Goal: Communication & Community: Answer question/provide support

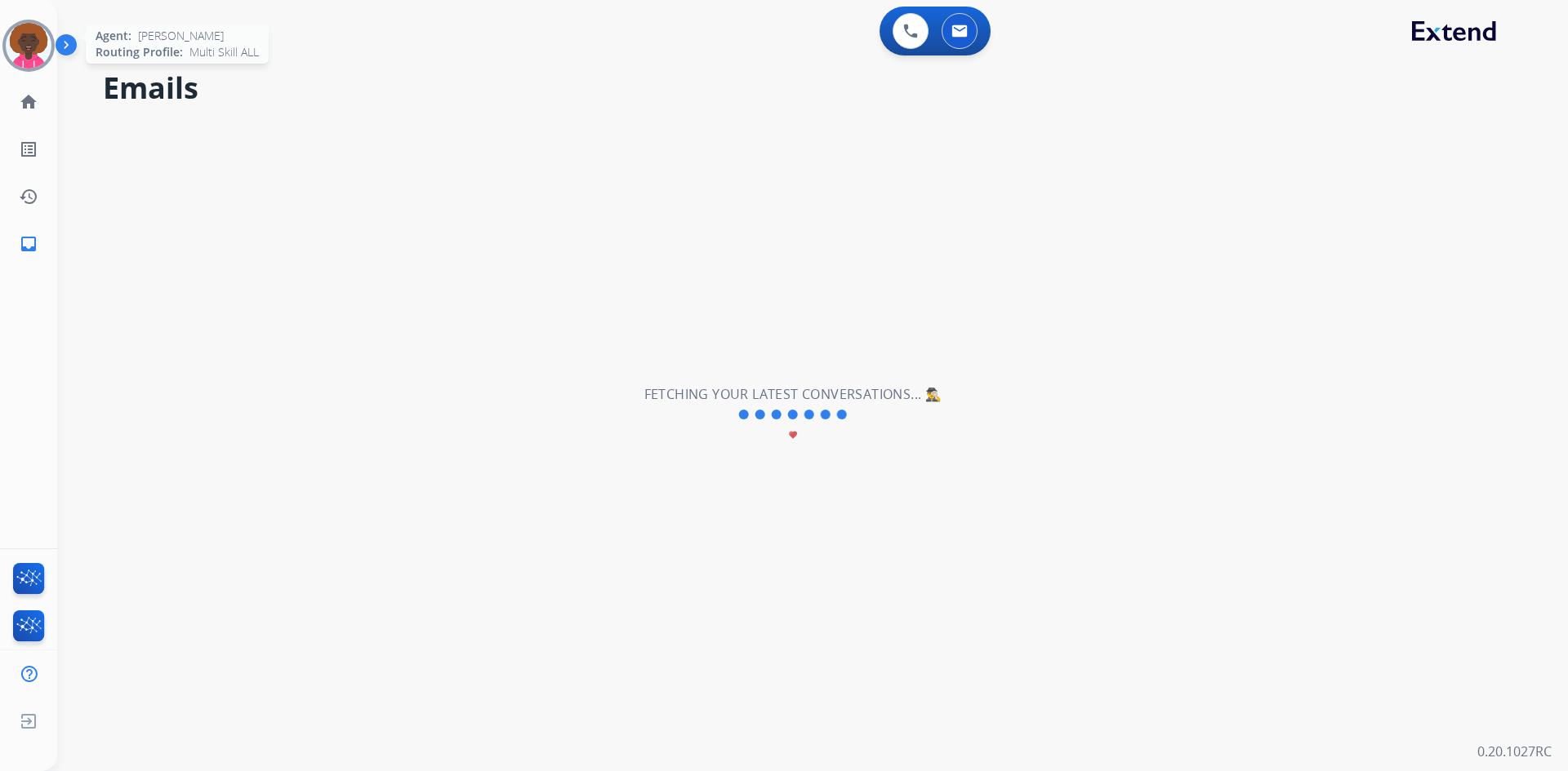
click at [29, 54] on img at bounding box center [28, 46] width 46 height 46
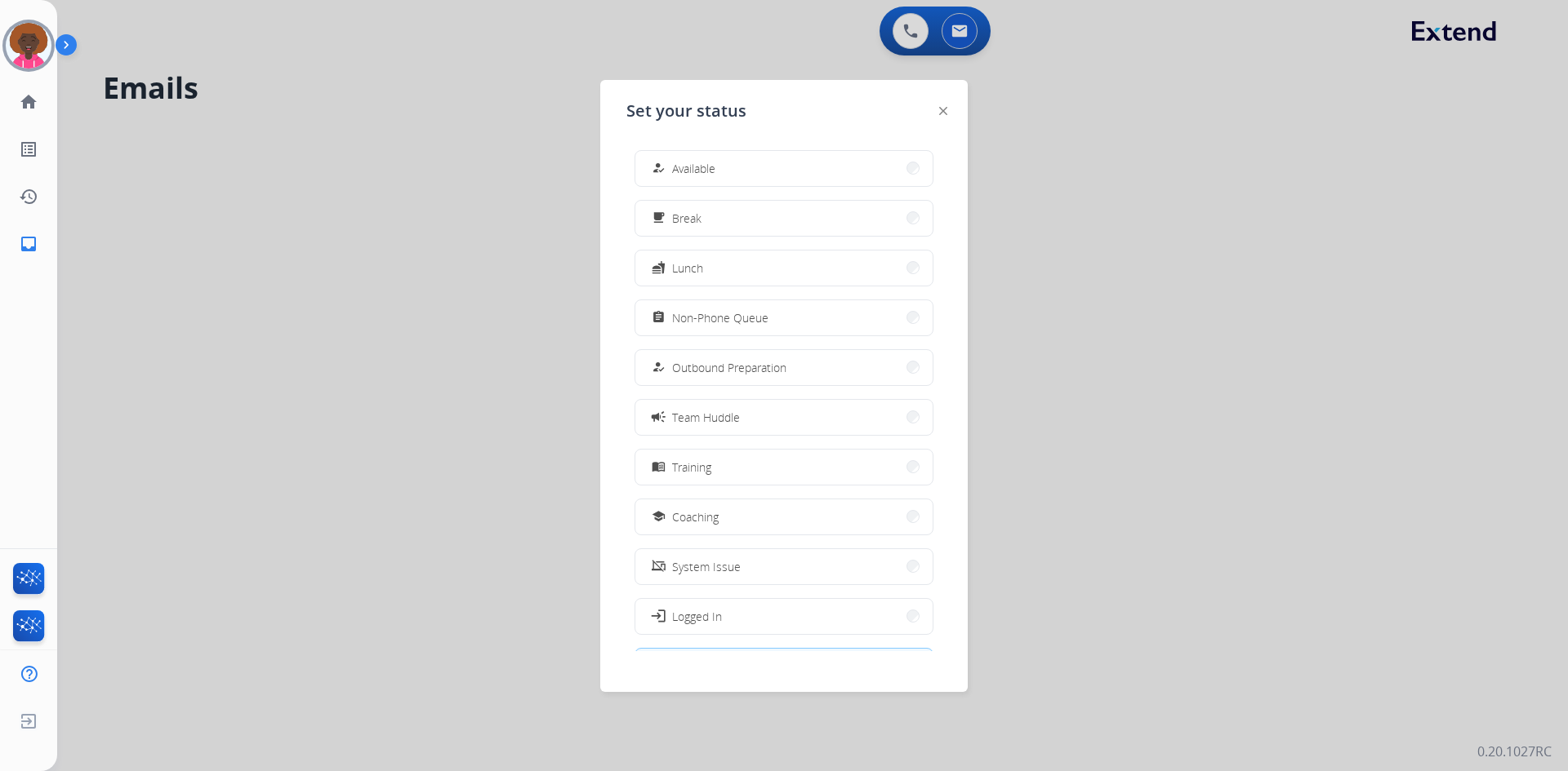
click at [744, 148] on div "how_to_reg Available free_breakfast Break fastfood Lunch assignment Non-Phone Q…" at bounding box center [784, 394] width 315 height 514
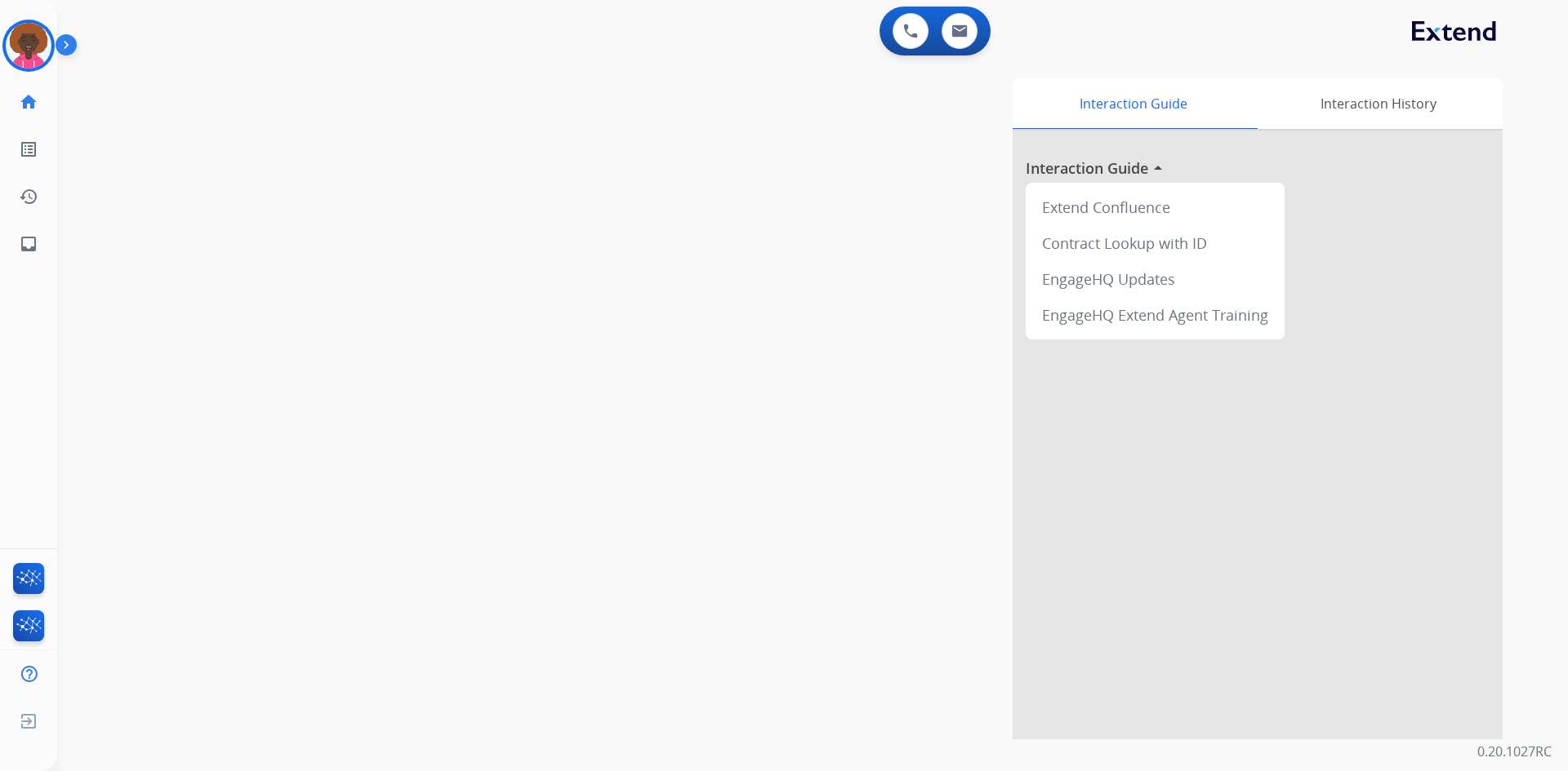
click at [48, 39] on img at bounding box center [28, 46] width 46 height 46
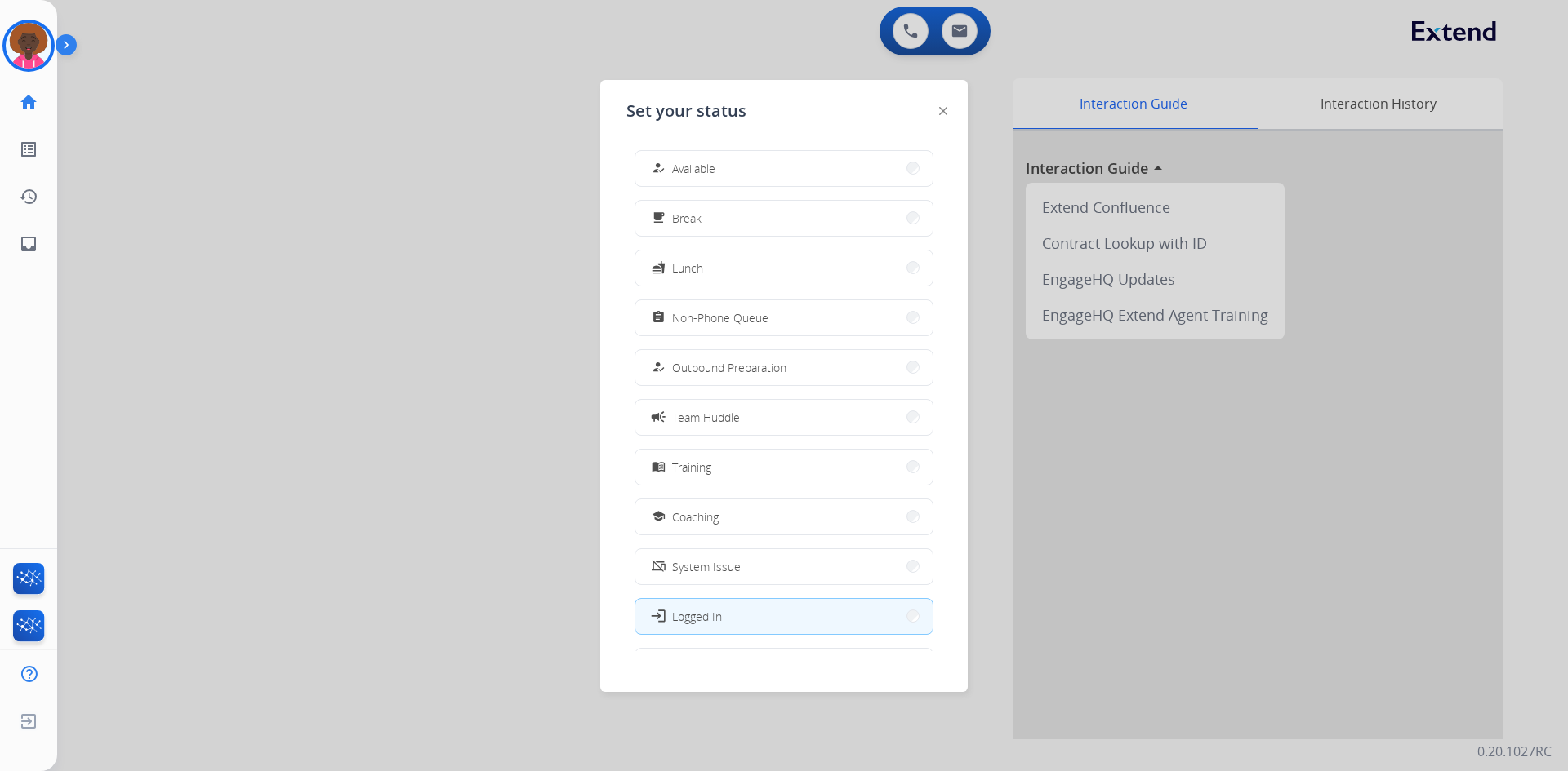
click at [825, 171] on button "how_to_reg Available" at bounding box center [784, 169] width 297 height 35
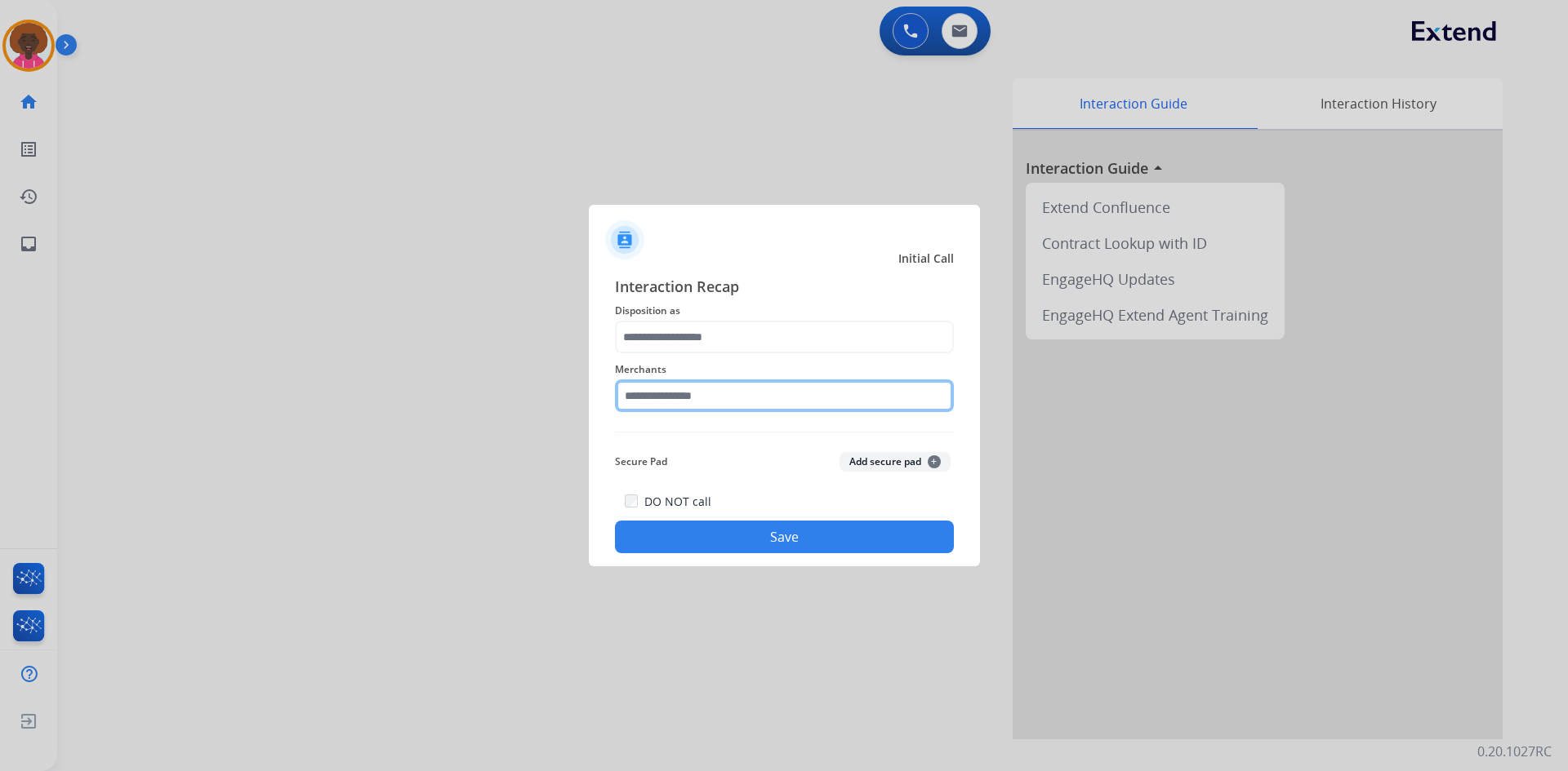
click at [663, 398] on input "text" at bounding box center [784, 396] width 339 height 33
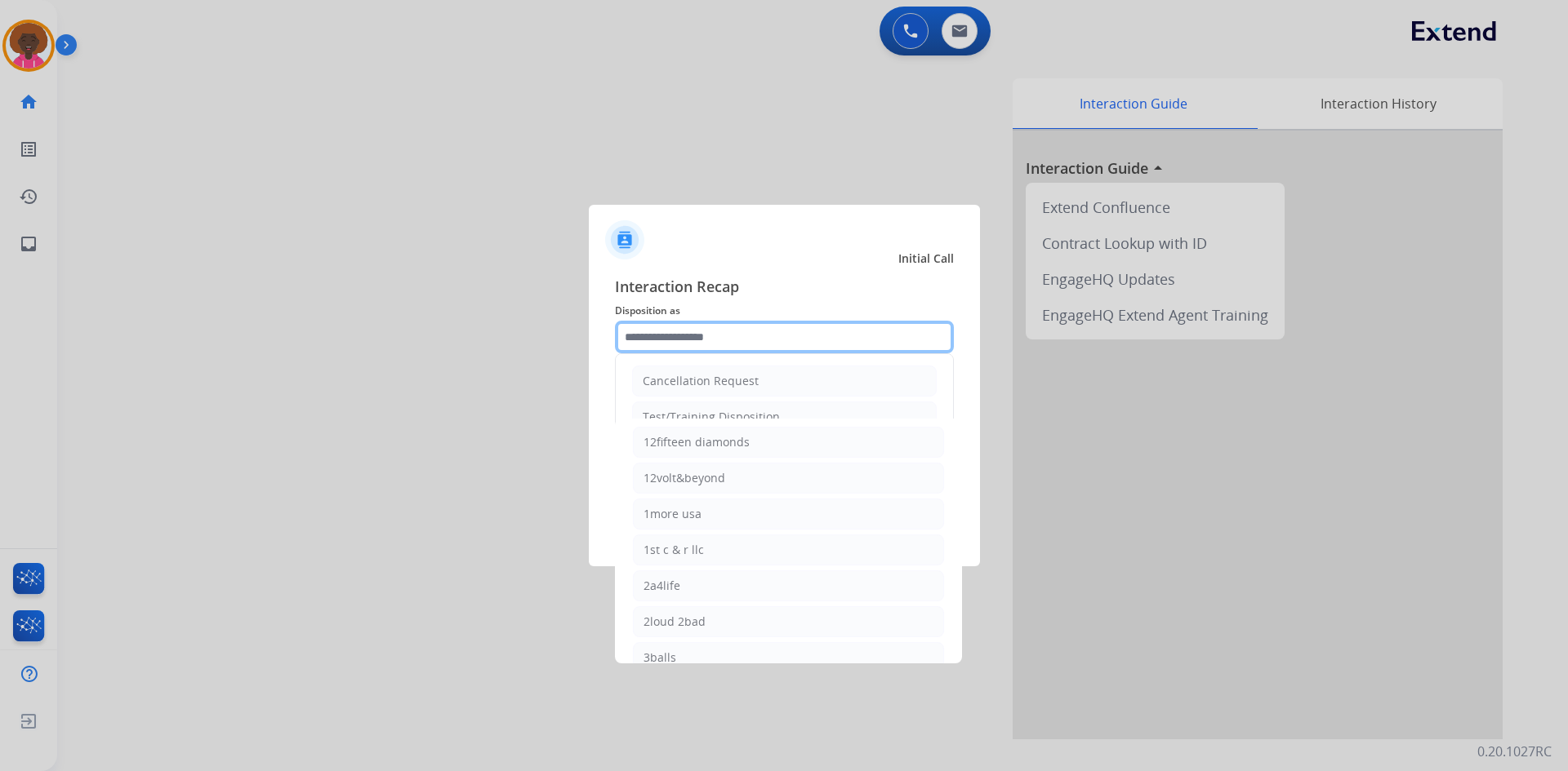
click at [713, 341] on input "text" at bounding box center [784, 336] width 339 height 33
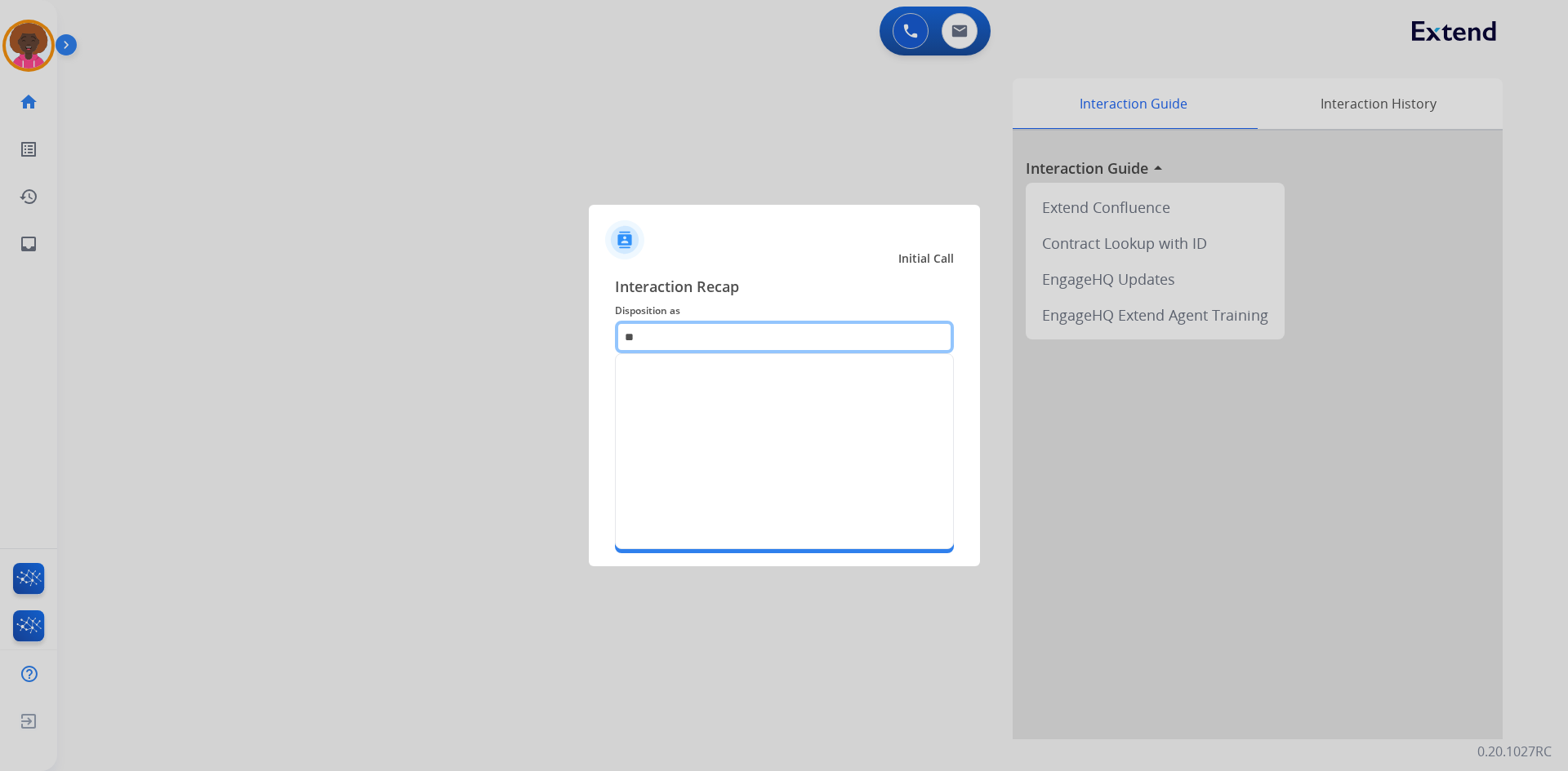
type input "*"
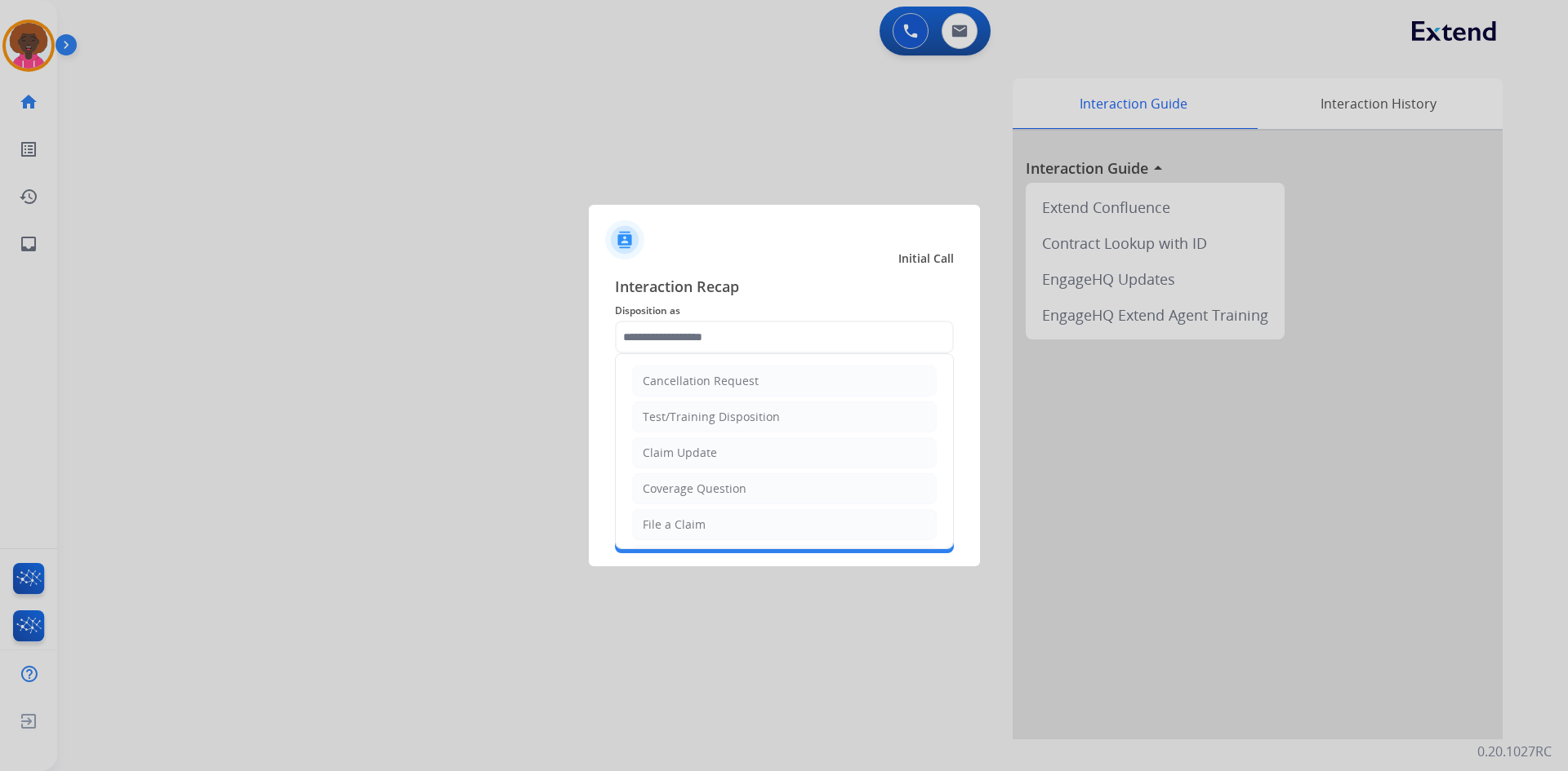
drag, startPoint x: 1005, startPoint y: 178, endPoint x: 910, endPoint y: 209, distance: 99.9
click at [999, 184] on div at bounding box center [784, 385] width 1568 height 771
drag, startPoint x: 852, startPoint y: 219, endPoint x: 790, endPoint y: 264, distance: 76.6
click at [829, 238] on div at bounding box center [784, 233] width 391 height 57
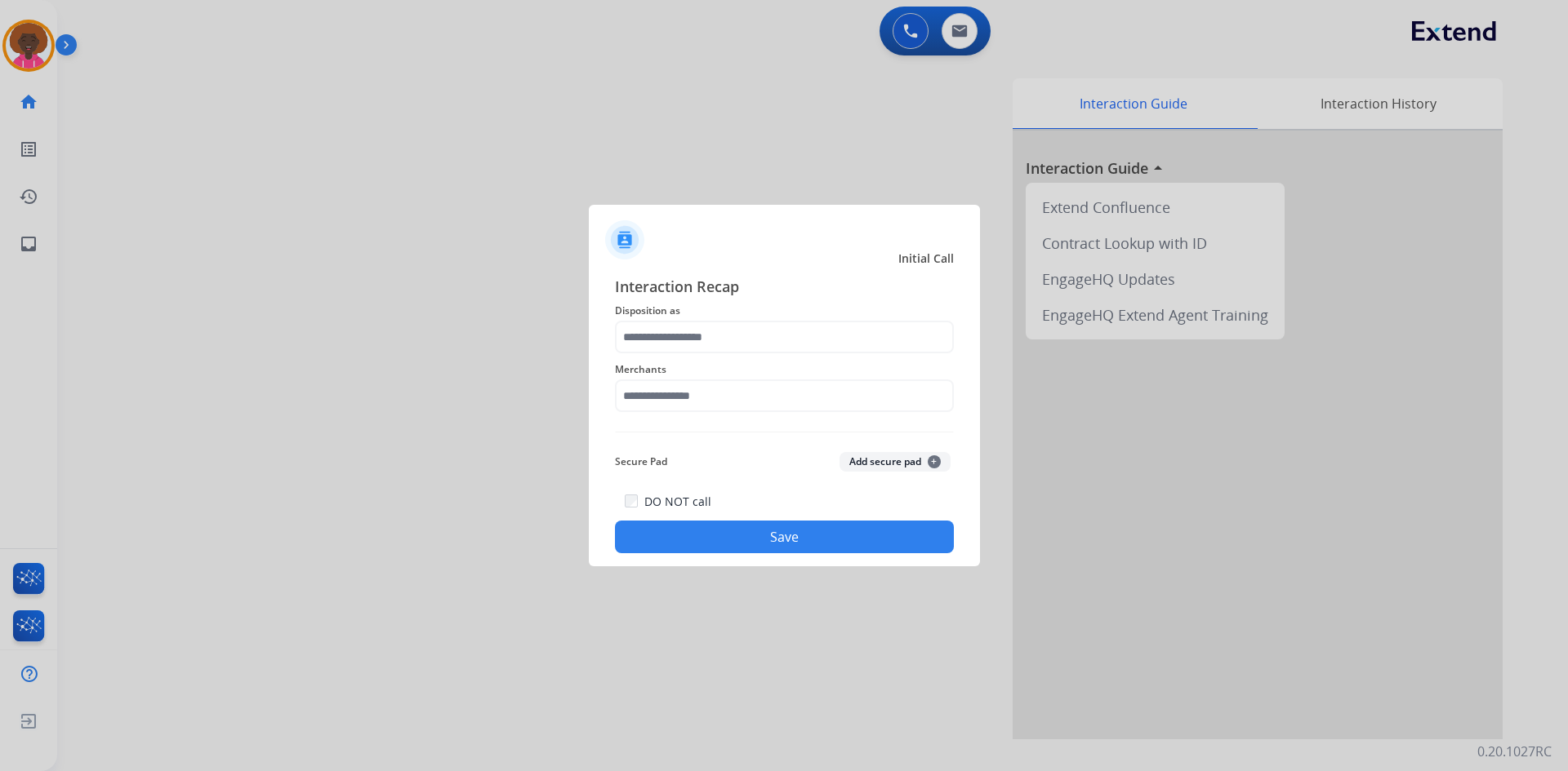
click at [789, 273] on div "Interaction Recap Disposition as Merchants Secure Pad Add secure pad + DO NOT c…" at bounding box center [784, 414] width 391 height 305
click at [696, 403] on input "text" at bounding box center [784, 396] width 339 height 33
click at [710, 435] on li "Not found" at bounding box center [788, 442] width 311 height 31
type input "*********"
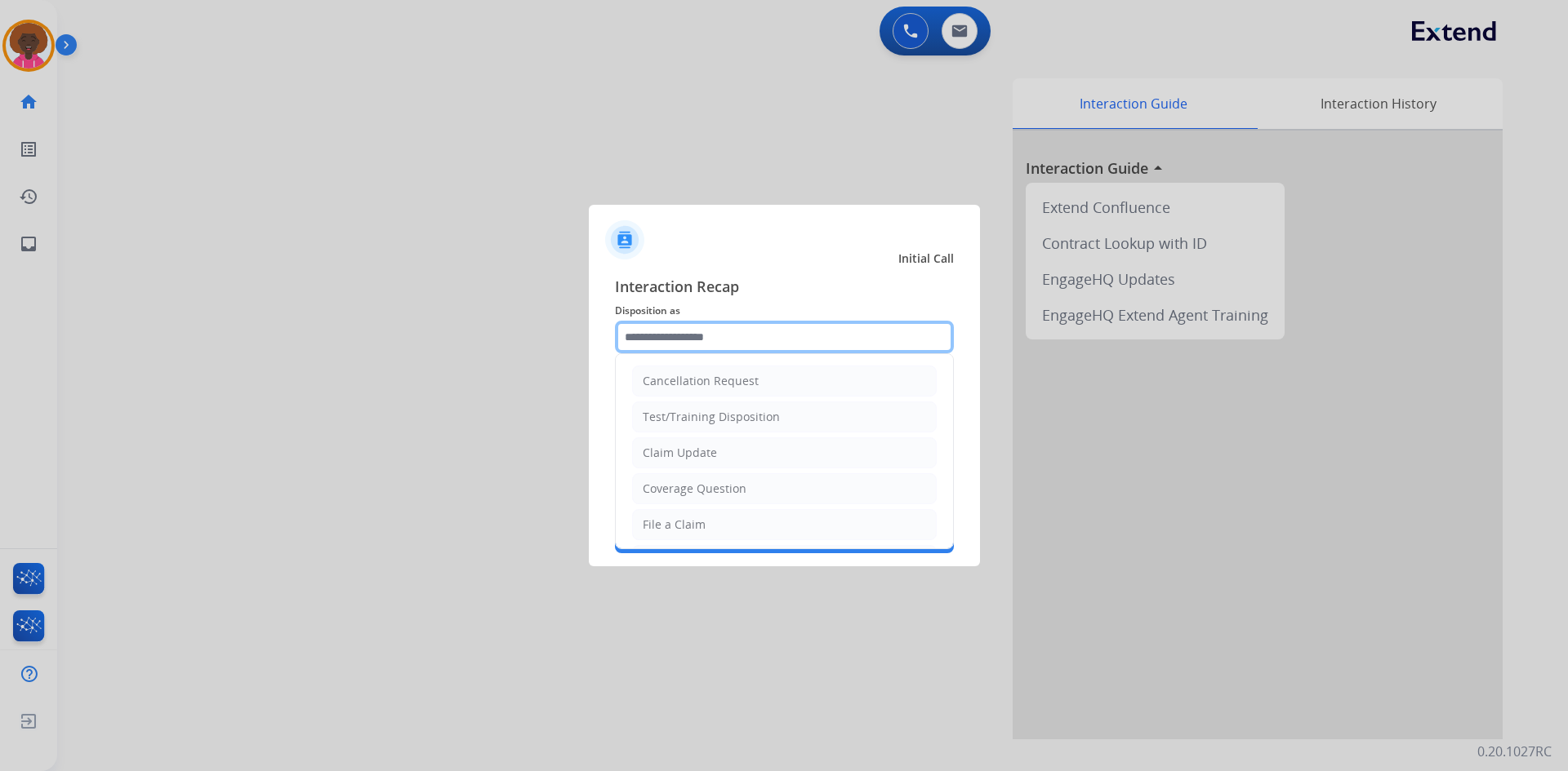
click at [708, 349] on input "text" at bounding box center [784, 336] width 339 height 33
type input "*"
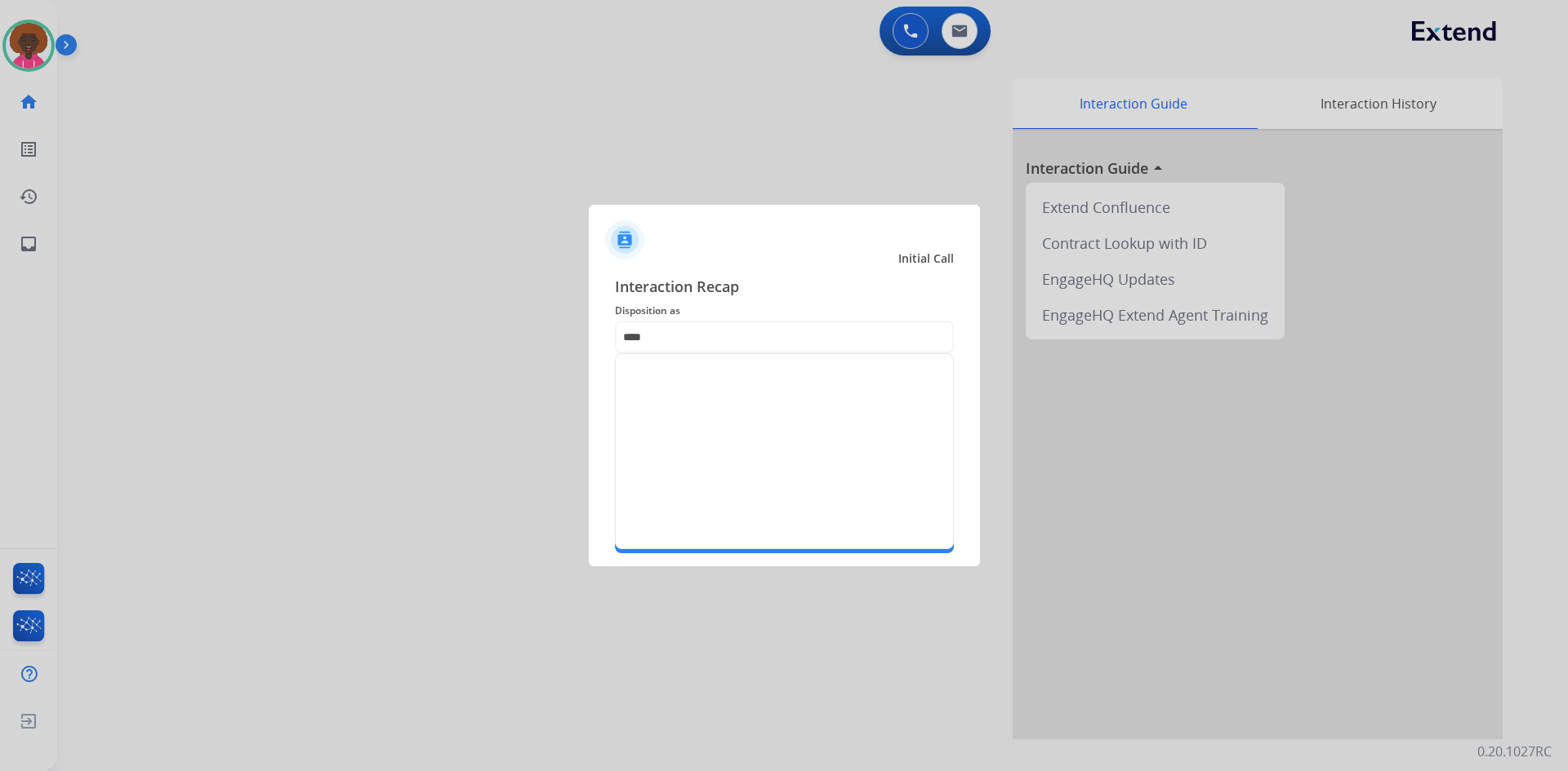
click at [674, 49] on div at bounding box center [784, 385] width 1568 height 771
click at [687, 88] on div at bounding box center [784, 385] width 1568 height 771
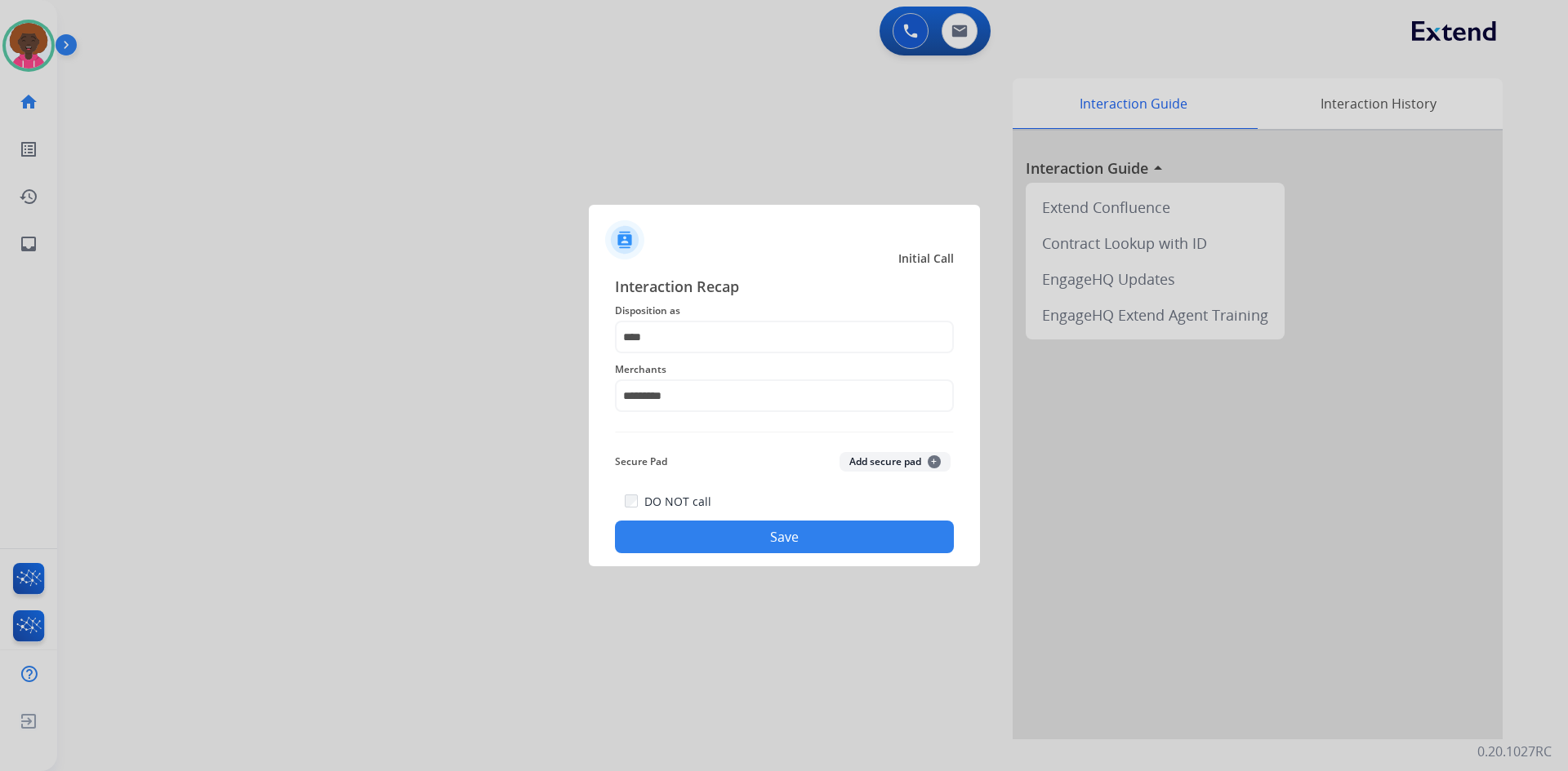
drag, startPoint x: 760, startPoint y: 296, endPoint x: 757, endPoint y: 313, distance: 17.3
click at [758, 304] on div "Interaction Recap Disposition as **** Merchants ********* Secure Pad Add secure…" at bounding box center [784, 413] width 339 height 278
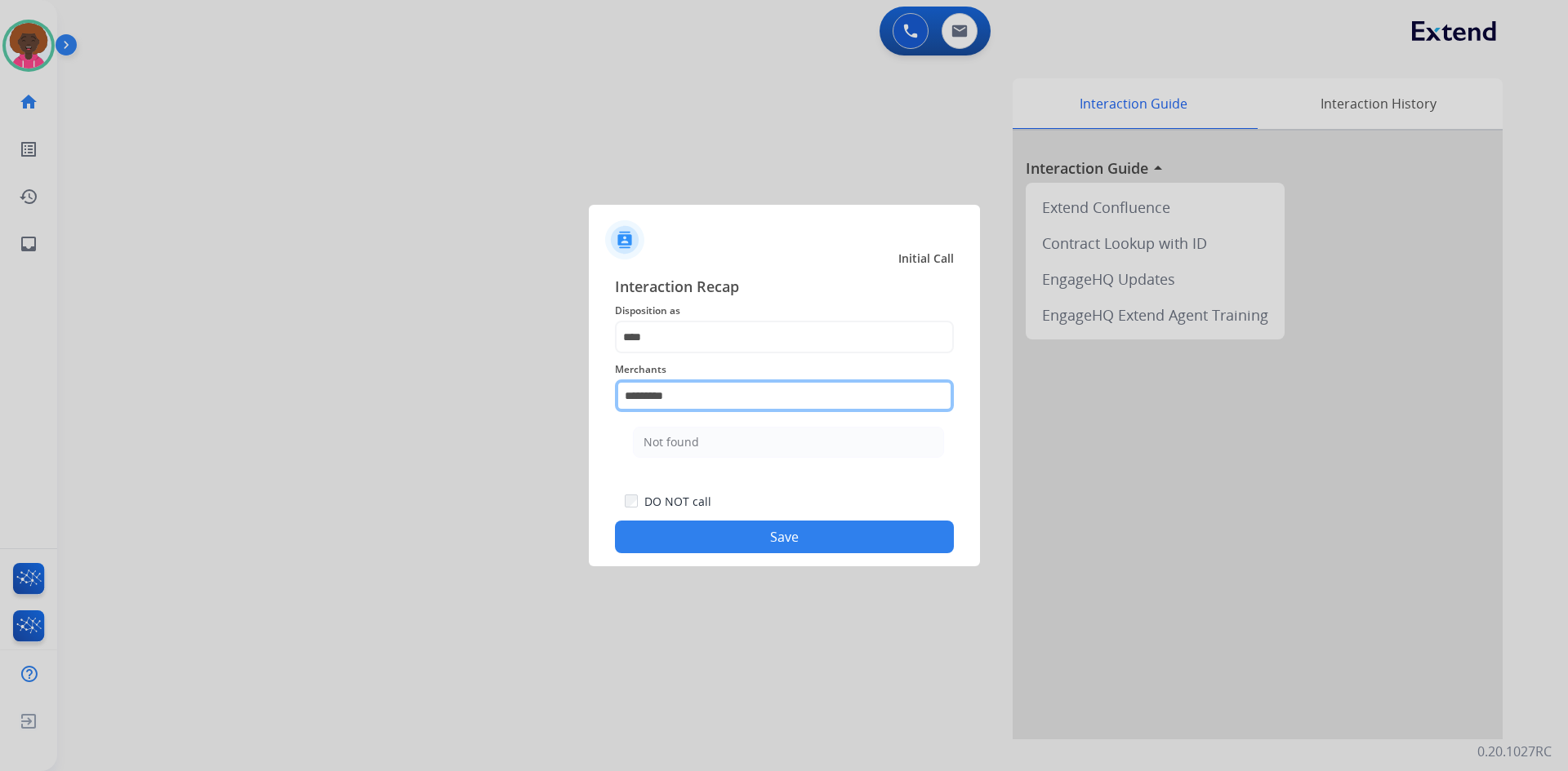
drag, startPoint x: 713, startPoint y: 397, endPoint x: 528, endPoint y: 367, distance: 187.4
click at [0, 367] on app-contact-recap-modal "Initial Call Interaction Recap Disposition as **** Merchants ********* Not foun…" at bounding box center [0, 385] width 0 height 771
click at [685, 436] on div "Not found" at bounding box center [670, 442] width 56 height 16
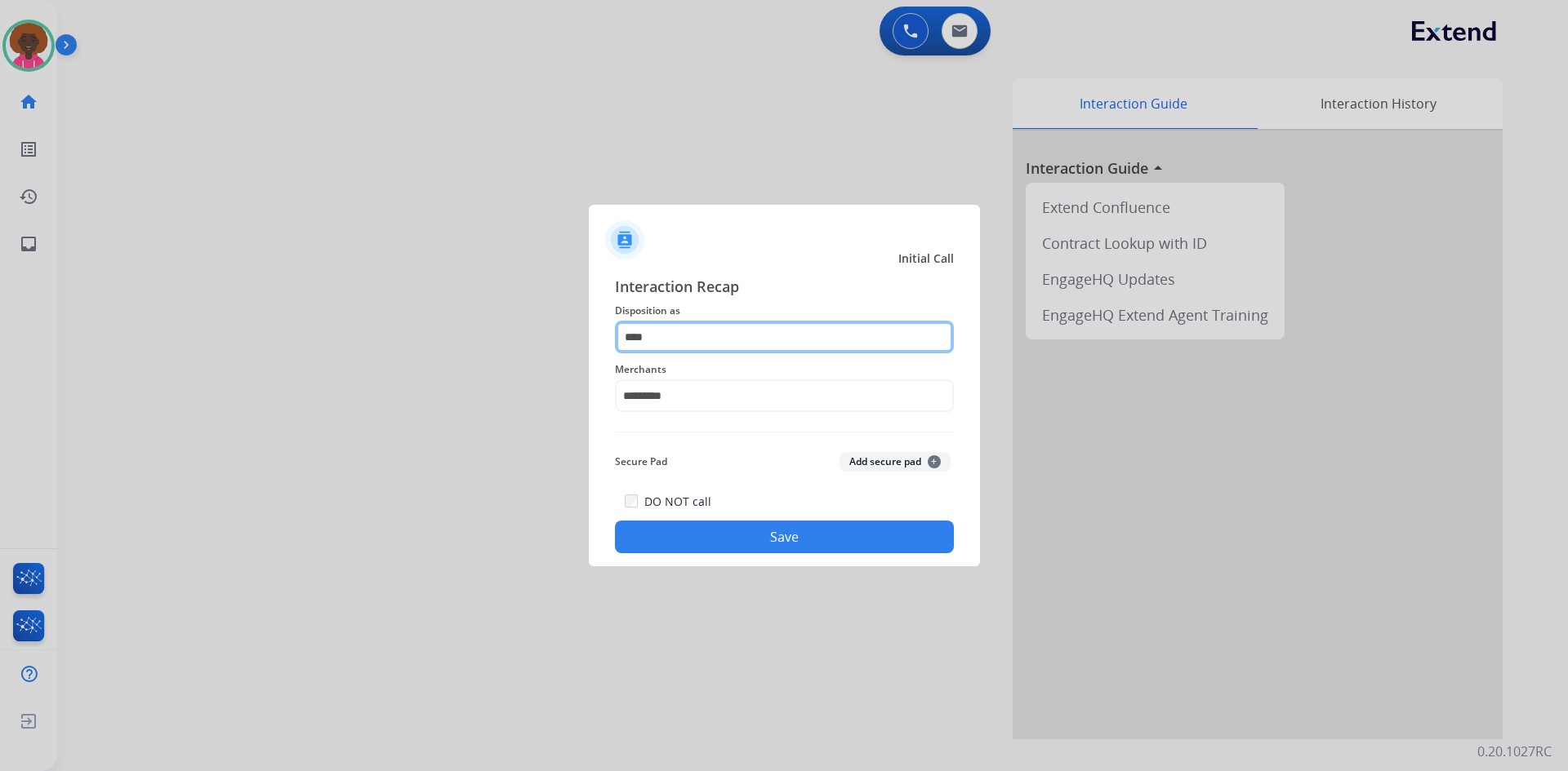
click at [686, 322] on input "****" at bounding box center [784, 336] width 339 height 33
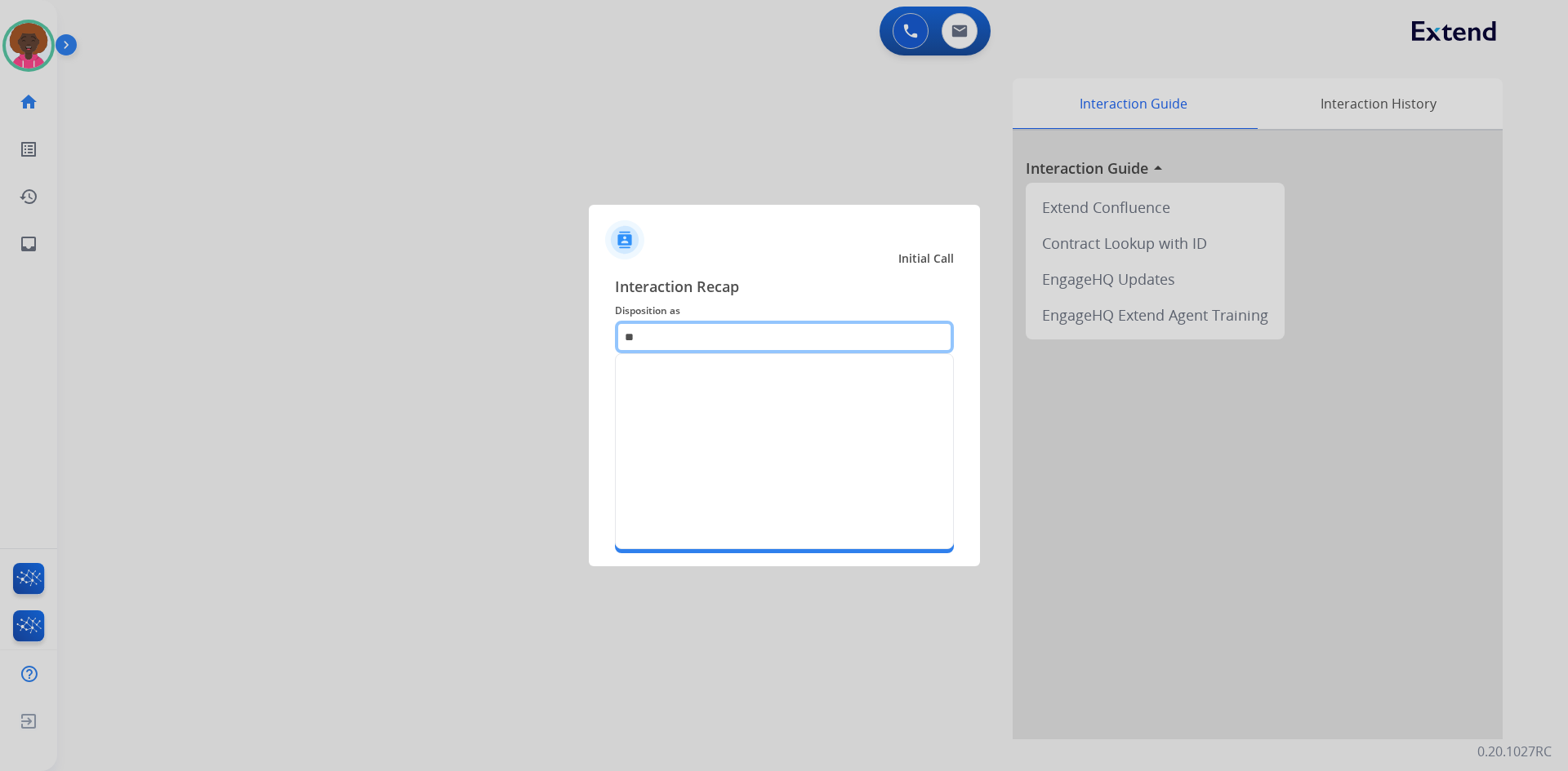
type input "*"
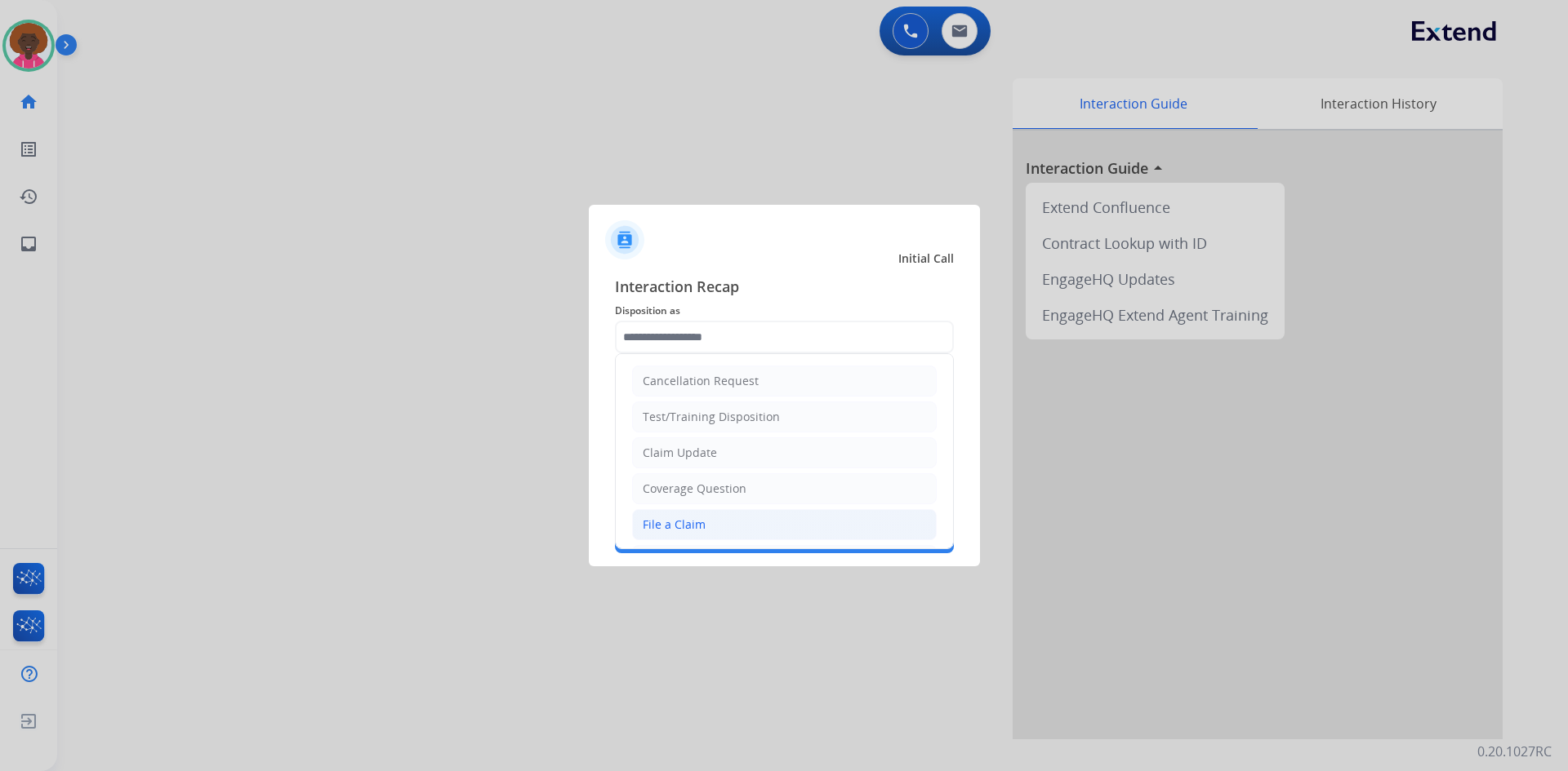
click at [691, 532] on div "File a Claim" at bounding box center [673, 525] width 63 height 16
type input "**********"
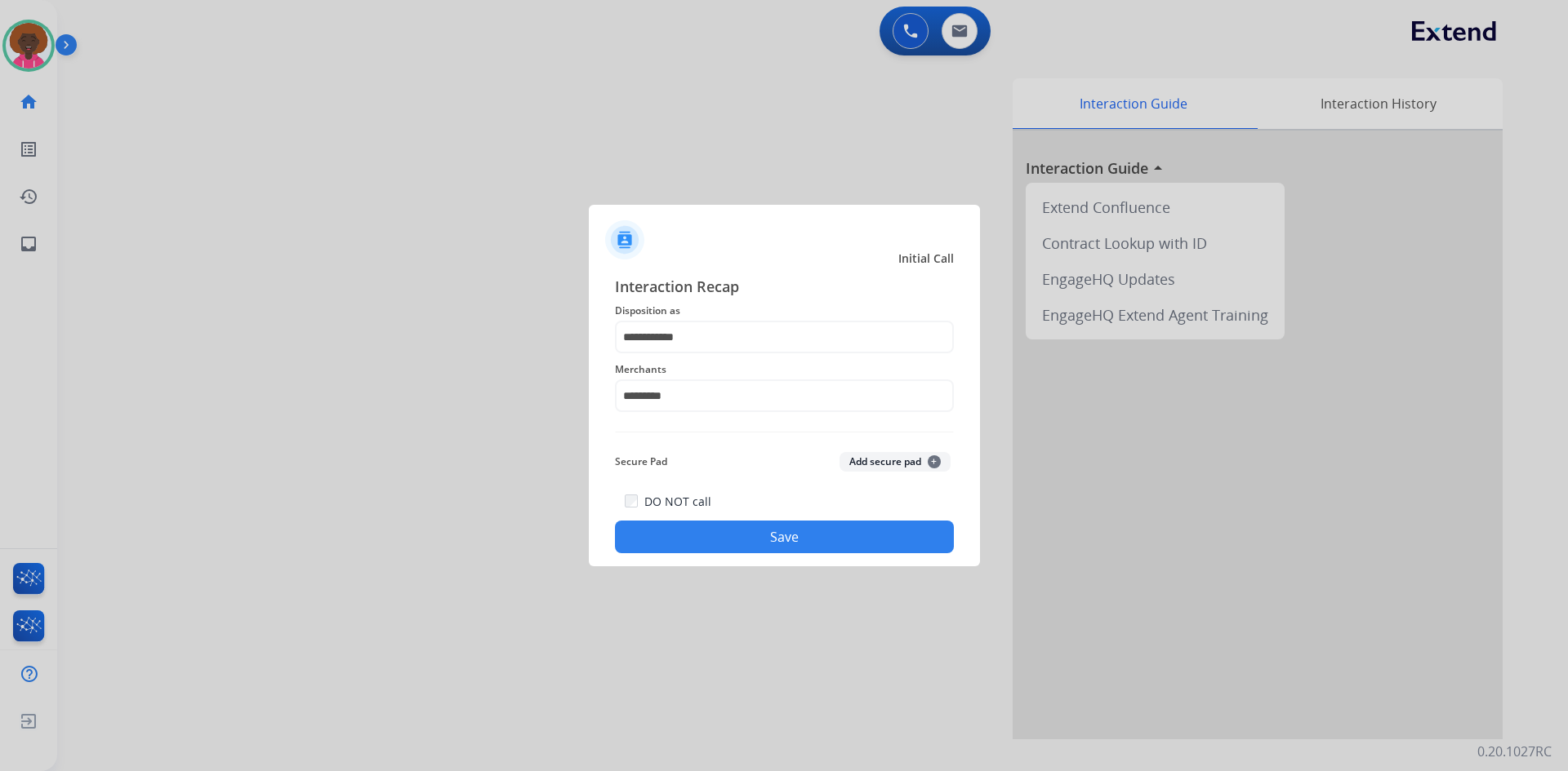
click at [739, 524] on button "Save" at bounding box center [784, 537] width 339 height 33
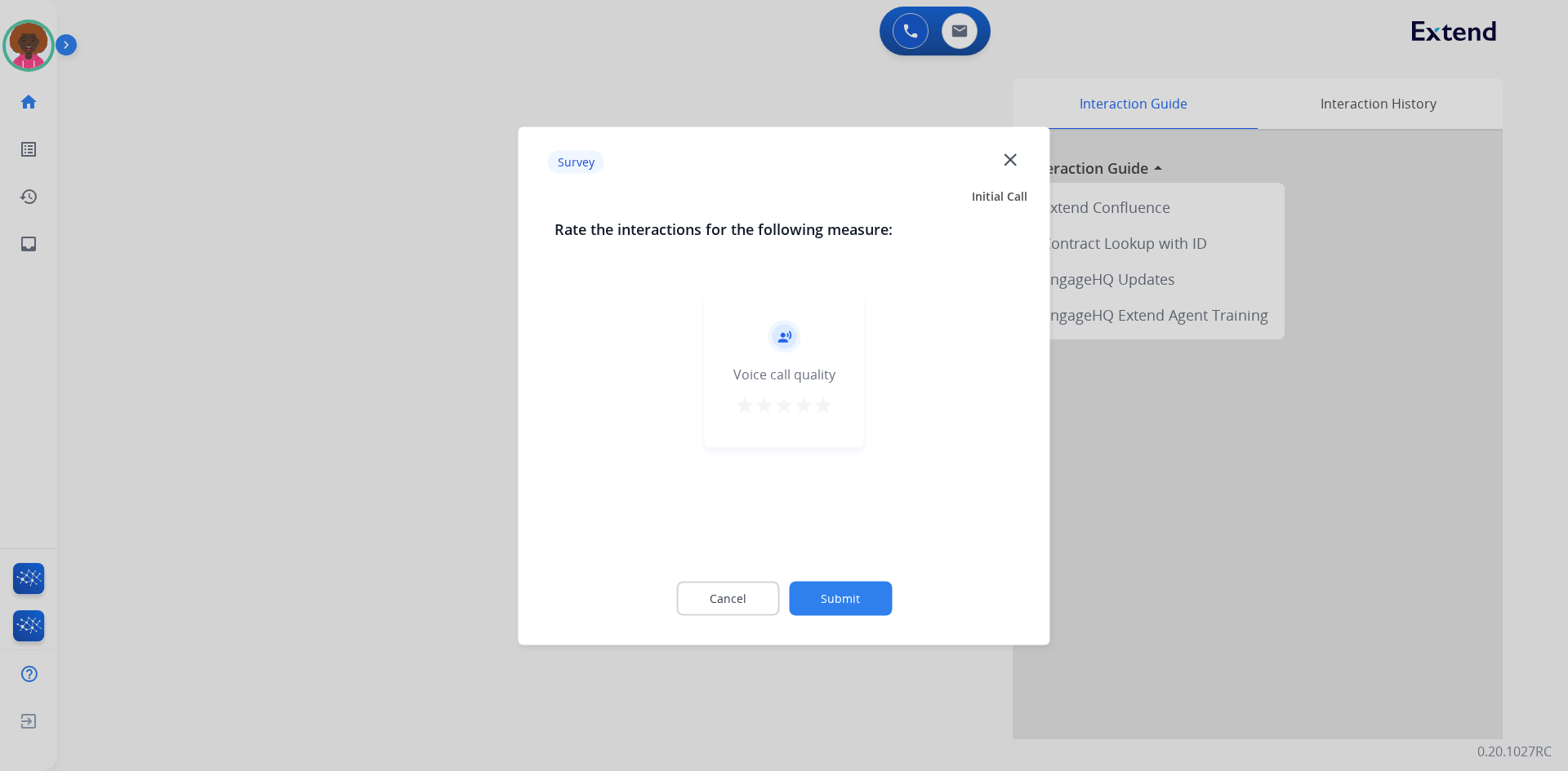
drag, startPoint x: 807, startPoint y: 403, endPoint x: 820, endPoint y: 420, distance: 21.4
click at [807, 404] on mat-icon "star" at bounding box center [803, 404] width 19 height 19
click at [822, 427] on div "record_voice_over Voice call quality star star star star star" at bounding box center [784, 370] width 159 height 155
click at [844, 617] on div "Cancel Submit" at bounding box center [784, 598] width 459 height 73
click at [842, 575] on div "Cancel Submit" at bounding box center [784, 598] width 459 height 73
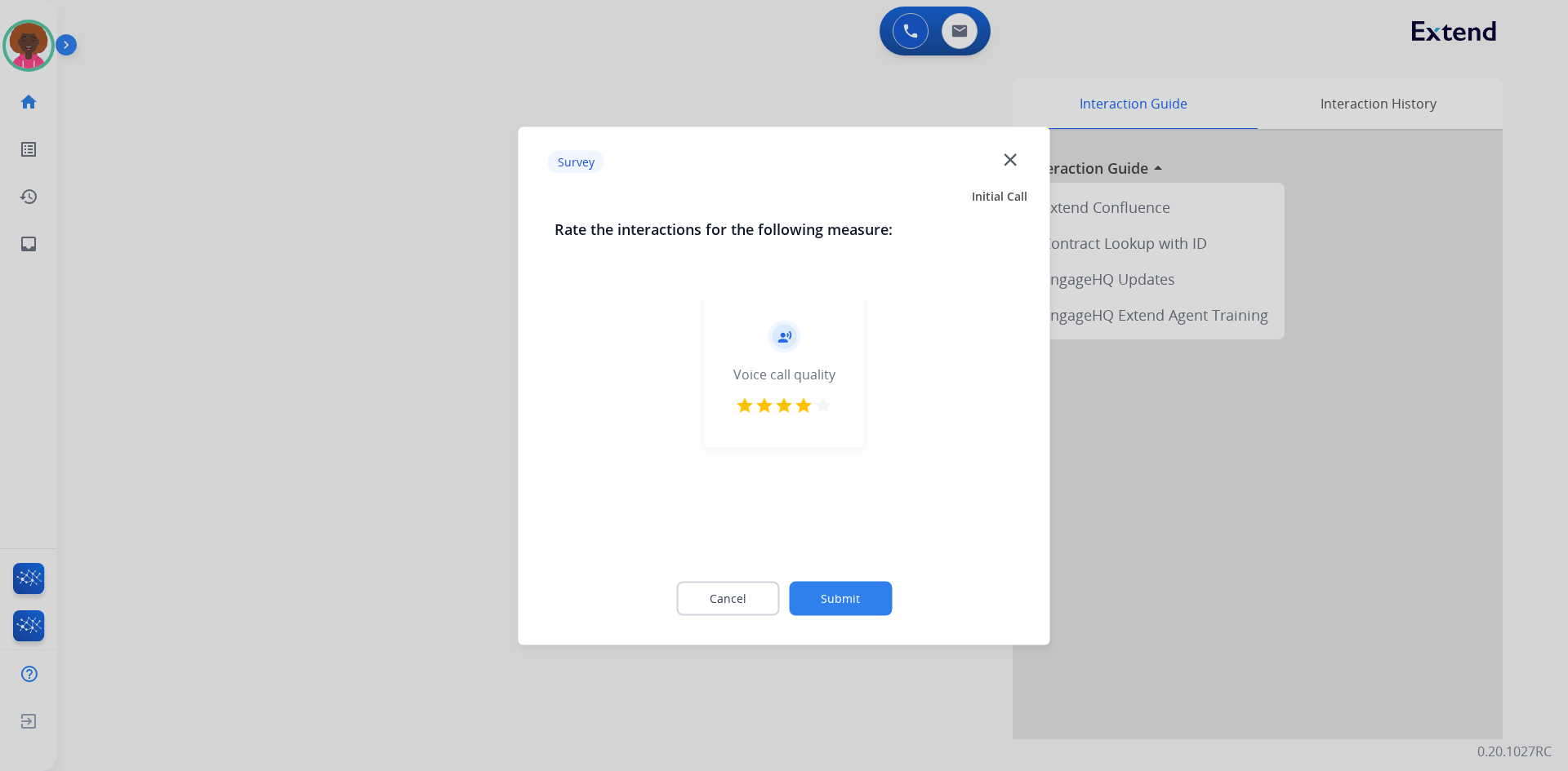
click at [833, 605] on button "Submit" at bounding box center [840, 598] width 102 height 34
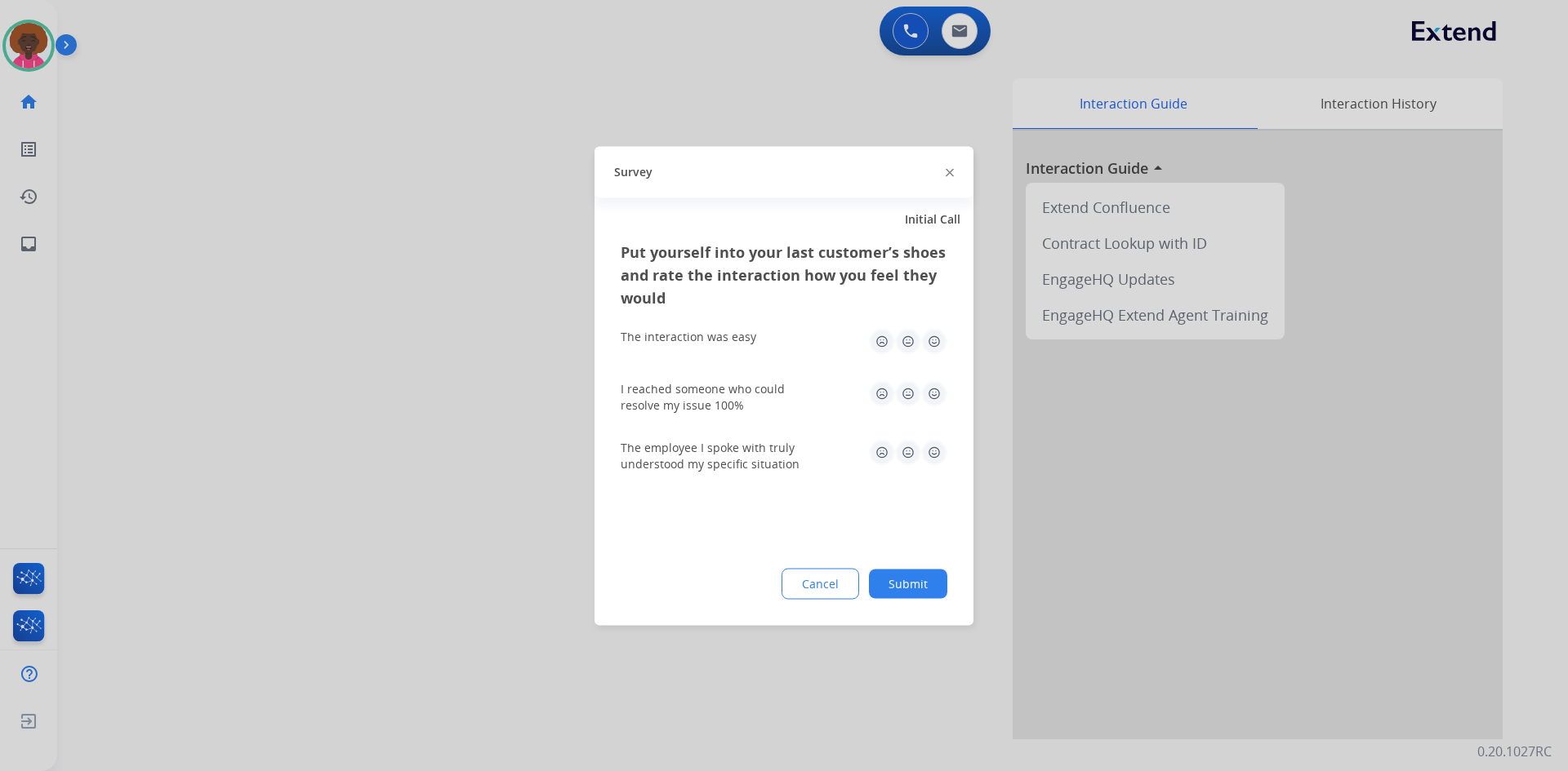
click at [932, 347] on img at bounding box center [935, 342] width 27 height 26
click at [931, 379] on div "I reached someone who could resolve my issue 100%" at bounding box center [784, 397] width 327 height 59
click at [930, 446] on img at bounding box center [935, 452] width 27 height 26
click at [939, 397] on img at bounding box center [935, 394] width 27 height 26
click at [925, 589] on button "Submit" at bounding box center [907, 583] width 79 height 29
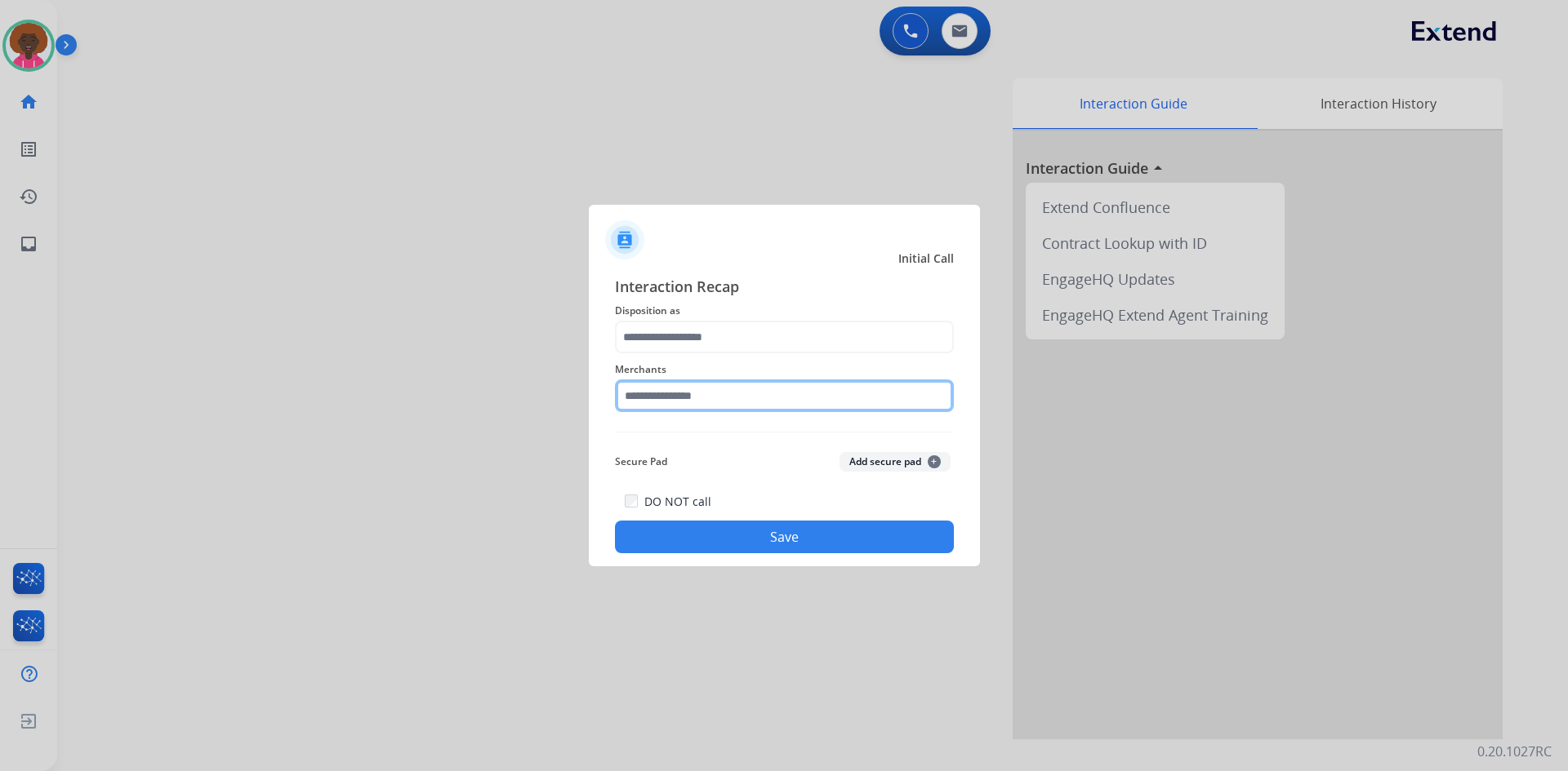
click at [720, 391] on input "text" at bounding box center [784, 396] width 339 height 33
type input "*"
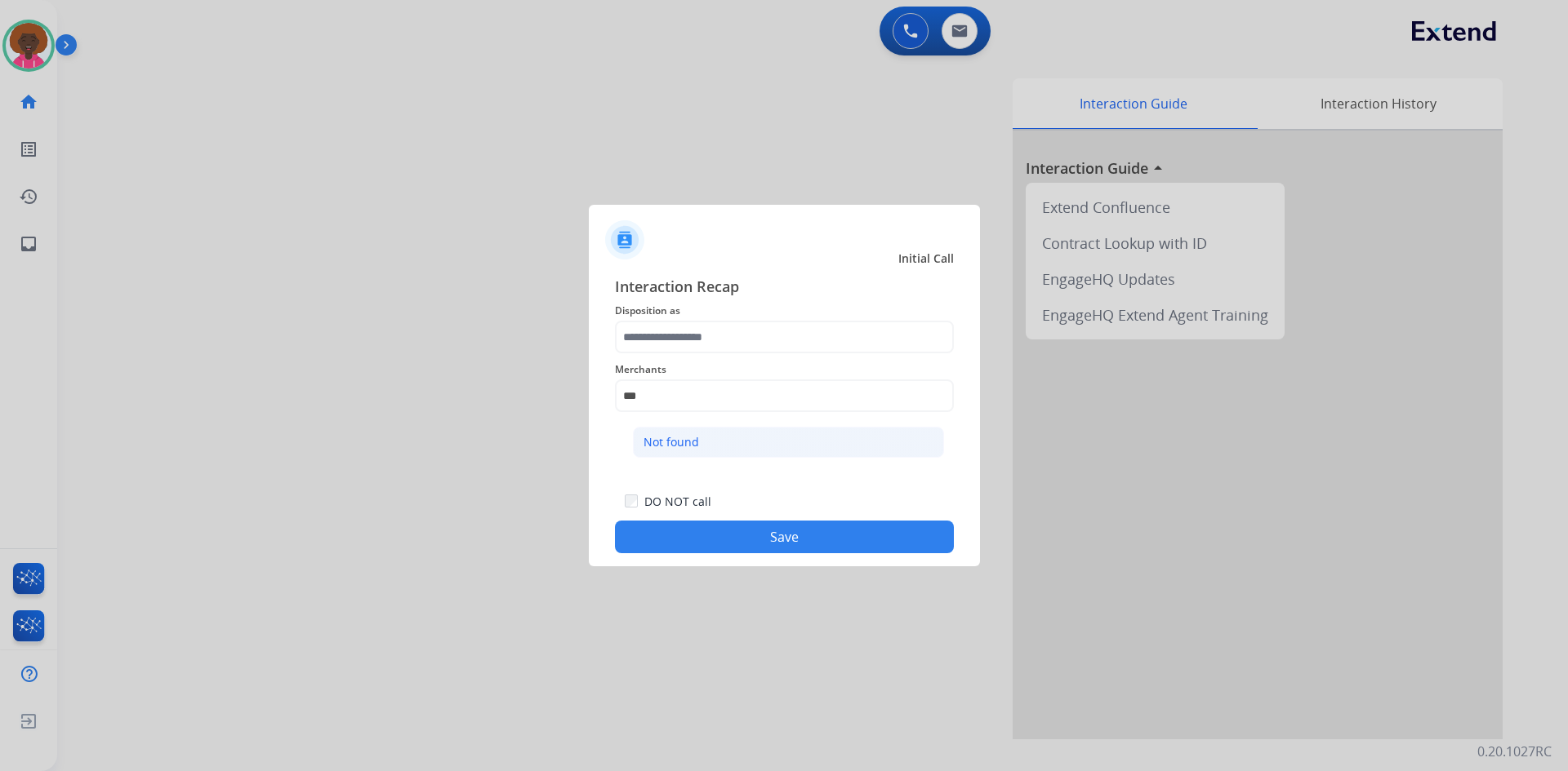
click at [737, 453] on li "Not found" at bounding box center [788, 442] width 311 height 31
type input "*********"
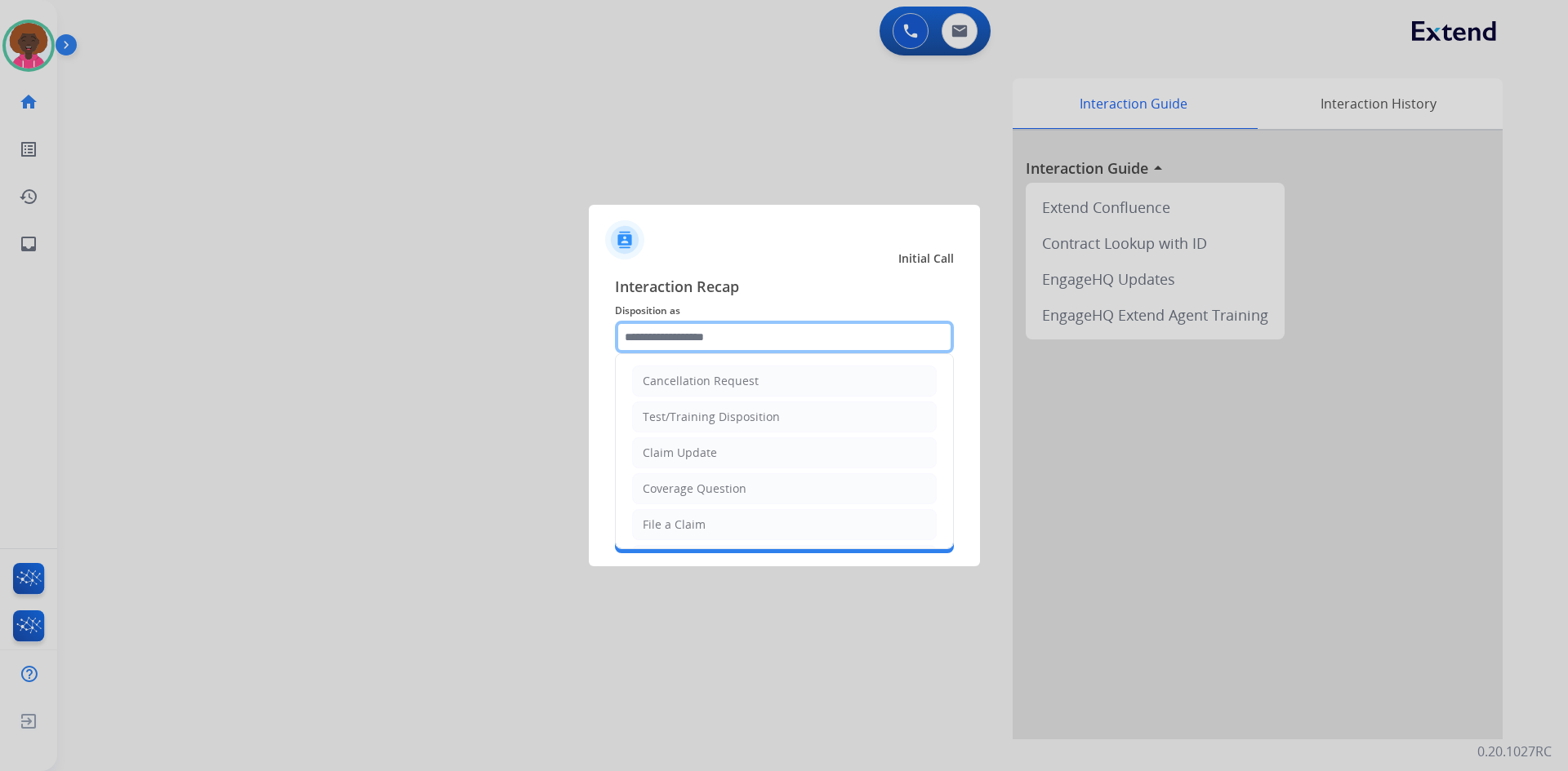
click at [749, 349] on input "text" at bounding box center [784, 336] width 339 height 33
click at [708, 533] on li "File a Claim" at bounding box center [784, 525] width 305 height 31
type input "**********"
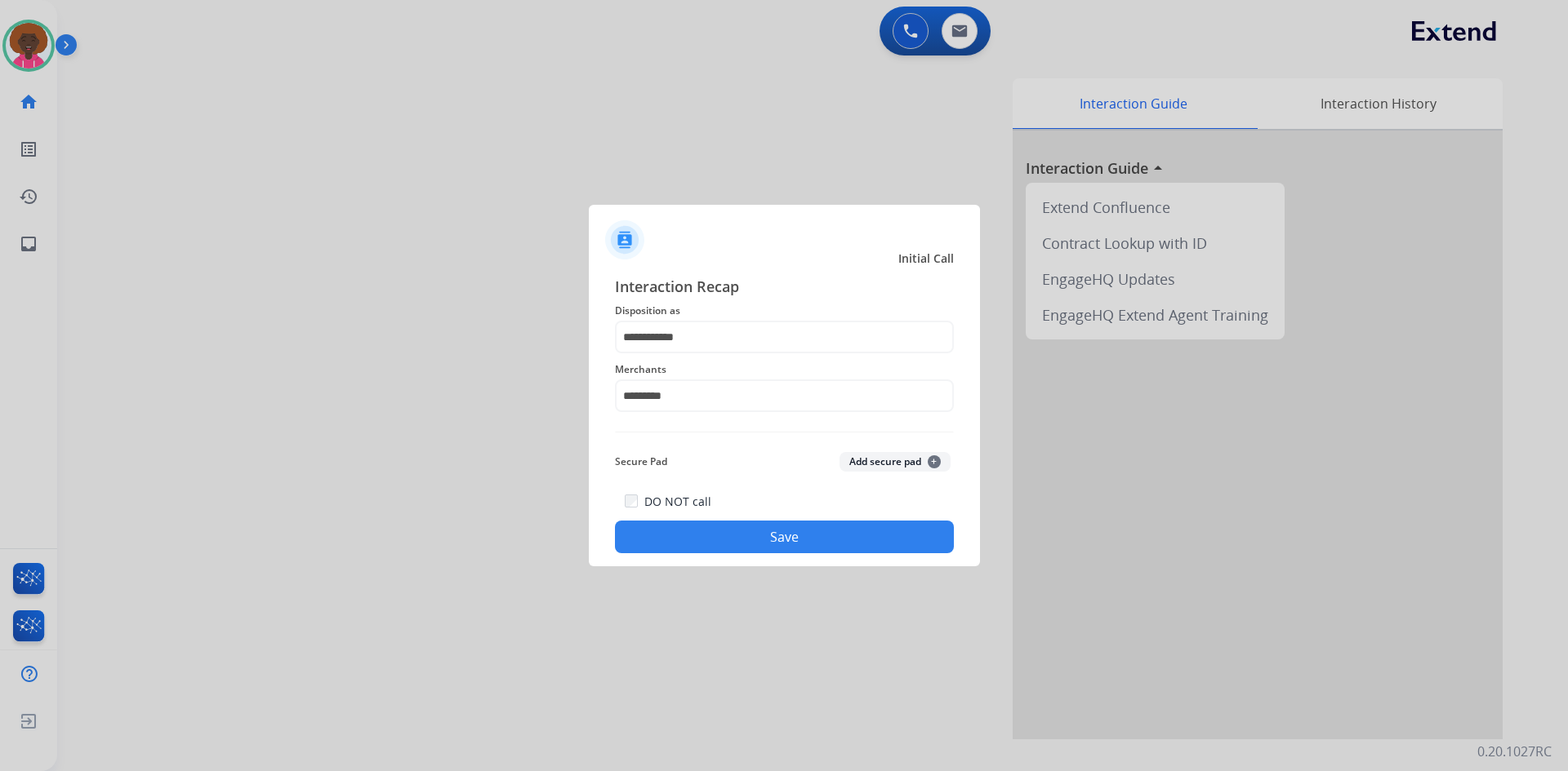
click at [761, 535] on button "Save" at bounding box center [784, 537] width 339 height 33
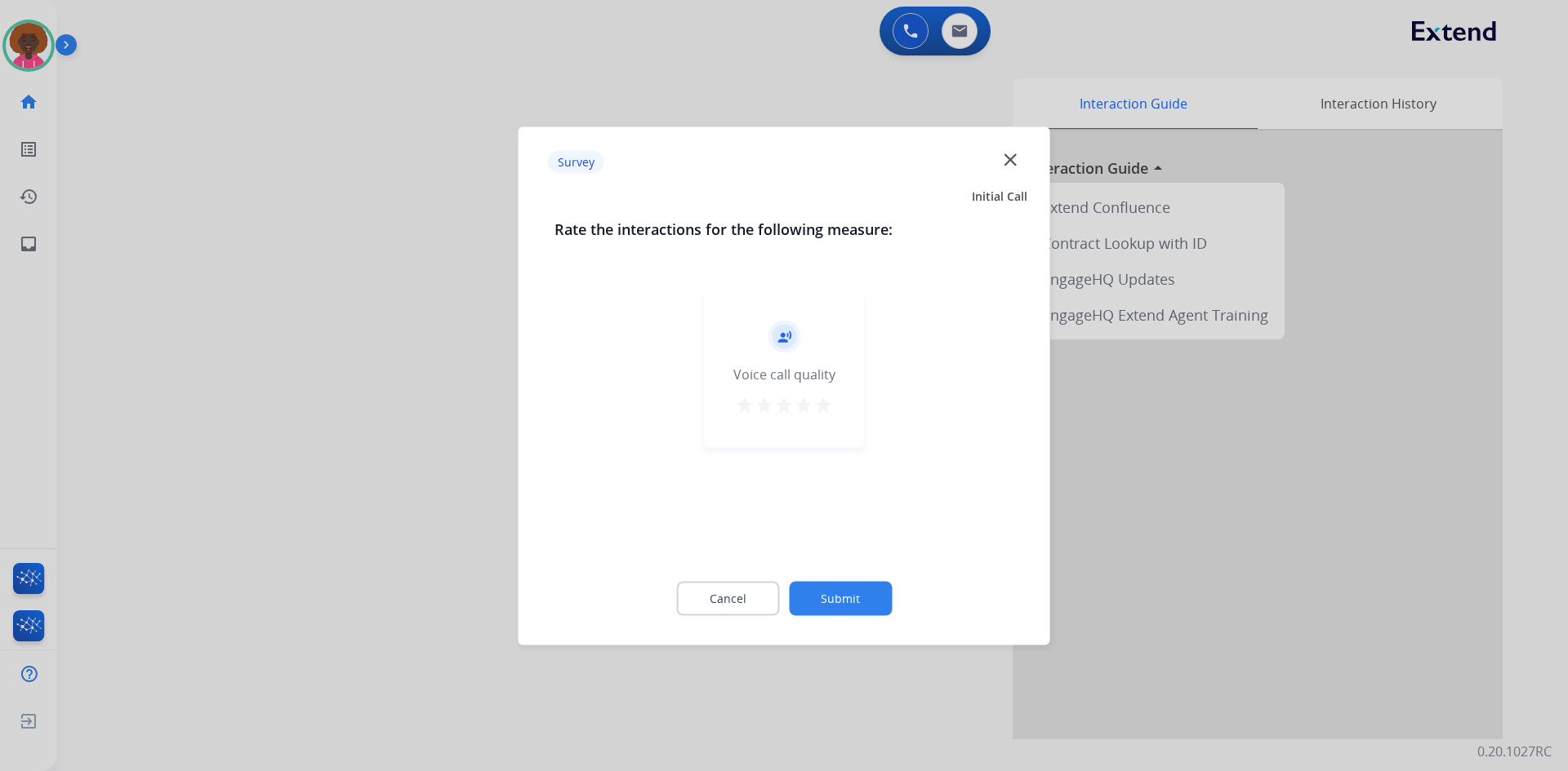
click at [822, 403] on mat-icon "star" at bounding box center [823, 404] width 19 height 19
click at [828, 579] on div "Cancel Submit" at bounding box center [784, 598] width 459 height 73
click at [852, 600] on button "Submit" at bounding box center [840, 598] width 102 height 34
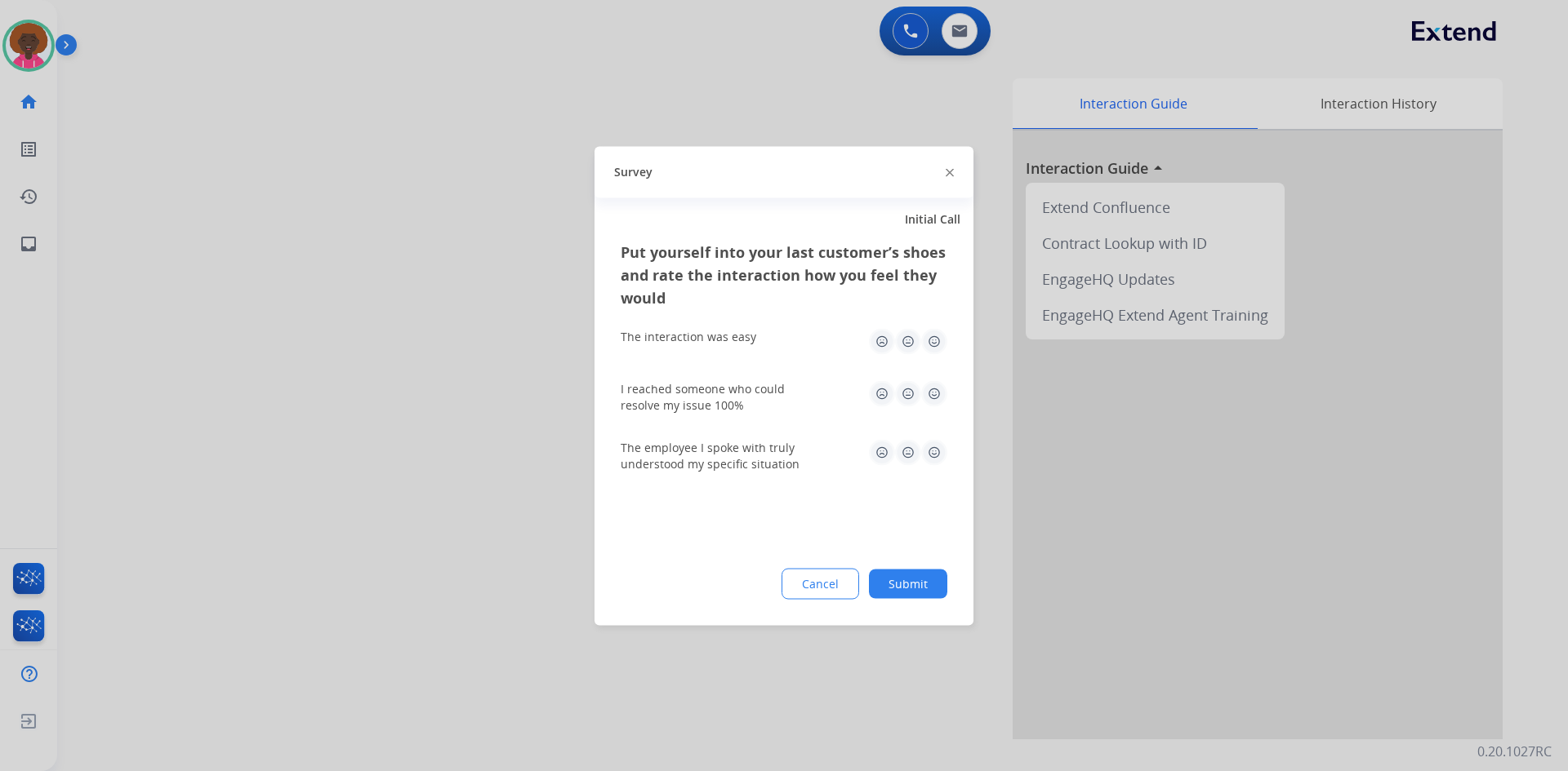
click at [908, 576] on button "Submit" at bounding box center [907, 583] width 79 height 29
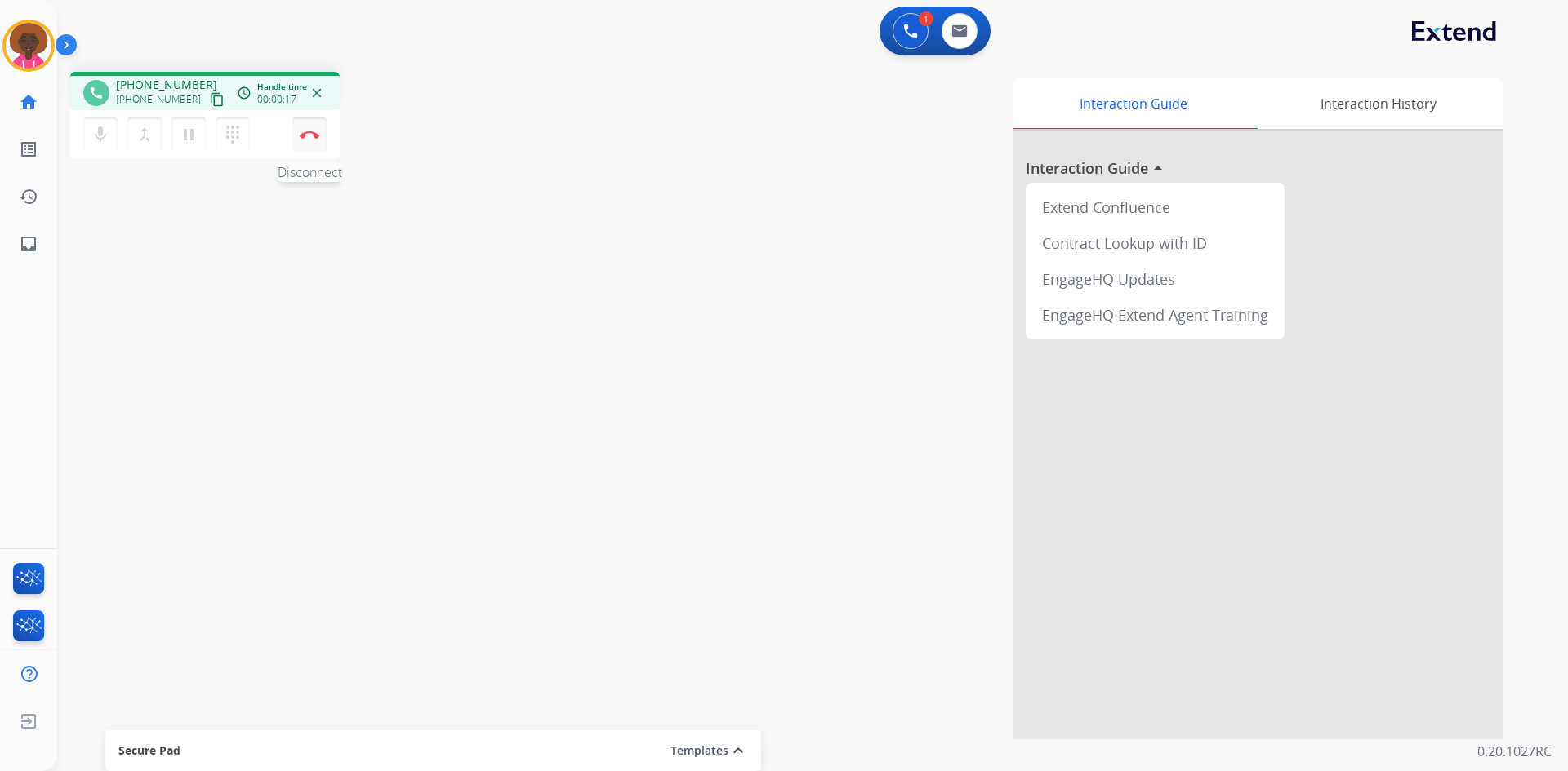
click at [319, 130] on button "Disconnect" at bounding box center [309, 134] width 34 height 34
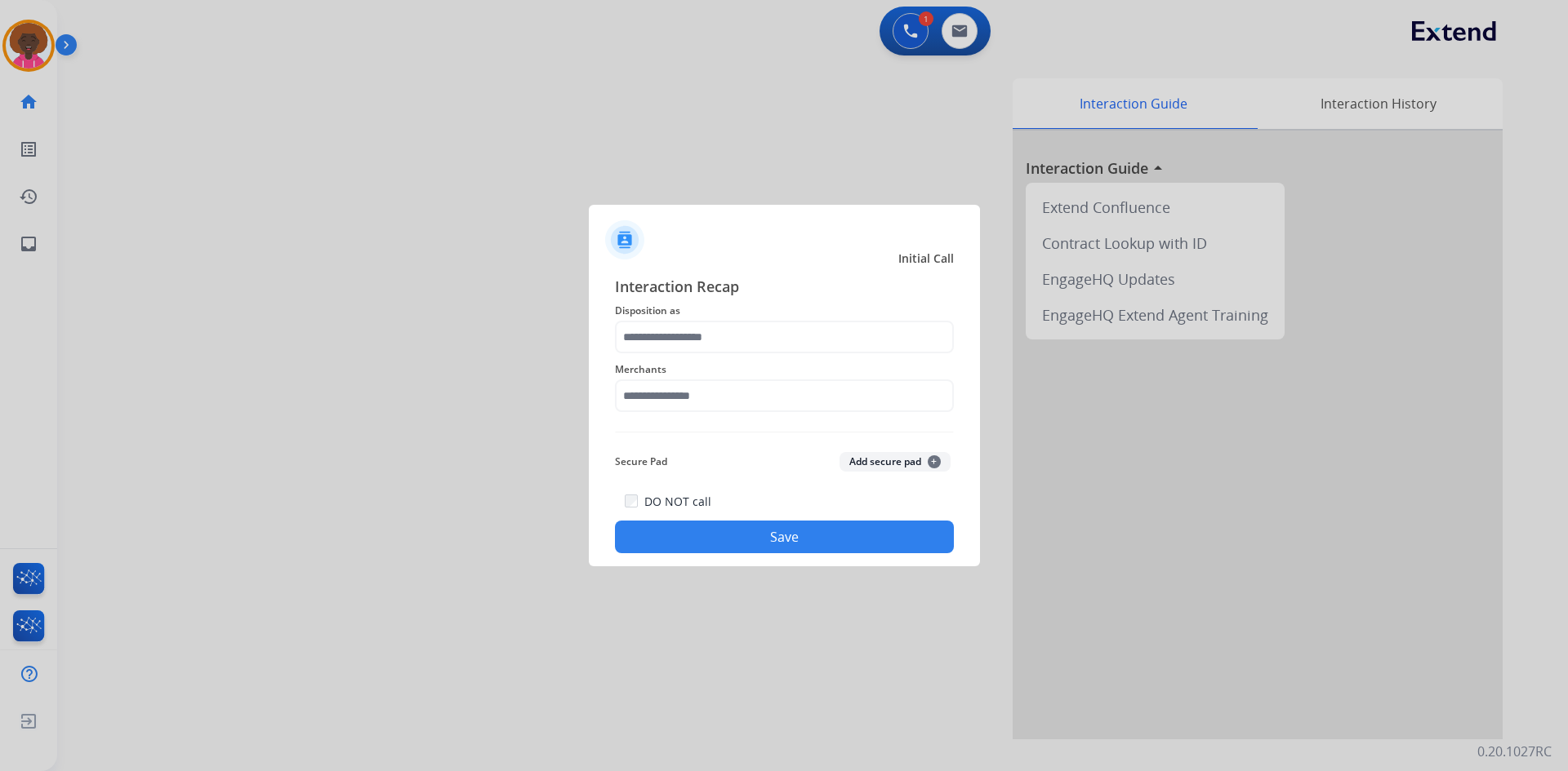
click at [720, 377] on span "Merchants" at bounding box center [784, 370] width 339 height 19
click at [746, 339] on input "text" at bounding box center [784, 336] width 339 height 33
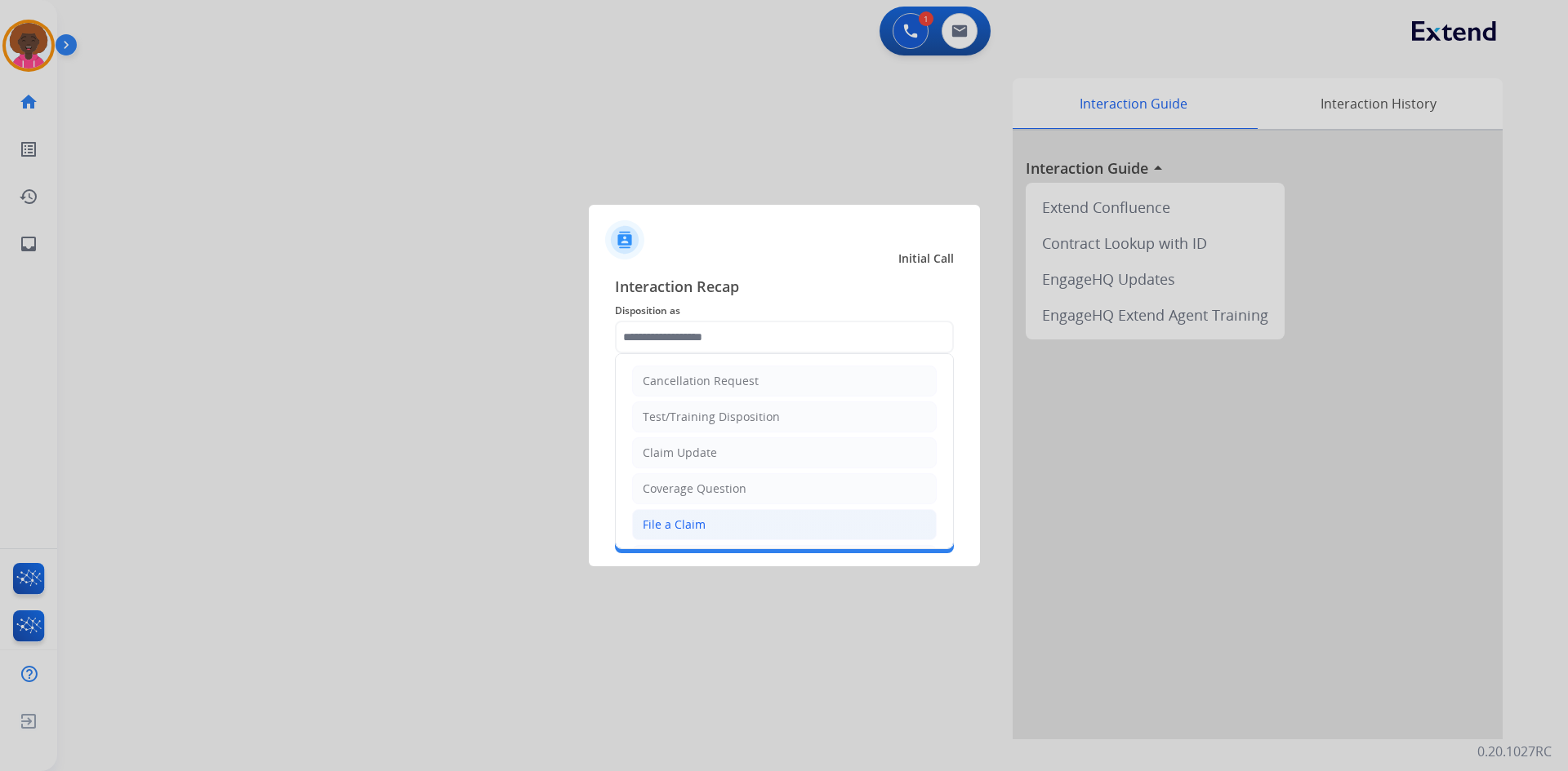
click at [712, 525] on li "File a Claim" at bounding box center [784, 525] width 305 height 31
type input "**********"
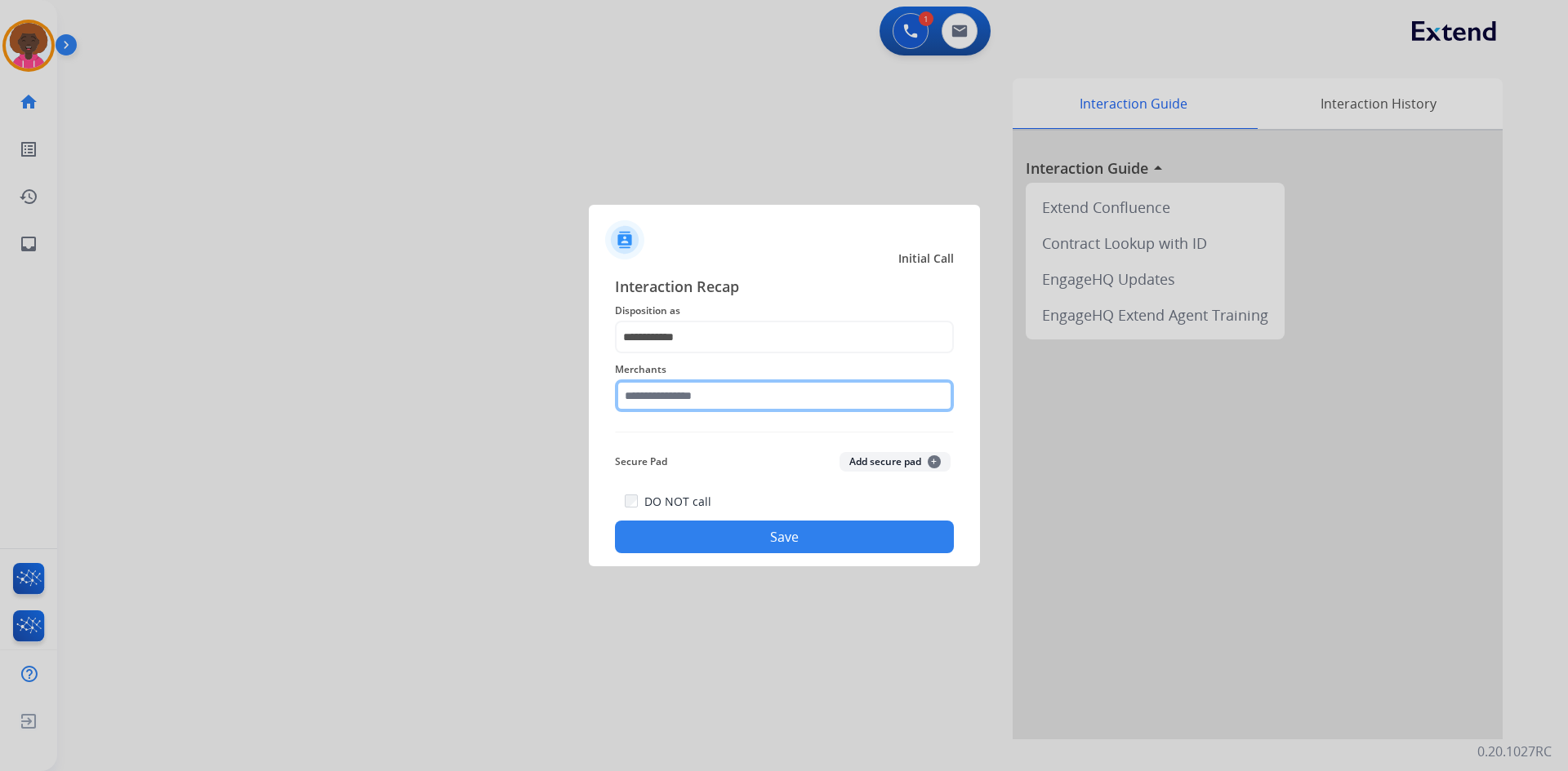
click at [751, 396] on input "text" at bounding box center [784, 396] width 339 height 33
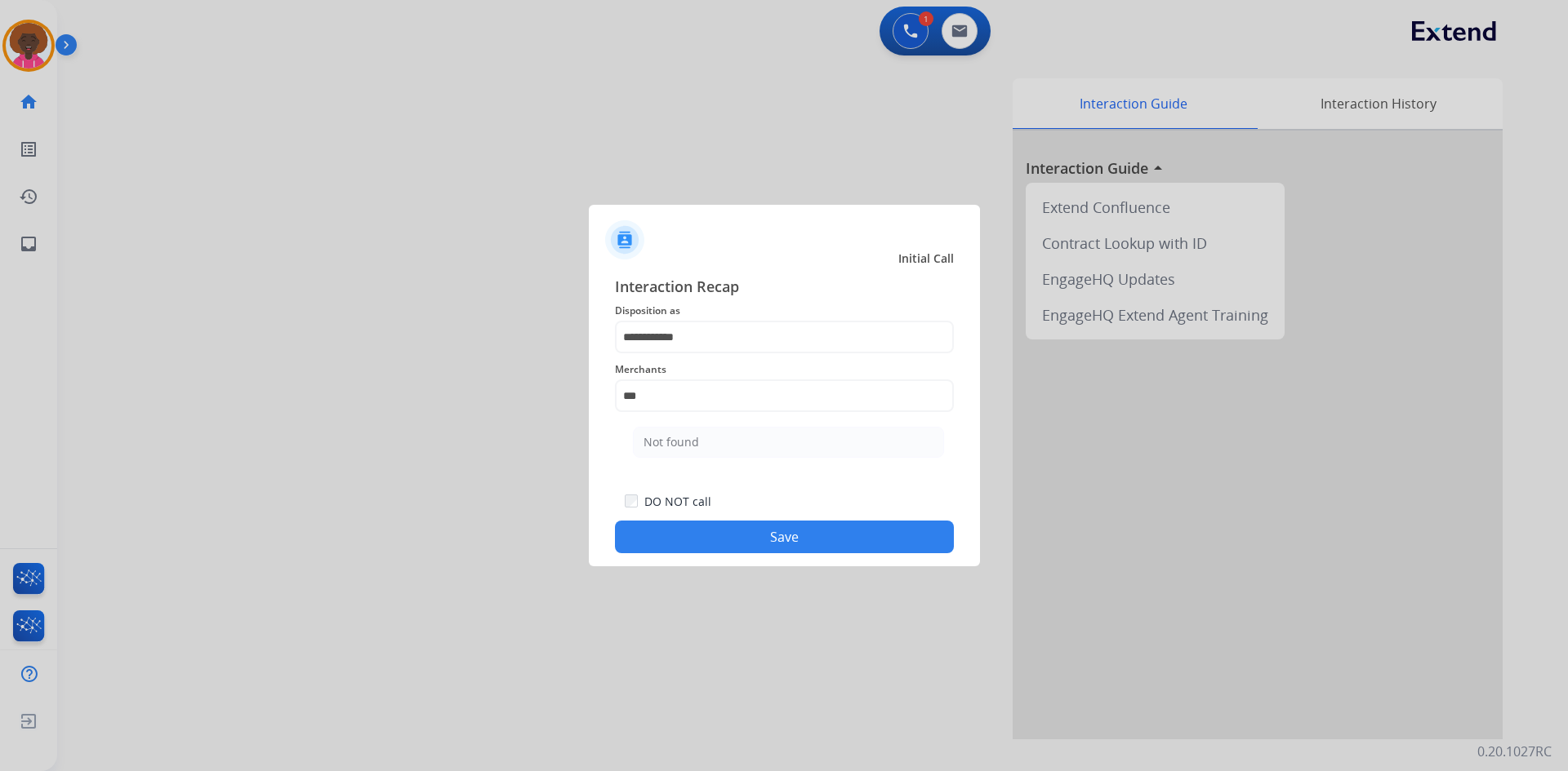
click at [686, 429] on li "Not found" at bounding box center [788, 442] width 311 height 31
type input "*********"
click at [691, 517] on div "DO NOT call Save" at bounding box center [784, 522] width 339 height 62
click at [701, 538] on button "Save" at bounding box center [784, 537] width 339 height 33
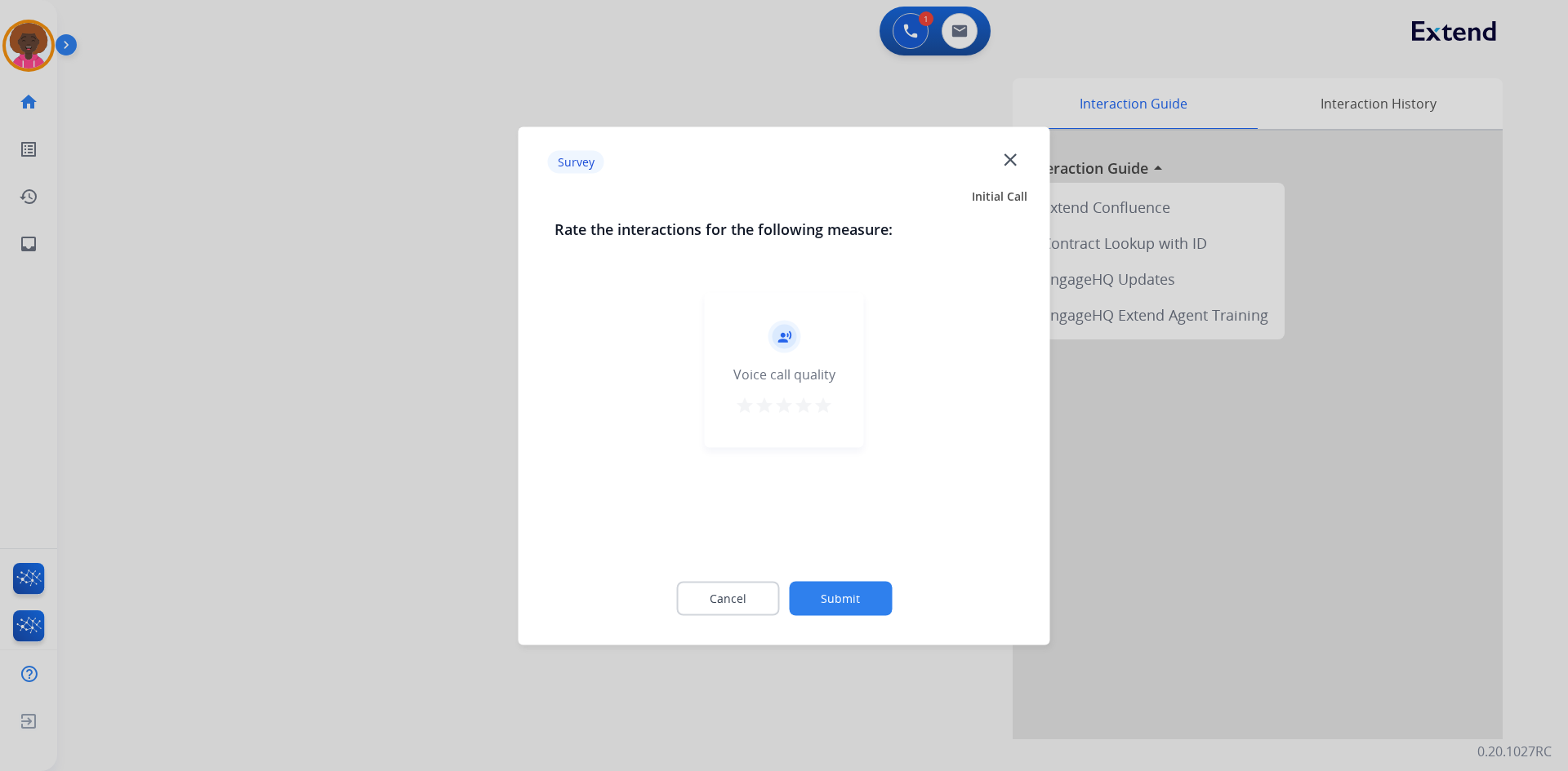
drag, startPoint x: 828, startPoint y: 398, endPoint x: 824, endPoint y: 425, distance: 27.3
click at [827, 399] on mat-icon "star" at bounding box center [823, 404] width 19 height 19
click at [860, 592] on button "Submit" at bounding box center [840, 598] width 102 height 34
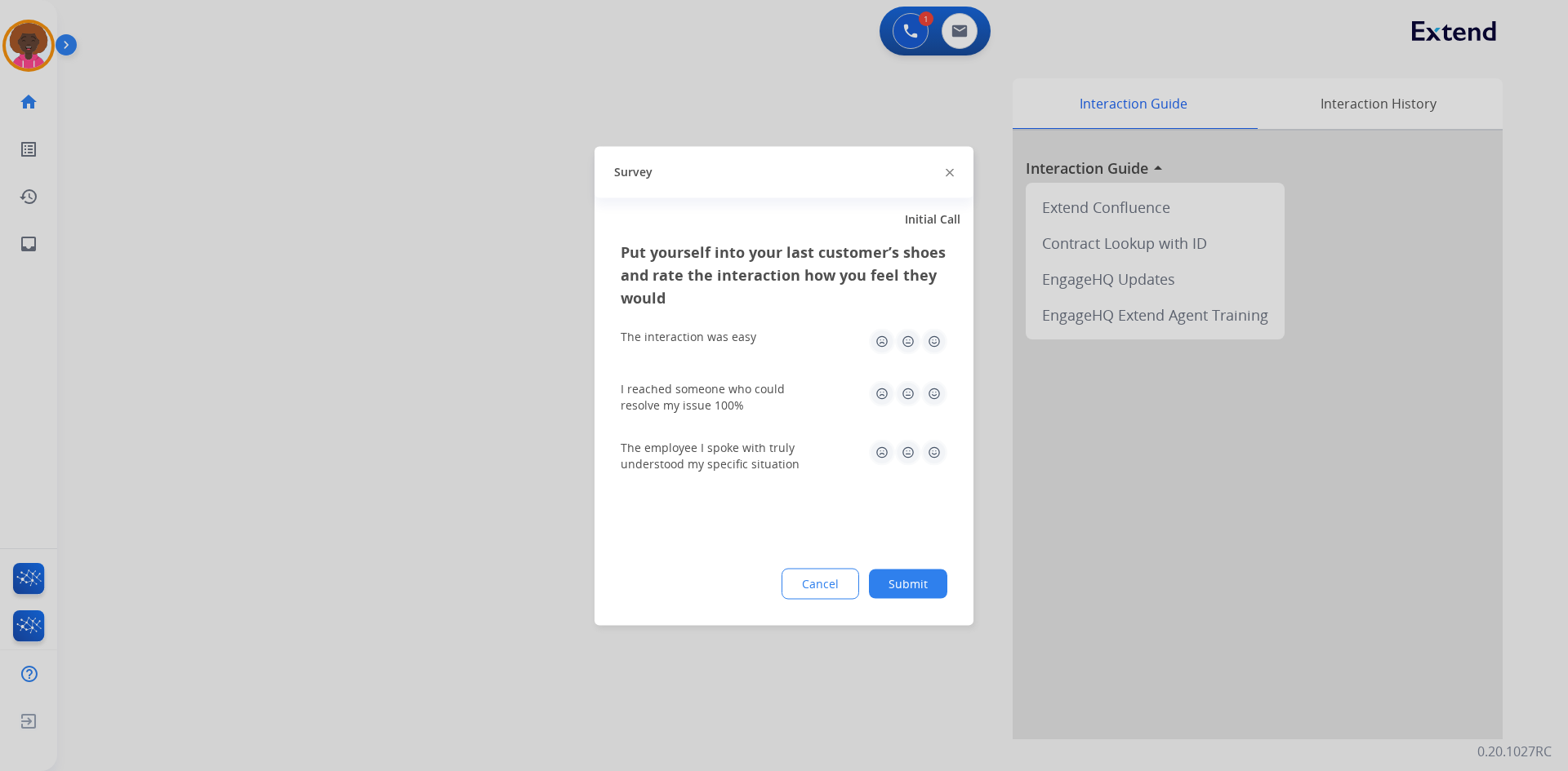
click at [935, 332] on img at bounding box center [935, 342] width 27 height 26
click at [927, 382] on img at bounding box center [935, 394] width 27 height 26
click at [921, 458] on img at bounding box center [935, 452] width 27 height 26
click at [927, 584] on button "Submit" at bounding box center [907, 583] width 79 height 29
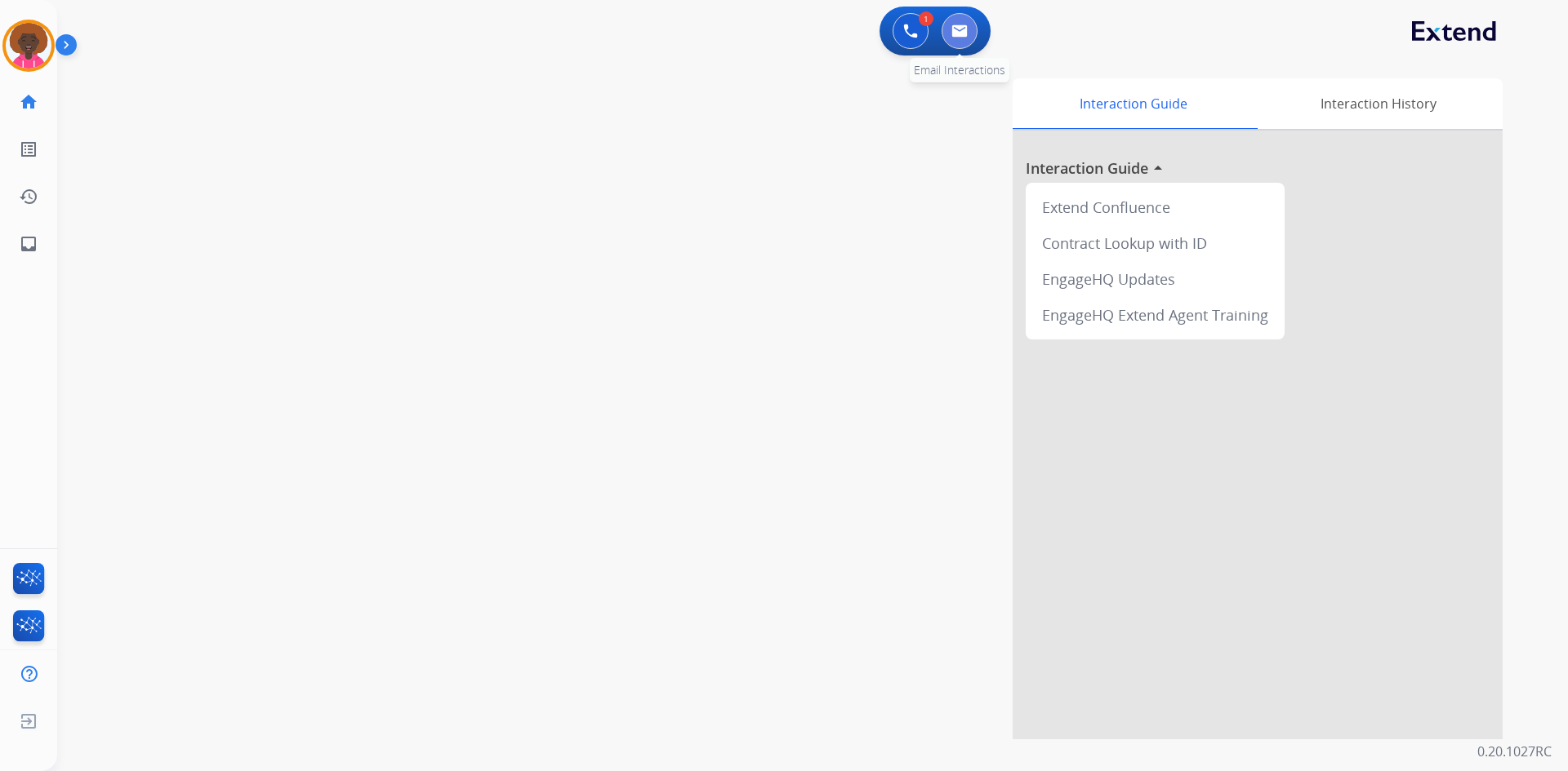
click at [963, 28] on img at bounding box center [959, 31] width 16 height 13
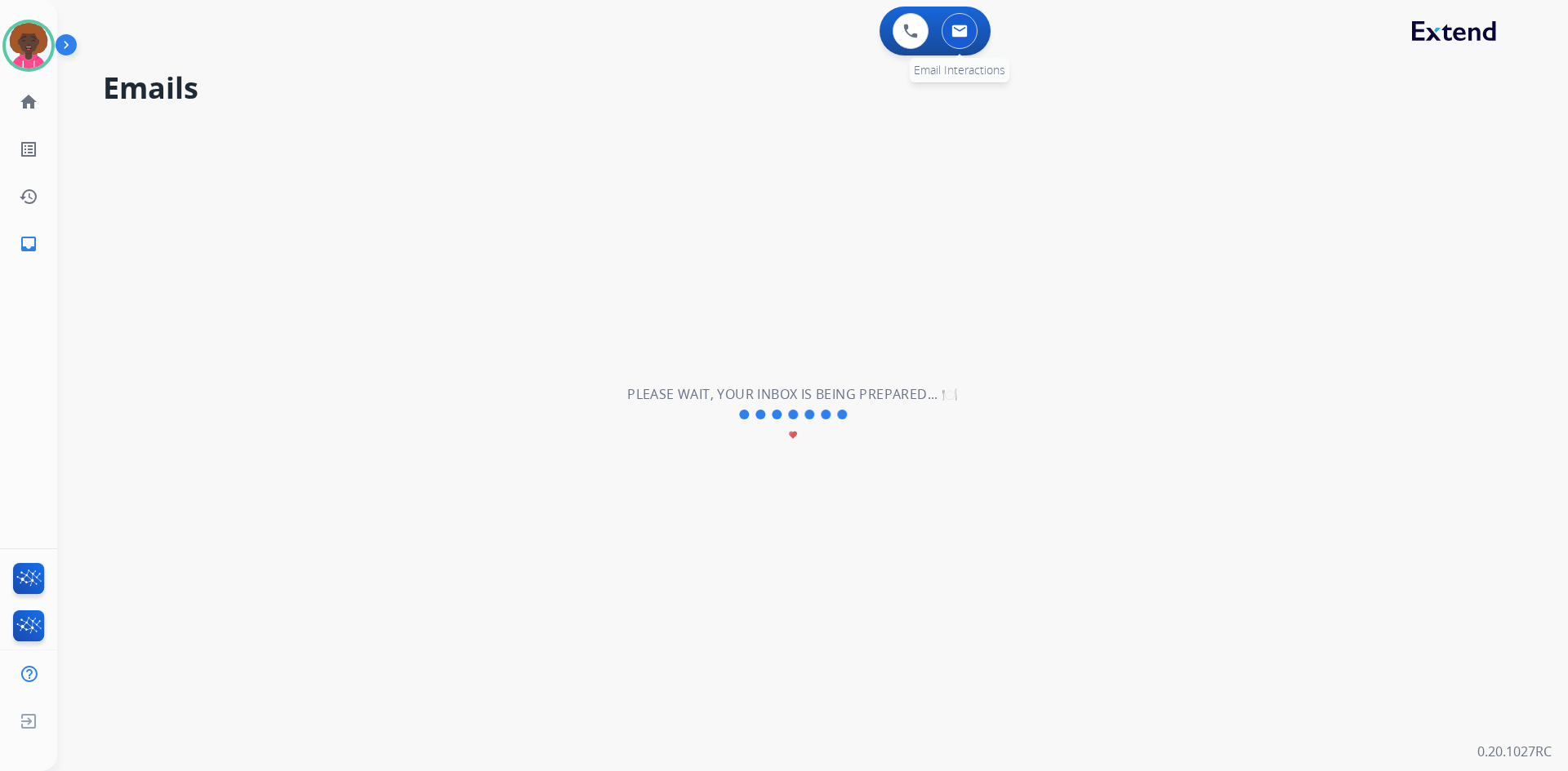
click at [942, 34] on button at bounding box center [959, 31] width 36 height 36
click at [945, 38] on button at bounding box center [959, 31] width 36 height 36
click at [975, 30] on button at bounding box center [959, 31] width 36 height 36
click at [964, 35] on img at bounding box center [959, 31] width 16 height 13
click at [35, 47] on img at bounding box center [28, 46] width 46 height 46
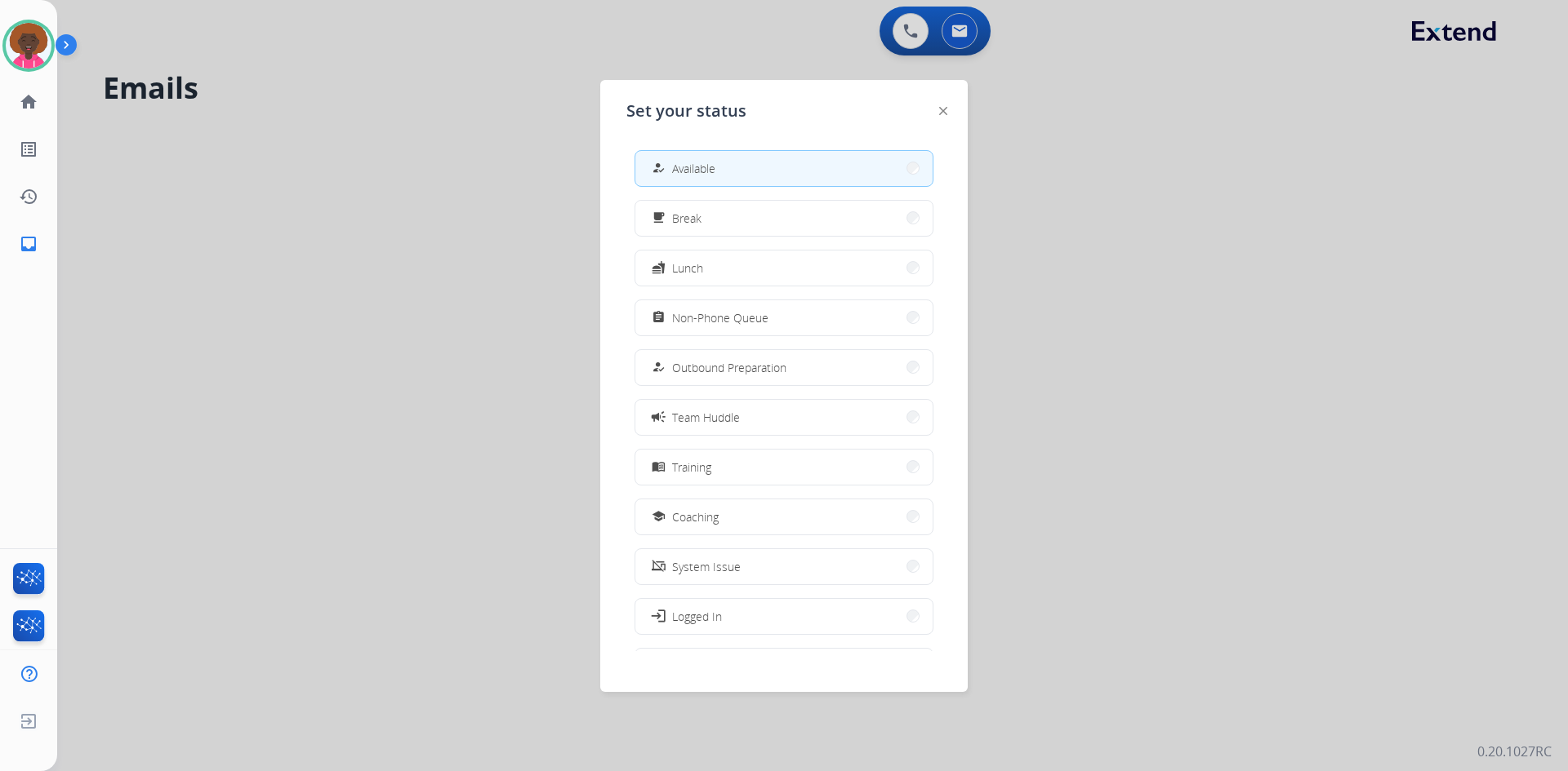
click at [707, 167] on span "Available" at bounding box center [693, 168] width 43 height 17
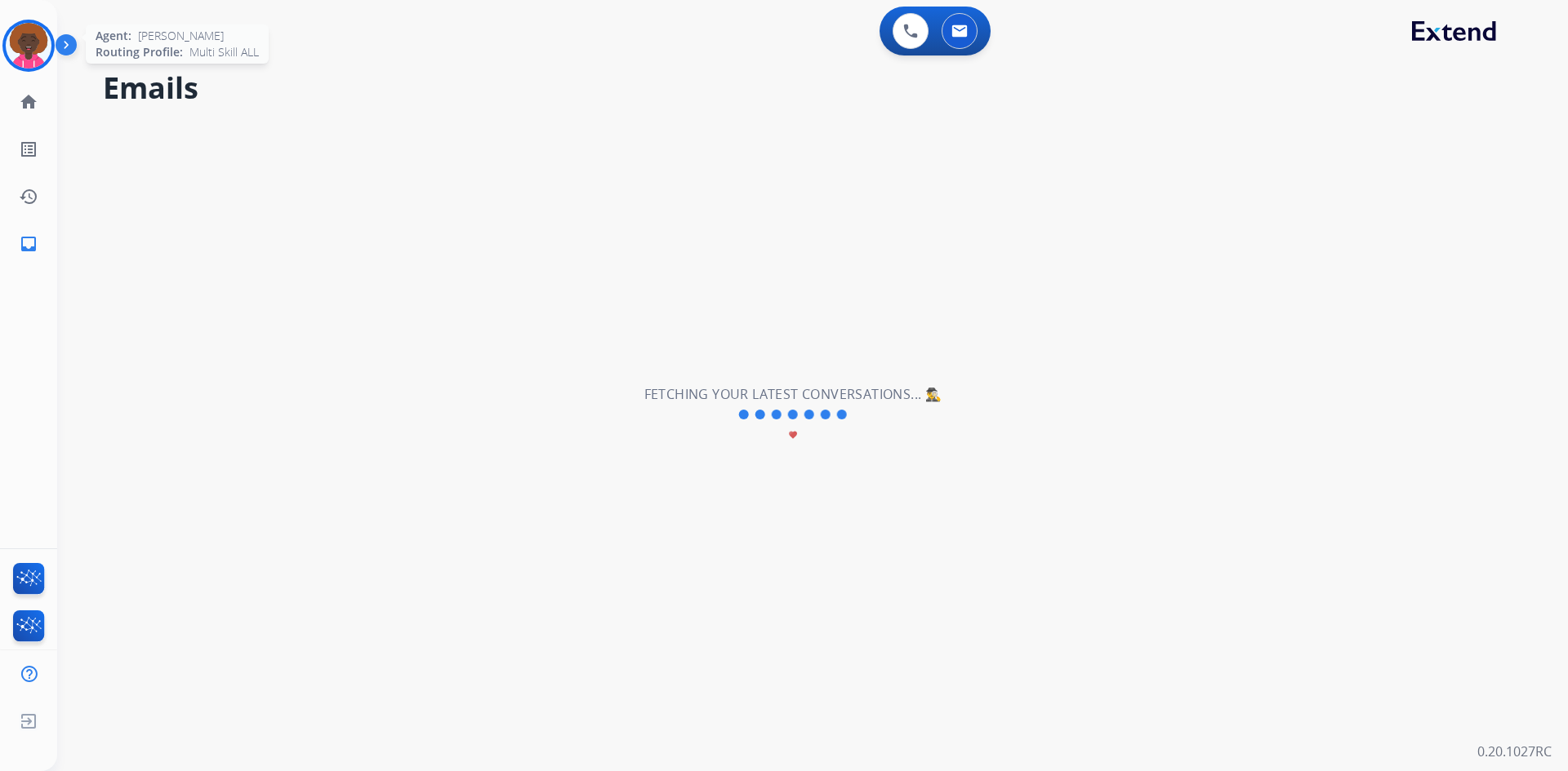
click at [25, 62] on img at bounding box center [28, 46] width 46 height 46
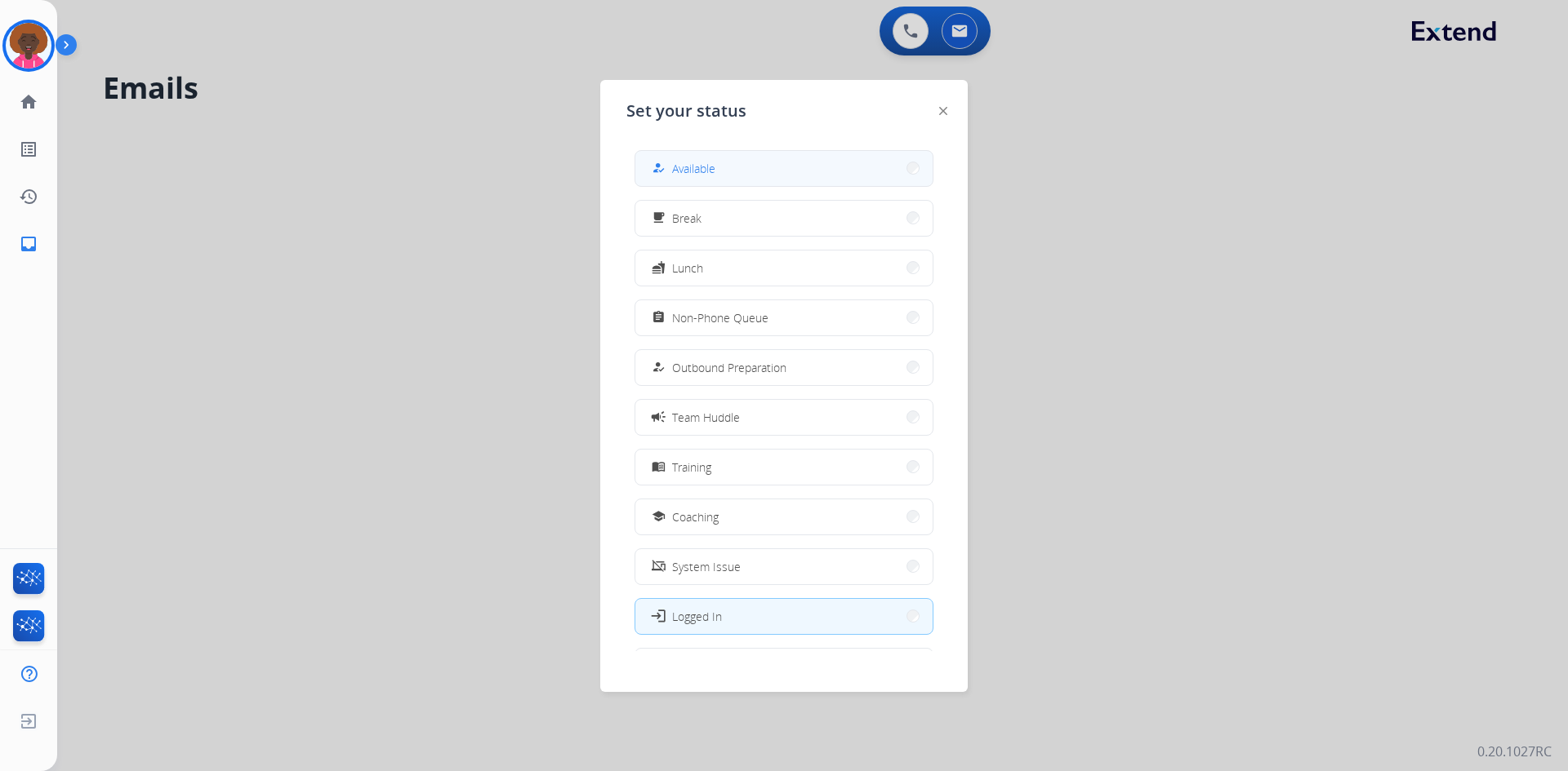
click at [840, 171] on button "how_to_reg Available" at bounding box center [784, 169] width 297 height 35
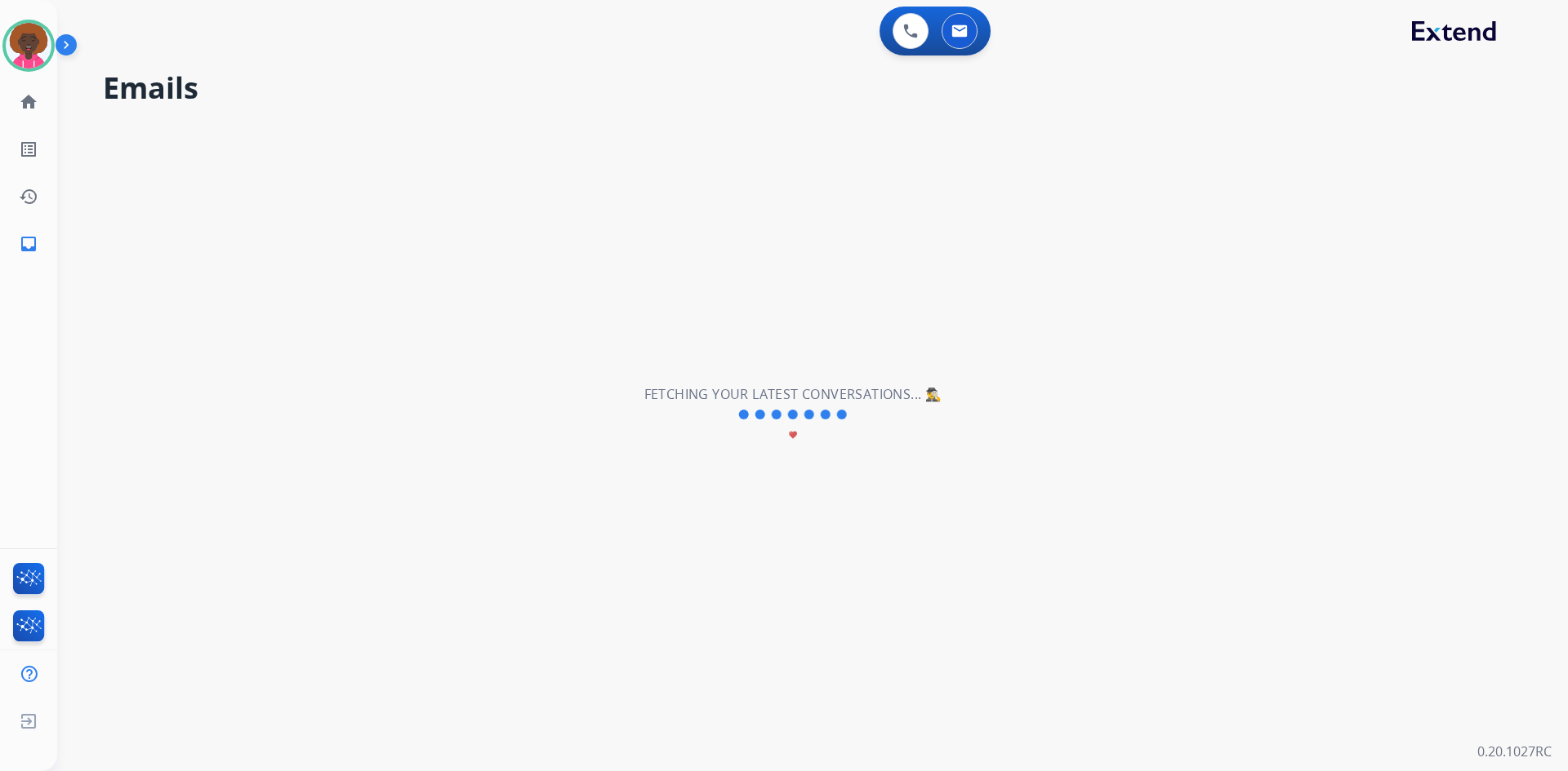
click at [826, 398] on h2 "Fetching your latest conversations... 🕵️‍♂️" at bounding box center [792, 394] width 298 height 19
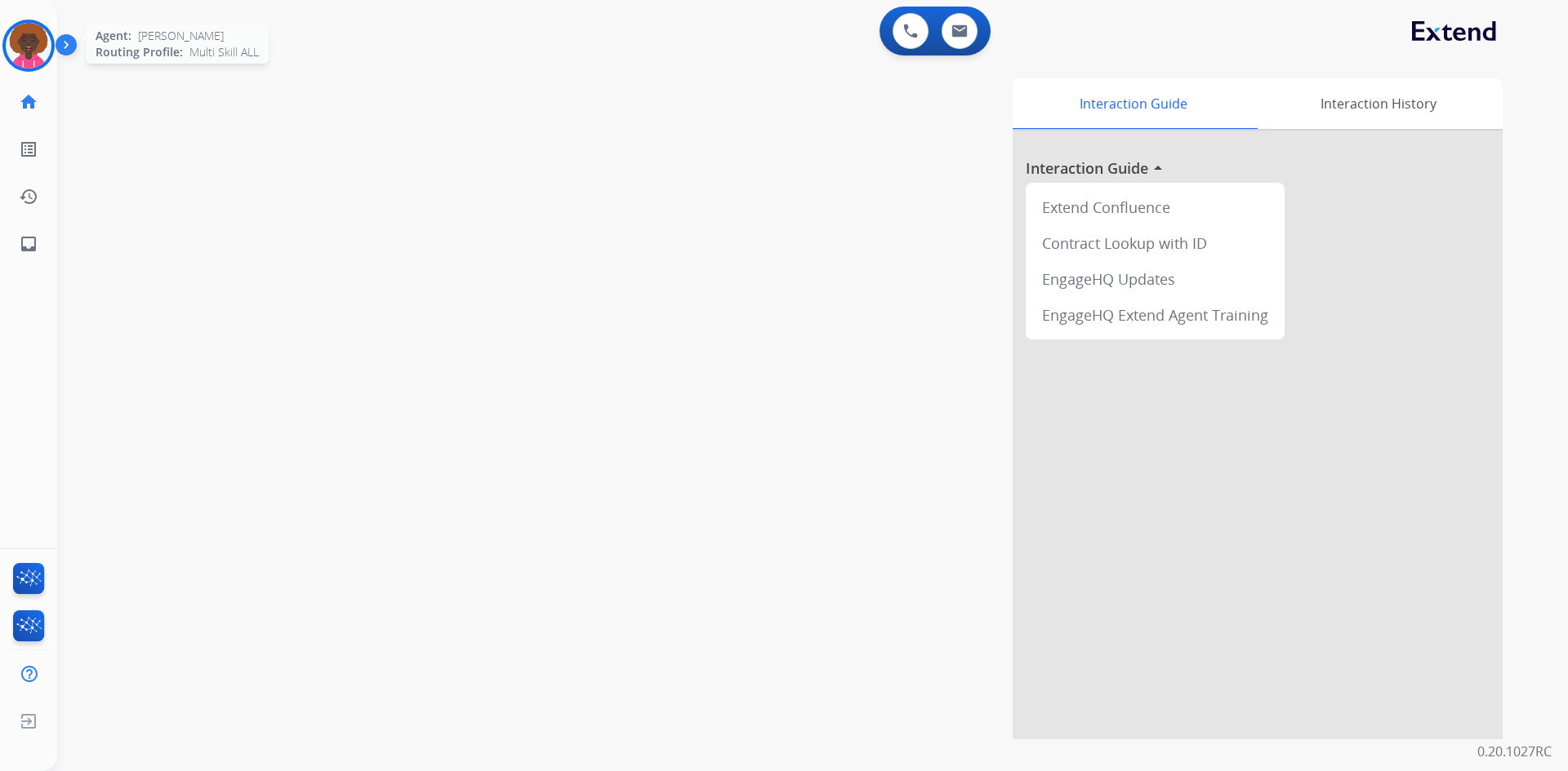
click at [34, 45] on img at bounding box center [28, 46] width 46 height 46
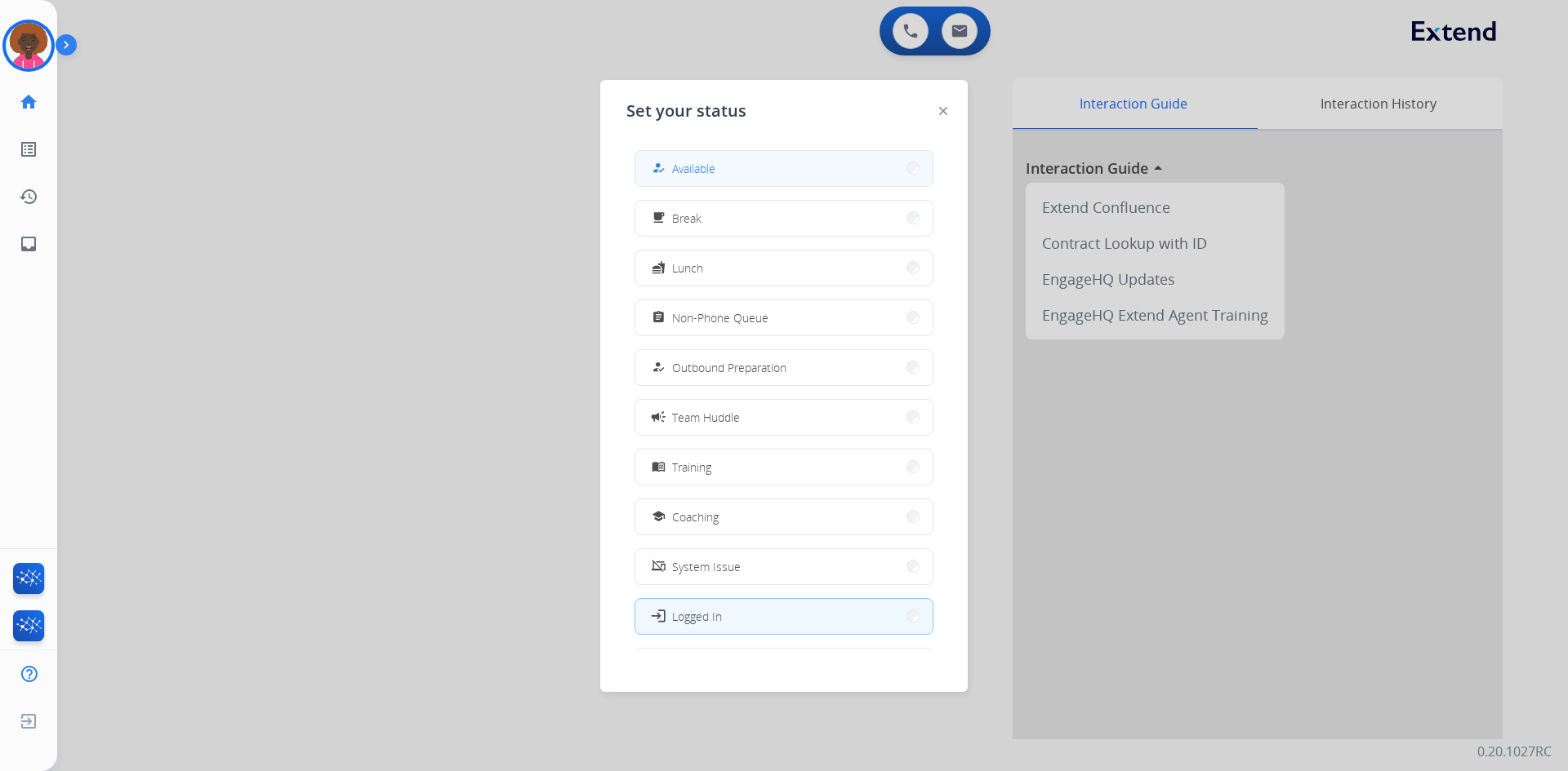
click at [729, 178] on button "how_to_reg Available" at bounding box center [784, 169] width 297 height 35
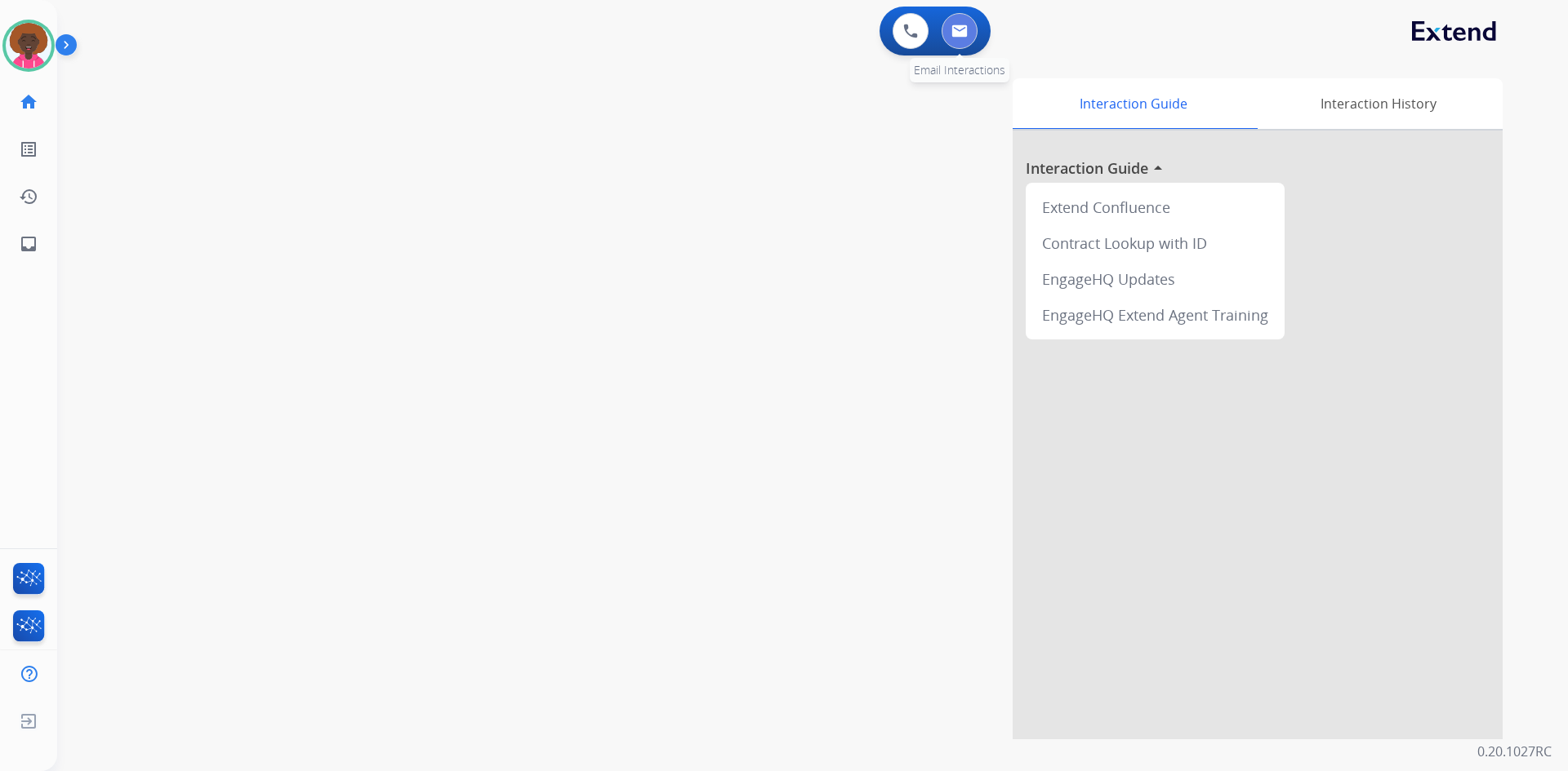
click at [963, 38] on button at bounding box center [959, 31] width 36 height 36
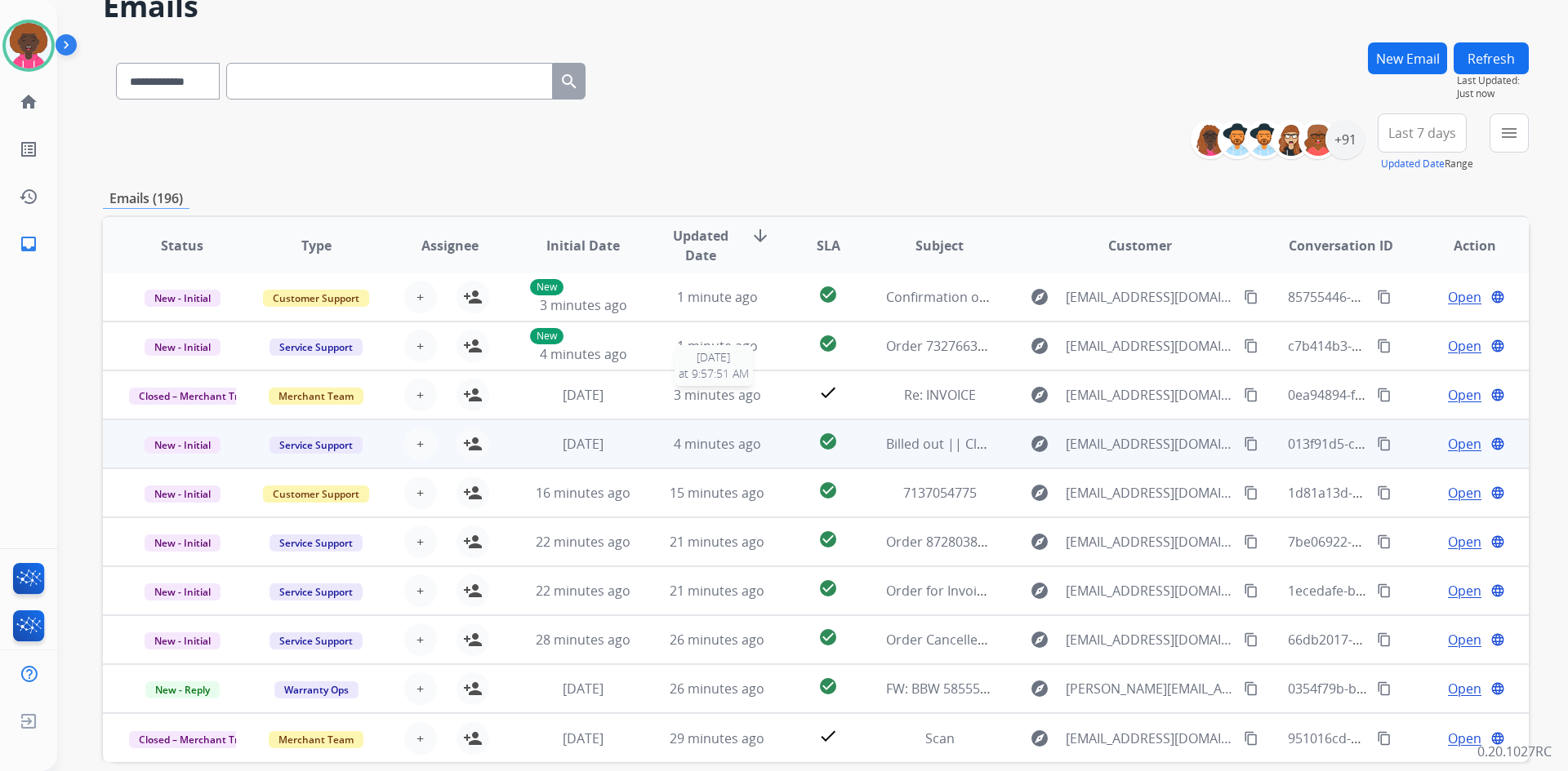
scroll to position [157, 0]
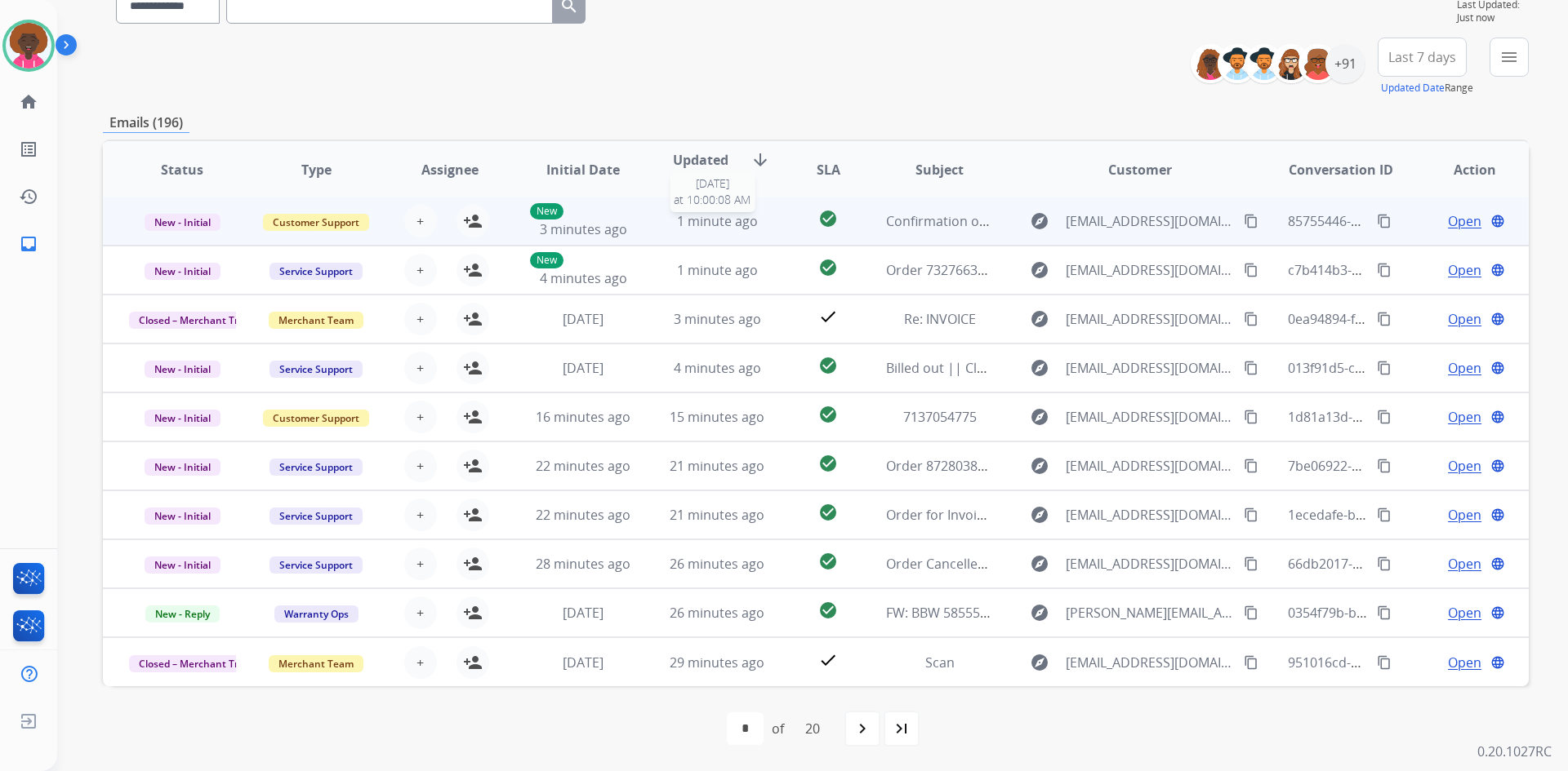
click at [723, 224] on span "1 minute ago" at bounding box center [717, 221] width 81 height 18
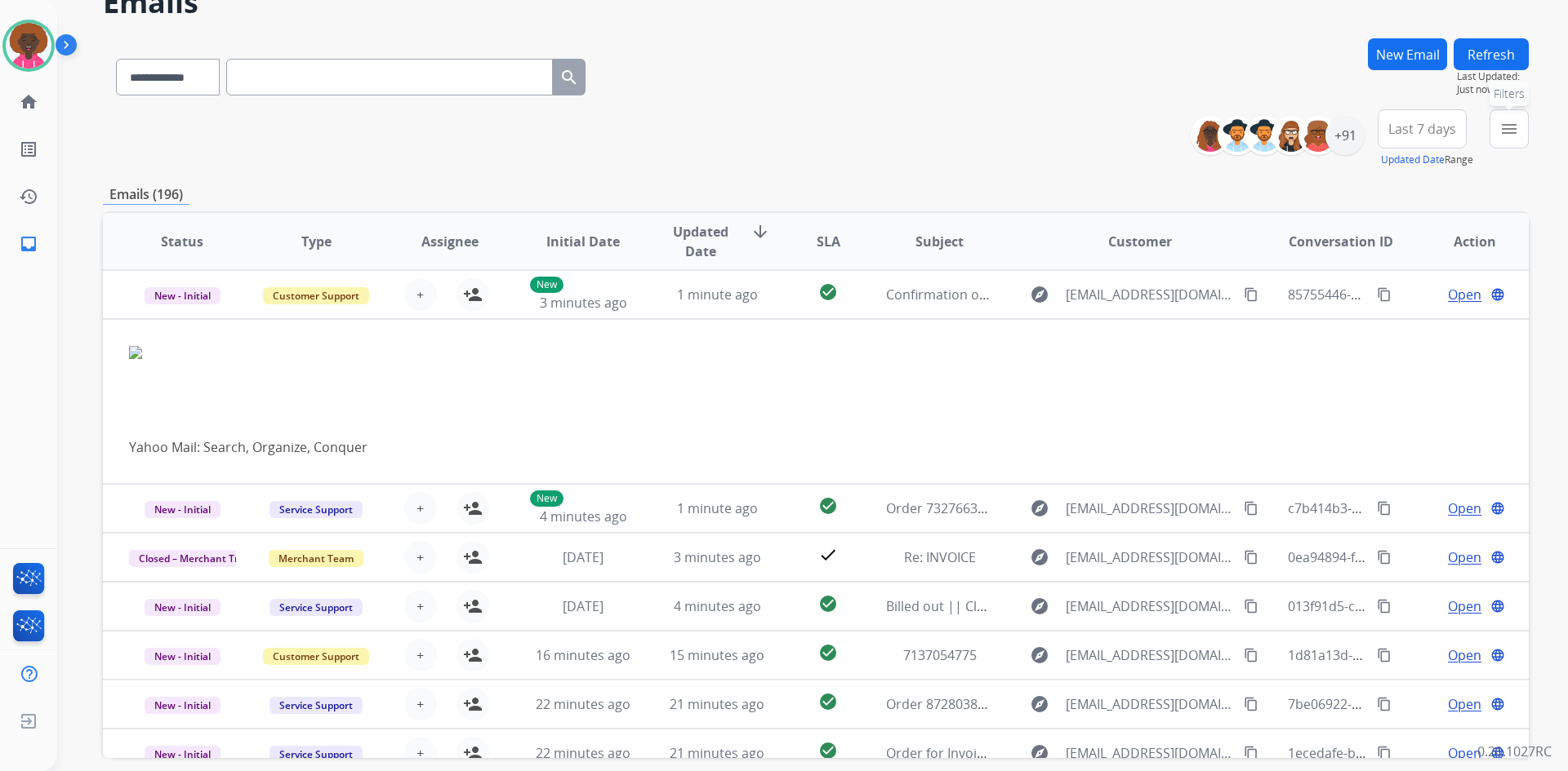
scroll to position [76, 0]
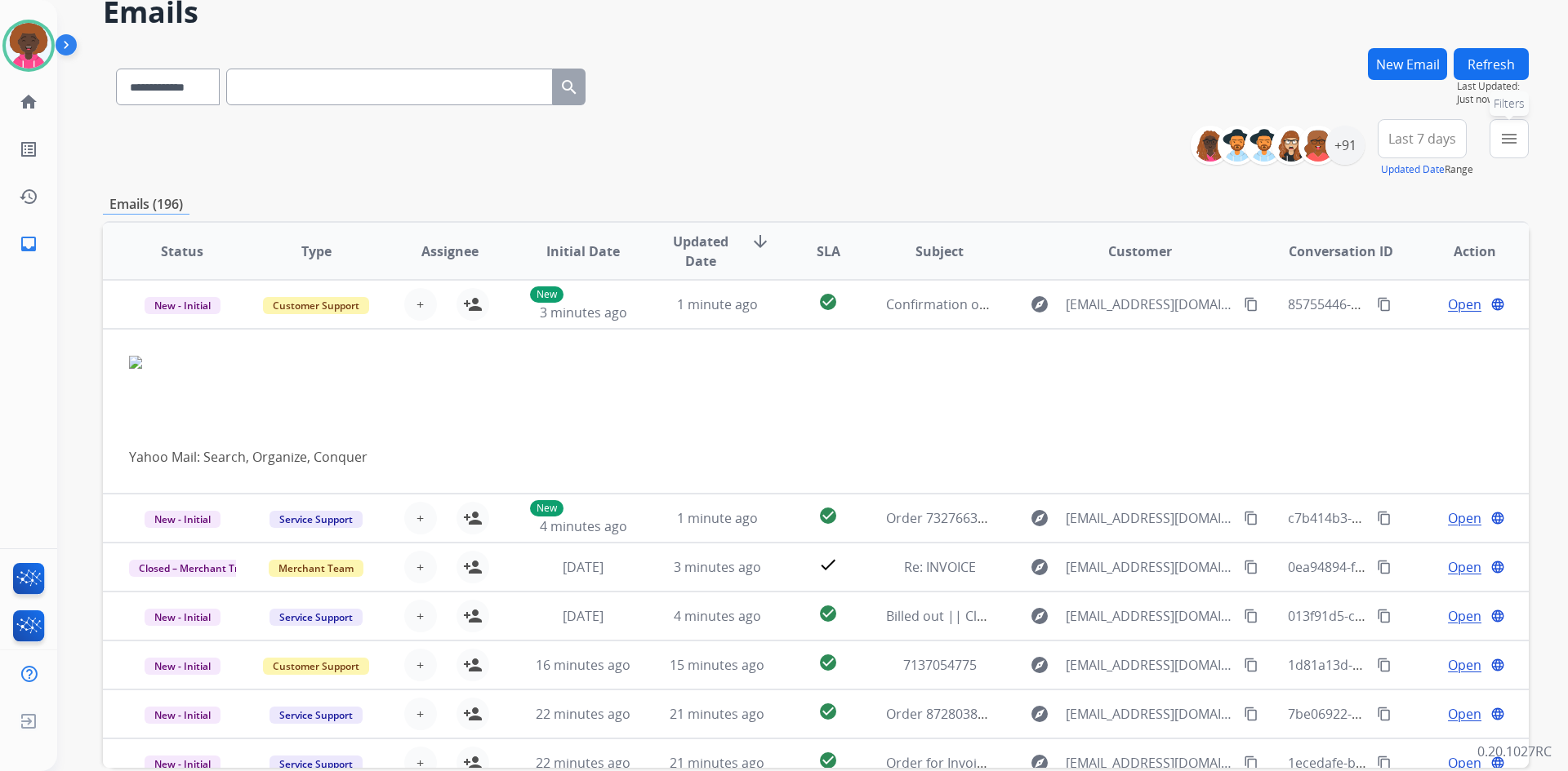
click at [1497, 140] on button "menu Filters" at bounding box center [1509, 139] width 39 height 39
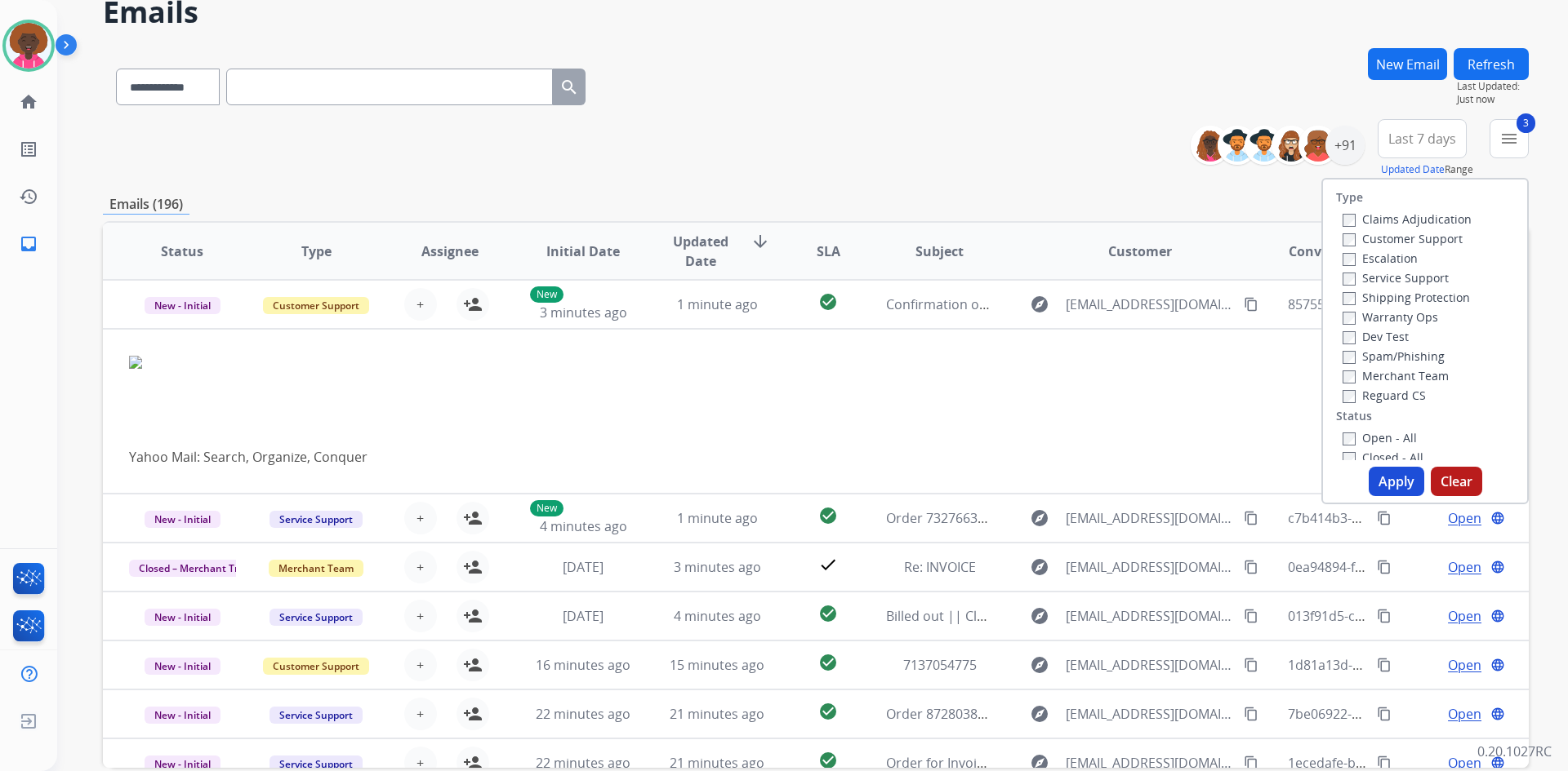
click at [1386, 488] on button "Apply" at bounding box center [1396, 481] width 56 height 29
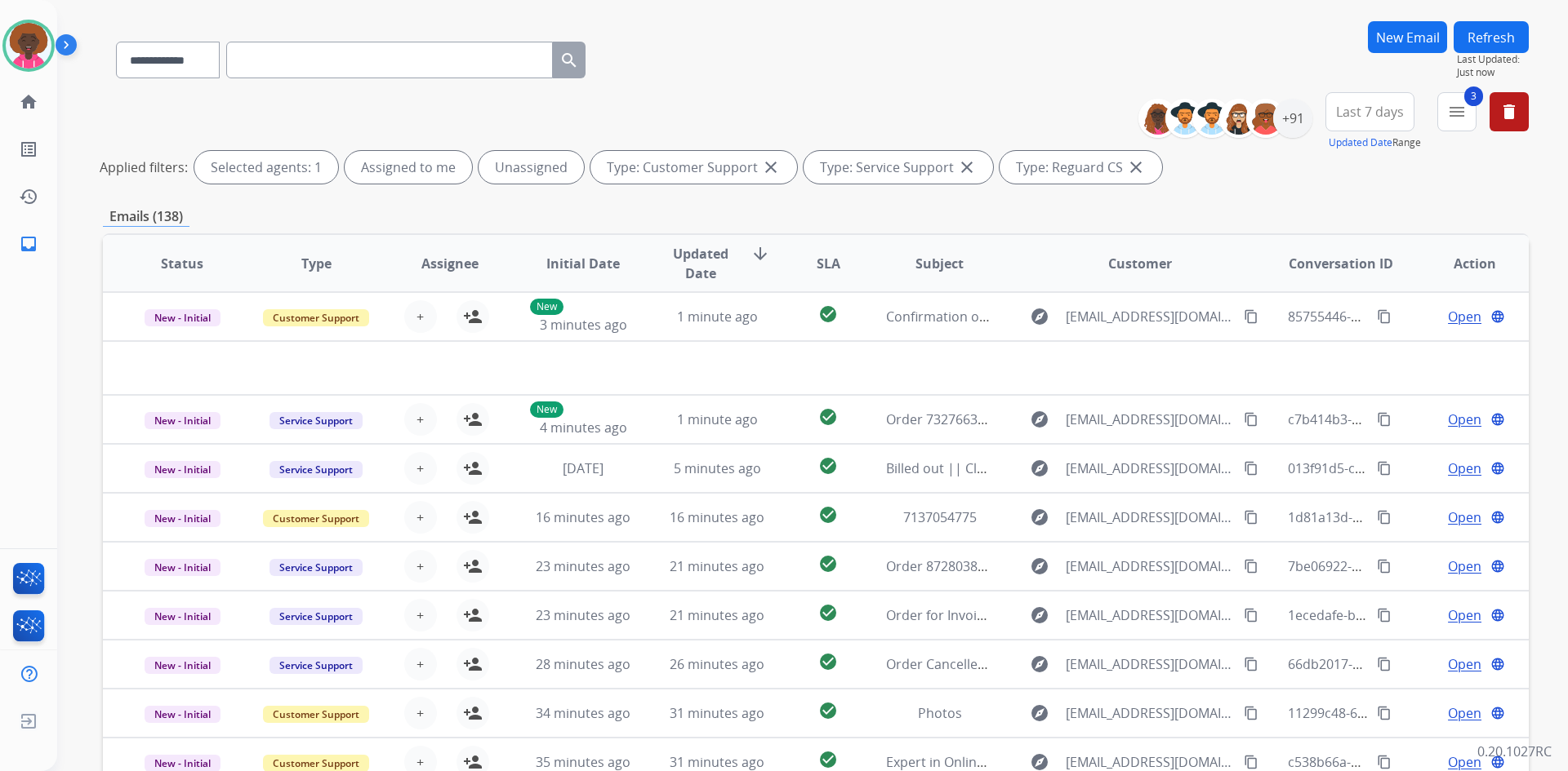
scroll to position [0, 0]
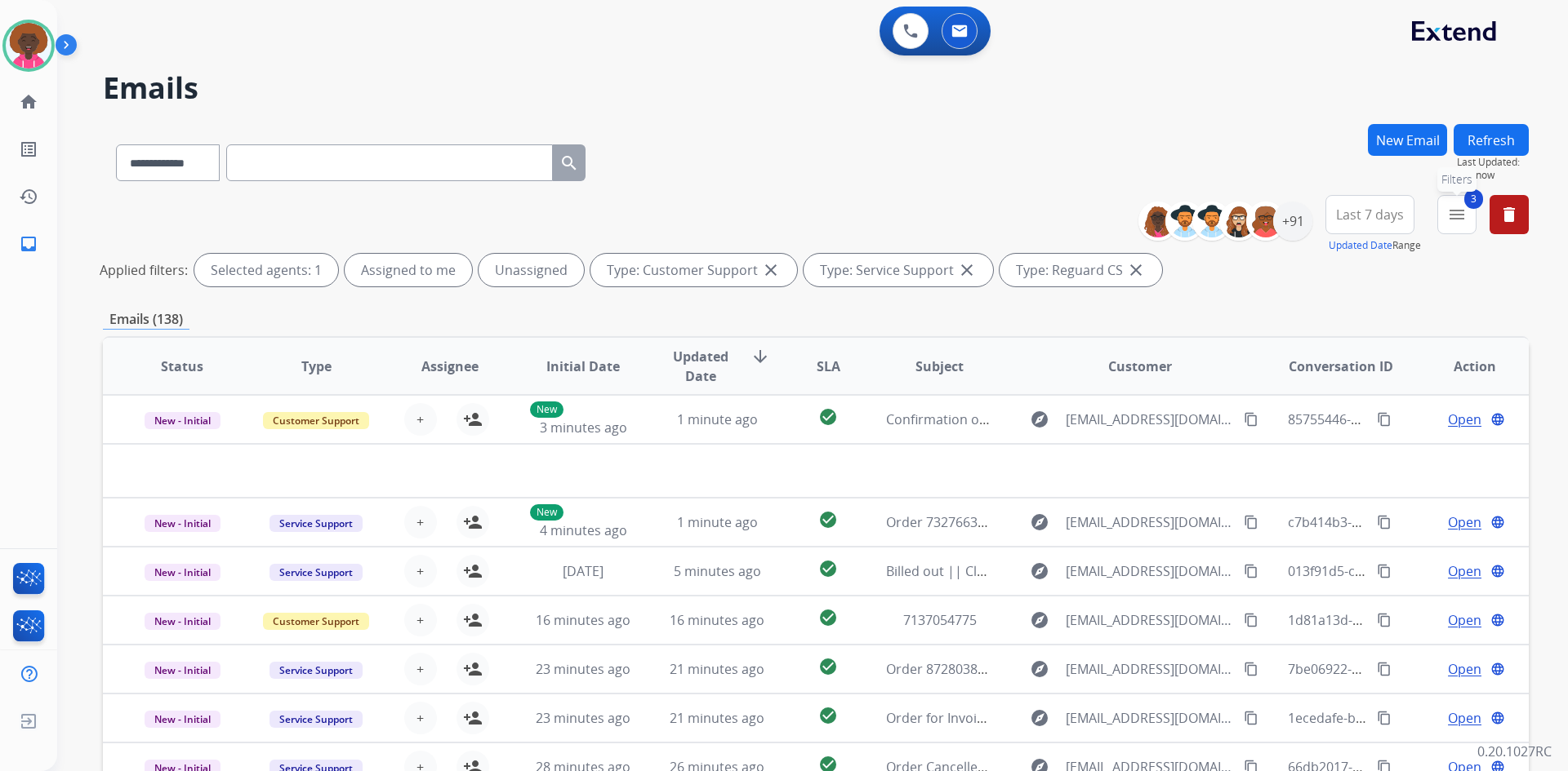
click at [1472, 223] on button "3 menu Filters" at bounding box center [1457, 215] width 39 height 39
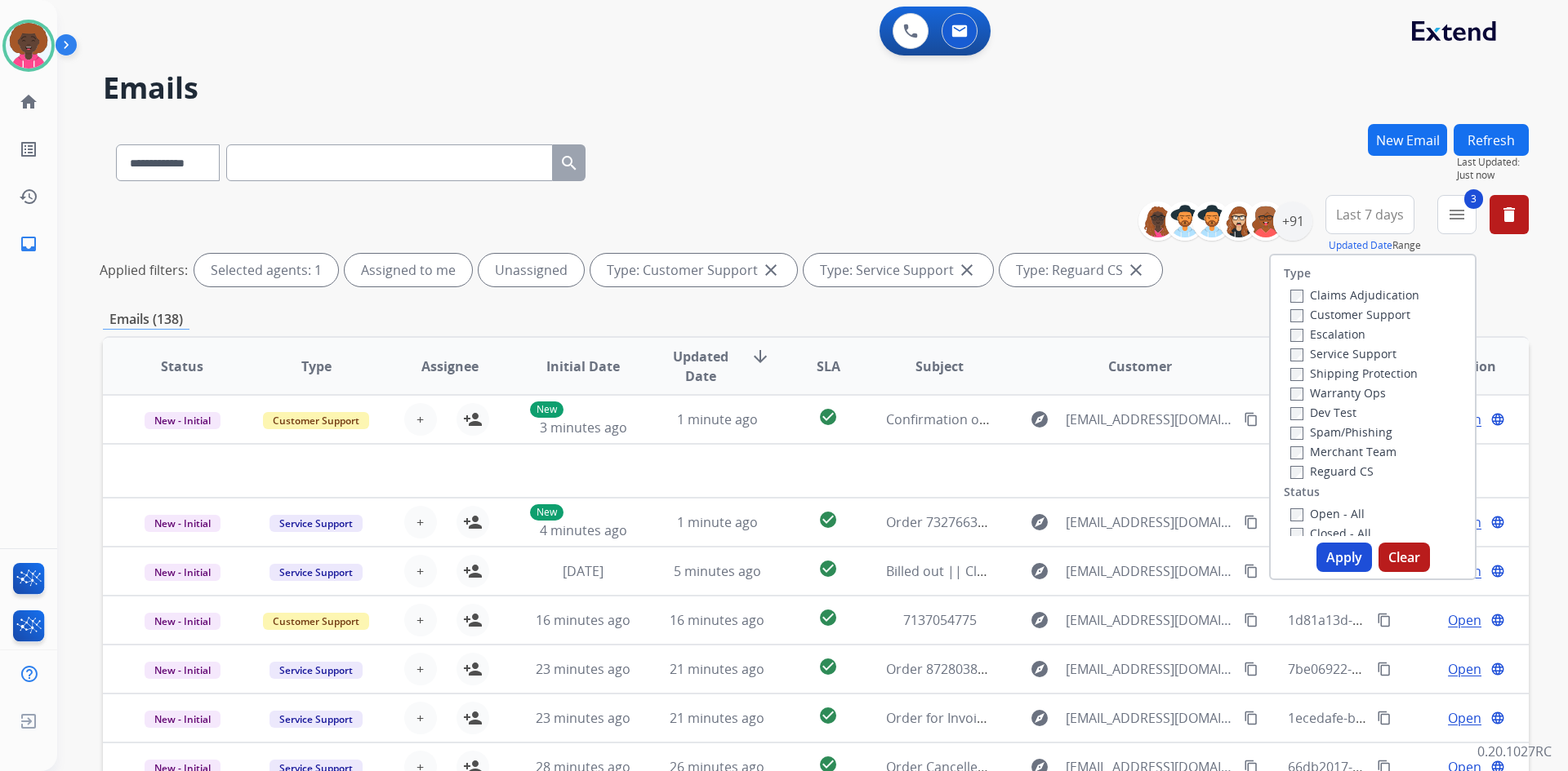
click at [1299, 355] on label "Service Support" at bounding box center [1343, 354] width 106 height 16
click at [1299, 376] on label "Shipping Protection" at bounding box center [1353, 374] width 127 height 16
click at [1334, 563] on button "Apply" at bounding box center [1344, 557] width 56 height 29
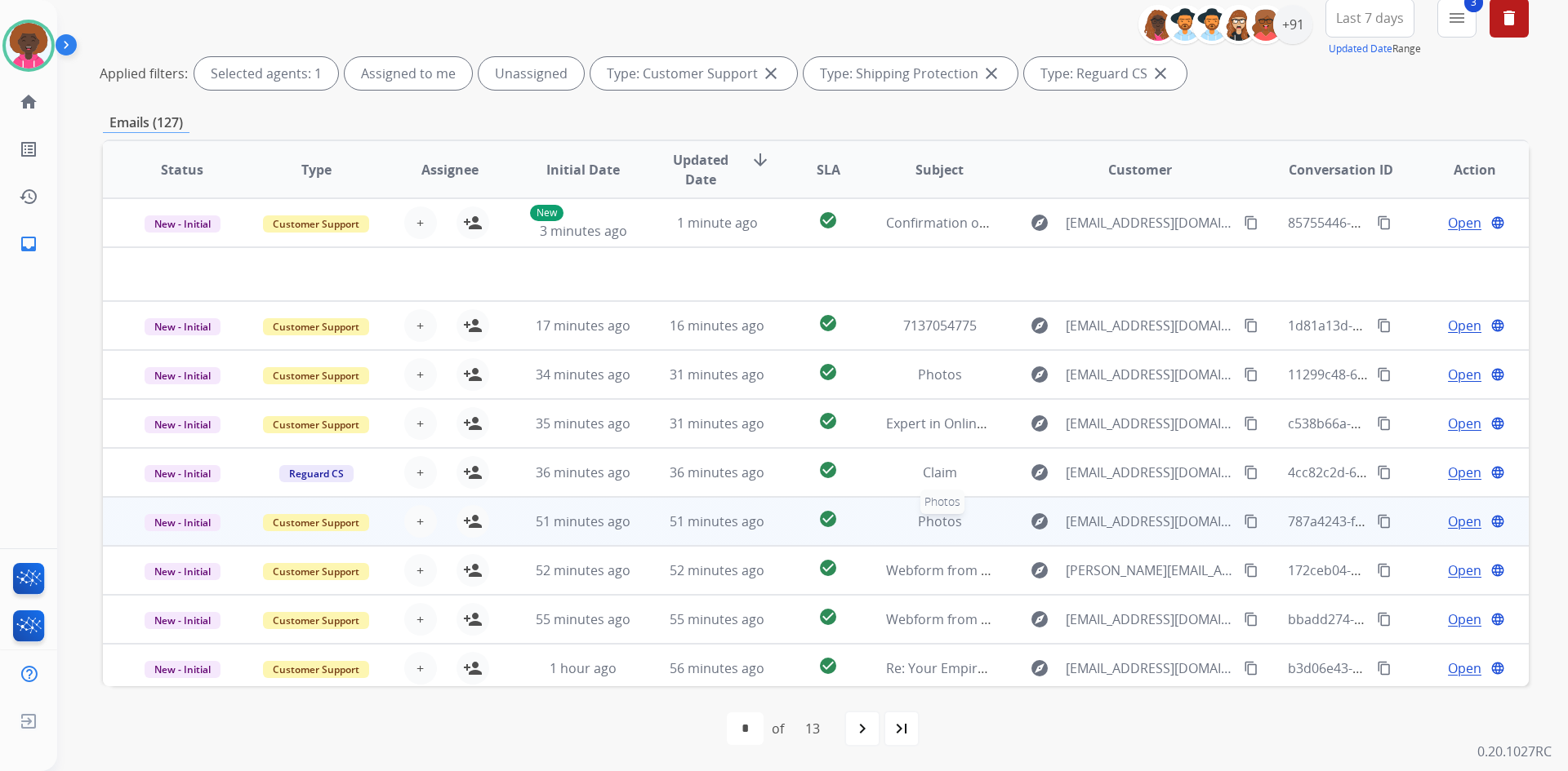
scroll to position [56, 0]
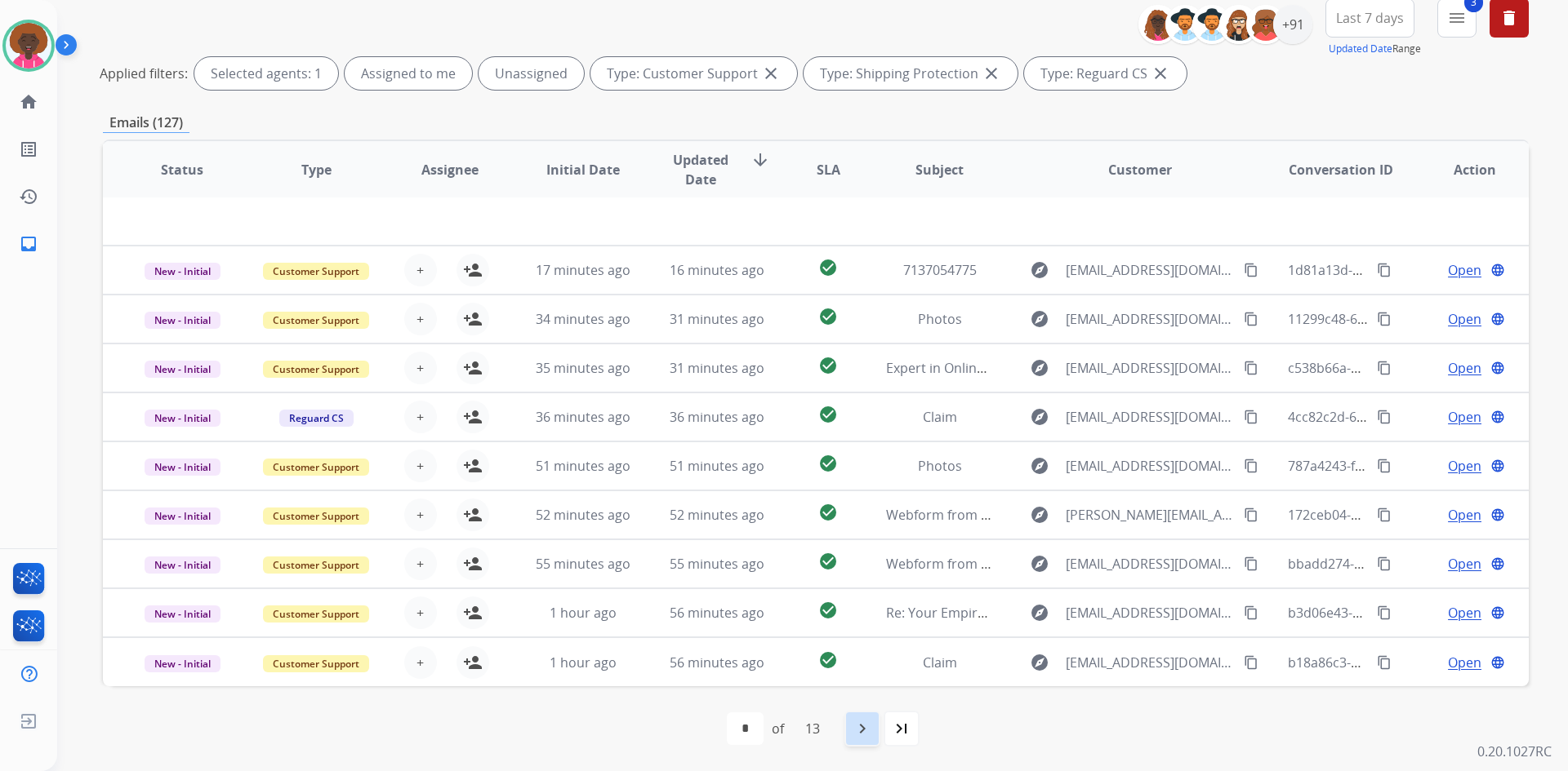
click at [852, 716] on div "navigate_next" at bounding box center [862, 729] width 36 height 36
select select "*"
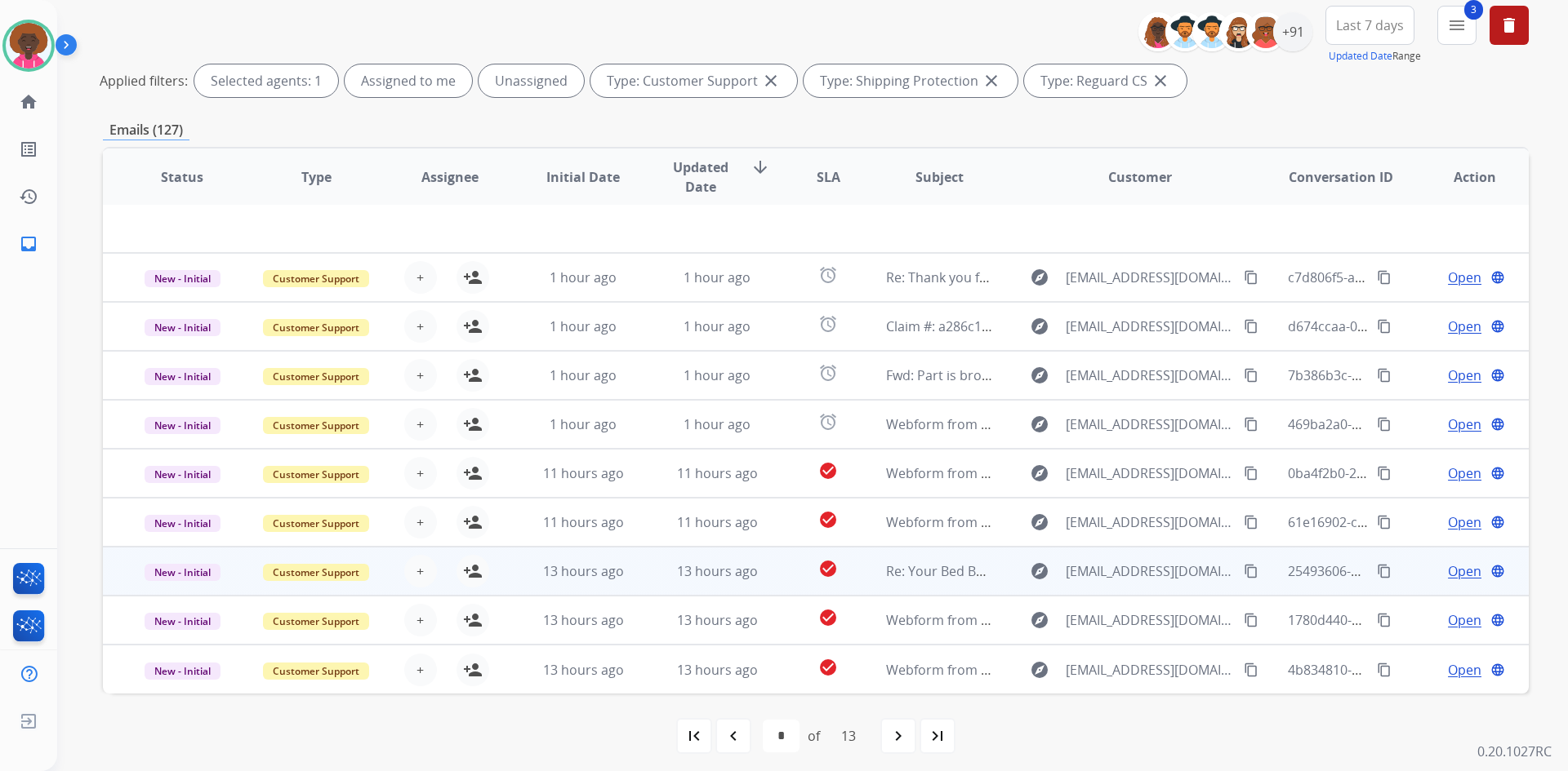
scroll to position [197, 0]
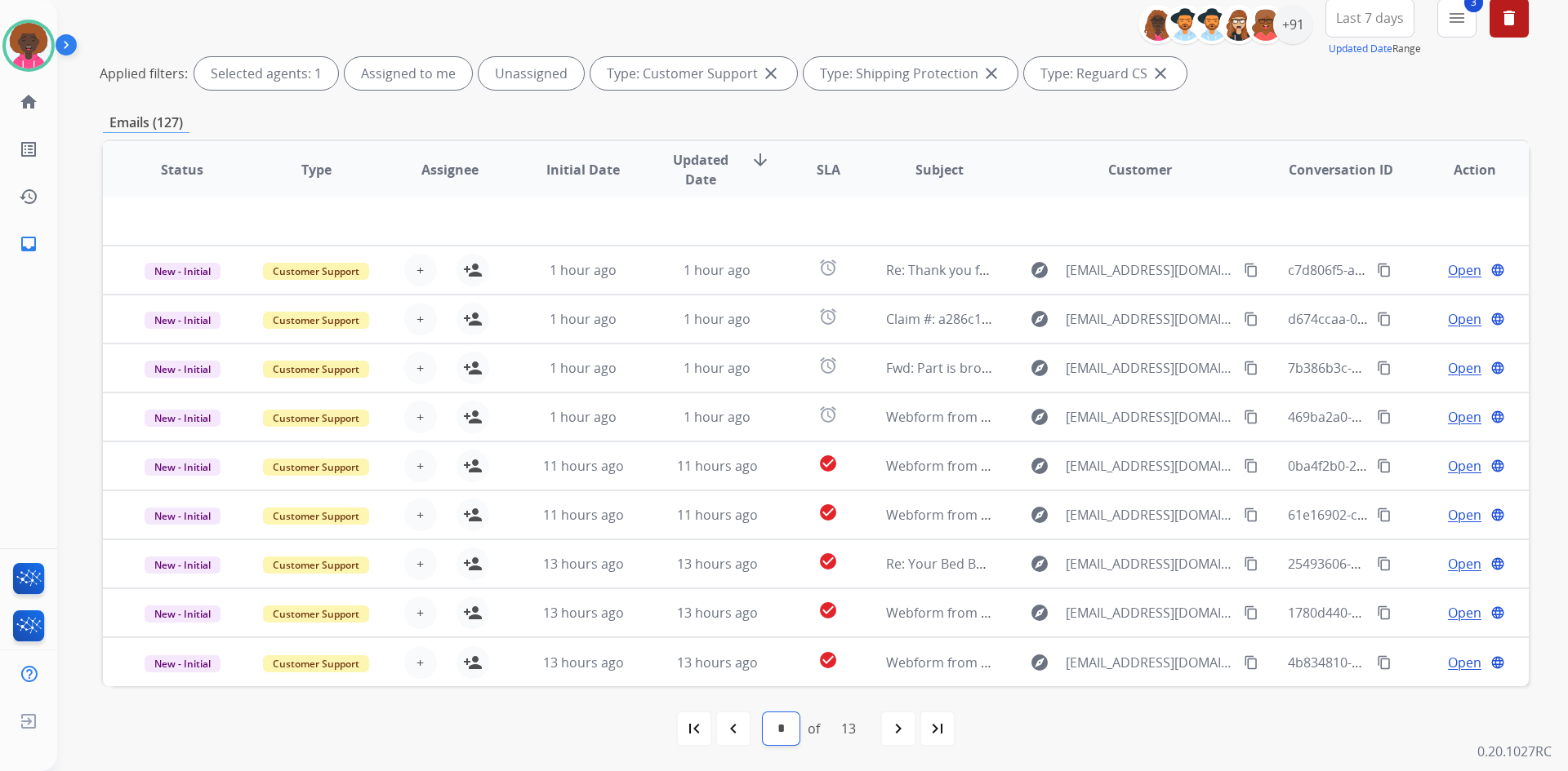
click at [788, 724] on select "* * * * * * * * * ** ** ** **" at bounding box center [781, 729] width 37 height 33
click at [735, 737] on mat-icon "navigate_before" at bounding box center [733, 729] width 19 height 19
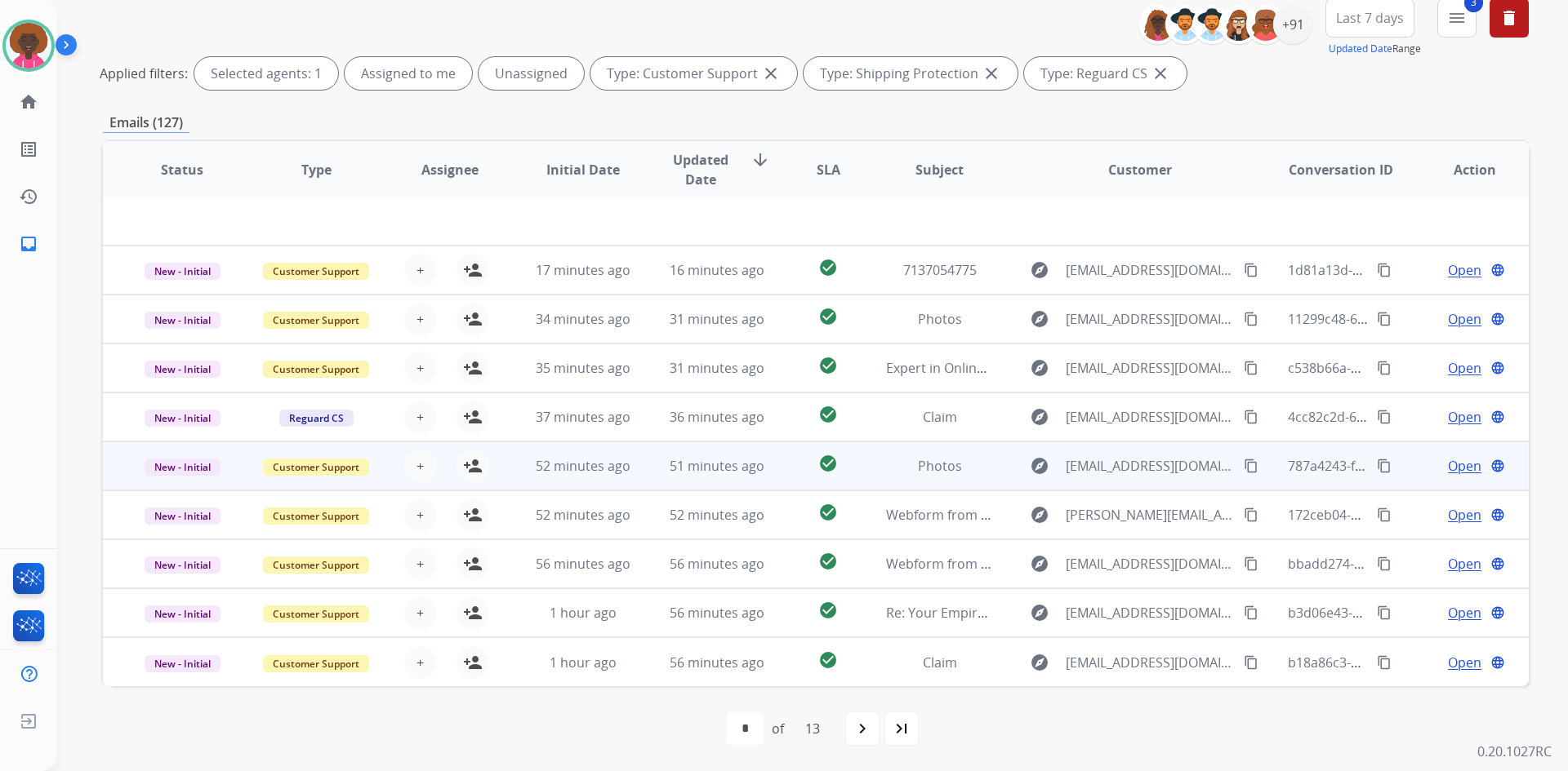
click at [600, 480] on td "52 minutes ago" at bounding box center [571, 465] width 134 height 49
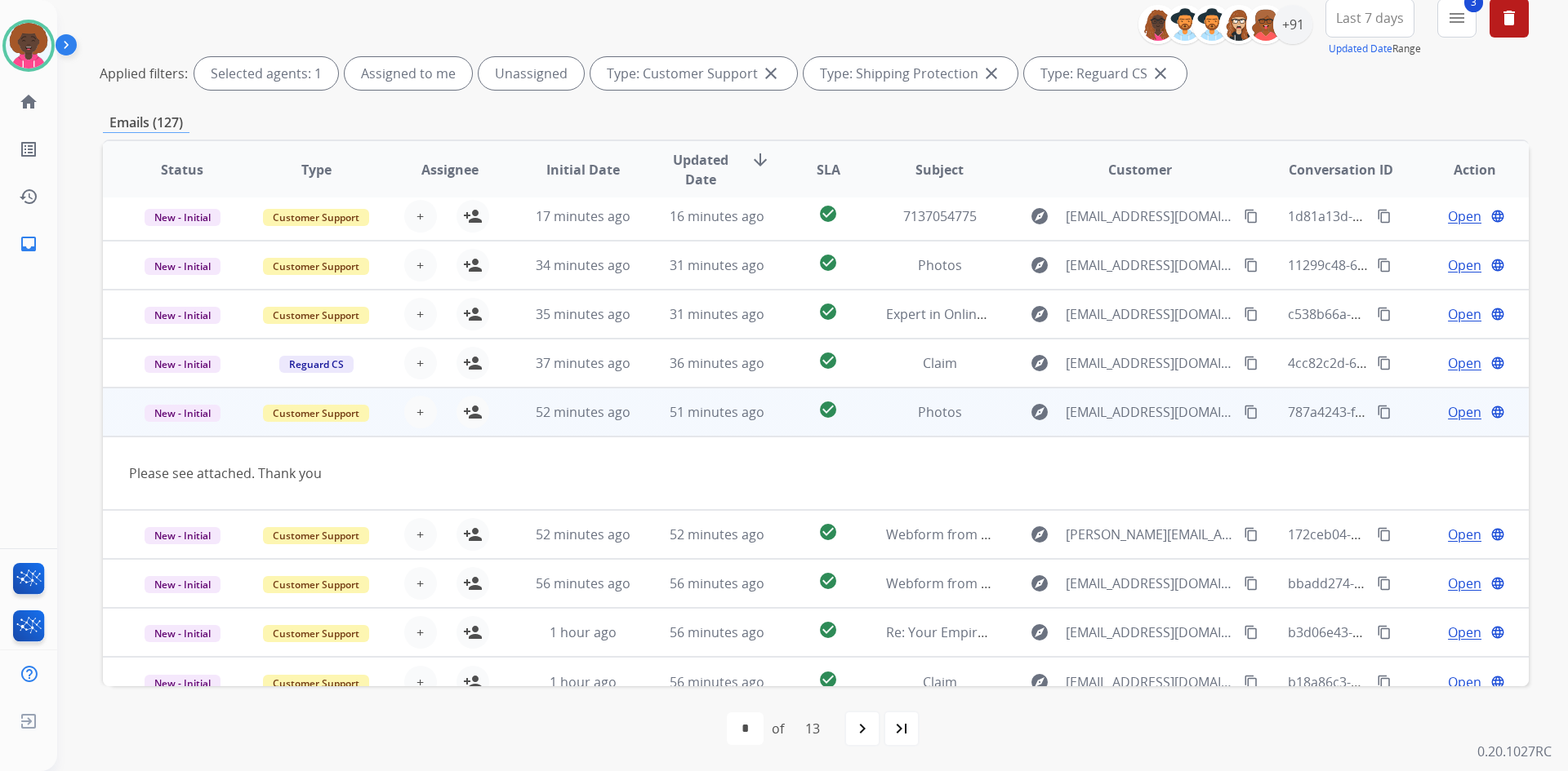
scroll to position [75, 0]
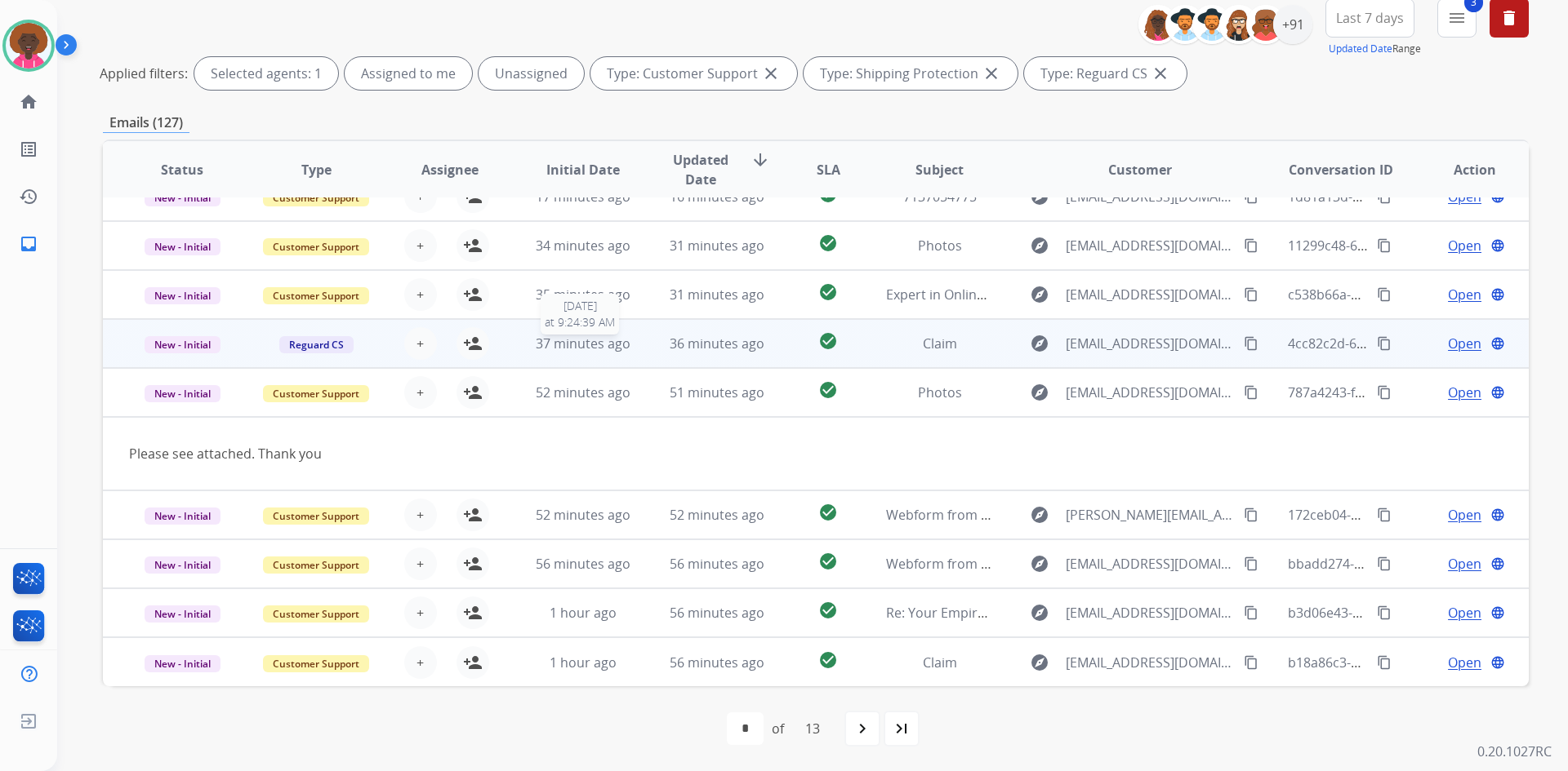
click at [562, 352] on div "37 minutes ago" at bounding box center [583, 344] width 107 height 19
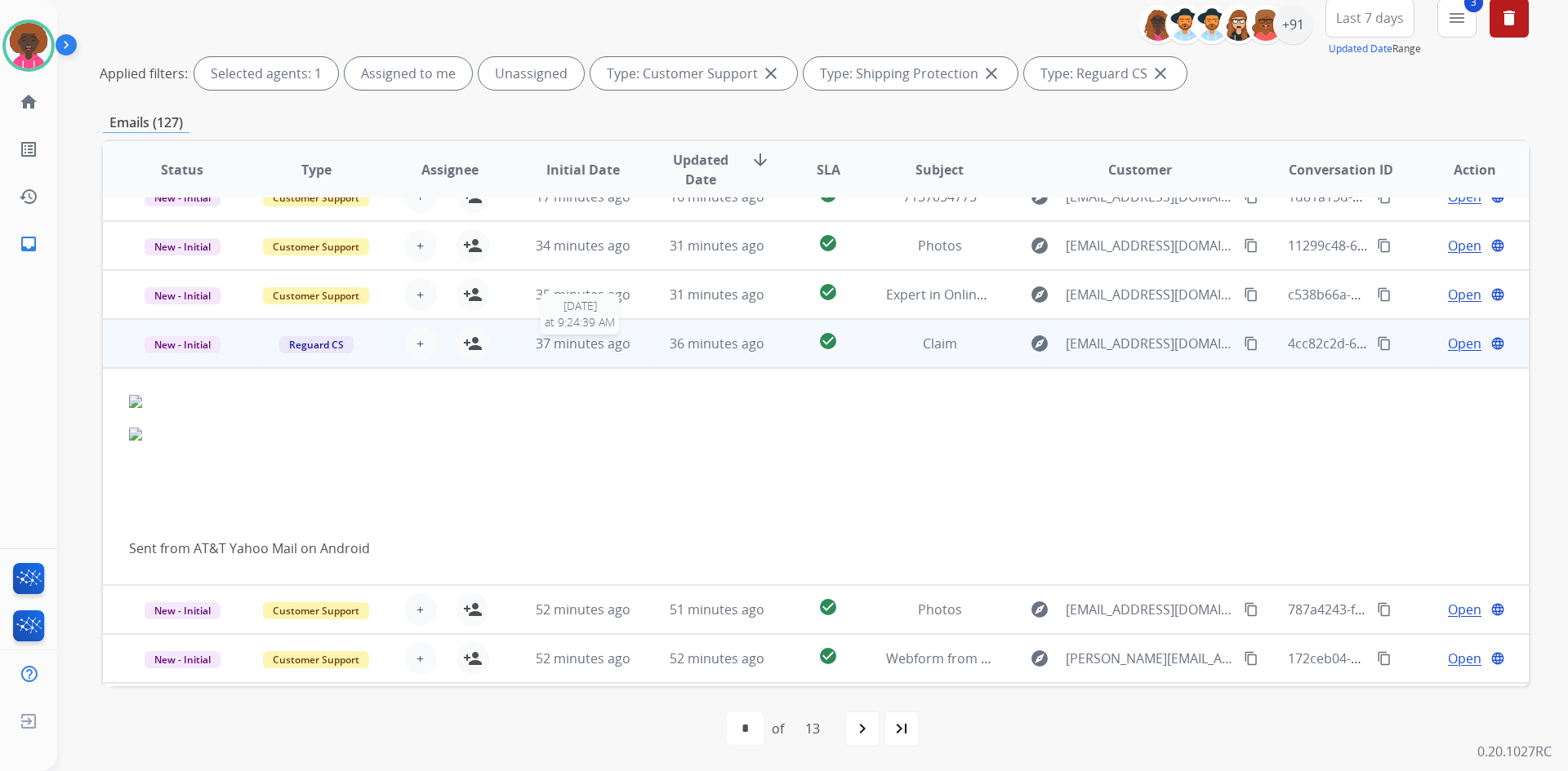
scroll to position [196, 0]
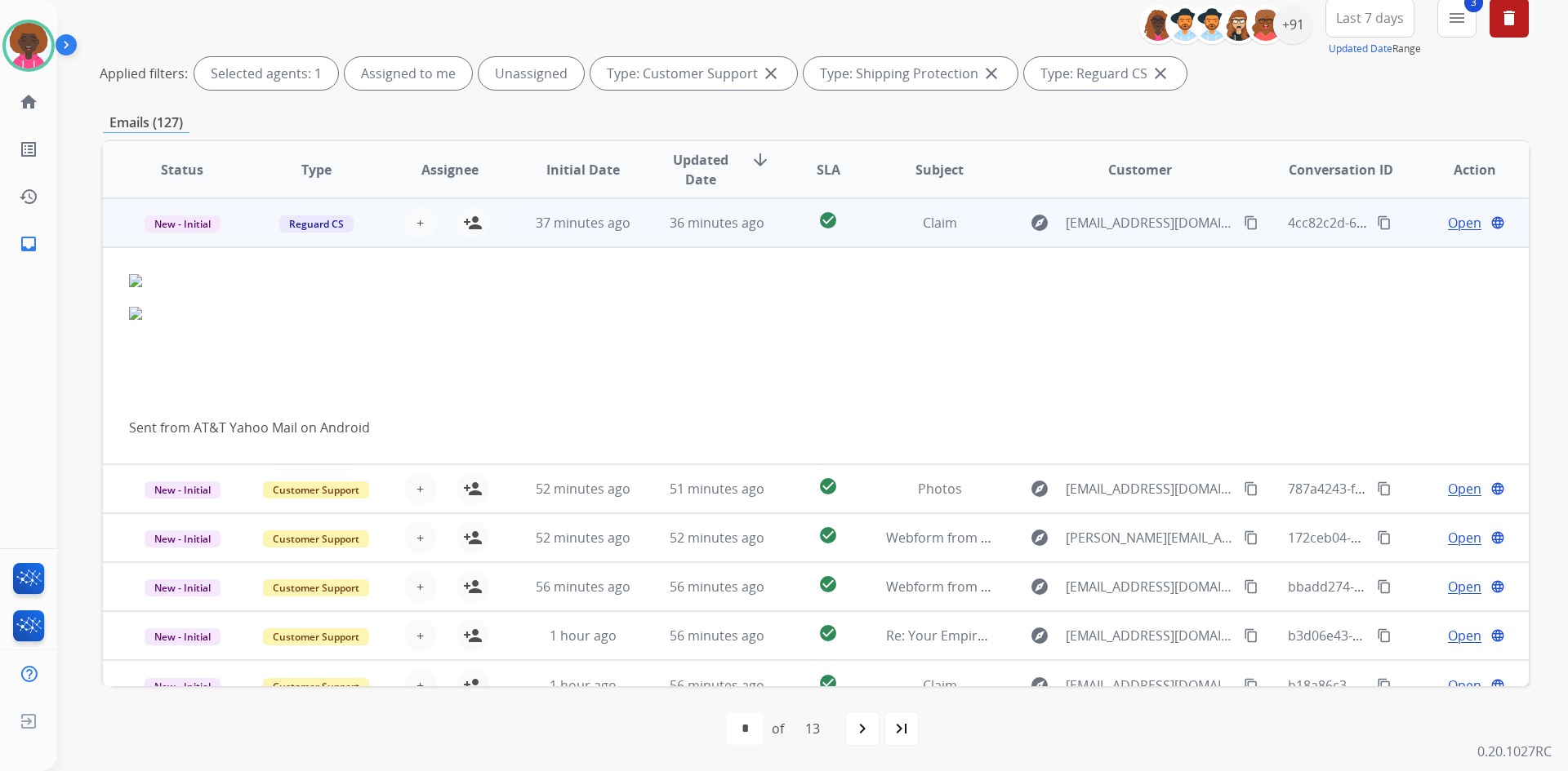
click at [597, 237] on td "37 minutes ago" at bounding box center [571, 223] width 134 height 49
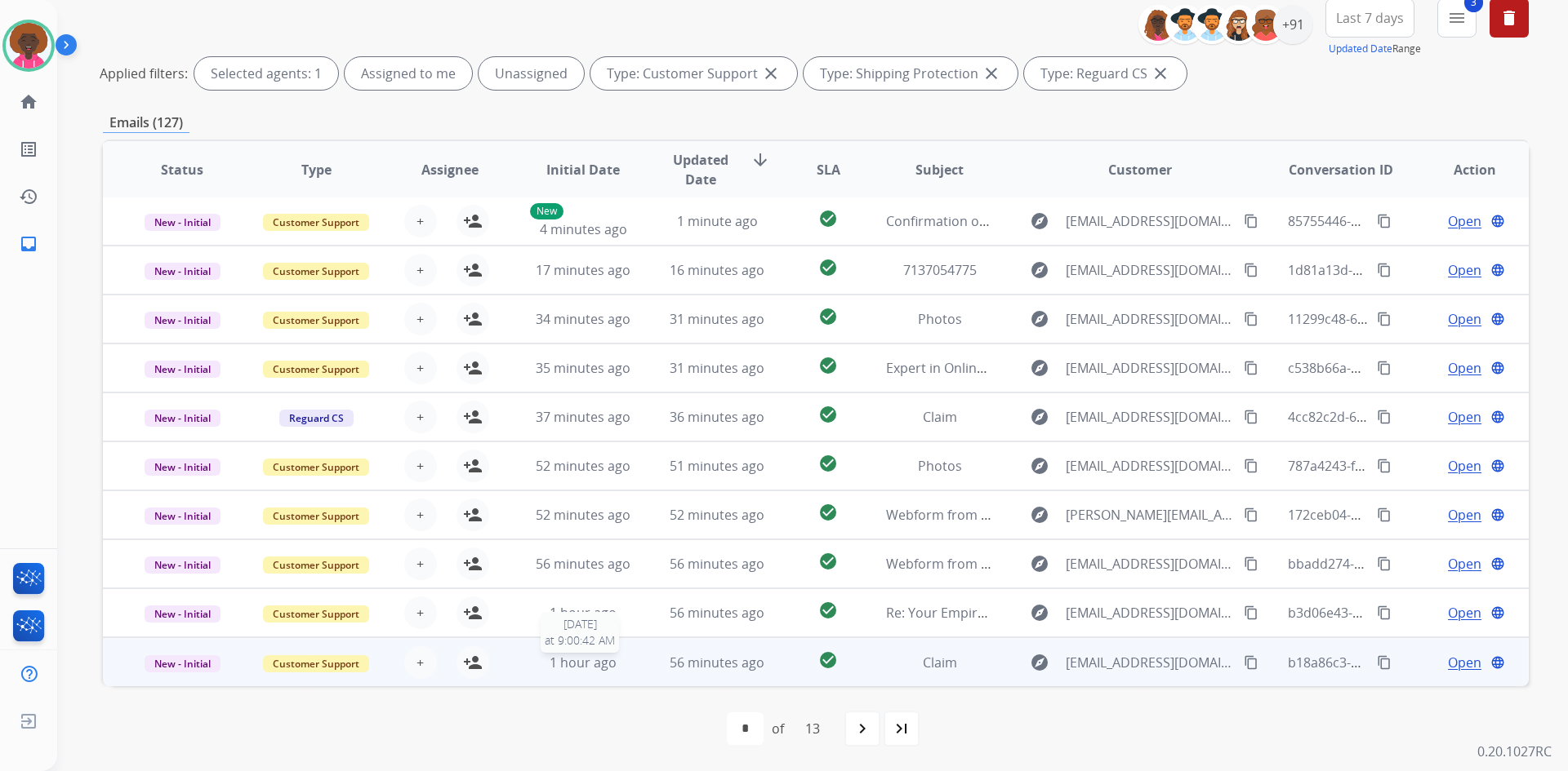
click at [555, 663] on span "1 hour ago" at bounding box center [583, 662] width 67 height 18
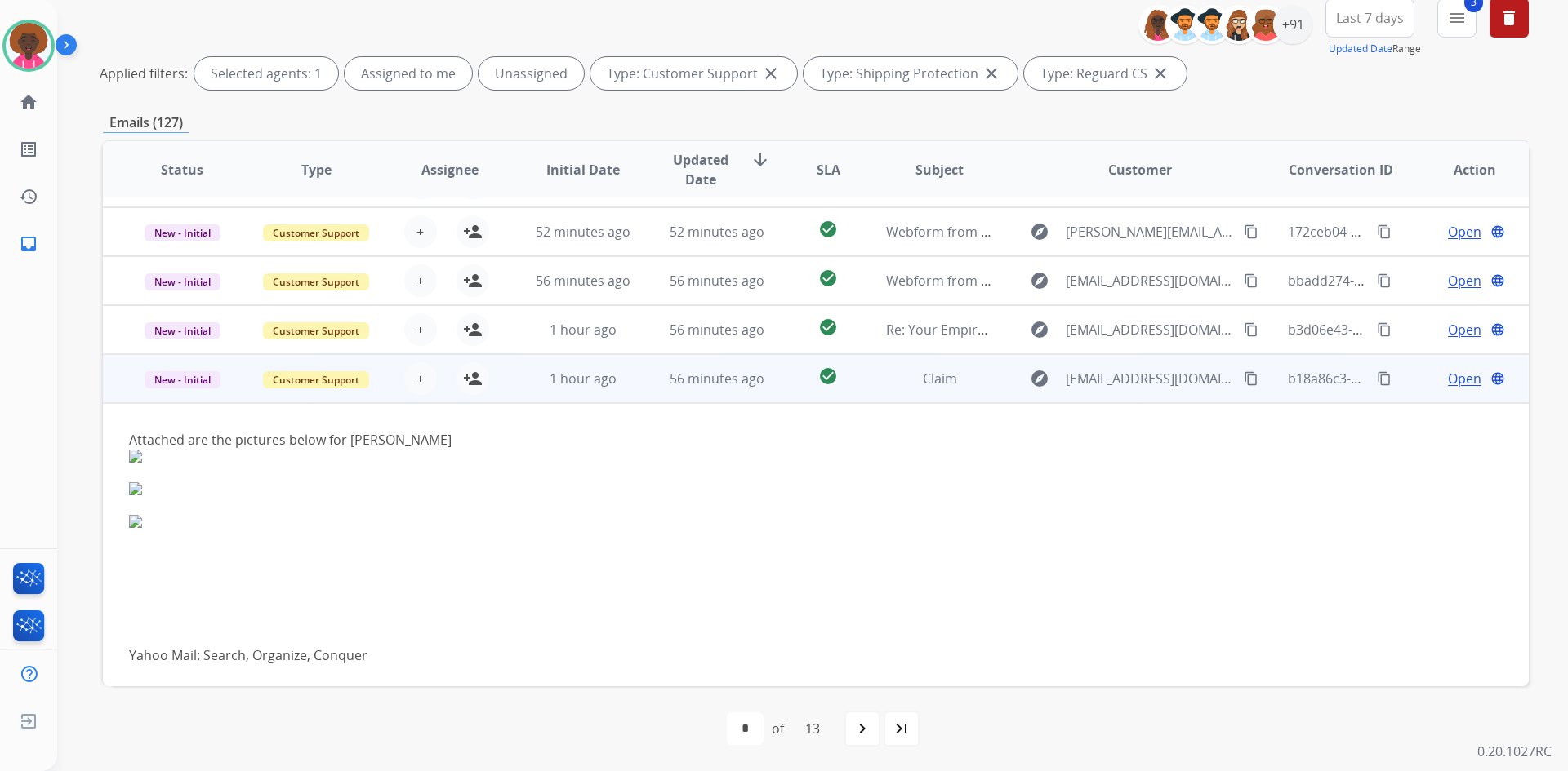
scroll to position [290, 0]
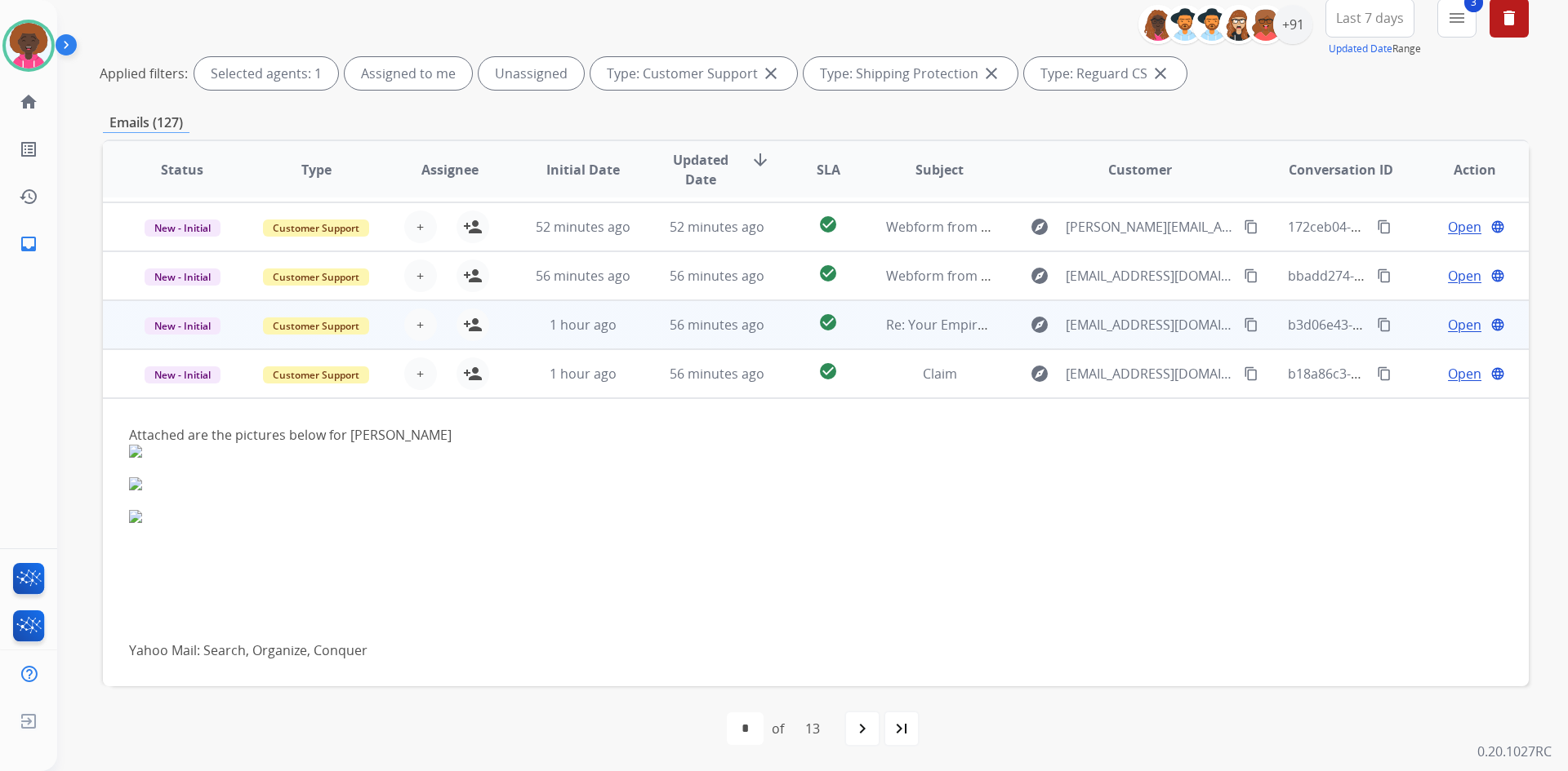
click at [569, 340] on td "1 hour ago" at bounding box center [571, 324] width 134 height 49
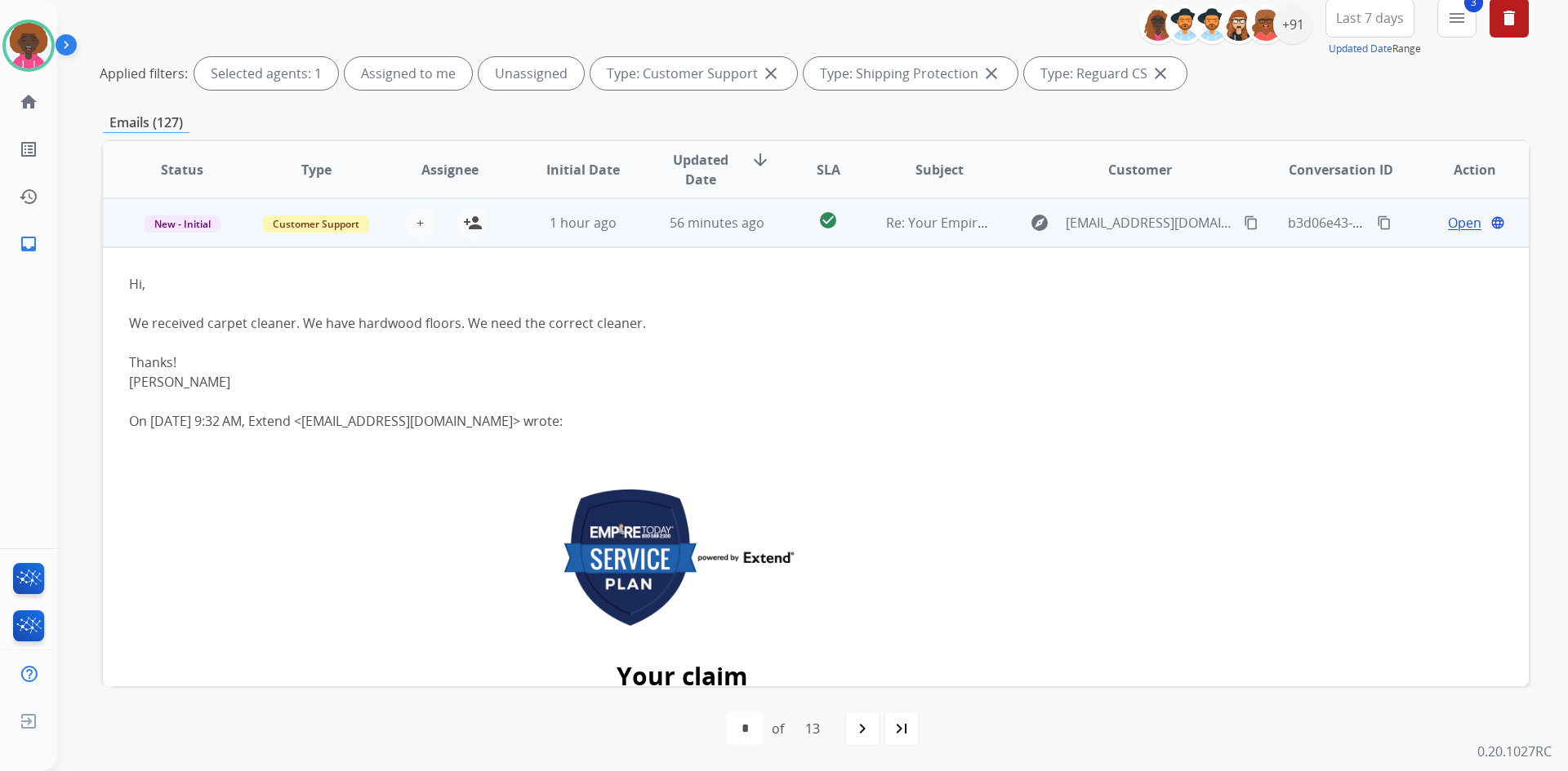
scroll to position [147, 0]
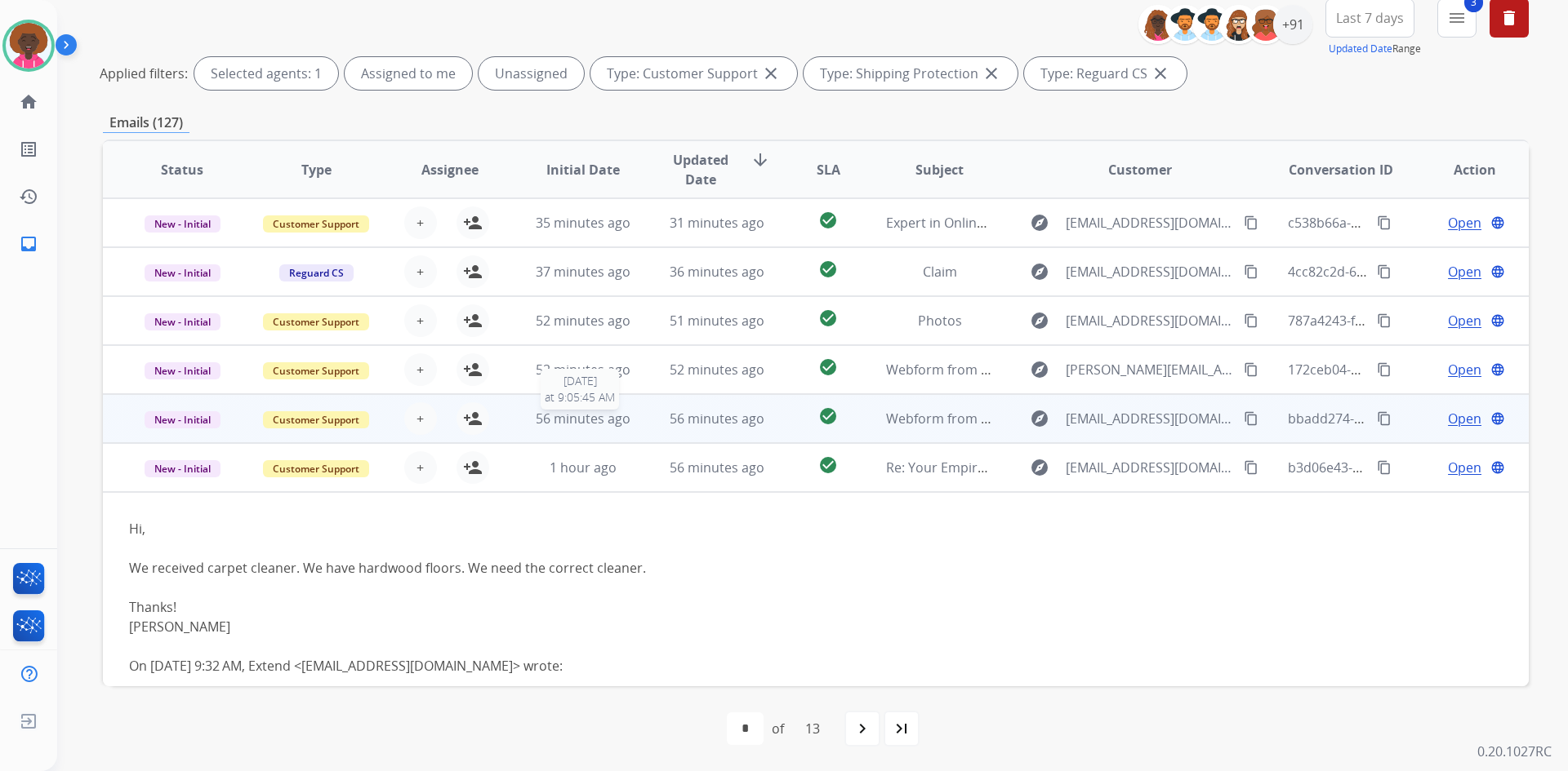
click at [608, 427] on div "56 minutes ago" at bounding box center [583, 419] width 107 height 19
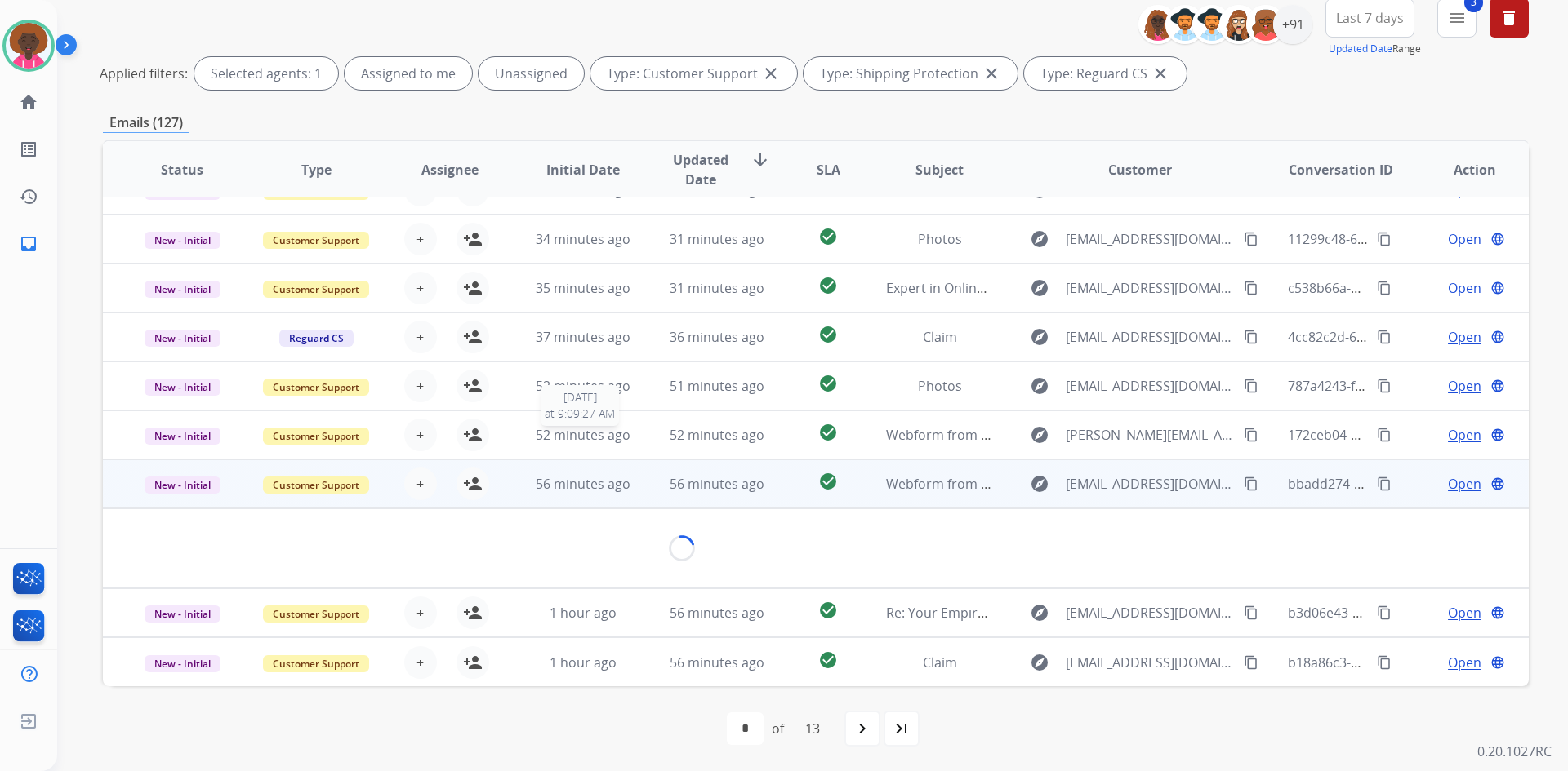
scroll to position [75, 0]
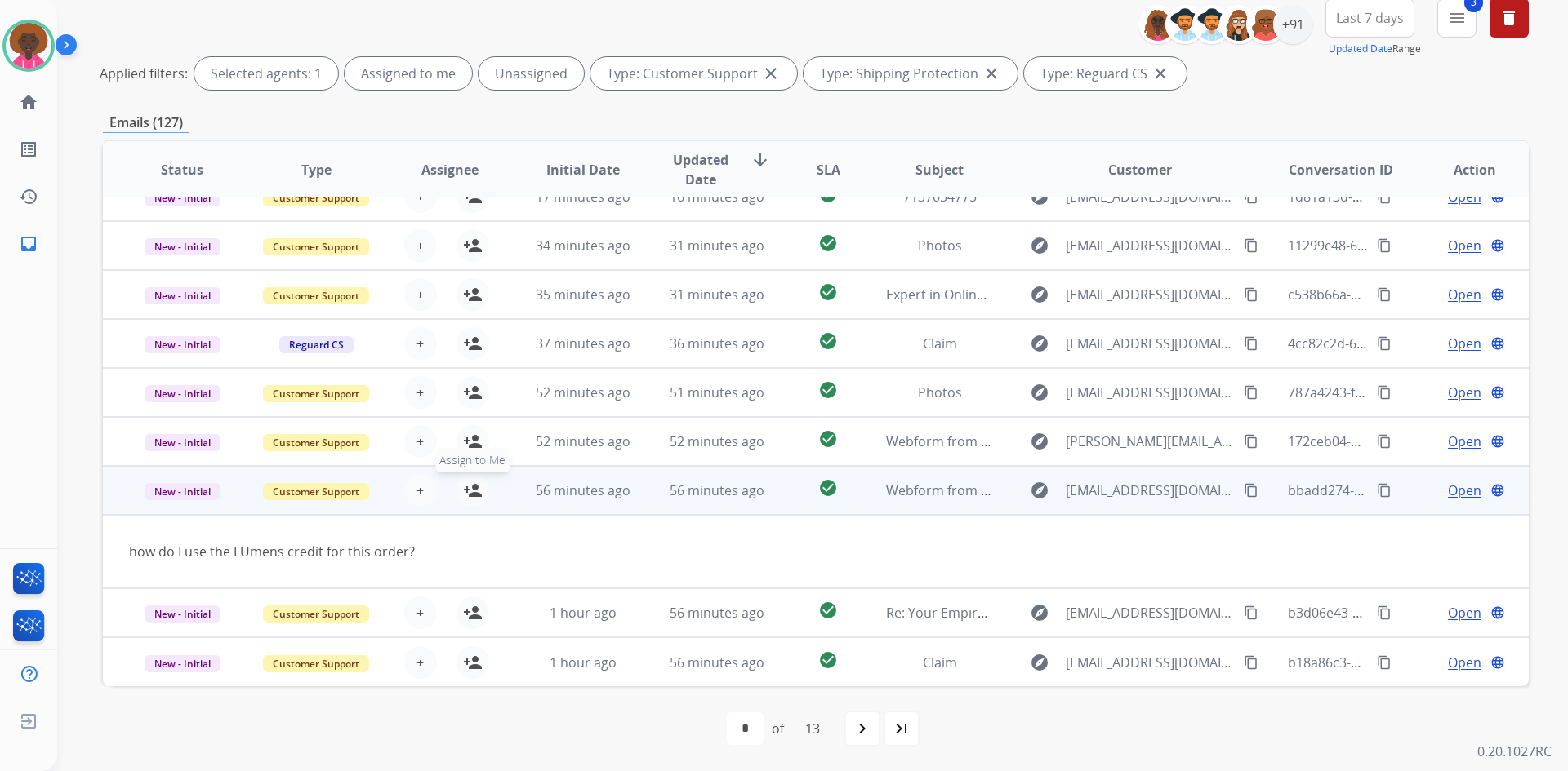
click at [476, 502] on button "person_add Assign to Me" at bounding box center [473, 490] width 33 height 33
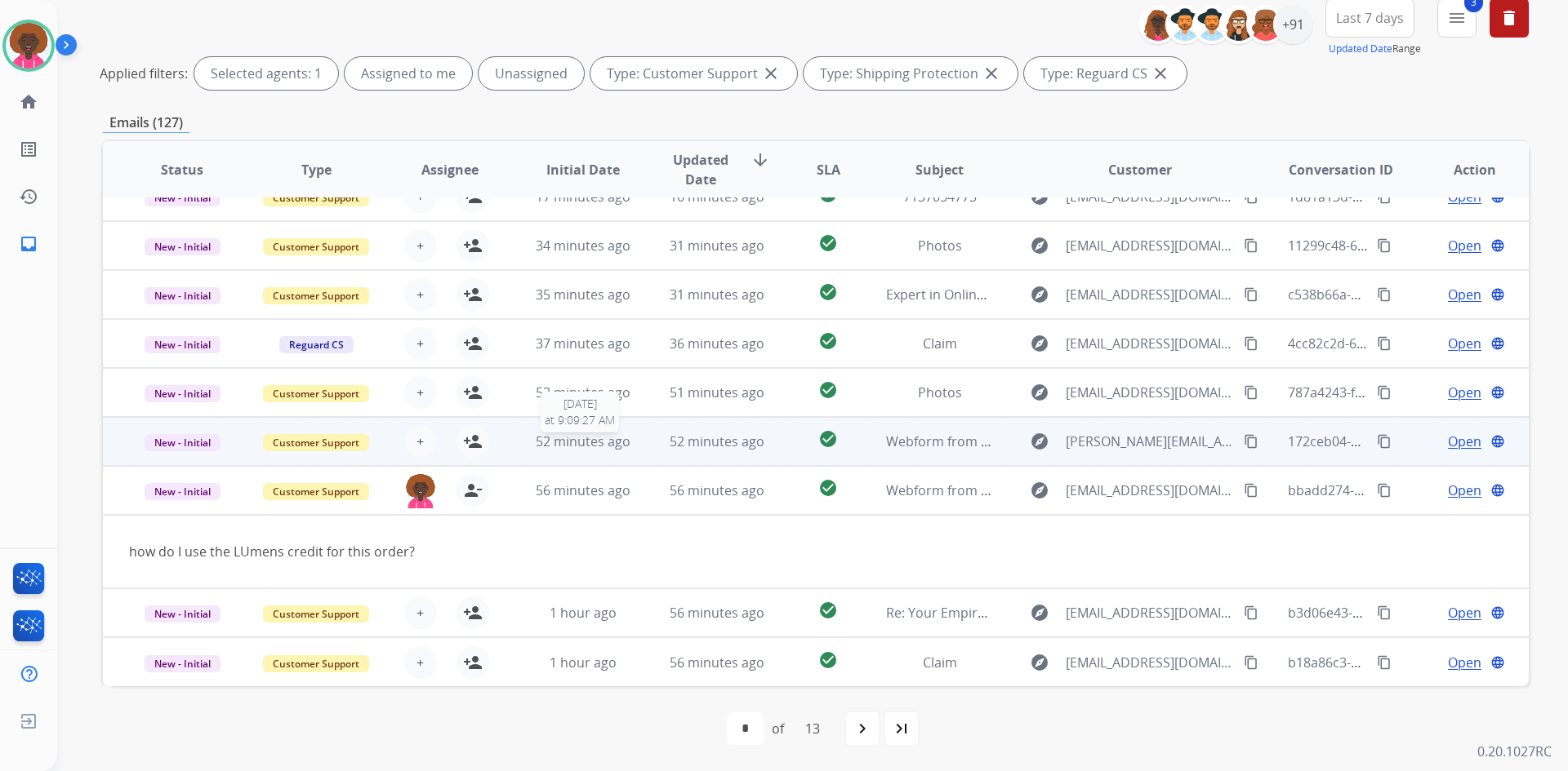
click at [576, 447] on span "52 minutes ago" at bounding box center [582, 442] width 95 height 18
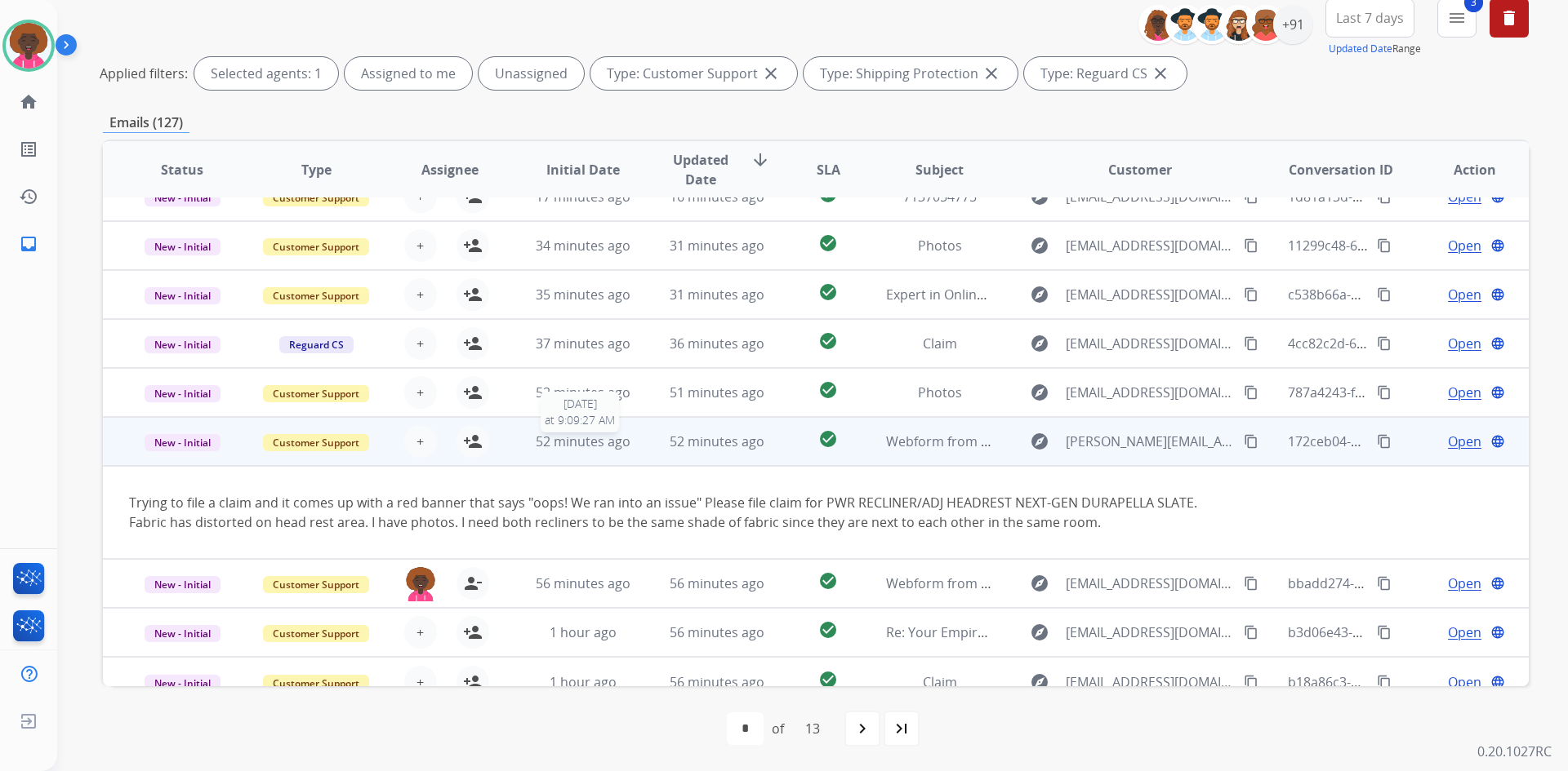
scroll to position [94, 0]
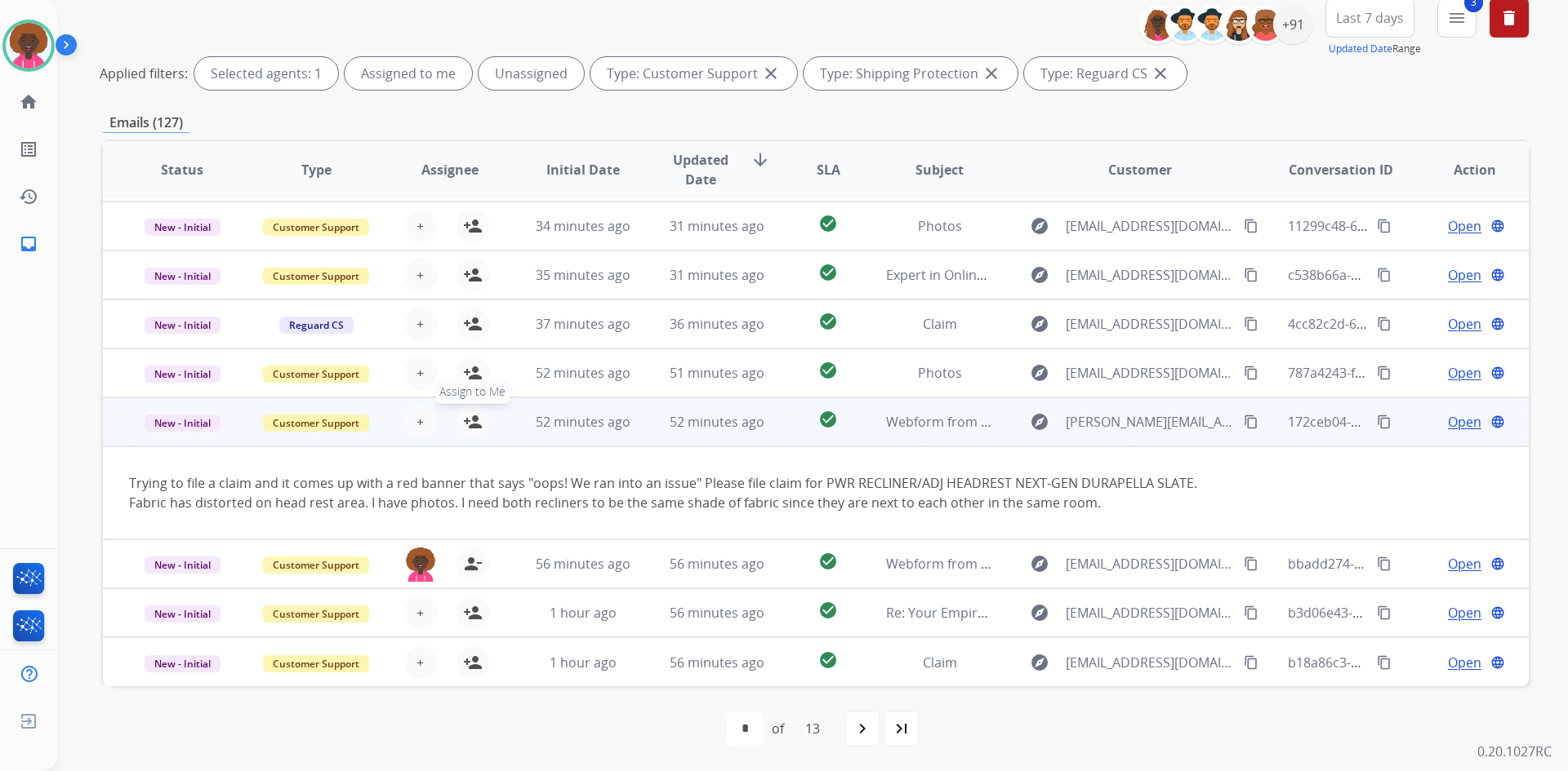
click at [464, 427] on mat-icon "person_add" at bounding box center [473, 422] width 19 height 19
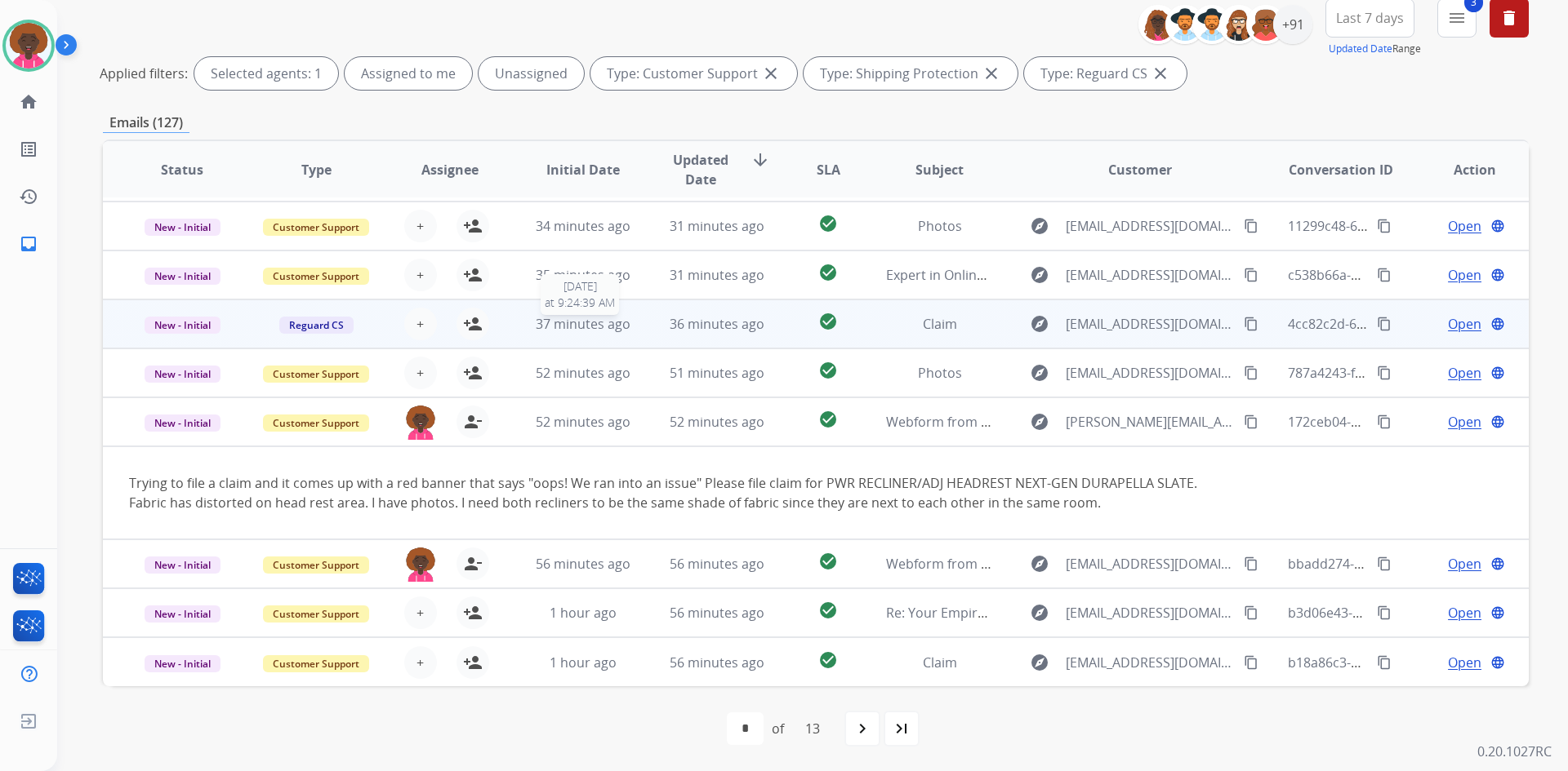
click at [545, 324] on span "37 minutes ago" at bounding box center [582, 324] width 95 height 18
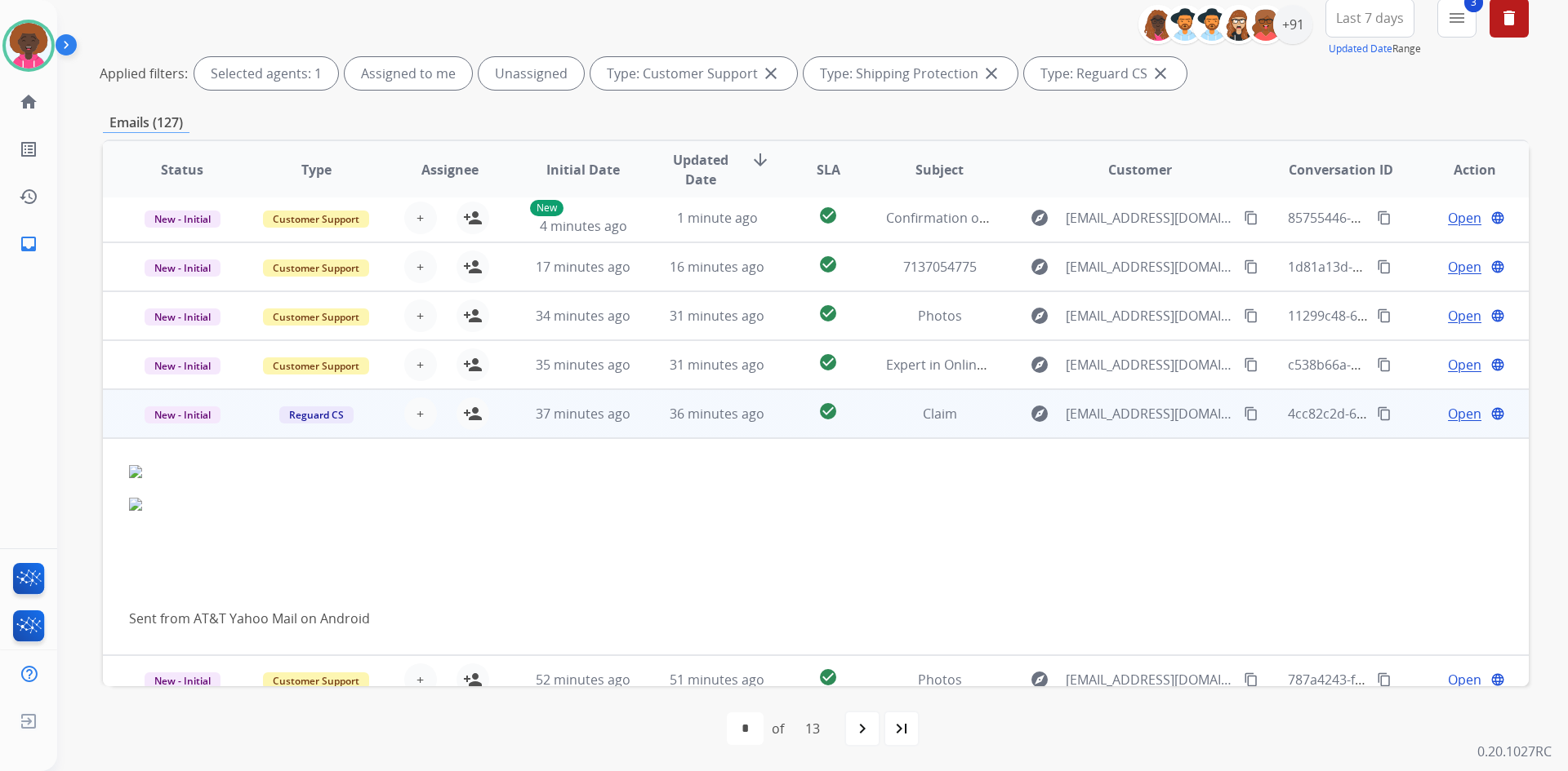
scroll to position [0, 0]
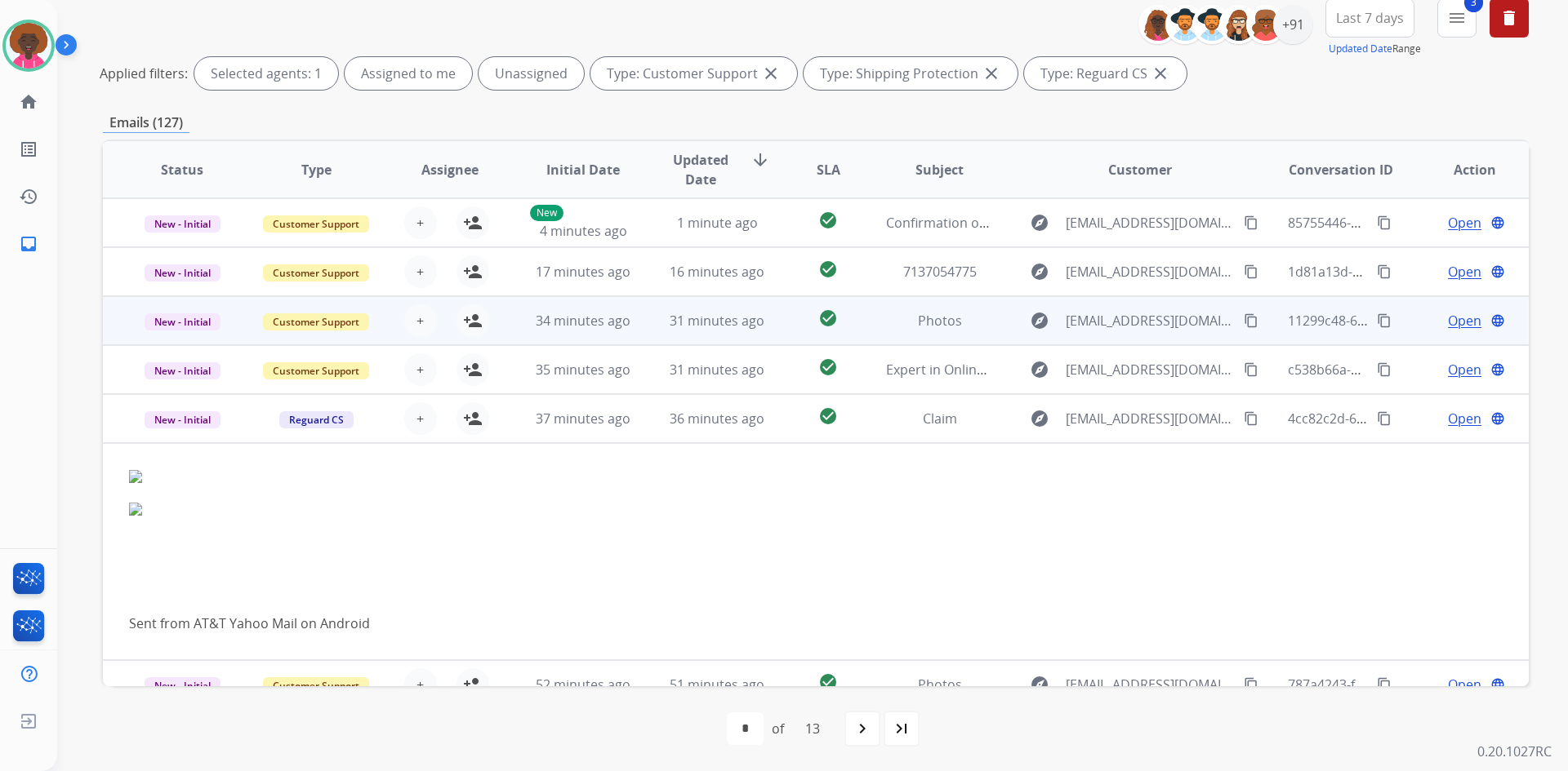
click at [652, 324] on td "31 minutes ago" at bounding box center [705, 321] width 134 height 49
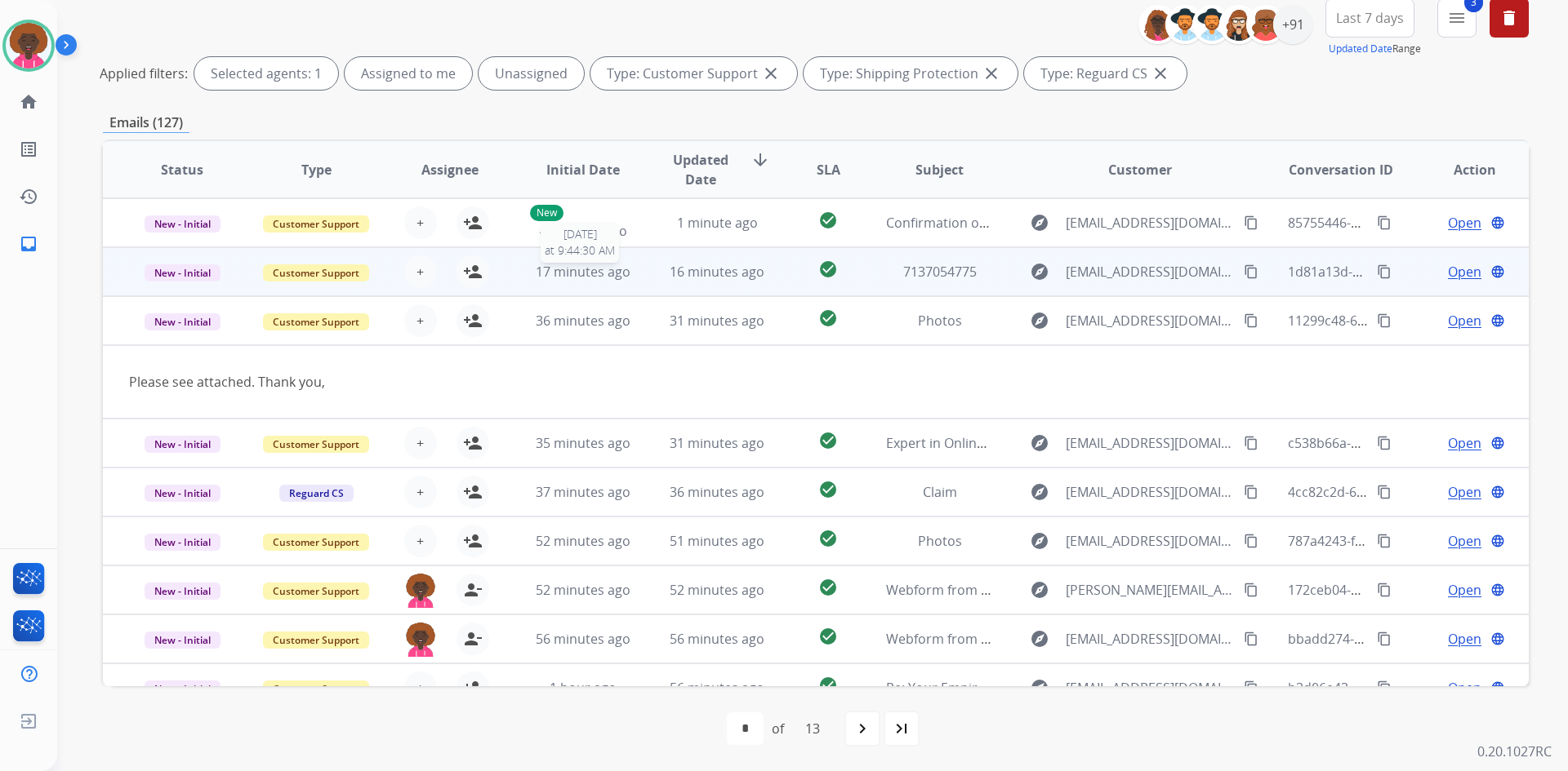
click at [590, 278] on span "17 minutes ago" at bounding box center [582, 272] width 95 height 18
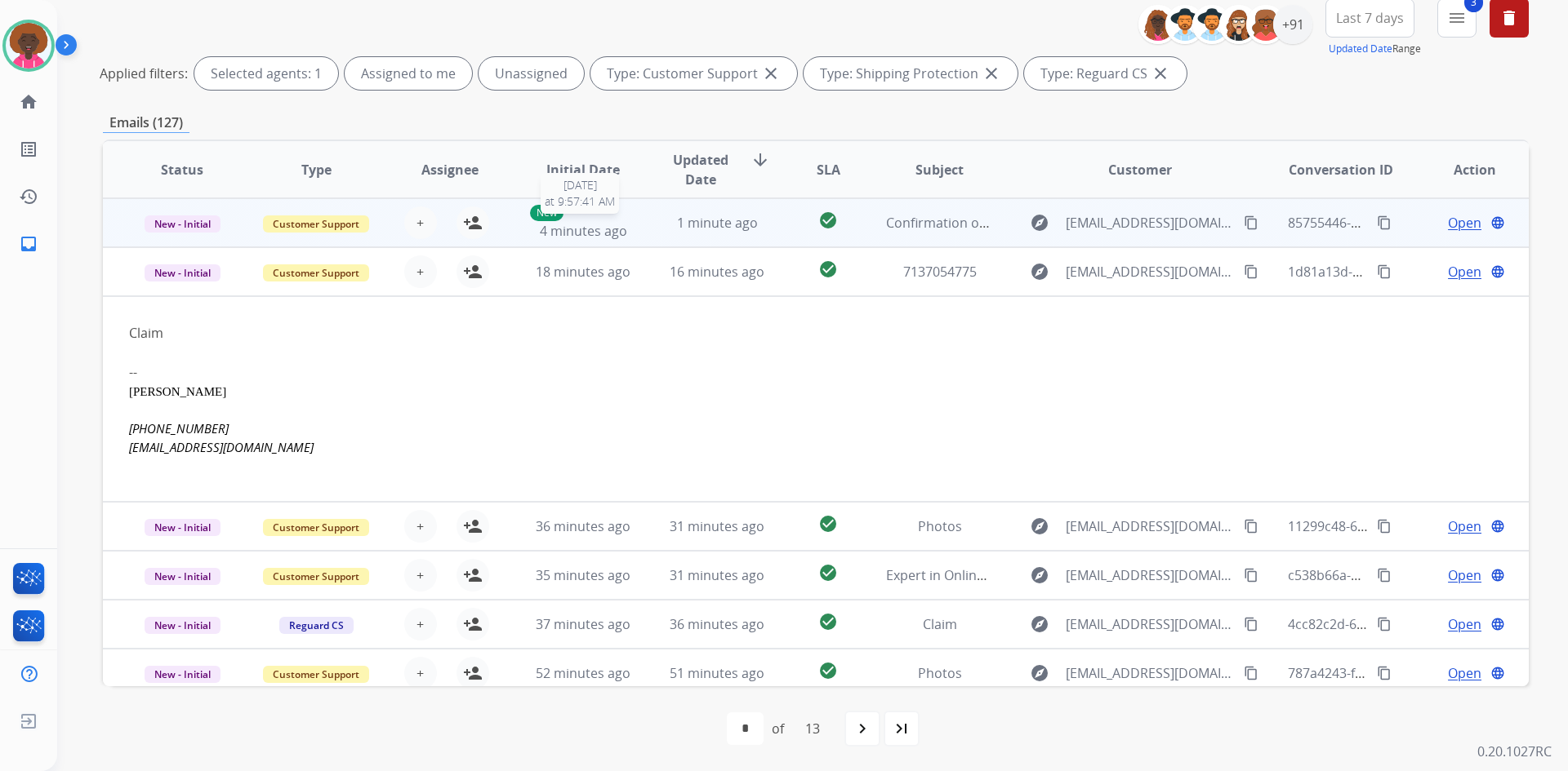
click at [597, 231] on span "4 minutes ago" at bounding box center [583, 231] width 87 height 18
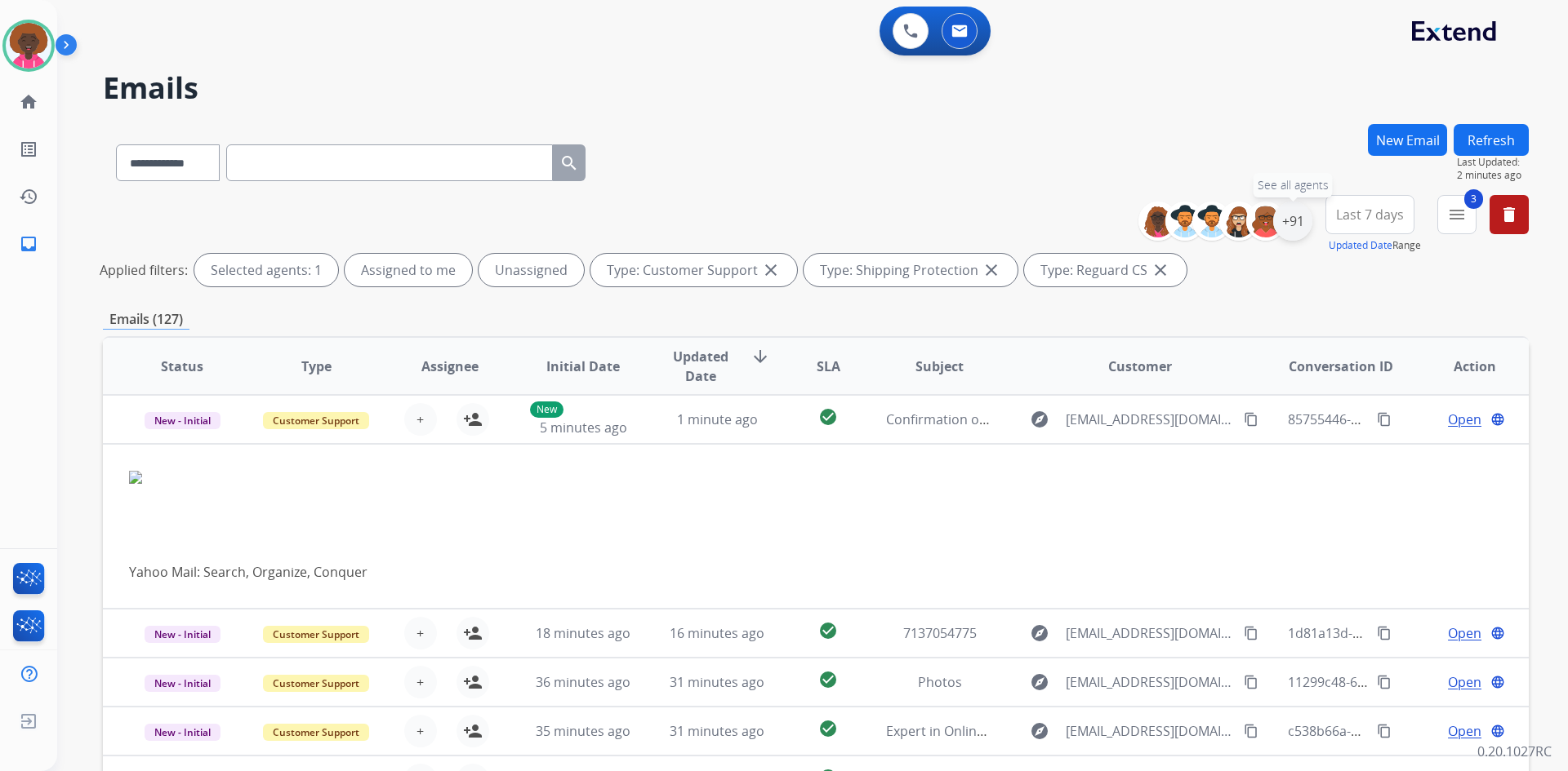
click at [1291, 229] on div "+91" at bounding box center [1292, 221] width 39 height 39
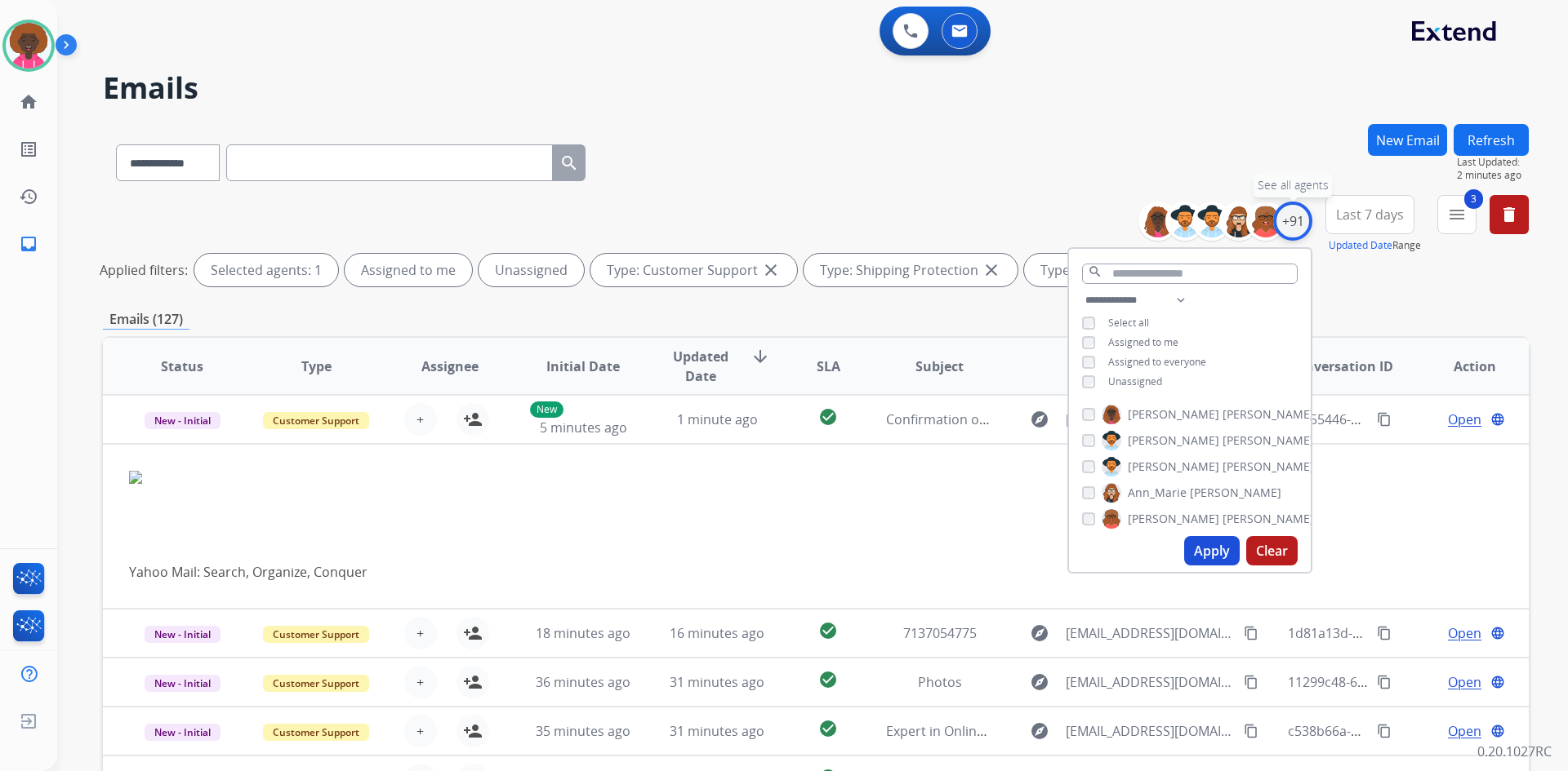
click at [1303, 220] on div "+91" at bounding box center [1292, 221] width 39 height 39
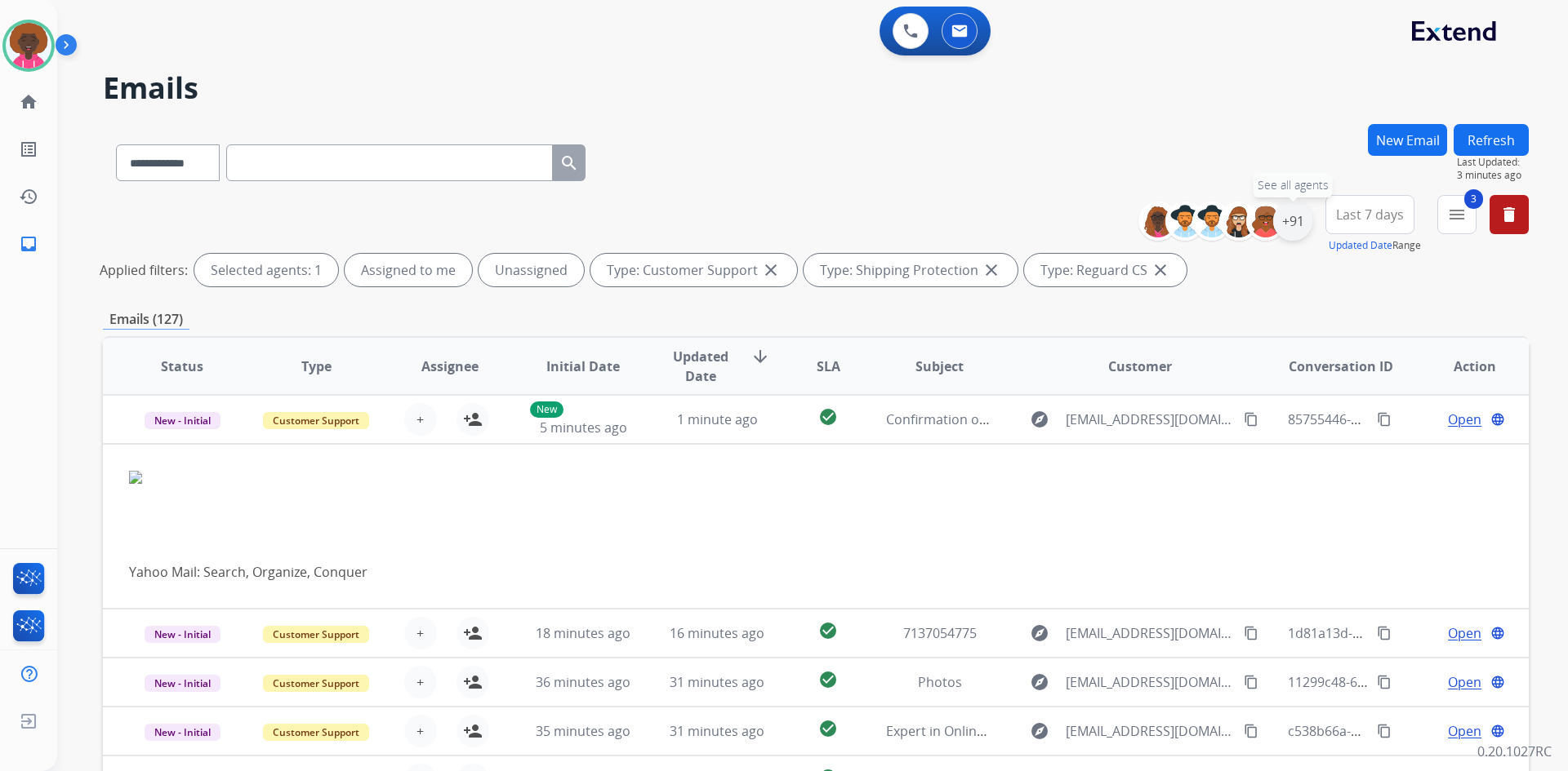
click at [1303, 220] on div "+91" at bounding box center [1292, 221] width 39 height 39
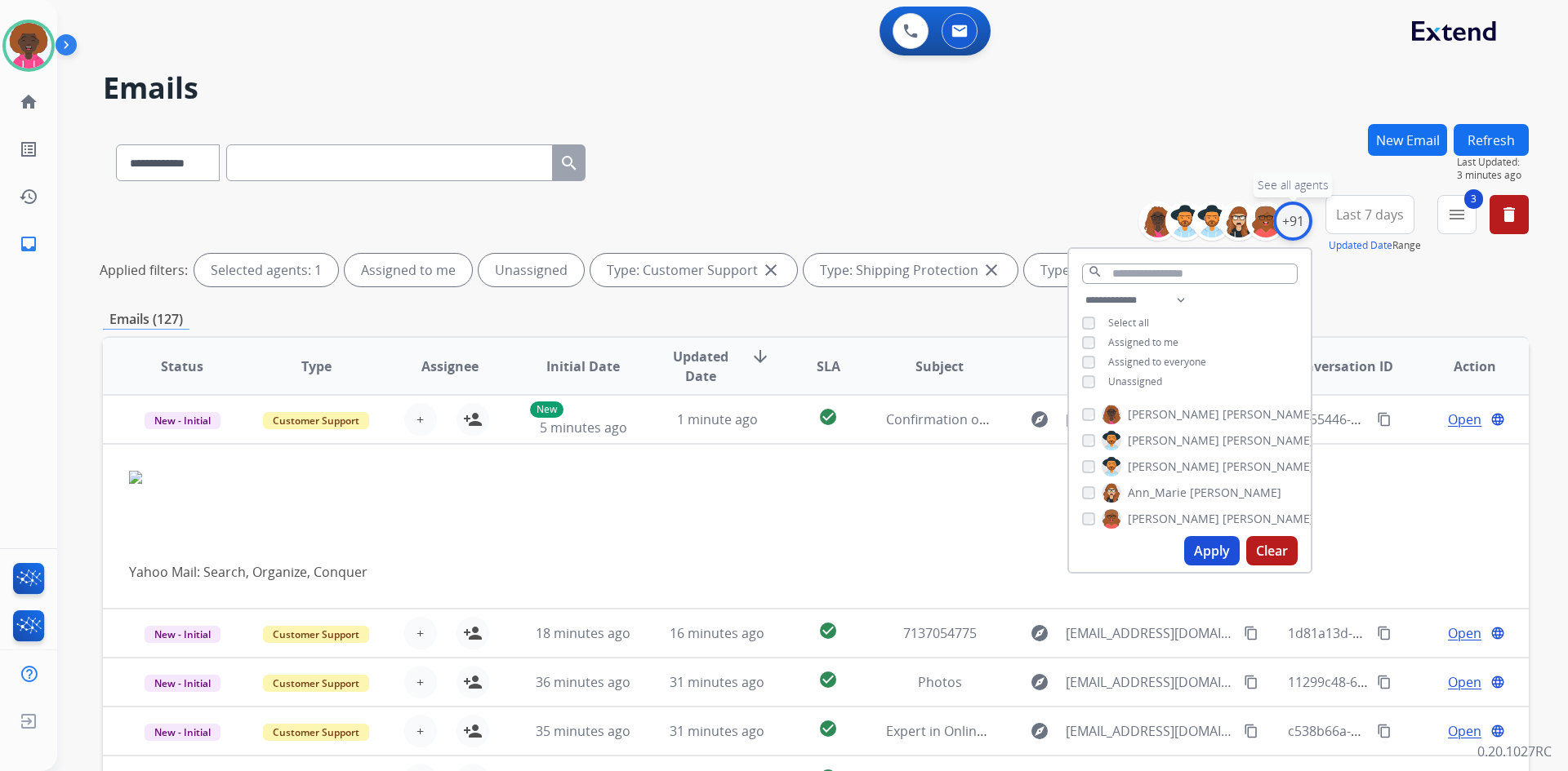
click at [1295, 222] on div "+91" at bounding box center [1292, 221] width 39 height 39
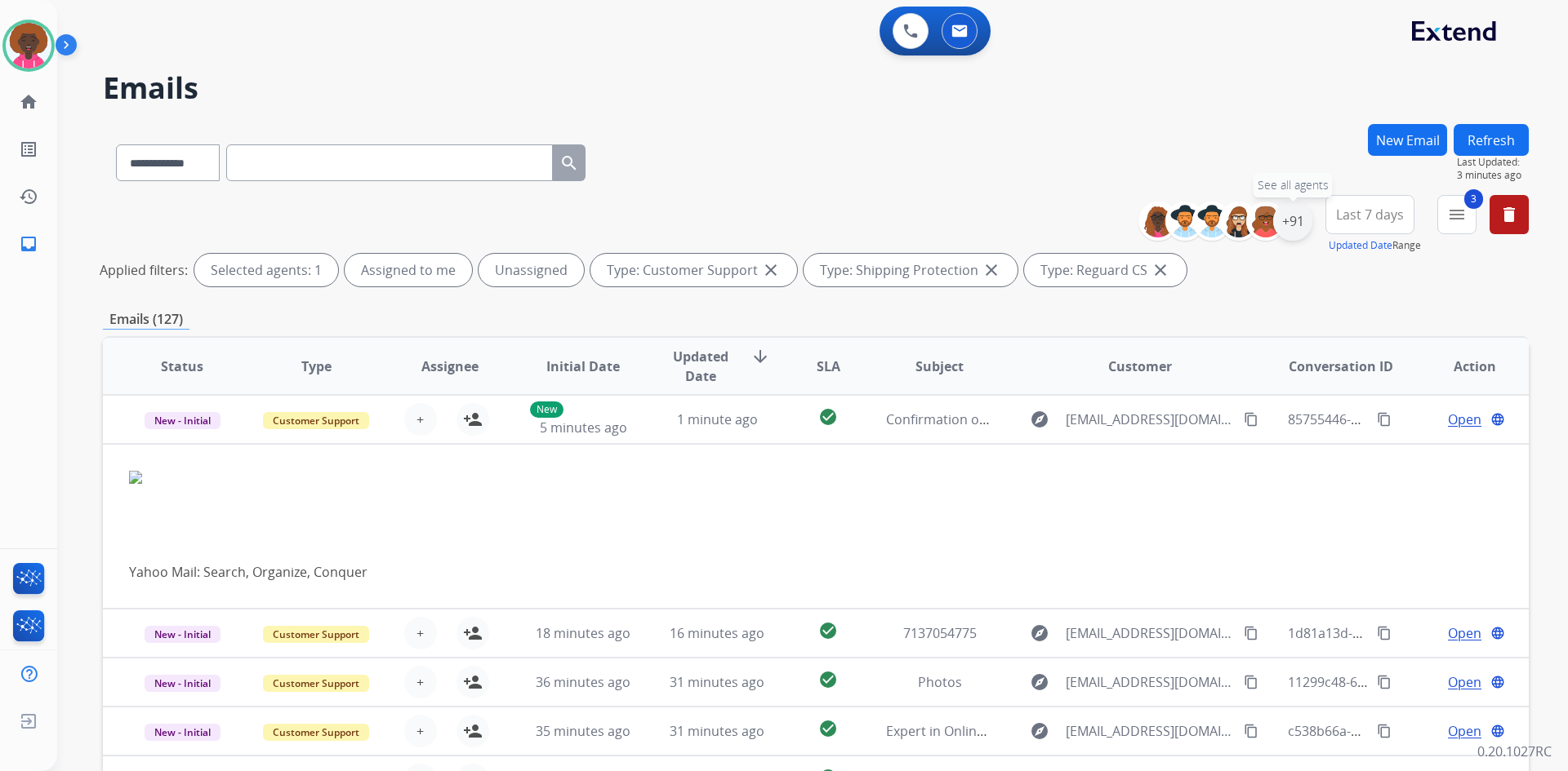
click at [1295, 222] on div "+91" at bounding box center [1292, 221] width 39 height 39
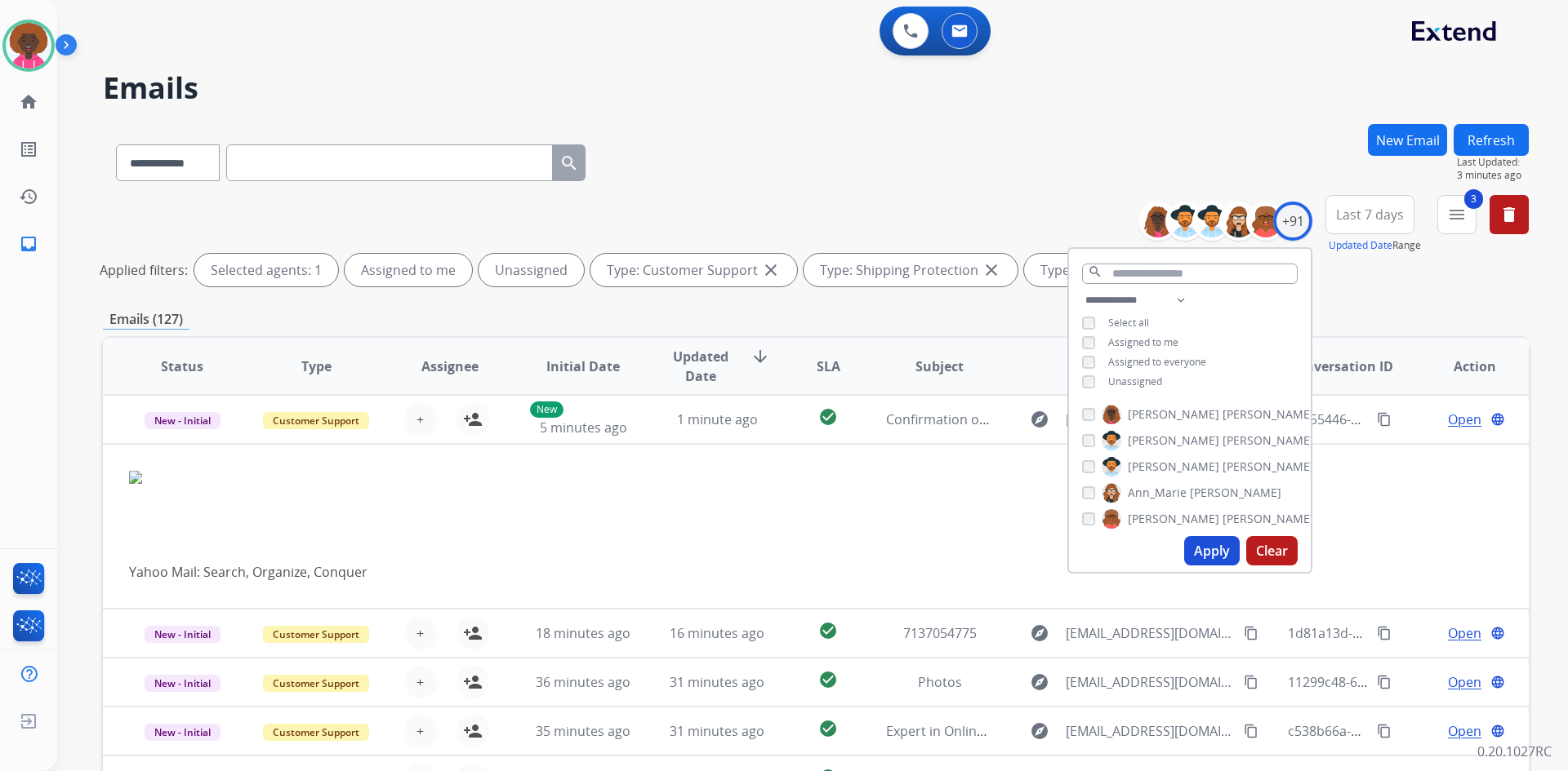
click at [1223, 553] on button "Apply" at bounding box center [1211, 550] width 56 height 29
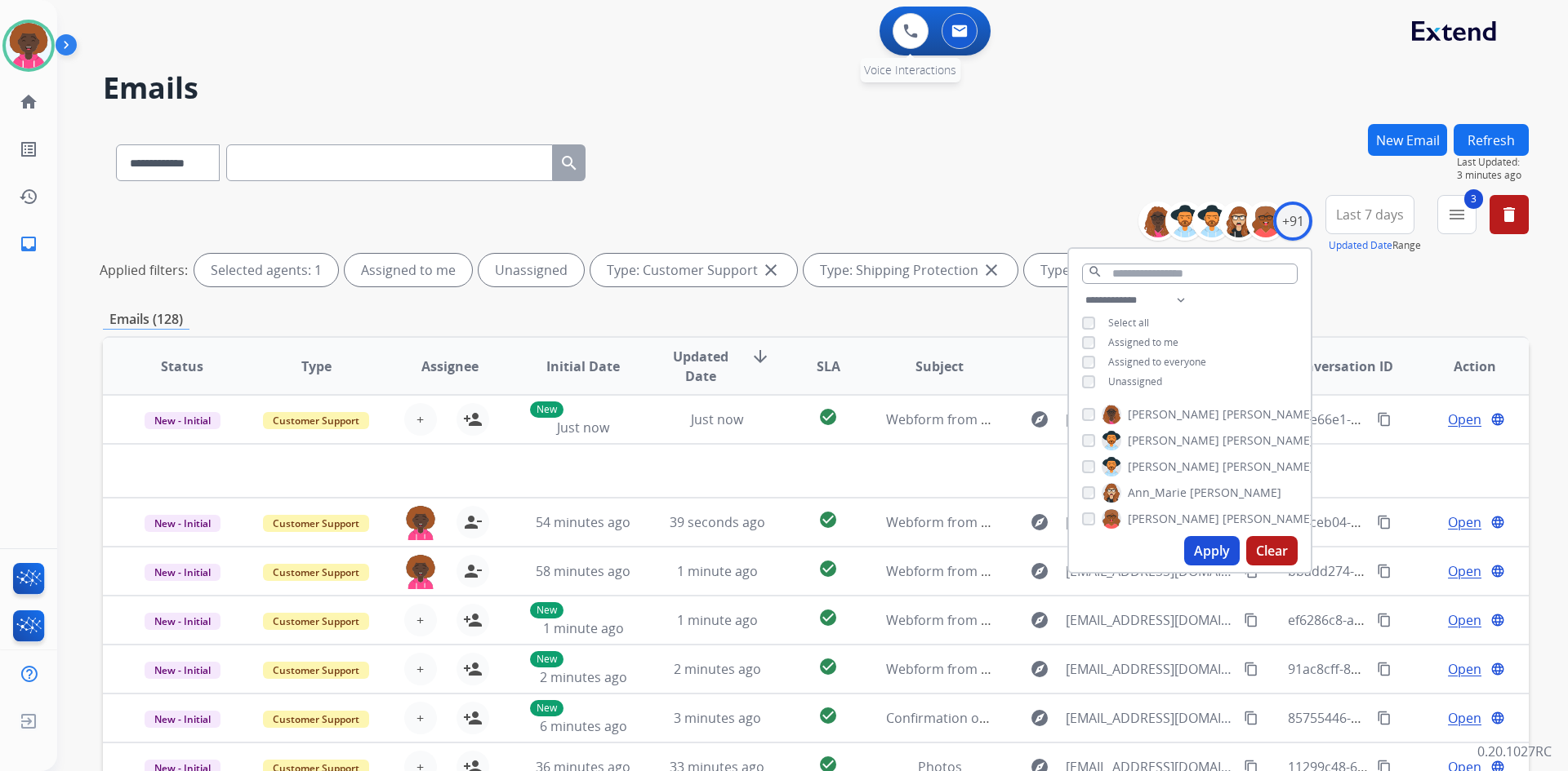
click at [929, 32] on div "0 Voice Interactions" at bounding box center [910, 31] width 49 height 36
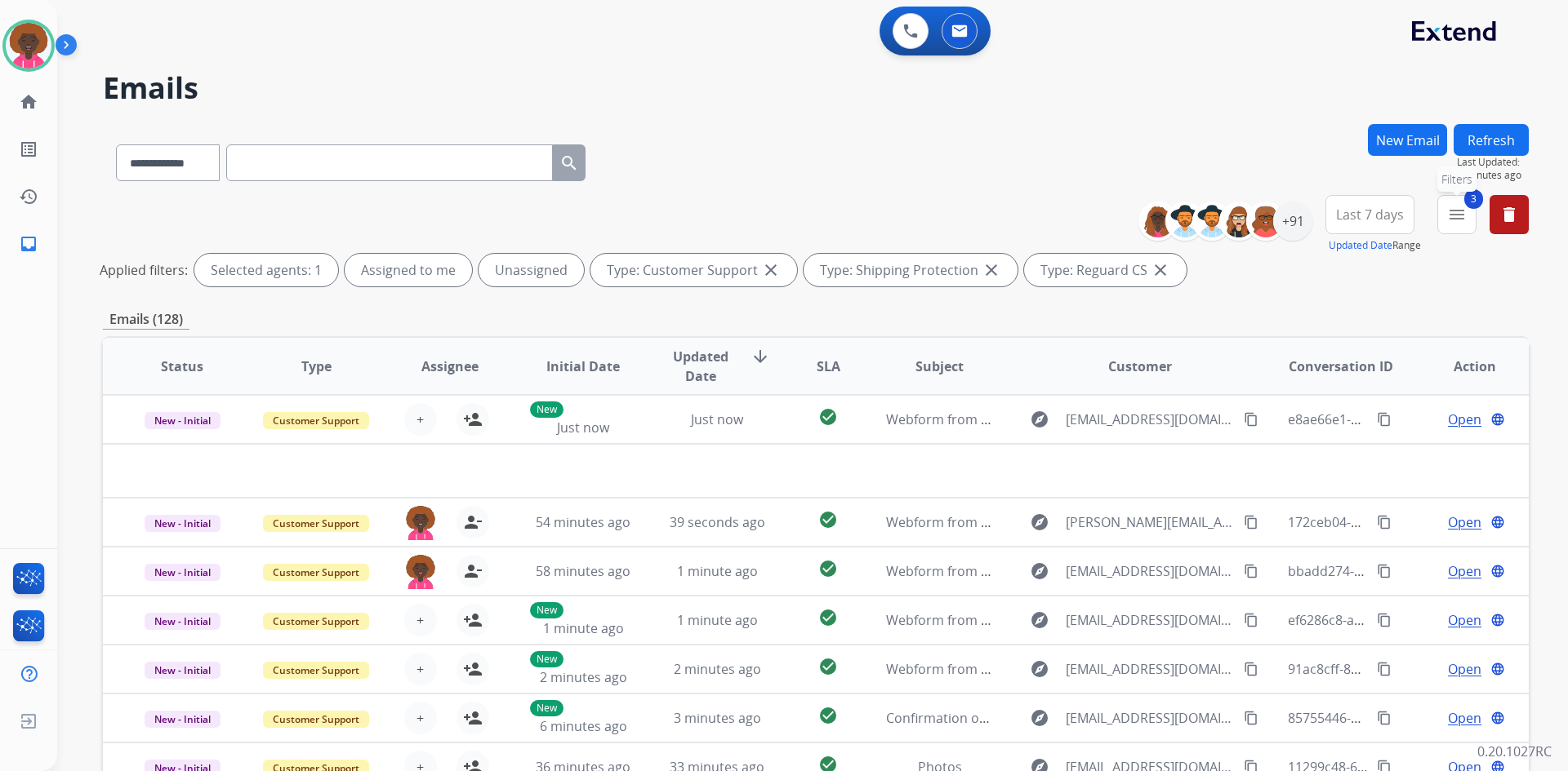
click at [1461, 222] on mat-icon "menu" at bounding box center [1457, 215] width 19 height 19
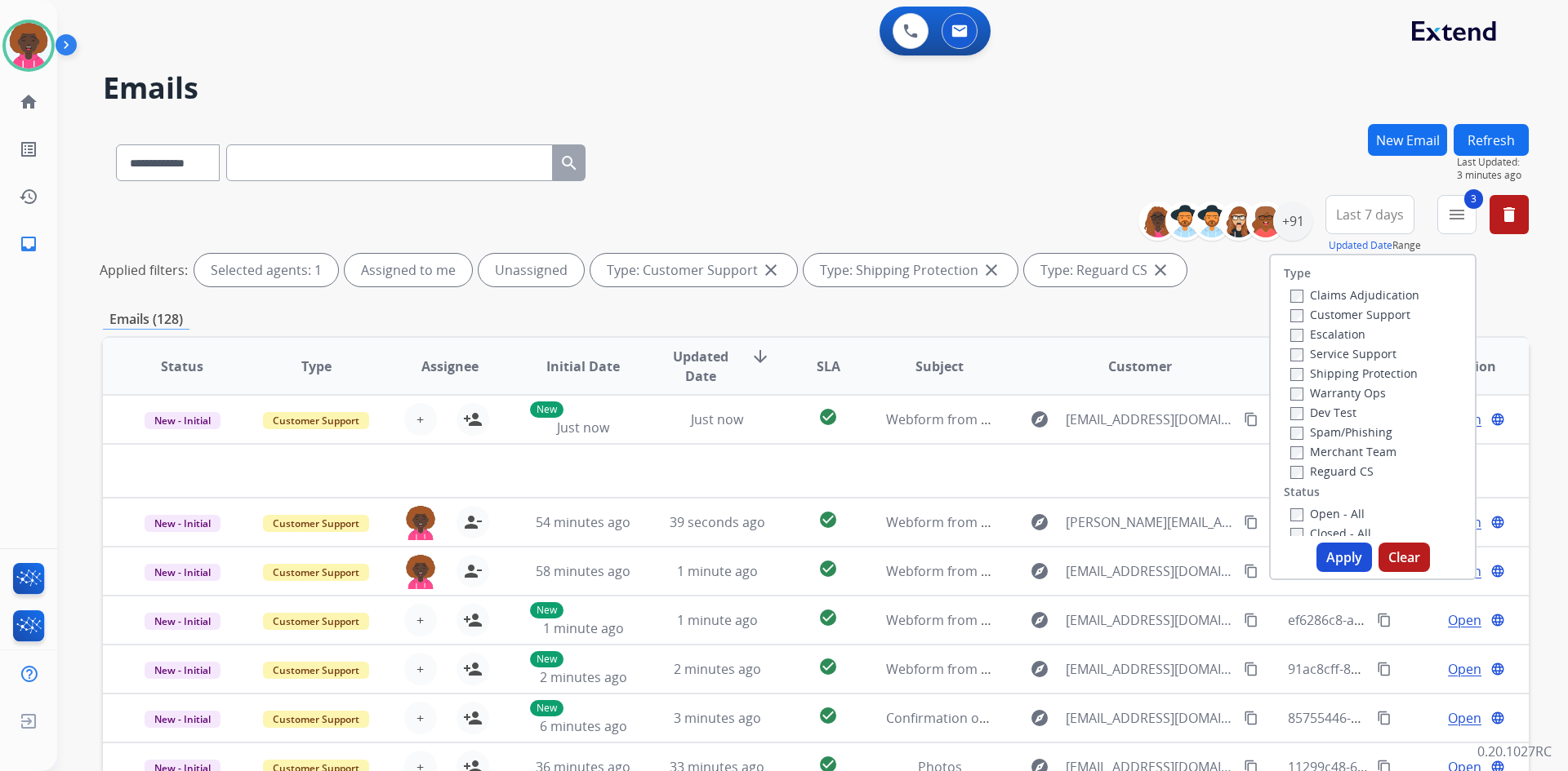
click at [329, 274] on div "Selected agents: 1" at bounding box center [266, 269] width 144 height 33
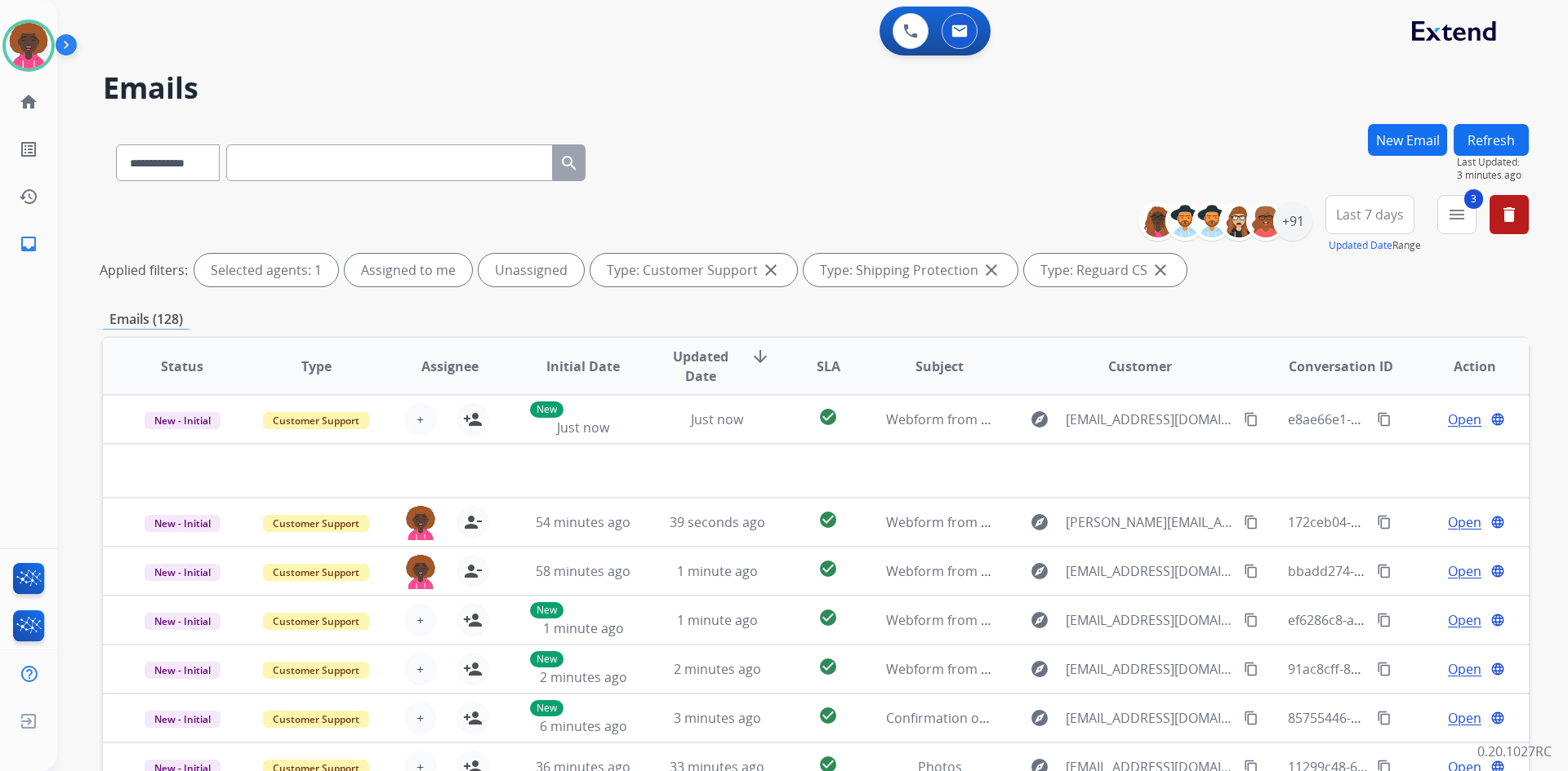
click at [329, 274] on div "Selected agents: 1" at bounding box center [266, 269] width 144 height 33
click at [903, 21] on button at bounding box center [910, 31] width 36 height 36
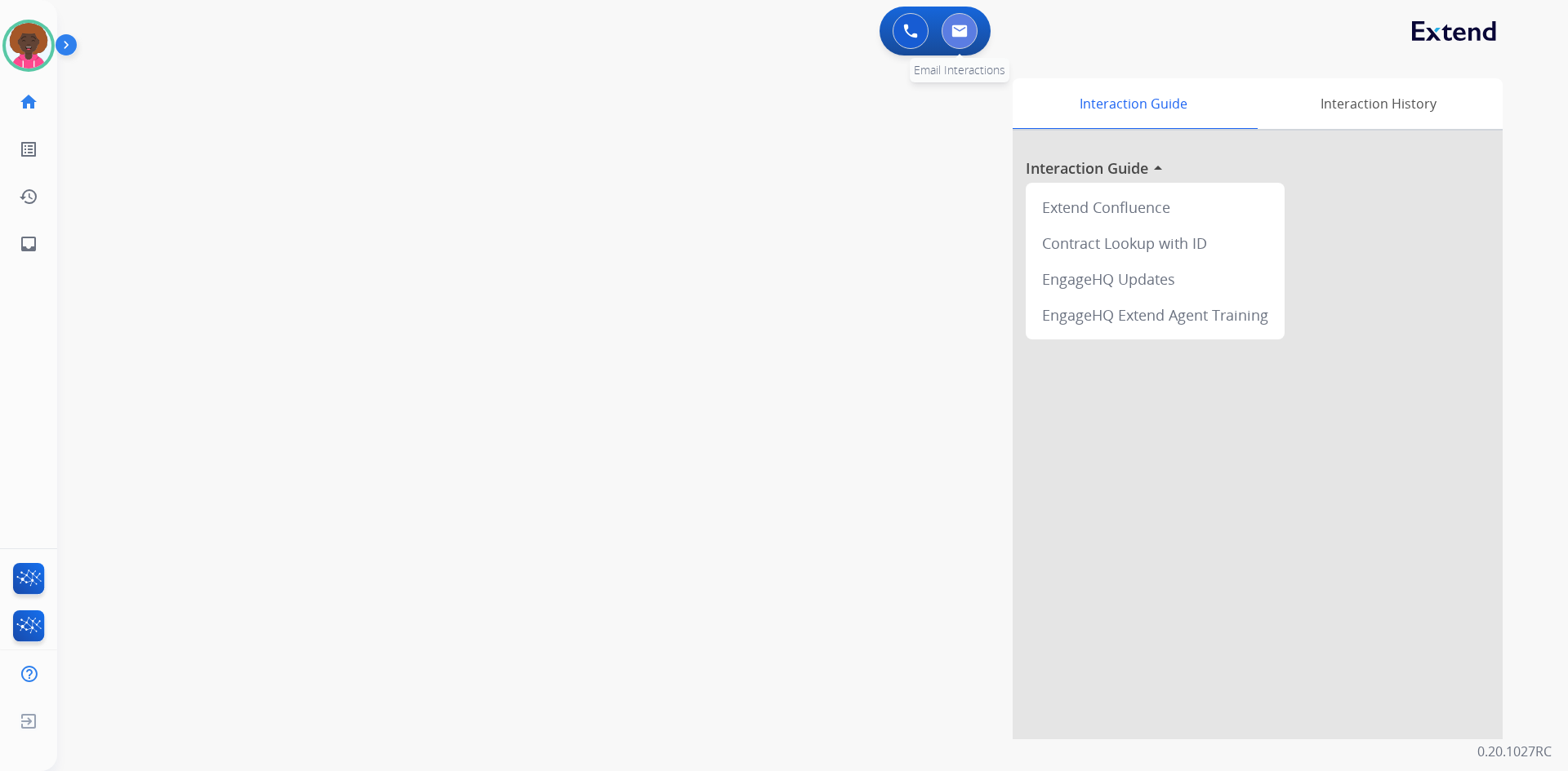
click at [961, 31] on img at bounding box center [959, 31] width 16 height 13
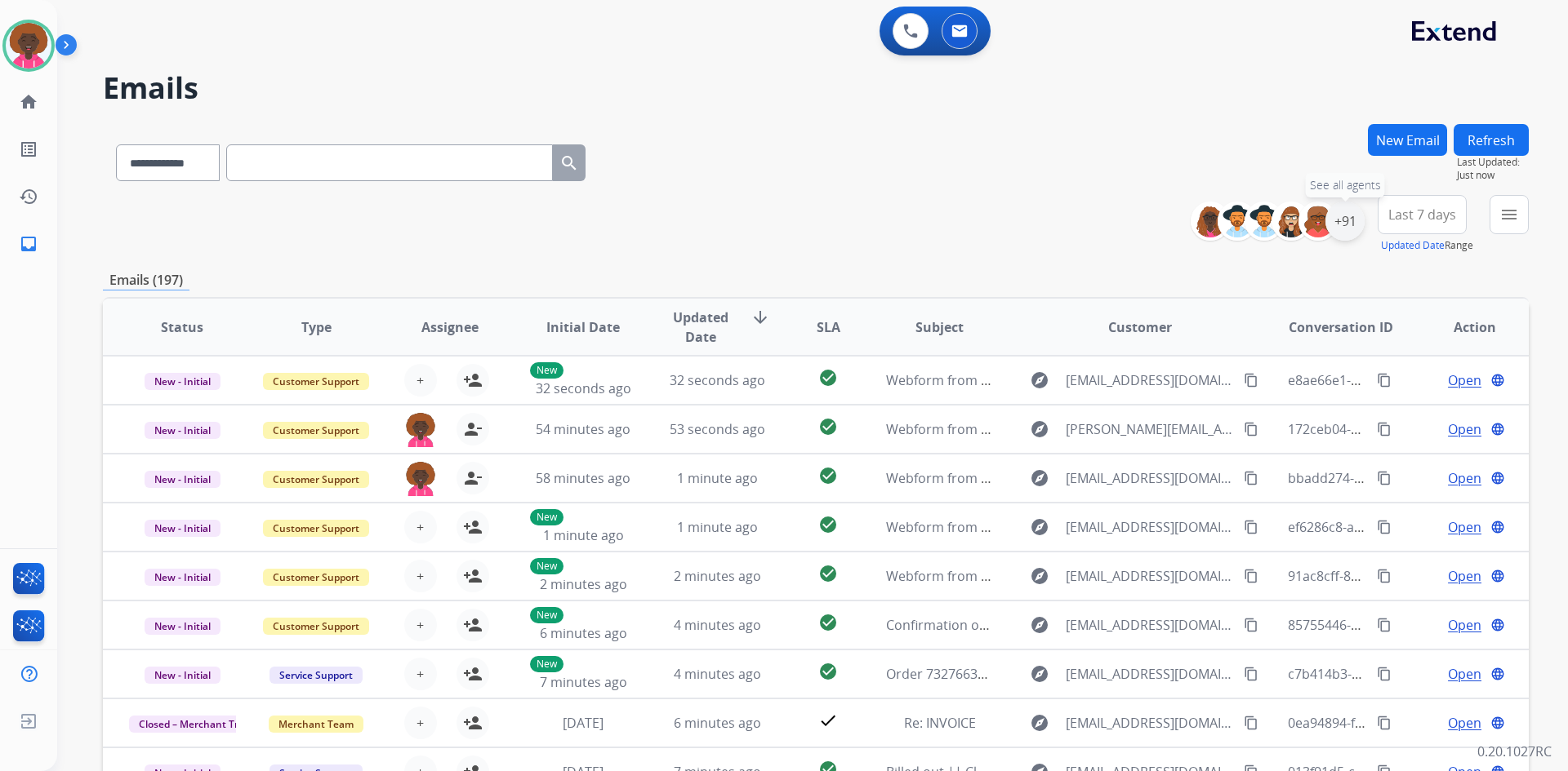
click at [1343, 233] on div "+91" at bounding box center [1345, 221] width 39 height 39
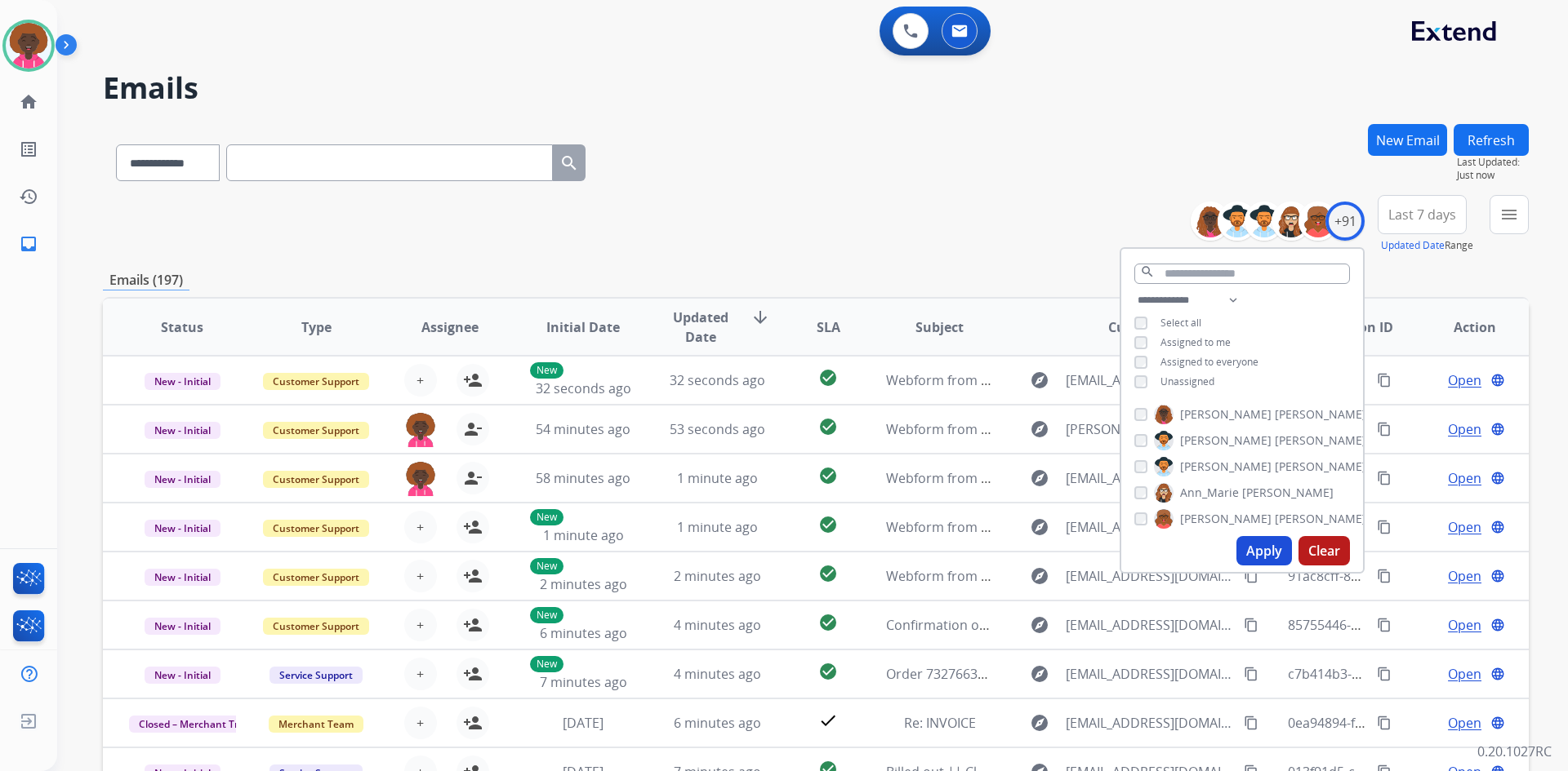
click at [1129, 344] on div "**********" at bounding box center [1242, 343] width 242 height 104
click at [1141, 331] on div "**********" at bounding box center [1242, 343] width 242 height 104
click at [1129, 389] on div "**********" at bounding box center [1242, 343] width 242 height 104
click at [1265, 555] on button "Apply" at bounding box center [1263, 550] width 56 height 29
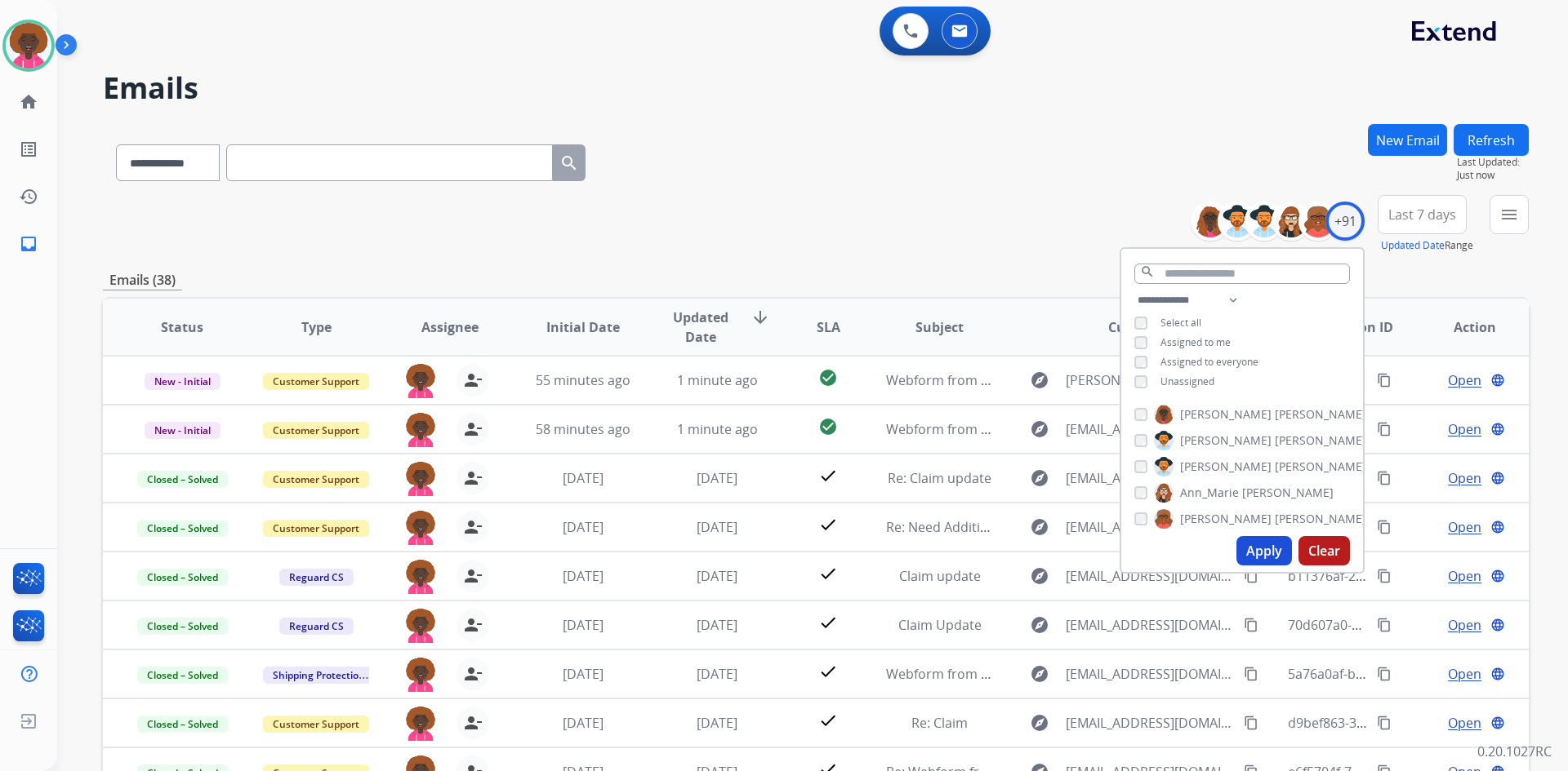
click at [1127, 336] on div "**********" at bounding box center [1242, 343] width 242 height 104
click at [1128, 345] on div "**********" at bounding box center [1242, 343] width 242 height 104
click at [1245, 550] on button "Apply" at bounding box center [1263, 550] width 56 height 29
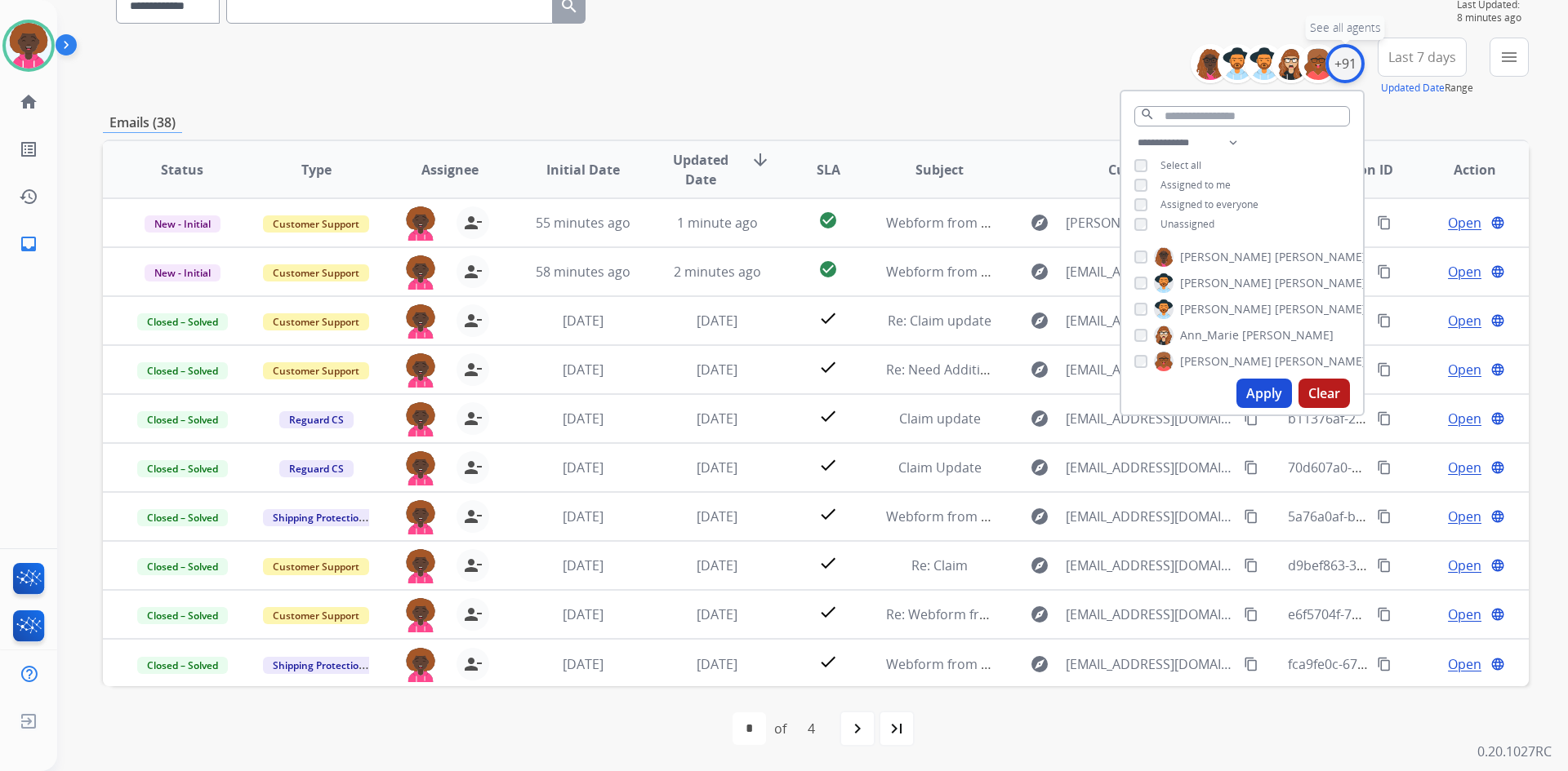
click at [1343, 65] on div "+91" at bounding box center [1345, 64] width 39 height 39
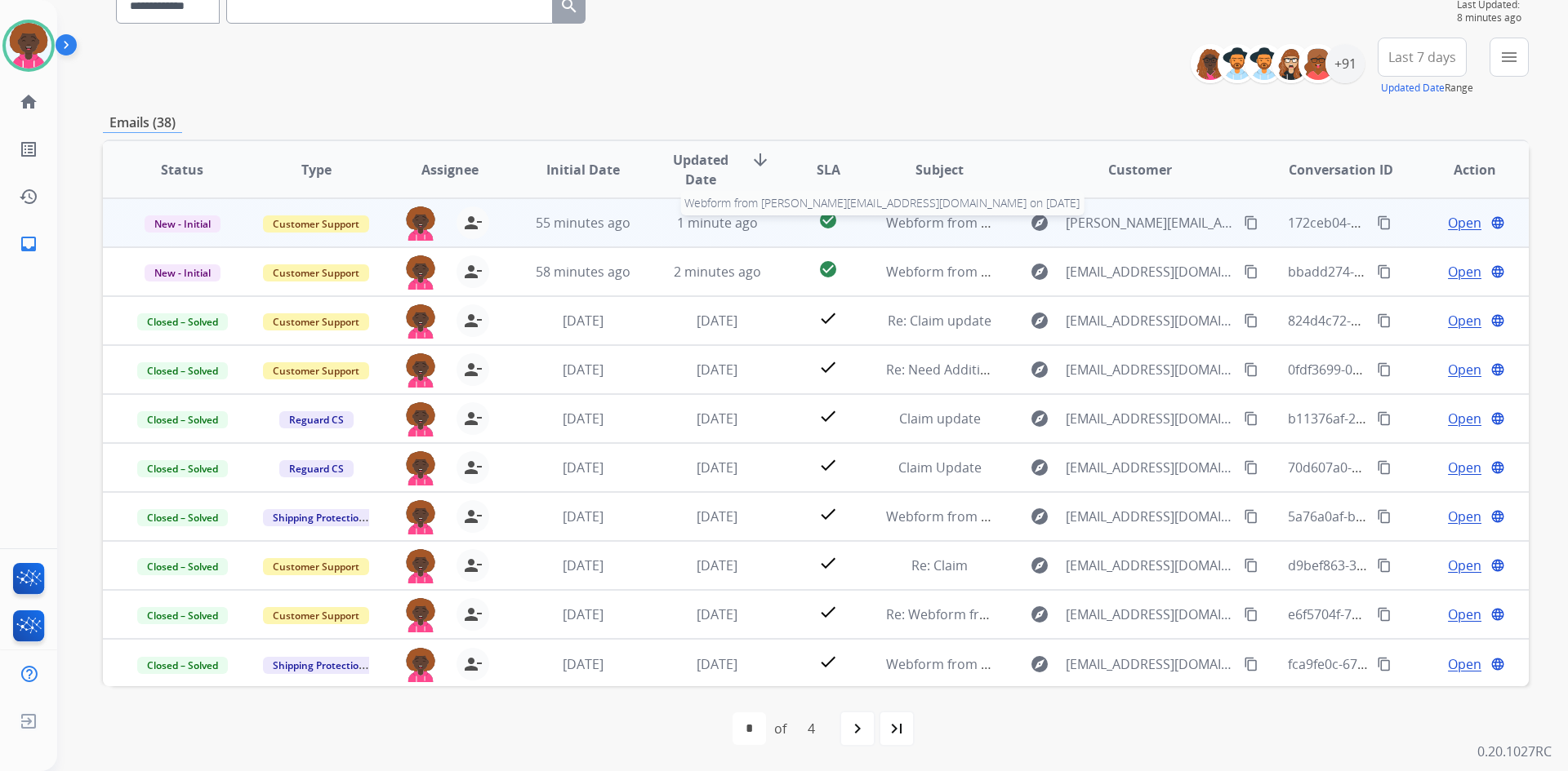
click at [939, 231] on div "Webform from [PERSON_NAME][EMAIL_ADDRESS][DOMAIN_NAME] on [DATE]" at bounding box center [939, 223] width 107 height 19
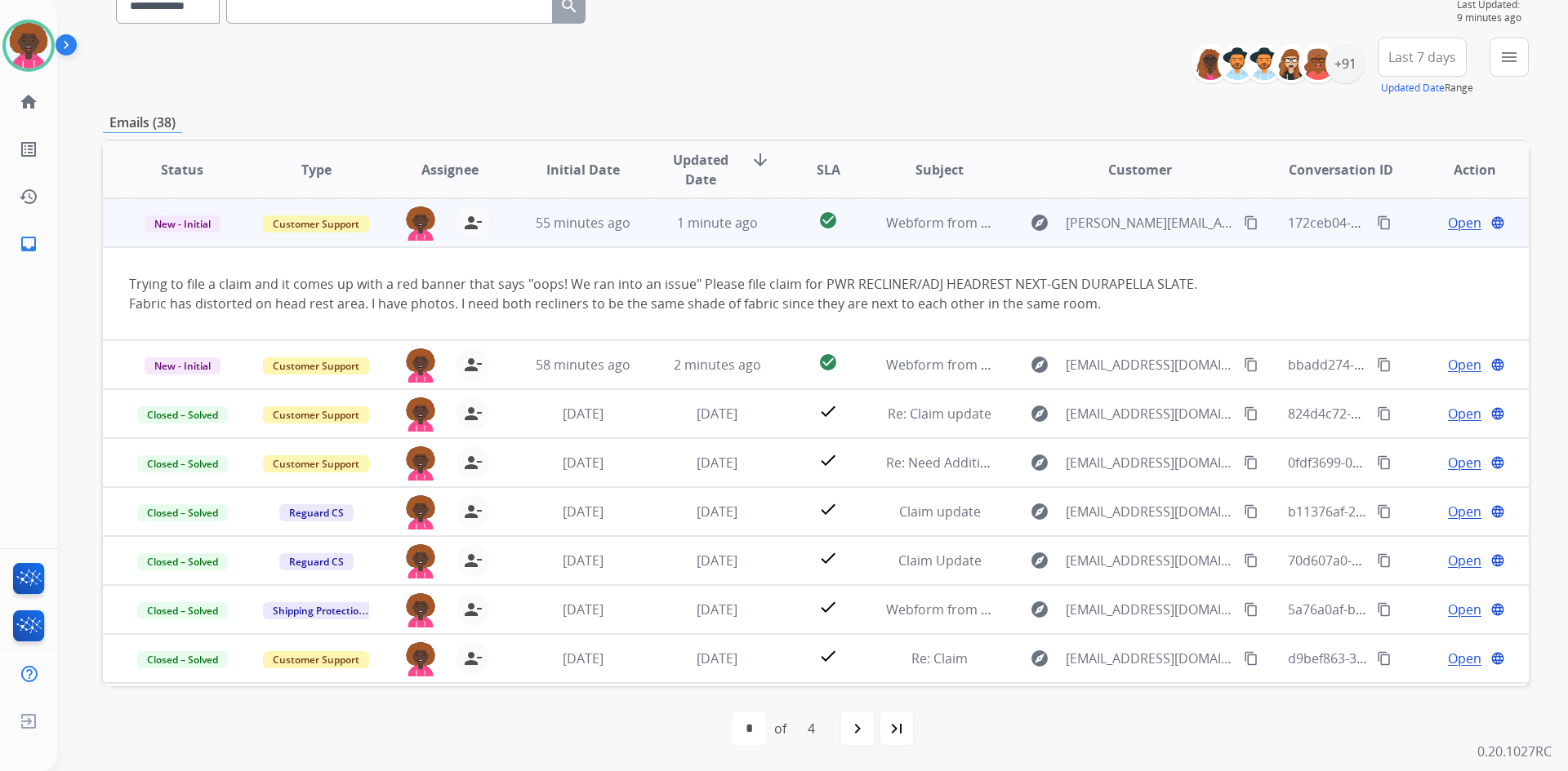
click at [1463, 232] on td "Open language" at bounding box center [1462, 223] width 134 height 49
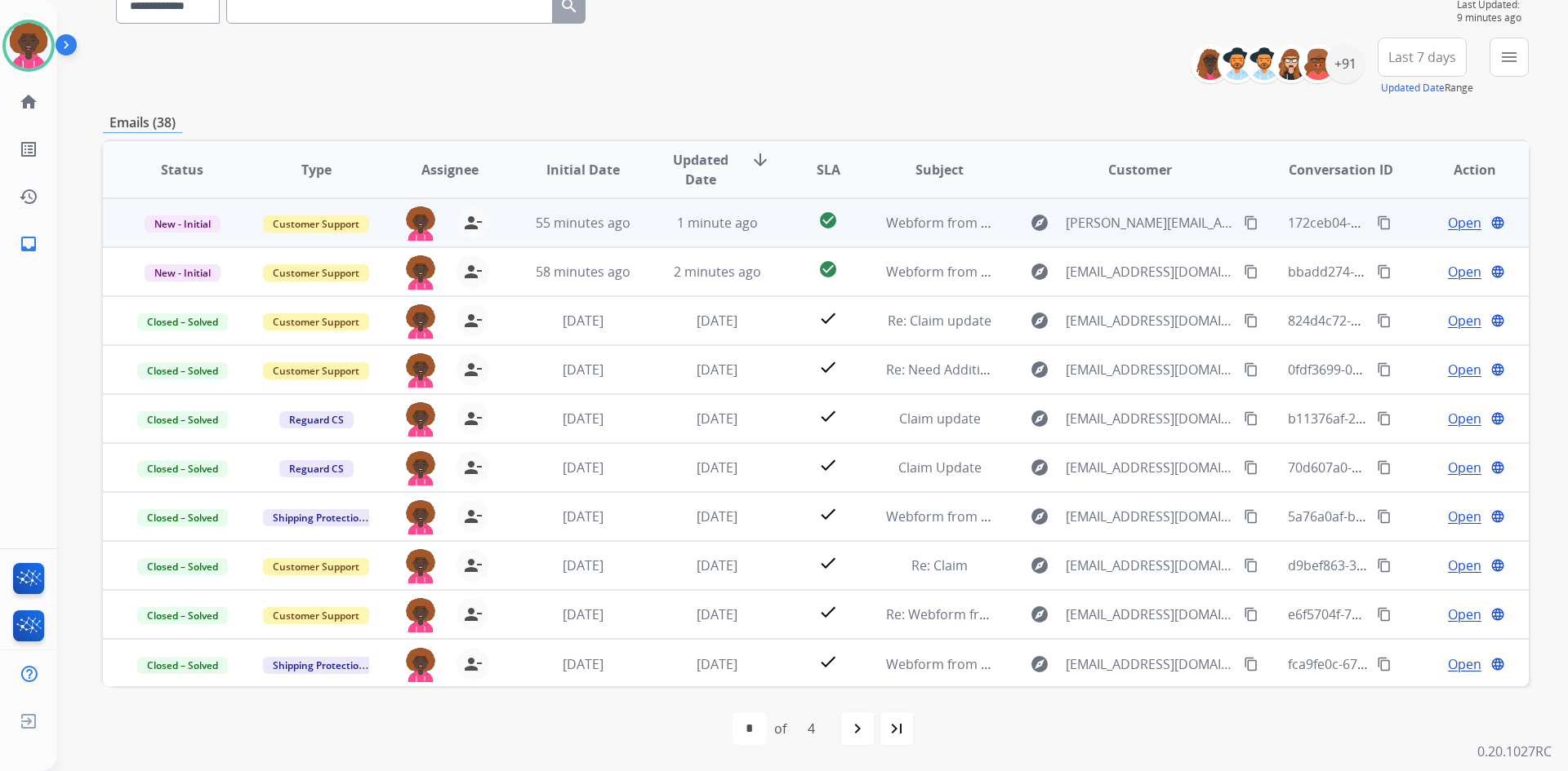
click at [1459, 218] on span "Open" at bounding box center [1465, 223] width 34 height 19
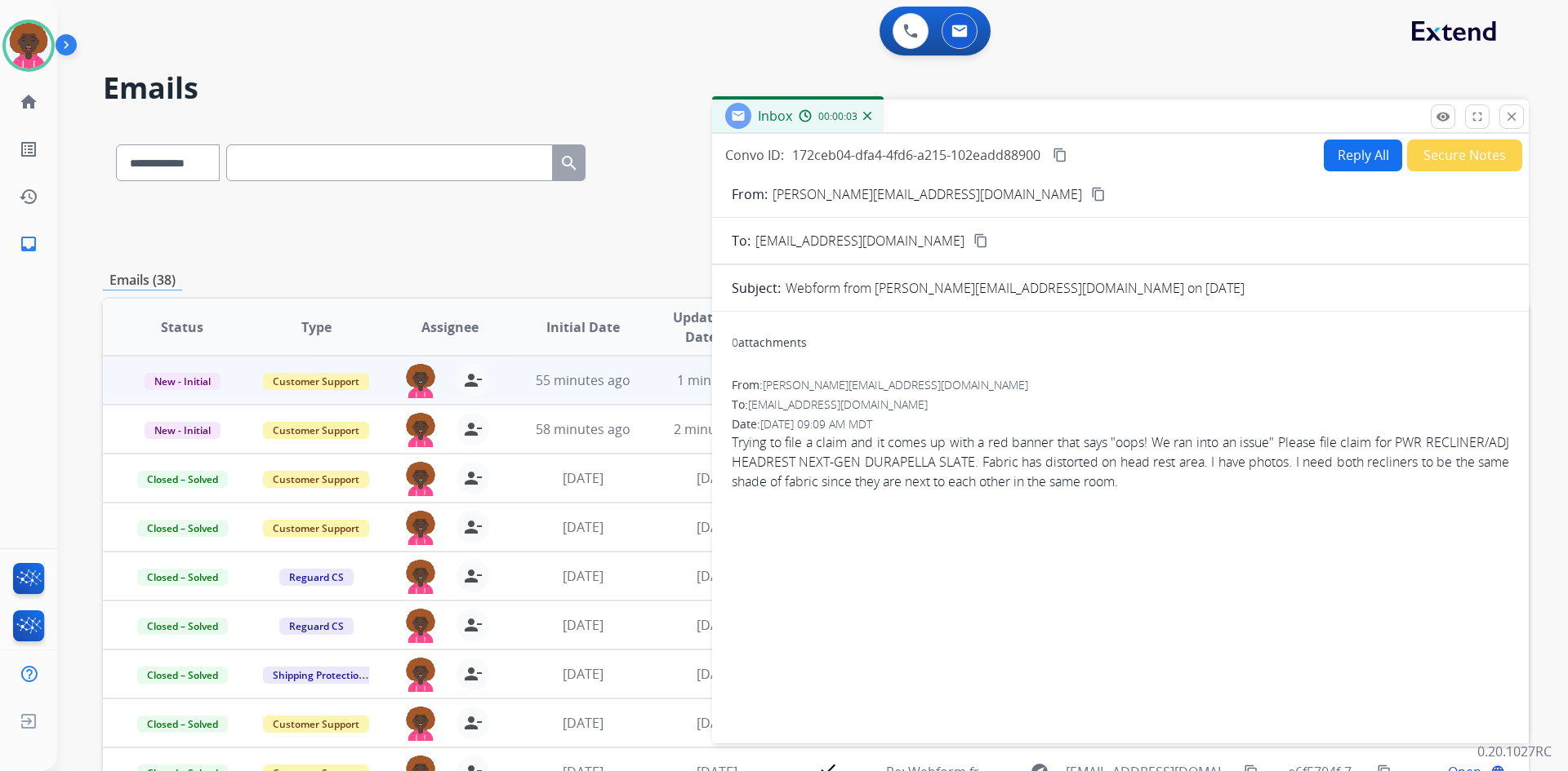
click at [923, 188] on p "[PERSON_NAME][EMAIL_ADDRESS][DOMAIN_NAME]" at bounding box center [927, 194] width 309 height 19
click at [1088, 193] on button "content_copy" at bounding box center [1098, 194] width 19 height 19
click at [1332, 155] on button "Reply All" at bounding box center [1362, 155] width 79 height 32
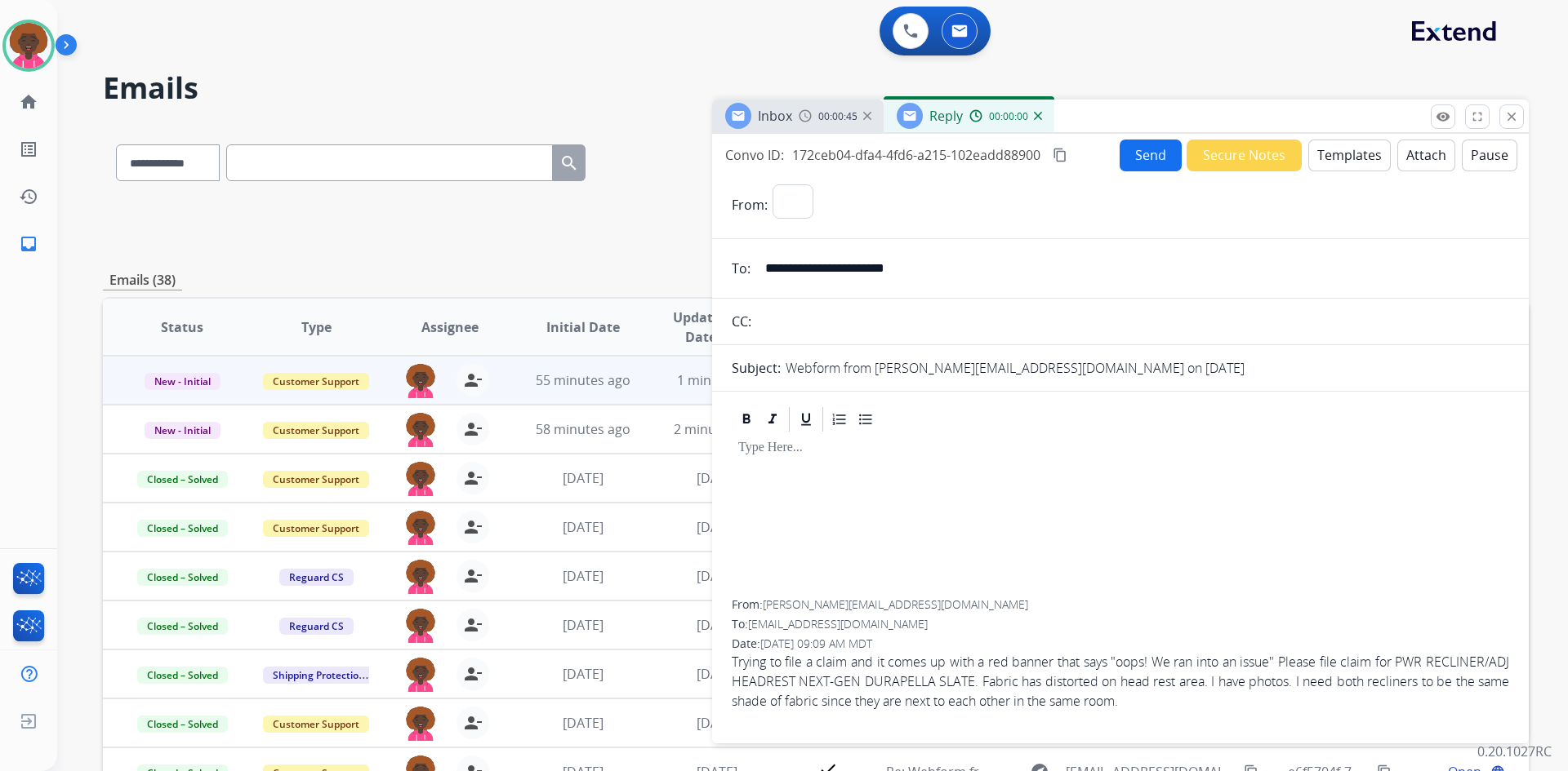
select select "**********"
click at [1345, 159] on button "Templates" at bounding box center [1349, 155] width 82 height 32
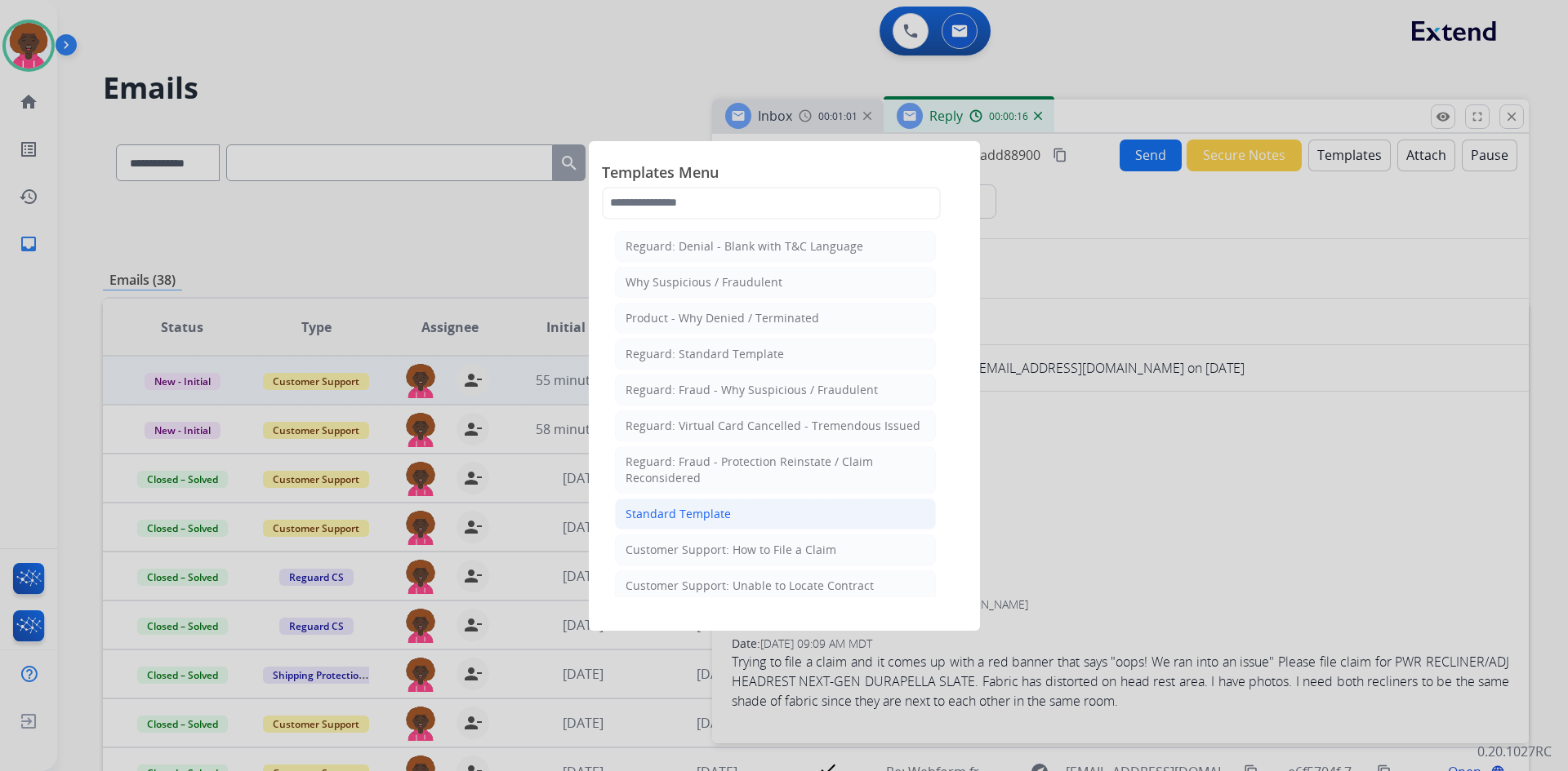
click at [807, 515] on li "Standard Template" at bounding box center [775, 514] width 321 height 31
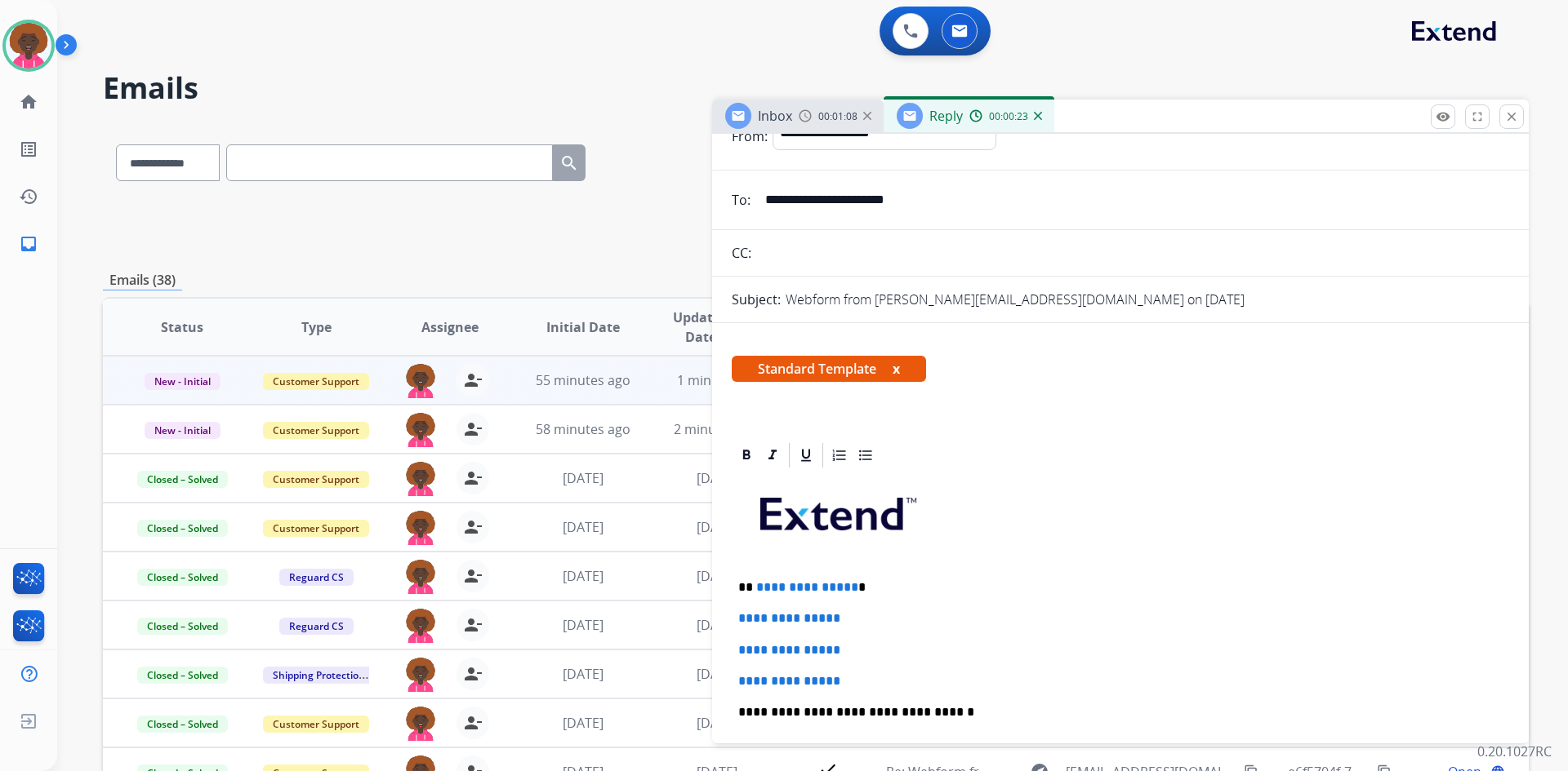
scroll to position [163, 0]
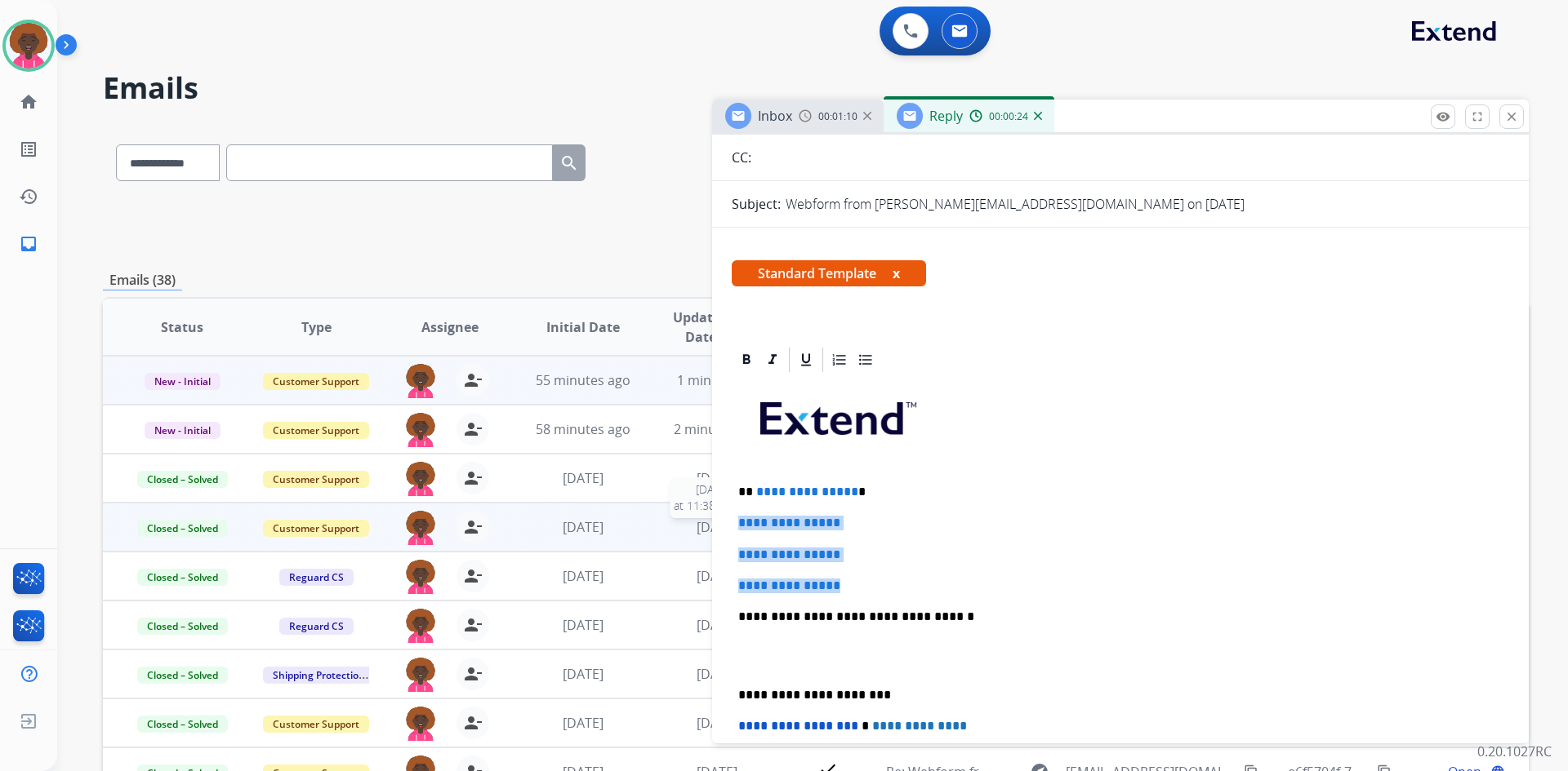
drag, startPoint x: 748, startPoint y: 552, endPoint x: 695, endPoint y: 519, distance: 62.4
click at [695, 519] on div "**********" at bounding box center [815, 525] width 1426 height 805
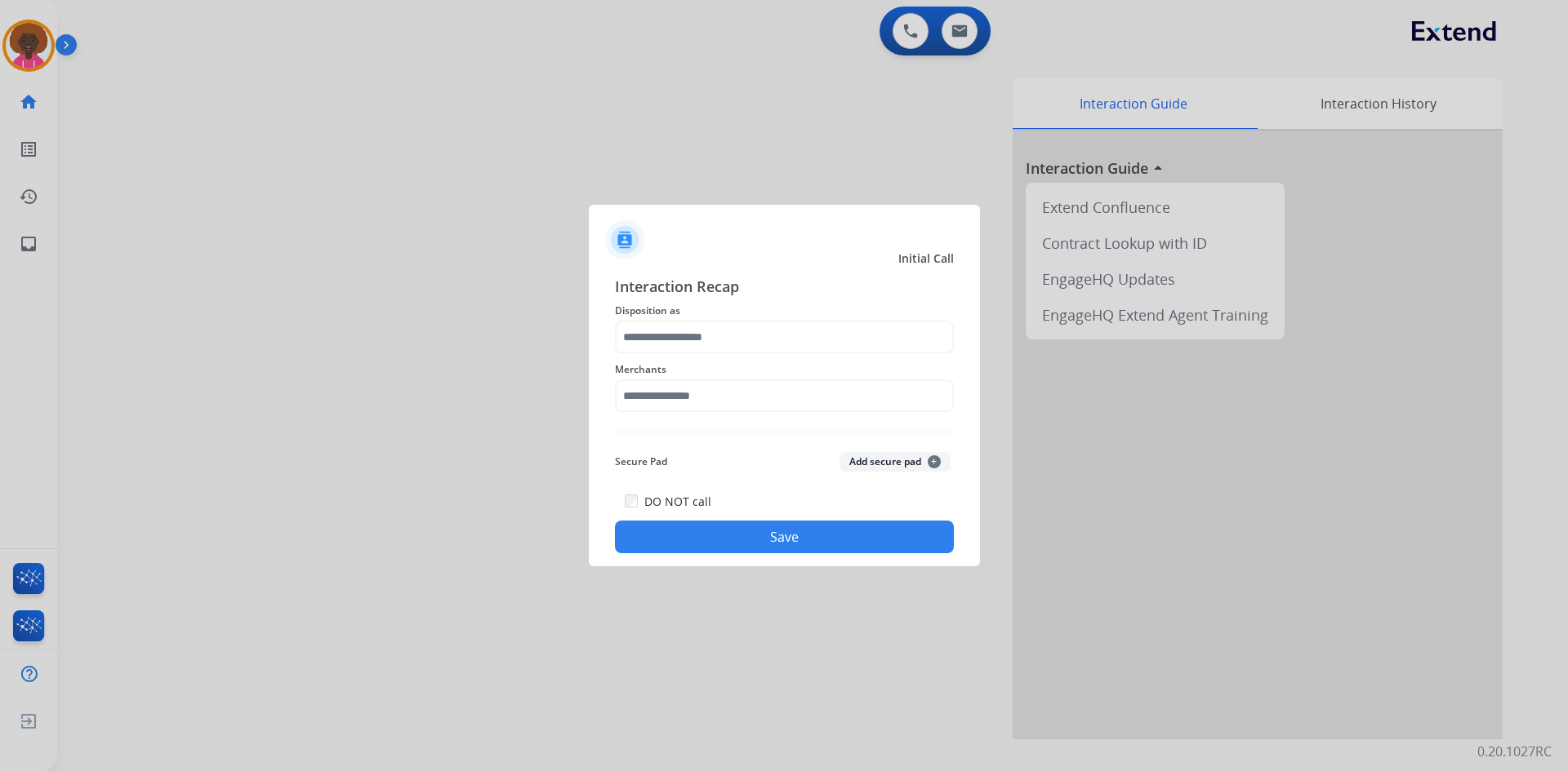
click at [758, 376] on span "Merchants" at bounding box center [784, 370] width 339 height 19
click at [724, 393] on input "text" at bounding box center [784, 396] width 339 height 33
click at [671, 449] on div "Not found" at bounding box center [670, 442] width 56 height 16
type input "*********"
drag, startPoint x: 665, startPoint y: 360, endPoint x: 666, endPoint y: 371, distance: 11.0
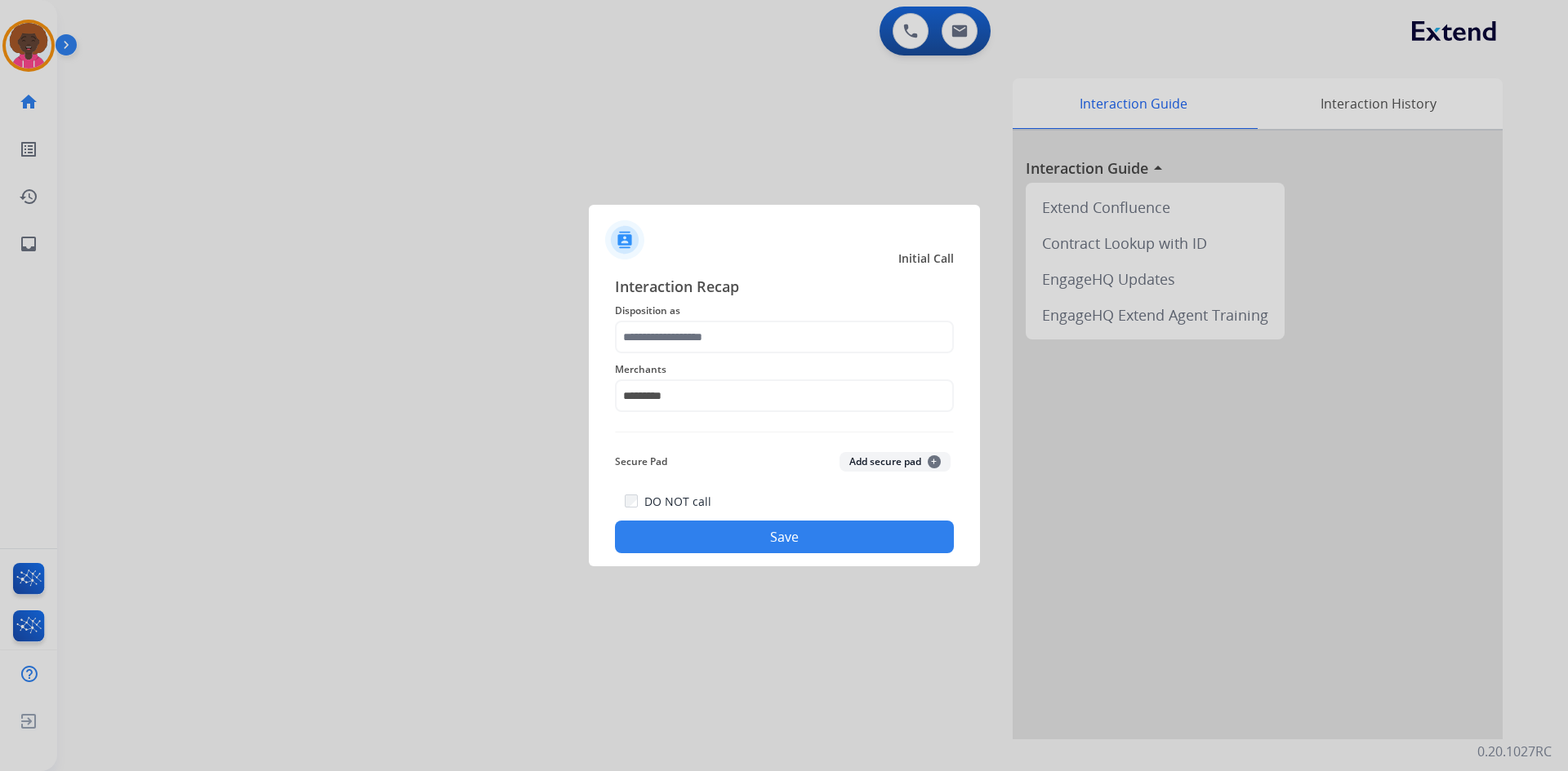
click at [665, 363] on span "Merchants" at bounding box center [784, 370] width 339 height 19
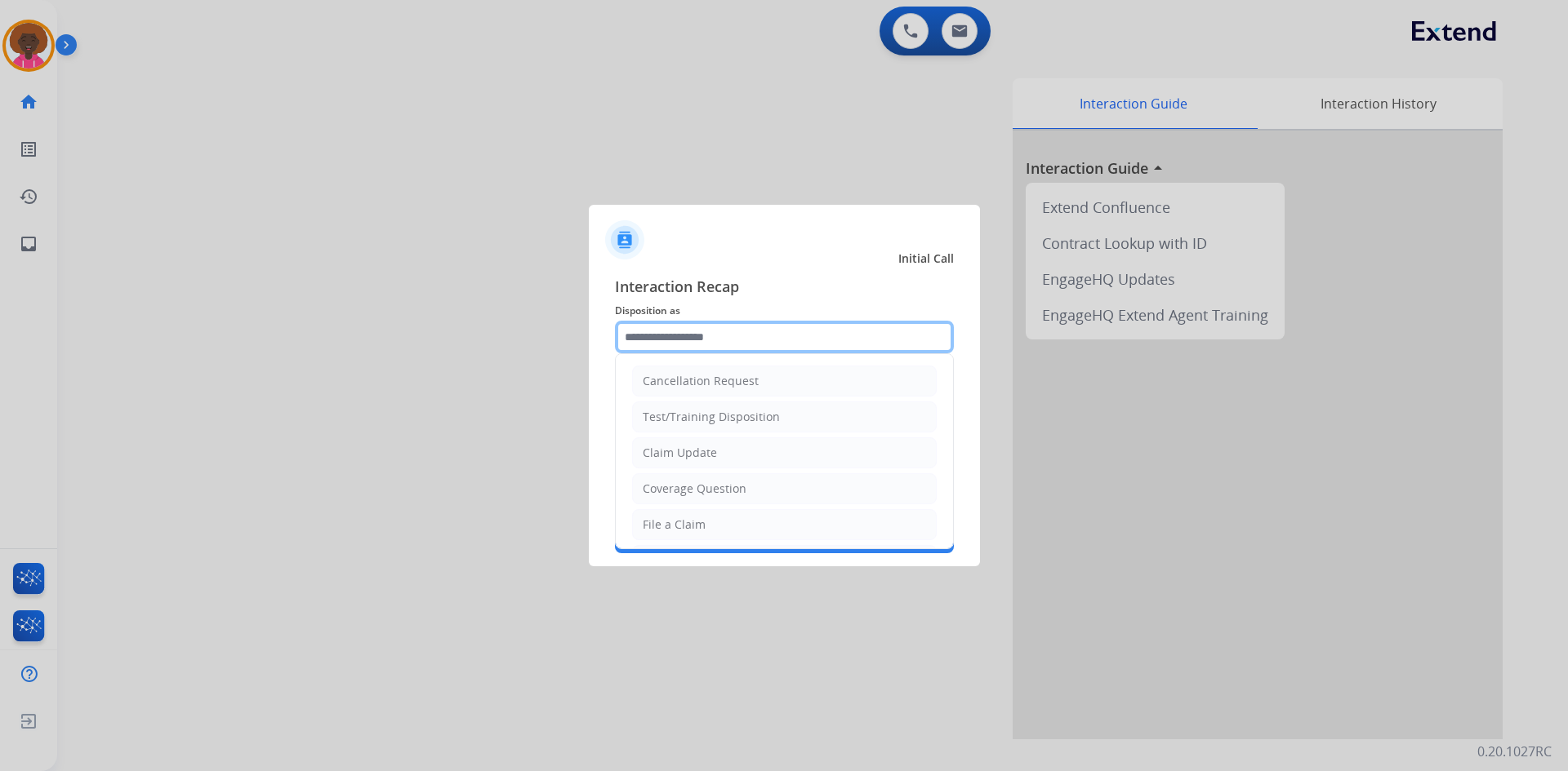
click at [685, 339] on input "text" at bounding box center [784, 336] width 339 height 33
click at [663, 527] on div "File a Claim" at bounding box center [673, 525] width 63 height 16
type input "**********"
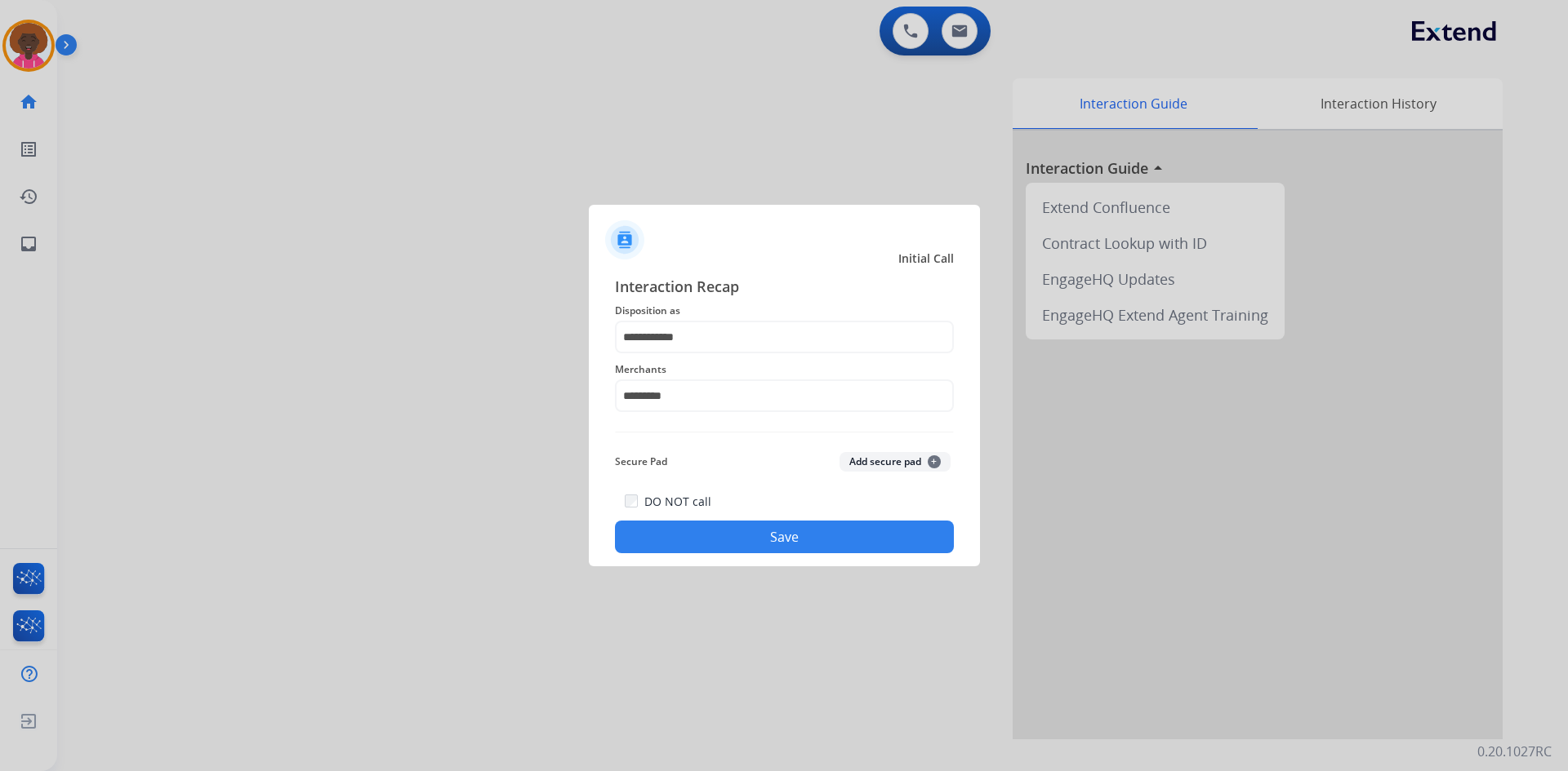
click at [727, 528] on button "Save" at bounding box center [784, 537] width 339 height 33
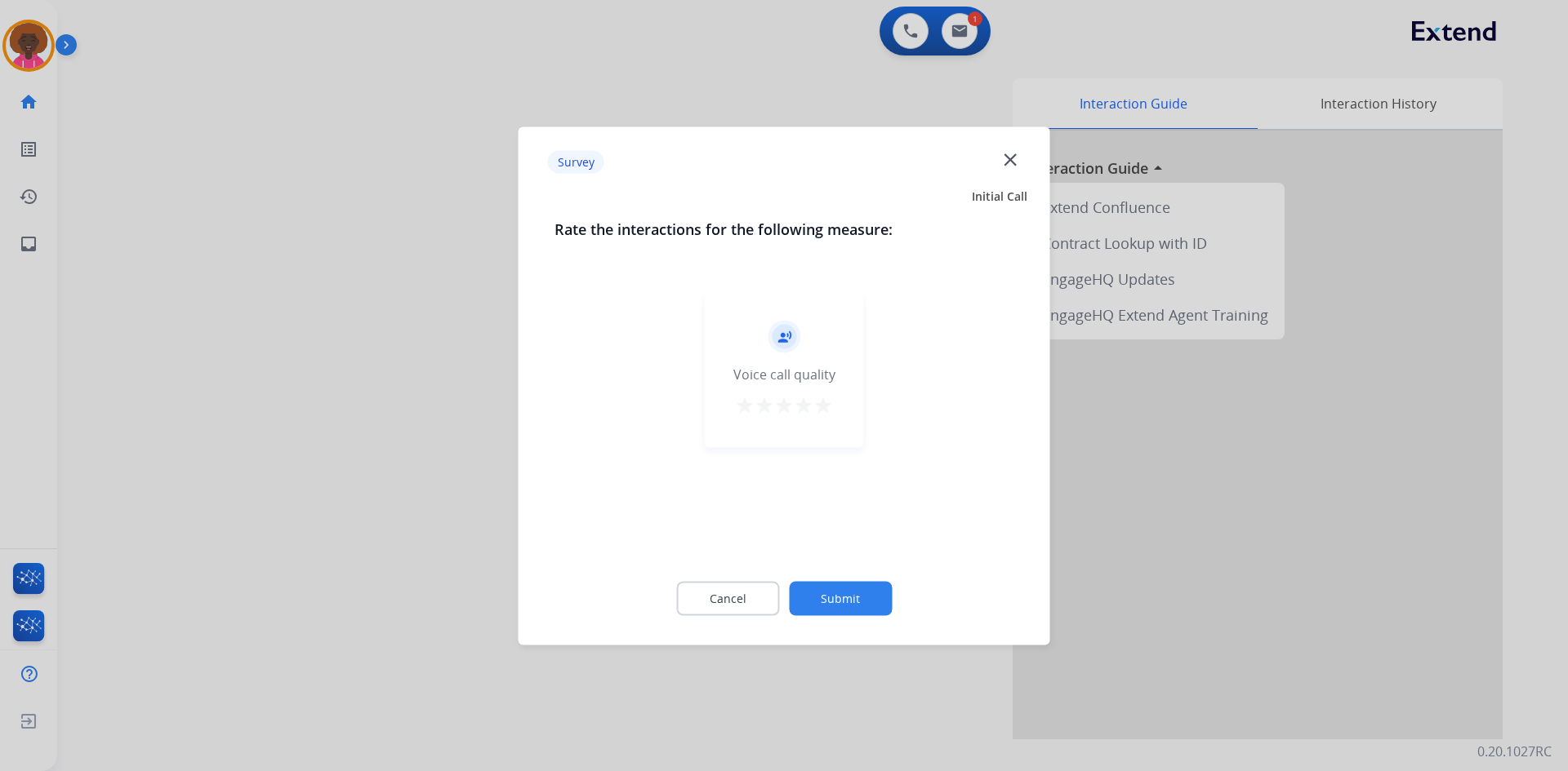
click at [875, 616] on div "Cancel Submit" at bounding box center [784, 598] width 459 height 73
click at [853, 431] on div "record_voice_over Voice call quality star star star star star" at bounding box center [784, 370] width 159 height 155
click at [814, 397] on div "star star star star star" at bounding box center [784, 407] width 98 height 25
click at [832, 411] on div "record_voice_over Voice call quality star star star star star" at bounding box center [784, 370] width 159 height 155
click at [822, 413] on mat-icon "star" at bounding box center [823, 404] width 19 height 19
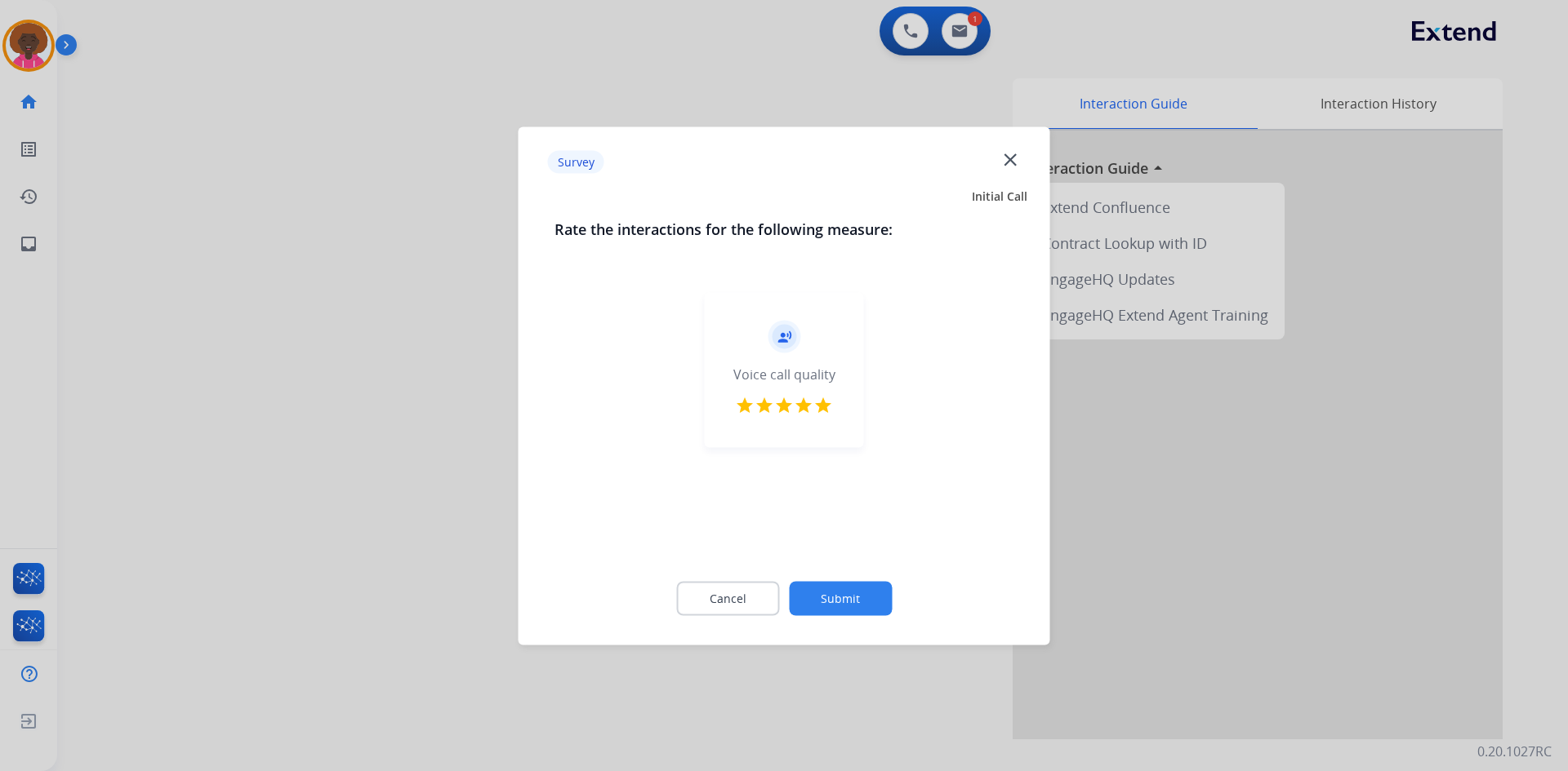
click at [823, 590] on button "Submit" at bounding box center [840, 598] width 102 height 34
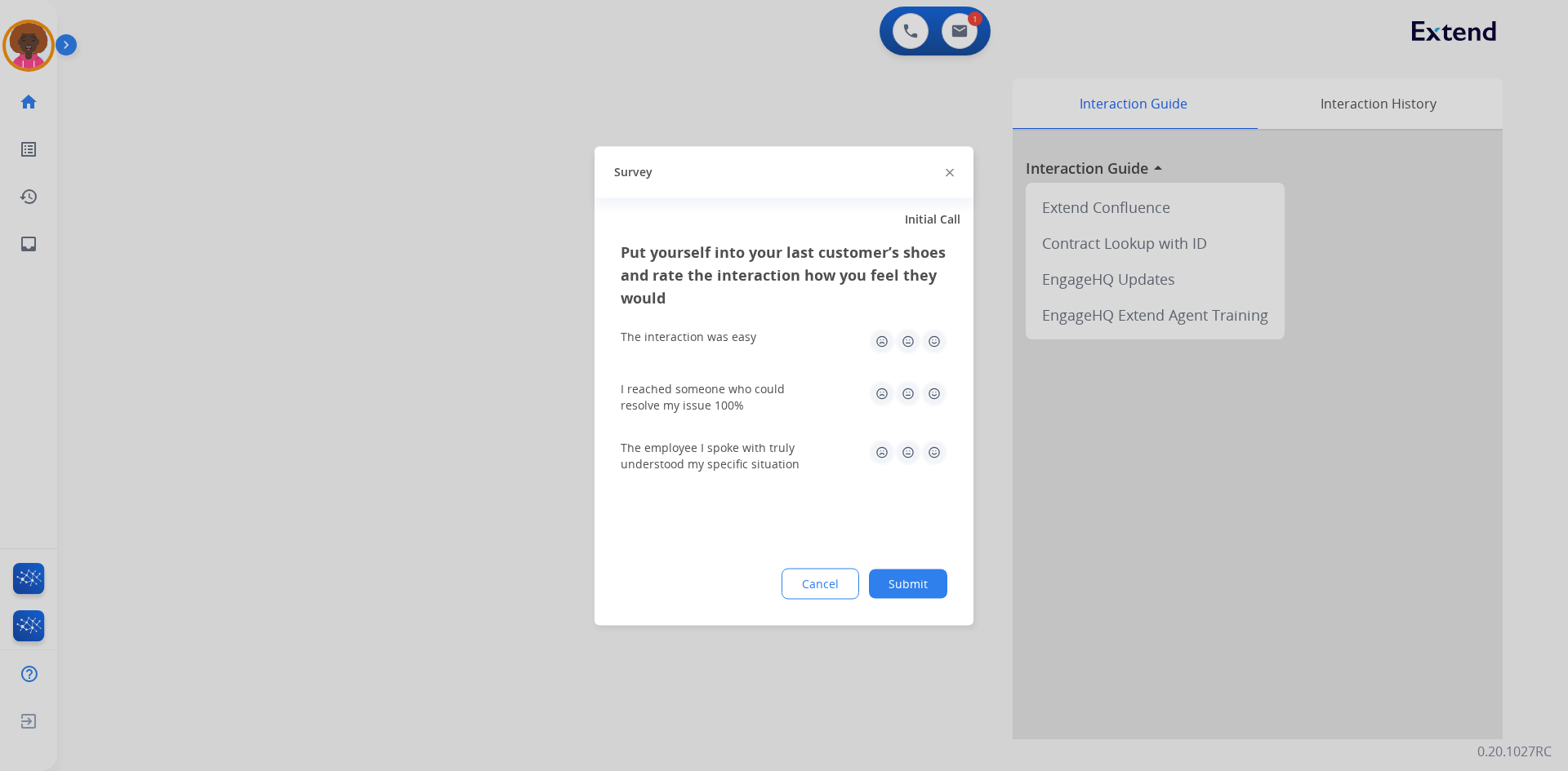
click at [928, 341] on img at bounding box center [935, 342] width 27 height 26
click at [929, 400] on img at bounding box center [935, 394] width 27 height 26
click at [928, 449] on img at bounding box center [935, 452] width 27 height 26
drag, startPoint x: 913, startPoint y: 562, endPoint x: 905, endPoint y: 579, distance: 18.8
click at [911, 563] on div "Put yourself into your last customer’s shoes and rate the interaction how you f…" at bounding box center [784, 433] width 379 height 385
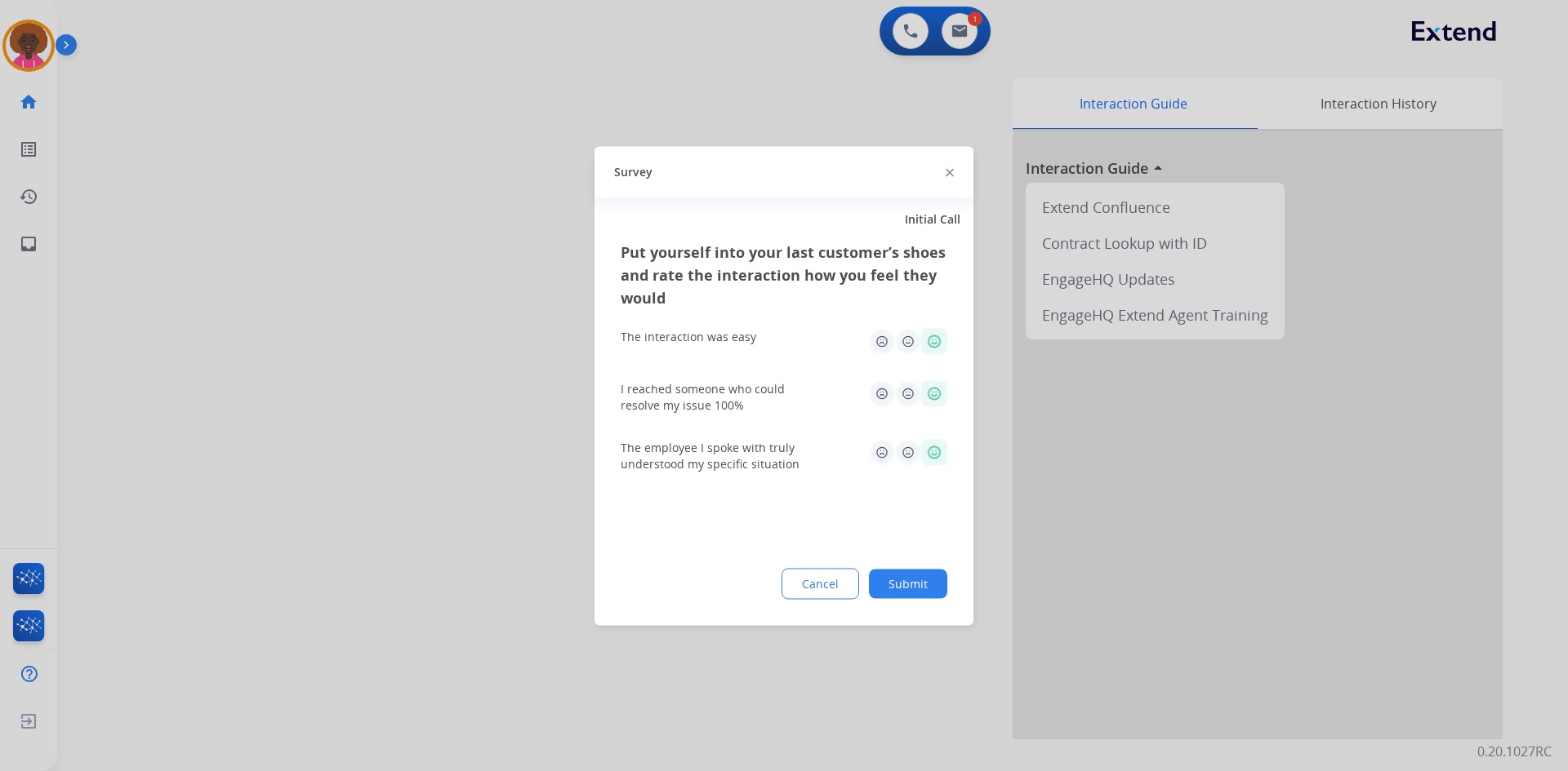
click at [905, 580] on button "Submit" at bounding box center [907, 583] width 79 height 29
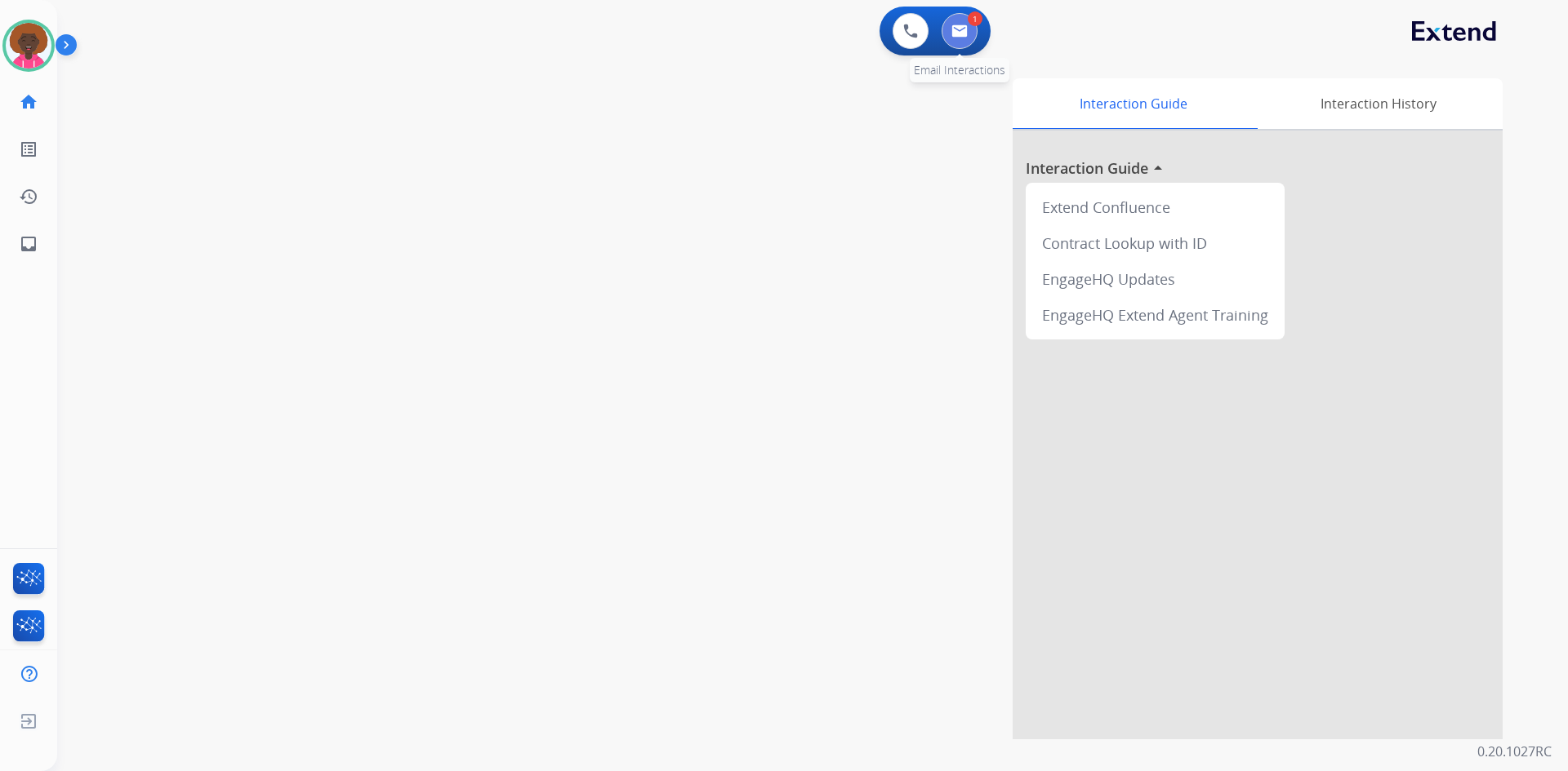
click at [960, 34] on img at bounding box center [959, 31] width 16 height 13
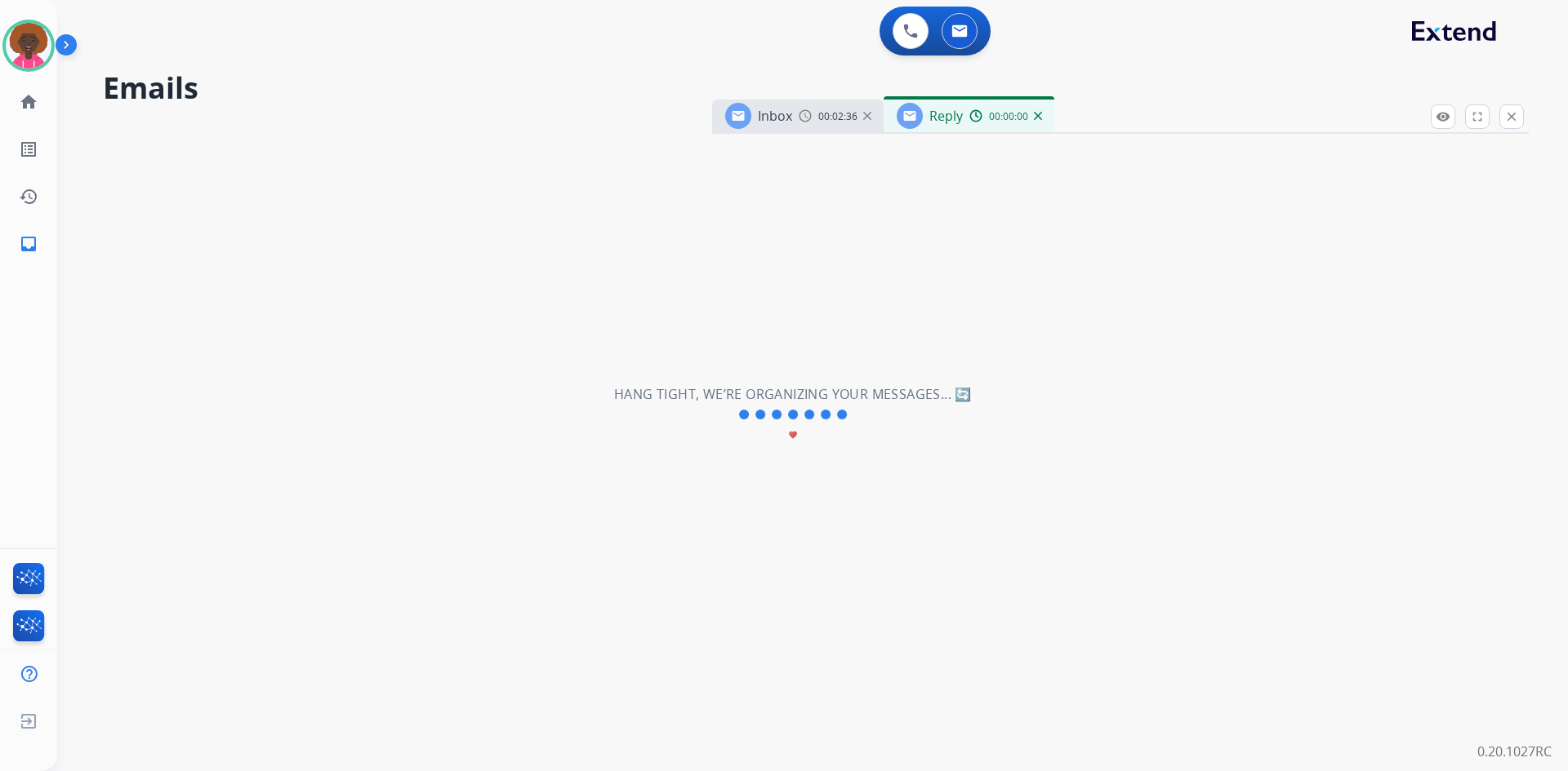
select select "**********"
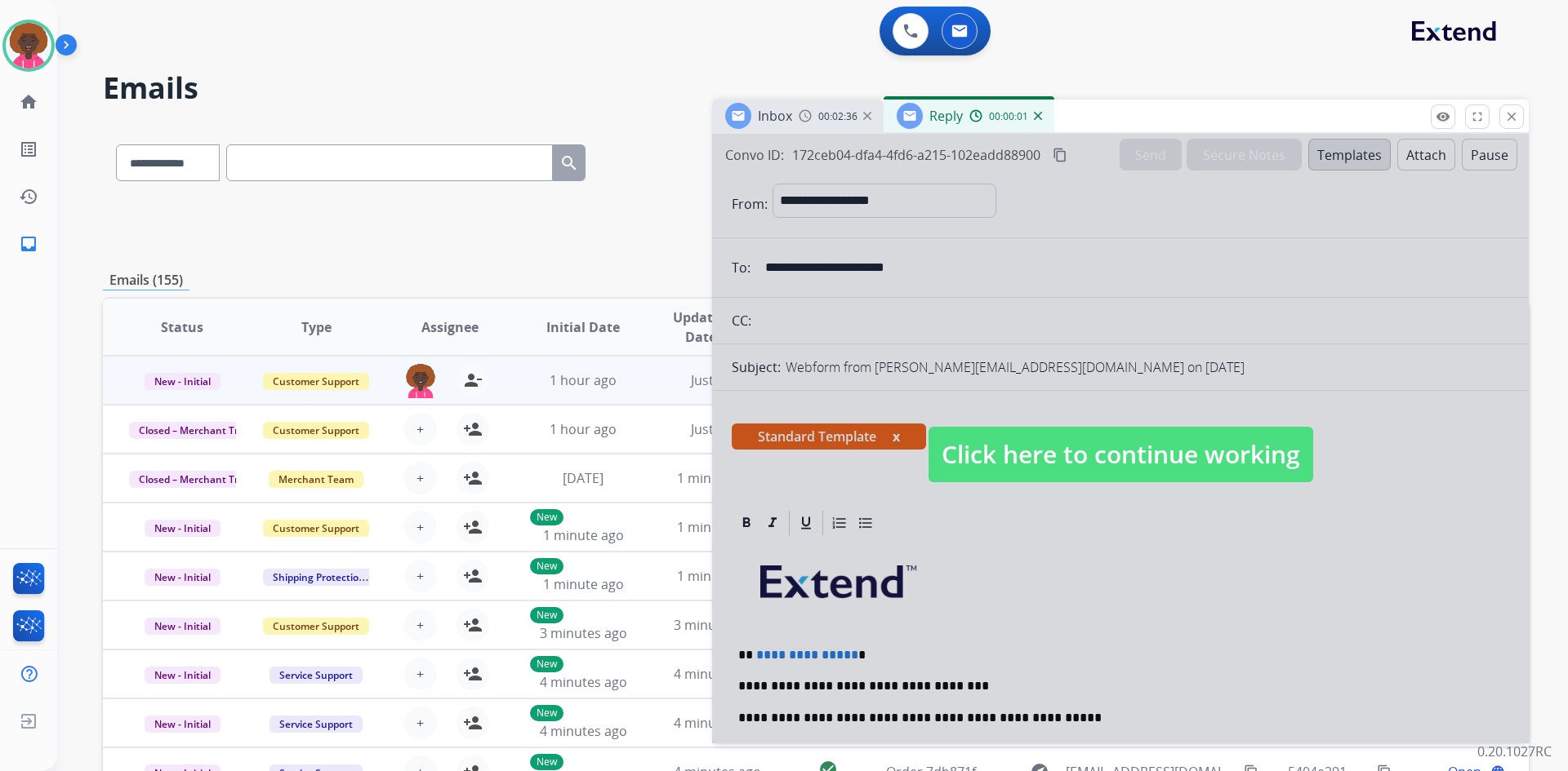
click at [1059, 444] on span "Click here to continue working" at bounding box center [1120, 454] width 384 height 56
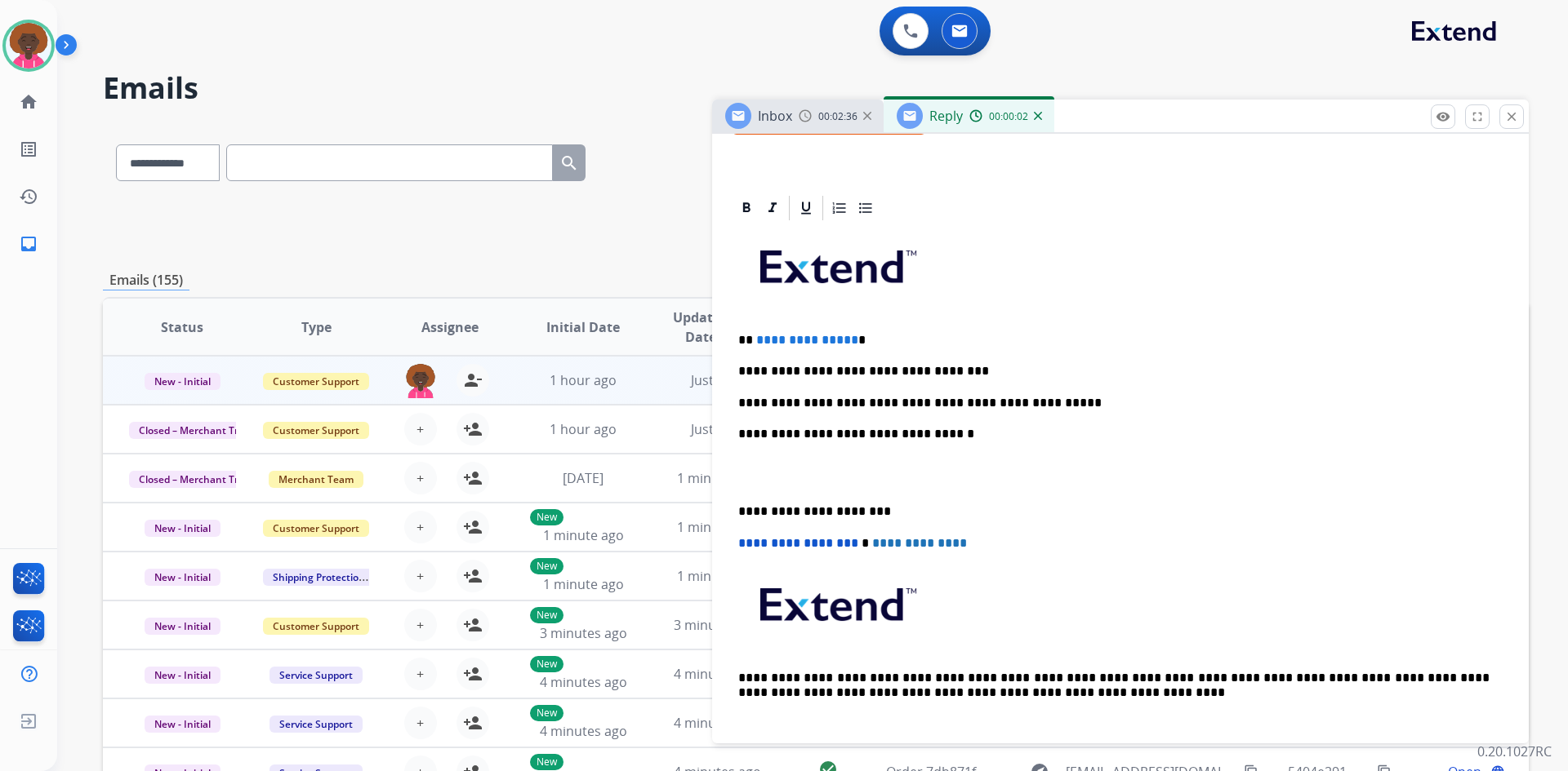
scroll to position [327, 0]
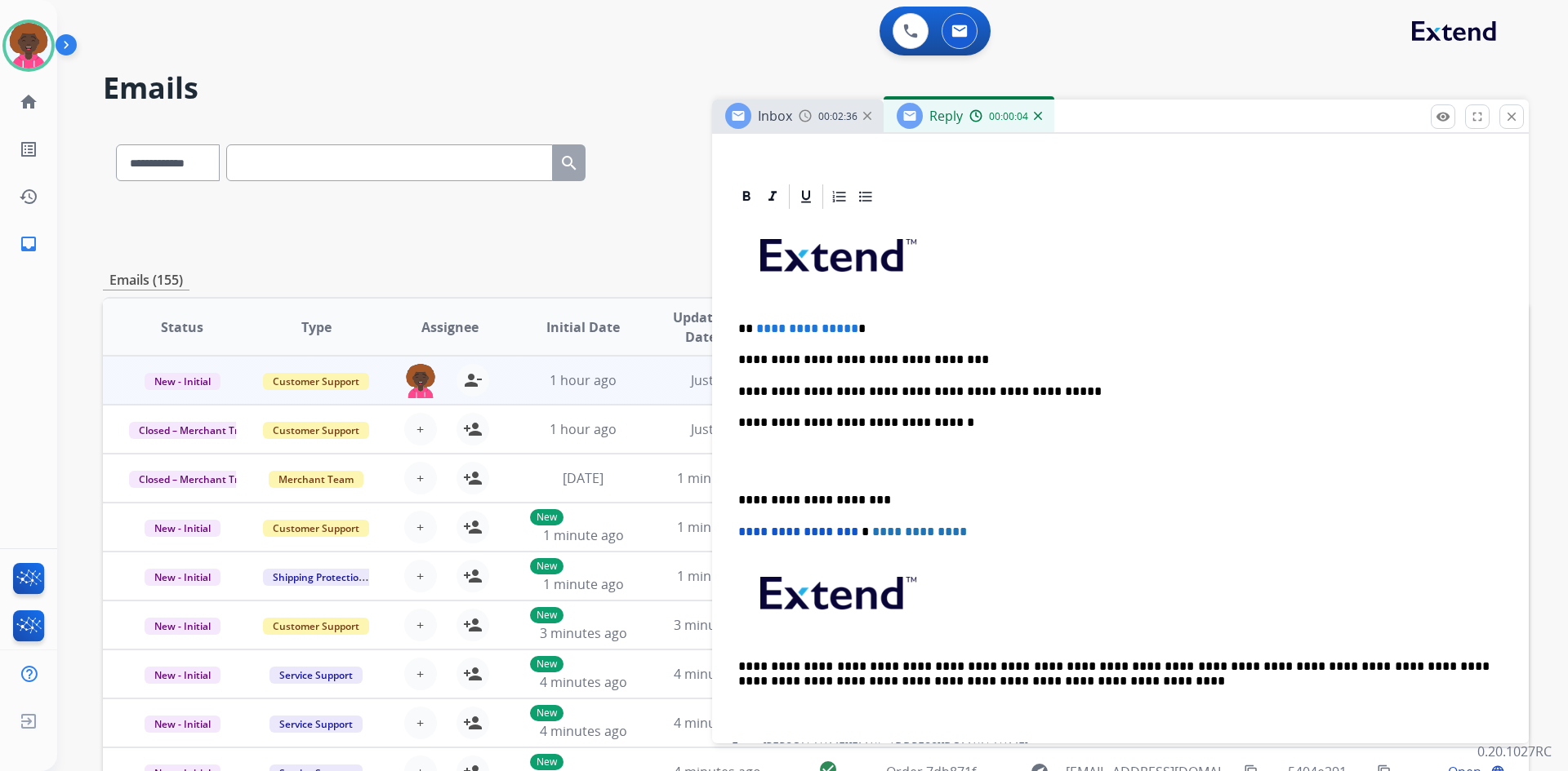
click at [1062, 391] on p "**********" at bounding box center [1114, 391] width 751 height 15
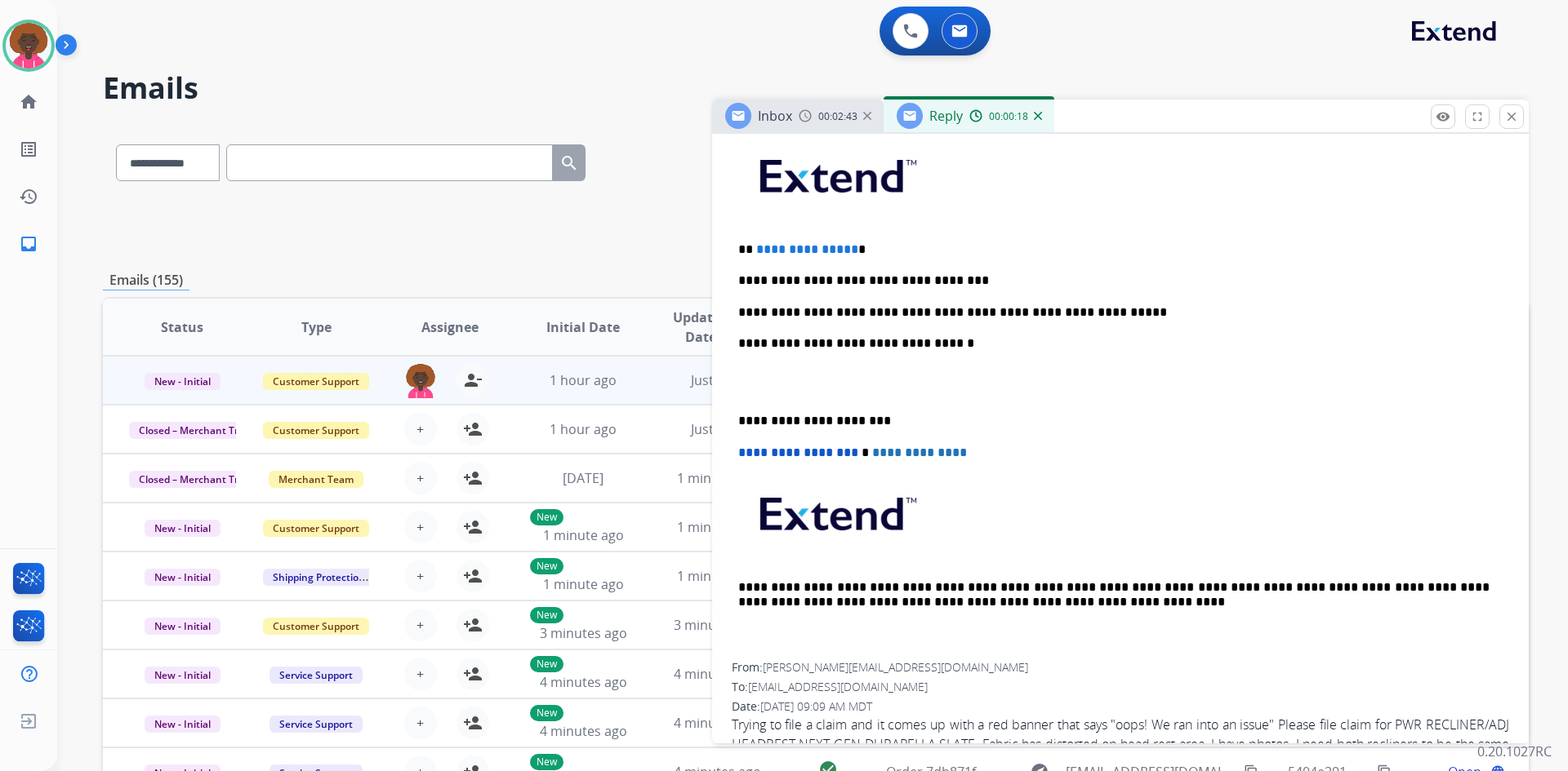
scroll to position [408, 0]
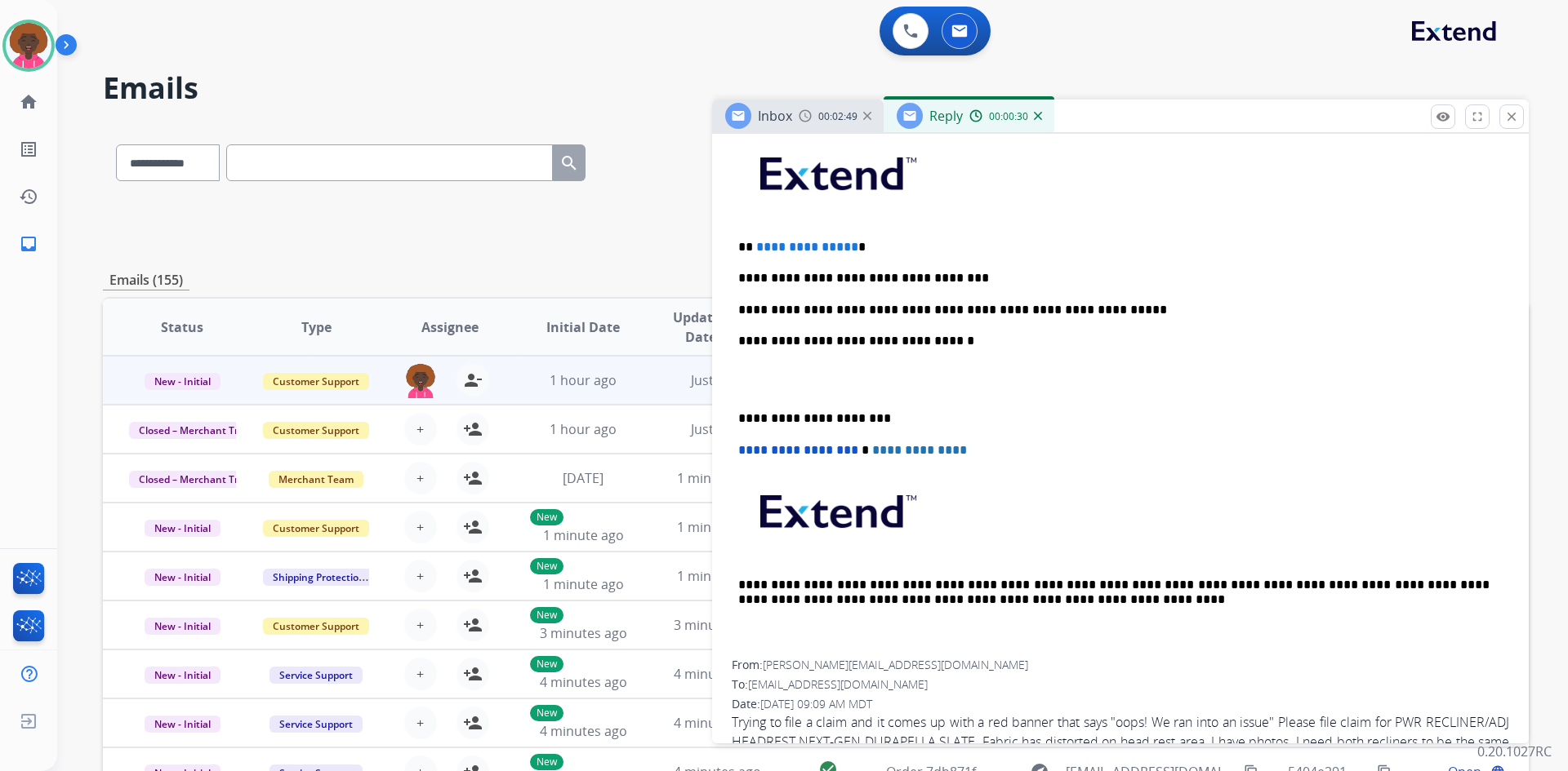
click at [844, 388] on p at bounding box center [1120, 380] width 764 height 30
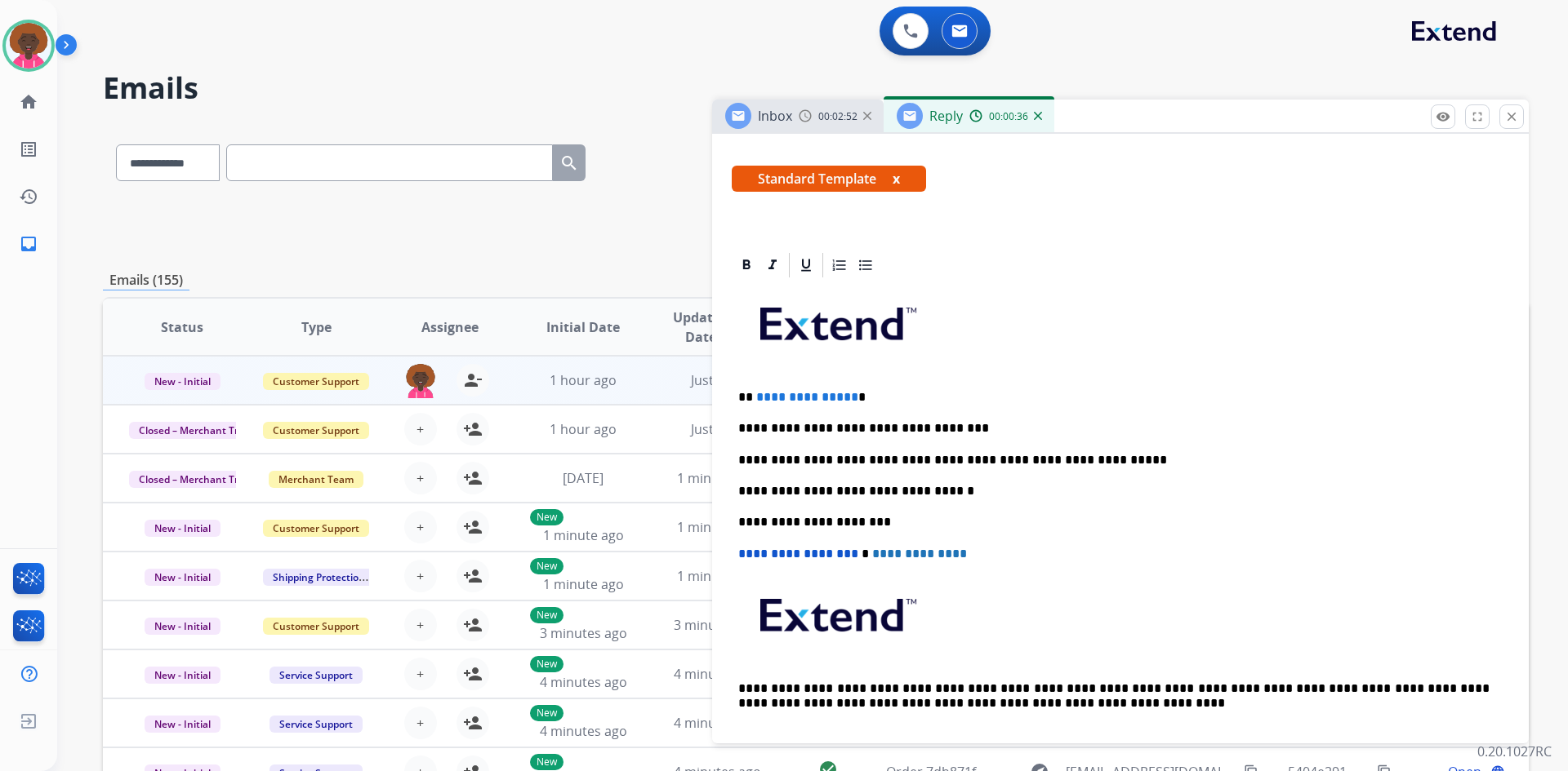
scroll to position [0, 0]
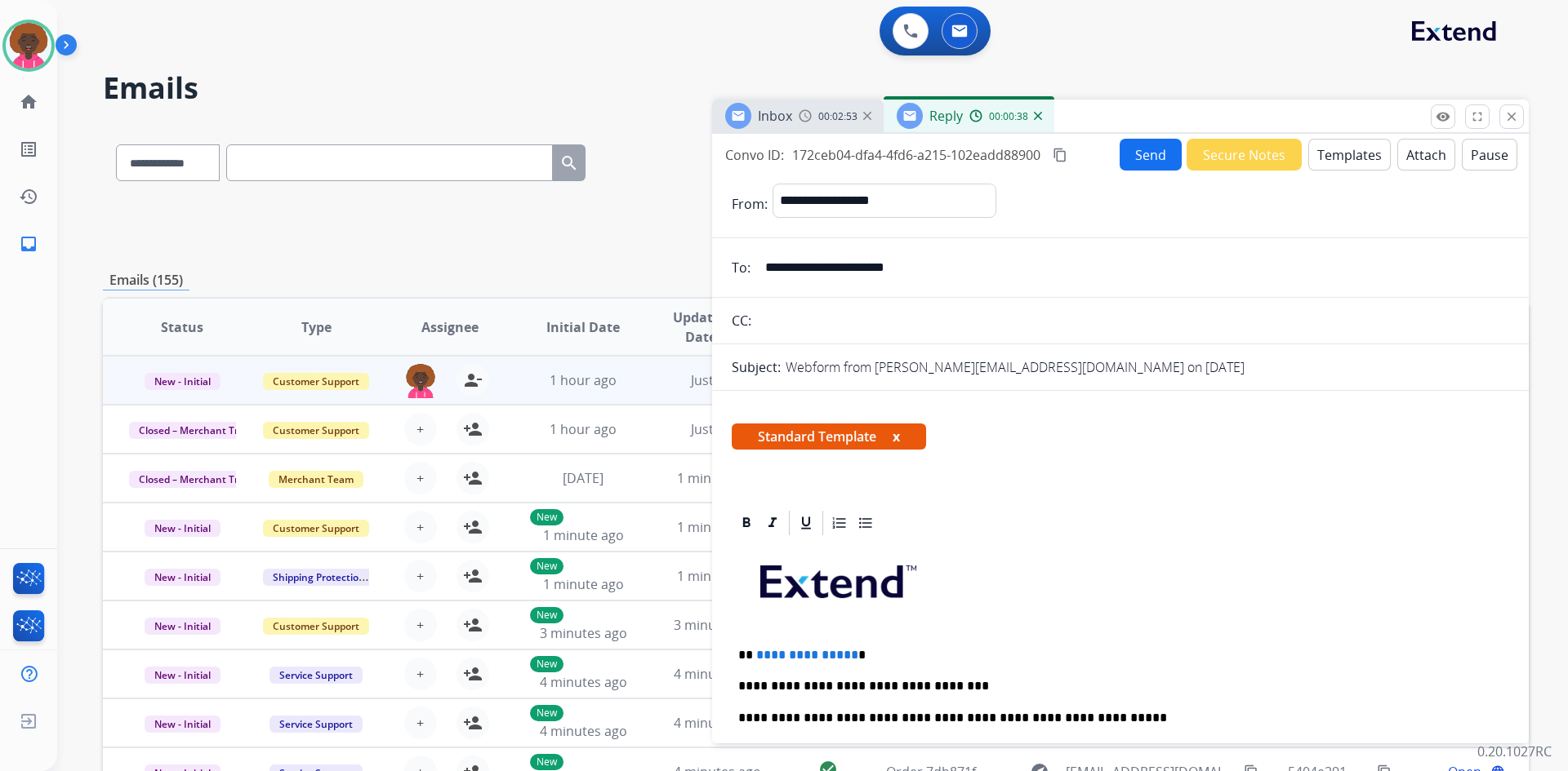
click at [814, 268] on input "**********" at bounding box center [1132, 268] width 754 height 33
drag, startPoint x: 846, startPoint y: 654, endPoint x: 788, endPoint y: 640, distance: 59.7
click at [754, 640] on div "**********" at bounding box center [1120, 780] width 777 height 484
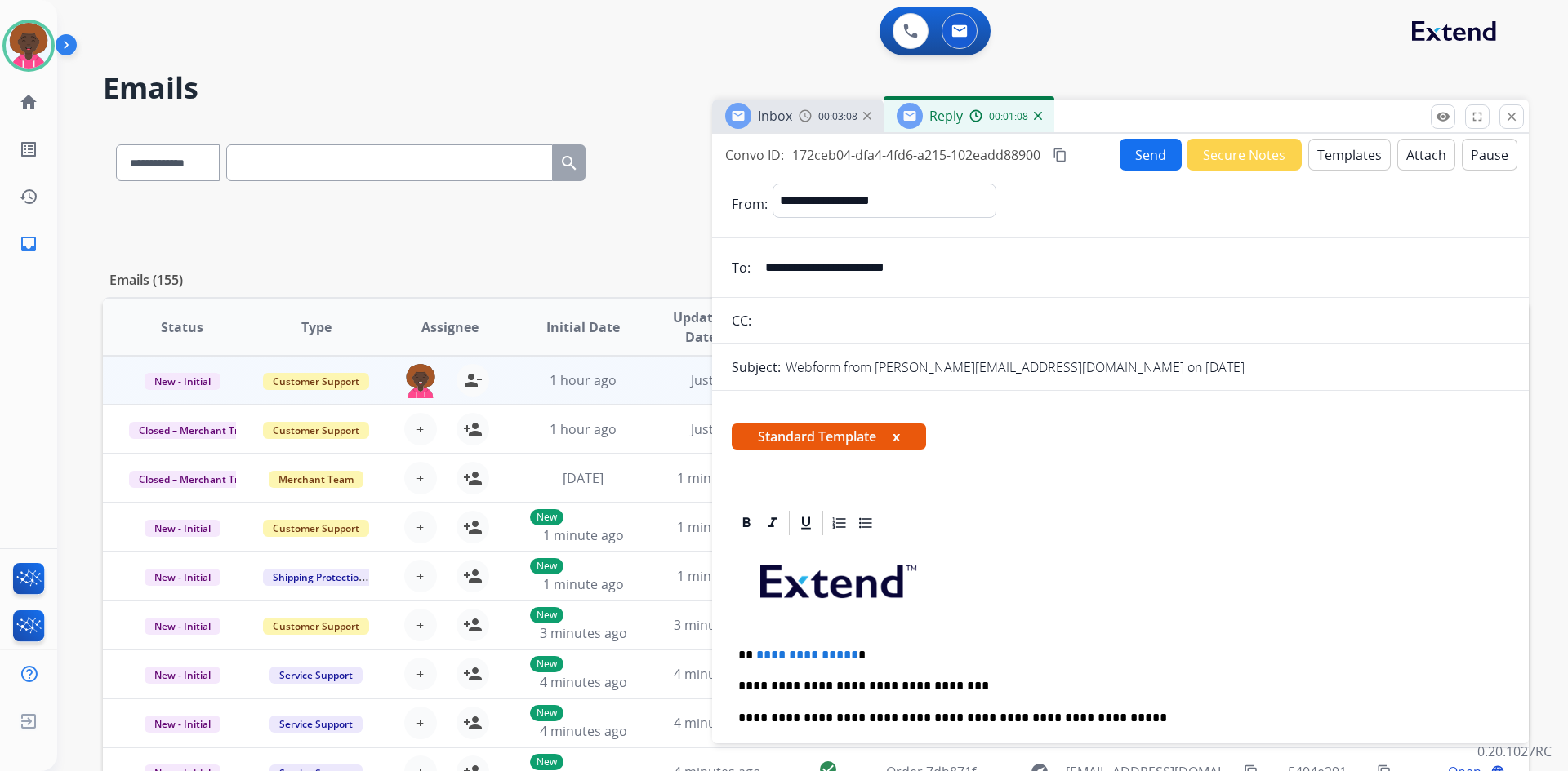
click at [848, 654] on p "**********" at bounding box center [1114, 655] width 751 height 15
drag, startPoint x: 848, startPoint y: 654, endPoint x: 763, endPoint y: 649, distance: 85.1
click at [763, 649] on p "**********" at bounding box center [1114, 655] width 751 height 15
click at [1147, 167] on button "Send" at bounding box center [1150, 155] width 62 height 32
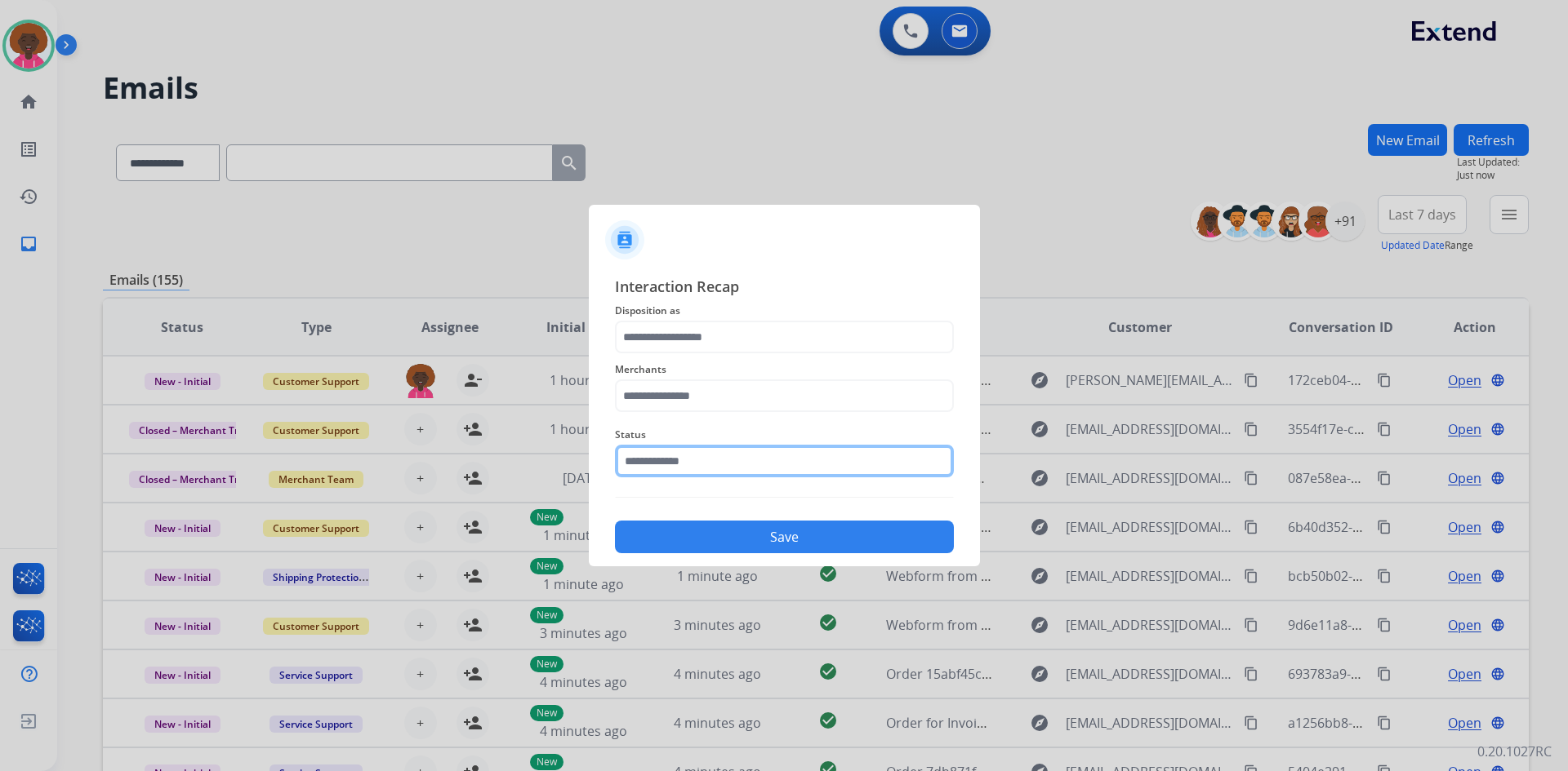
drag, startPoint x: 803, startPoint y: 457, endPoint x: 808, endPoint y: 472, distance: 15.8
click at [808, 472] on input "text" at bounding box center [784, 461] width 339 height 33
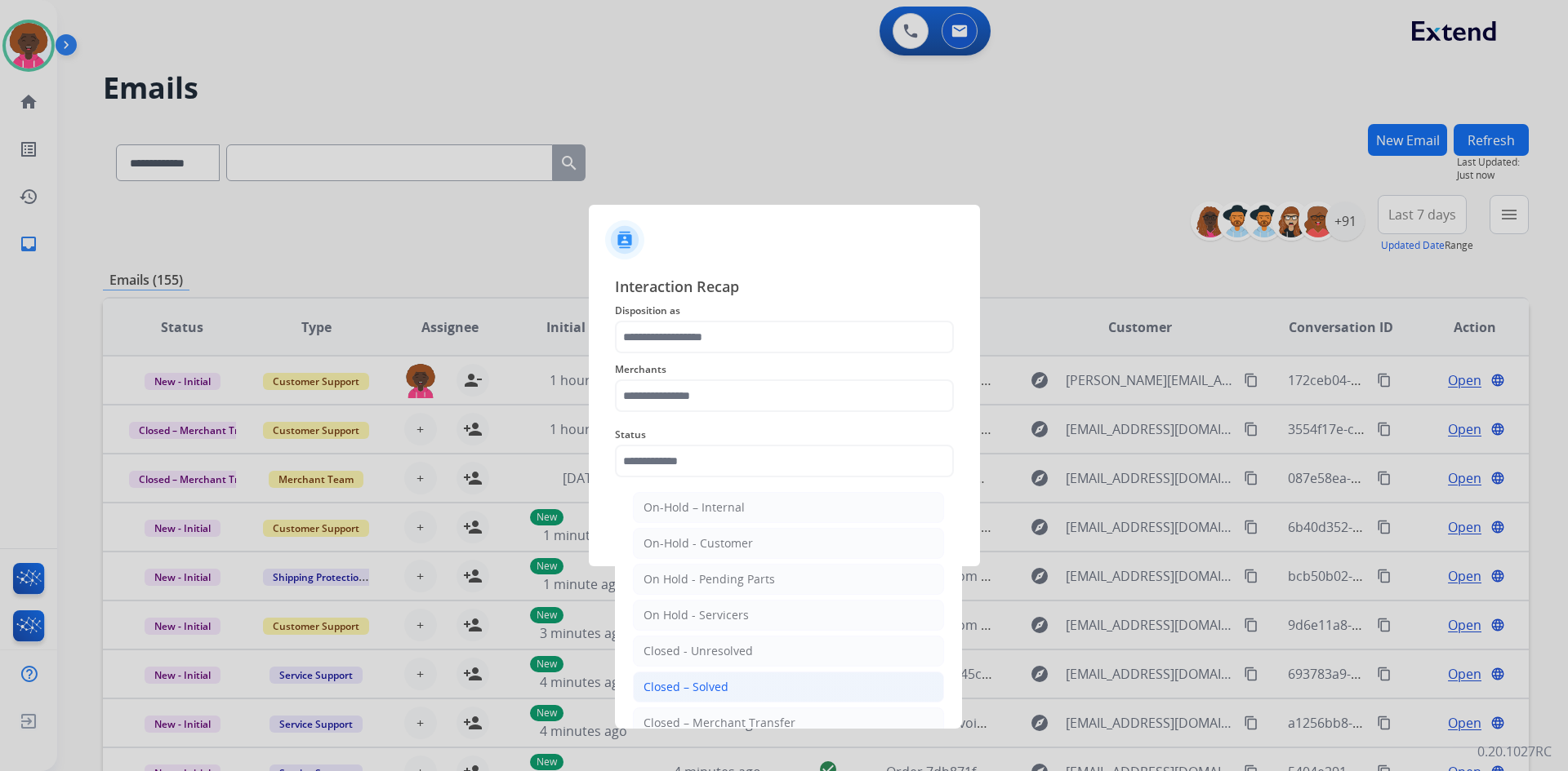
click at [670, 678] on li "Closed – Solved" at bounding box center [788, 687] width 311 height 31
type input "**********"
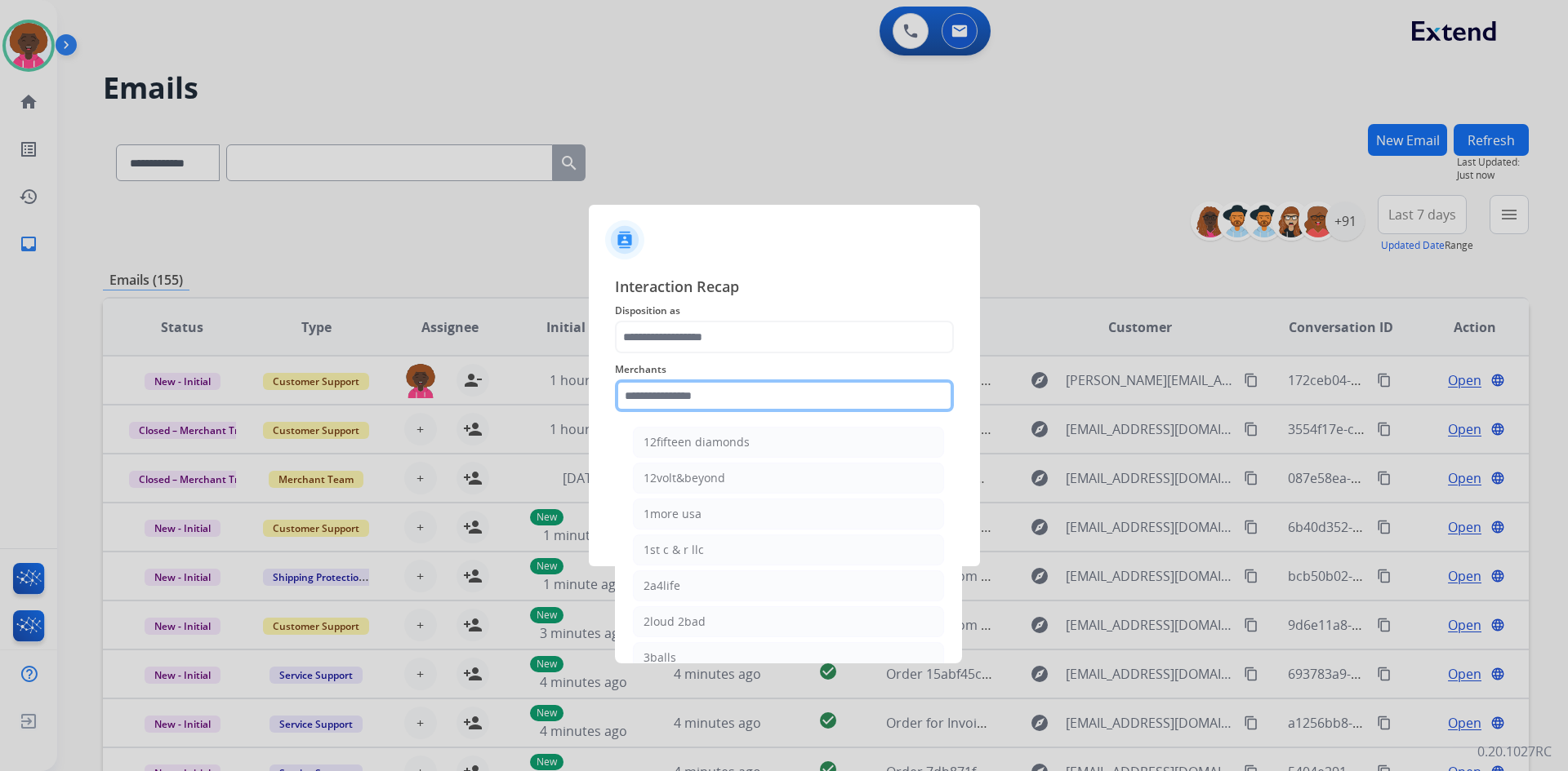
drag, startPoint x: 695, startPoint y: 393, endPoint x: 666, endPoint y: 495, distance: 106.0
click at [695, 393] on input "text" at bounding box center [784, 396] width 339 height 33
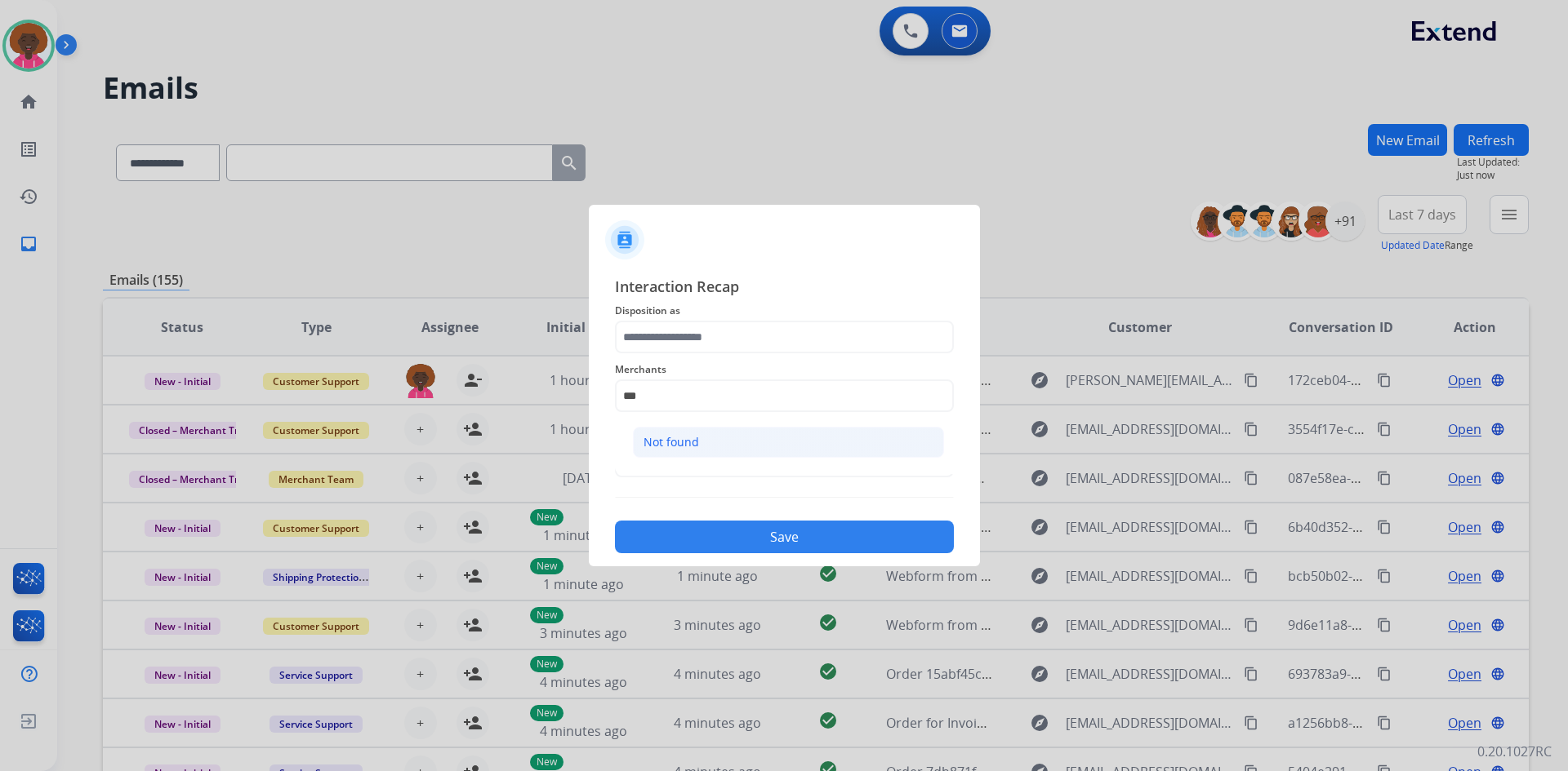
click at [691, 442] on div "Not found" at bounding box center [670, 442] width 56 height 16
type input "*********"
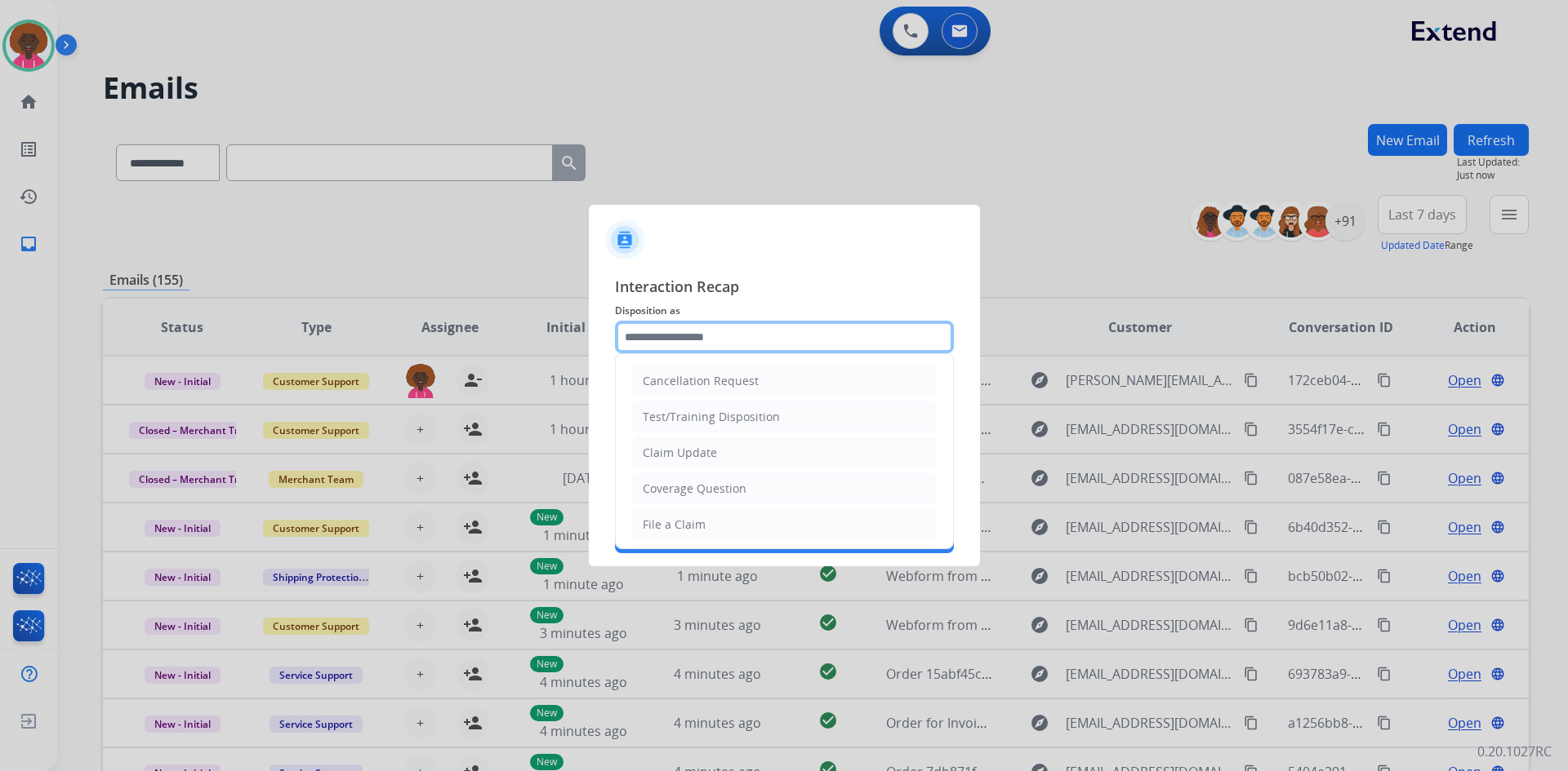
drag, startPoint x: 706, startPoint y: 335, endPoint x: 699, endPoint y: 359, distance: 25.0
click at [701, 345] on input "text" at bounding box center [784, 336] width 339 height 33
click at [680, 525] on div "File a Claim" at bounding box center [673, 525] width 63 height 16
type input "**********"
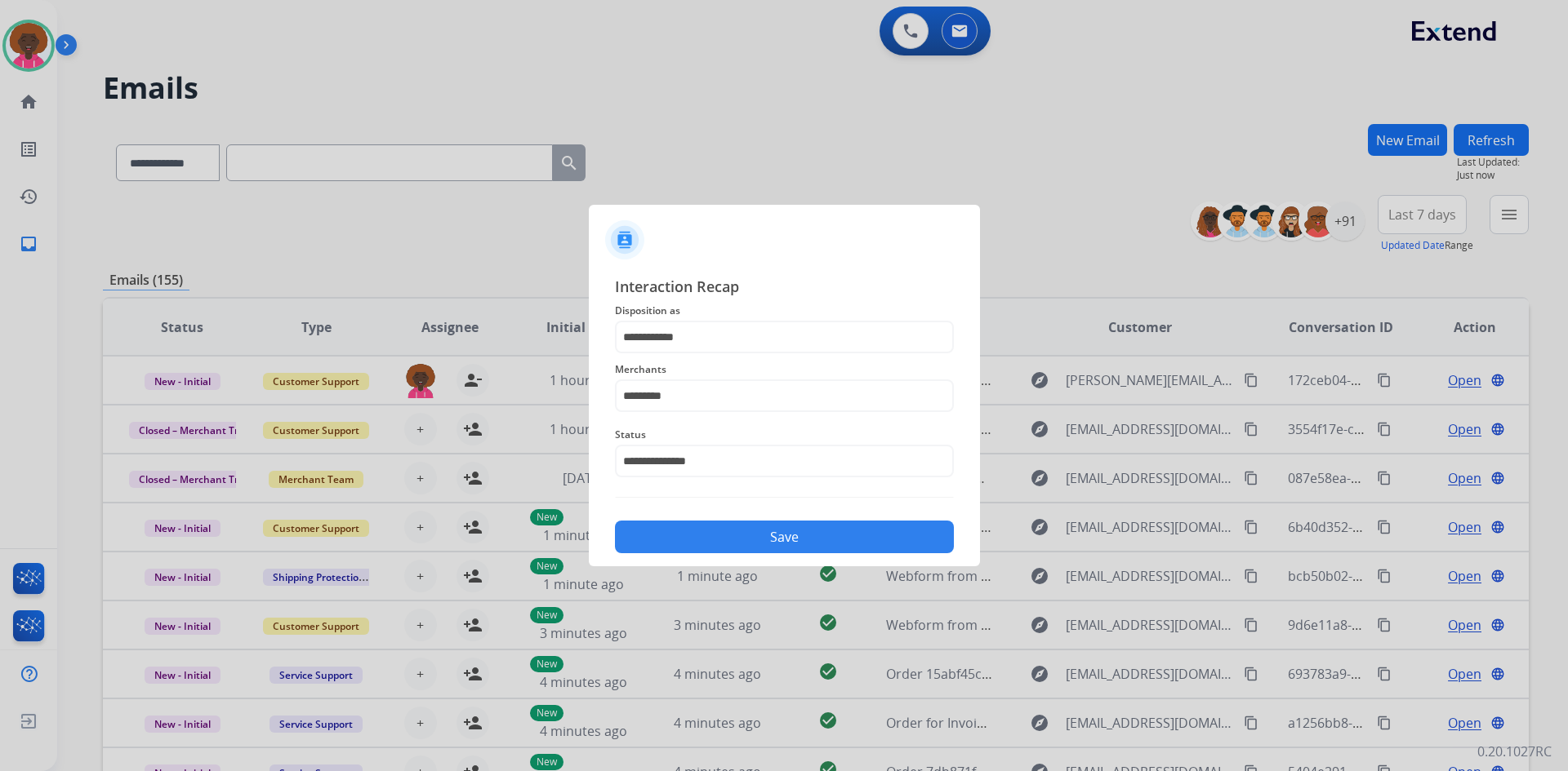
click at [782, 533] on button "Save" at bounding box center [784, 537] width 339 height 33
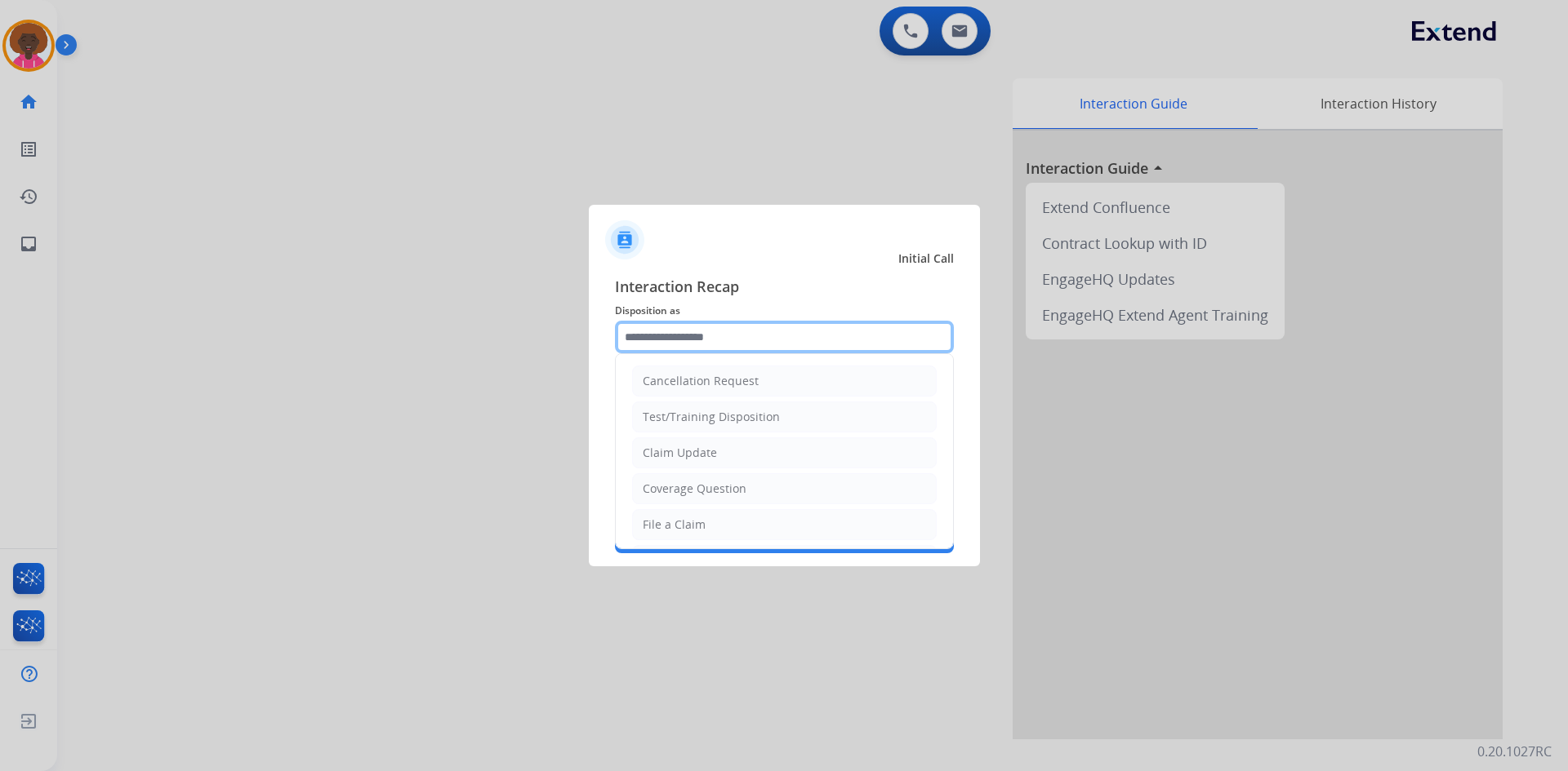
click at [642, 351] on input "text" at bounding box center [784, 336] width 339 height 33
drag, startPoint x: 639, startPoint y: 517, endPoint x: 678, endPoint y: 468, distance: 62.6
click at [639, 518] on li "File a Claim" at bounding box center [784, 525] width 305 height 31
type input "**********"
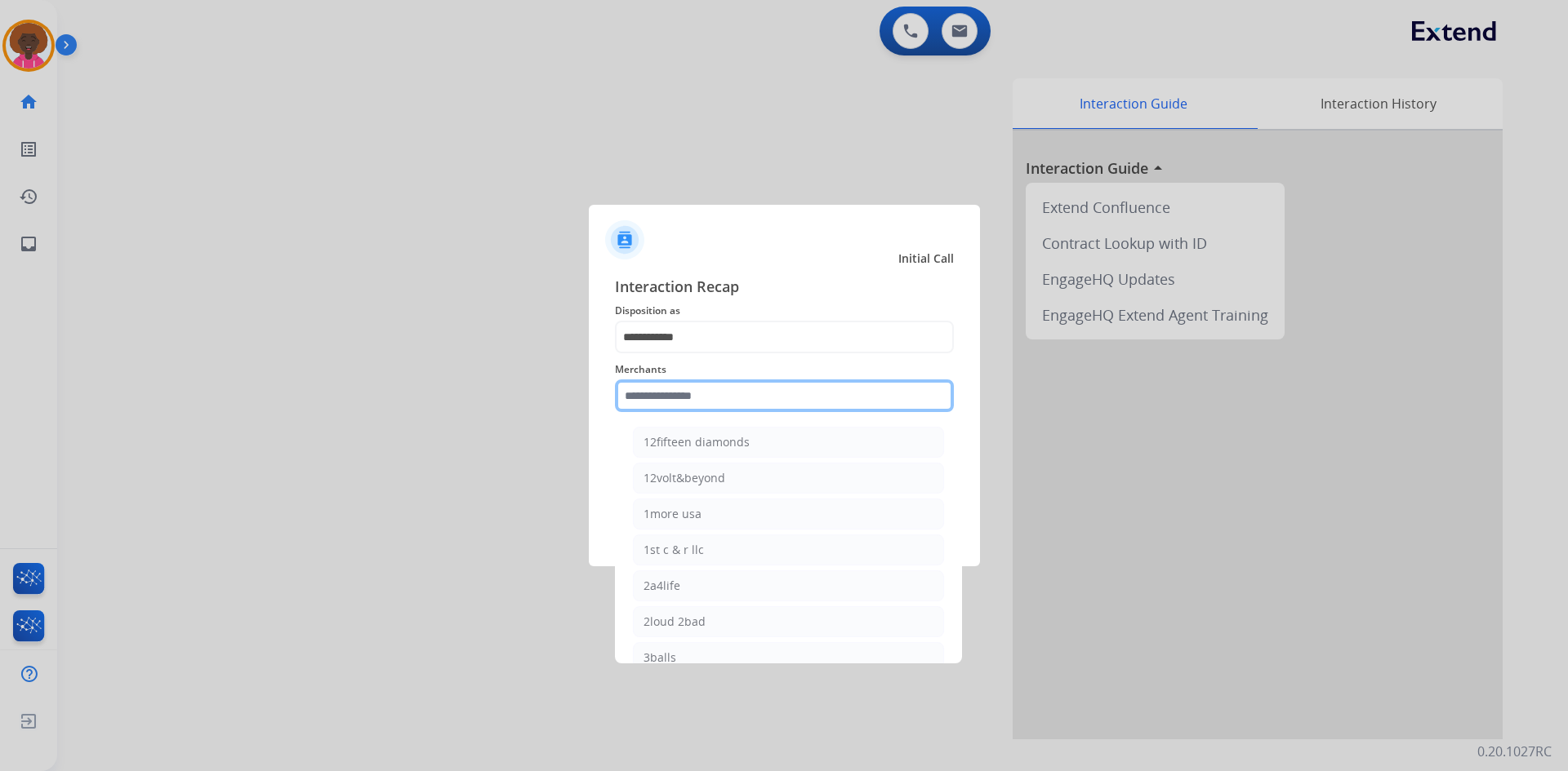
drag, startPoint x: 706, startPoint y: 385, endPoint x: 701, endPoint y: 404, distance: 19.6
click at [706, 386] on input "text" at bounding box center [784, 396] width 339 height 33
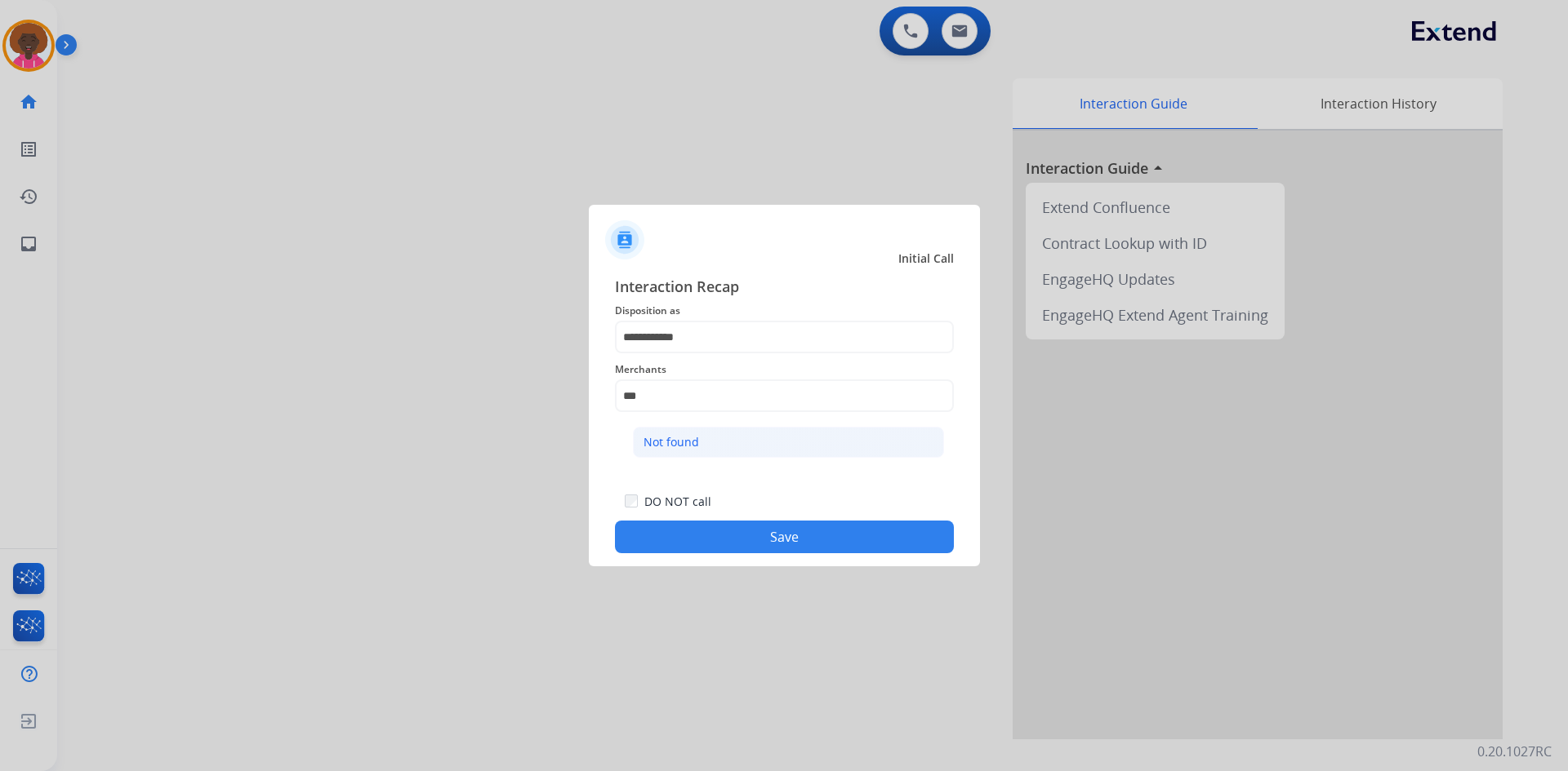
click at [700, 442] on li "Not found" at bounding box center [788, 442] width 311 height 31
type input "*********"
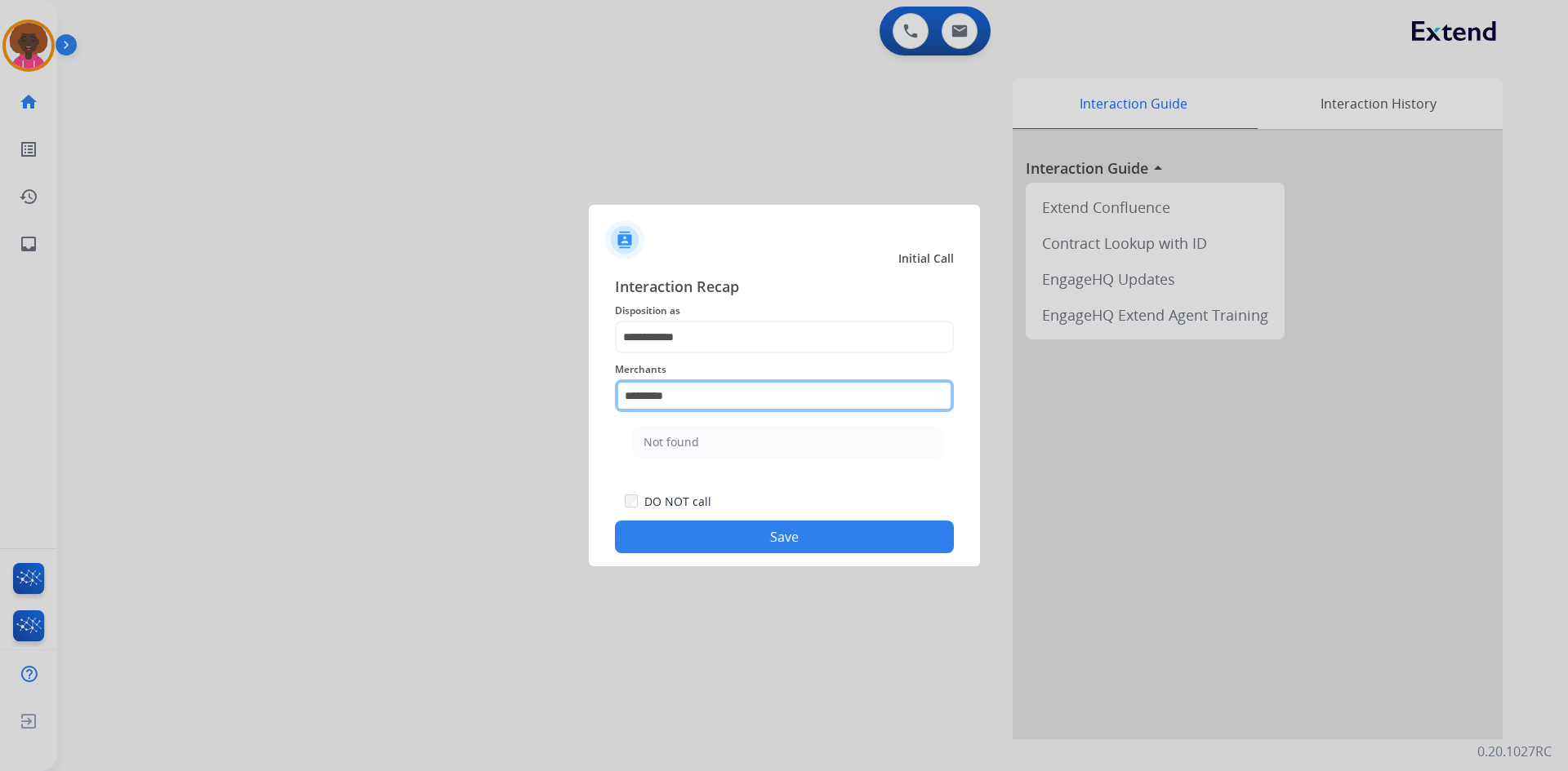
click at [732, 401] on input "*********" at bounding box center [784, 396] width 339 height 33
click at [768, 546] on button "Save" at bounding box center [784, 537] width 339 height 33
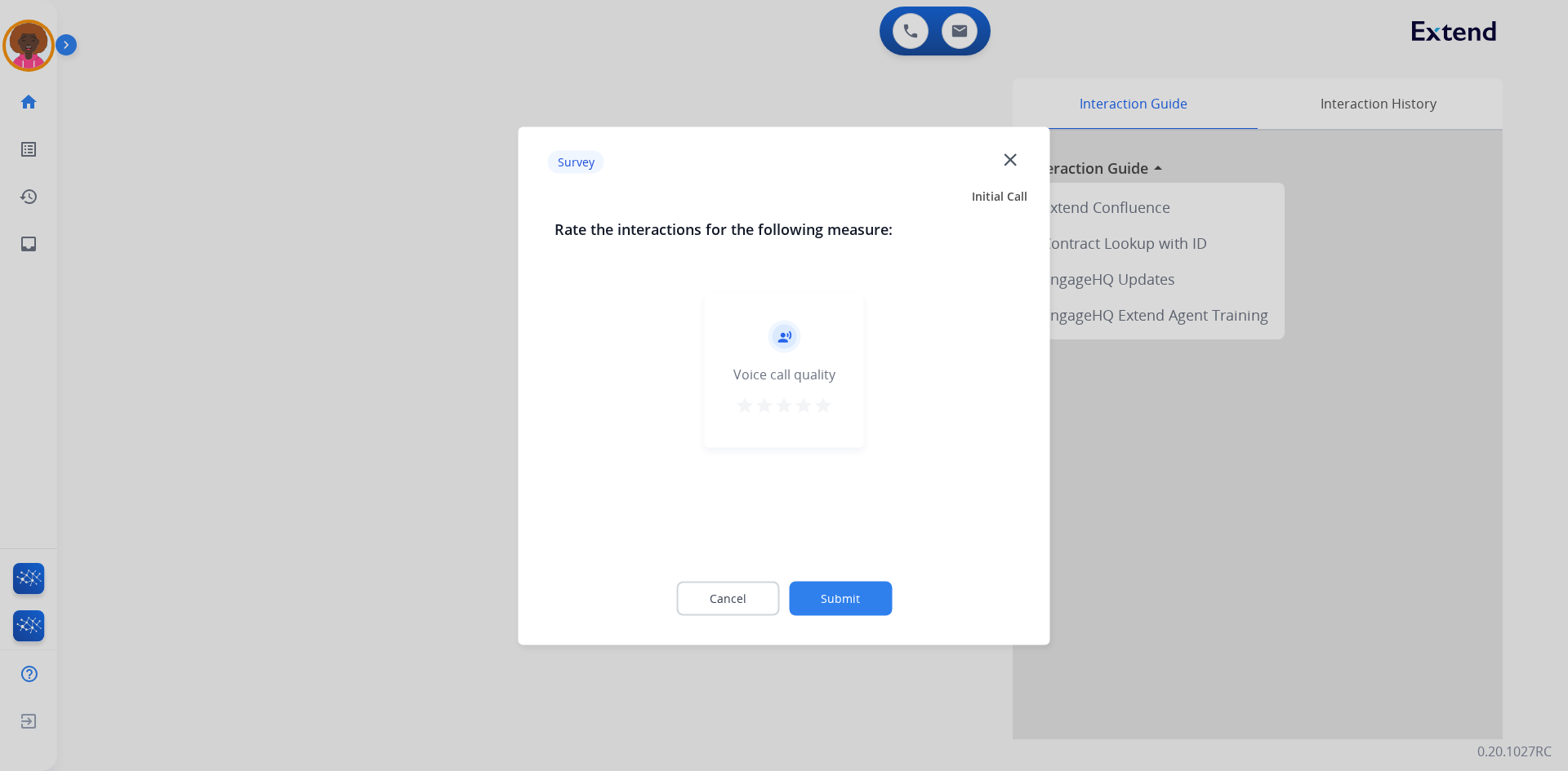
click at [835, 399] on div "record_voice_over Voice call quality star star star star star" at bounding box center [784, 370] width 159 height 155
click at [831, 415] on div "record_voice_over Voice call quality star star star star star" at bounding box center [784, 370] width 159 height 155
click at [831, 415] on button "star" at bounding box center [823, 407] width 19 height 25
click at [857, 583] on button "Submit" at bounding box center [840, 598] width 102 height 34
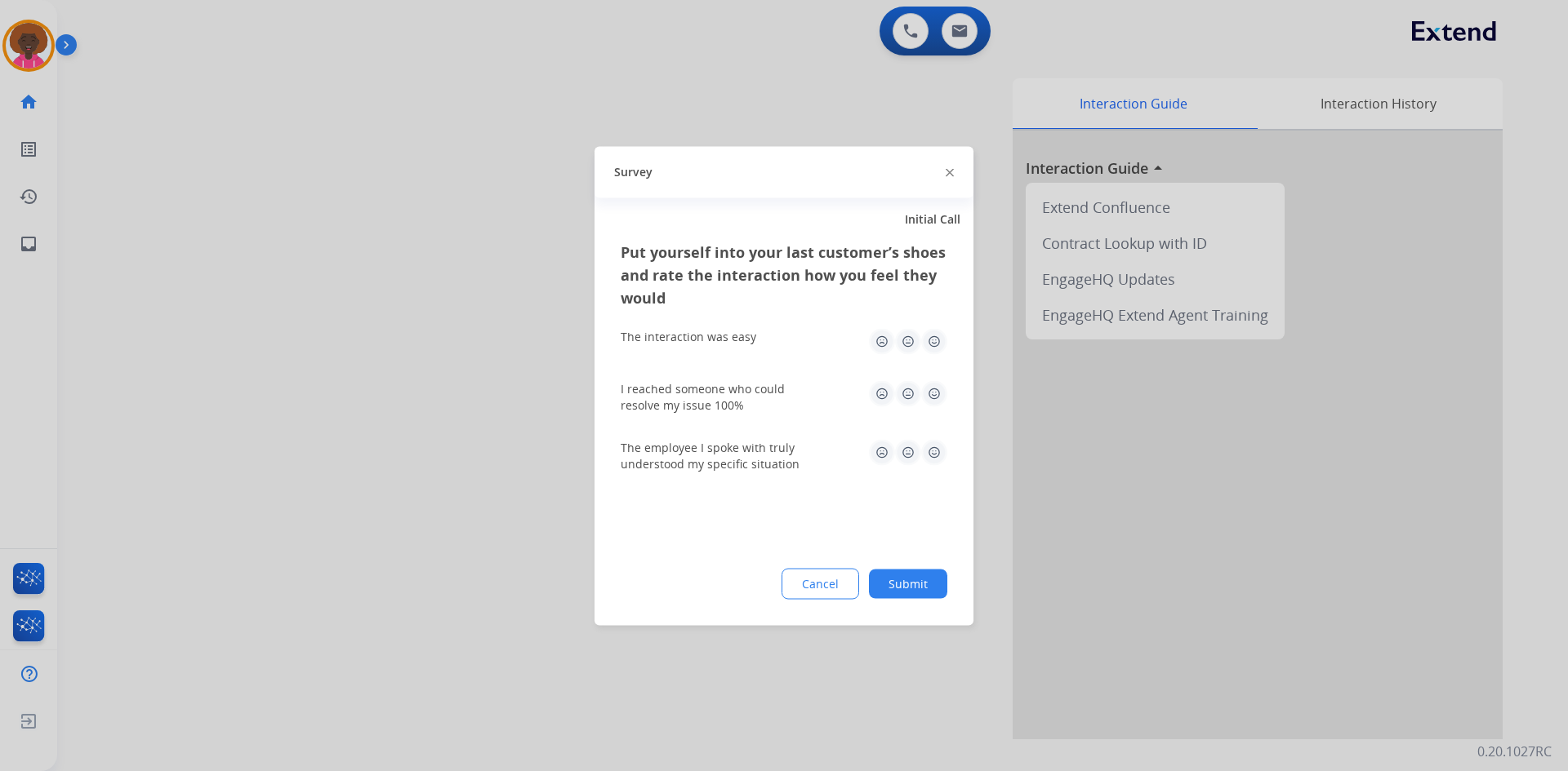
click at [909, 586] on button "Submit" at bounding box center [907, 583] width 79 height 29
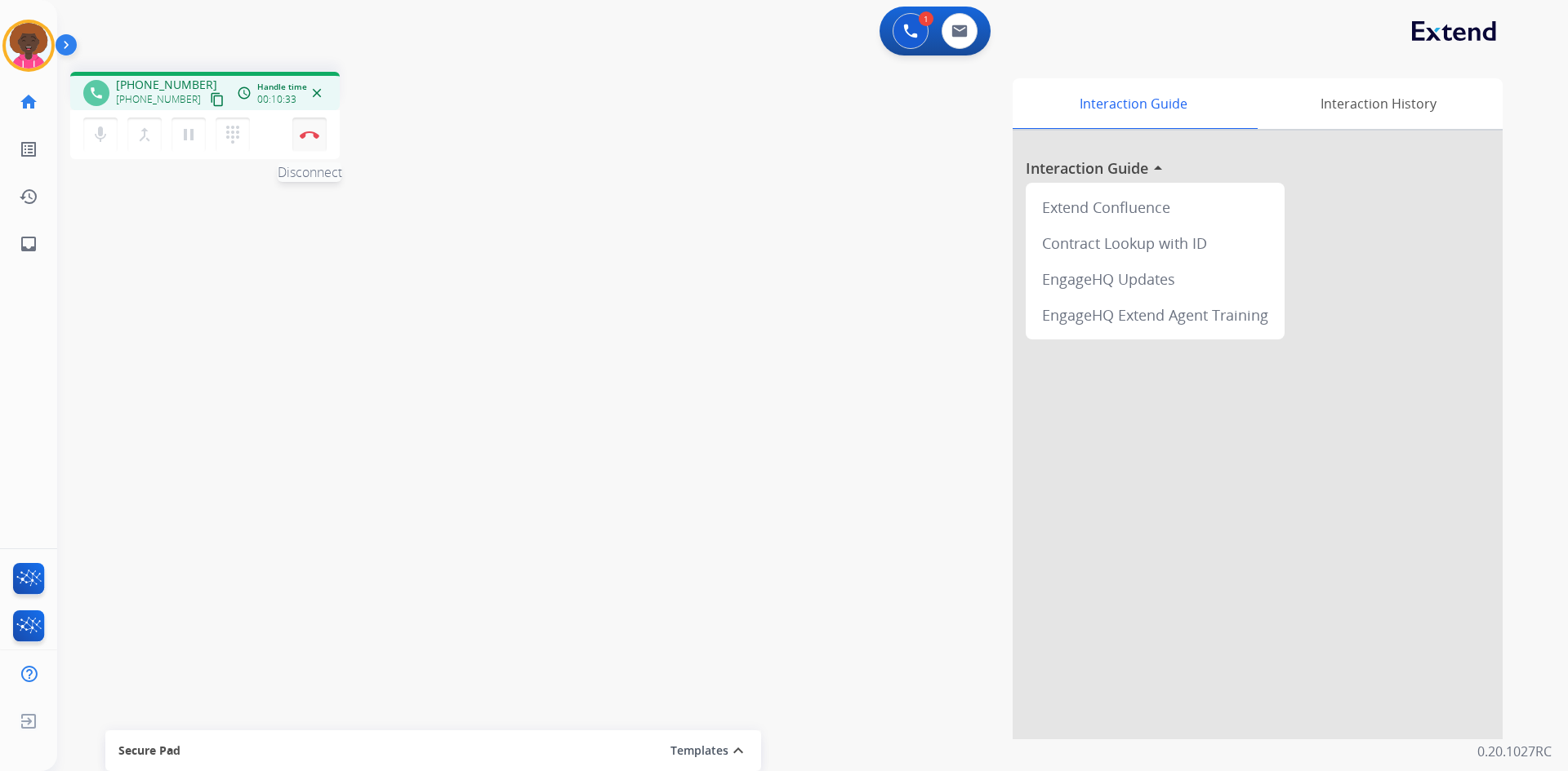
click at [307, 135] on img at bounding box center [309, 134] width 19 height 8
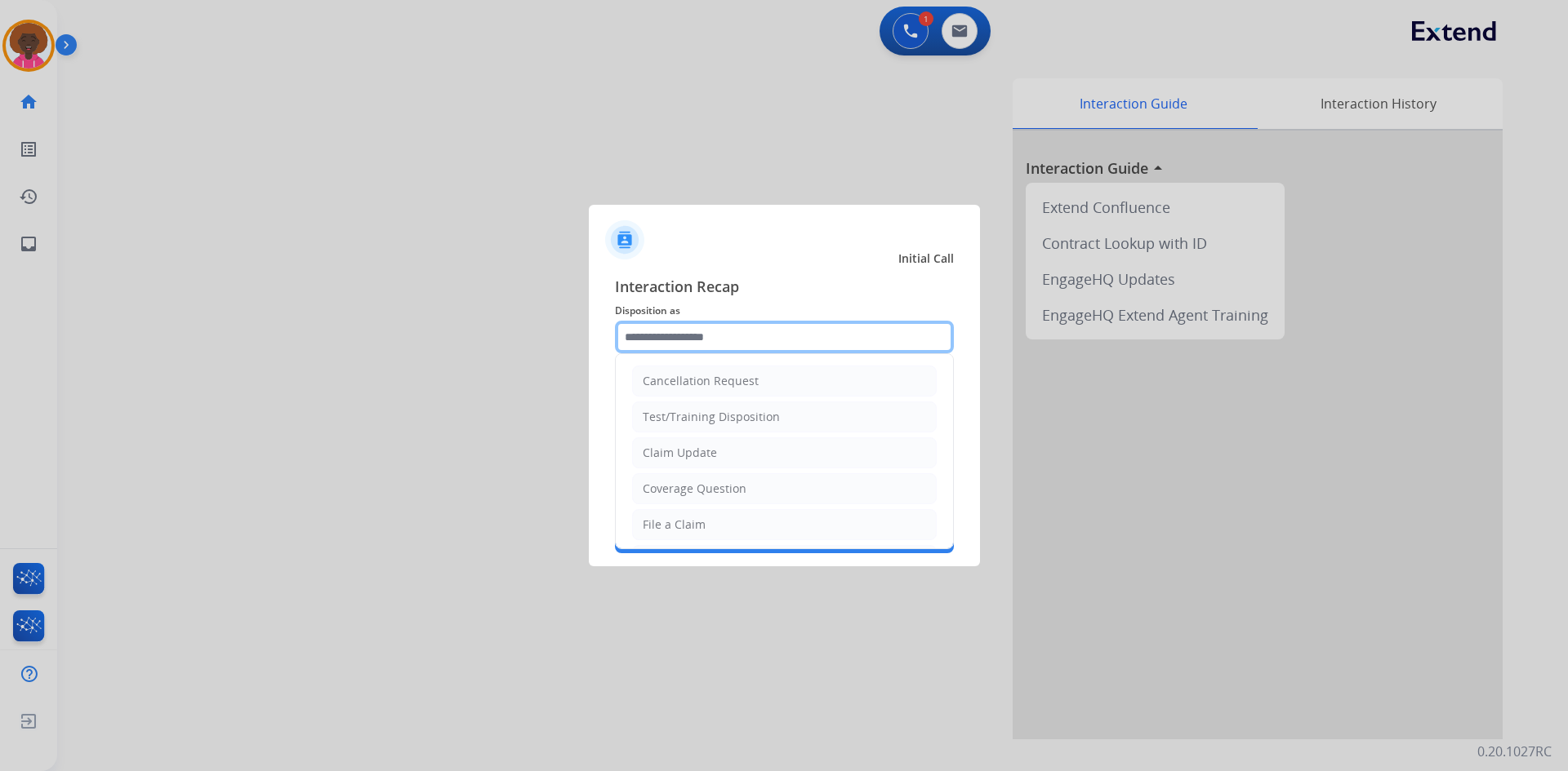
click at [711, 349] on input "text" at bounding box center [784, 336] width 339 height 33
click at [707, 517] on li "File a Claim" at bounding box center [784, 525] width 305 height 31
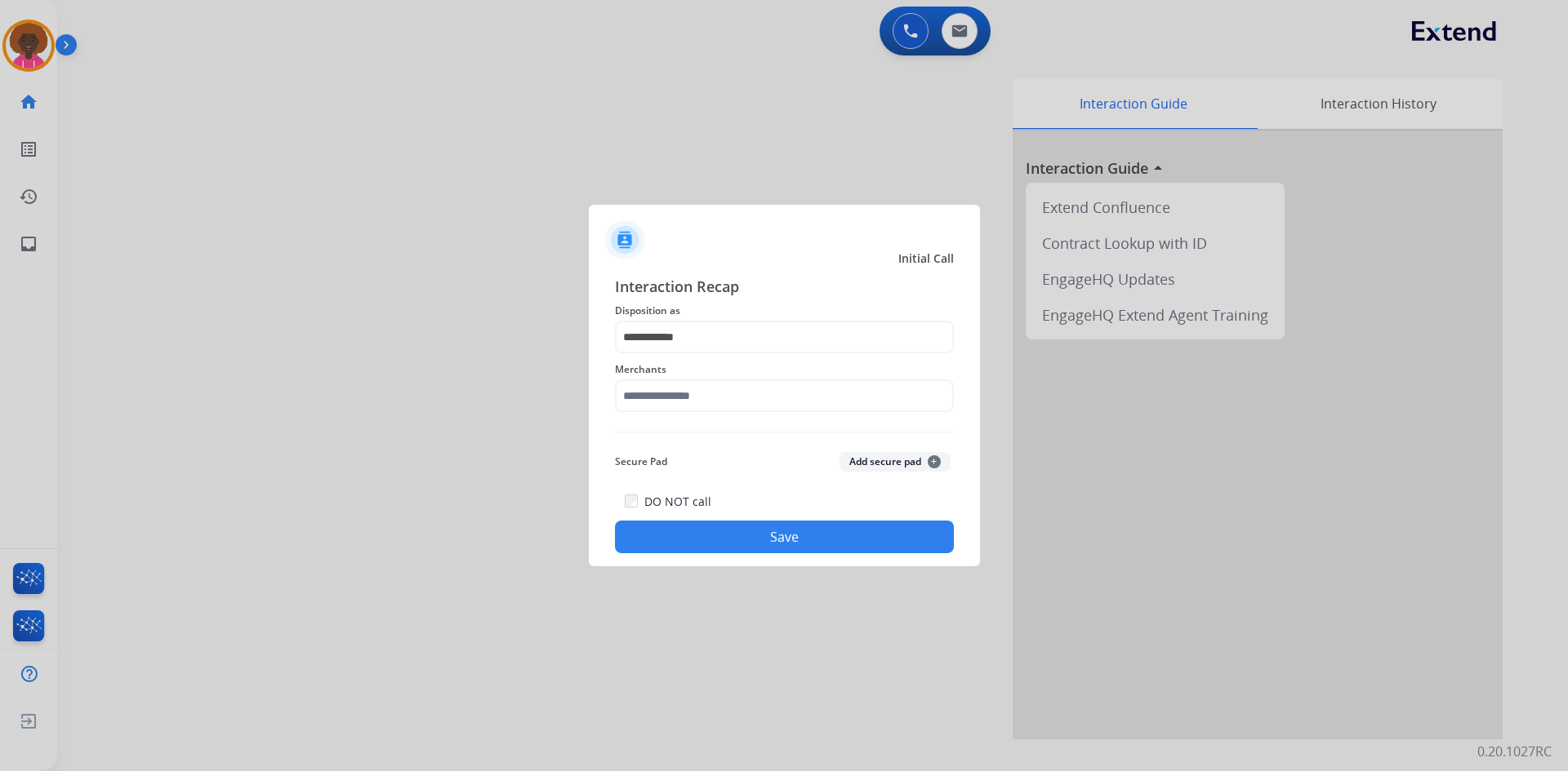
click at [652, 318] on span "Disposition as" at bounding box center [784, 311] width 339 height 19
click at [662, 340] on input "**********" at bounding box center [784, 336] width 339 height 33
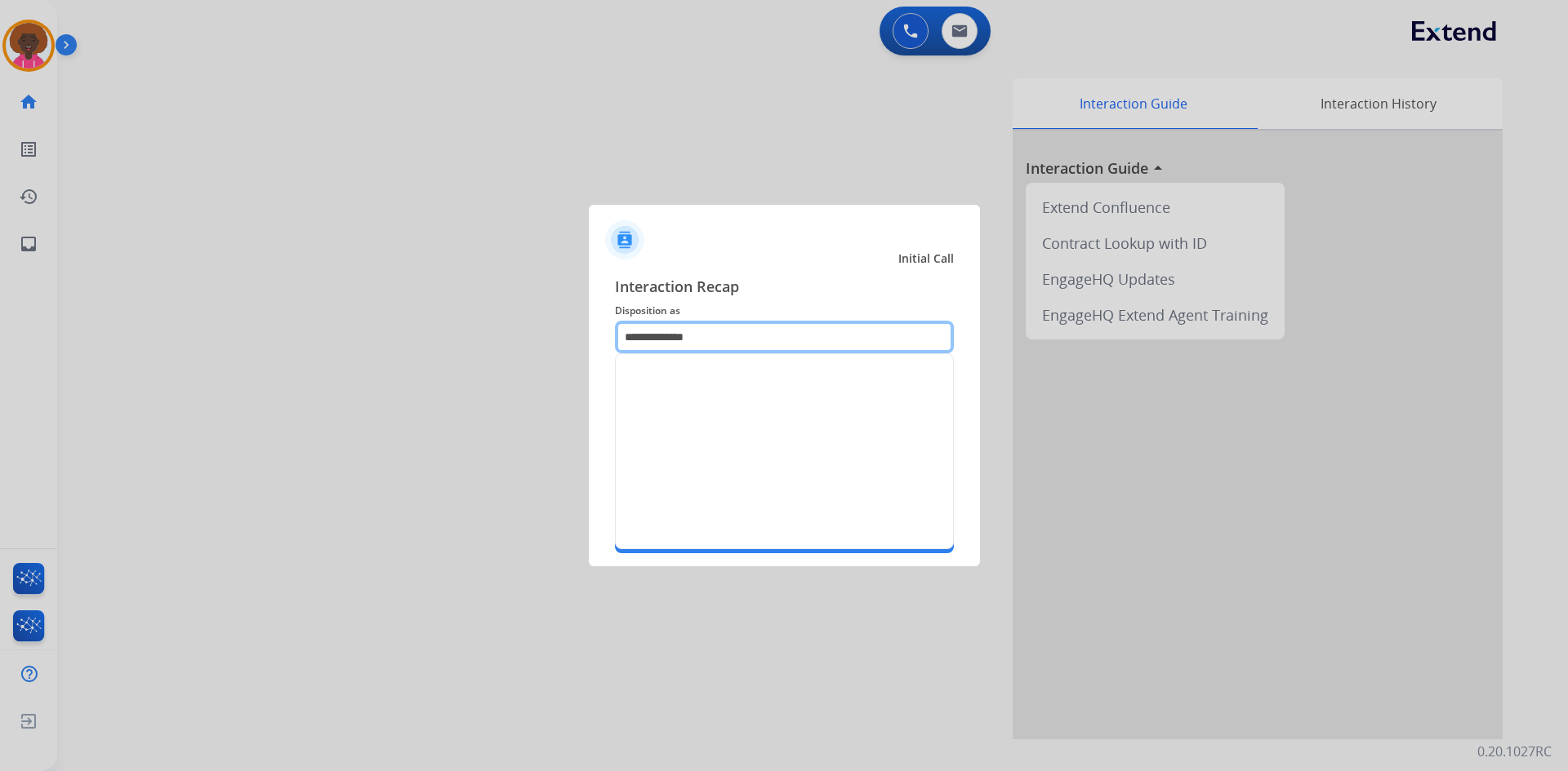
type input "**********"
drag, startPoint x: 764, startPoint y: 351, endPoint x: 231, endPoint y: 268, distance: 539.4
click at [0, 268] on app-contact-recap-modal "**********" at bounding box center [0, 385] width 0 height 771
drag, startPoint x: 733, startPoint y: 206, endPoint x: 529, endPoint y: 304, distance: 226.3
click at [0, 207] on app-contact-recap-modal "Initial Call Interaction Recap Disposition as *** Merchants Secure Pad Add secu…" at bounding box center [0, 385] width 0 height 771
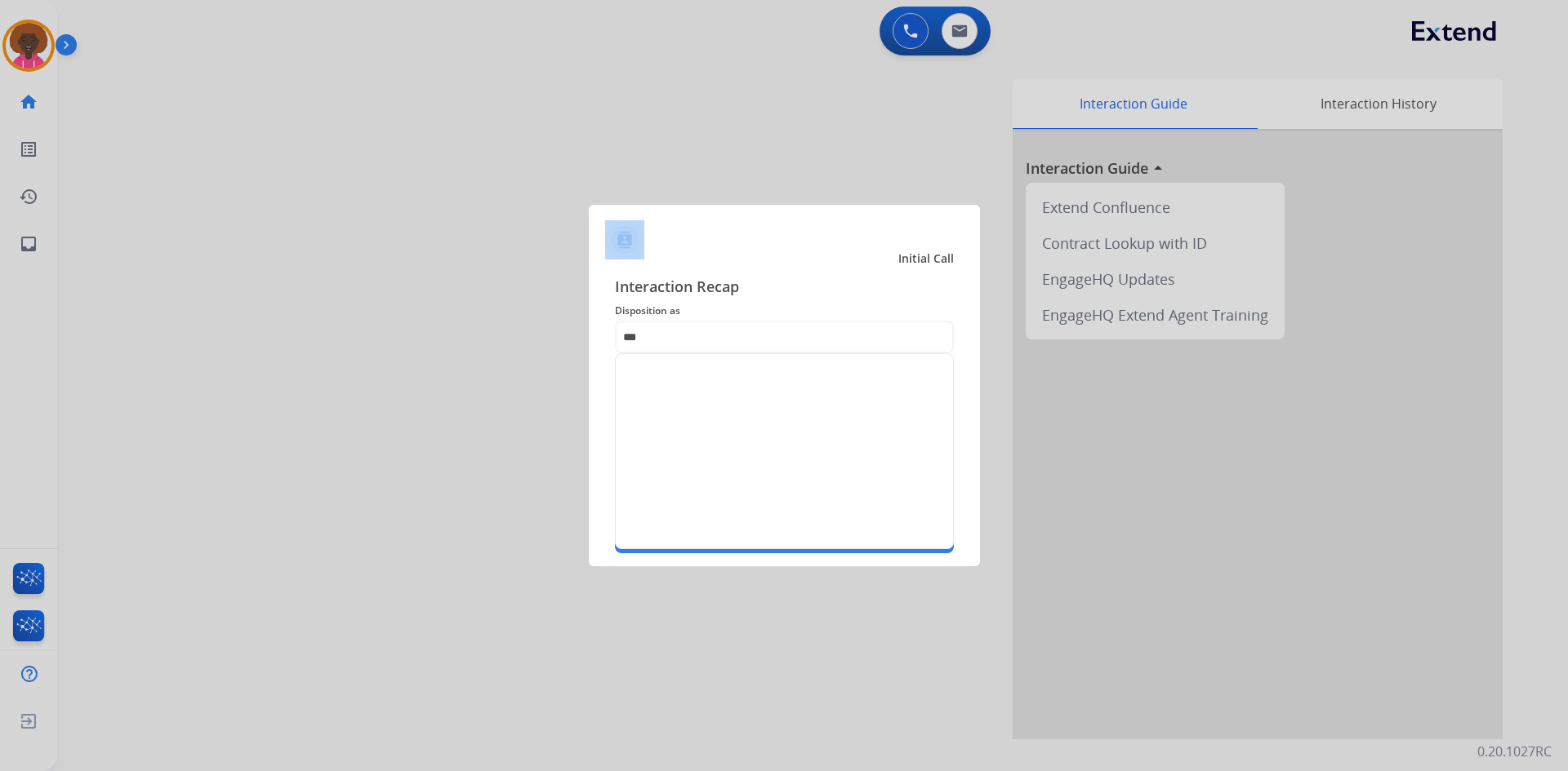
click at [270, 385] on div at bounding box center [784, 385] width 1568 height 771
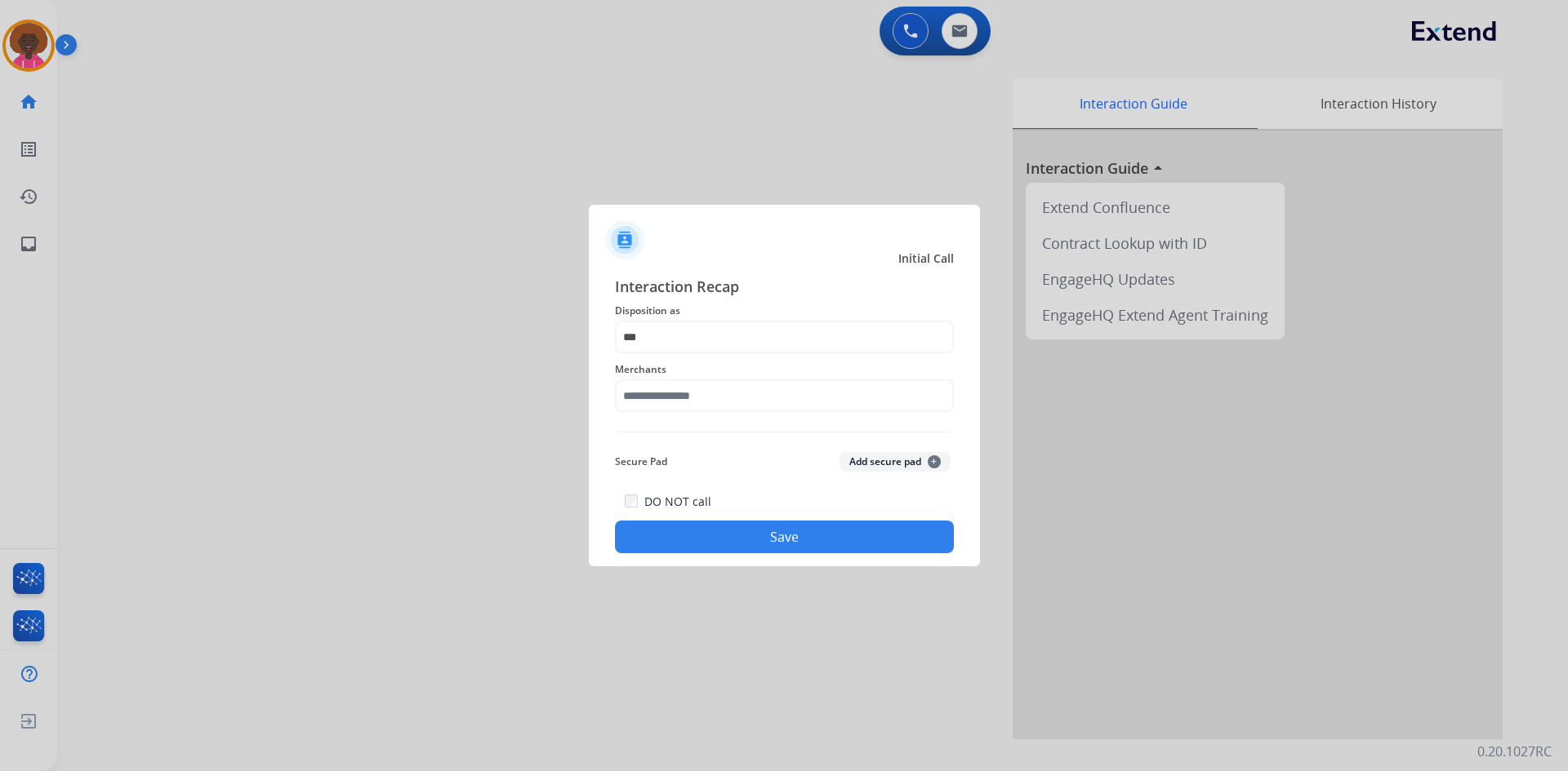
drag, startPoint x: 610, startPoint y: 487, endPoint x: 625, endPoint y: 588, distance: 102.1
click at [607, 493] on div "Interaction Recap Disposition as *** Merchants Secure Pad Add secure pad + DO N…" at bounding box center [784, 414] width 391 height 305
click at [697, 348] on input "***" at bounding box center [784, 336] width 339 height 33
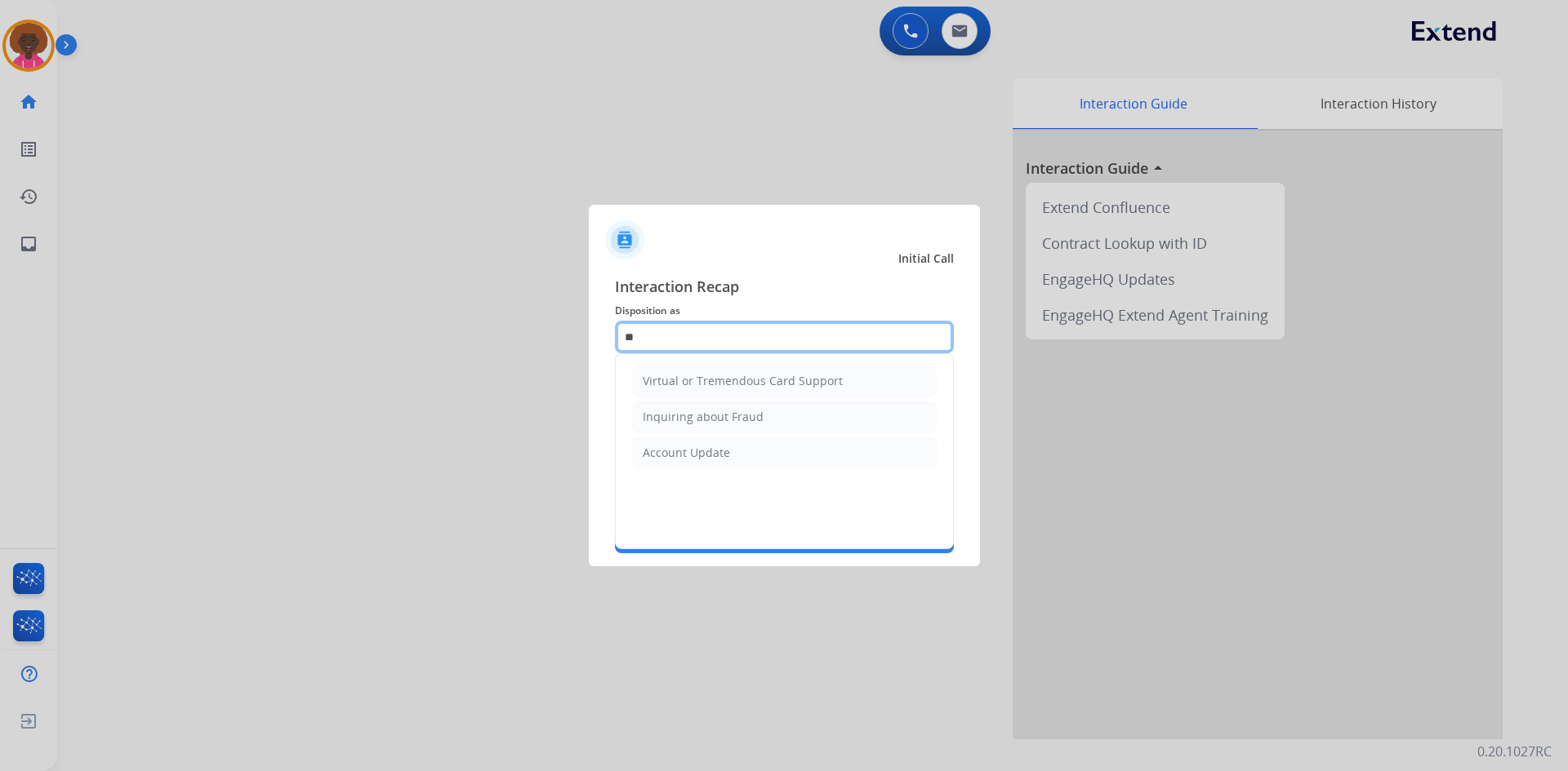
type input "*"
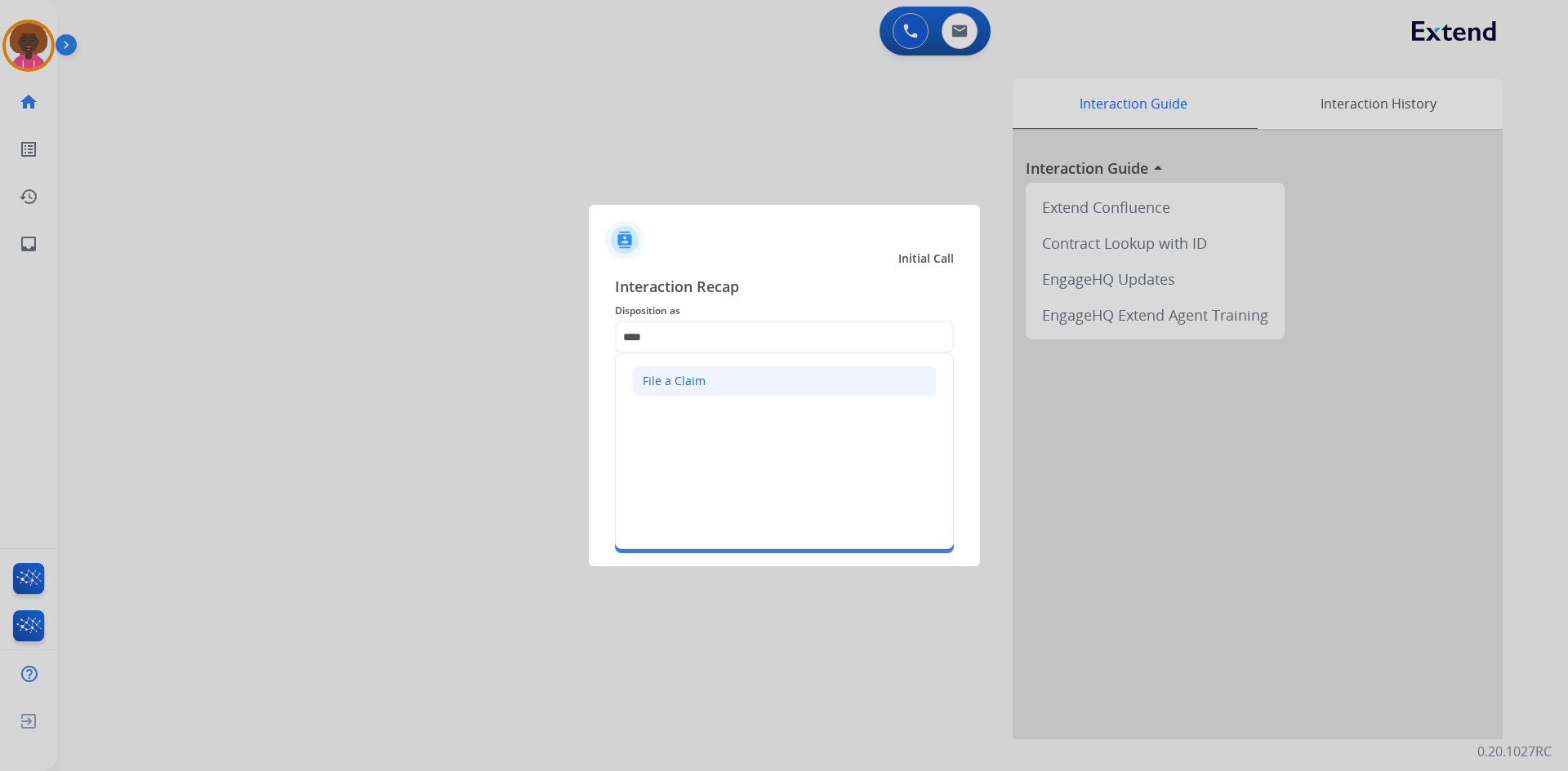
click at [648, 383] on div "File a Claim" at bounding box center [673, 381] width 63 height 16
type input "**********"
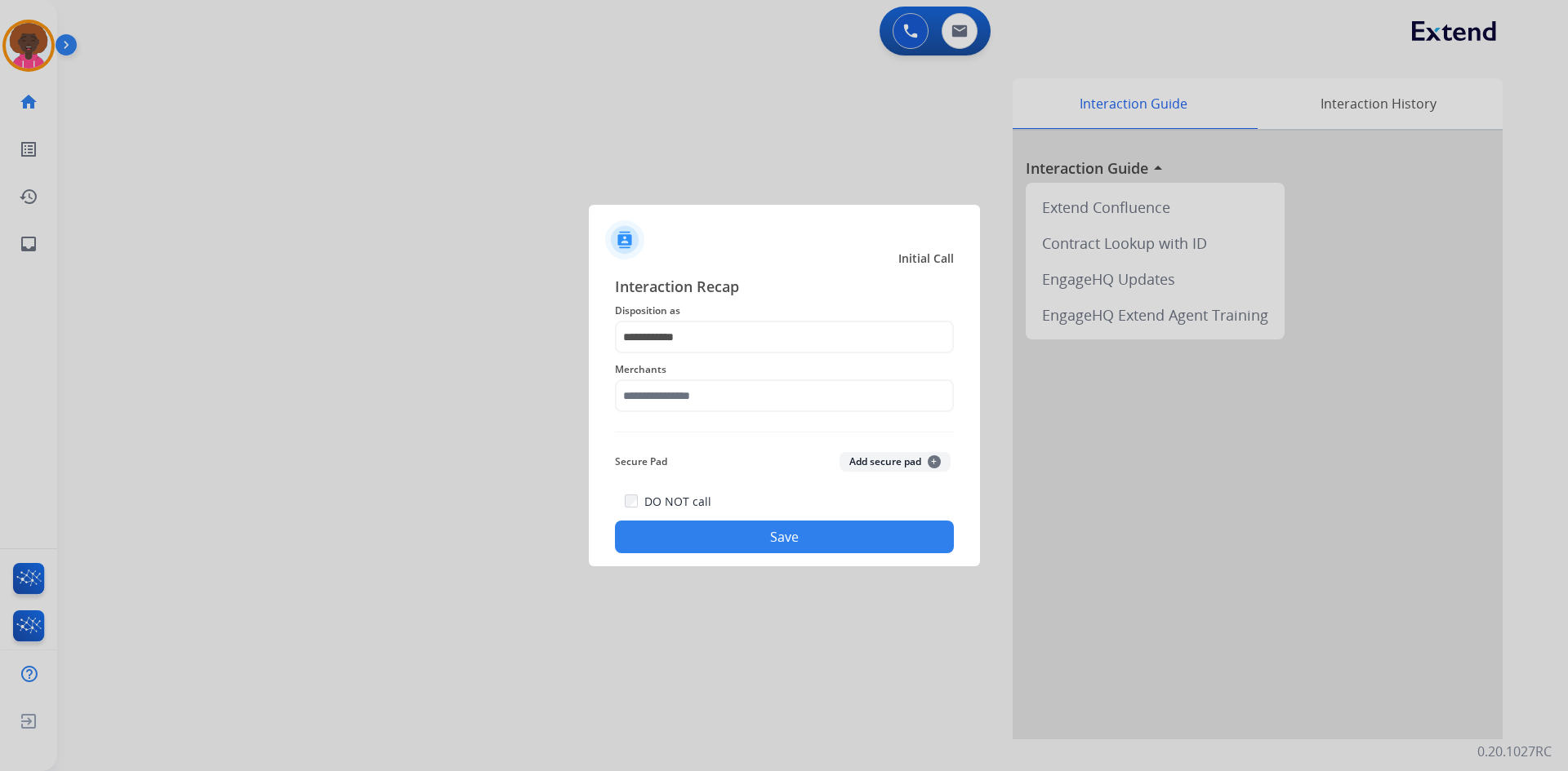
click at [659, 367] on span "Merchants" at bounding box center [784, 370] width 339 height 19
click at [663, 393] on input "text" at bounding box center [784, 396] width 339 height 33
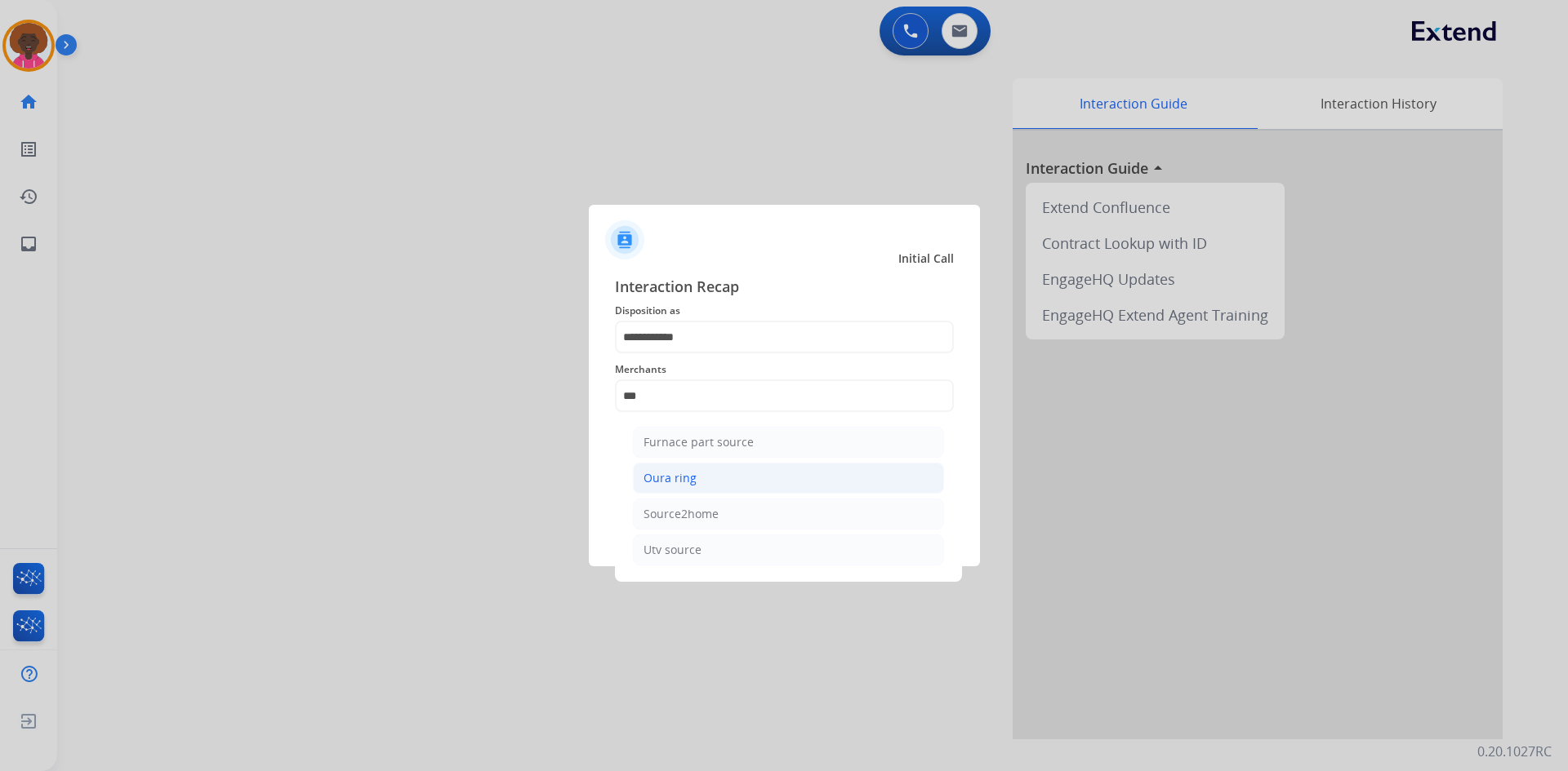
click at [688, 480] on div "Oura ring" at bounding box center [670, 478] width 53 height 16
type input "*********"
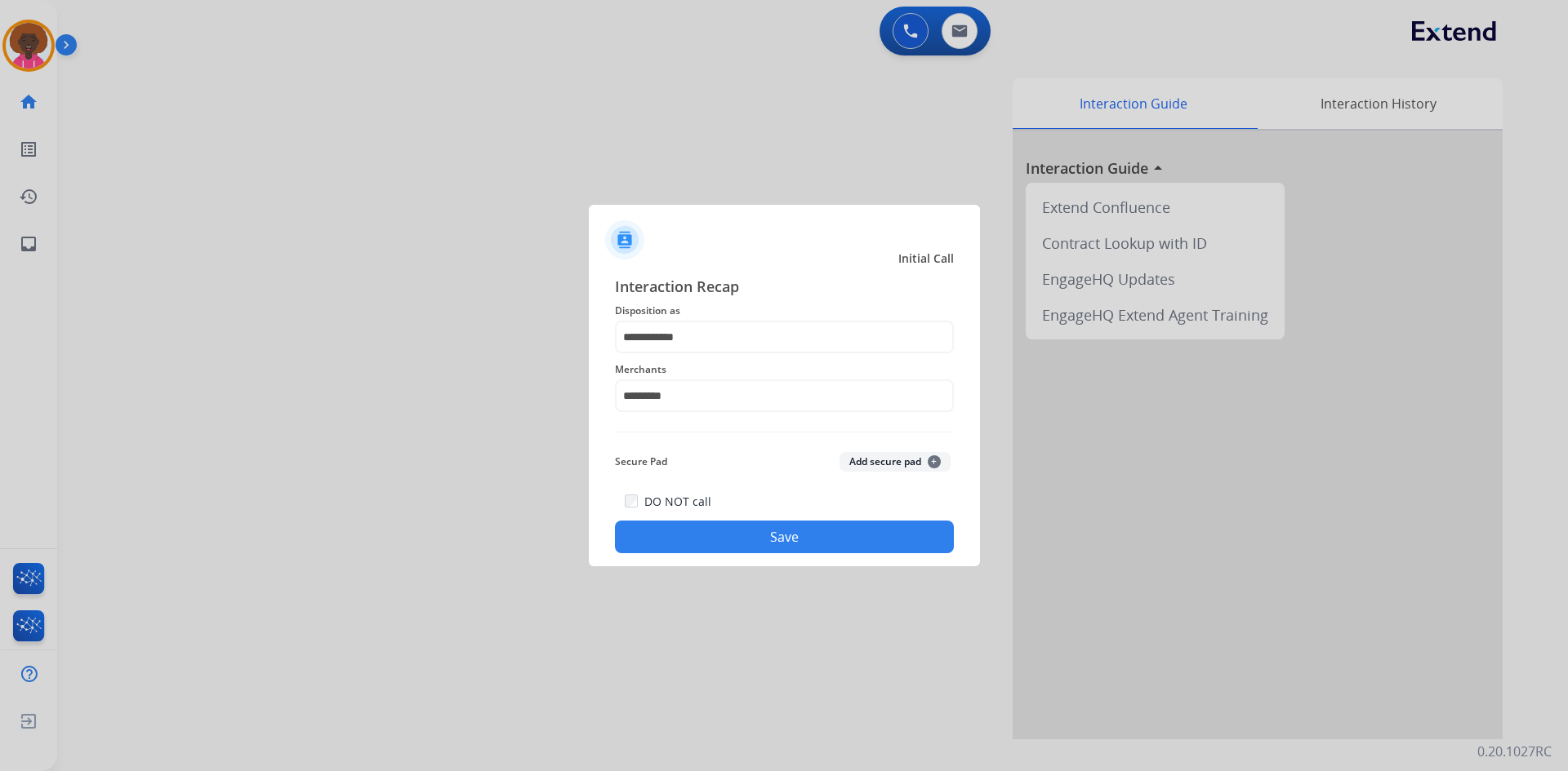
click at [733, 505] on div "DO NOT call Save" at bounding box center [784, 522] width 339 height 62
click at [768, 549] on button "Save" at bounding box center [784, 537] width 339 height 33
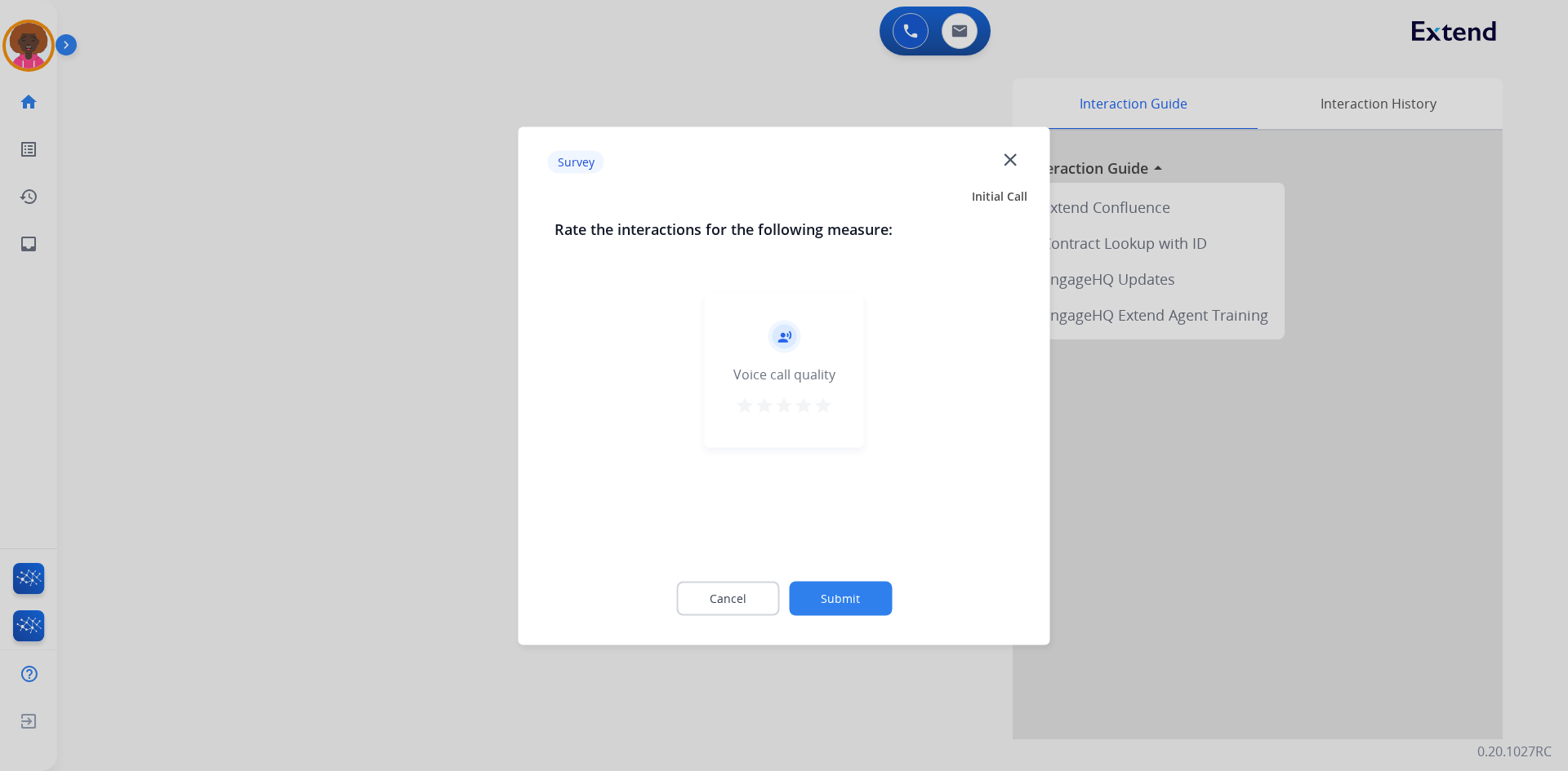
drag, startPoint x: 826, startPoint y: 408, endPoint x: 822, endPoint y: 432, distance: 24.3
click at [825, 409] on mat-icon "star" at bounding box center [823, 404] width 19 height 19
click at [803, 586] on button "Submit" at bounding box center [840, 598] width 102 height 34
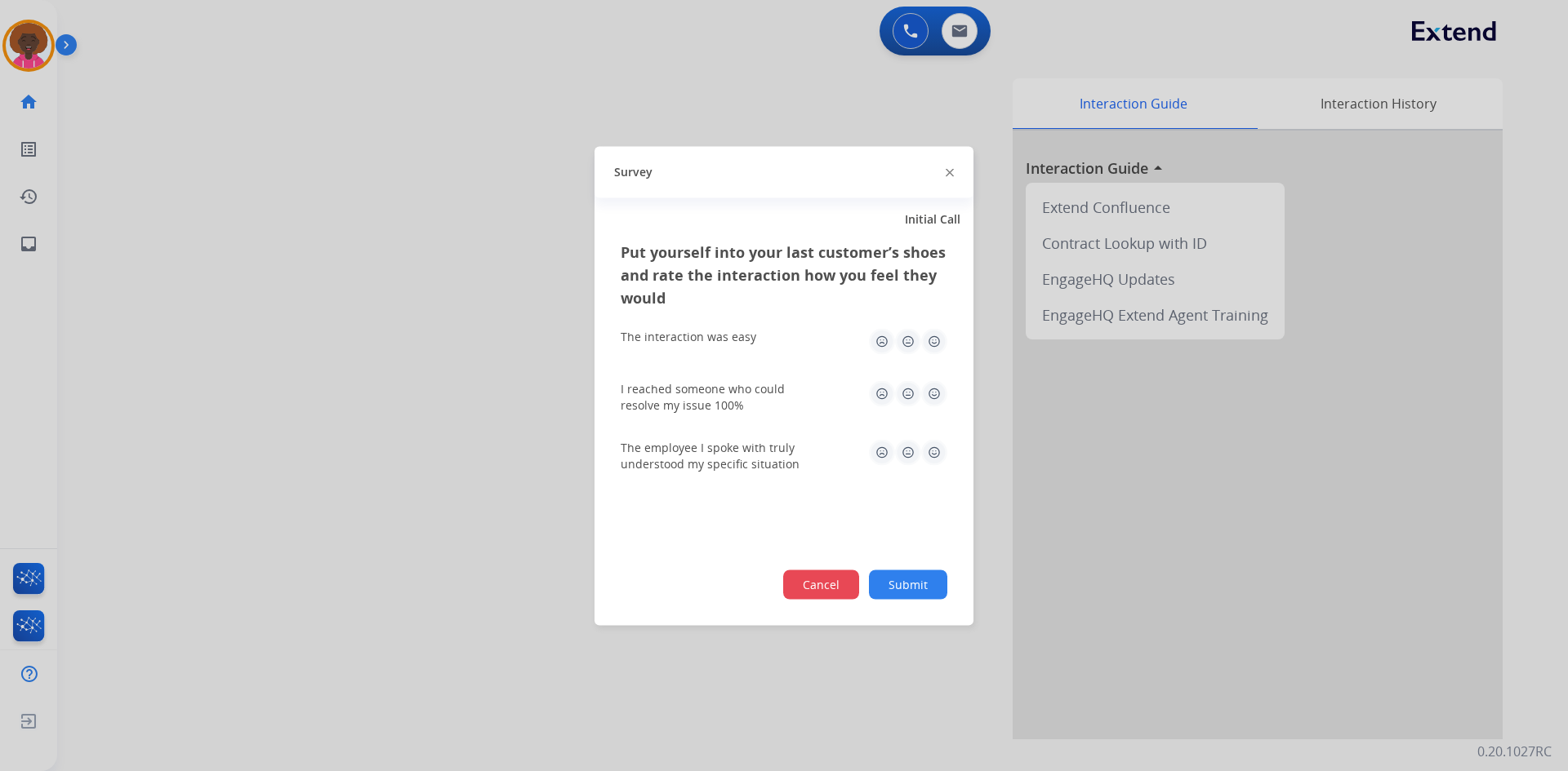
click at [807, 588] on button "Cancel" at bounding box center [821, 584] width 76 height 29
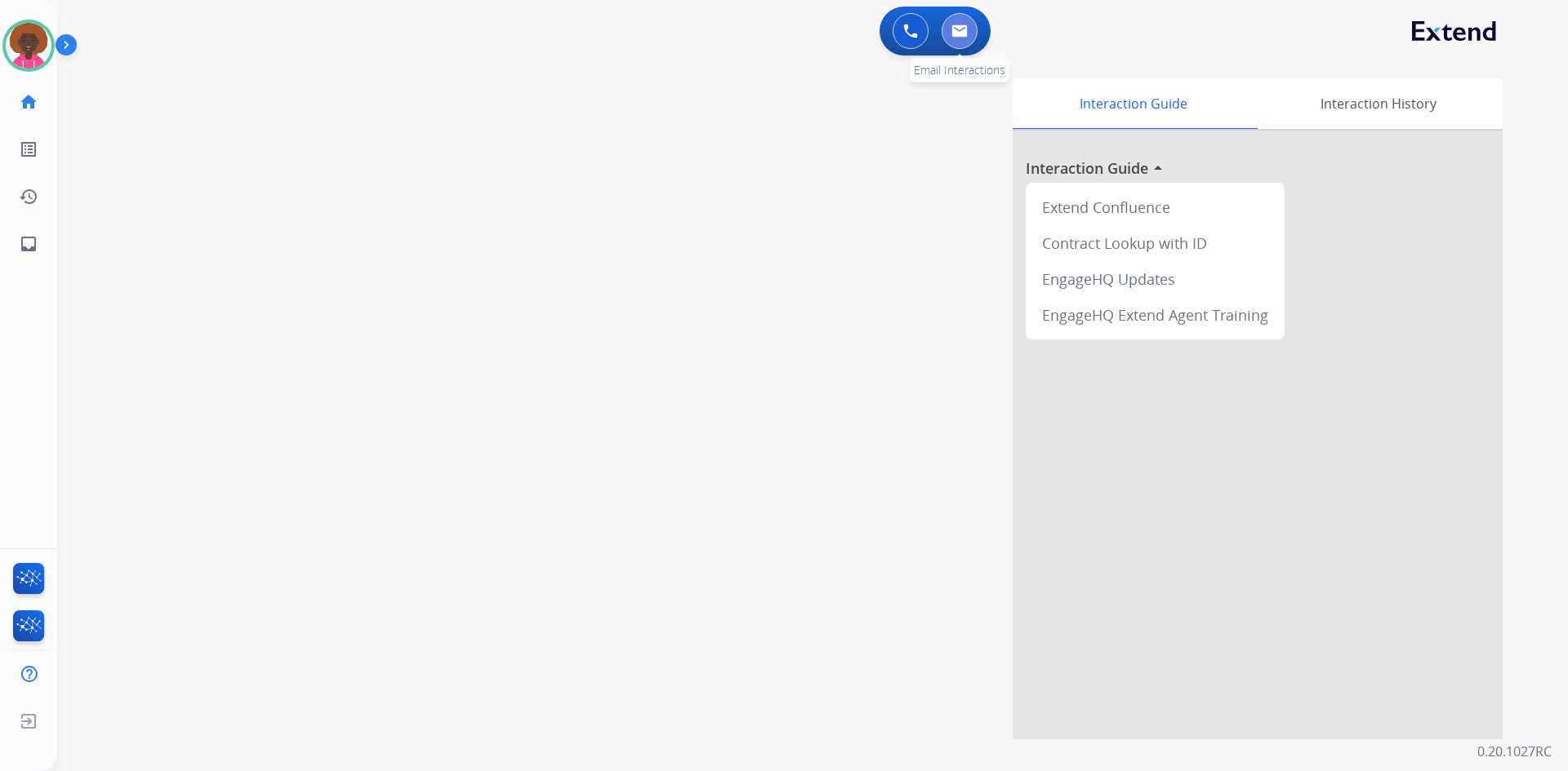
click at [970, 38] on button at bounding box center [959, 31] width 36 height 36
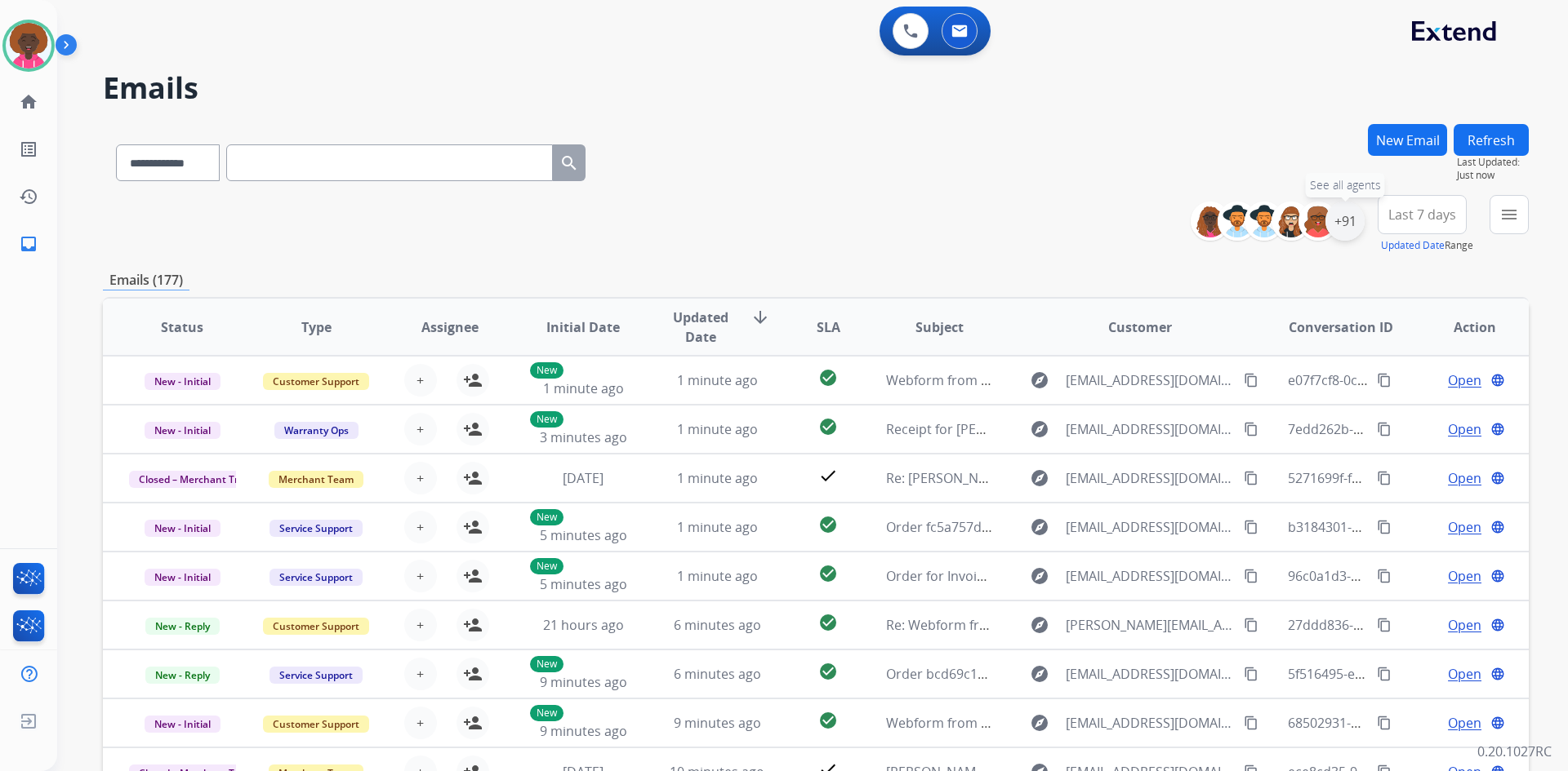
click at [1332, 209] on div "+91" at bounding box center [1345, 221] width 39 height 39
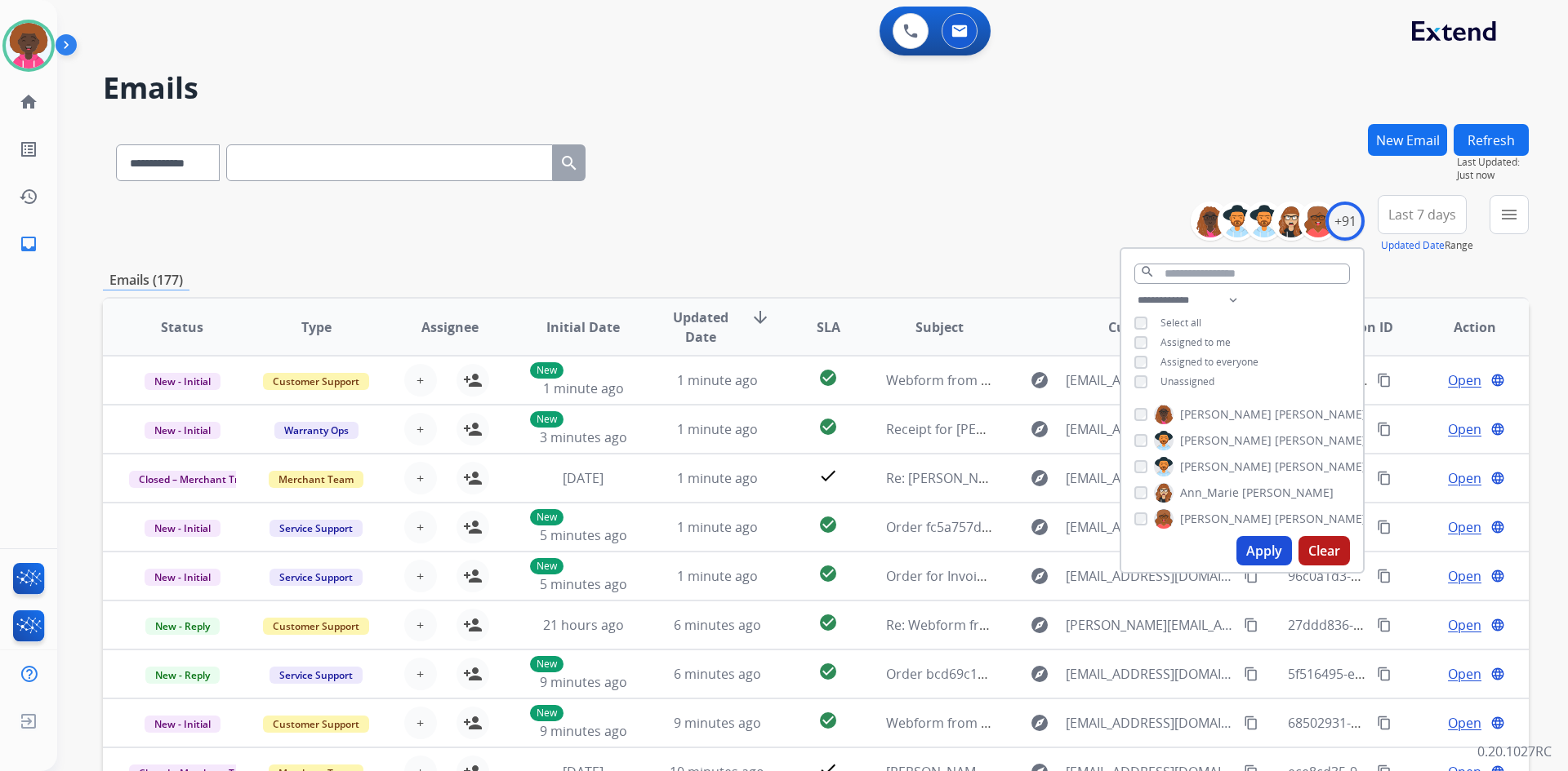
click at [1129, 379] on div "**********" at bounding box center [1242, 343] width 242 height 104
click at [1252, 558] on button "Apply" at bounding box center [1263, 550] width 56 height 29
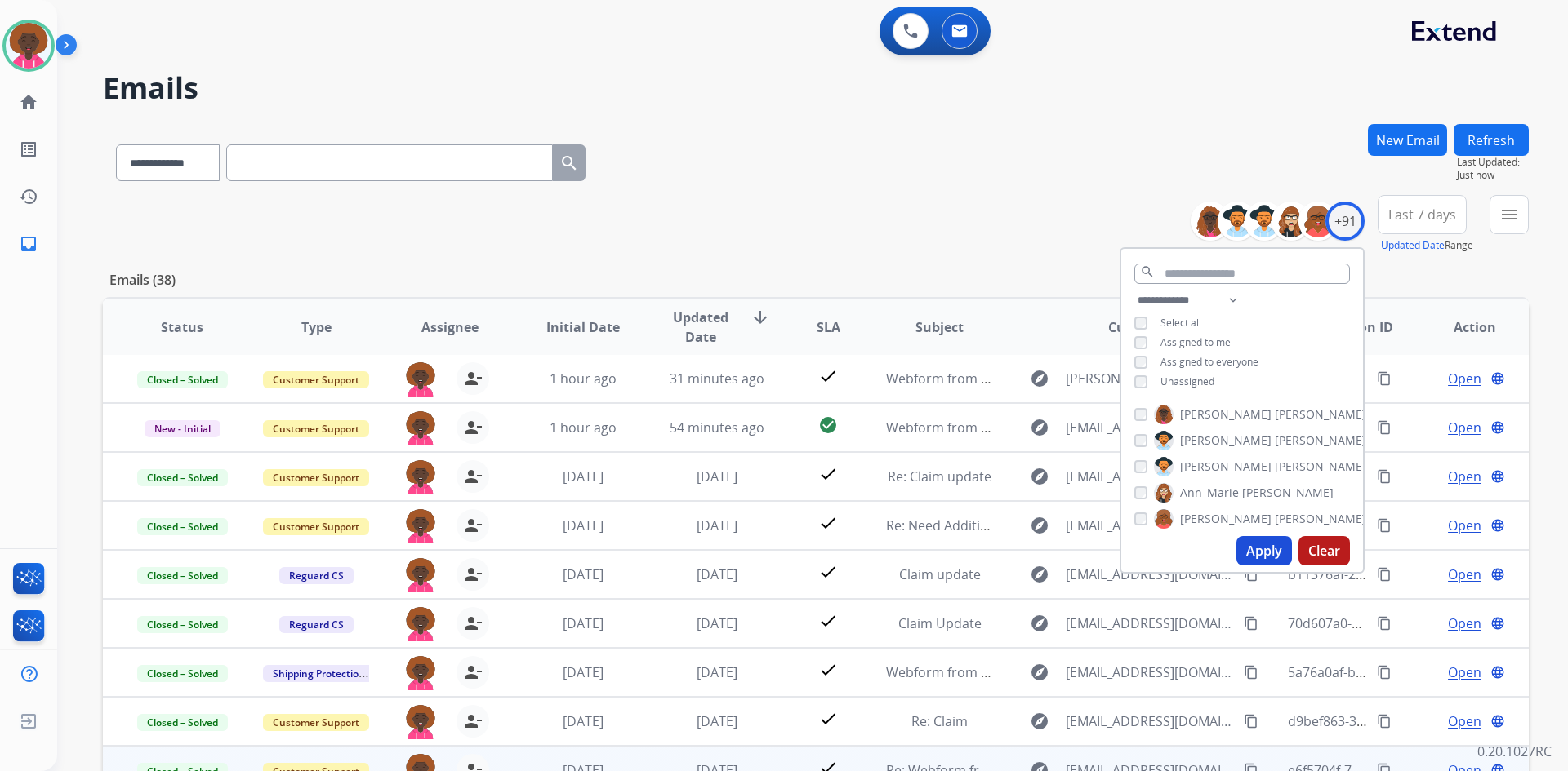
scroll to position [81, 0]
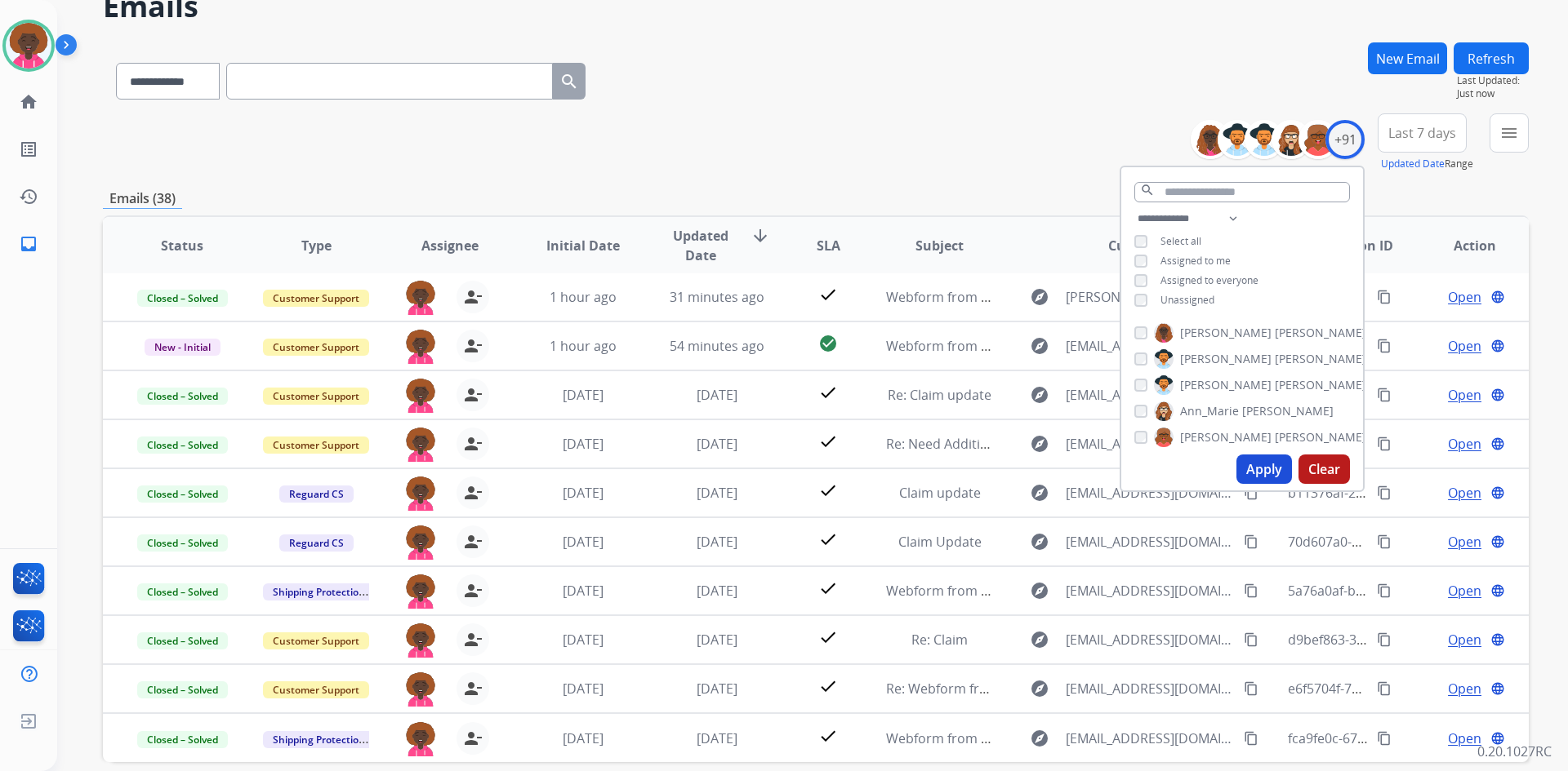
click at [1257, 476] on button "Apply" at bounding box center [1263, 469] width 56 height 29
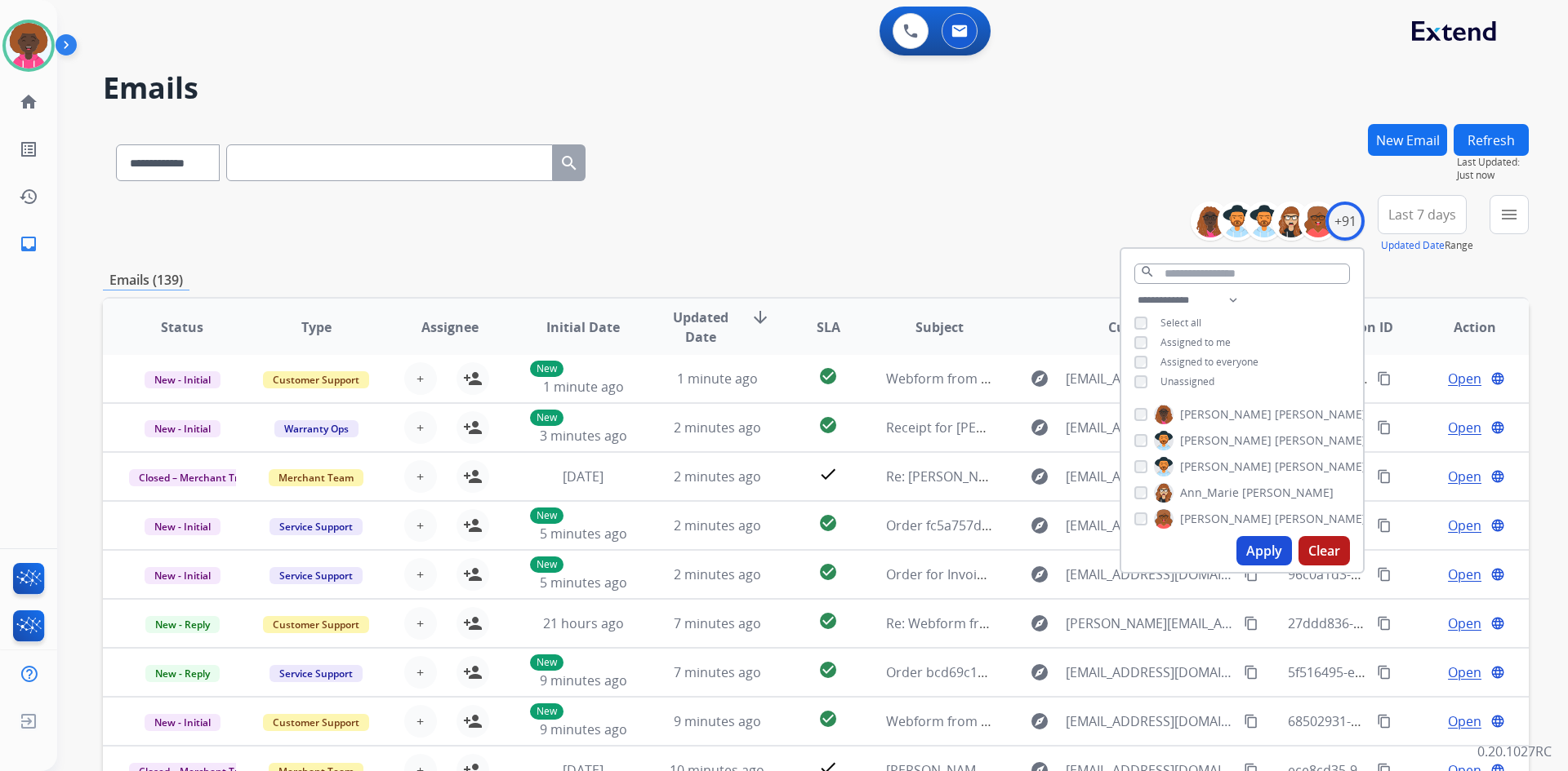
drag, startPoint x: 1240, startPoint y: 541, endPoint x: 1256, endPoint y: 547, distance: 17.1
click at [1240, 543] on button "Apply" at bounding box center [1263, 550] width 56 height 29
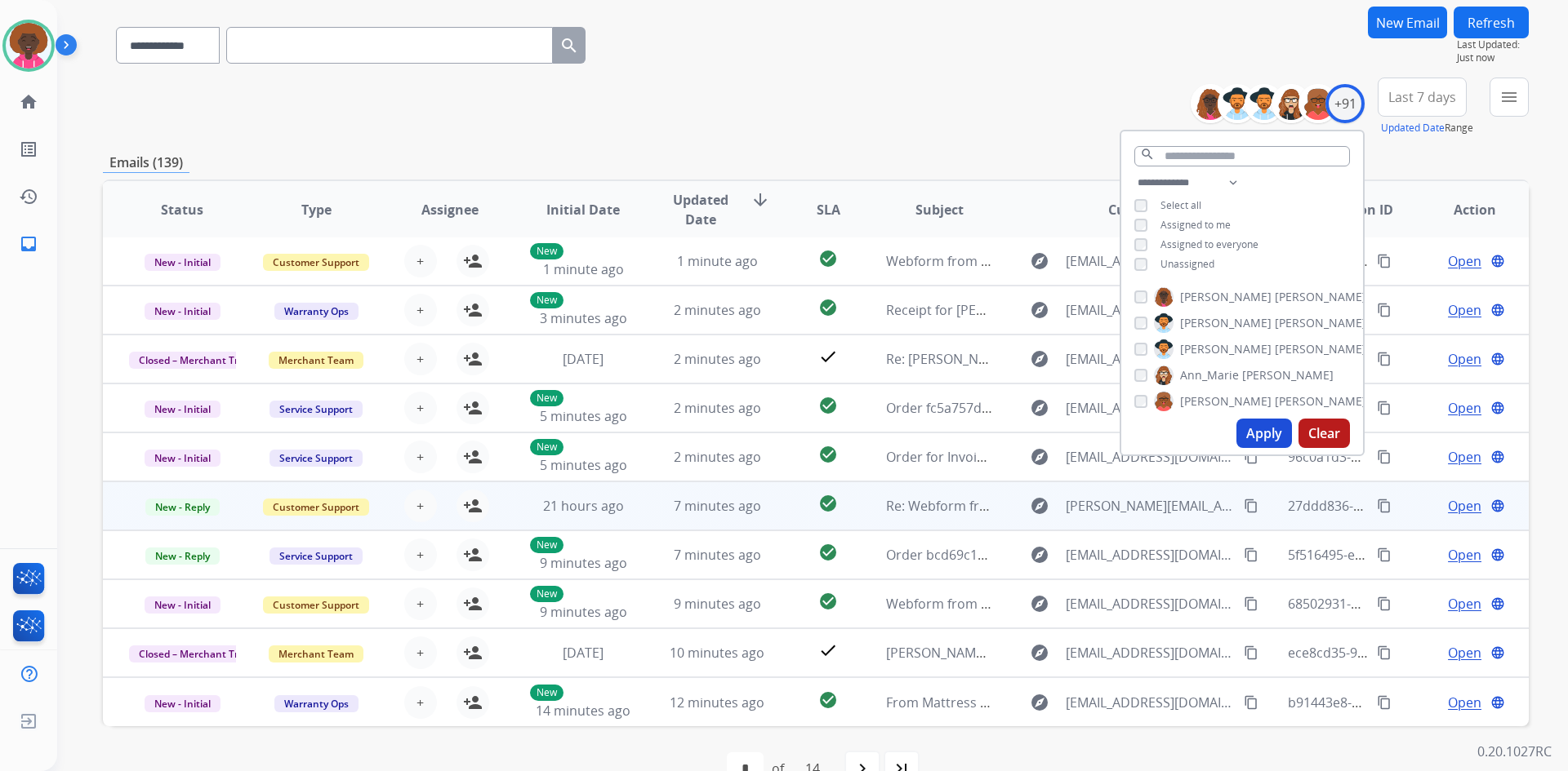
scroll to position [157, 0]
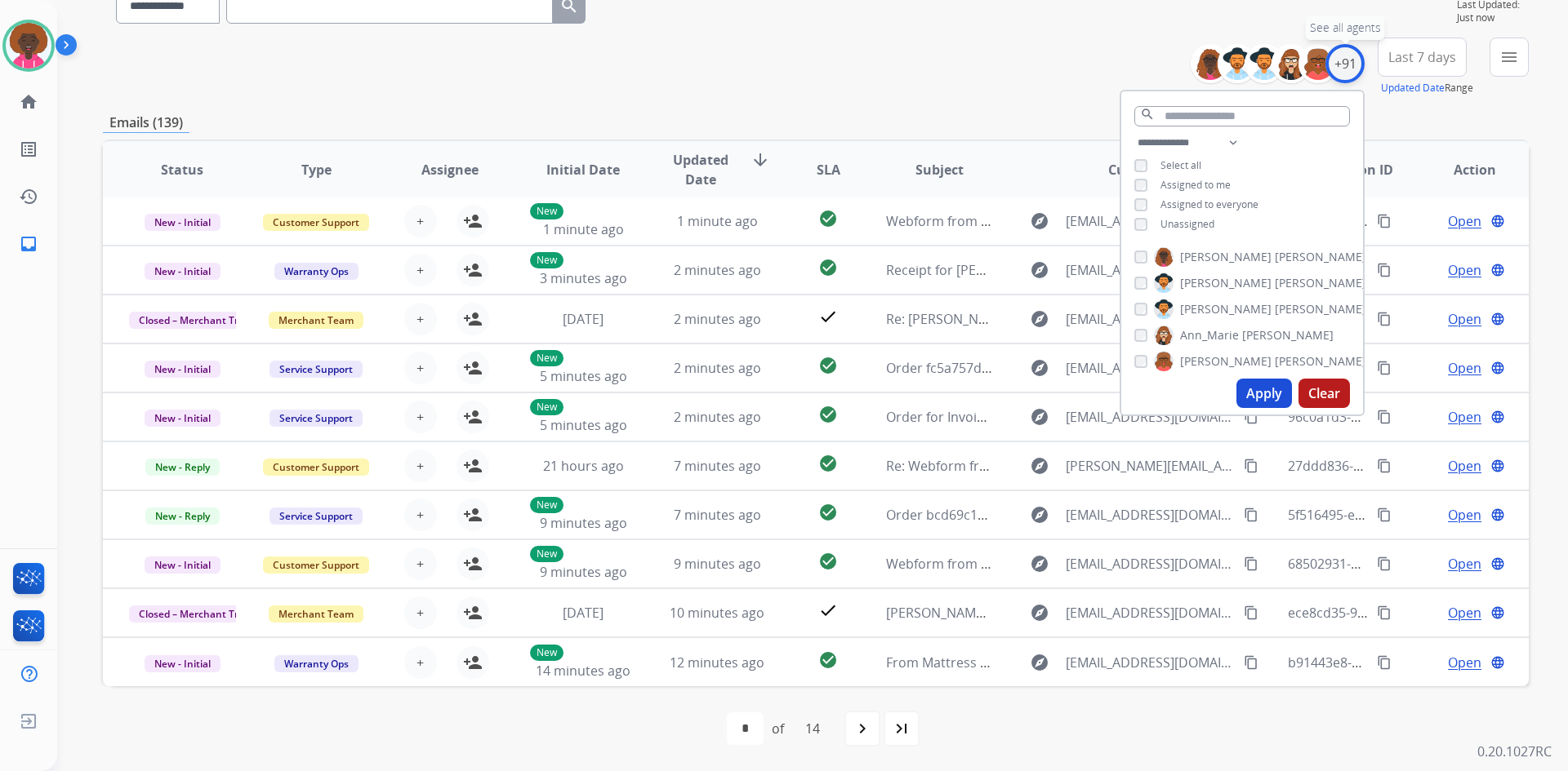
click at [1342, 74] on div "+91" at bounding box center [1345, 64] width 39 height 39
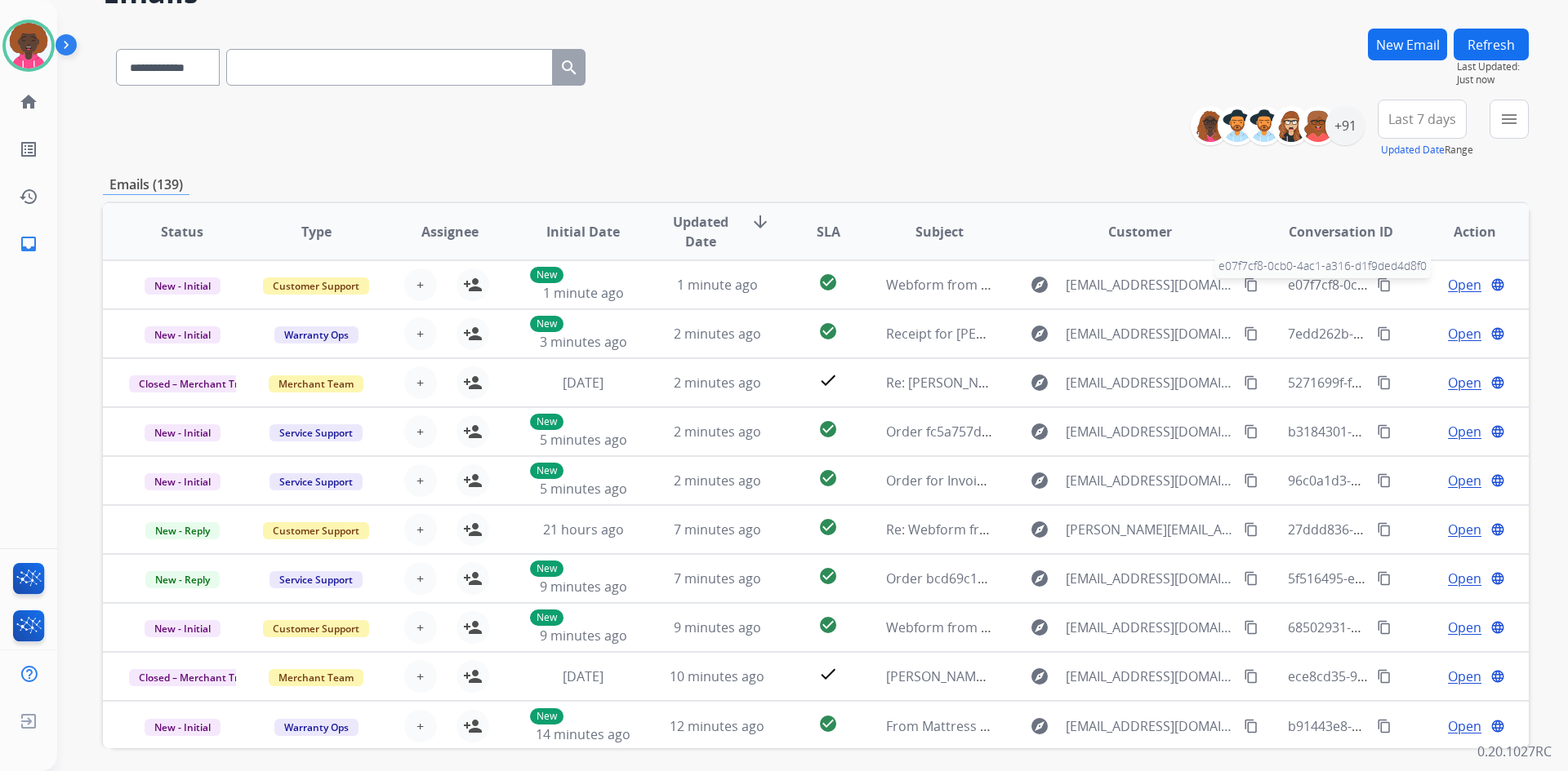
scroll to position [0, 0]
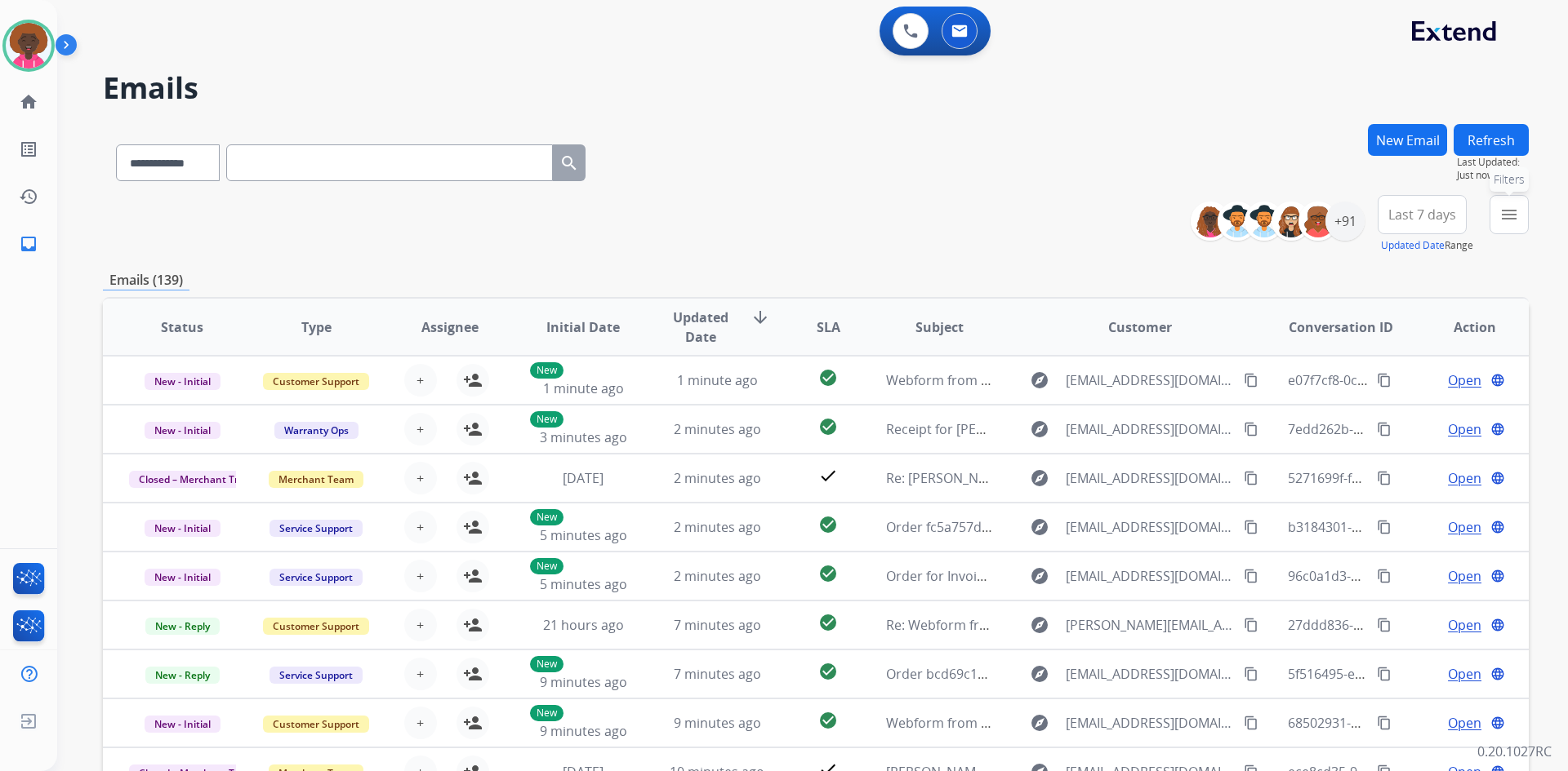
click at [1504, 213] on mat-icon "menu" at bounding box center [1509, 215] width 19 height 19
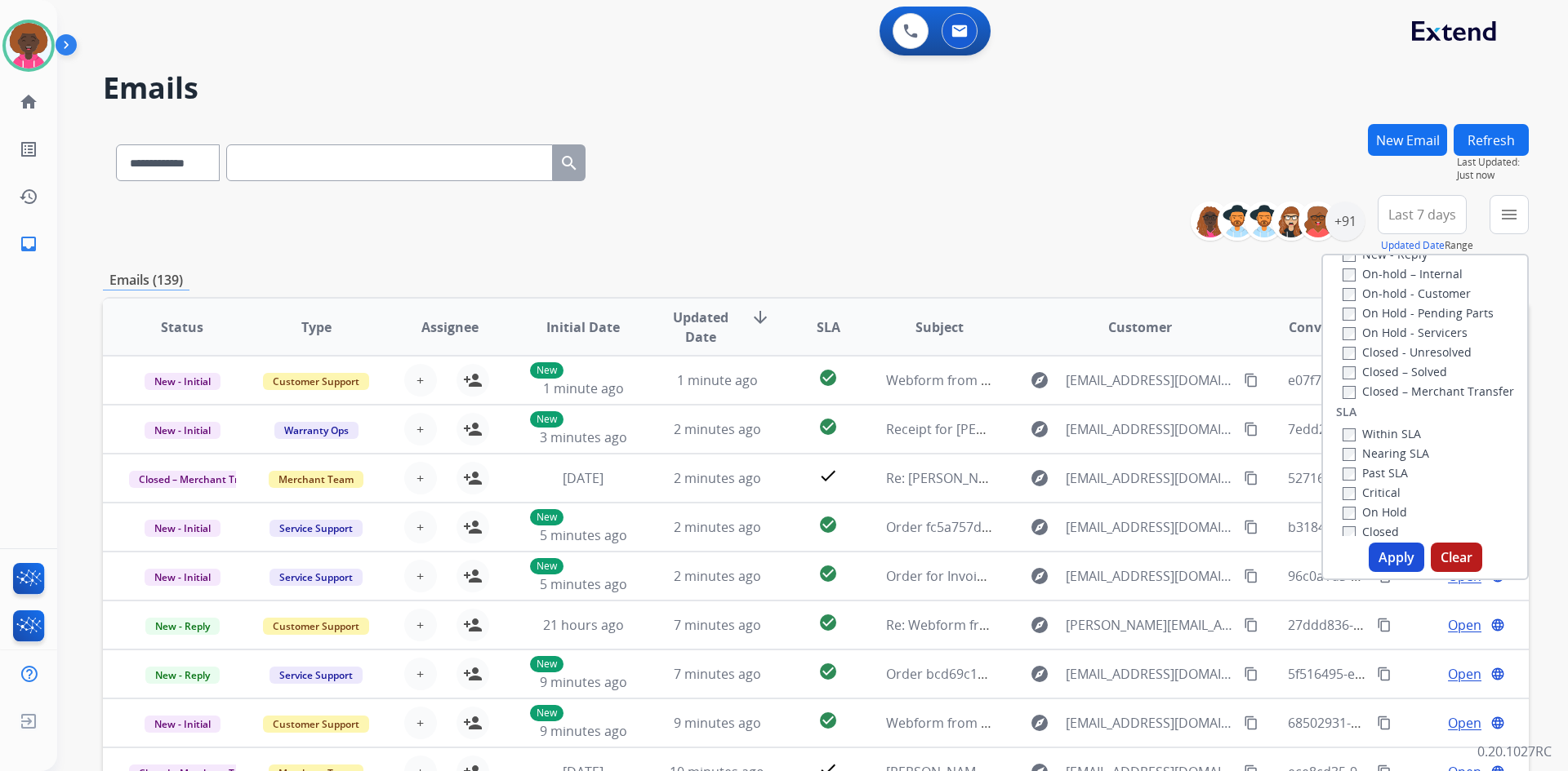
scroll to position [327, 0]
click at [1341, 226] on div "+91" at bounding box center [1345, 221] width 39 height 39
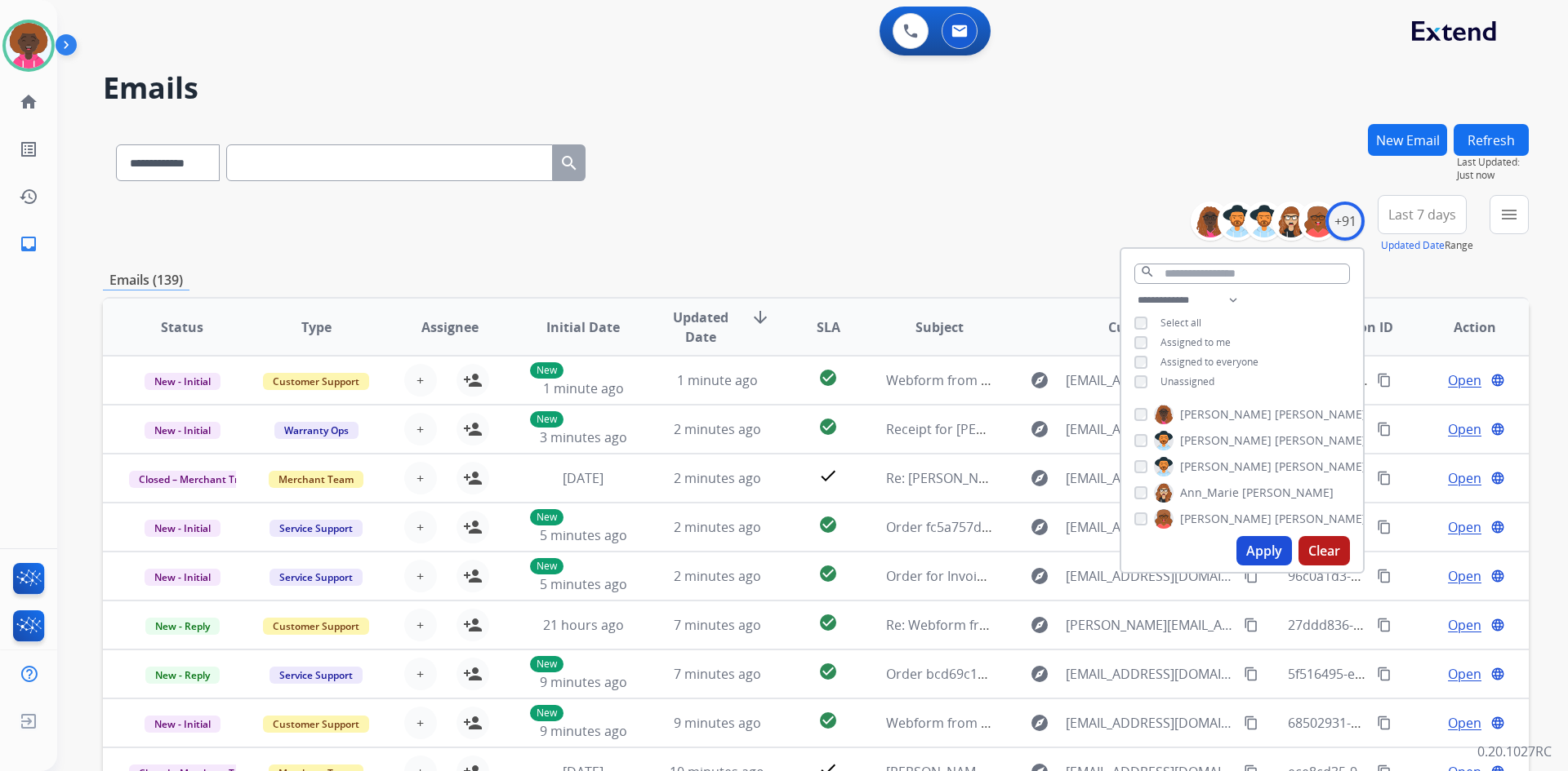
drag, startPoint x: 1265, startPoint y: 526, endPoint x: 1267, endPoint y: 547, distance: 21.1
click at [1265, 530] on div "**********" at bounding box center [1241, 411] width 245 height 327
click at [1269, 549] on button "Apply" at bounding box center [1263, 550] width 56 height 29
click at [1348, 225] on div "+91" at bounding box center [1345, 221] width 39 height 39
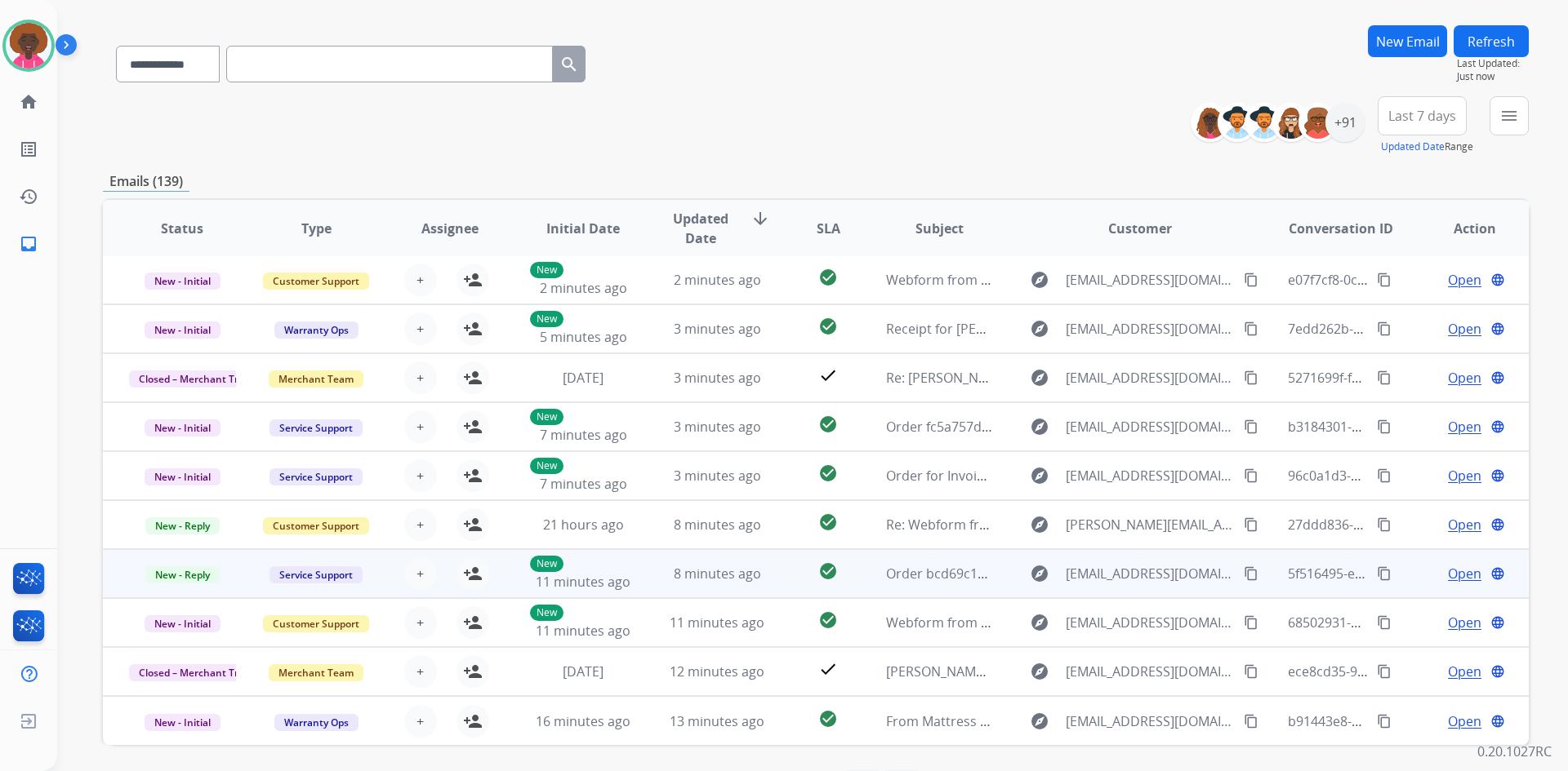
scroll to position [157, 0]
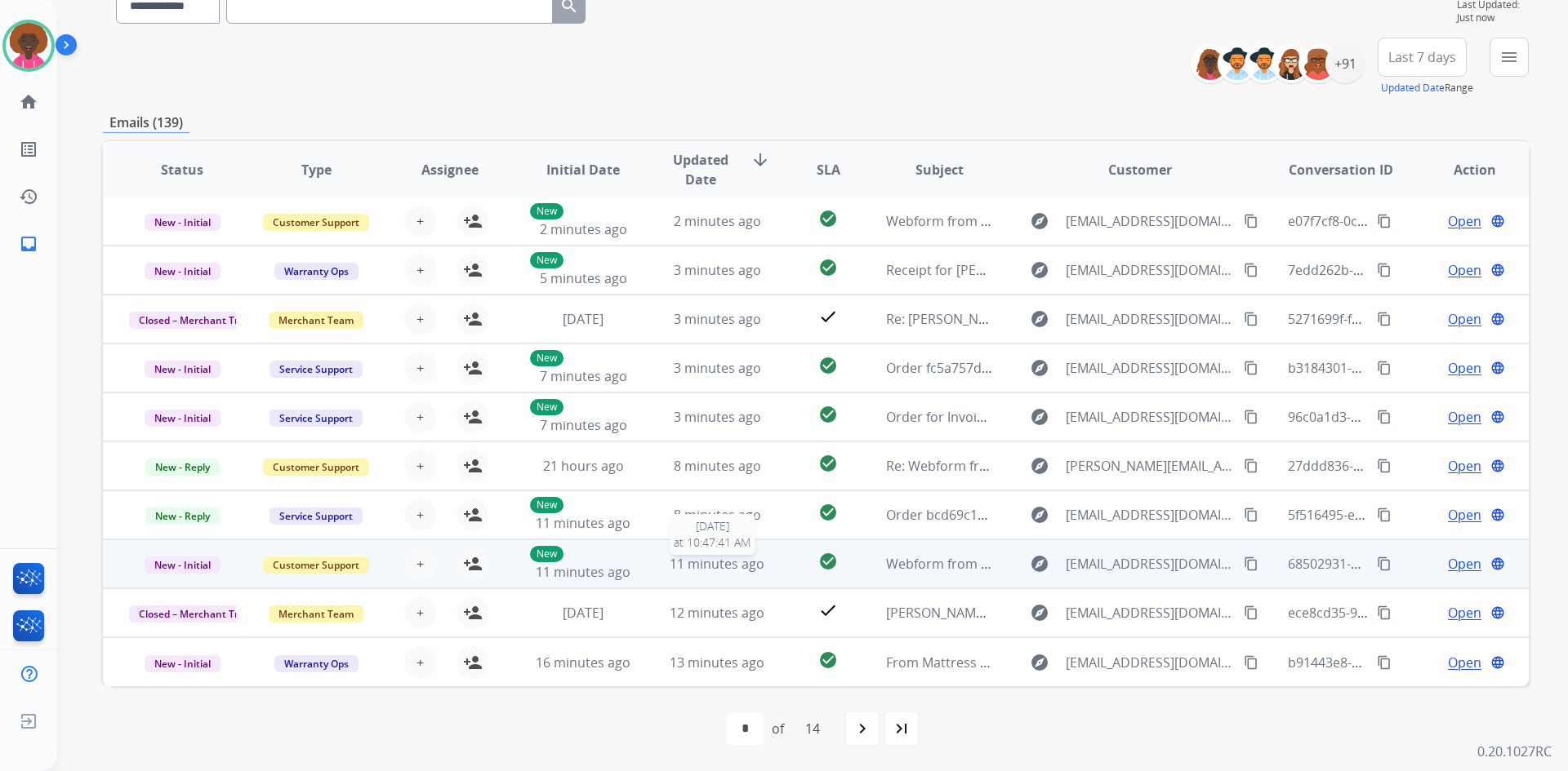
click at [731, 566] on span "11 minutes ago" at bounding box center [716, 563] width 95 height 18
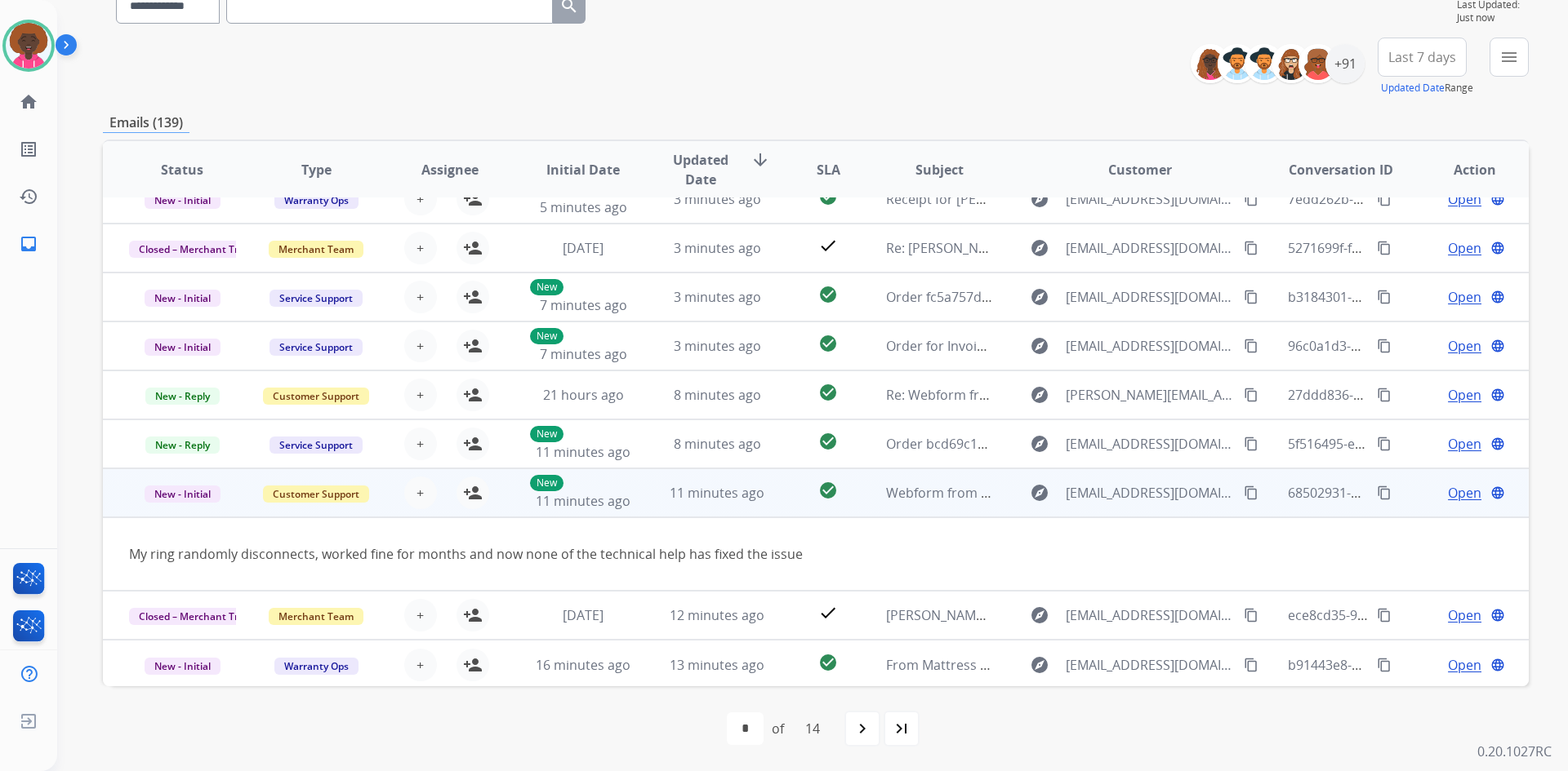
scroll to position [75, 0]
click at [480, 495] on button "person_add Assign to Me" at bounding box center [473, 490] width 33 height 33
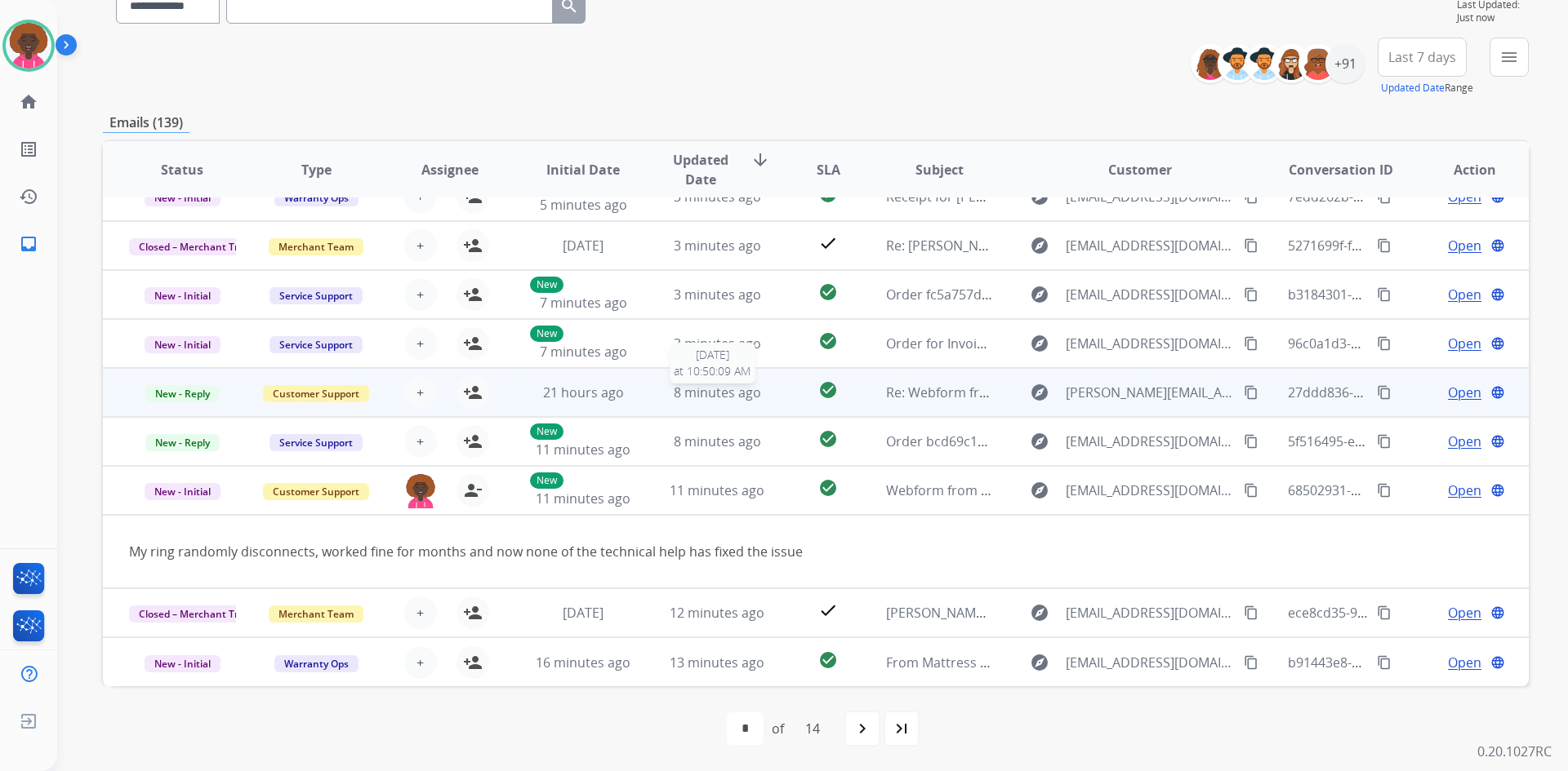
click at [684, 385] on span "8 minutes ago" at bounding box center [717, 392] width 87 height 18
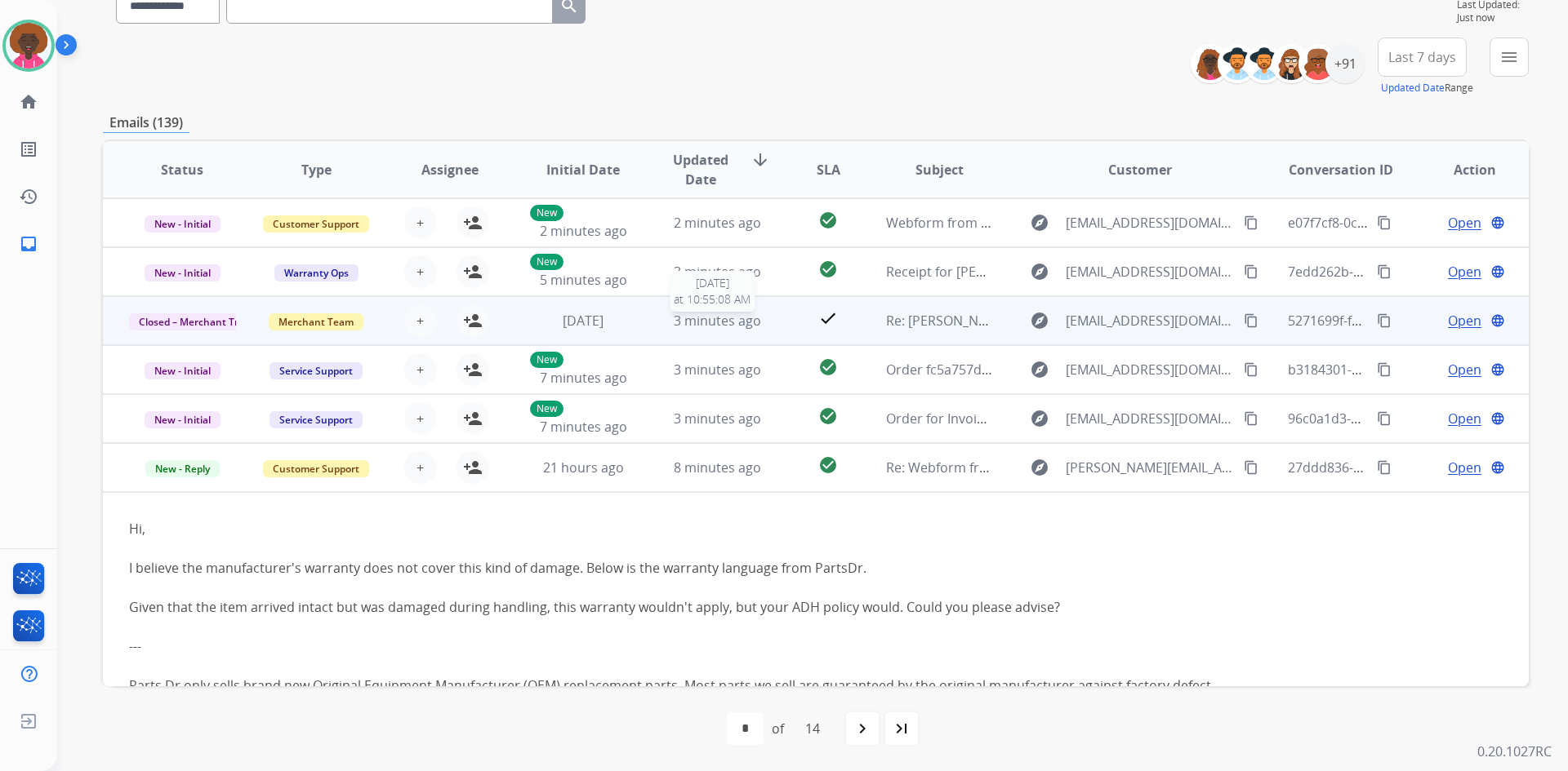
scroll to position [0, 0]
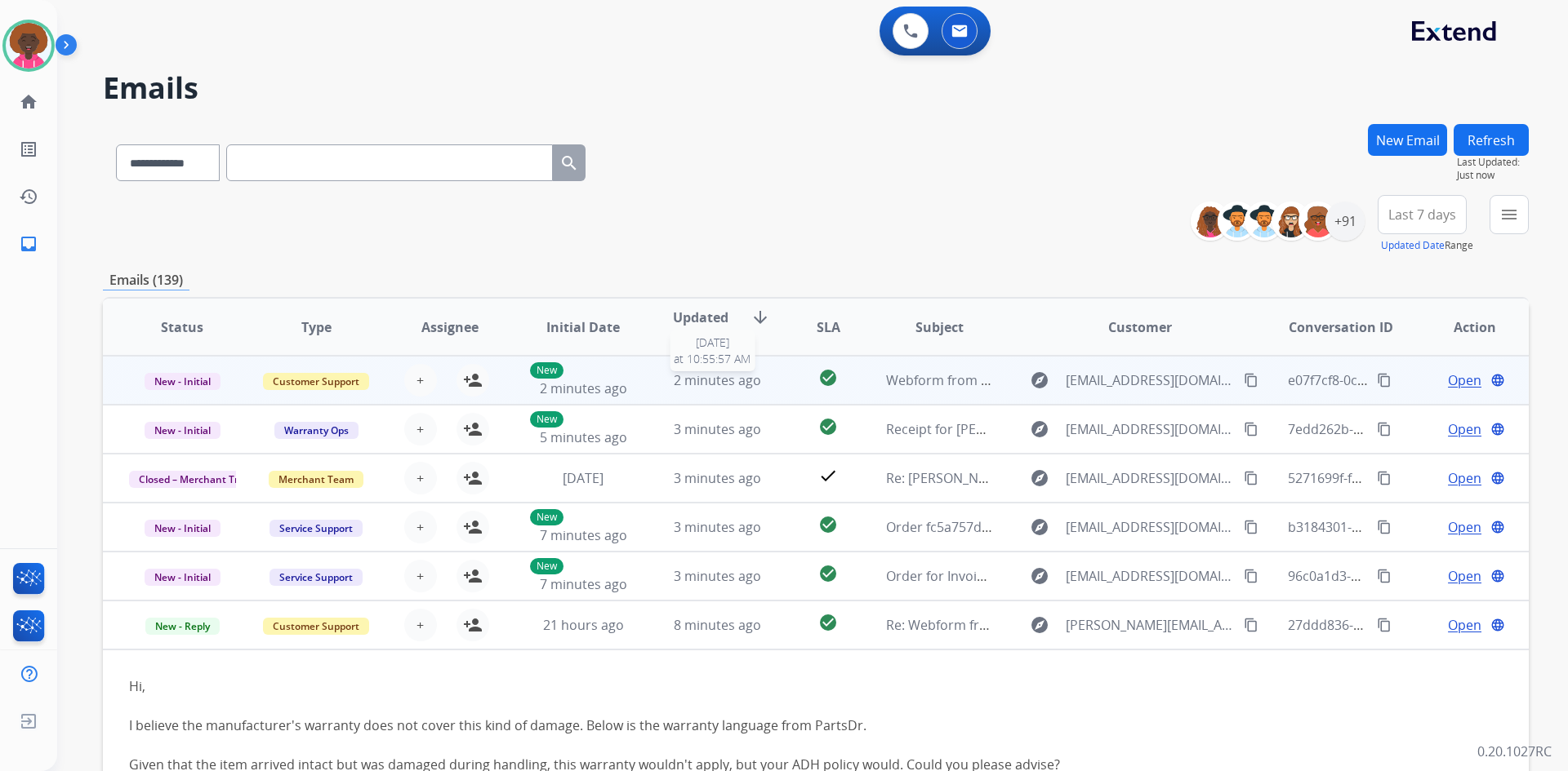
click at [695, 378] on span "2 minutes ago" at bounding box center [717, 381] width 87 height 18
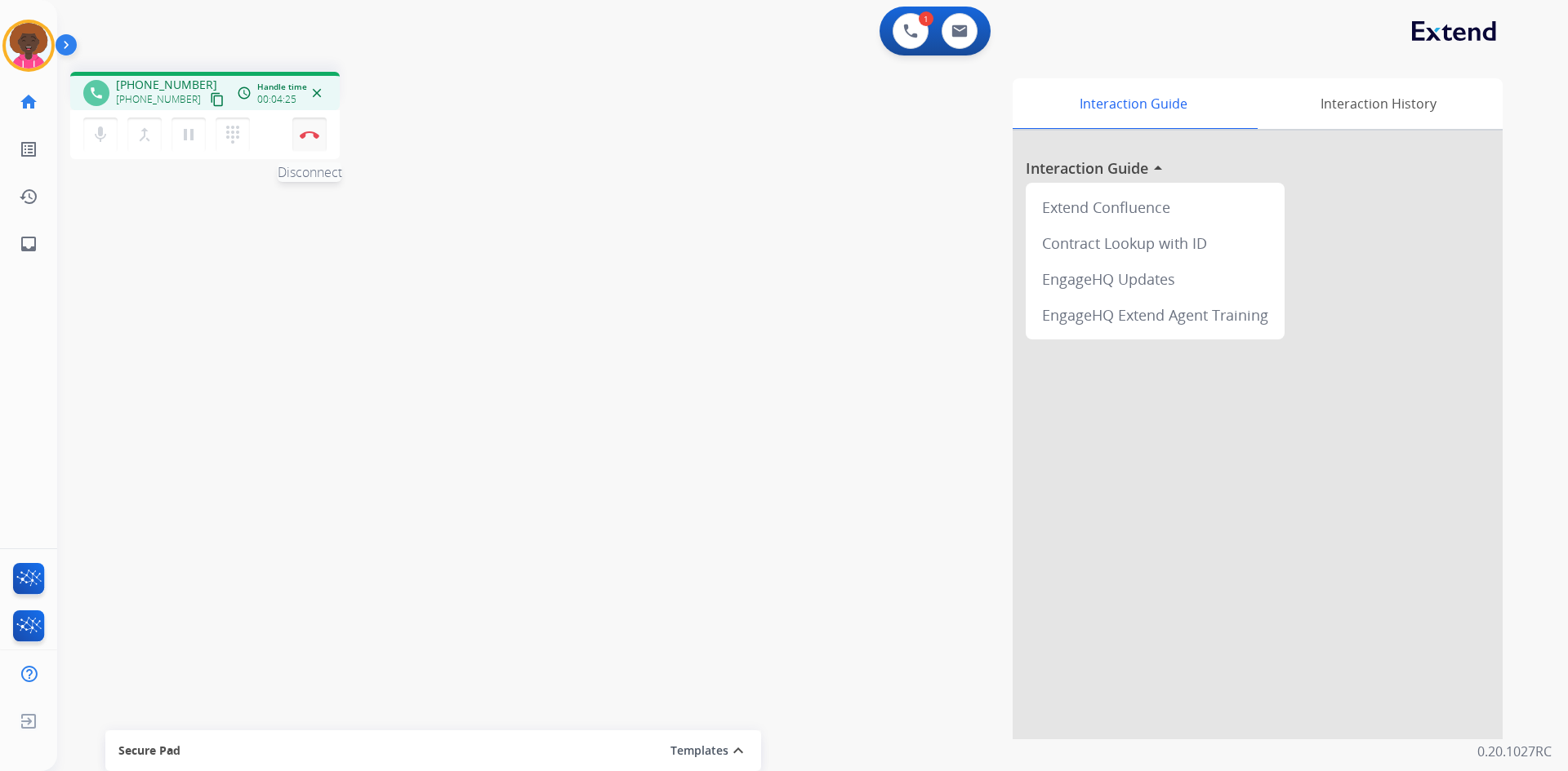
click at [302, 139] on button "Disconnect" at bounding box center [309, 134] width 34 height 34
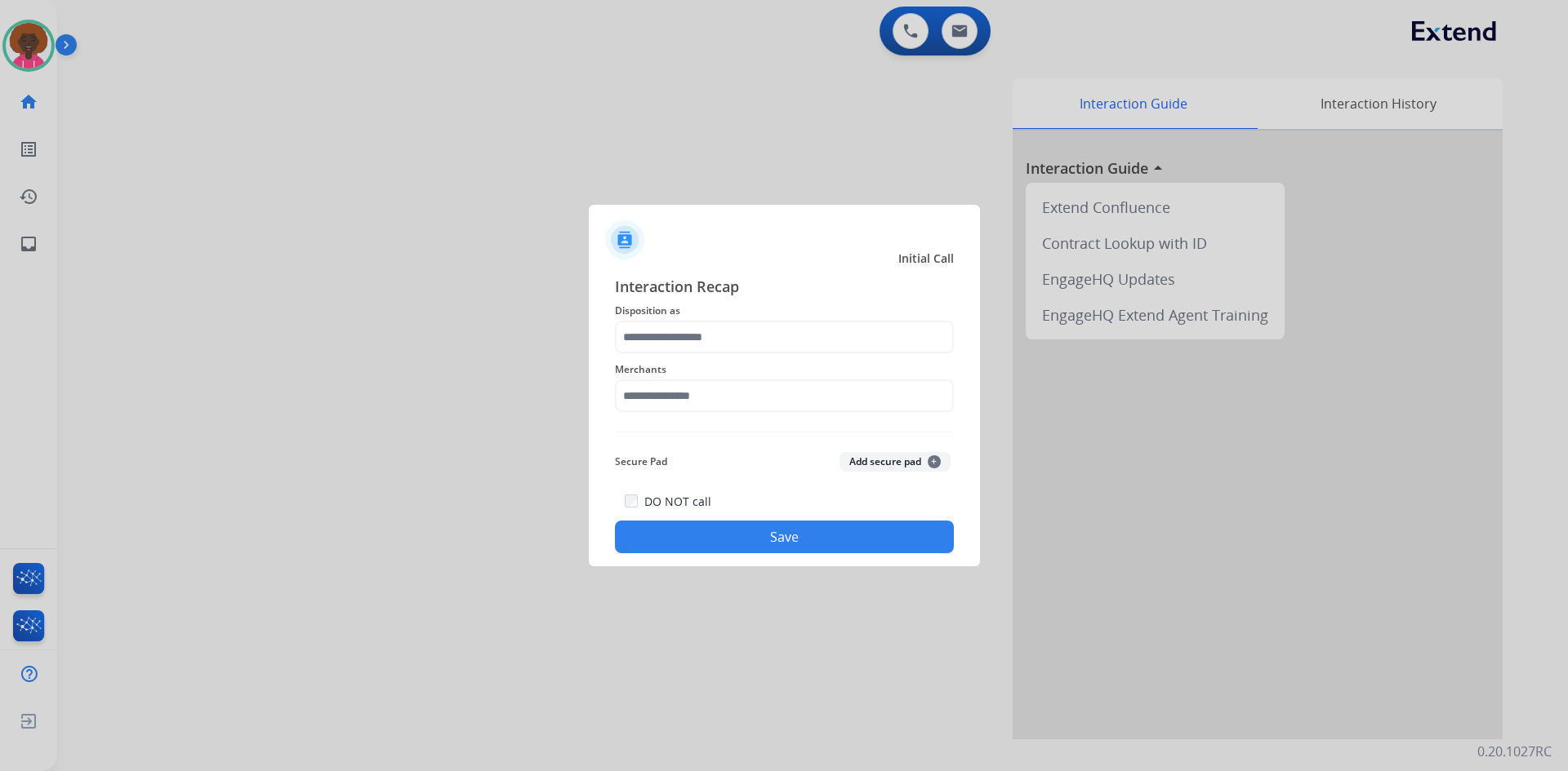
click at [730, 426] on div "Interaction Recap Disposition as Merchants Secure Pad Add secure pad + DO NOT c…" at bounding box center [784, 413] width 339 height 278
click at [742, 402] on input "text" at bounding box center [784, 396] width 339 height 33
click at [652, 446] on div "Secure Pad Add secure pad +" at bounding box center [784, 462] width 339 height 33
drag, startPoint x: 675, startPoint y: 427, endPoint x: 678, endPoint y: 413, distance: 14.3
click at [676, 427] on div "Interaction Recap Disposition as Merchants *** Secure Pad Add secure pad + DO N…" at bounding box center [784, 413] width 339 height 278
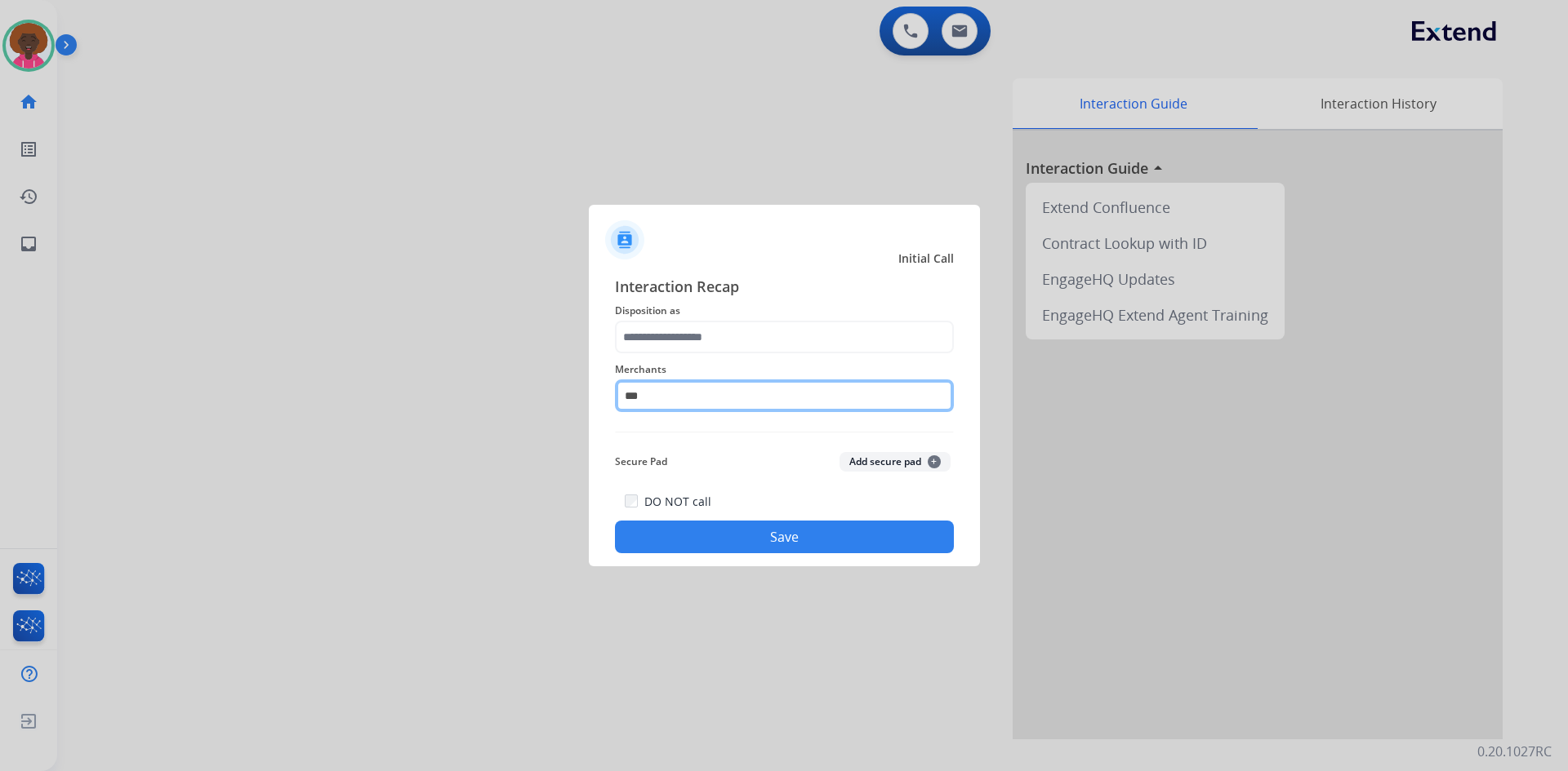
click at [679, 400] on input "***" at bounding box center [784, 396] width 339 height 33
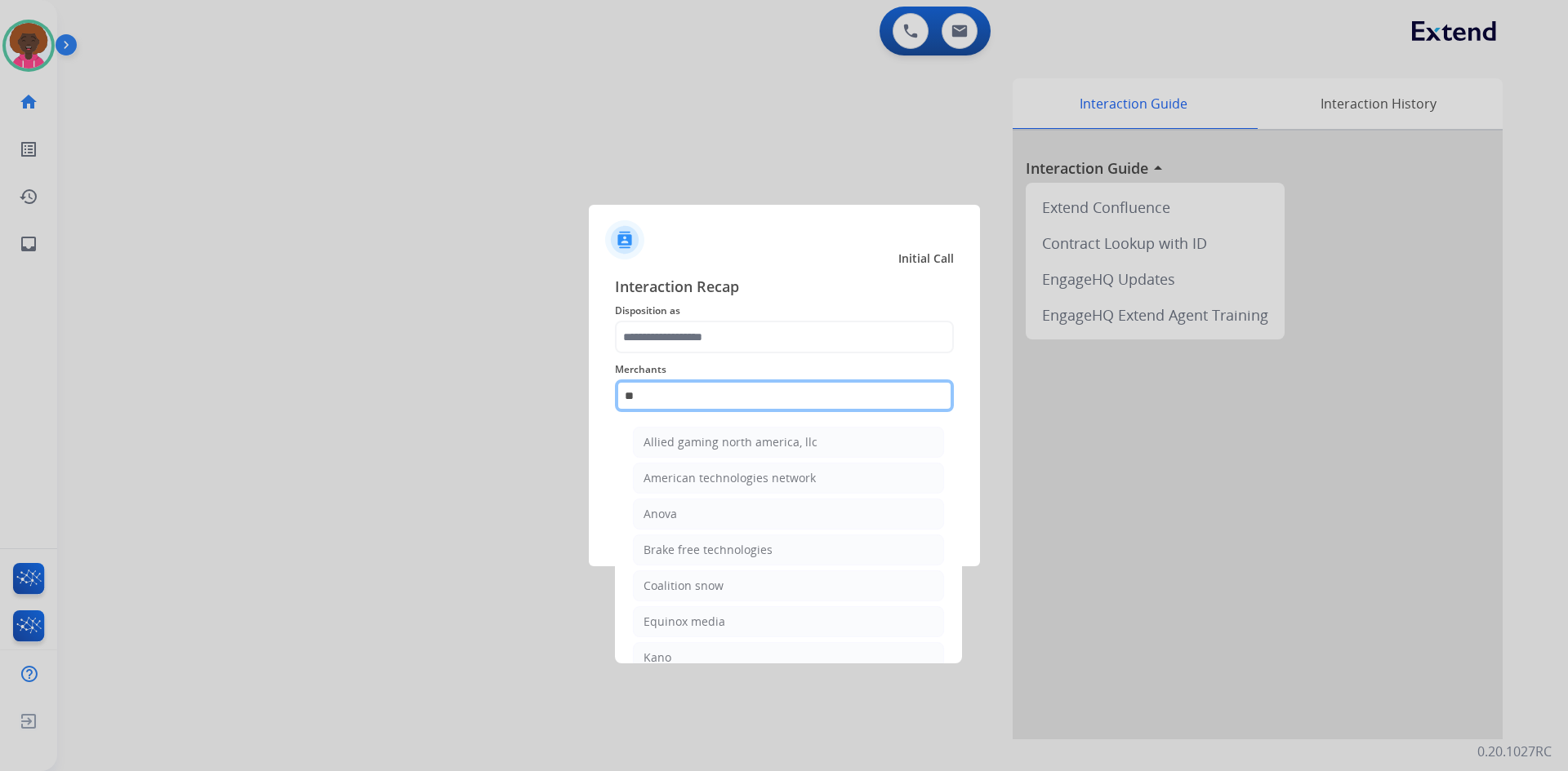
type input "*"
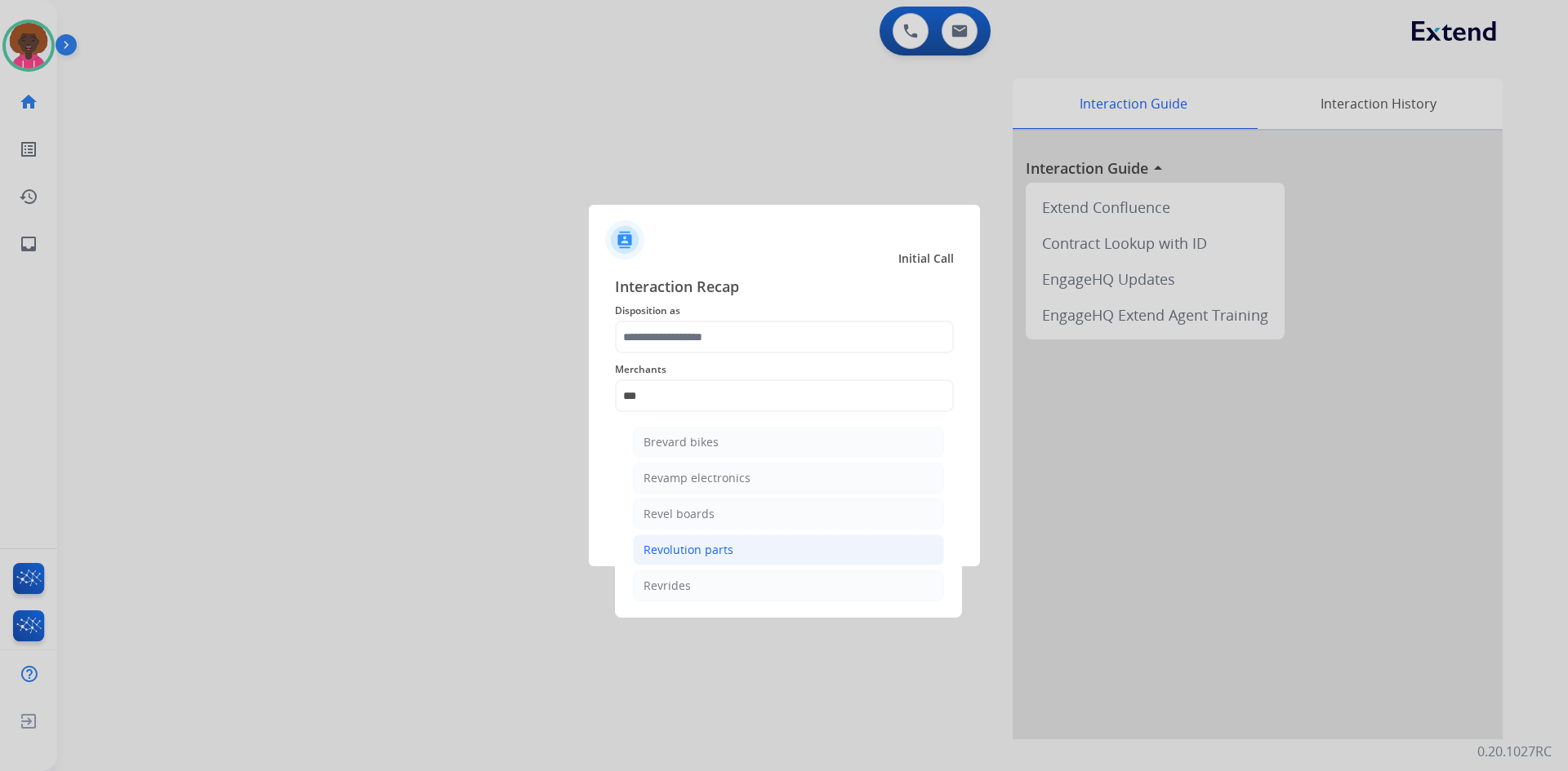
click at [719, 552] on div "Revolution parts" at bounding box center [688, 550] width 90 height 16
type input "**********"
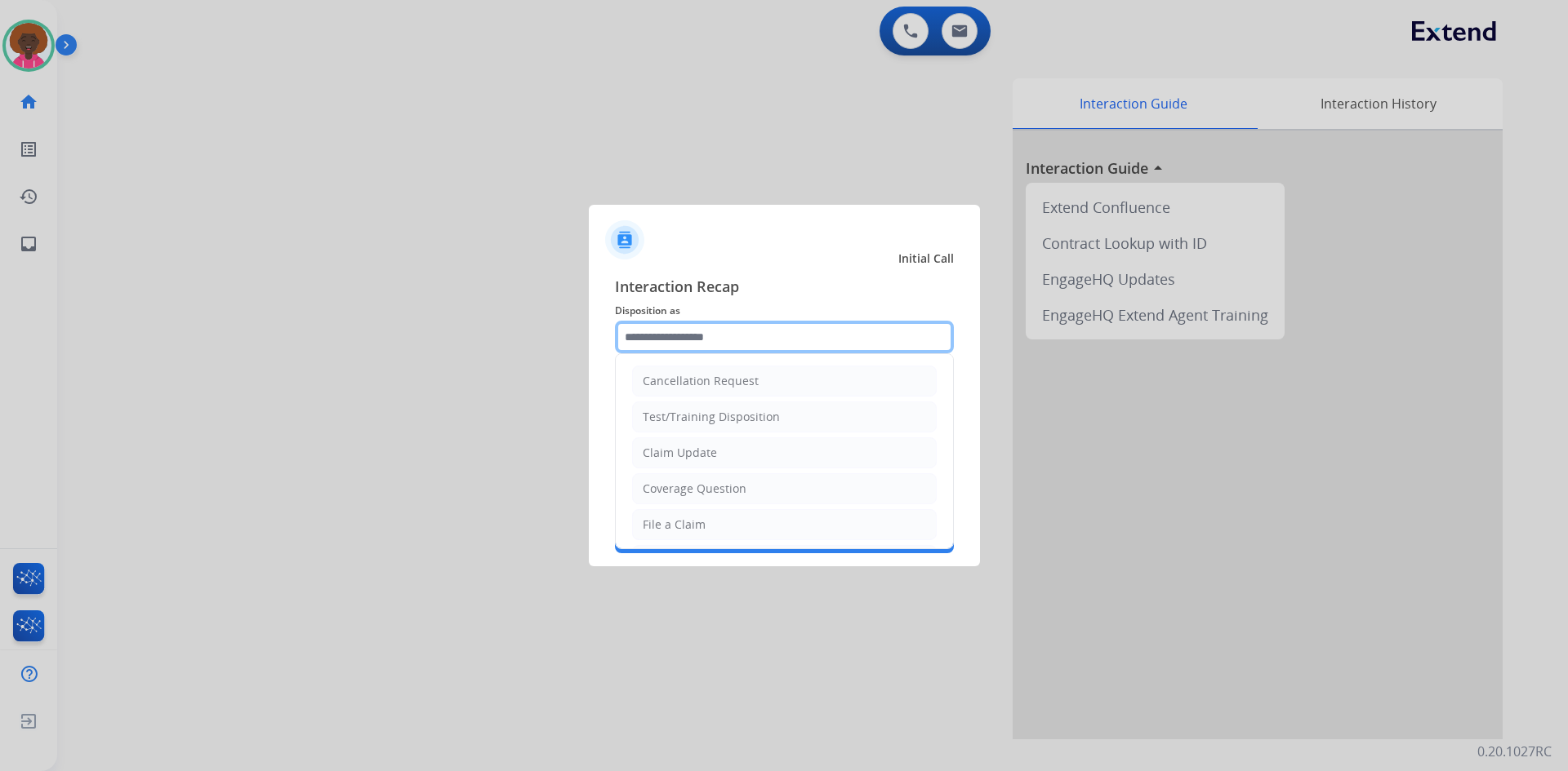
click at [748, 329] on input "text" at bounding box center [784, 336] width 339 height 33
click at [700, 524] on div "File a Claim" at bounding box center [673, 525] width 63 height 16
type input "**********"
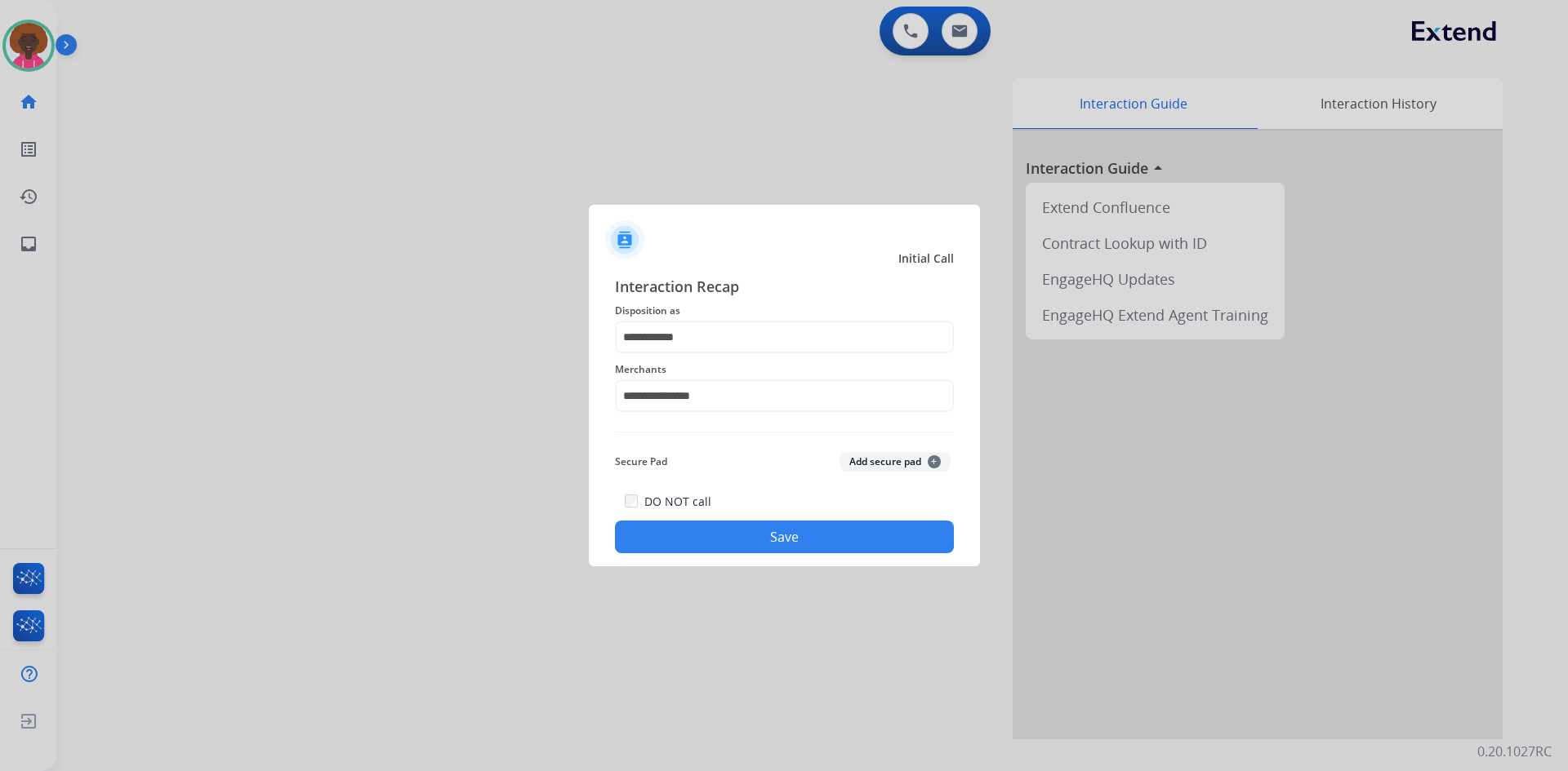
click at [783, 533] on button "Save" at bounding box center [784, 537] width 339 height 33
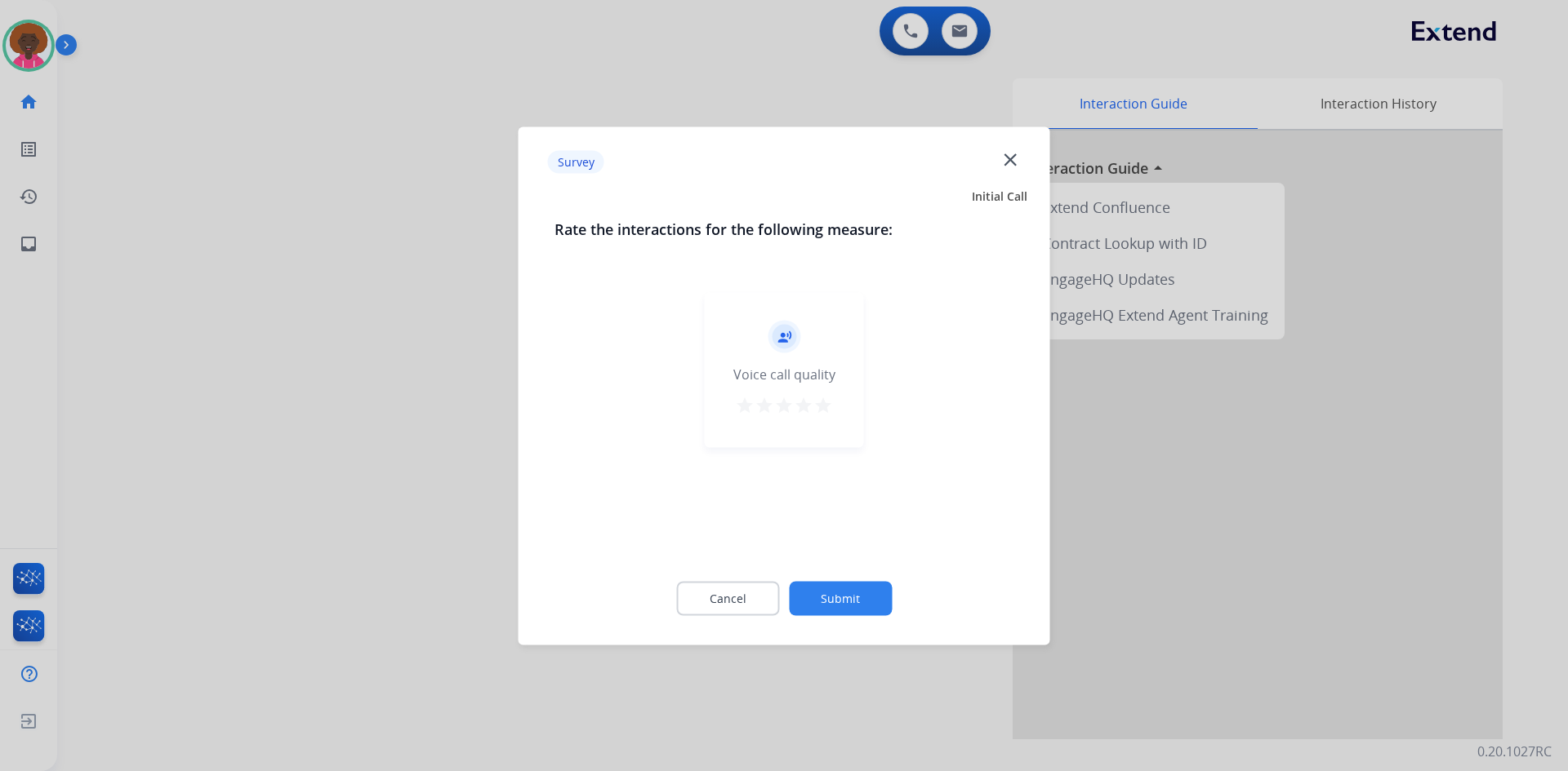
drag, startPoint x: 828, startPoint y: 409, endPoint x: 833, endPoint y: 443, distance: 34.4
click at [829, 409] on mat-icon "star" at bounding box center [823, 404] width 19 height 19
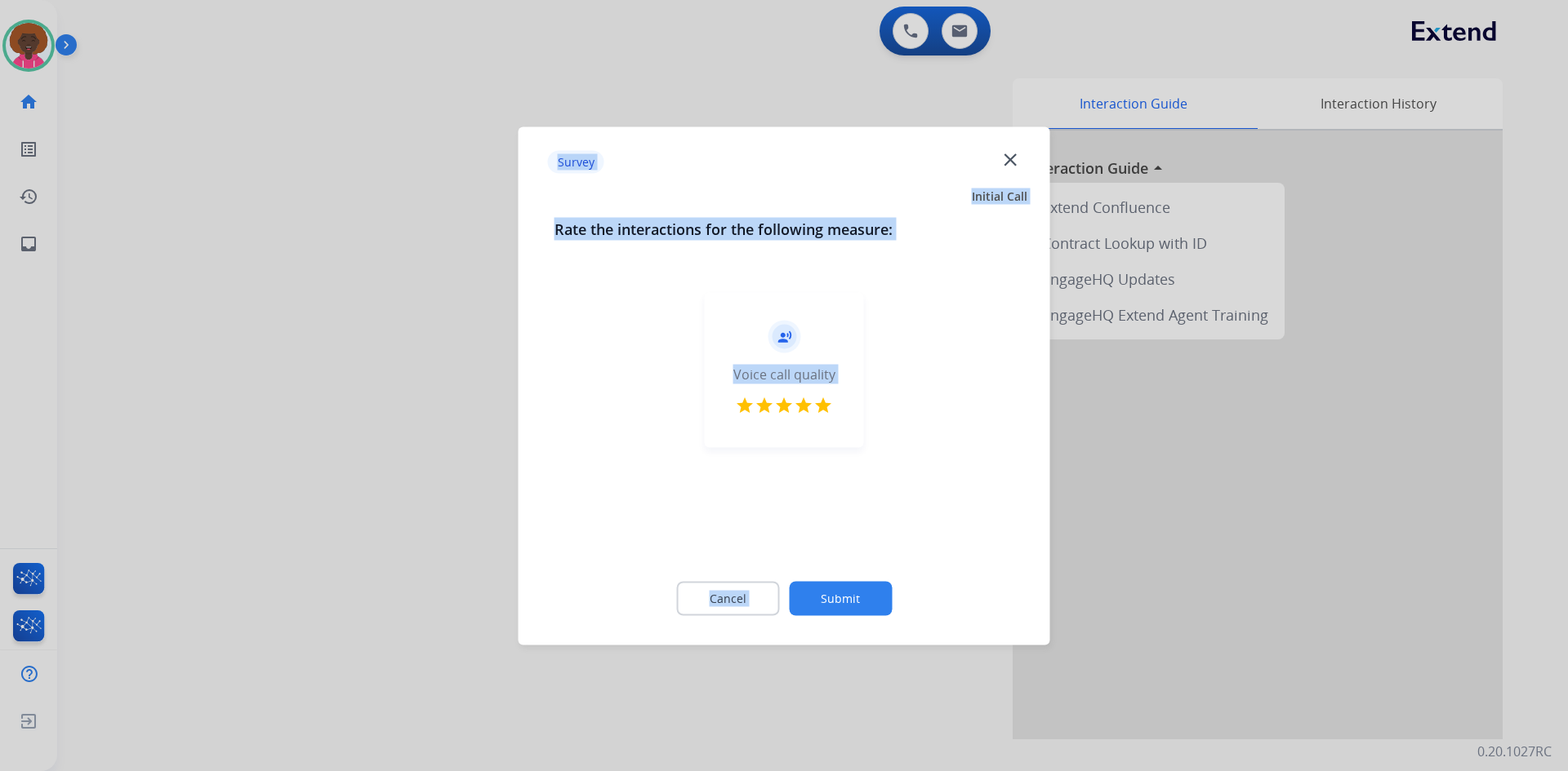
drag, startPoint x: 824, startPoint y: 644, endPoint x: 825, endPoint y: 687, distance: 43.0
click at [0, 657] on app-quality-survey "Survey close Initial Call Rate the interactions for the following measure: reco…" at bounding box center [0, 385] width 0 height 771
click at [846, 595] on button "Submit" at bounding box center [840, 598] width 102 height 34
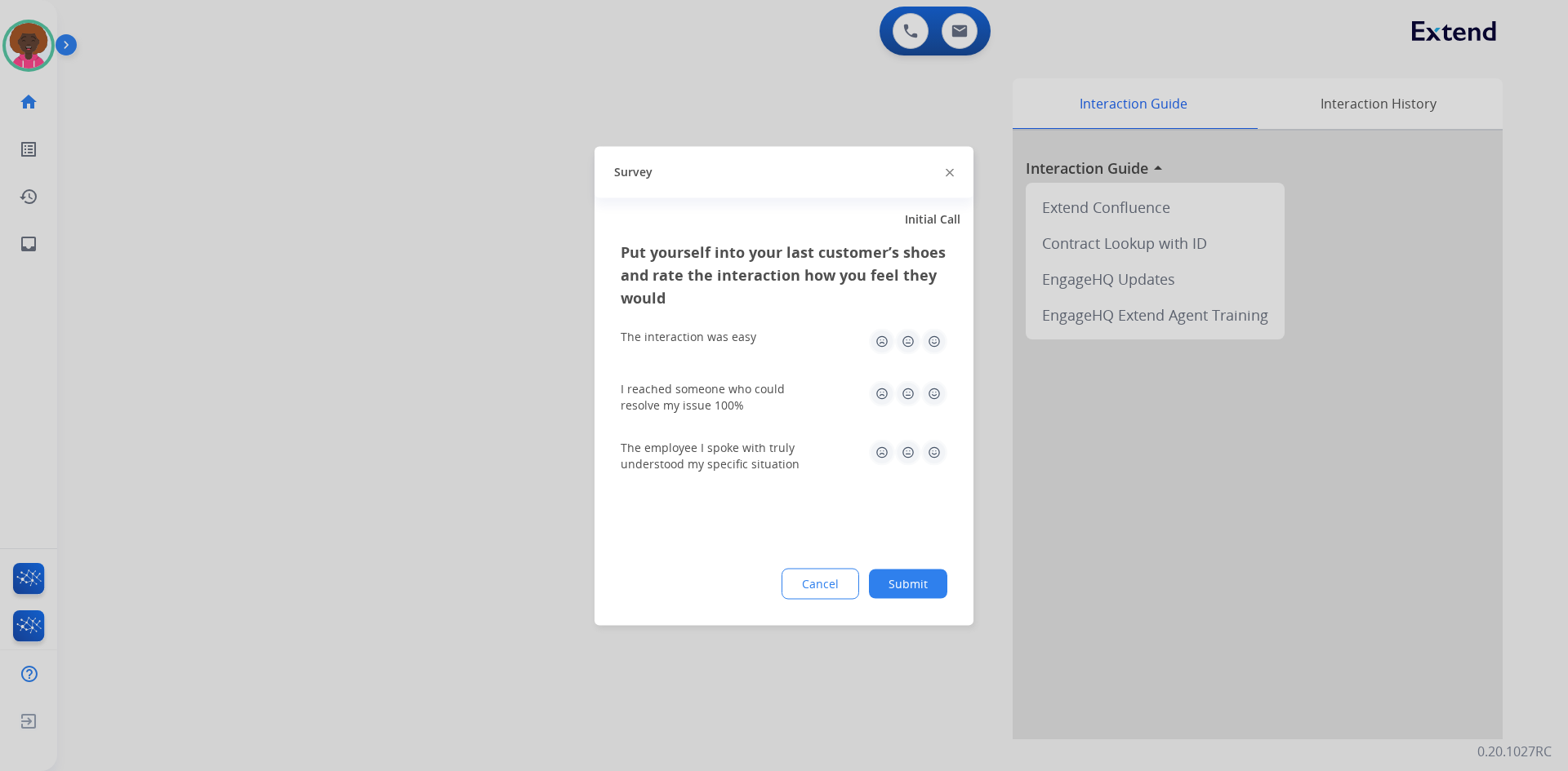
click at [924, 343] on img at bounding box center [935, 342] width 27 height 26
drag, startPoint x: 929, startPoint y: 375, endPoint x: 928, endPoint y: 404, distance: 29.0
click at [928, 382] on div "I reached someone who could resolve my issue 100%" at bounding box center [784, 397] width 327 height 59
click at [929, 404] on img at bounding box center [935, 394] width 27 height 26
drag, startPoint x: 932, startPoint y: 456, endPoint x: 944, endPoint y: 556, distance: 100.7
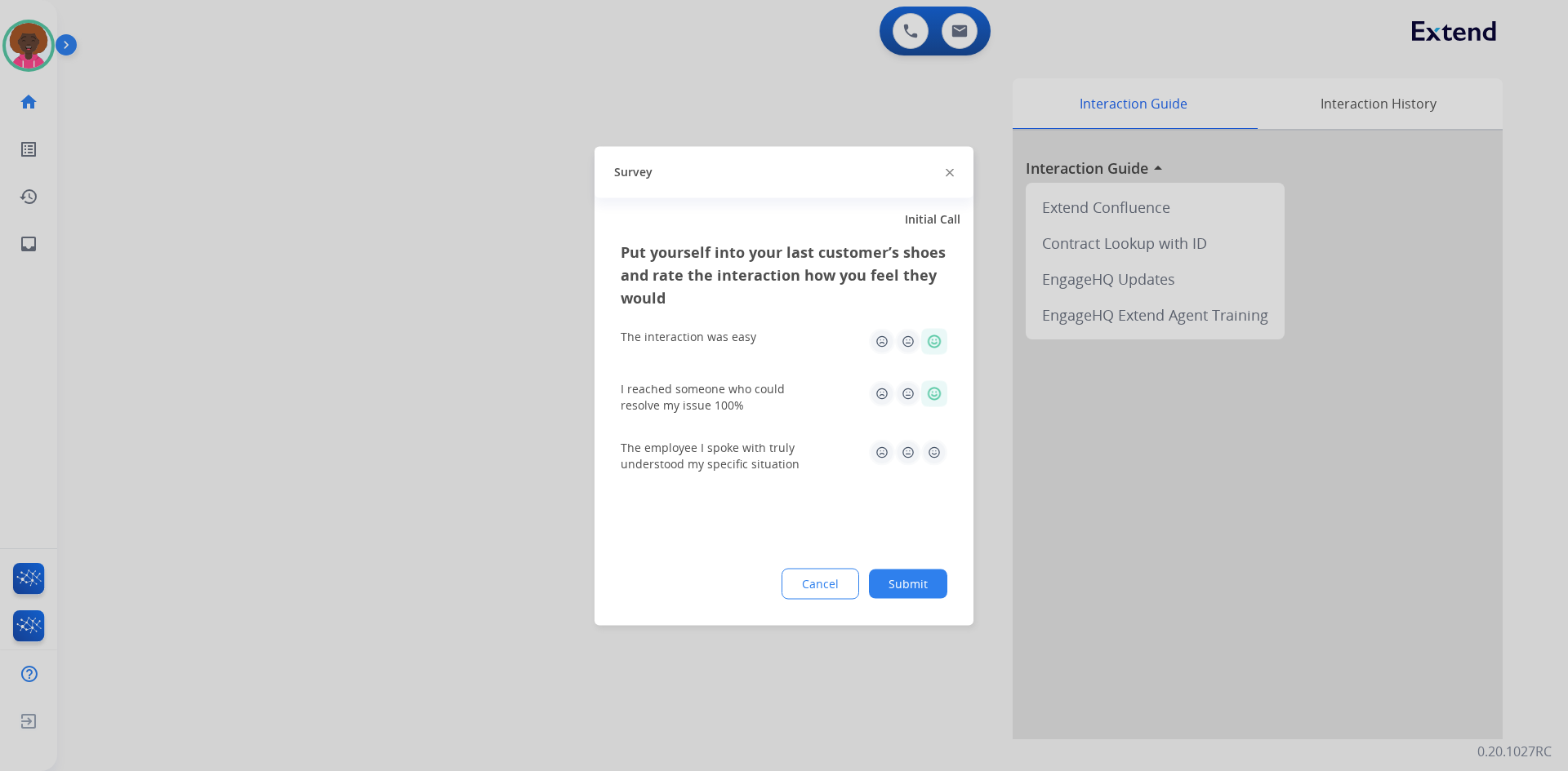
click at [930, 457] on img at bounding box center [935, 452] width 27 height 26
click at [932, 592] on button "Submit" at bounding box center [907, 583] width 79 height 29
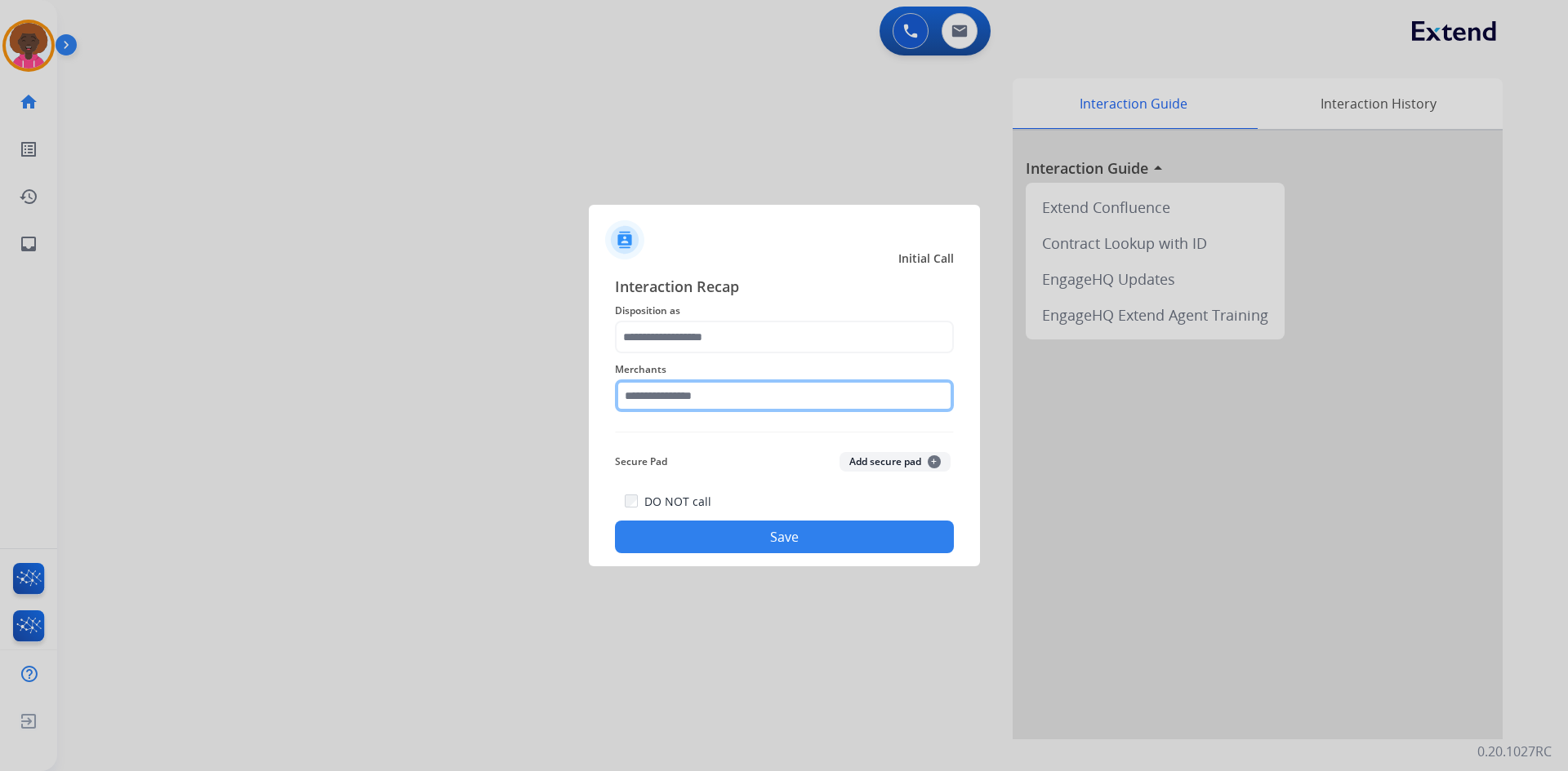
click at [683, 404] on input "text" at bounding box center [784, 396] width 339 height 33
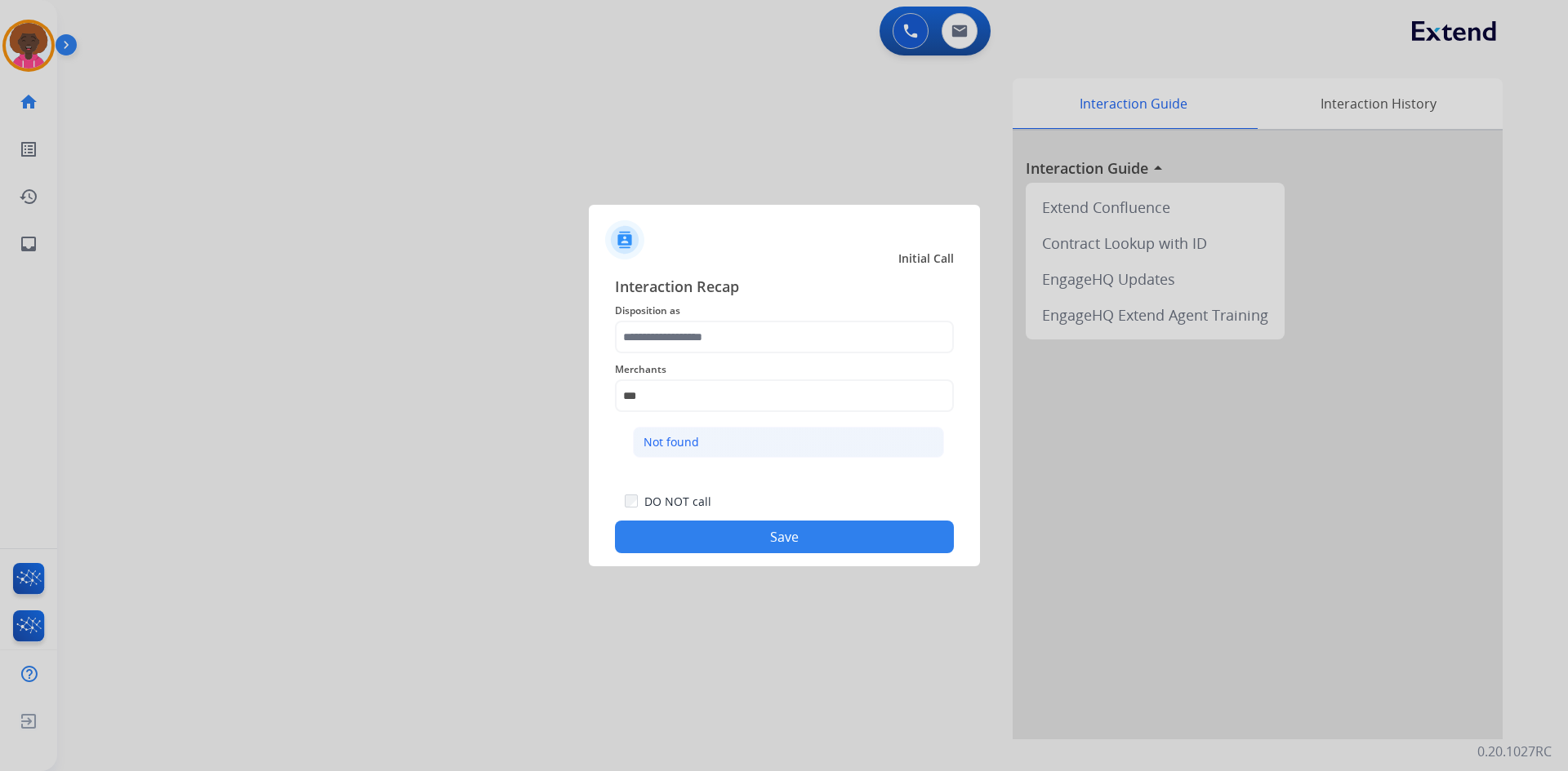
click at [657, 447] on div "Not found" at bounding box center [670, 442] width 56 height 16
type input "*********"
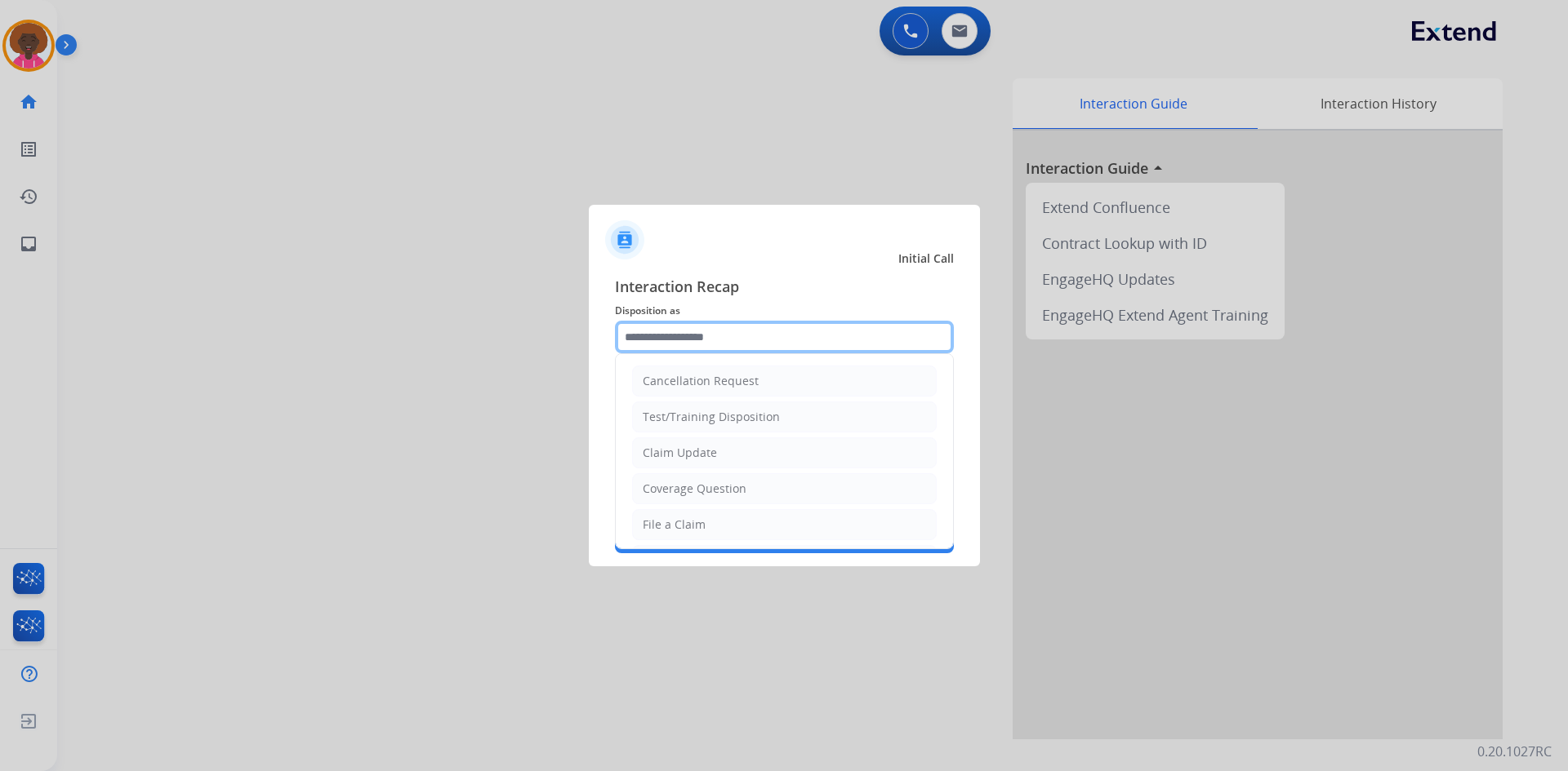
click at [674, 345] on input "text" at bounding box center [784, 336] width 339 height 33
click at [723, 537] on li "File a Claim" at bounding box center [784, 525] width 305 height 31
type input "**********"
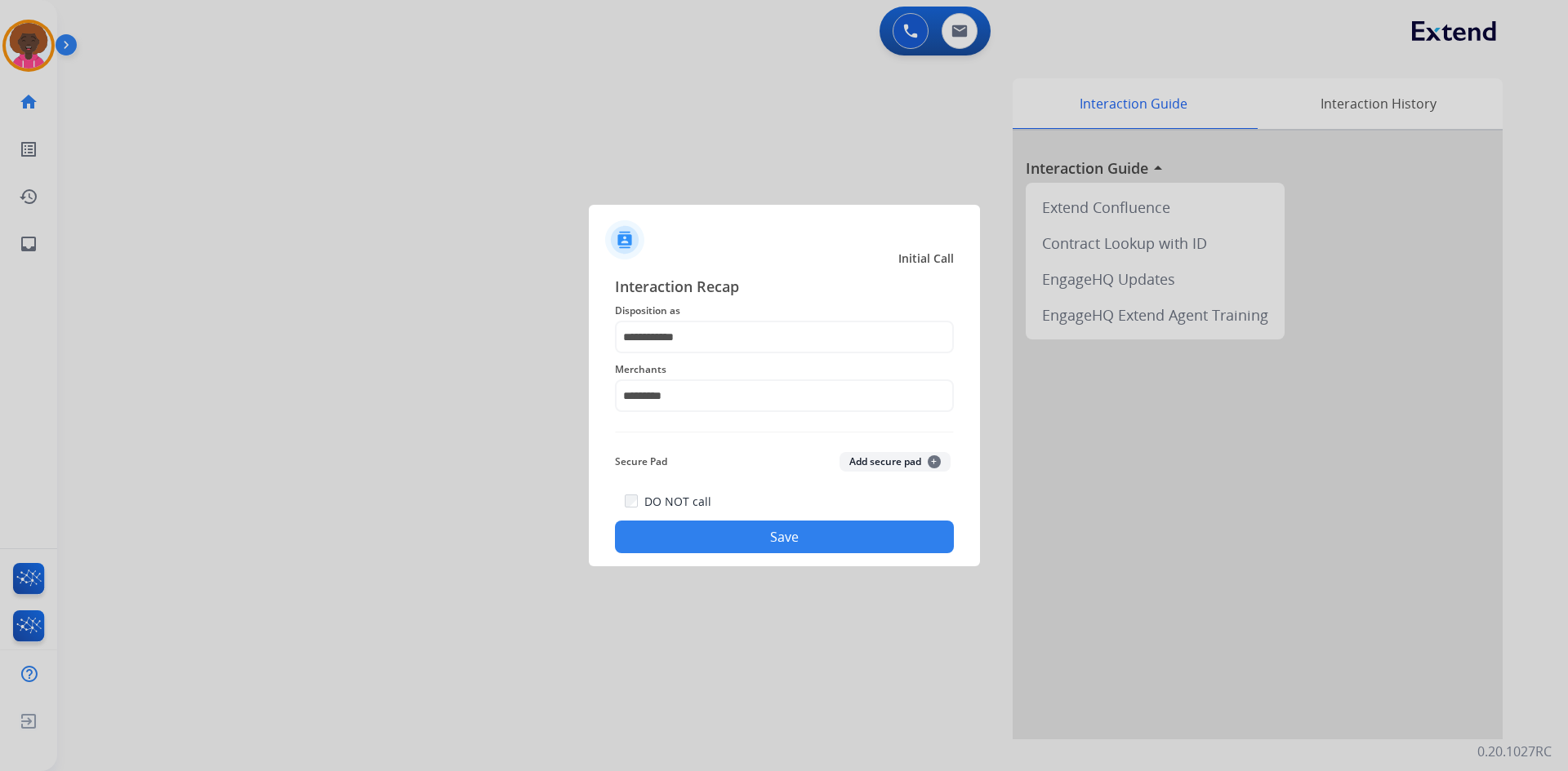
click at [794, 532] on button "Save" at bounding box center [784, 537] width 339 height 33
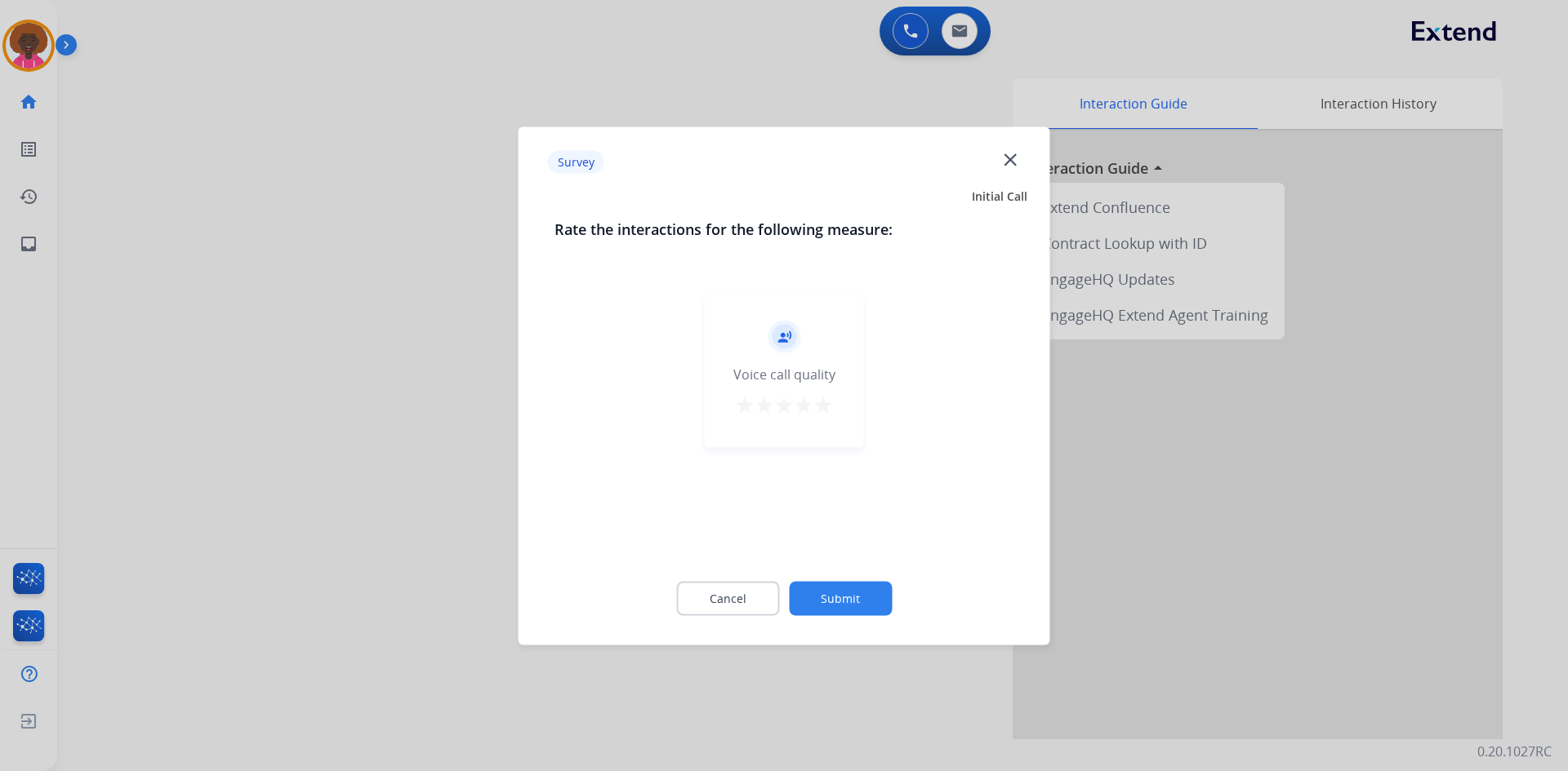
drag, startPoint x: 807, startPoint y: 420, endPoint x: 820, endPoint y: 426, distance: 14.3
click at [809, 421] on div "record_voice_over Voice call quality star star star star star" at bounding box center [784, 370] width 159 height 155
click at [829, 417] on button "star" at bounding box center [823, 407] width 19 height 25
click at [866, 574] on div "Cancel Submit" at bounding box center [784, 598] width 459 height 73
drag, startPoint x: 867, startPoint y: 583, endPoint x: 858, endPoint y: 598, distance: 17.5
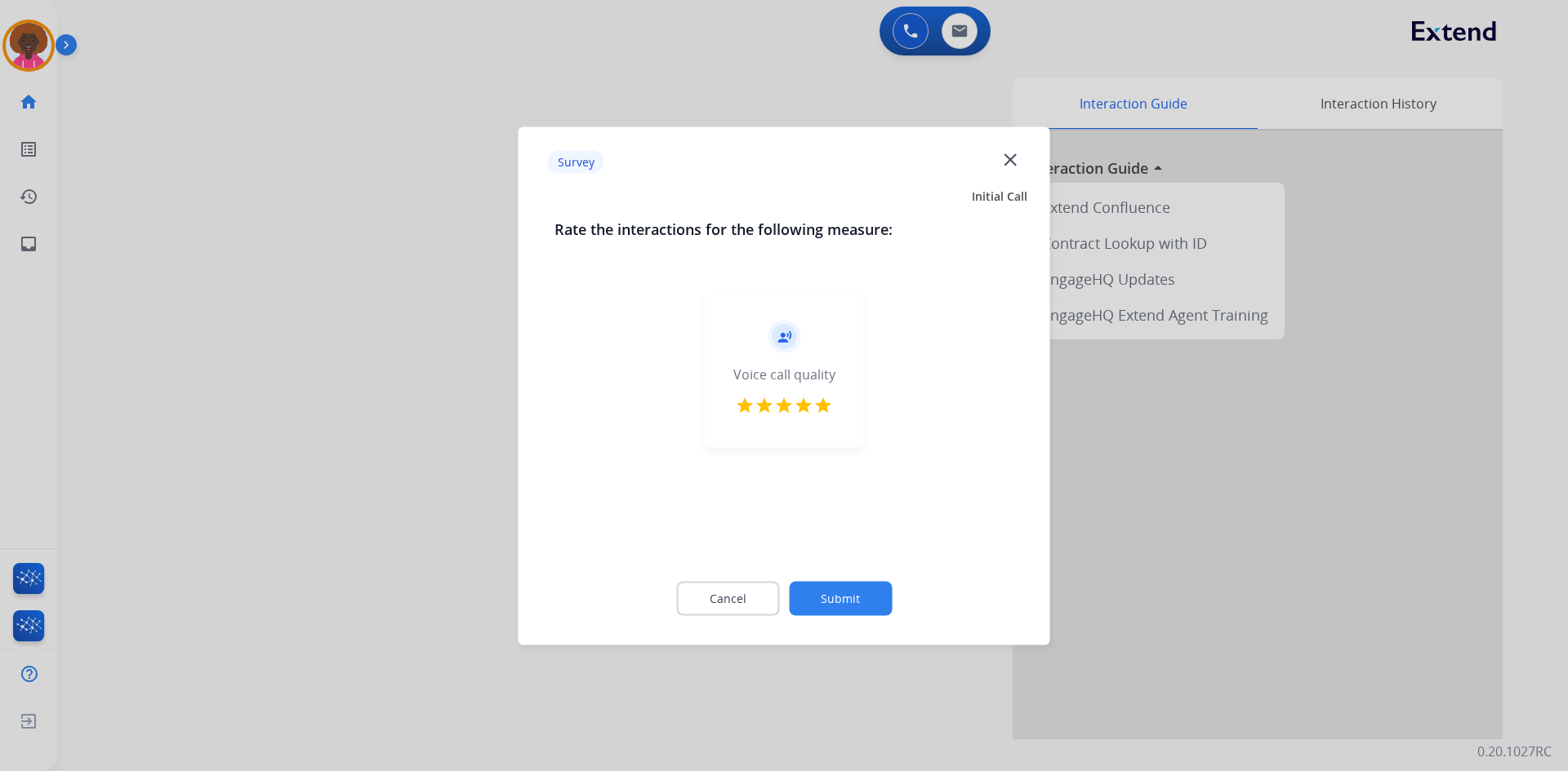
click at [858, 598] on button "Submit" at bounding box center [840, 598] width 102 height 34
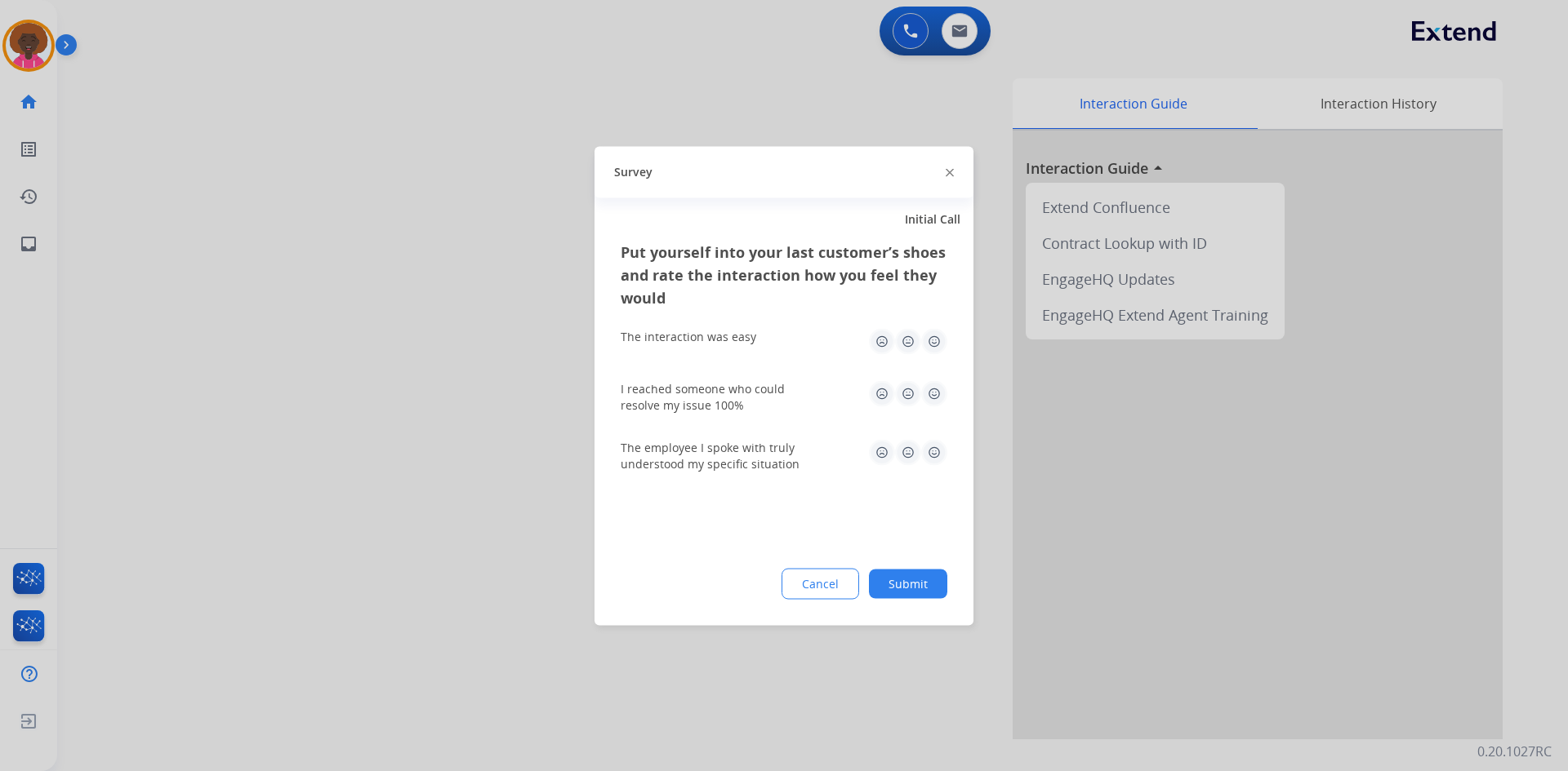
drag, startPoint x: 923, startPoint y: 381, endPoint x: 920, endPoint y: 400, distance: 19.2
click at [923, 382] on img at bounding box center [935, 394] width 27 height 26
click at [920, 400] on img at bounding box center [908, 394] width 27 height 26
click at [945, 344] on img at bounding box center [935, 342] width 27 height 26
click at [929, 407] on div "I reached someone who could resolve my issue 100%" at bounding box center [784, 397] width 327 height 33
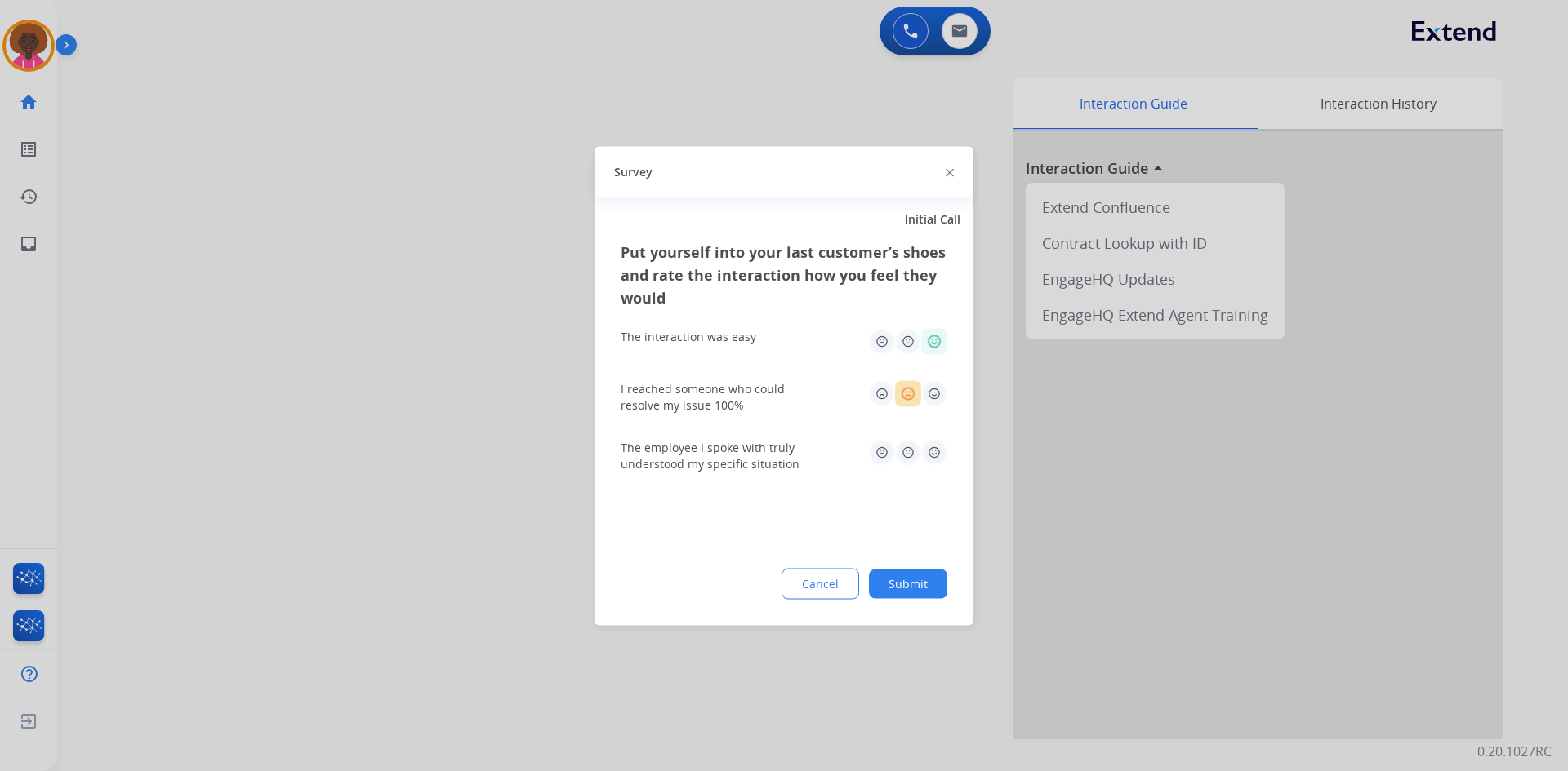
click at [935, 397] on img at bounding box center [935, 394] width 27 height 26
drag, startPoint x: 956, startPoint y: 463, endPoint x: 945, endPoint y: 459, distance: 11.7
click at [951, 463] on div "Put yourself into your last customer’s shoes and rate the interaction how you f…" at bounding box center [784, 433] width 379 height 385
click at [935, 456] on img at bounding box center [935, 452] width 27 height 26
click at [907, 577] on button "Submit" at bounding box center [907, 583] width 79 height 29
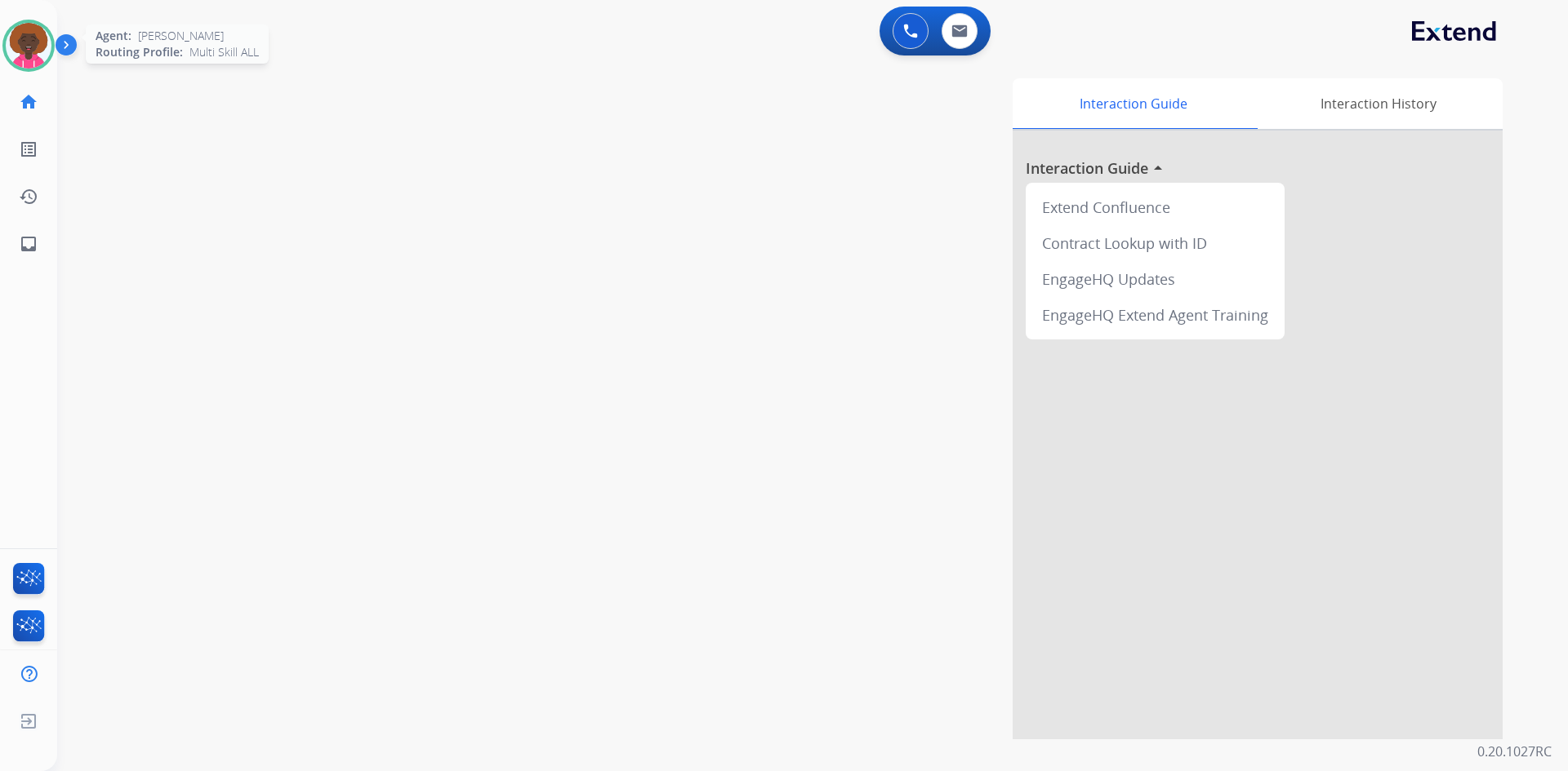
click at [16, 58] on img at bounding box center [28, 46] width 46 height 46
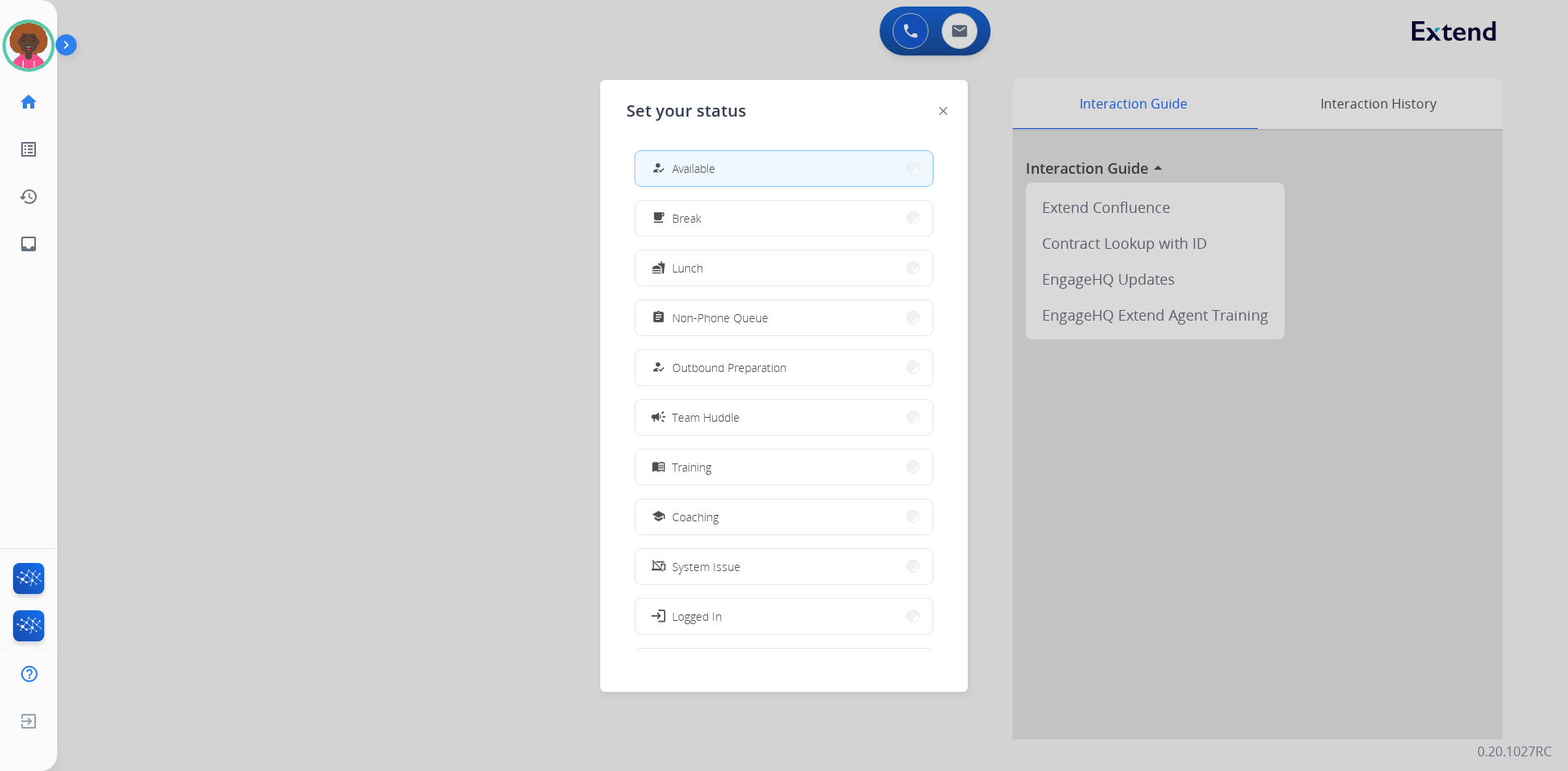
drag, startPoint x: 726, startPoint y: 326, endPoint x: 905, endPoint y: 154, distance: 248.2
click at [727, 322] on span "Non-Phone Queue" at bounding box center [720, 317] width 96 height 17
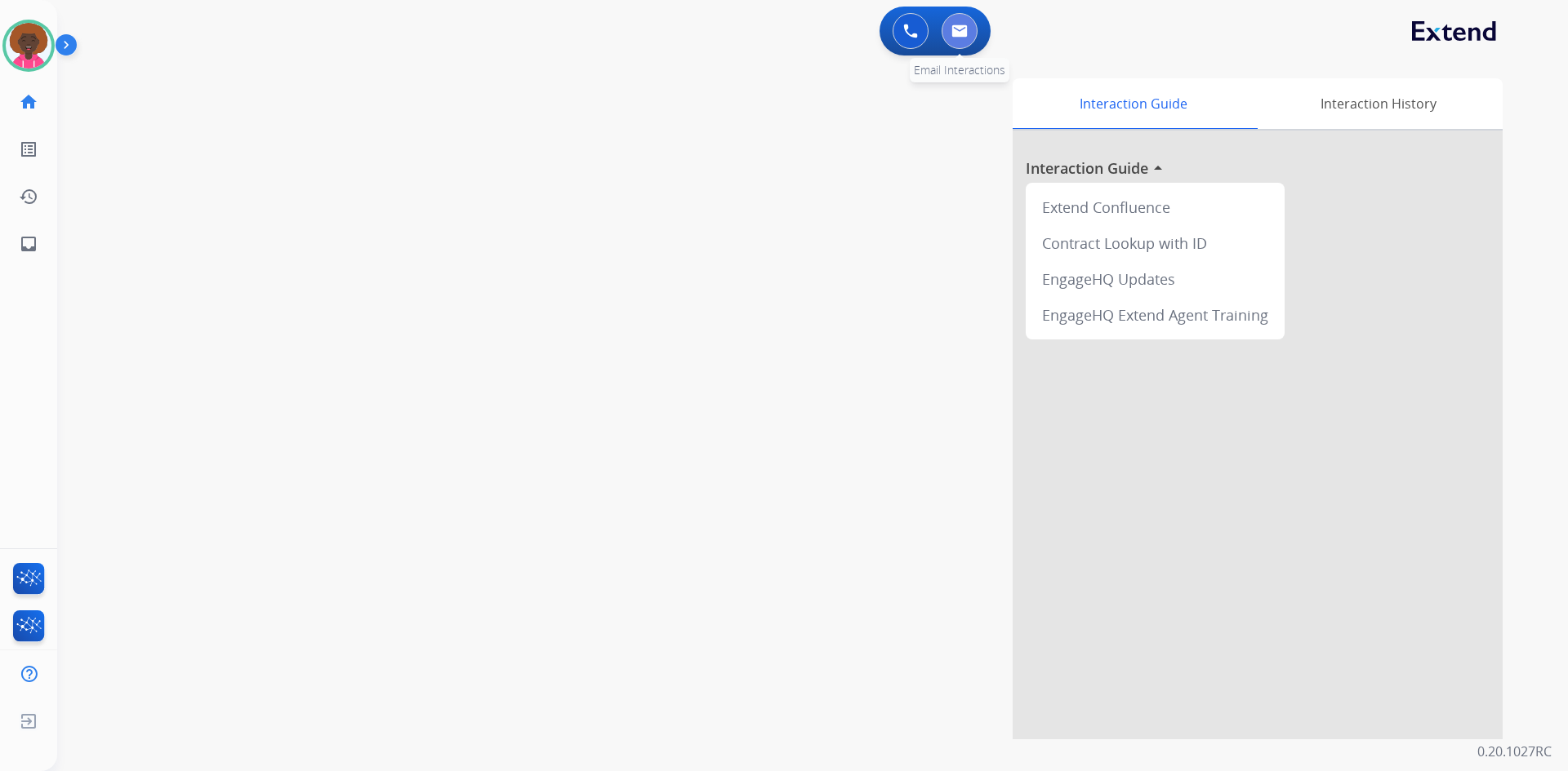
click at [971, 20] on button at bounding box center [959, 31] width 36 height 36
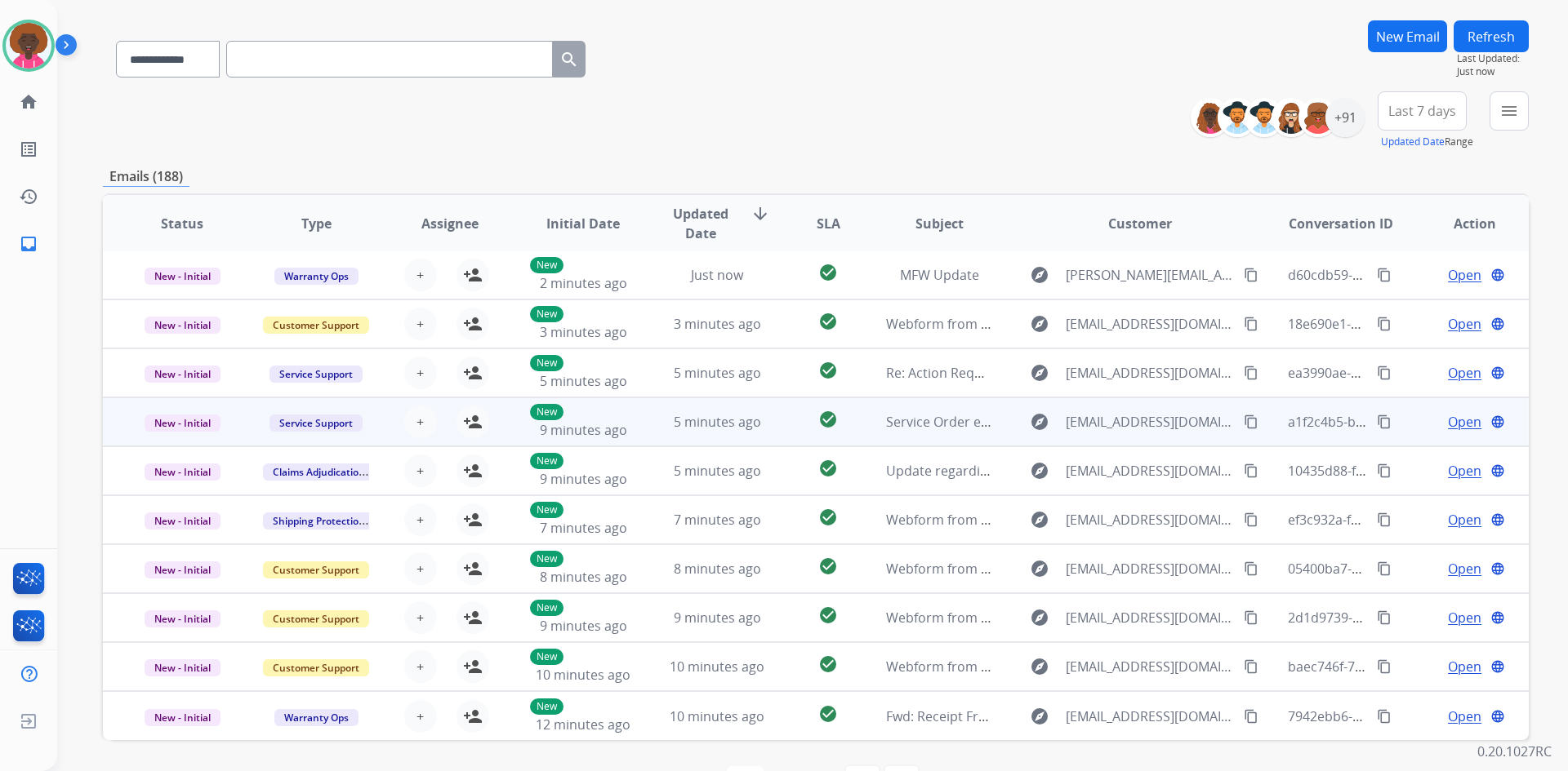
scroll to position [157, 0]
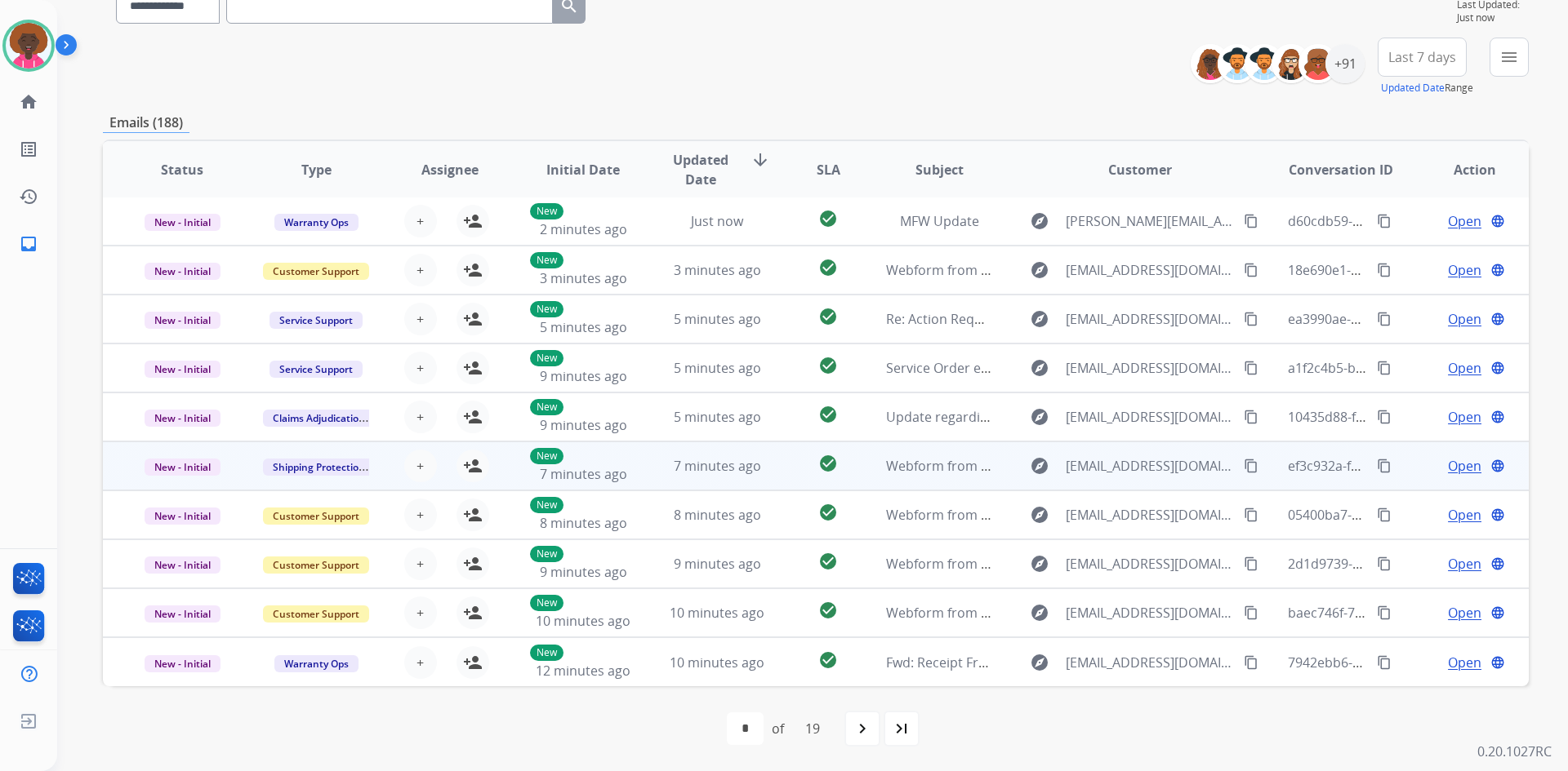
click at [706, 480] on td "7 minutes ago" at bounding box center [705, 465] width 134 height 49
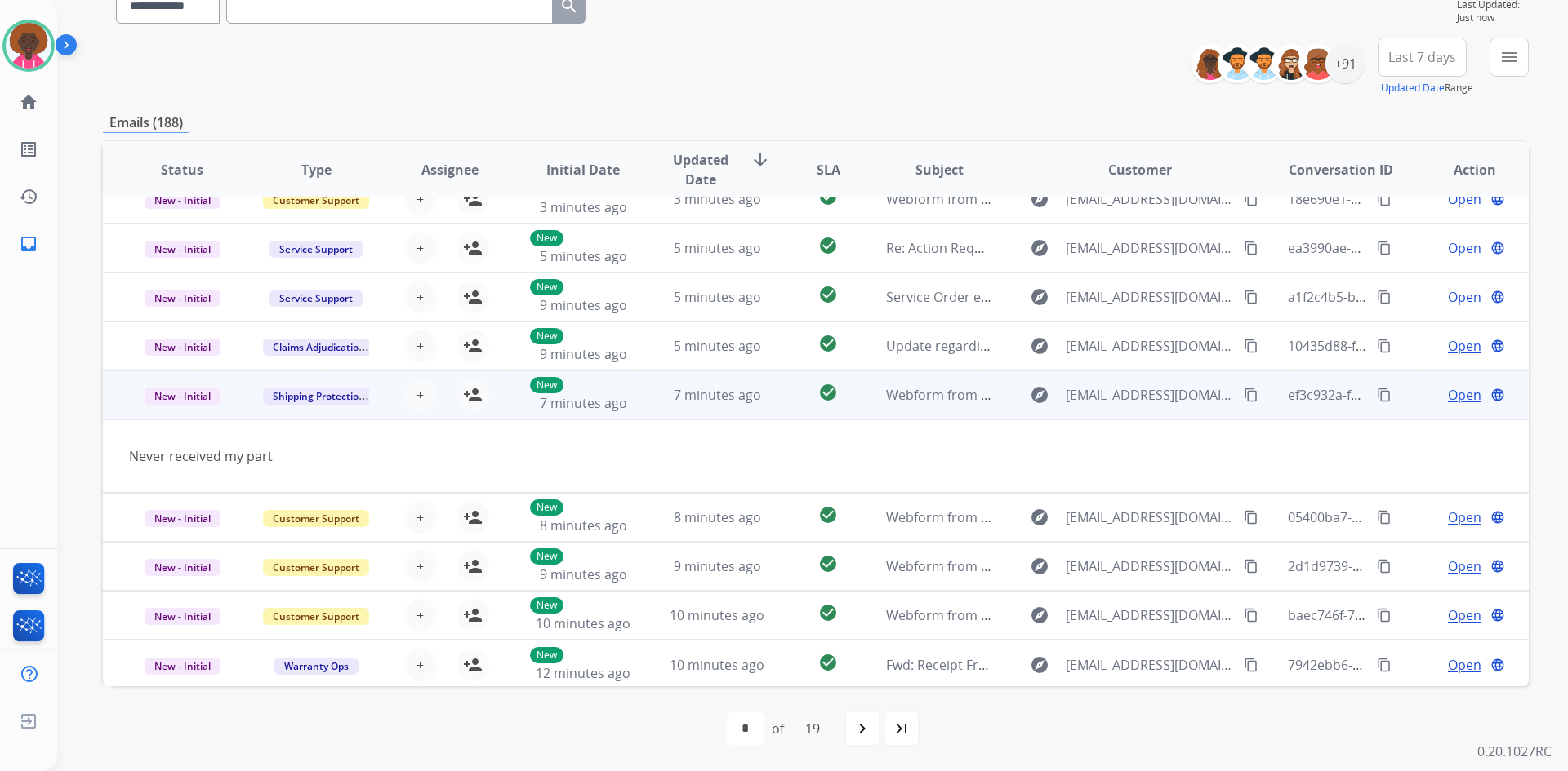
scroll to position [75, 0]
click at [466, 404] on button "person_add Assign to Me" at bounding box center [473, 392] width 33 height 33
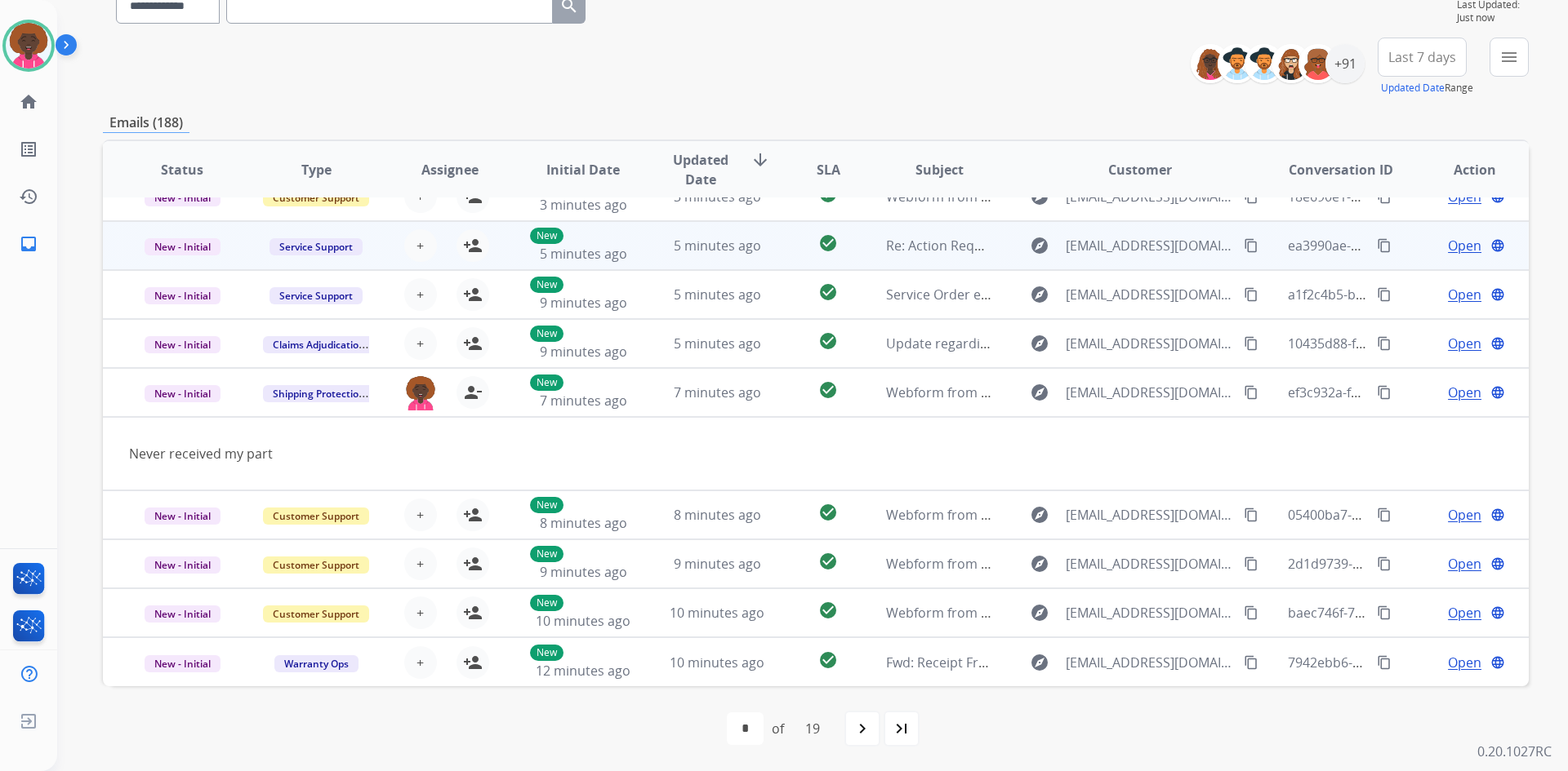
scroll to position [0, 0]
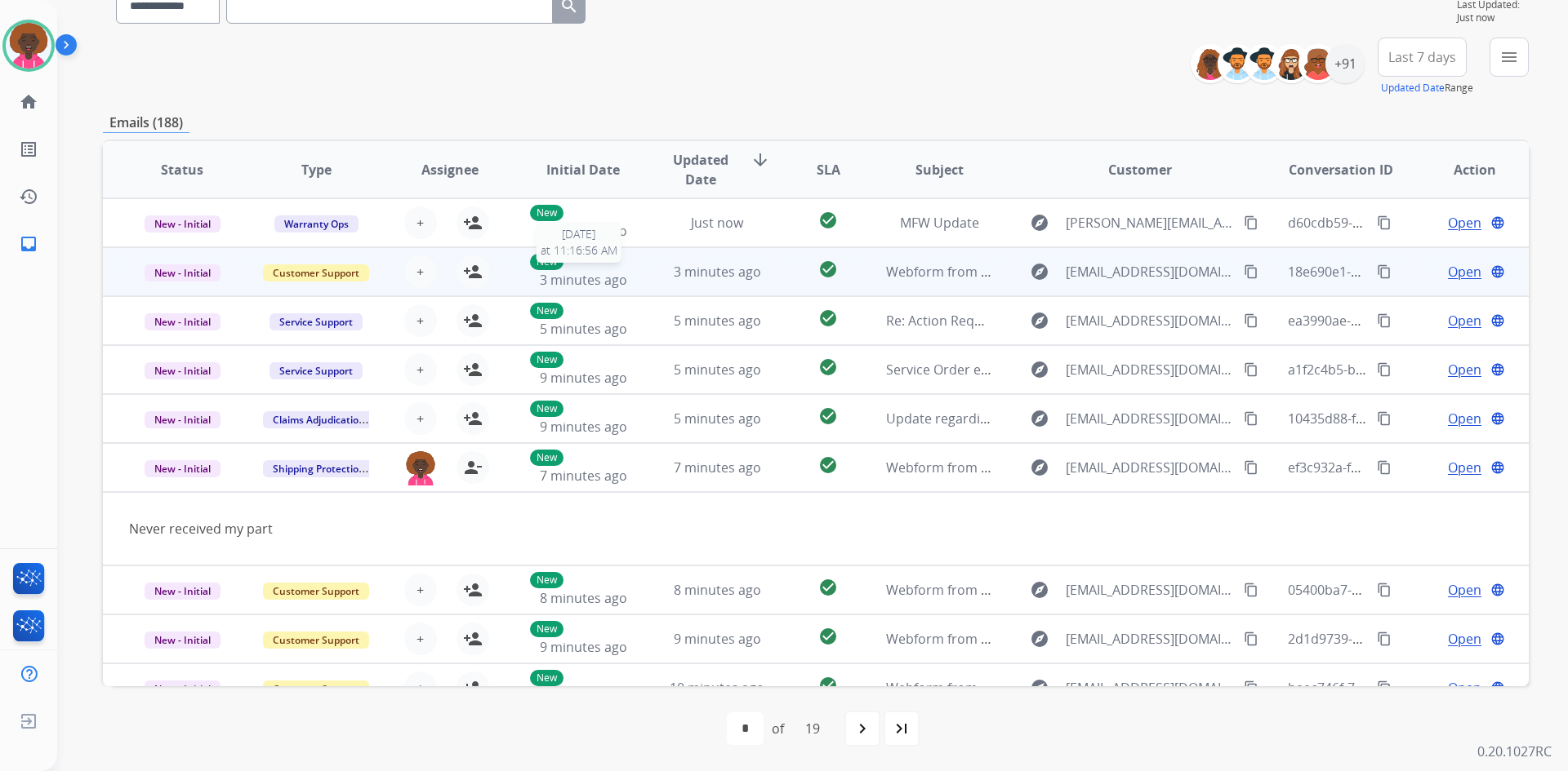
click at [609, 278] on span "3 minutes ago" at bounding box center [583, 280] width 87 height 18
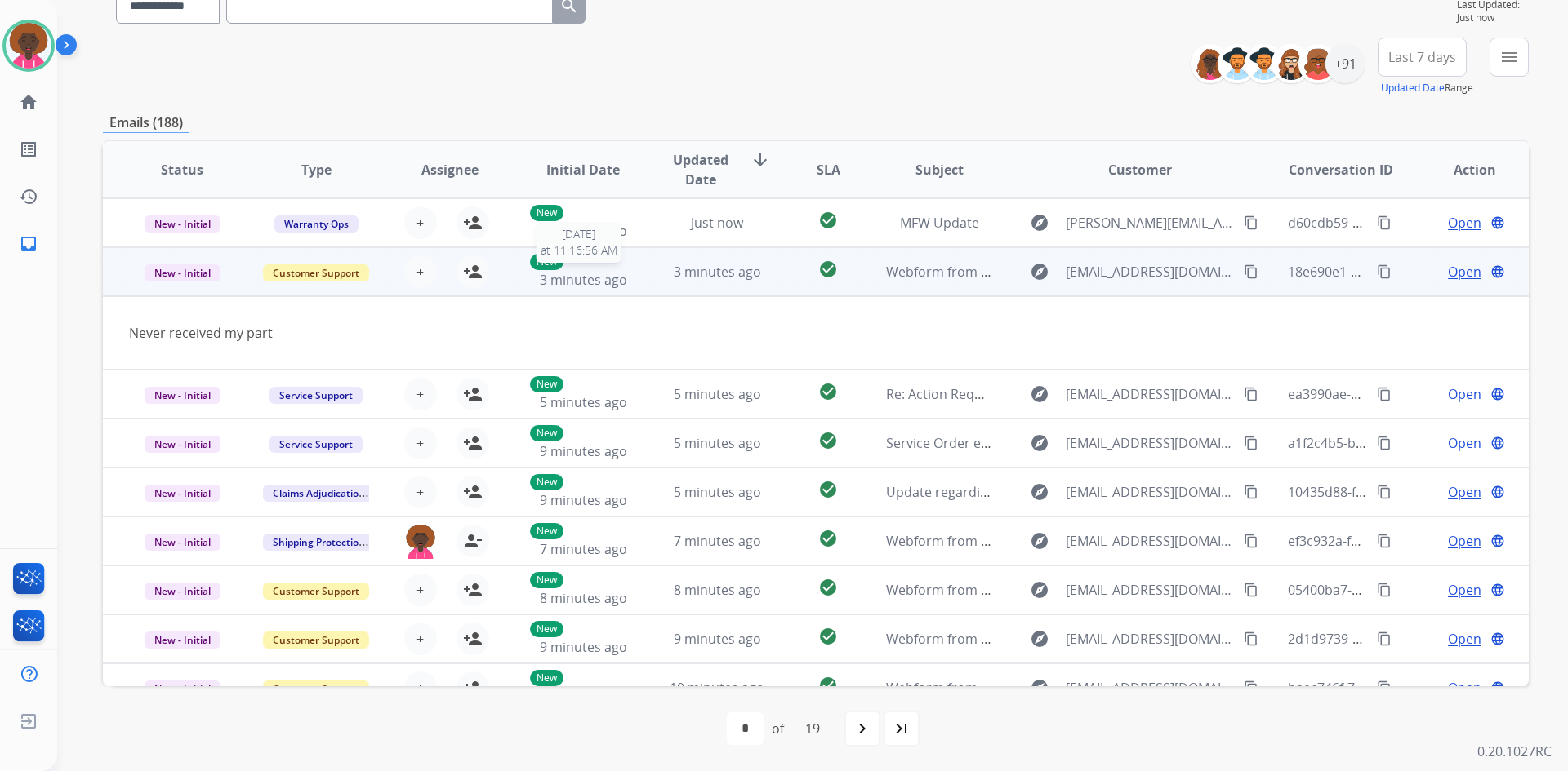
scroll to position [49, 0]
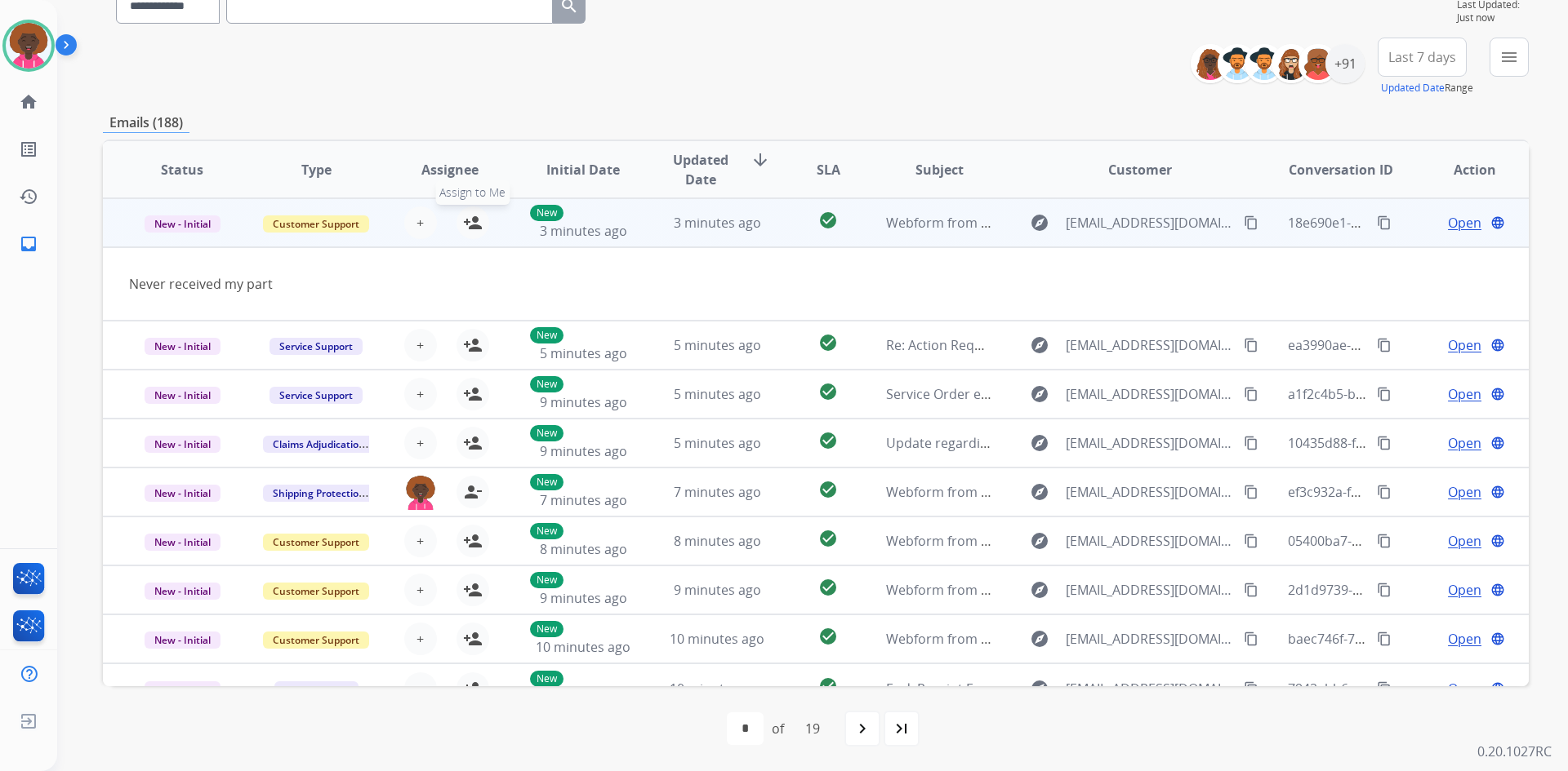
click at [470, 231] on mat-icon "person_add" at bounding box center [473, 223] width 19 height 19
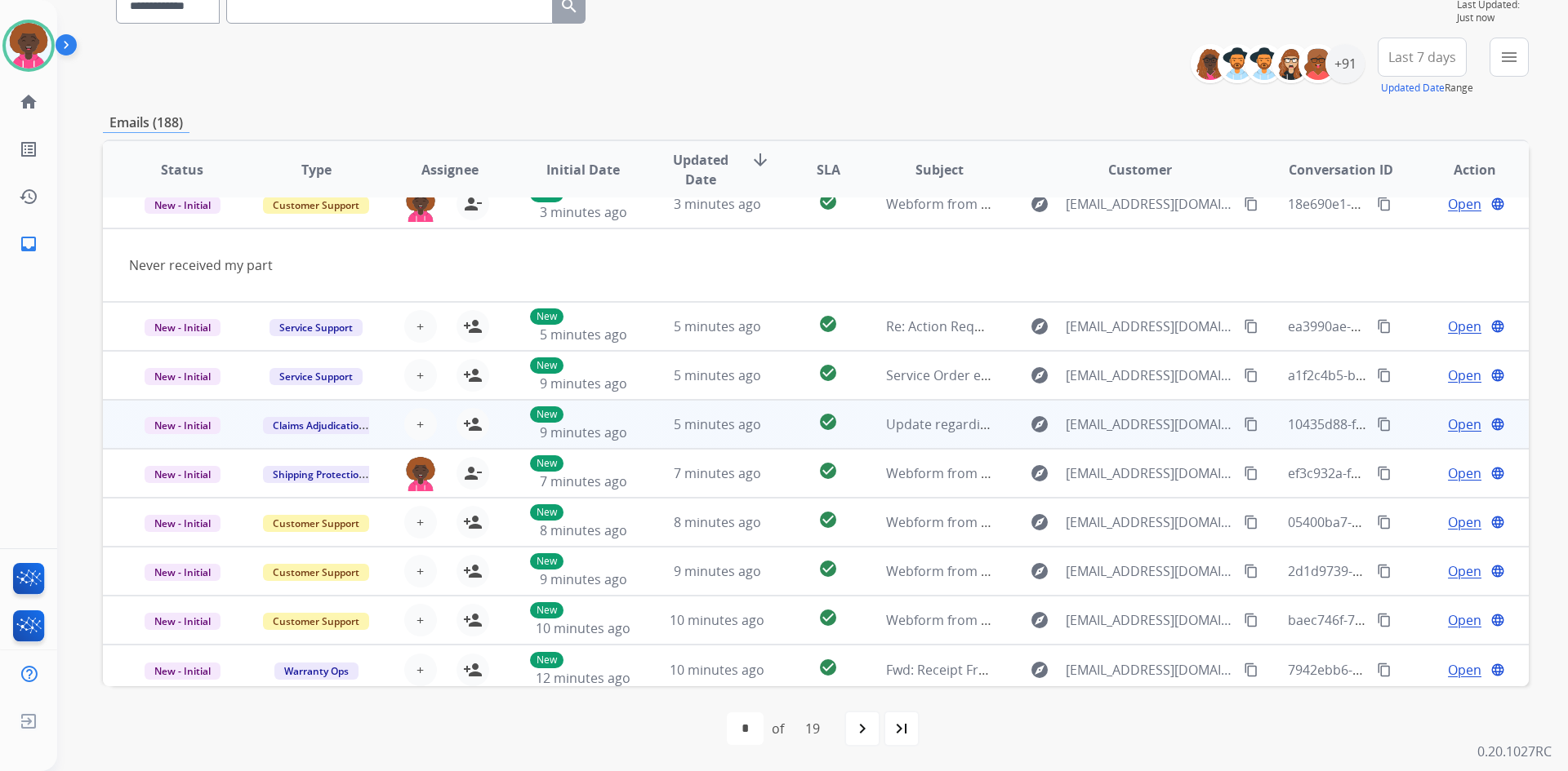
scroll to position [75, 0]
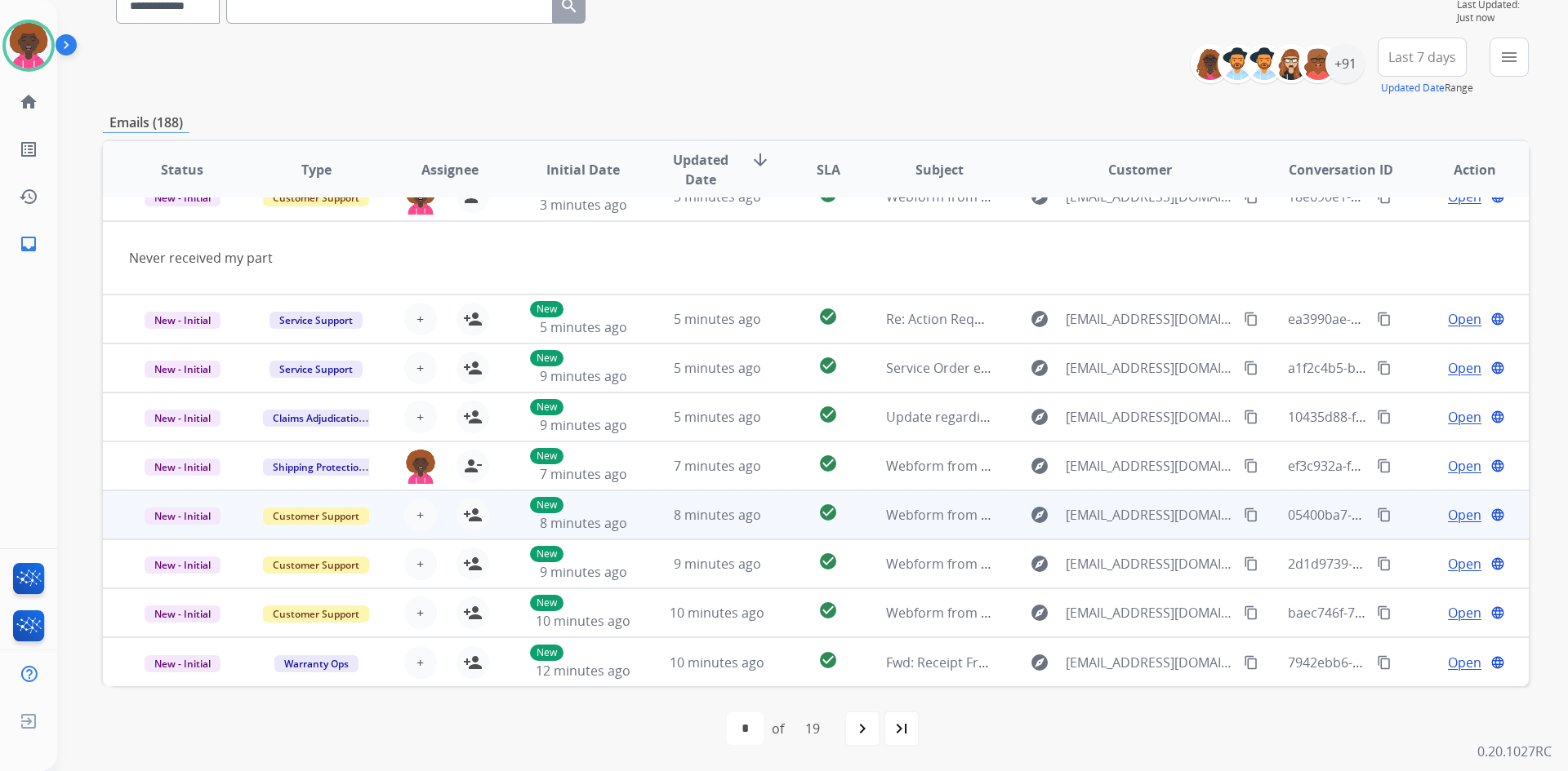
click at [729, 525] on td "8 minutes ago" at bounding box center [705, 514] width 134 height 49
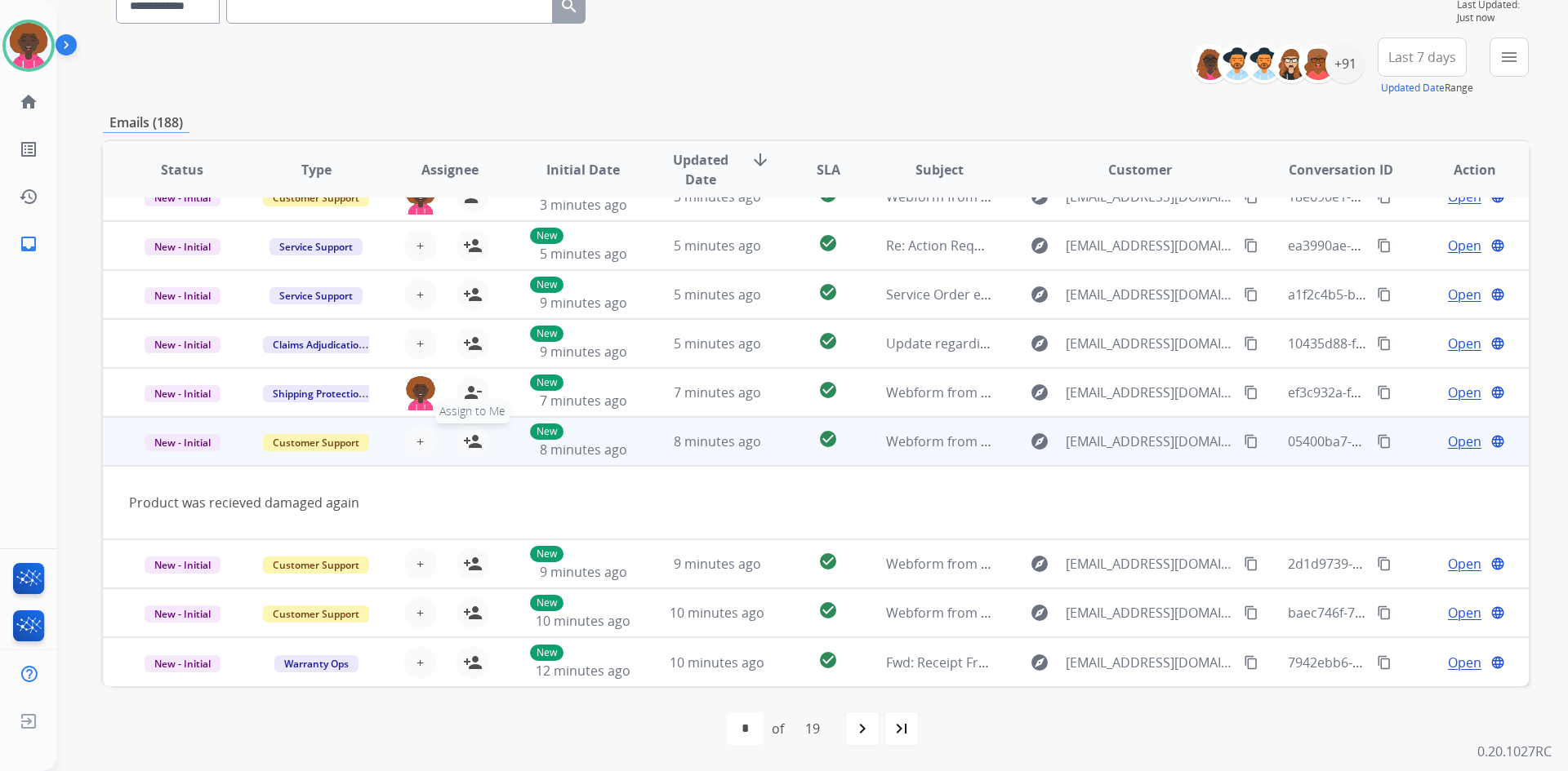
click at [470, 446] on mat-icon "person_add" at bounding box center [473, 442] width 19 height 19
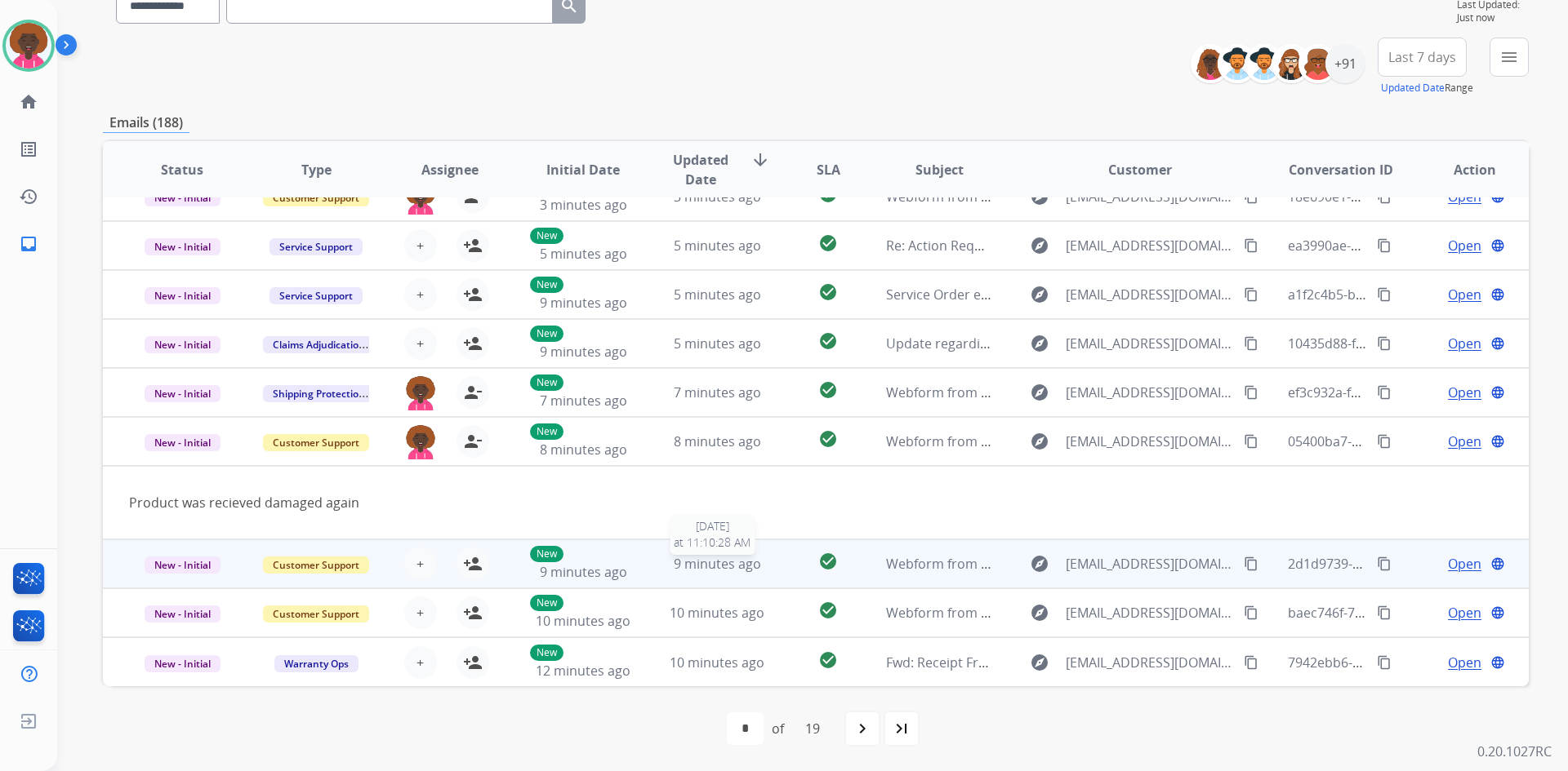
click at [663, 571] on div "9 minutes ago" at bounding box center [716, 564] width 107 height 19
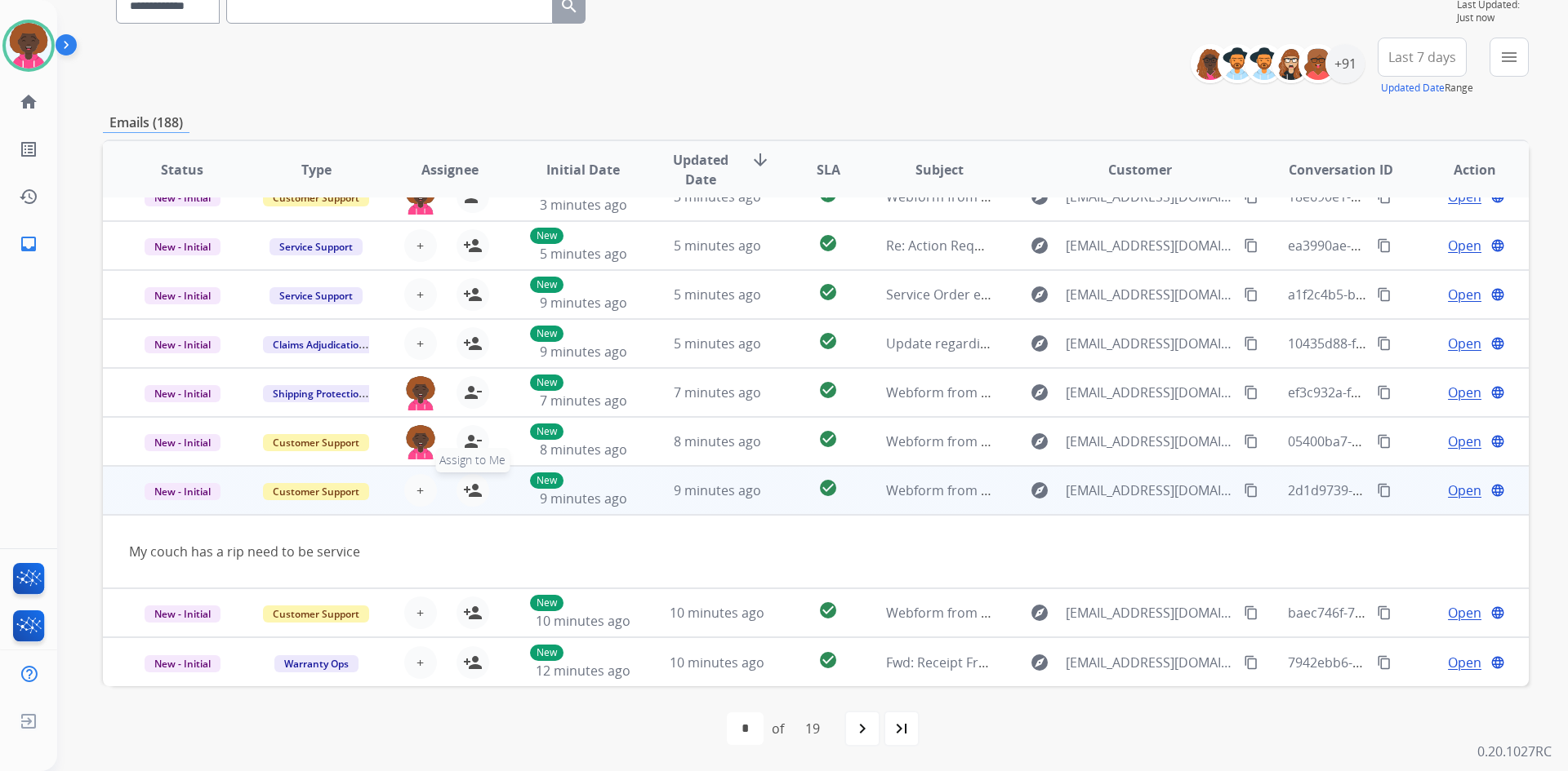
click at [477, 495] on mat-icon "person_add" at bounding box center [473, 490] width 19 height 19
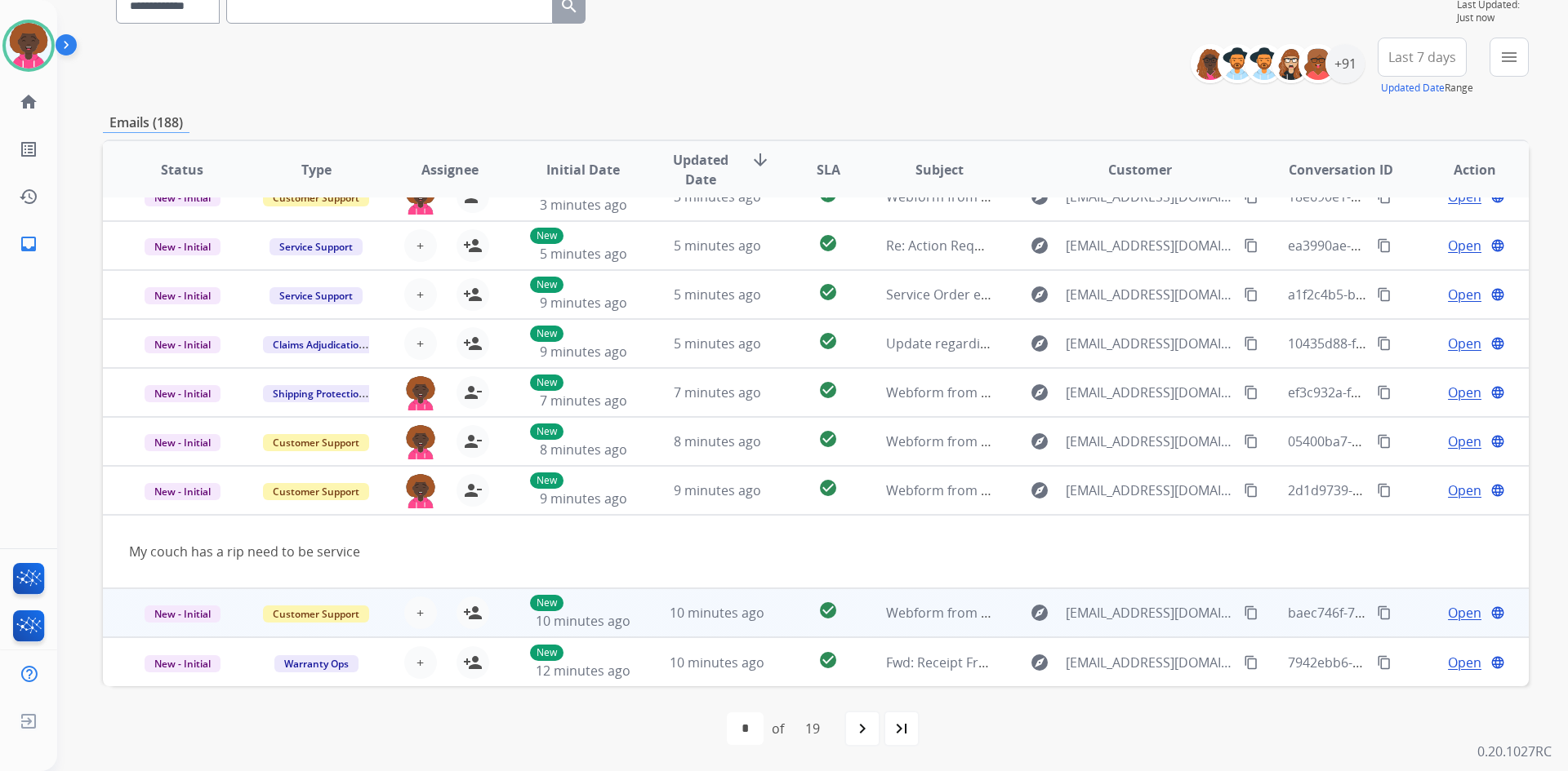
click at [685, 627] on td "10 minutes ago" at bounding box center [705, 612] width 134 height 49
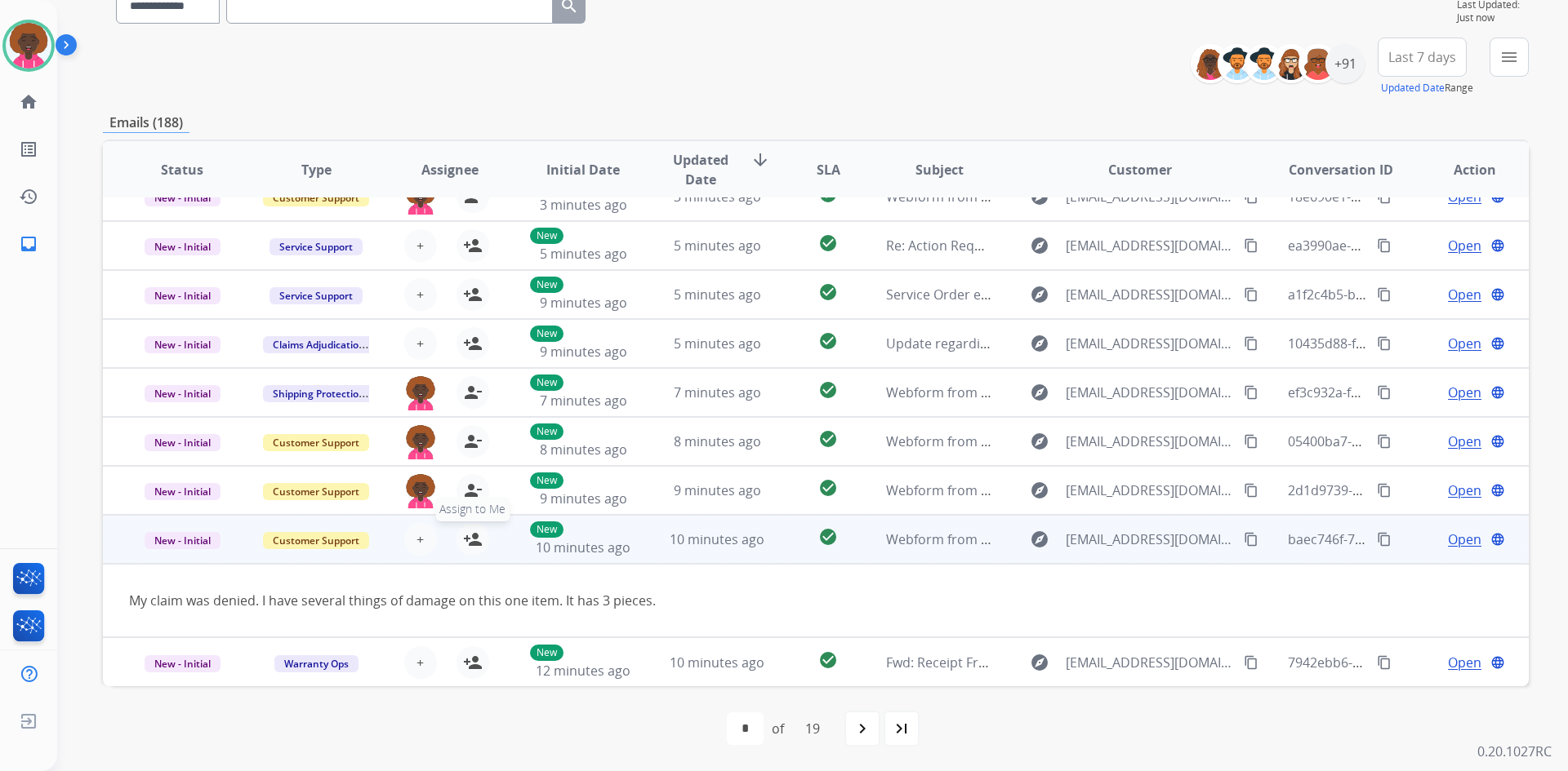
click at [484, 544] on button "person_add Assign to Me" at bounding box center [473, 539] width 33 height 33
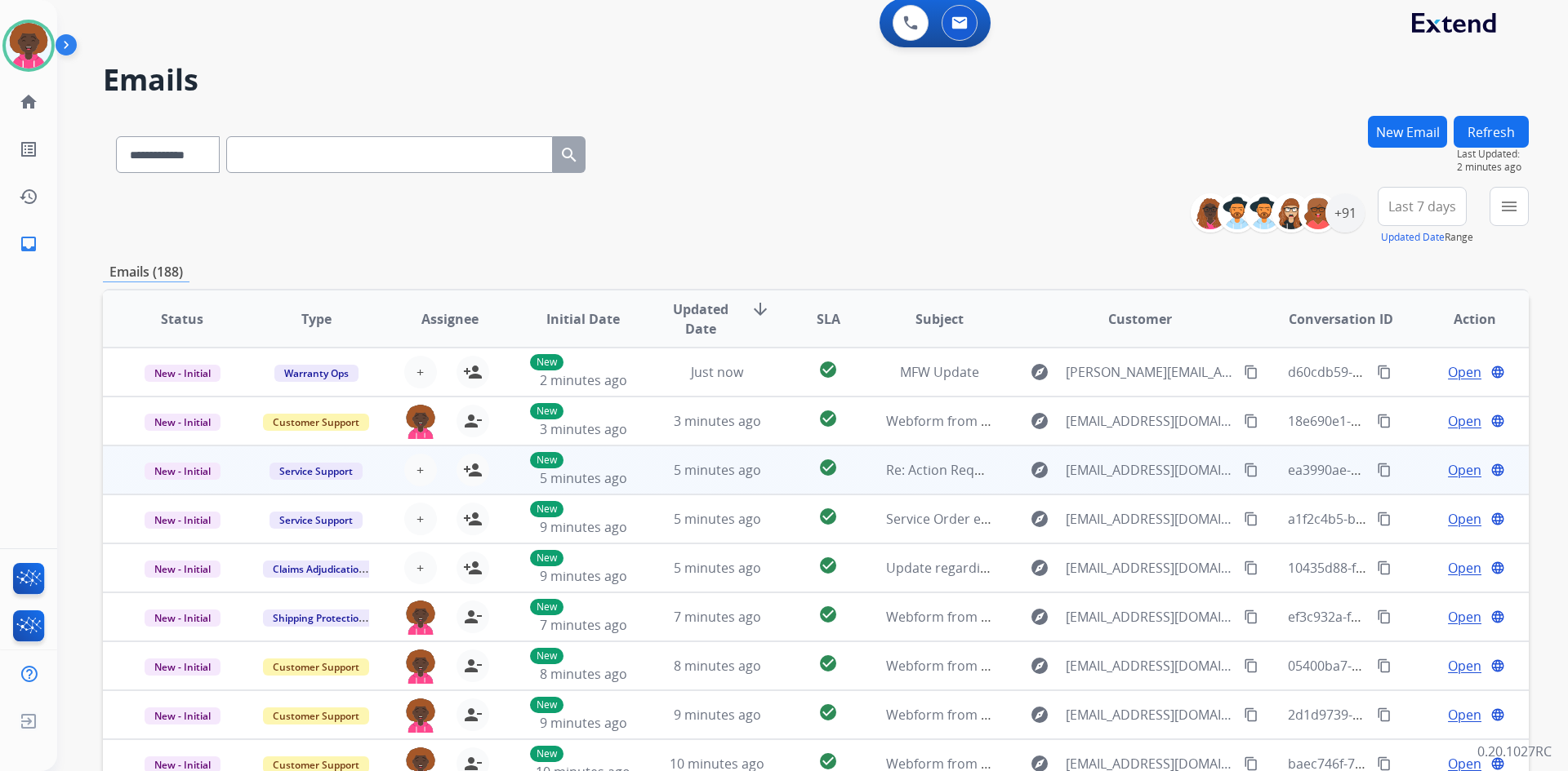
scroll to position [0, 0]
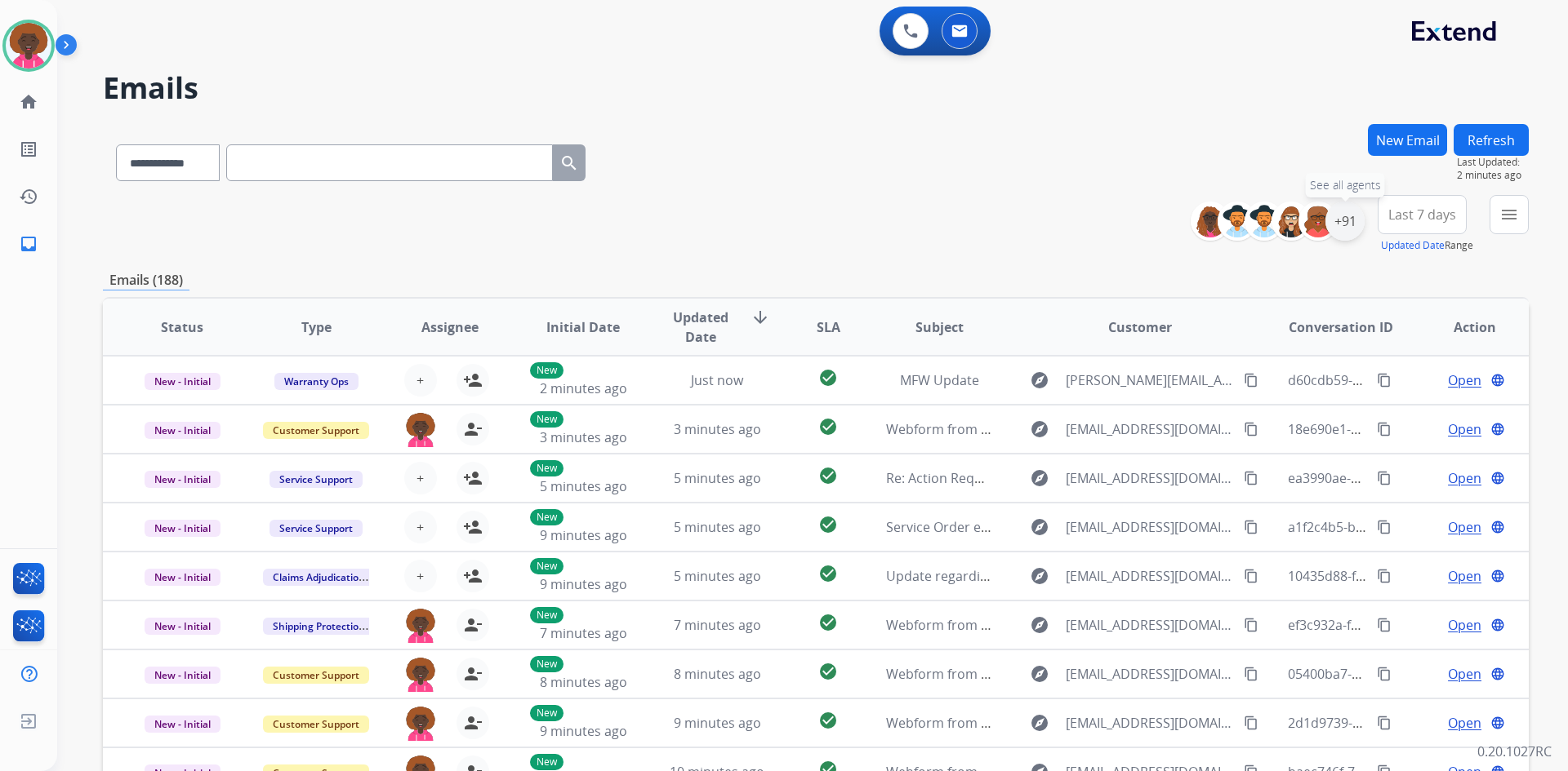
click at [1342, 225] on div "+91" at bounding box center [1345, 221] width 39 height 39
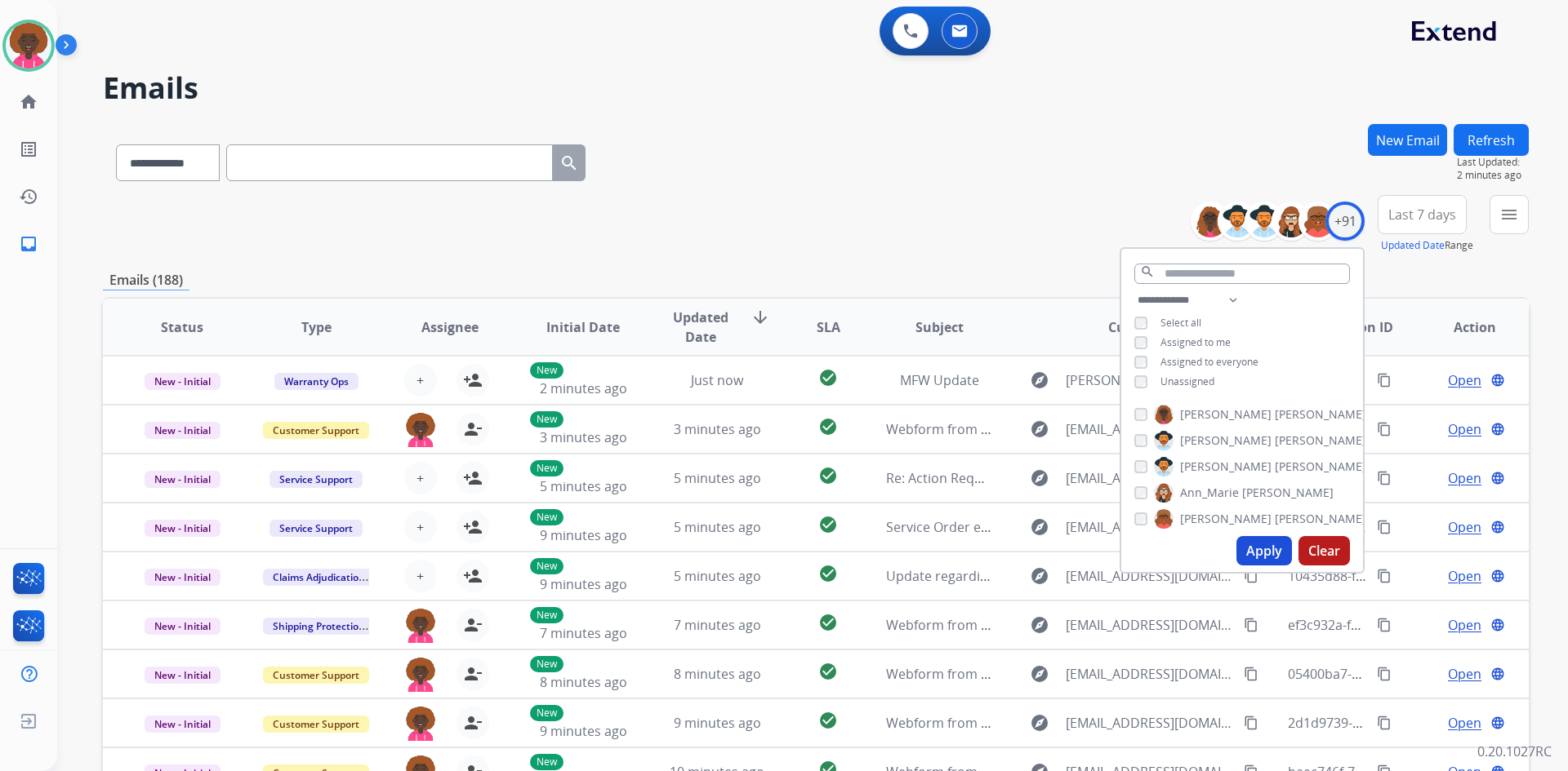
click at [1134, 379] on div "Unassigned" at bounding box center [1174, 382] width 80 height 13
click at [1263, 563] on button "Apply" at bounding box center [1263, 550] width 56 height 29
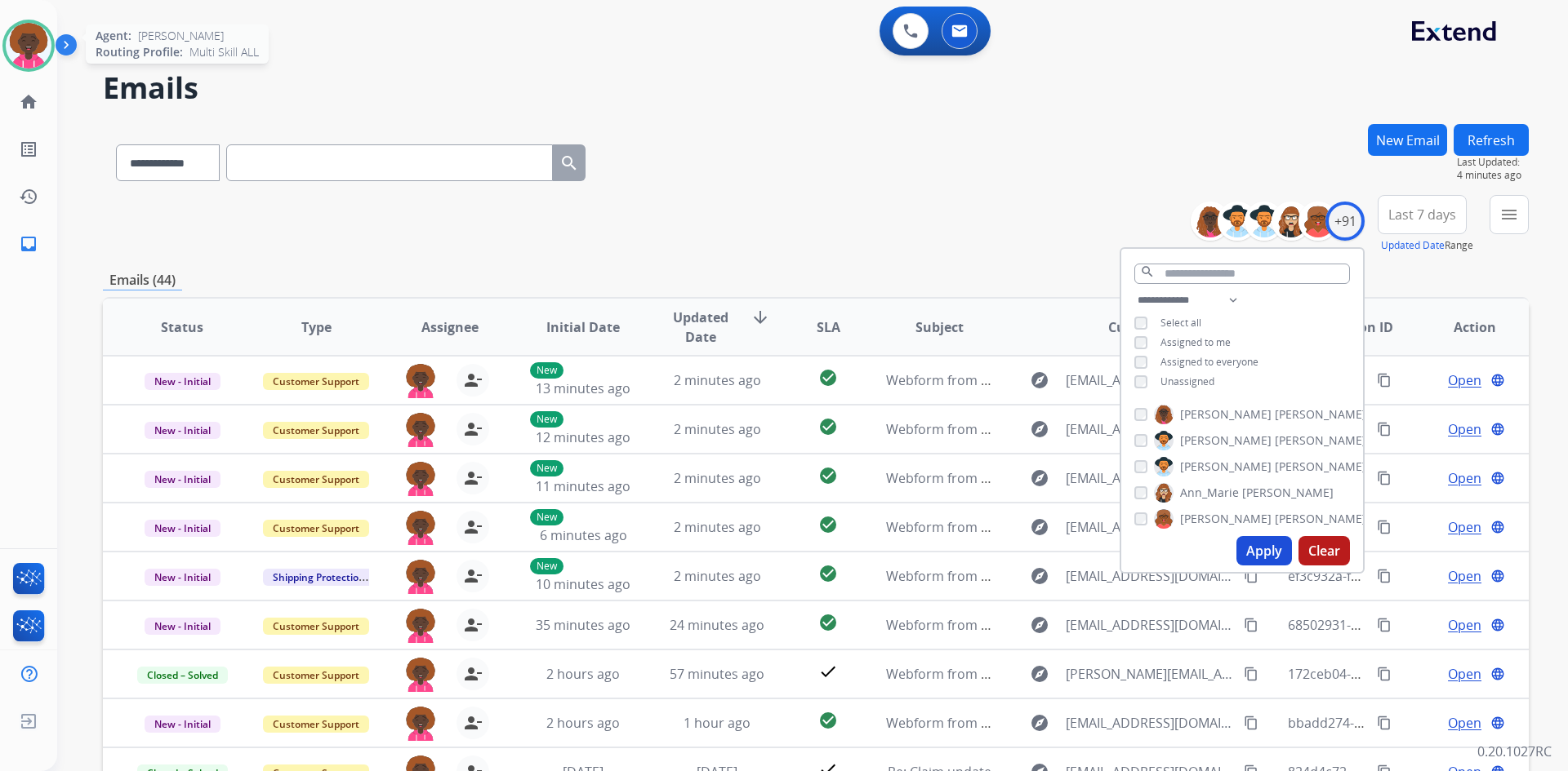
click at [11, 44] on img at bounding box center [28, 46] width 46 height 46
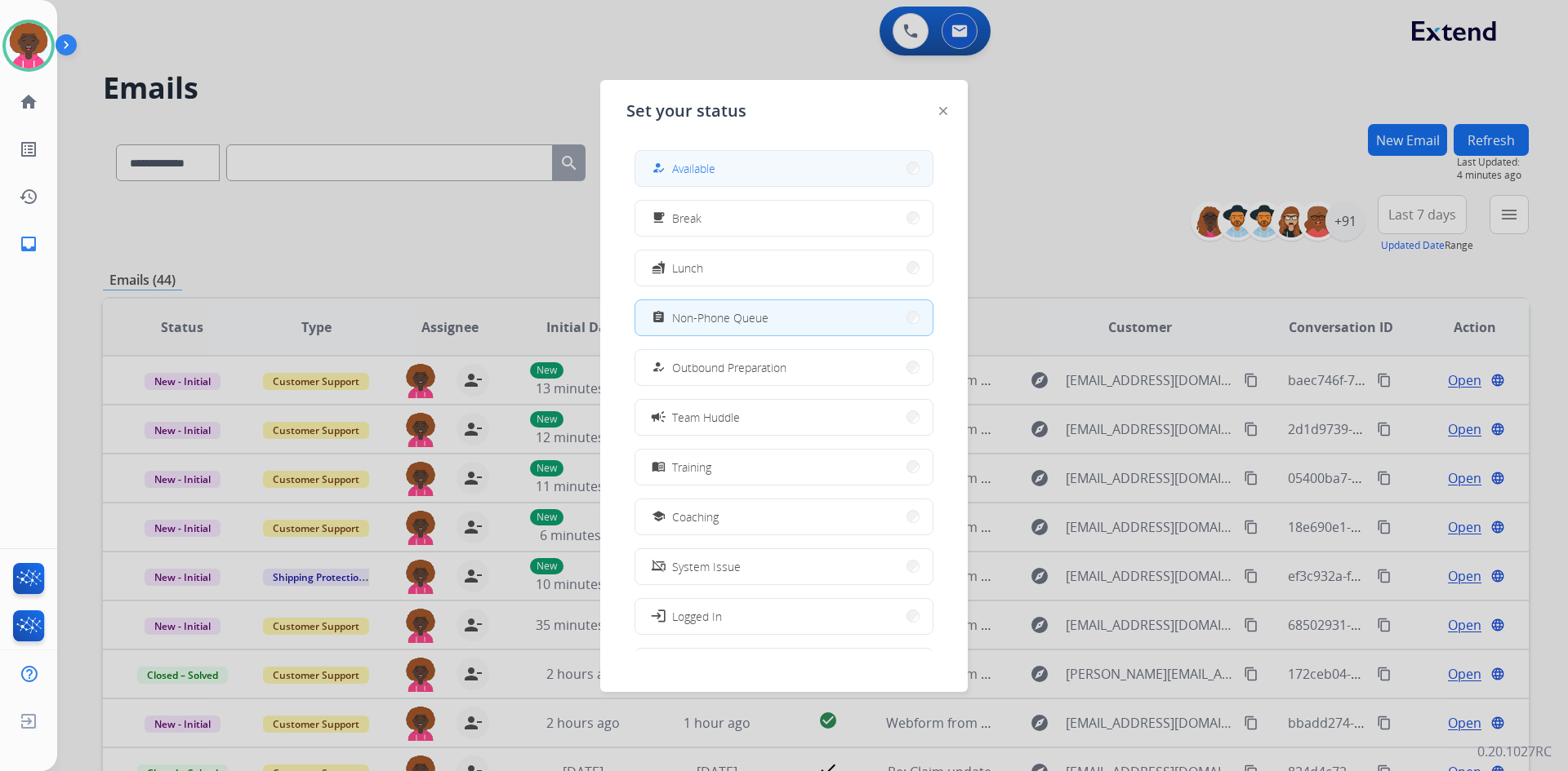
click at [700, 158] on button "how_to_reg Available" at bounding box center [784, 169] width 297 height 35
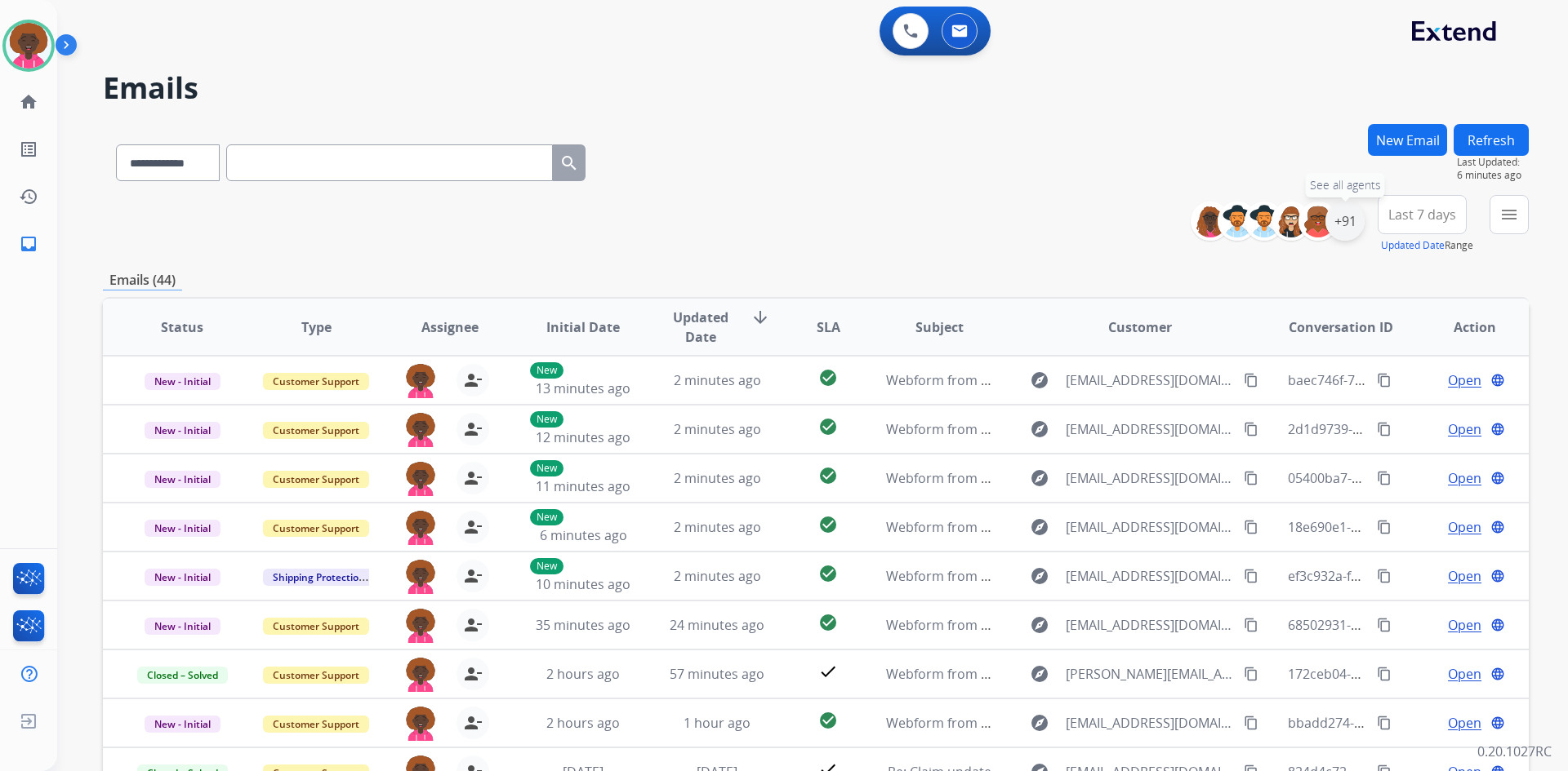
drag, startPoint x: 1346, startPoint y: 223, endPoint x: 1306, endPoint y: 229, distance: 40.4
click at [1345, 223] on div "+91" at bounding box center [1345, 221] width 39 height 39
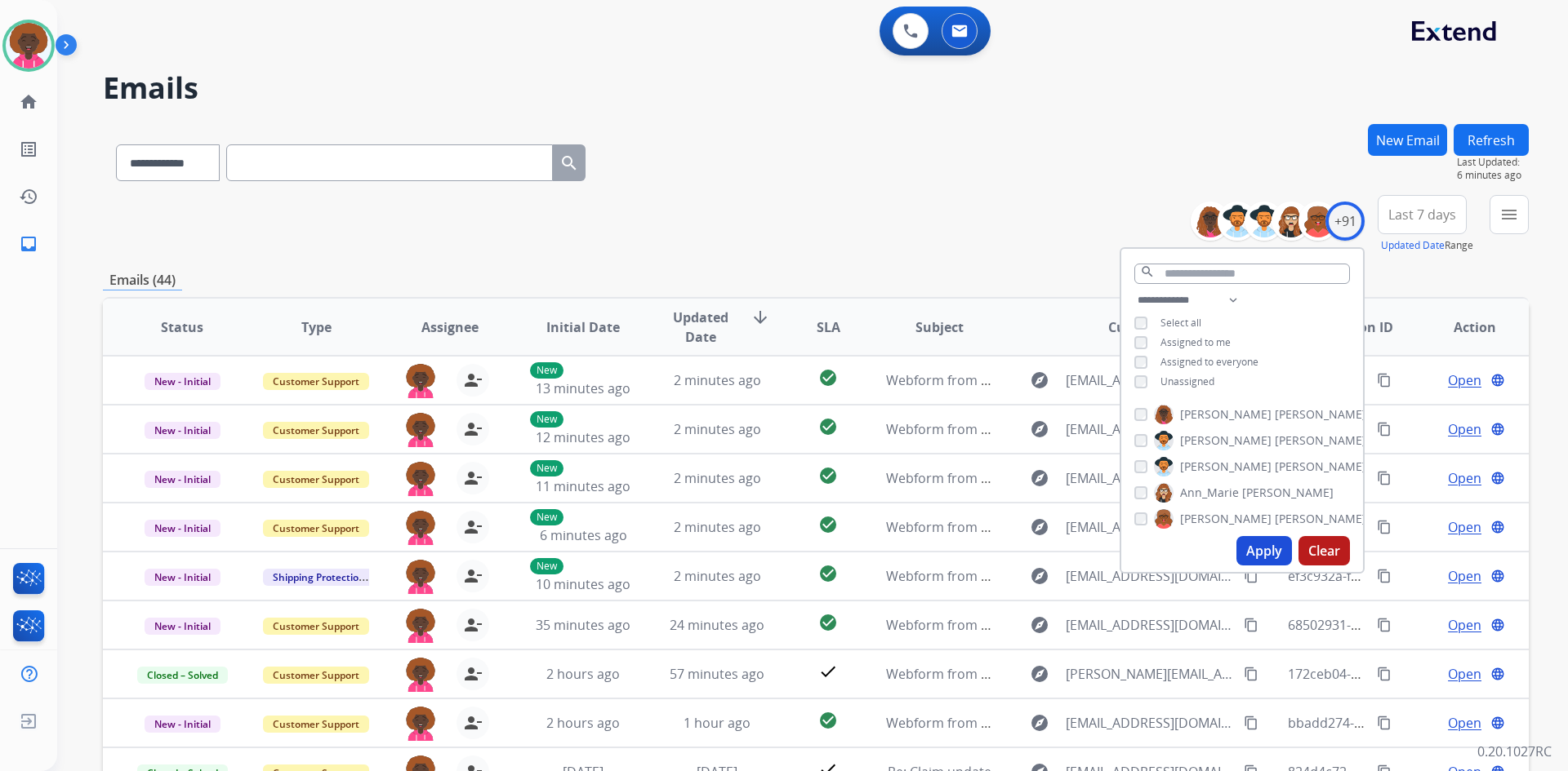
drag, startPoint x: 1266, startPoint y: 535, endPoint x: 1258, endPoint y: 545, distance: 12.8
click at [1263, 536] on div "Apply Clear" at bounding box center [1242, 551] width 242 height 42
click at [1254, 561] on button "Apply" at bounding box center [1263, 550] width 56 height 29
click at [1341, 226] on div "+91" at bounding box center [1345, 221] width 39 height 39
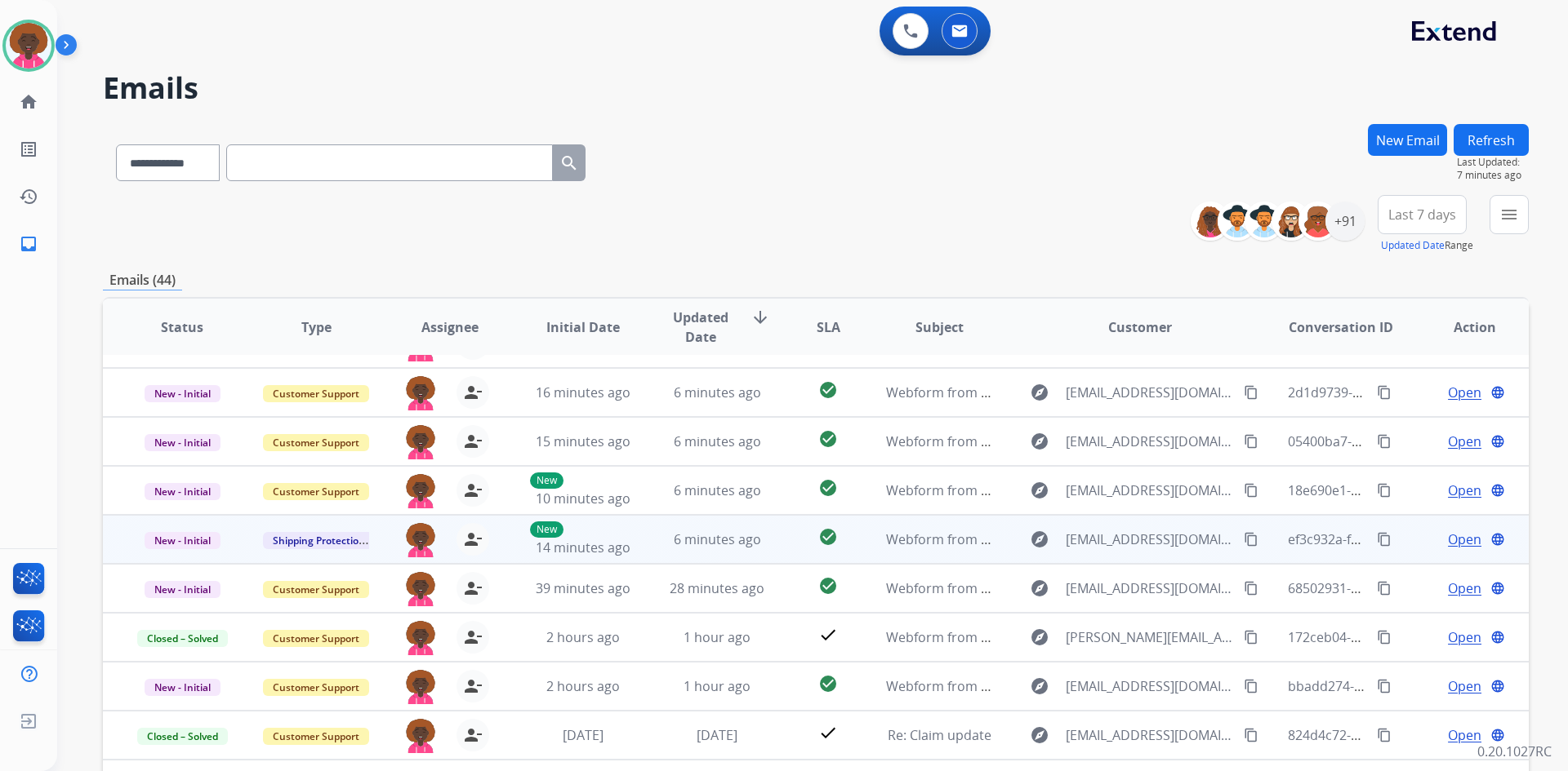
scroll to position [56, 0]
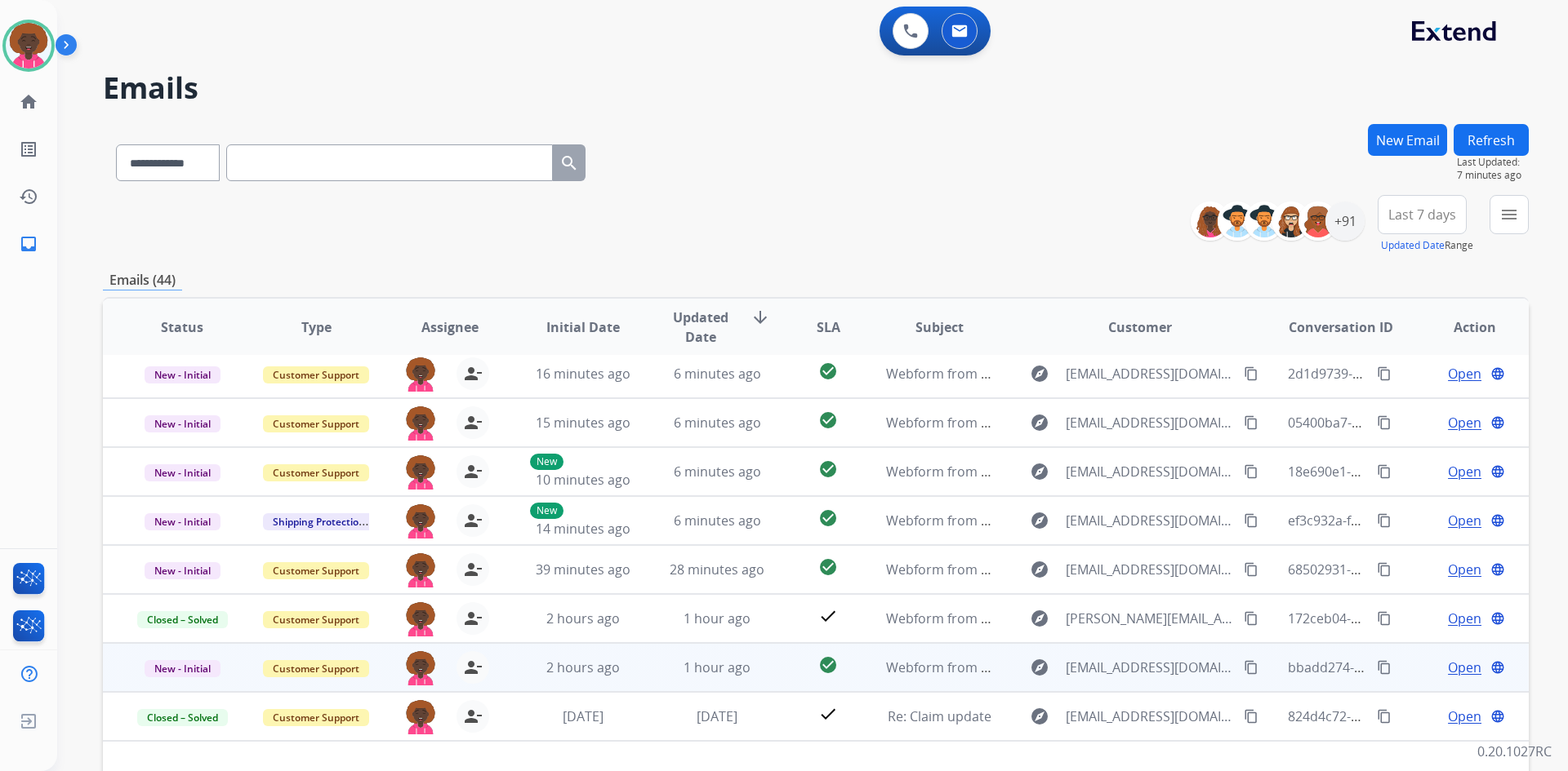
click at [941, 677] on td "Webform from [EMAIL_ADDRESS][DOMAIN_NAME] on [DATE]" at bounding box center [927, 667] width 134 height 49
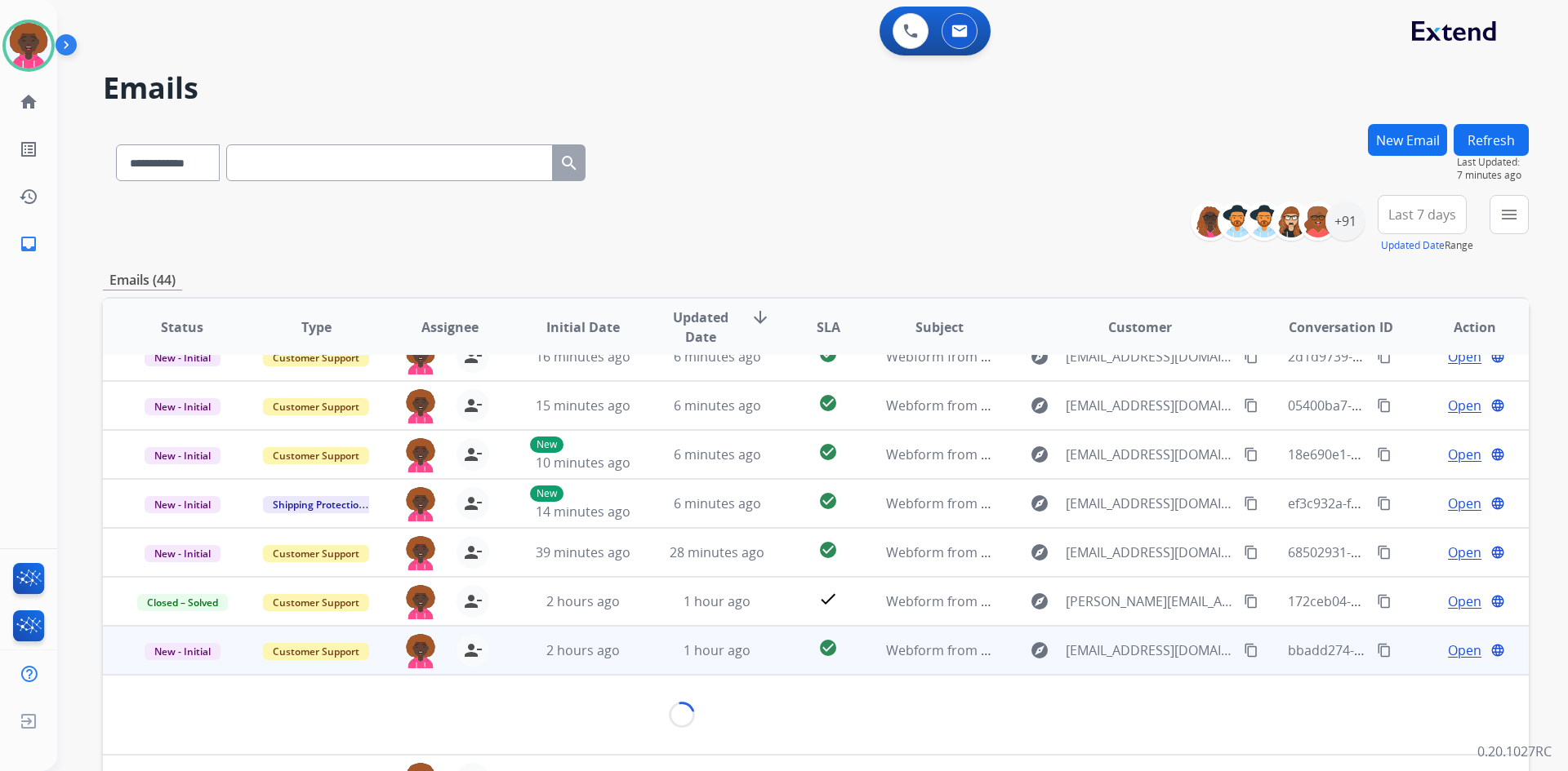
scroll to position [75, 0]
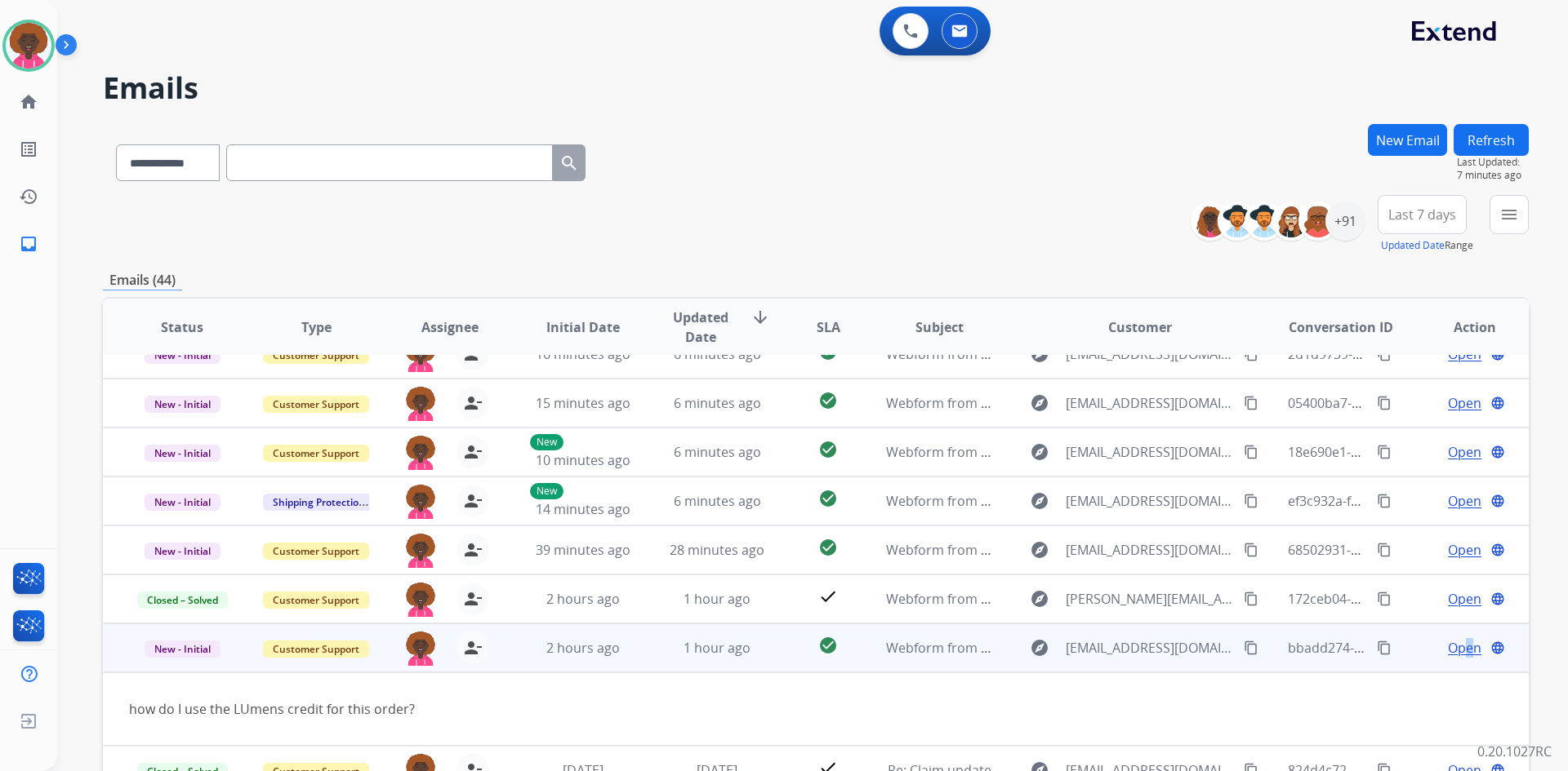
click at [1455, 642] on span "Open" at bounding box center [1465, 648] width 34 height 19
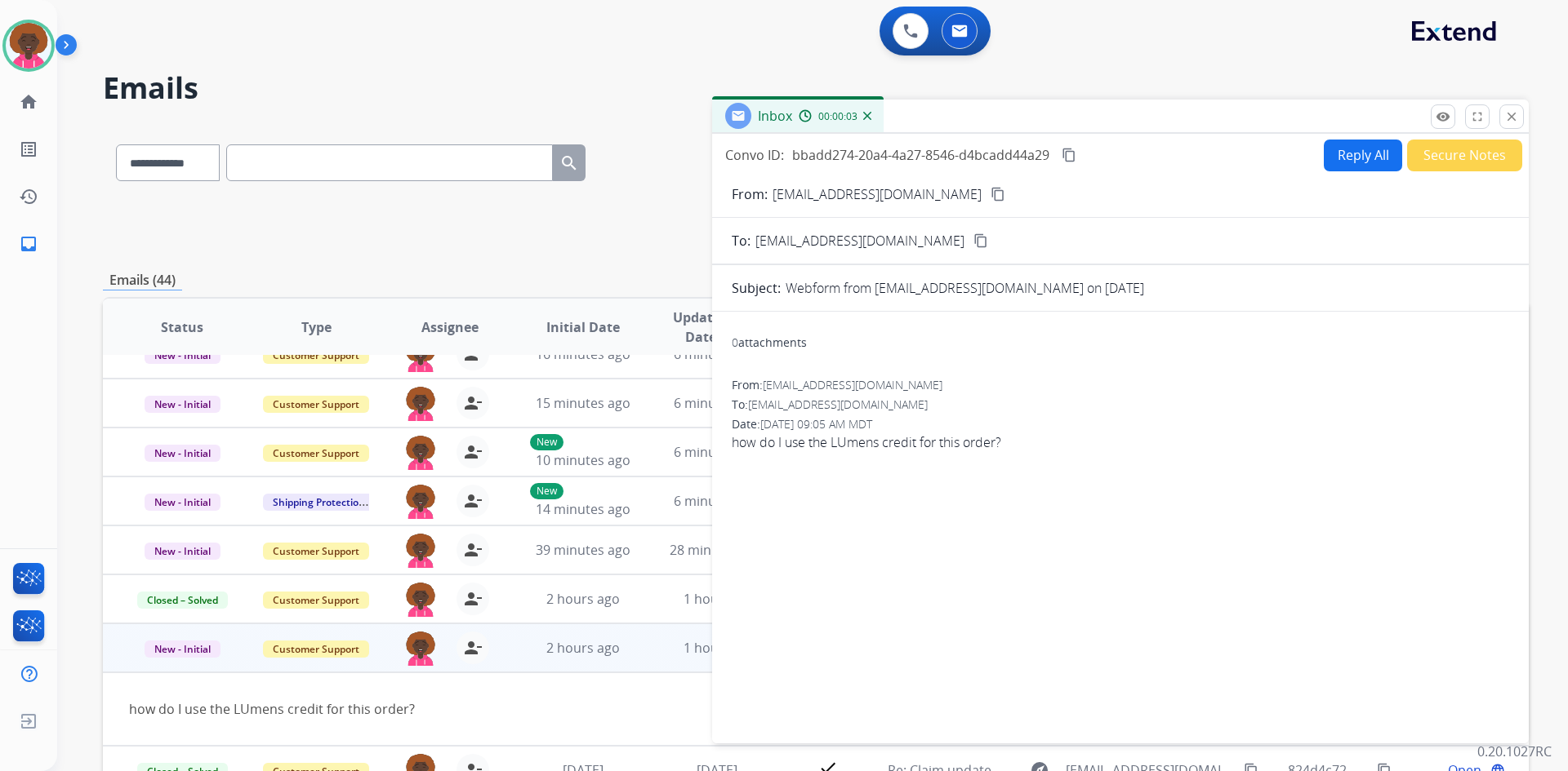
click at [924, 189] on div "From: jessicalmoon@gmail.com content_copy" at bounding box center [1120, 194] width 816 height 19
click at [949, 193] on div "From: jessicalmoon@gmail.com content_copy" at bounding box center [1120, 194] width 816 height 19
click at [990, 193] on mat-icon "content_copy" at bounding box center [997, 194] width 15 height 15
drag, startPoint x: 10, startPoint y: 36, endPoint x: 44, endPoint y: 52, distance: 37.6
click at [11, 36] on img at bounding box center [28, 46] width 46 height 46
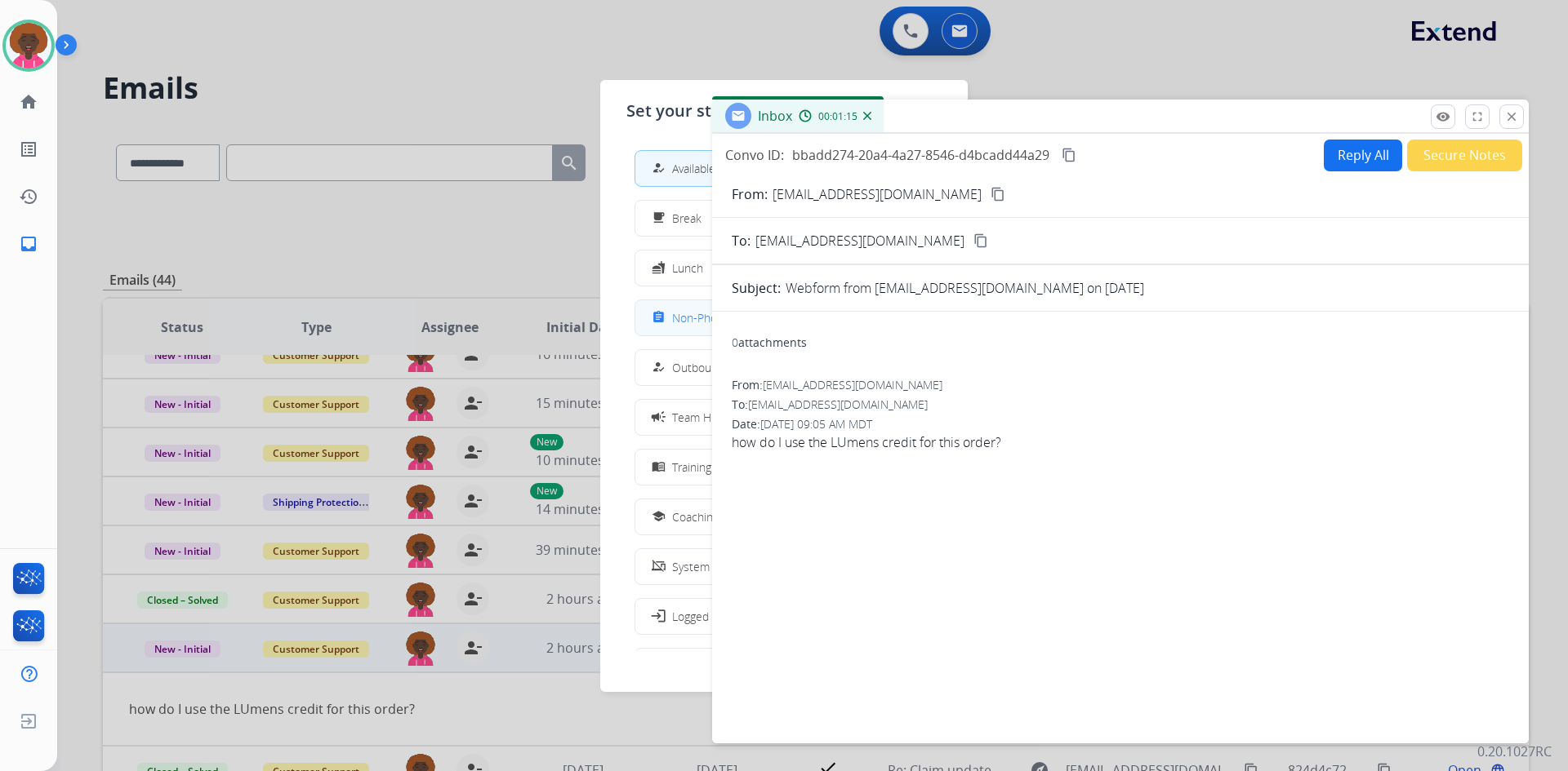
click at [673, 323] on div "assignment Non-Phone Queue" at bounding box center [708, 317] width 120 height 19
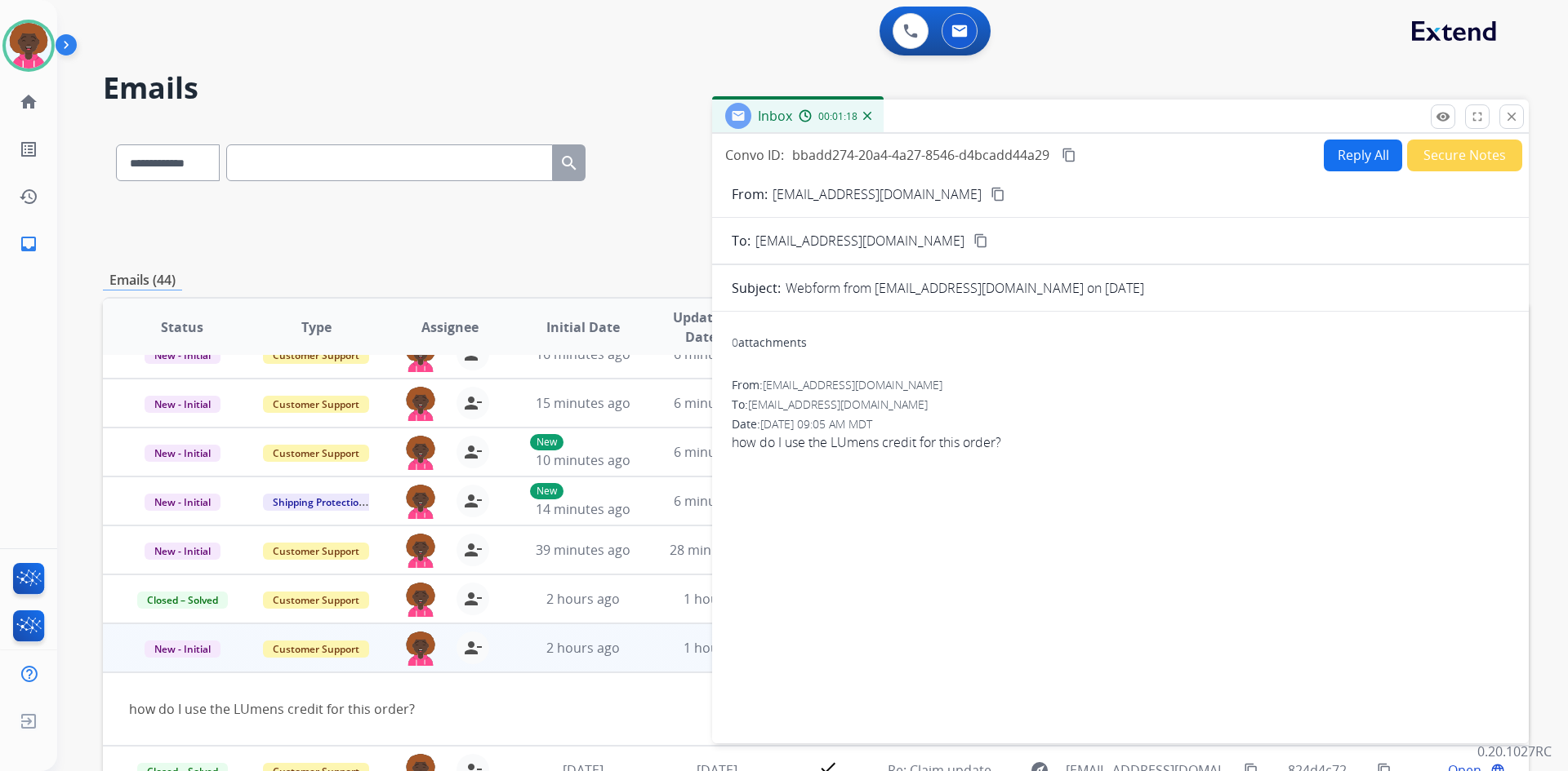
click at [1344, 154] on button "Reply All" at bounding box center [1362, 155] width 79 height 32
select select "**********"
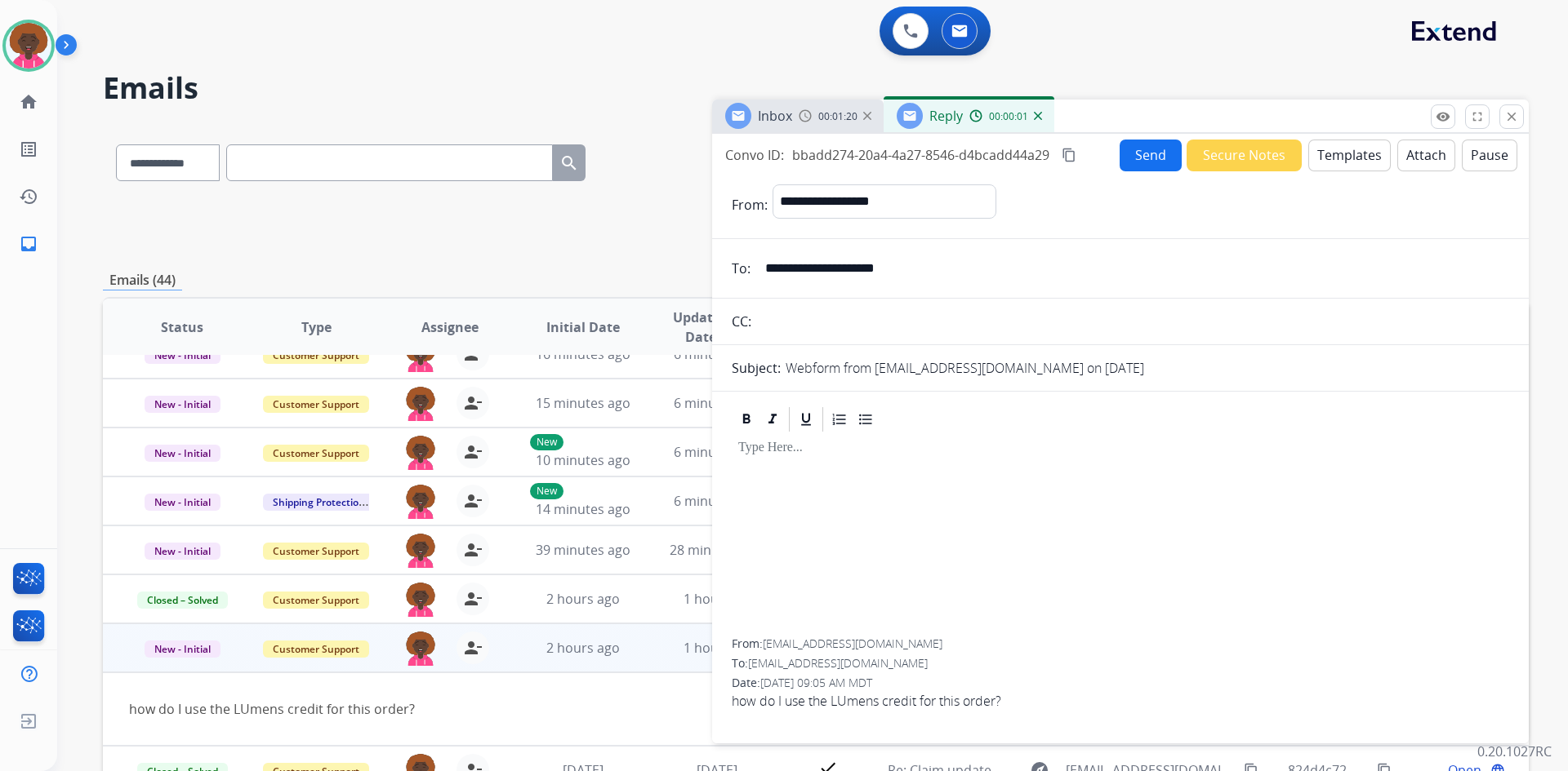
click at [1338, 159] on button "Templates" at bounding box center [1349, 155] width 82 height 32
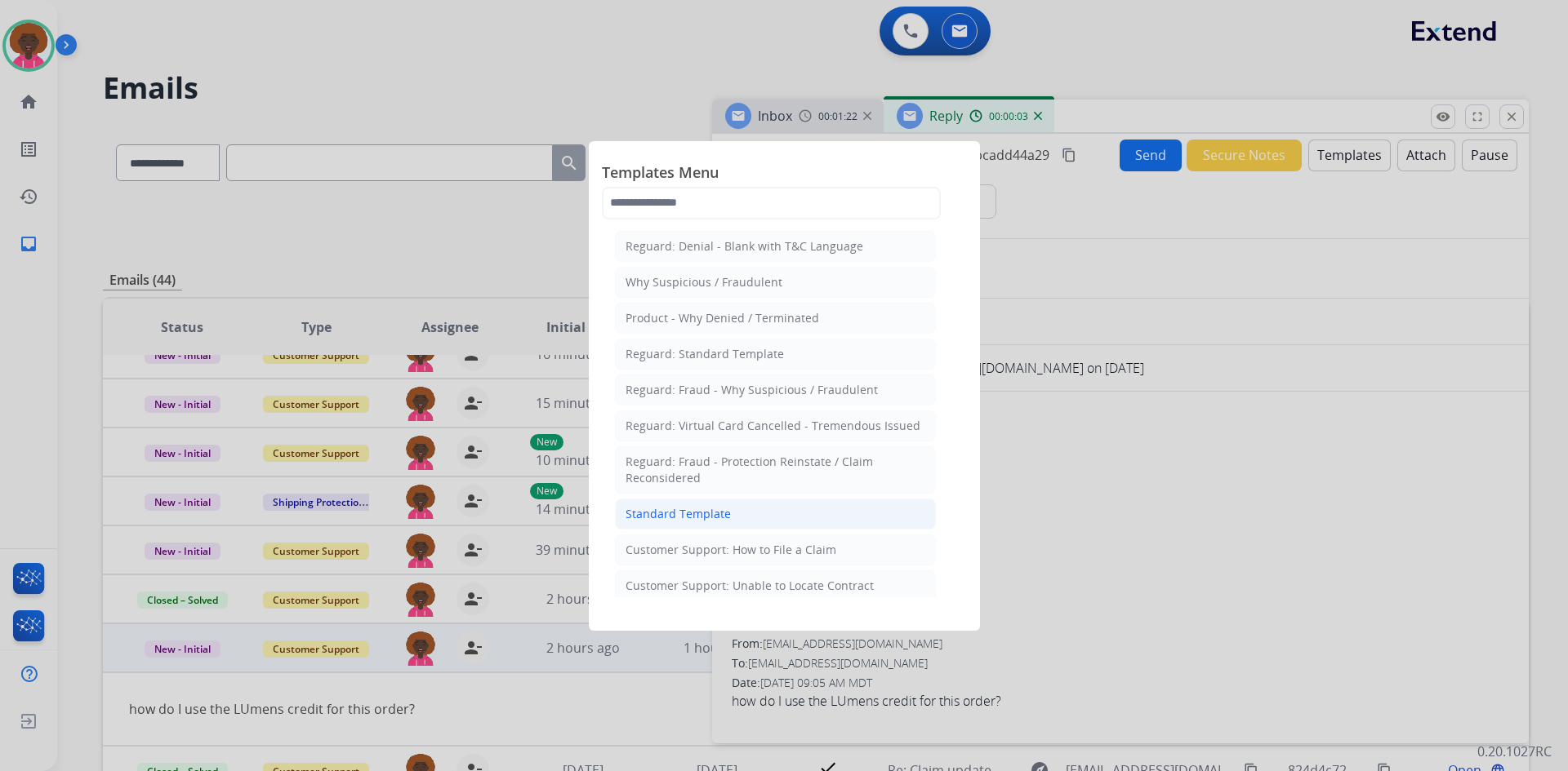
click at [792, 513] on li "Standard Template" at bounding box center [775, 514] width 321 height 31
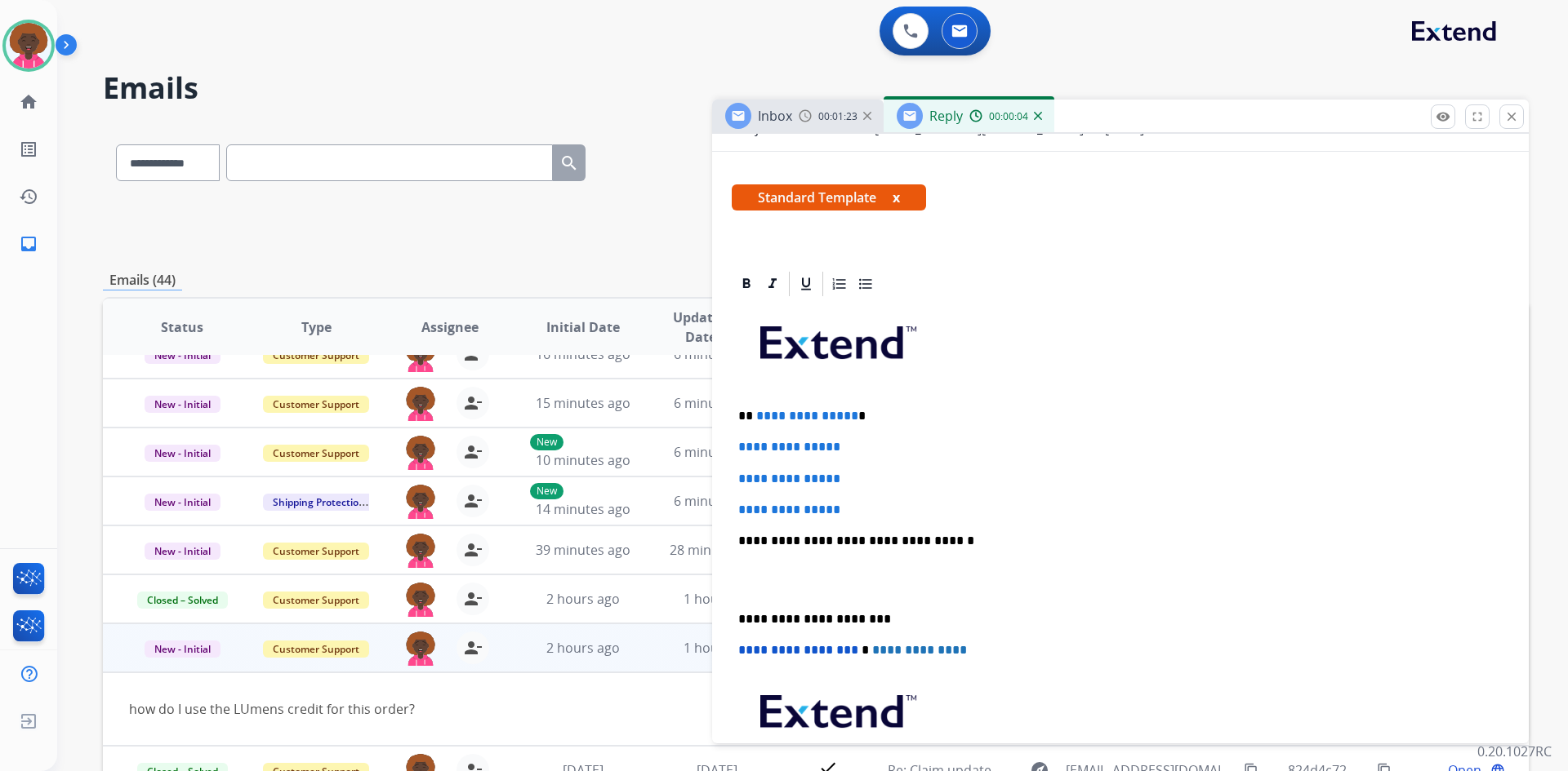
scroll to position [245, 0]
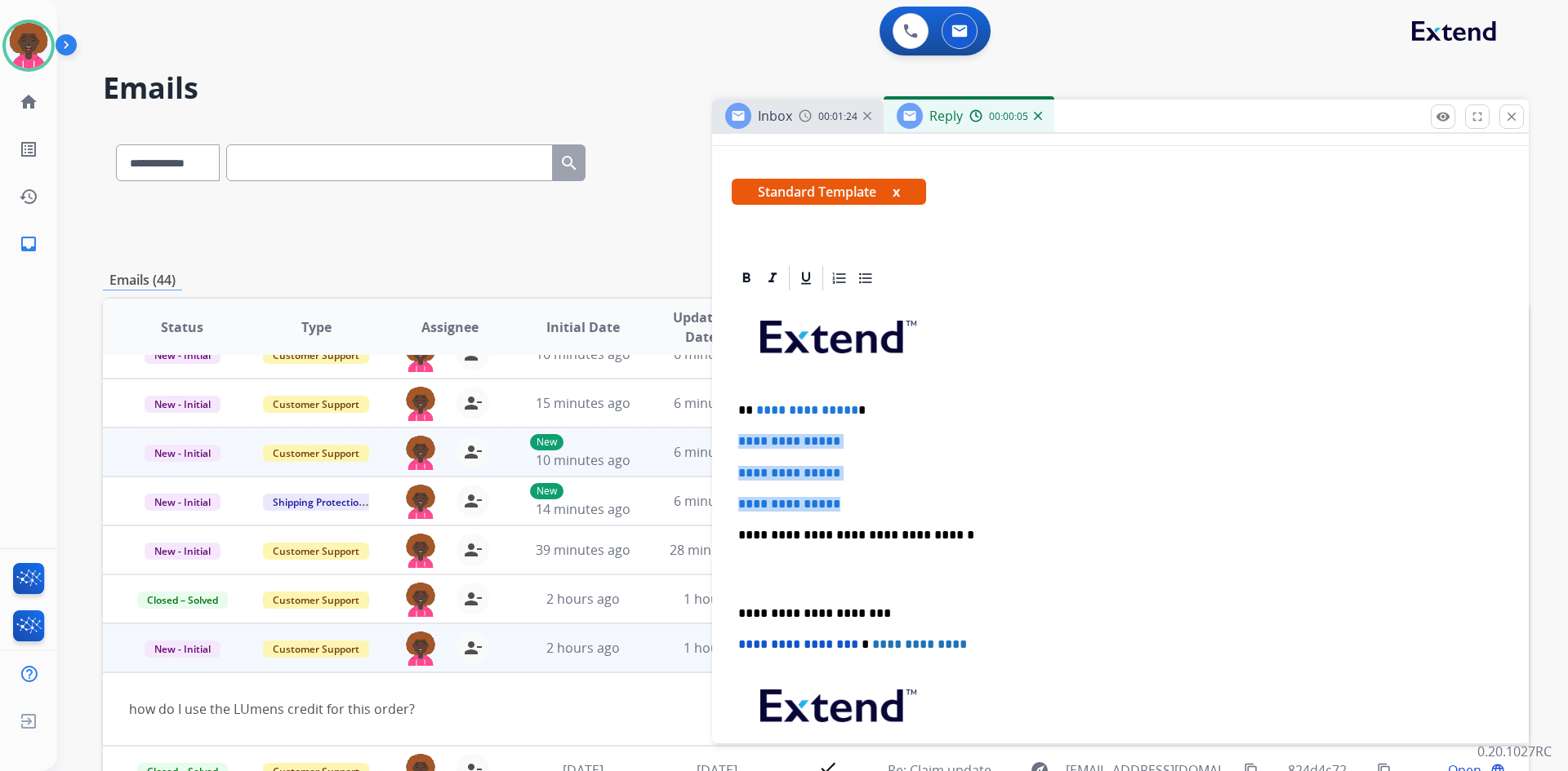
drag, startPoint x: 731, startPoint y: 490, endPoint x: 701, endPoint y: 448, distance: 51.6
click at [646, 441] on div "**********" at bounding box center [815, 525] width 1426 height 805
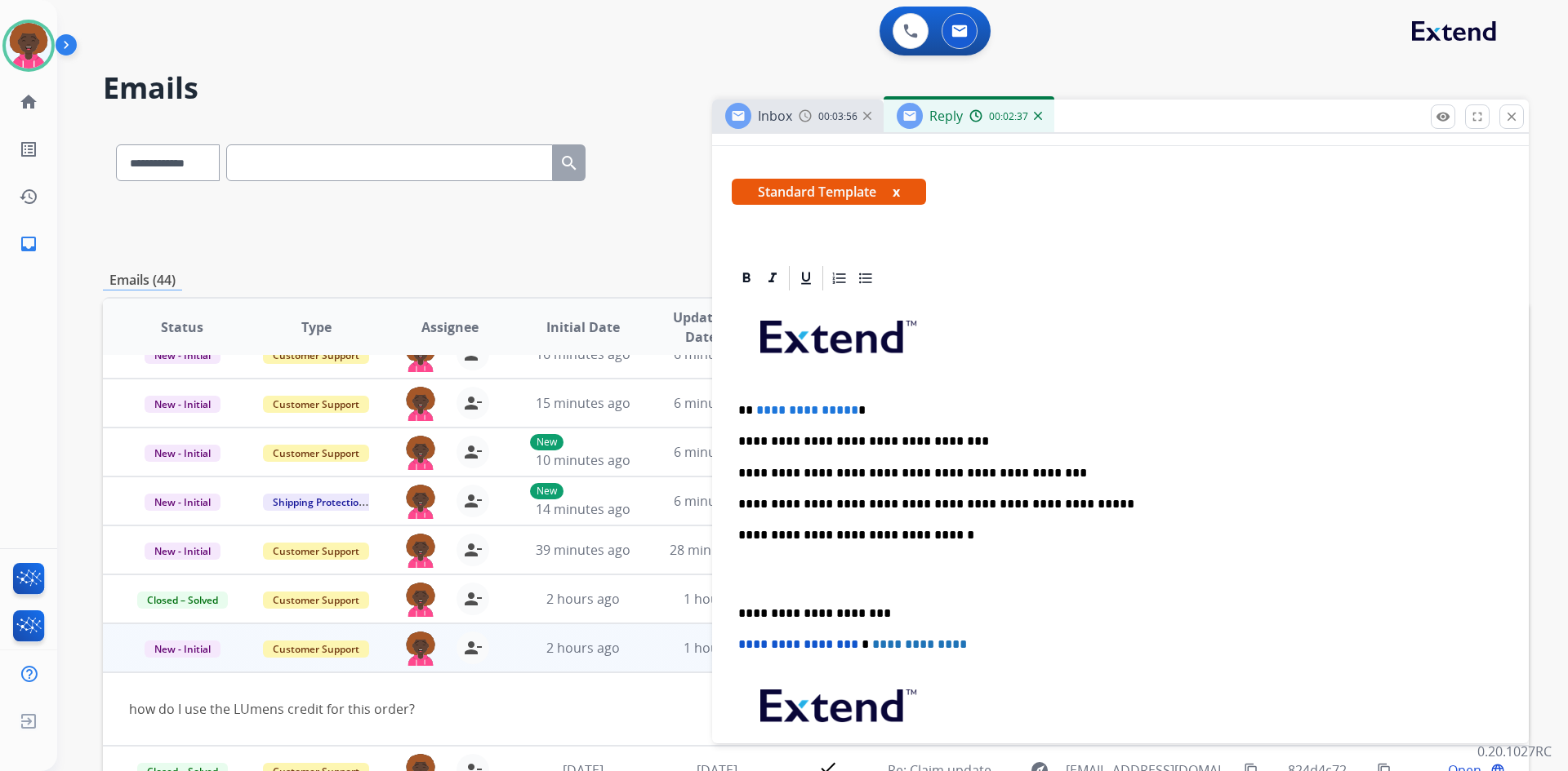
click at [857, 470] on p "**********" at bounding box center [1114, 473] width 751 height 15
drag, startPoint x: 1177, startPoint y: 429, endPoint x: 1170, endPoint y: 437, distance: 10.6
click at [1176, 432] on div "**********" at bounding box center [1120, 574] width 777 height 562
click at [851, 473] on p "**********" at bounding box center [1114, 473] width 751 height 15
click at [972, 506] on p "**********" at bounding box center [1114, 504] width 751 height 15
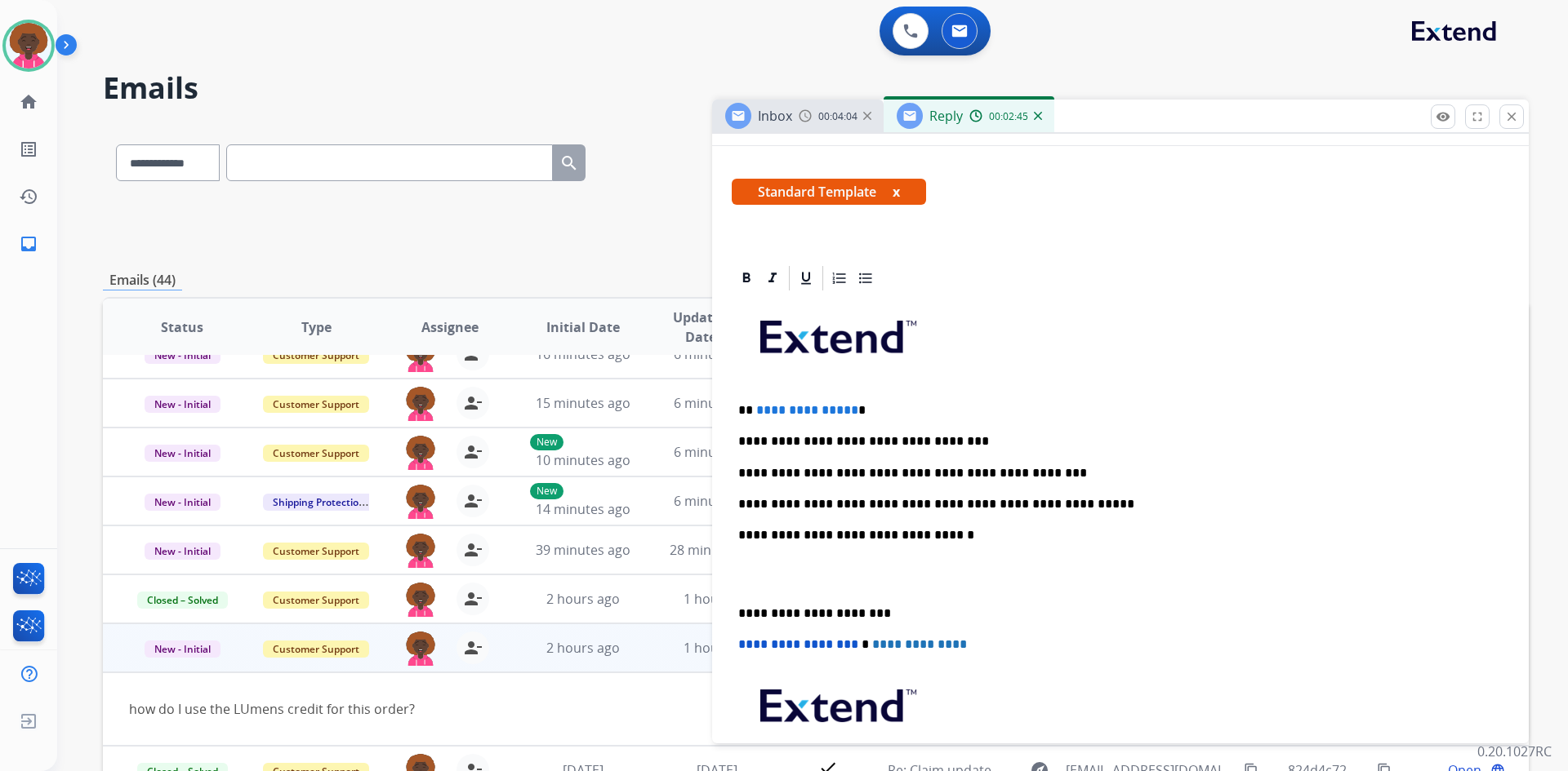
click at [982, 507] on p "**********" at bounding box center [1114, 504] width 751 height 15
click at [984, 501] on p "**********" at bounding box center [1114, 504] width 751 height 15
click at [986, 504] on p "**********" at bounding box center [1114, 504] width 751 height 15
click at [776, 579] on p at bounding box center [1120, 575] width 764 height 30
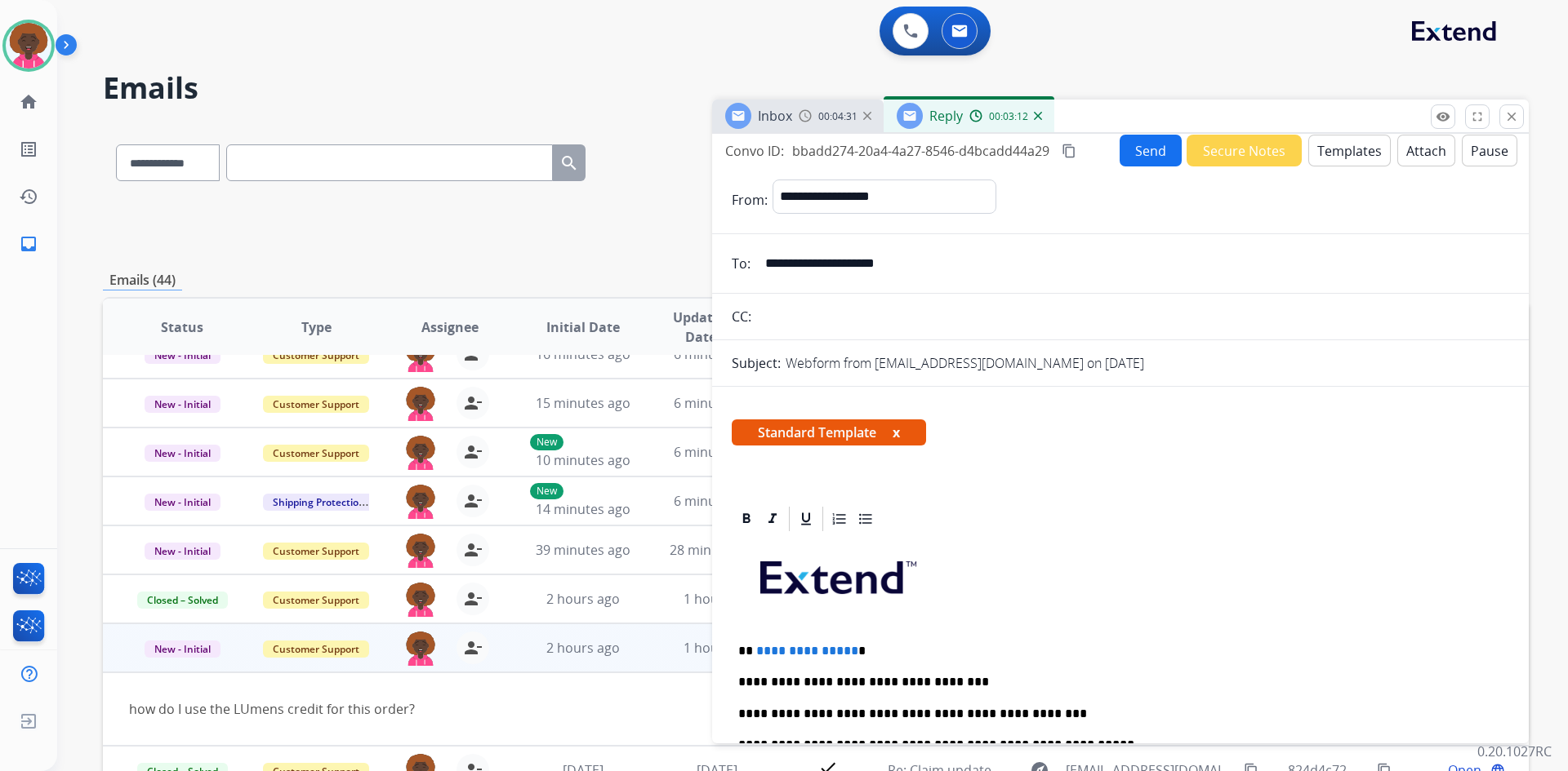
scroll to position [0, 0]
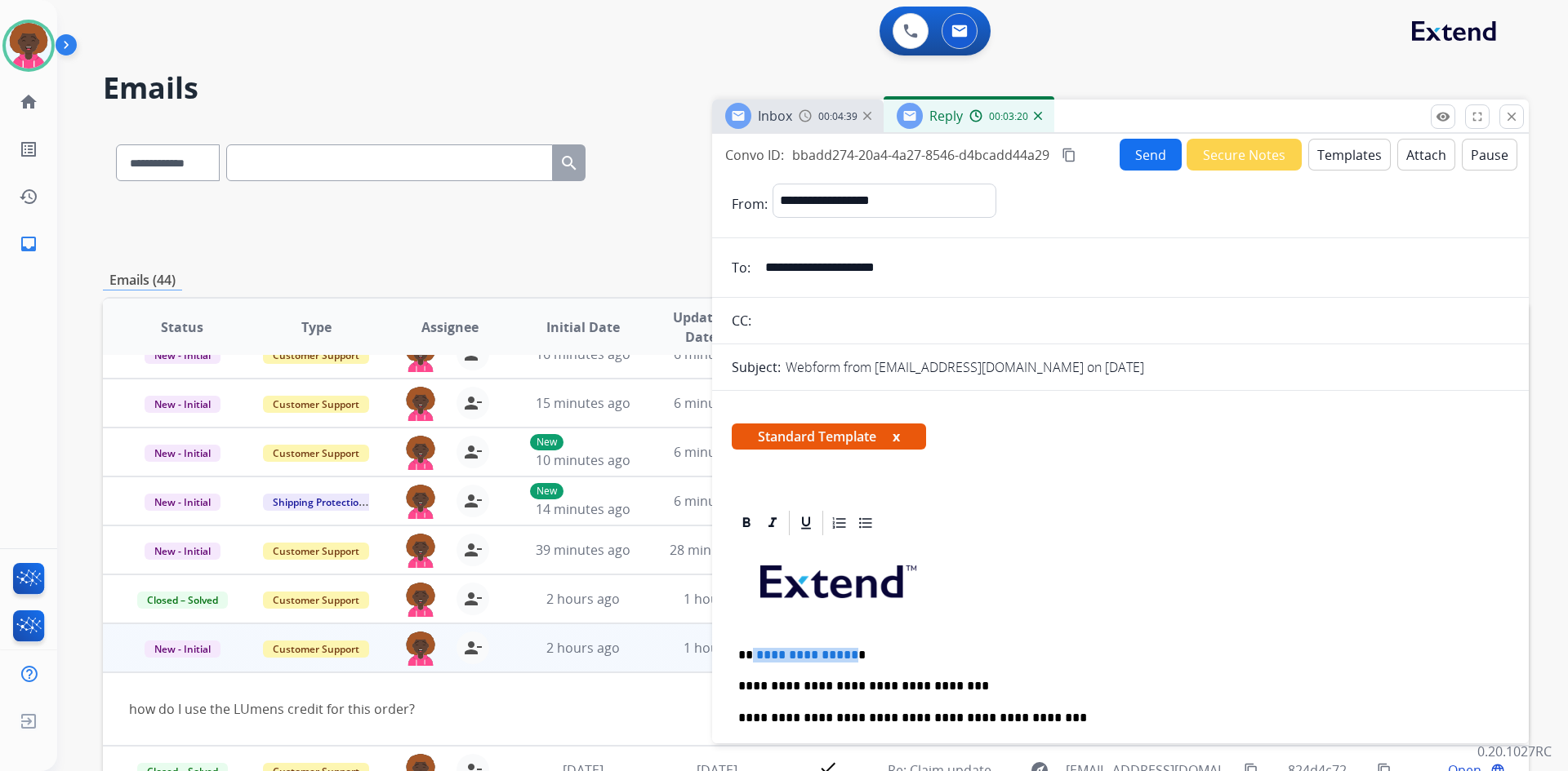
drag, startPoint x: 846, startPoint y: 657, endPoint x: 752, endPoint y: 652, distance: 94.1
click at [752, 652] on p "**********" at bounding box center [1114, 655] width 751 height 15
click at [1146, 158] on button "Send" at bounding box center [1150, 155] width 62 height 32
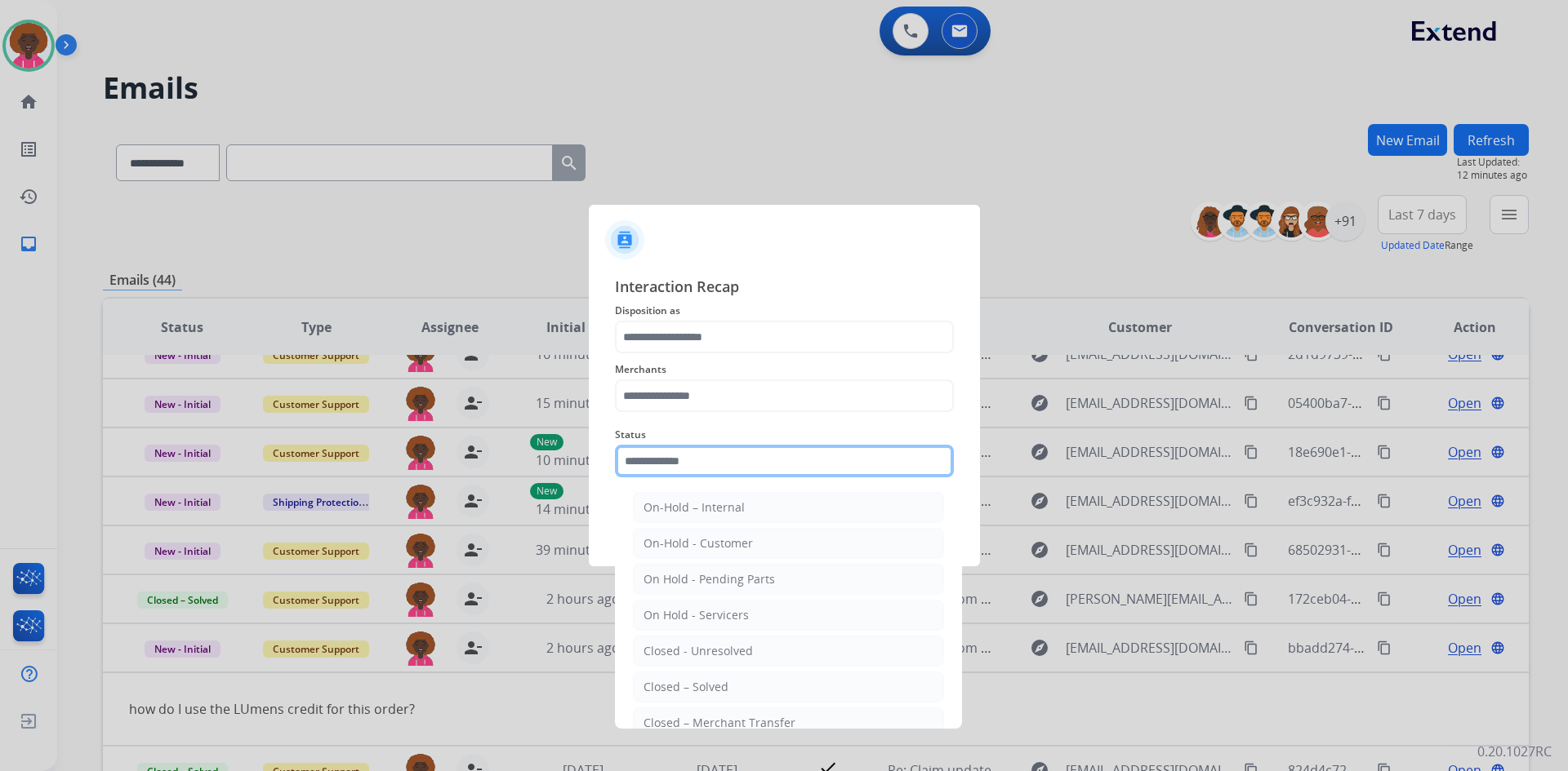
click at [669, 468] on input "text" at bounding box center [784, 461] width 339 height 33
click at [716, 684] on div "Closed – Solved" at bounding box center [686, 687] width 85 height 16
type input "**********"
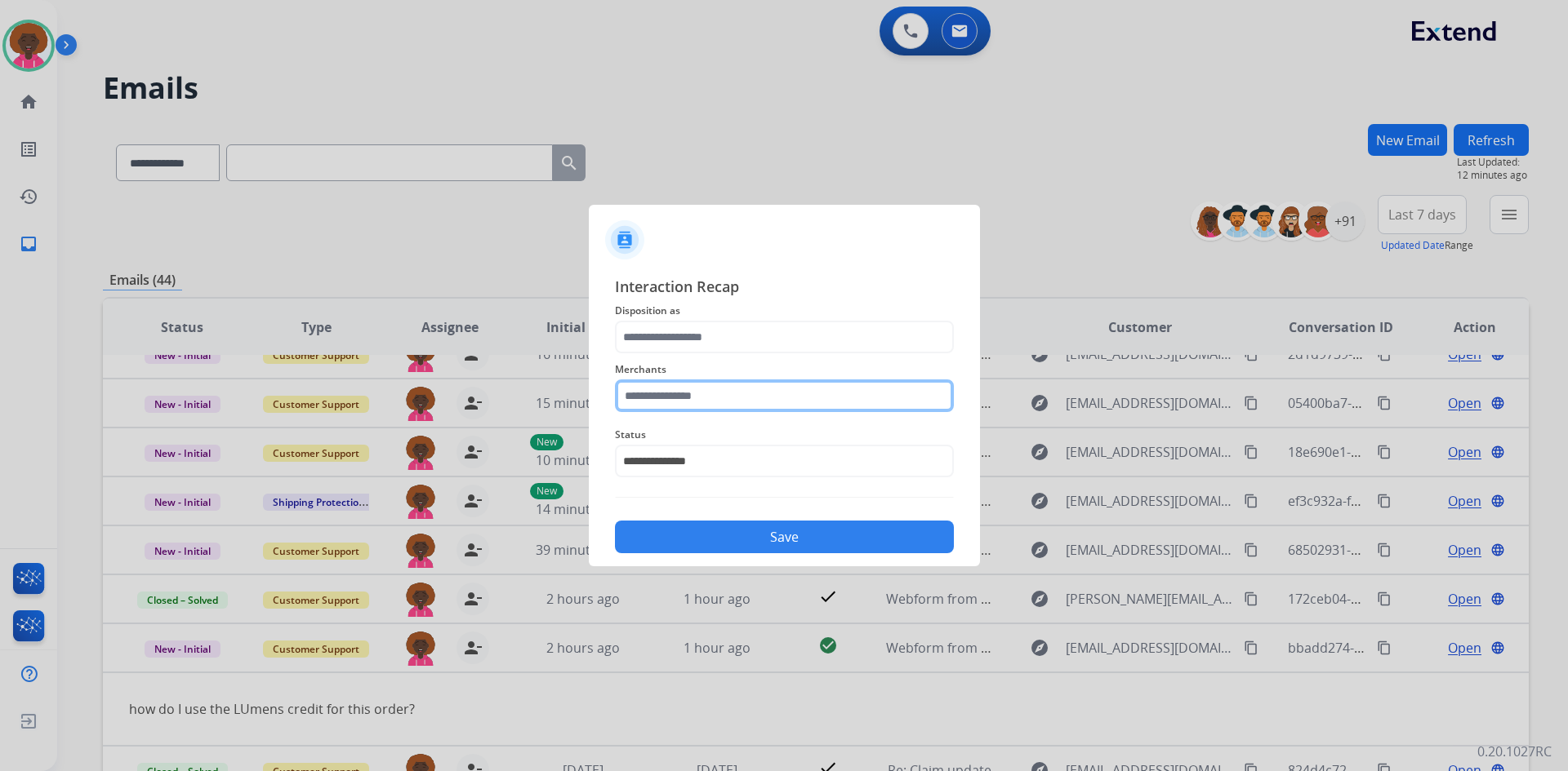
click at [772, 400] on input "text" at bounding box center [784, 396] width 339 height 33
click at [762, 424] on ul "Not found" at bounding box center [788, 446] width 321 height 56
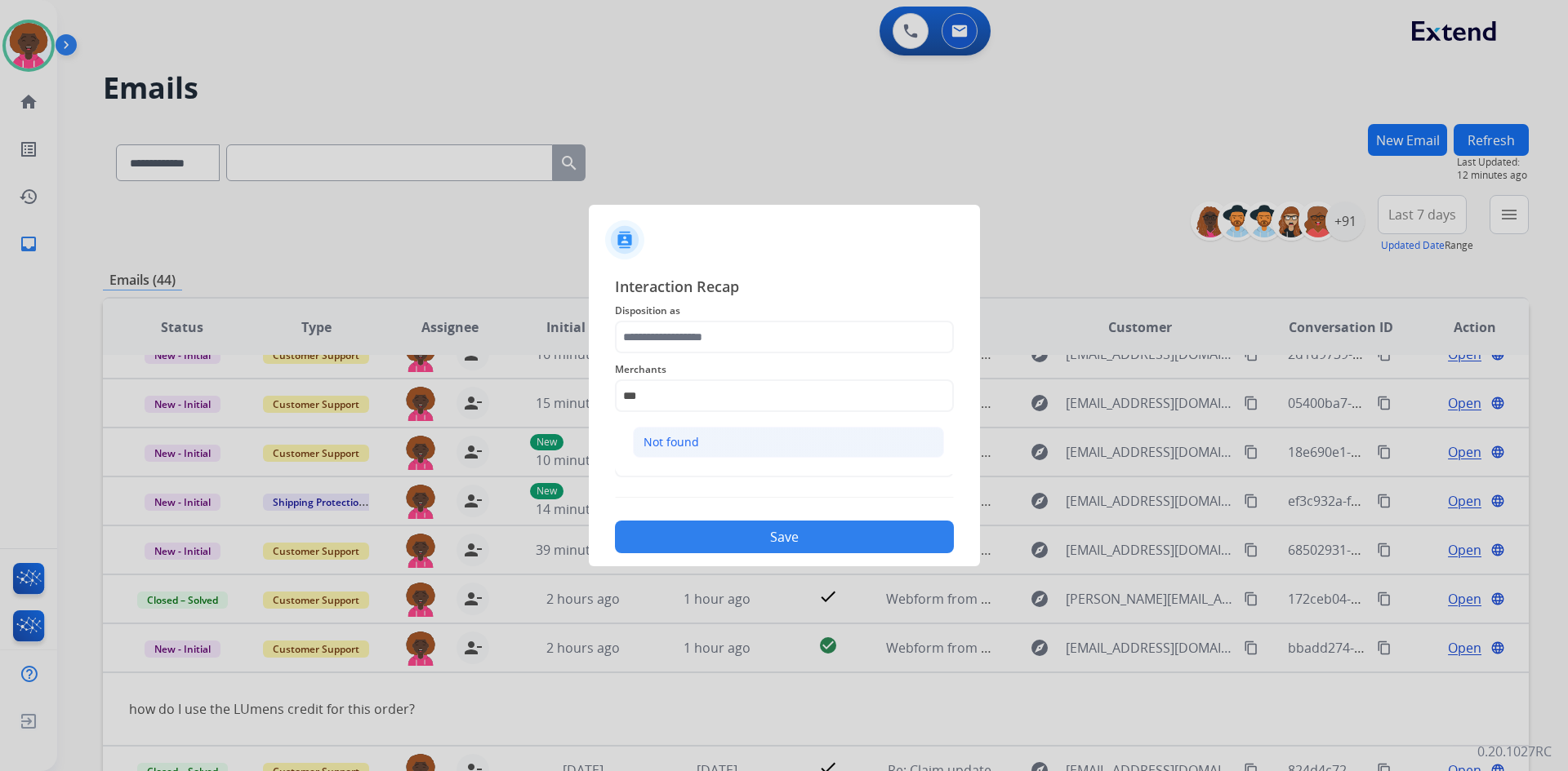
click at [742, 429] on li "Not found" at bounding box center [788, 442] width 311 height 31
type input "*********"
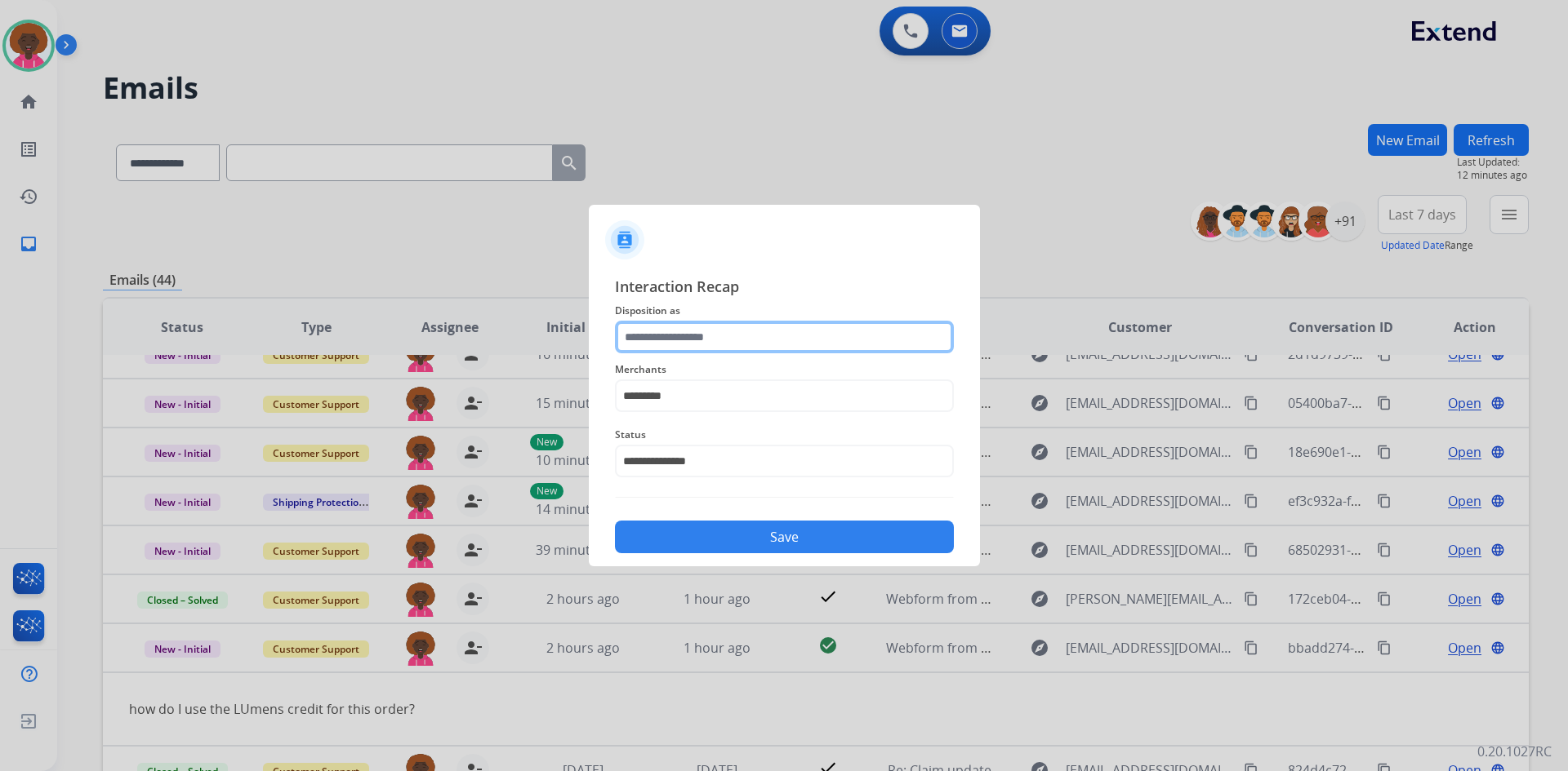
click at [748, 351] on input "text" at bounding box center [784, 336] width 339 height 33
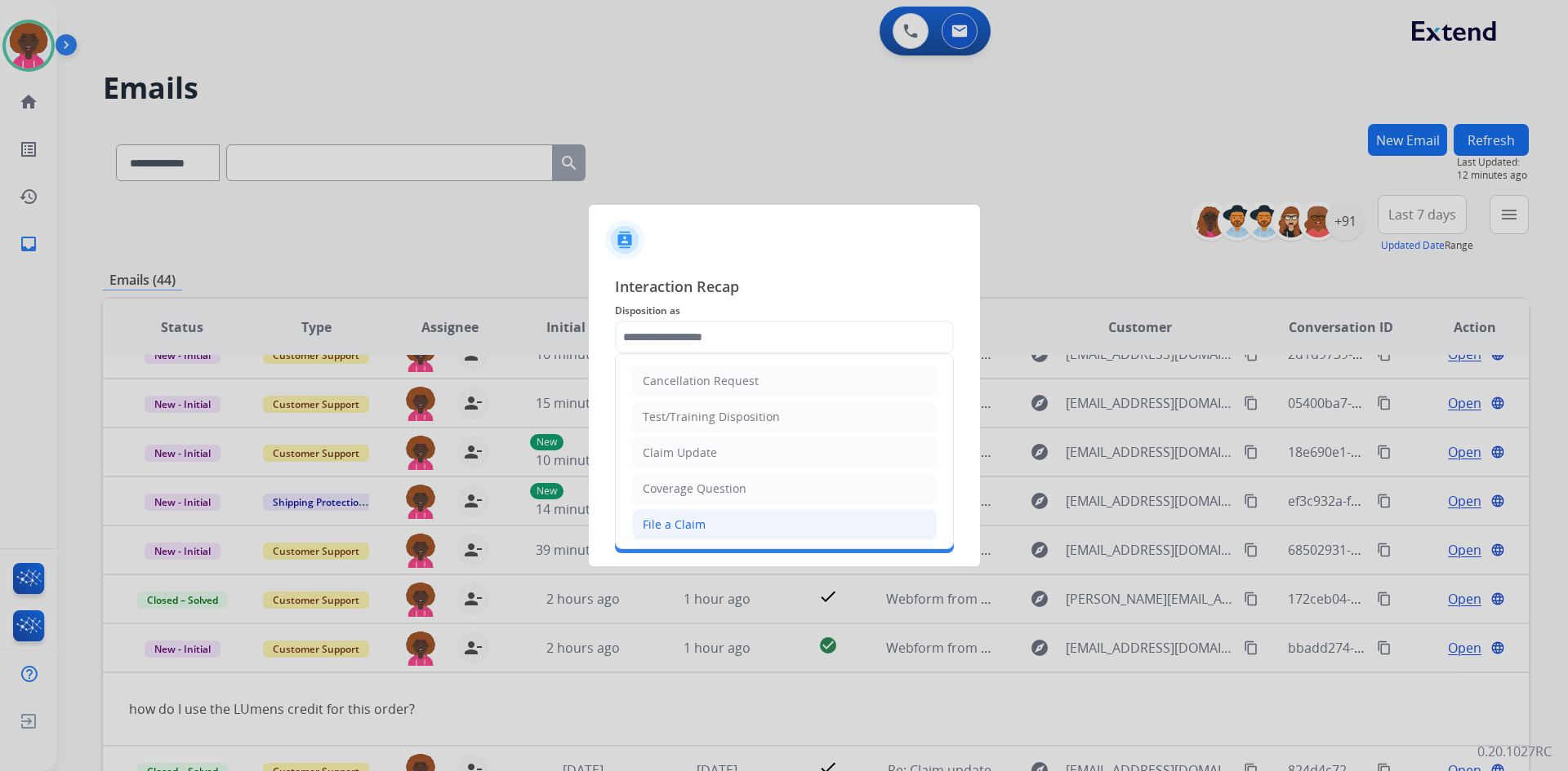
click at [746, 525] on li "File a Claim" at bounding box center [784, 525] width 305 height 31
type input "**********"
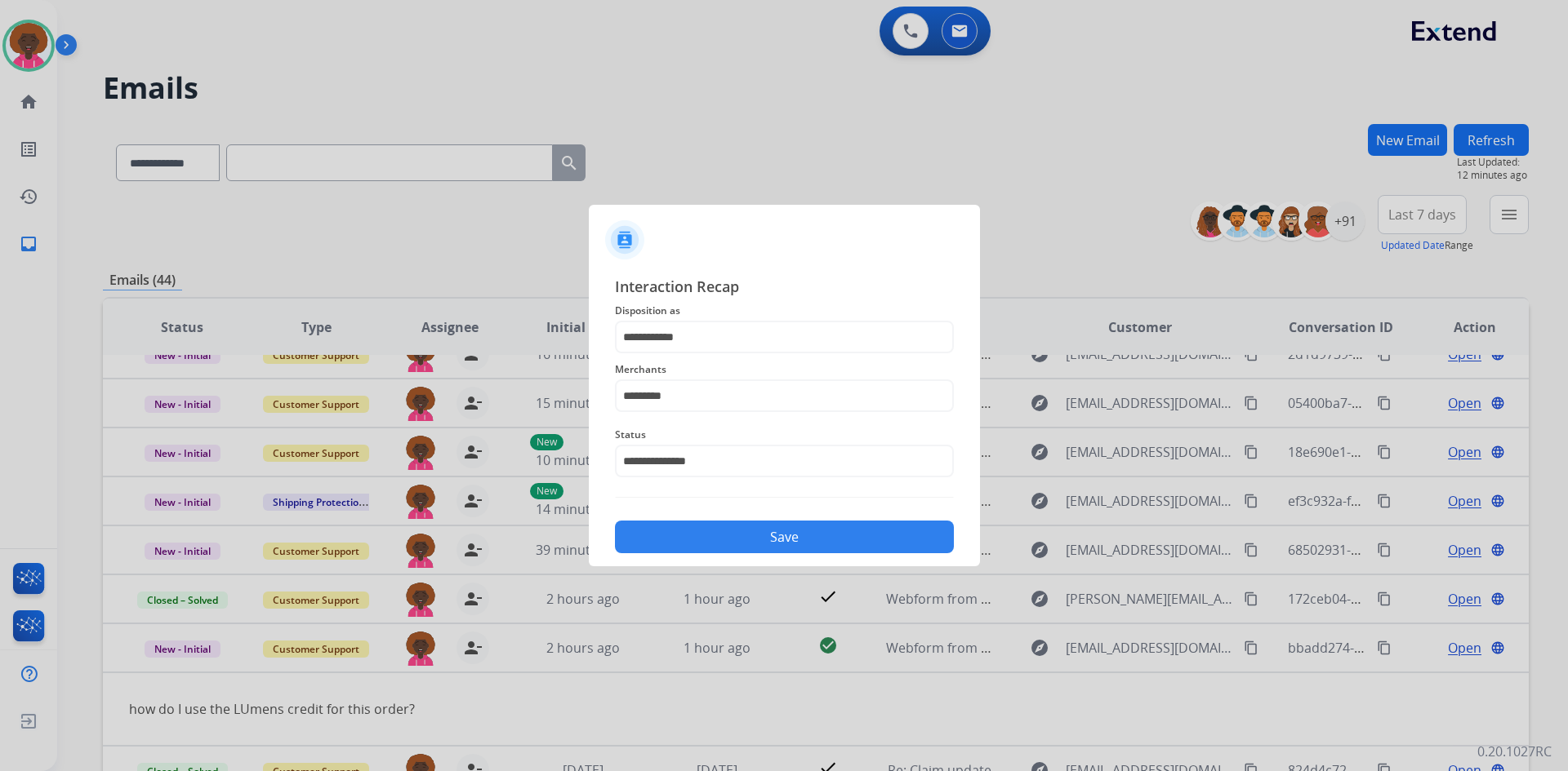
drag, startPoint x: 784, startPoint y: 537, endPoint x: 848, endPoint y: 542, distance: 64.2
click at [785, 537] on button "Save" at bounding box center [784, 537] width 339 height 33
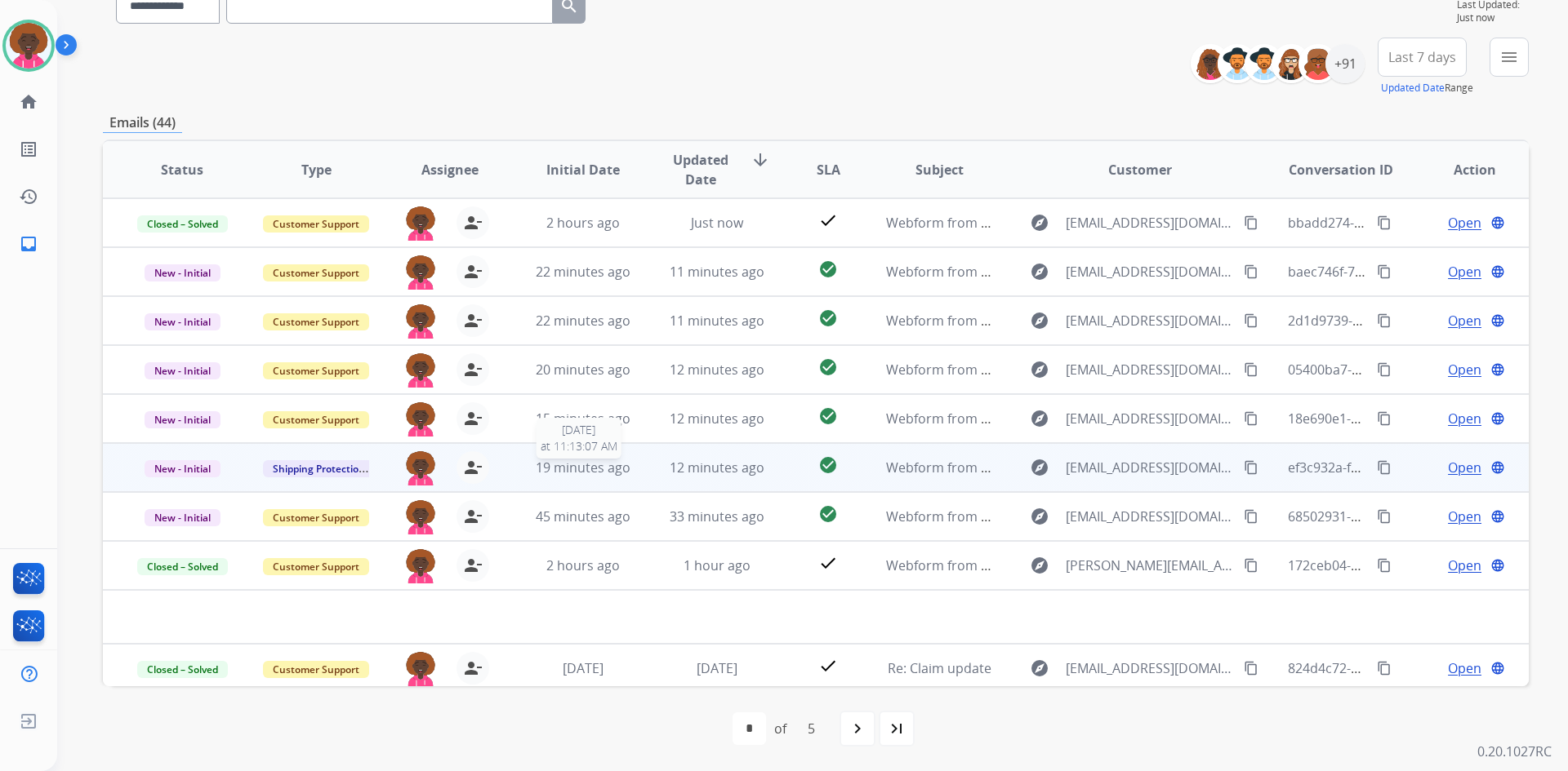
click at [610, 474] on span "19 minutes ago" at bounding box center [582, 467] width 95 height 18
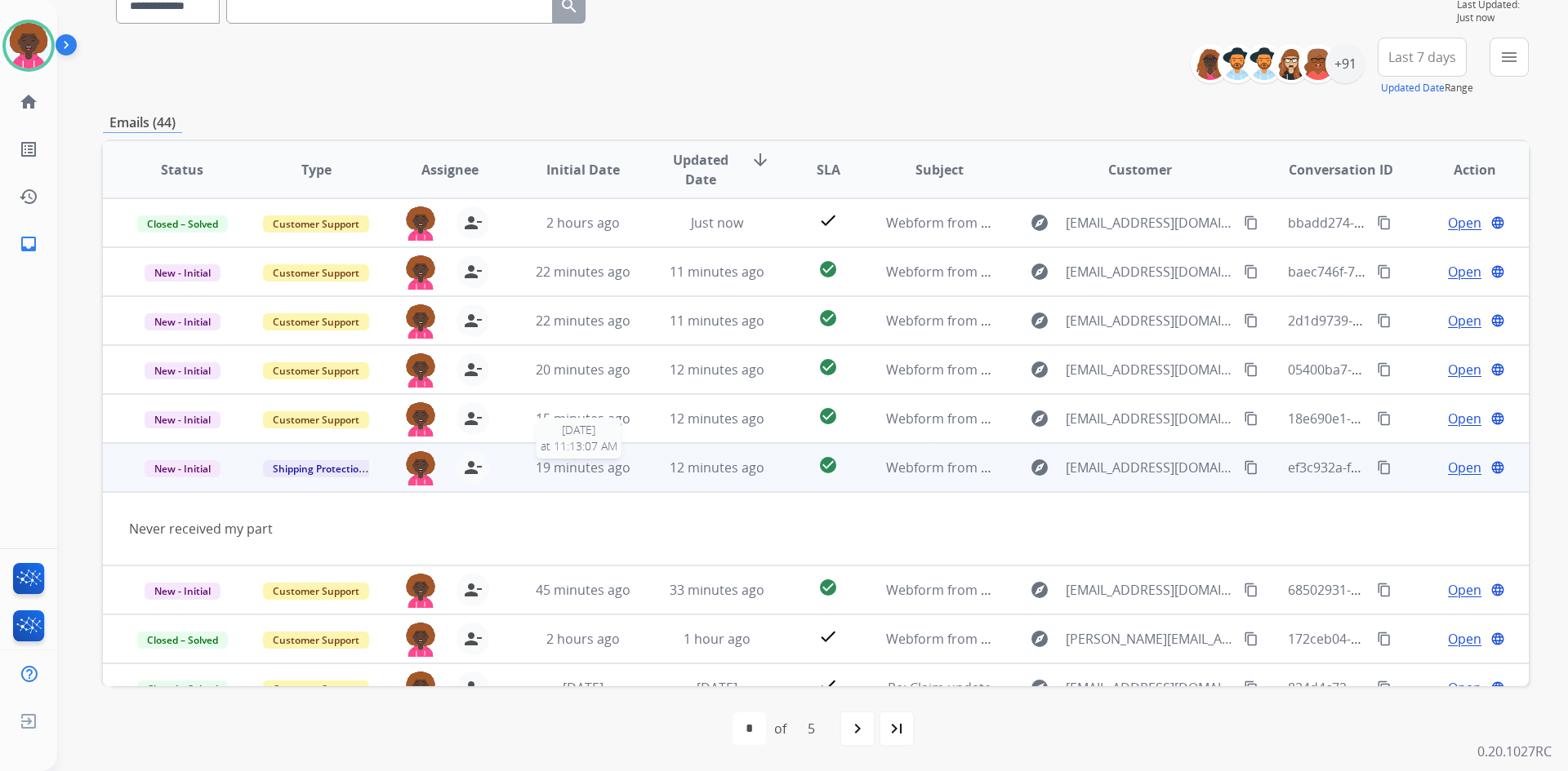
scroll to position [75, 0]
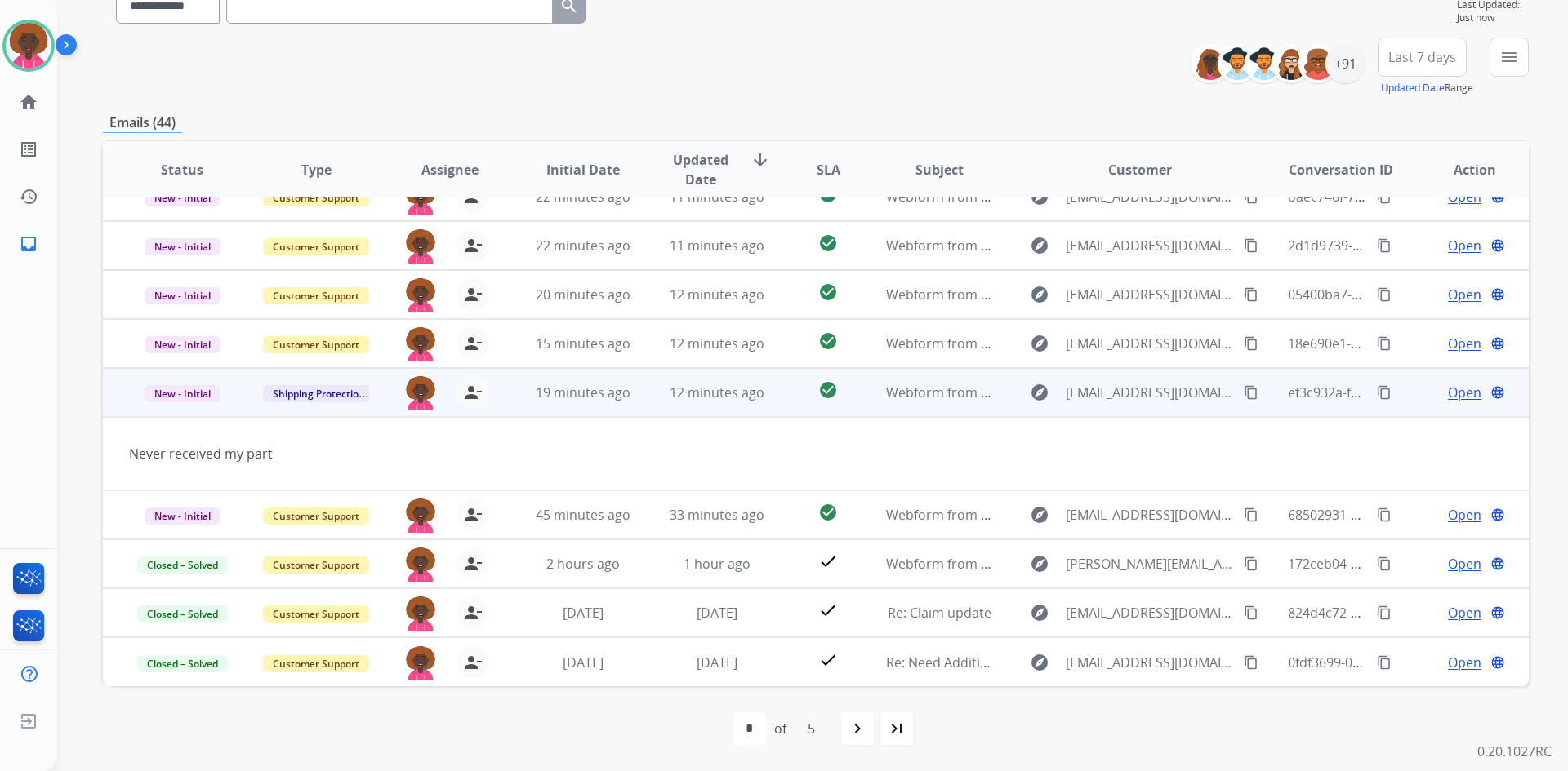
click at [1244, 389] on mat-icon "content_copy" at bounding box center [1251, 392] width 15 height 15
click at [1448, 393] on span "Open" at bounding box center [1465, 392] width 34 height 19
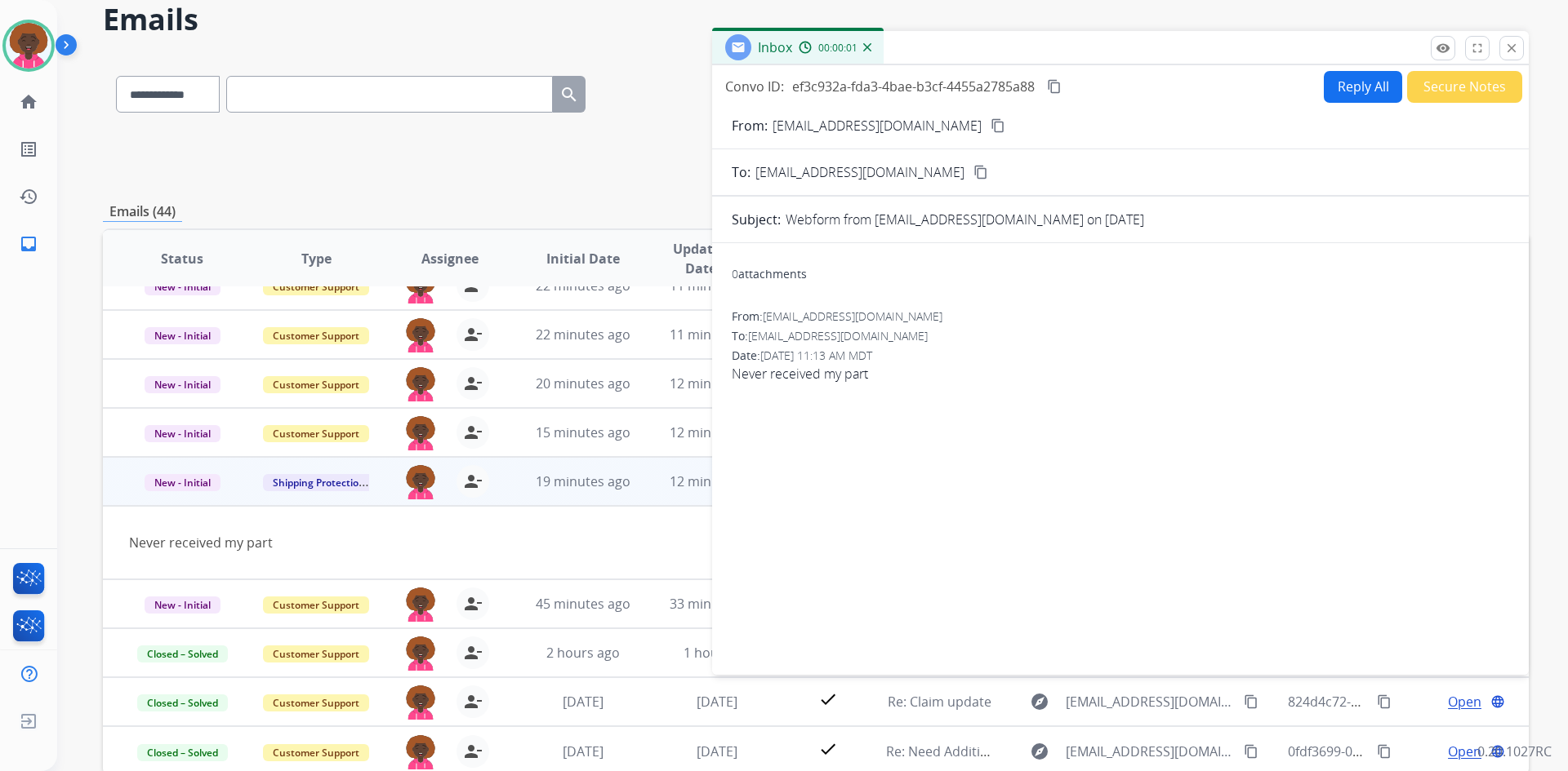
scroll to position [0, 0]
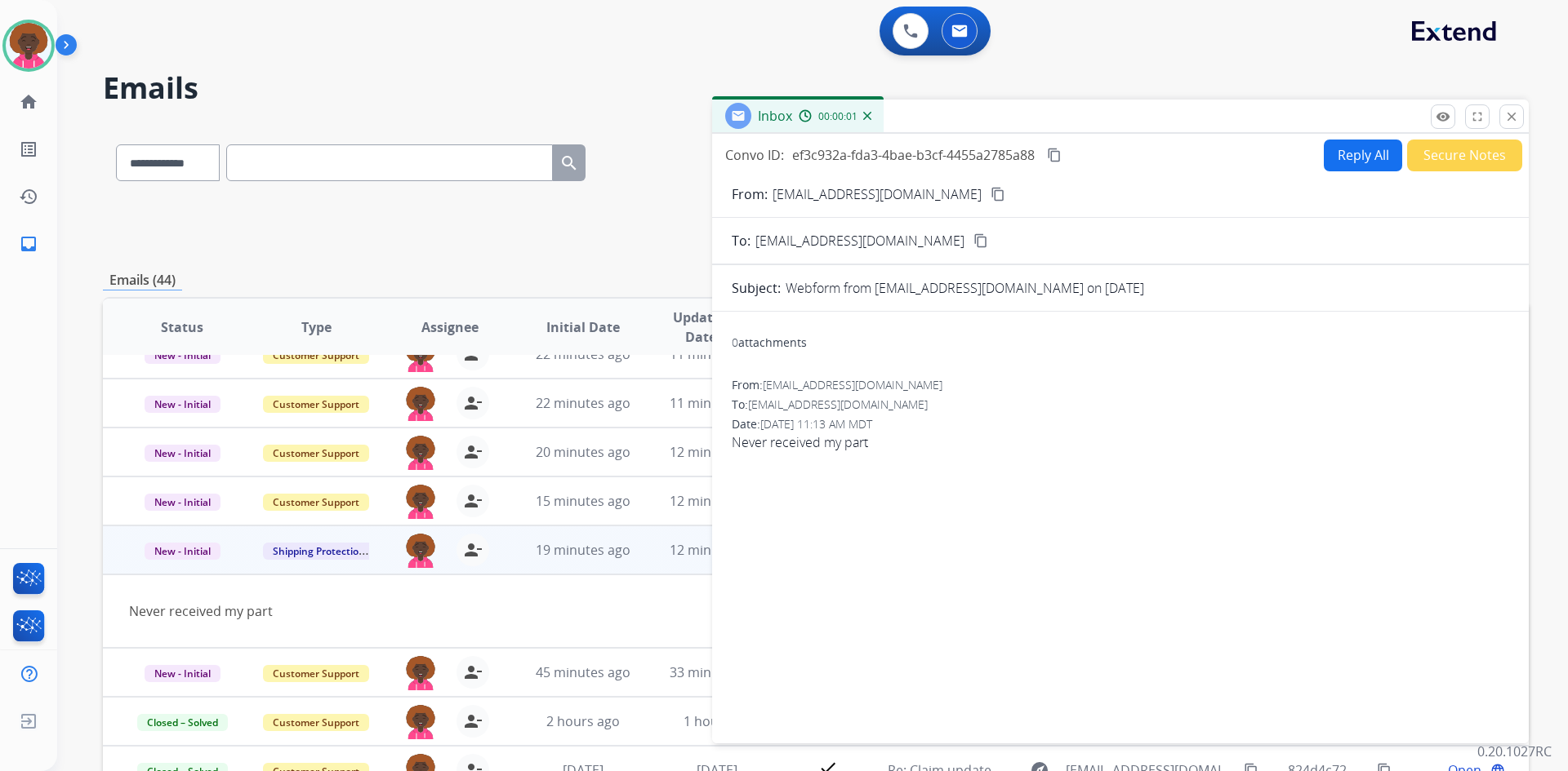
click at [1354, 165] on button "Reply All" at bounding box center [1362, 155] width 79 height 32
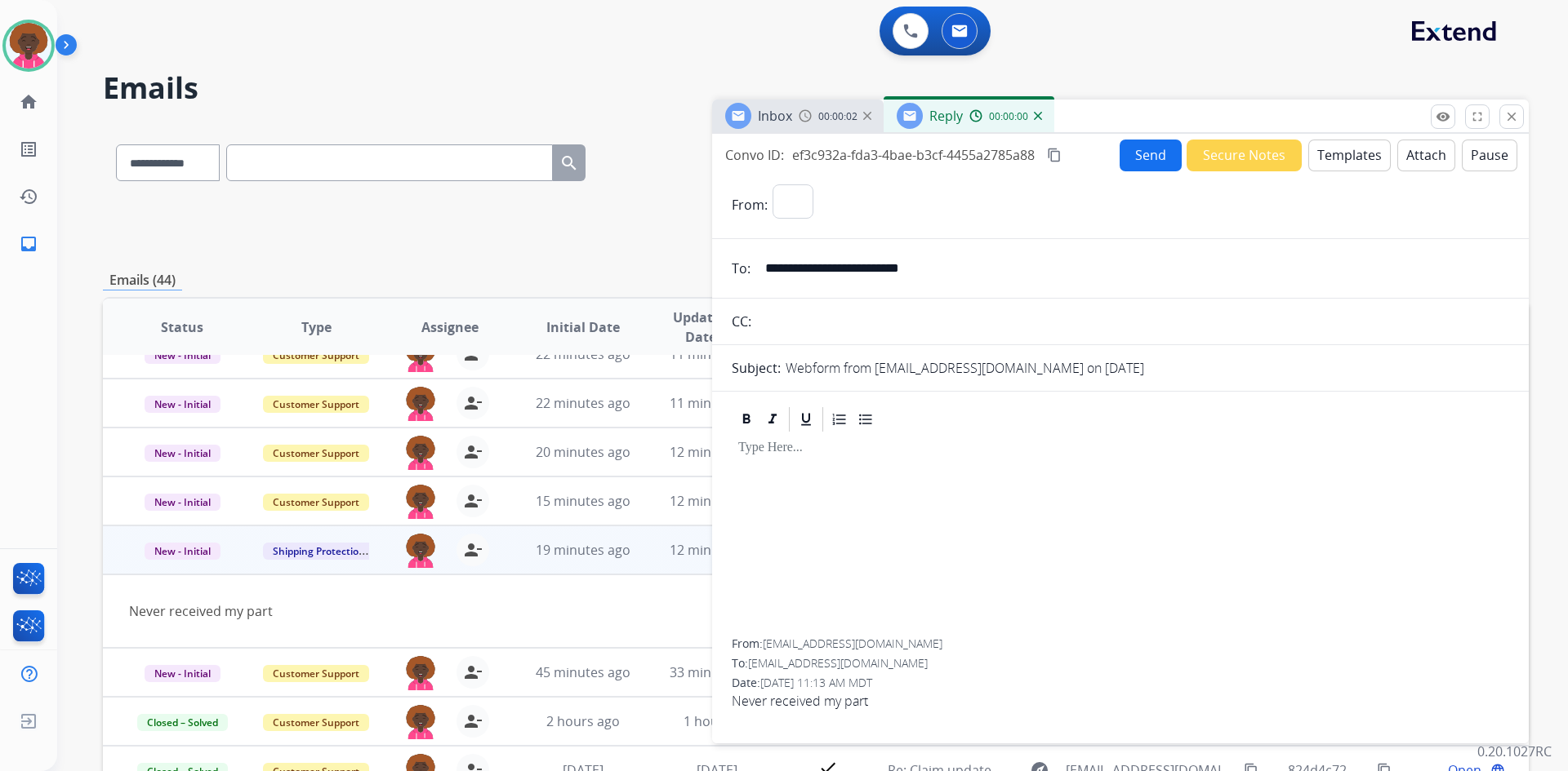
select select "**********"
click at [1325, 165] on button "Templates" at bounding box center [1349, 155] width 82 height 32
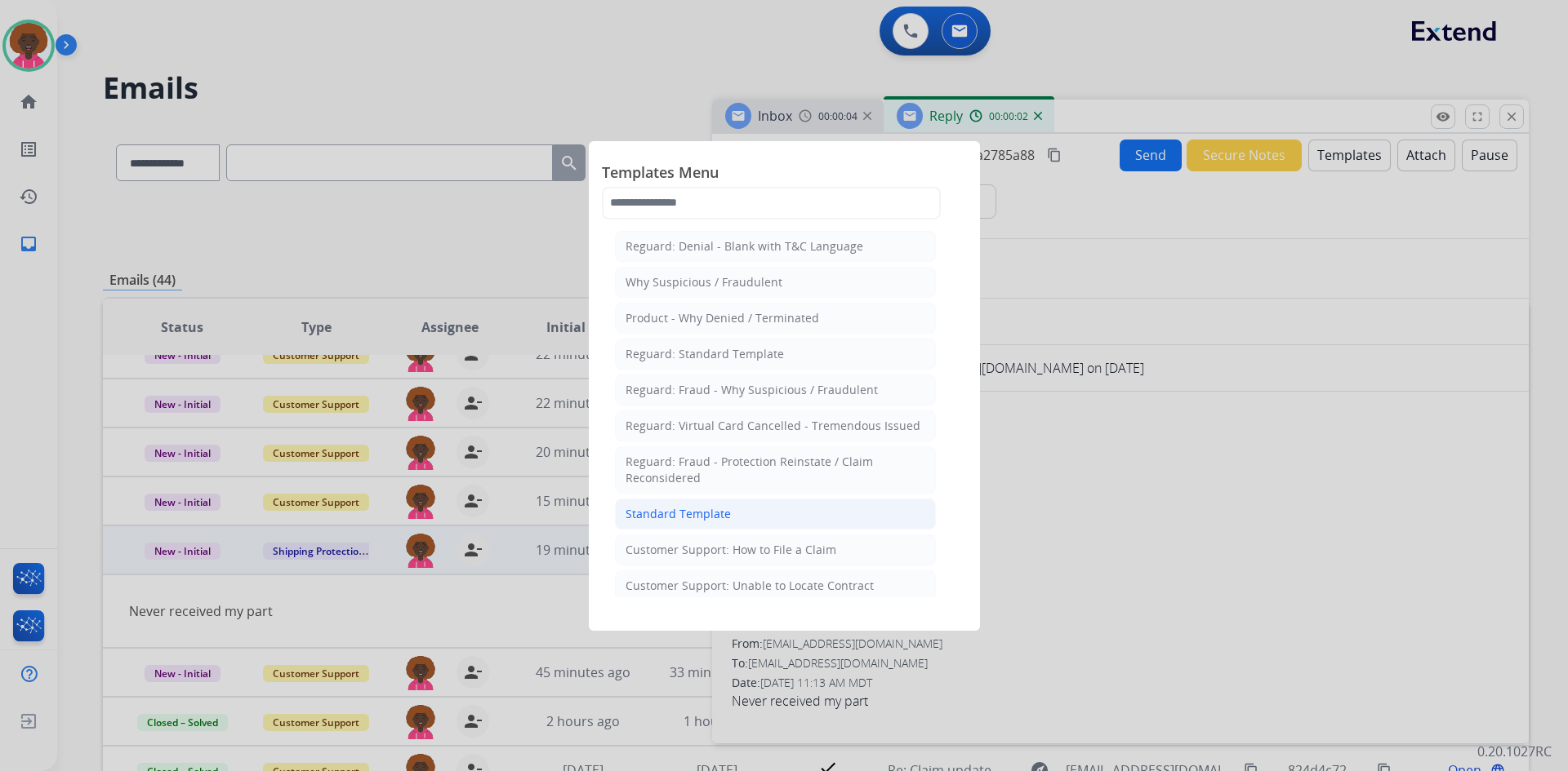
click at [742, 522] on li "Standard Template" at bounding box center [775, 514] width 321 height 31
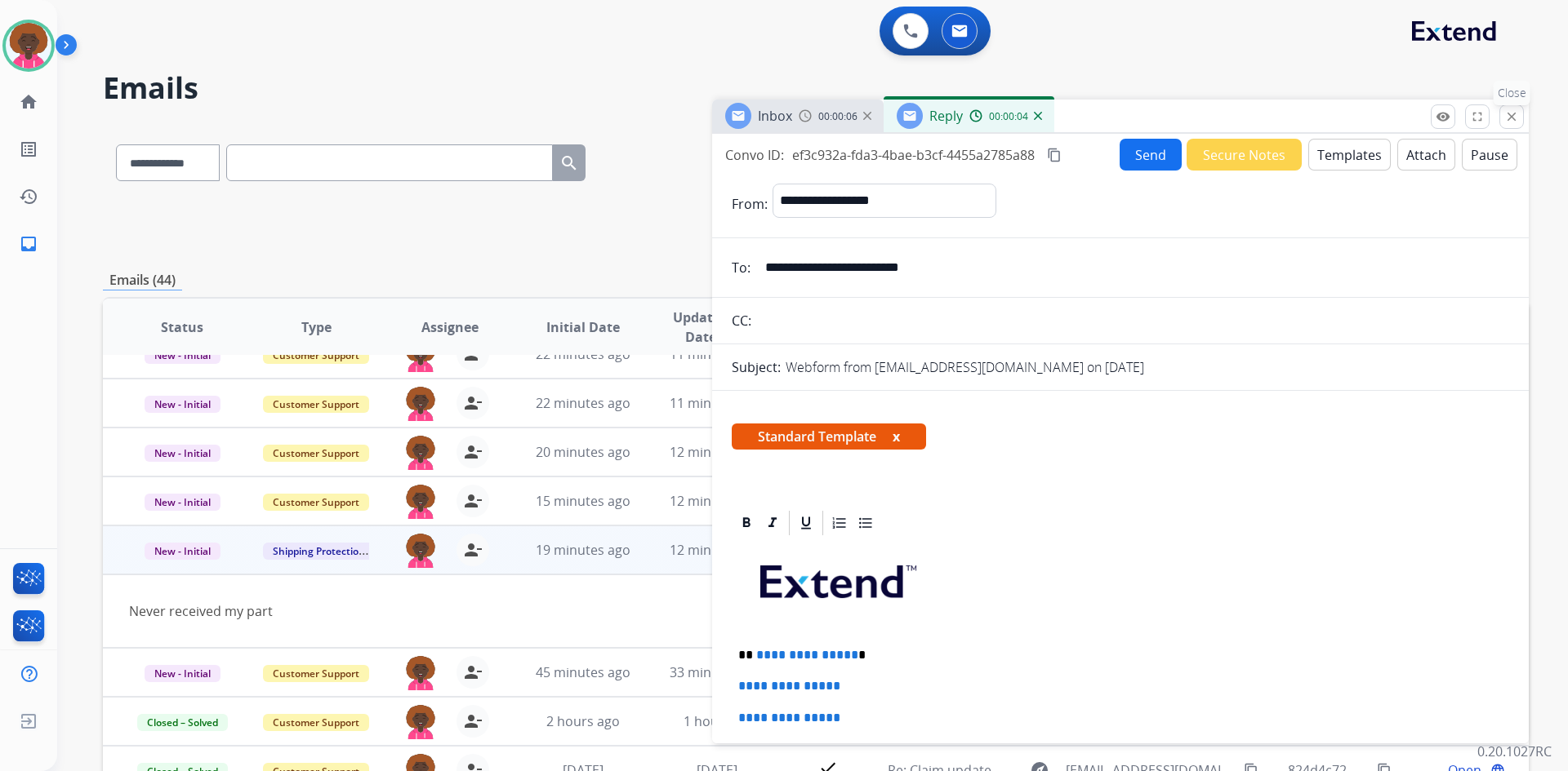
click at [1506, 110] on mat-icon "close" at bounding box center [1511, 117] width 15 height 15
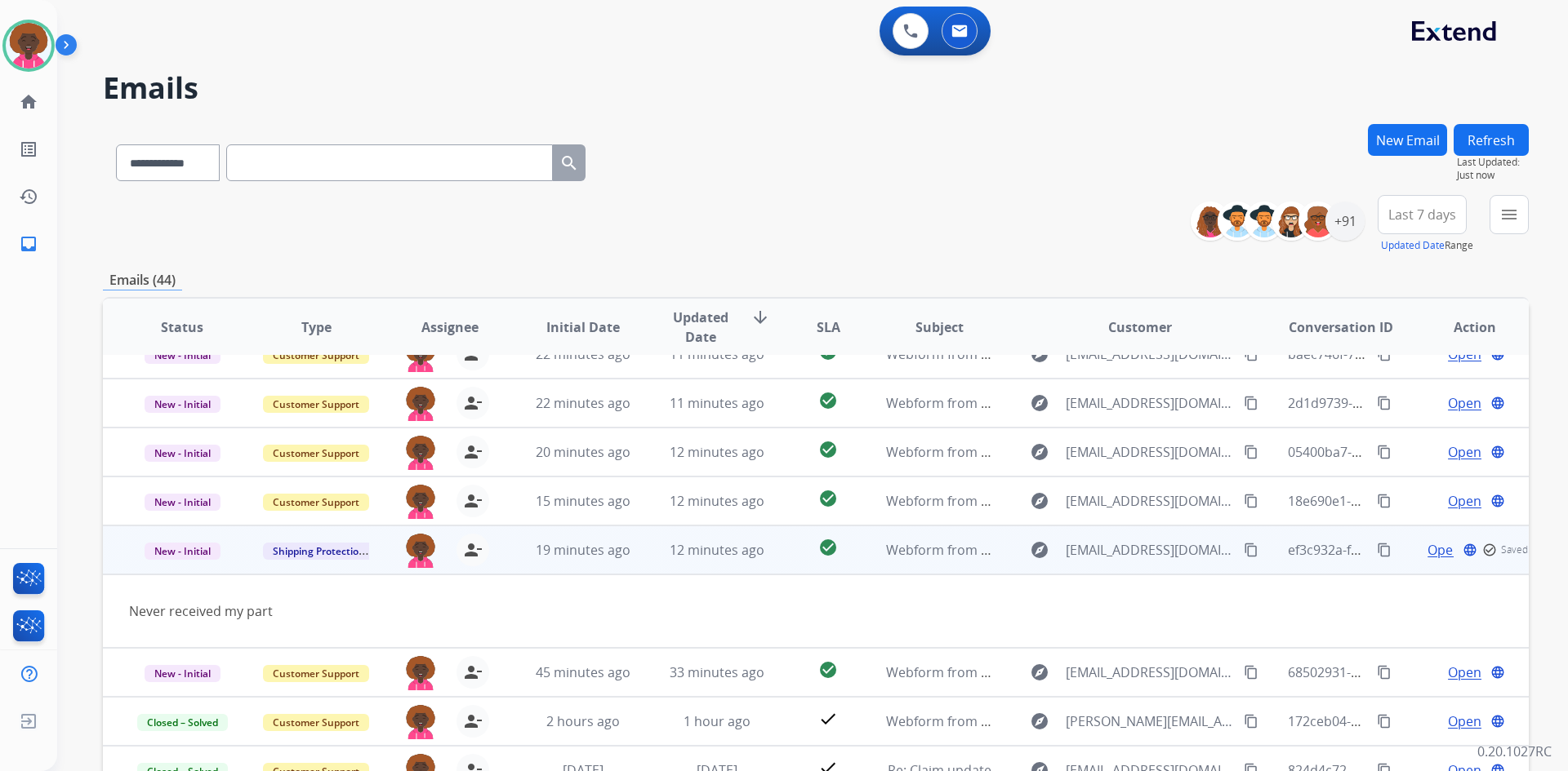
click at [1428, 549] on span "Open" at bounding box center [1444, 550] width 34 height 19
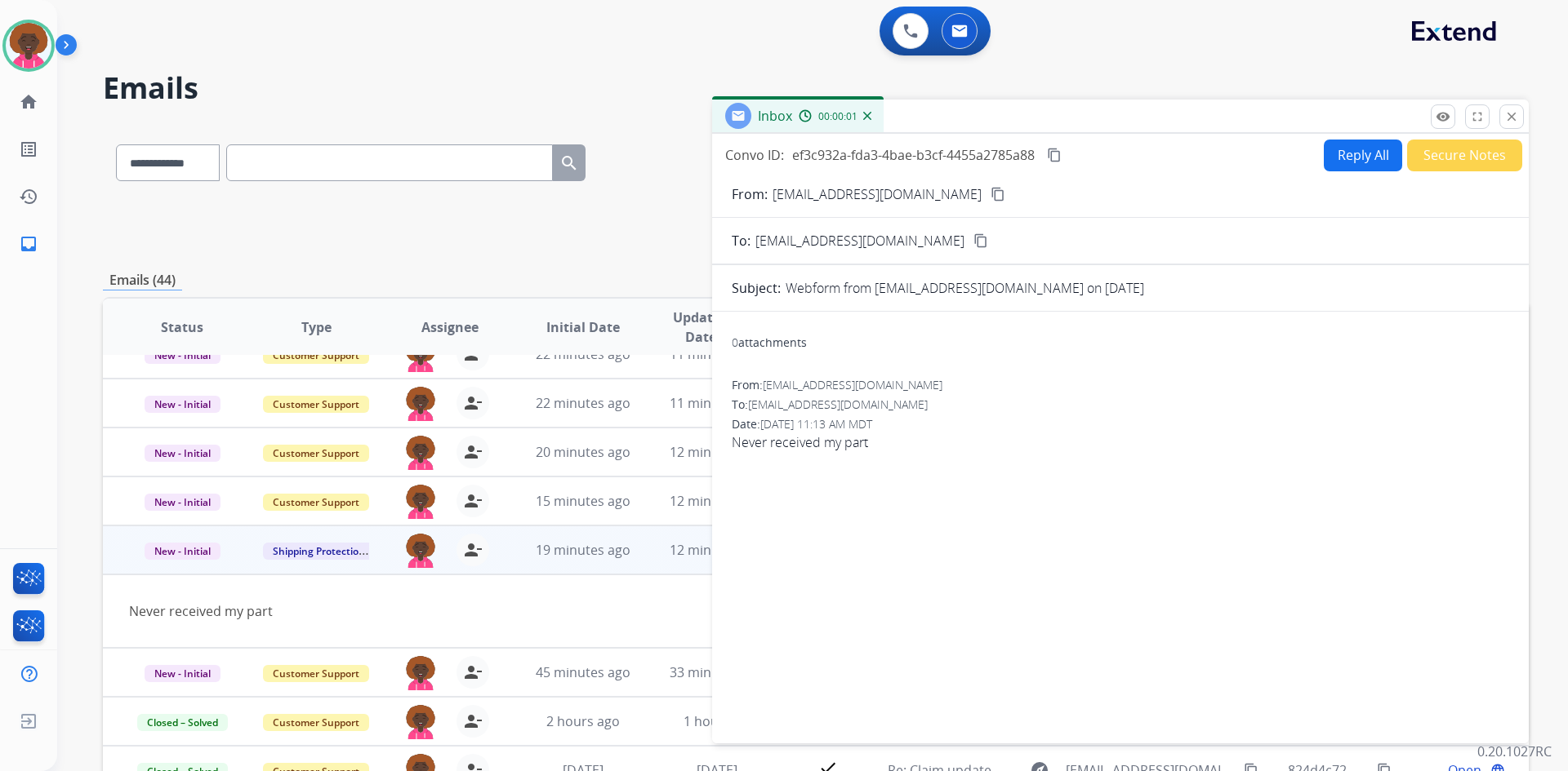
click at [1352, 153] on button "Reply All" at bounding box center [1362, 155] width 79 height 32
select select "**********"
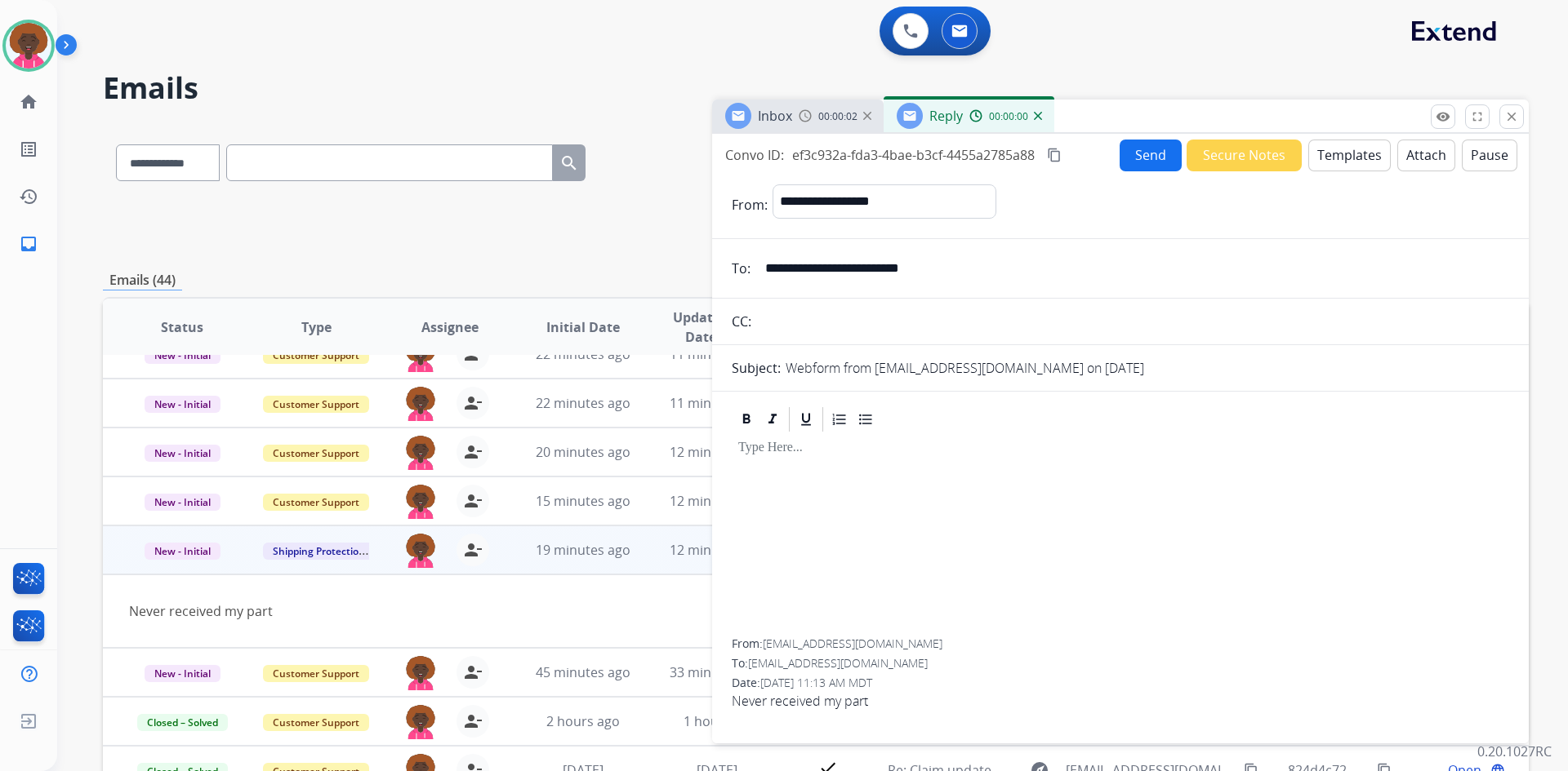
click at [1364, 161] on button "Templates" at bounding box center [1349, 155] width 82 height 32
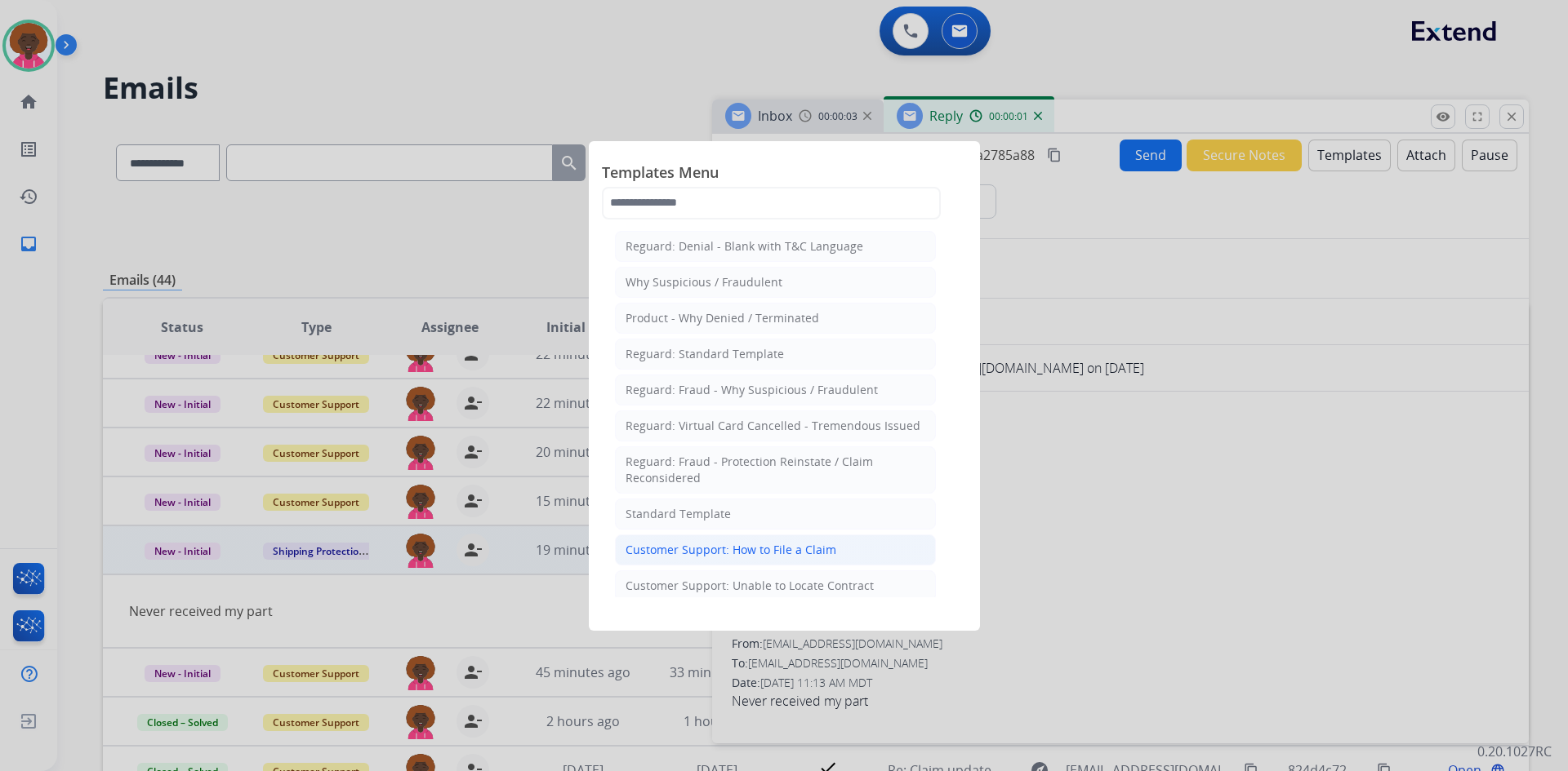
click at [765, 556] on div "Customer Support: How to File a Claim" at bounding box center [731, 550] width 210 height 16
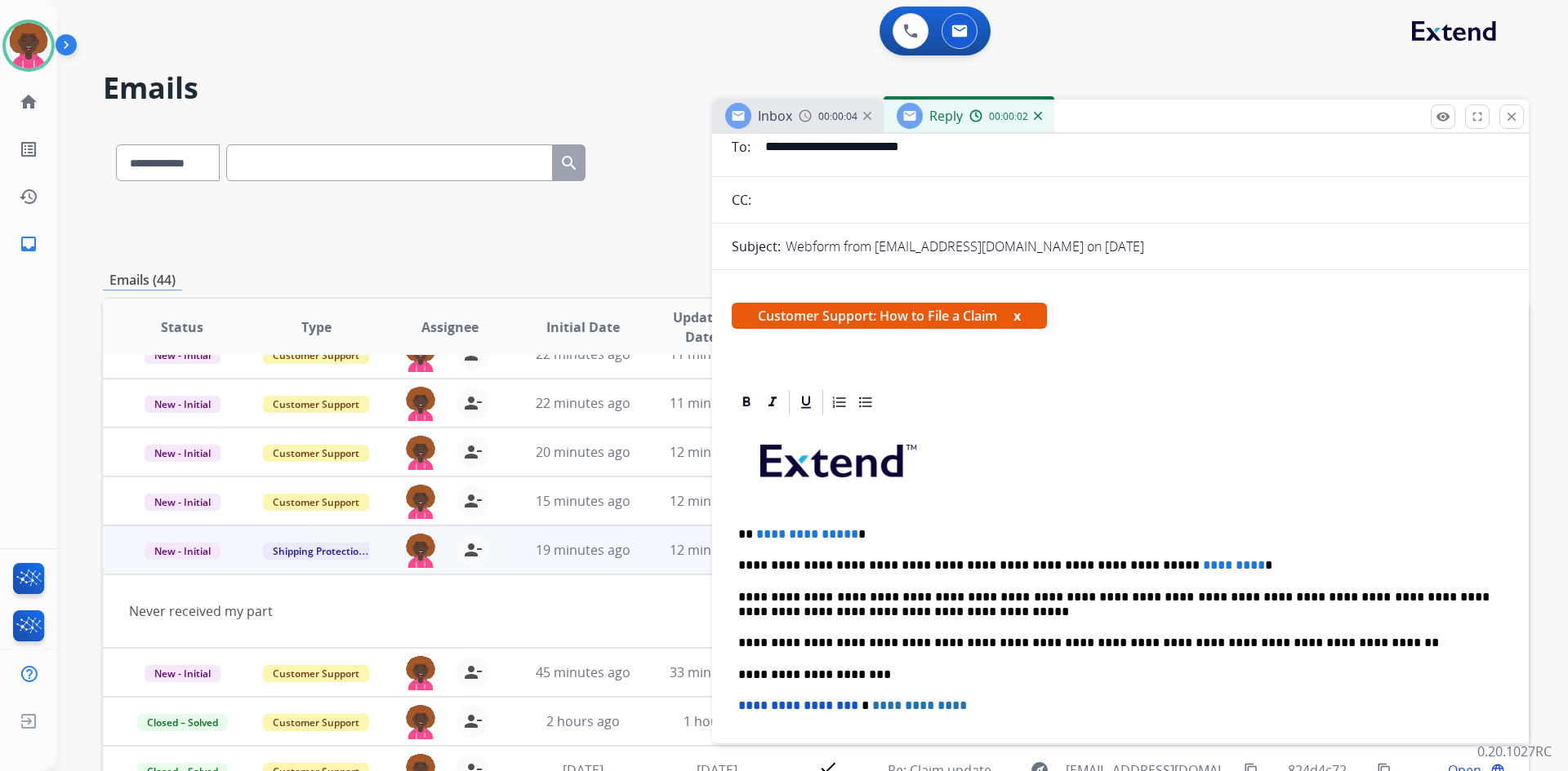
scroll to position [327, 0]
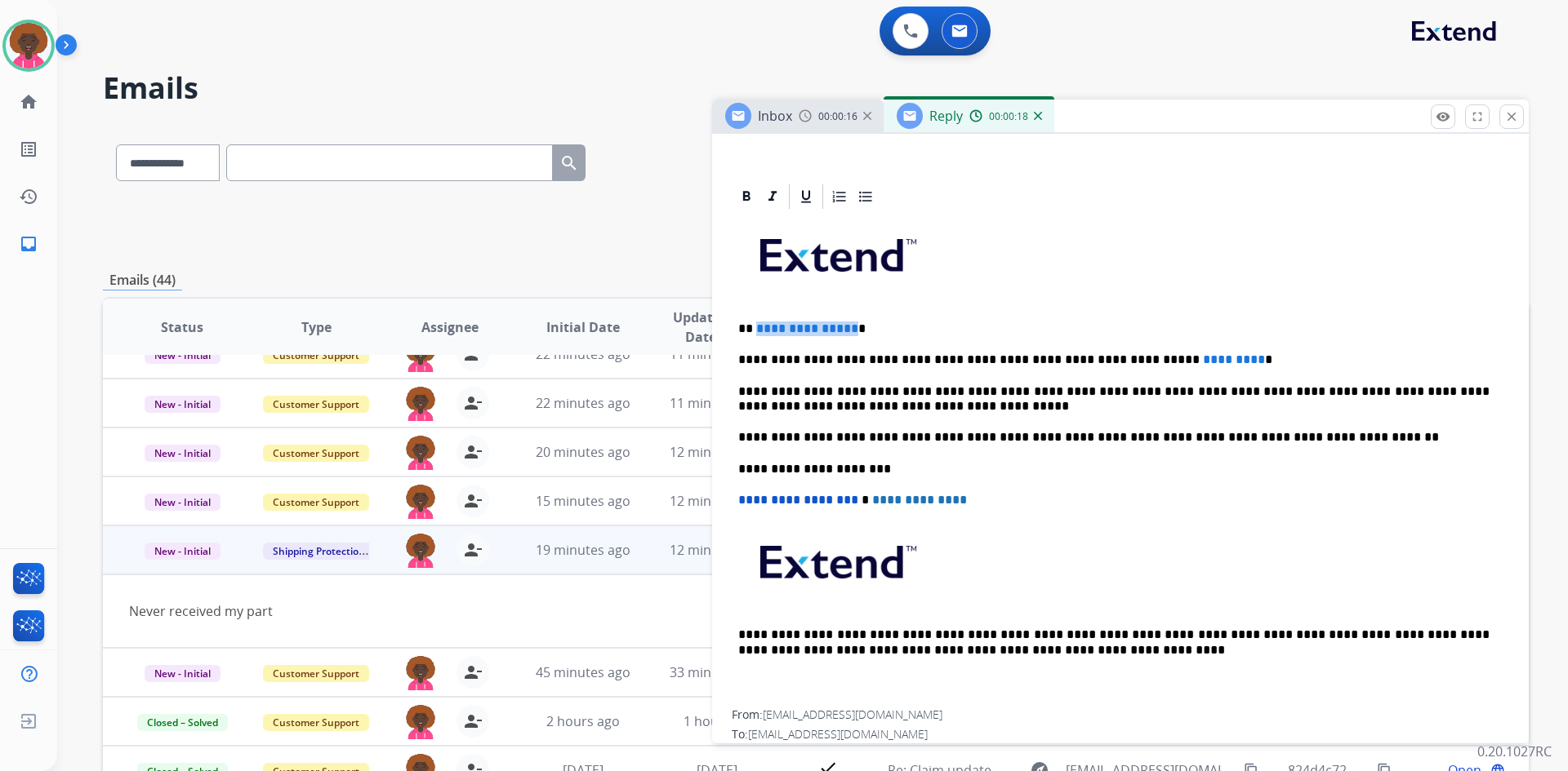
drag, startPoint x: 847, startPoint y: 326, endPoint x: 754, endPoint y: 323, distance: 93.0
click at [756, 323] on span "**********" at bounding box center [807, 329] width 102 height 12
drag, startPoint x: 1184, startPoint y: 360, endPoint x: 1116, endPoint y: 359, distance: 68.0
click at [1116, 359] on p "**********" at bounding box center [1114, 359] width 751 height 15
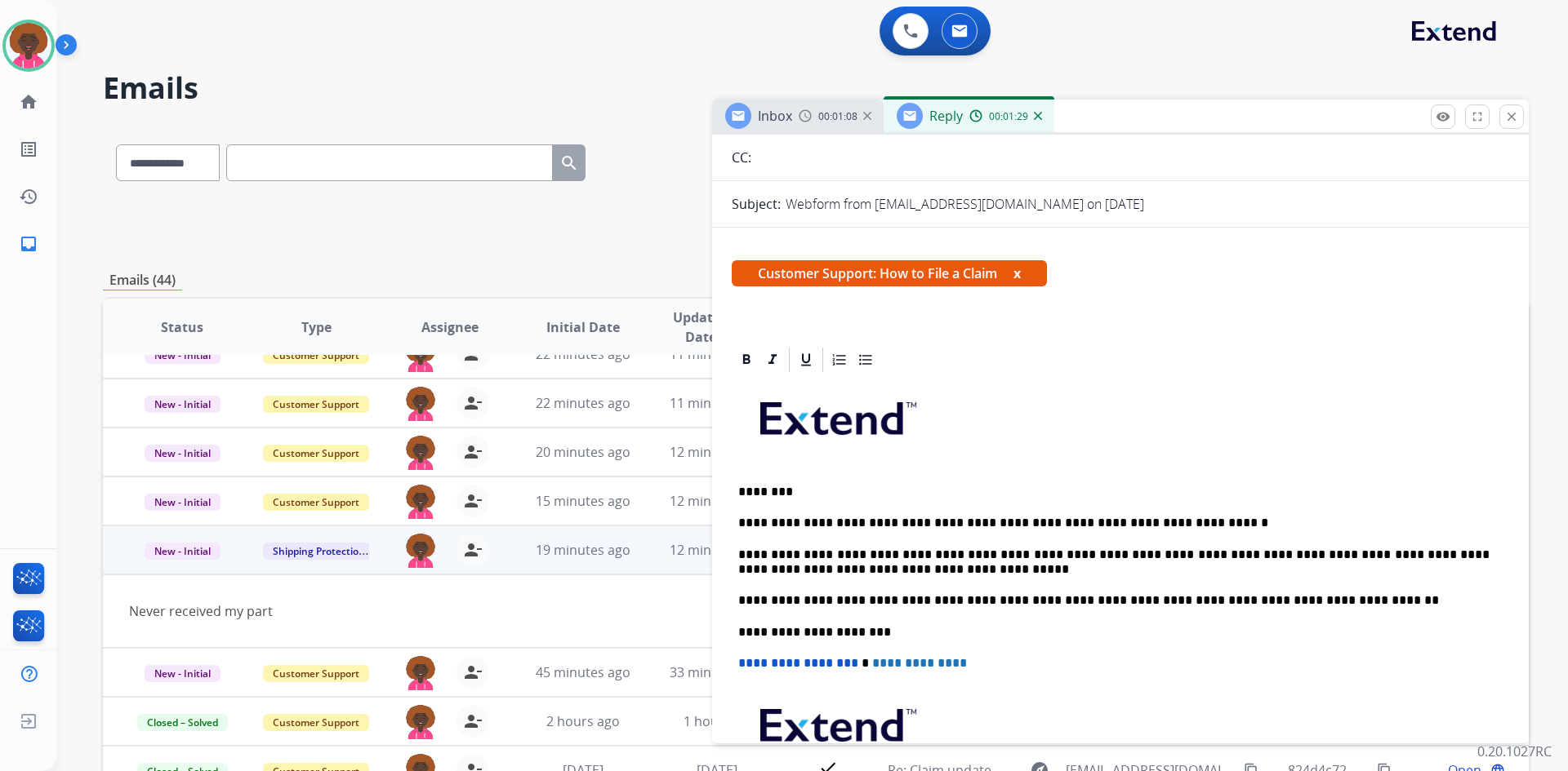
scroll to position [0, 0]
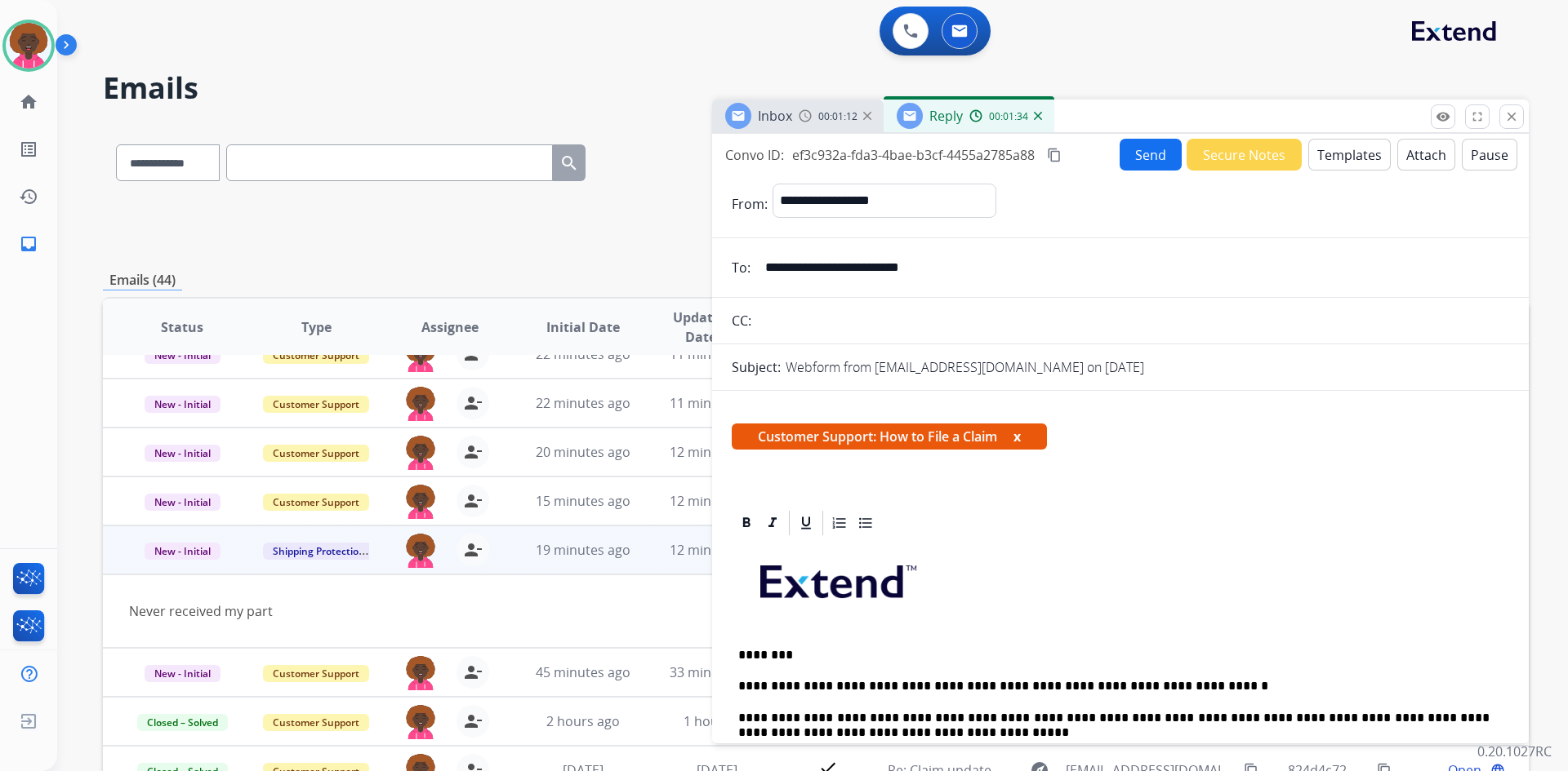
click at [1134, 157] on button "Send" at bounding box center [1150, 155] width 62 height 32
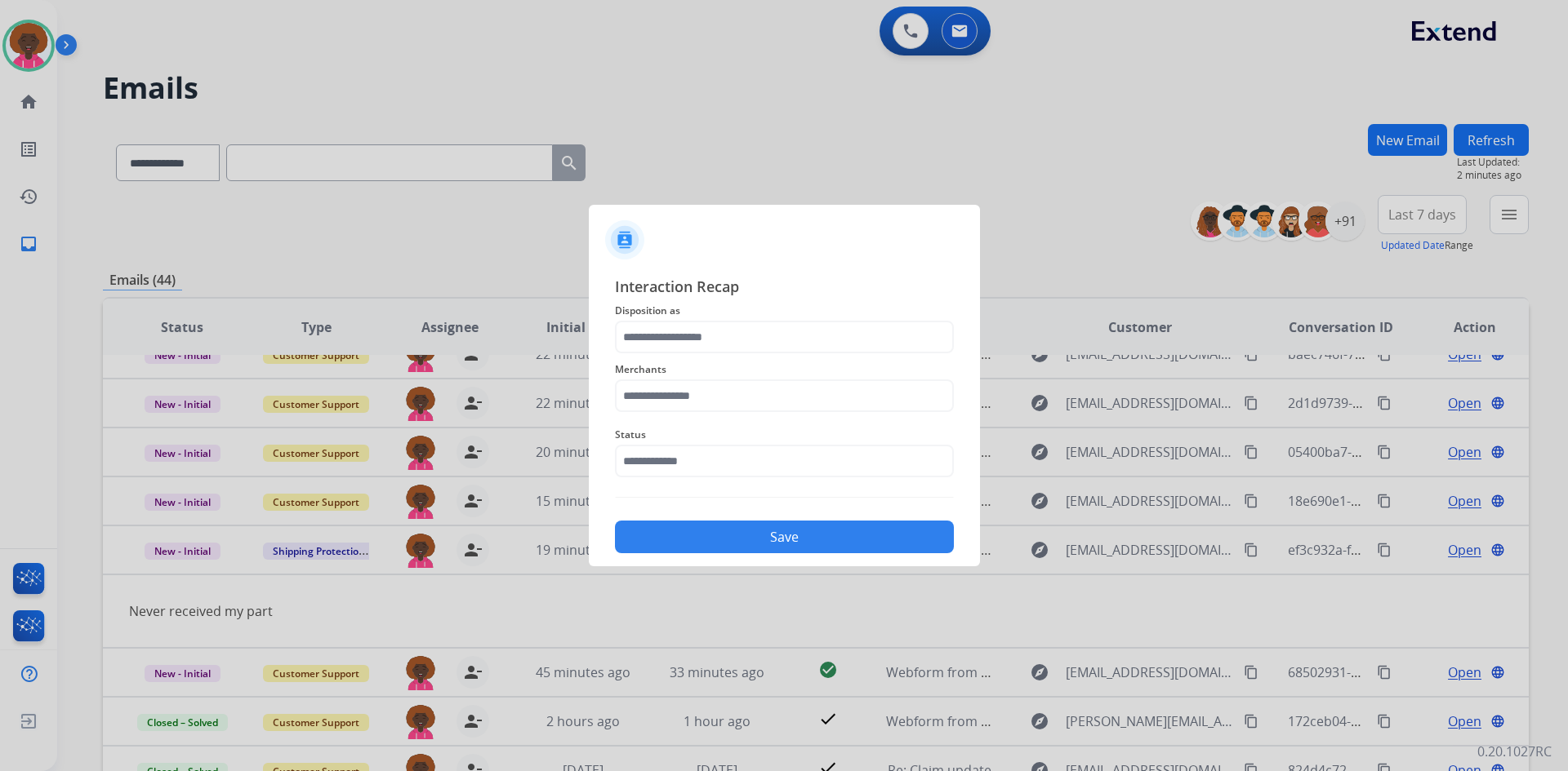
click at [746, 486] on div "Interaction Recap Disposition as Merchants Status Save" at bounding box center [784, 413] width 339 height 278
drag, startPoint x: 742, startPoint y: 466, endPoint x: 738, endPoint y: 480, distance: 14.6
click at [739, 474] on input "text" at bounding box center [784, 461] width 339 height 33
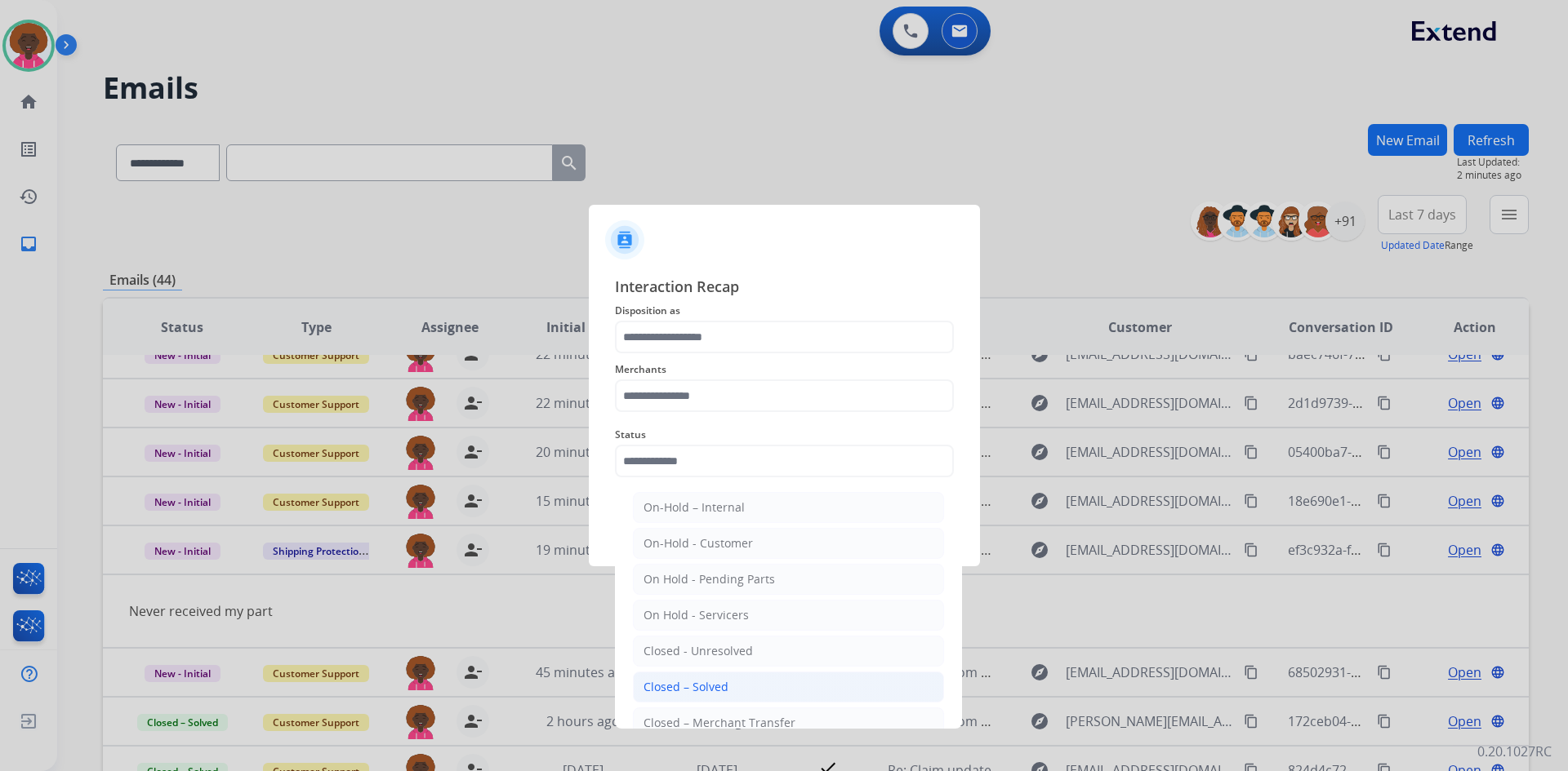
click at [697, 687] on div "Closed – Solved" at bounding box center [686, 687] width 85 height 16
type input "**********"
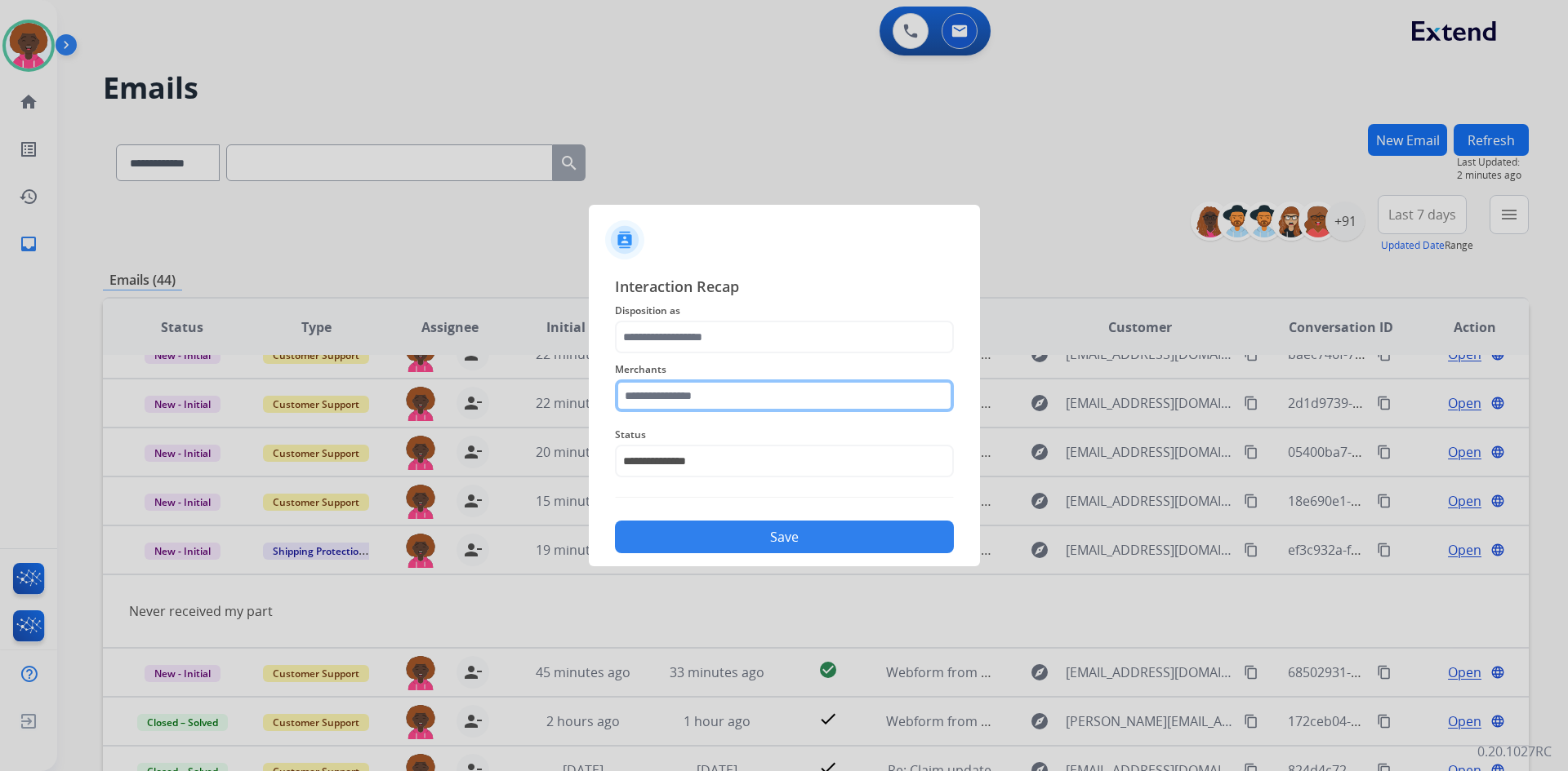
click at [655, 410] on input "text" at bounding box center [784, 396] width 339 height 33
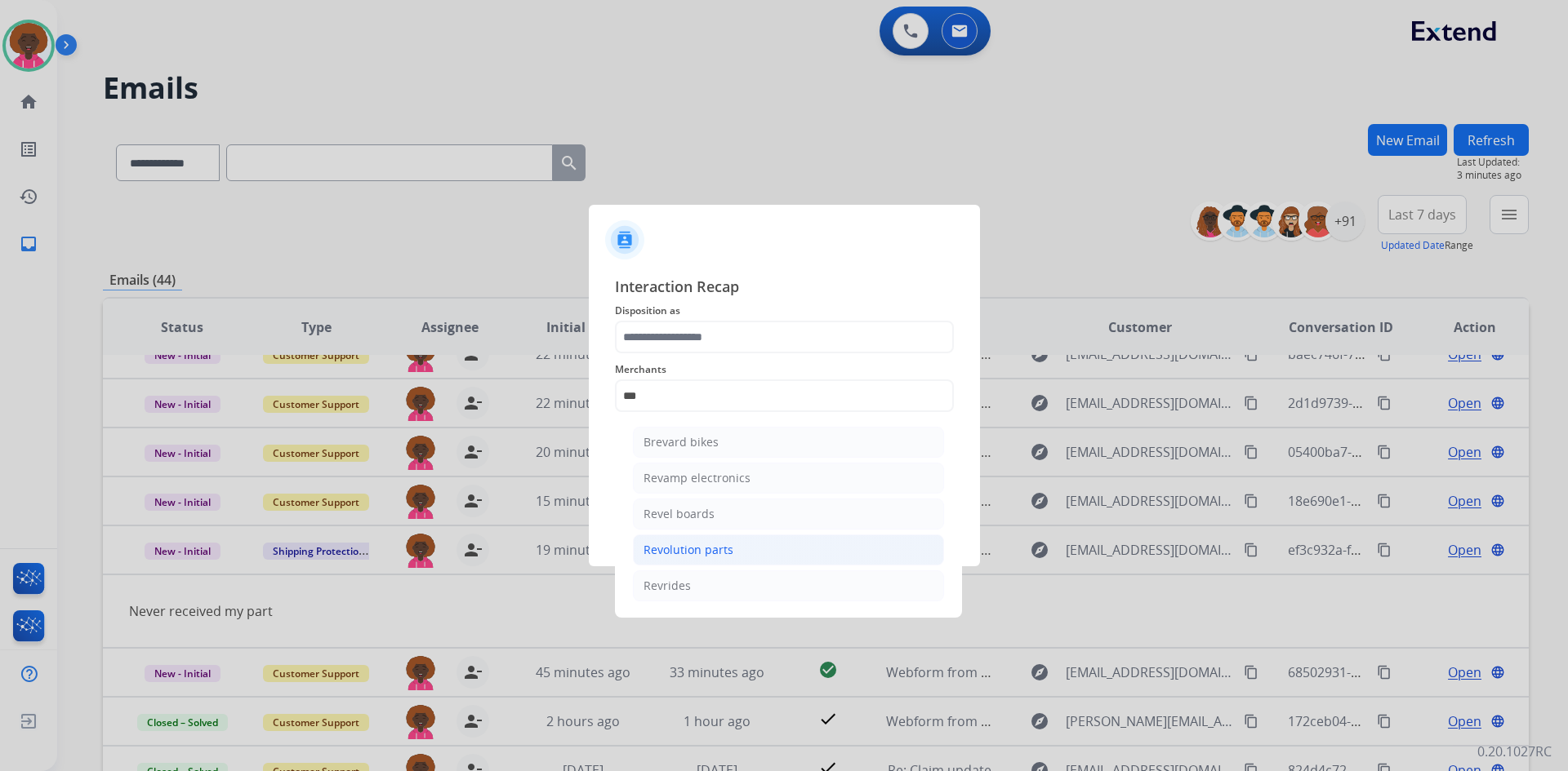
click at [722, 556] on div "Revolution parts" at bounding box center [688, 550] width 90 height 16
type input "**********"
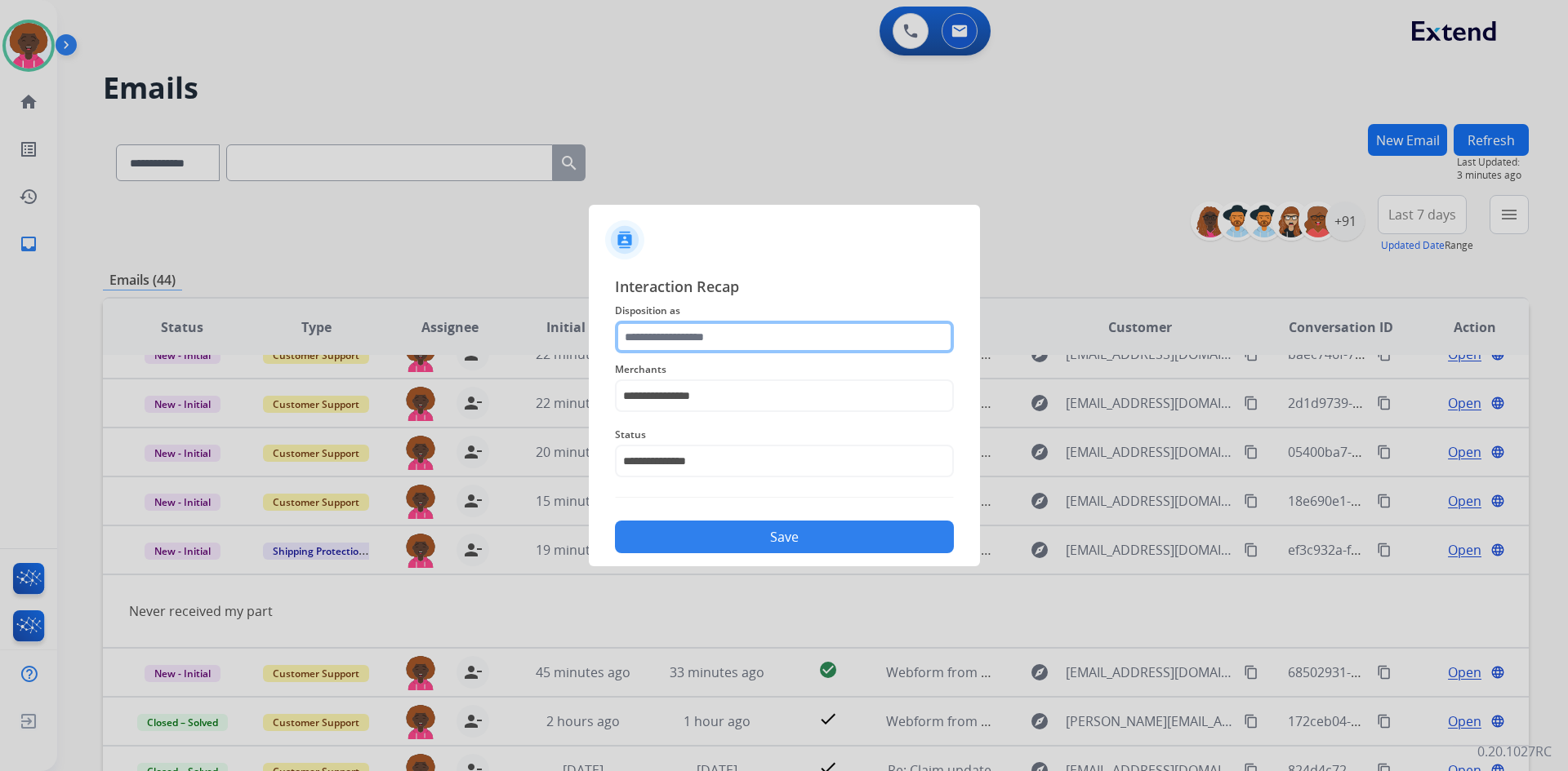
click at [663, 339] on input "text" at bounding box center [784, 336] width 339 height 33
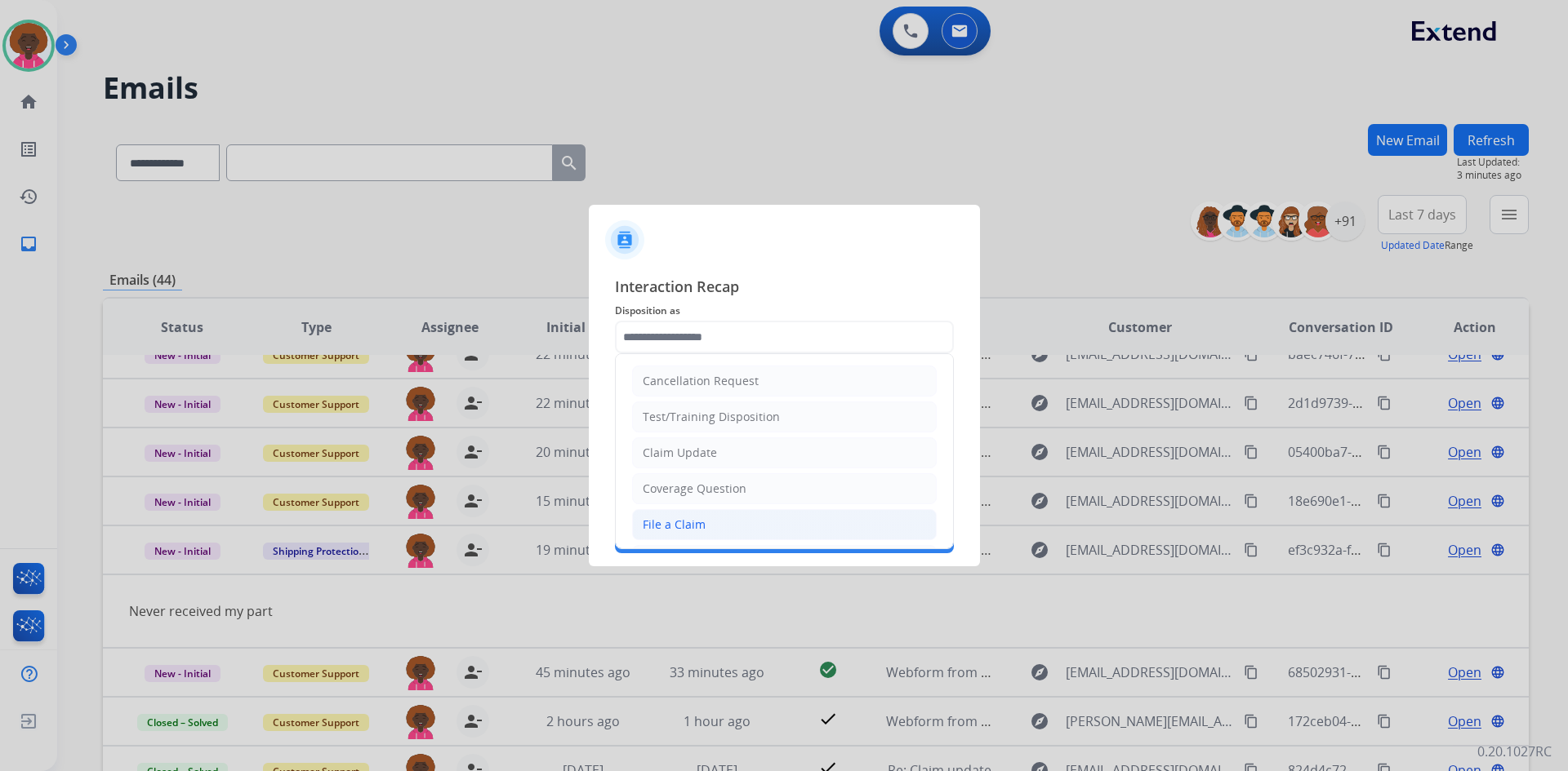
click at [685, 525] on div "File a Claim" at bounding box center [673, 525] width 63 height 16
type input "**********"
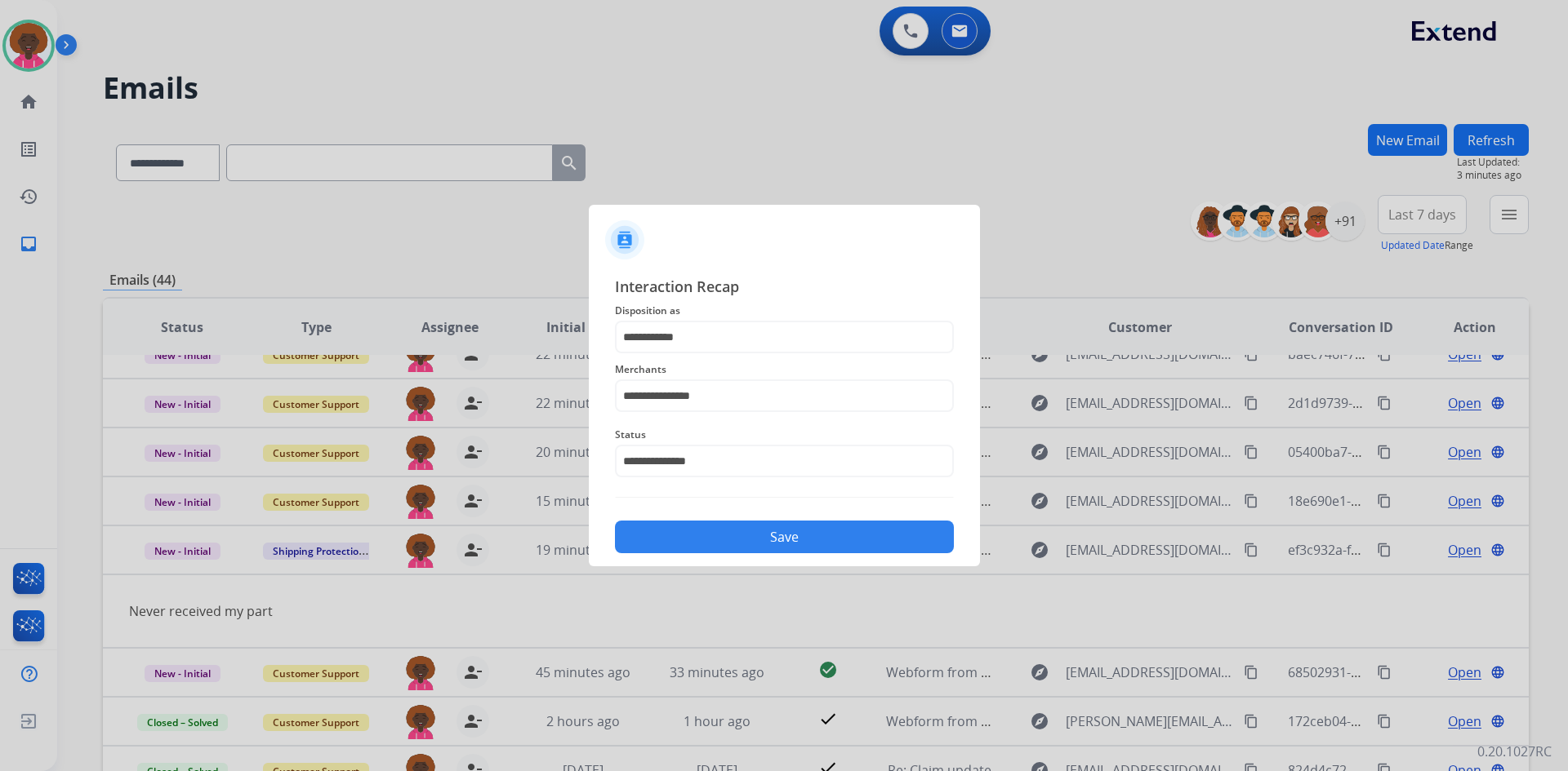
click at [788, 524] on button "Save" at bounding box center [784, 537] width 339 height 33
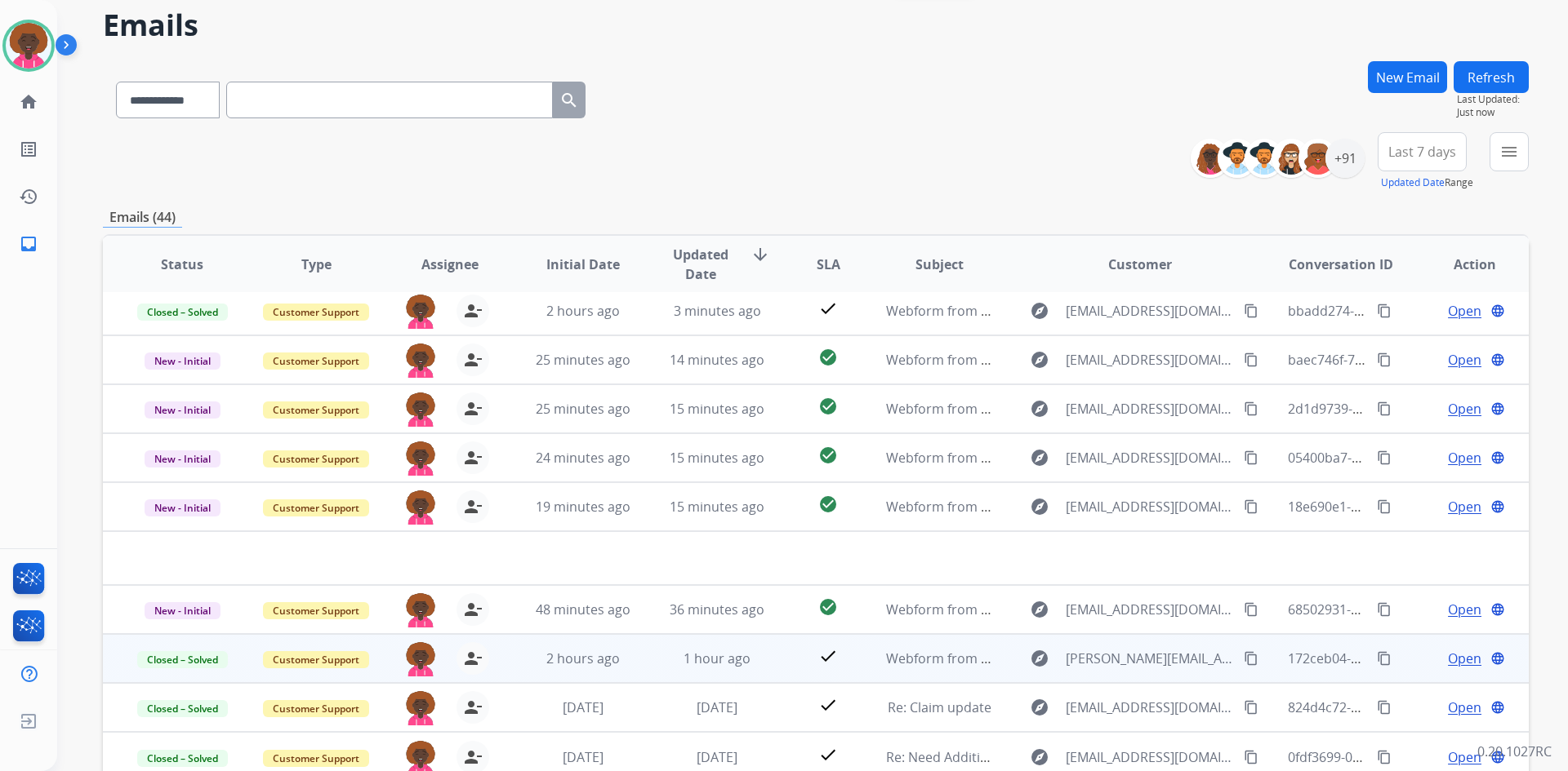
scroll to position [157, 0]
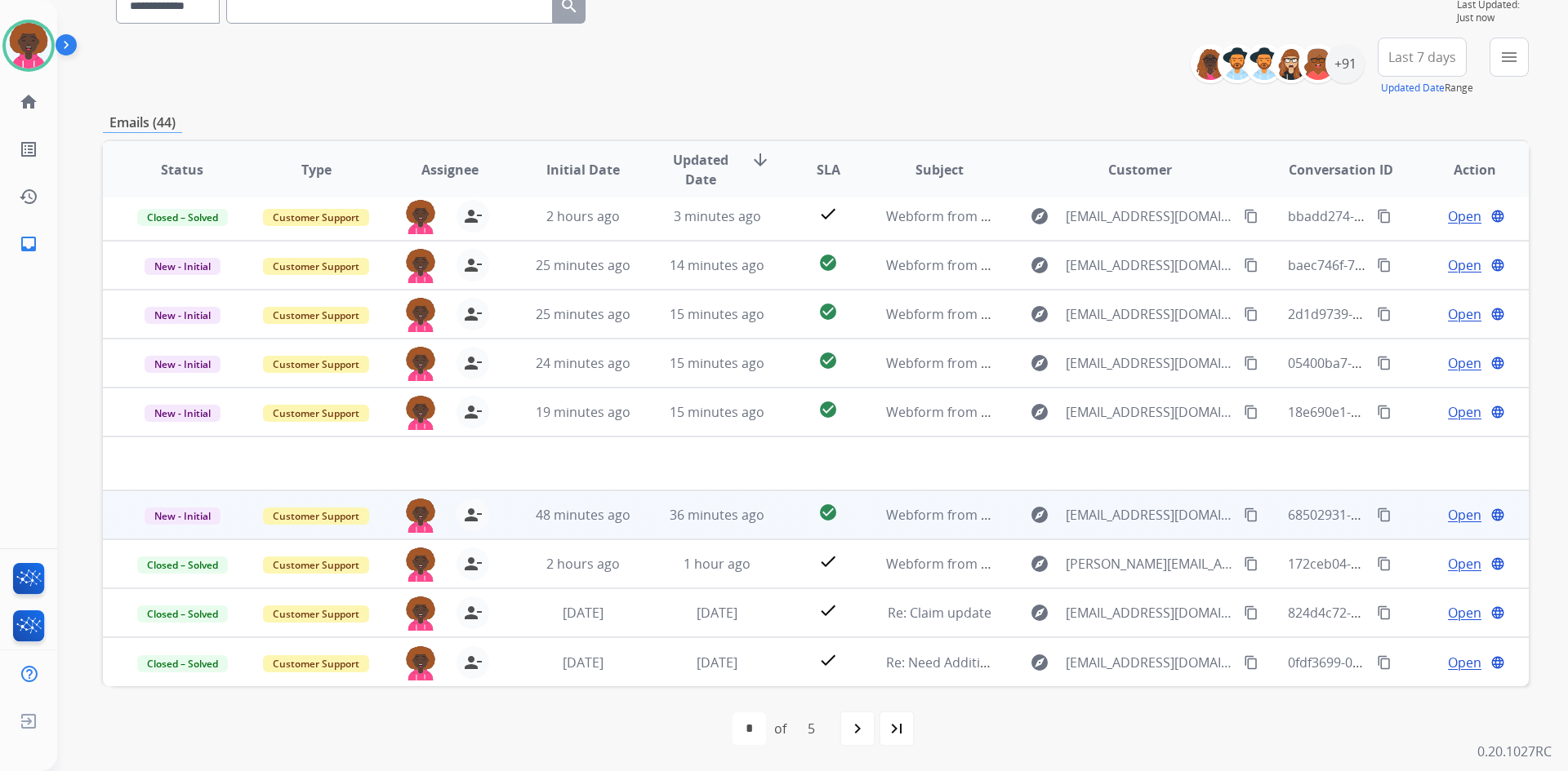
click at [875, 522] on td "Webform from [EMAIL_ADDRESS][DOMAIN_NAME] on [DATE]" at bounding box center [927, 514] width 134 height 49
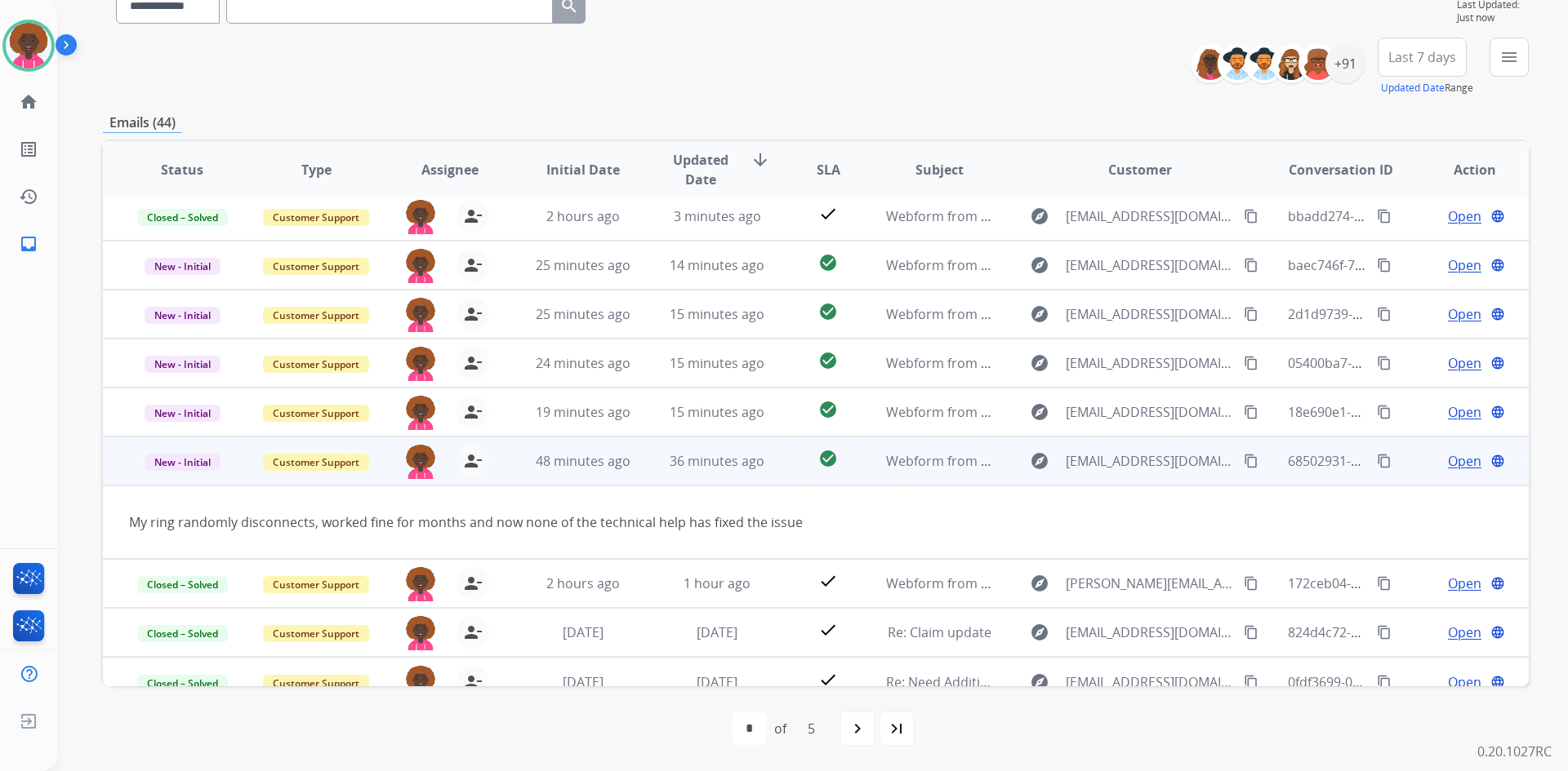
scroll to position [75, 0]
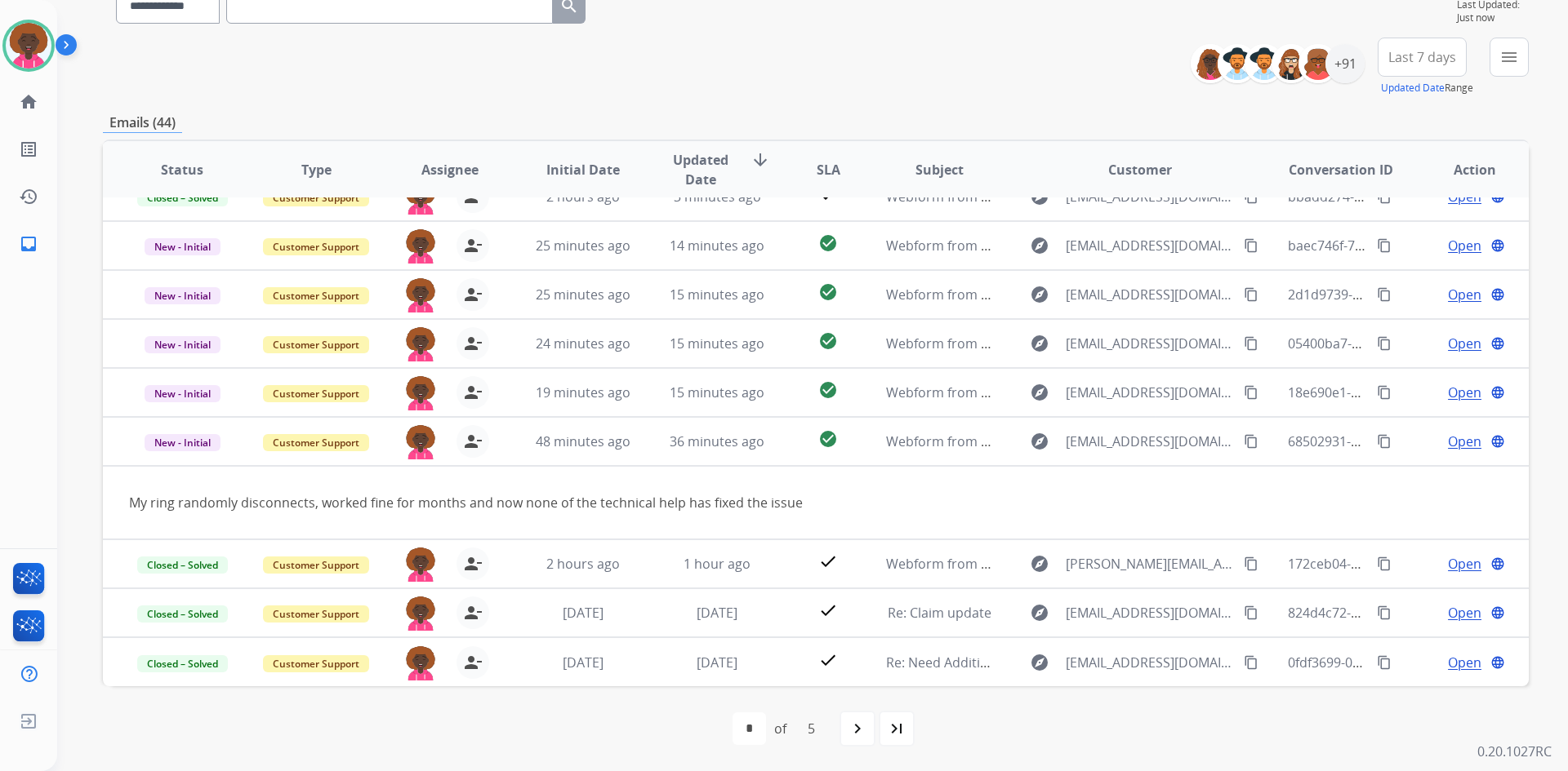
drag, startPoint x: 1228, startPoint y: 439, endPoint x: 376, endPoint y: 26, distance: 946.8
click at [1244, 440] on mat-icon "content_copy" at bounding box center [1251, 442] width 15 height 15
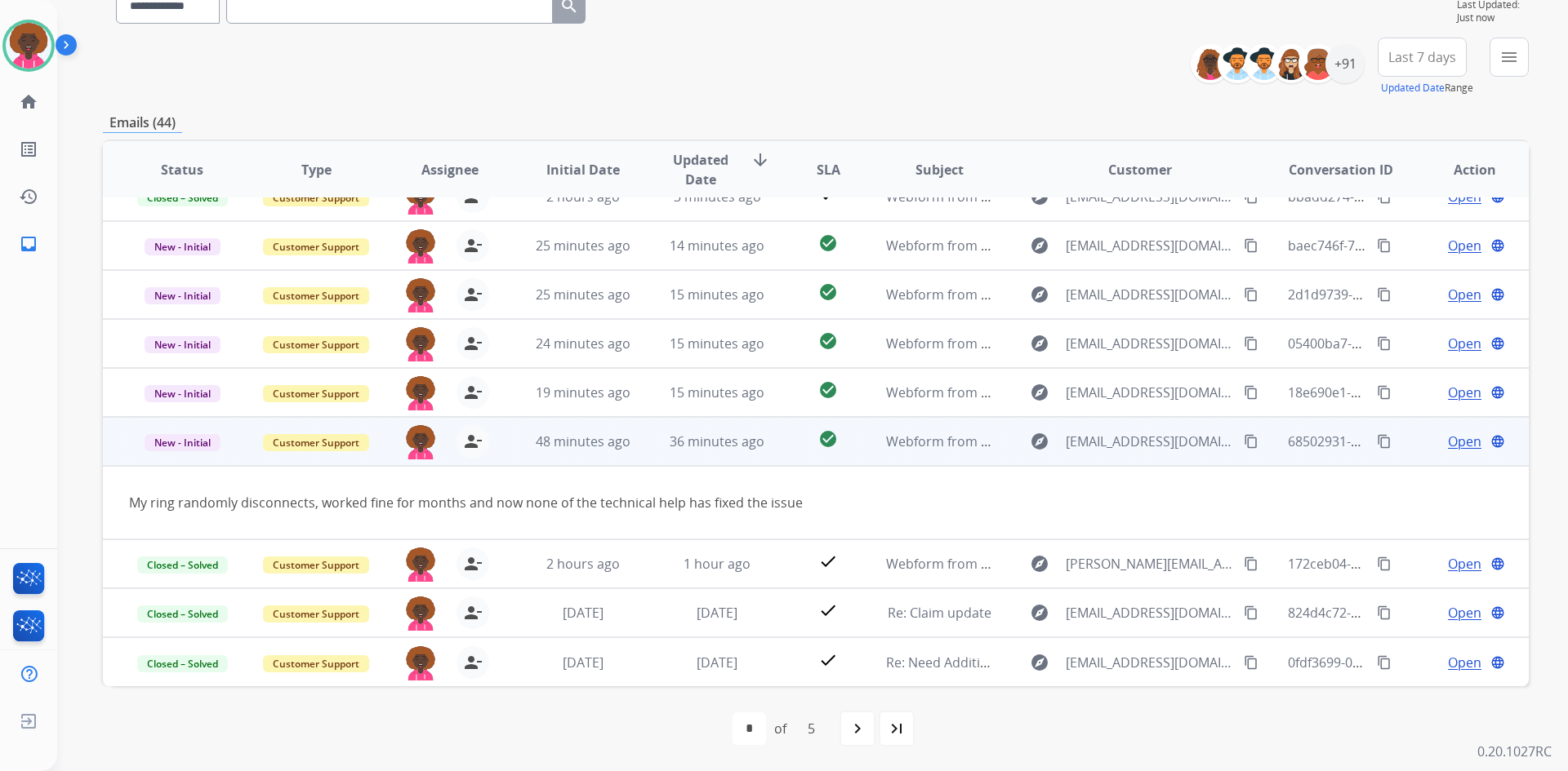
click at [1450, 450] on span "Open" at bounding box center [1465, 442] width 34 height 19
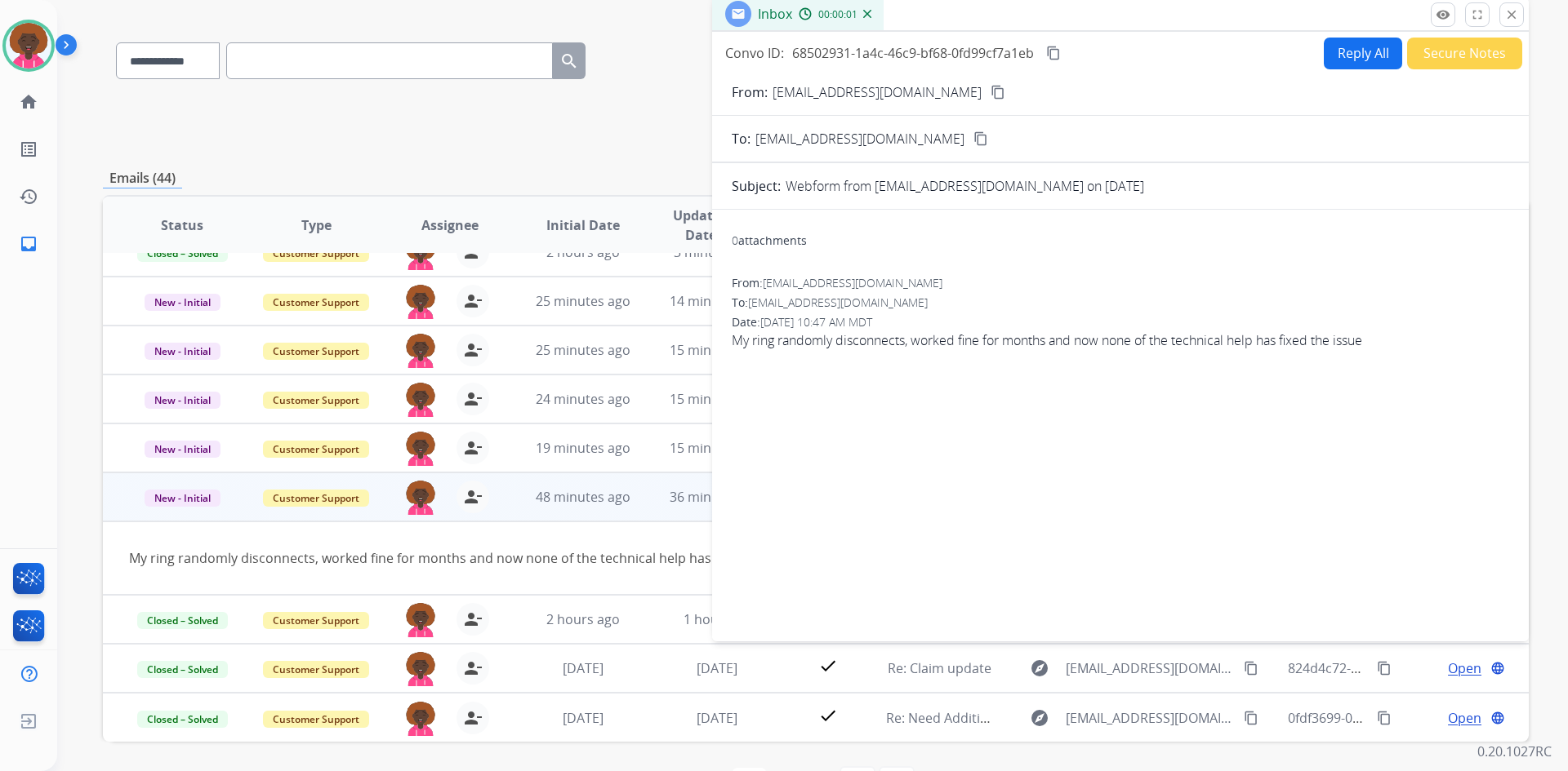
scroll to position [76, 0]
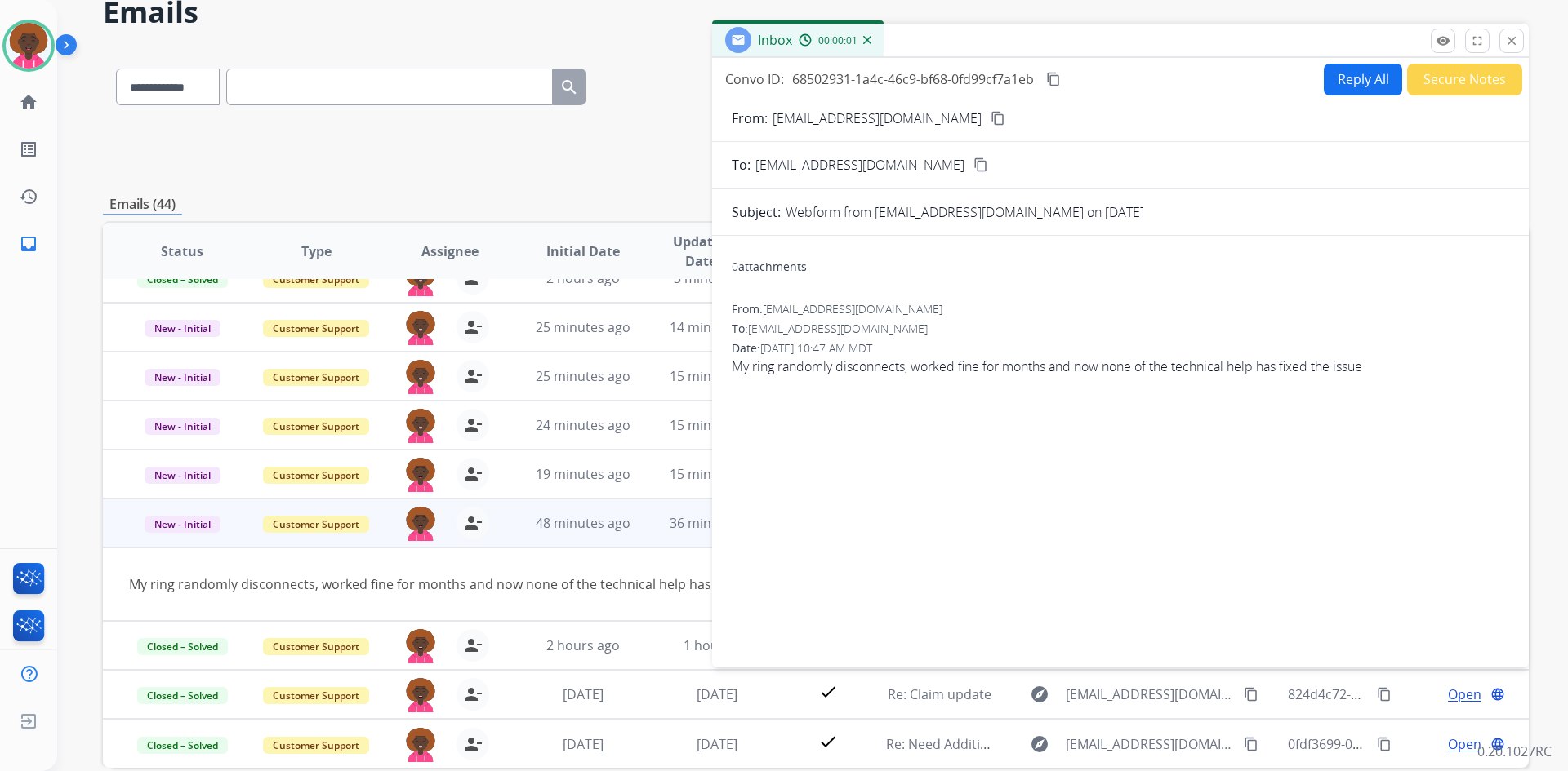
click at [1349, 72] on button "Reply All" at bounding box center [1362, 79] width 79 height 32
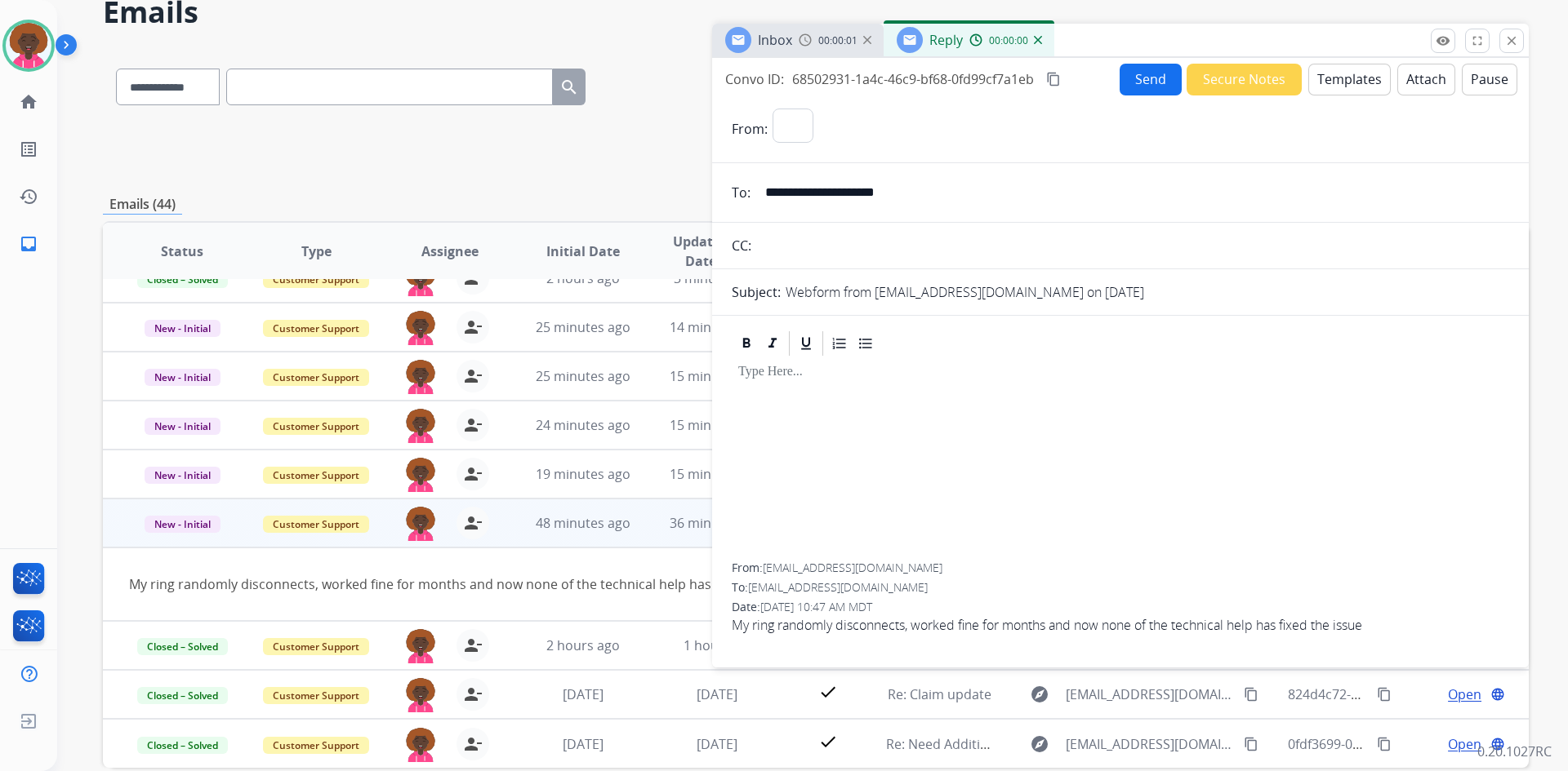
select select "**********"
click at [1322, 77] on button "Templates" at bounding box center [1349, 79] width 82 height 32
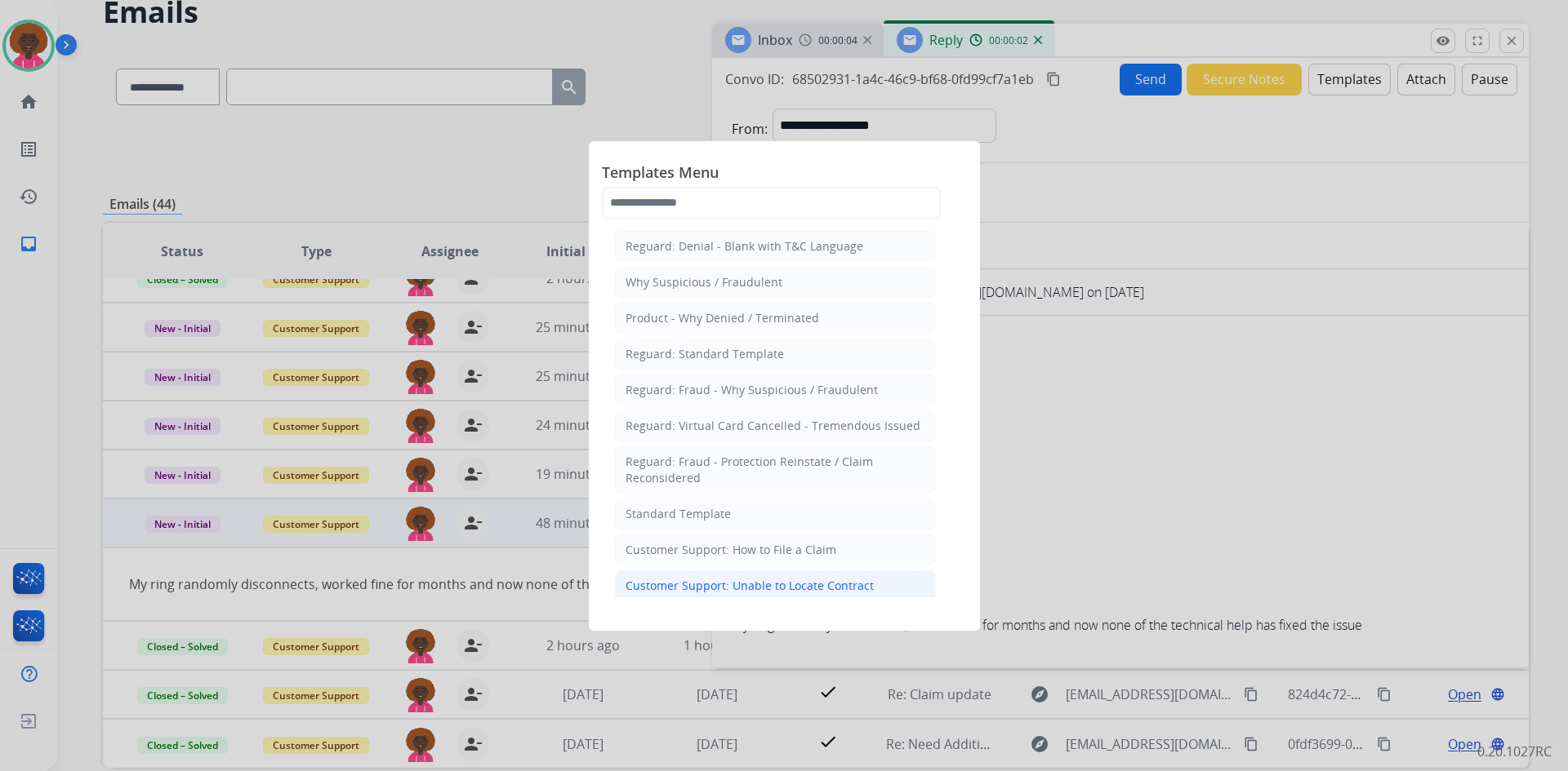
click at [767, 586] on div "Customer Support: Unable to Locate Contract" at bounding box center [749, 586] width 248 height 16
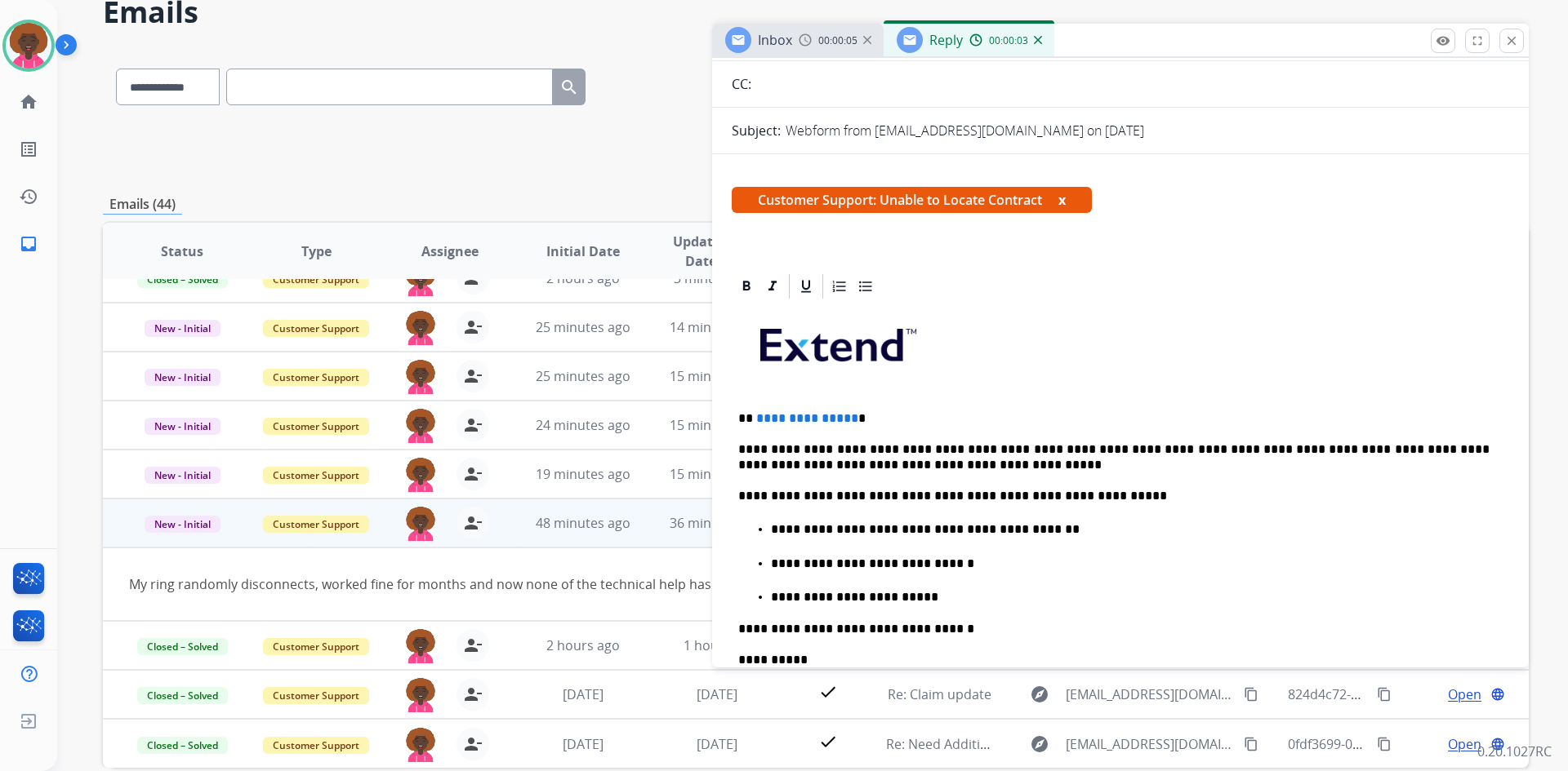
scroll to position [163, 0]
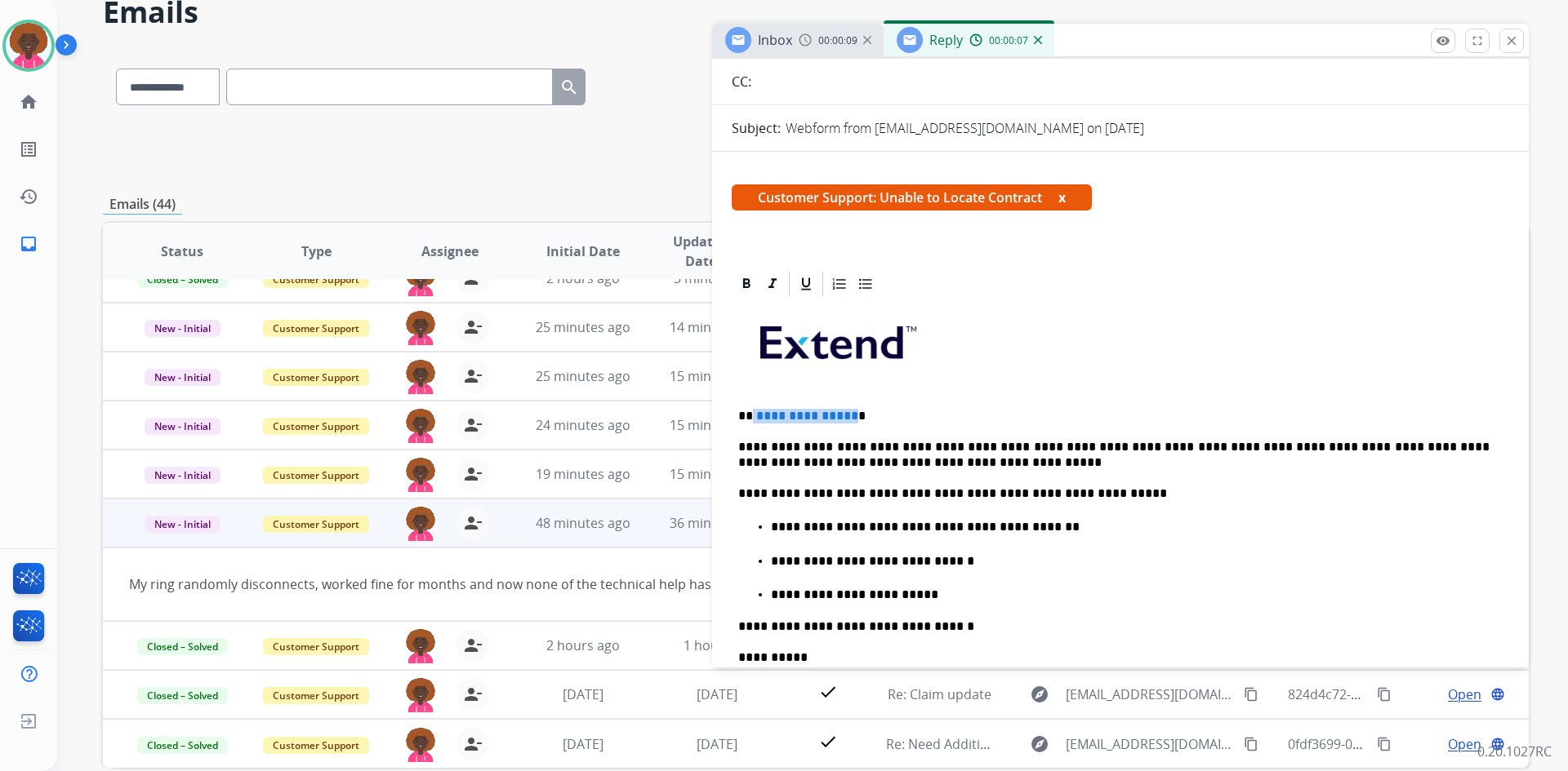
drag, startPoint x: 848, startPoint y: 414, endPoint x: 751, endPoint y: 419, distance: 97.1
click at [751, 415] on p "**********" at bounding box center [1114, 416] width 751 height 15
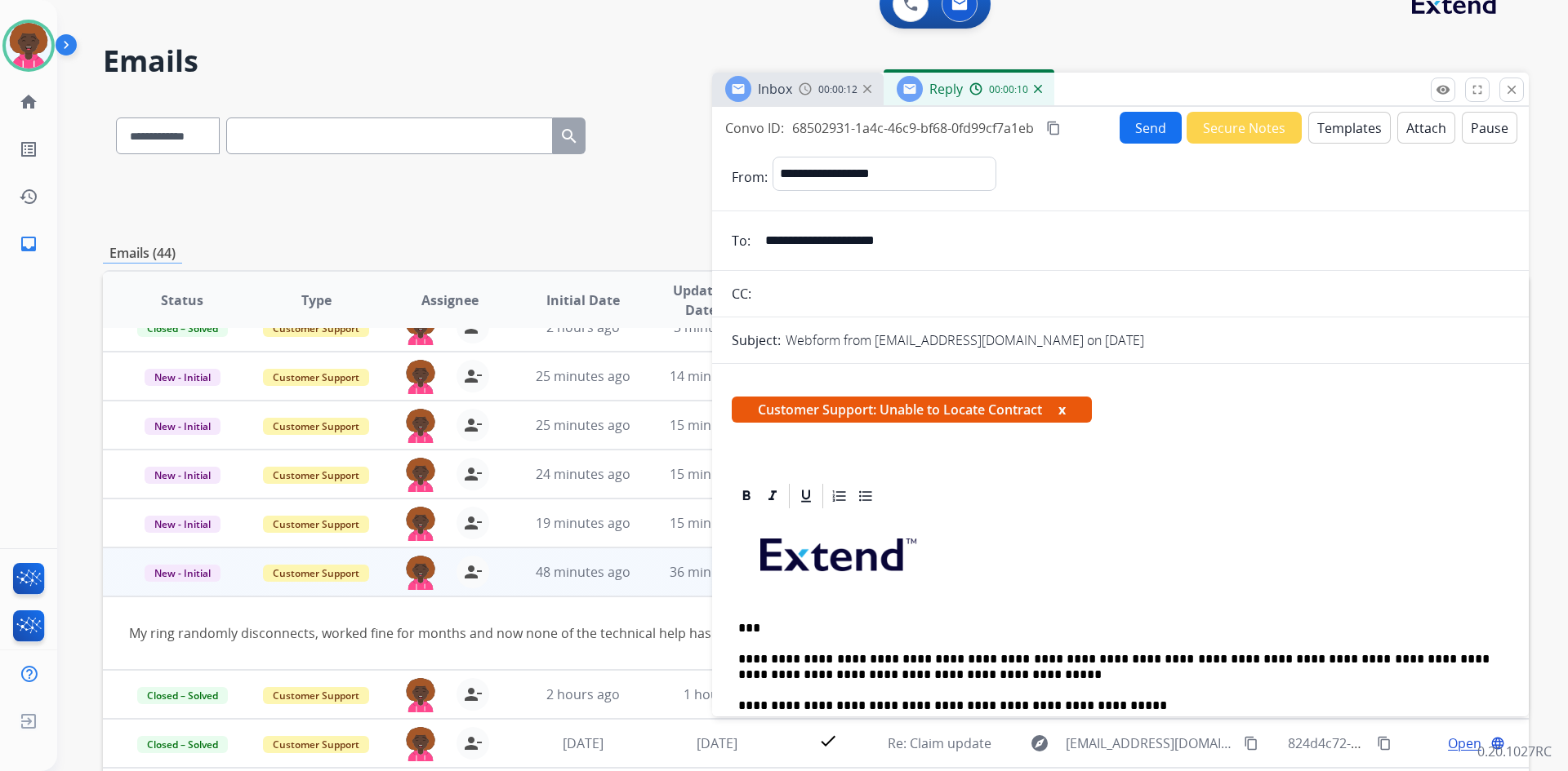
scroll to position [0, 0]
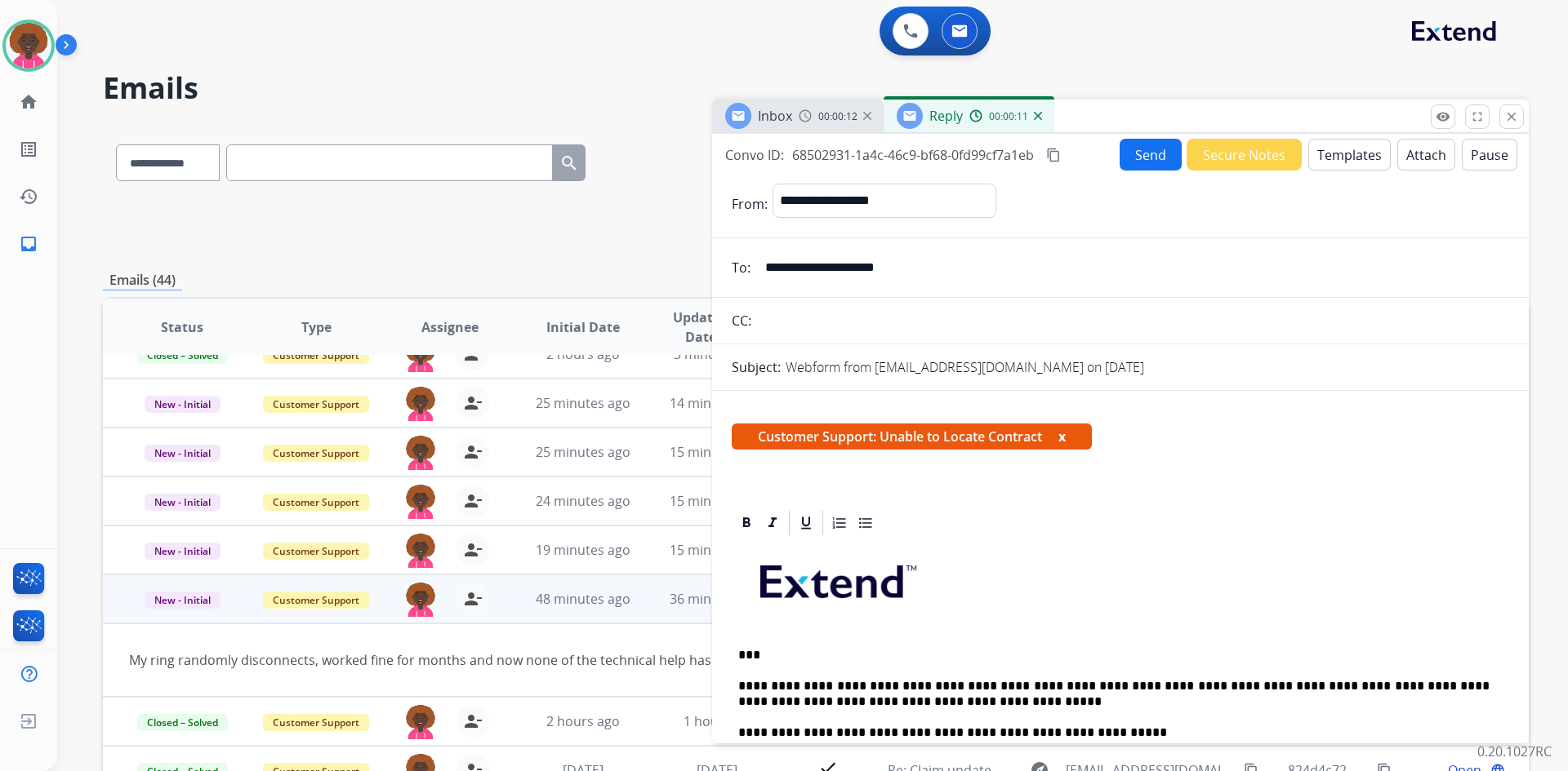
click at [1153, 165] on button "Send" at bounding box center [1150, 155] width 62 height 32
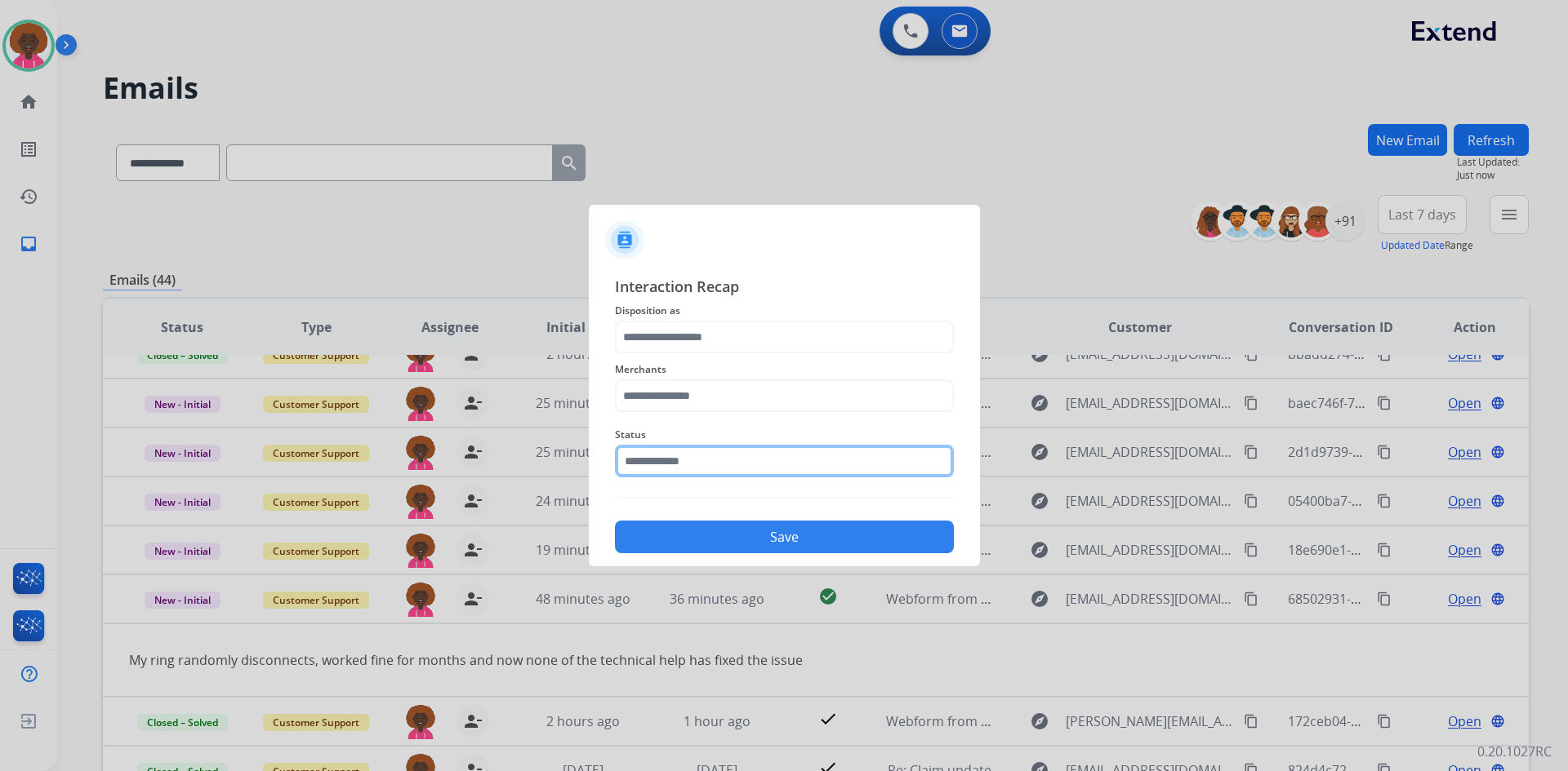
click at [705, 469] on input "text" at bounding box center [784, 461] width 339 height 33
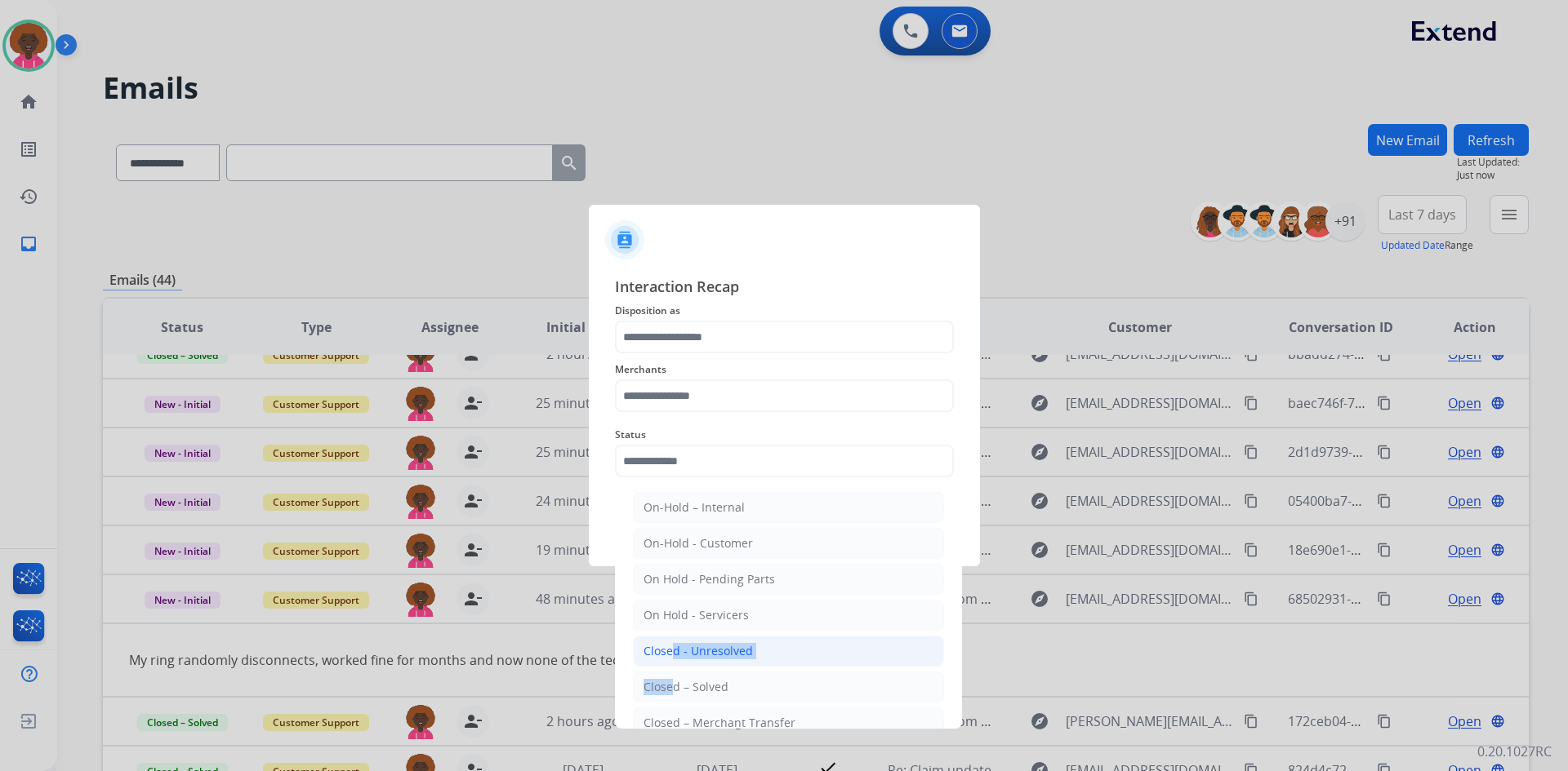
click at [663, 666] on ul "On-Hold – Internal On-Hold - Customer On Hold - Pending Parts On Hold - Service…" at bounding box center [788, 655] width 321 height 343
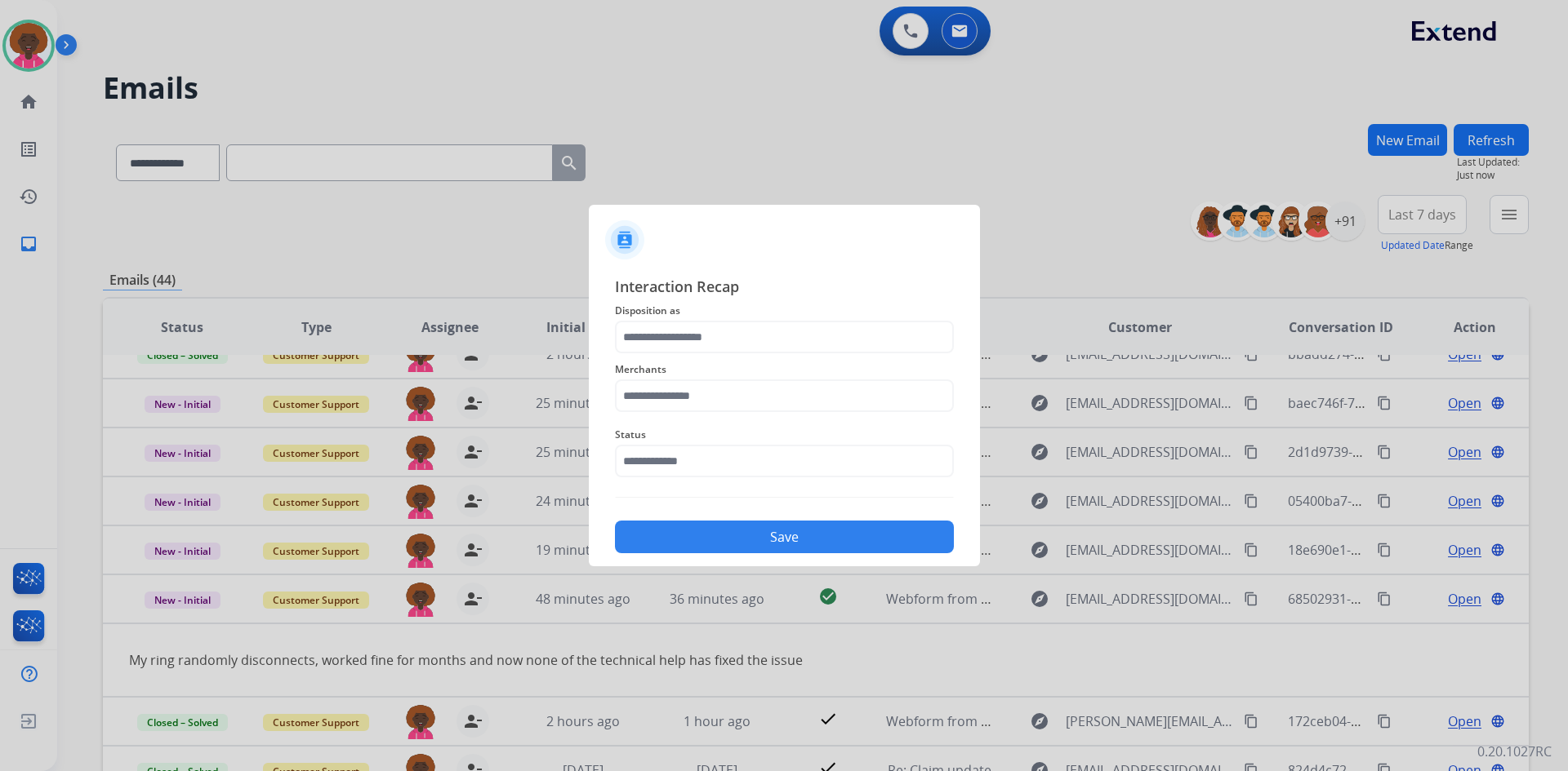
click at [726, 415] on div "Merchants" at bounding box center [784, 386] width 339 height 65
drag, startPoint x: 736, startPoint y: 386, endPoint x: 729, endPoint y: 414, distance: 28.9
click at [736, 389] on input "text" at bounding box center [784, 396] width 339 height 33
click at [800, 437] on li "Not found" at bounding box center [788, 442] width 311 height 31
type input "*********"
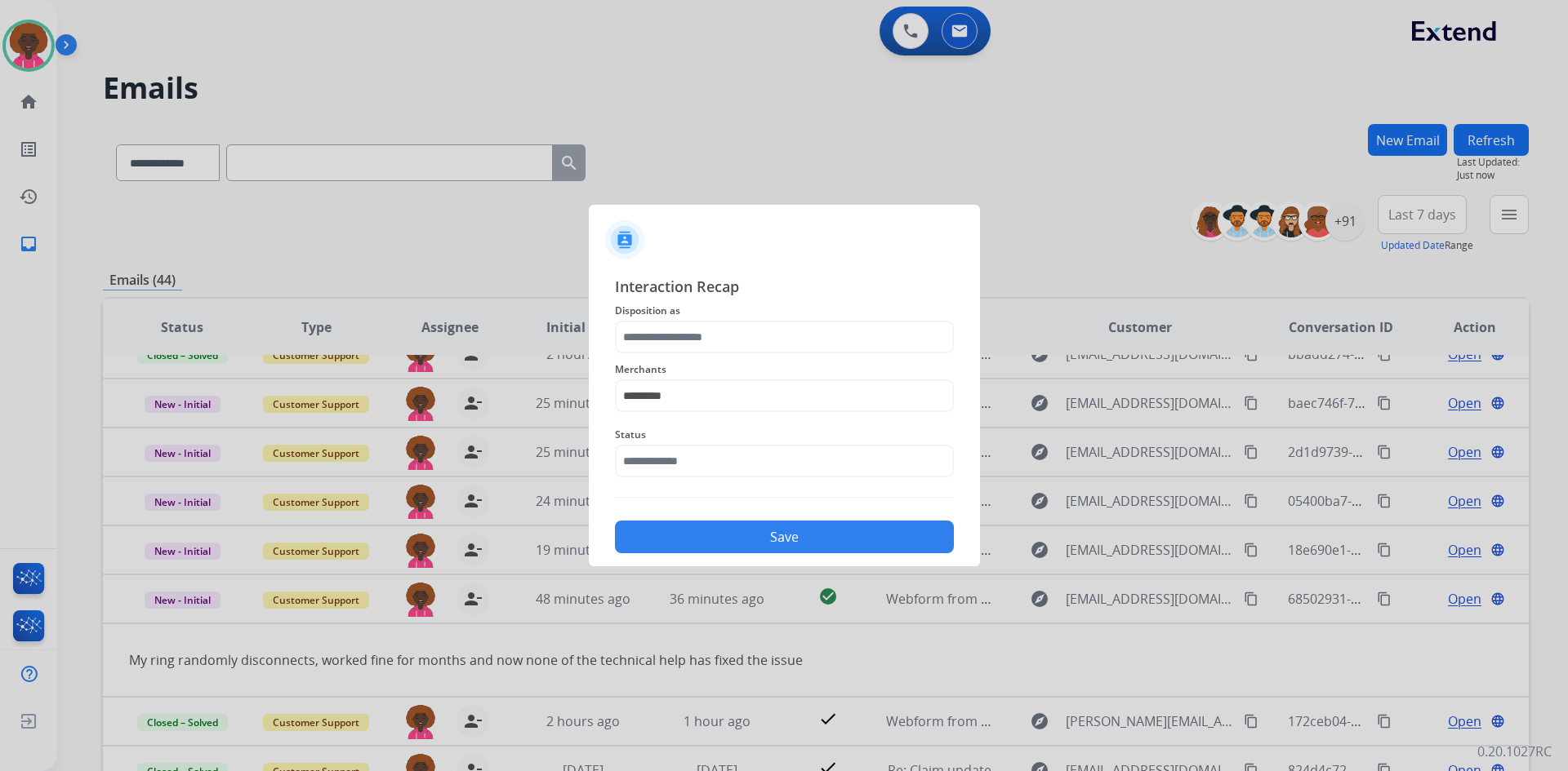
drag, startPoint x: 749, startPoint y: 359, endPoint x: 757, endPoint y: 336, distance: 24.4
click at [753, 351] on div "Interaction Recap Disposition as Merchants ********* Status Save" at bounding box center [784, 413] width 339 height 278
click at [760, 329] on input "text" at bounding box center [784, 336] width 339 height 33
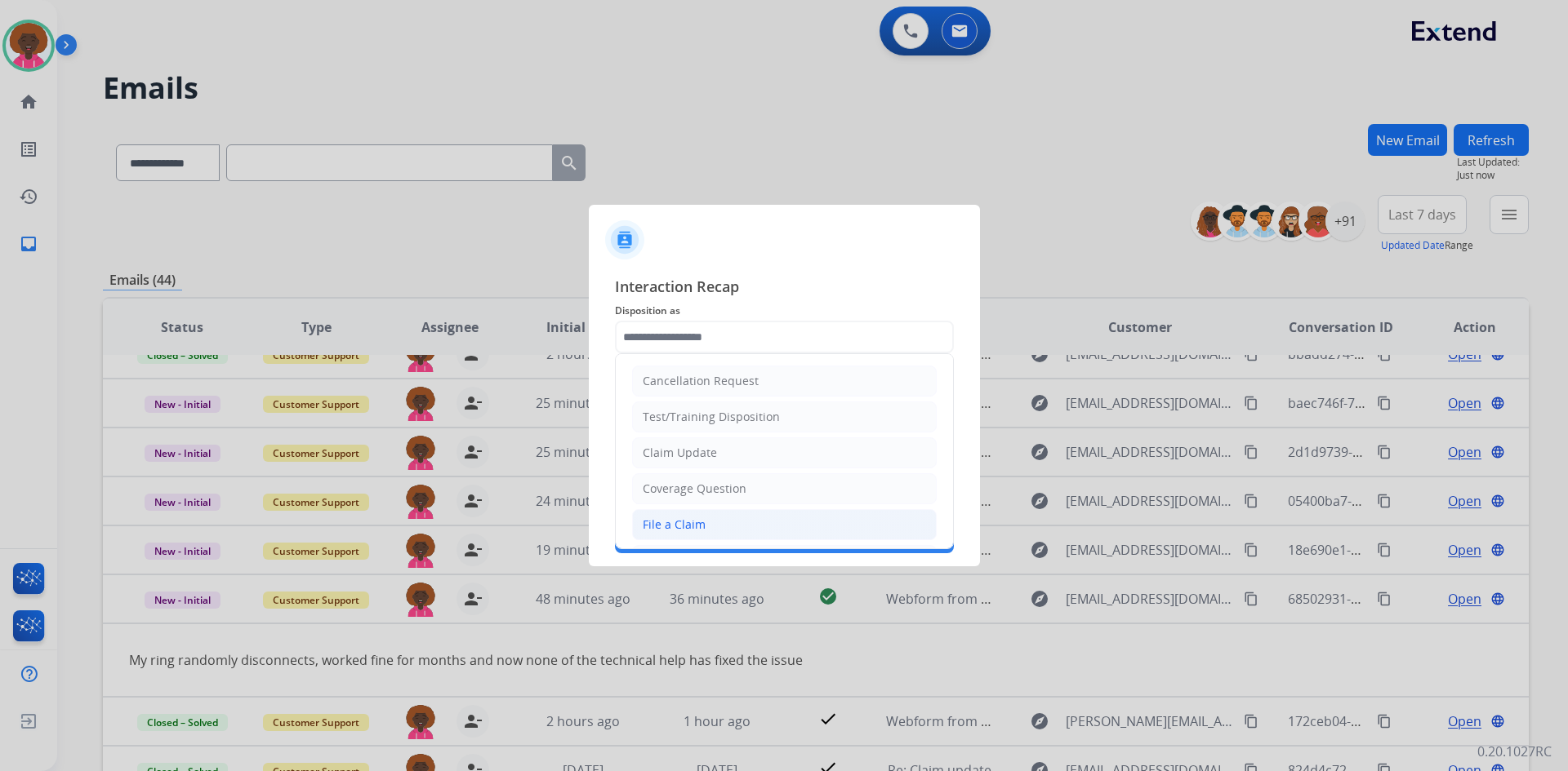
click at [723, 520] on li "File a Claim" at bounding box center [784, 525] width 305 height 31
type input "**********"
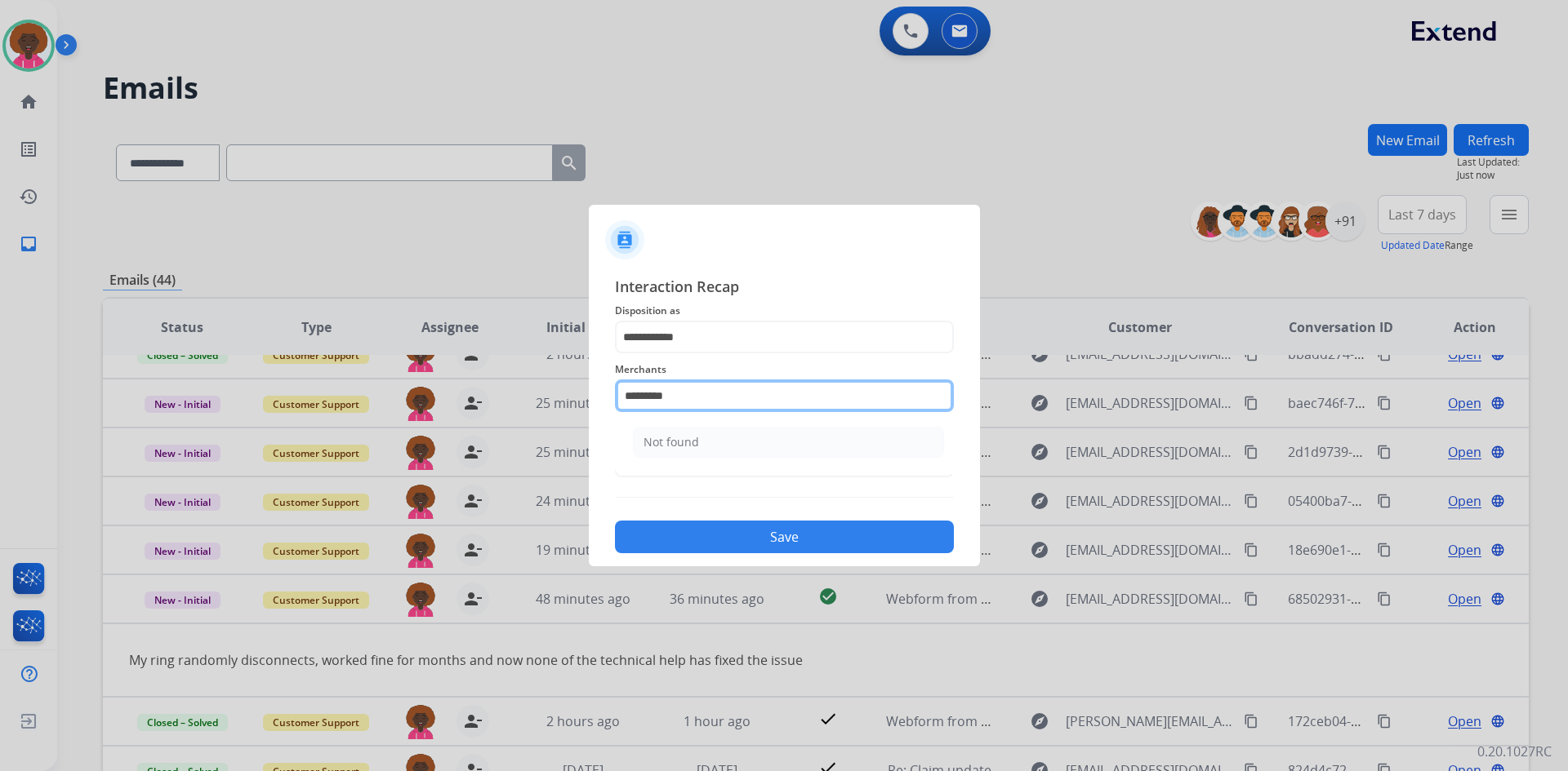
click at [741, 409] on input "*********" at bounding box center [784, 396] width 339 height 33
type input "*"
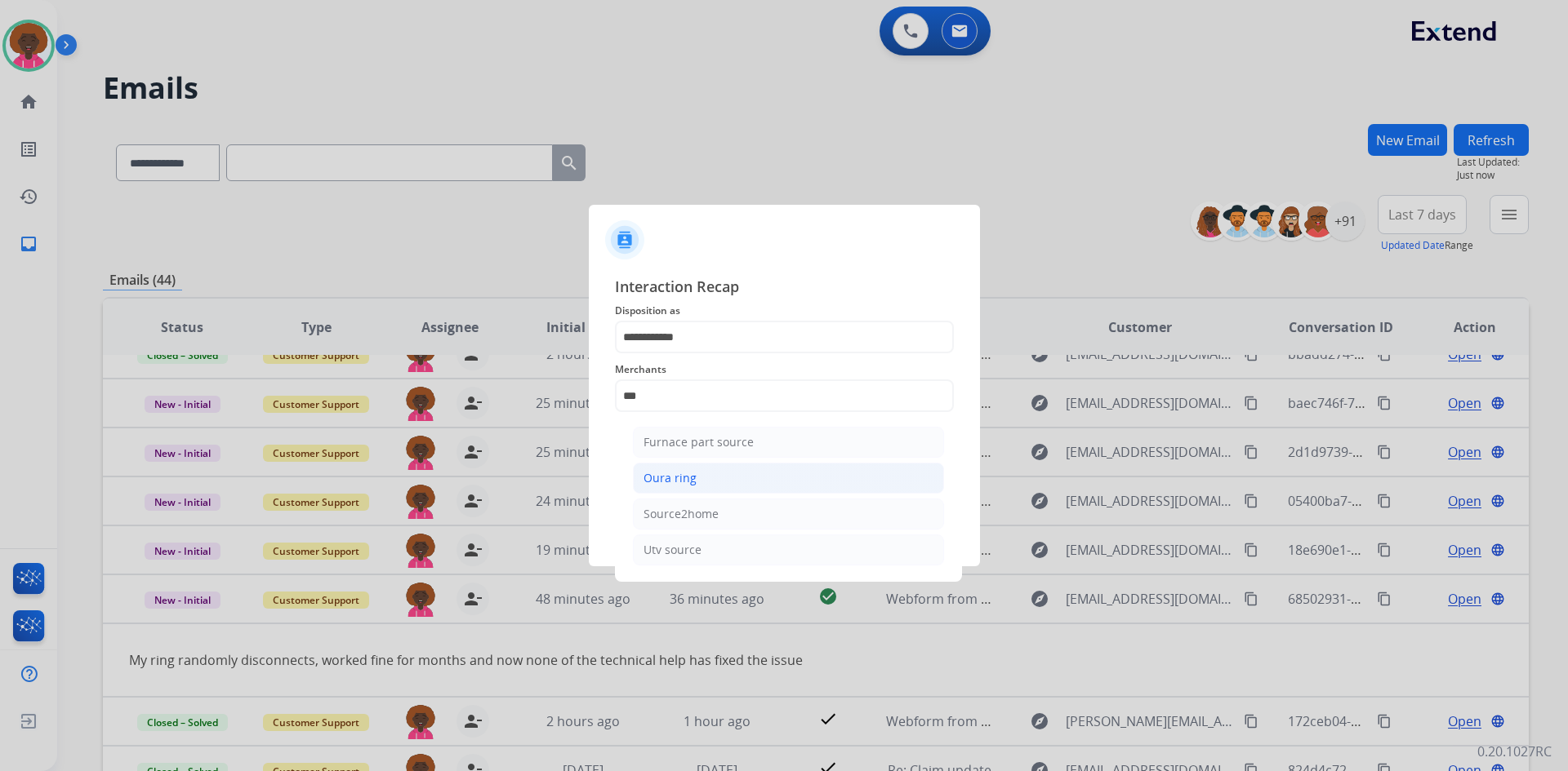
click at [710, 486] on li "Oura ring" at bounding box center [788, 478] width 311 height 31
type input "*********"
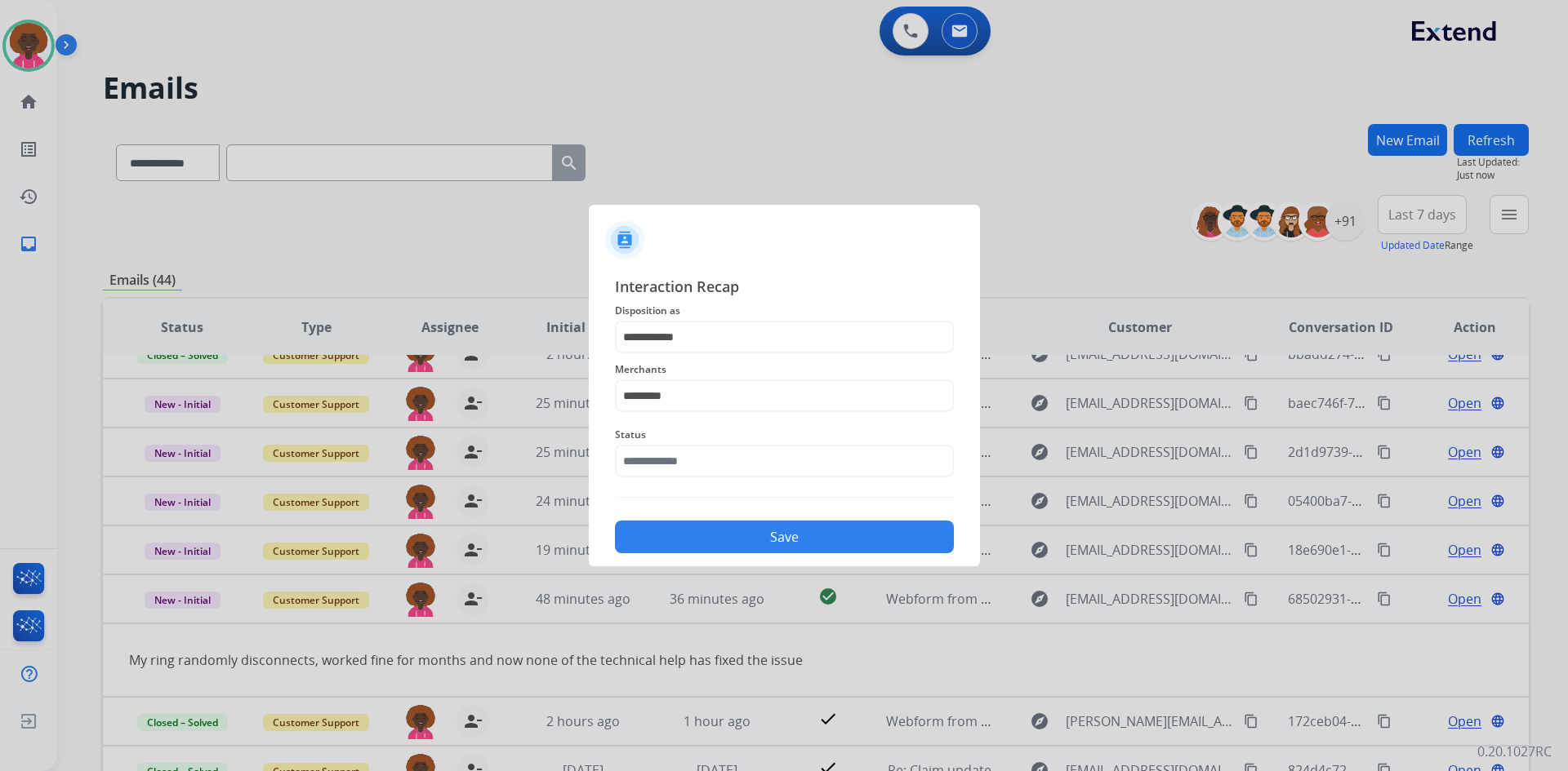
click at [791, 543] on button "Save" at bounding box center [784, 537] width 339 height 33
drag, startPoint x: 710, startPoint y: 441, endPoint x: 706, endPoint y: 513, distance: 72.1
click at [708, 467] on div "Status Please select a Status" at bounding box center [784, 451] width 339 height 65
click at [731, 488] on div "**********" at bounding box center [784, 413] width 339 height 278
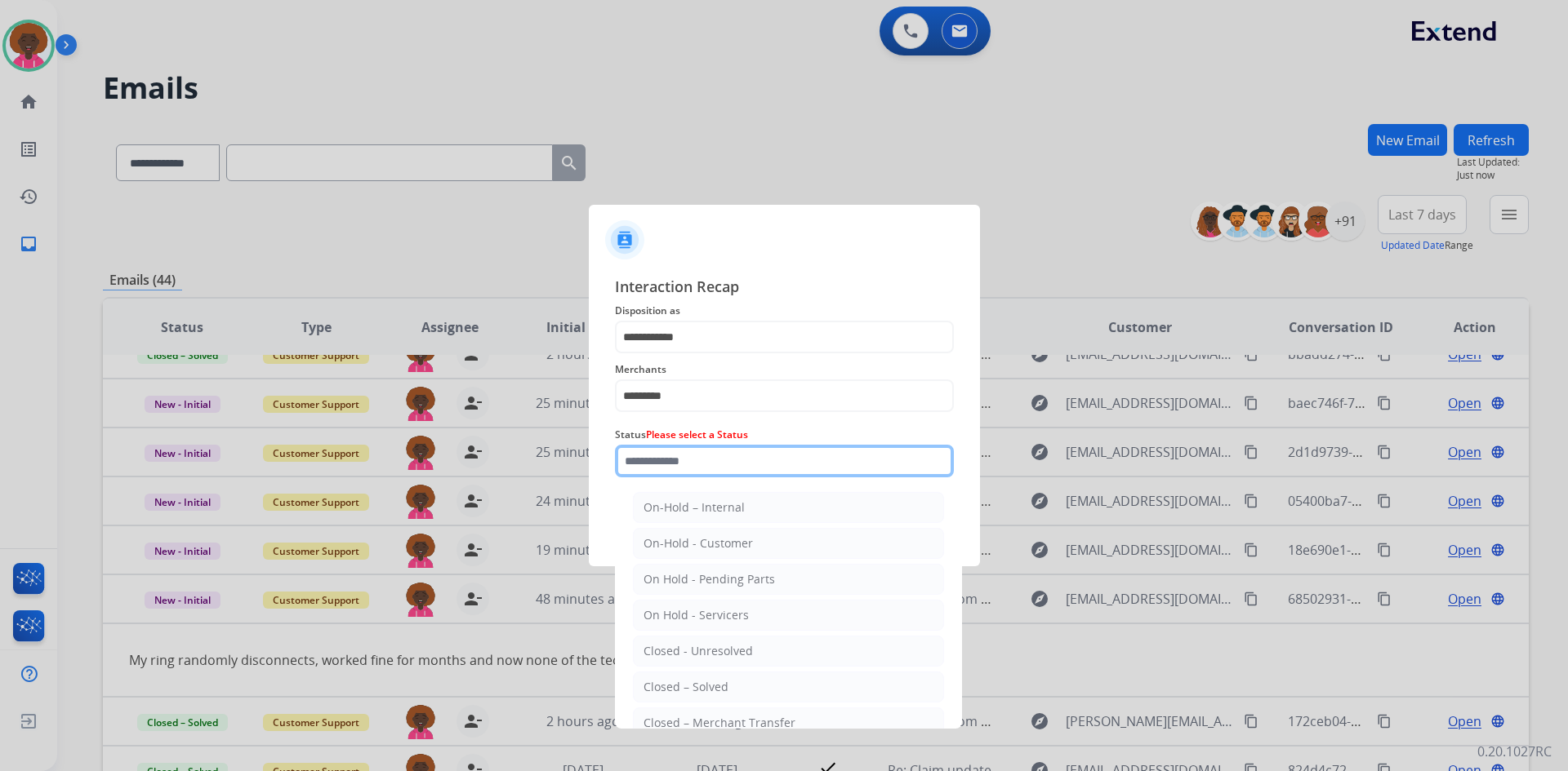
drag, startPoint x: 723, startPoint y: 457, endPoint x: 780, endPoint y: 615, distance: 168.0
click at [723, 458] on input "text" at bounding box center [784, 461] width 339 height 33
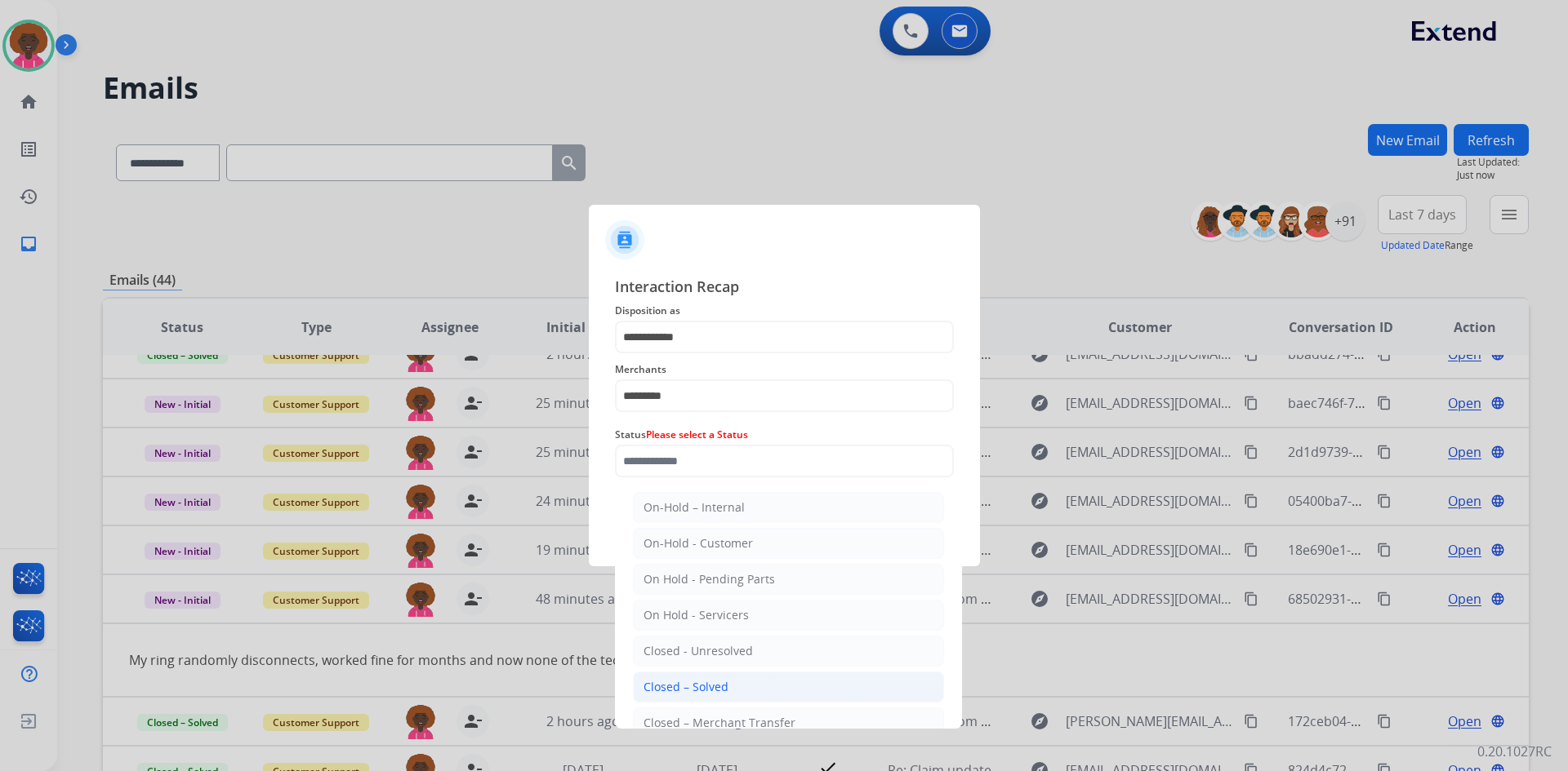
click at [731, 675] on li "Closed – Solved" at bounding box center [788, 687] width 311 height 31
type input "**********"
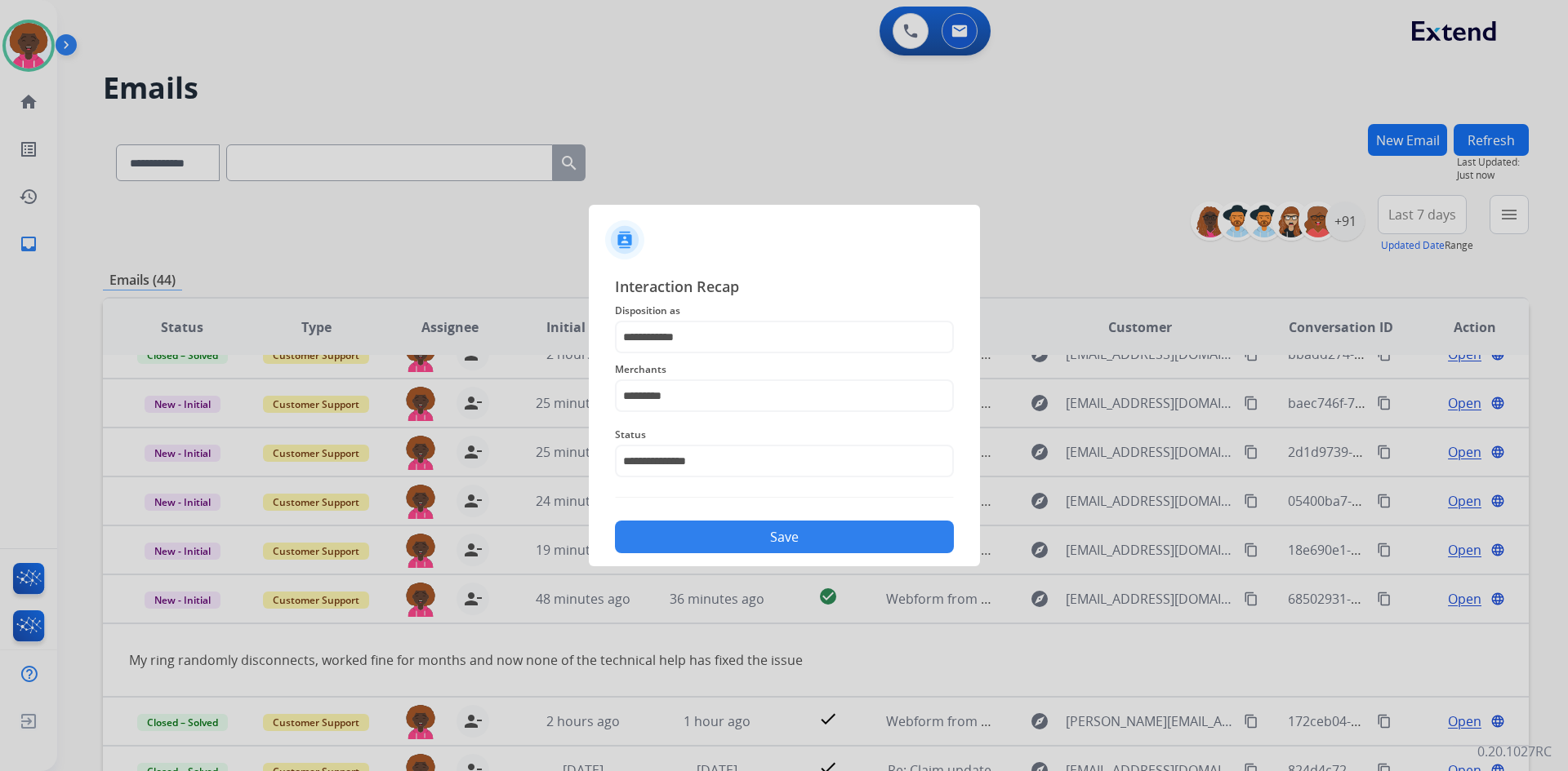
click at [742, 563] on div "**********" at bounding box center [784, 414] width 391 height 305
click at [746, 545] on button "Save" at bounding box center [784, 537] width 339 height 33
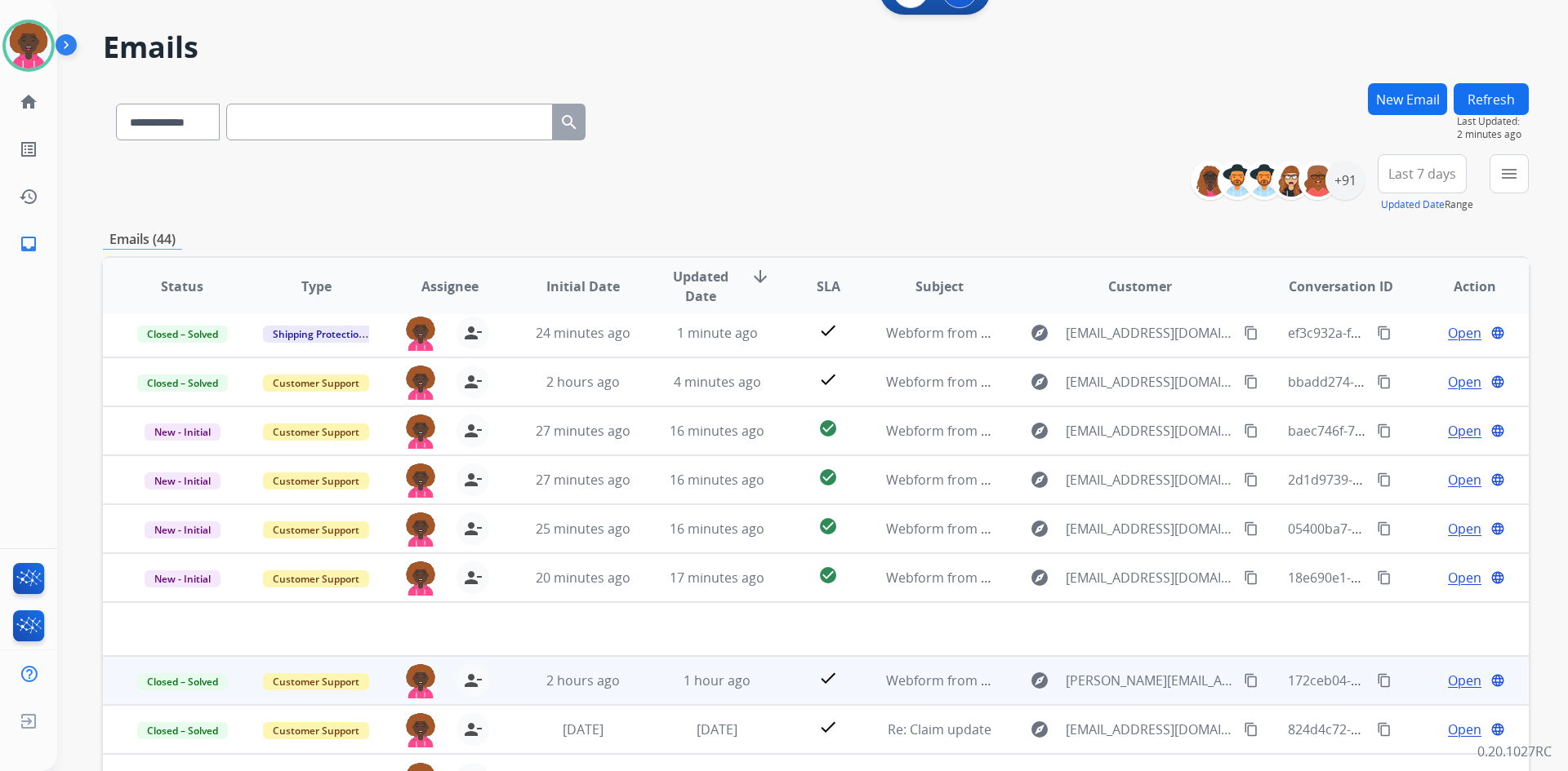
scroll to position [157, 0]
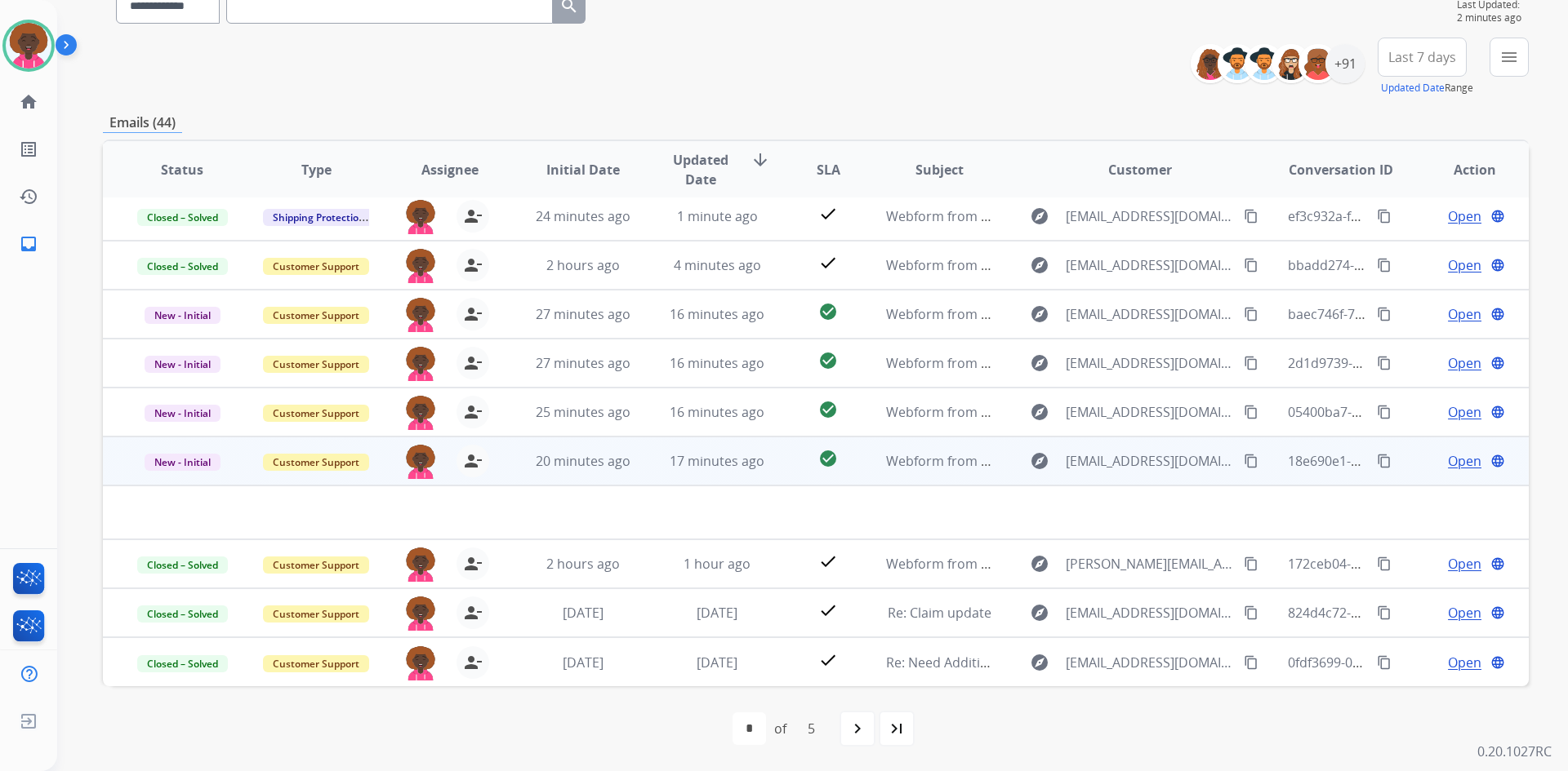
click at [932, 452] on span "Webform from [EMAIL_ADDRESS][DOMAIN_NAME] on [DATE]" at bounding box center [1071, 461] width 370 height 18
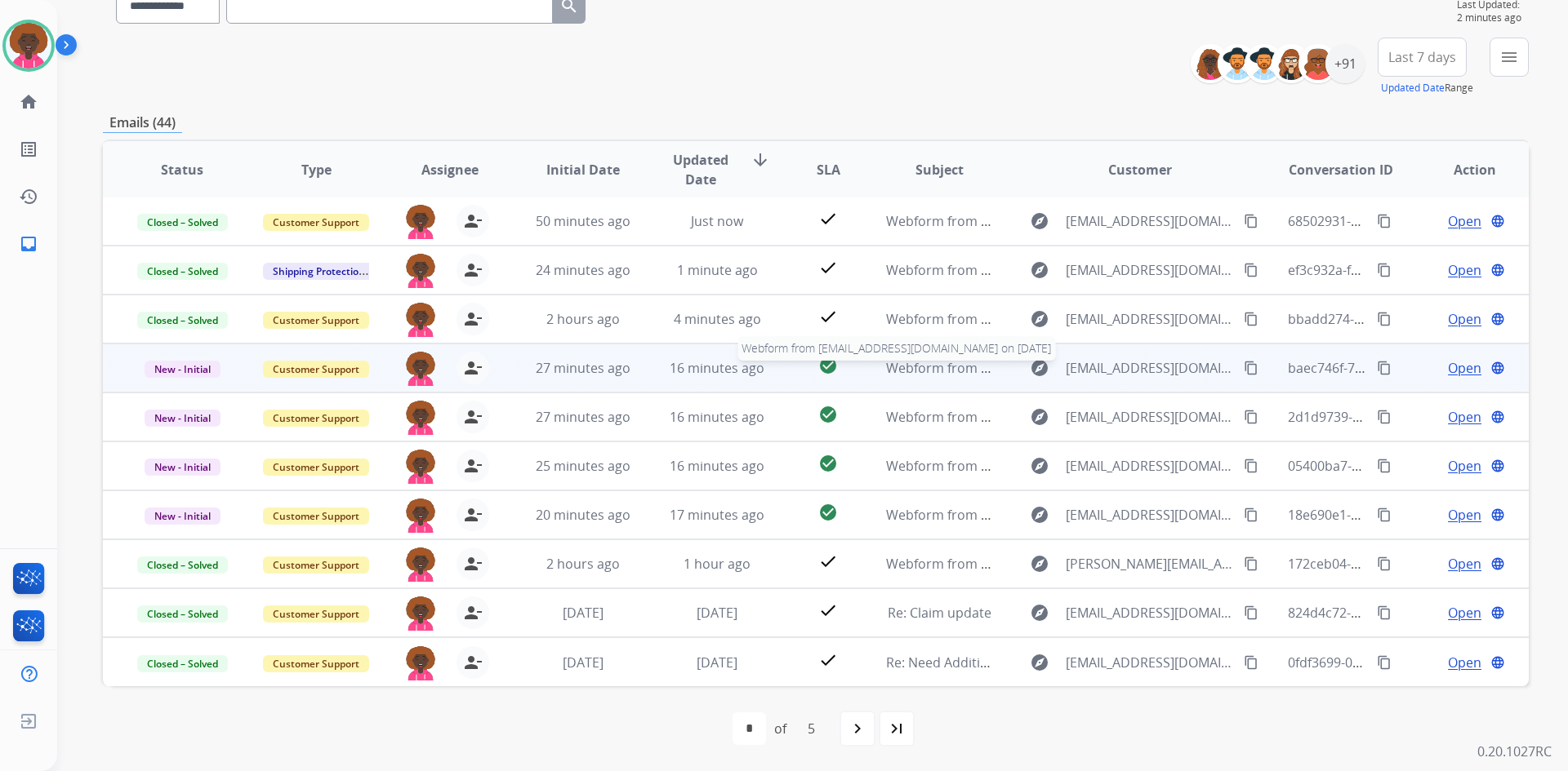
click at [920, 361] on span "Webform from [EMAIL_ADDRESS][DOMAIN_NAME] on [DATE]" at bounding box center [1071, 368] width 370 height 18
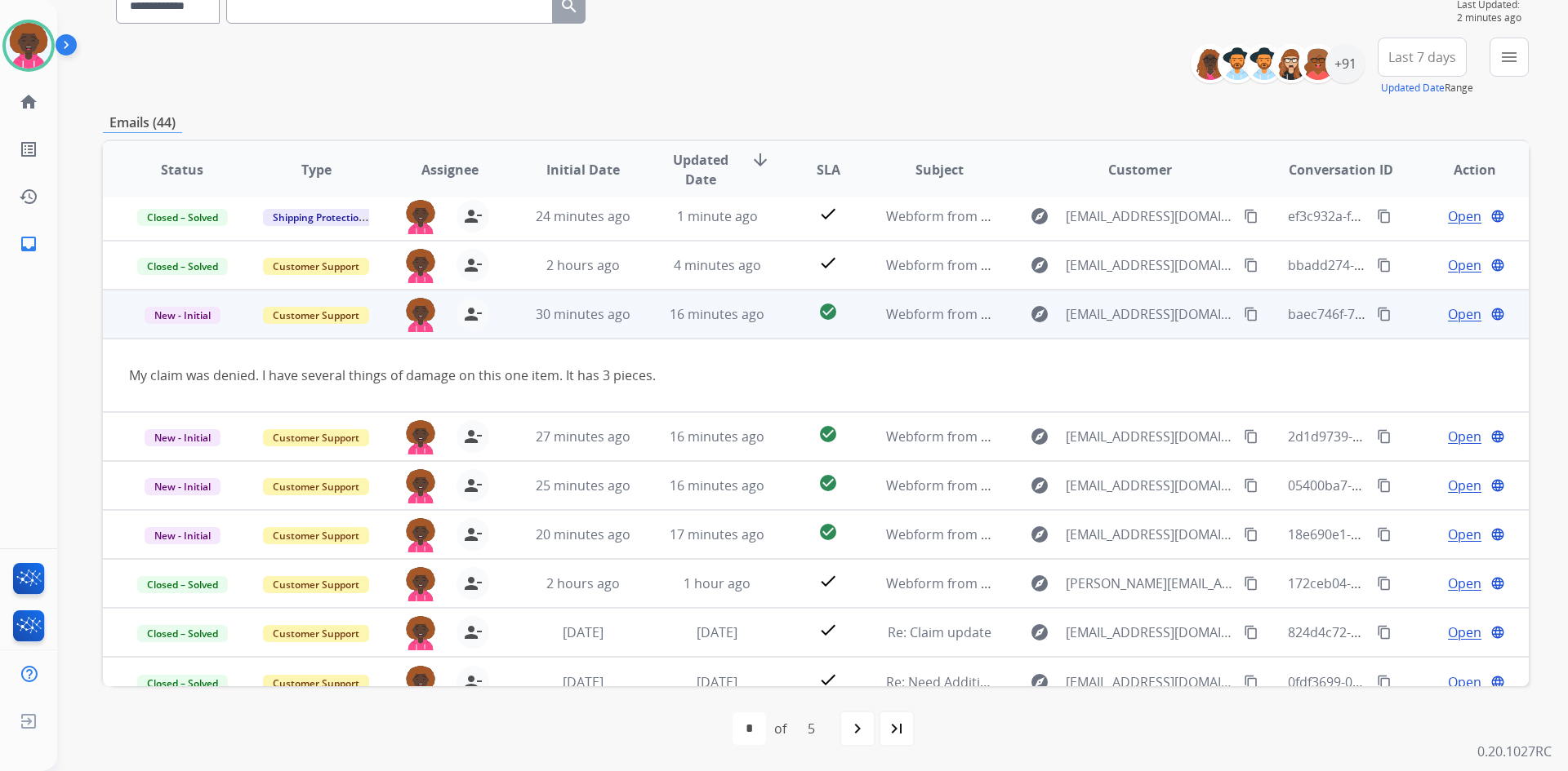
scroll to position [75, 0]
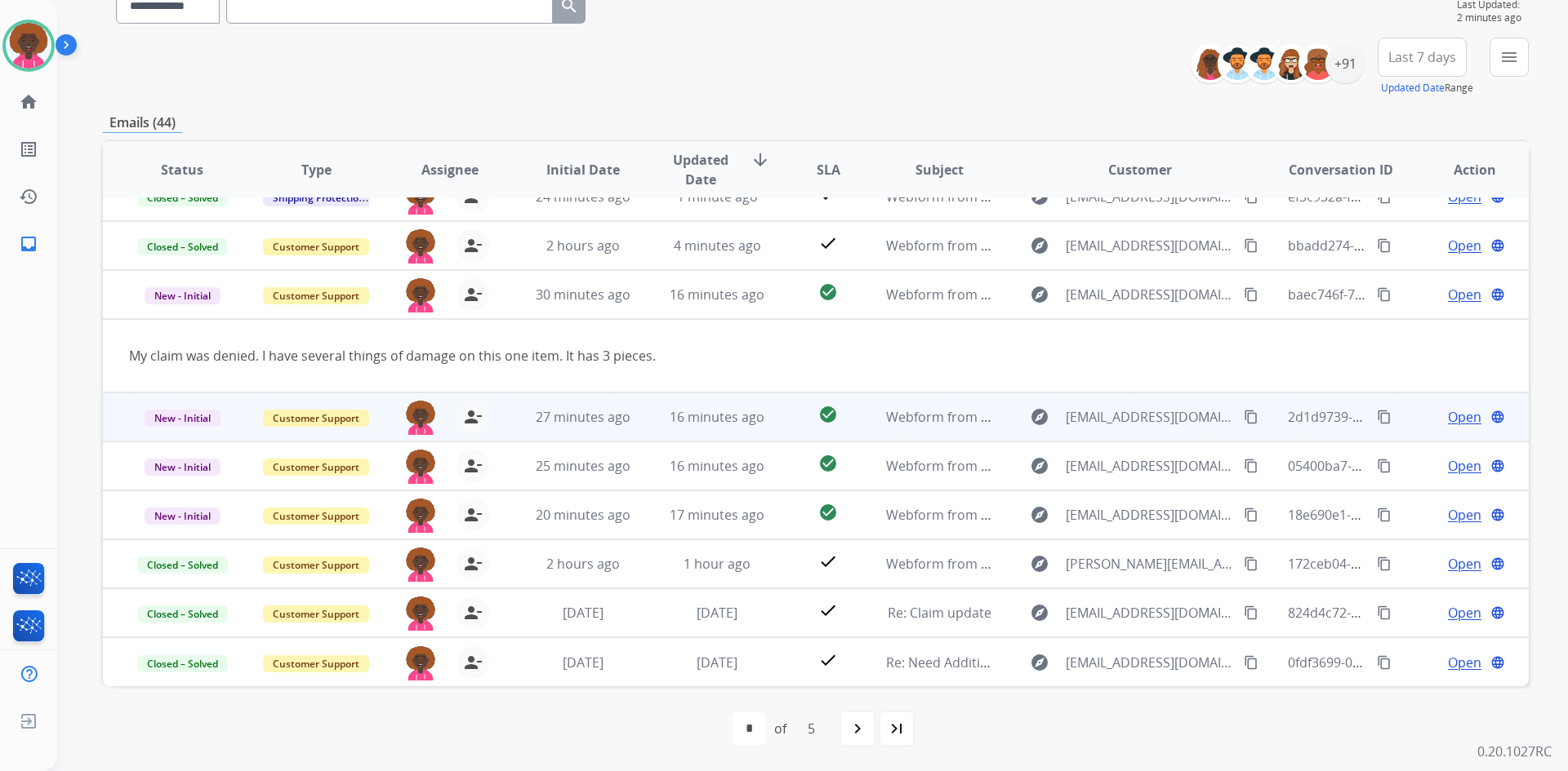
click at [770, 415] on td "check_circle" at bounding box center [814, 417] width 89 height 49
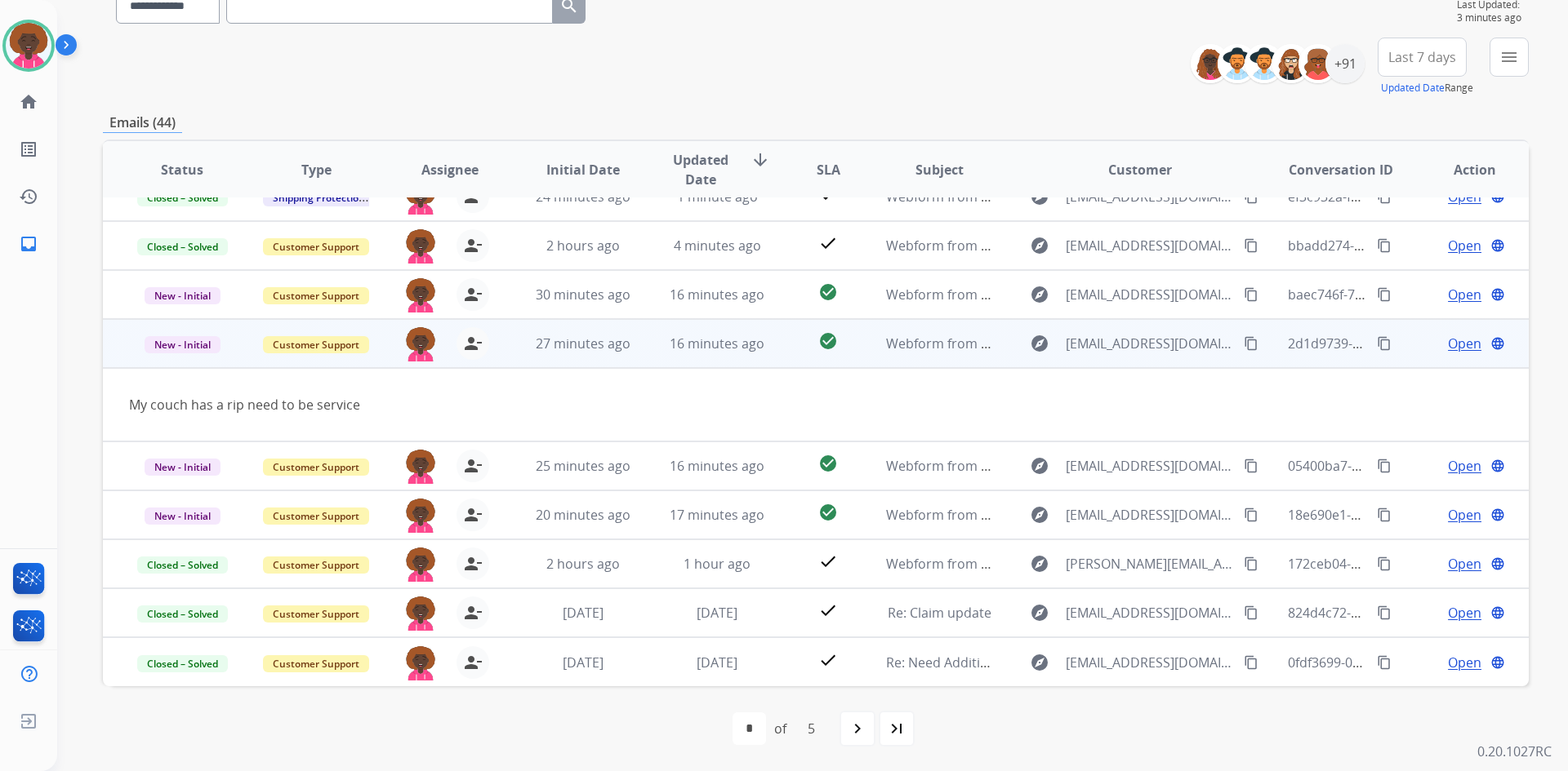
click at [1244, 346] on mat-icon "content_copy" at bounding box center [1251, 344] width 15 height 15
click at [1448, 341] on span "Open" at bounding box center [1465, 344] width 34 height 19
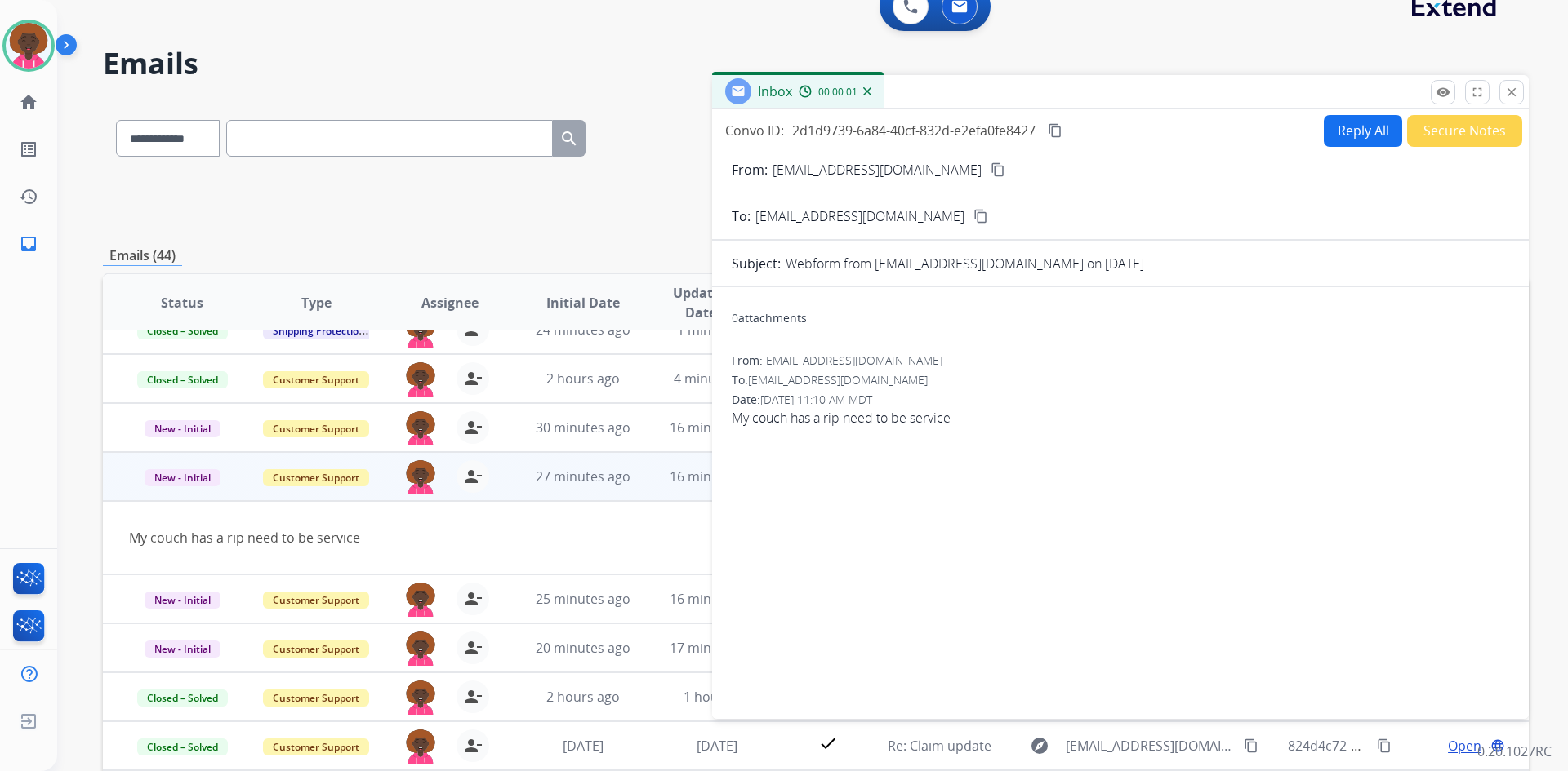
scroll to position [0, 0]
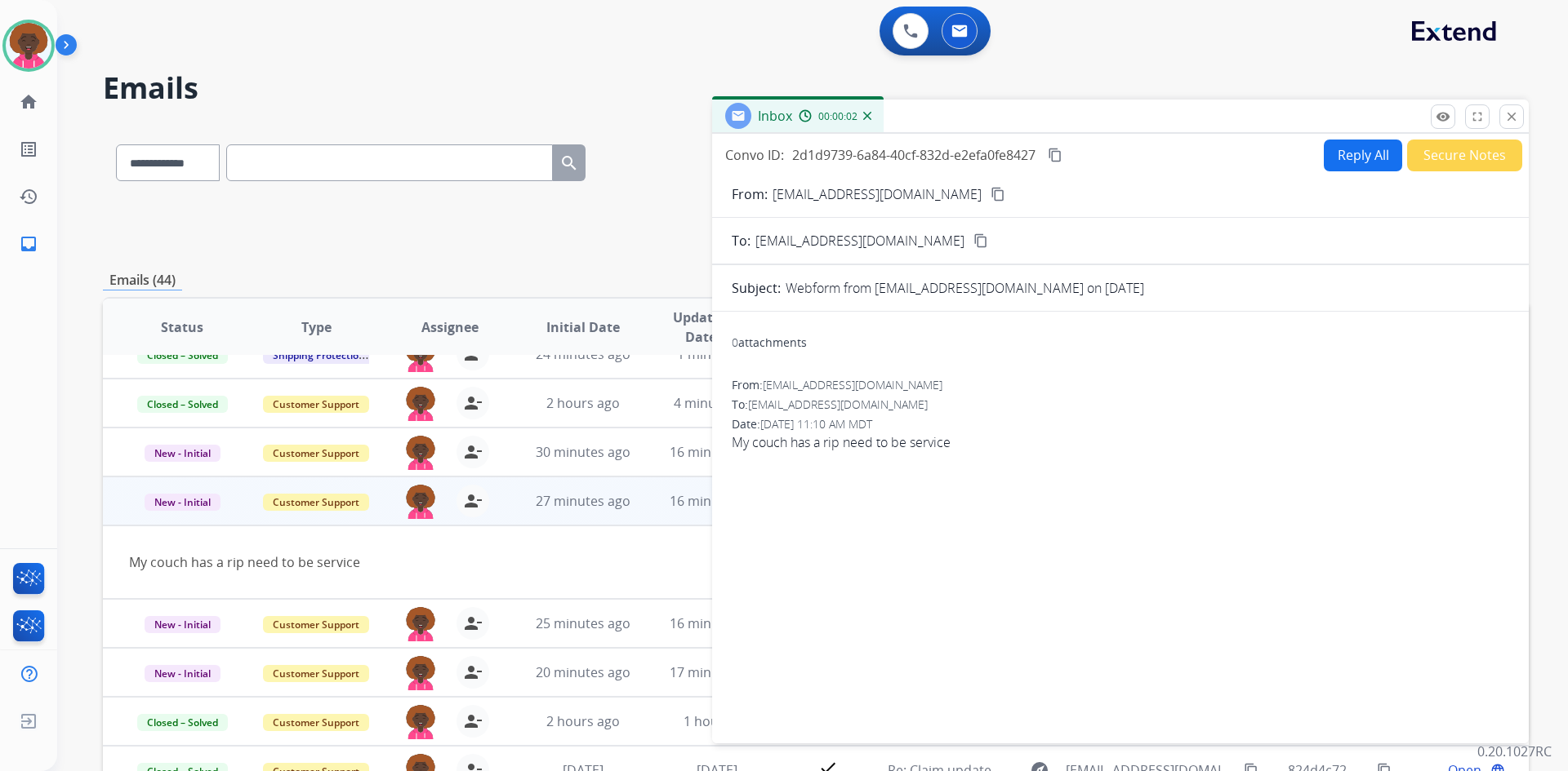
click at [1348, 157] on button "Reply All" at bounding box center [1362, 155] width 79 height 32
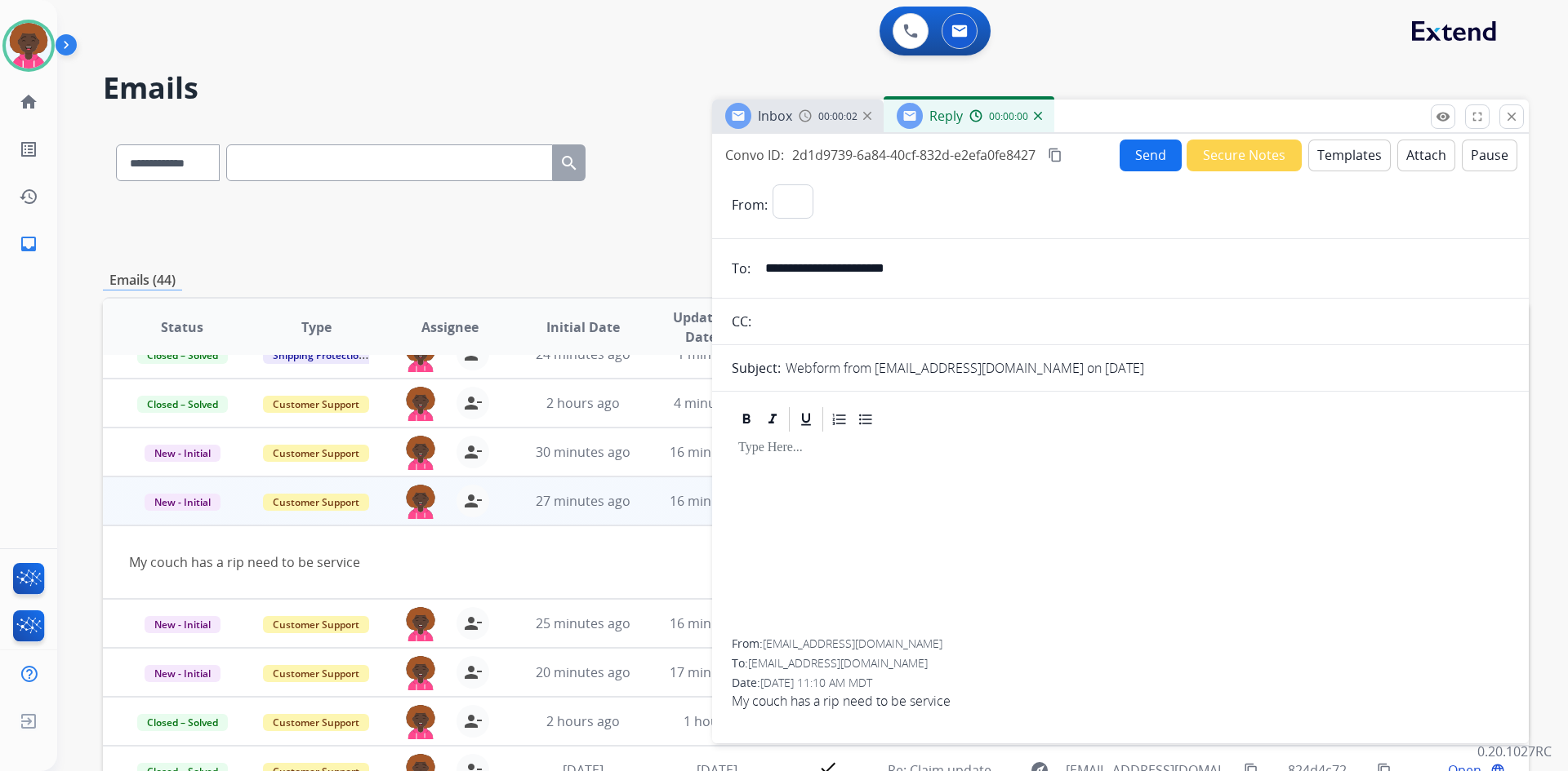
select select "**********"
click at [1356, 163] on button "Templates" at bounding box center [1349, 155] width 82 height 32
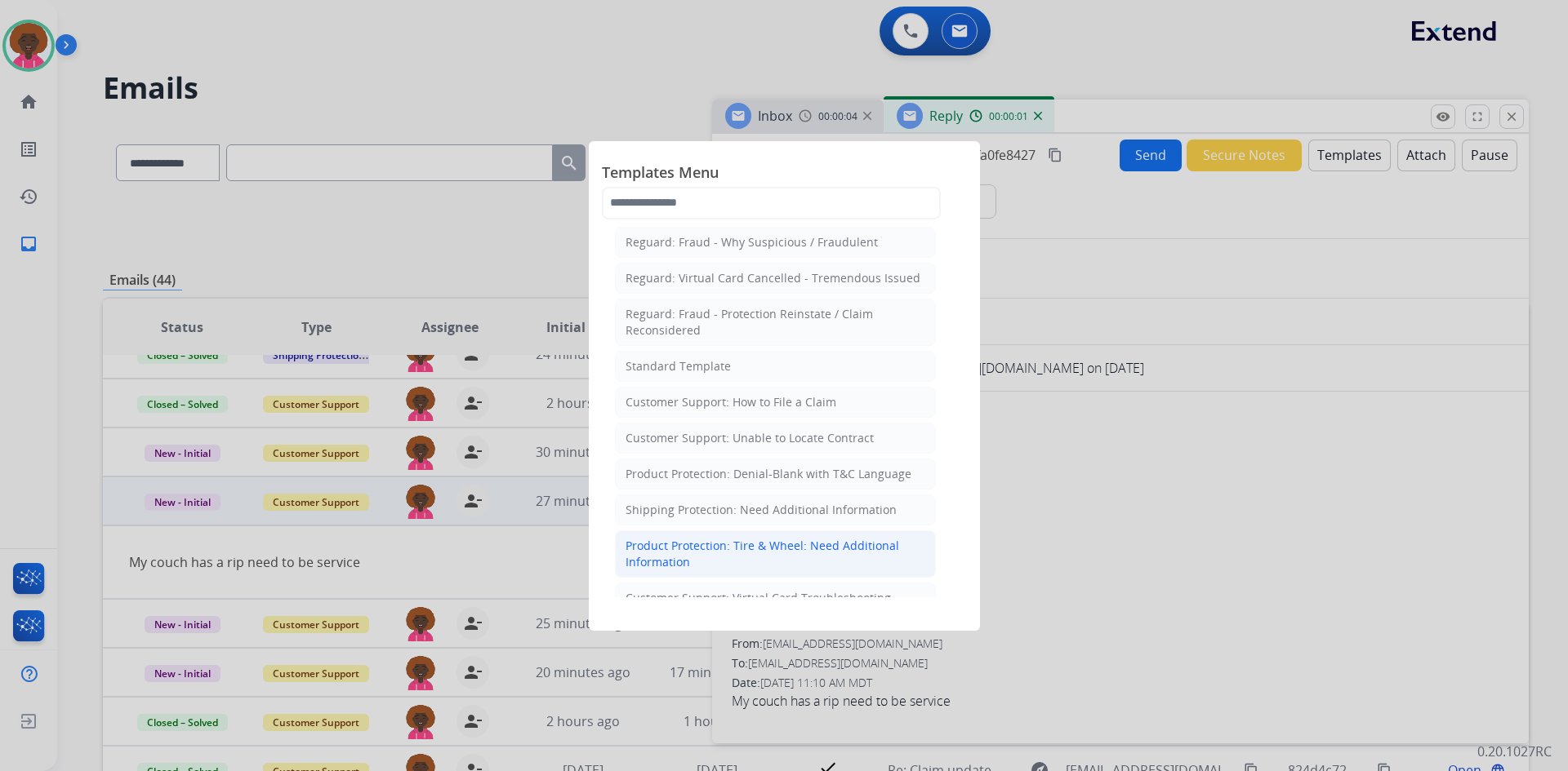
scroll to position [245, 0]
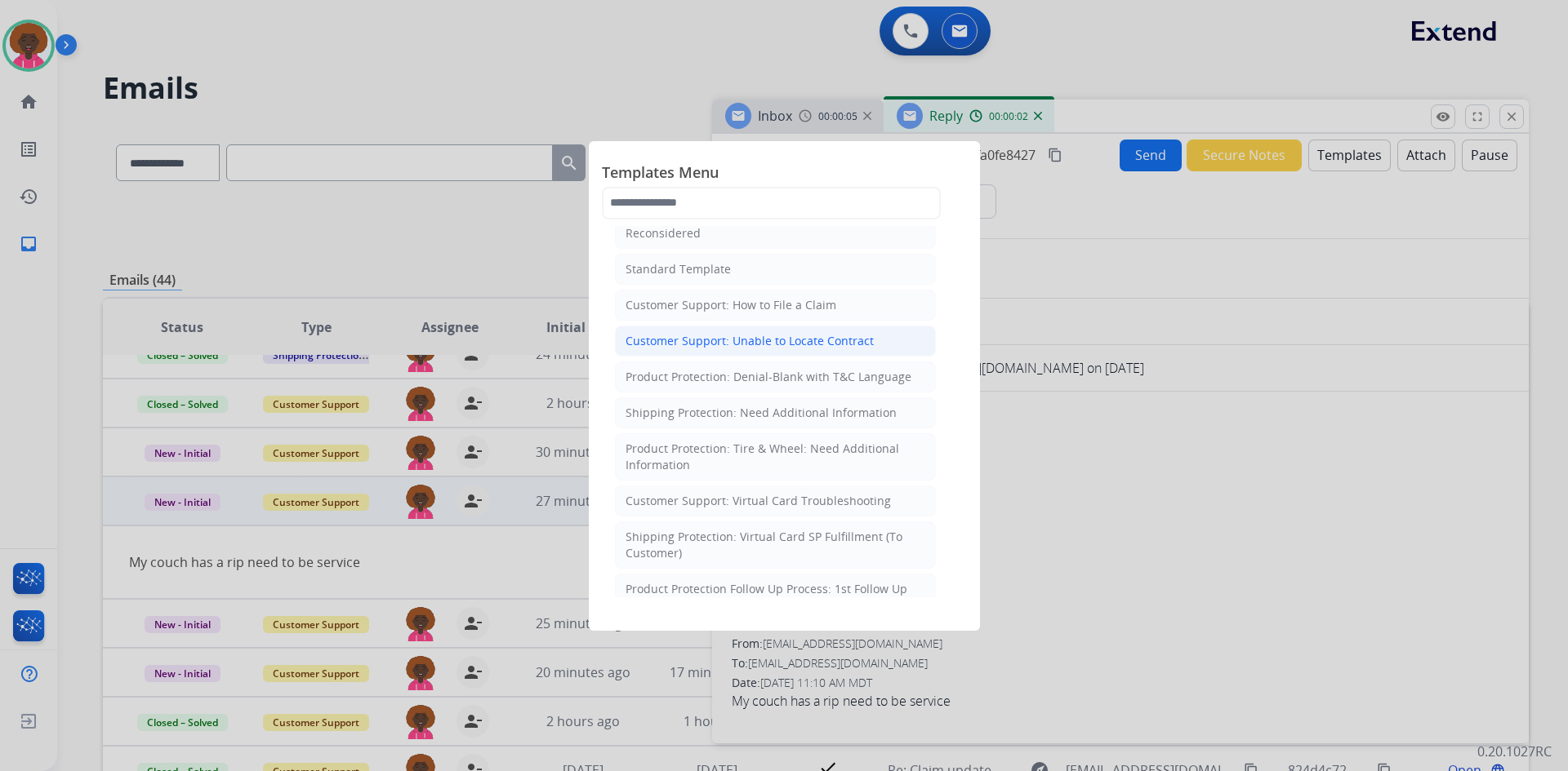
click at [867, 336] on li "Customer Support: Unable to Locate Contract" at bounding box center [775, 341] width 321 height 31
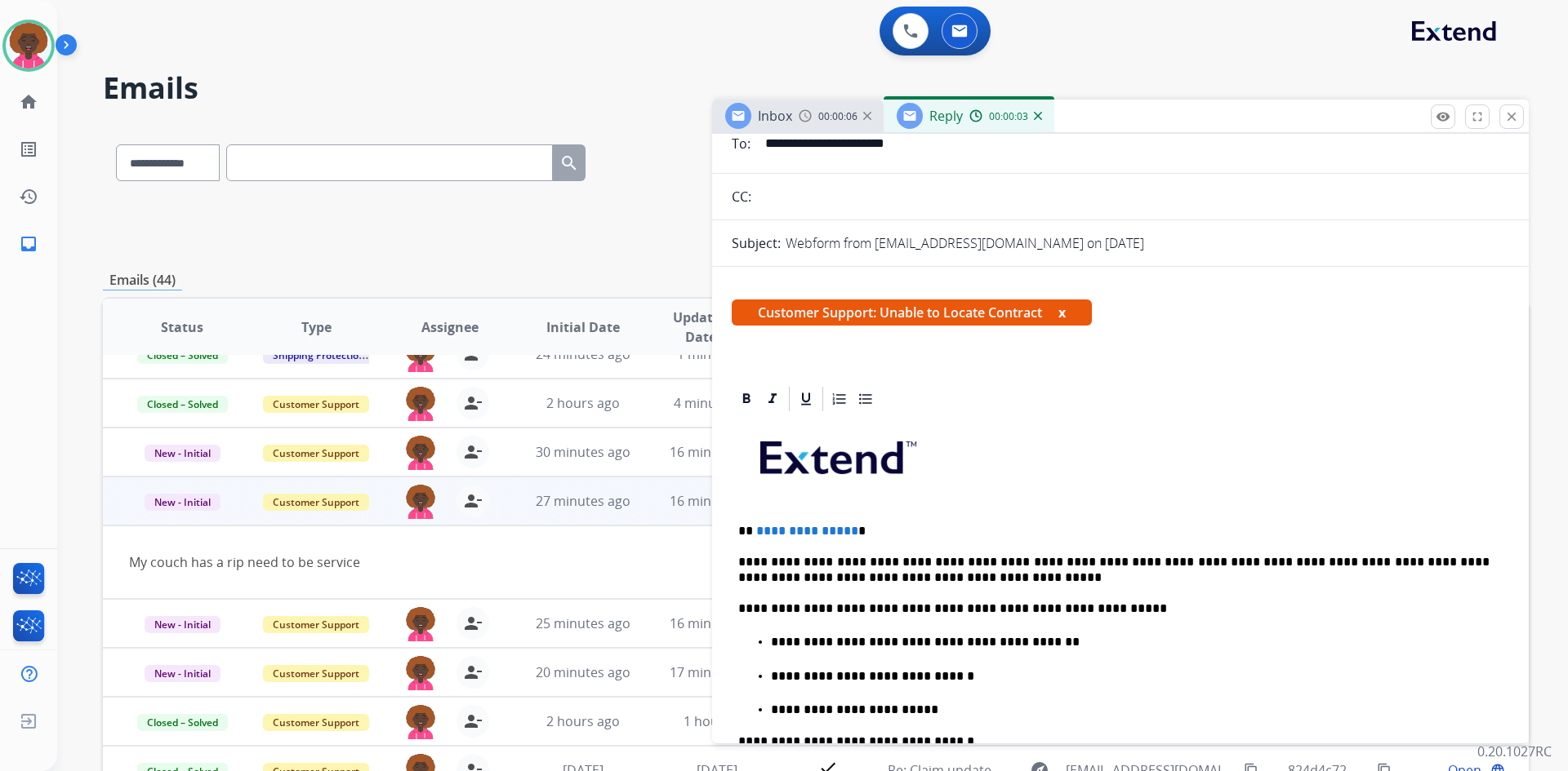
scroll to position [327, 0]
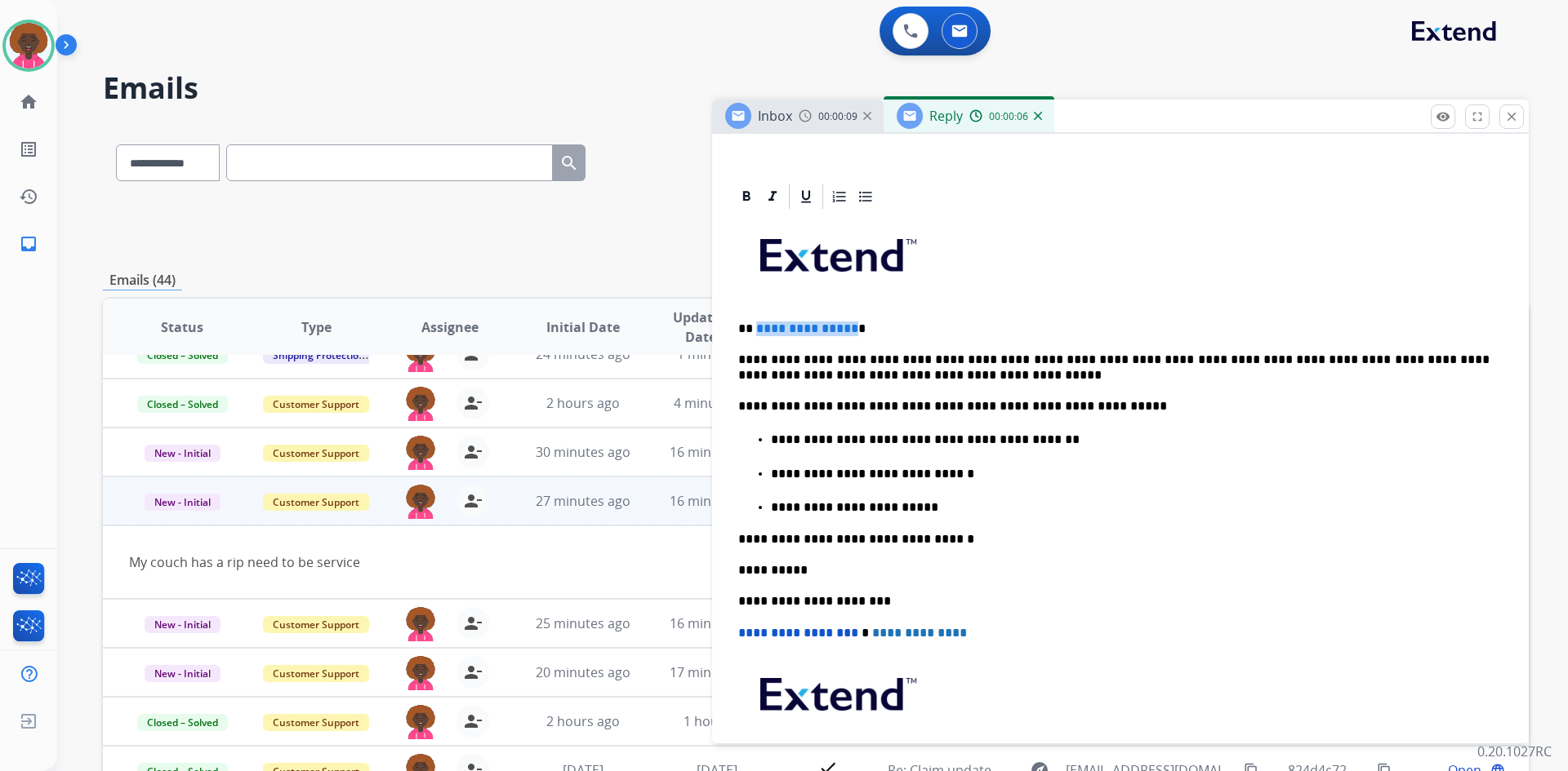
drag, startPoint x: 848, startPoint y: 329, endPoint x: 754, endPoint y: 321, distance: 94.3
click at [754, 321] on p "**********" at bounding box center [1114, 329] width 751 height 15
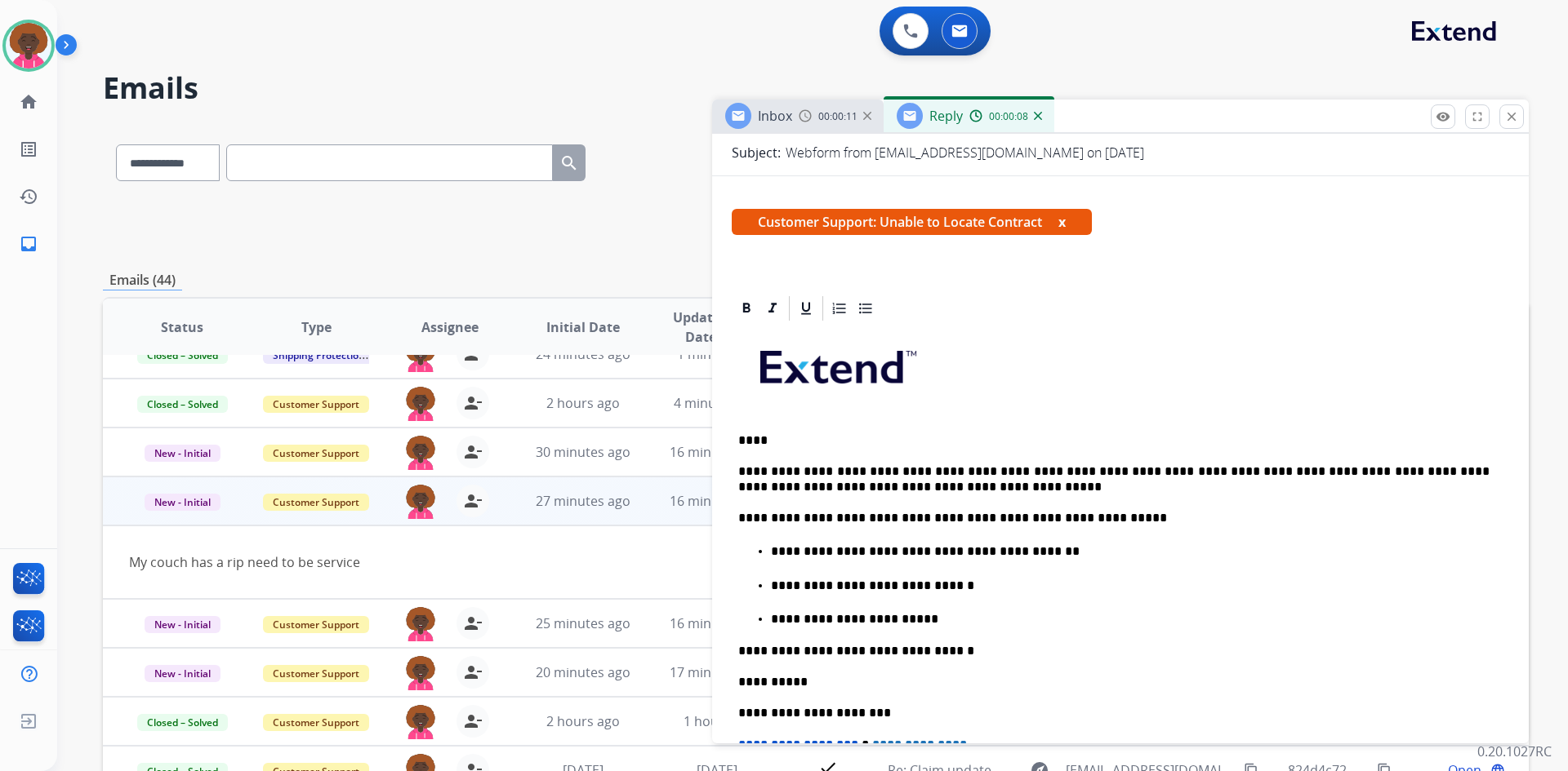
scroll to position [0, 0]
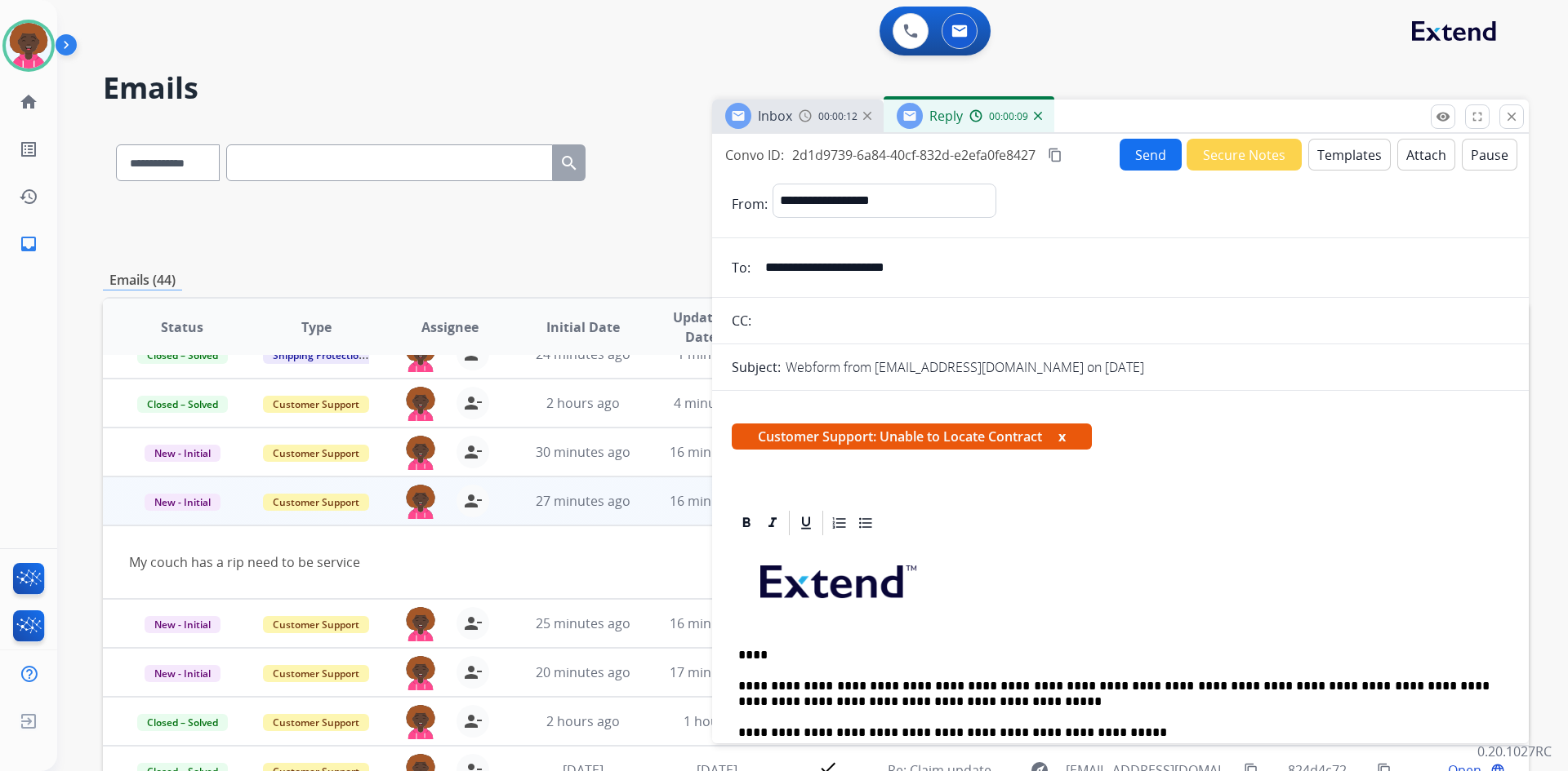
click at [1143, 146] on button "Send" at bounding box center [1150, 155] width 62 height 32
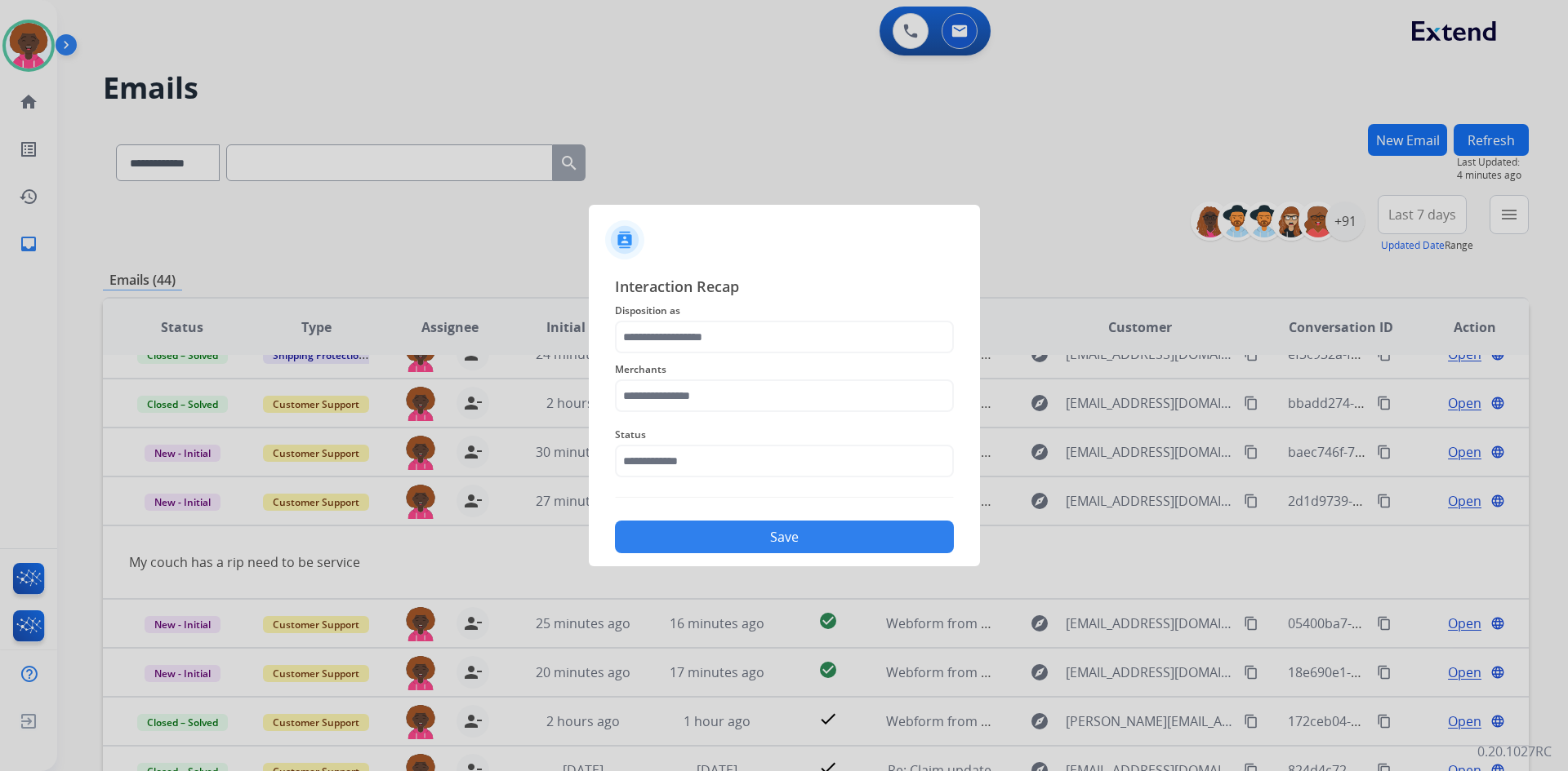
click at [760, 482] on div "Status" at bounding box center [784, 451] width 339 height 65
drag, startPoint x: 749, startPoint y: 448, endPoint x: 741, endPoint y: 470, distance: 23.4
click at [748, 452] on input "text" at bounding box center [784, 461] width 339 height 33
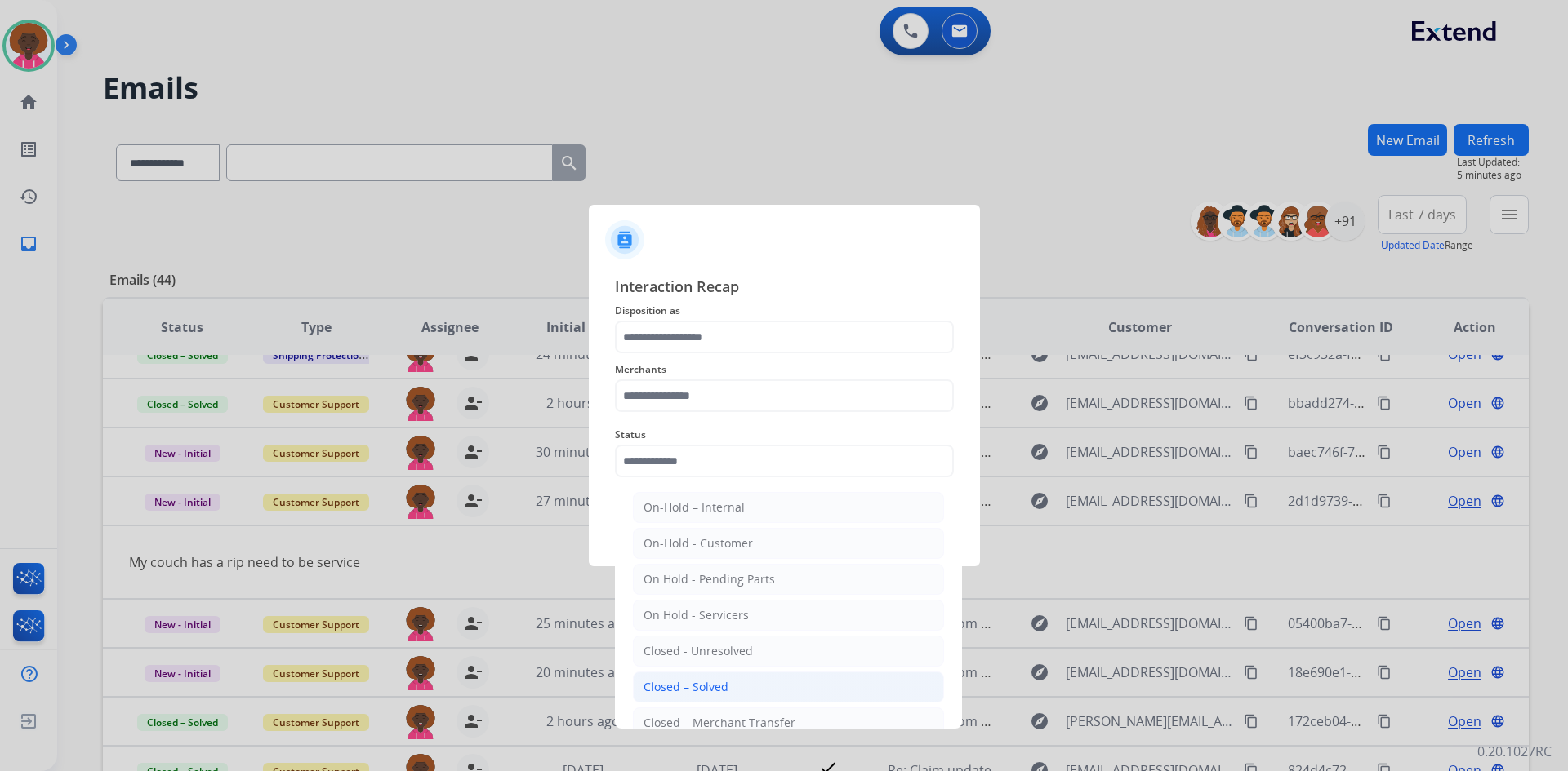
click at [716, 687] on div "Closed – Solved" at bounding box center [686, 687] width 85 height 16
type input "**********"
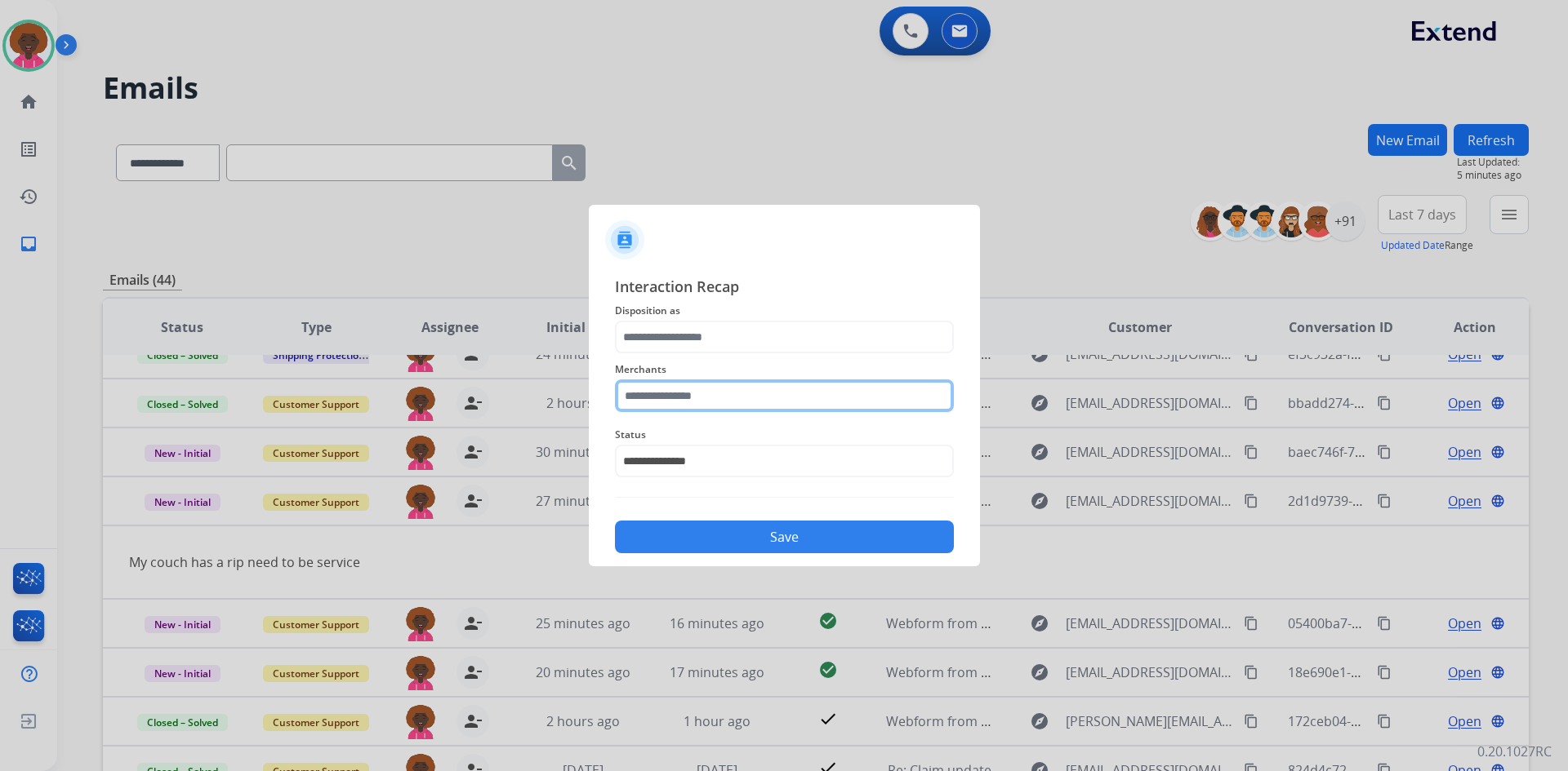
click at [666, 381] on input "text" at bounding box center [784, 396] width 339 height 33
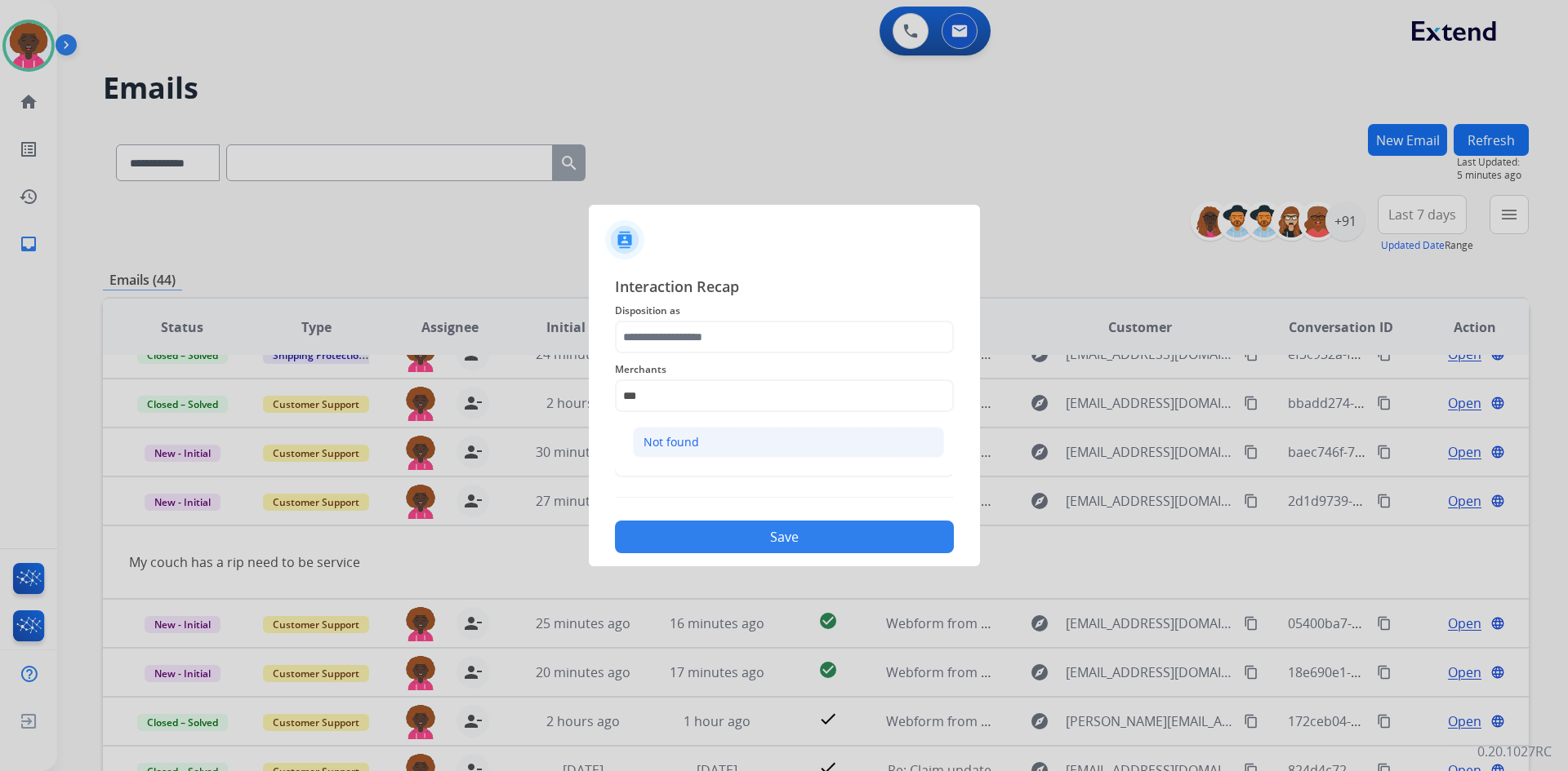
click at [724, 447] on li "Not found" at bounding box center [788, 442] width 311 height 31
type input "*********"
click at [716, 354] on div "Merchants *********" at bounding box center [784, 386] width 339 height 65
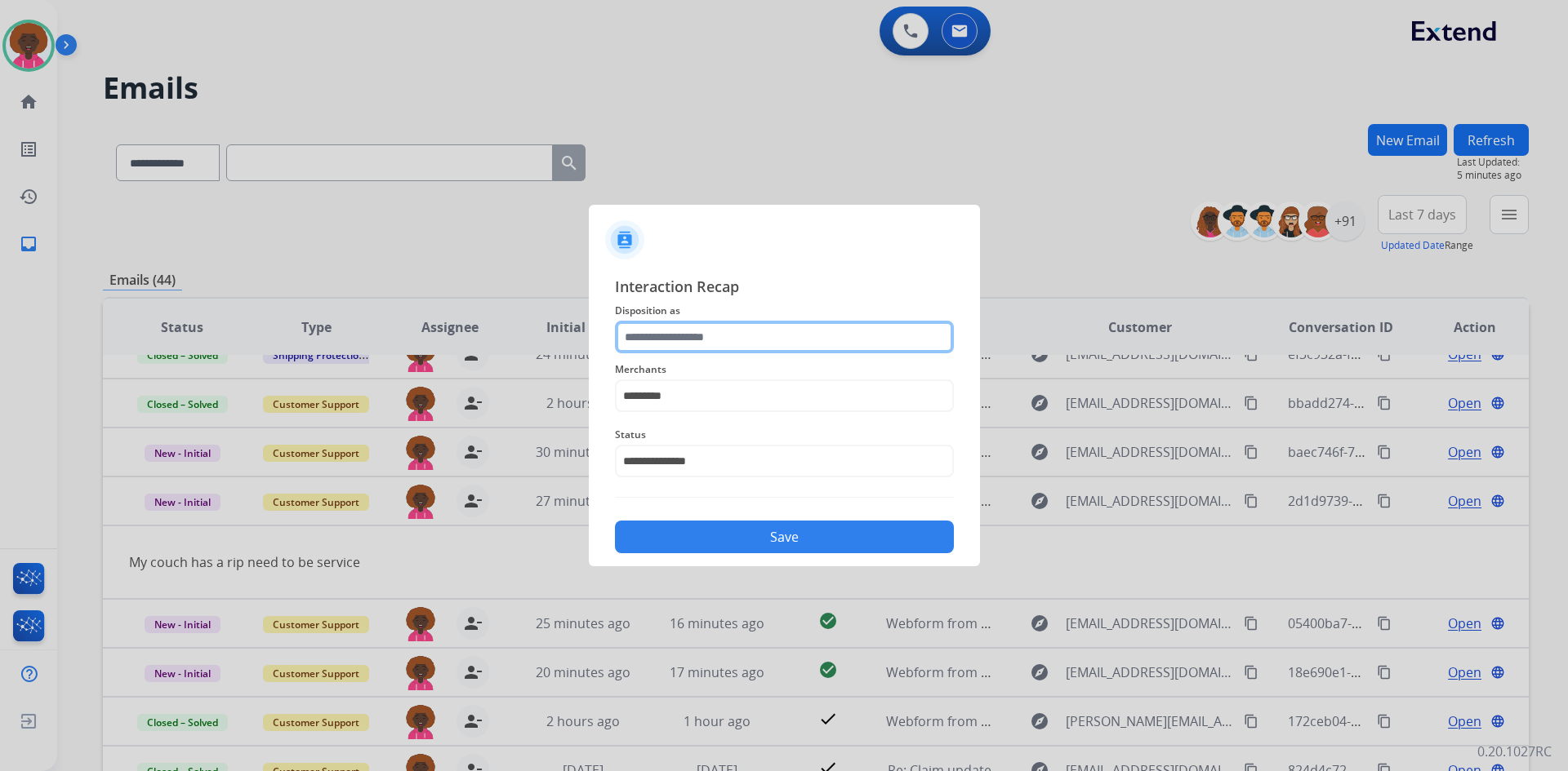
click at [738, 338] on input "text" at bounding box center [784, 336] width 339 height 33
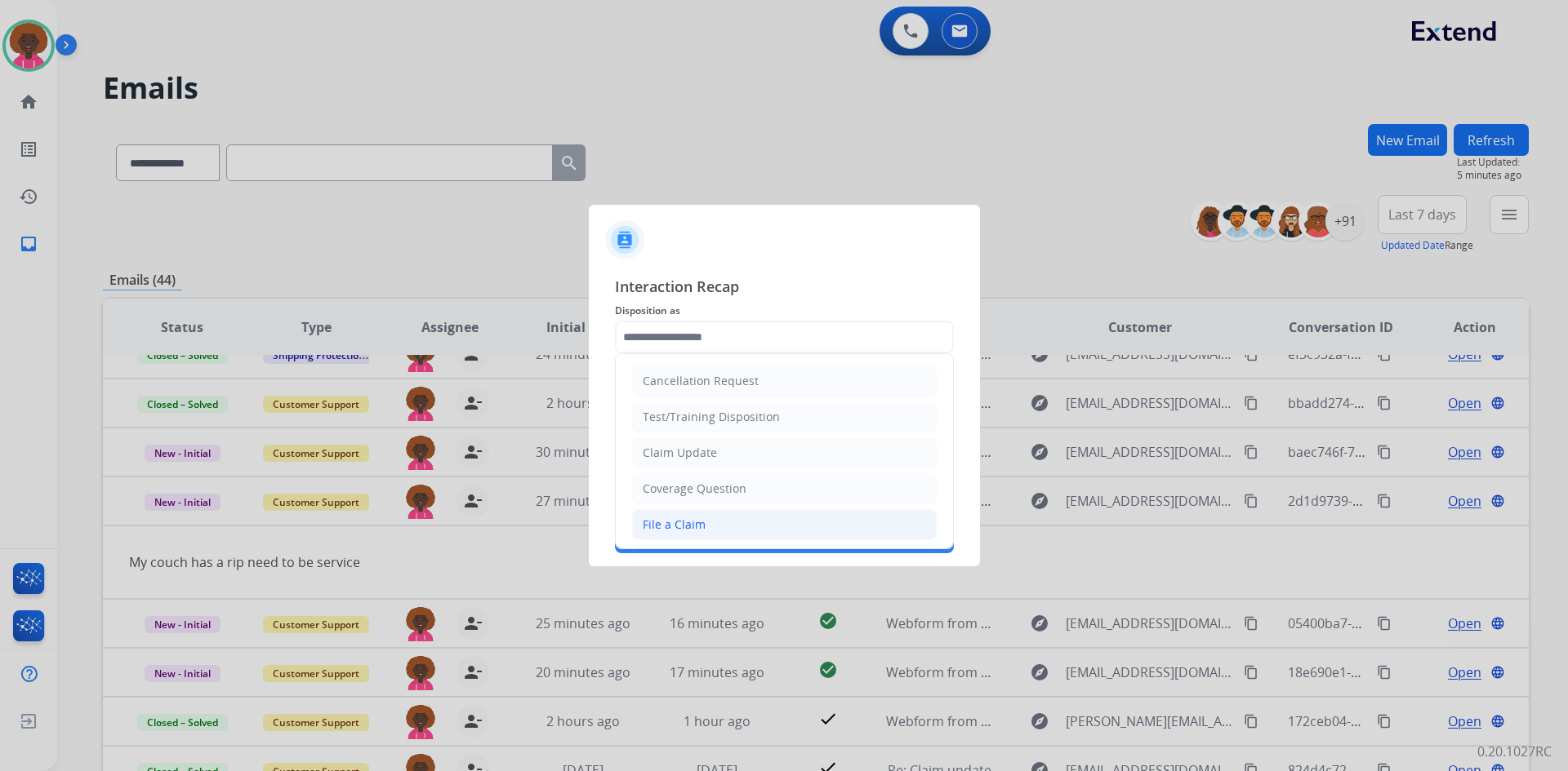
click at [673, 528] on div "File a Claim" at bounding box center [673, 525] width 63 height 16
type input "**********"
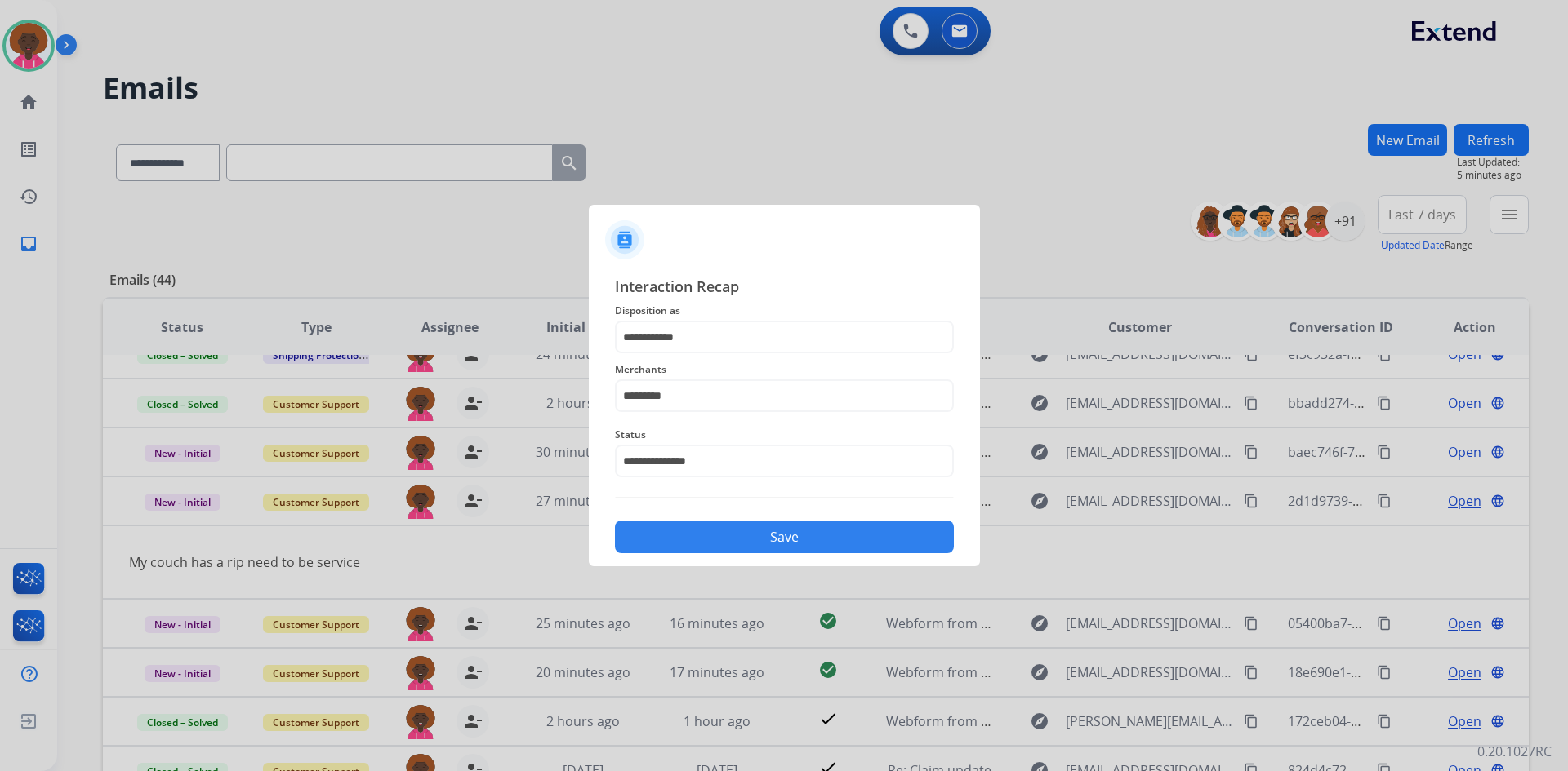
click at [791, 522] on button "Save" at bounding box center [784, 537] width 339 height 33
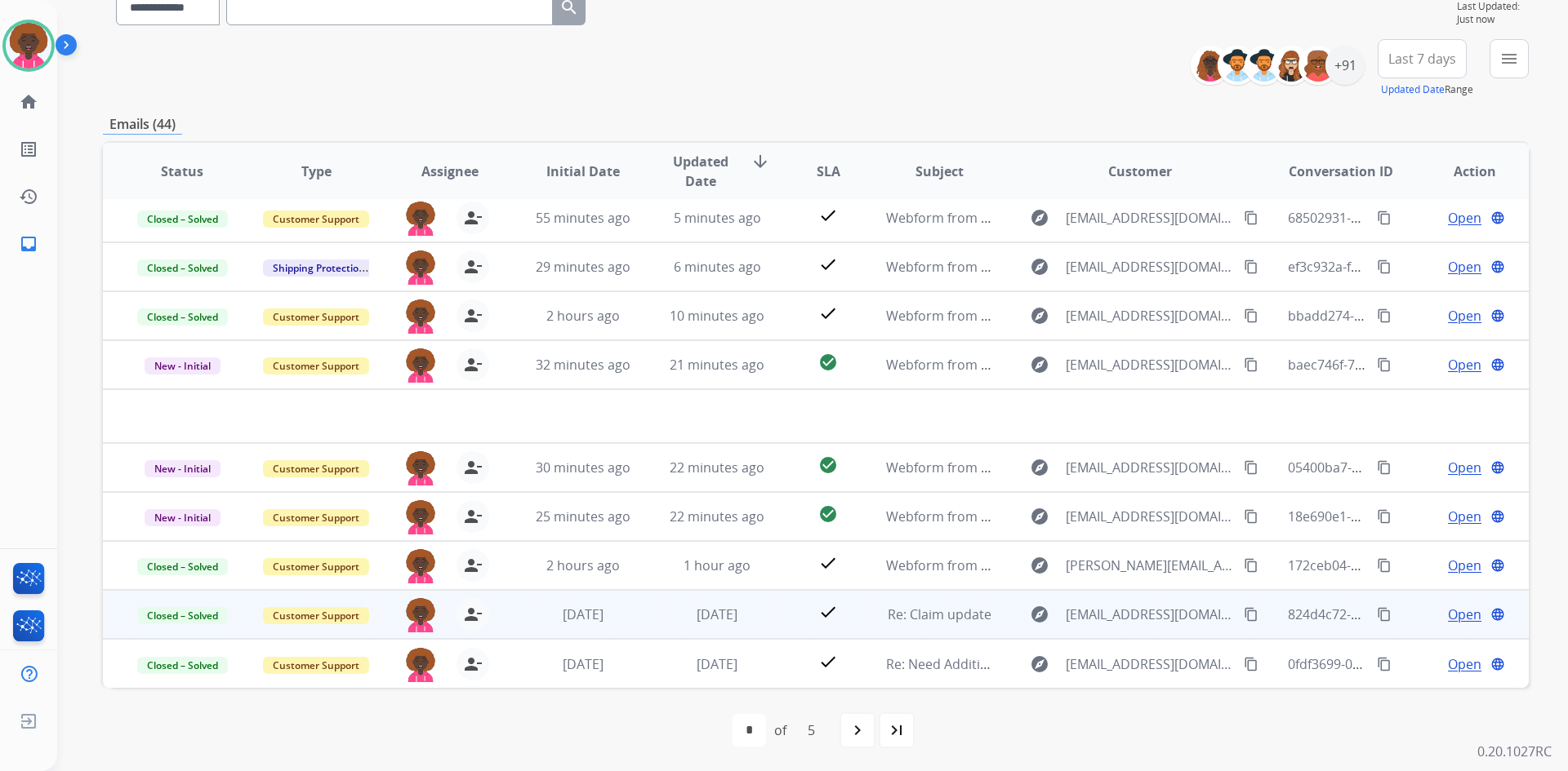
scroll to position [157, 0]
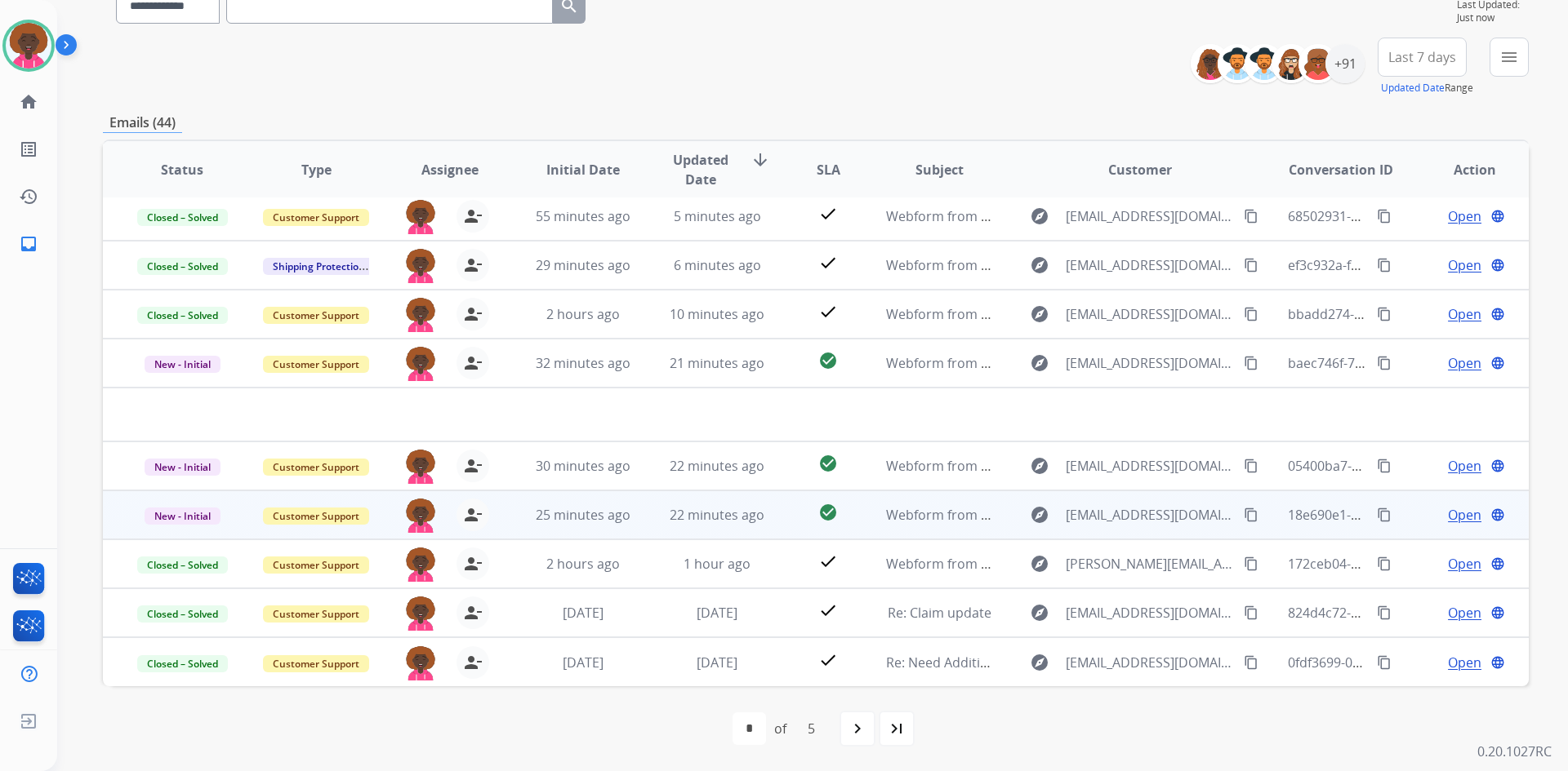
click at [694, 512] on span "22 minutes ago" at bounding box center [716, 515] width 95 height 18
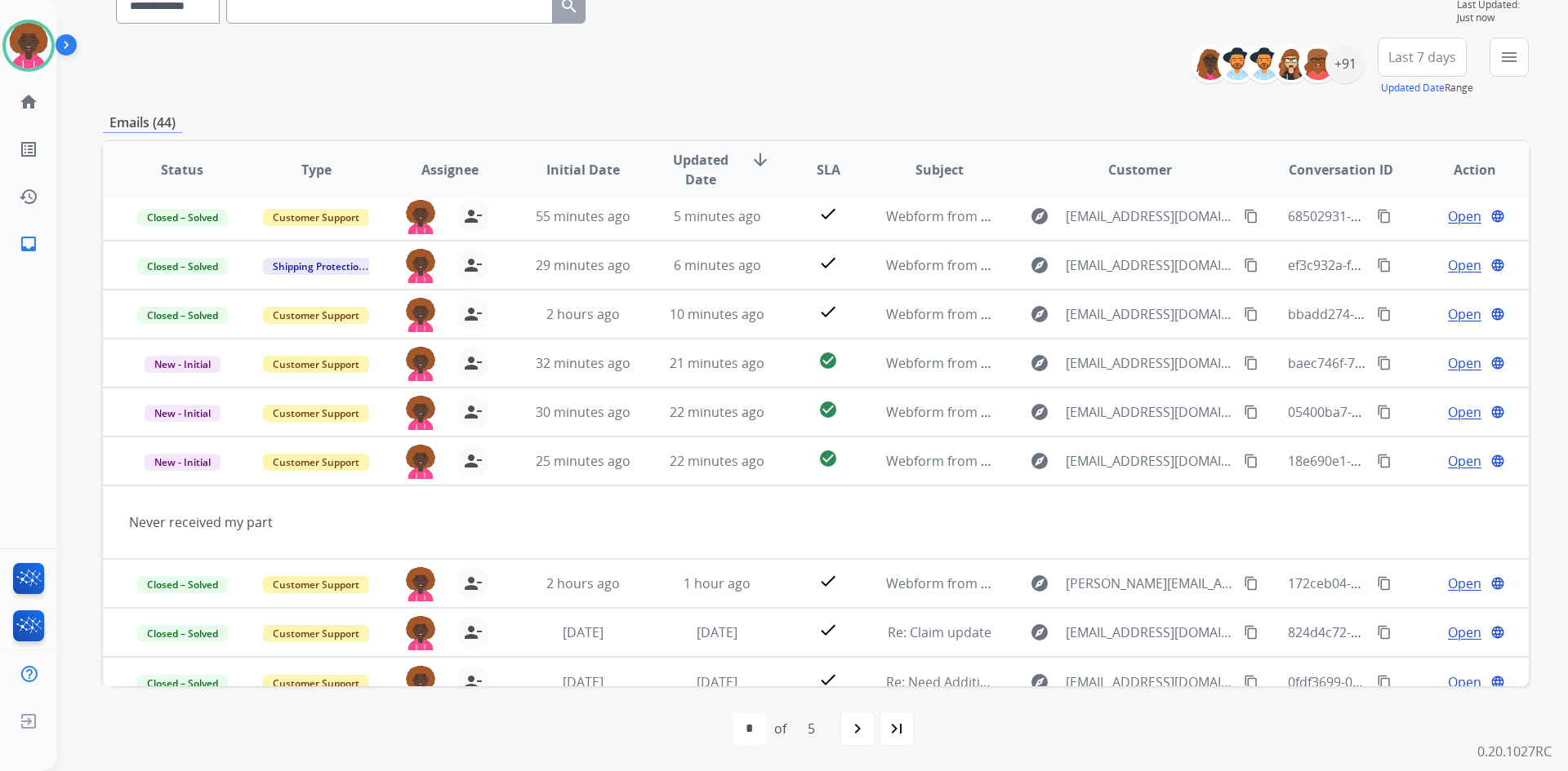
scroll to position [75, 0]
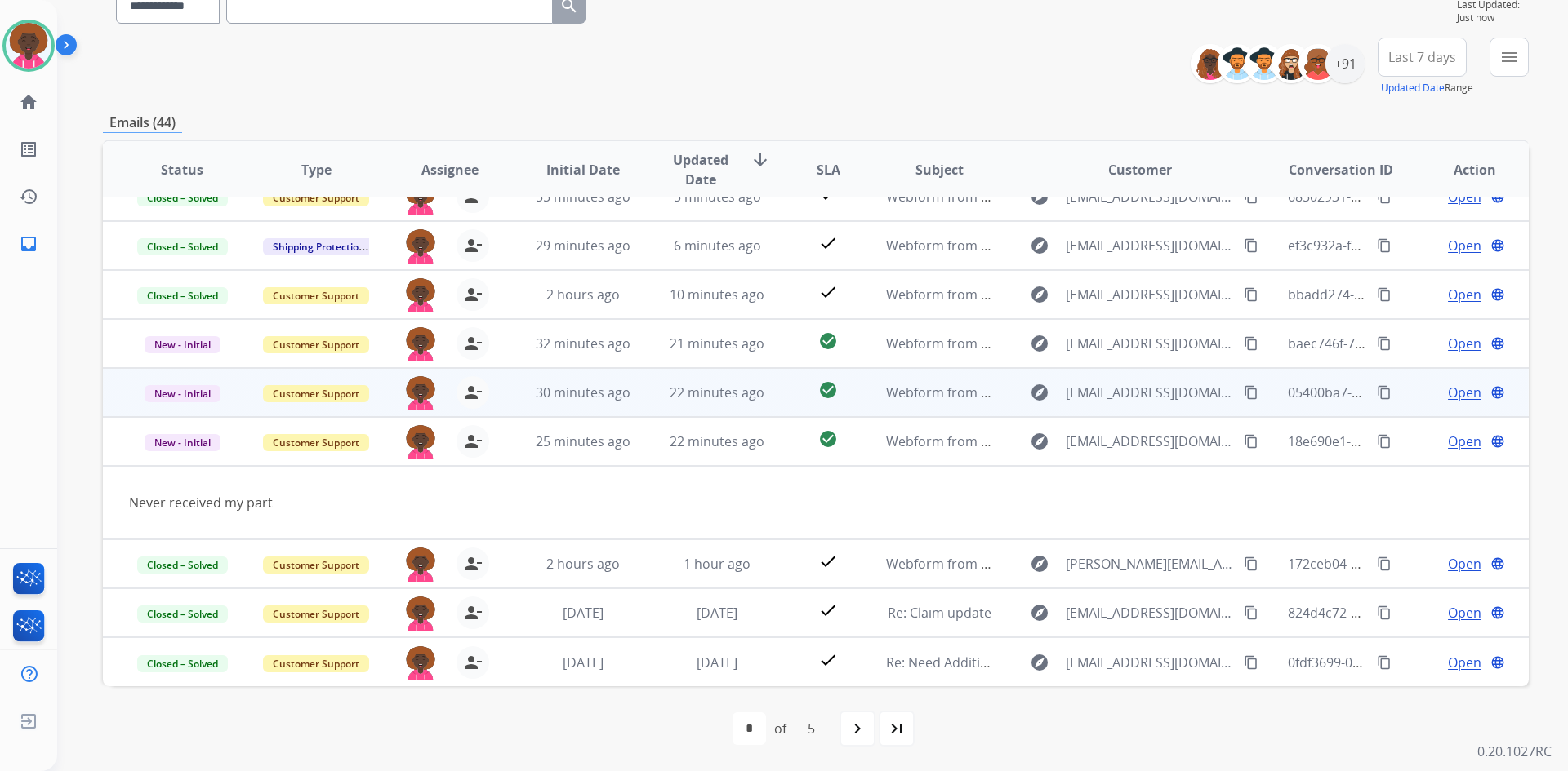
click at [996, 383] on td "explore Alexishuziak@gmail.com content_copy" at bounding box center [1127, 392] width 267 height 49
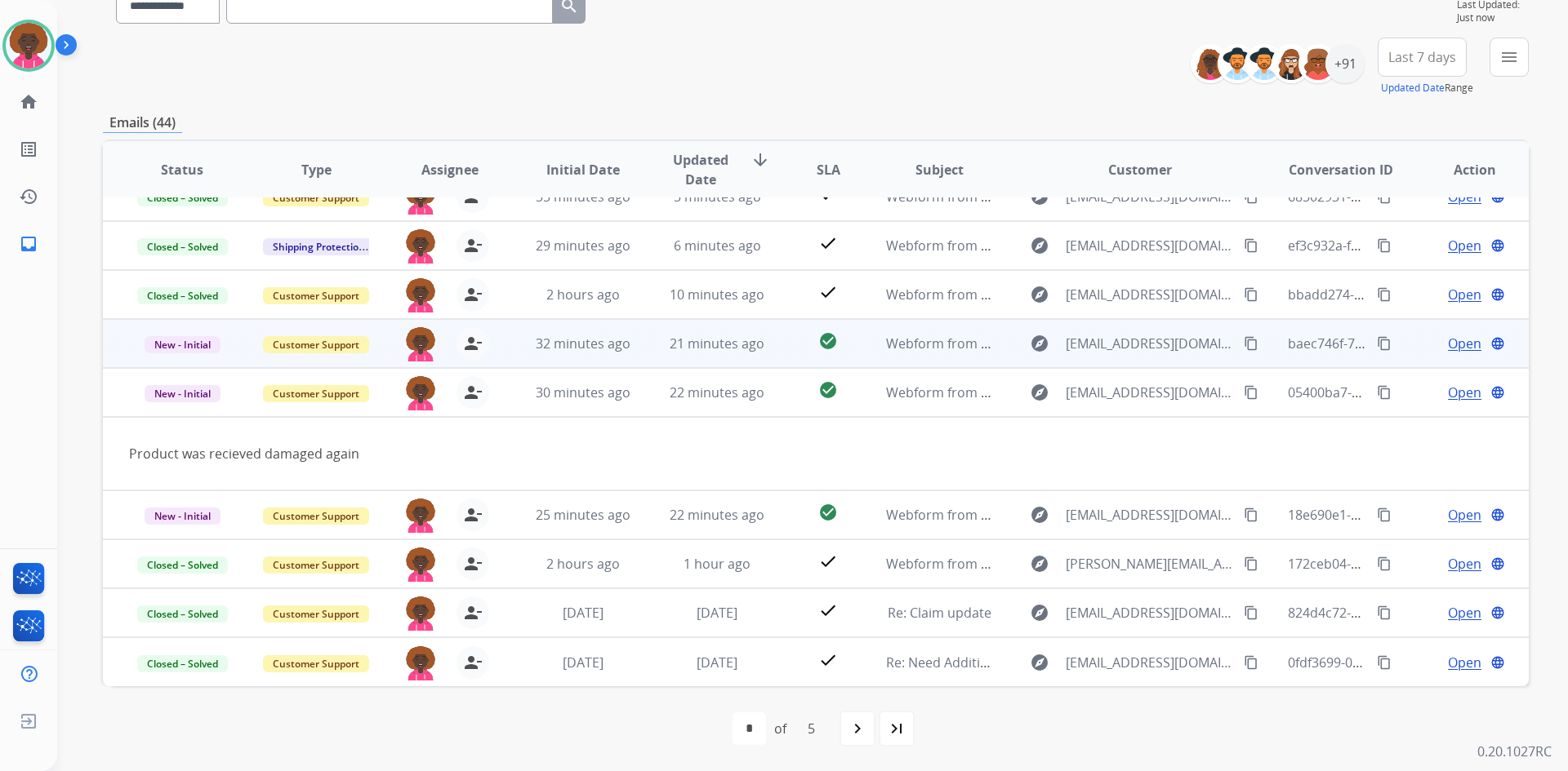
click at [999, 344] on td "explore askoi83@gmail.com content_copy" at bounding box center [1127, 343] width 267 height 49
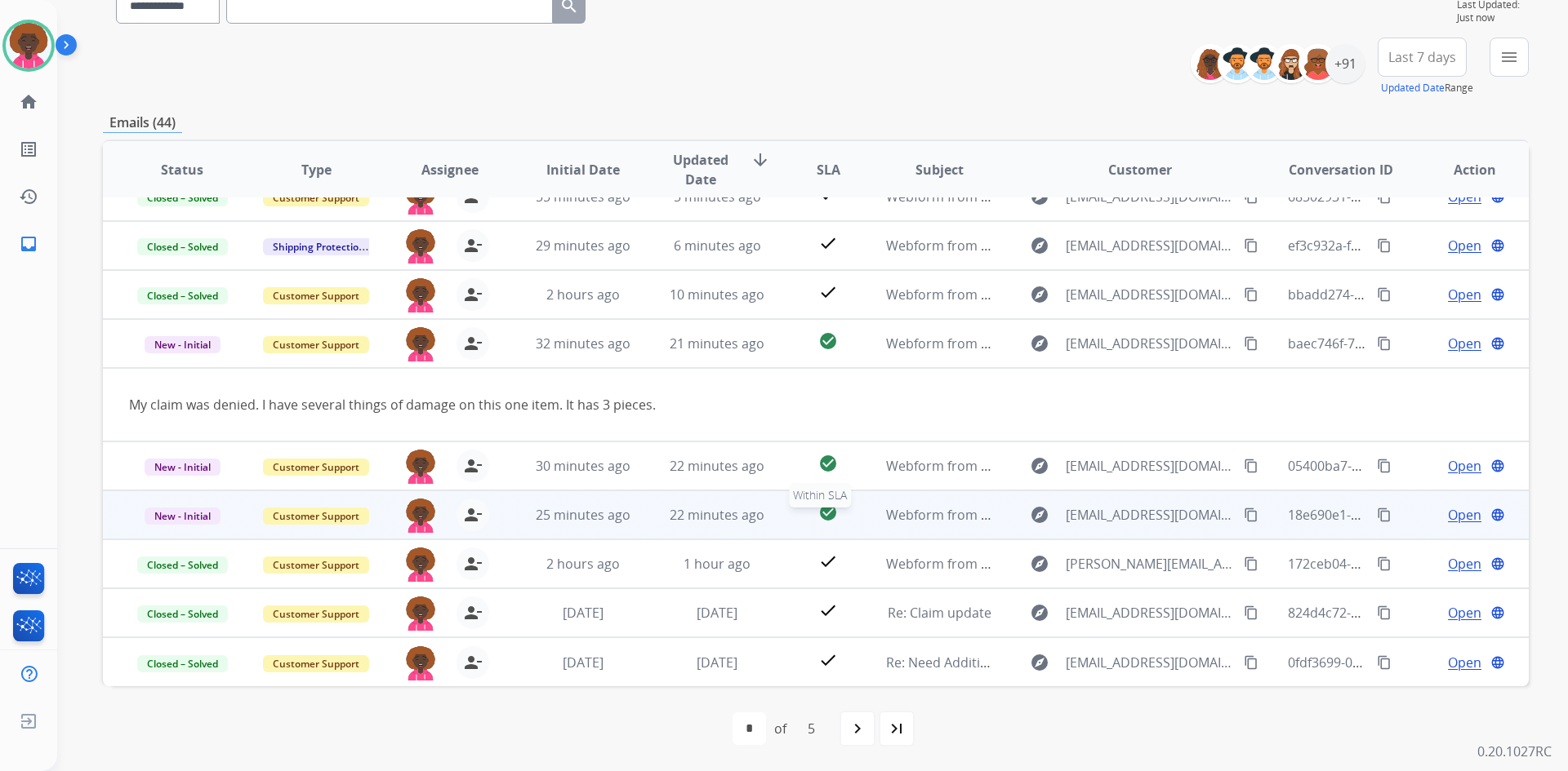
click at [829, 513] on mat-icon "check_circle" at bounding box center [828, 512] width 19 height 19
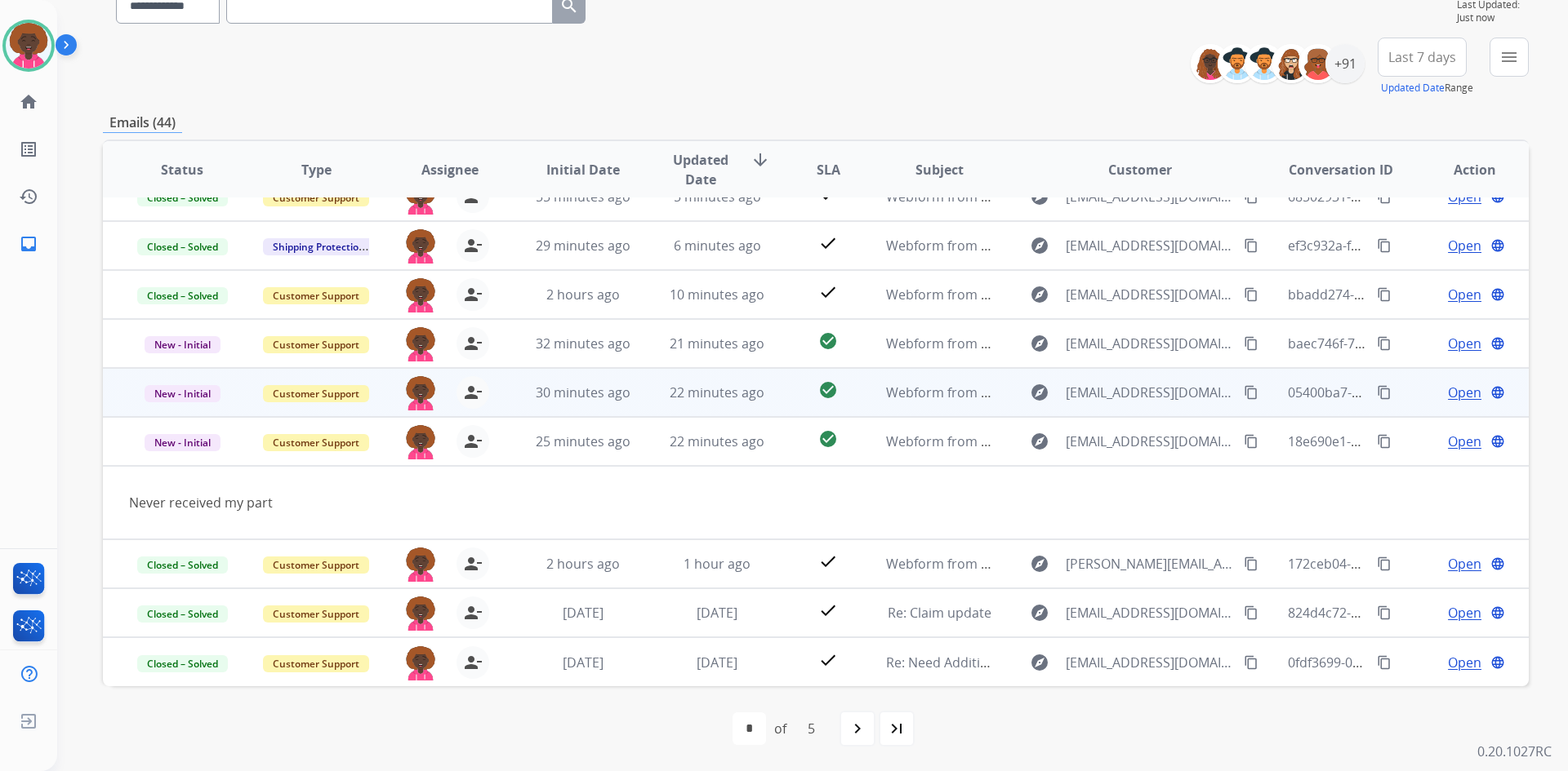
click at [1004, 398] on td "explore Alexishuziak@gmail.com content_copy" at bounding box center [1127, 392] width 267 height 49
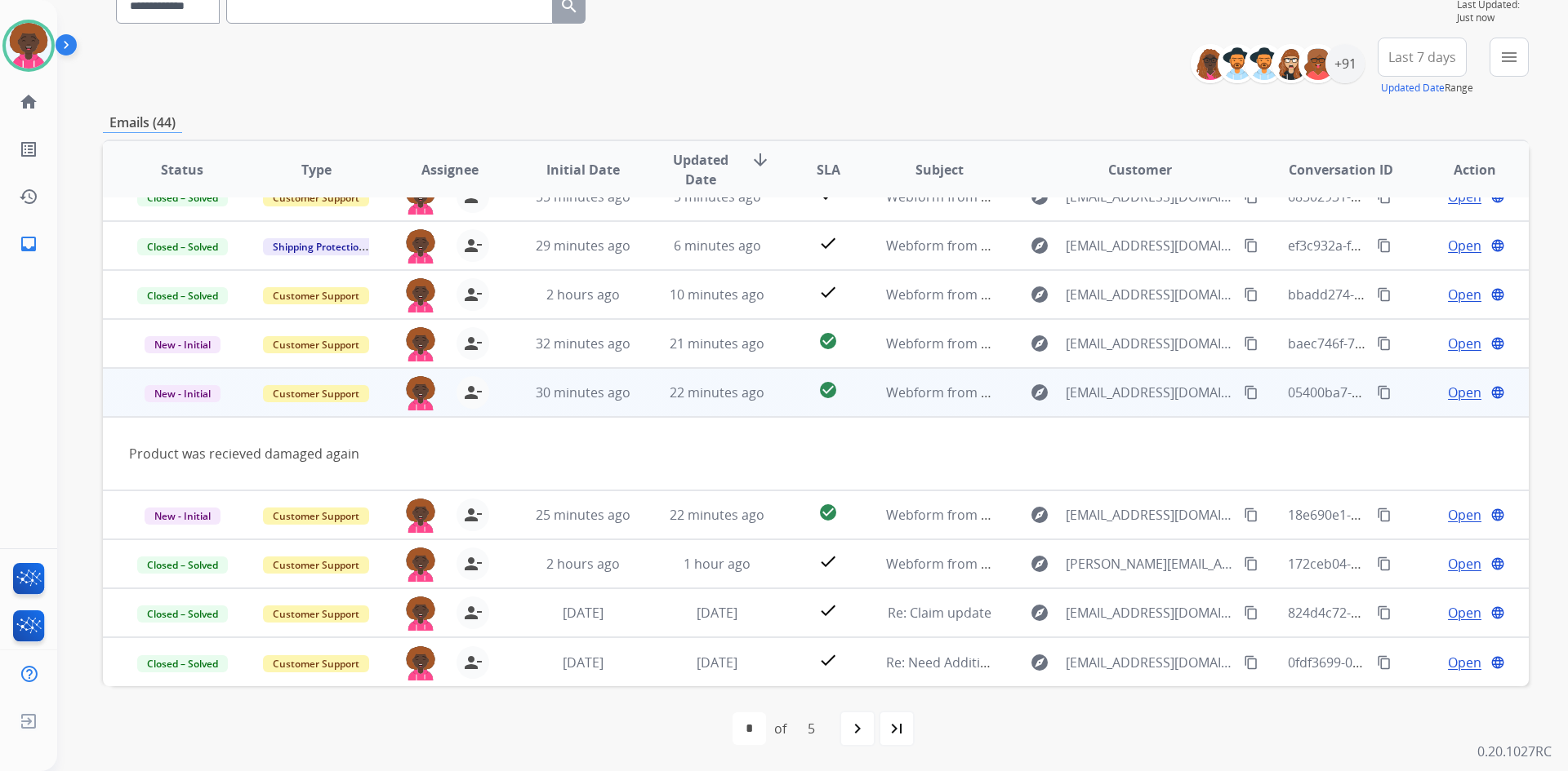
click at [1376, 395] on mat-icon "content_copy" at bounding box center [1383, 392] width 15 height 15
click at [1244, 395] on mat-icon "content_copy" at bounding box center [1251, 392] width 15 height 15
click at [1458, 390] on span "Open" at bounding box center [1465, 392] width 34 height 19
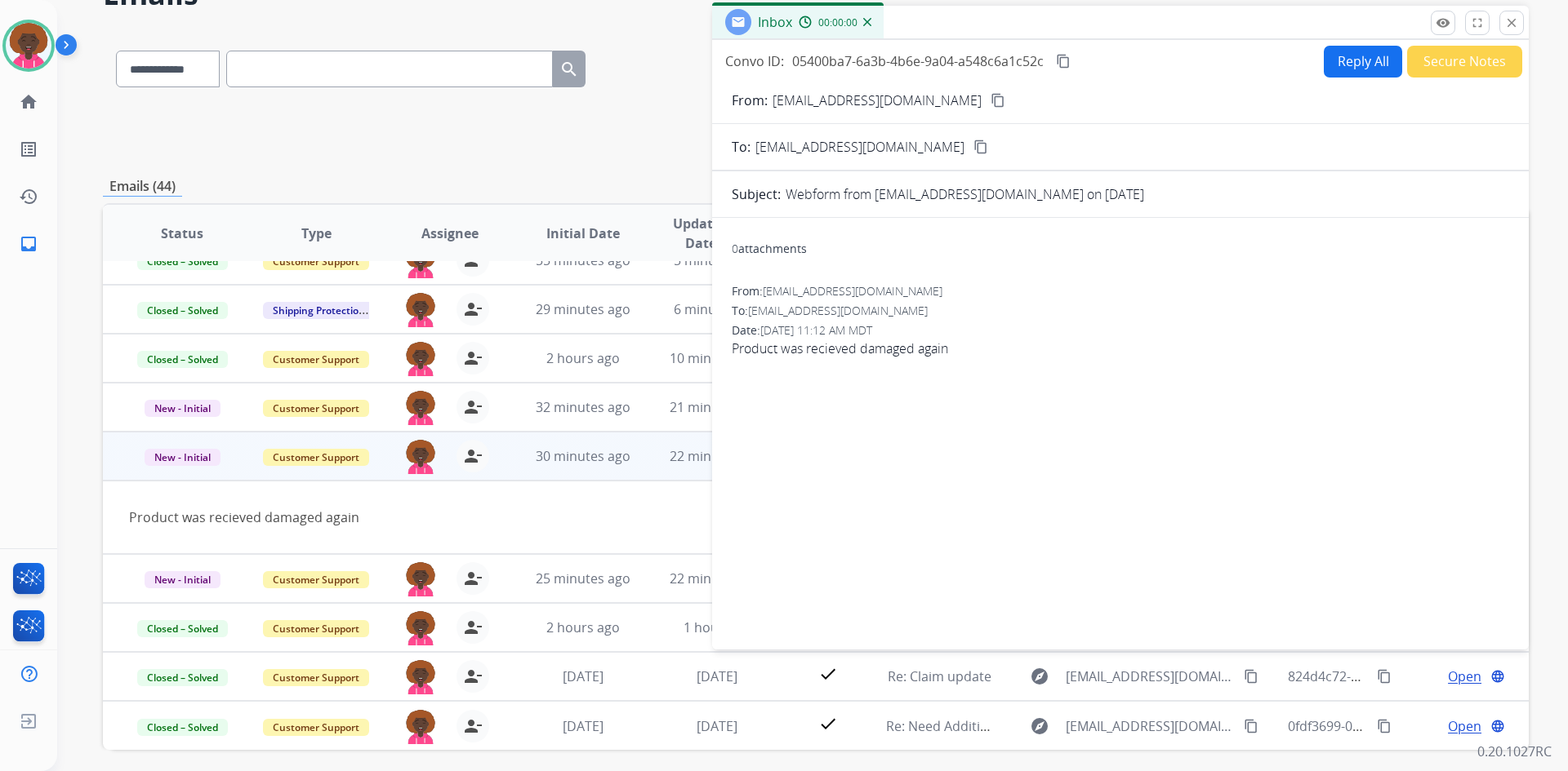
scroll to position [0, 0]
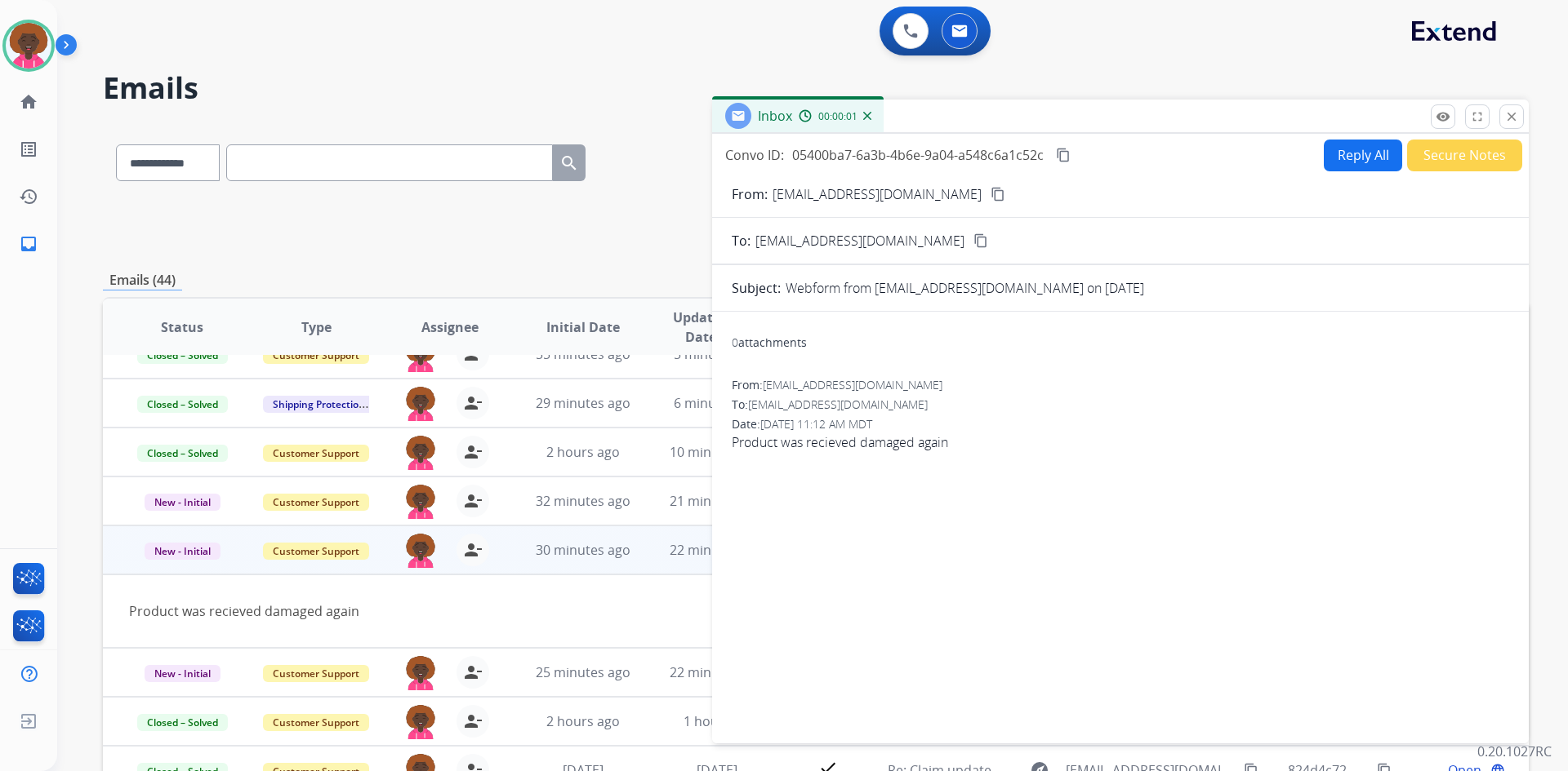
click at [1331, 170] on button "Reply All" at bounding box center [1362, 155] width 79 height 32
select select "**********"
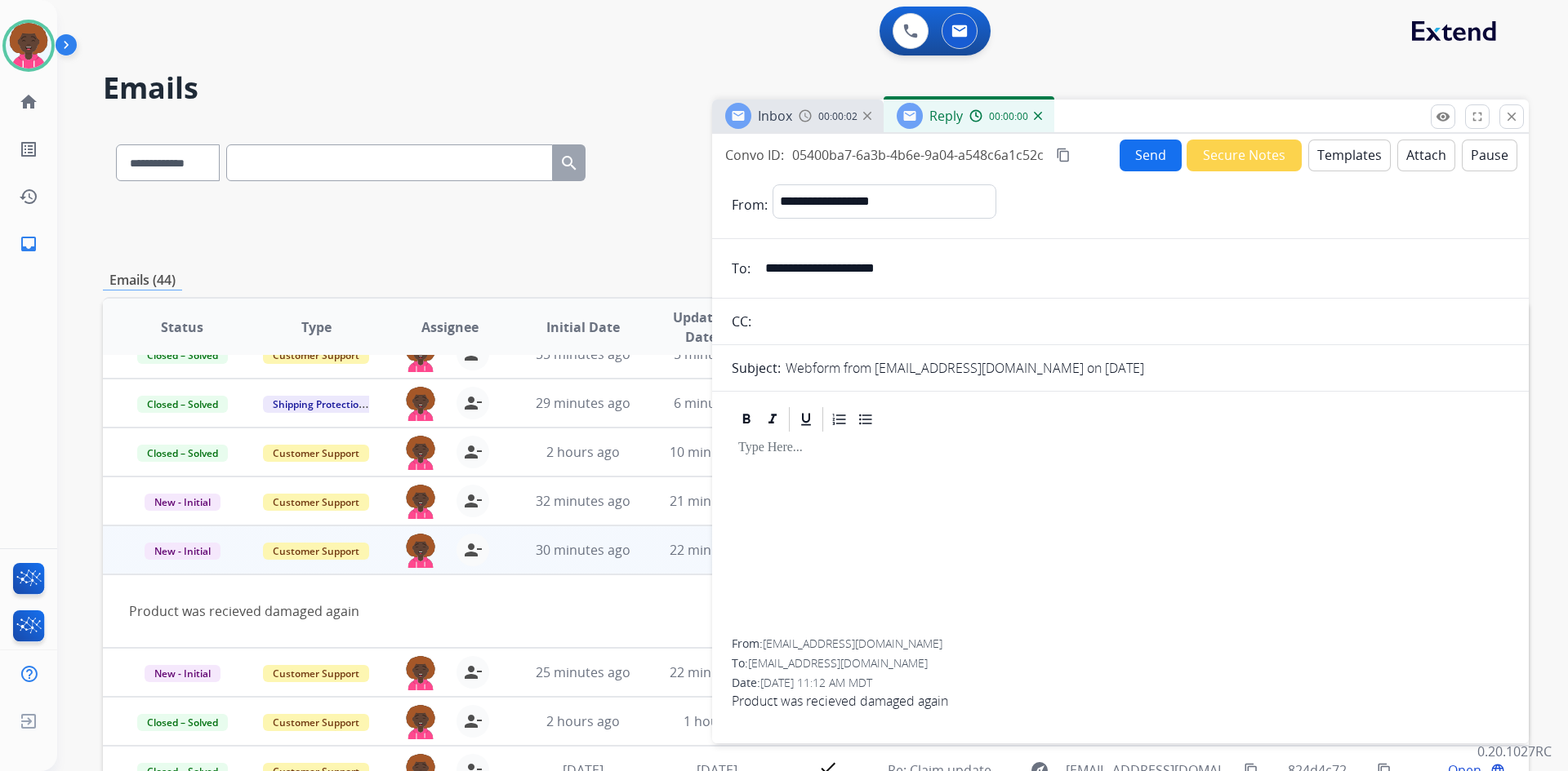
click at [1336, 154] on button "Templates" at bounding box center [1349, 155] width 82 height 32
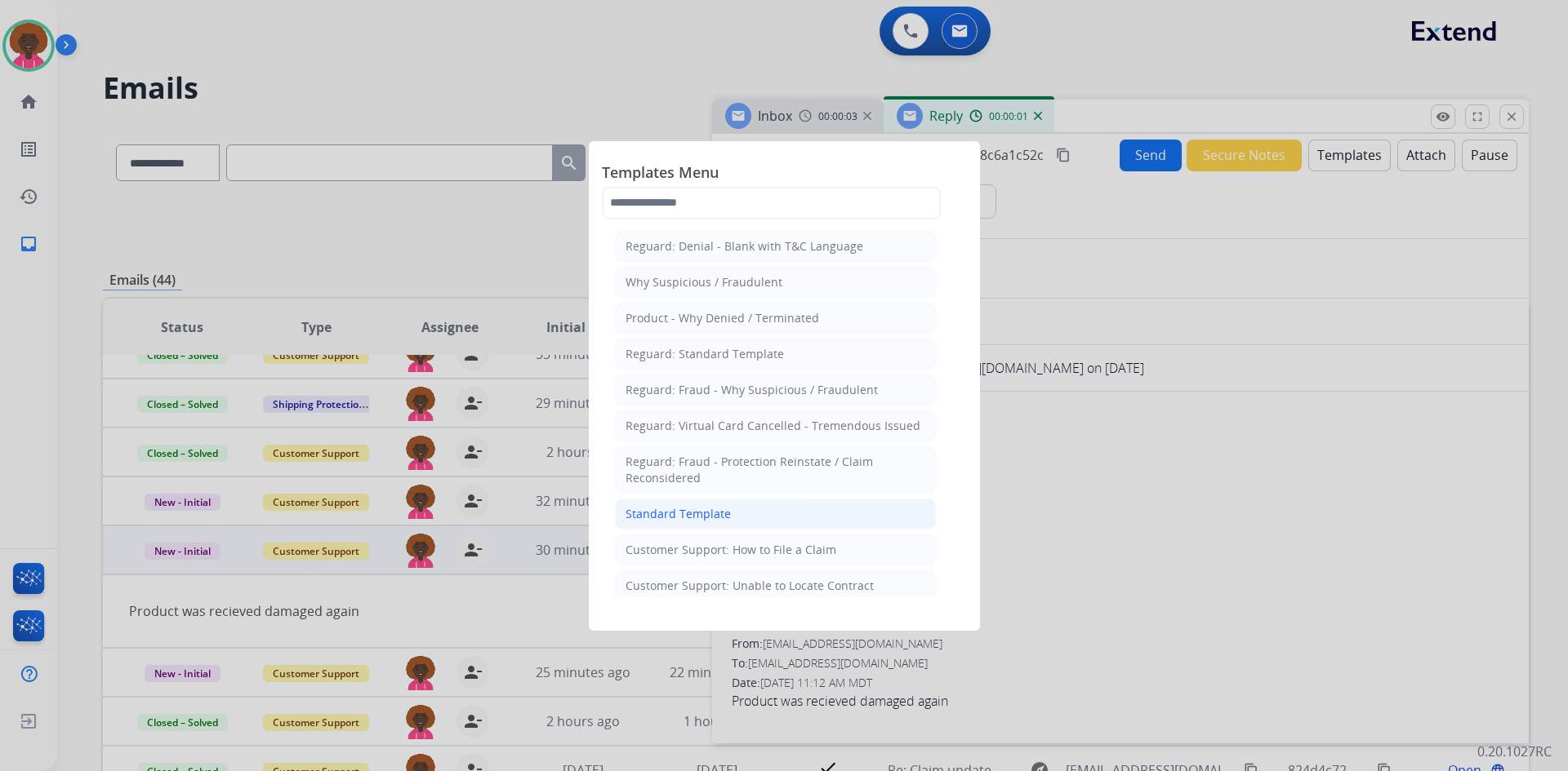
click at [743, 512] on li "Standard Template" at bounding box center [775, 514] width 321 height 31
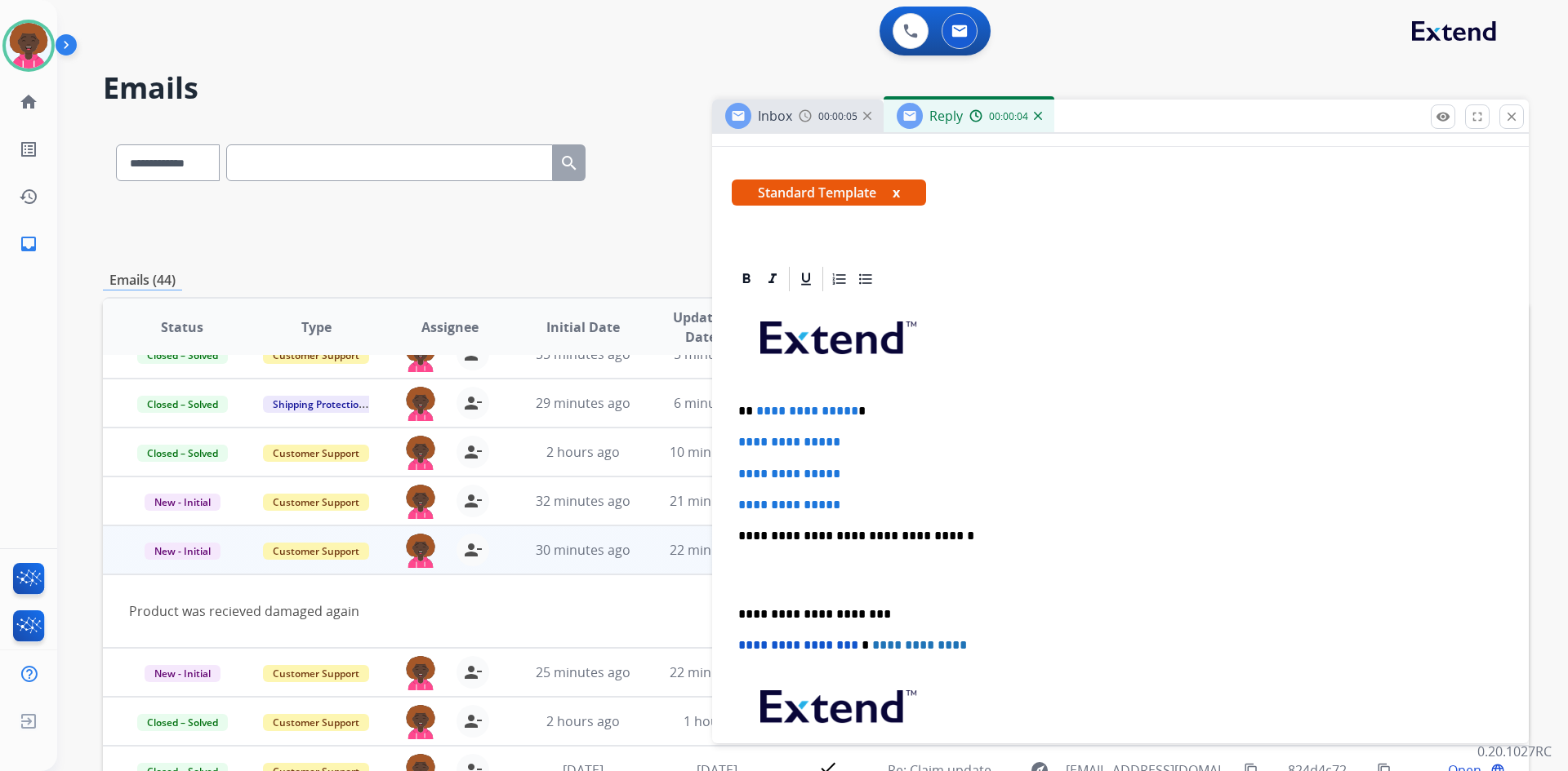
scroll to position [245, 0]
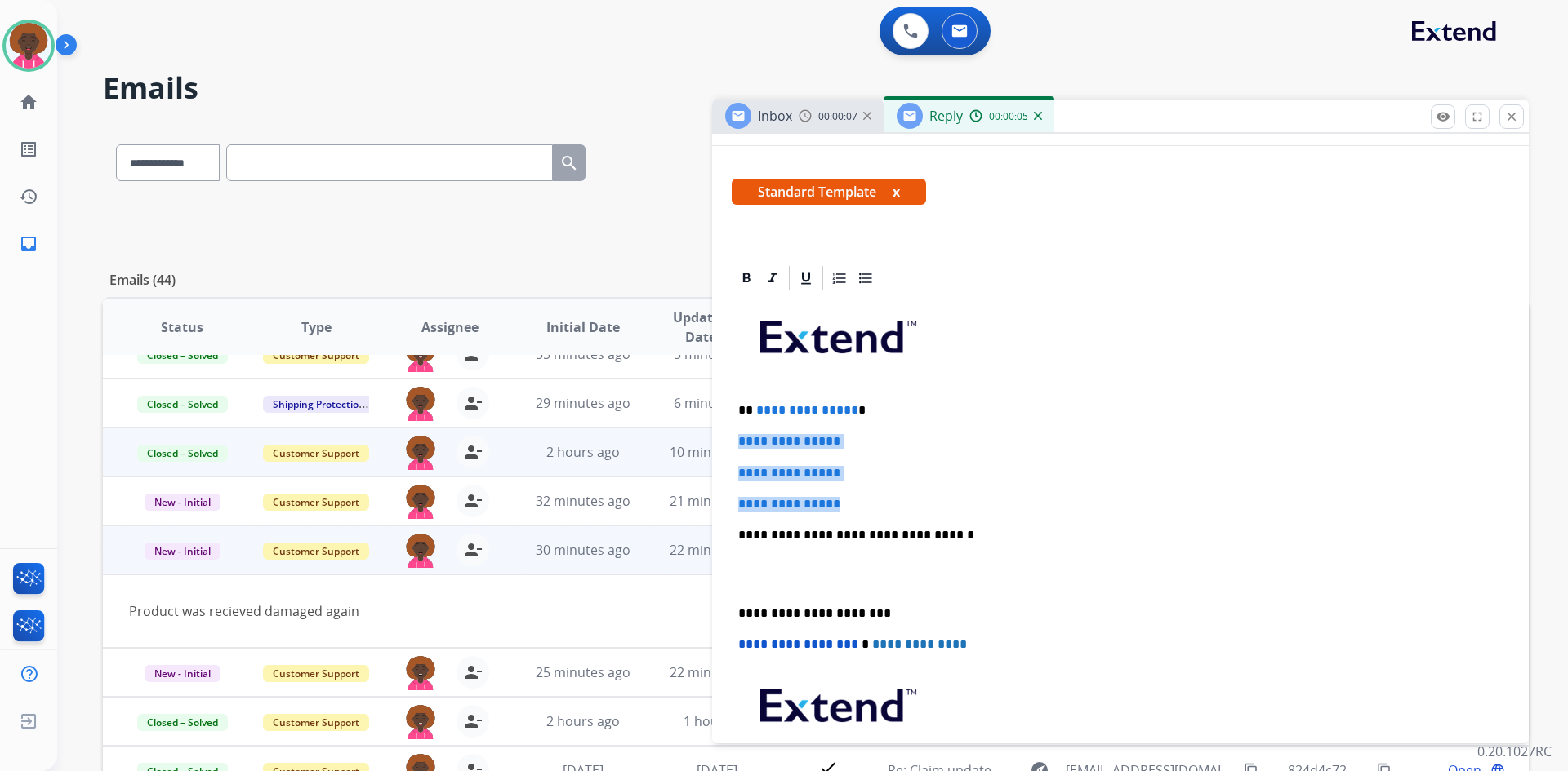
drag, startPoint x: 807, startPoint y: 501, endPoint x: 685, endPoint y: 439, distance: 136.9
click at [685, 439] on div "**********" at bounding box center [815, 525] width 1426 height 805
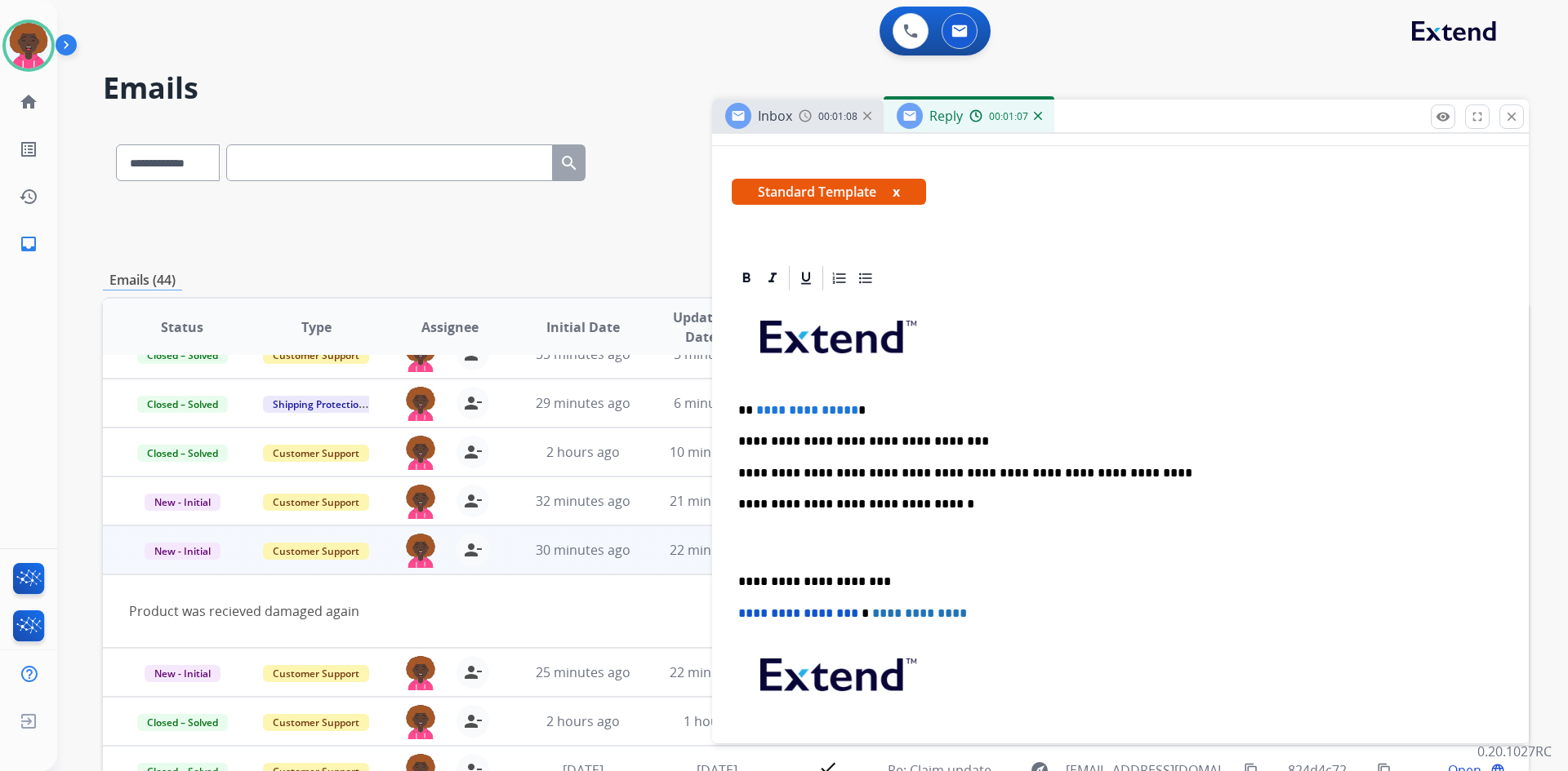
click at [765, 563] on div "**********" at bounding box center [1120, 558] width 777 height 531
click at [769, 555] on p at bounding box center [1120, 543] width 764 height 30
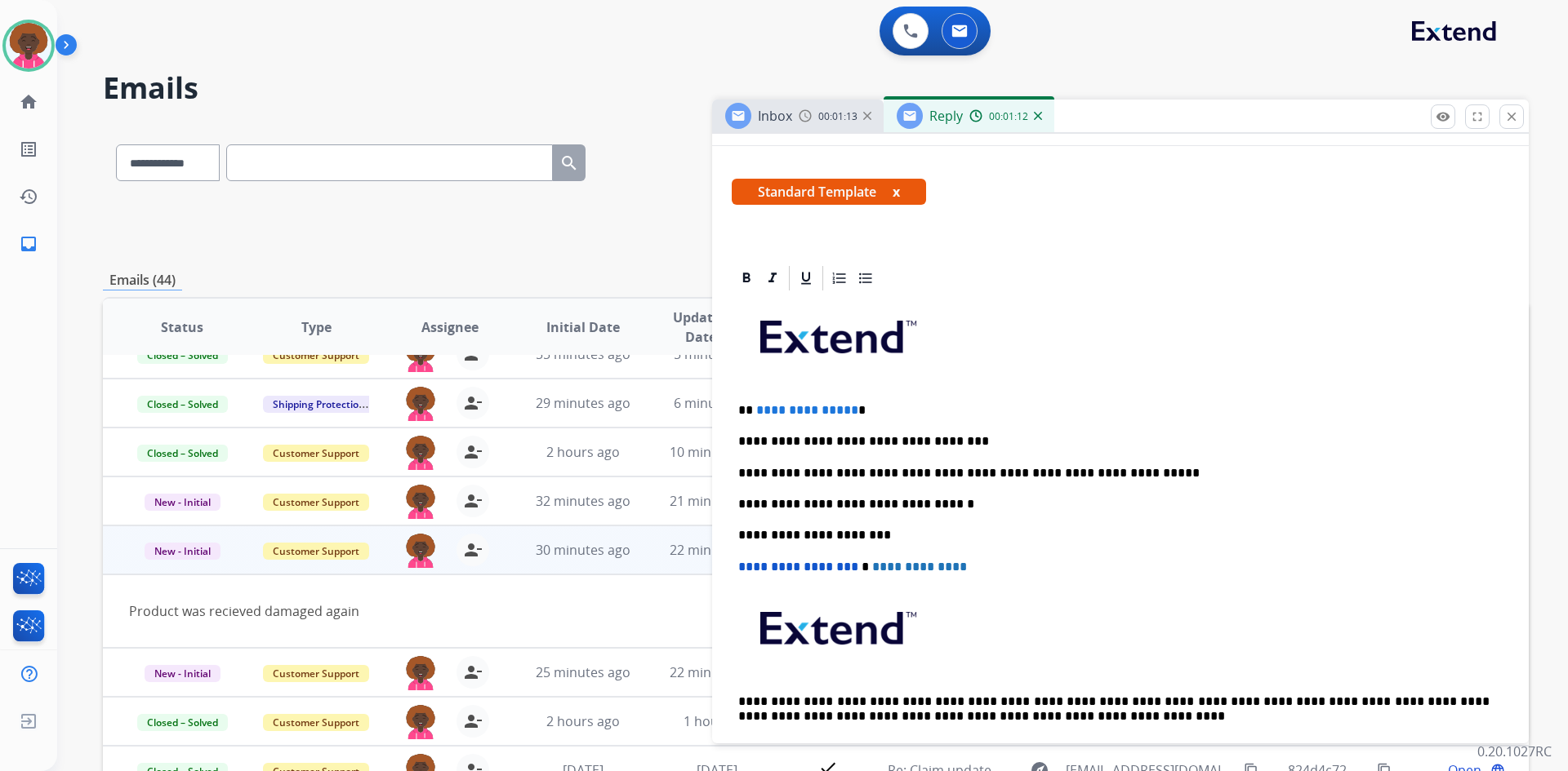
click at [1095, 474] on p "**********" at bounding box center [1114, 473] width 751 height 15
drag, startPoint x: 827, startPoint y: 396, endPoint x: 860, endPoint y: 407, distance: 34.8
click at [827, 397] on div "**********" at bounding box center [1120, 535] width 777 height 484
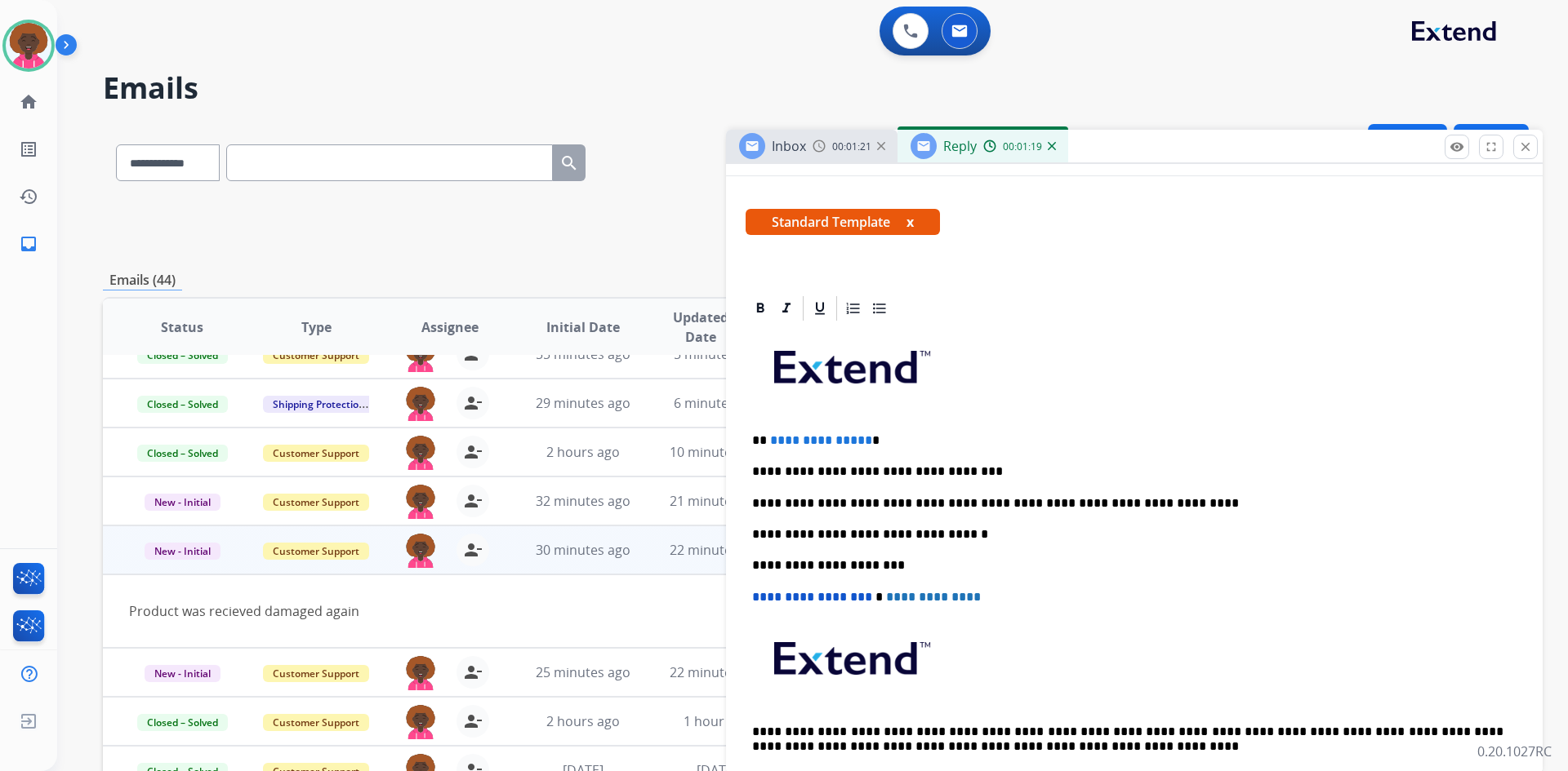
drag, startPoint x: 1172, startPoint y: 118, endPoint x: 1102, endPoint y: 140, distance: 73.4
click at [1102, 140] on div "Inbox 00:01:21 Reply 00:01:19" at bounding box center [1134, 147] width 816 height 34
drag, startPoint x: 863, startPoint y: 437, endPoint x: 770, endPoint y: 428, distance: 93.4
click at [770, 428] on div "**********" at bounding box center [1134, 565] width 777 height 484
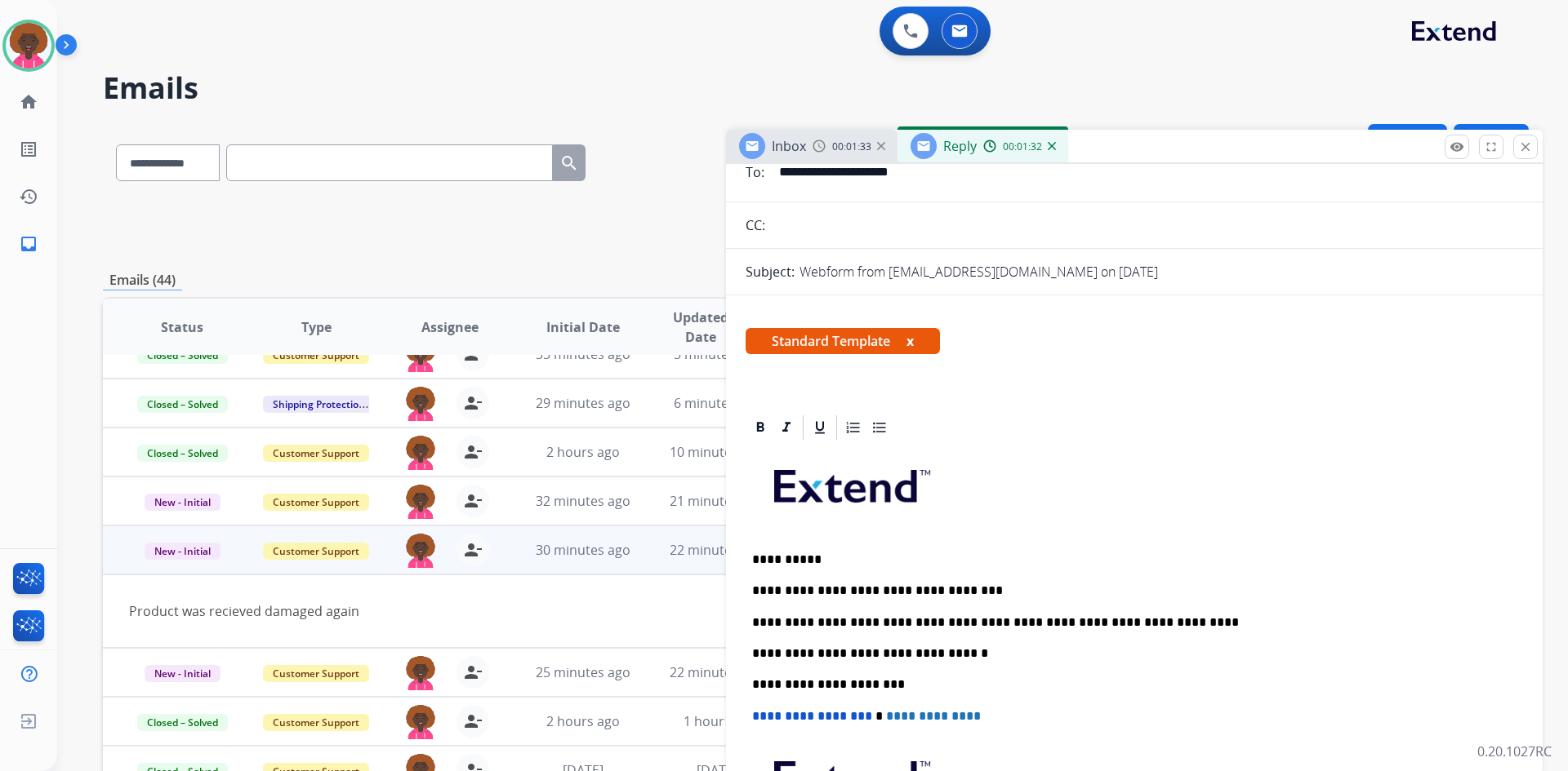
scroll to position [0, 0]
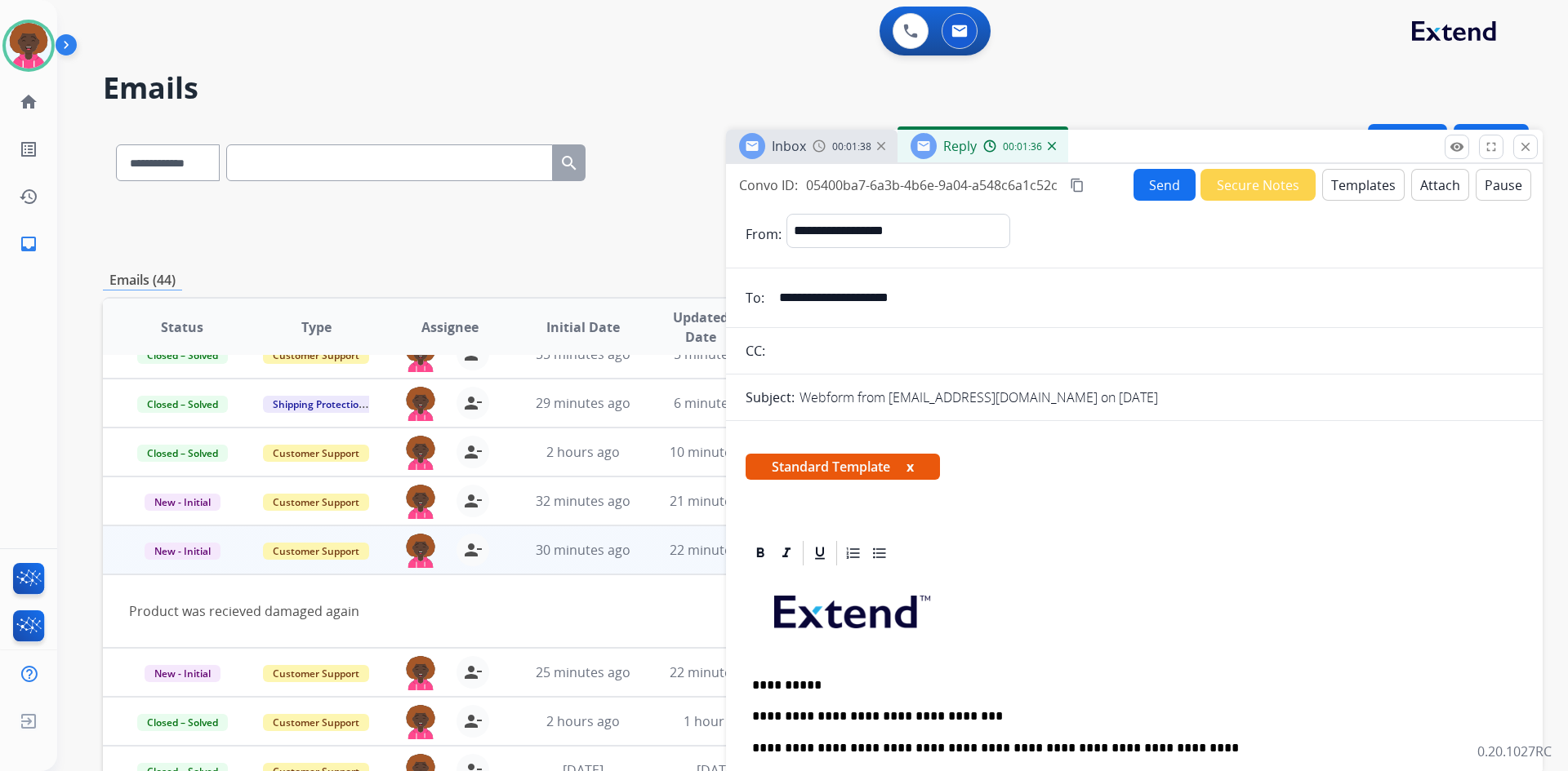
click at [1140, 192] on button "Send" at bounding box center [1164, 185] width 62 height 32
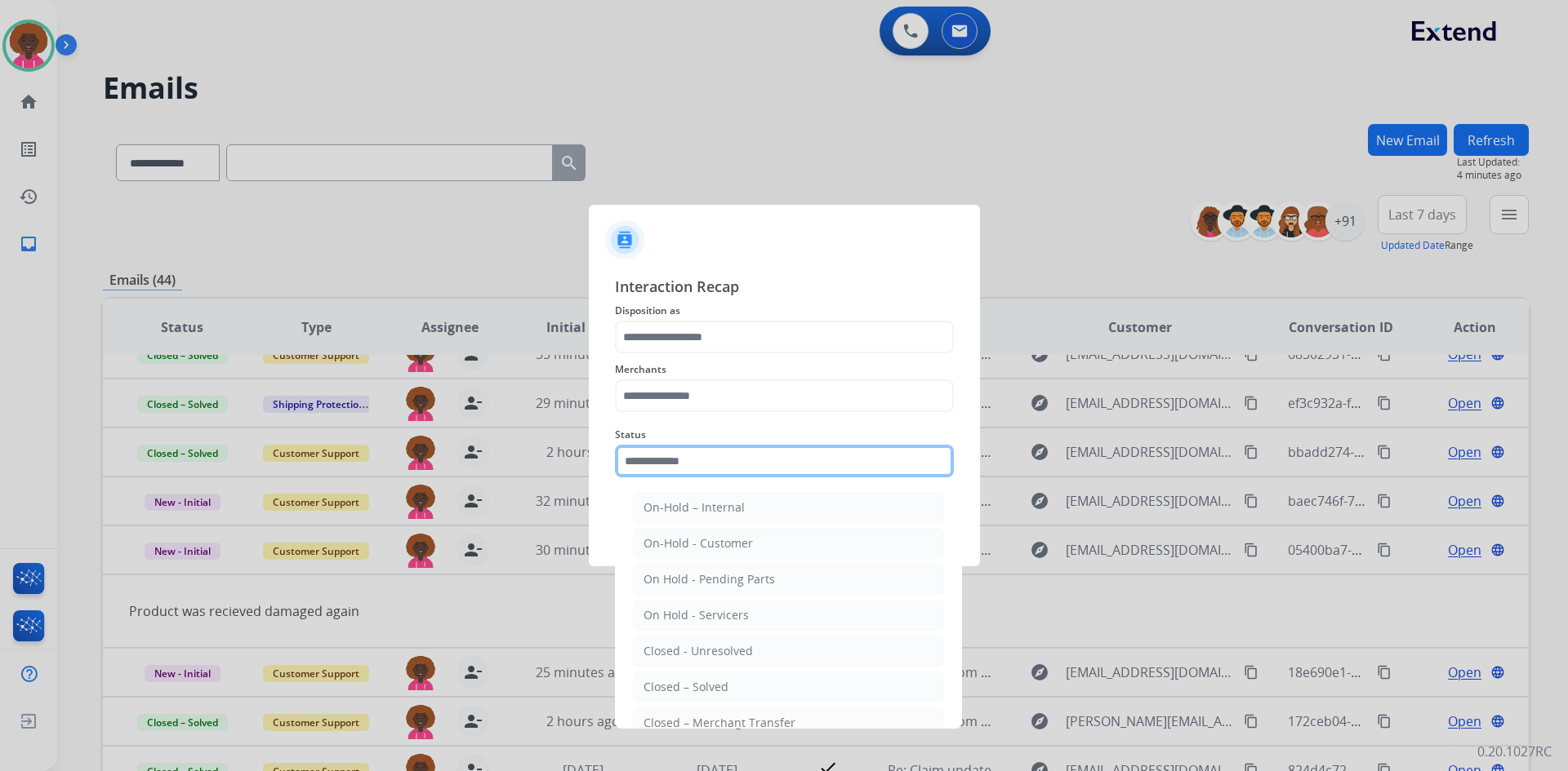
click at [784, 465] on input "text" at bounding box center [784, 461] width 339 height 33
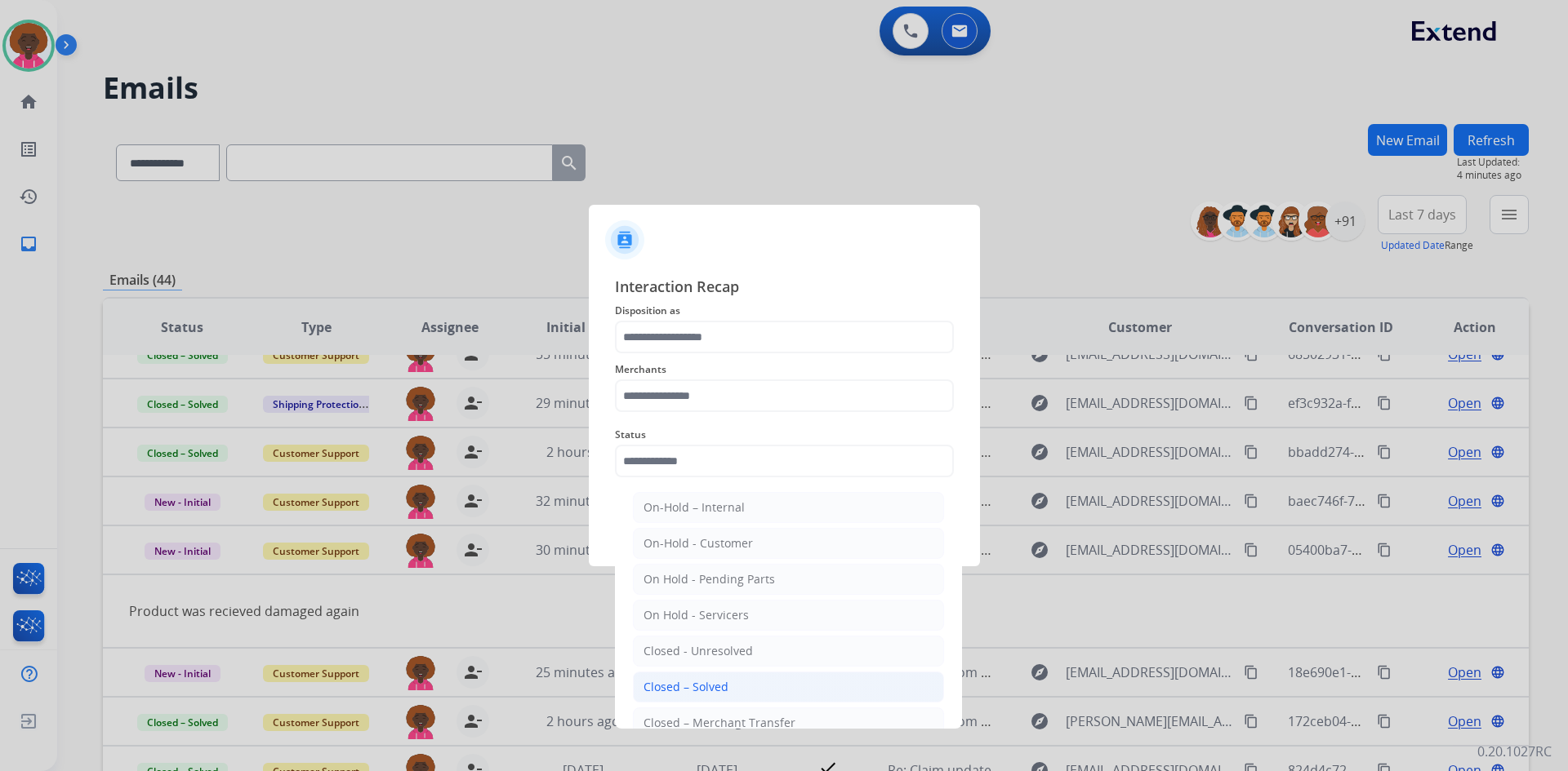
click at [743, 681] on li "Closed – Solved" at bounding box center [788, 687] width 311 height 31
type input "**********"
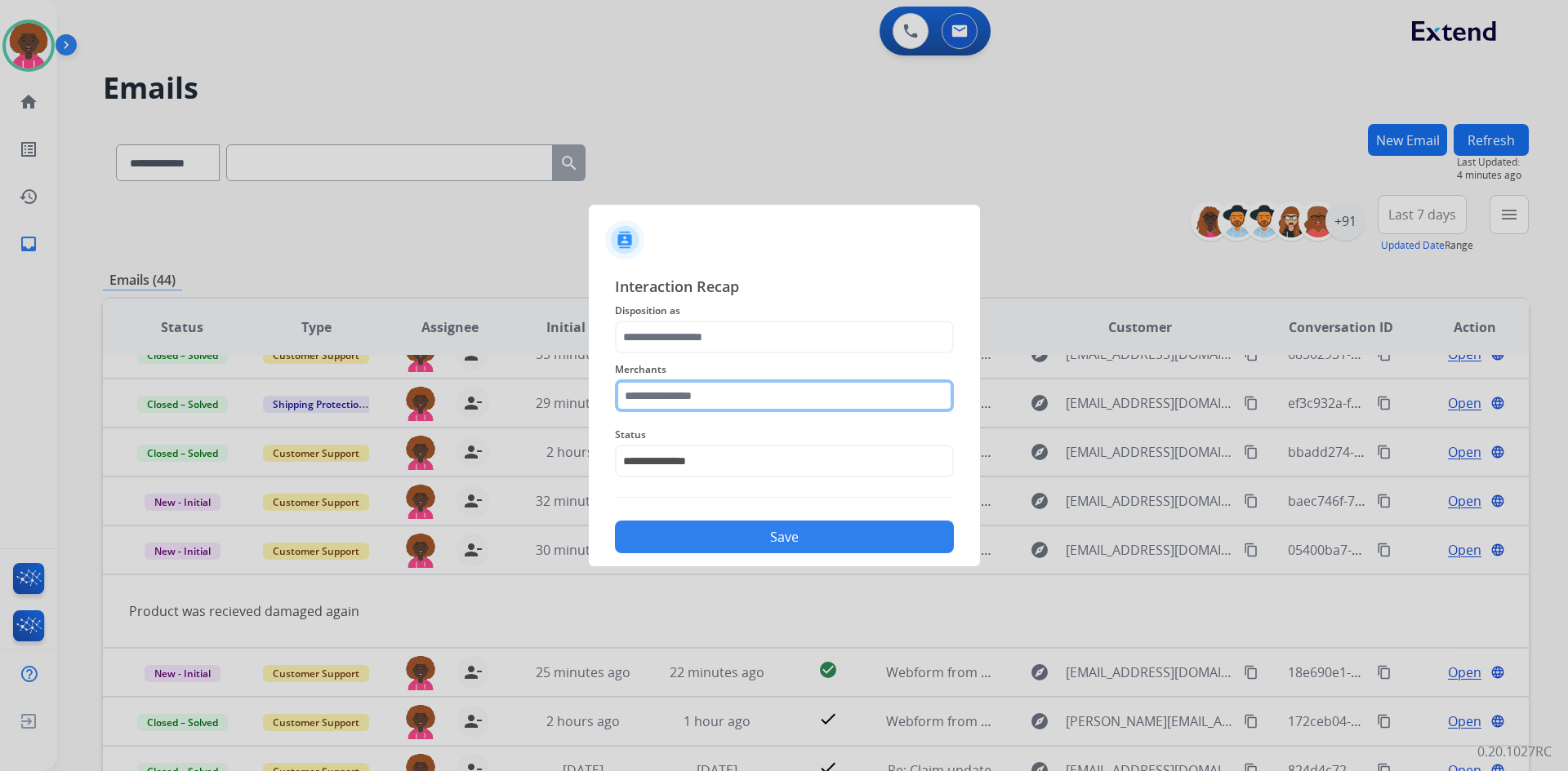
click at [801, 402] on input "text" at bounding box center [784, 396] width 339 height 33
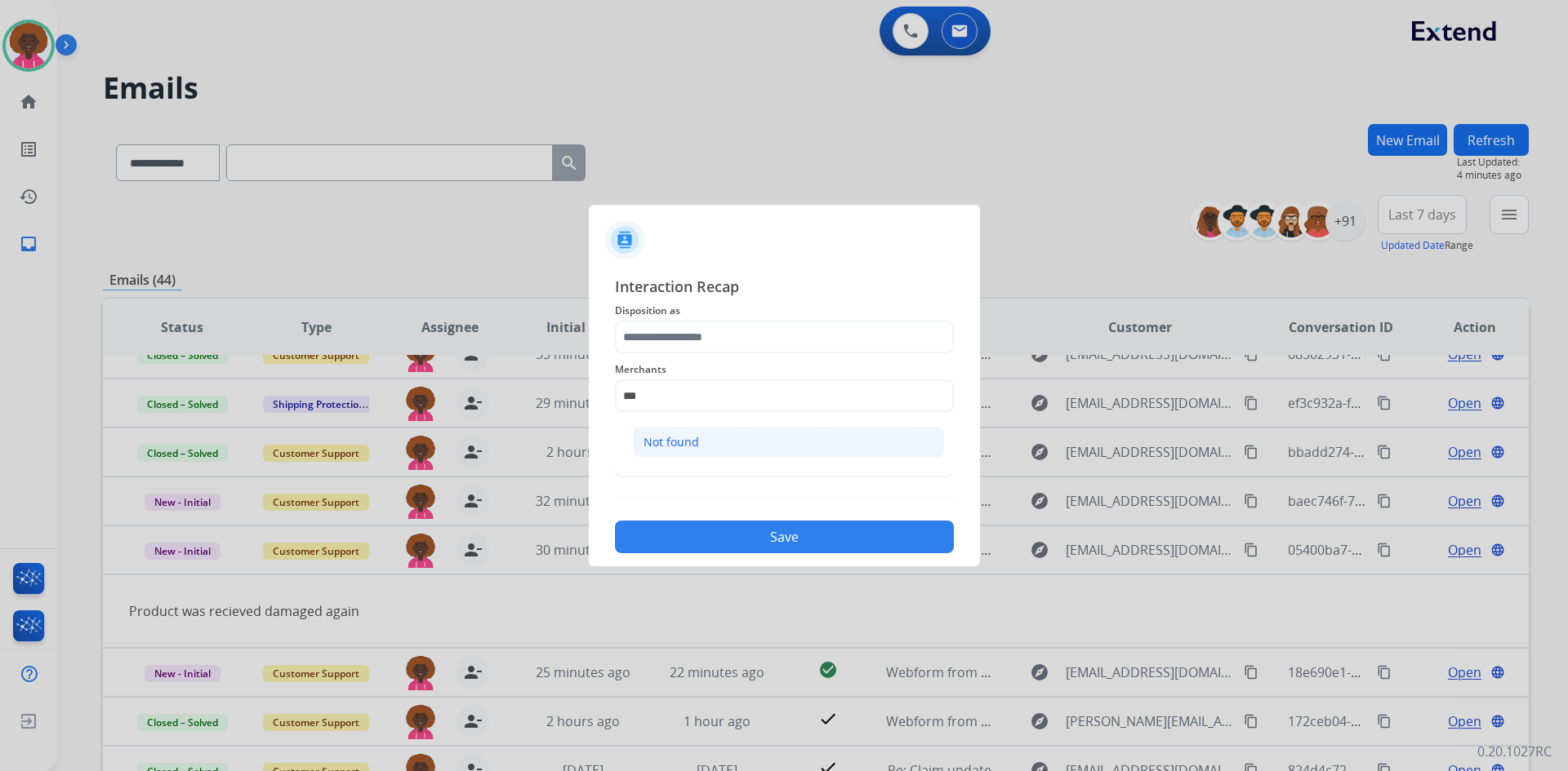
click at [674, 435] on div "Not found" at bounding box center [670, 442] width 56 height 16
type input "*********"
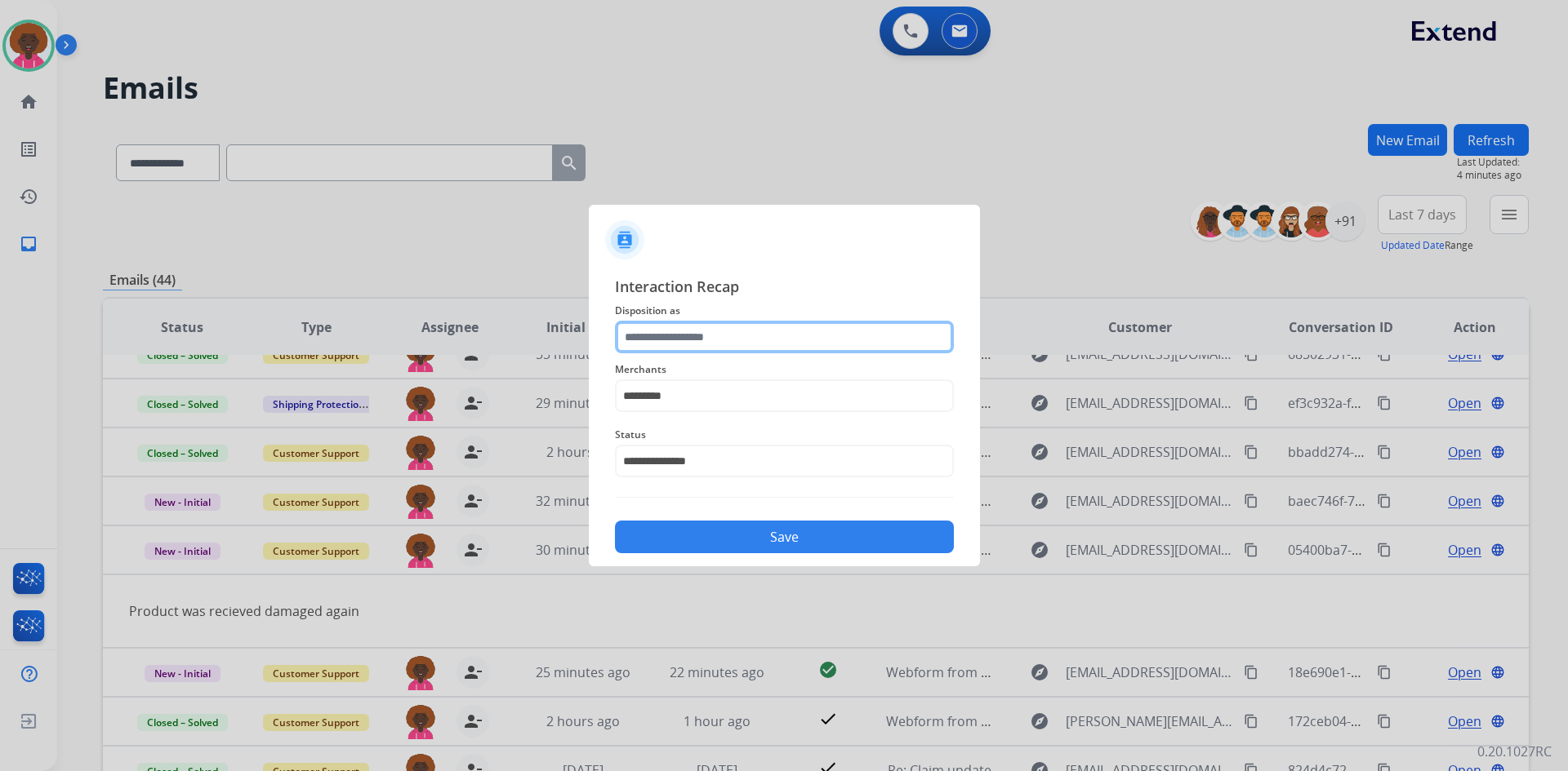
click at [699, 331] on input "text" at bounding box center [784, 336] width 339 height 33
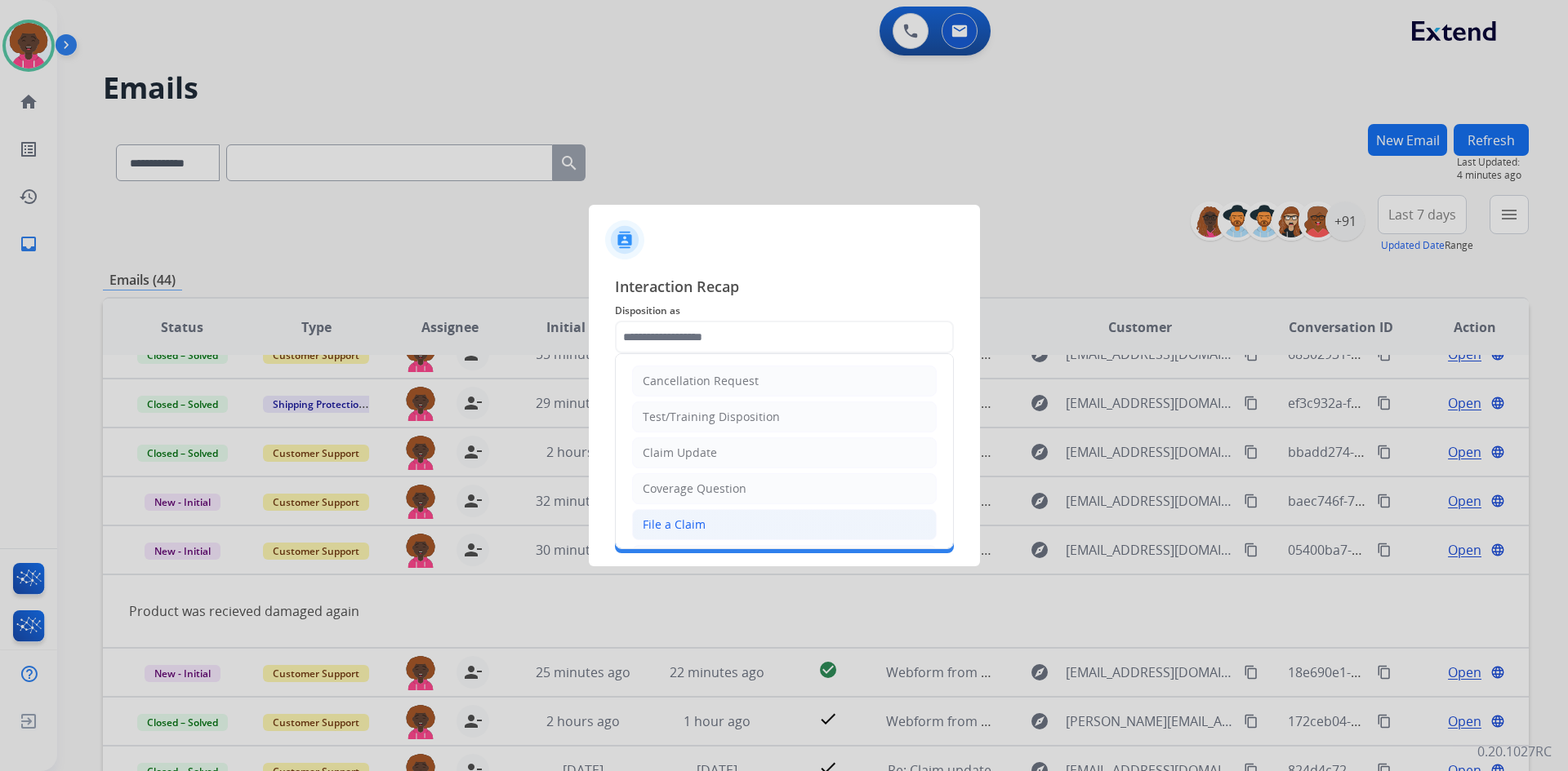
click at [677, 533] on div "File a Claim" at bounding box center [673, 525] width 63 height 16
type input "**********"
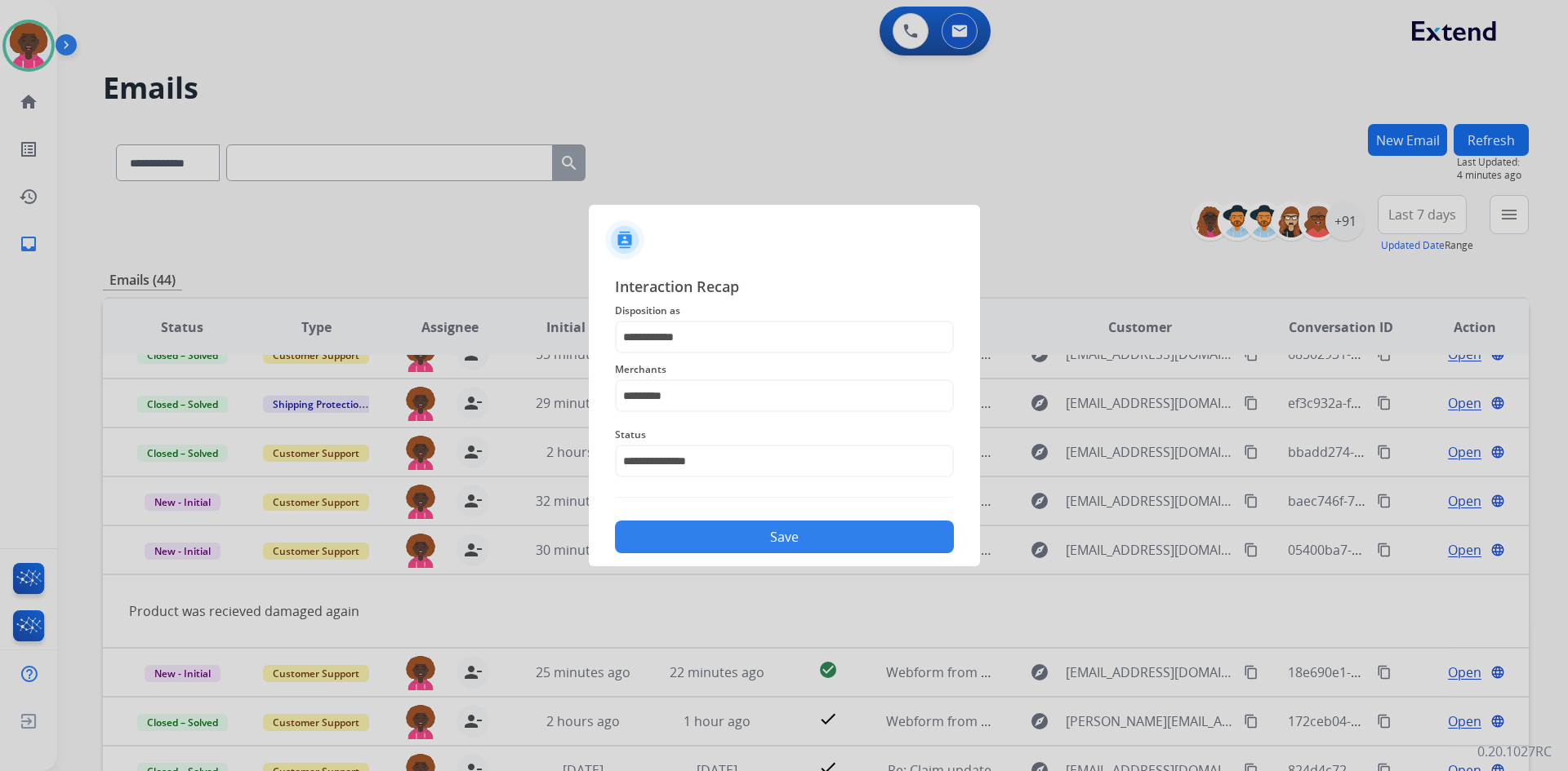
click at [776, 540] on button "Save" at bounding box center [784, 537] width 339 height 33
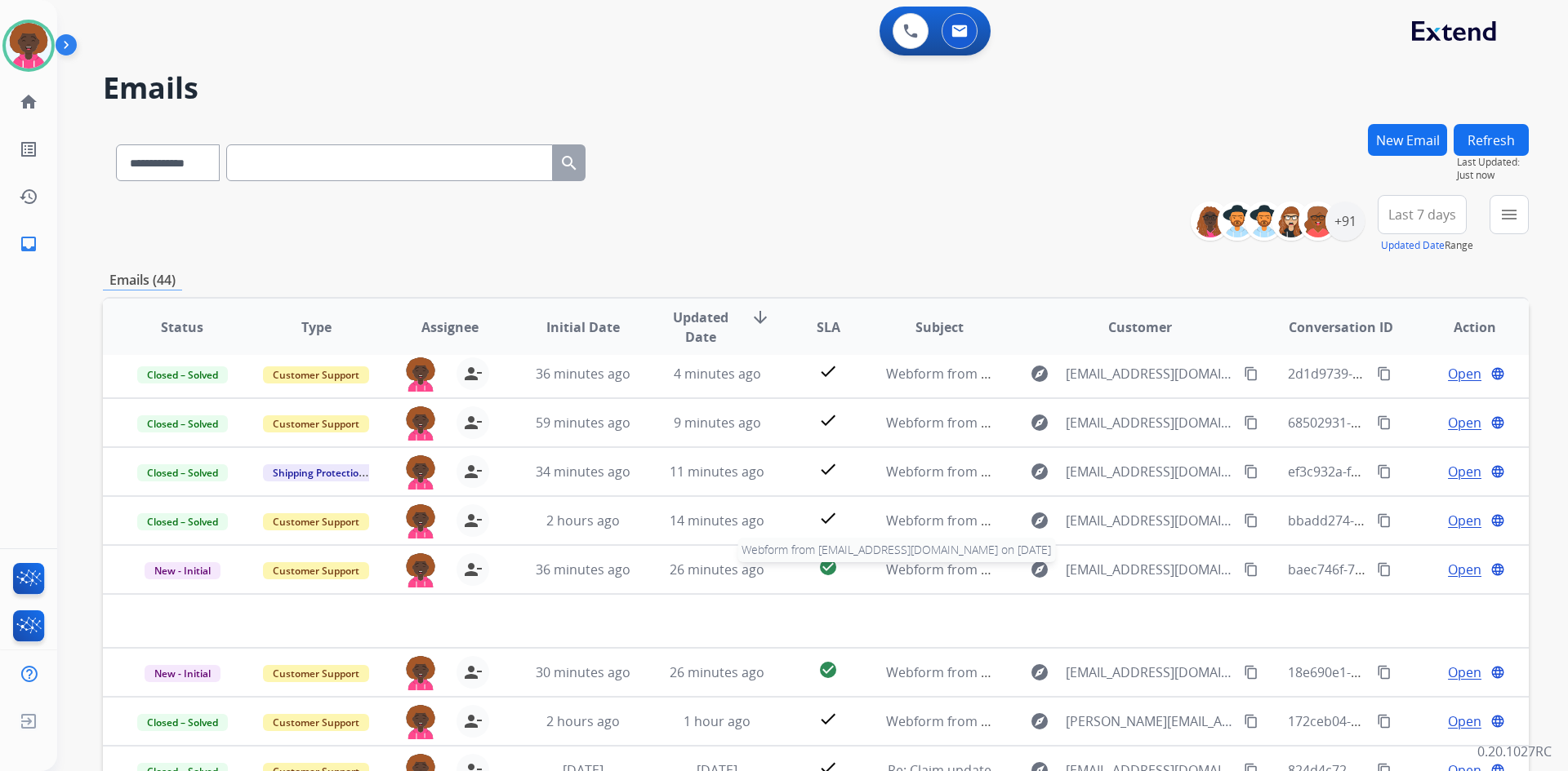
scroll to position [56, 0]
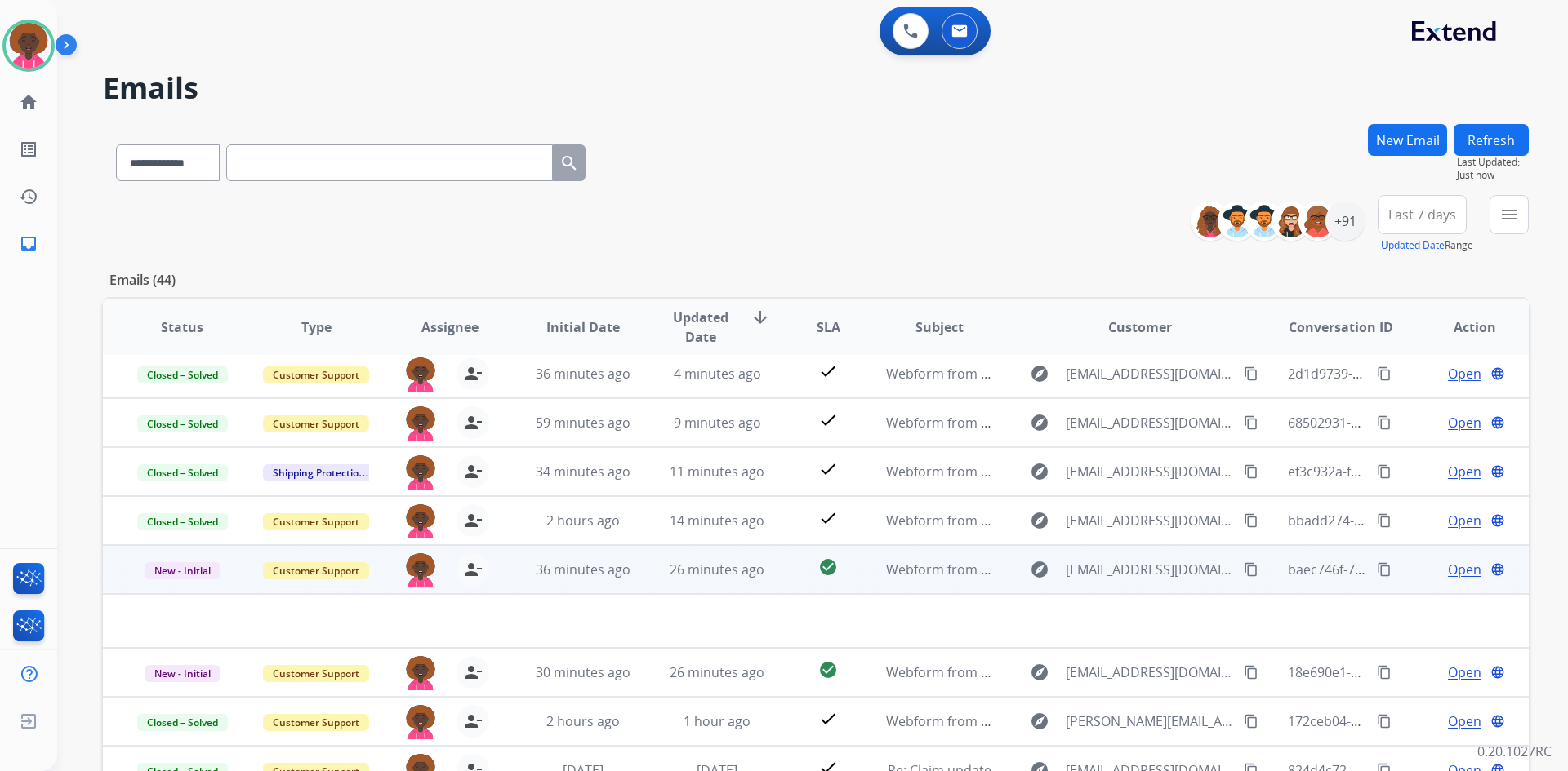
click at [994, 575] on td "explore askoi83@gmail.com content_copy" at bounding box center [1127, 569] width 267 height 49
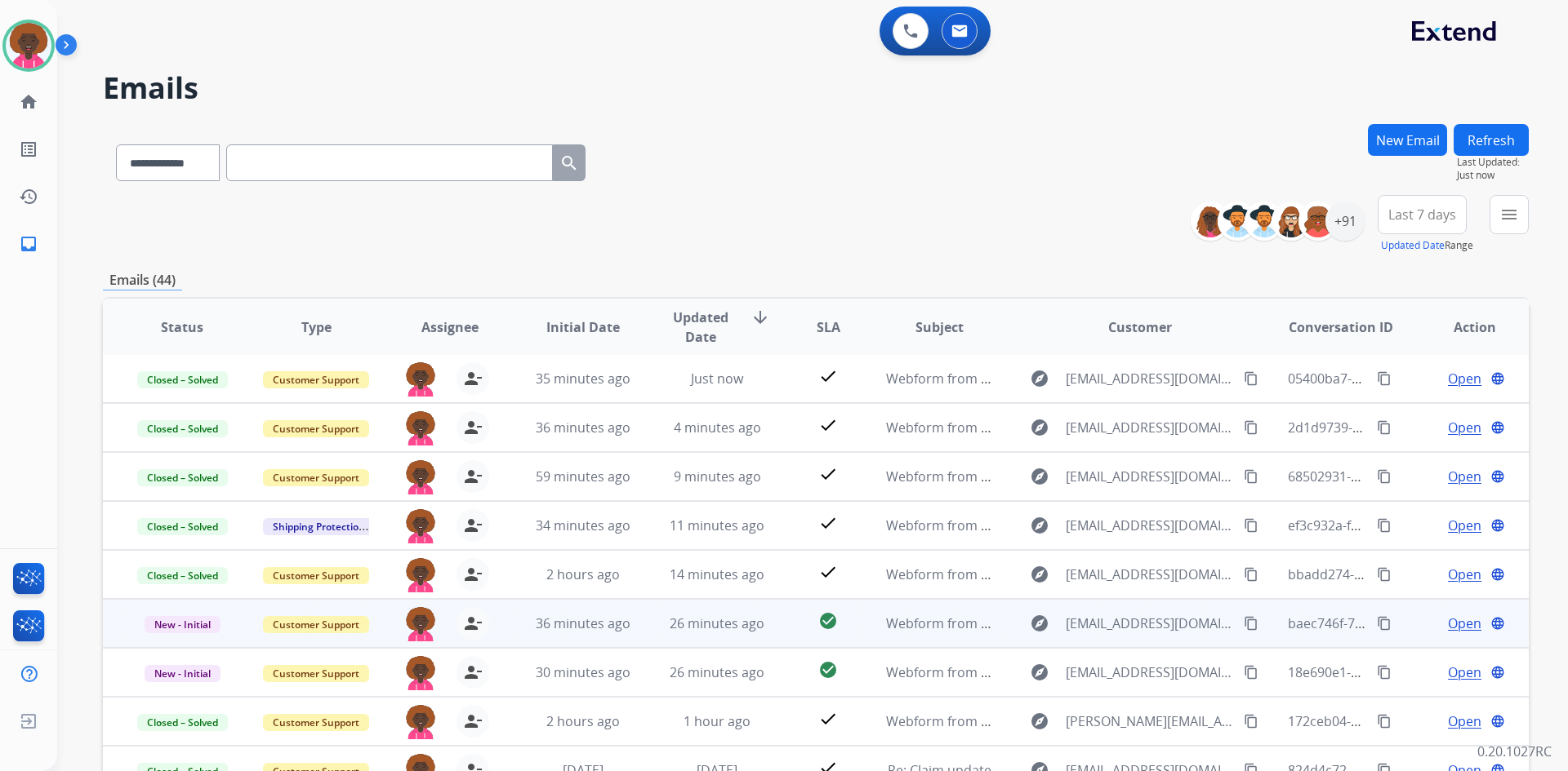
click at [981, 638] on td "Webform from [EMAIL_ADDRESS][DOMAIN_NAME] on [DATE]" at bounding box center [927, 623] width 134 height 49
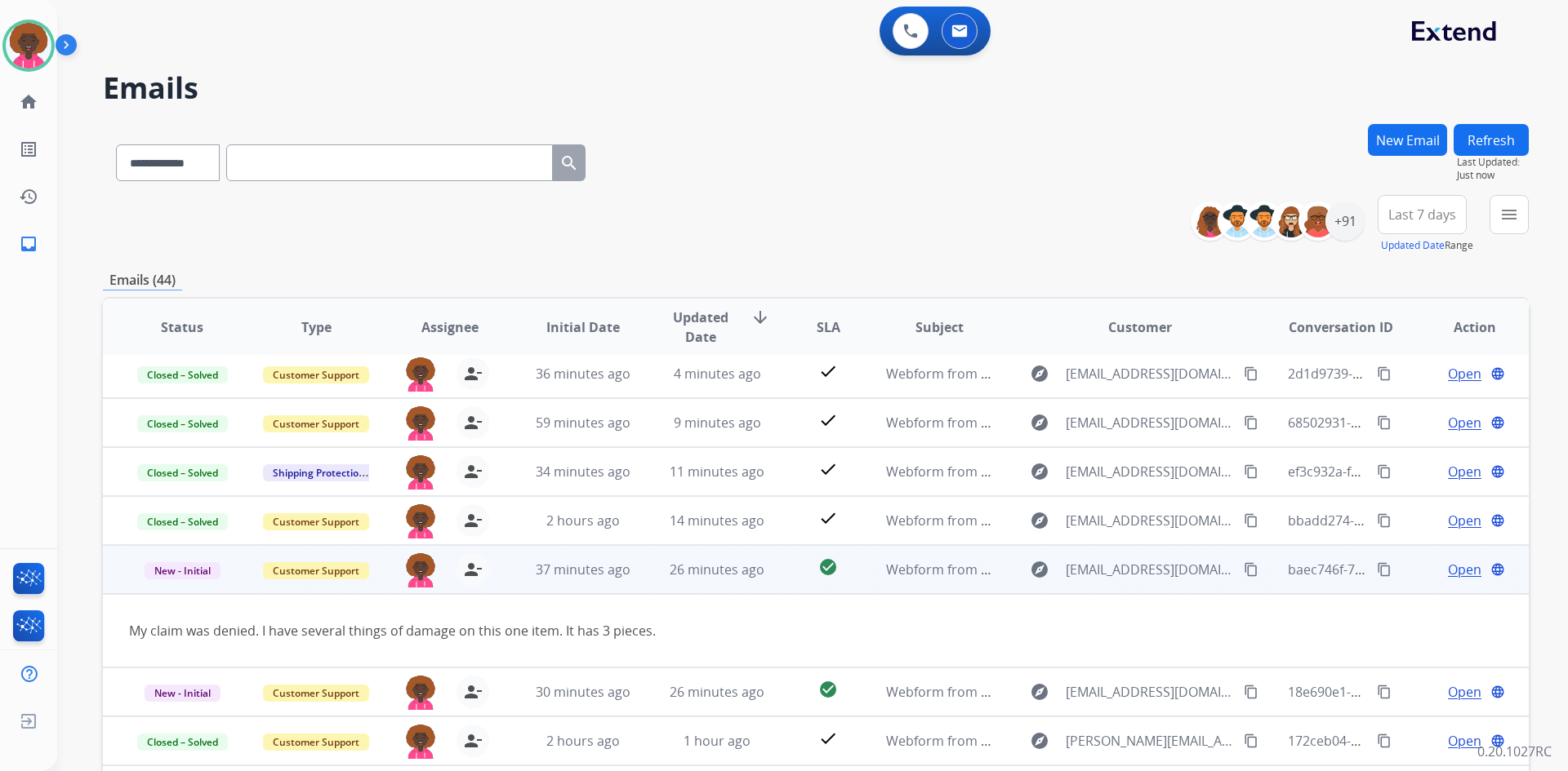
scroll to position [75, 0]
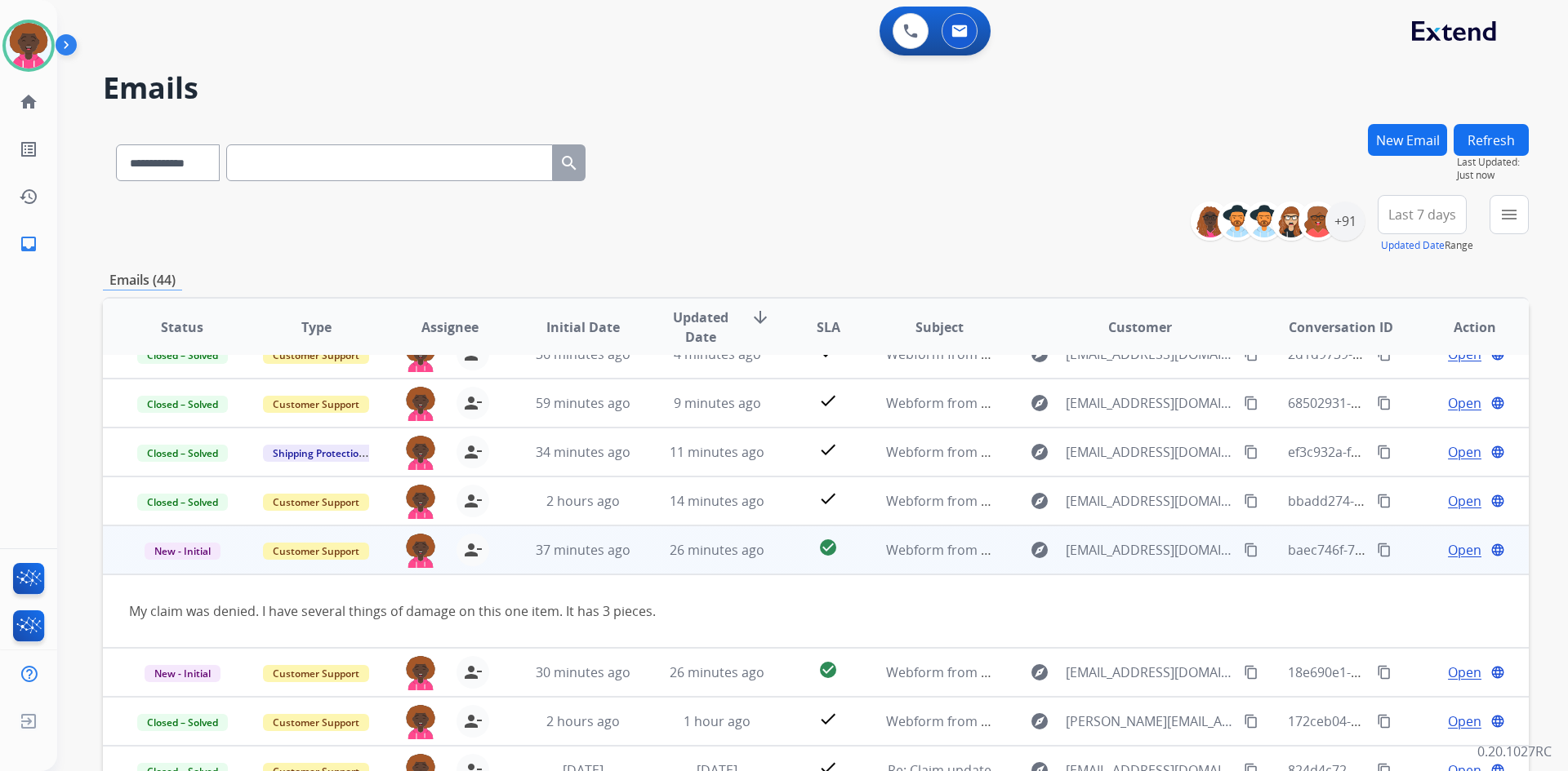
click at [1451, 544] on span "Open" at bounding box center [1465, 550] width 34 height 19
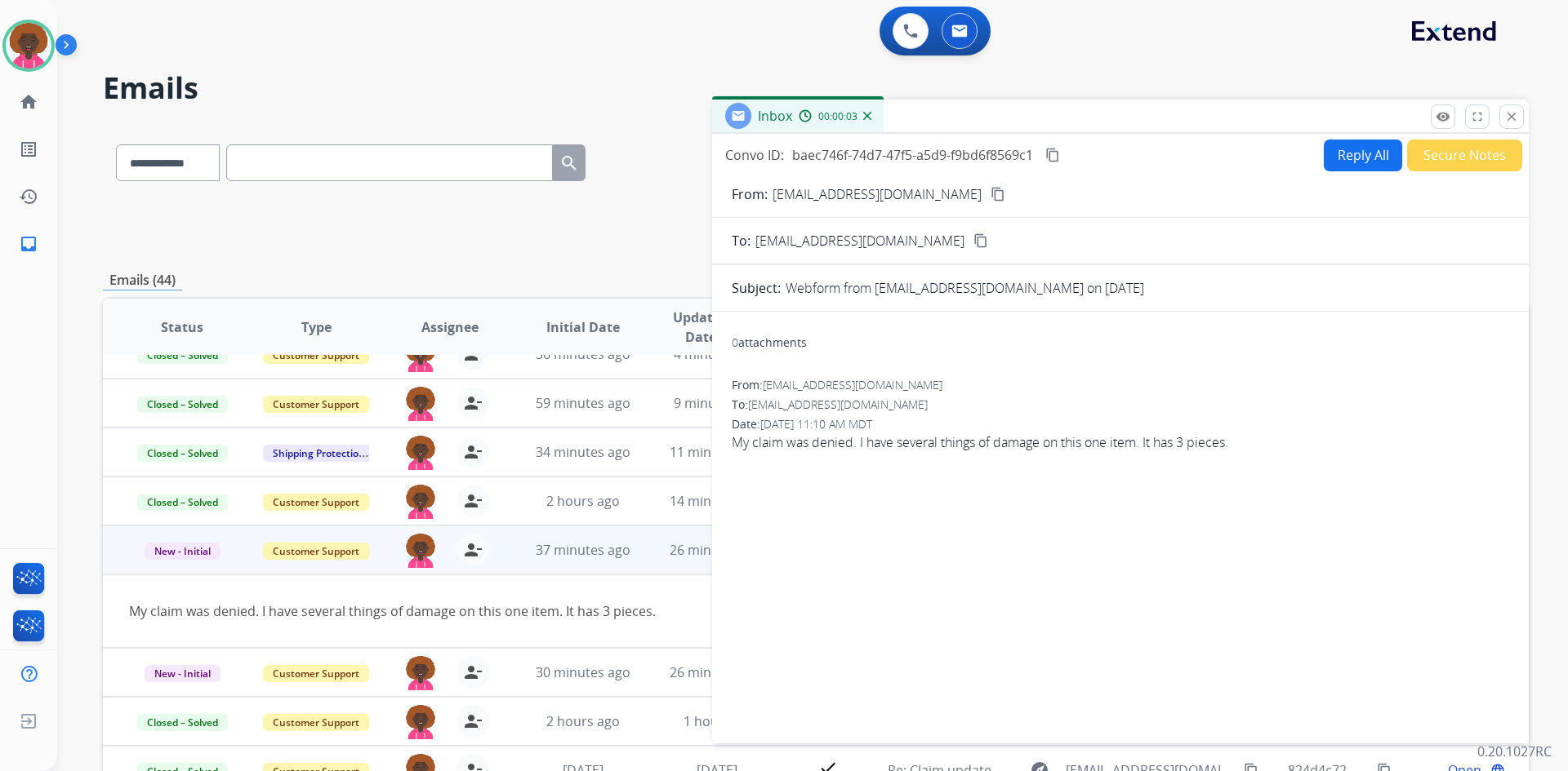
click at [990, 193] on mat-icon "content_copy" at bounding box center [997, 194] width 15 height 15
click at [1451, 155] on button "Secure Notes" at bounding box center [1464, 155] width 115 height 32
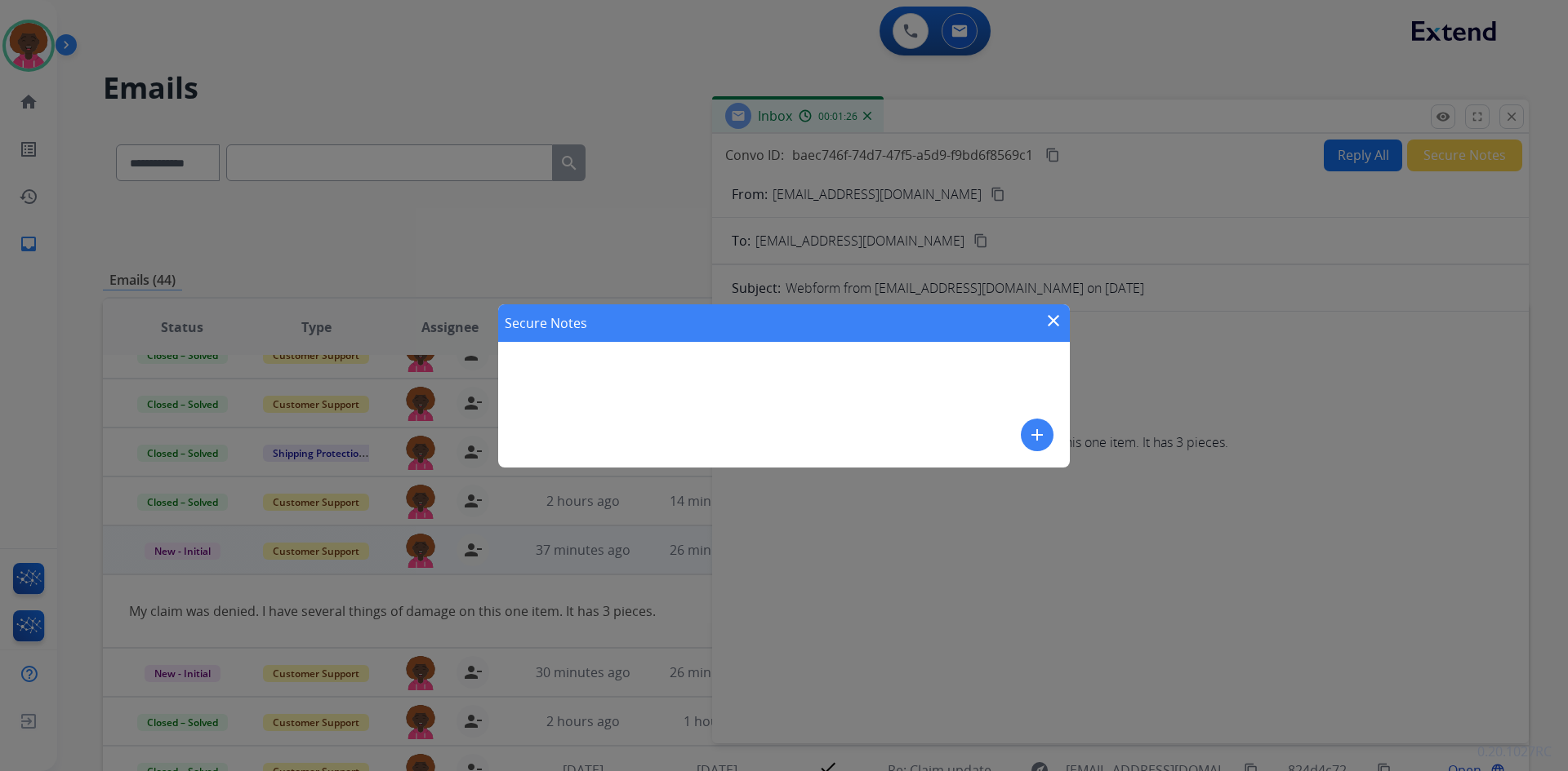
click at [836, 379] on div "Secure Notes close add" at bounding box center [784, 386] width 572 height 163
click at [1038, 435] on mat-icon "add" at bounding box center [1037, 435] width 19 height 19
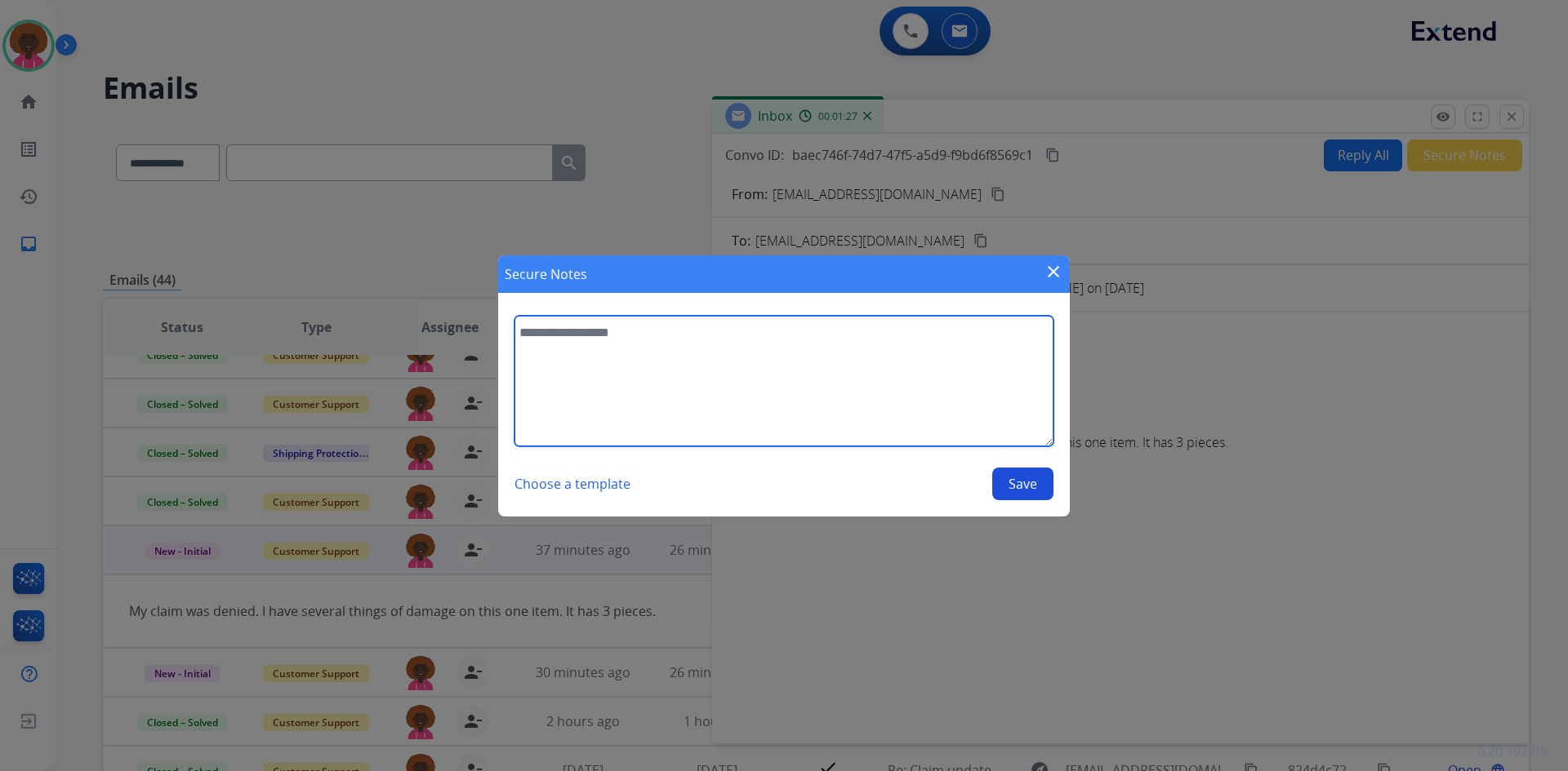
click at [837, 363] on textarea at bounding box center [784, 382] width 539 height 131
type textarea "**********"
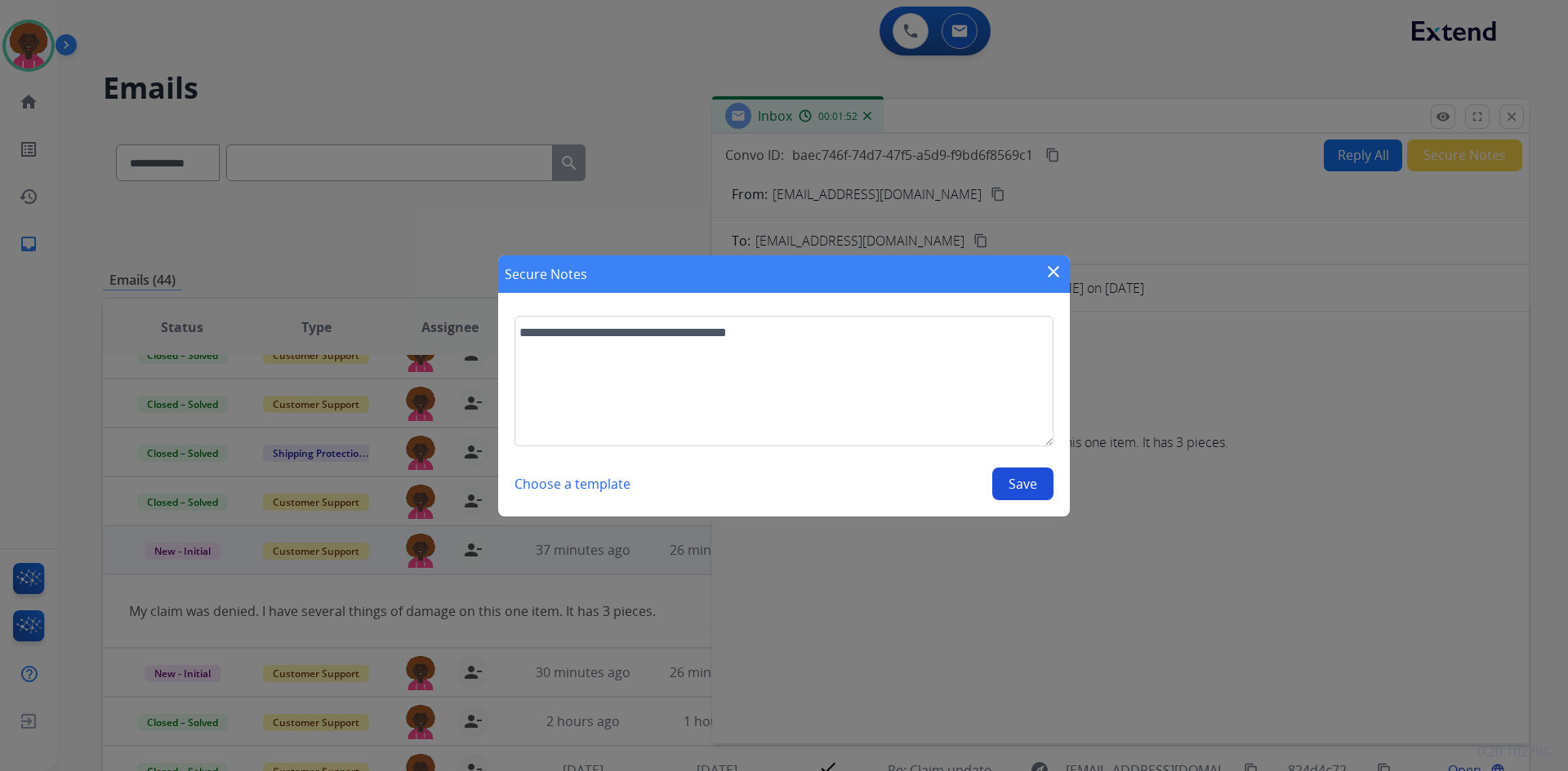
click at [1008, 472] on button "Save" at bounding box center [1022, 484] width 61 height 33
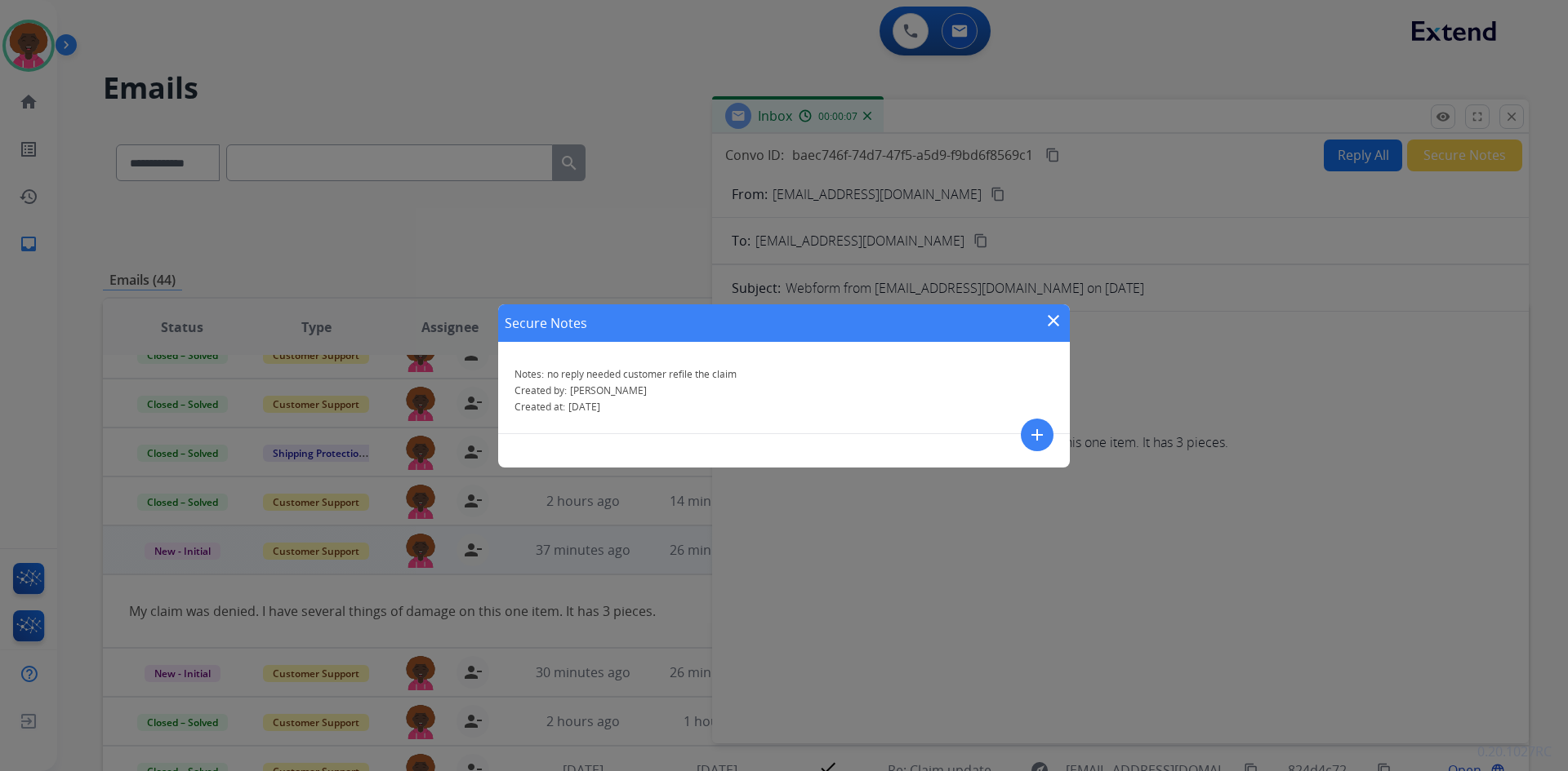
click at [1052, 320] on mat-icon "close" at bounding box center [1053, 321] width 19 height 19
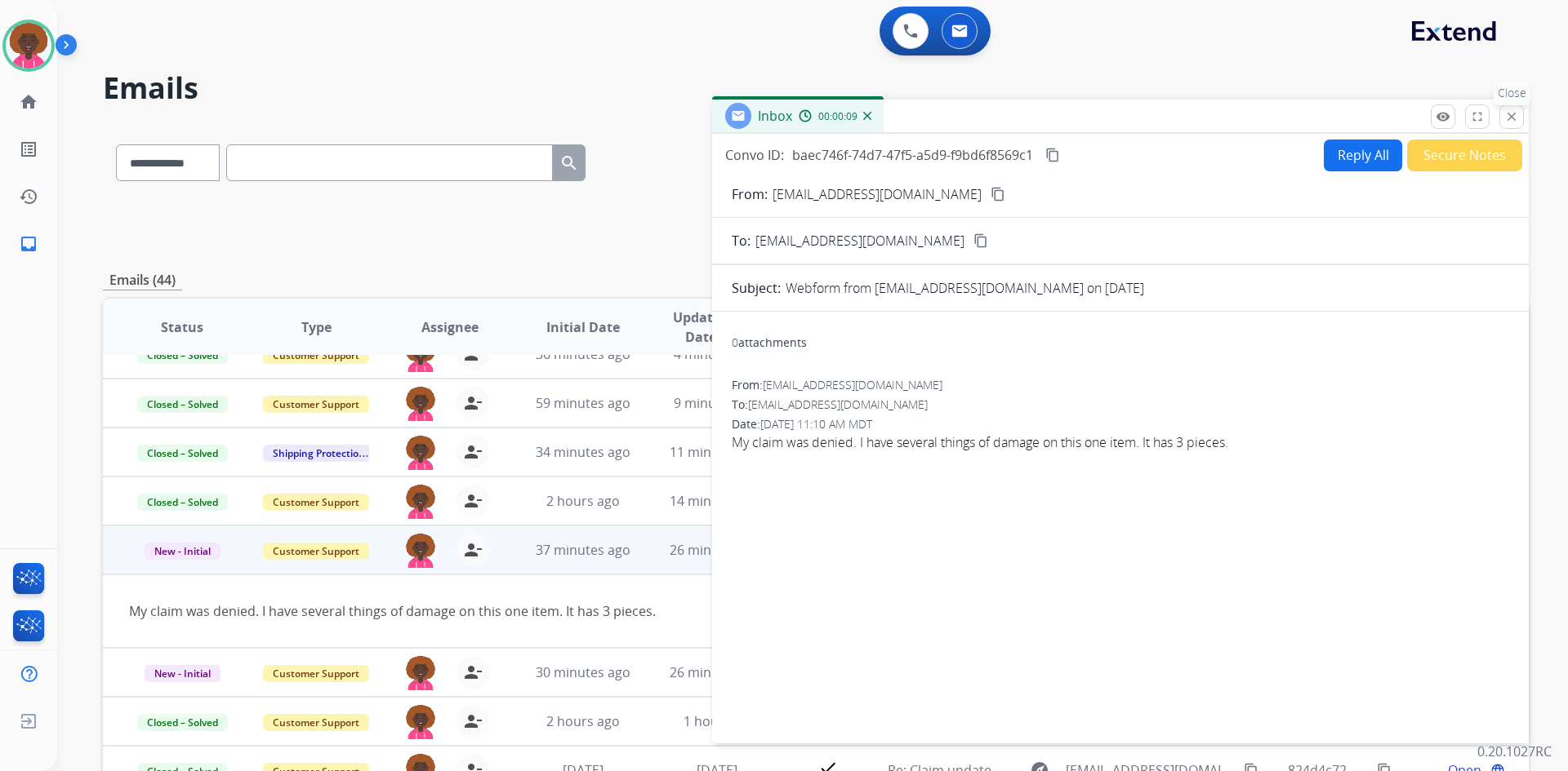
click at [1511, 113] on mat-icon "close" at bounding box center [1511, 117] width 15 height 15
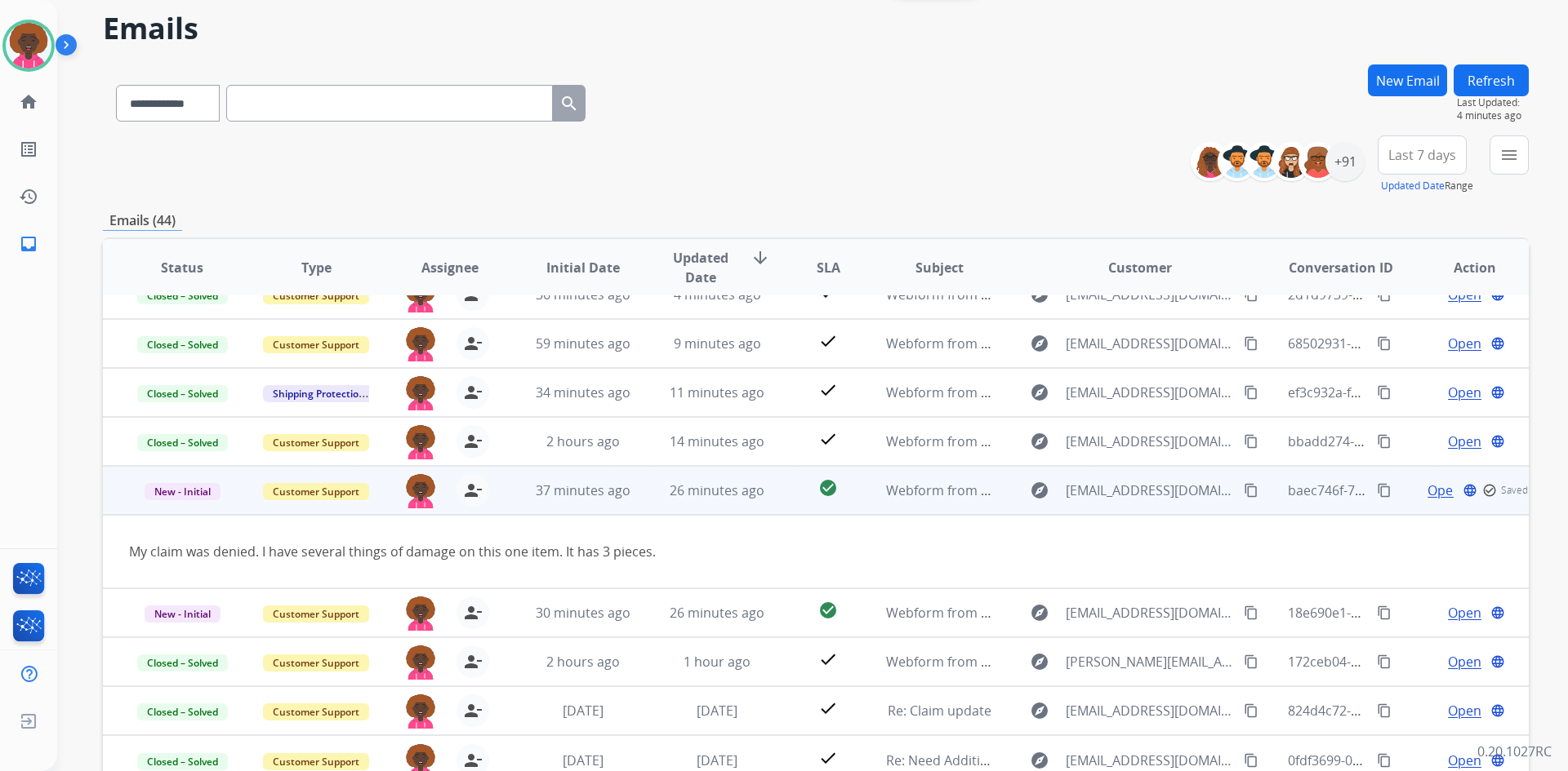
scroll to position [157, 0]
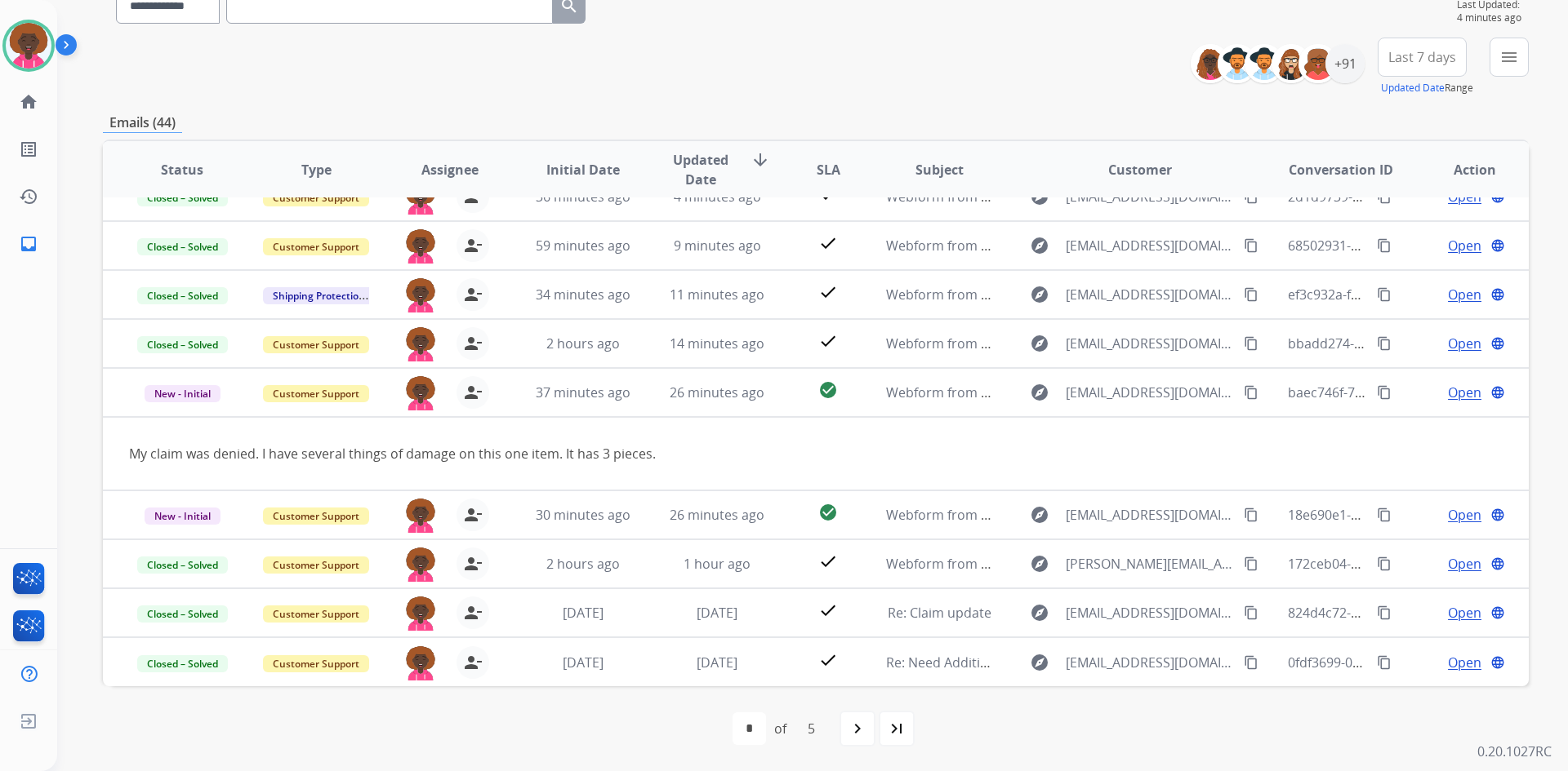
drag, startPoint x: 968, startPoint y: 76, endPoint x: 962, endPoint y: 92, distance: 17.1
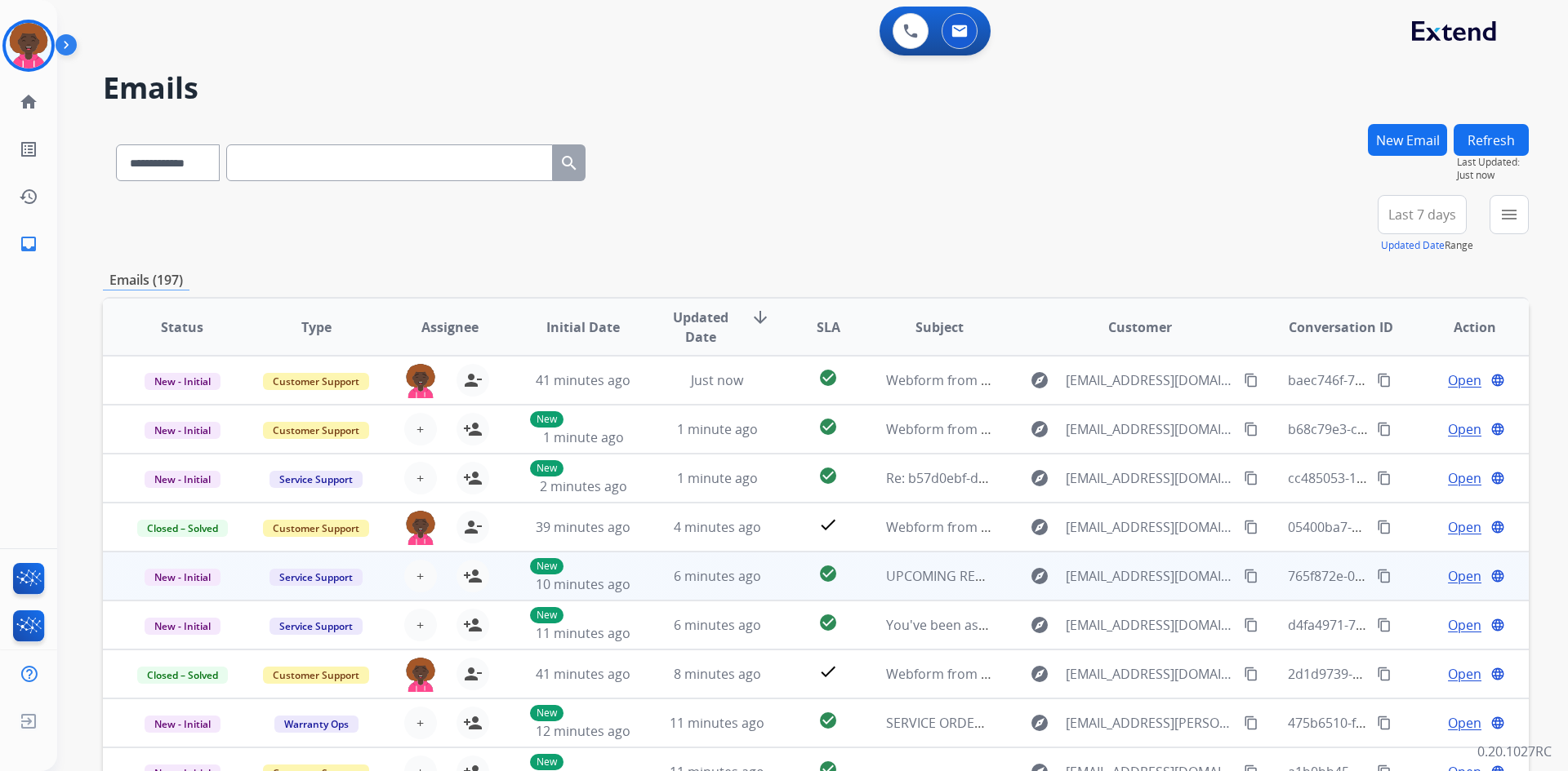
scroll to position [2, 0]
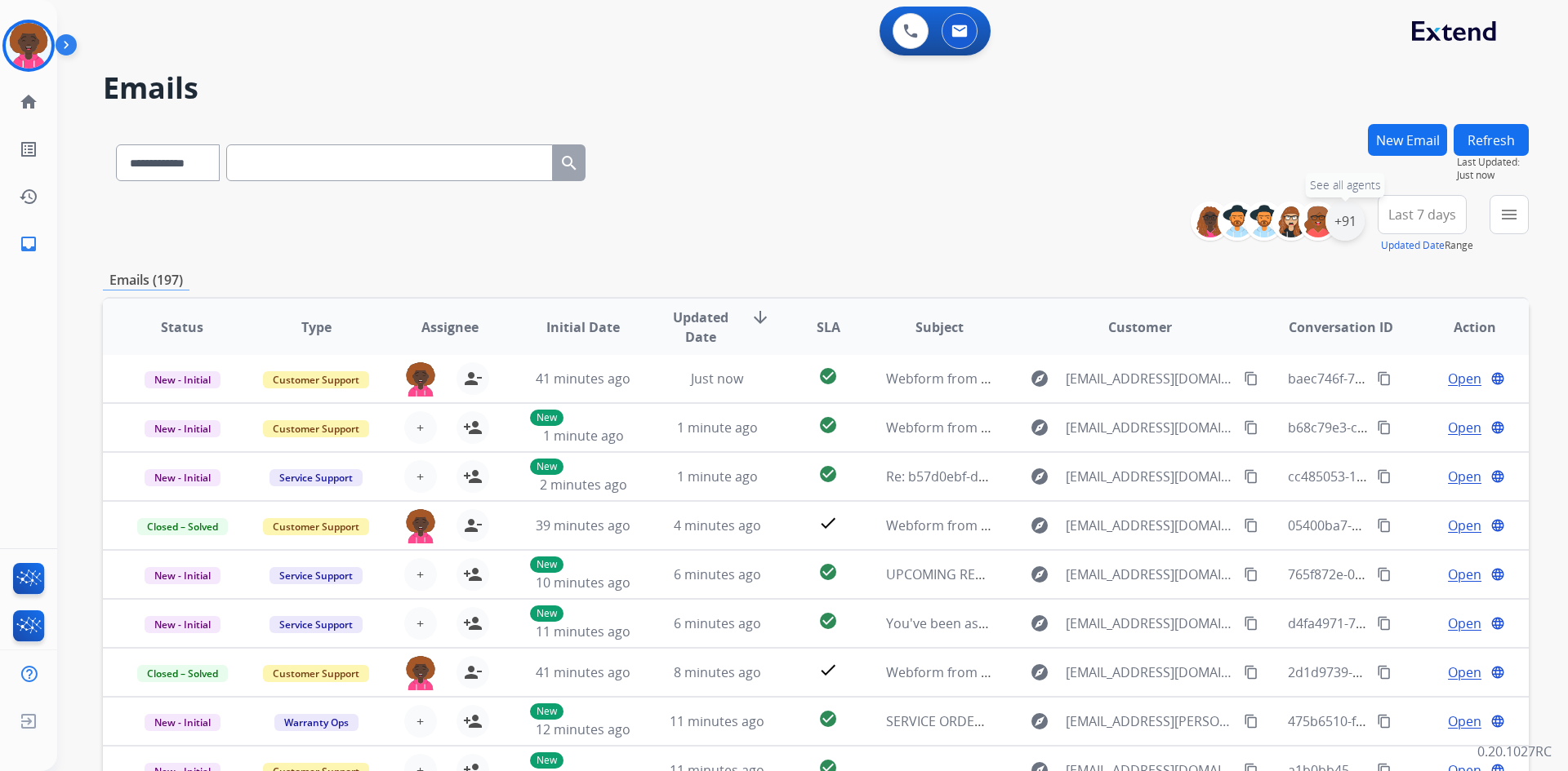
click at [1345, 216] on div "+91" at bounding box center [1345, 221] width 39 height 39
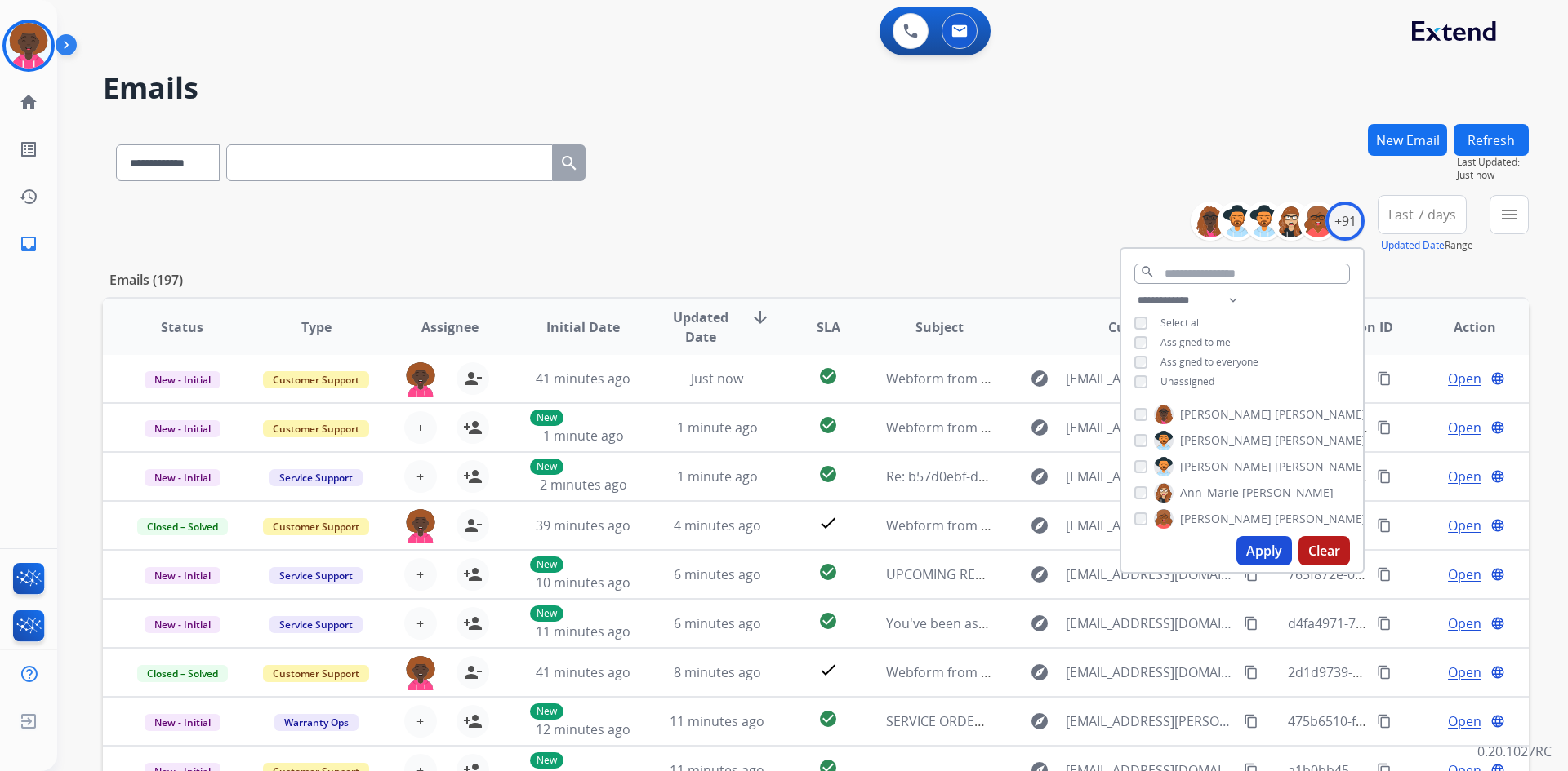
click at [1248, 546] on button "Apply" at bounding box center [1263, 550] width 56 height 29
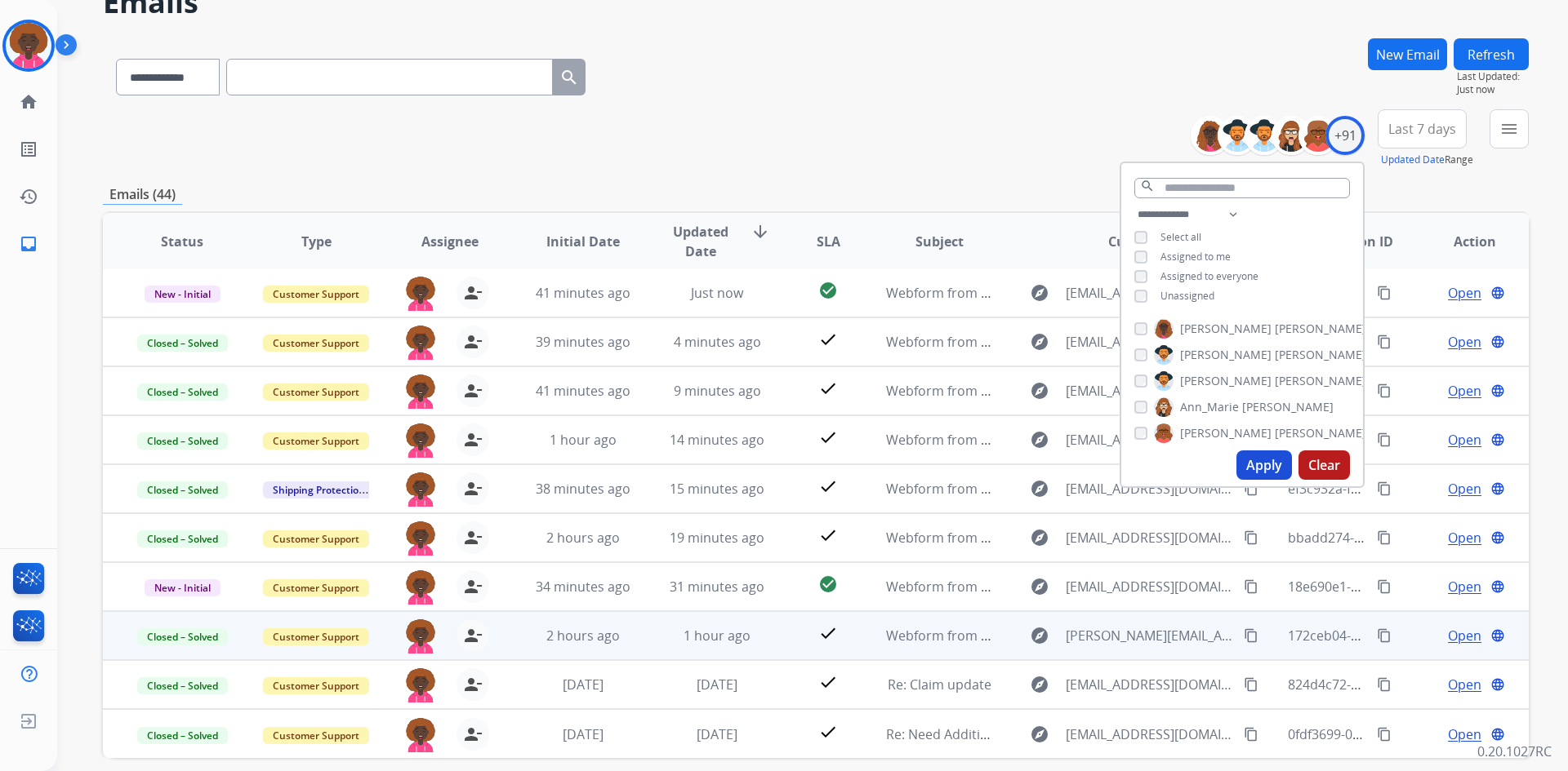
scroll to position [157, 0]
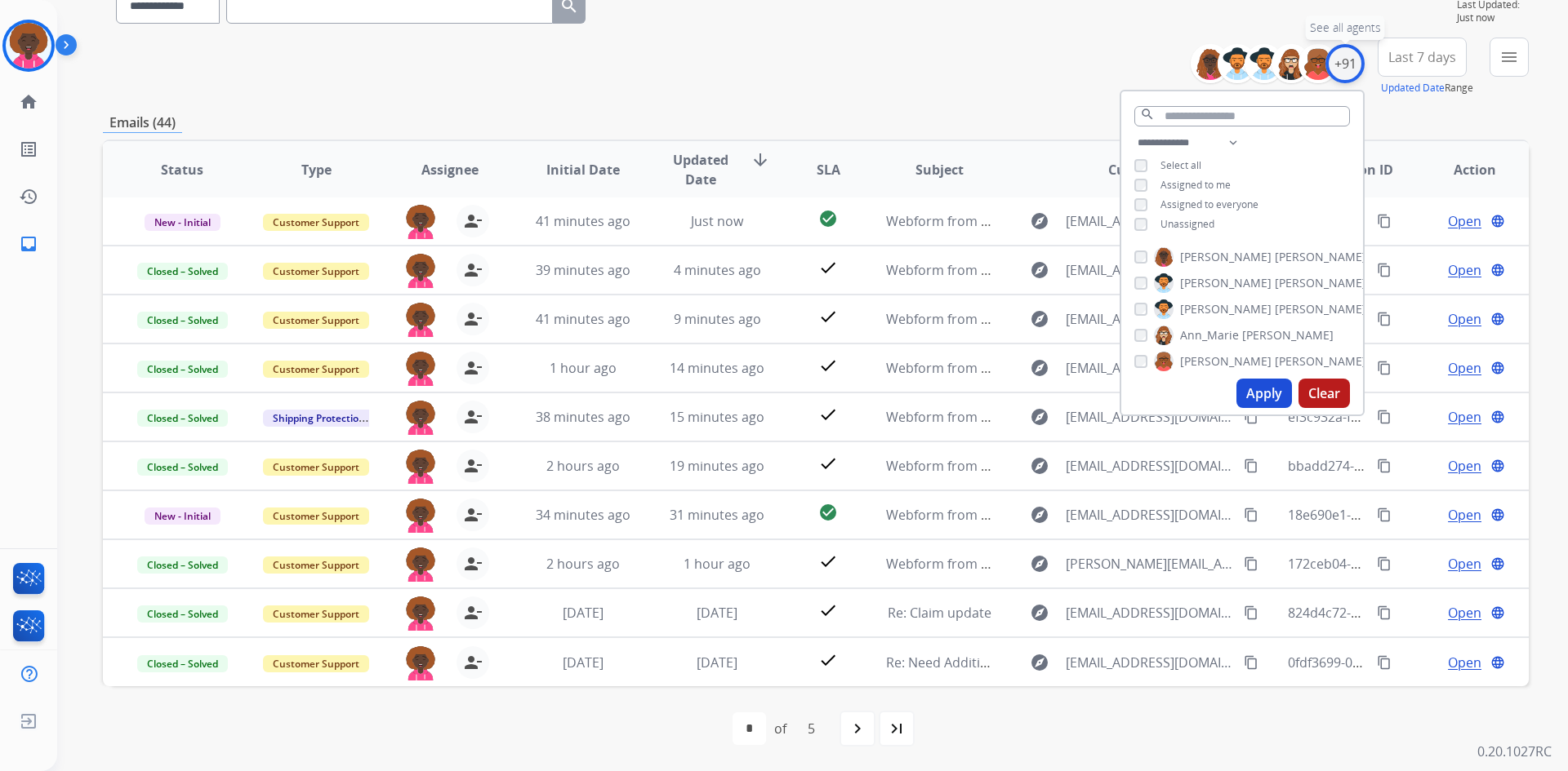
click at [1350, 68] on div "+91" at bounding box center [1345, 64] width 39 height 39
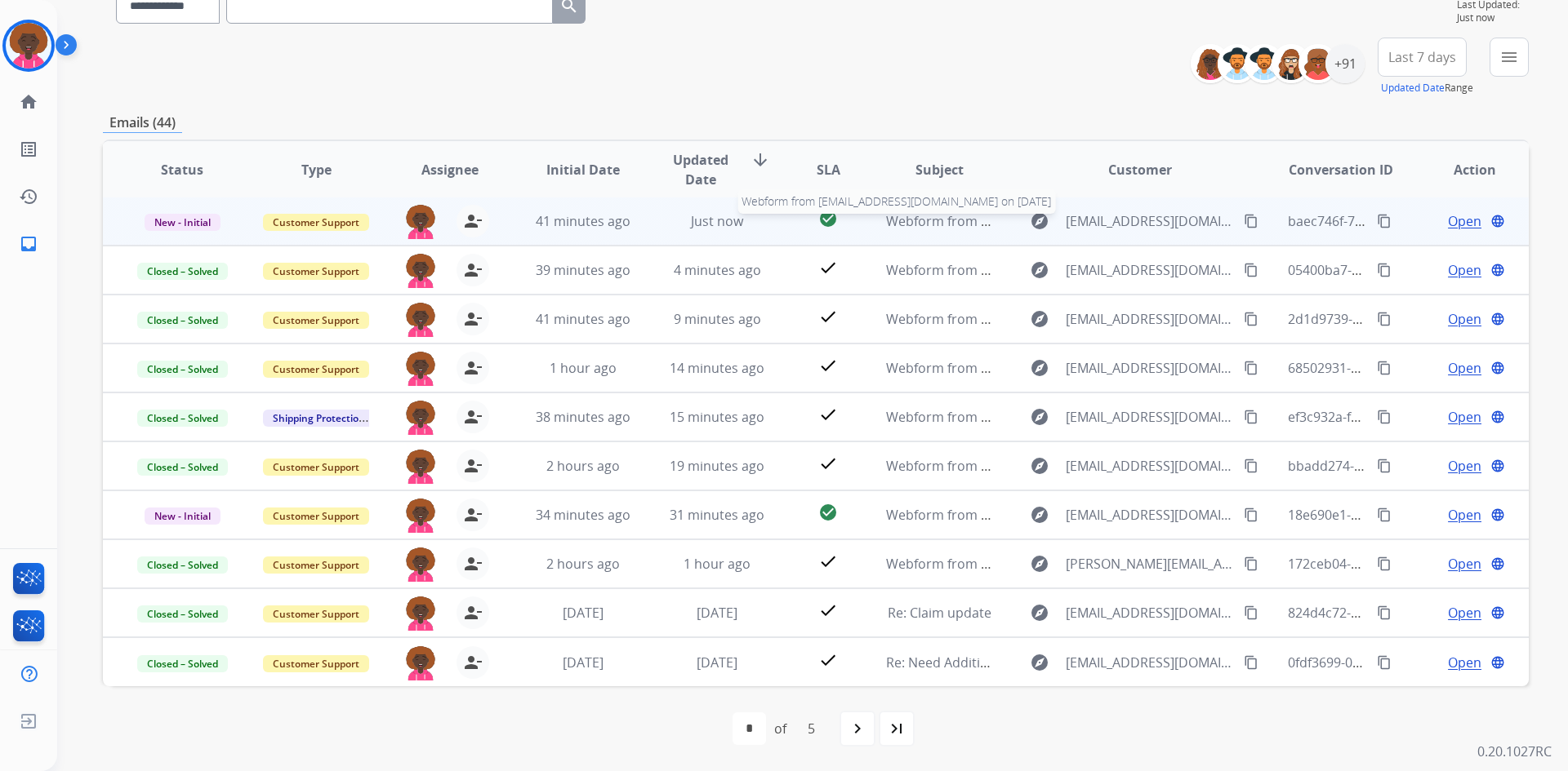
click at [900, 218] on span "Webform from [EMAIL_ADDRESS][DOMAIN_NAME] on [DATE]" at bounding box center [1071, 221] width 370 height 18
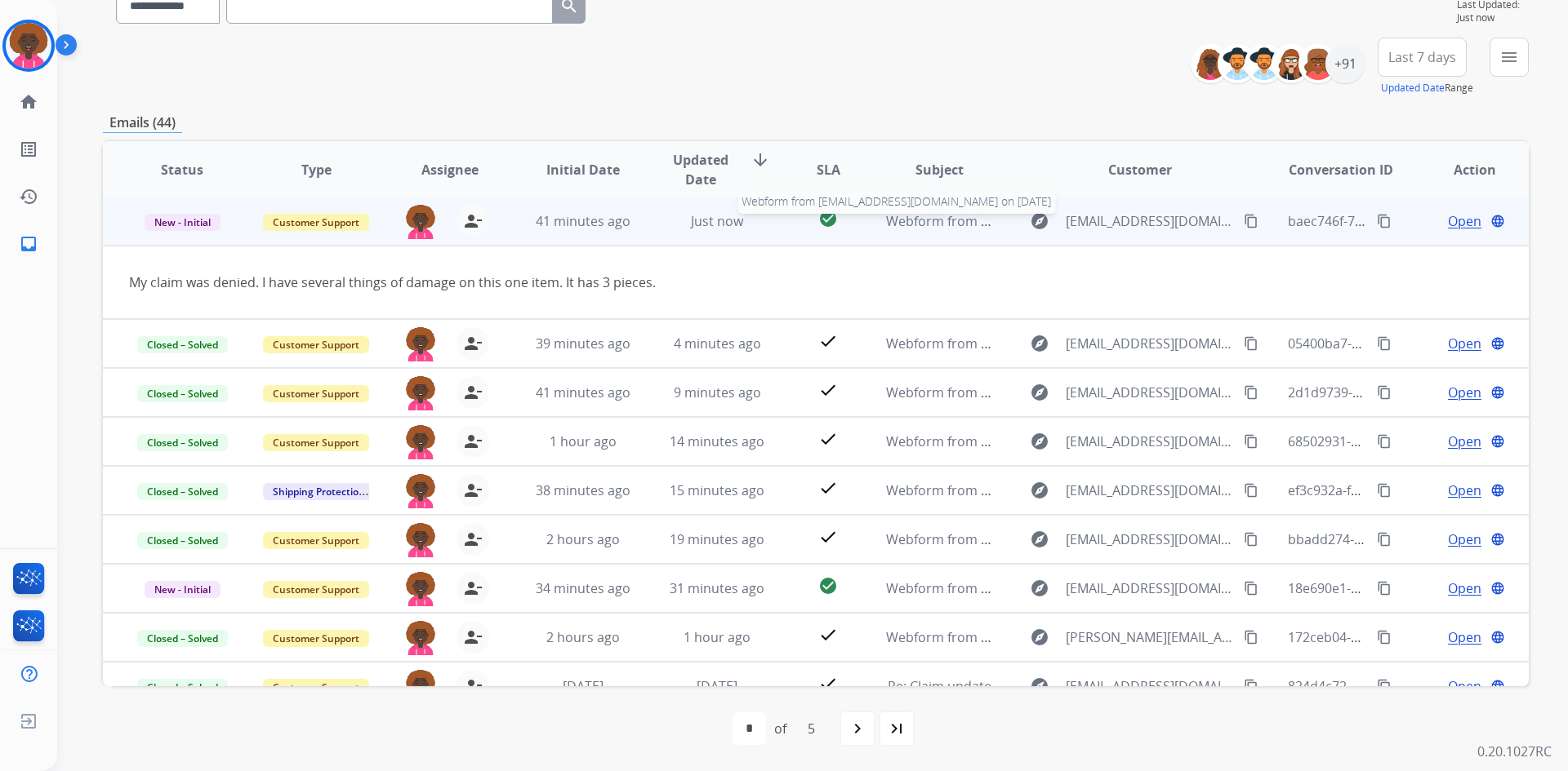
scroll to position [0, 0]
click at [192, 231] on span "New - Initial" at bounding box center [183, 223] width 76 height 17
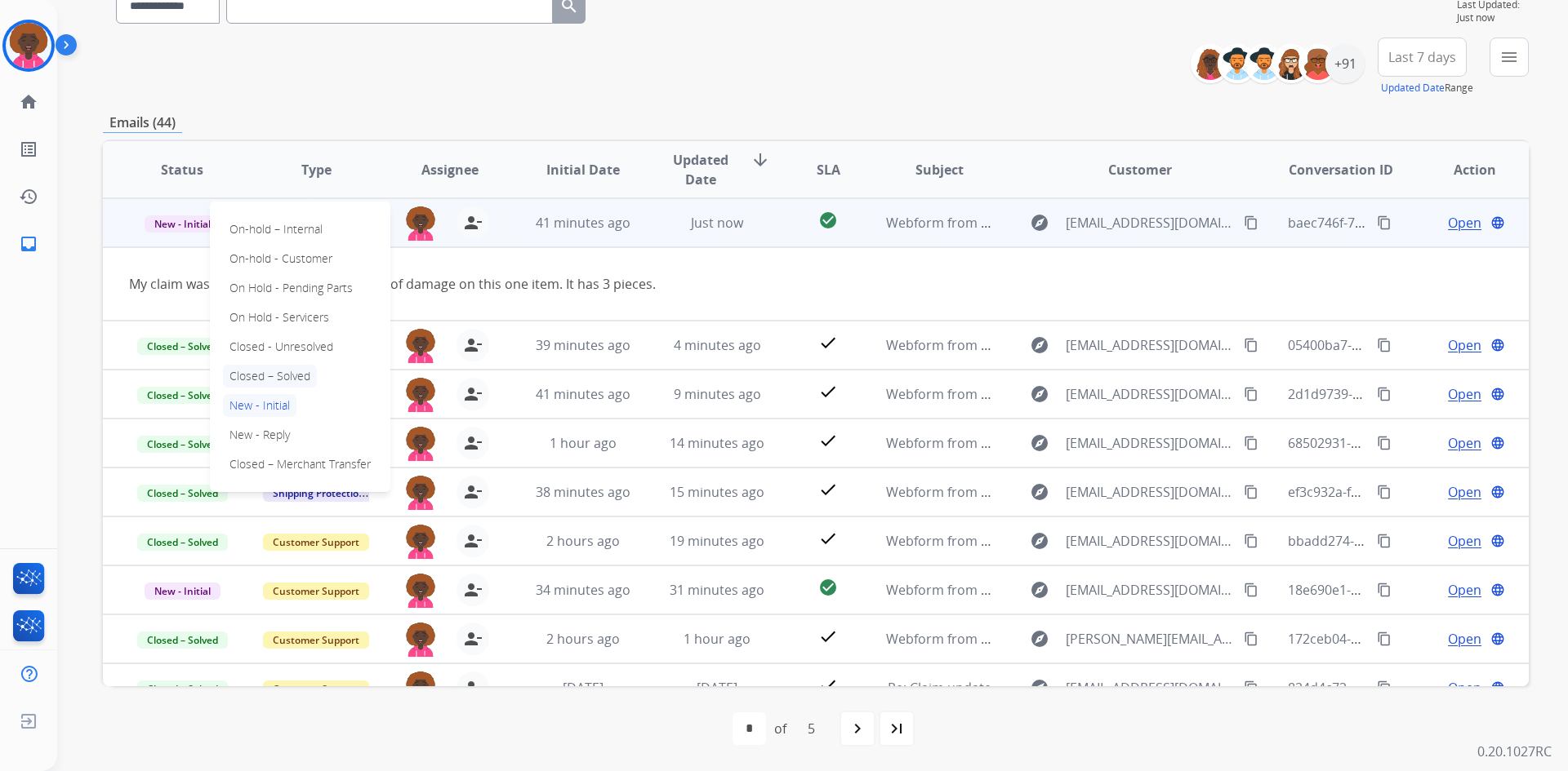
click at [288, 372] on p "Closed – Solved" at bounding box center [269, 376] width 94 height 23
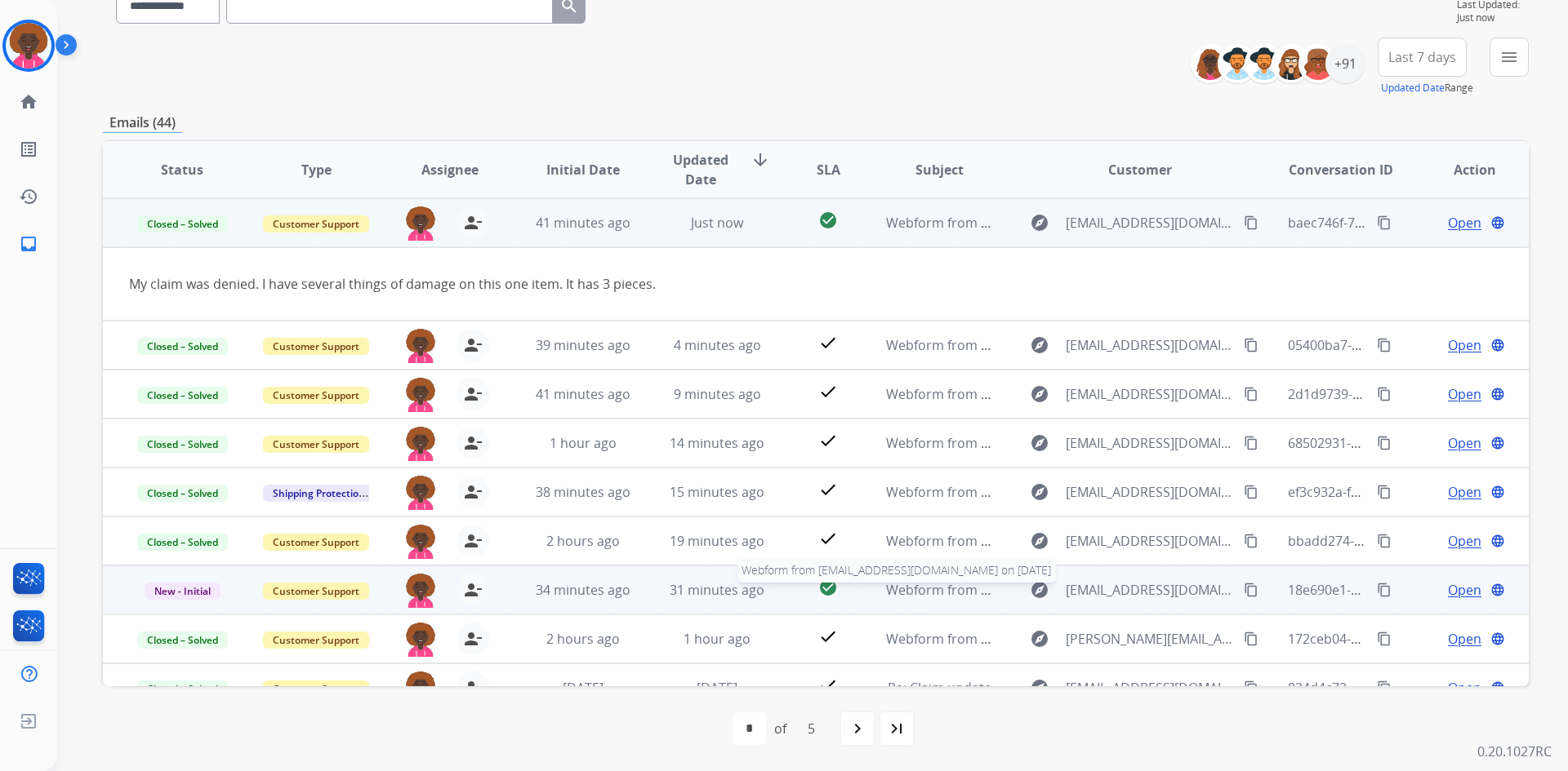
click at [900, 593] on span "Webform from [EMAIL_ADDRESS][DOMAIN_NAME] on [DATE]" at bounding box center [1071, 590] width 370 height 18
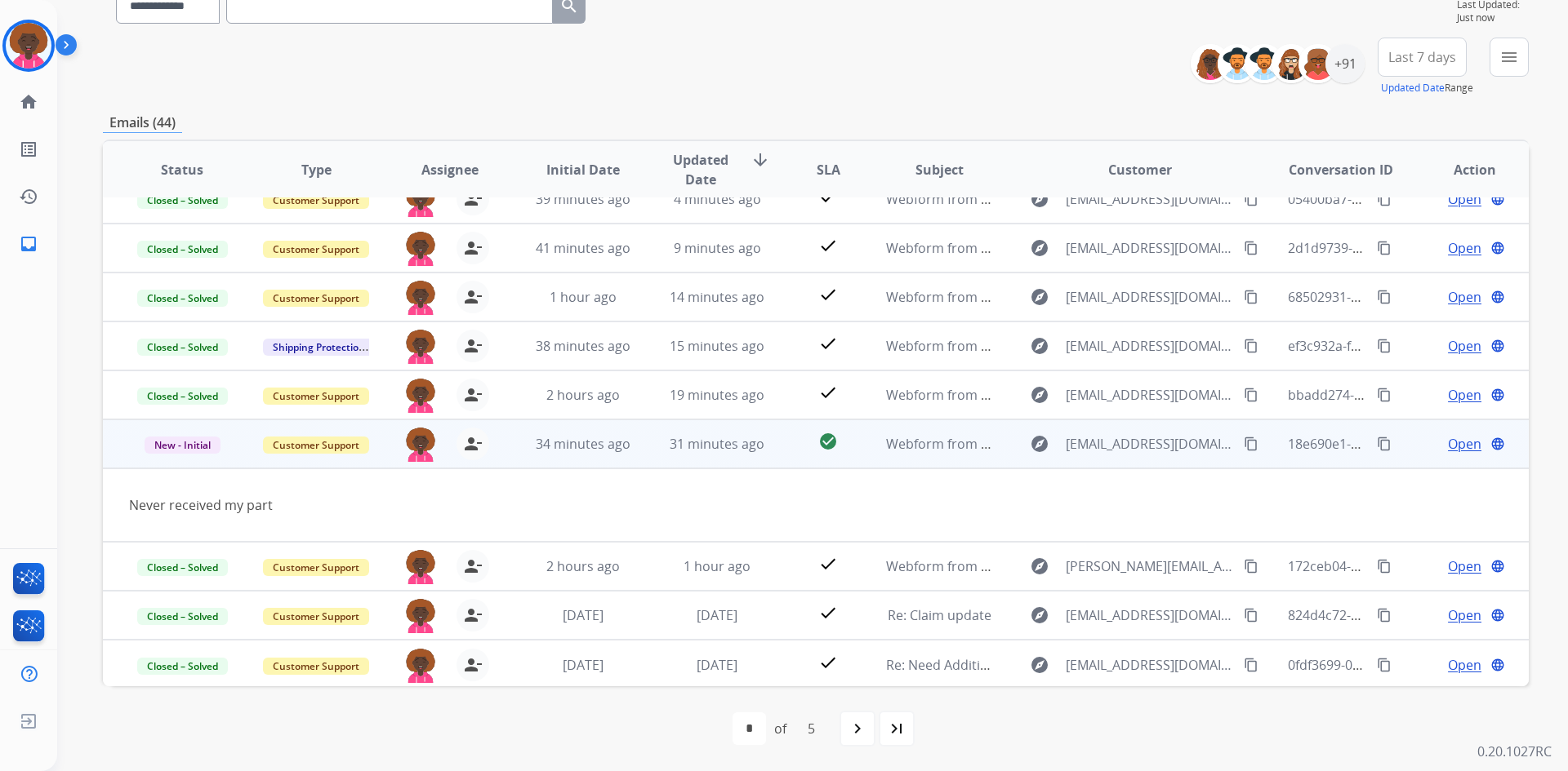
scroll to position [75, 0]
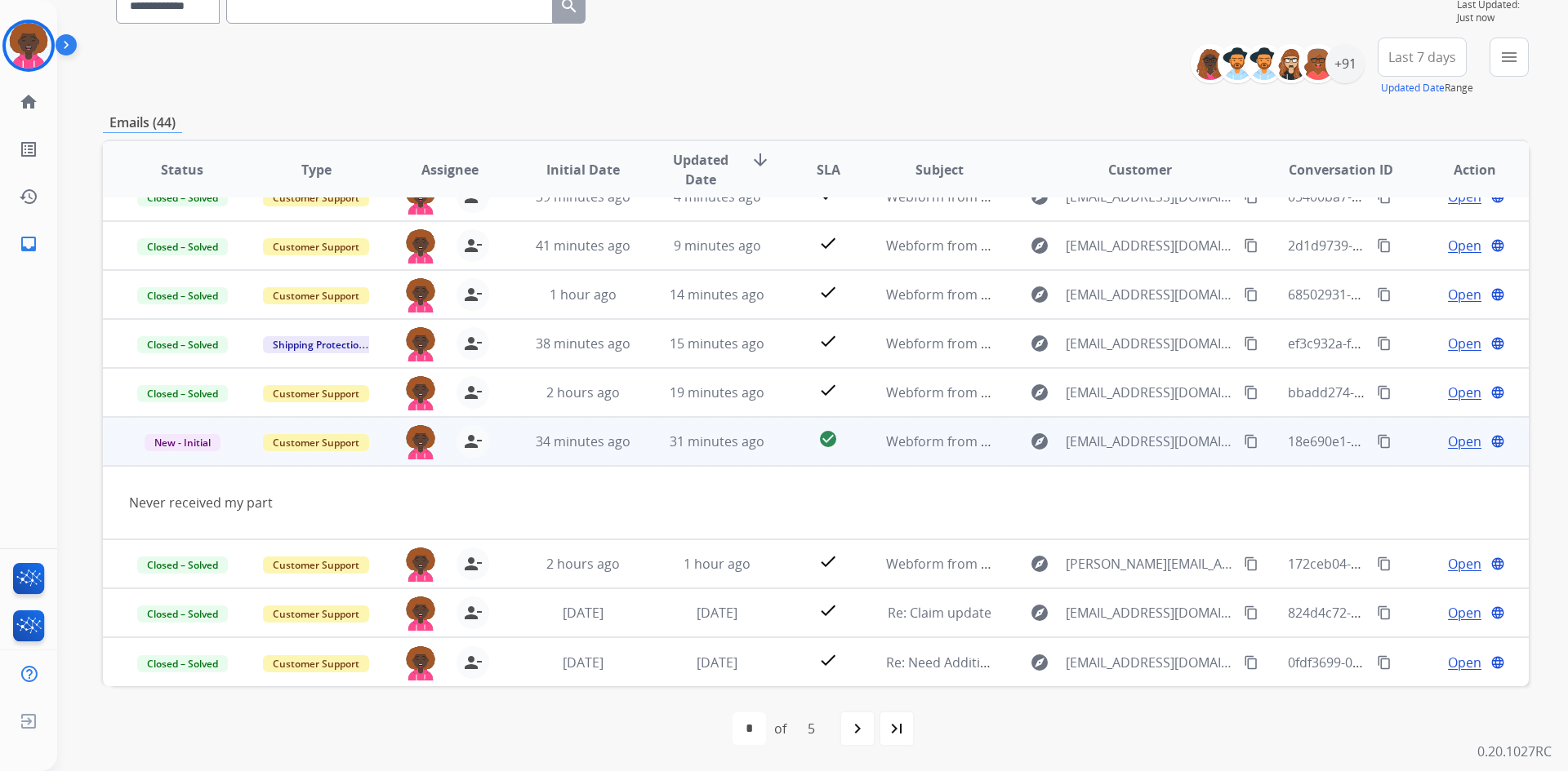
click at [1462, 444] on span "Open" at bounding box center [1465, 442] width 34 height 19
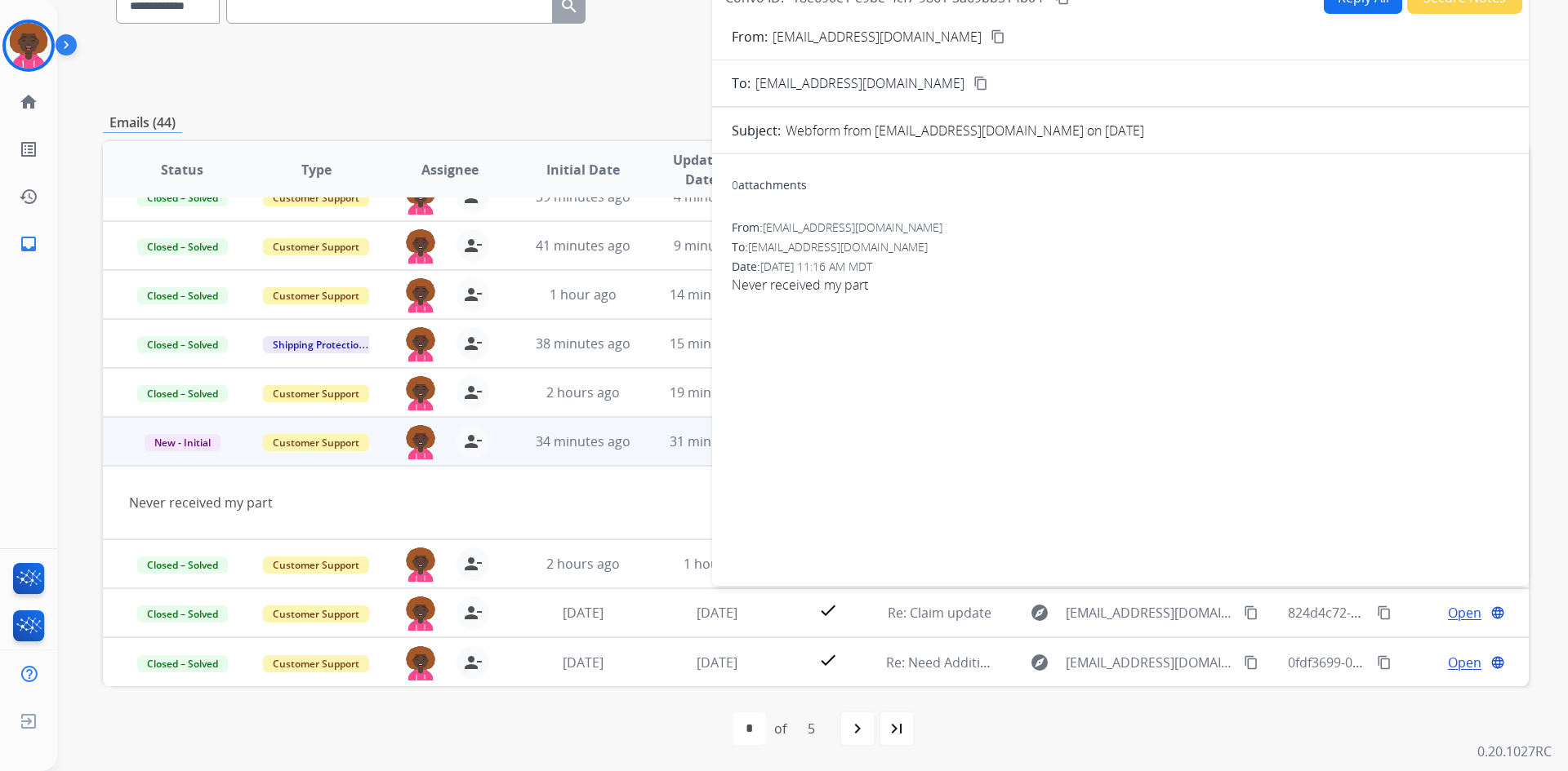
click at [1428, 15] on form "From: Hugohernandez1467@gmail.com content_copy To: support@extend.com content_c…" at bounding box center [1120, 297] width 816 height 566
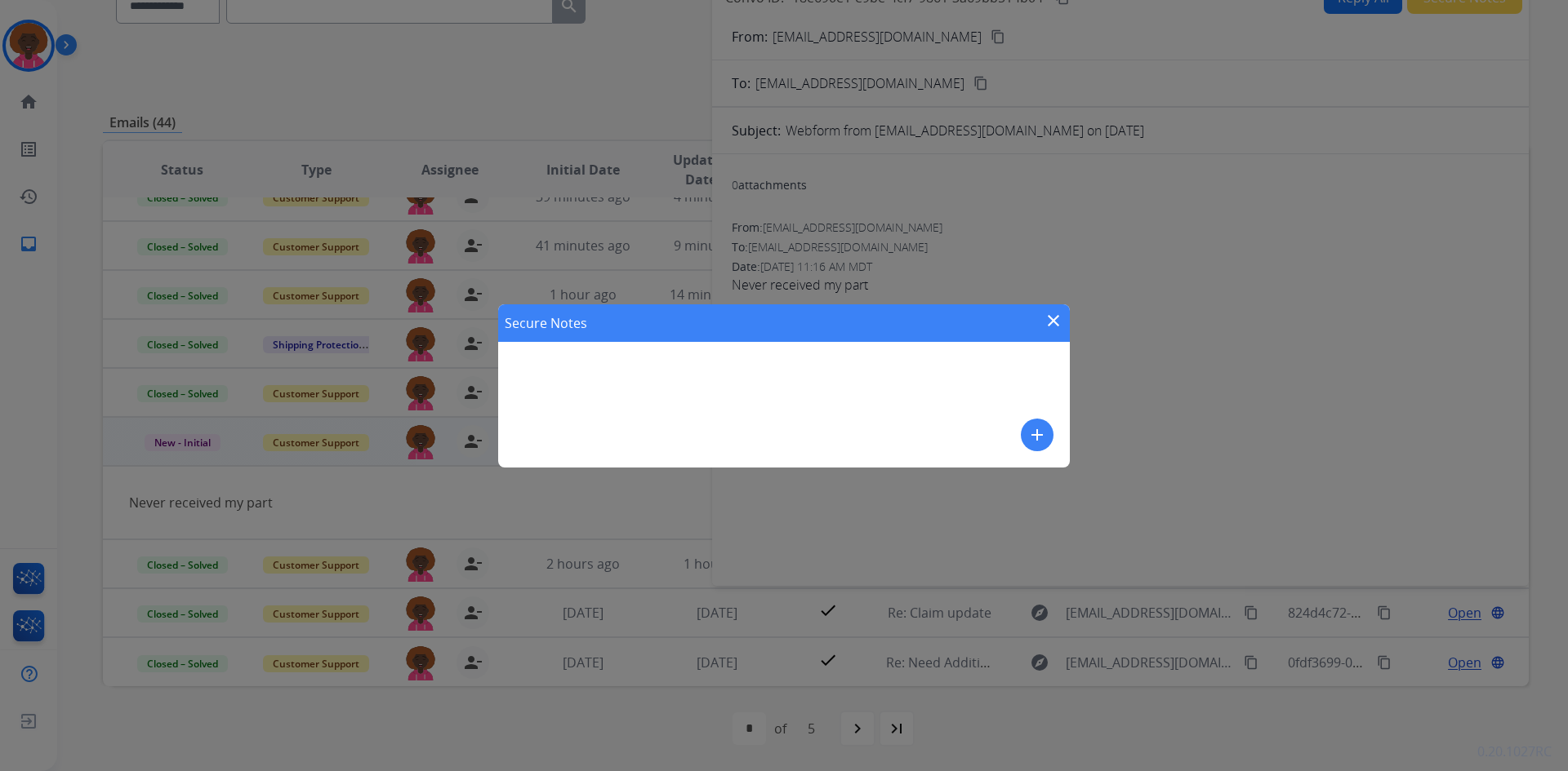
click at [1035, 431] on mat-icon "add" at bounding box center [1037, 435] width 19 height 19
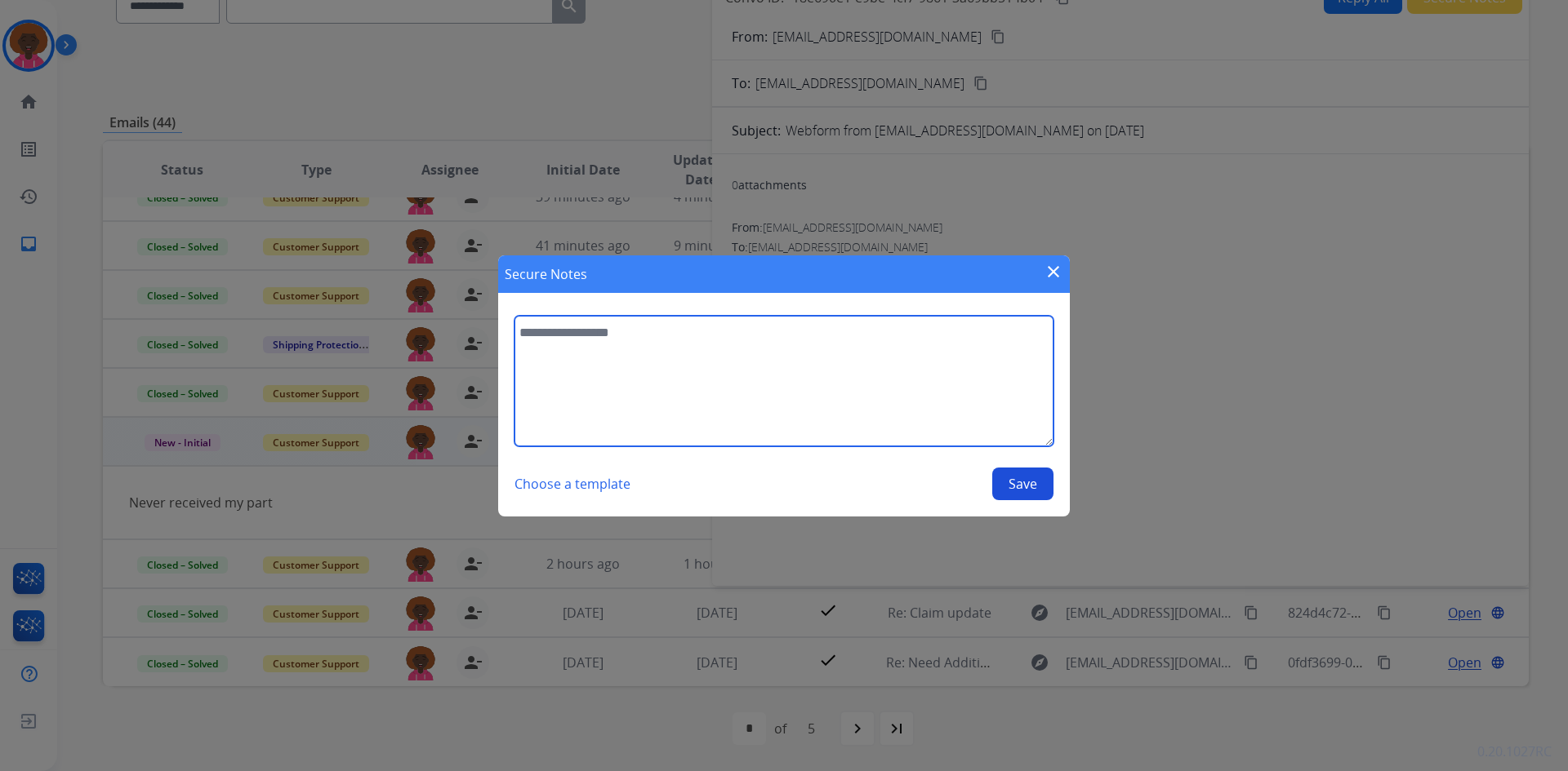
click at [745, 391] on textarea at bounding box center [784, 382] width 539 height 131
type textarea "*"
type textarea "**********"
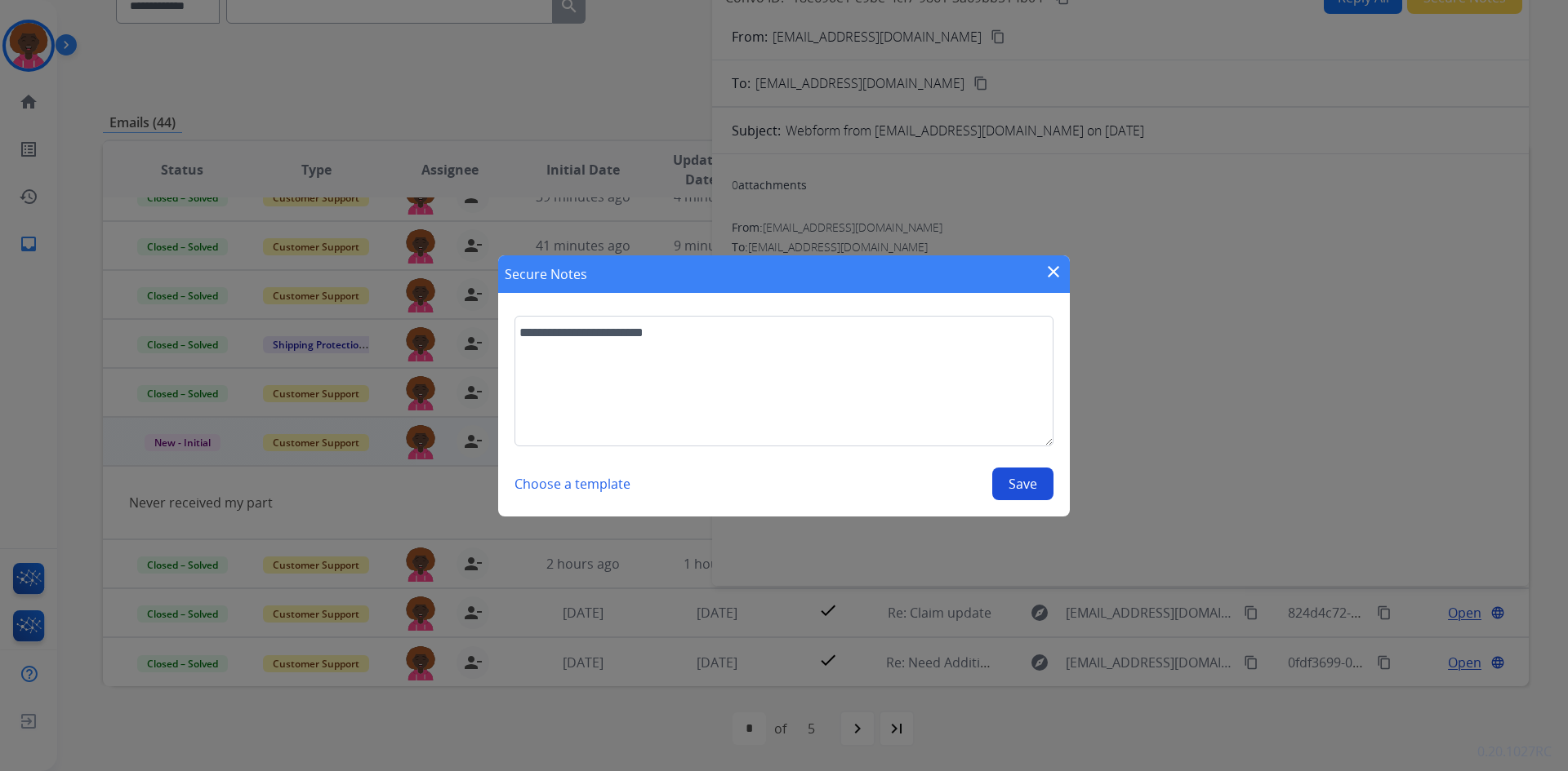
click at [1012, 483] on button "Save" at bounding box center [1022, 484] width 61 height 33
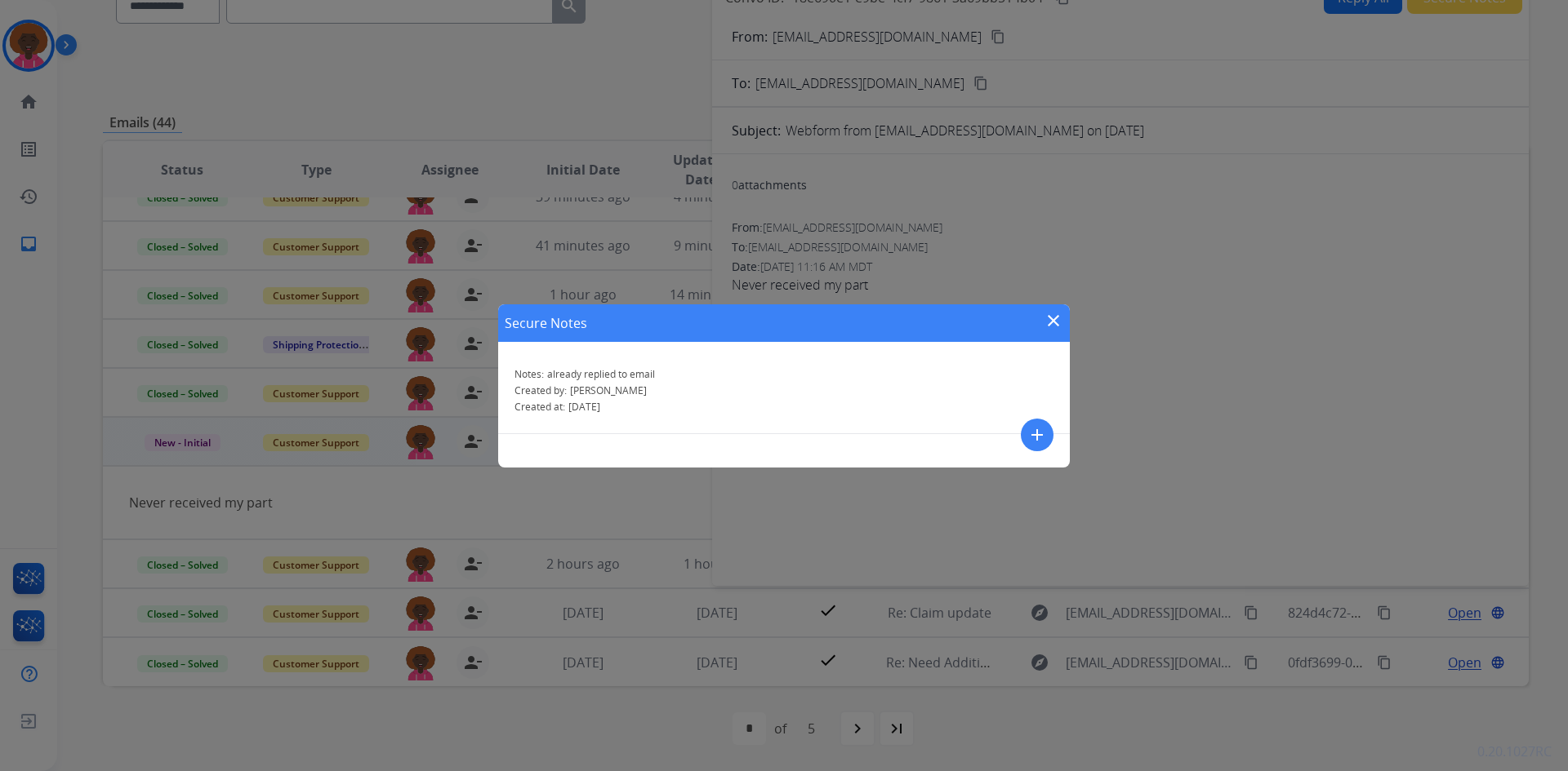
click at [1024, 317] on div "Secure Notes close" at bounding box center [784, 323] width 572 height 38
click at [1051, 317] on mat-icon "close" at bounding box center [1053, 321] width 19 height 19
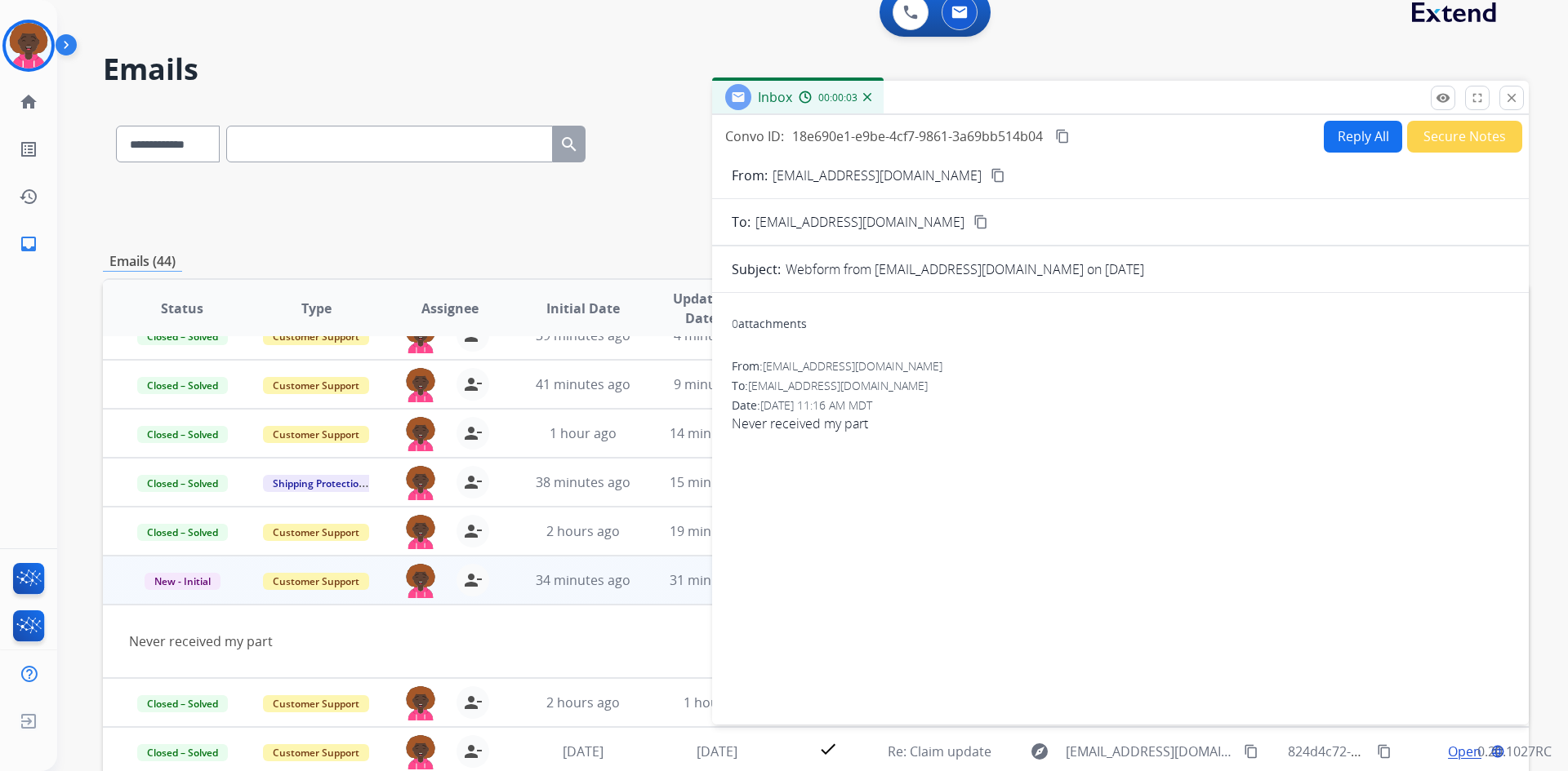
scroll to position [0, 0]
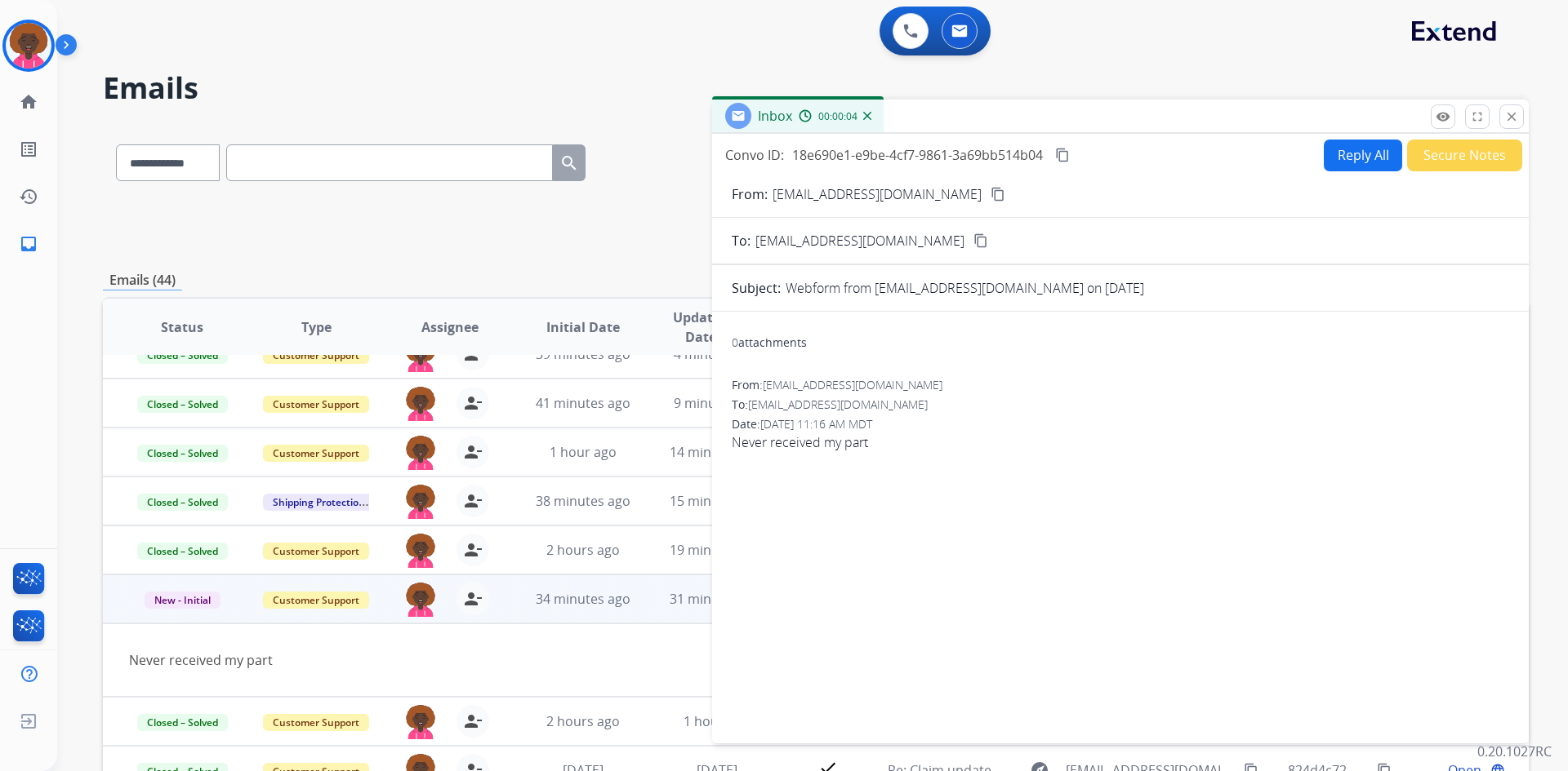
drag, startPoint x: 1523, startPoint y: 119, endPoint x: 1502, endPoint y: 123, distance: 21.4
click at [1520, 119] on button "close Close" at bounding box center [1511, 117] width 25 height 25
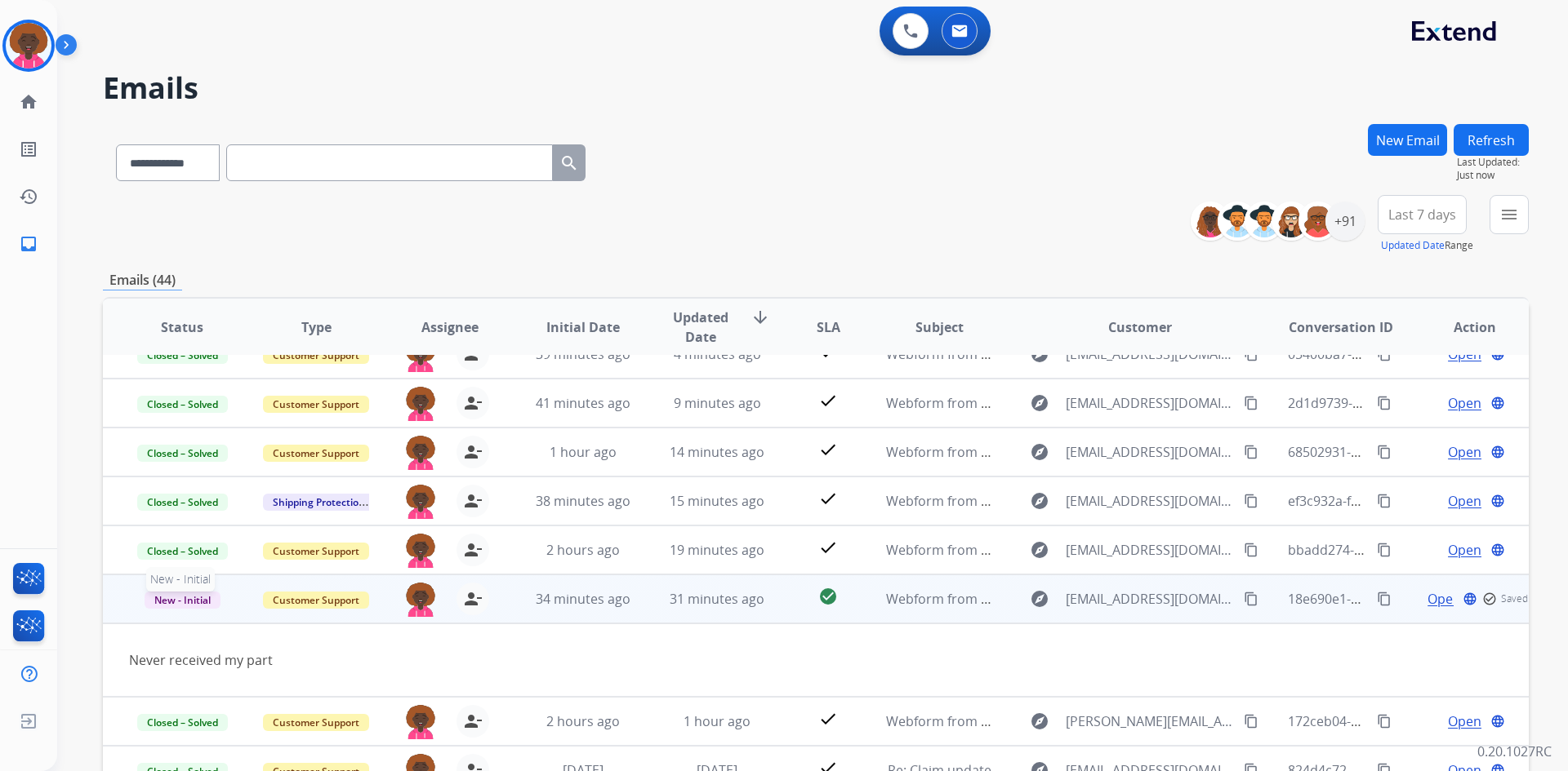
drag, startPoint x: 187, startPoint y: 601, endPoint x: 208, endPoint y: 599, distance: 21.1
click at [186, 601] on span "New - Initial" at bounding box center [183, 600] width 76 height 17
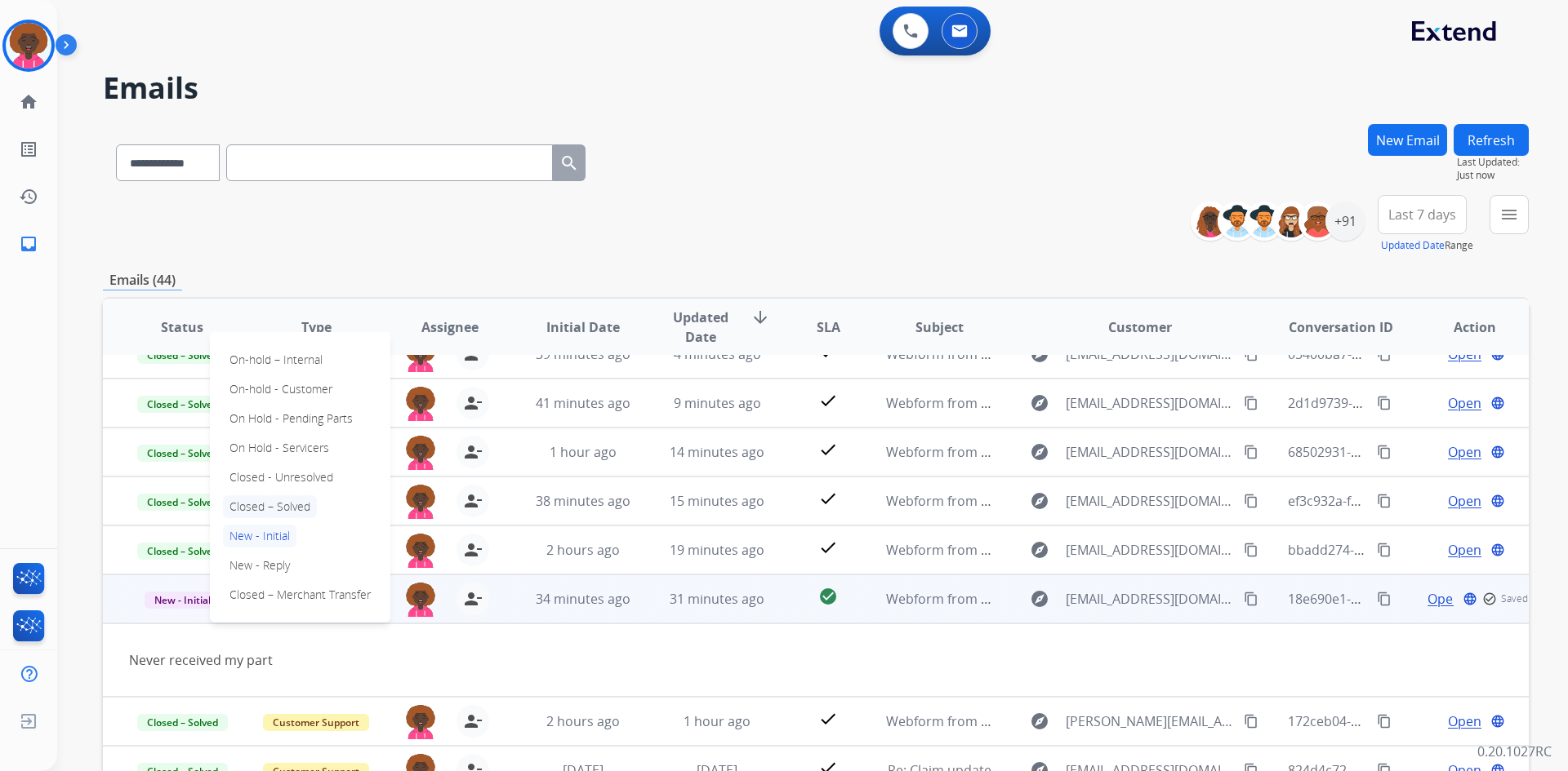
click at [314, 503] on p "Closed – Solved" at bounding box center [269, 507] width 94 height 23
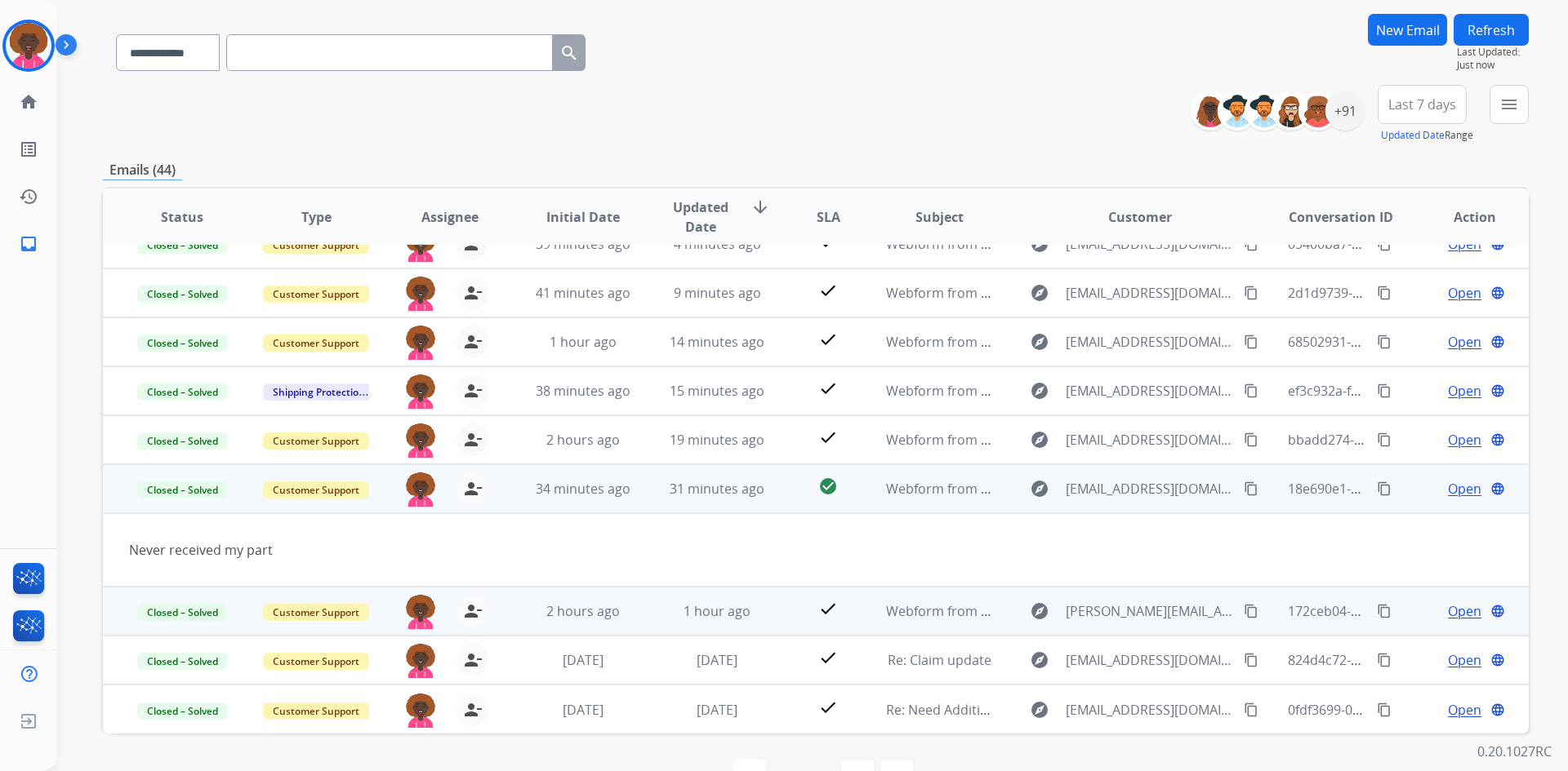
scroll to position [157, 0]
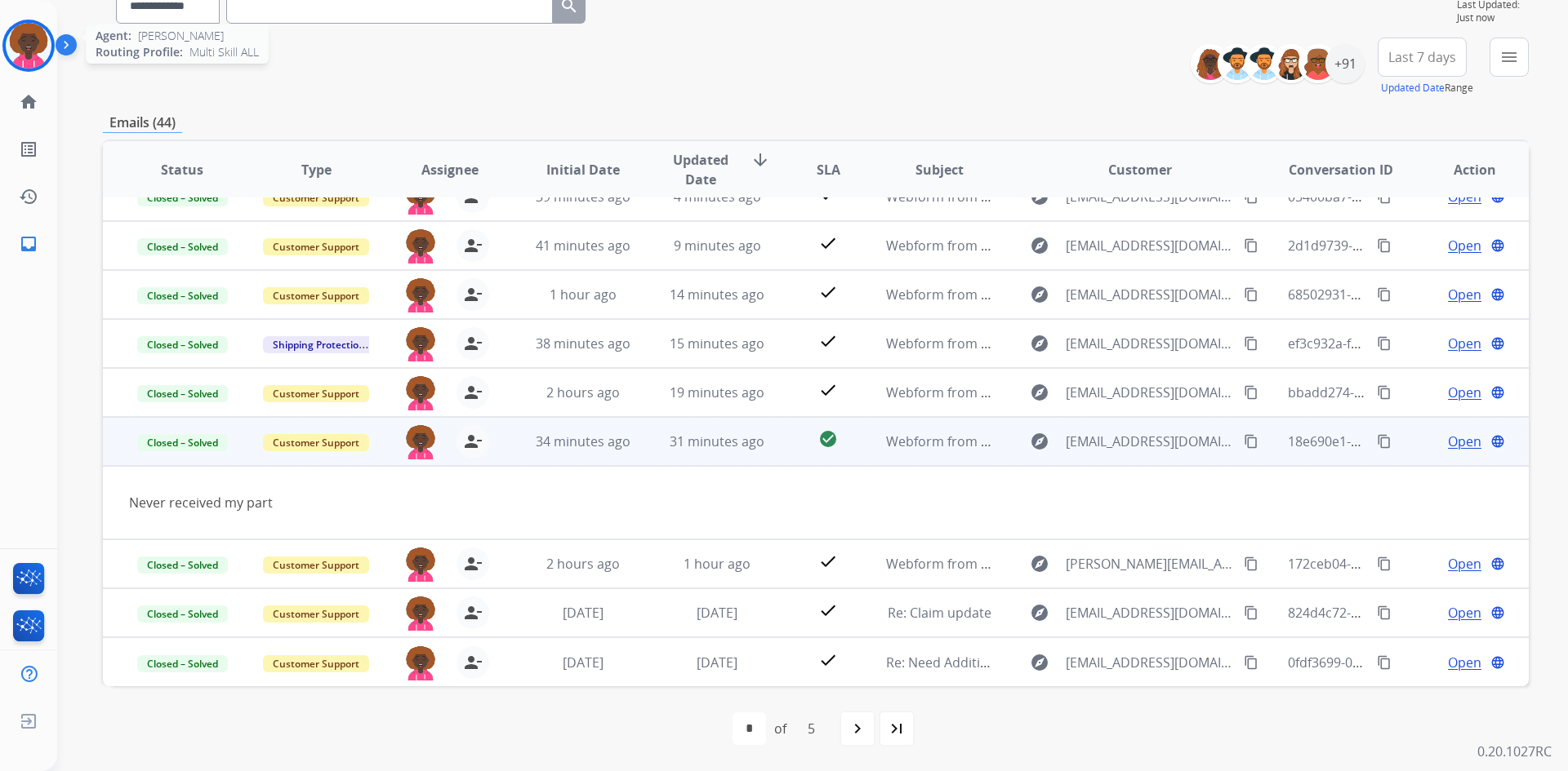
drag, startPoint x: 29, startPoint y: 55, endPoint x: 99, endPoint y: 62, distance: 70.3
click at [29, 54] on img at bounding box center [28, 46] width 46 height 46
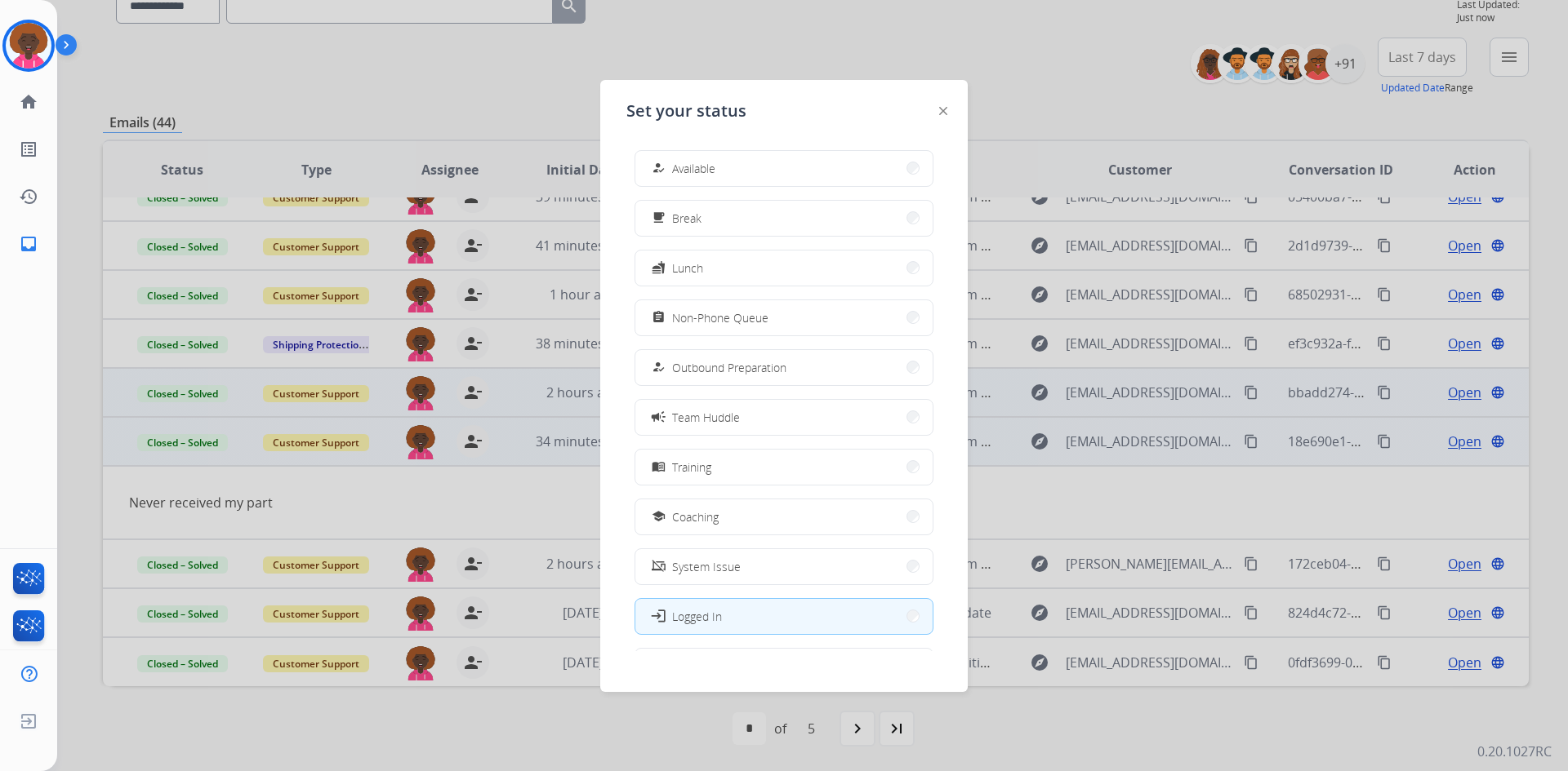
drag, startPoint x: 695, startPoint y: 151, endPoint x: 130, endPoint y: 375, distance: 607.8
click at [678, 170] on button "how_to_reg Available" at bounding box center [784, 169] width 297 height 35
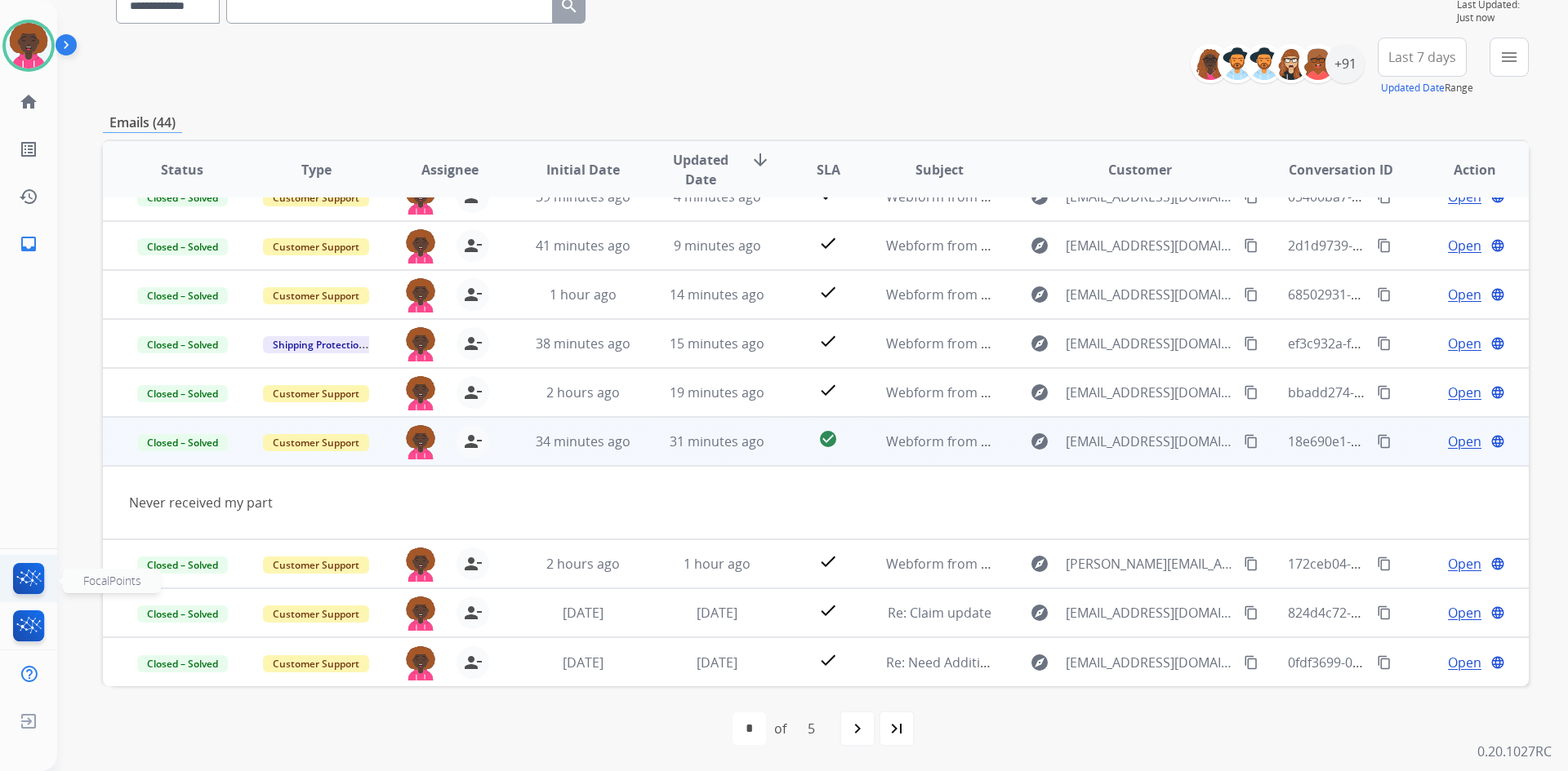
click at [20, 563] on li "FocalPoints" at bounding box center [28, 582] width 38 height 38
click at [21, 572] on img at bounding box center [28, 582] width 38 height 38
click at [31, 237] on mat-icon "inbox" at bounding box center [28, 244] width 19 height 19
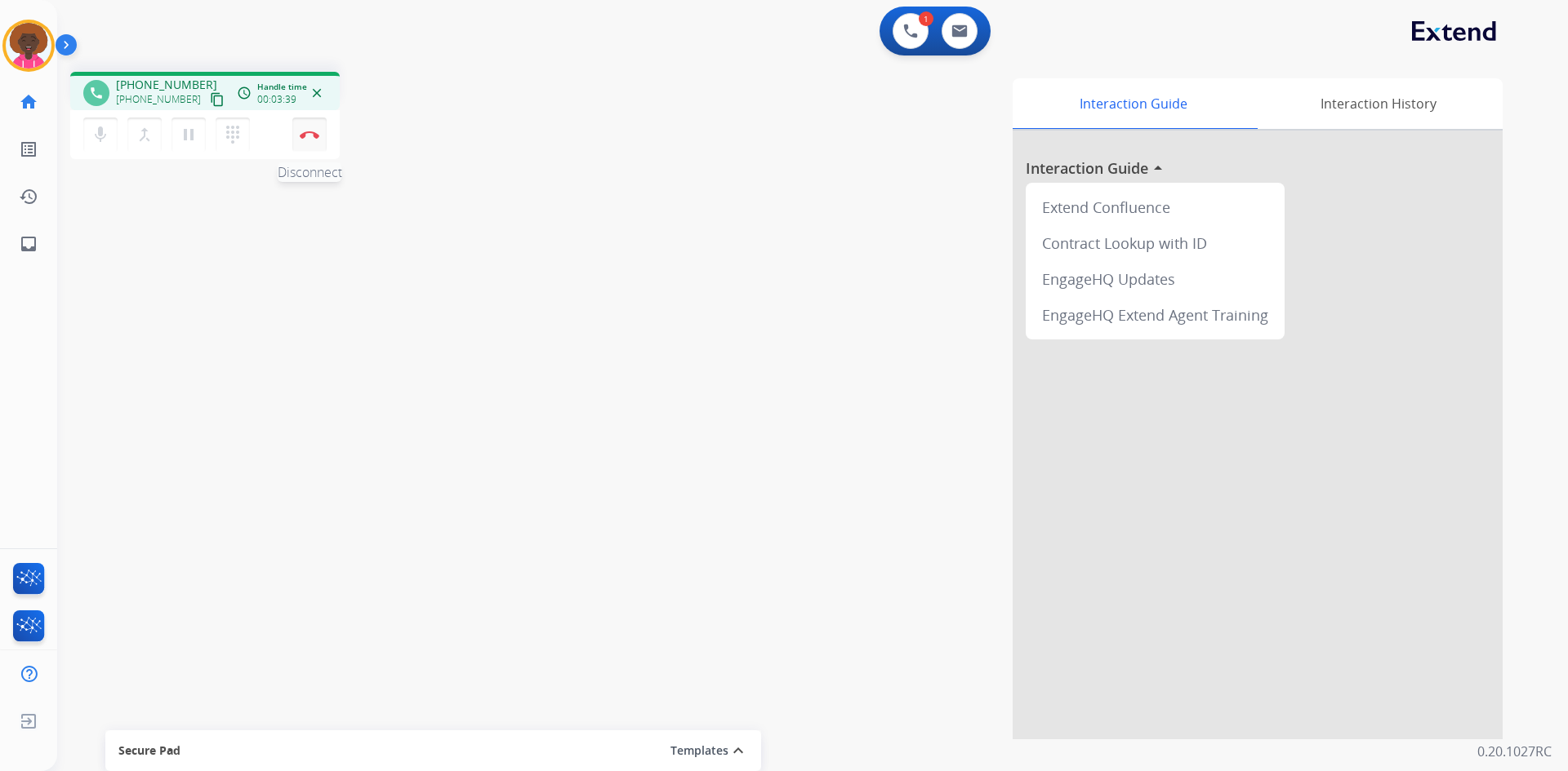
click at [299, 132] on button "Disconnect" at bounding box center [309, 134] width 34 height 34
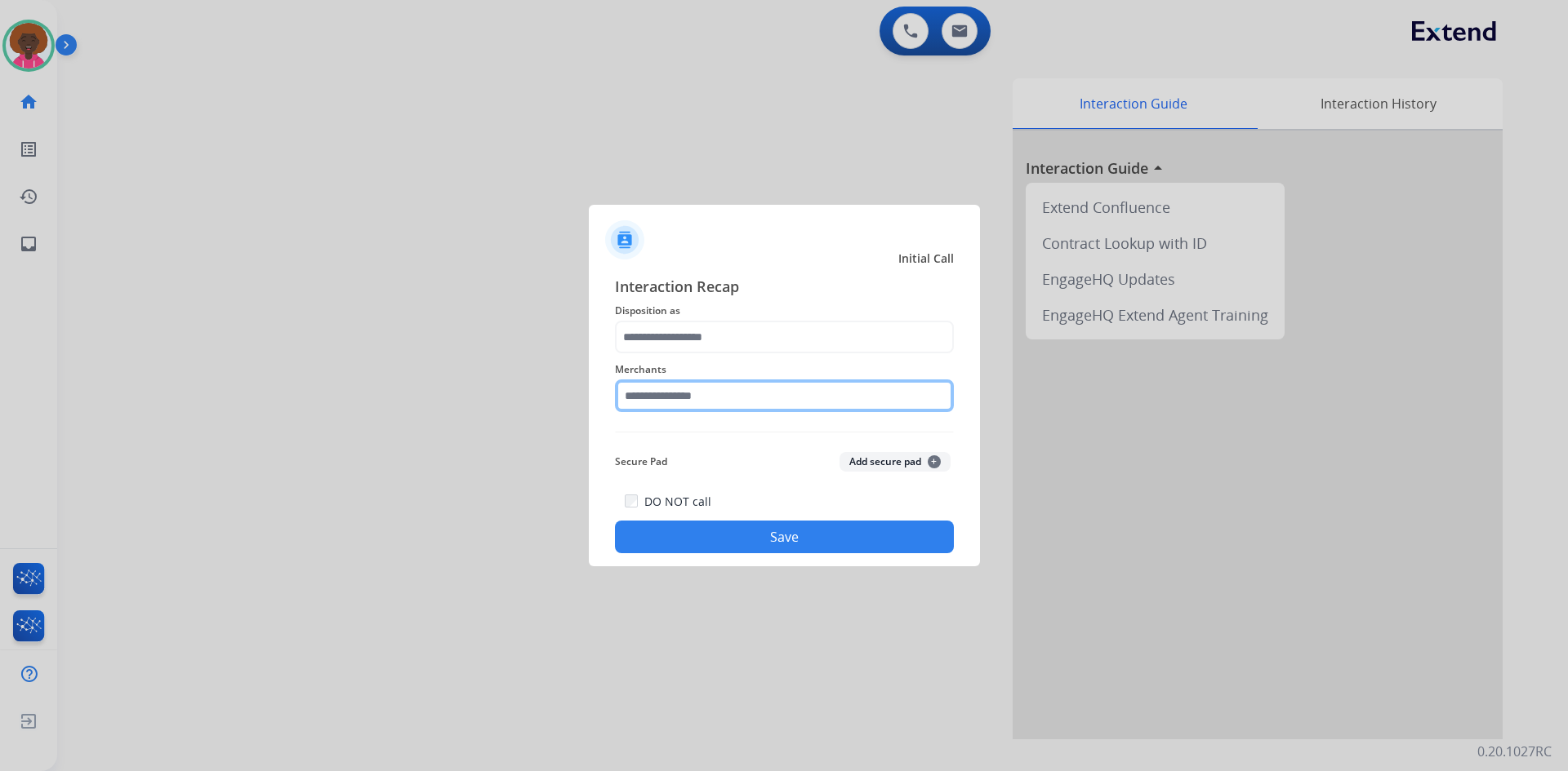
click at [701, 393] on input "text" at bounding box center [784, 396] width 339 height 33
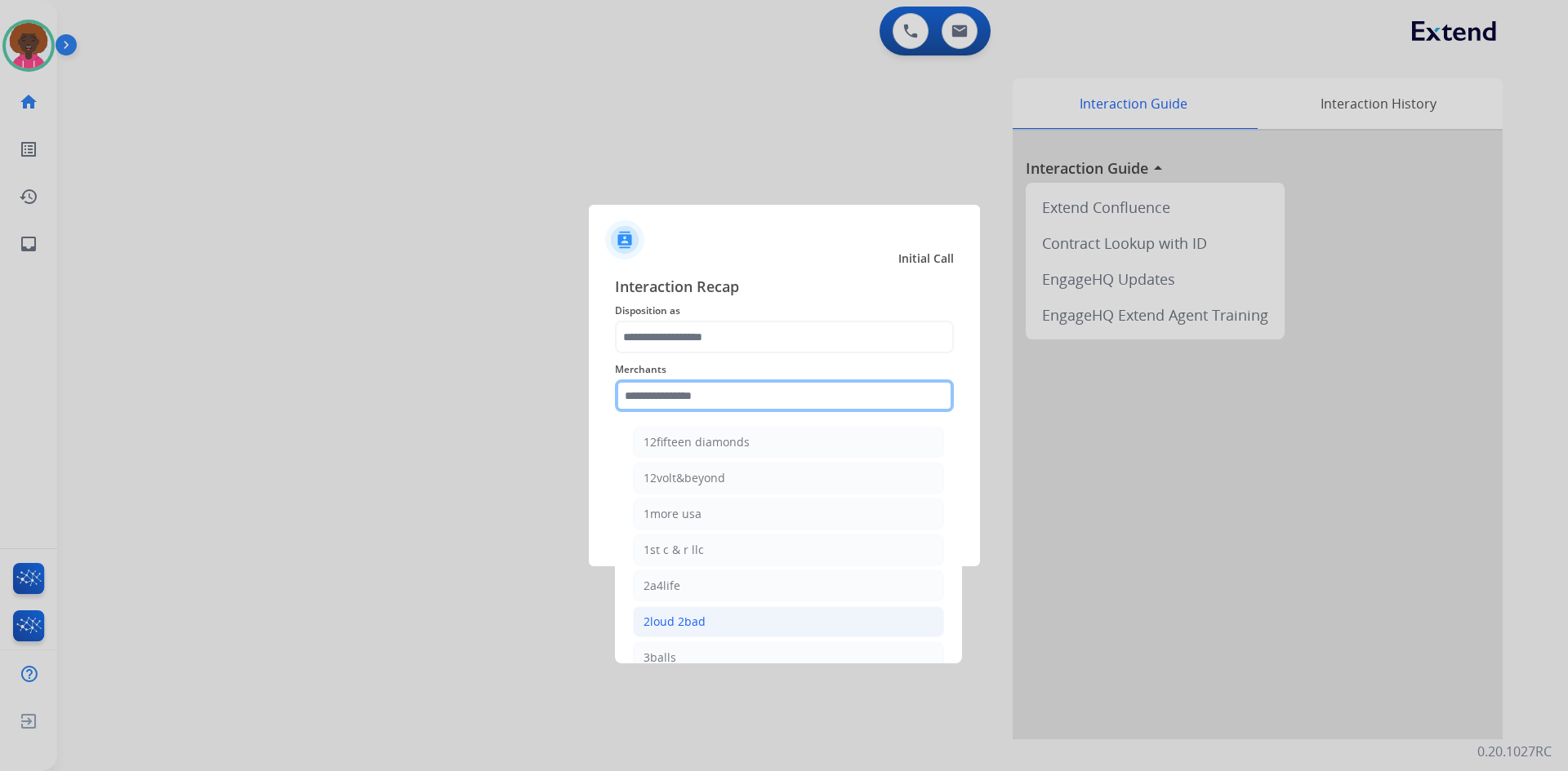
scroll to position [408, 0]
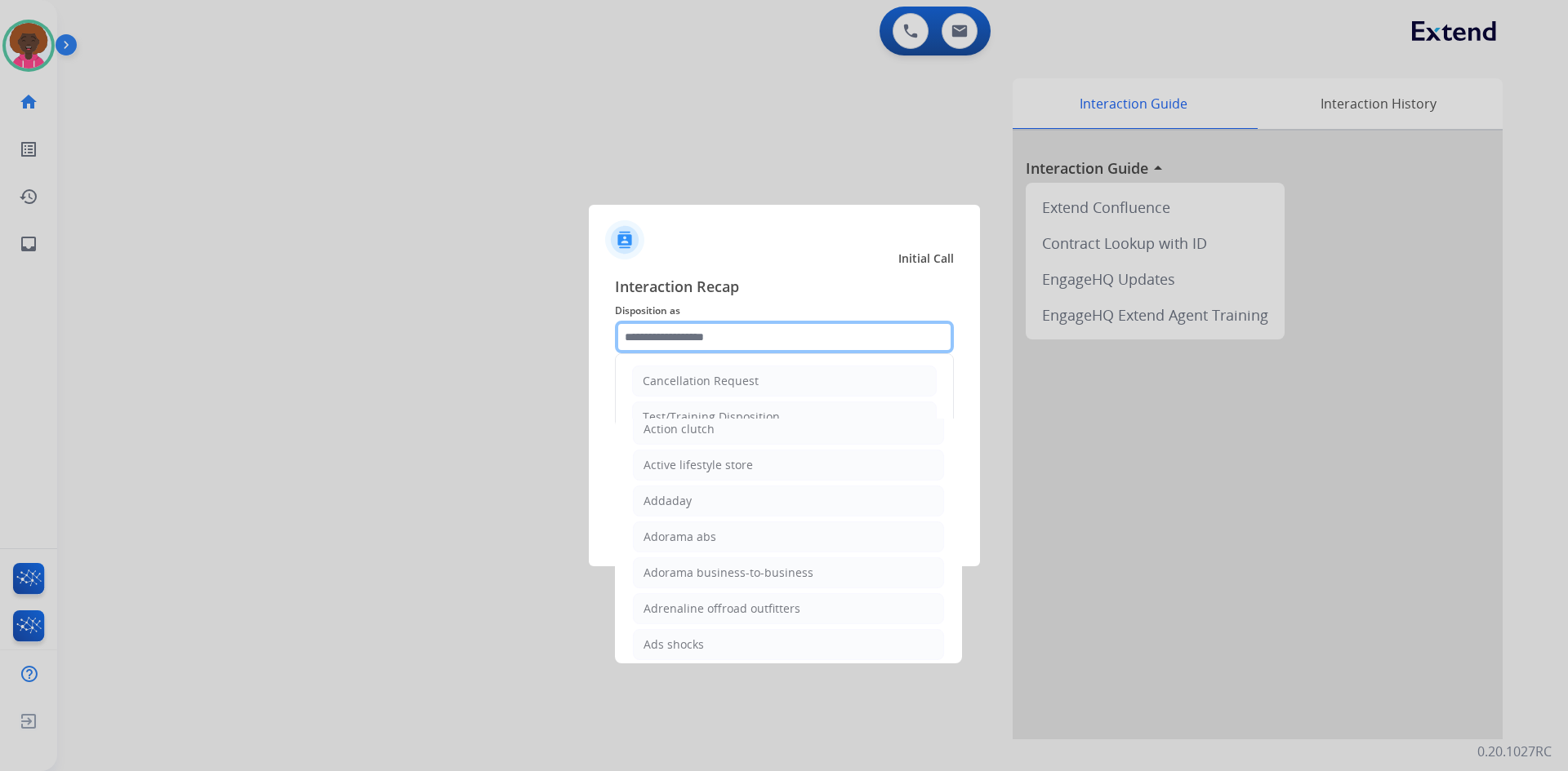
click at [754, 346] on input "text" at bounding box center [784, 336] width 339 height 33
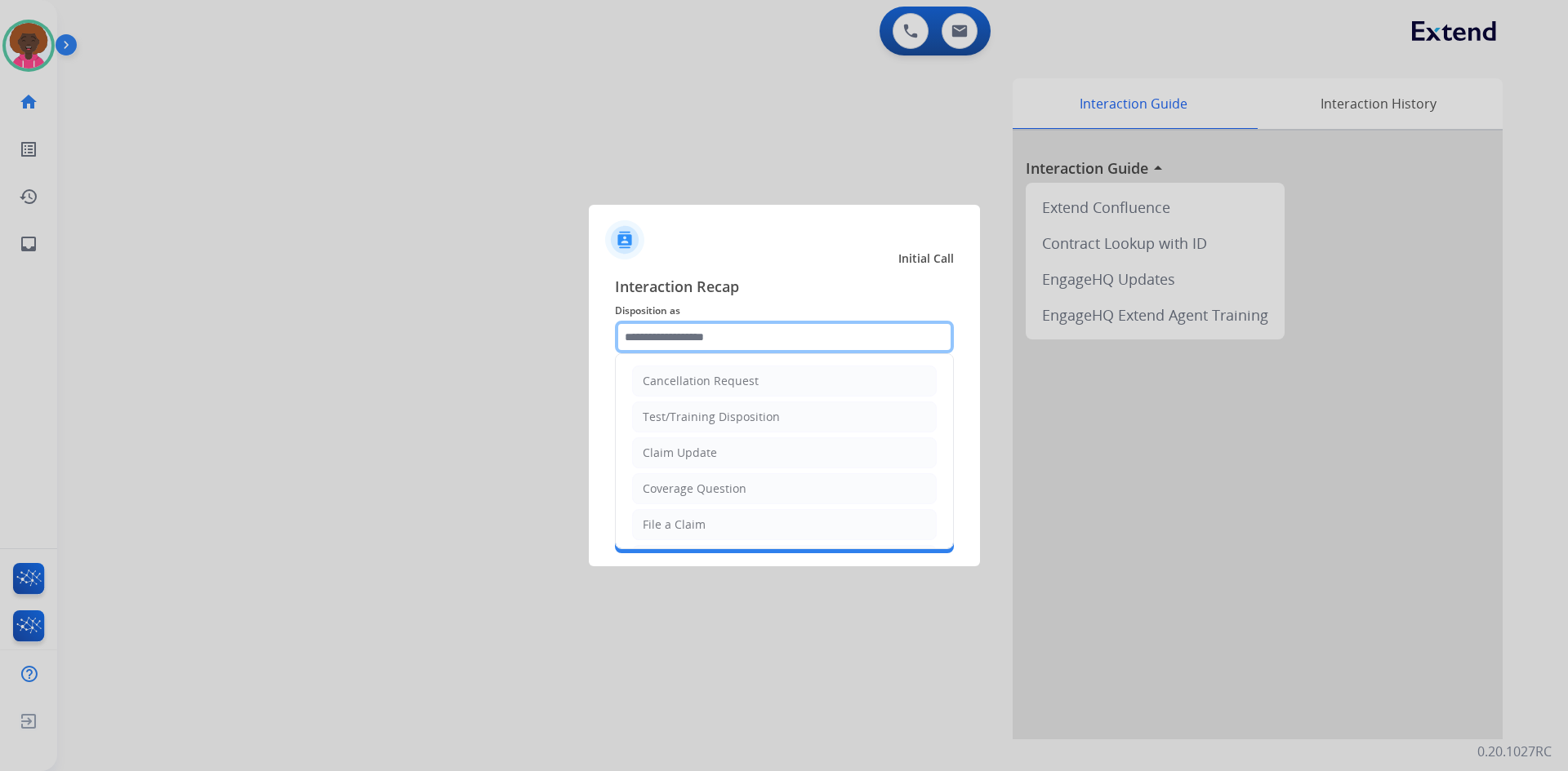
drag, startPoint x: 706, startPoint y: 334, endPoint x: 693, endPoint y: 374, distance: 42.1
click at [706, 335] on input "text" at bounding box center [784, 336] width 339 height 33
click at [664, 519] on div "File a Claim" at bounding box center [673, 525] width 63 height 16
type input "**********"
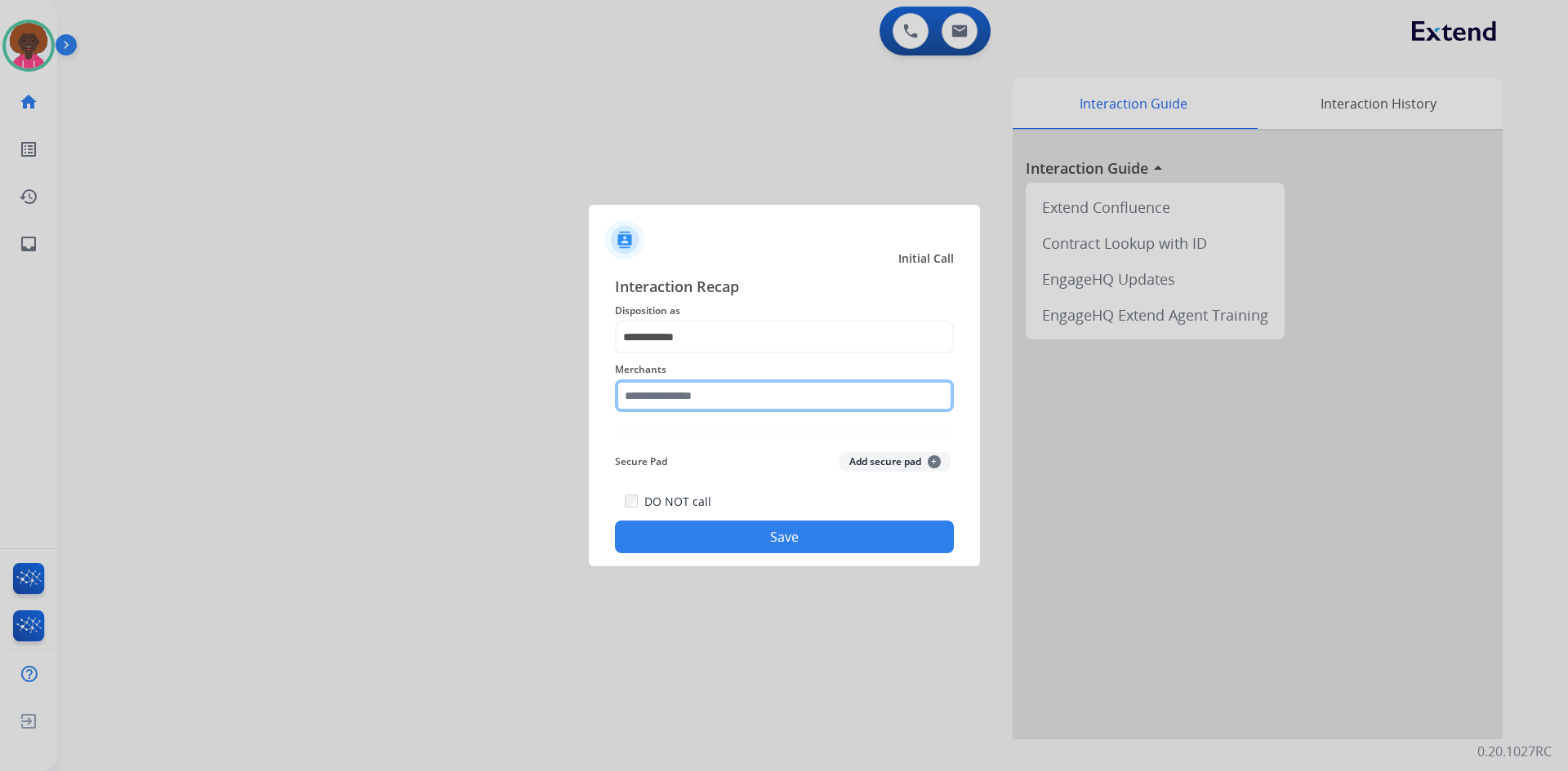
click at [730, 404] on input "text" at bounding box center [784, 396] width 339 height 33
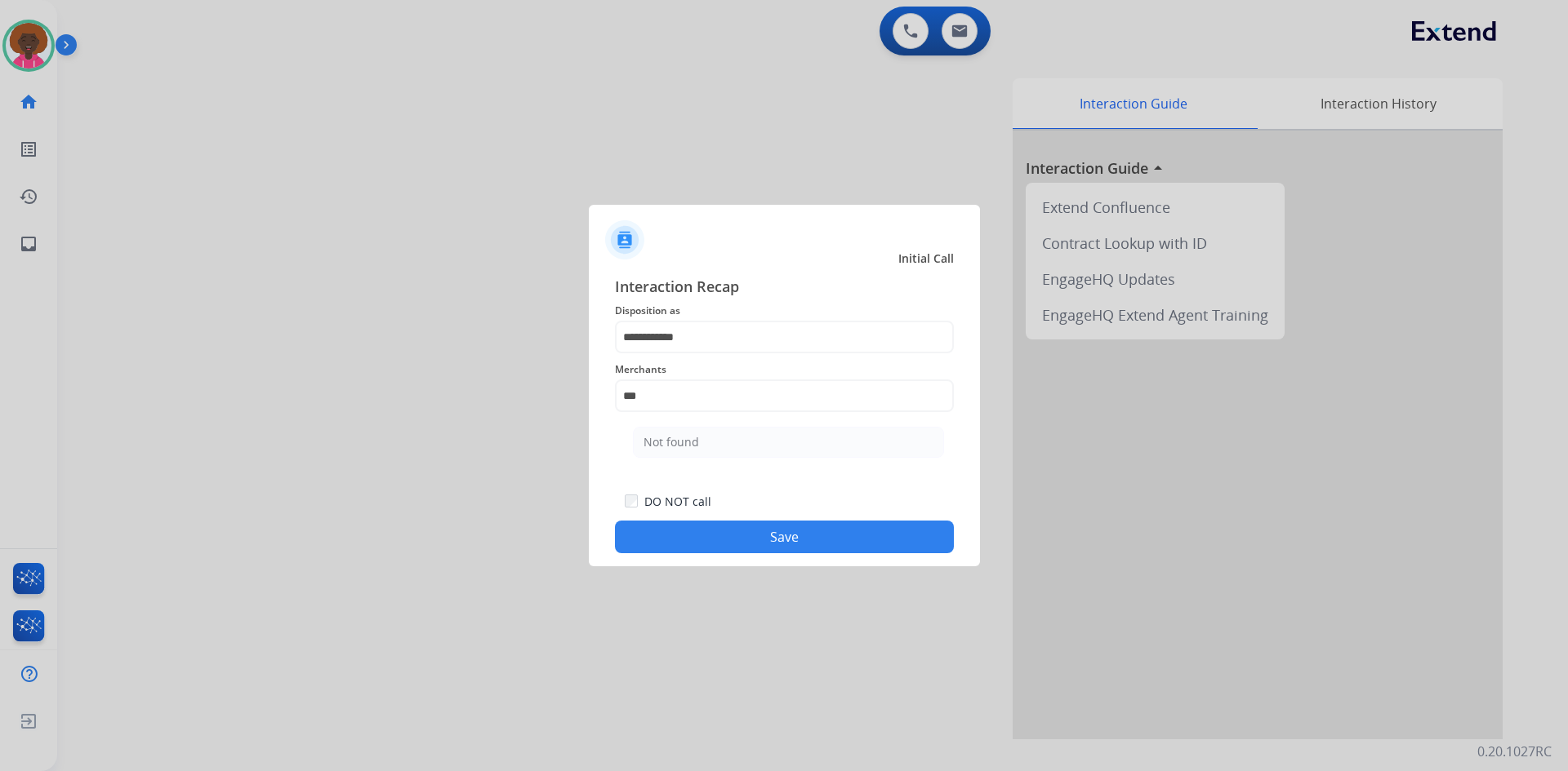
click at [869, 440] on li "Not found" at bounding box center [788, 442] width 311 height 31
type input "*********"
click at [814, 530] on button "Save" at bounding box center [784, 537] width 339 height 33
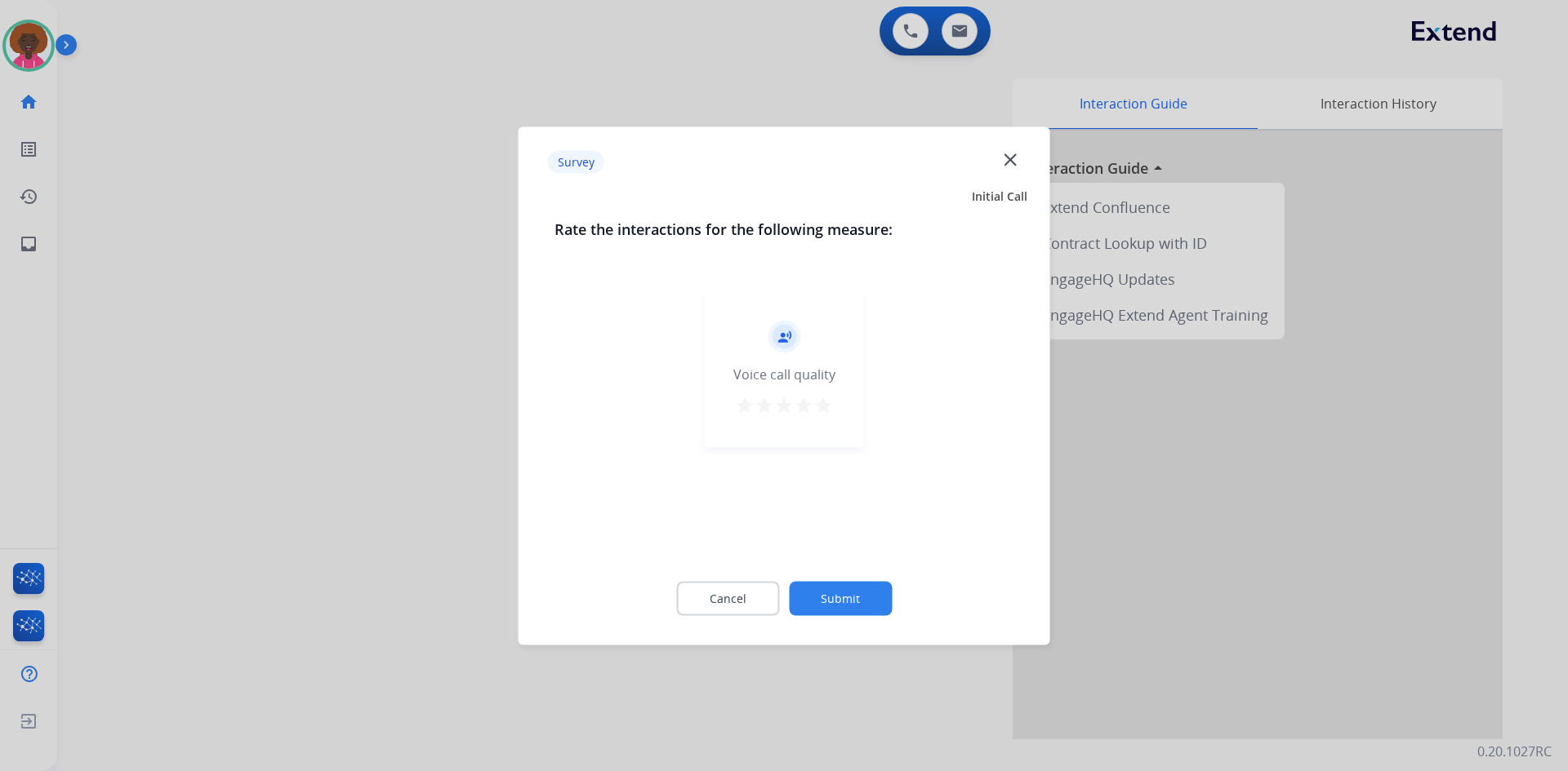
drag, startPoint x: 822, startPoint y: 403, endPoint x: 822, endPoint y: 462, distance: 59.0
click at [822, 408] on mat-icon "star" at bounding box center [823, 404] width 19 height 19
click at [830, 599] on button "Submit" at bounding box center [840, 598] width 102 height 34
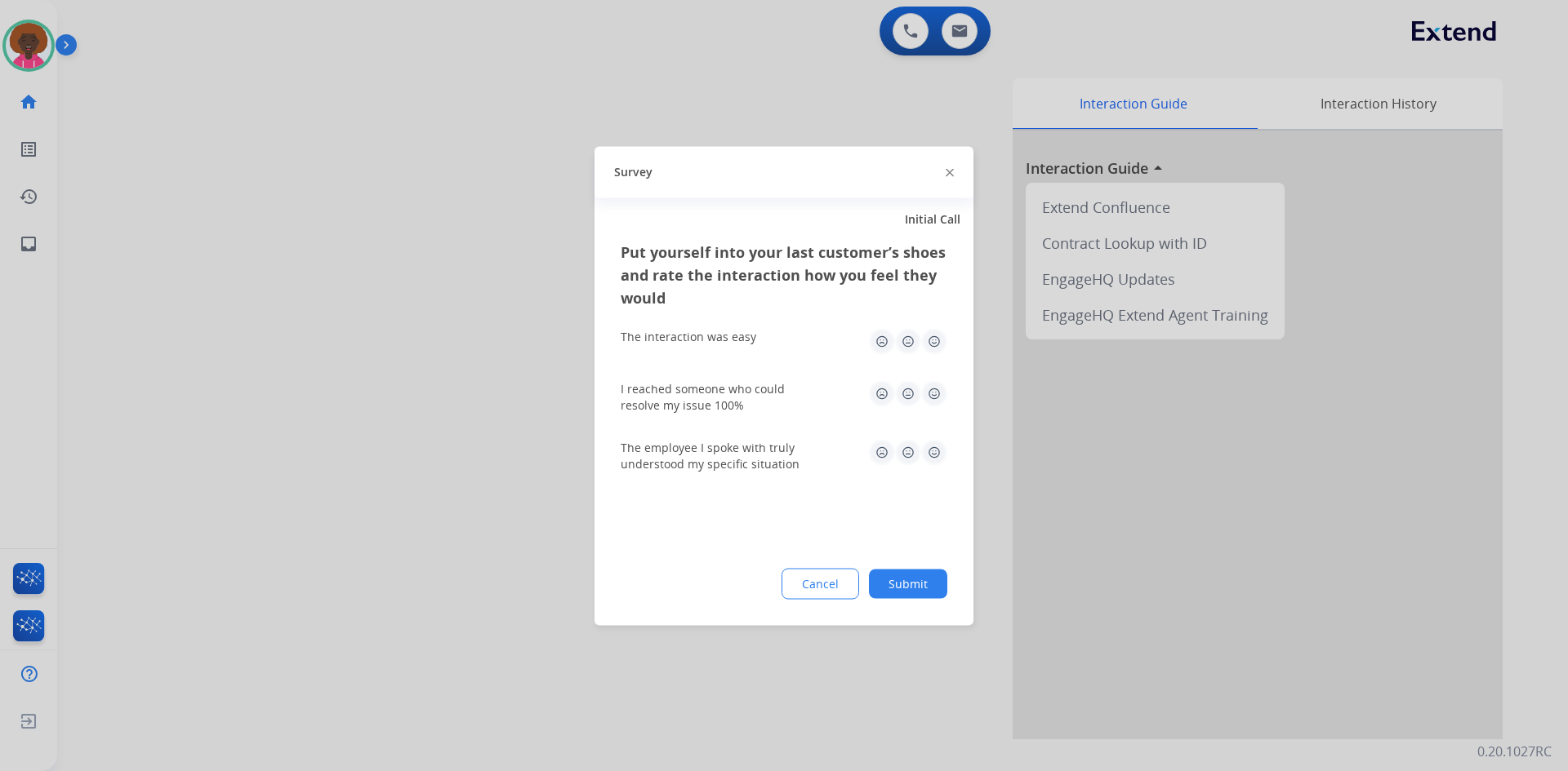
click at [933, 340] on img at bounding box center [935, 342] width 27 height 26
click at [928, 404] on img at bounding box center [935, 394] width 27 height 26
click at [932, 477] on div "The employee I spoke with truly understood my specific situation" at bounding box center [784, 455] width 327 height 59
click at [958, 465] on div "Put yourself into your last customer’s shoes and rate the interaction how you f…" at bounding box center [784, 433] width 379 height 385
click at [957, 471] on div "Put yourself into your last customer’s shoes and rate the interaction how you f…" at bounding box center [784, 433] width 379 height 385
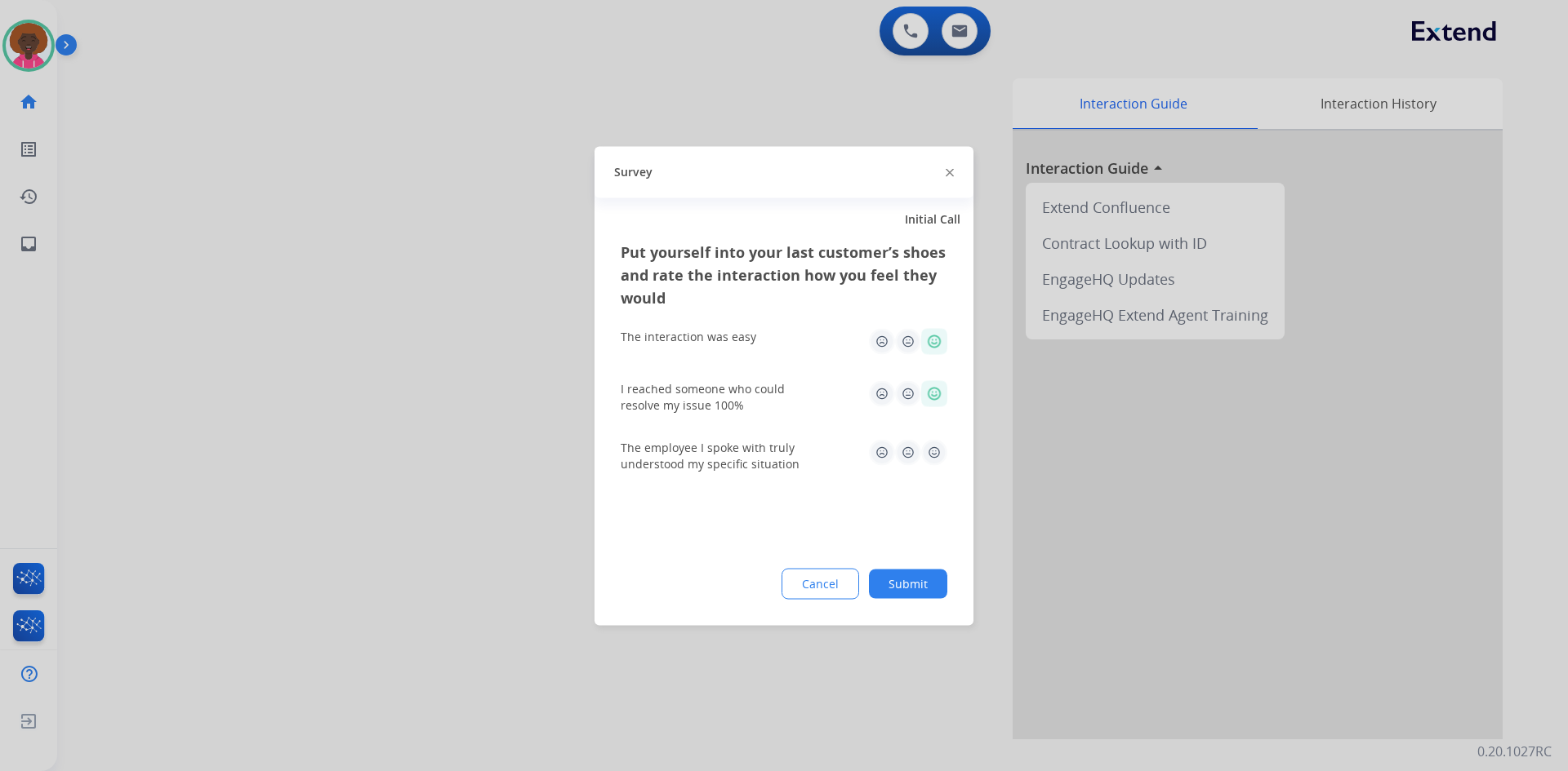
click at [952, 459] on div "Put yourself into your last customer’s shoes and rate the interaction how you f…" at bounding box center [784, 433] width 379 height 385
click at [947, 457] on div "Put yourself into your last customer’s shoes and rate the interaction how you f…" at bounding box center [784, 433] width 379 height 385
click at [943, 451] on img at bounding box center [935, 452] width 27 height 26
click at [890, 589] on button "Submit" at bounding box center [907, 583] width 79 height 29
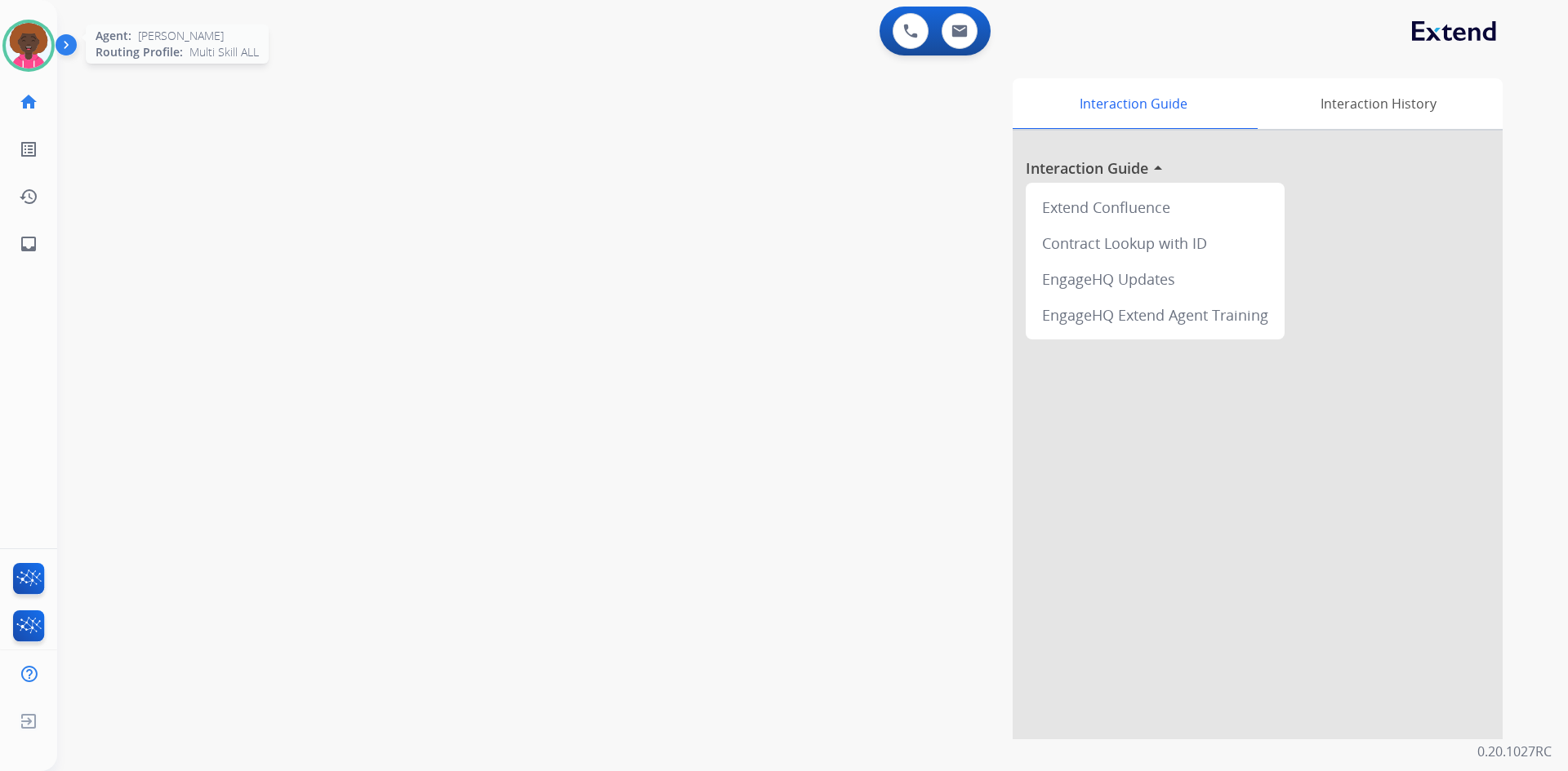
click at [28, 46] on img at bounding box center [28, 46] width 46 height 46
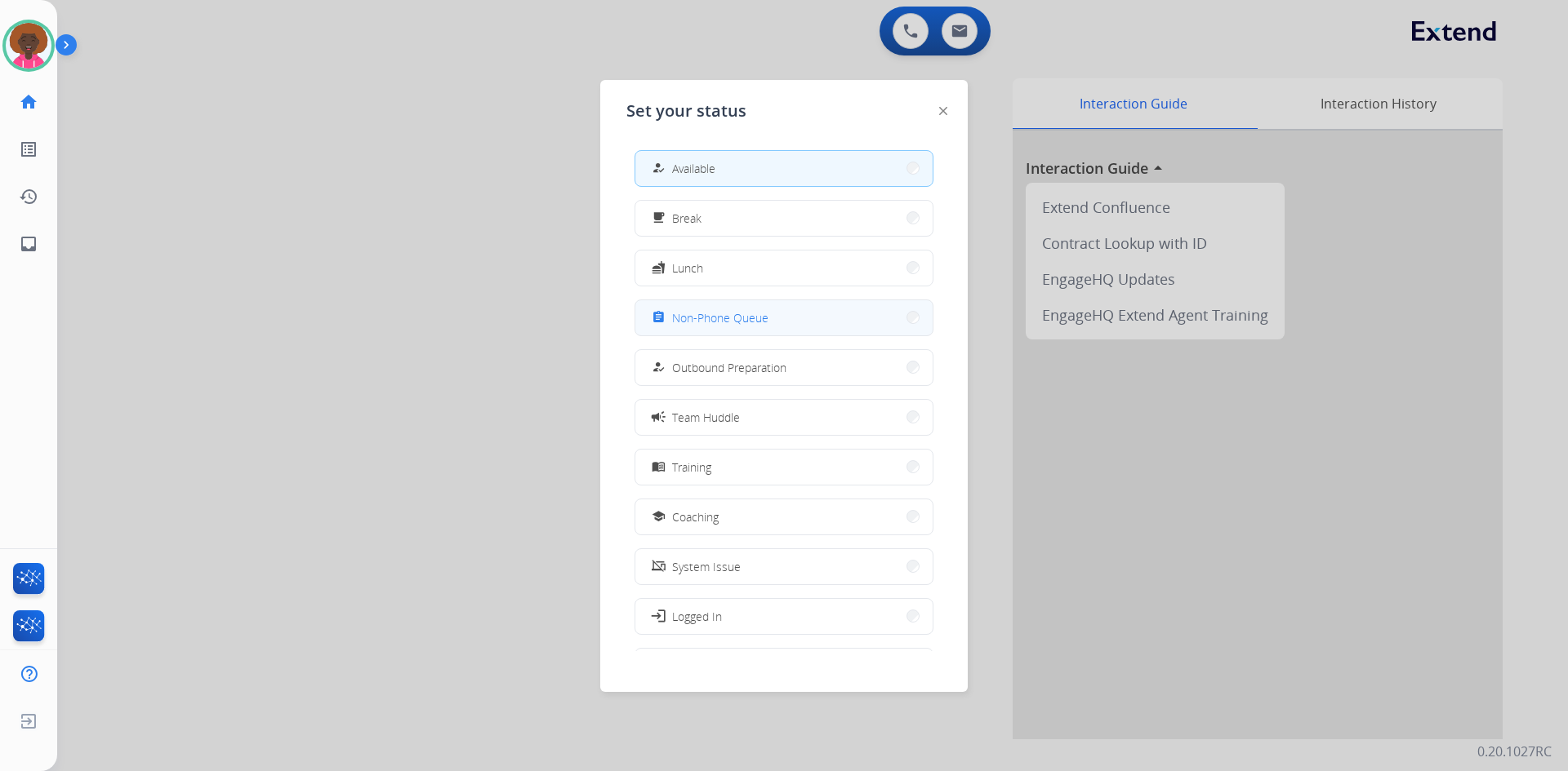
drag, startPoint x: 754, startPoint y: 311, endPoint x: 284, endPoint y: 218, distance: 479.1
click at [751, 311] on span "Non-Phone Queue" at bounding box center [720, 317] width 96 height 17
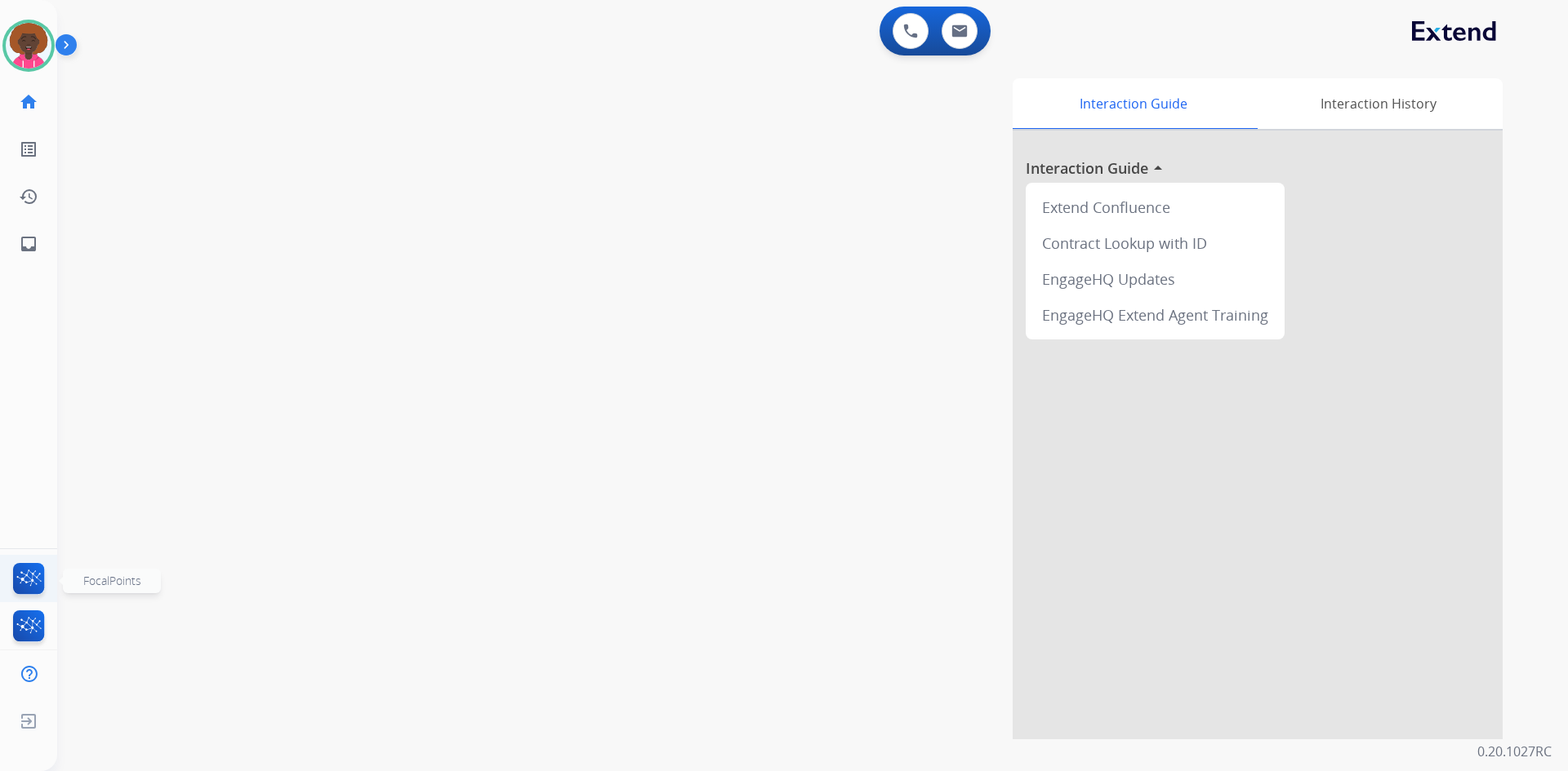
click at [27, 581] on img at bounding box center [28, 582] width 38 height 38
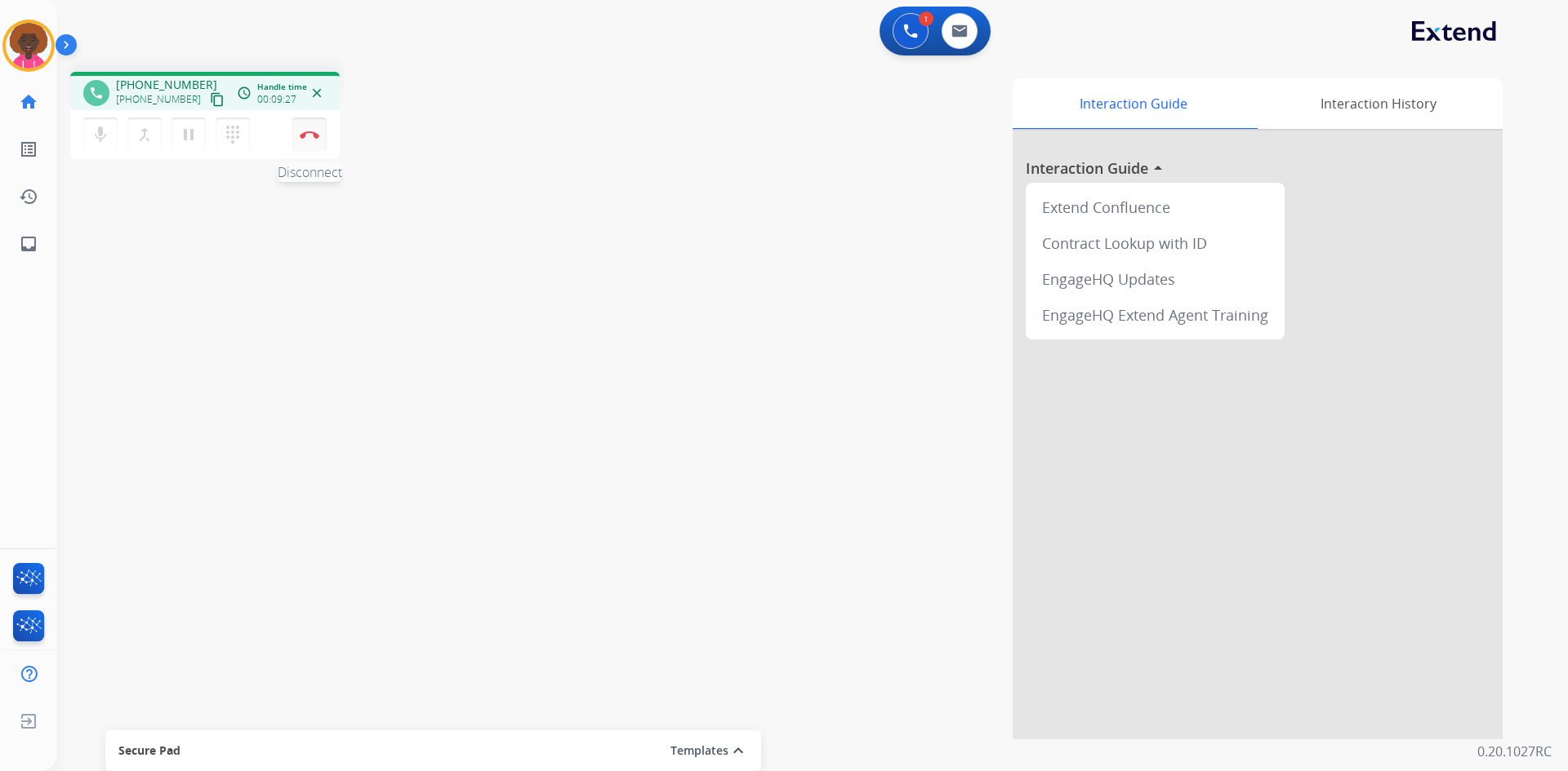
click at [310, 135] on img at bounding box center [309, 134] width 19 height 8
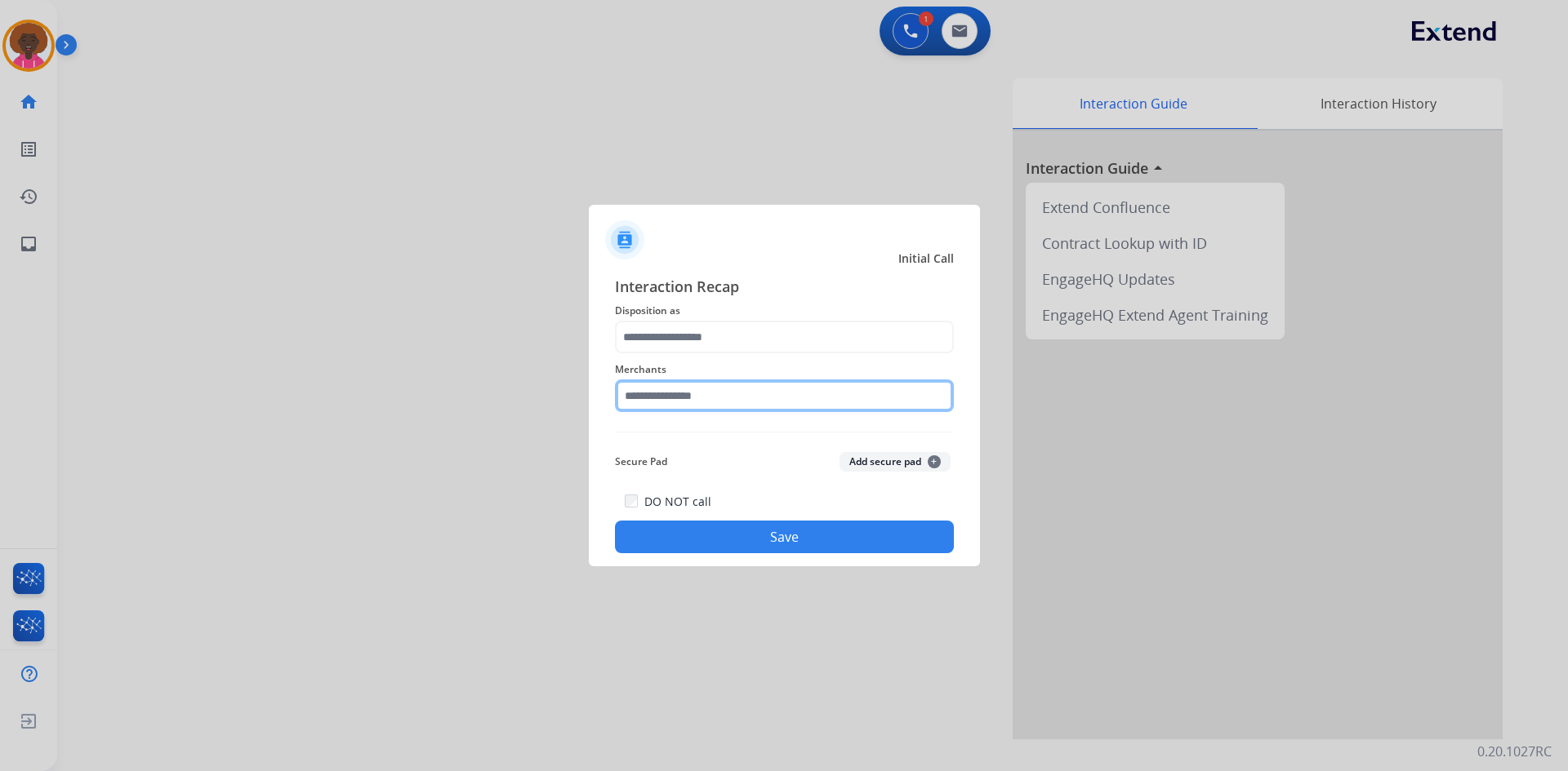
click at [717, 400] on input "text" at bounding box center [784, 396] width 339 height 33
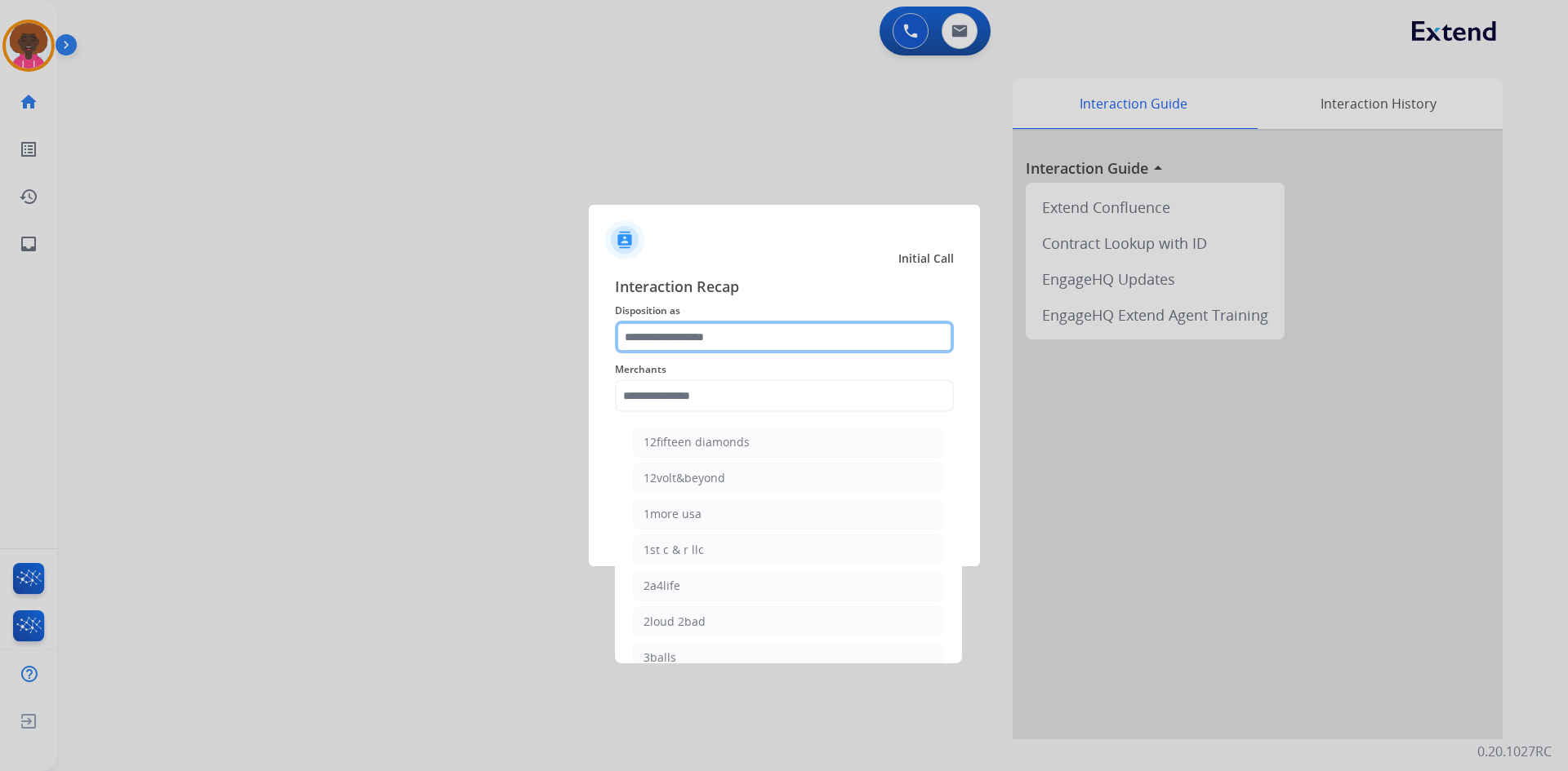
click at [711, 332] on input "text" at bounding box center [784, 336] width 339 height 33
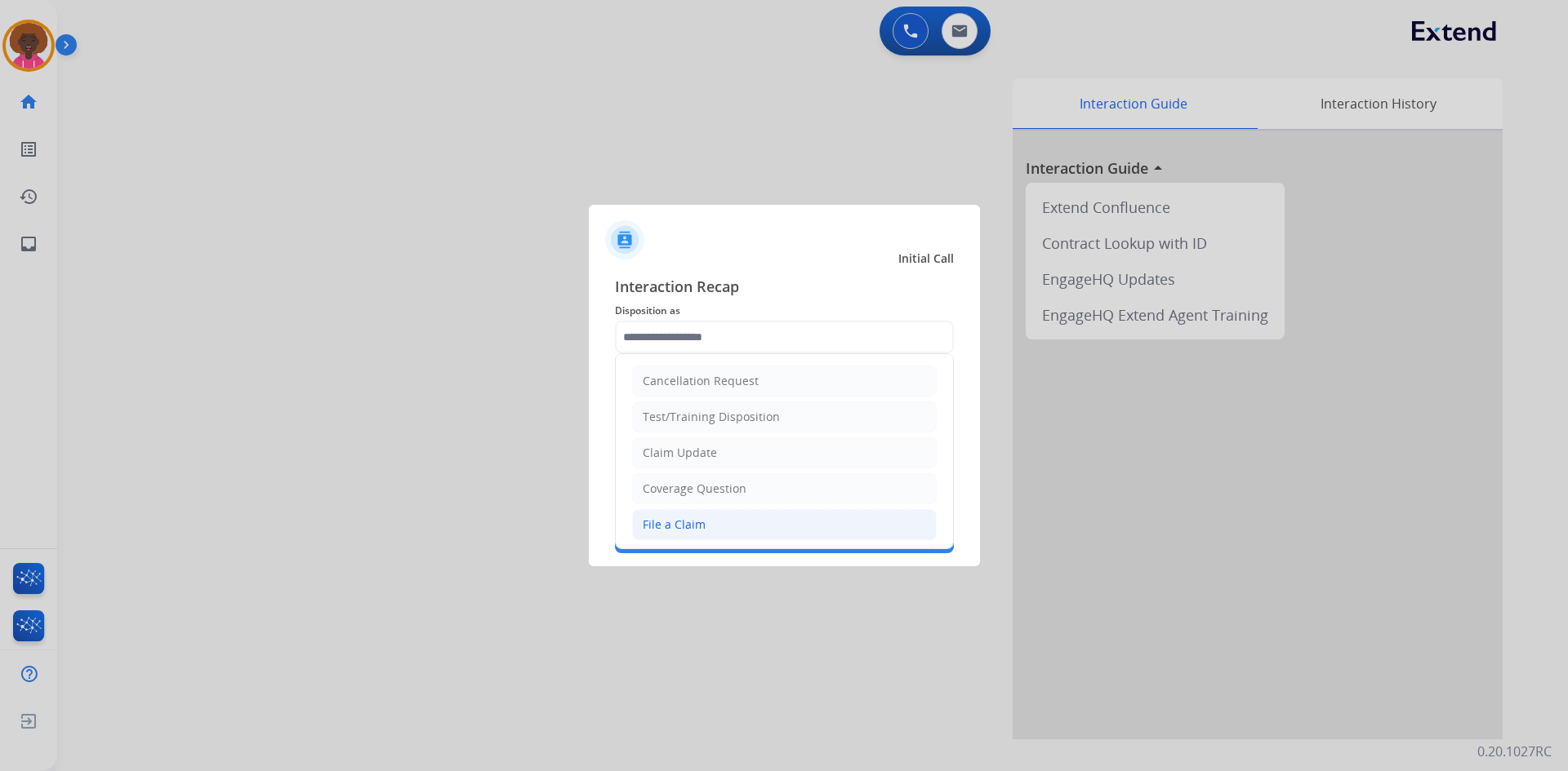
click at [701, 523] on div "File a Claim" at bounding box center [673, 525] width 63 height 16
type input "**********"
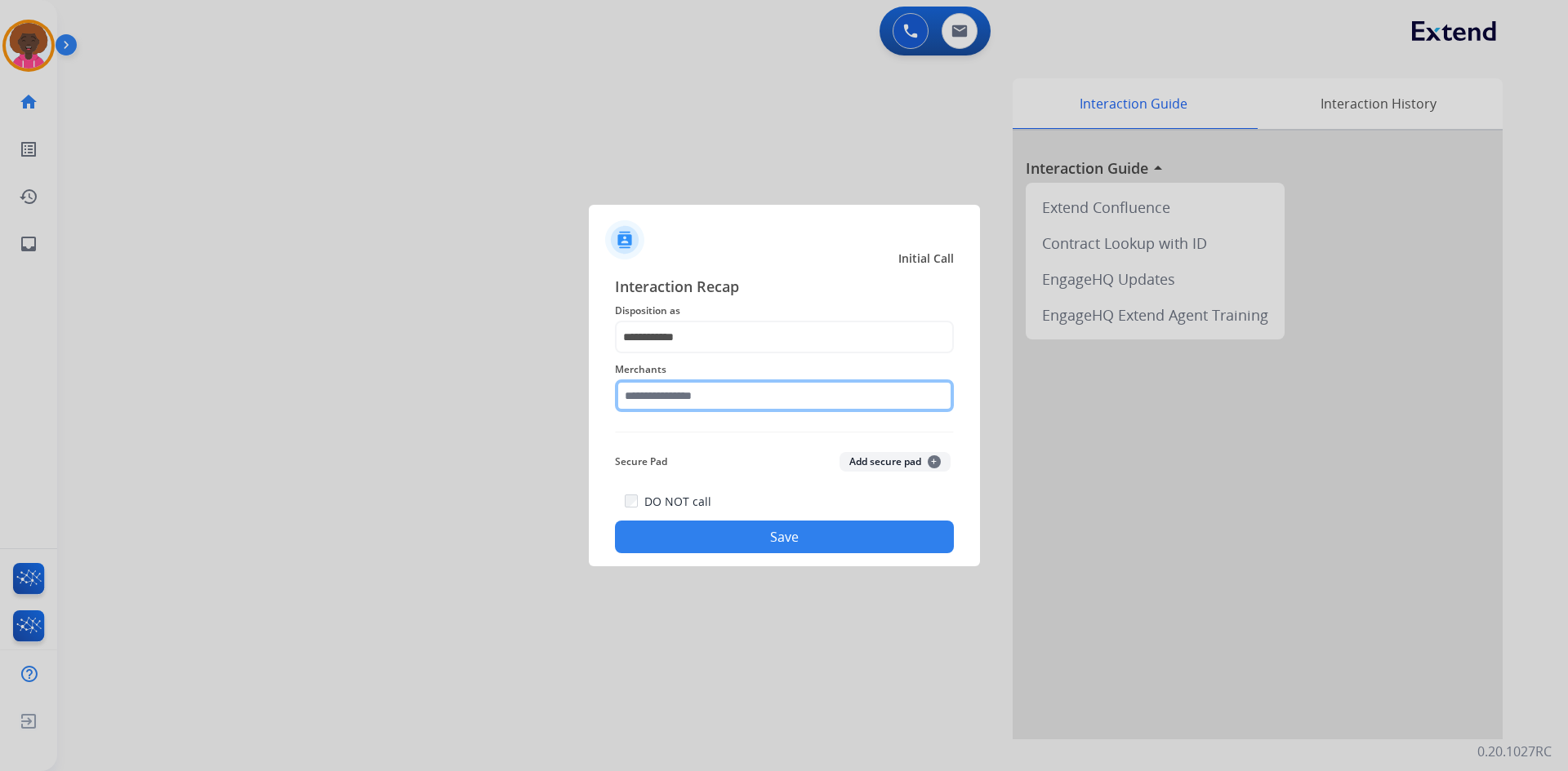
click at [670, 409] on input "text" at bounding box center [784, 396] width 339 height 33
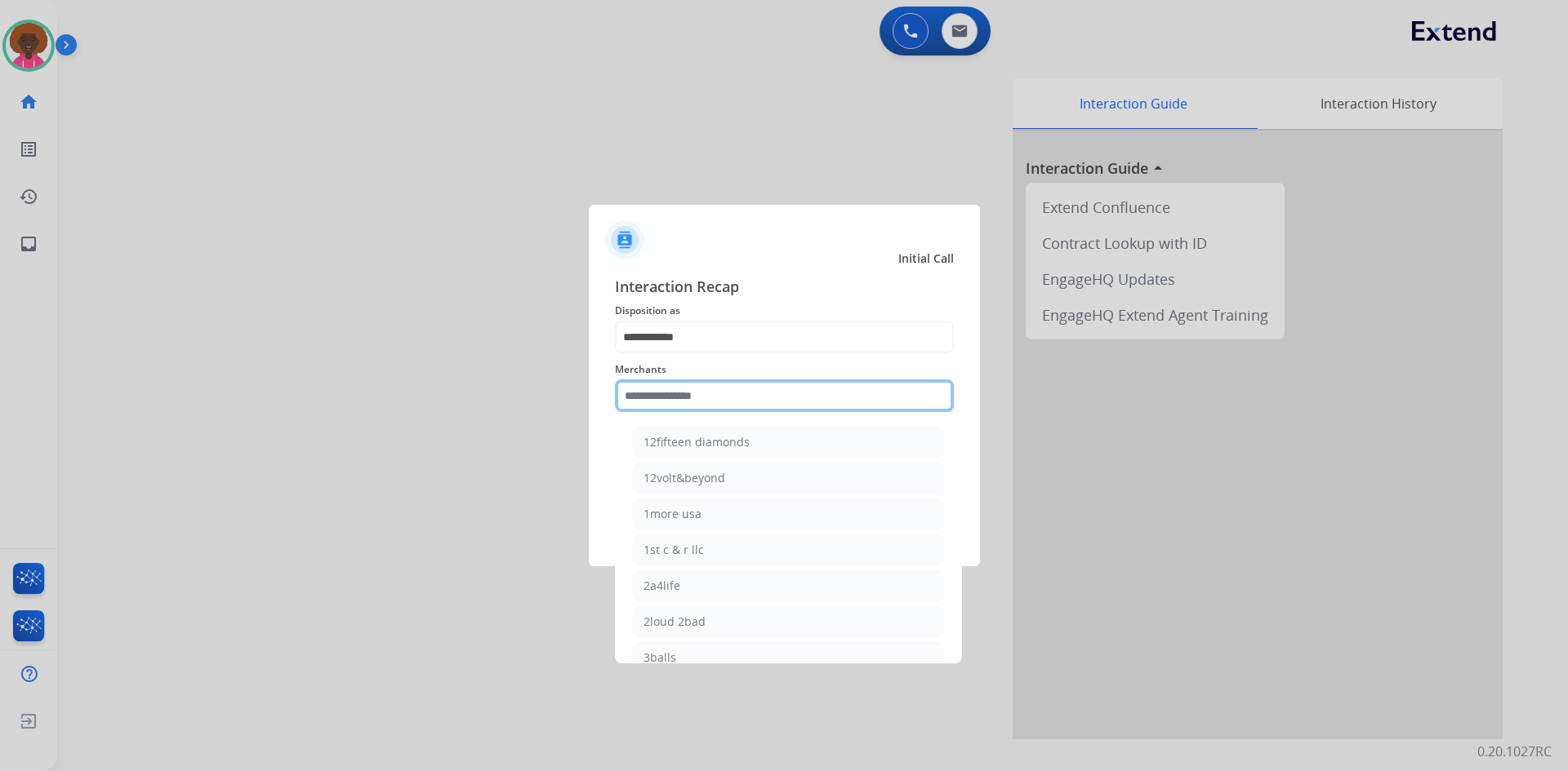
click at [705, 402] on input "text" at bounding box center [784, 396] width 339 height 33
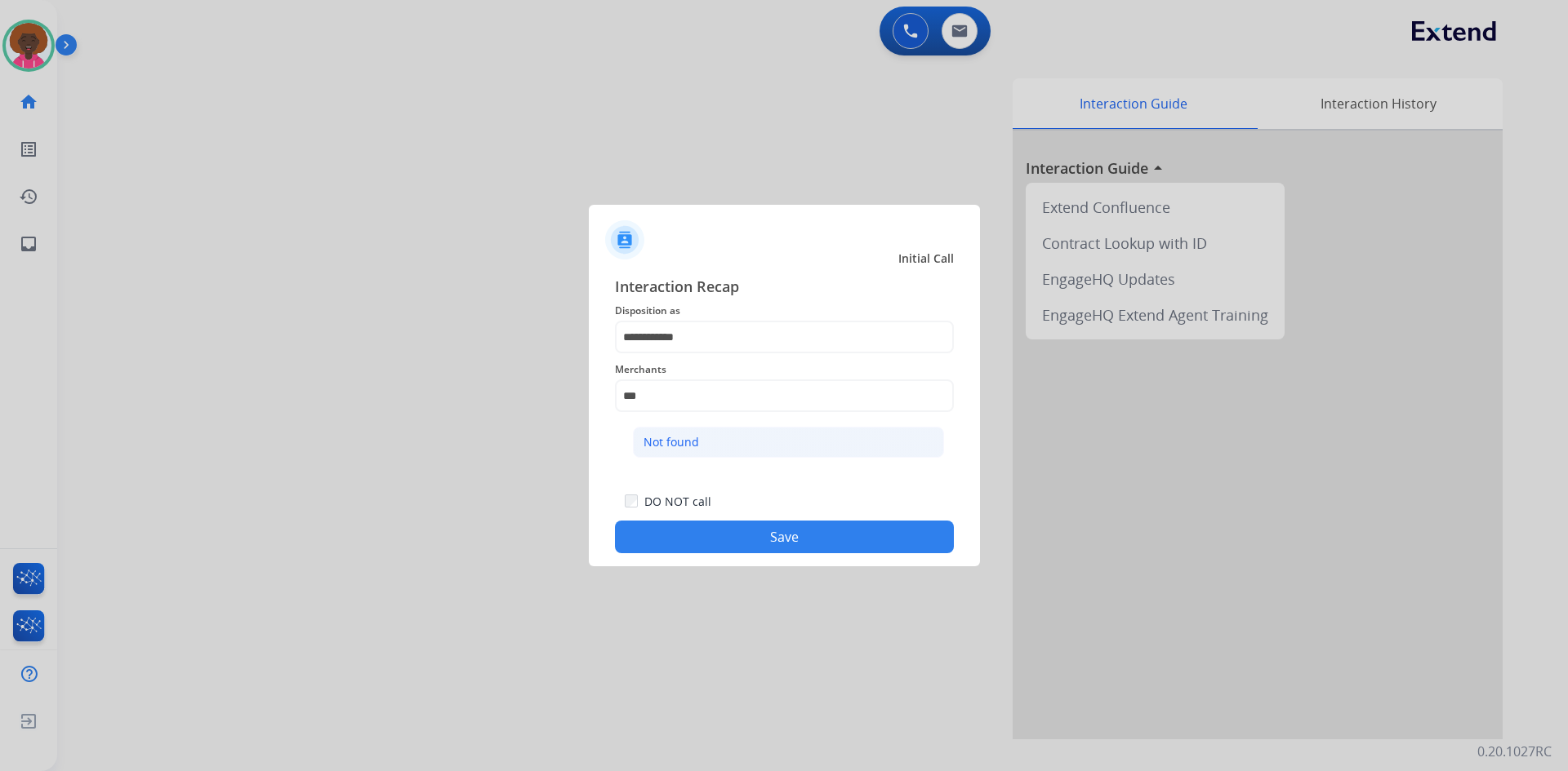
click at [718, 435] on li "Not found" at bounding box center [788, 442] width 311 height 31
type input "*********"
click at [812, 579] on div at bounding box center [784, 385] width 1568 height 771
click at [836, 544] on button "Save" at bounding box center [784, 537] width 339 height 33
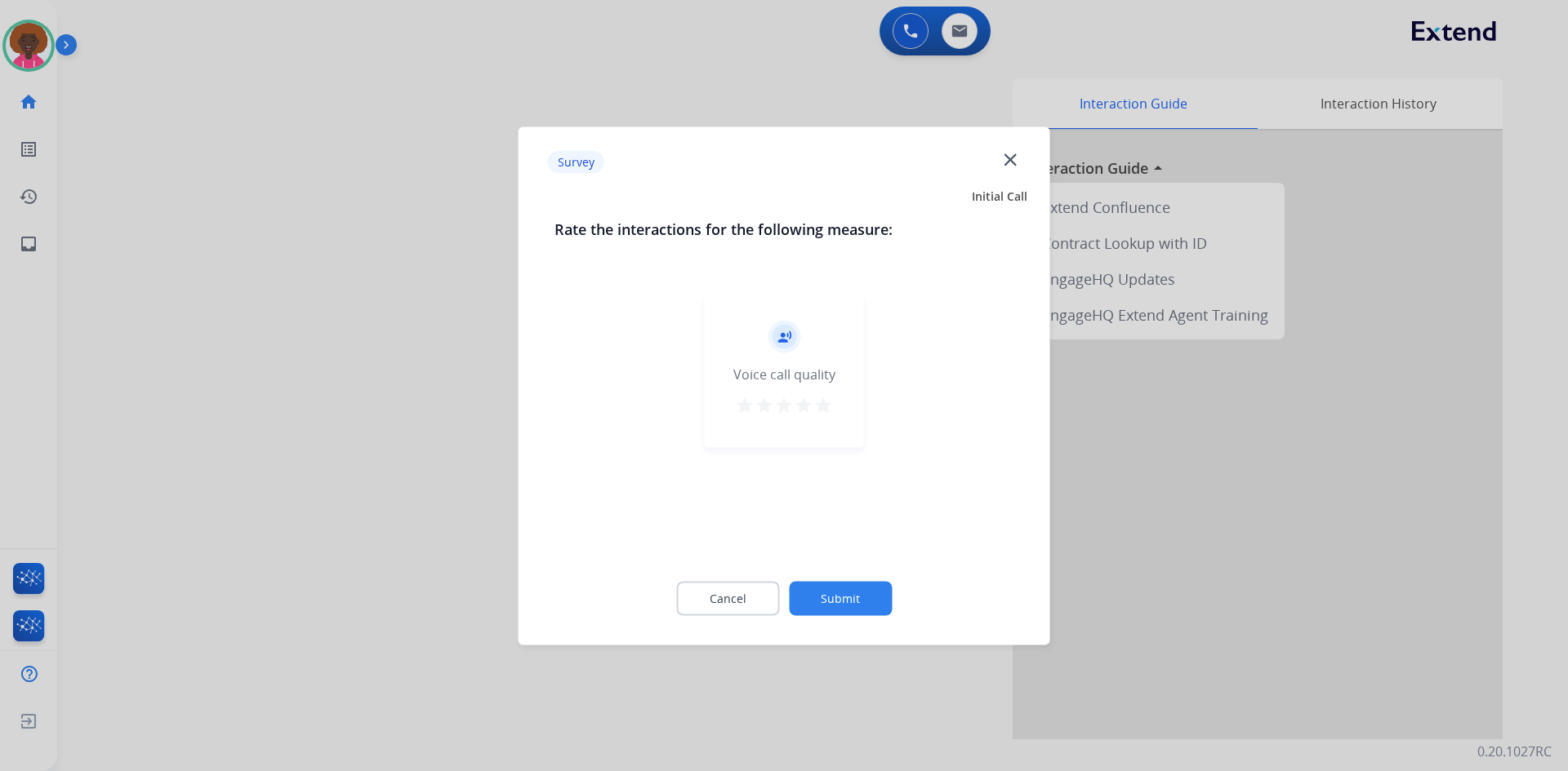
click at [826, 403] on mat-icon "star" at bounding box center [823, 404] width 19 height 19
click at [838, 598] on button "Submit" at bounding box center [840, 598] width 102 height 34
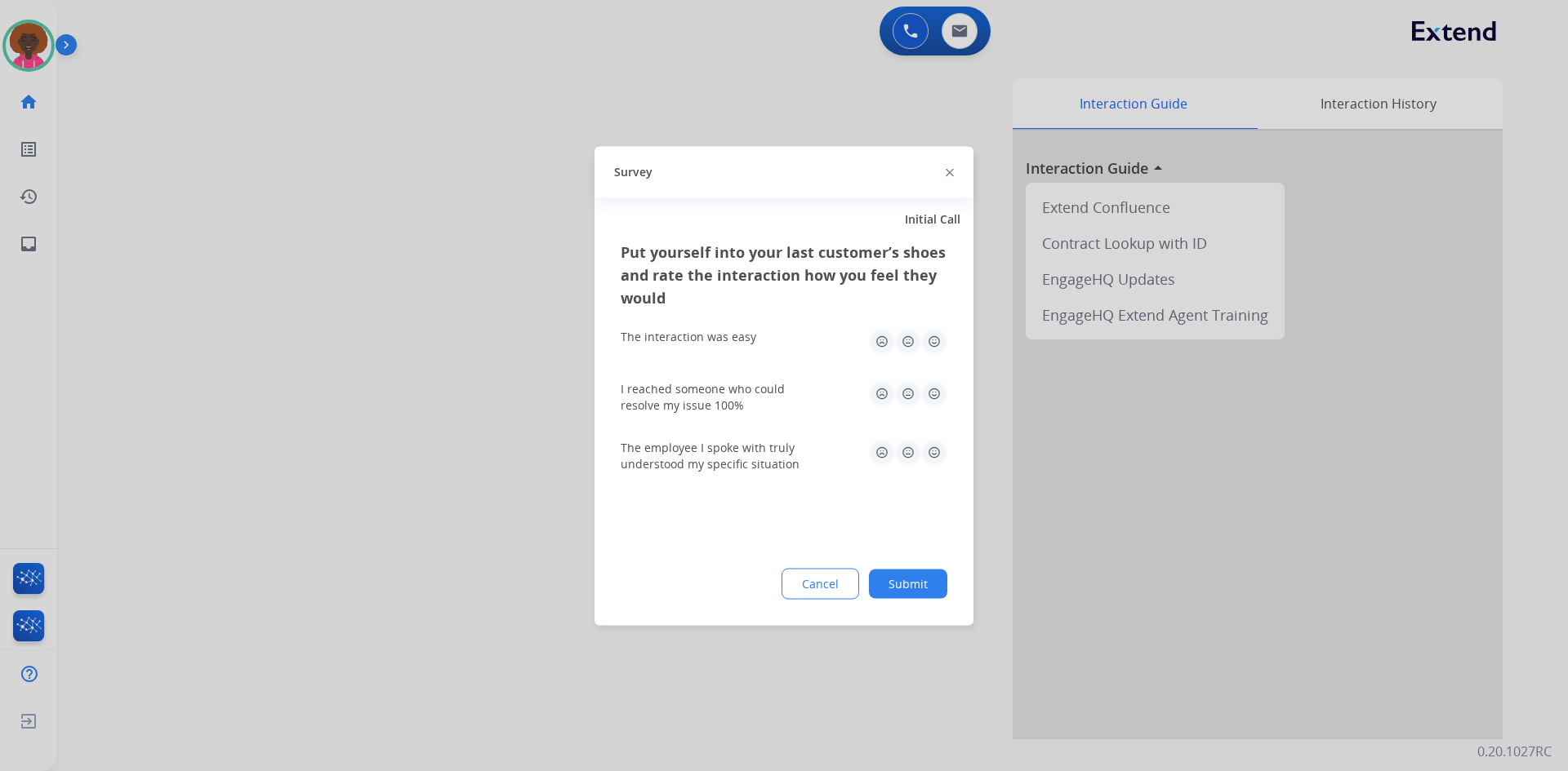
click at [934, 339] on img at bounding box center [935, 342] width 27 height 26
click at [929, 393] on img at bounding box center [935, 394] width 27 height 26
drag, startPoint x: 925, startPoint y: 450, endPoint x: 925, endPoint y: 465, distance: 15.0
click at [926, 451] on img at bounding box center [935, 452] width 27 height 26
click at [900, 600] on div "Put yourself into your last customer’s shoes and rate the interaction how you f…" at bounding box center [784, 433] width 379 height 385
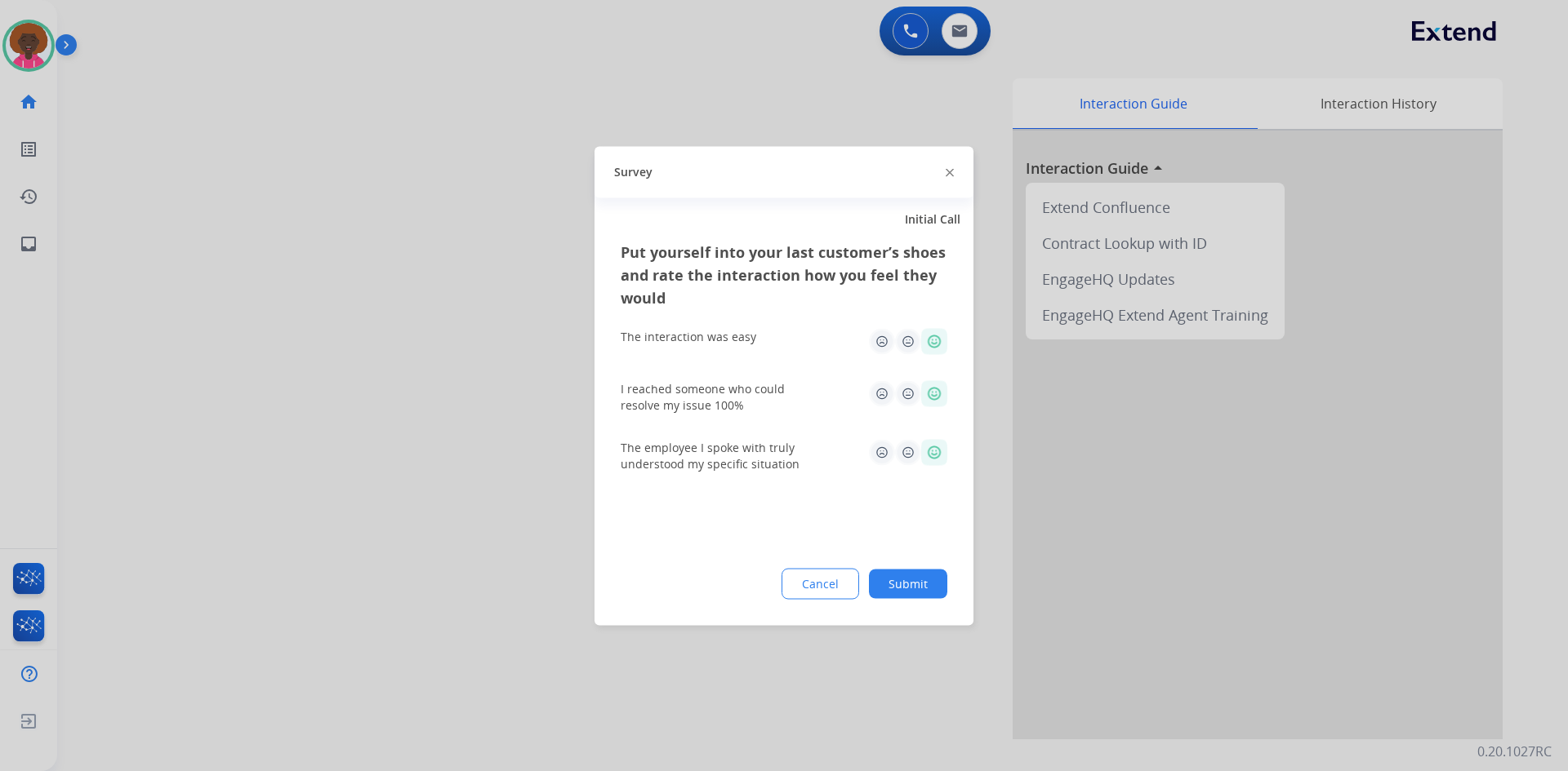
click at [925, 575] on button "Submit" at bounding box center [907, 583] width 79 height 29
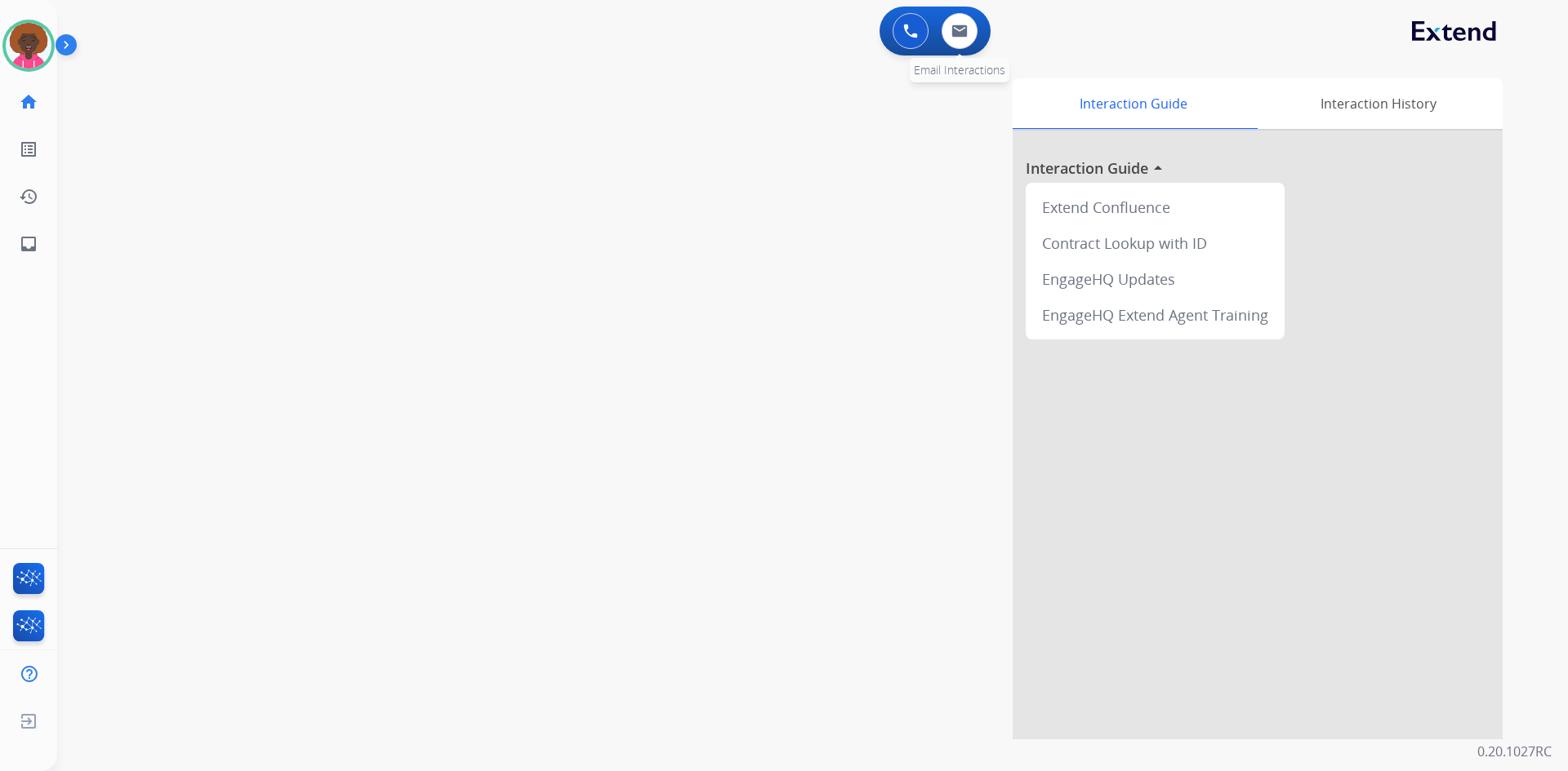
click at [981, 28] on div "0 Email Interactions" at bounding box center [958, 31] width 49 height 36
click at [972, 29] on button at bounding box center [959, 31] width 36 height 36
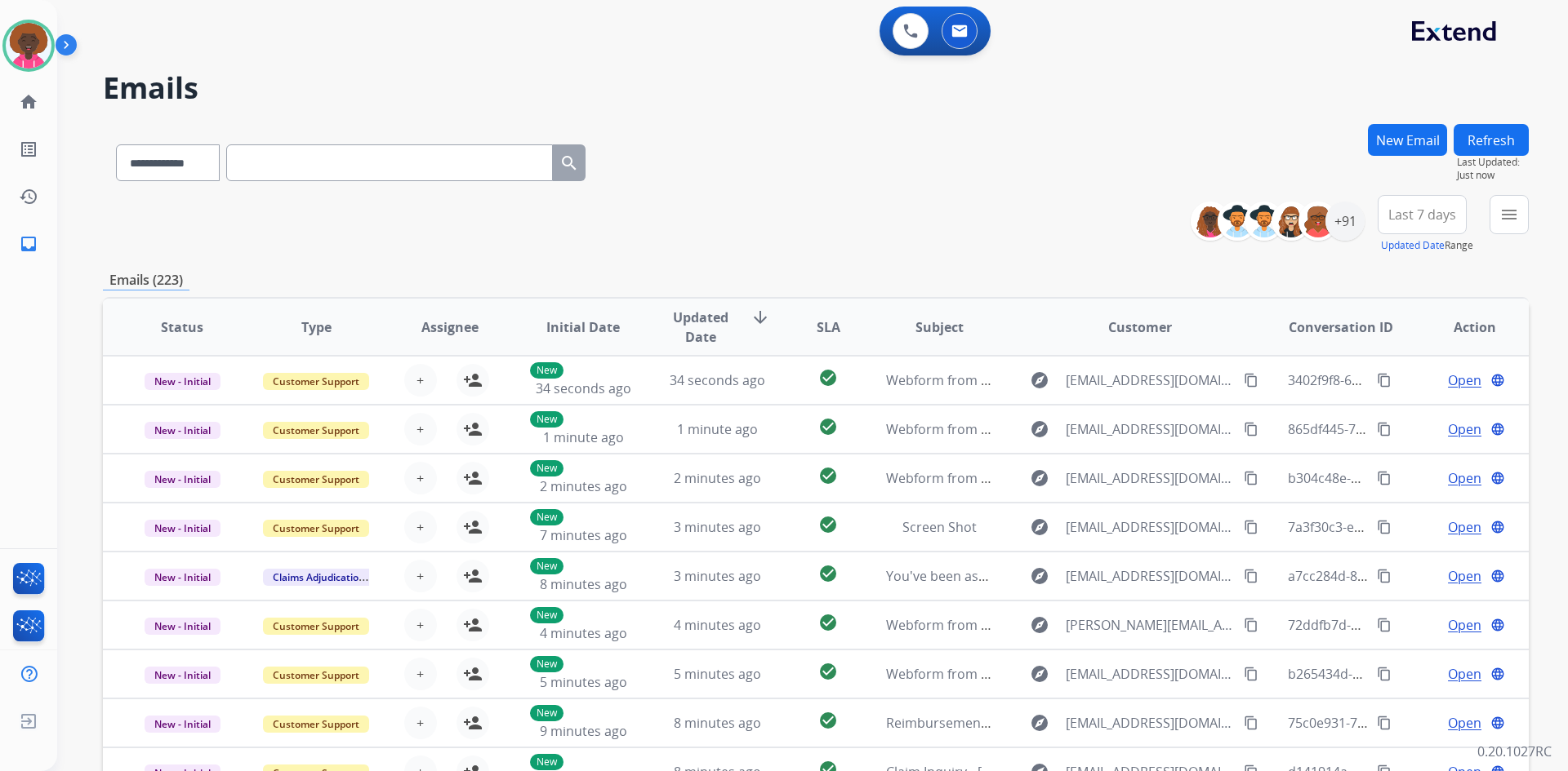
click at [1366, 229] on div "**********" at bounding box center [1365, 224] width 326 height 59
click at [1342, 227] on div "+91" at bounding box center [1345, 221] width 39 height 39
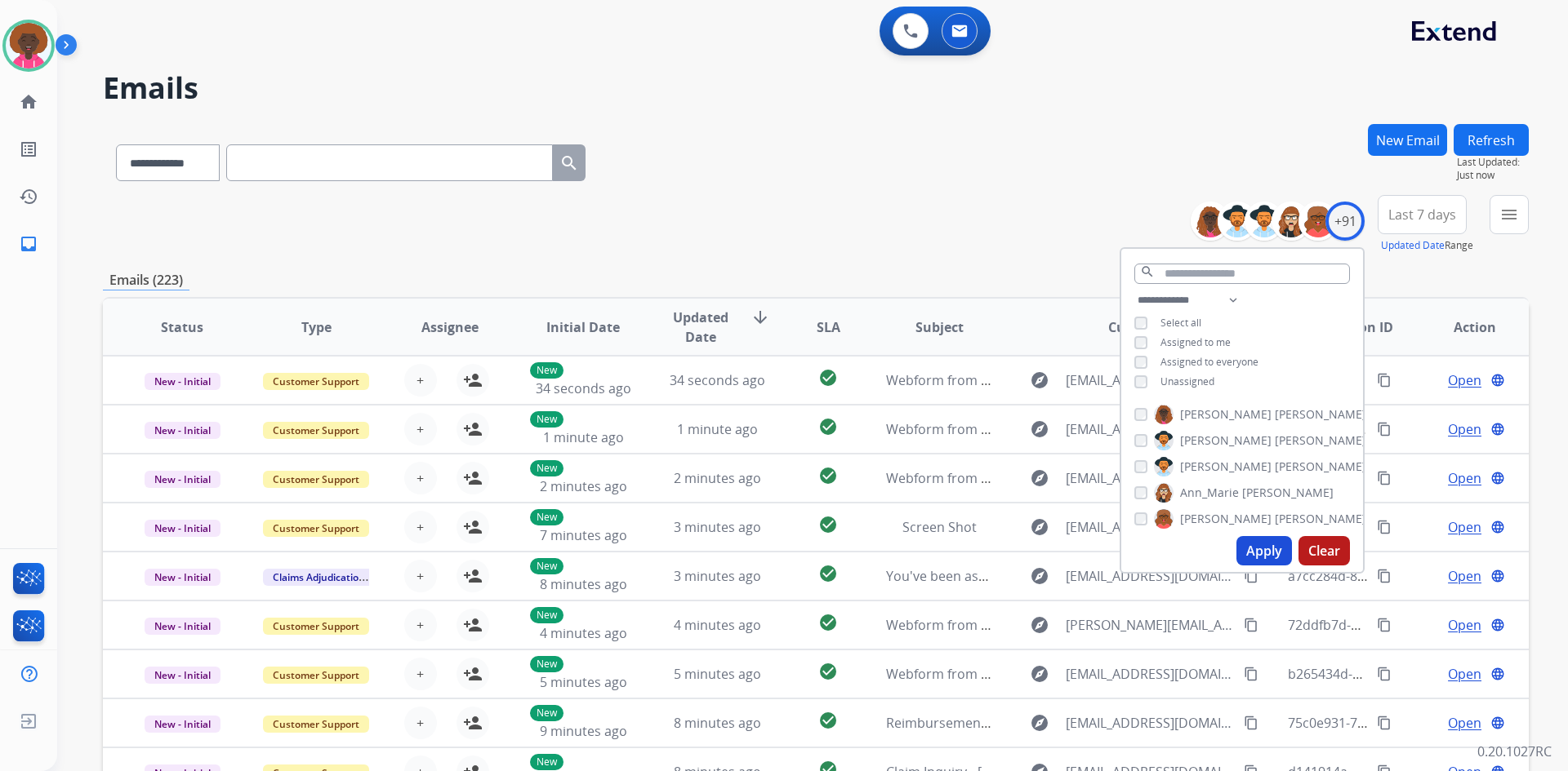
click at [1132, 380] on div "**********" at bounding box center [1242, 343] width 242 height 104
click at [1245, 561] on button "Apply" at bounding box center [1263, 550] width 56 height 29
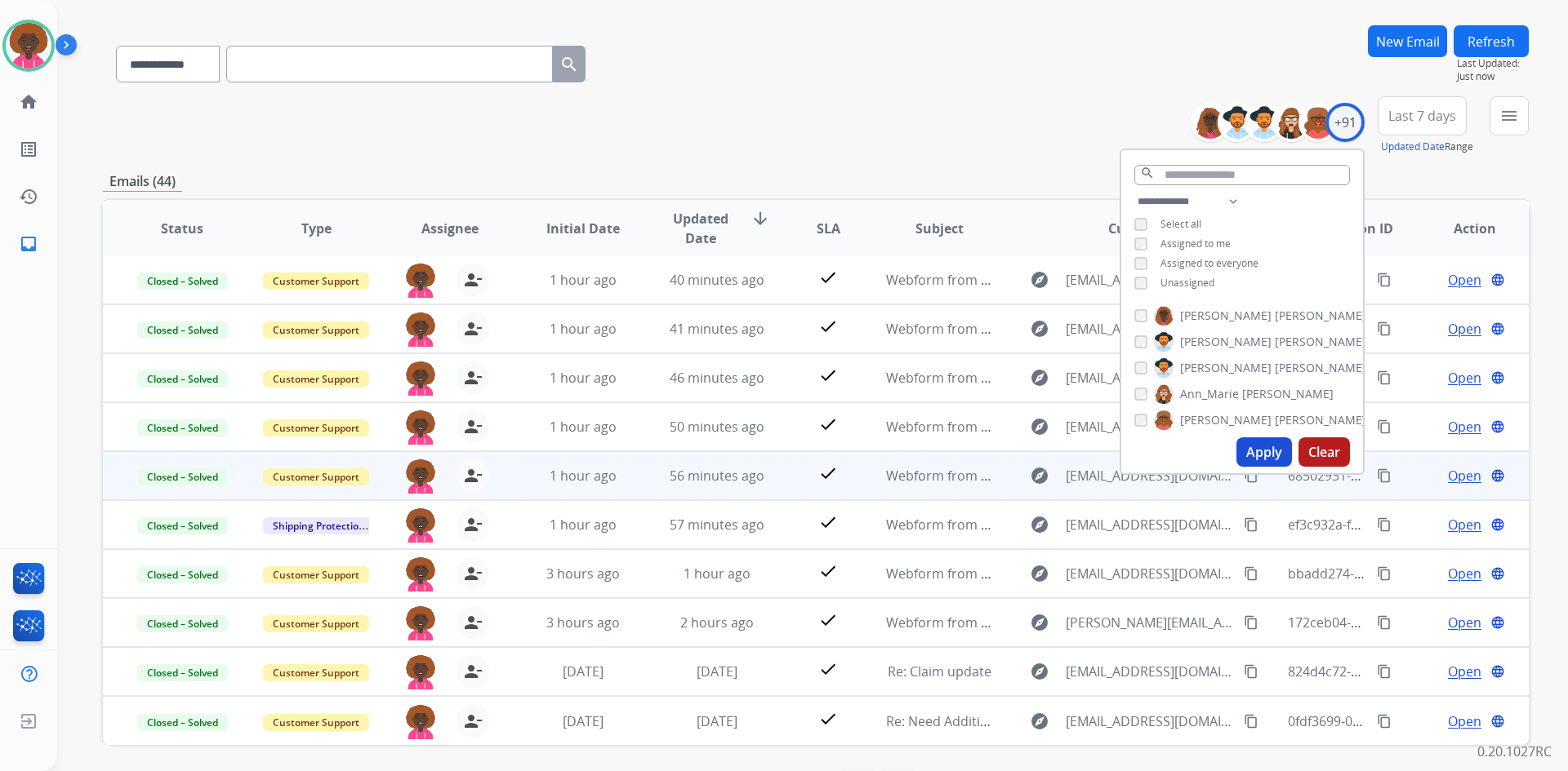
scroll to position [157, 0]
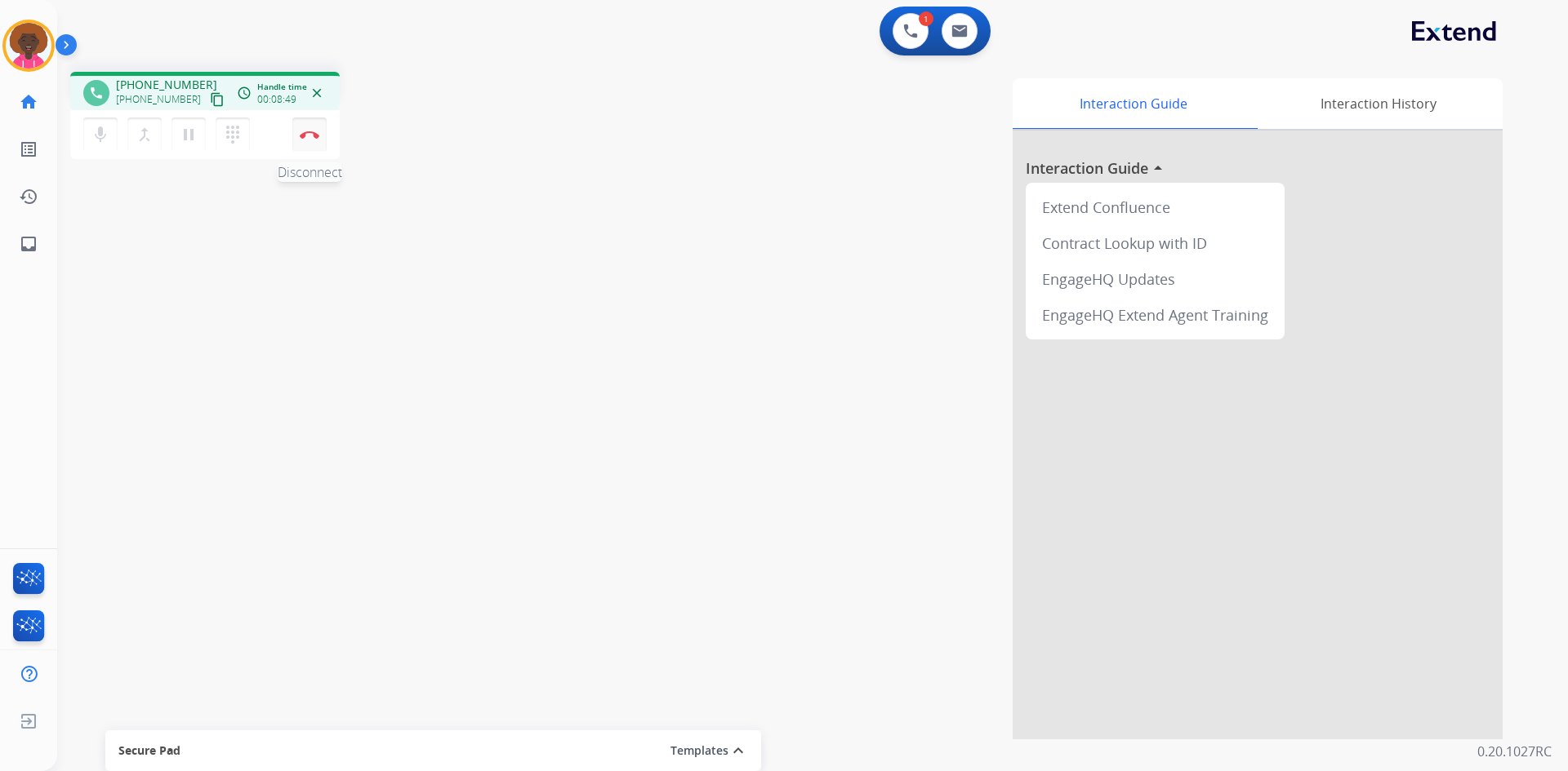
click at [310, 141] on button "Disconnect" at bounding box center [309, 134] width 34 height 34
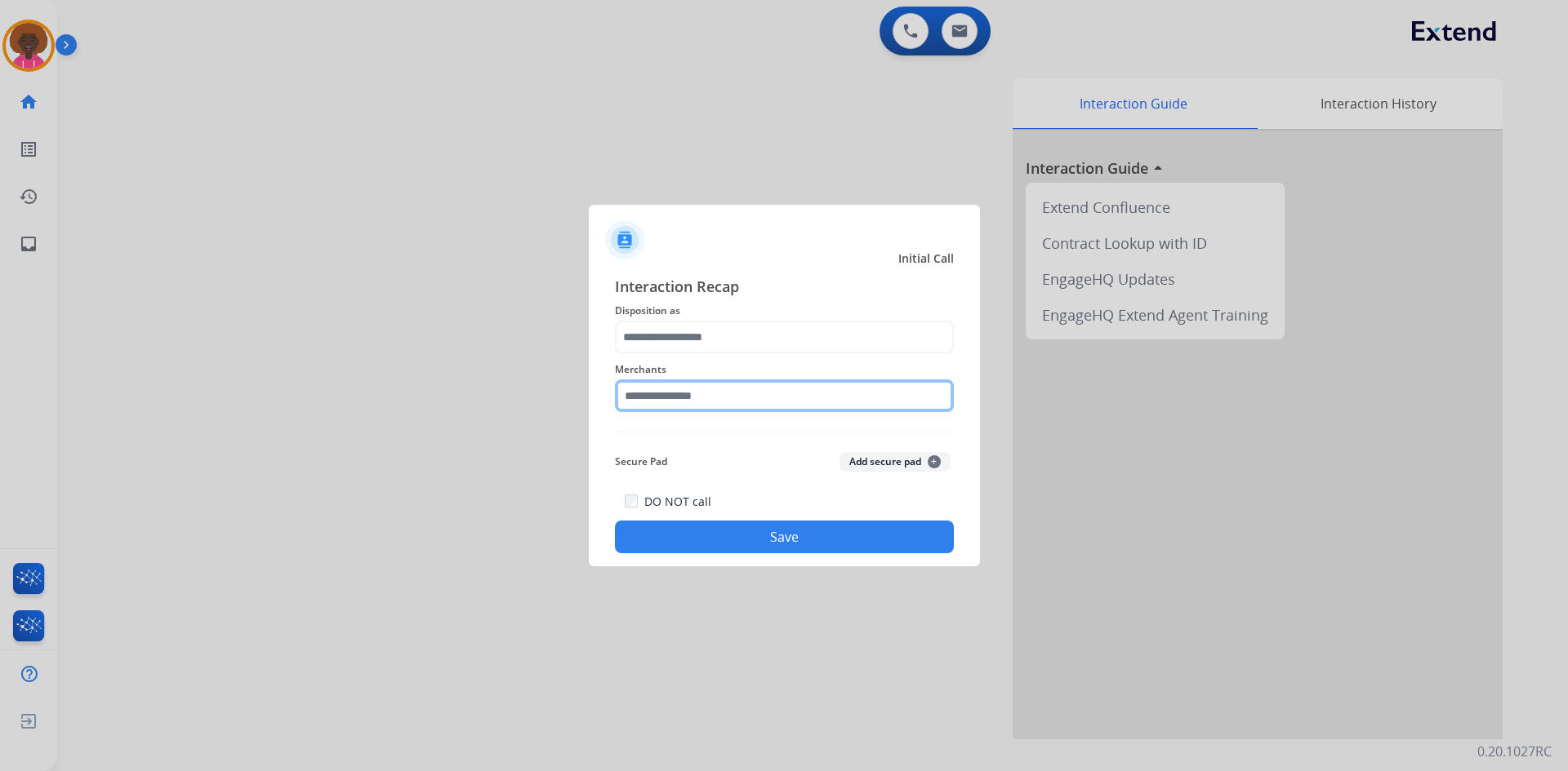
click at [663, 404] on input "text" at bounding box center [784, 396] width 339 height 33
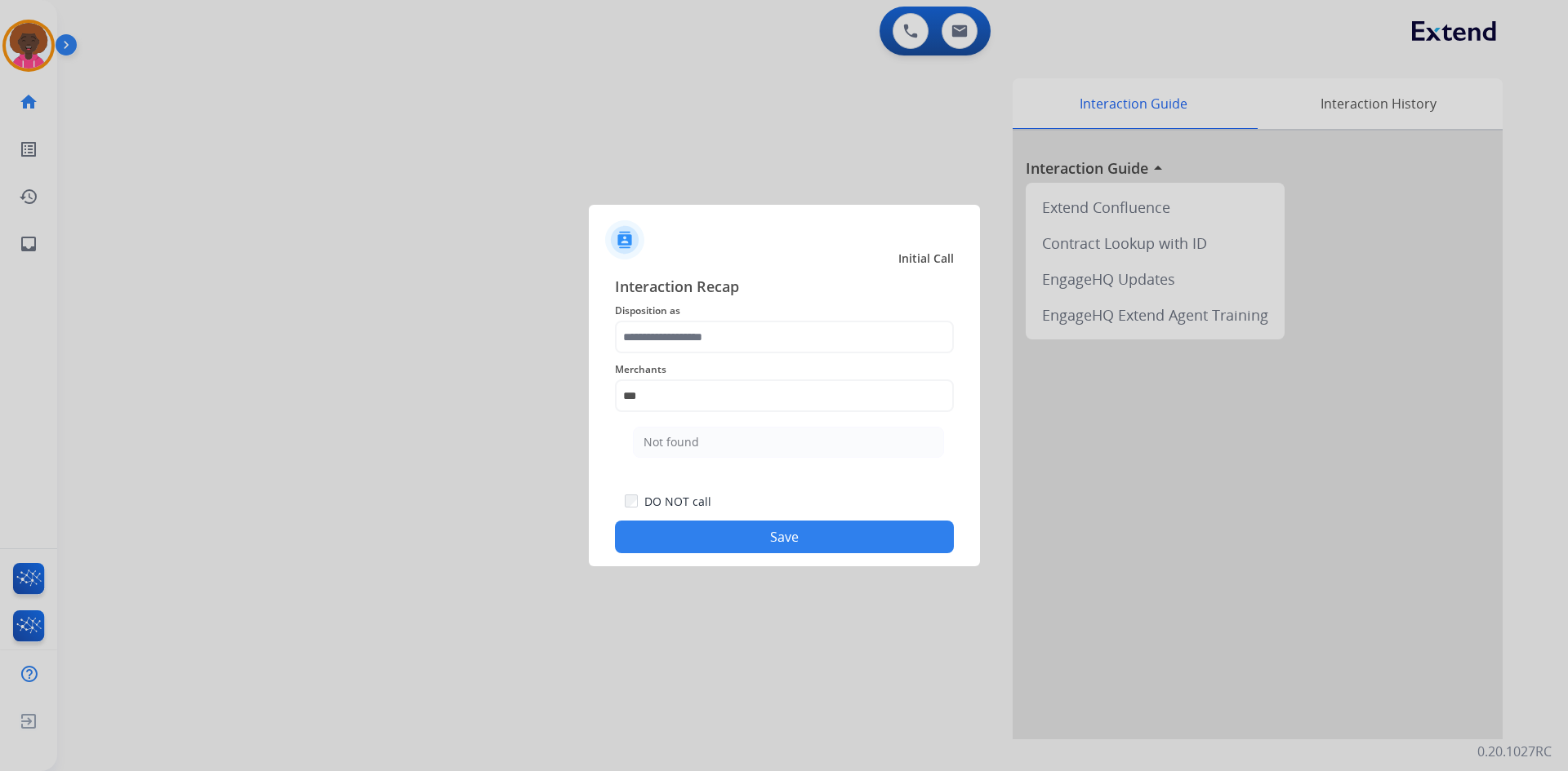
click at [661, 463] on ul "Not found" at bounding box center [788, 446] width 321 height 56
click at [664, 441] on div "Not found" at bounding box center [670, 442] width 56 height 16
type input "*********"
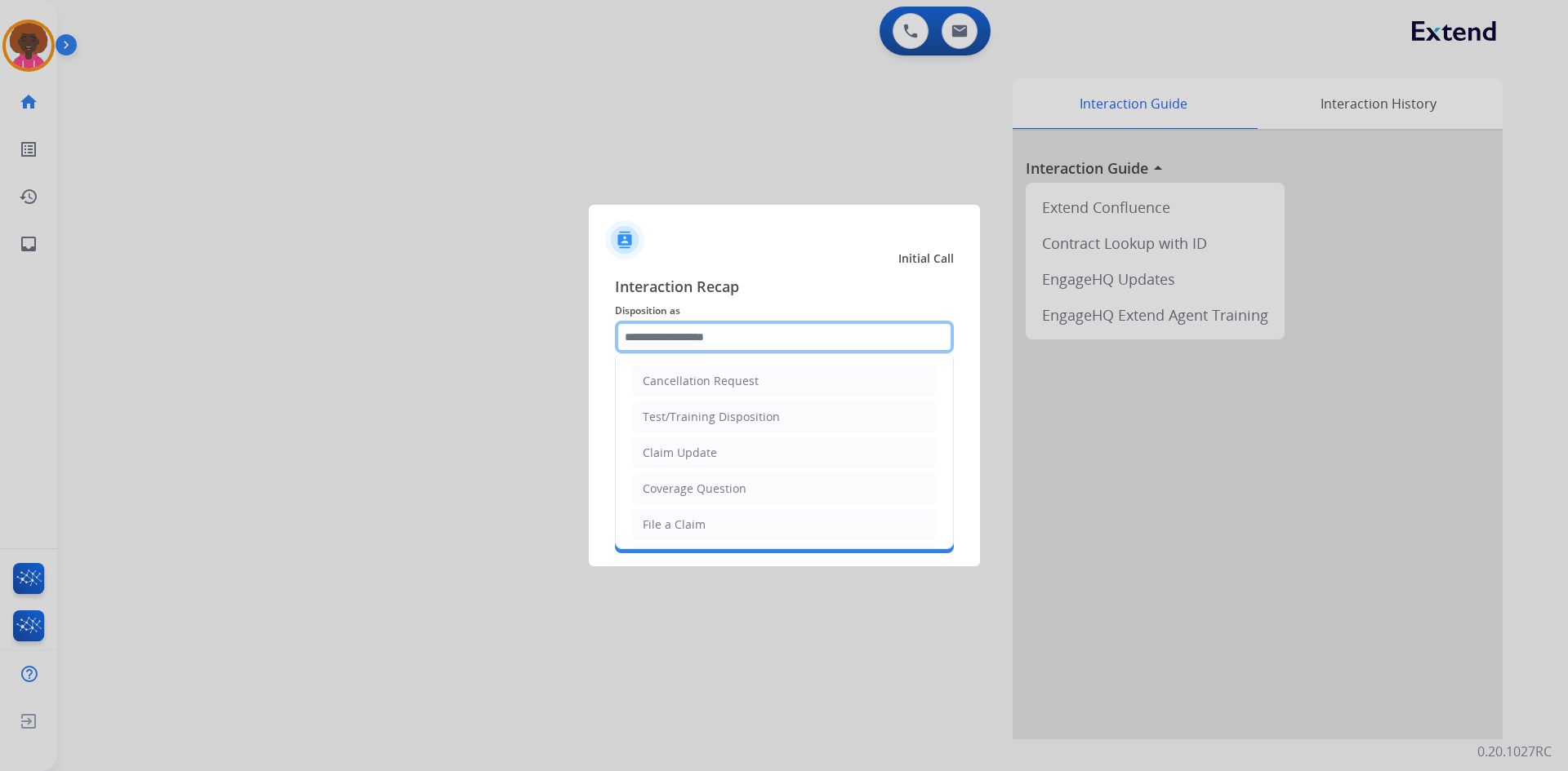
click at [675, 347] on input "text" at bounding box center [784, 336] width 339 height 33
click at [697, 522] on div "File a Claim" at bounding box center [673, 525] width 63 height 16
type input "**********"
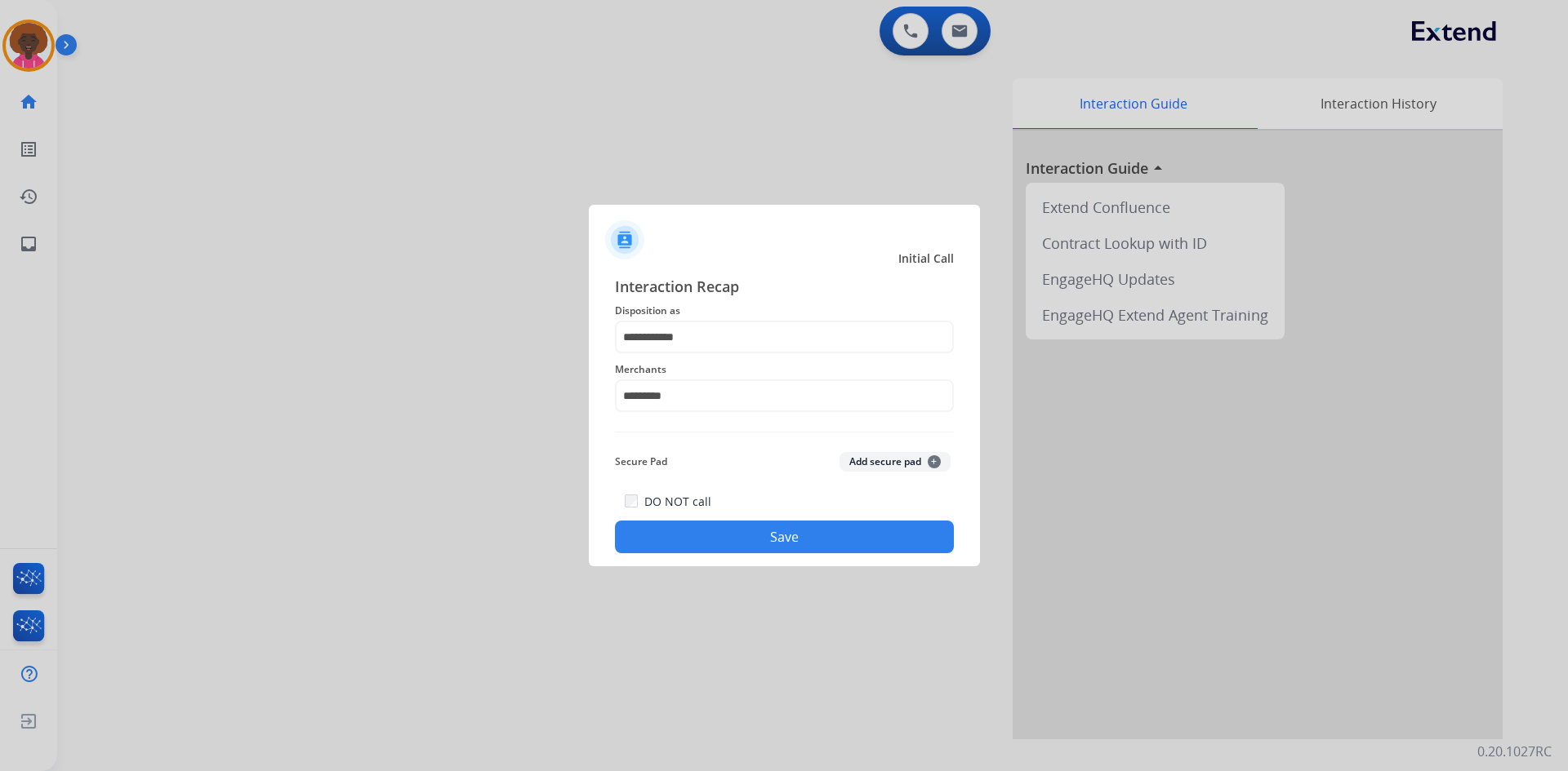
click at [798, 527] on button "Save" at bounding box center [784, 537] width 339 height 33
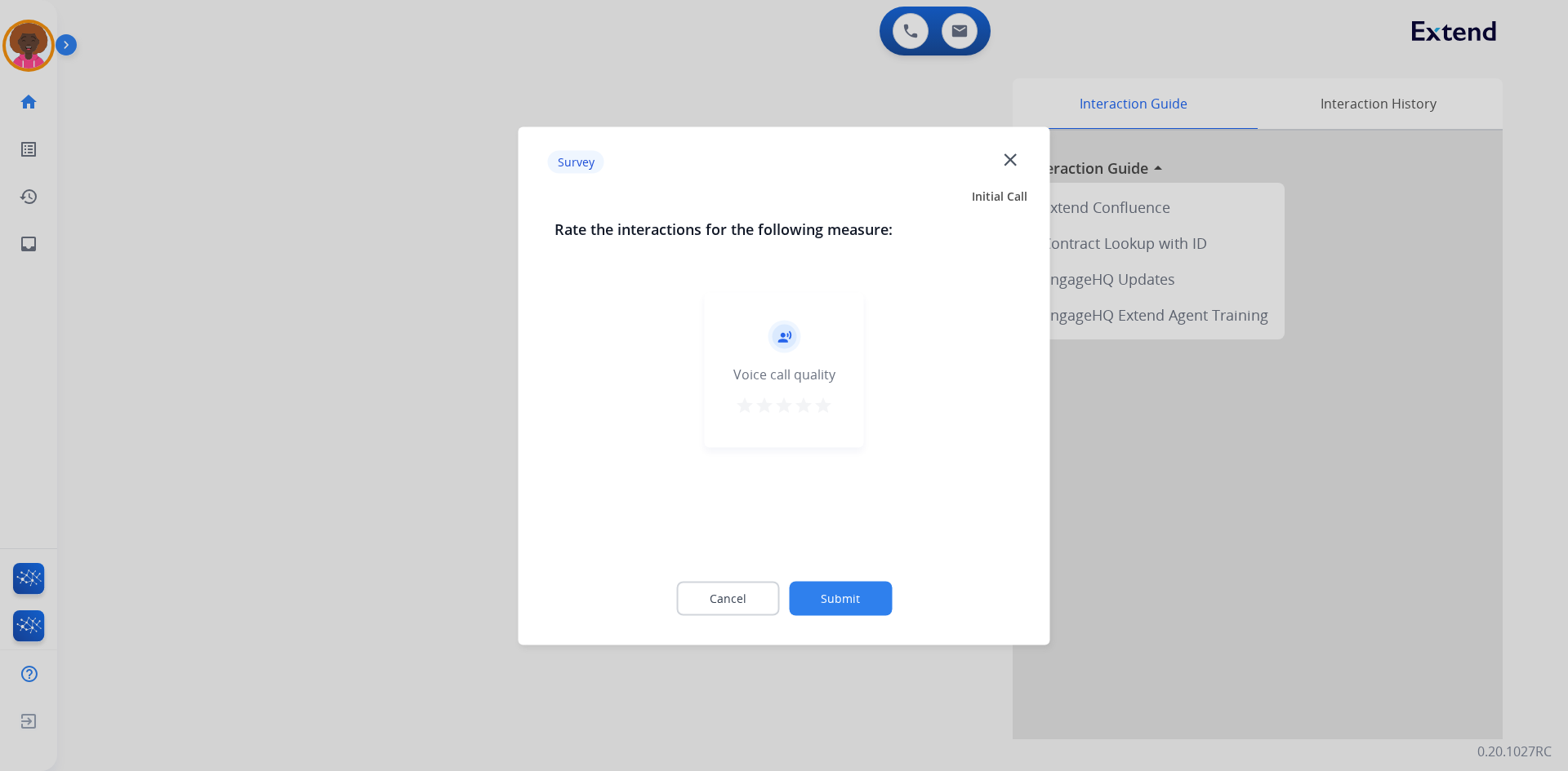
click at [828, 412] on mat-icon "star" at bounding box center [823, 404] width 19 height 19
click at [839, 580] on div "Cancel Submit" at bounding box center [784, 598] width 459 height 73
click at [837, 587] on button "Submit" at bounding box center [840, 598] width 102 height 34
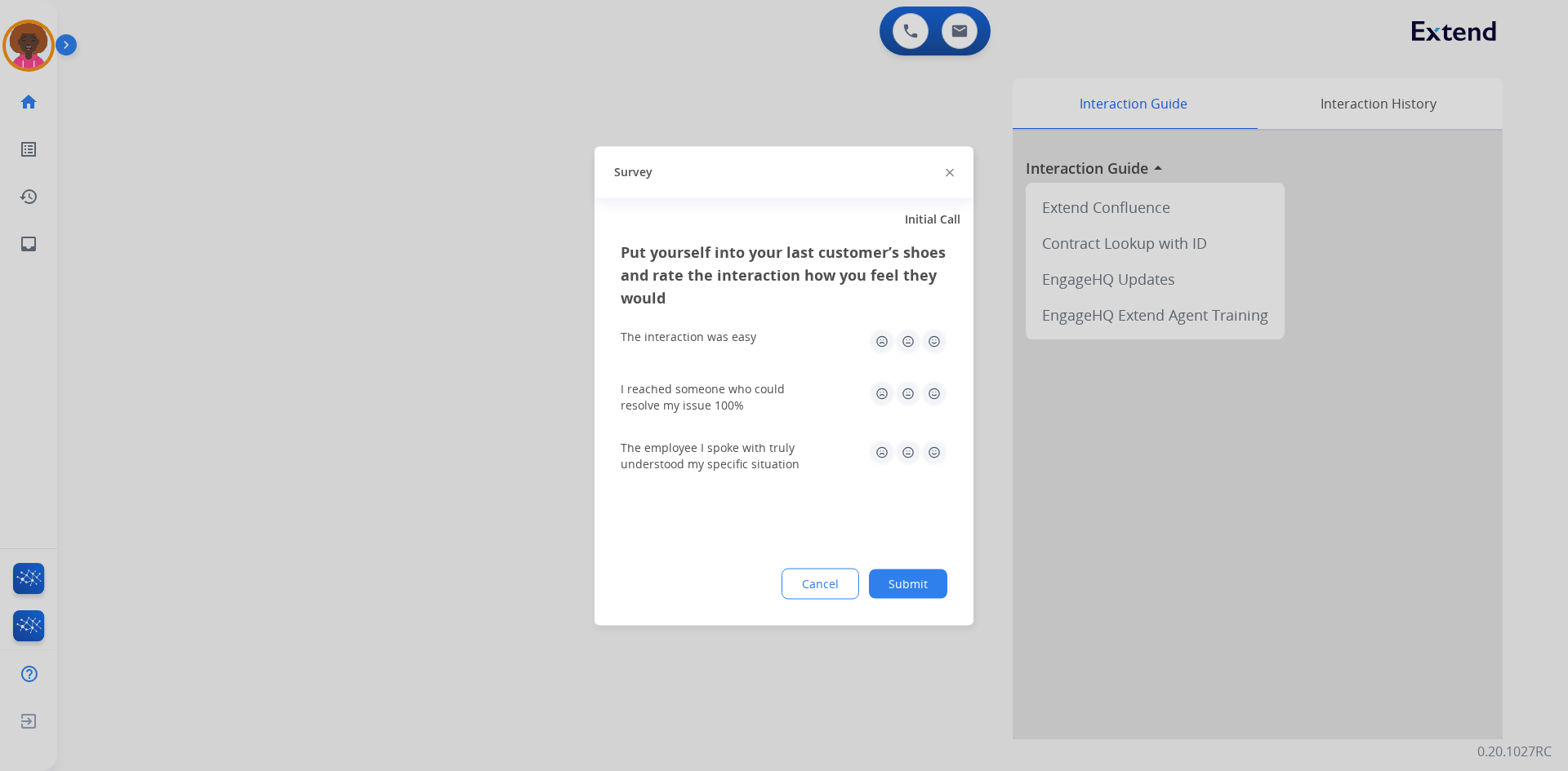
click at [925, 384] on img at bounding box center [935, 394] width 27 height 26
click at [939, 344] on img at bounding box center [935, 342] width 27 height 26
click at [930, 451] on img at bounding box center [935, 452] width 27 height 26
drag, startPoint x: 915, startPoint y: 559, endPoint x: 930, endPoint y: 563, distance: 15.5
click at [914, 559] on div "Put yourself into your last customer’s shoes and rate the interaction how you f…" at bounding box center [784, 433] width 379 height 385
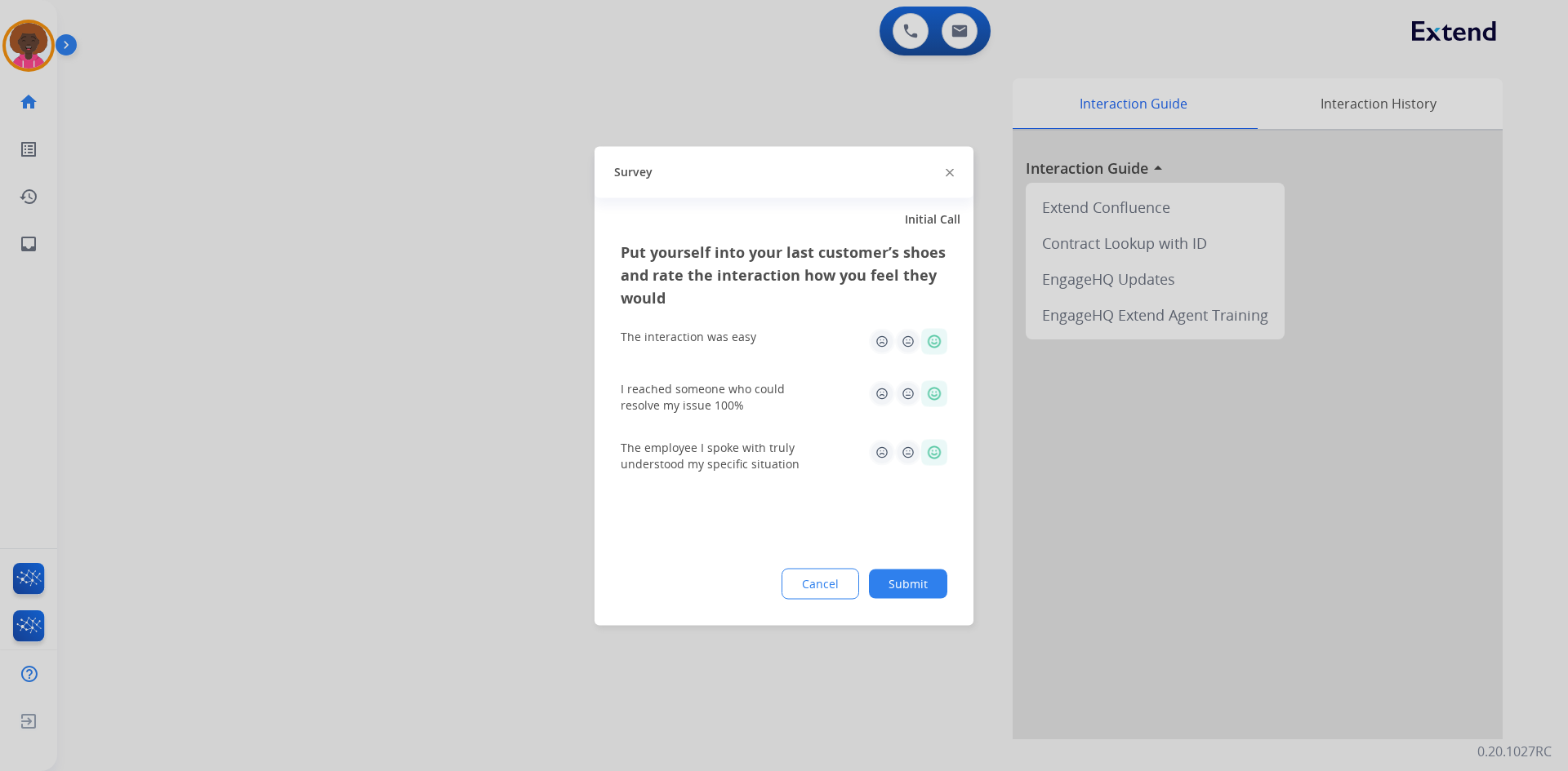
click at [932, 565] on div "Put yourself into your last customer’s shoes and rate the interaction how you f…" at bounding box center [784, 433] width 379 height 385
click at [916, 577] on button "Submit" at bounding box center [907, 583] width 79 height 29
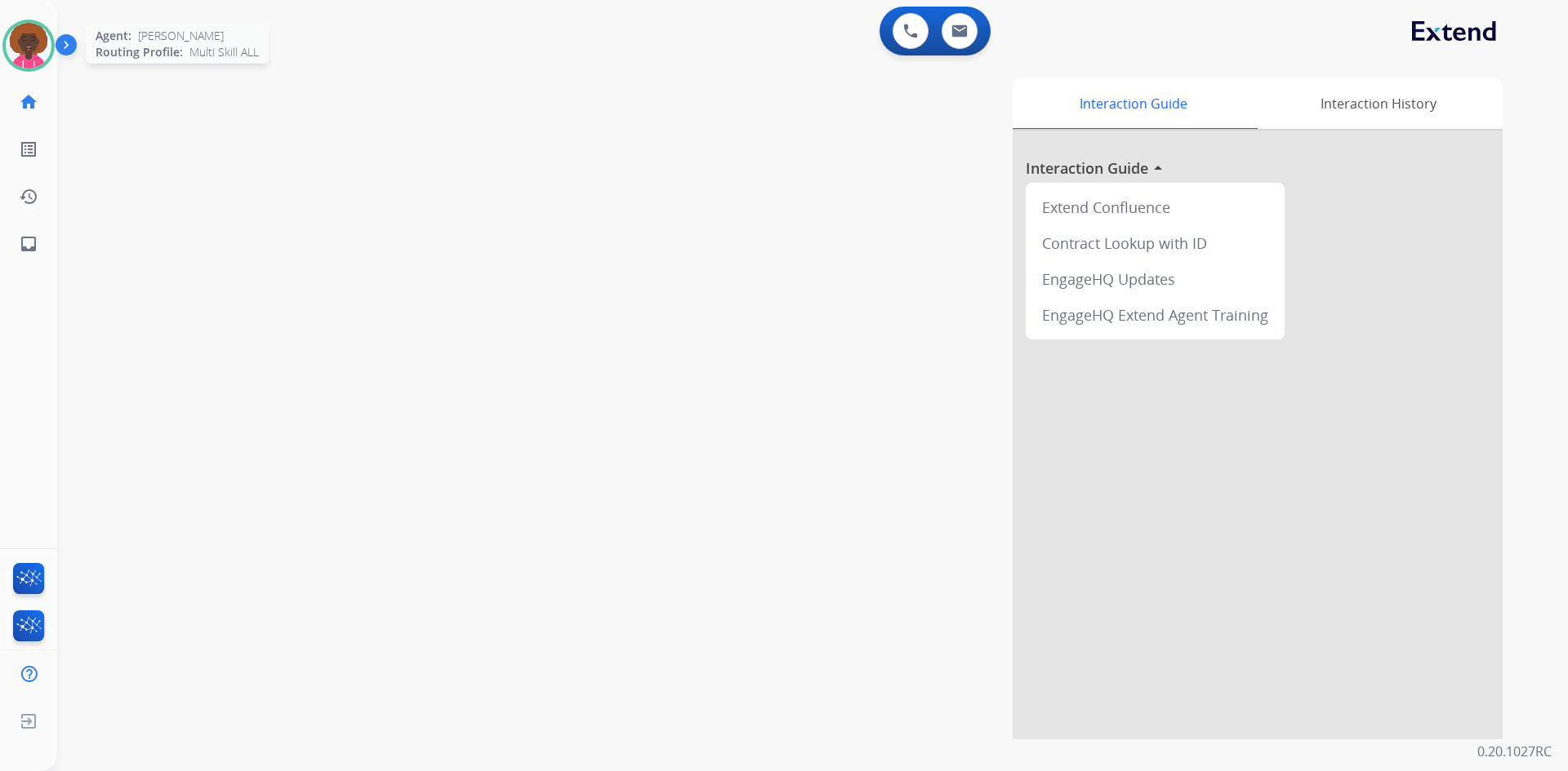
click at [5, 37] on div at bounding box center [28, 45] width 52 height 52
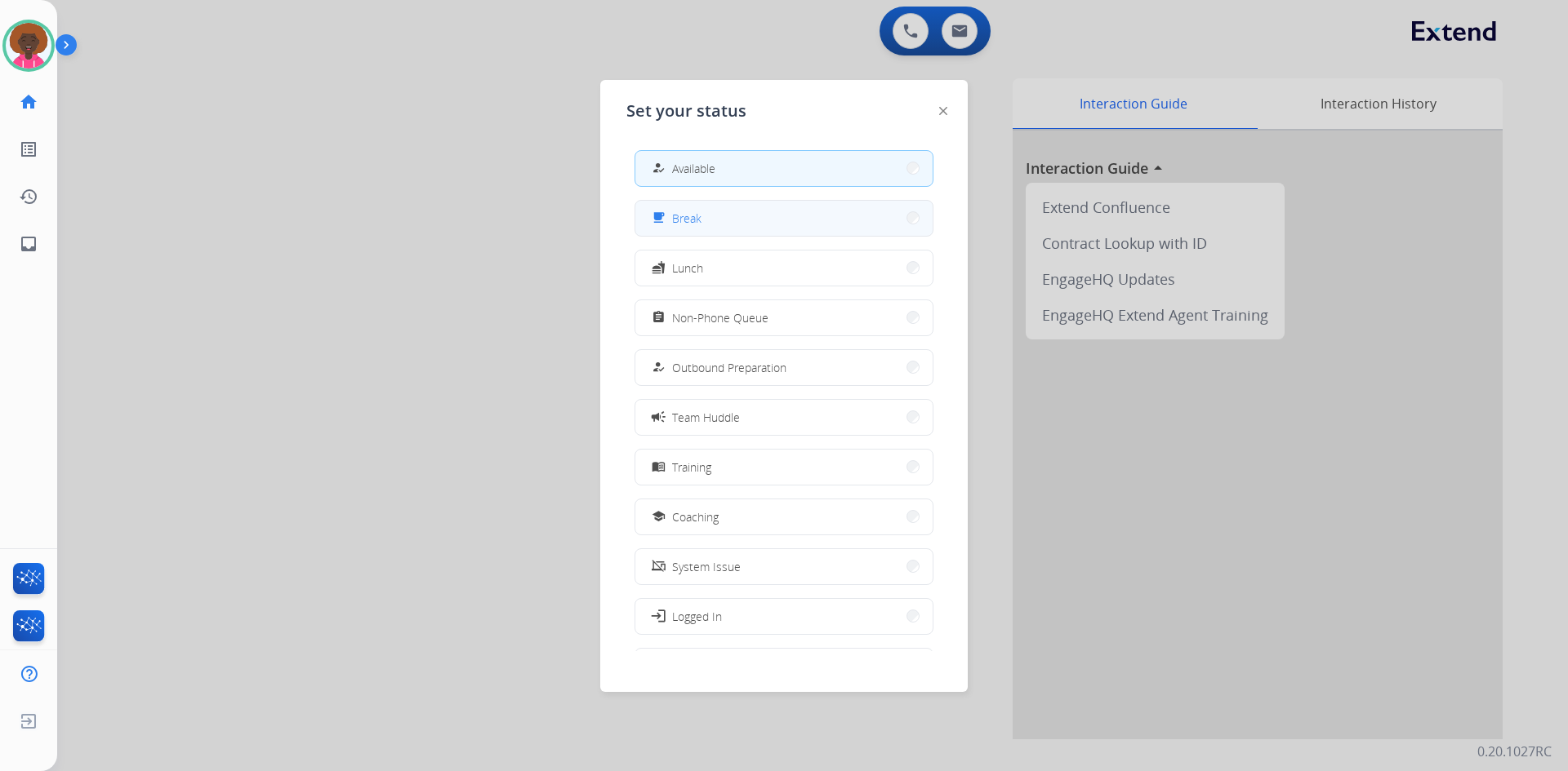
click at [840, 224] on button "free_breakfast Break" at bounding box center [784, 218] width 297 height 35
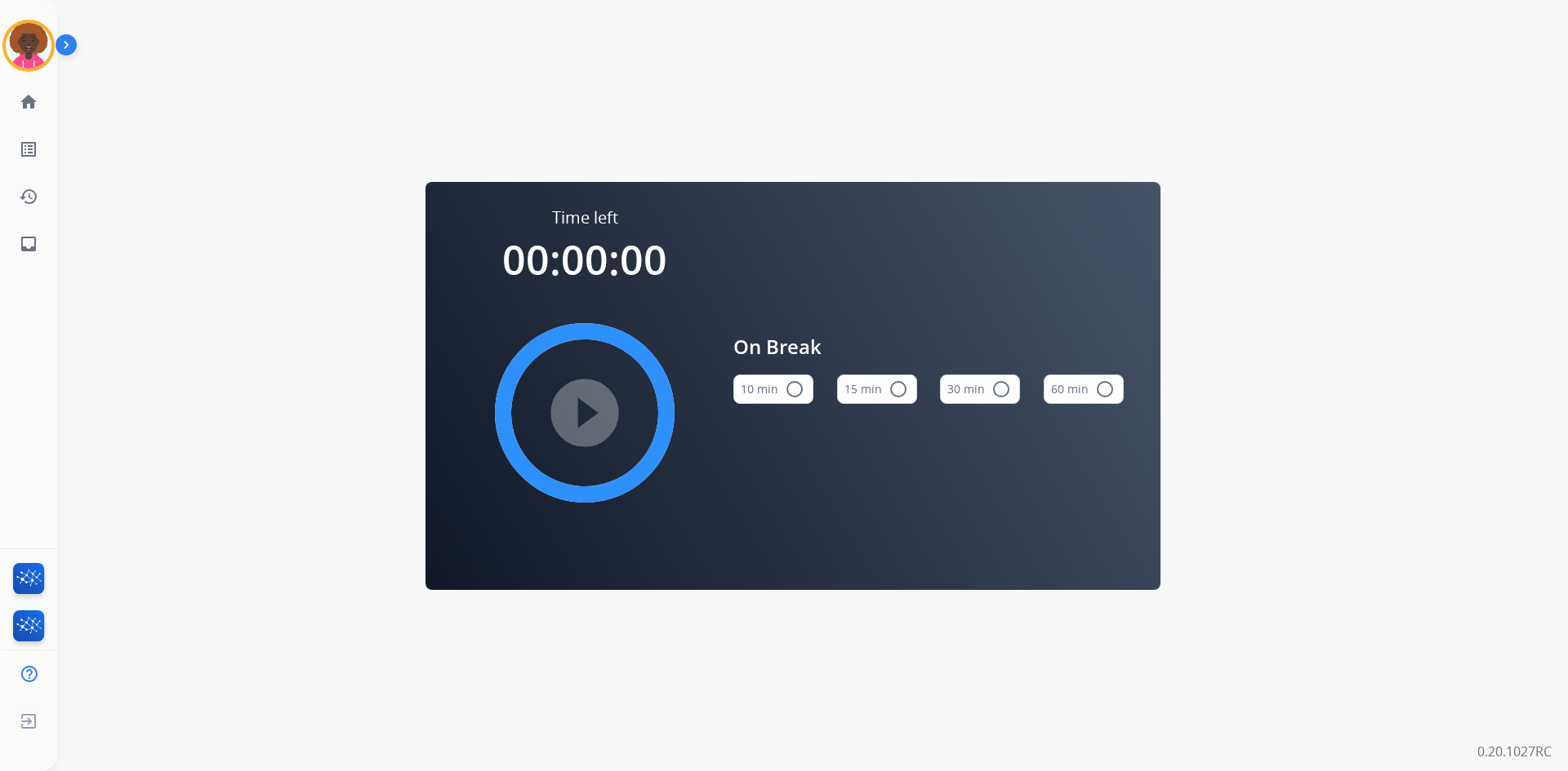
click at [885, 392] on button "15 min radio_button_unchecked" at bounding box center [876, 389] width 80 height 29
click at [595, 404] on mat-icon "play_circle_filled" at bounding box center [585, 413] width 19 height 19
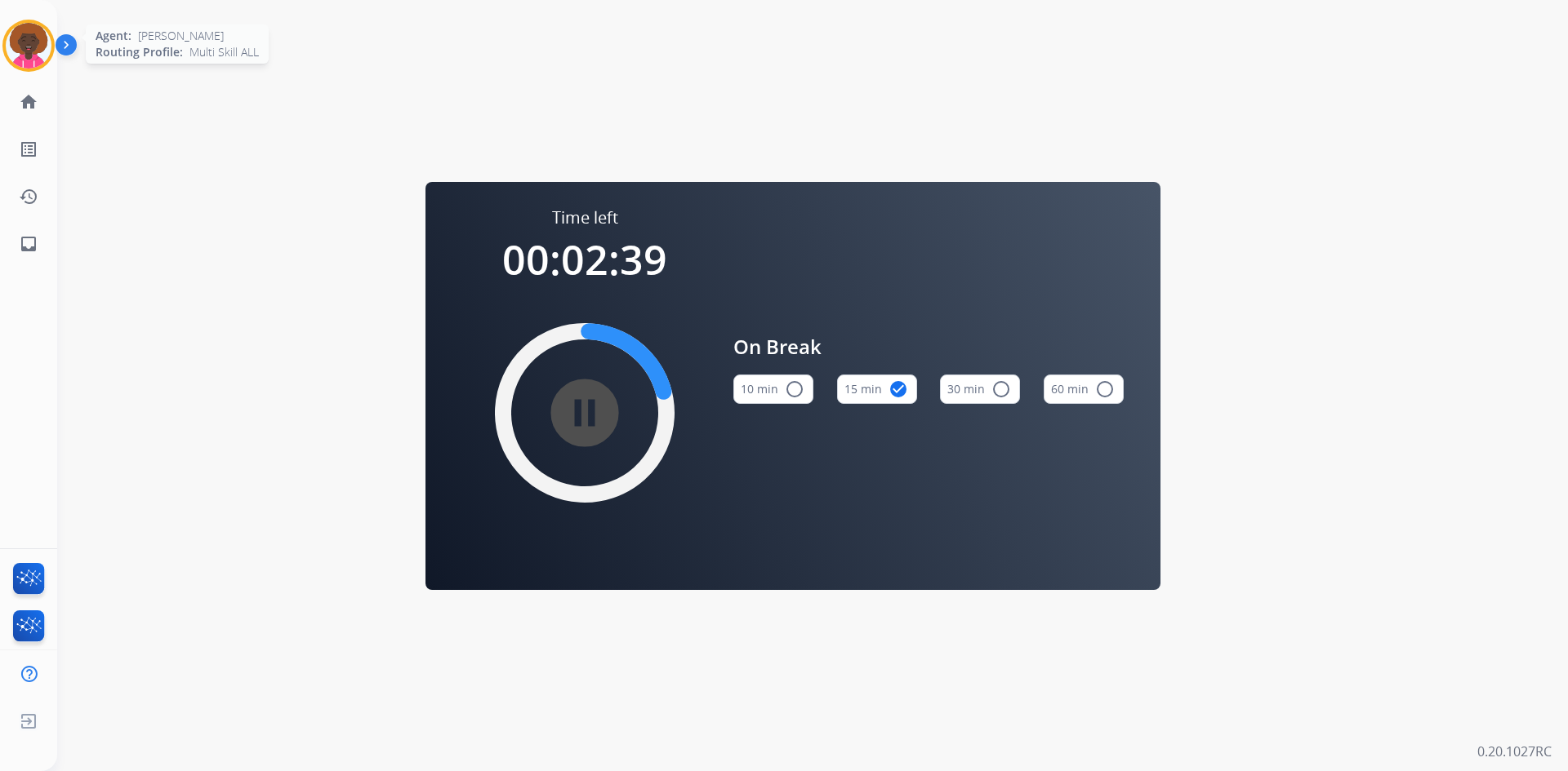
click at [30, 43] on img at bounding box center [28, 46] width 46 height 46
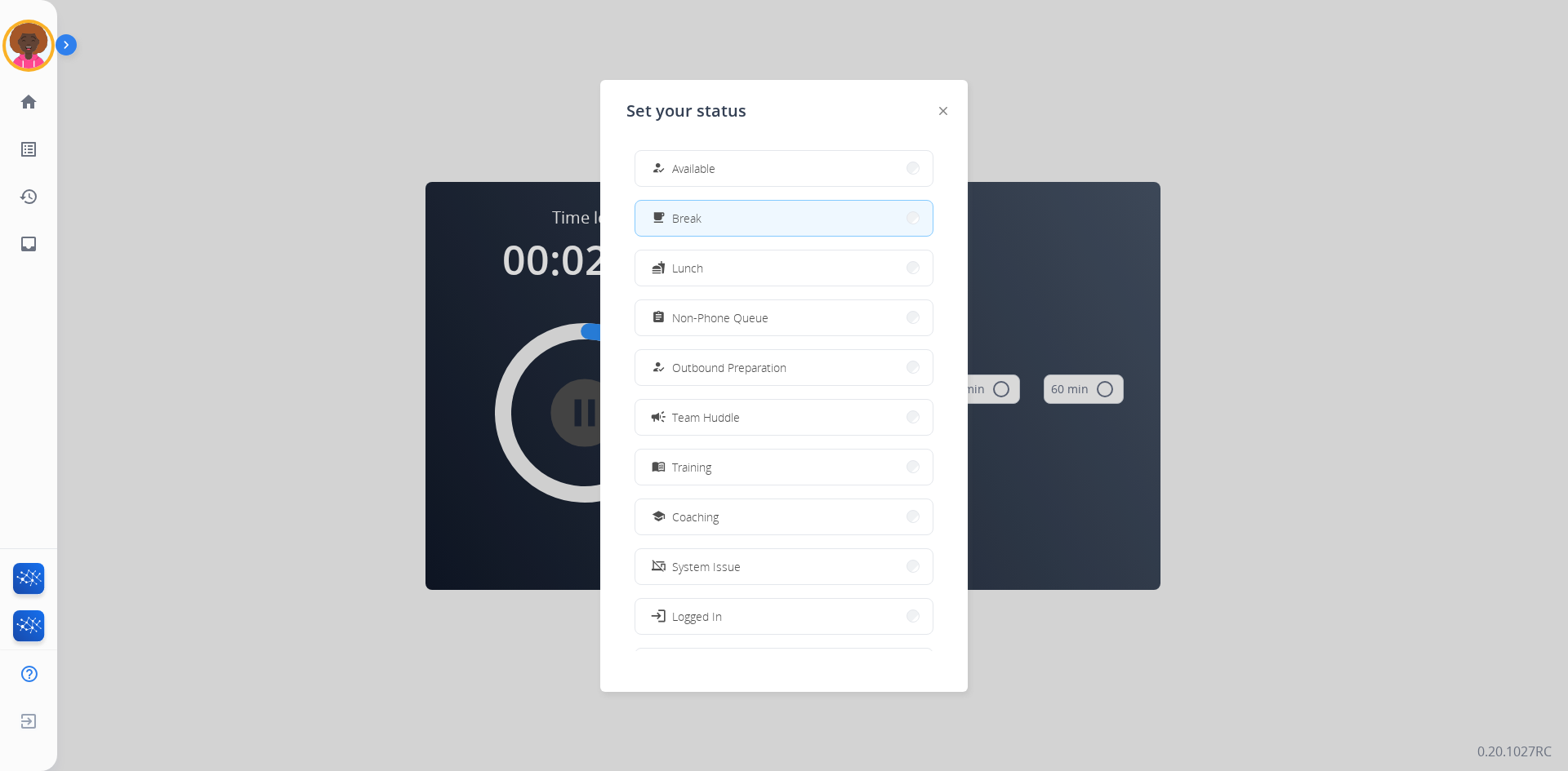
click at [746, 147] on div "how_to_reg Available free_breakfast Break fastfood Lunch assignment Non-Phone Q…" at bounding box center [784, 394] width 315 height 514
click at [747, 165] on button "how_to_reg Available" at bounding box center [784, 169] width 297 height 35
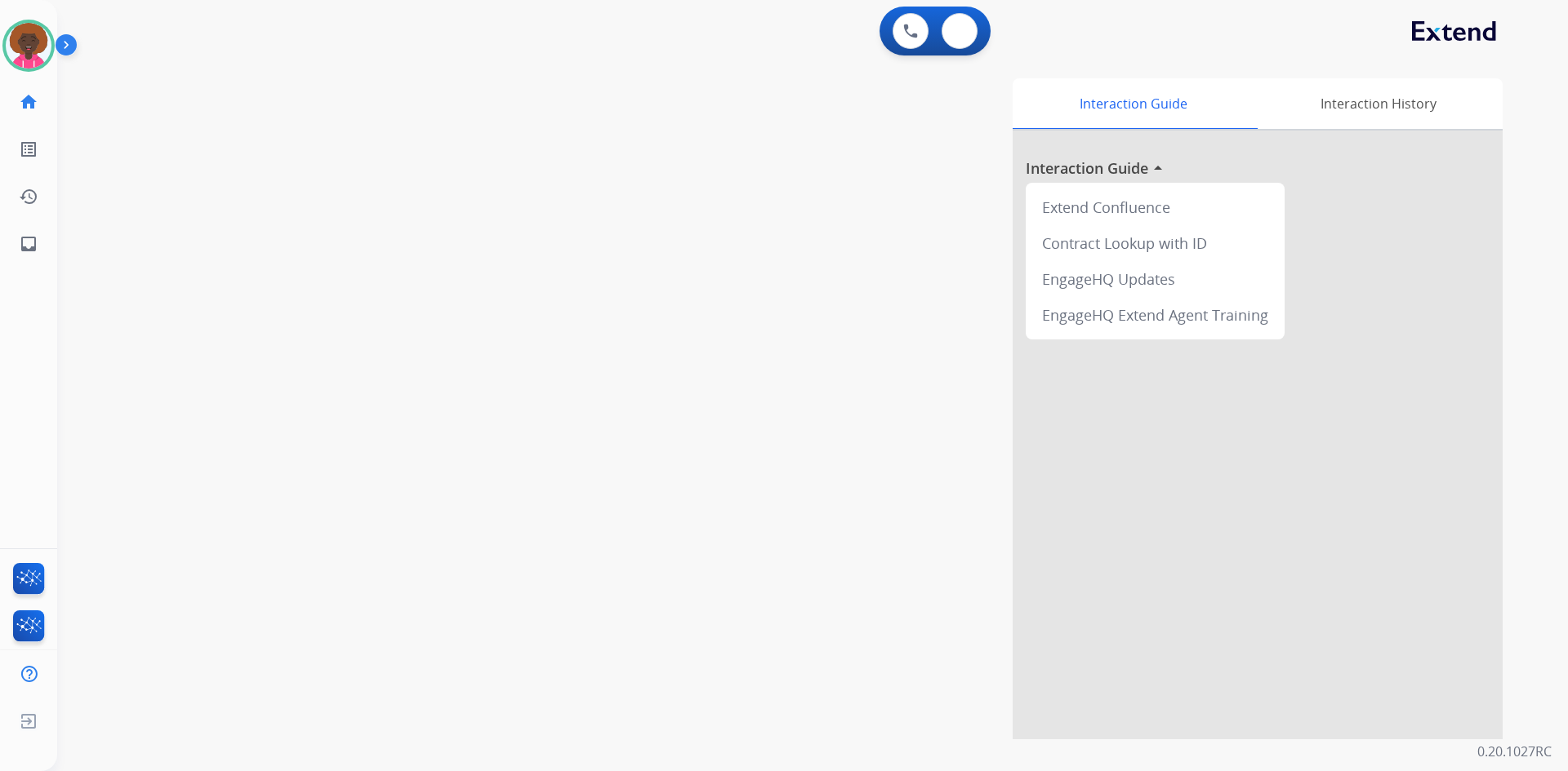
click at [984, 19] on div "0 Voice Interactions 0 Email Interactions" at bounding box center [935, 30] width 111 height 49
click at [966, 30] on img at bounding box center [959, 31] width 16 height 13
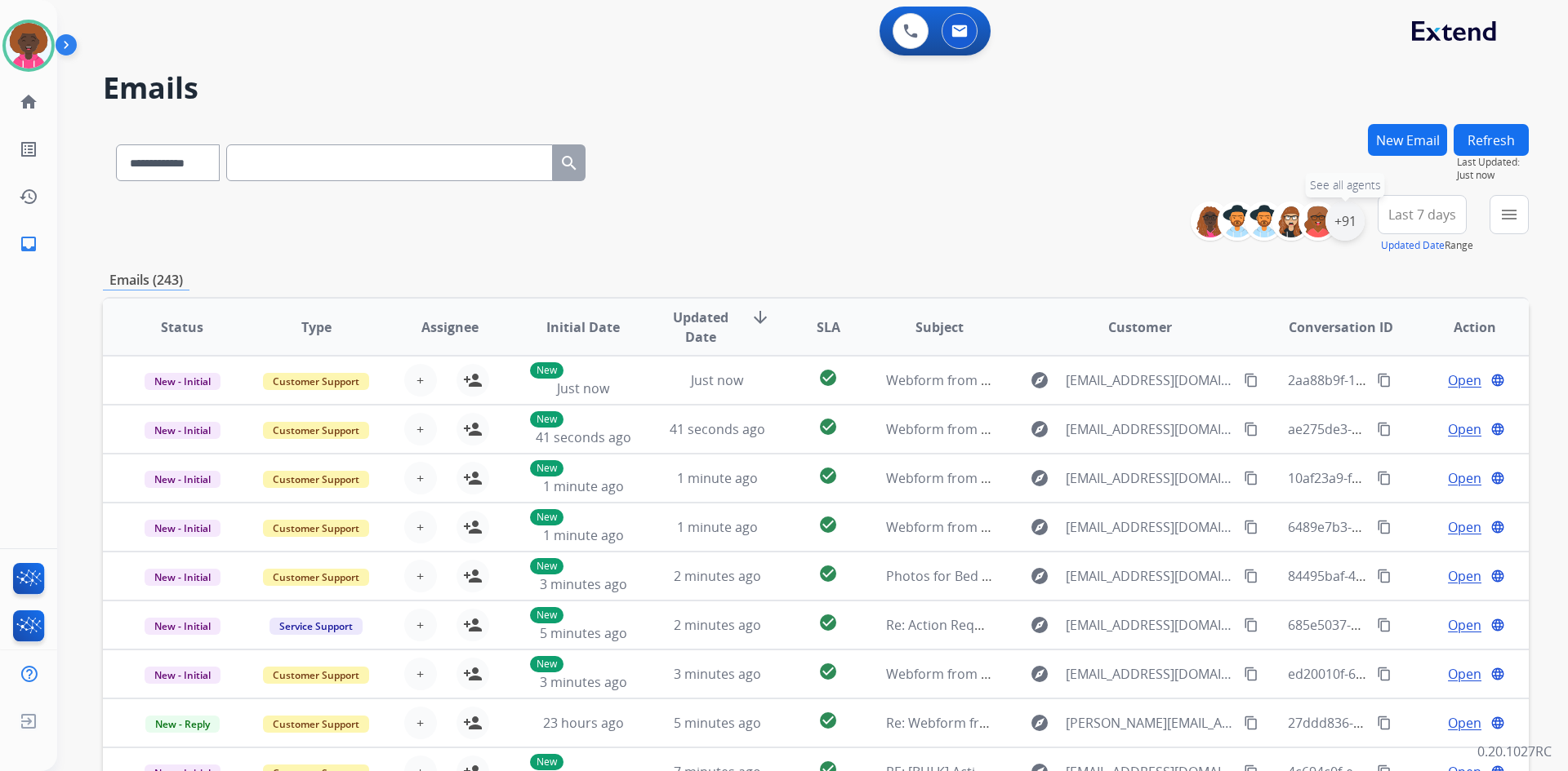
click at [1359, 225] on div "+91" at bounding box center [1345, 221] width 39 height 39
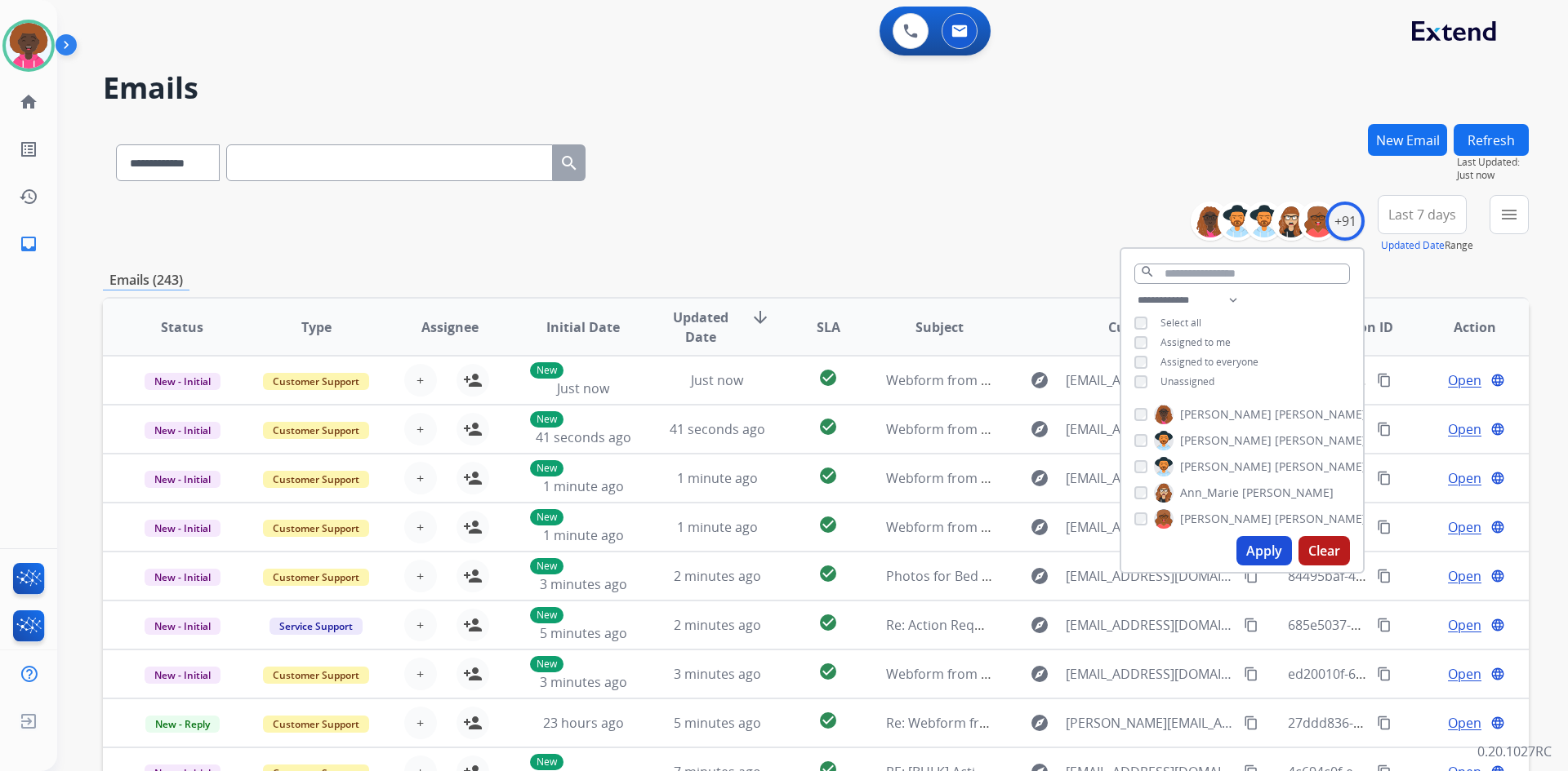
click at [1230, 527] on div "Alayna Sims Alexis Martinez Amanda Baez Ann_Marie Lopez Artheria Robinson Ashle…" at bounding box center [1242, 464] width 242 height 132
click at [1265, 555] on button "Apply" at bounding box center [1263, 550] width 56 height 29
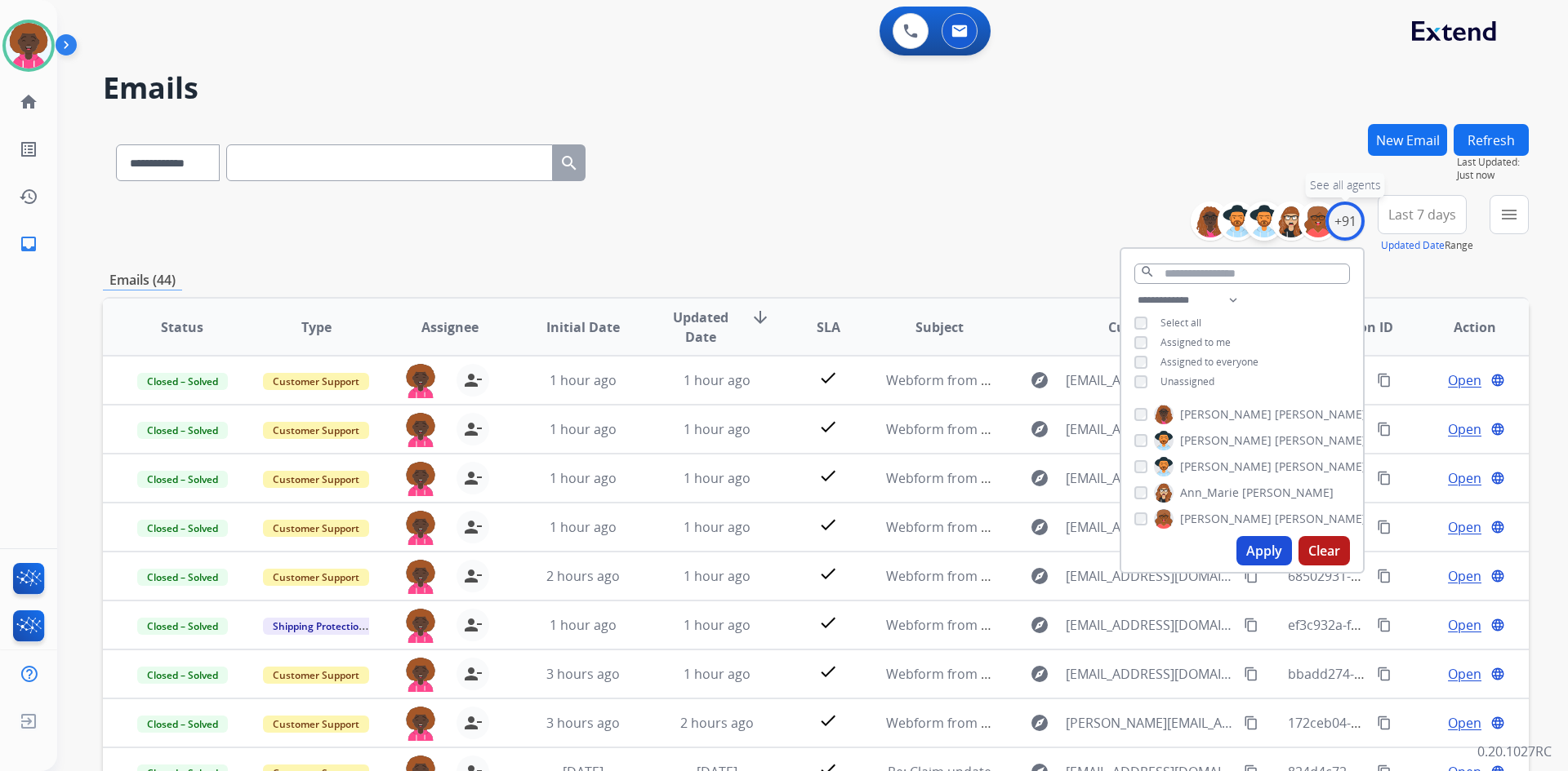
drag, startPoint x: 1335, startPoint y: 223, endPoint x: 1256, endPoint y: 219, distance: 79.1
click at [1331, 224] on div "+91" at bounding box center [1345, 221] width 39 height 39
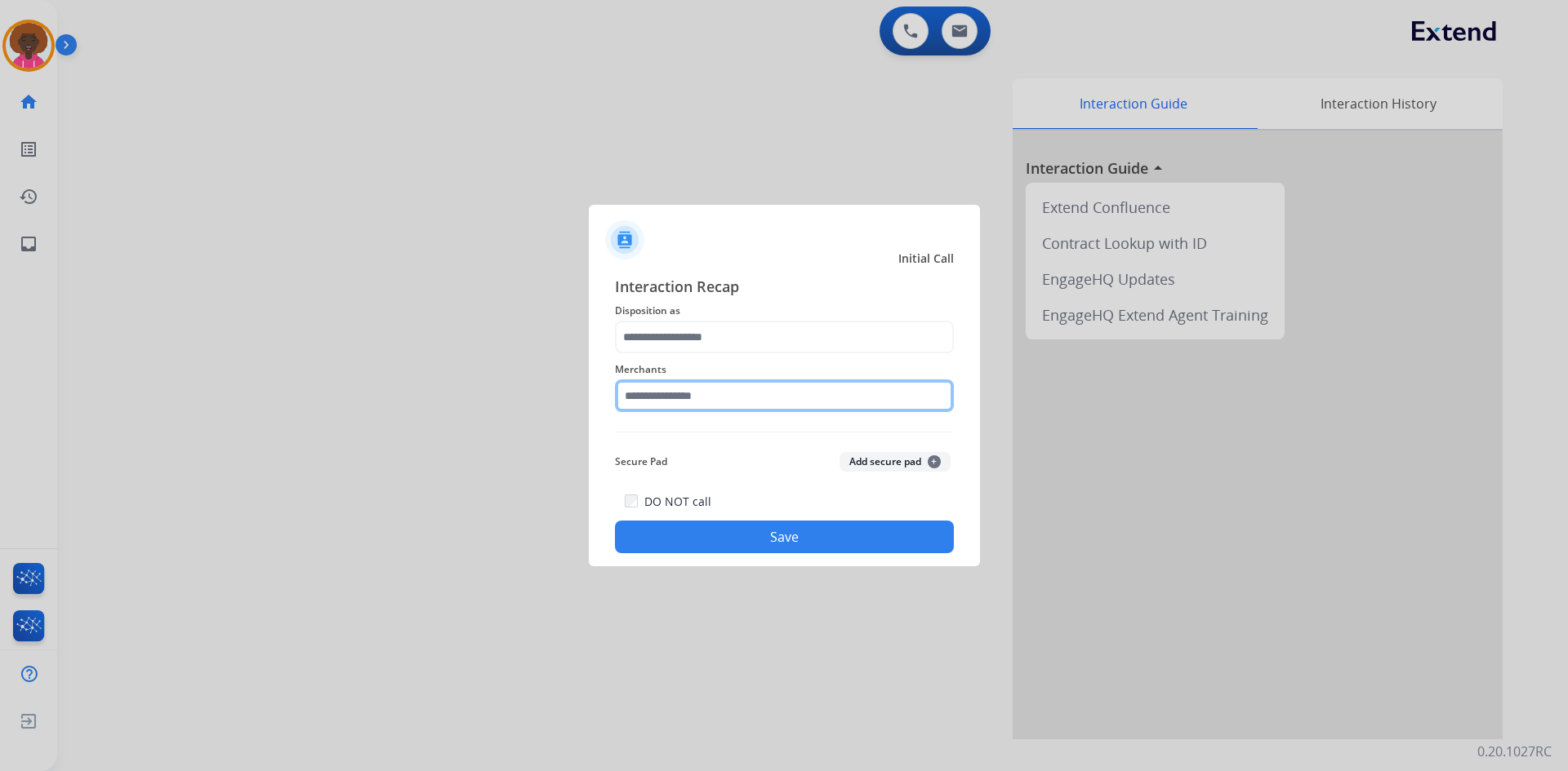
click at [782, 390] on input "text" at bounding box center [784, 396] width 339 height 33
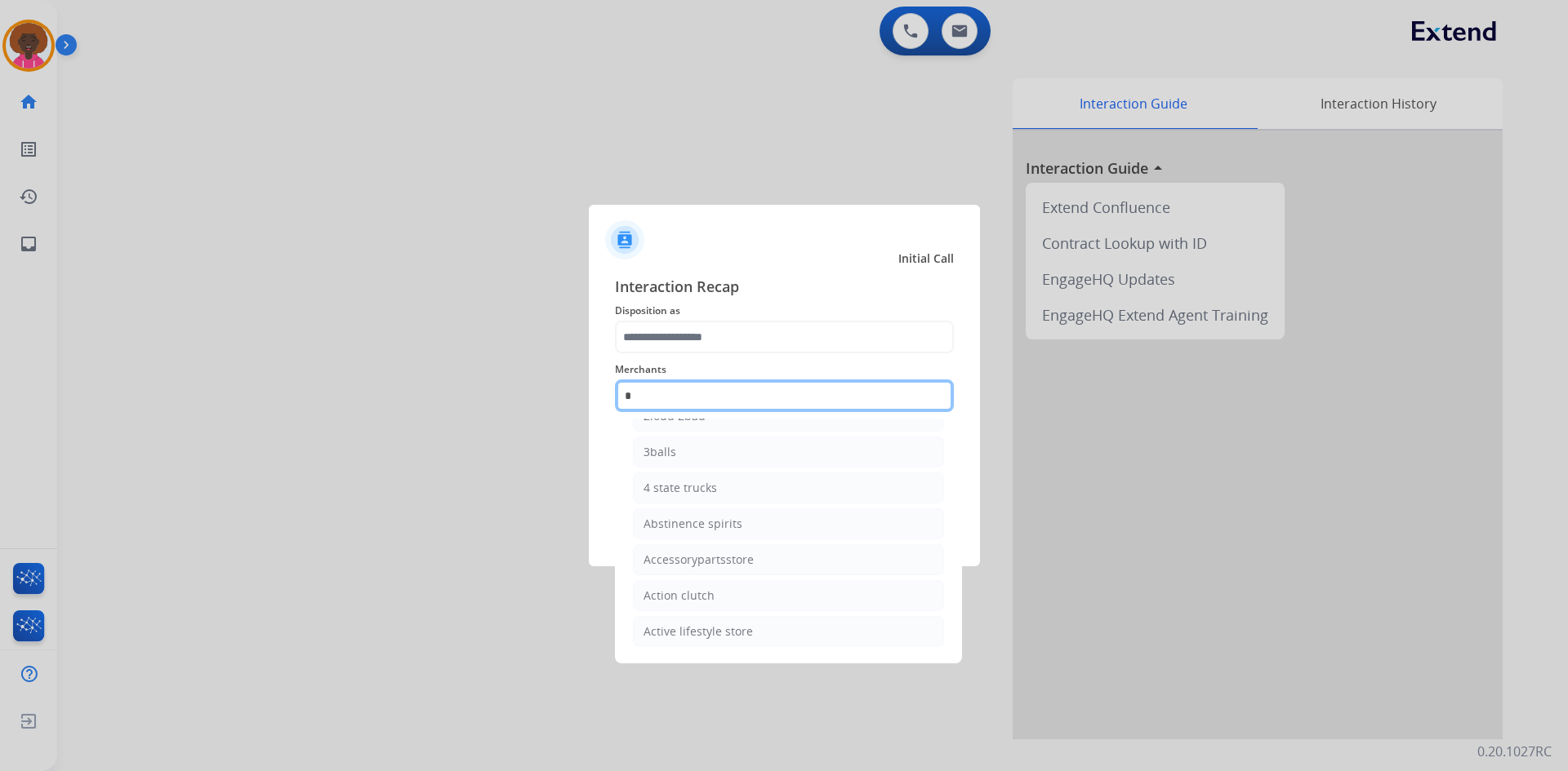
scroll to position [134, 0]
click at [705, 519] on div "Ashley furniture" at bounding box center [687, 524] width 89 height 16
type input "**********"
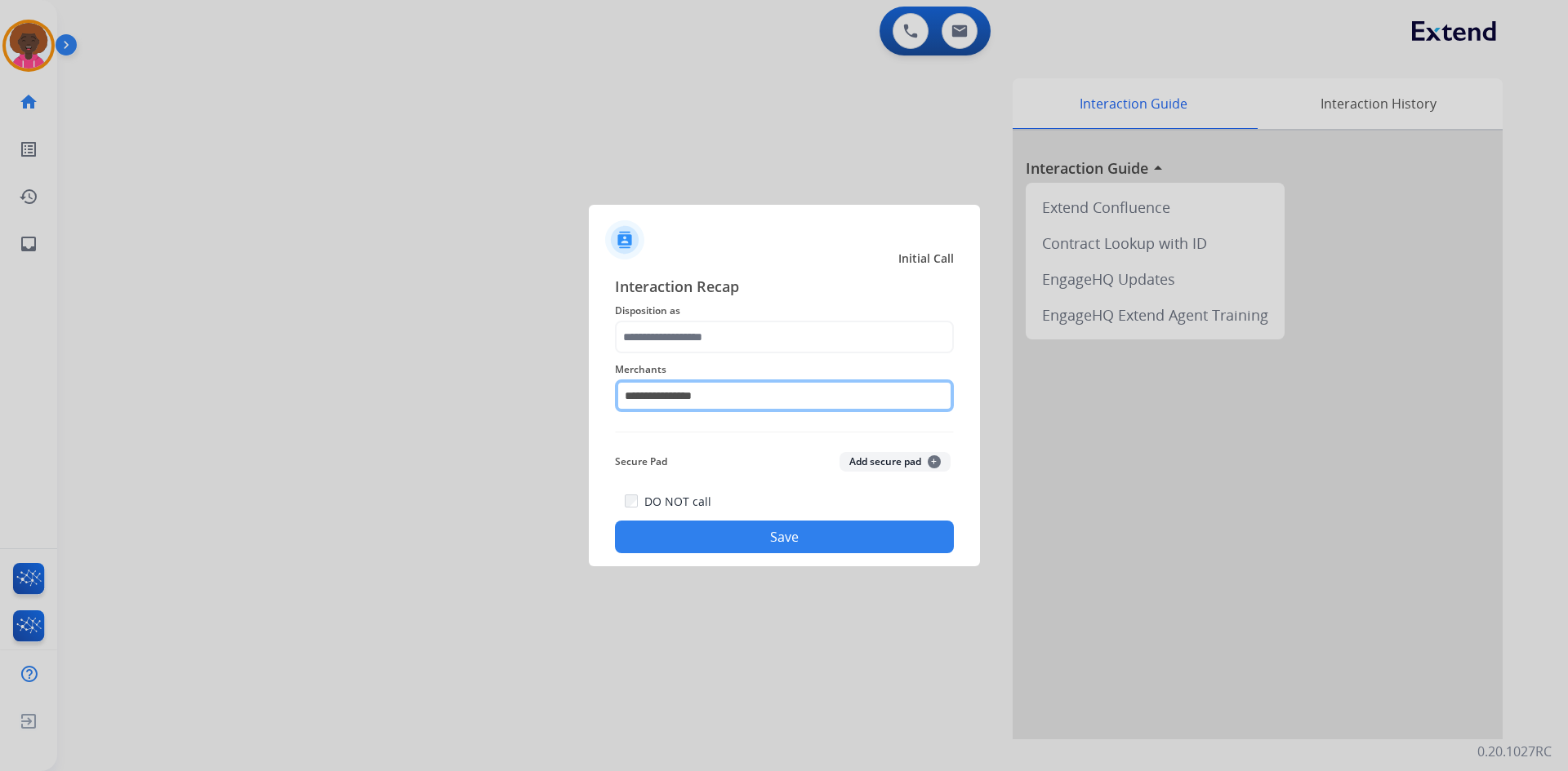
click at [739, 386] on input "**********" at bounding box center [784, 396] width 339 height 33
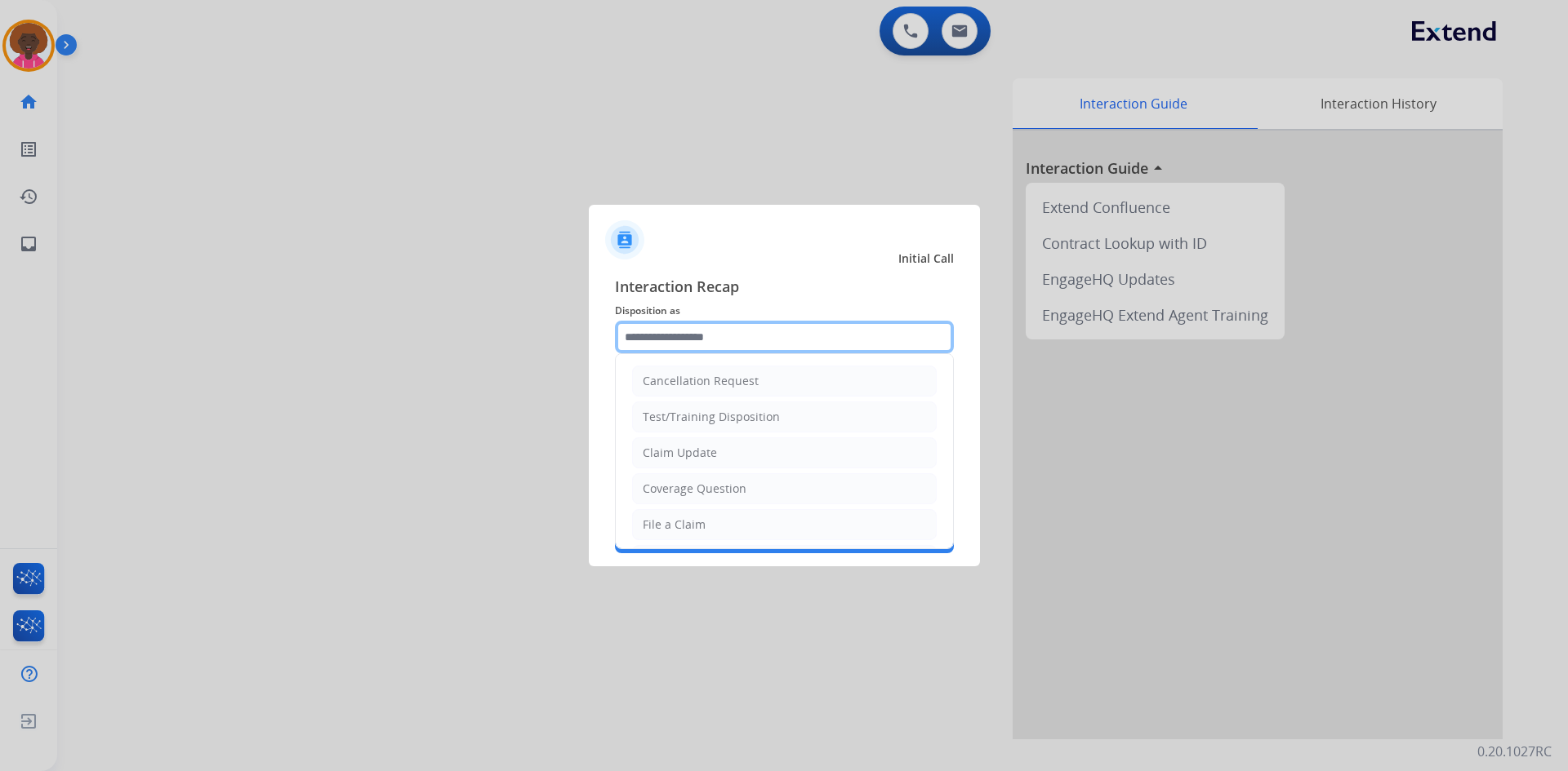
click at [716, 324] on input "text" at bounding box center [784, 336] width 339 height 33
click at [689, 520] on div "File a Claim" at bounding box center [673, 525] width 63 height 16
type input "**********"
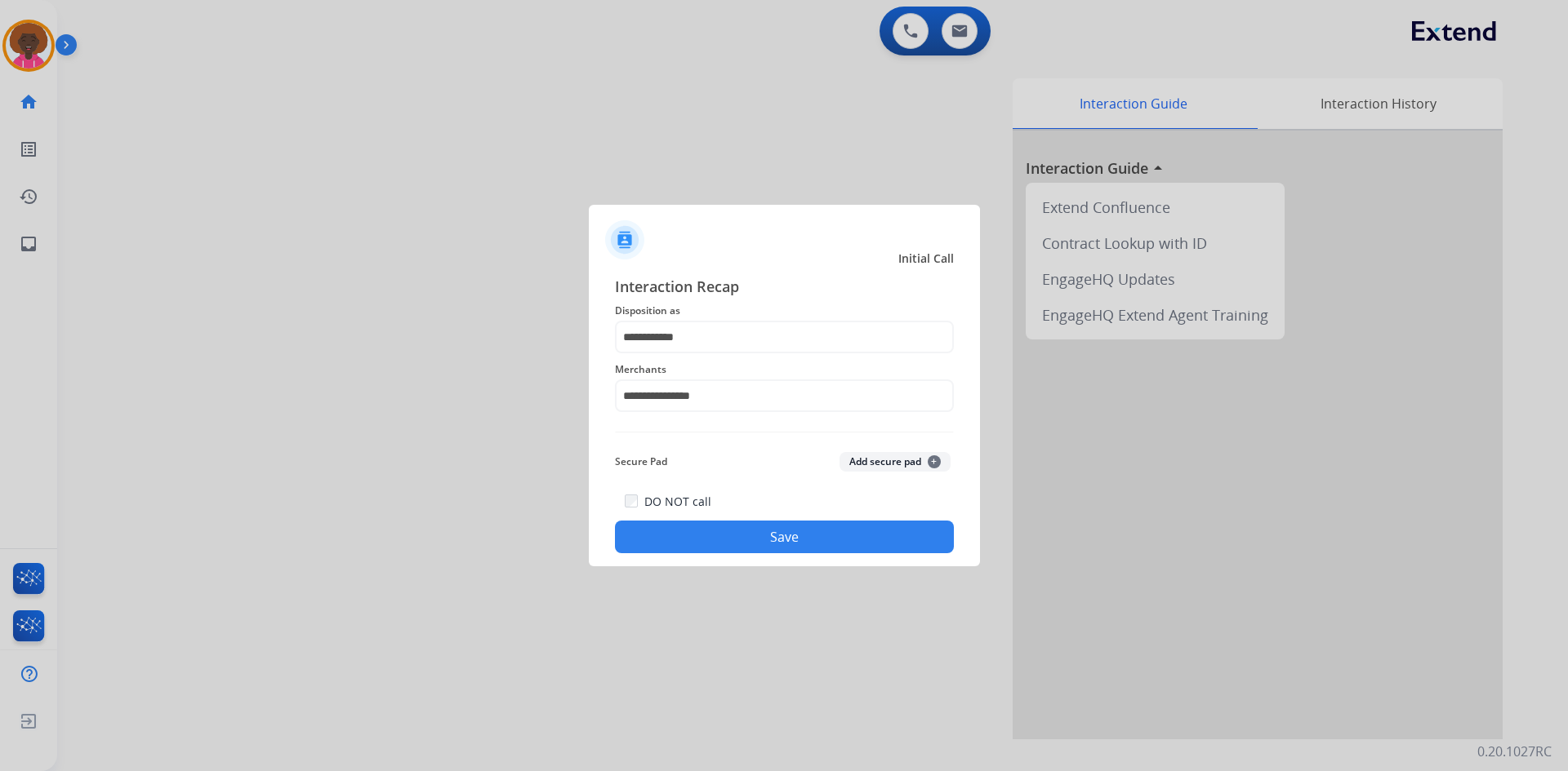
click at [744, 540] on button "Save" at bounding box center [784, 537] width 339 height 33
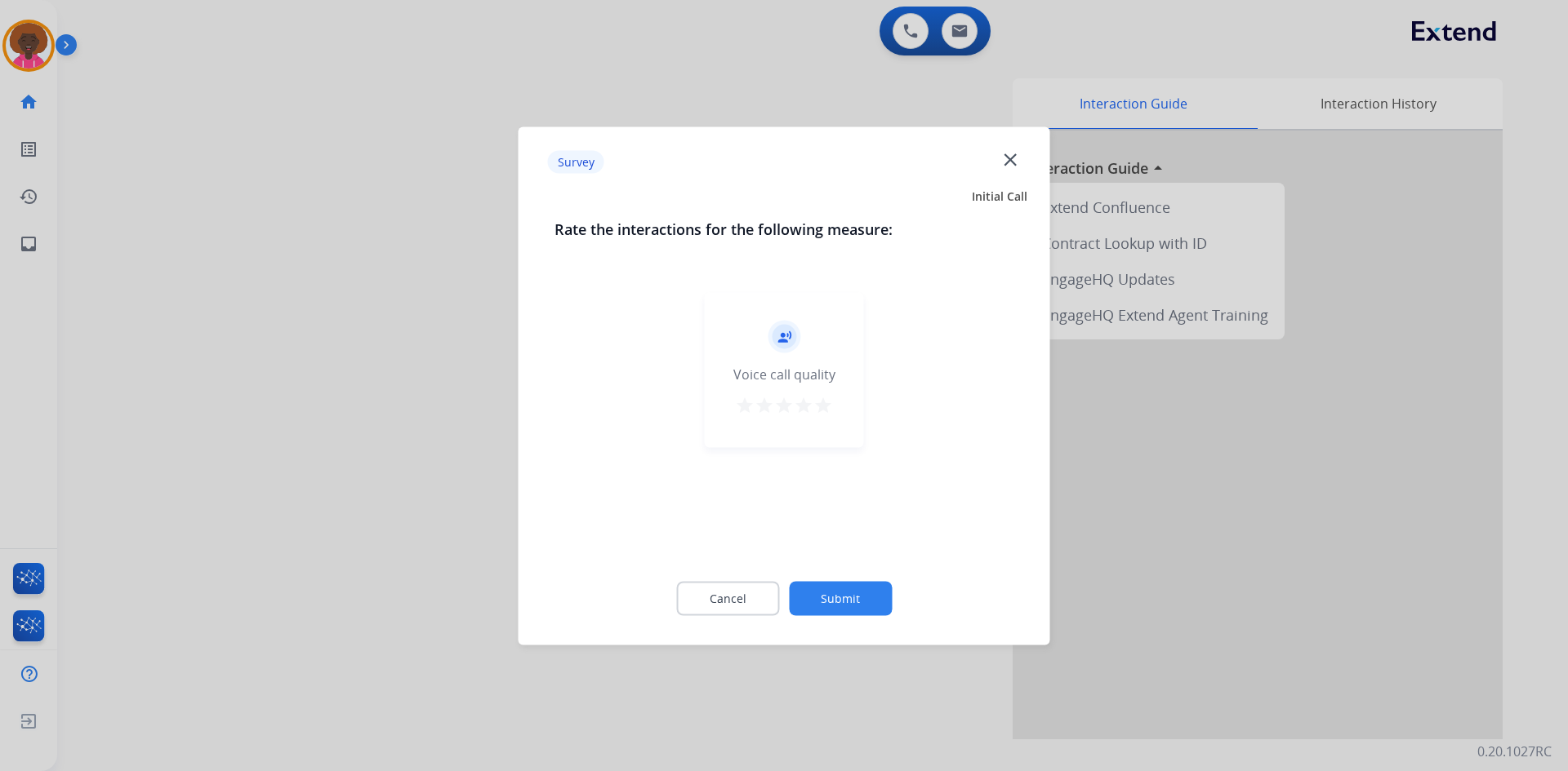
drag, startPoint x: 795, startPoint y: 422, endPoint x: 833, endPoint y: 461, distance: 54.5
click at [798, 430] on div "record_voice_over Voice call quality star star star star star" at bounding box center [784, 370] width 159 height 155
click at [828, 416] on button "star" at bounding box center [823, 407] width 19 height 25
click at [824, 607] on button "Submit" at bounding box center [840, 598] width 102 height 34
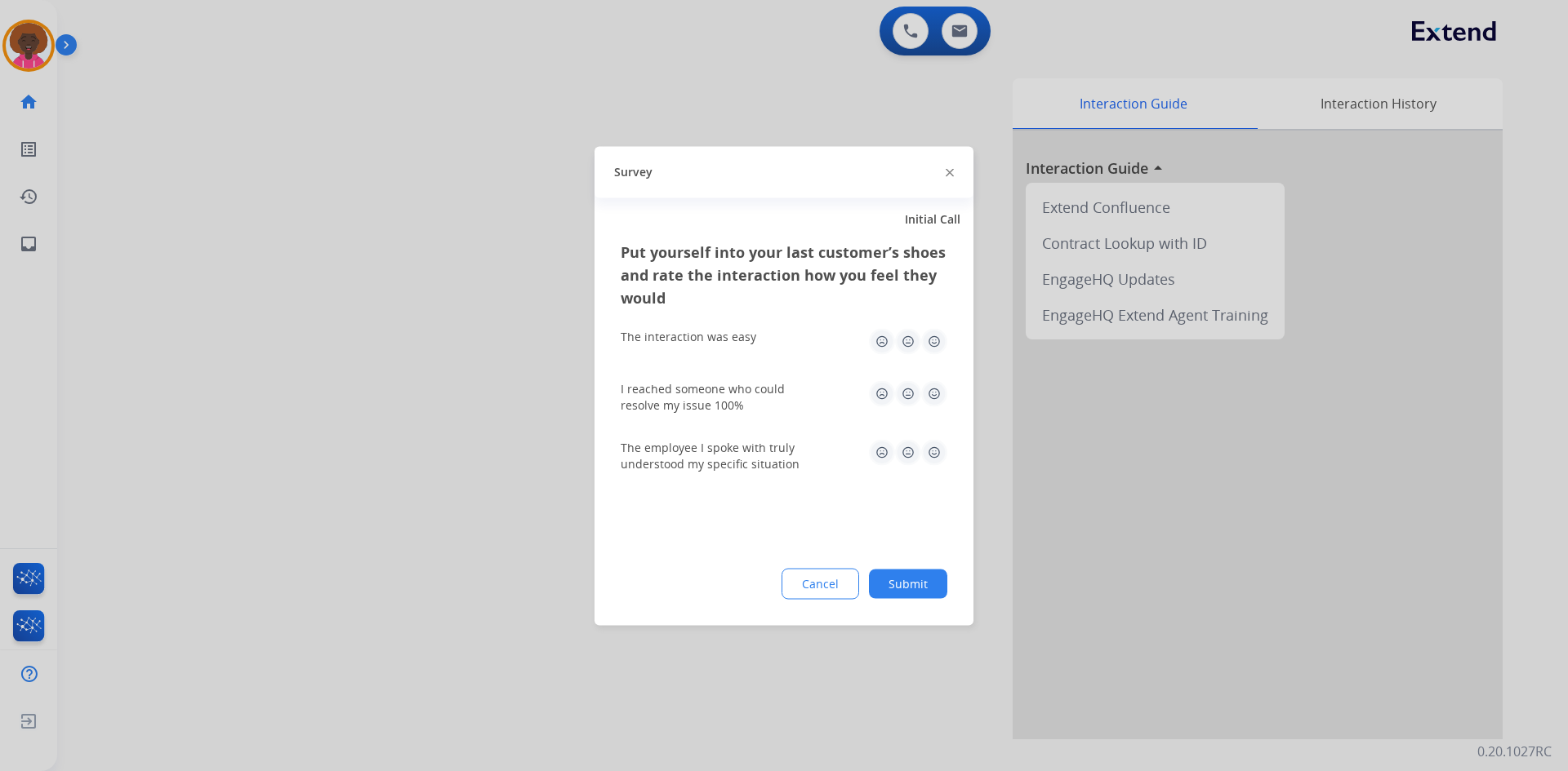
click at [898, 585] on button "Submit" at bounding box center [907, 583] width 79 height 29
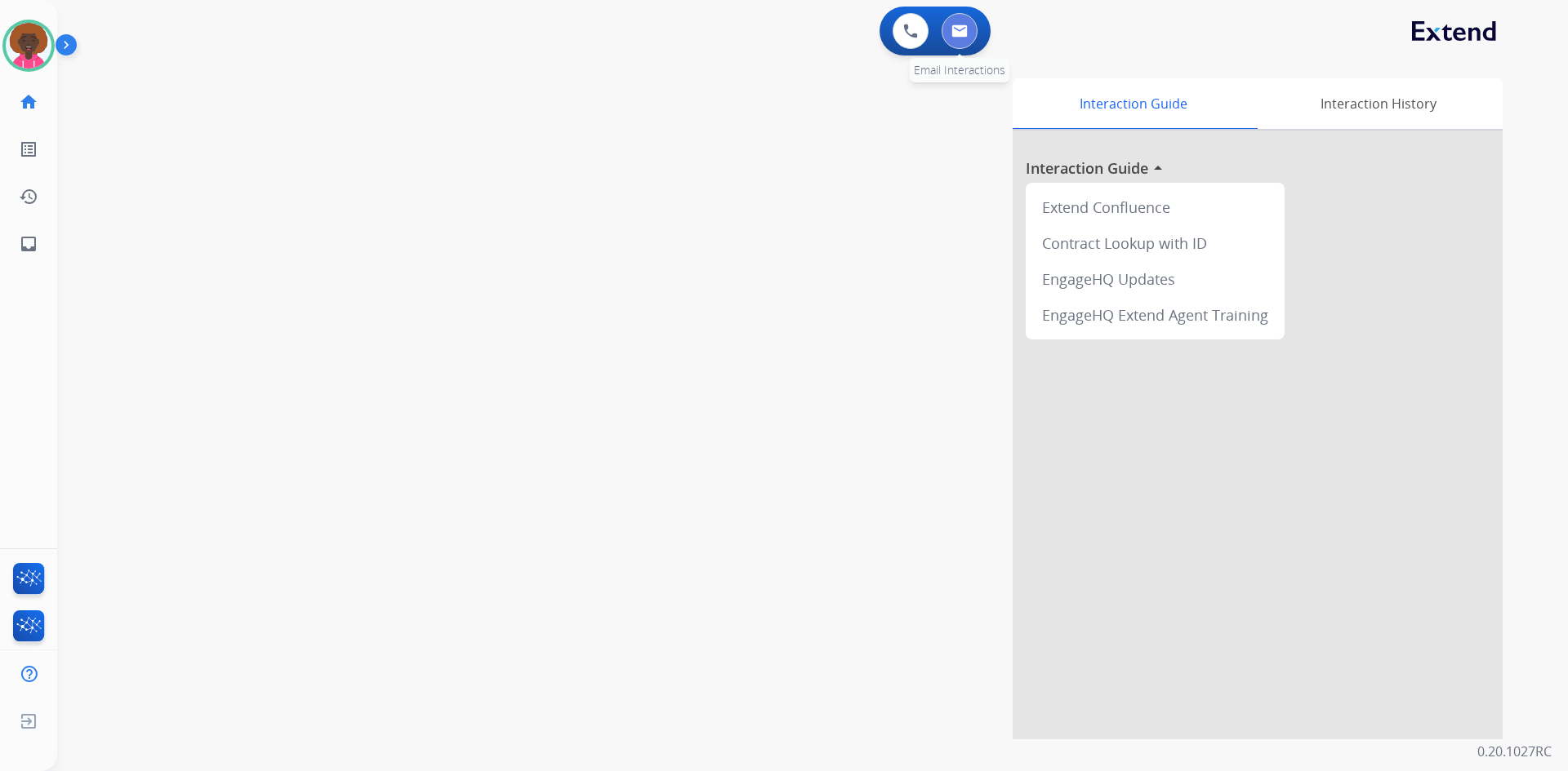
click at [966, 41] on button at bounding box center [959, 31] width 36 height 36
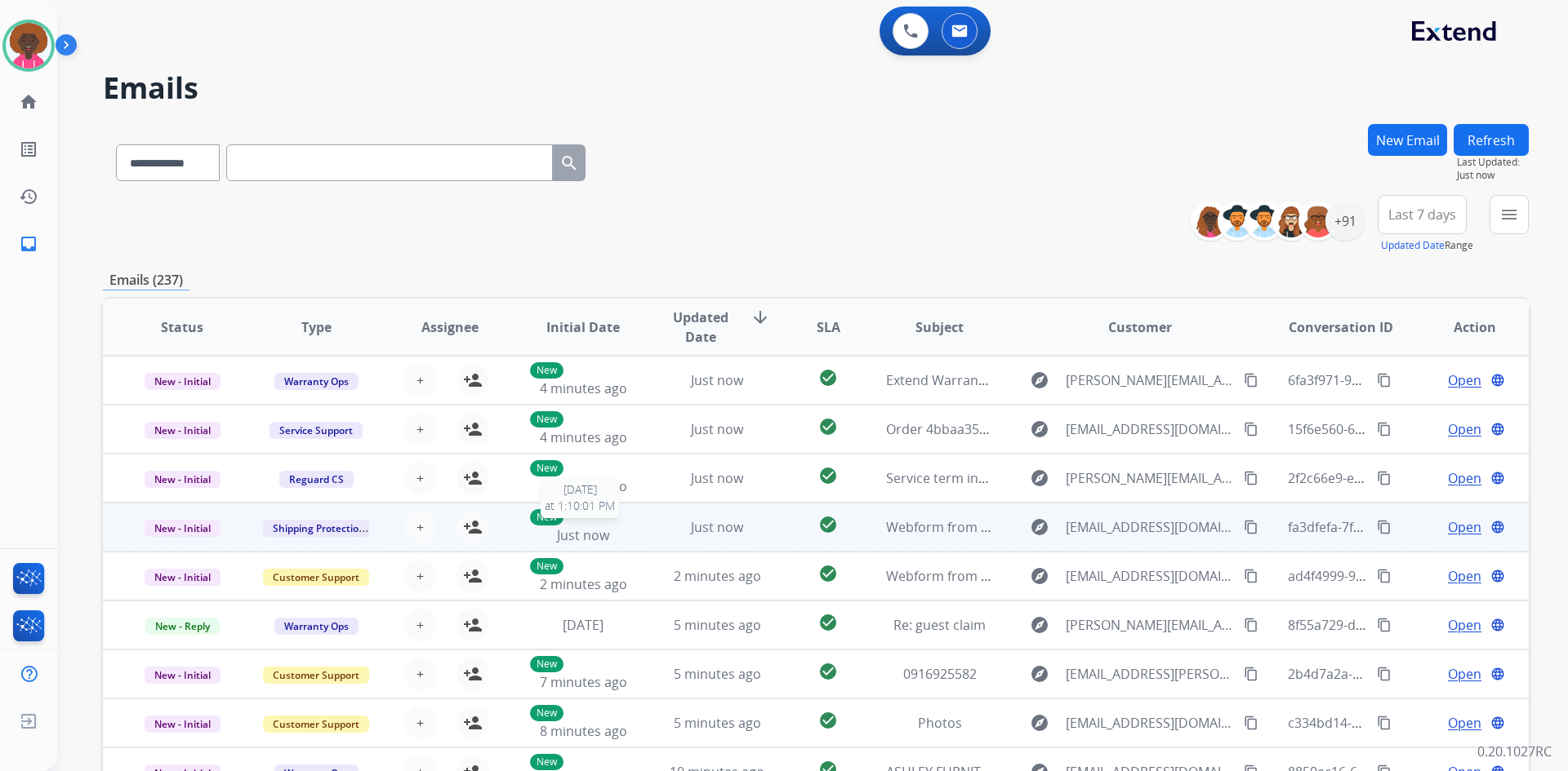
click at [597, 531] on span "Just now" at bounding box center [582, 535] width 52 height 18
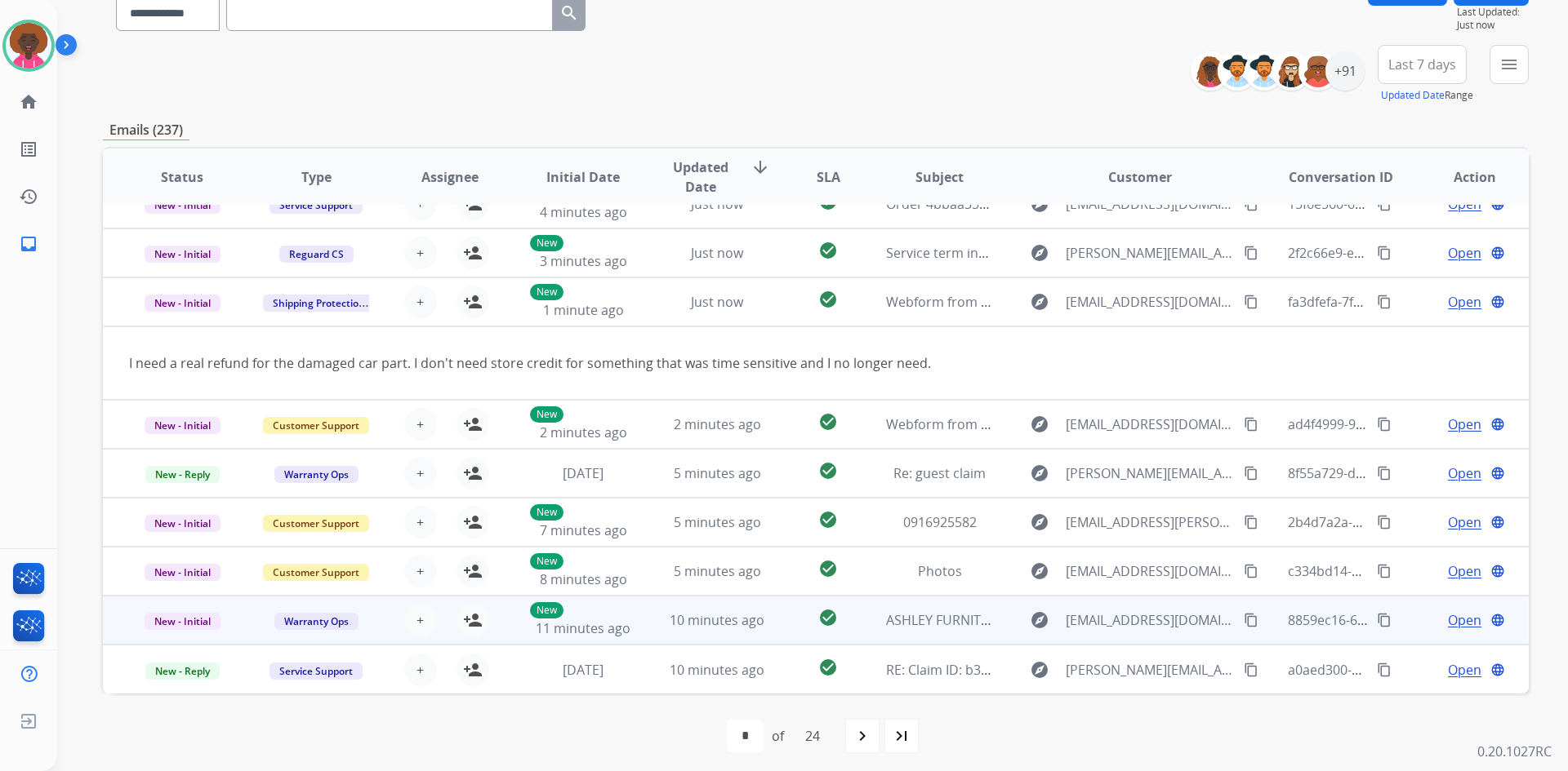
scroll to position [157, 0]
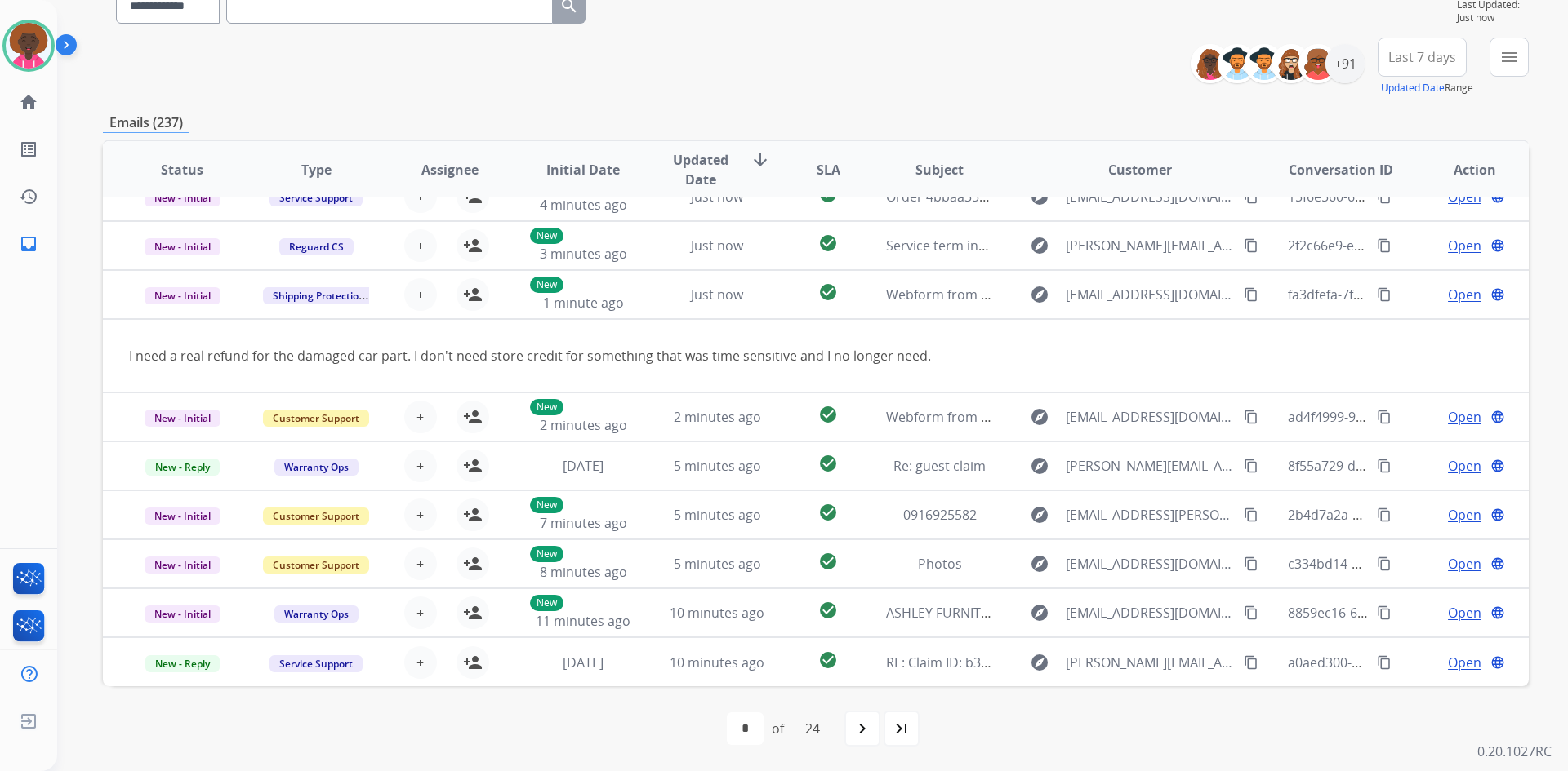
drag, startPoint x: 1368, startPoint y: 291, endPoint x: 827, endPoint y: 159, distance: 556.9
click at [1376, 291] on mat-icon "content_copy" at bounding box center [1383, 294] width 15 height 15
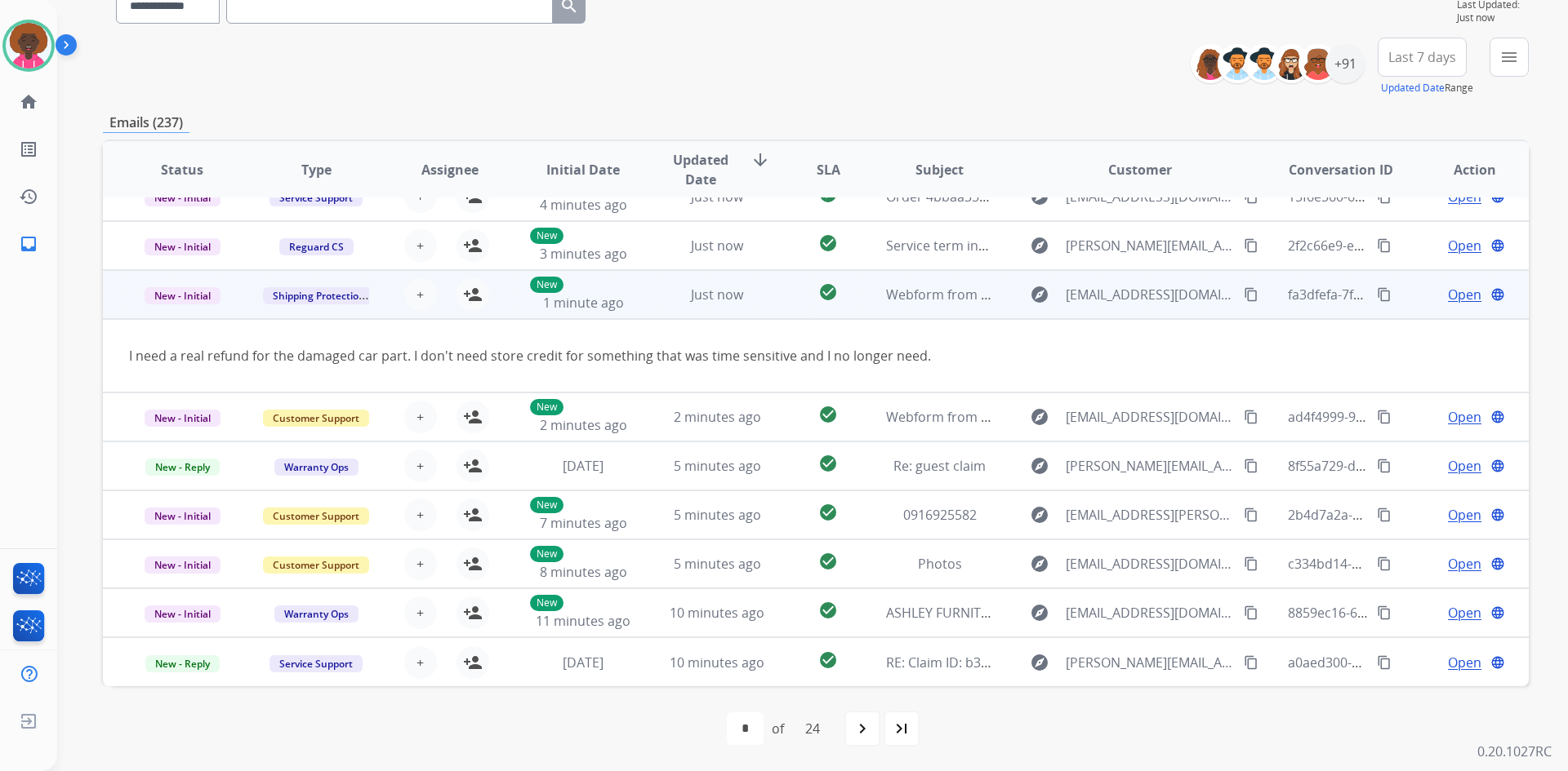
click at [1244, 291] on mat-icon "content_copy" at bounding box center [1251, 294] width 15 height 15
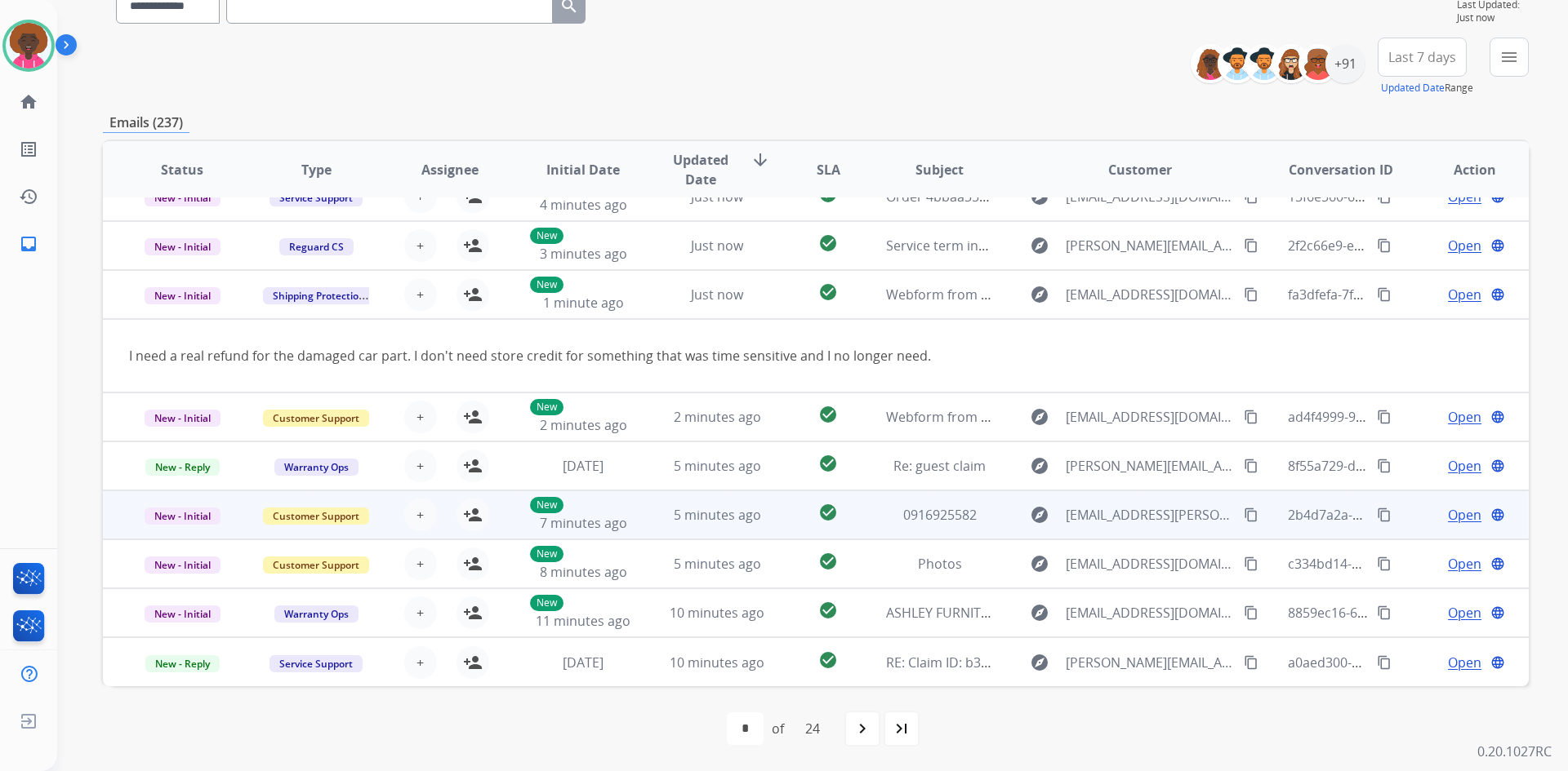
click at [370, 512] on div "+ Select agent person_add Assign to Me" at bounding box center [436, 515] width 133 height 46
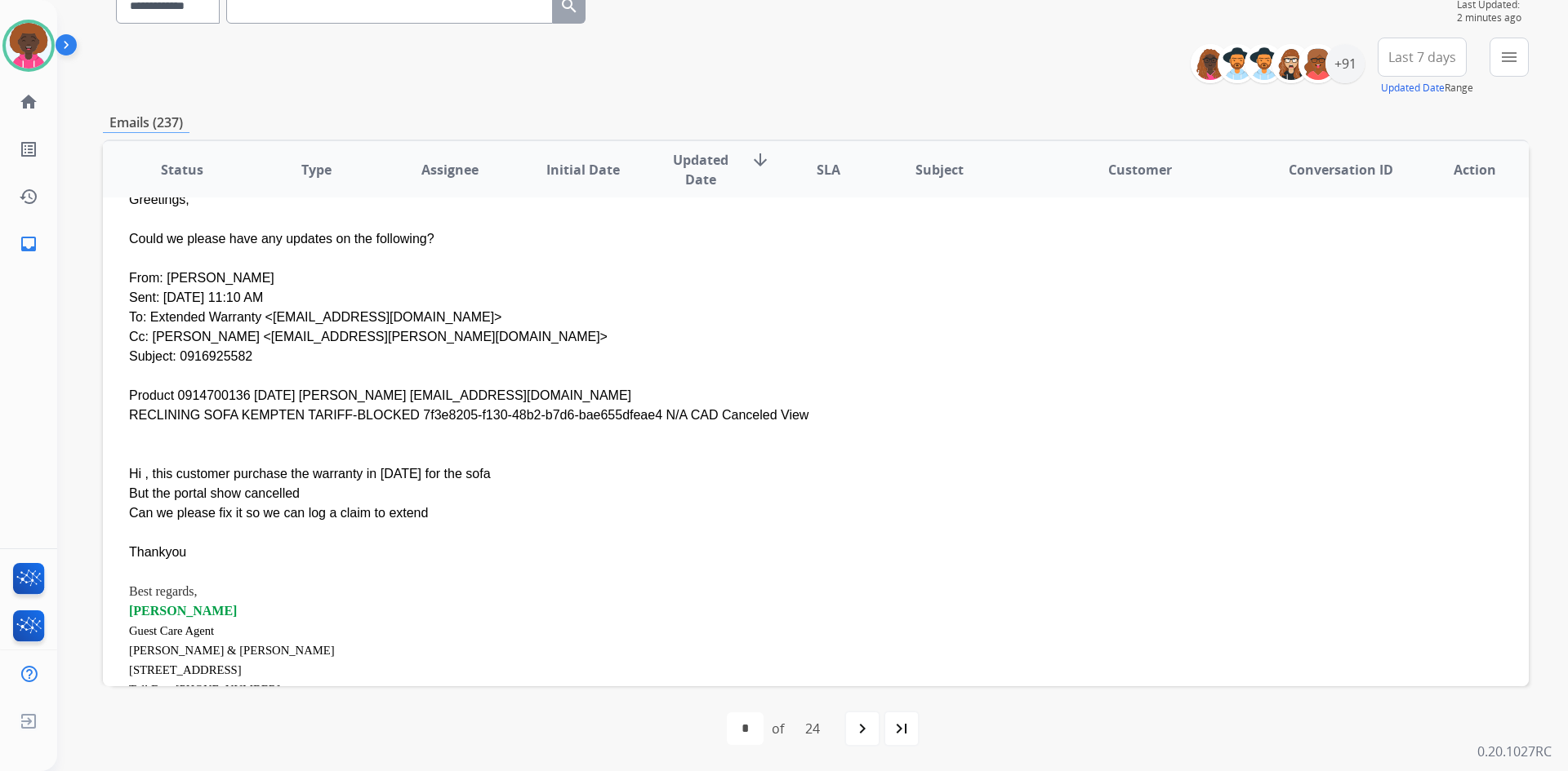
scroll to position [661, 0]
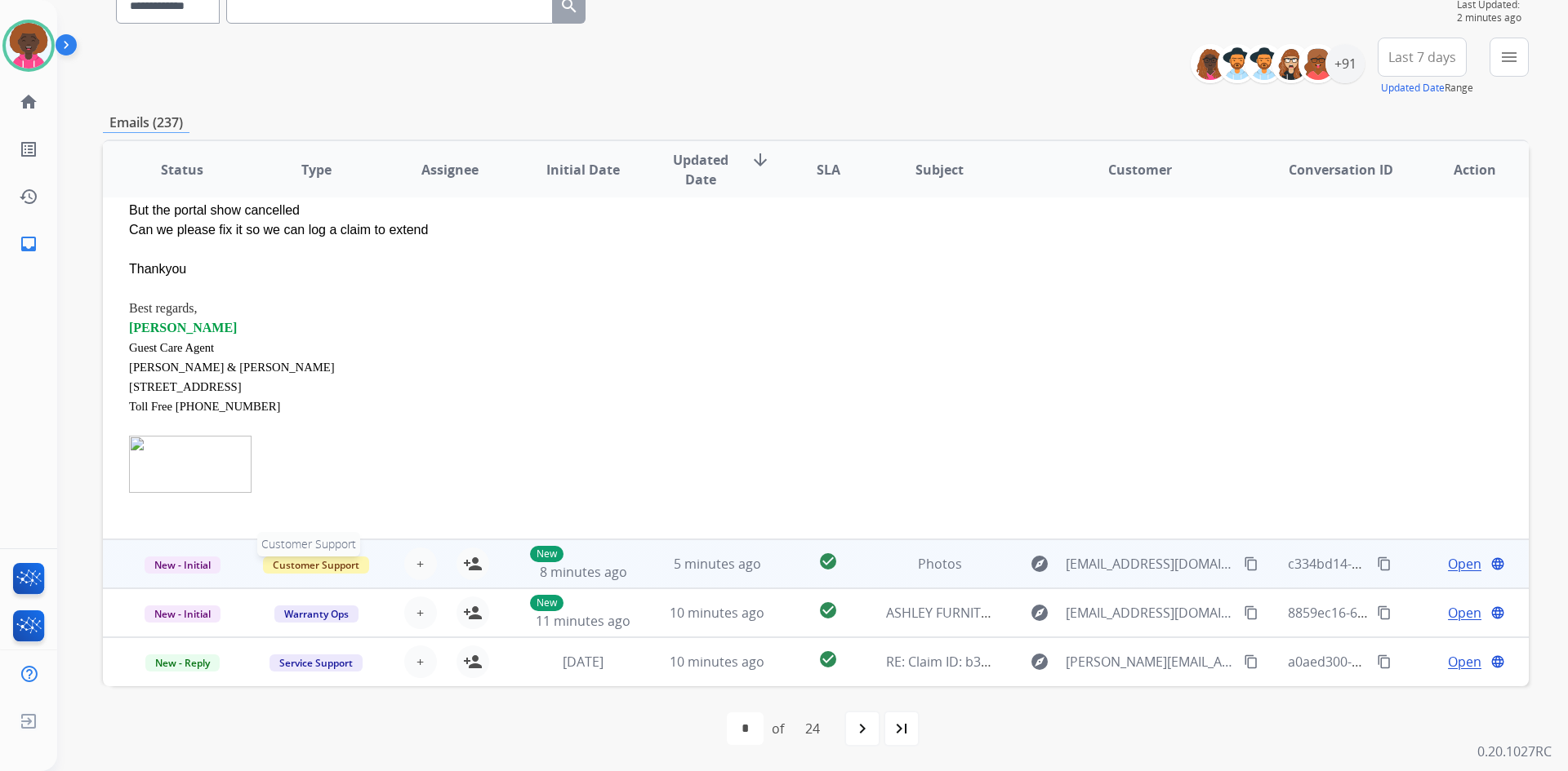
click at [364, 563] on span "Customer Support" at bounding box center [316, 564] width 106 height 17
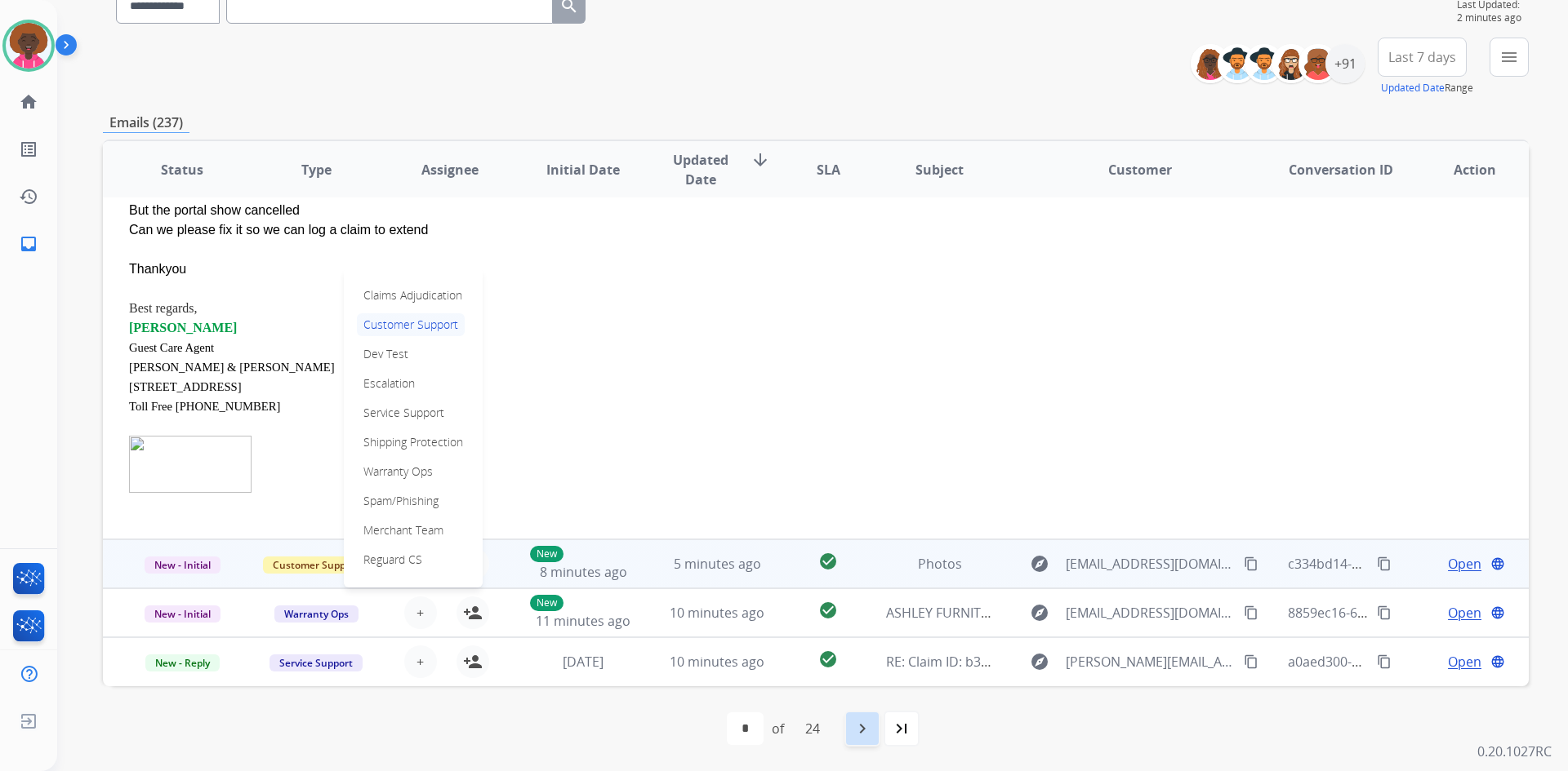
click at [878, 720] on div "navigate_next" at bounding box center [862, 729] width 36 height 36
select select "*"
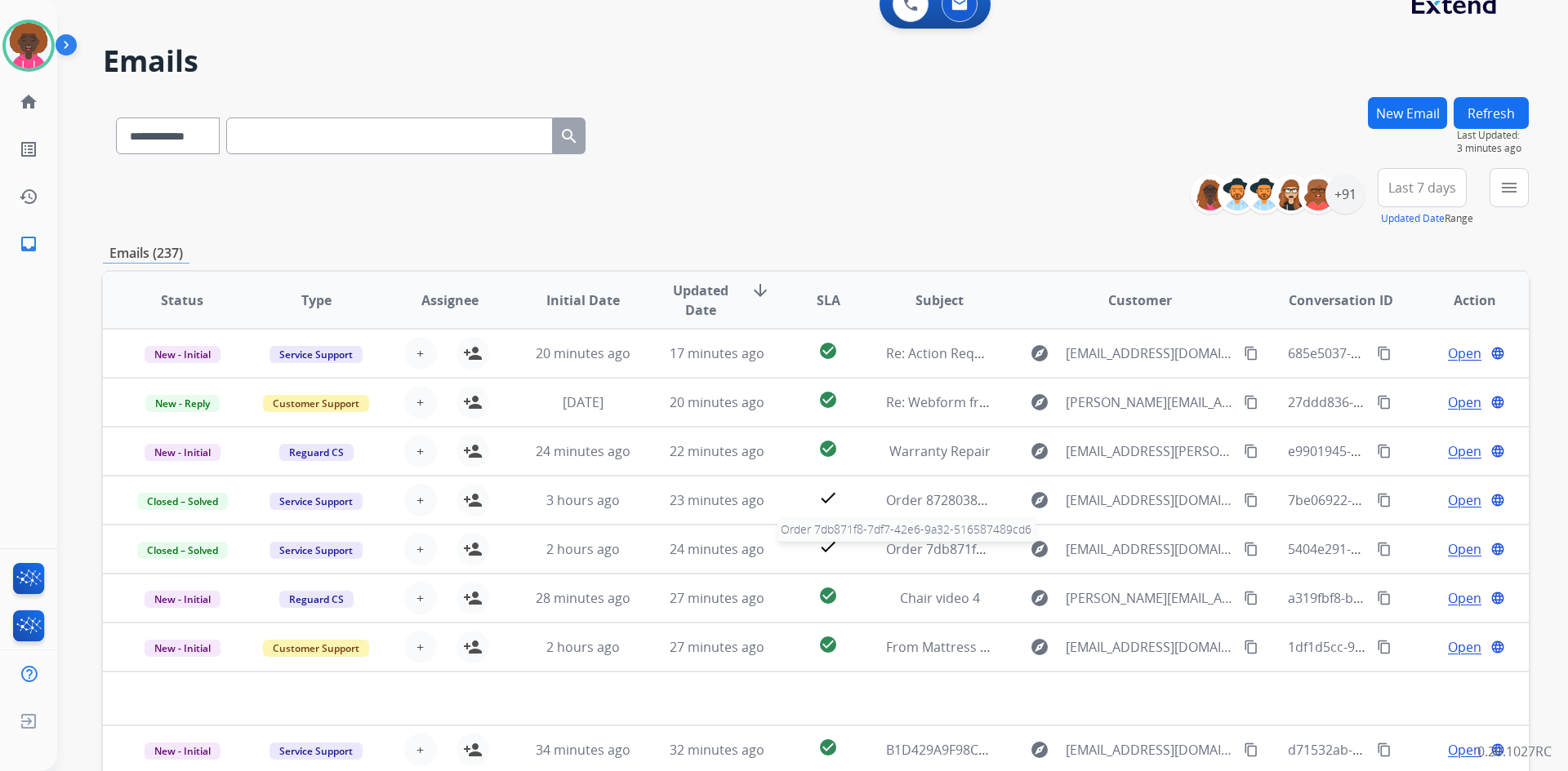
scroll to position [0, 0]
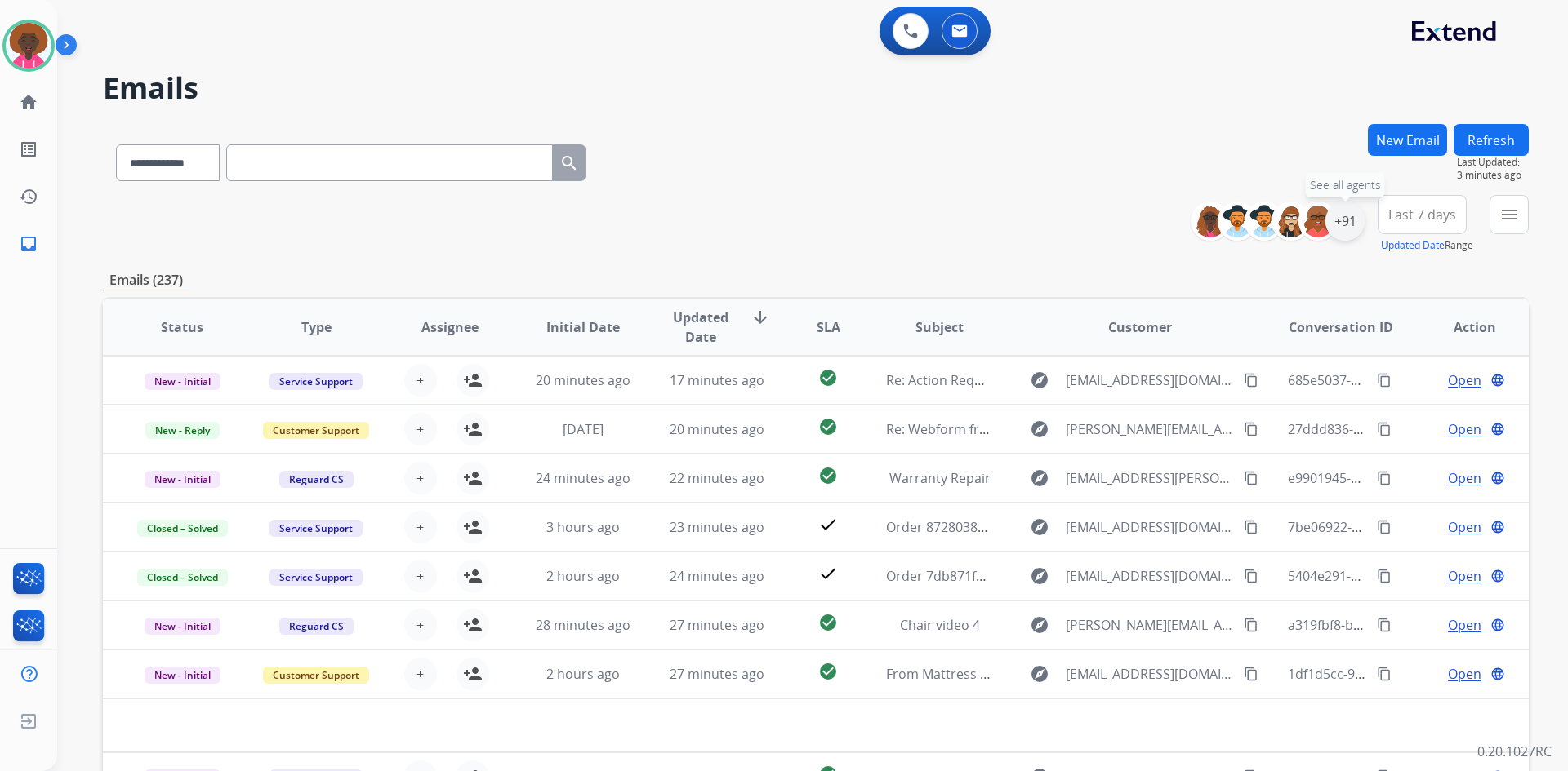
click at [1353, 231] on div "+91" at bounding box center [1345, 221] width 39 height 39
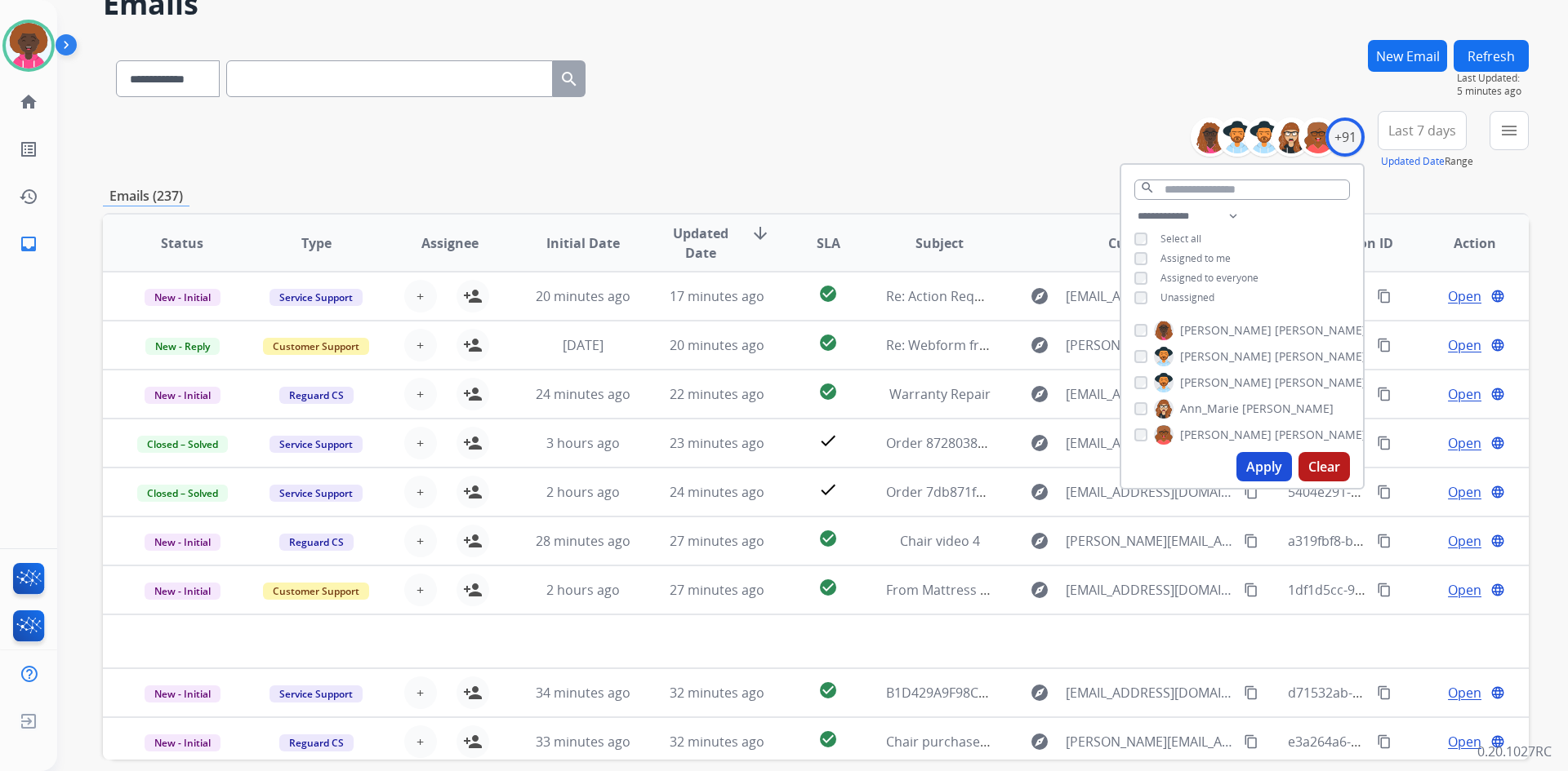
scroll to position [157, 0]
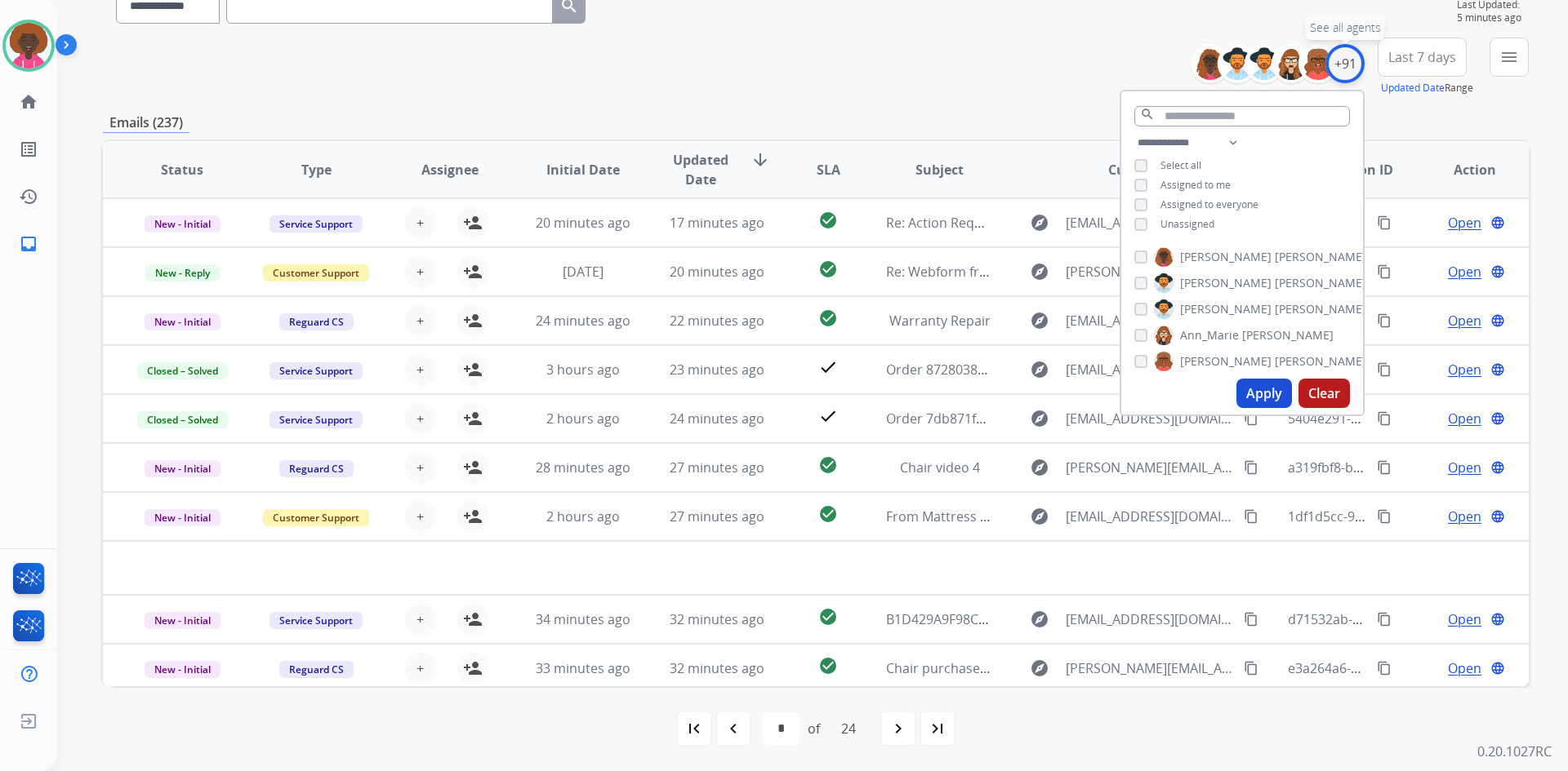
click at [1351, 64] on div "+91" at bounding box center [1345, 64] width 39 height 39
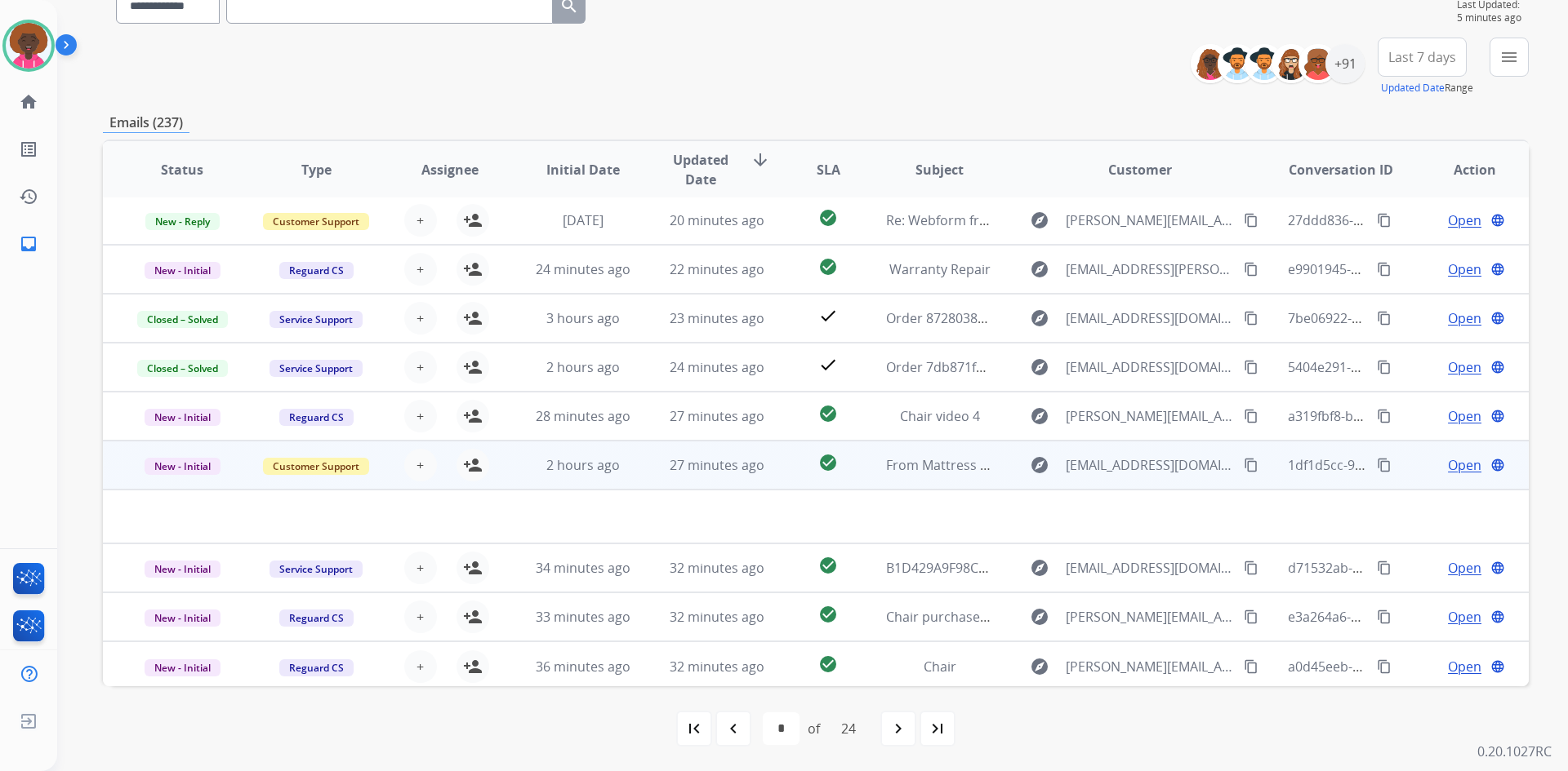
scroll to position [56, 0]
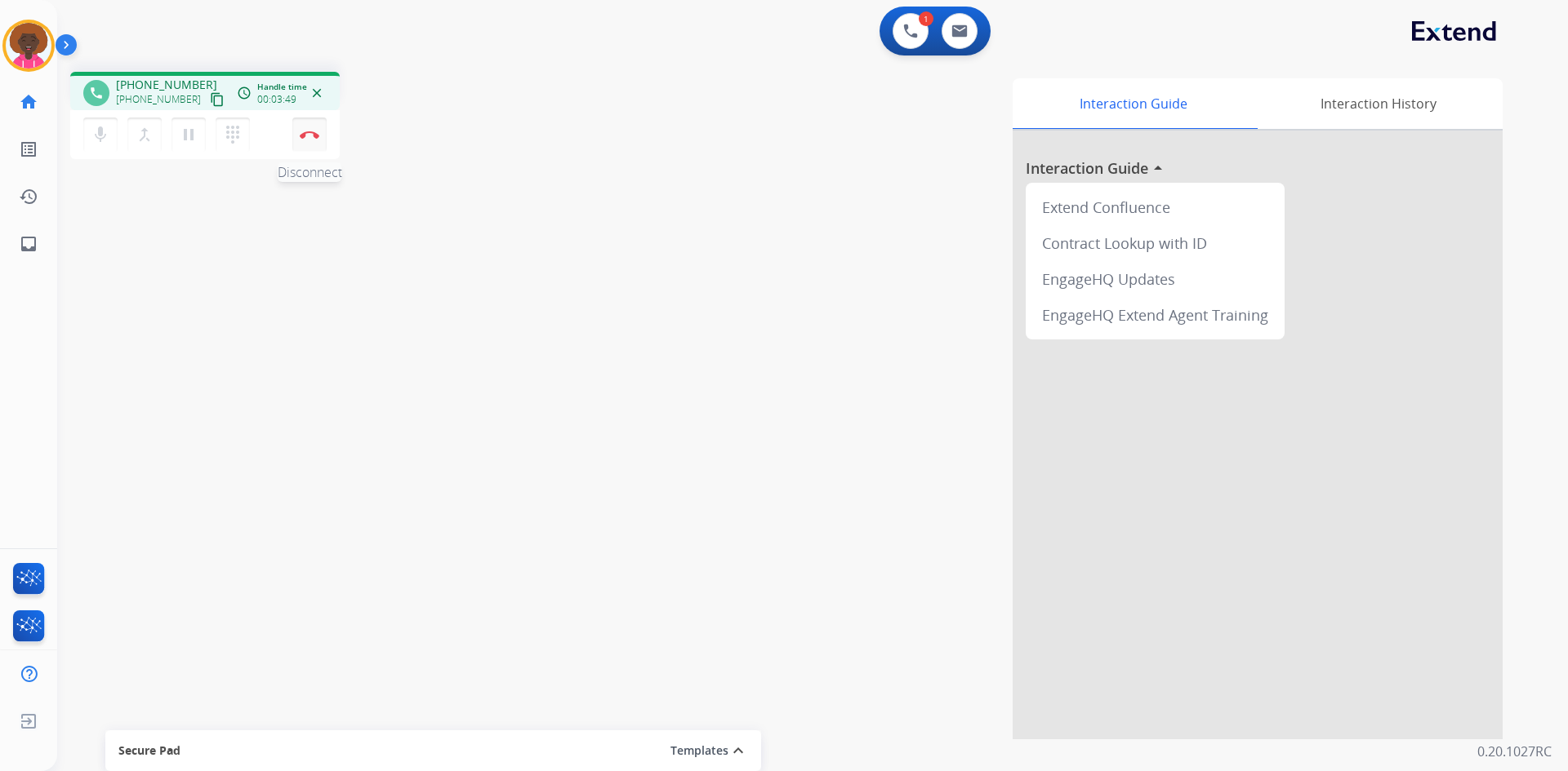
click at [299, 124] on button "Disconnect" at bounding box center [309, 134] width 34 height 34
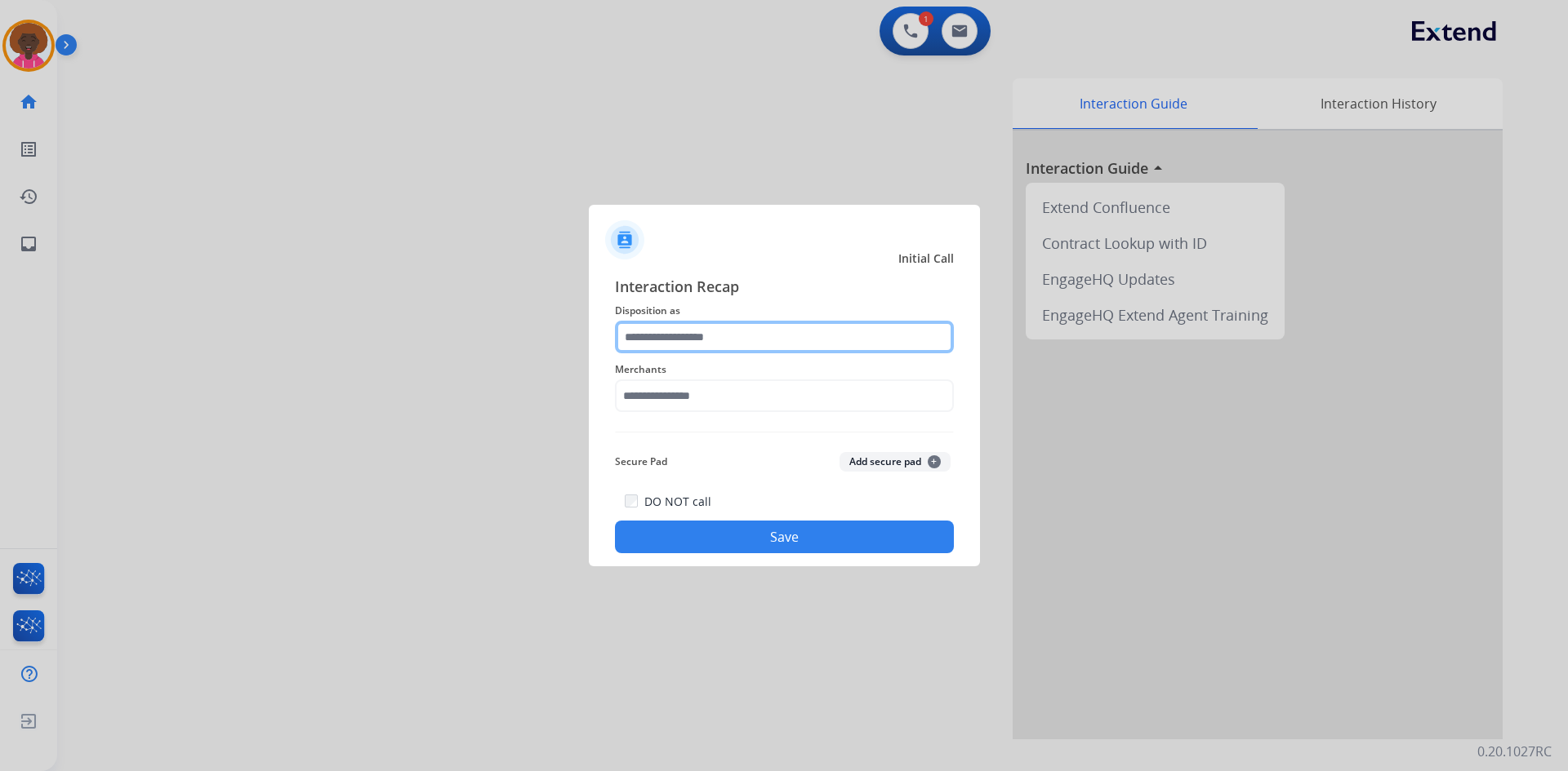
click at [723, 323] on input "text" at bounding box center [784, 336] width 339 height 33
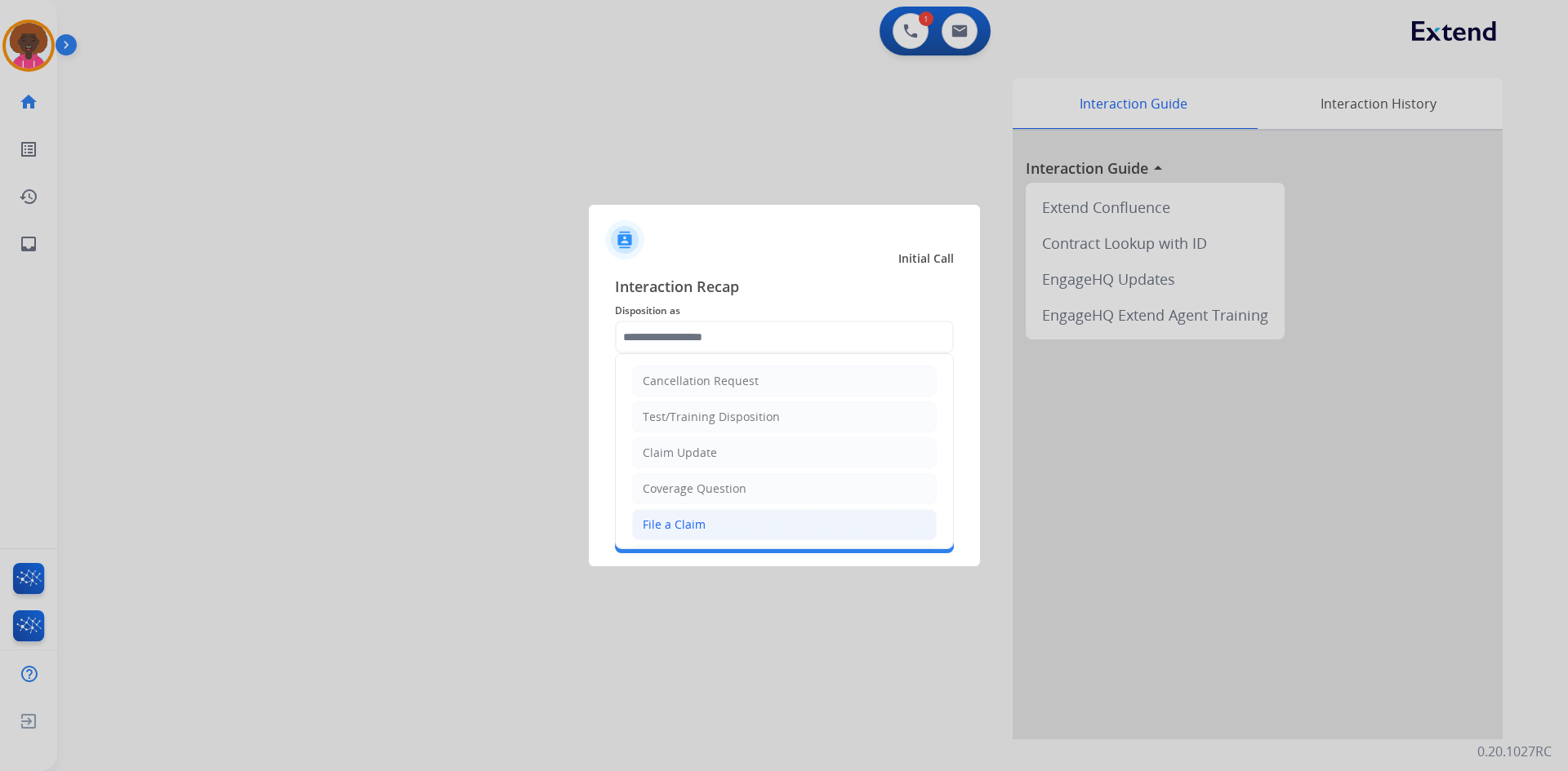
click at [711, 527] on li "File a Claim" at bounding box center [784, 525] width 305 height 31
type input "**********"
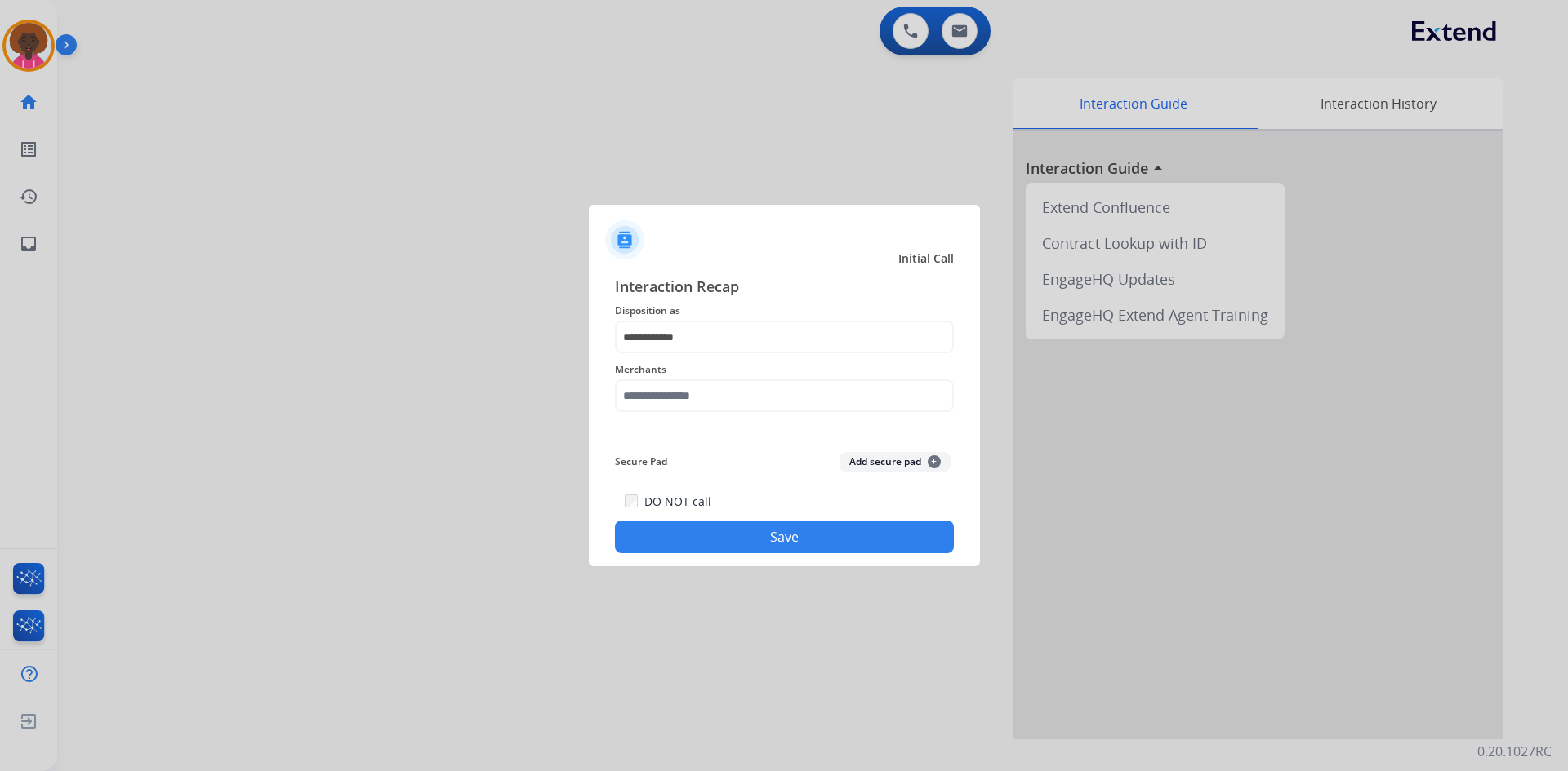
click at [693, 374] on span "Merchants" at bounding box center [784, 370] width 339 height 19
click at [686, 397] on input "text" at bounding box center [784, 396] width 339 height 33
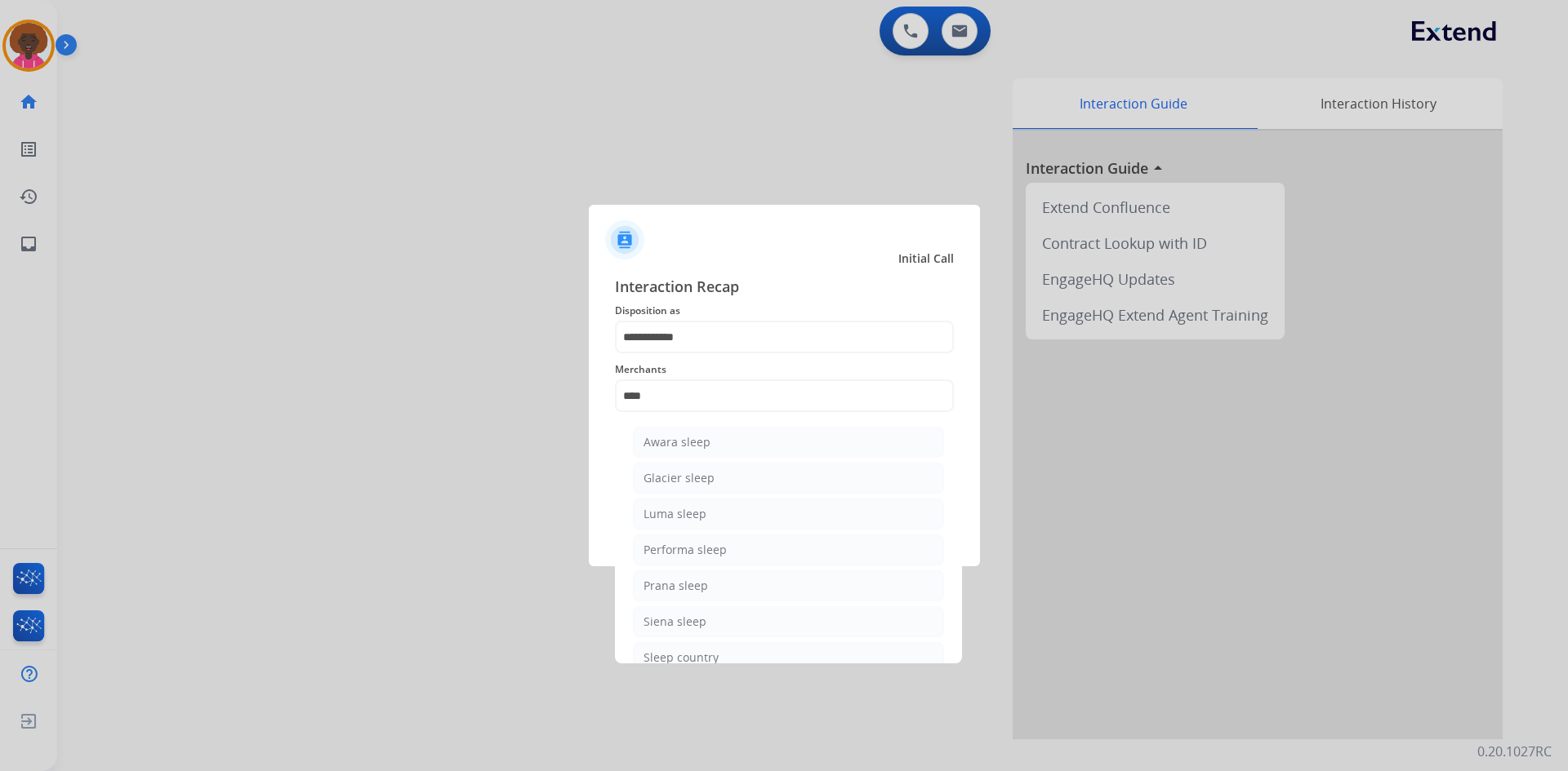
click at [686, 664] on div at bounding box center [784, 385] width 1568 height 771
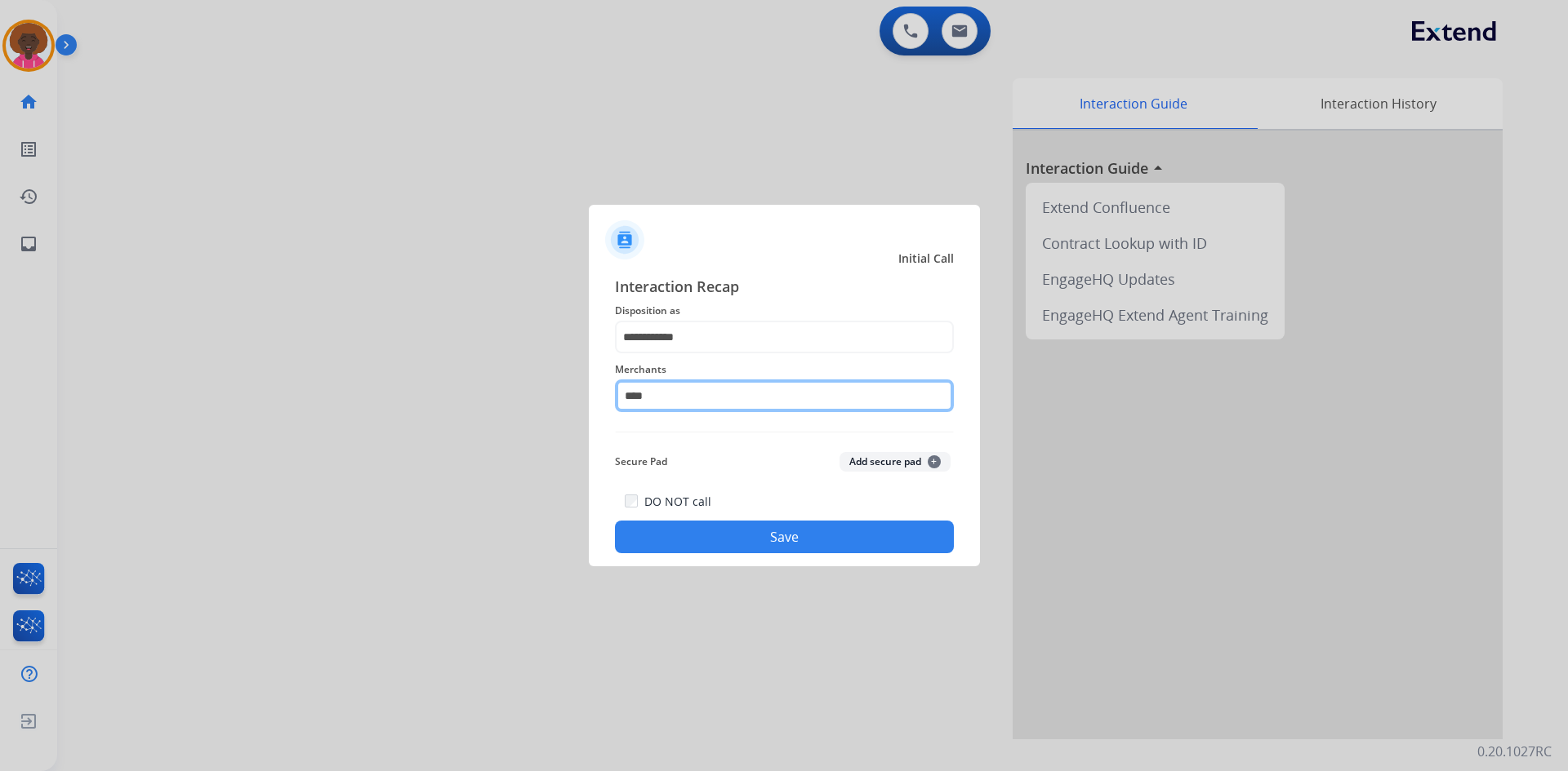
click at [697, 387] on input "****" at bounding box center [784, 396] width 339 height 33
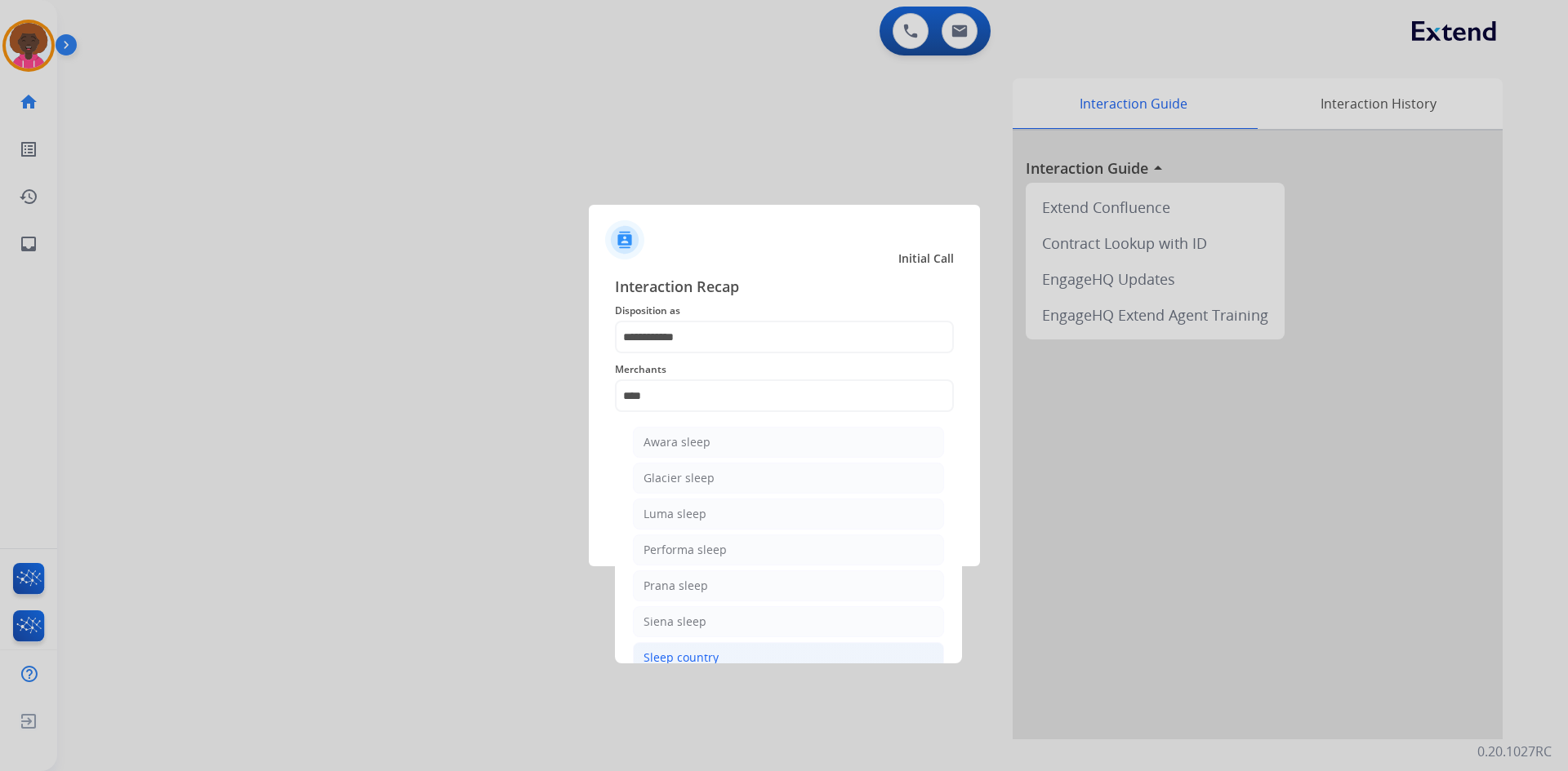
click at [696, 663] on div "Sleep country" at bounding box center [680, 658] width 75 height 16
type input "**********"
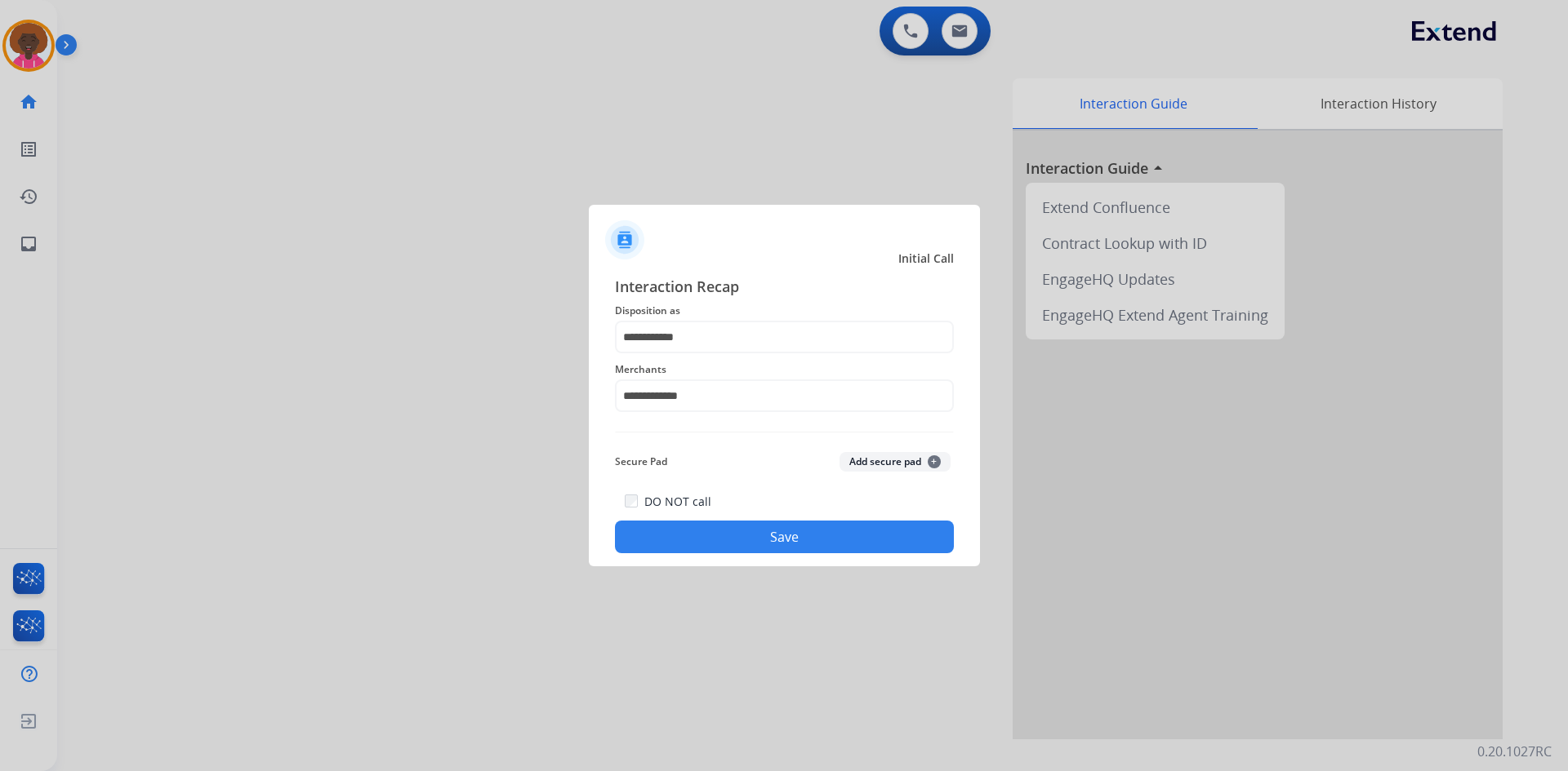
click at [700, 513] on div "DO NOT call Save" at bounding box center [784, 522] width 339 height 62
click at [697, 525] on button "Save" at bounding box center [784, 537] width 339 height 33
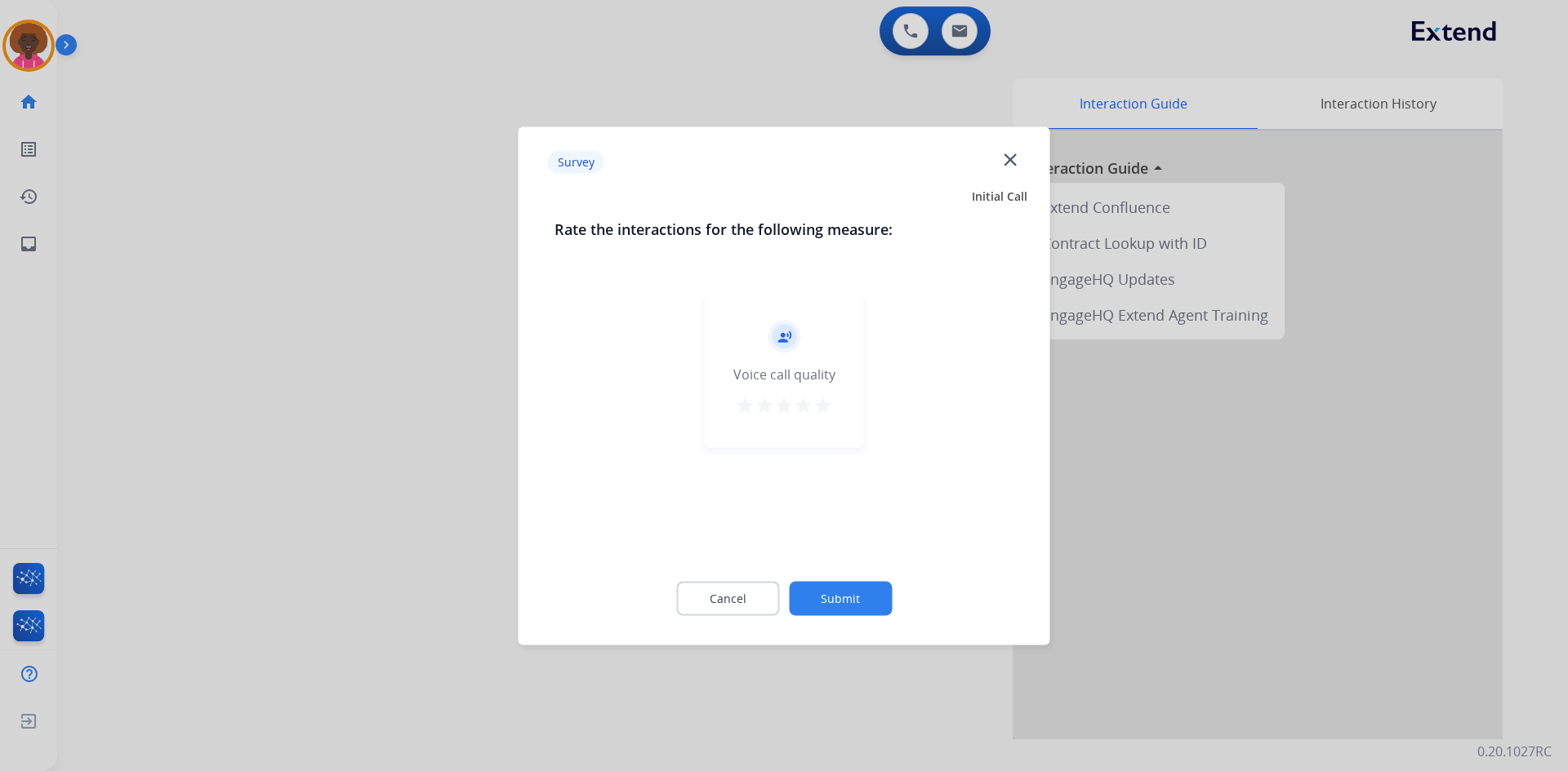
click at [823, 412] on mat-icon "star" at bounding box center [823, 404] width 19 height 19
click at [852, 604] on button "Submit" at bounding box center [840, 598] width 102 height 34
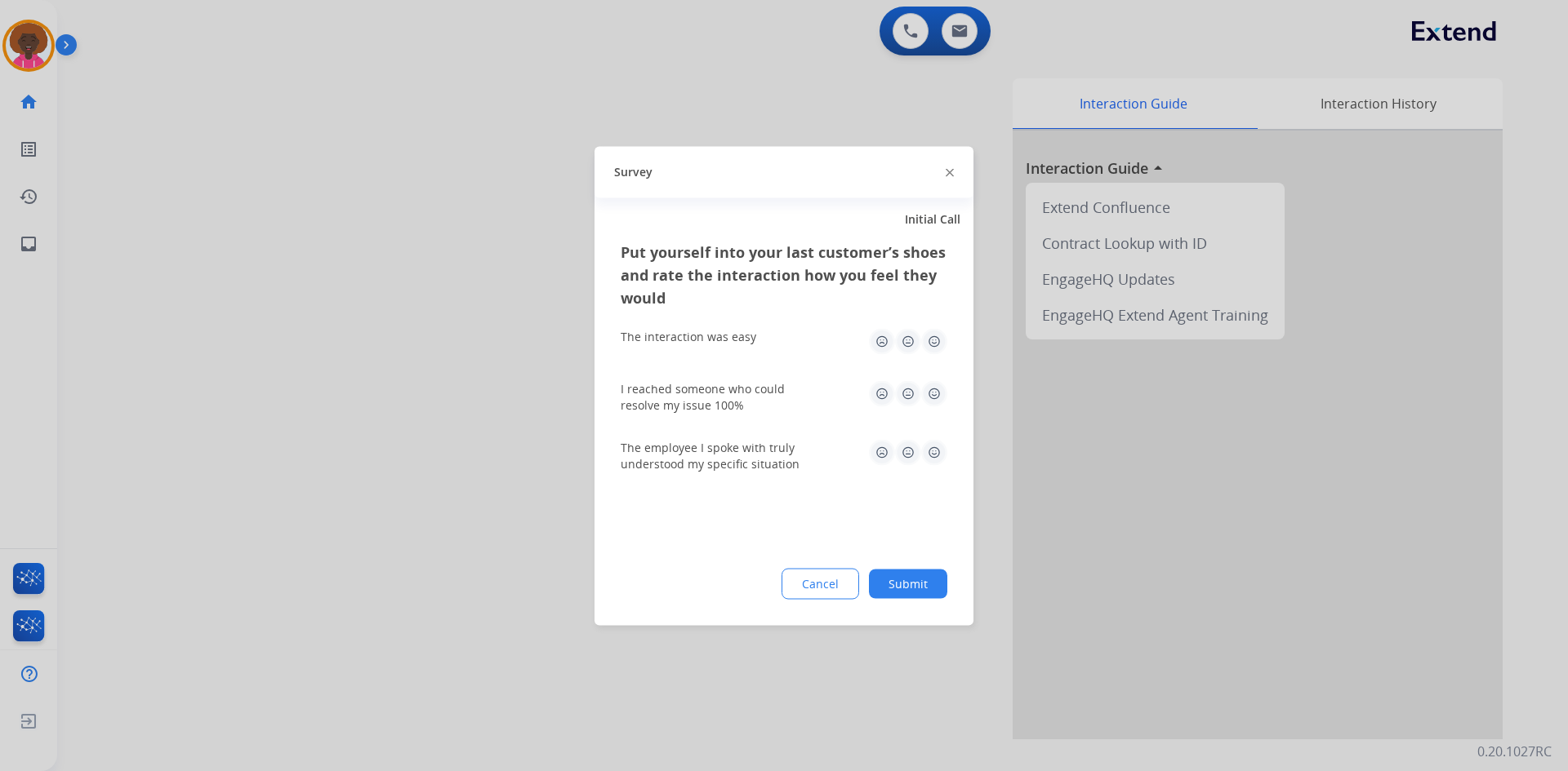
click at [926, 339] on img at bounding box center [935, 342] width 27 height 26
click at [928, 389] on img at bounding box center [935, 394] width 27 height 26
click at [941, 466] on div "The employee I spoke with truly understood my specific situation" at bounding box center [784, 455] width 327 height 33
click at [934, 447] on img at bounding box center [935, 452] width 27 height 26
click at [921, 582] on button "Submit" at bounding box center [907, 583] width 79 height 29
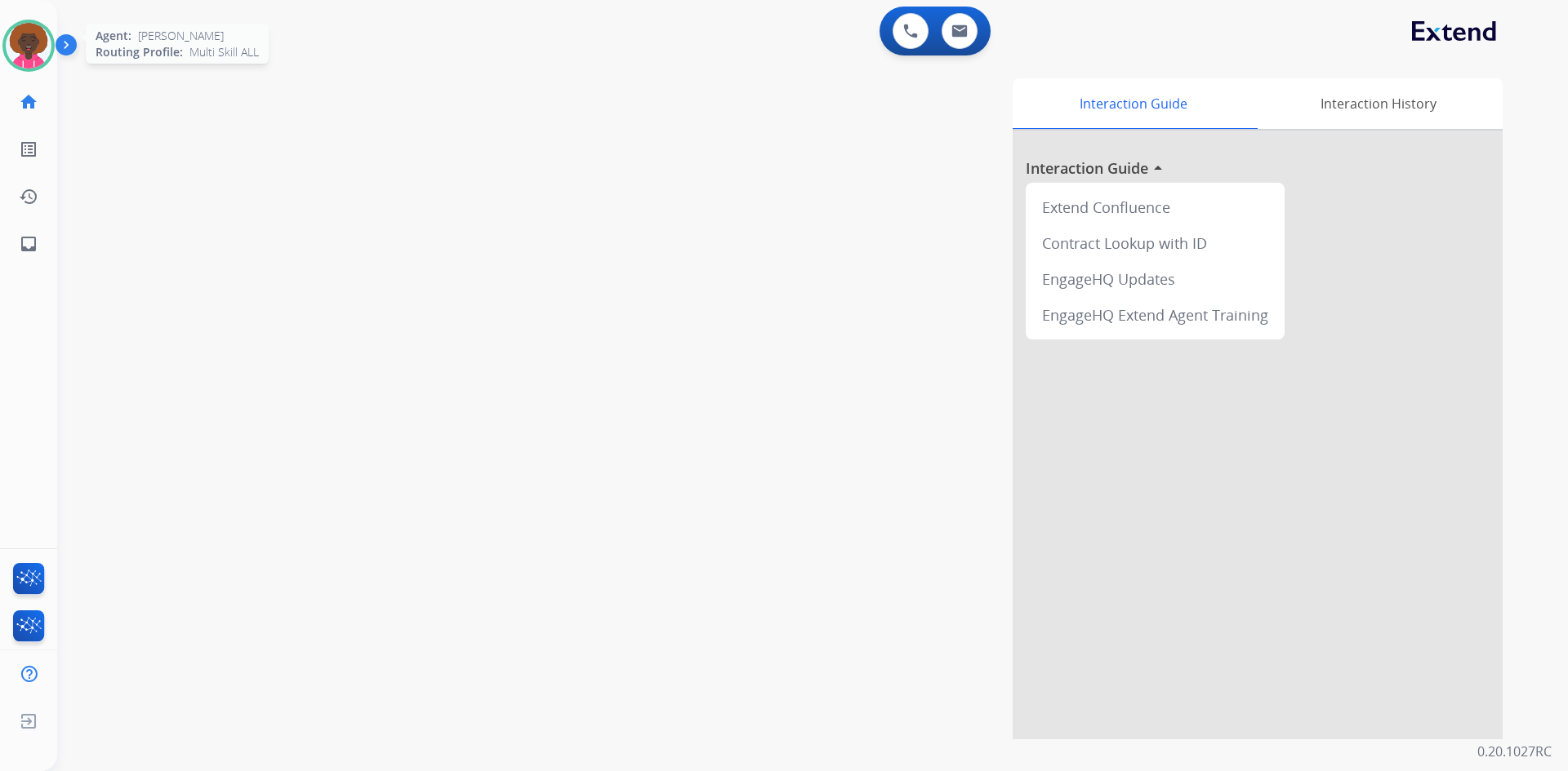
click at [42, 56] on img at bounding box center [28, 46] width 46 height 46
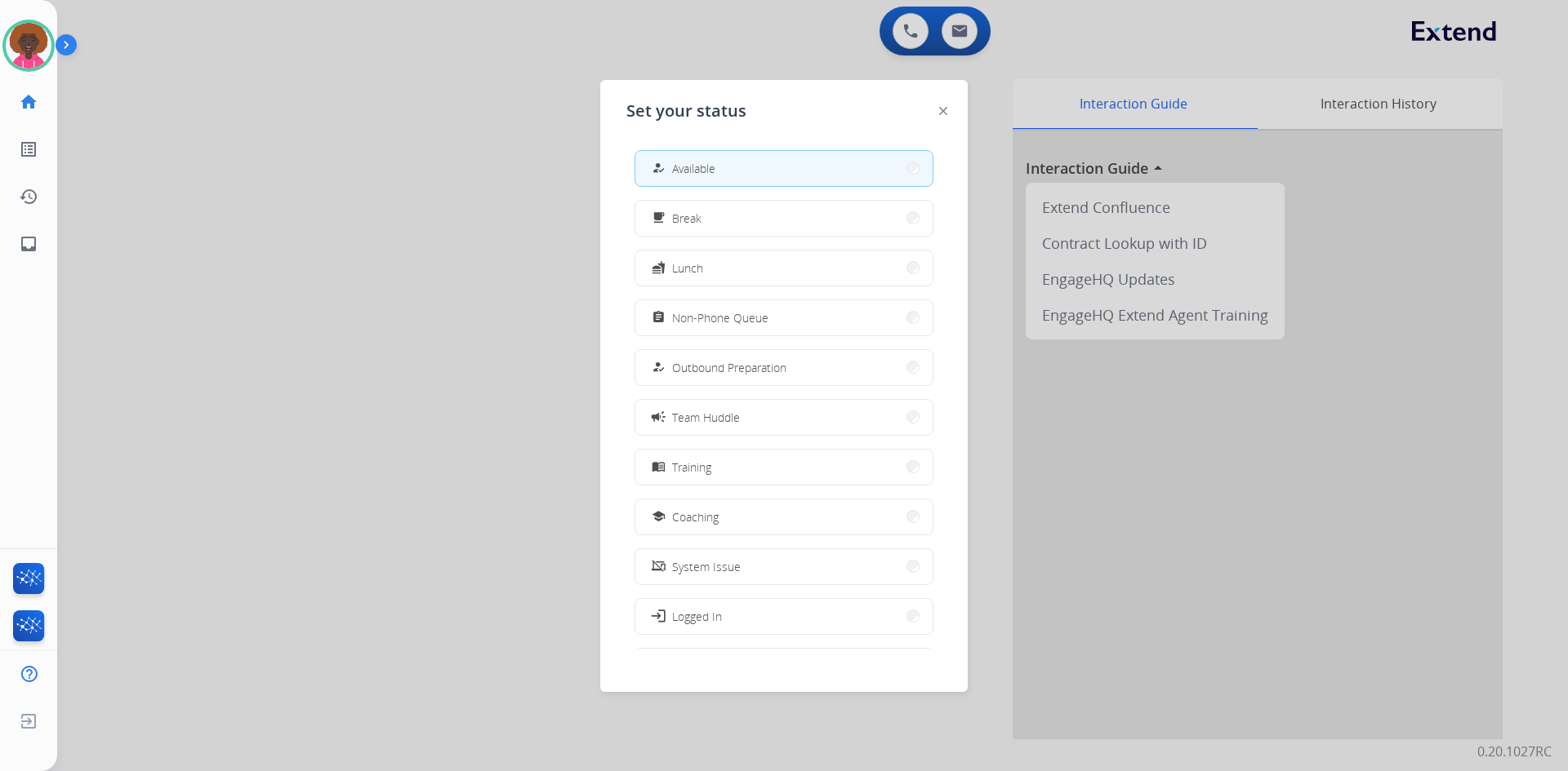
drag, startPoint x: 814, startPoint y: 318, endPoint x: 239, endPoint y: 0, distance: 657.1
click at [799, 317] on button "assignment Non-Phone Queue" at bounding box center [784, 318] width 297 height 35
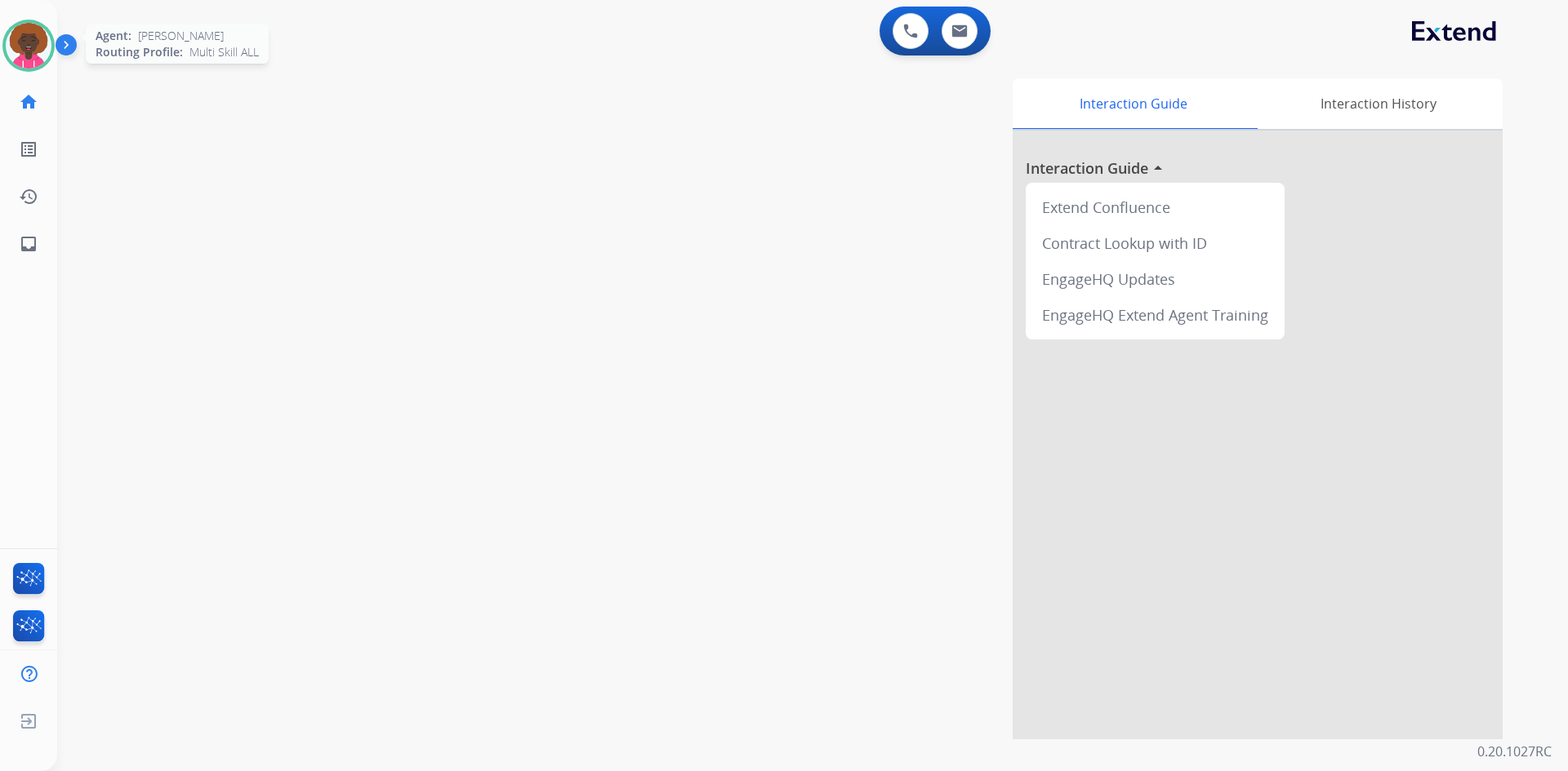
click at [34, 35] on img at bounding box center [28, 46] width 46 height 46
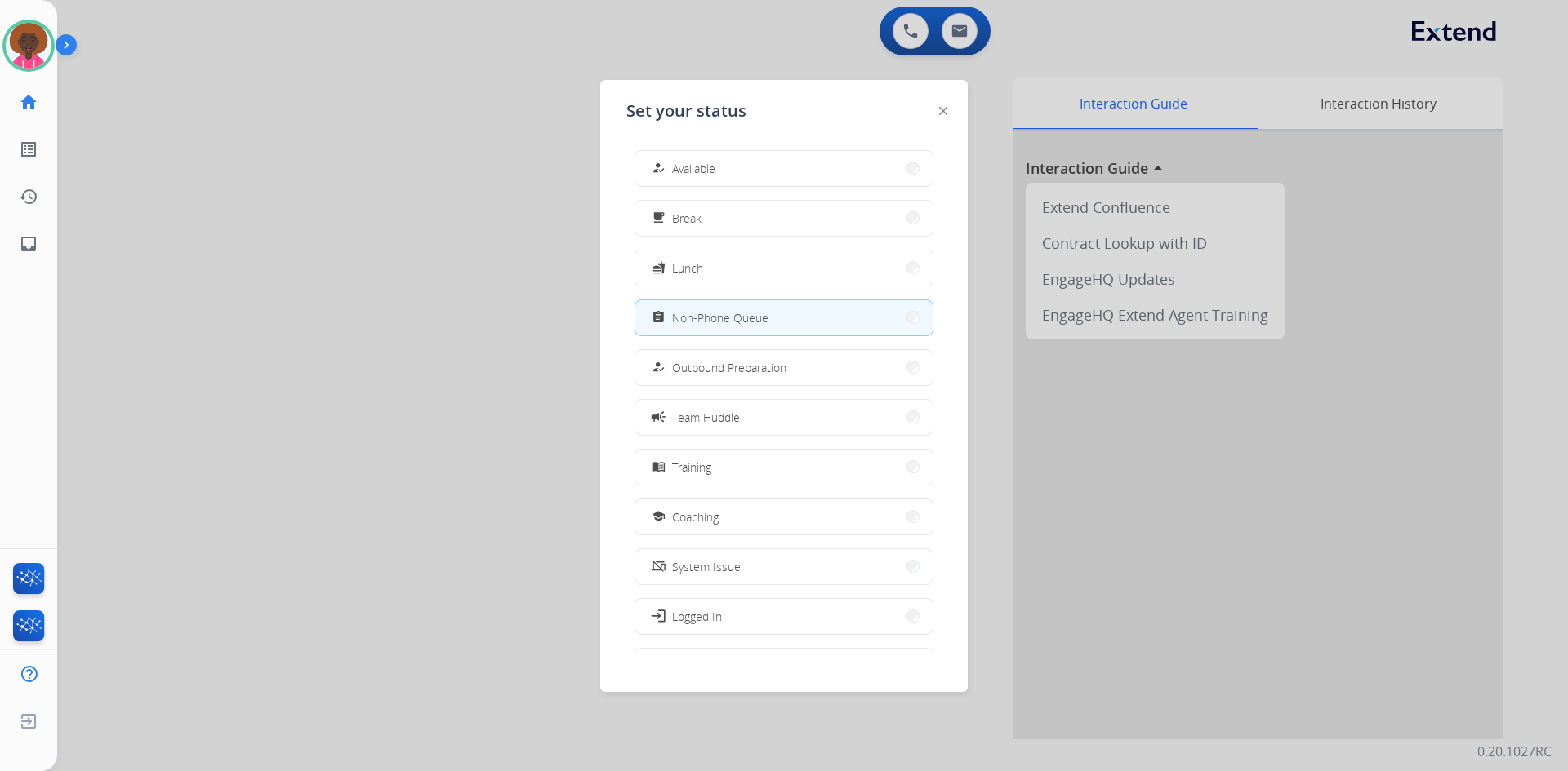
click at [728, 136] on div "Set your status how_to_reg Available free_breakfast Break fastfood Lunch assign…" at bounding box center [784, 386] width 367 height 612
drag, startPoint x: 706, startPoint y: 165, endPoint x: 741, endPoint y: 185, distance: 40.3
click at [707, 172] on span "Available" at bounding box center [693, 168] width 43 height 17
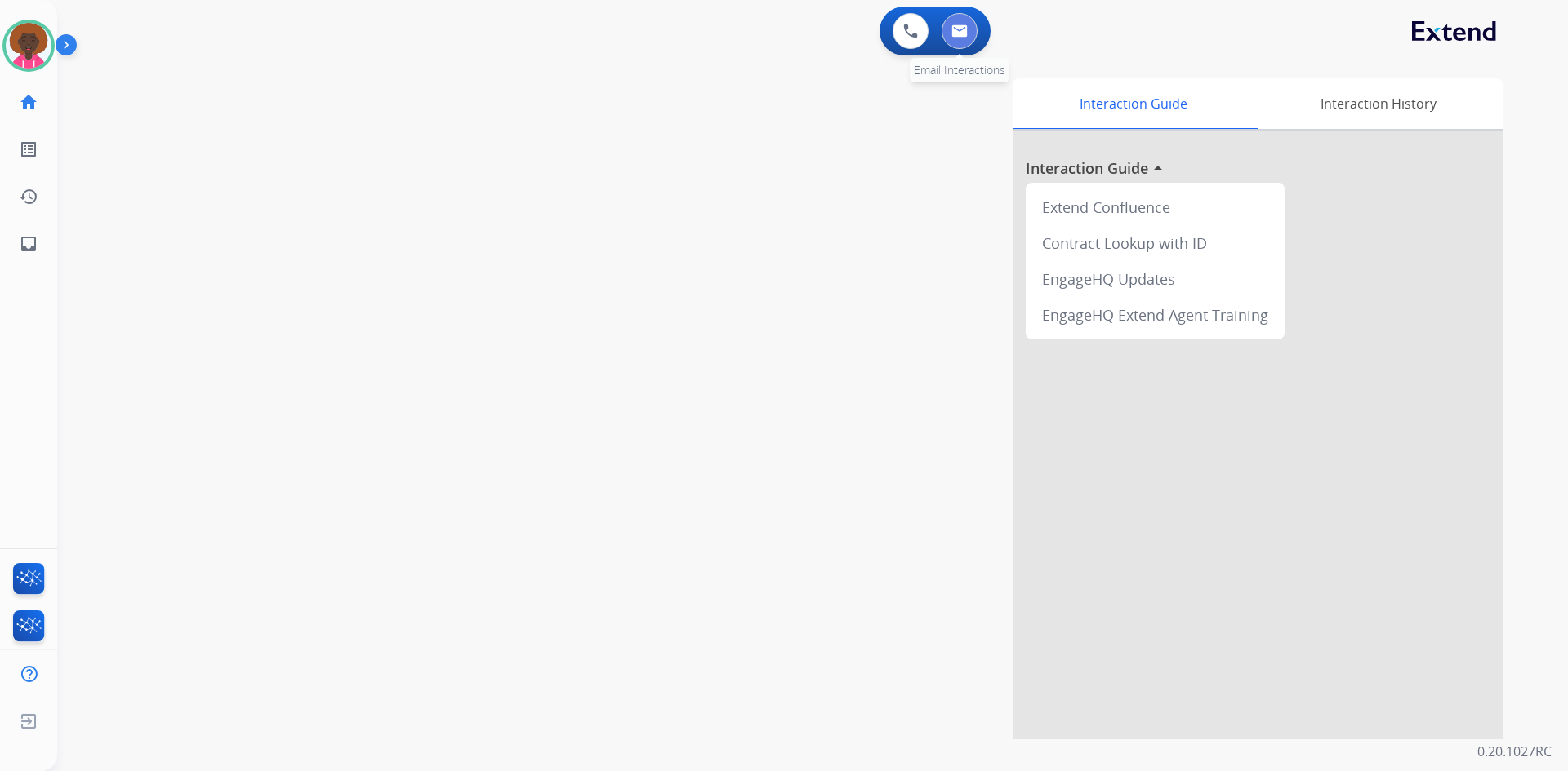
click at [955, 35] on img at bounding box center [959, 31] width 16 height 13
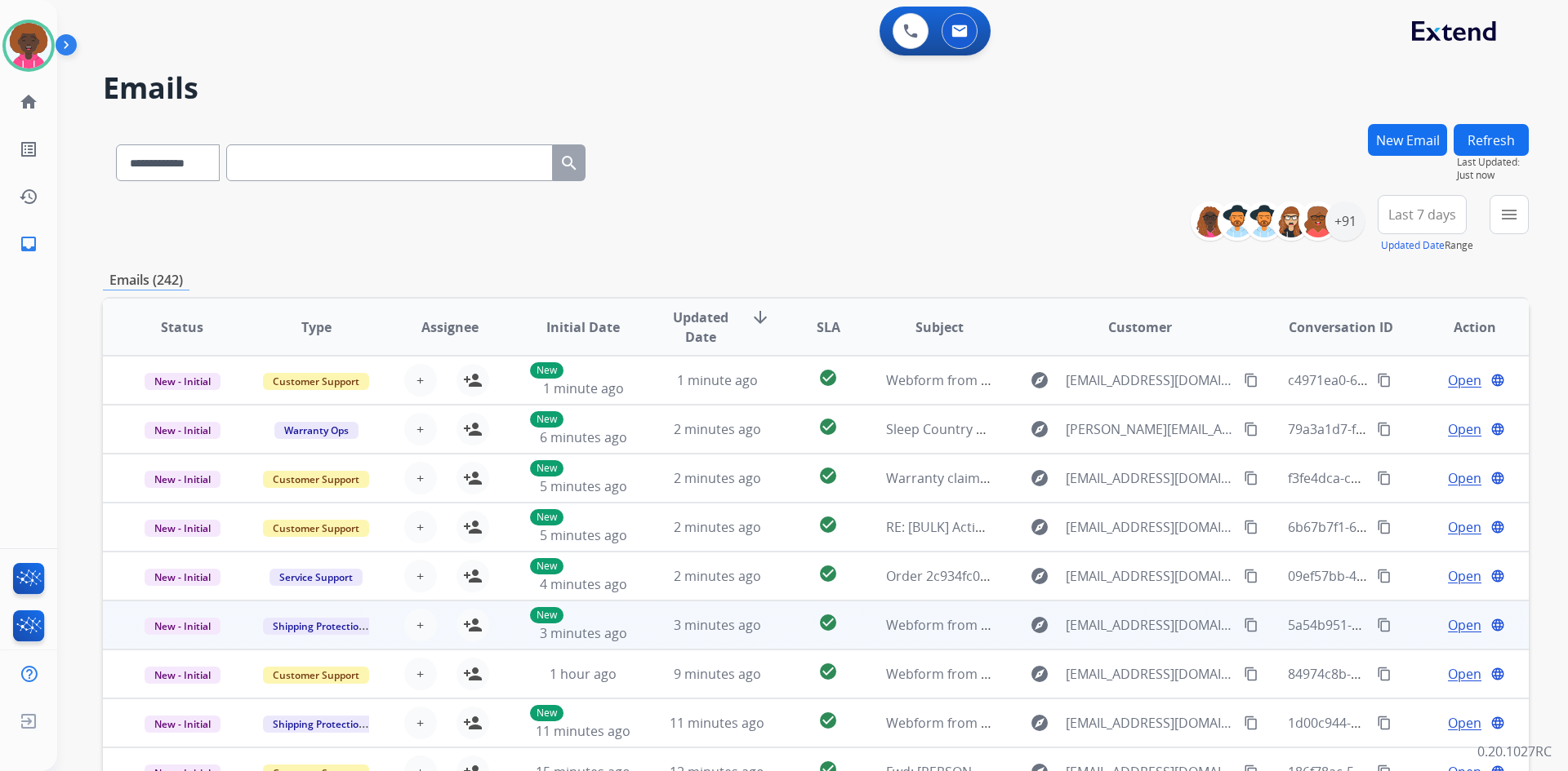
scroll to position [2, 0]
click at [336, 621] on span "Shipping Protection" at bounding box center [319, 624] width 112 height 17
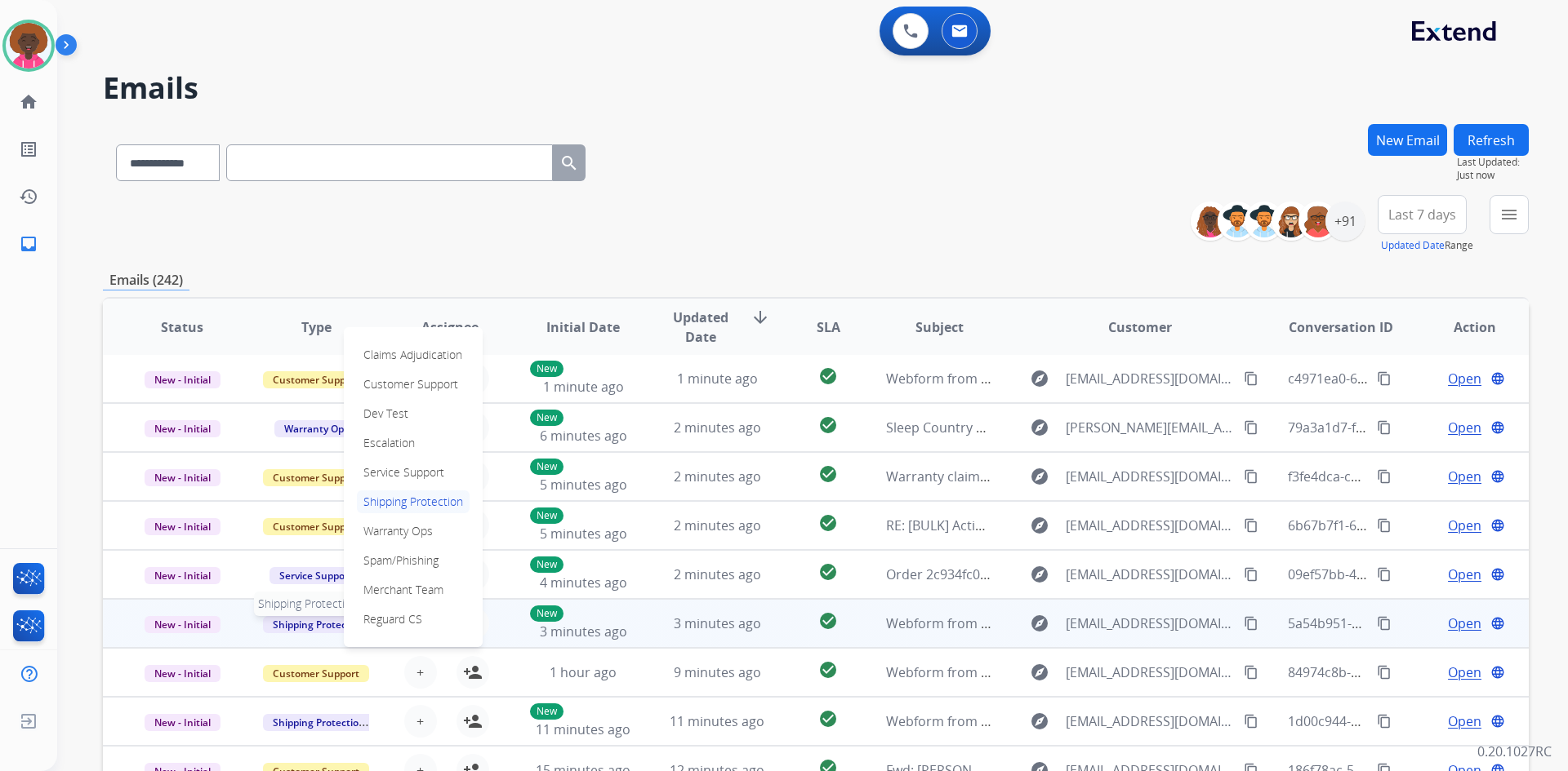
click at [289, 620] on span "Shipping Protection" at bounding box center [319, 624] width 112 height 17
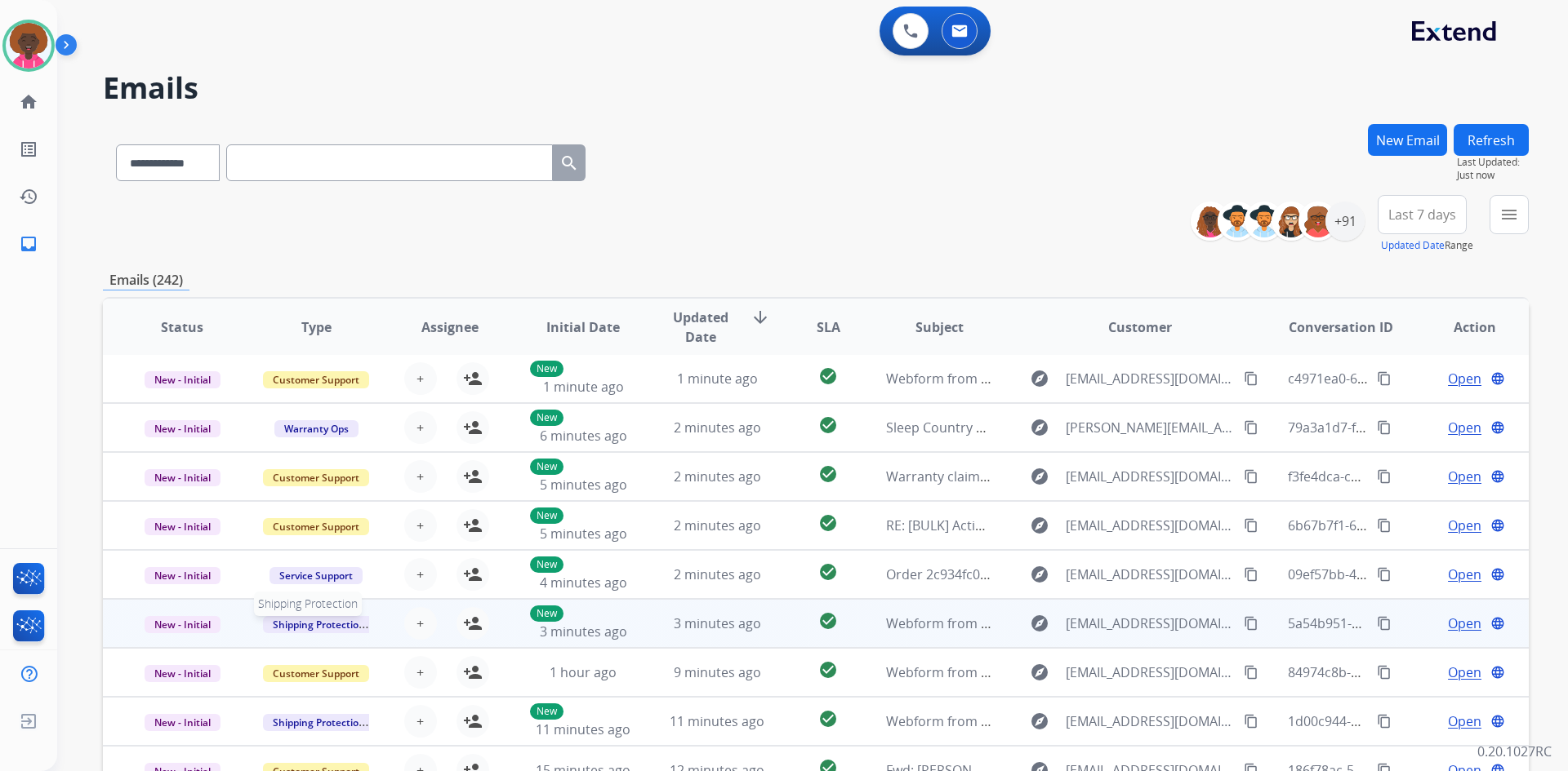
click at [270, 622] on span "Shipping Protection" at bounding box center [319, 624] width 112 height 17
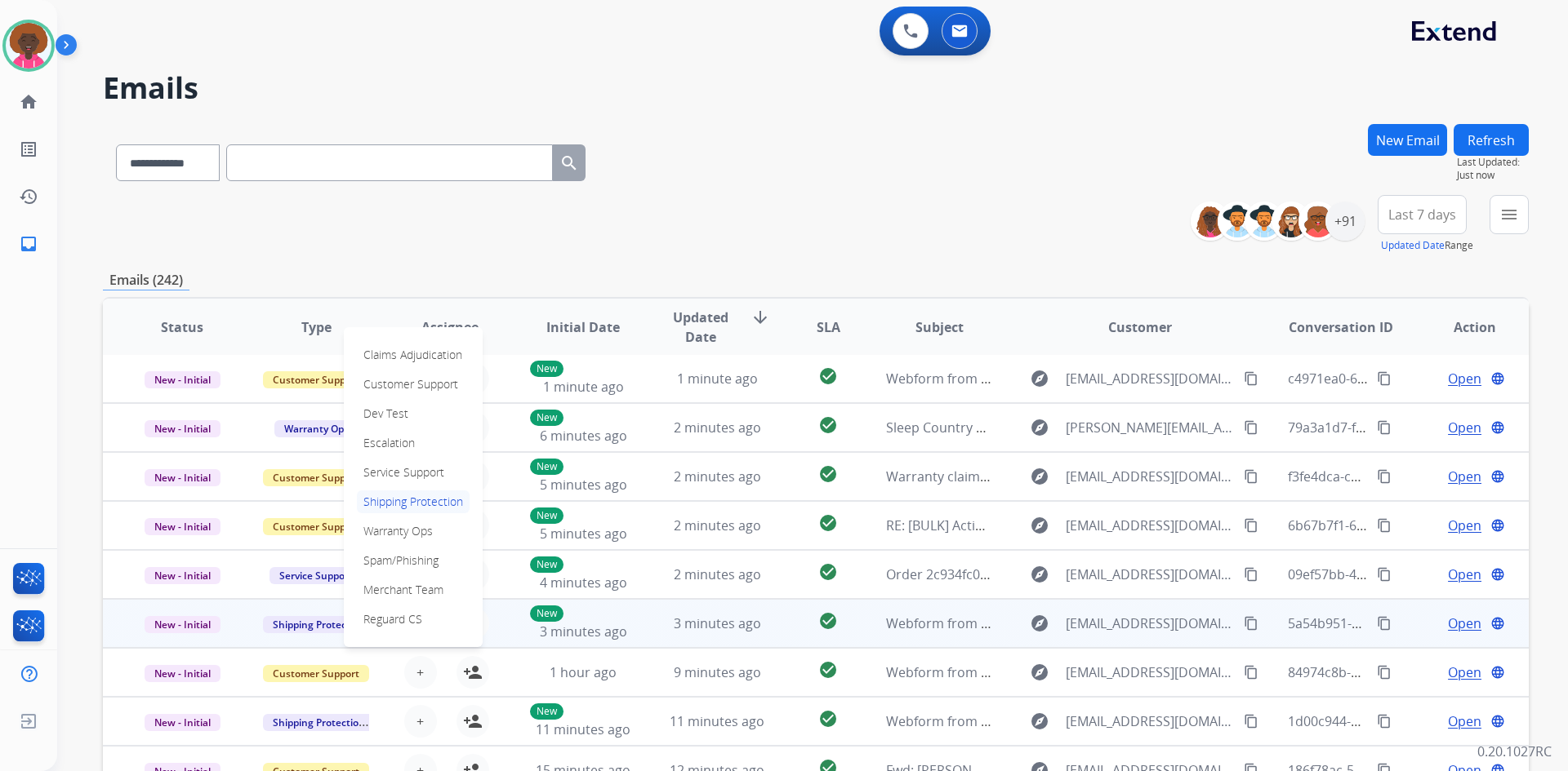
click at [246, 623] on td "Shipping Protection Claims Adjudication Customer Support Dev Test Escalation Se…" at bounding box center [304, 623] width 134 height 49
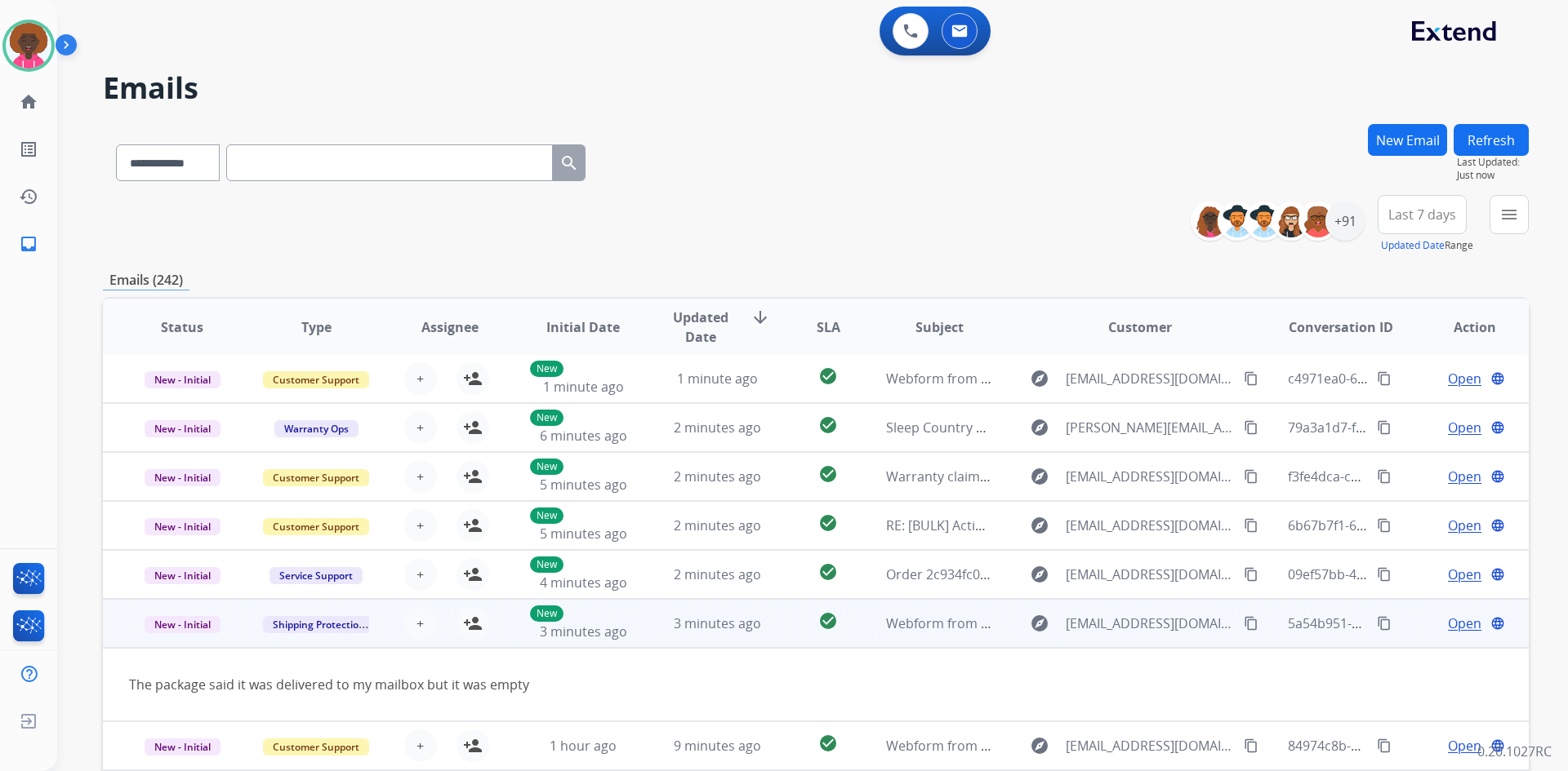
scroll to position [75, 0]
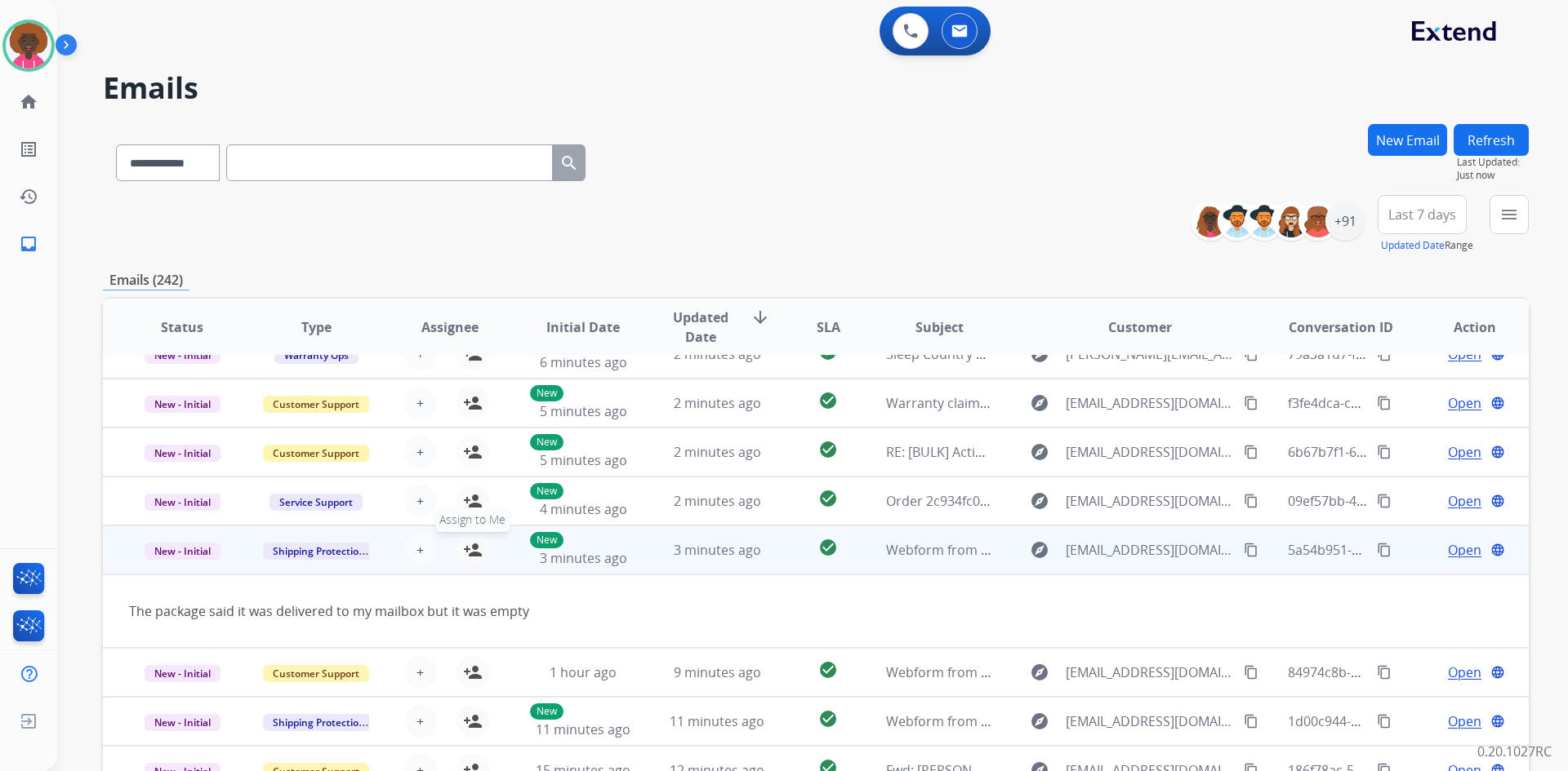
click at [467, 555] on mat-icon "person_add" at bounding box center [473, 550] width 19 height 19
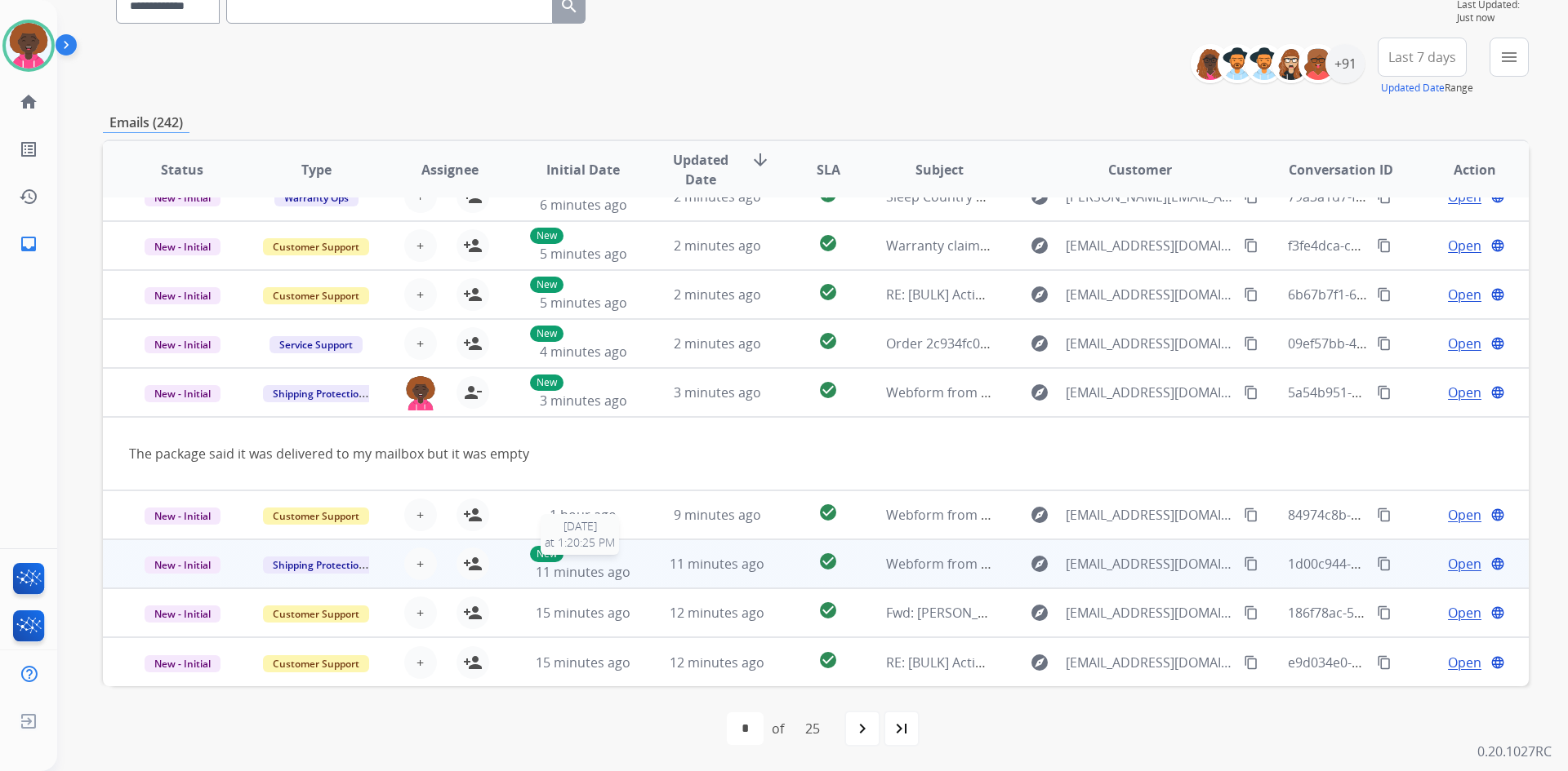
click at [584, 577] on span "11 minutes ago" at bounding box center [582, 572] width 95 height 18
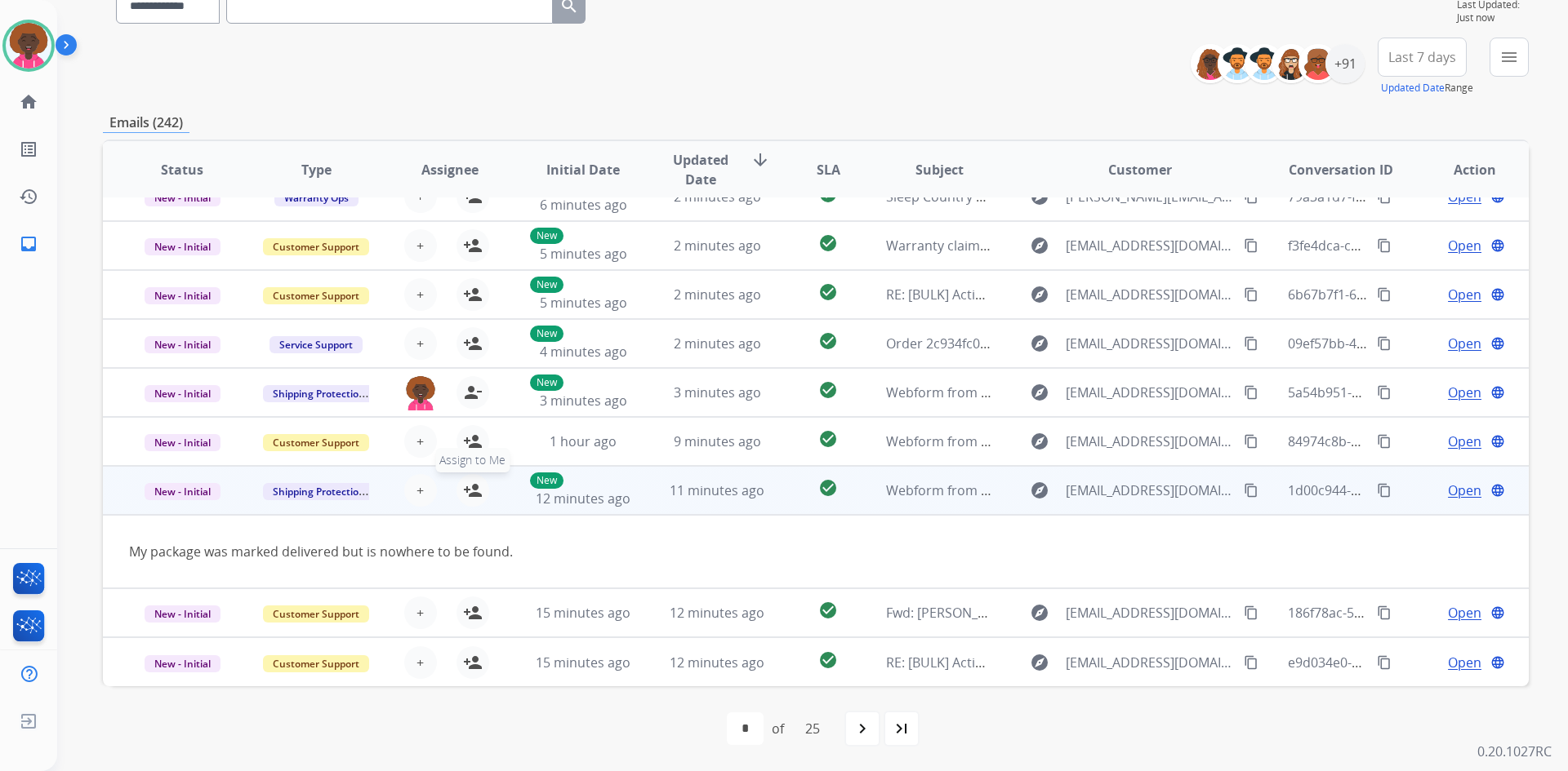
click at [466, 498] on mat-icon "person_add" at bounding box center [473, 490] width 19 height 19
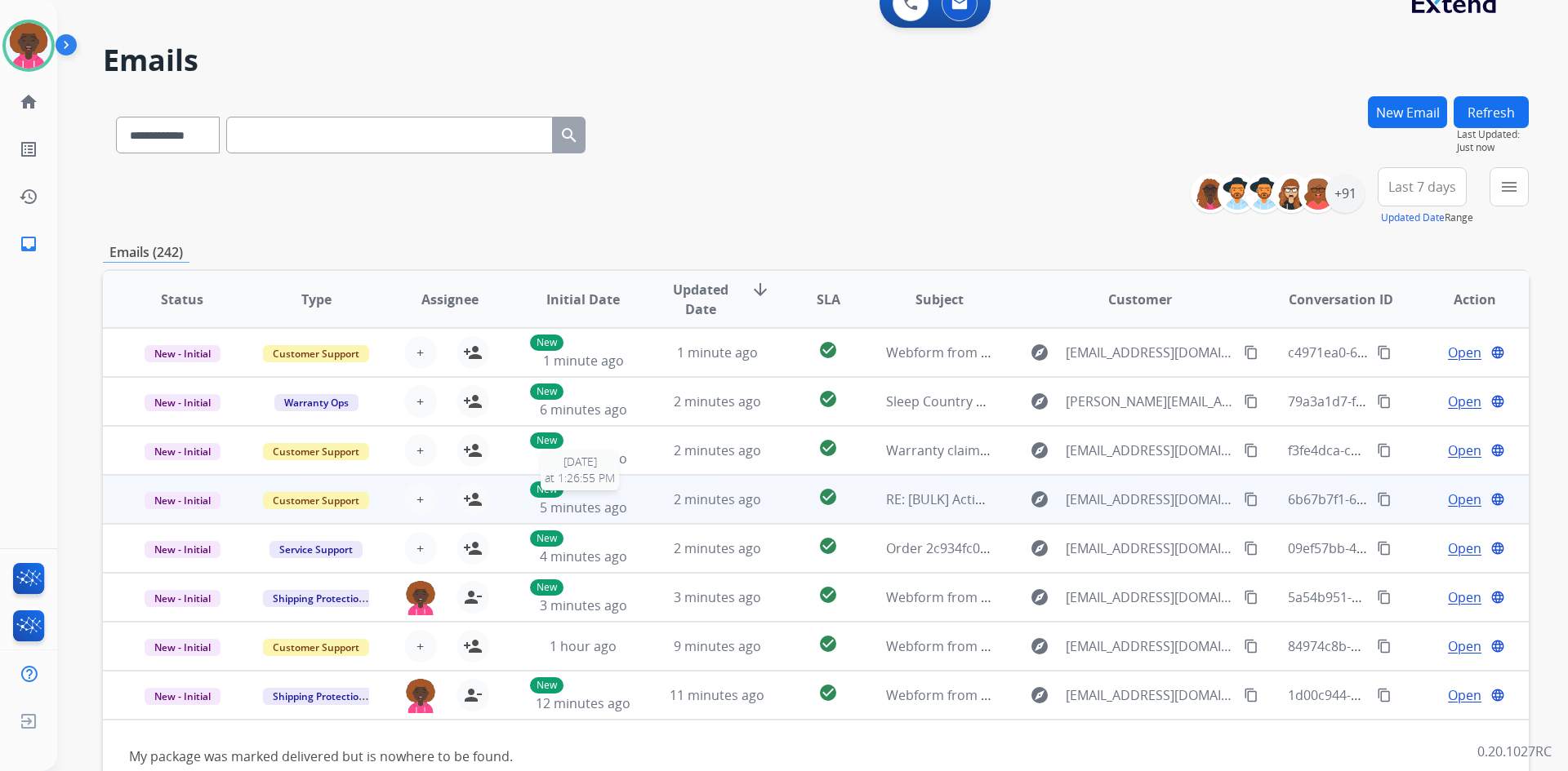
scroll to position [0, 0]
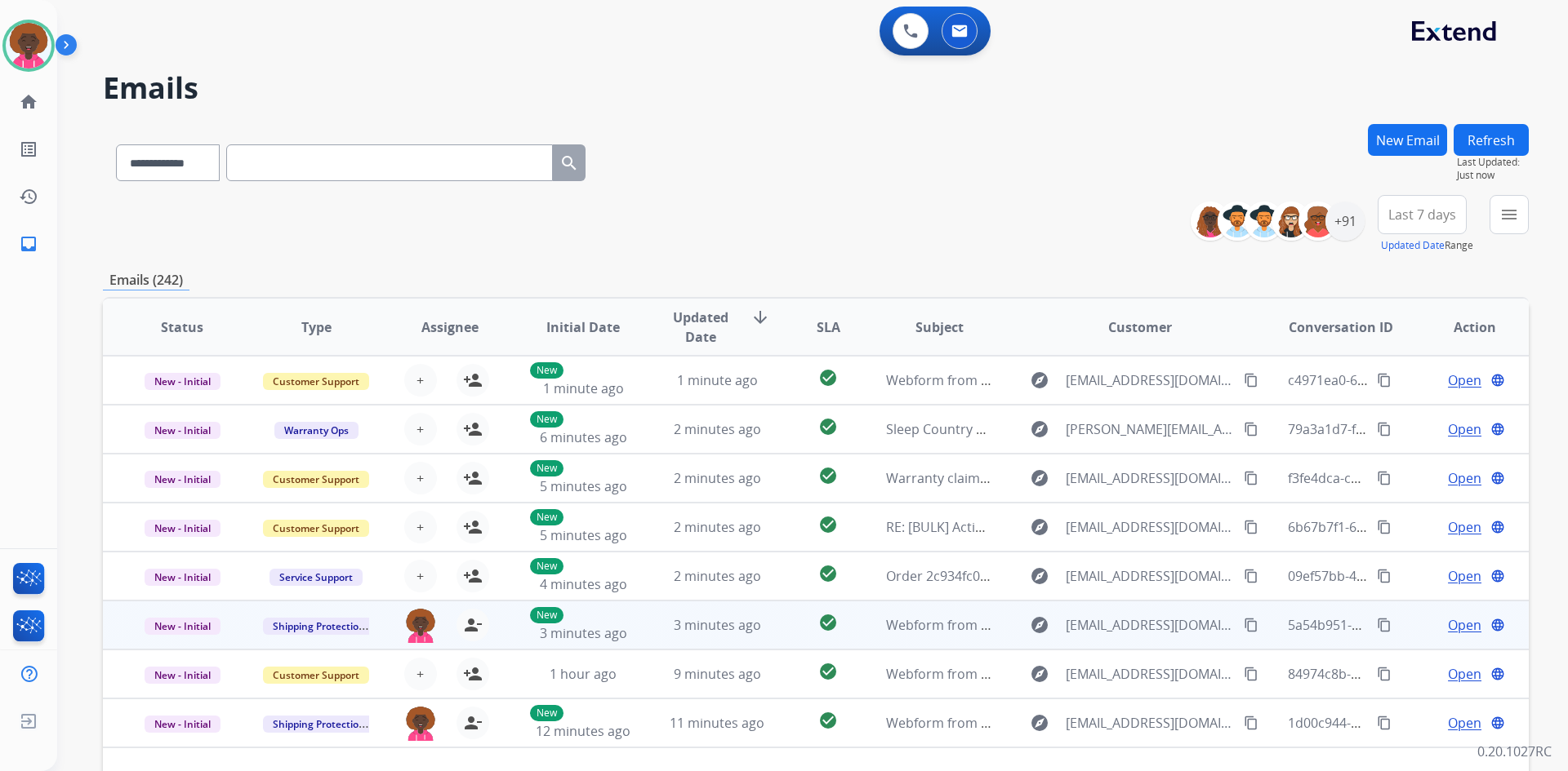
click at [1241, 631] on button "content_copy" at bounding box center [1251, 625] width 19 height 19
click at [1244, 628] on mat-icon "content_copy" at bounding box center [1251, 625] width 15 height 15
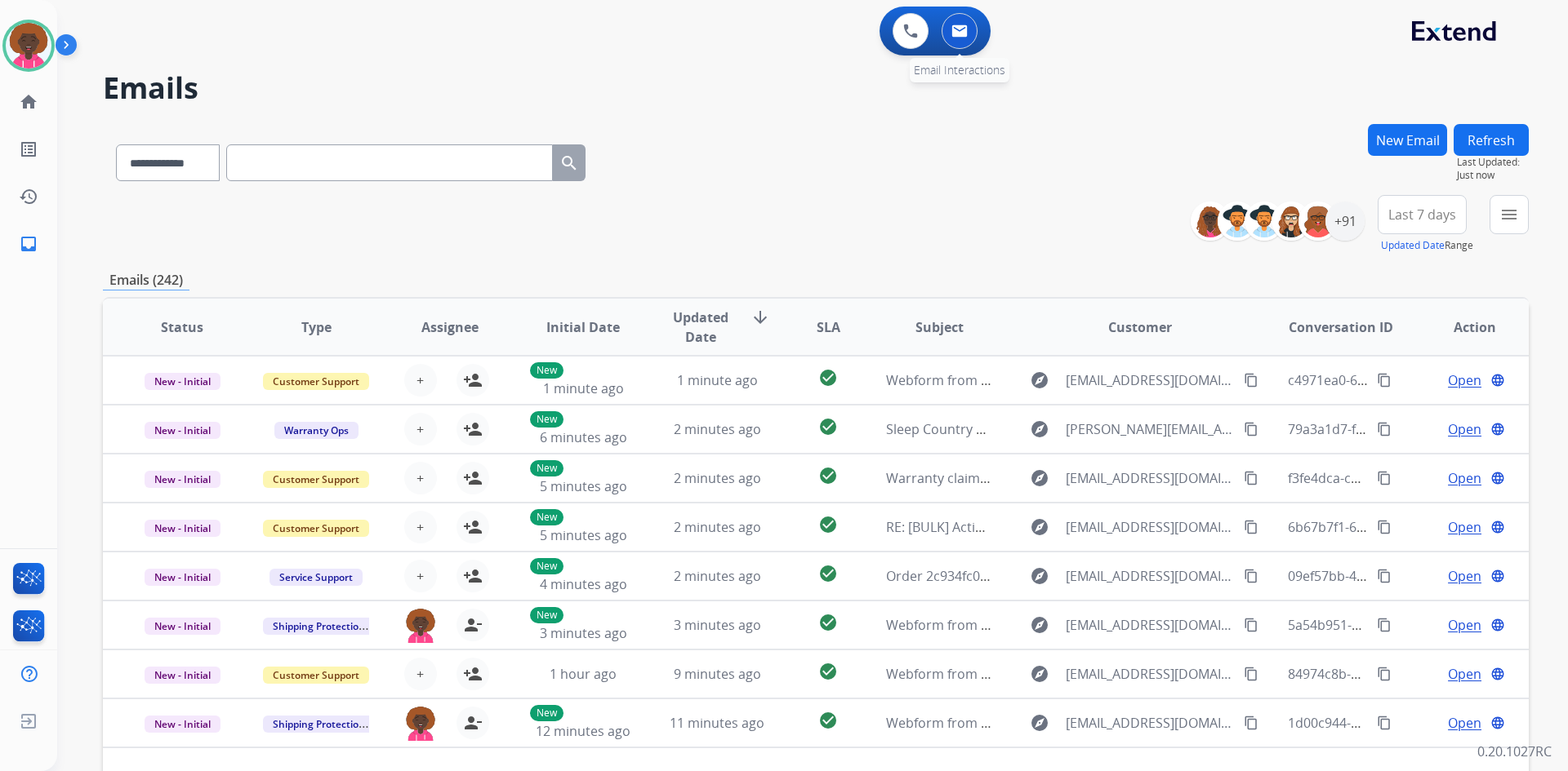
click at [965, 24] on button at bounding box center [959, 31] width 36 height 36
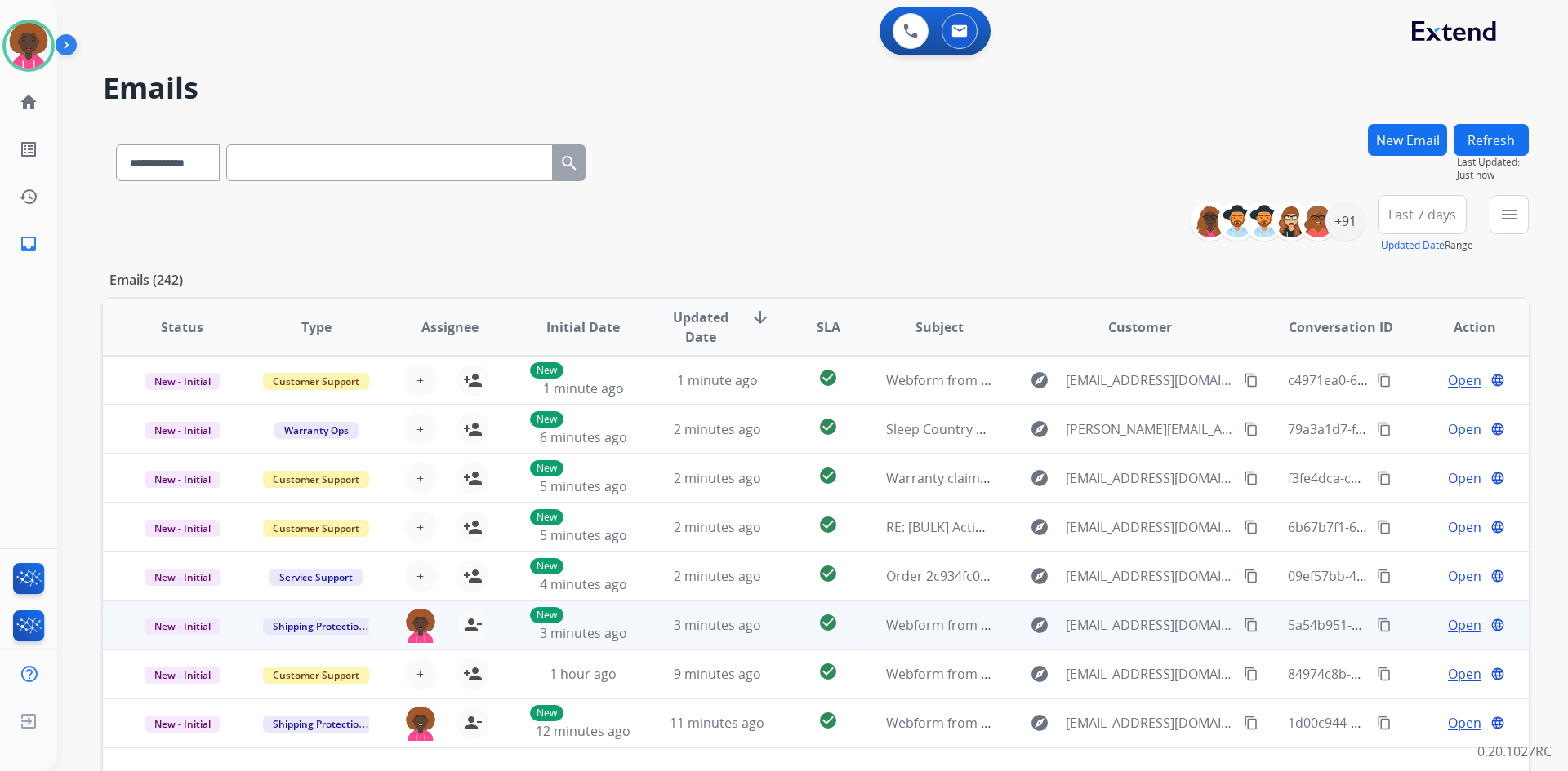
click at [1457, 624] on span "Open" at bounding box center [1465, 625] width 34 height 19
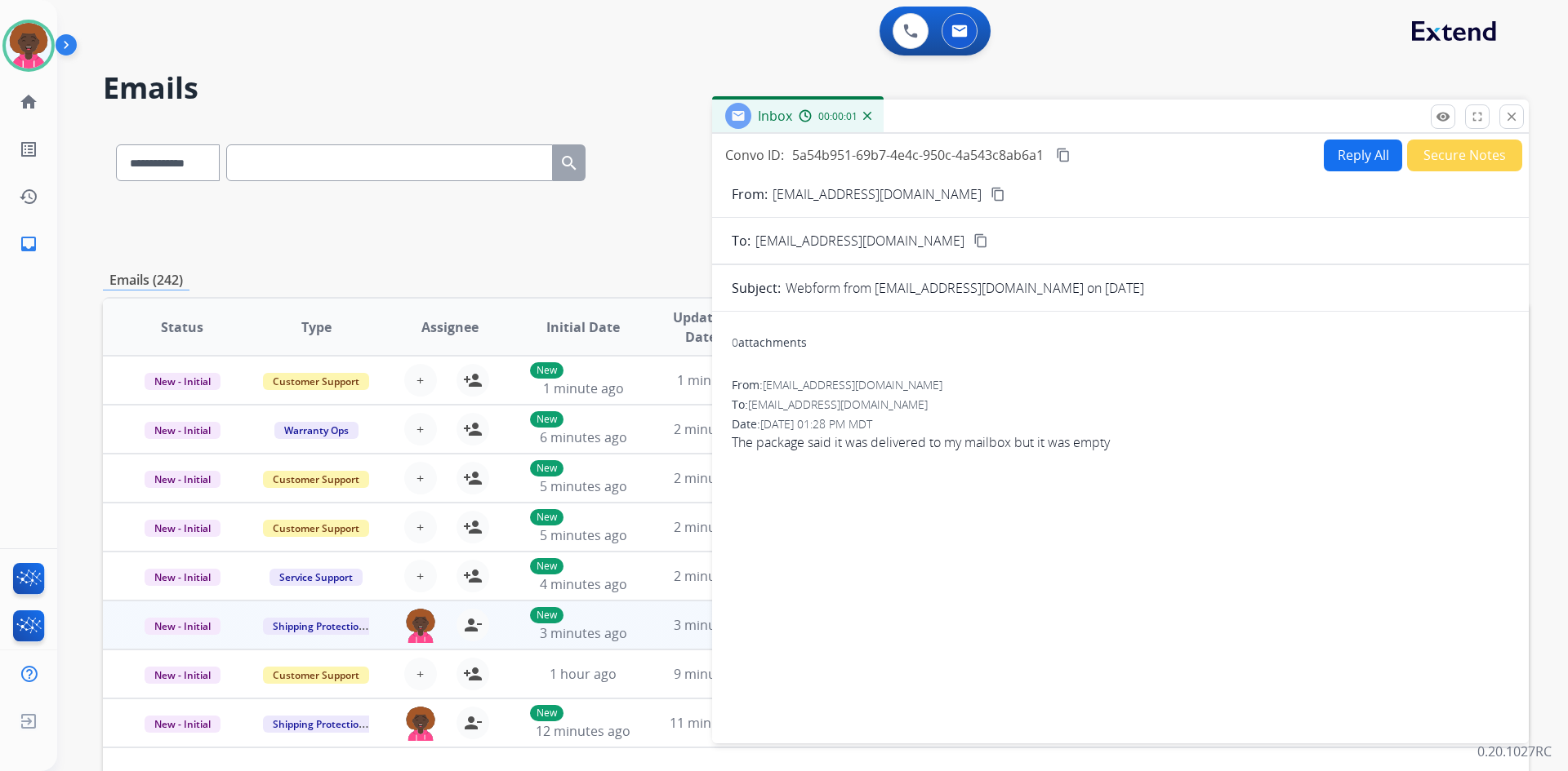
click at [1353, 163] on button "Reply All" at bounding box center [1362, 155] width 79 height 32
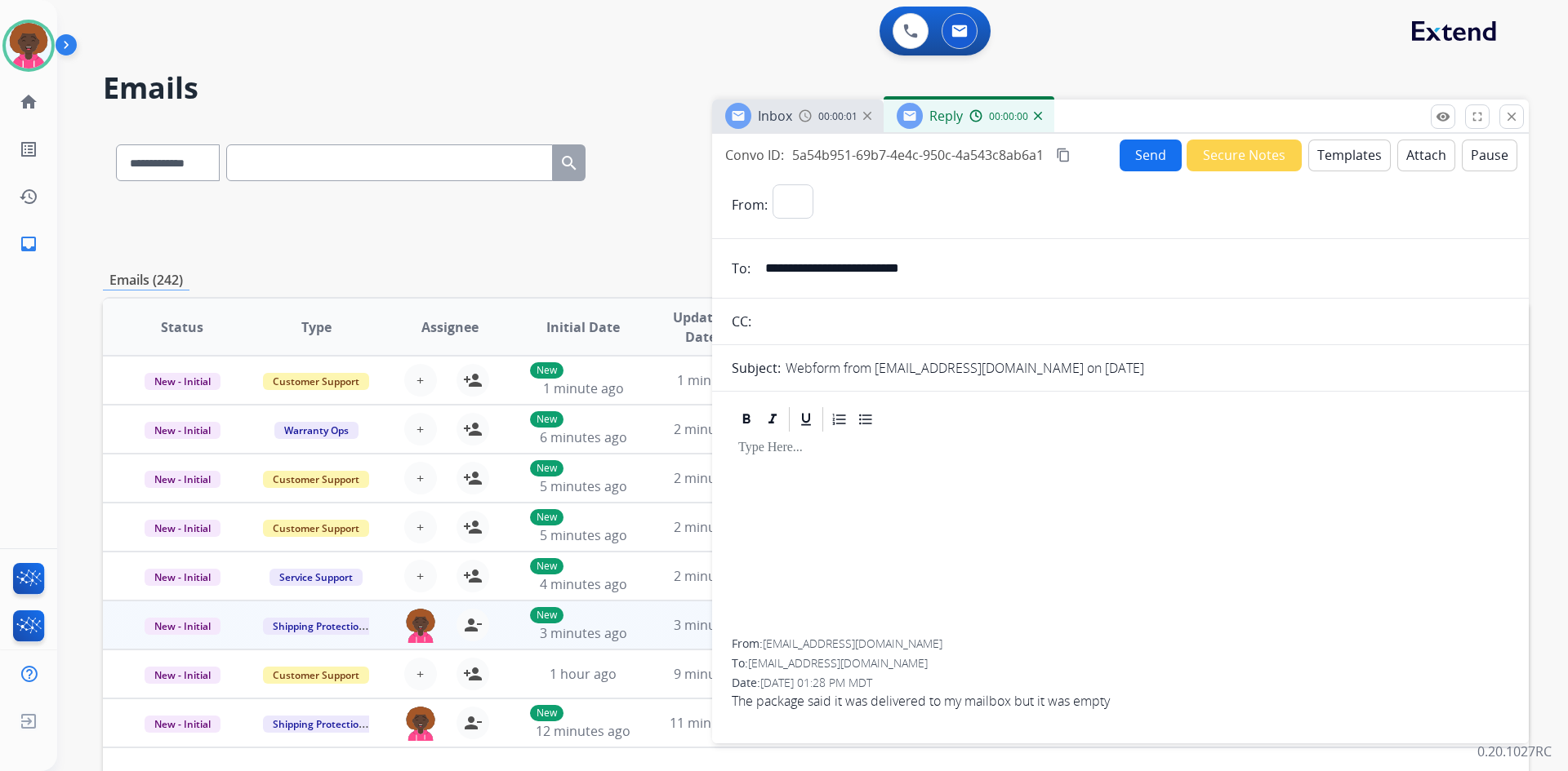
select select "**********"
click at [1329, 157] on button "Templates" at bounding box center [1349, 155] width 82 height 32
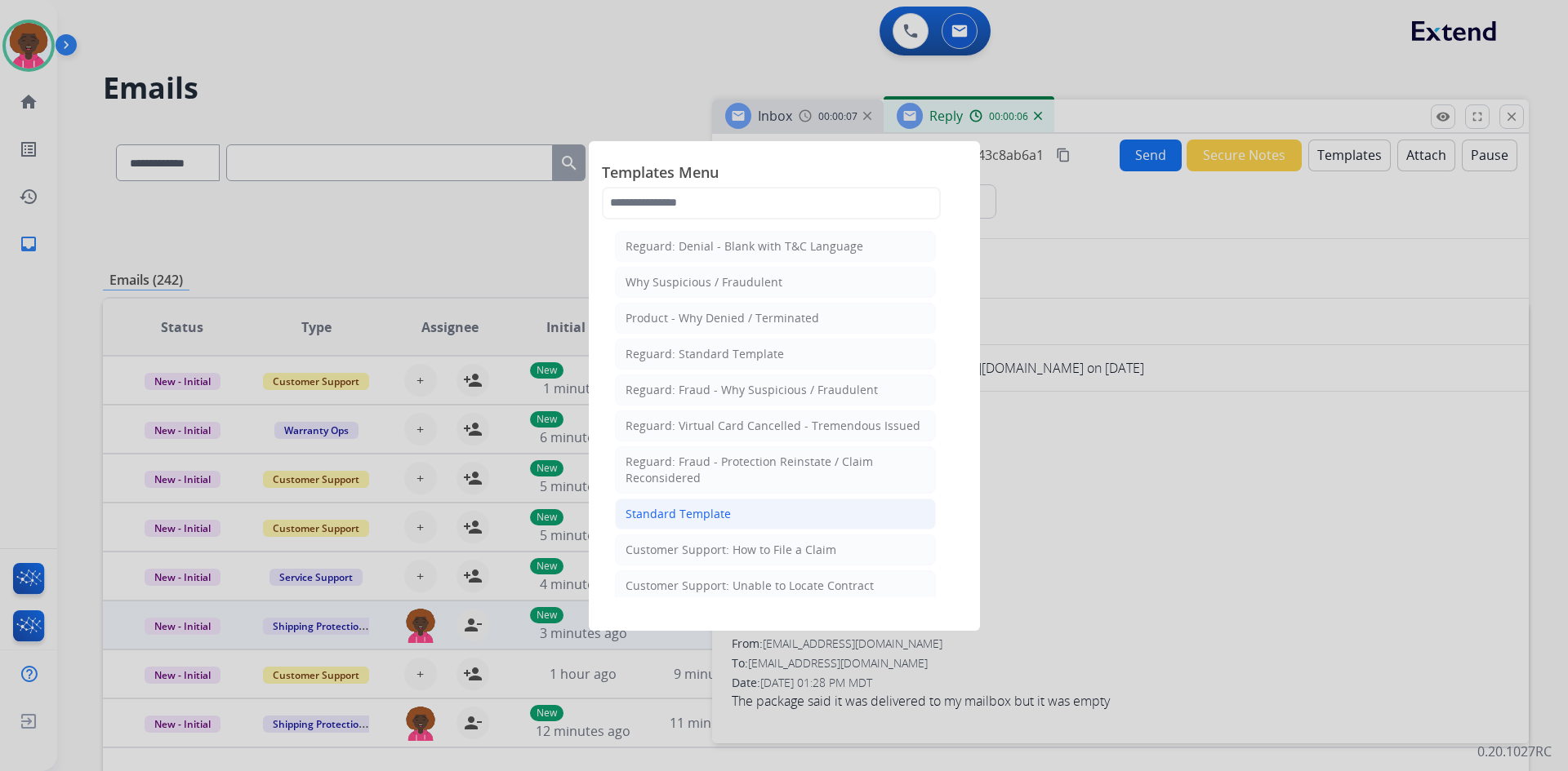
click at [759, 512] on li "Standard Template" at bounding box center [775, 514] width 321 height 31
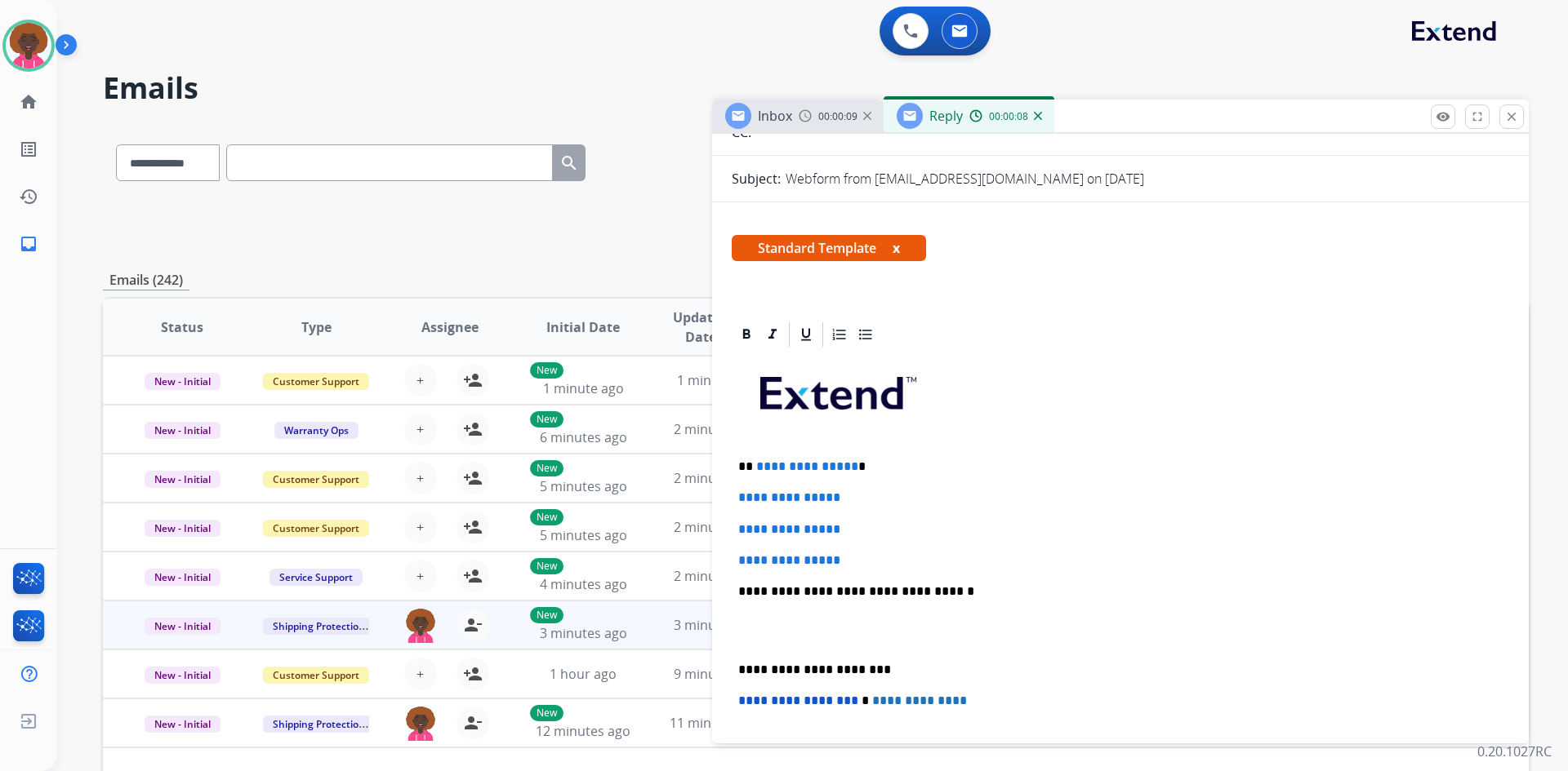
scroll to position [245, 0]
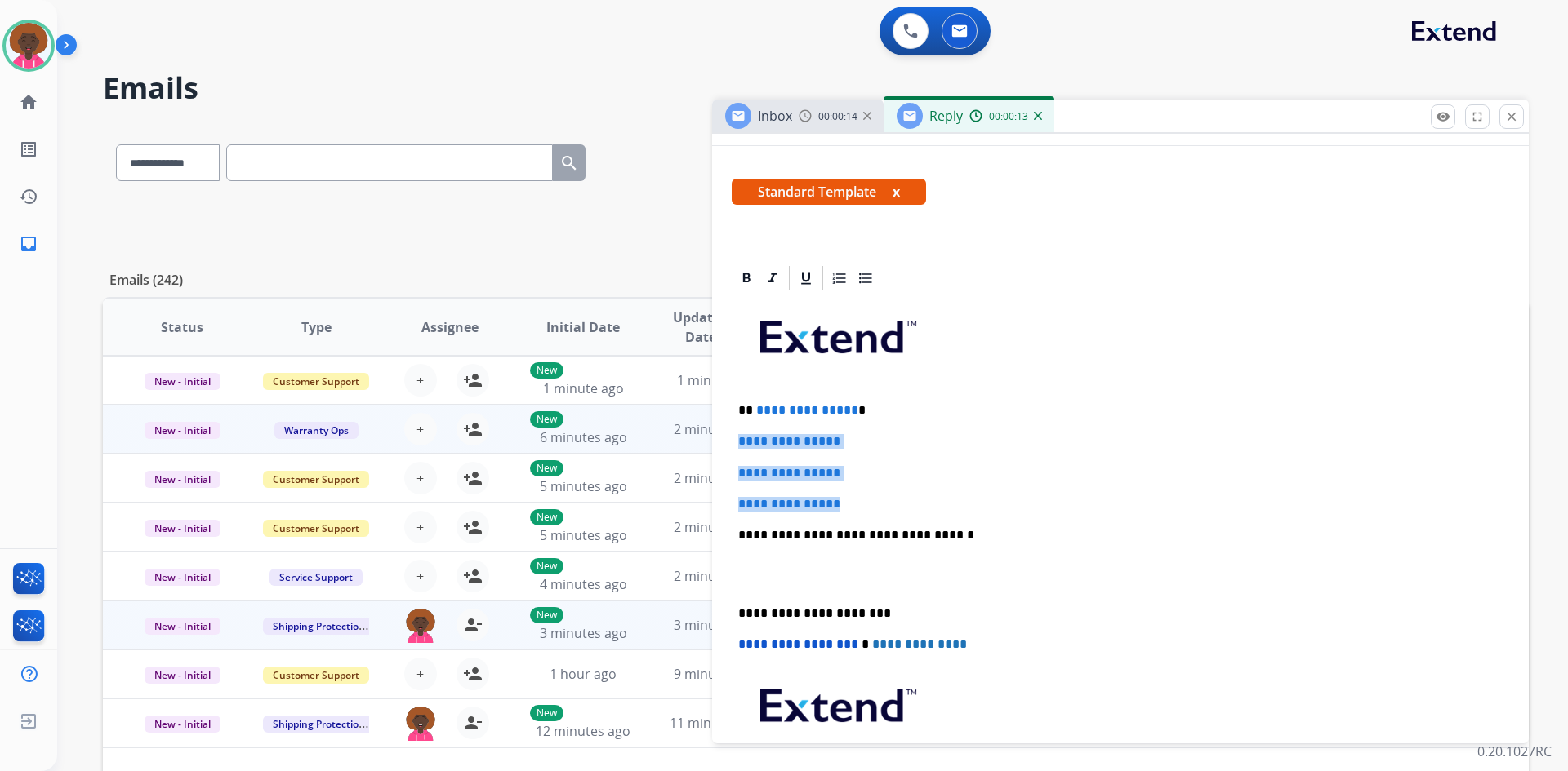
drag, startPoint x: 862, startPoint y: 495, endPoint x: 708, endPoint y: 429, distance: 167.5
click at [708, 429] on div "**********" at bounding box center [815, 525] width 1426 height 805
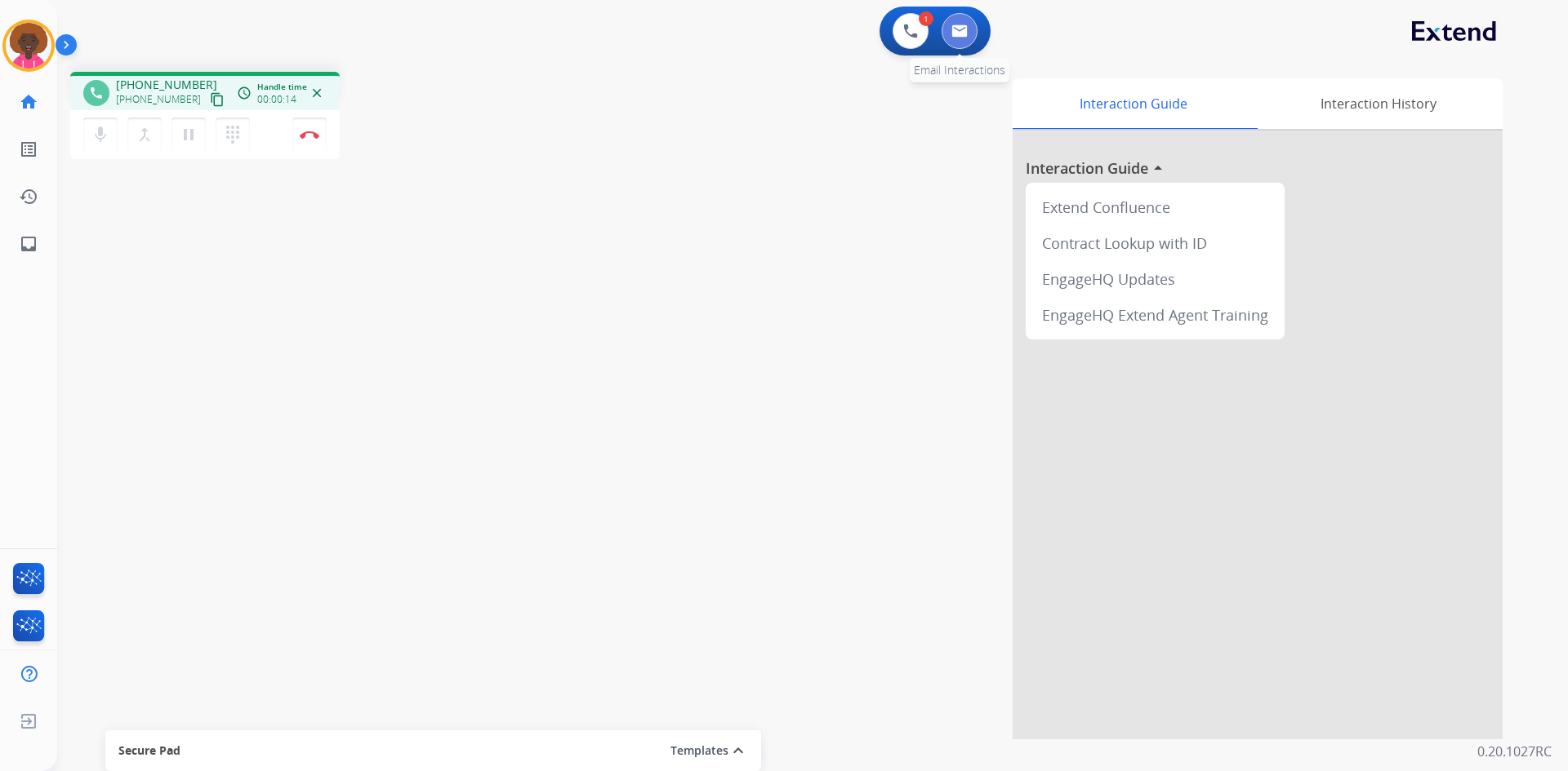
click at [951, 34] on img at bounding box center [959, 31] width 16 height 13
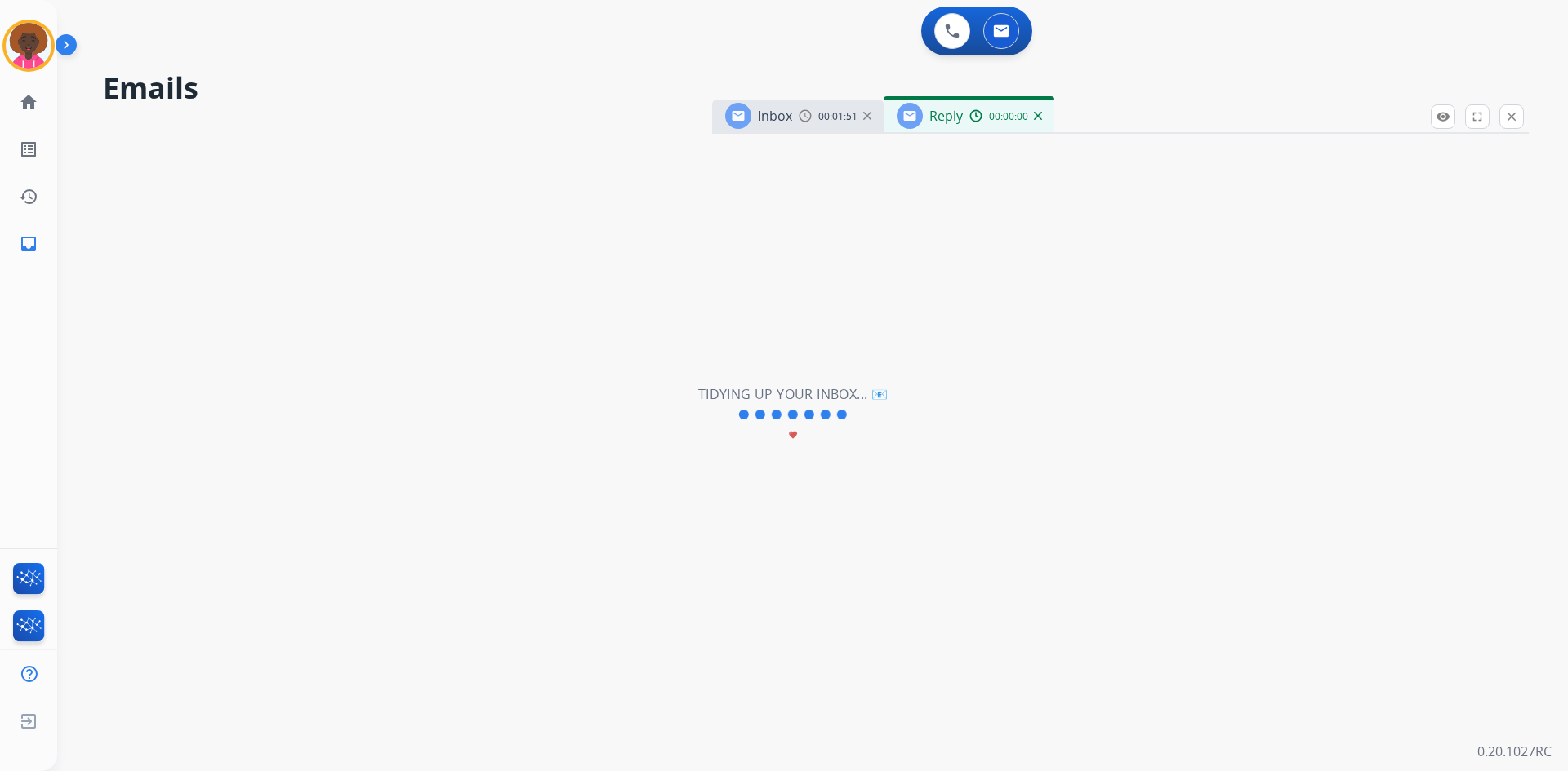
select select "**********"
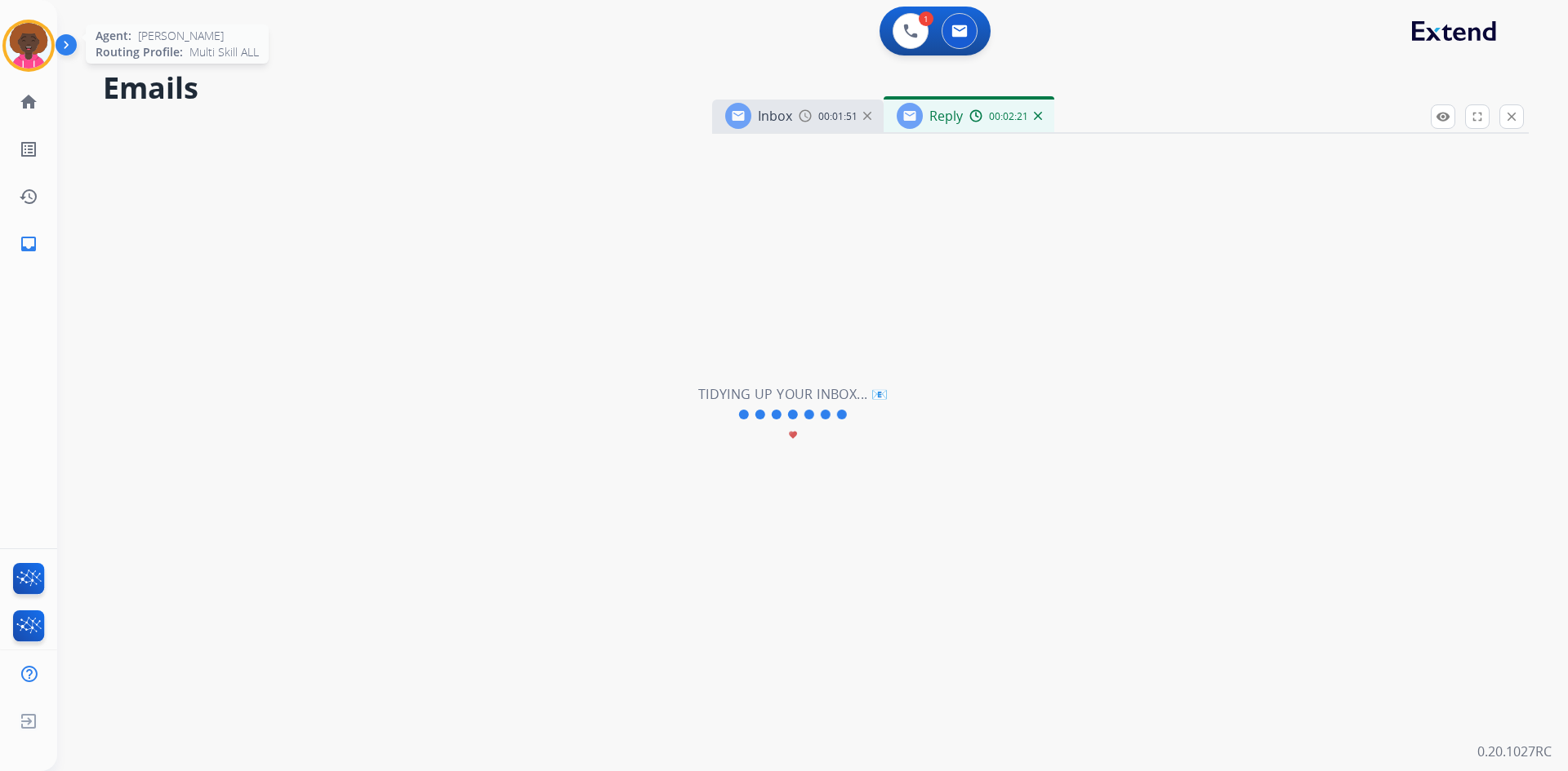
click at [35, 49] on img at bounding box center [28, 46] width 46 height 46
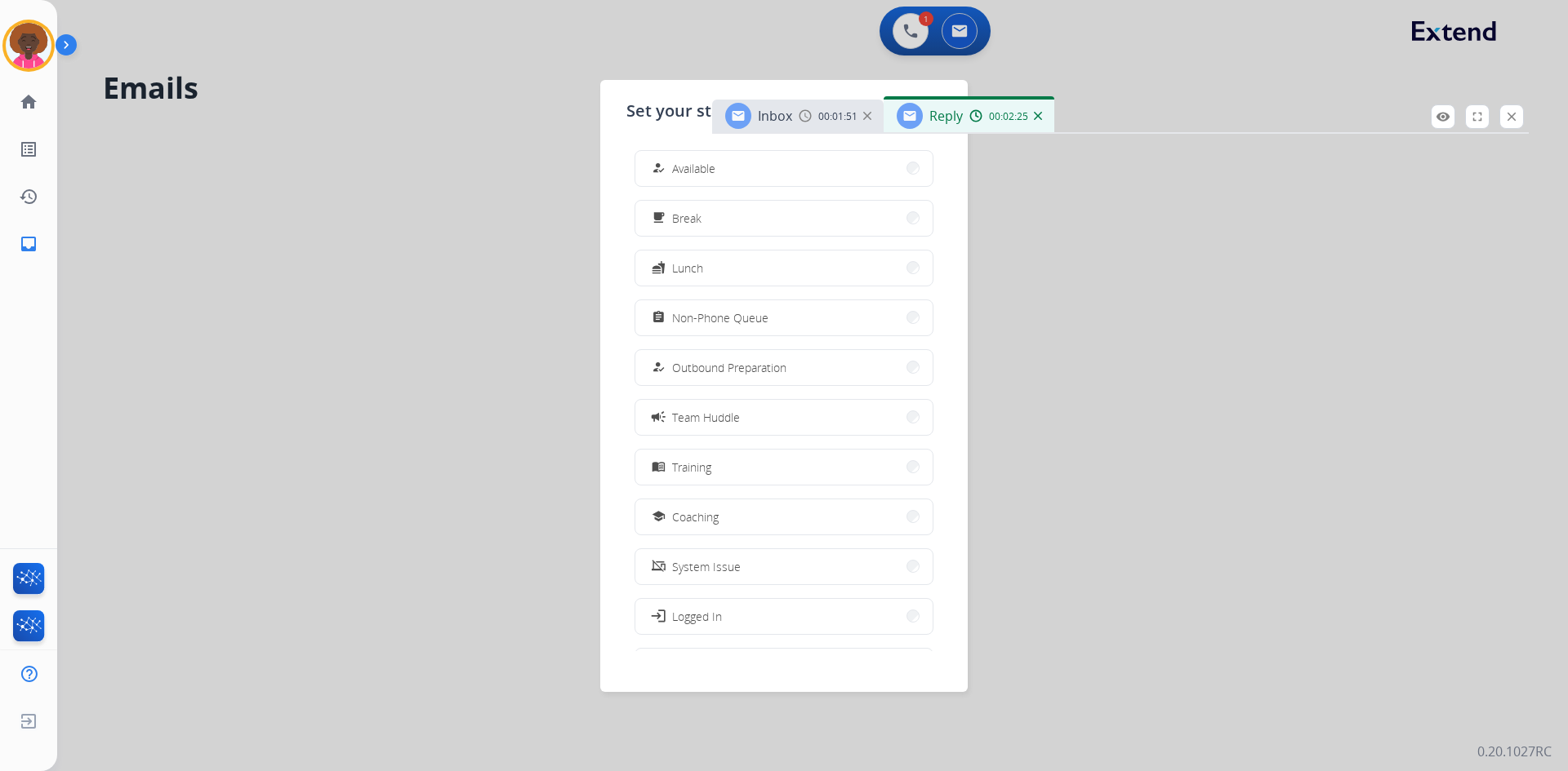
click at [918, 32] on div at bounding box center [784, 385] width 1568 height 771
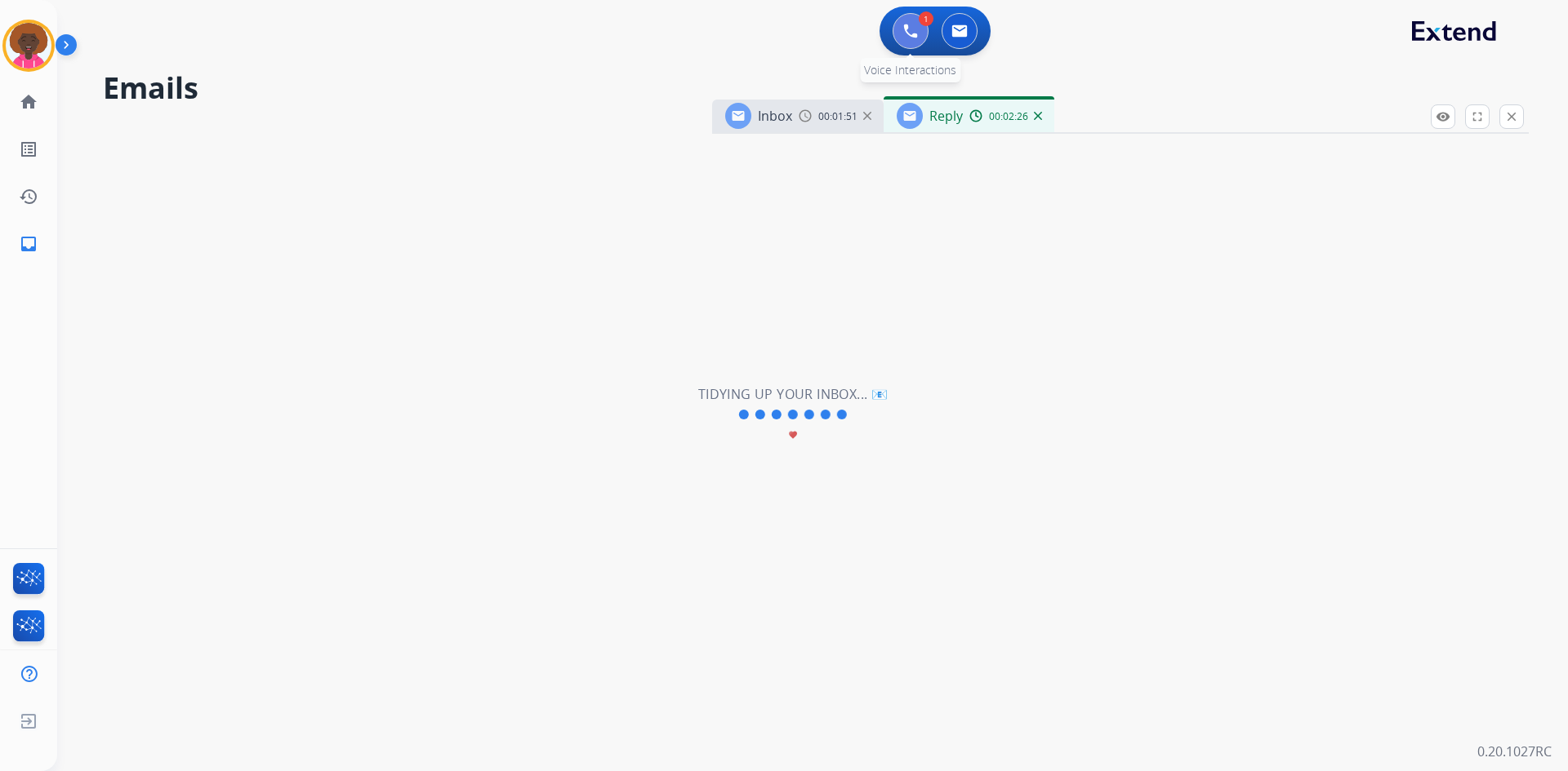
click at [901, 29] on button at bounding box center [910, 31] width 36 height 36
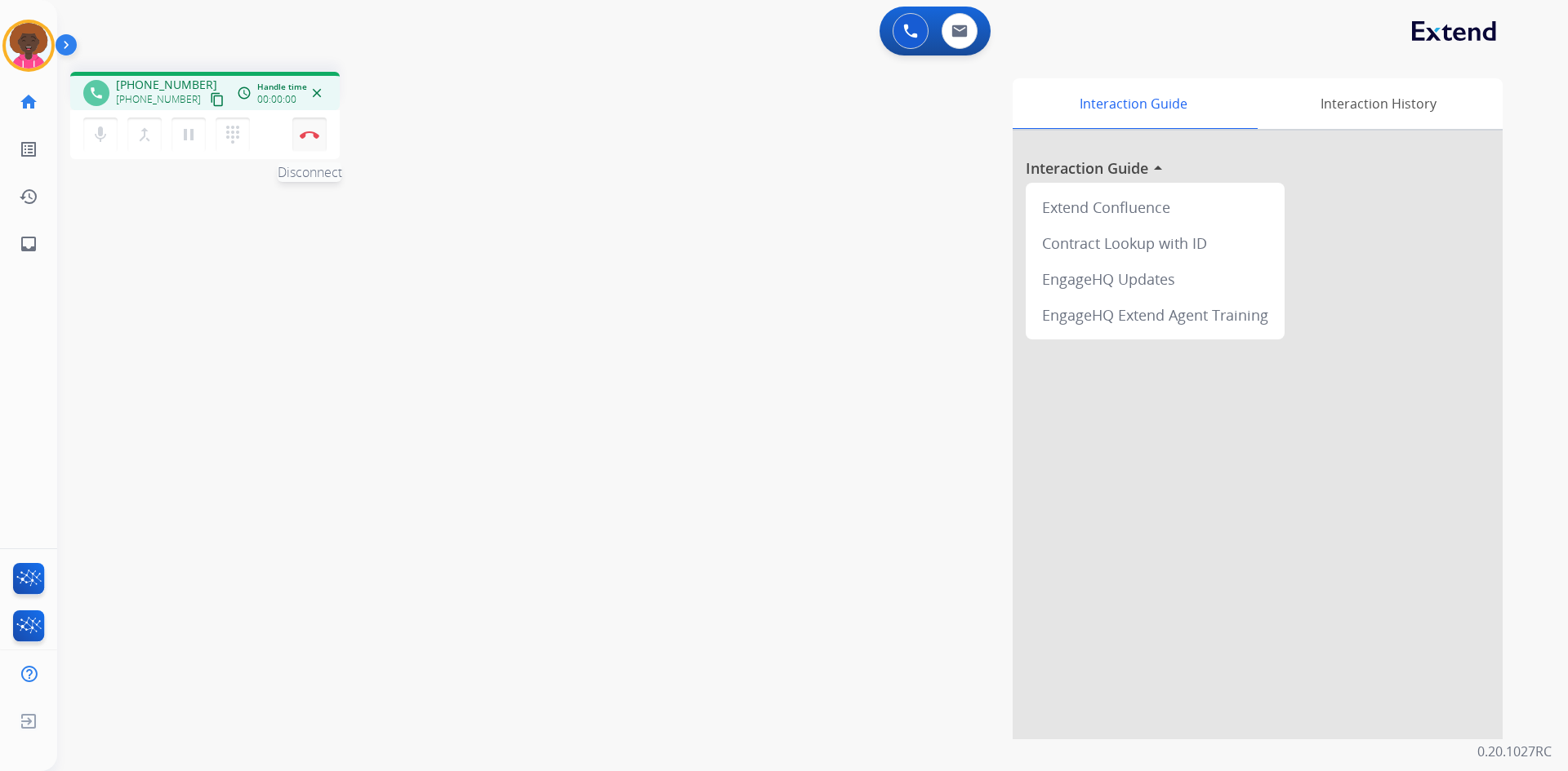
click at [303, 131] on img at bounding box center [309, 134] width 19 height 8
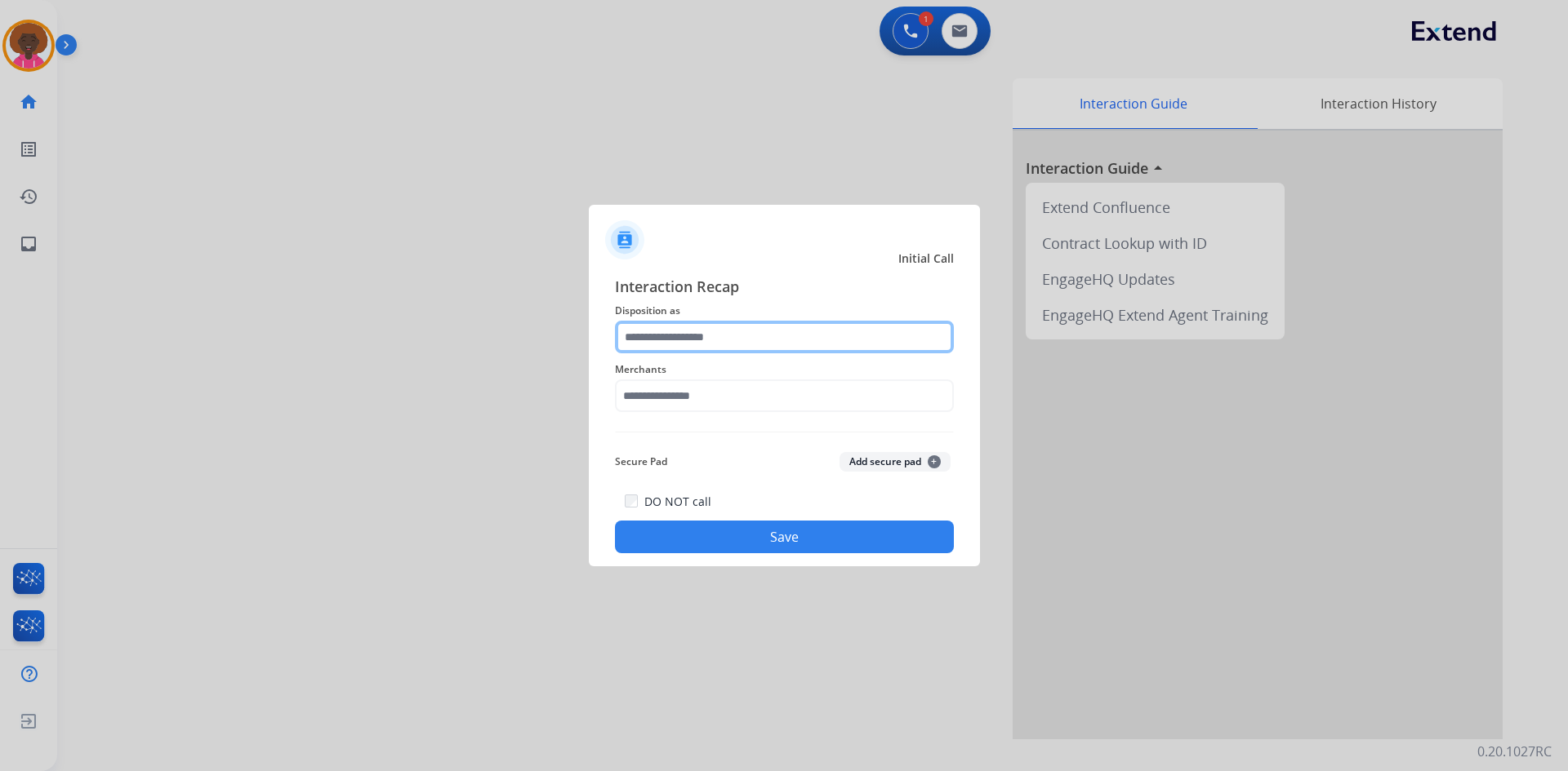
click at [708, 338] on input "text" at bounding box center [784, 336] width 339 height 33
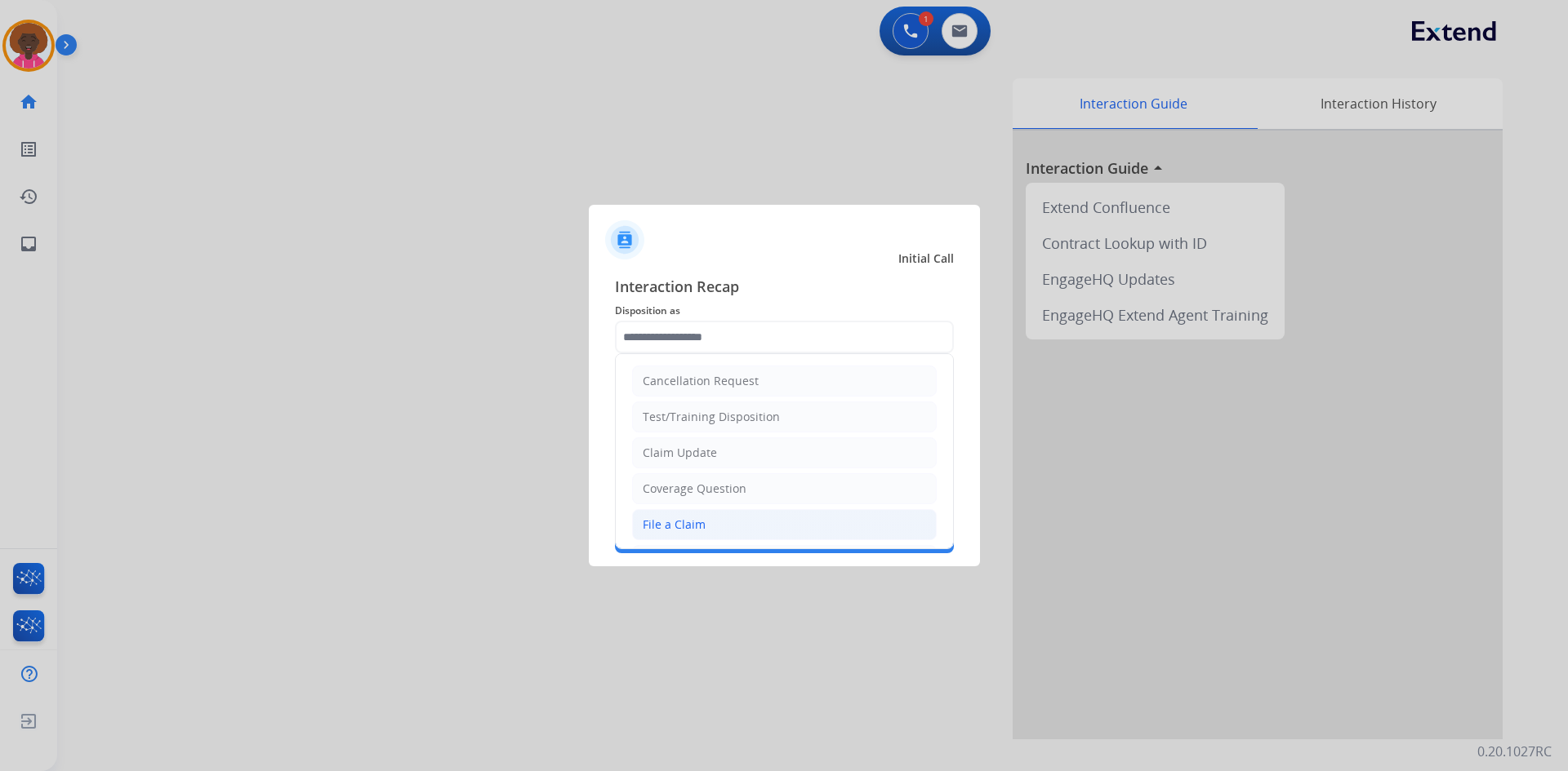
click at [719, 532] on li "File a Claim" at bounding box center [784, 525] width 305 height 31
type input "**********"
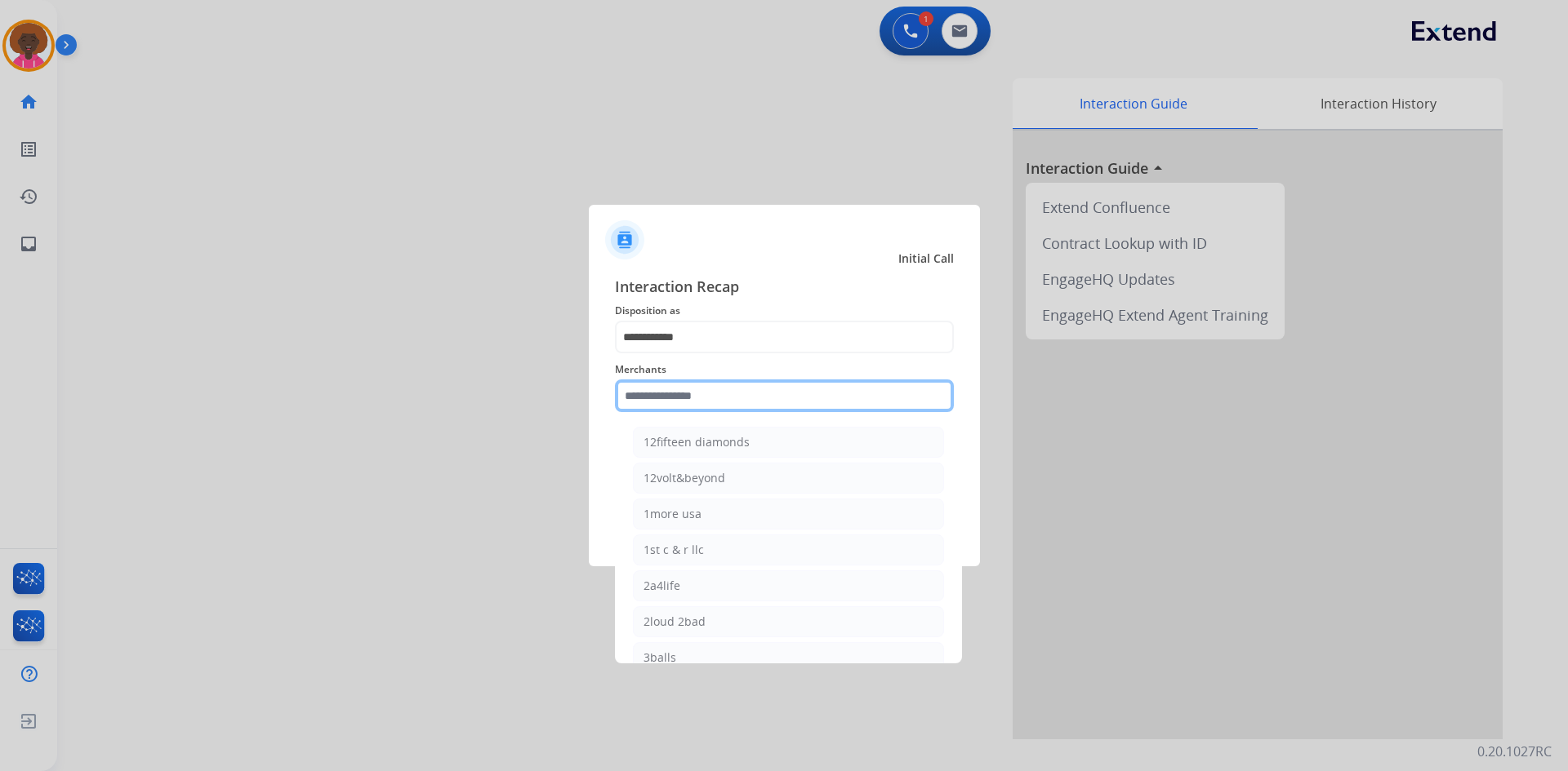
click at [701, 398] on input "text" at bounding box center [784, 396] width 339 height 33
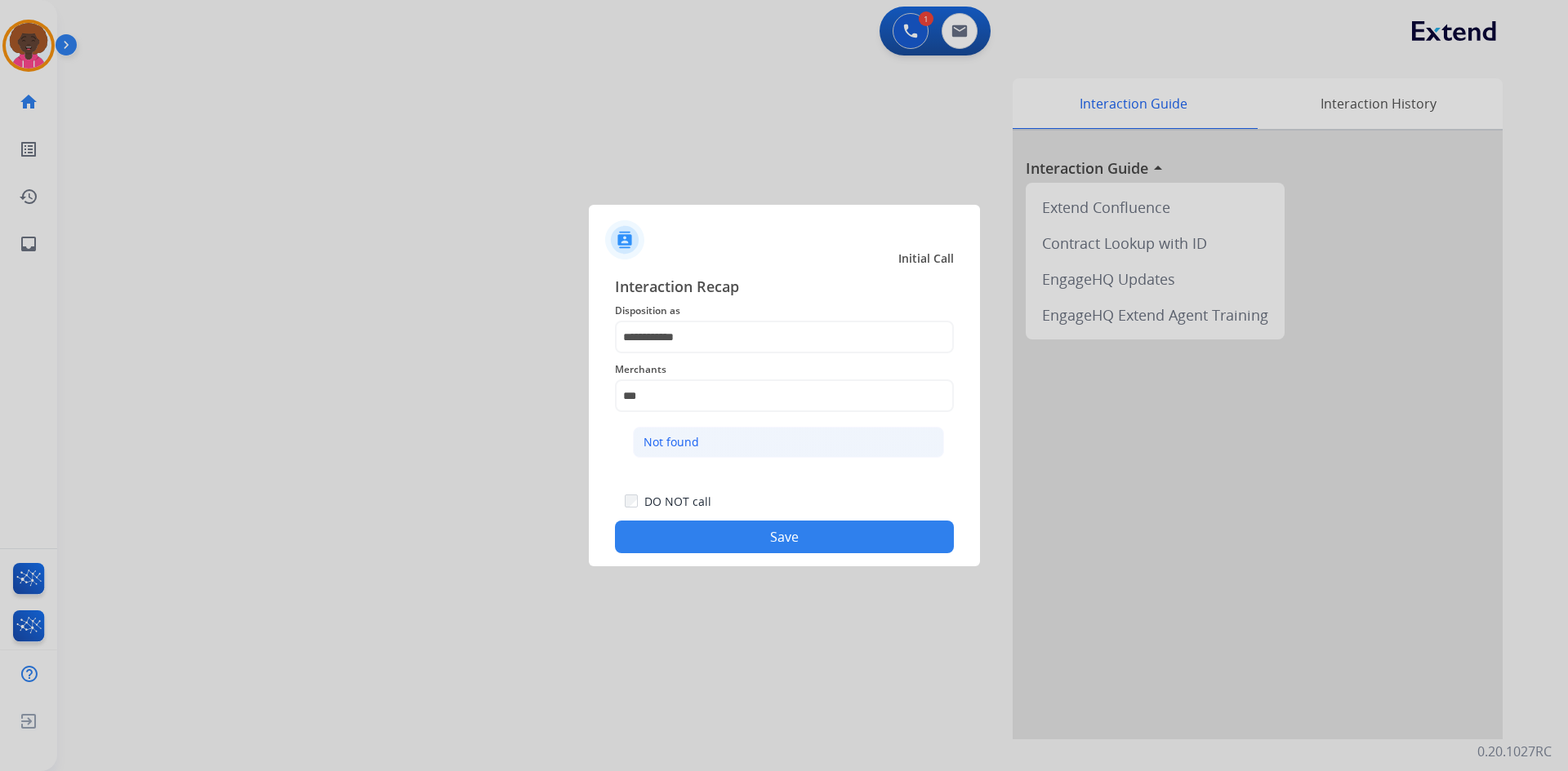
click at [711, 436] on li "Not found" at bounding box center [788, 442] width 311 height 31
type input "*********"
click at [750, 543] on button "Save" at bounding box center [784, 537] width 339 height 33
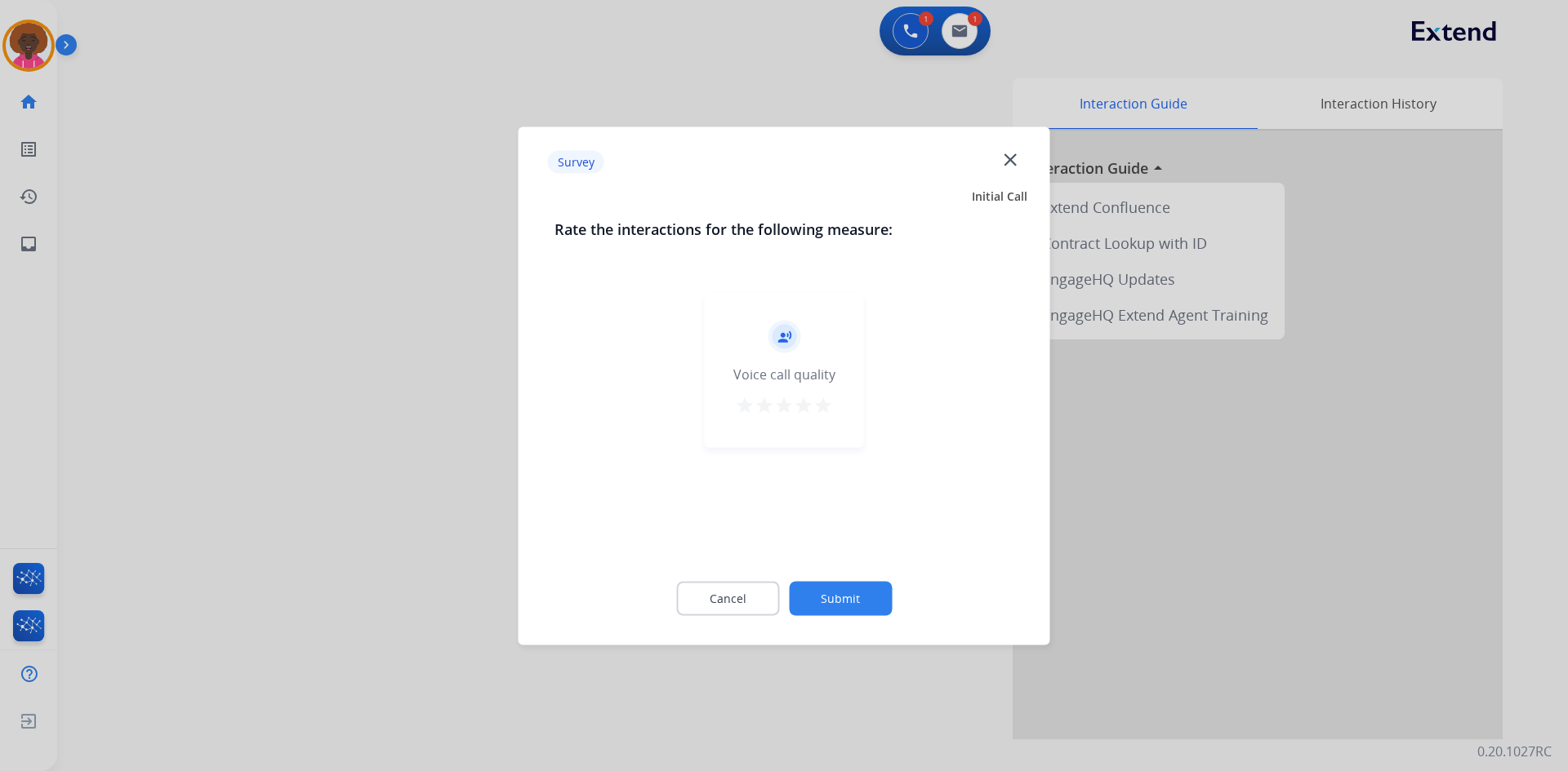
drag, startPoint x: 845, startPoint y: 394, endPoint x: 837, endPoint y: 401, distance: 10.6
click at [843, 395] on div "record_voice_over Voice call quality star star star star star" at bounding box center [784, 370] width 159 height 155
drag, startPoint x: 837, startPoint y: 402, endPoint x: 828, endPoint y: 409, distance: 11.4
click at [833, 405] on div "record_voice_over Voice call quality star star star star star" at bounding box center [784, 370] width 159 height 155
click at [828, 409] on mat-icon "star" at bounding box center [823, 404] width 19 height 19
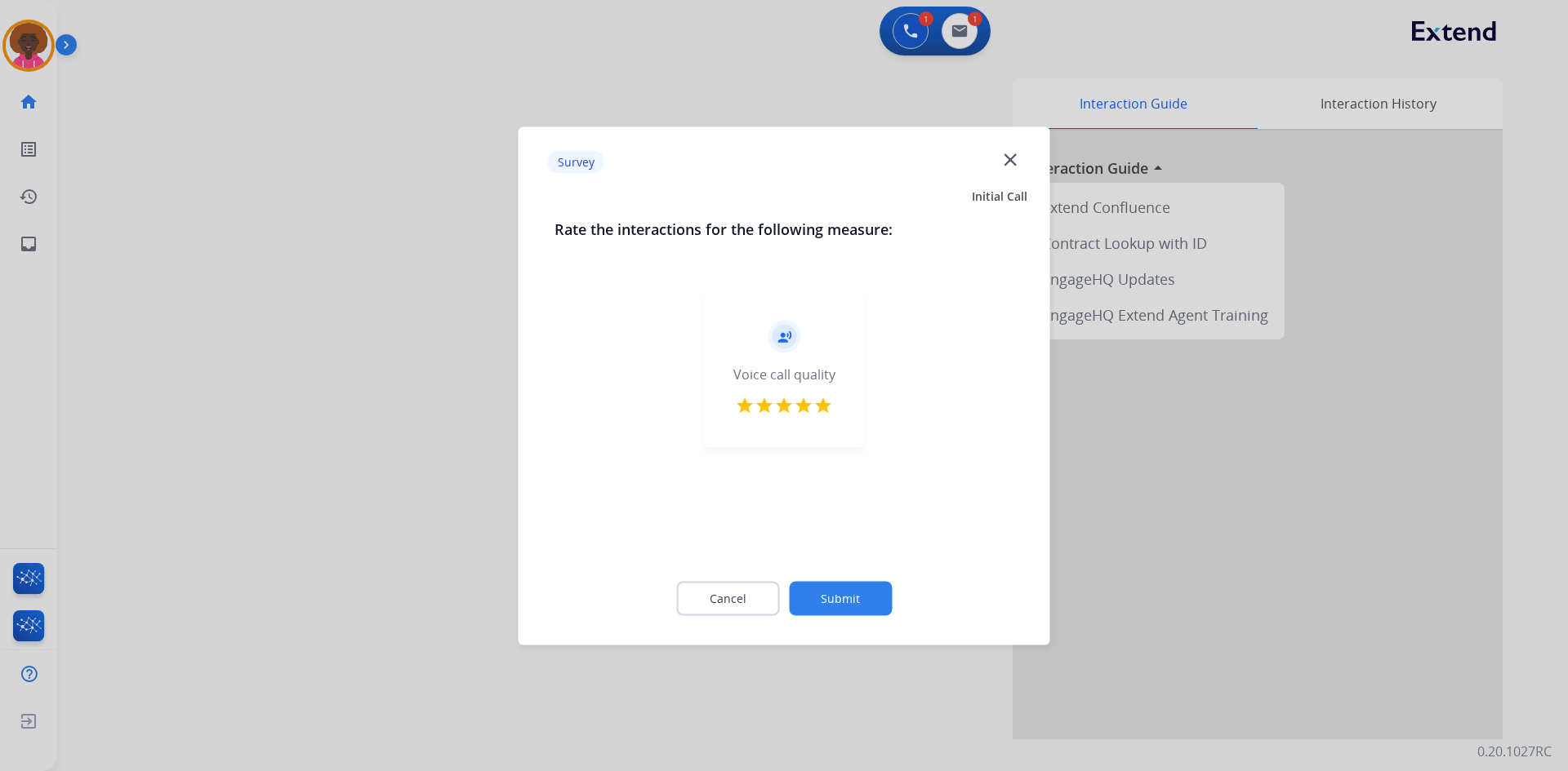
click at [899, 648] on div at bounding box center [784, 385] width 1568 height 771
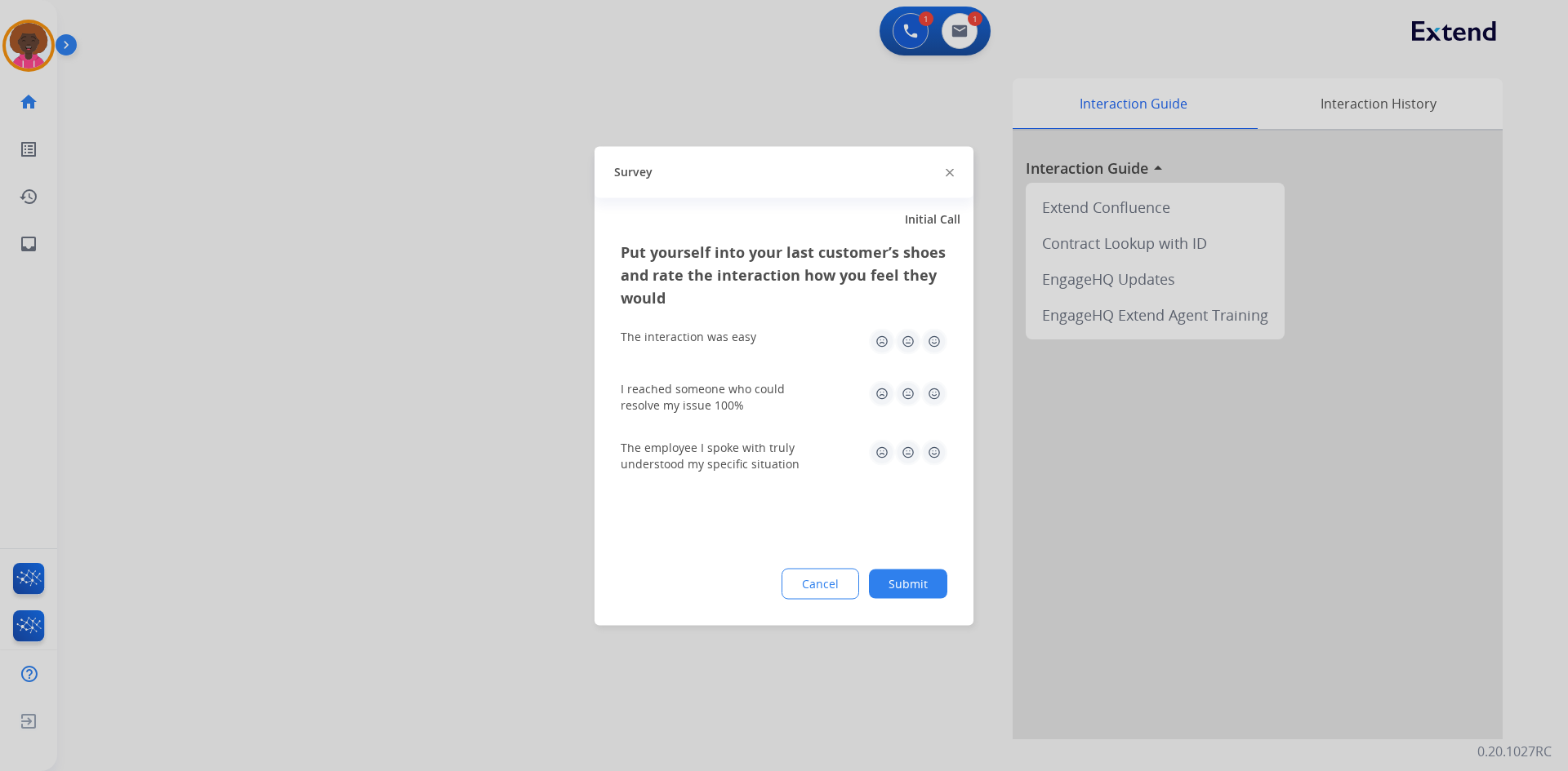
click at [881, 615] on div "Put yourself into your last customer’s shoes and rate the interaction how you f…" at bounding box center [784, 433] width 379 height 385
drag, startPoint x: 913, startPoint y: 584, endPoint x: 913, endPoint y: 556, distance: 28.0
click at [913, 583] on button "Submit" at bounding box center [907, 583] width 79 height 29
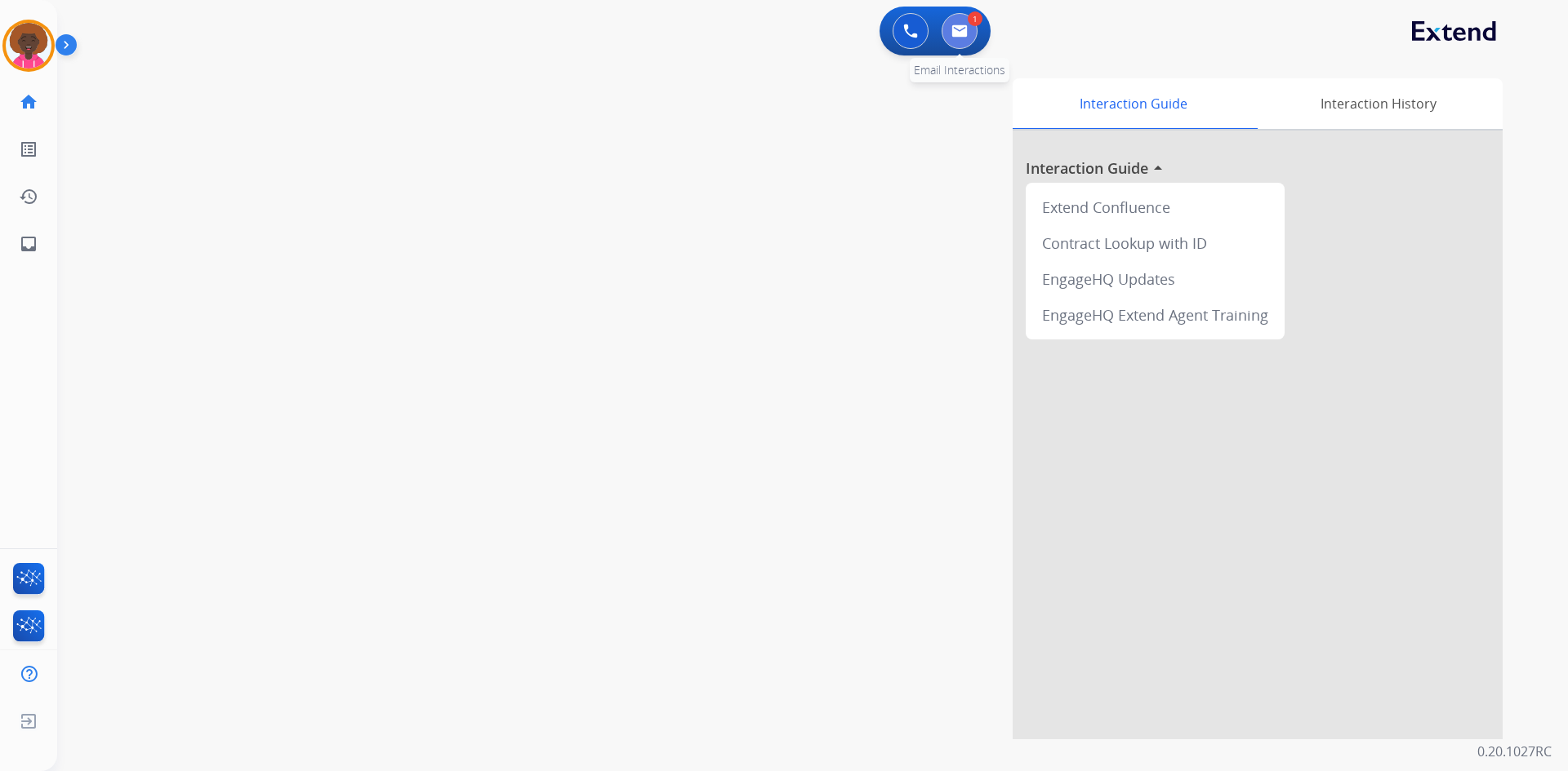
click at [959, 36] on img at bounding box center [959, 31] width 16 height 13
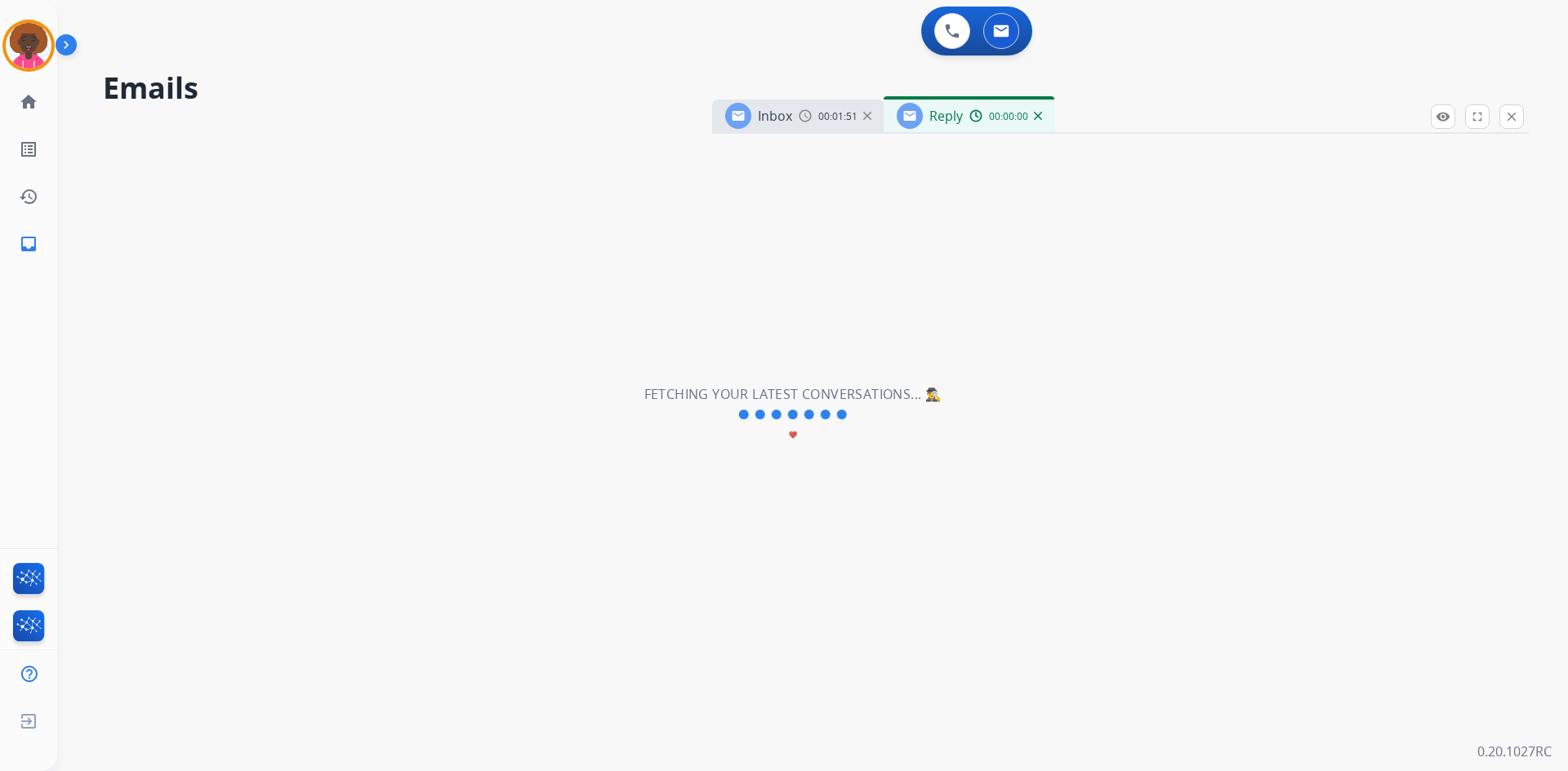
select select "**********"
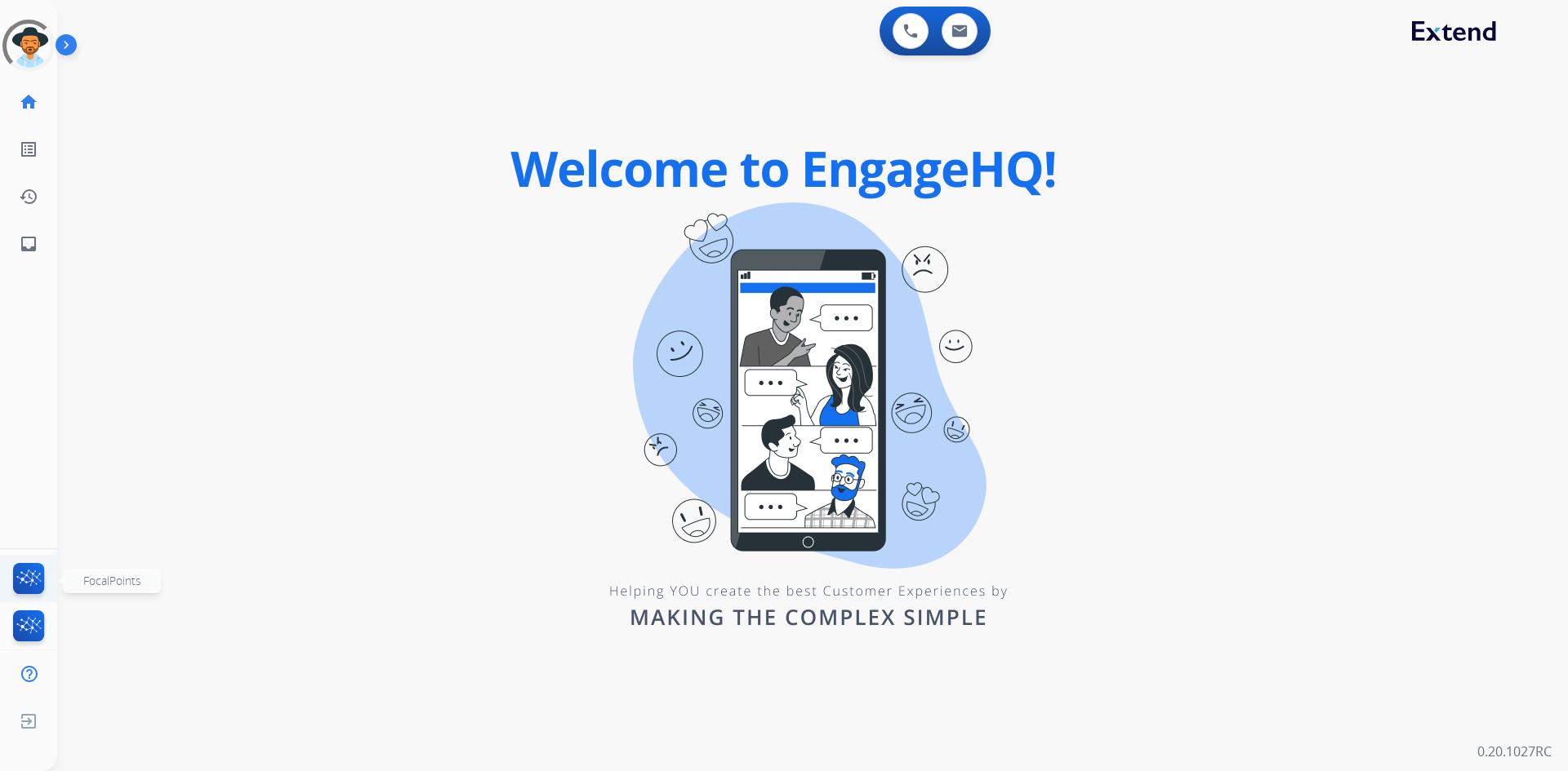
click at [28, 586] on img at bounding box center [28, 582] width 38 height 38
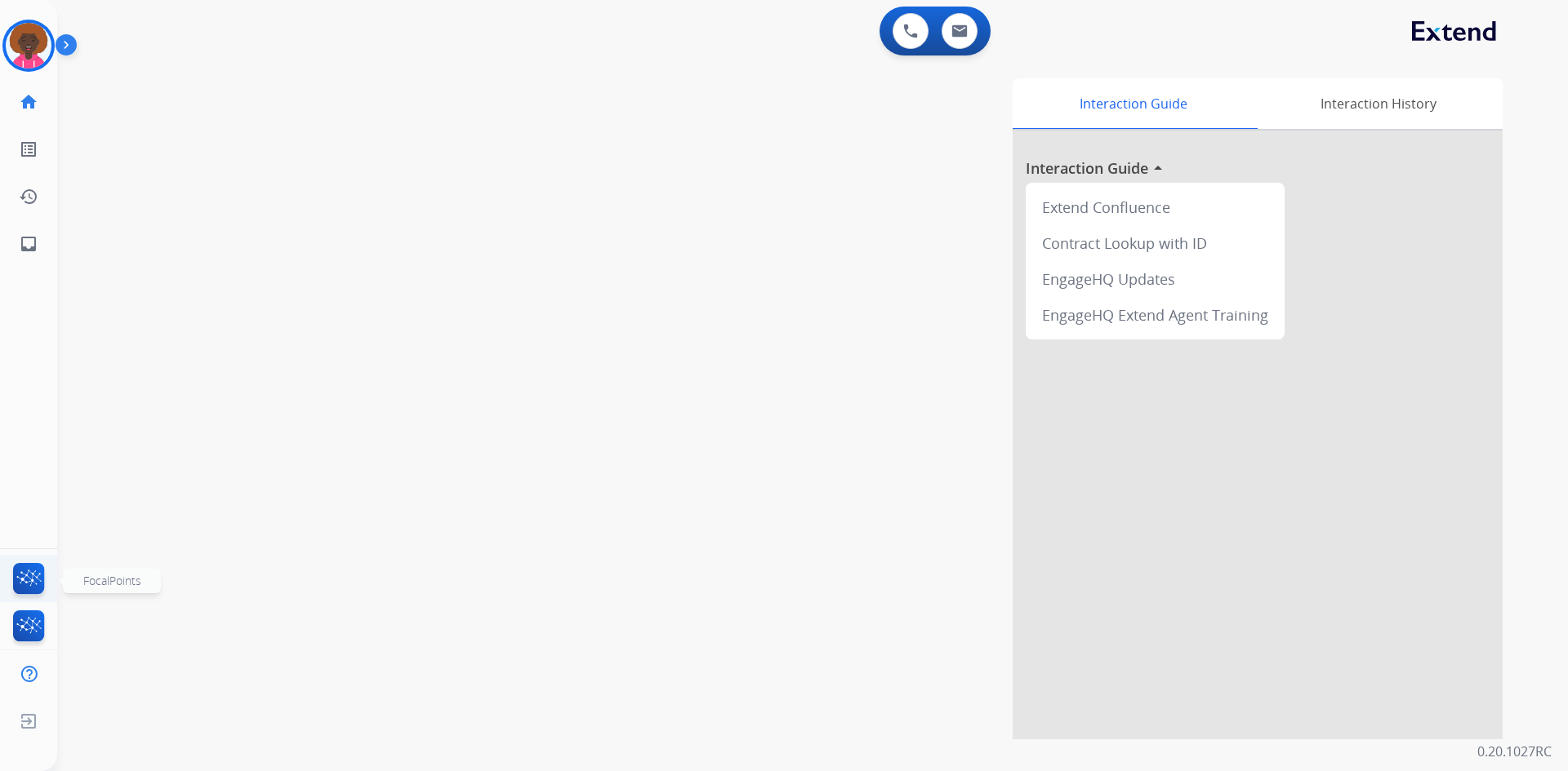
click at [34, 570] on img at bounding box center [28, 582] width 38 height 38
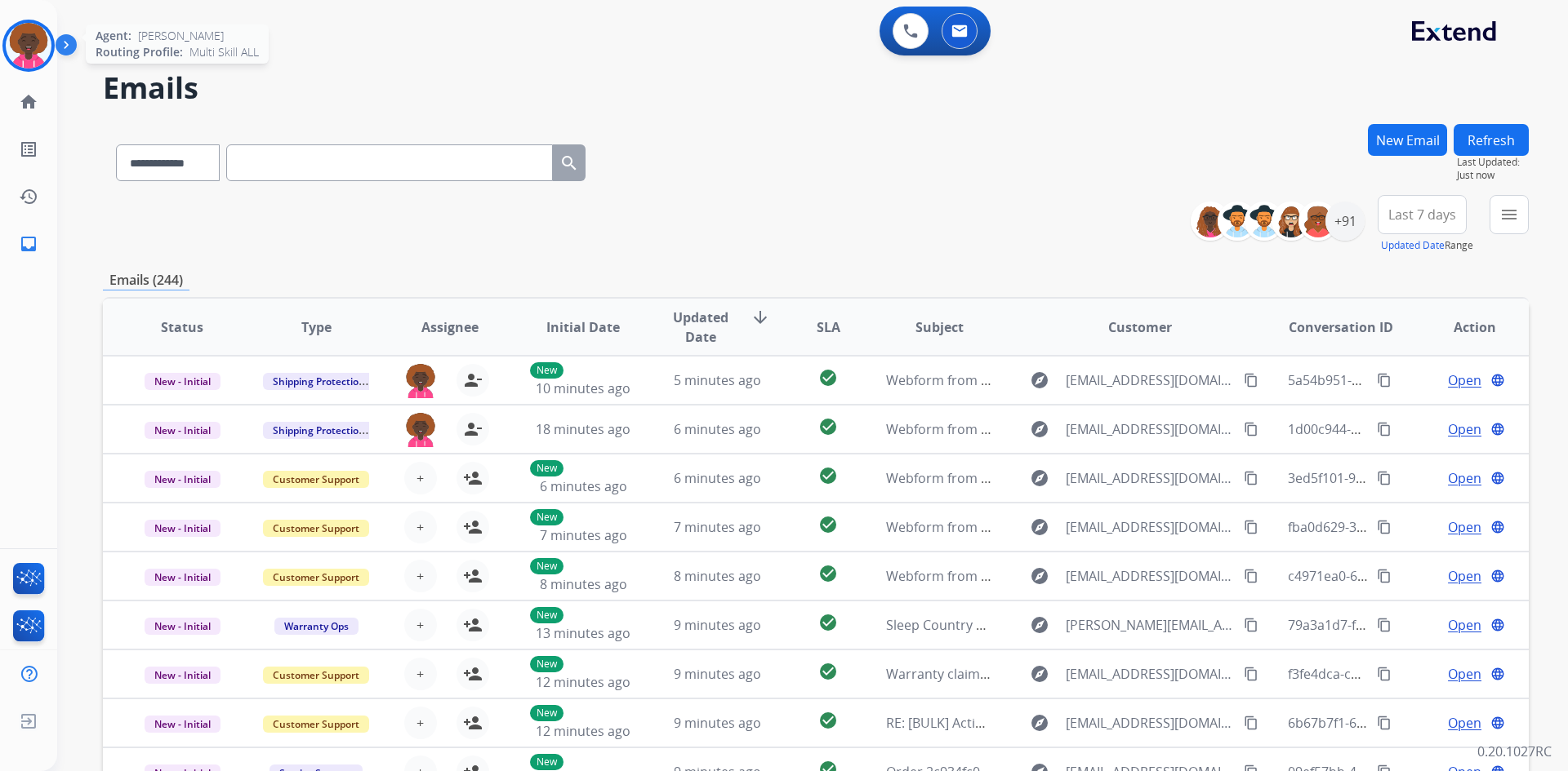
click at [17, 49] on img at bounding box center [28, 46] width 46 height 46
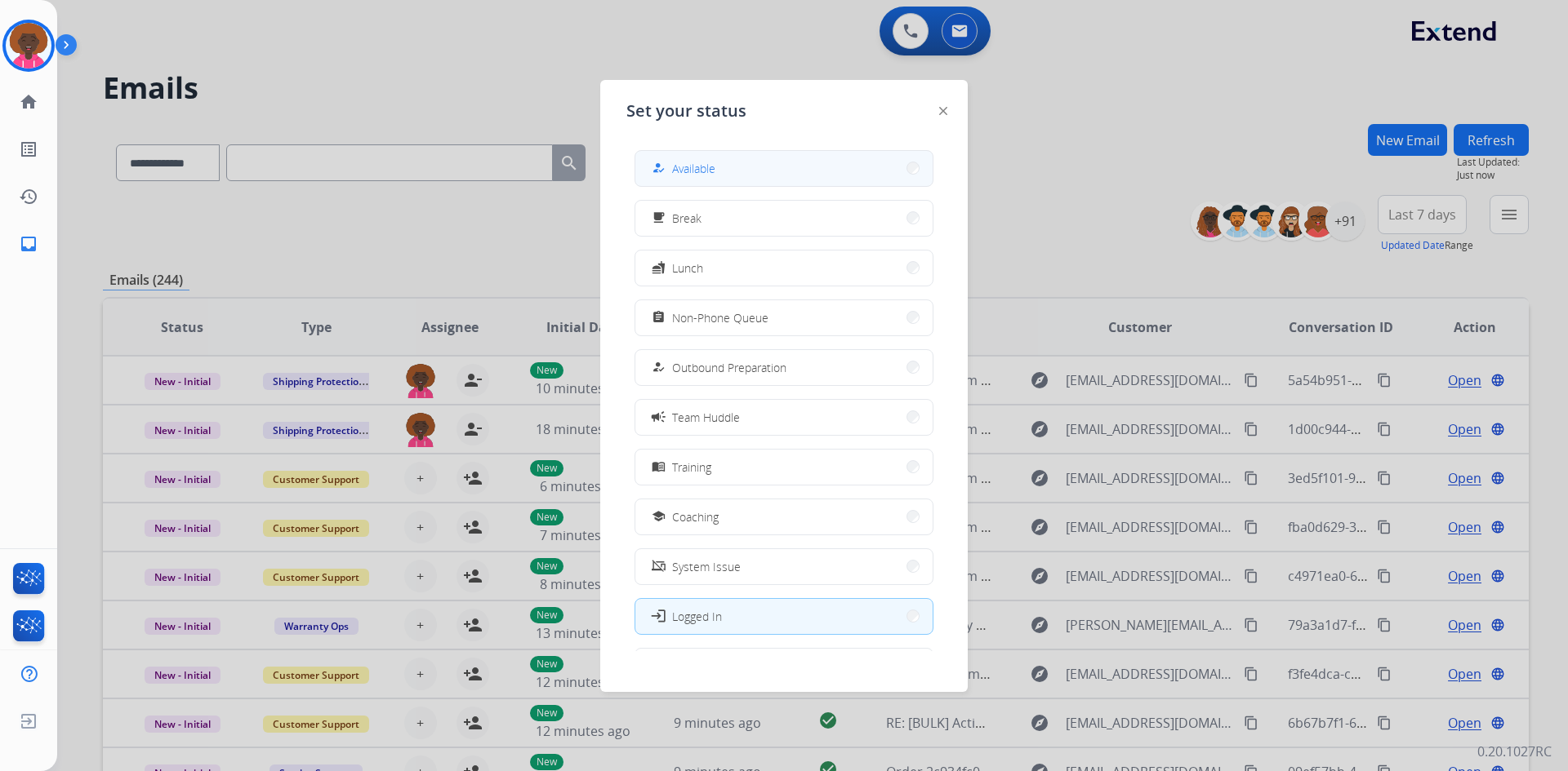
drag, startPoint x: 721, startPoint y: 156, endPoint x: 716, endPoint y: 165, distance: 10.3
click at [716, 164] on div "how_to_reg Available free_breakfast Break fastfood Lunch assignment Non-Phone Q…" at bounding box center [784, 394] width 315 height 514
click at [711, 168] on span "Available" at bounding box center [693, 168] width 43 height 17
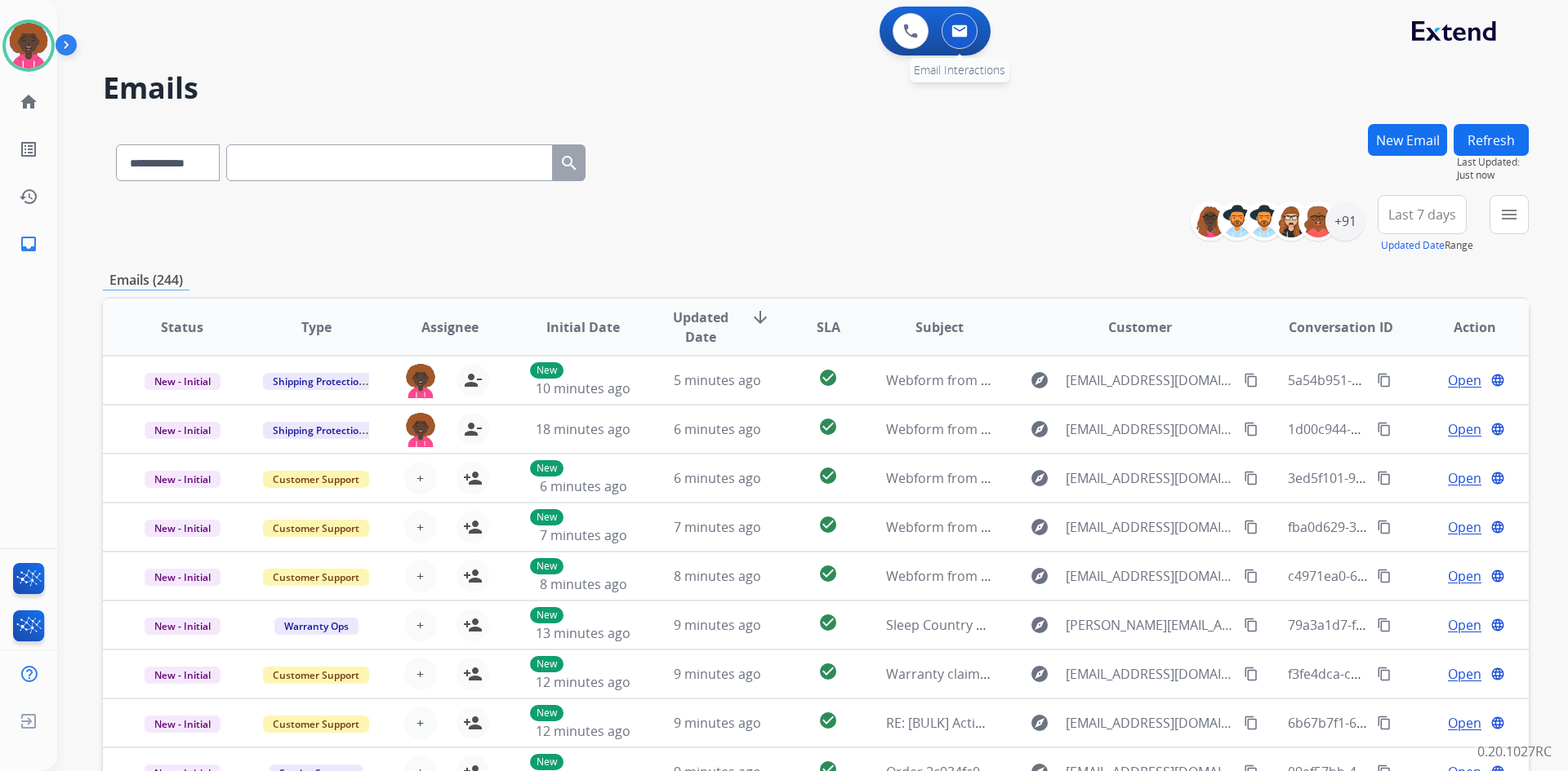
click at [957, 34] on img at bounding box center [959, 31] width 16 height 13
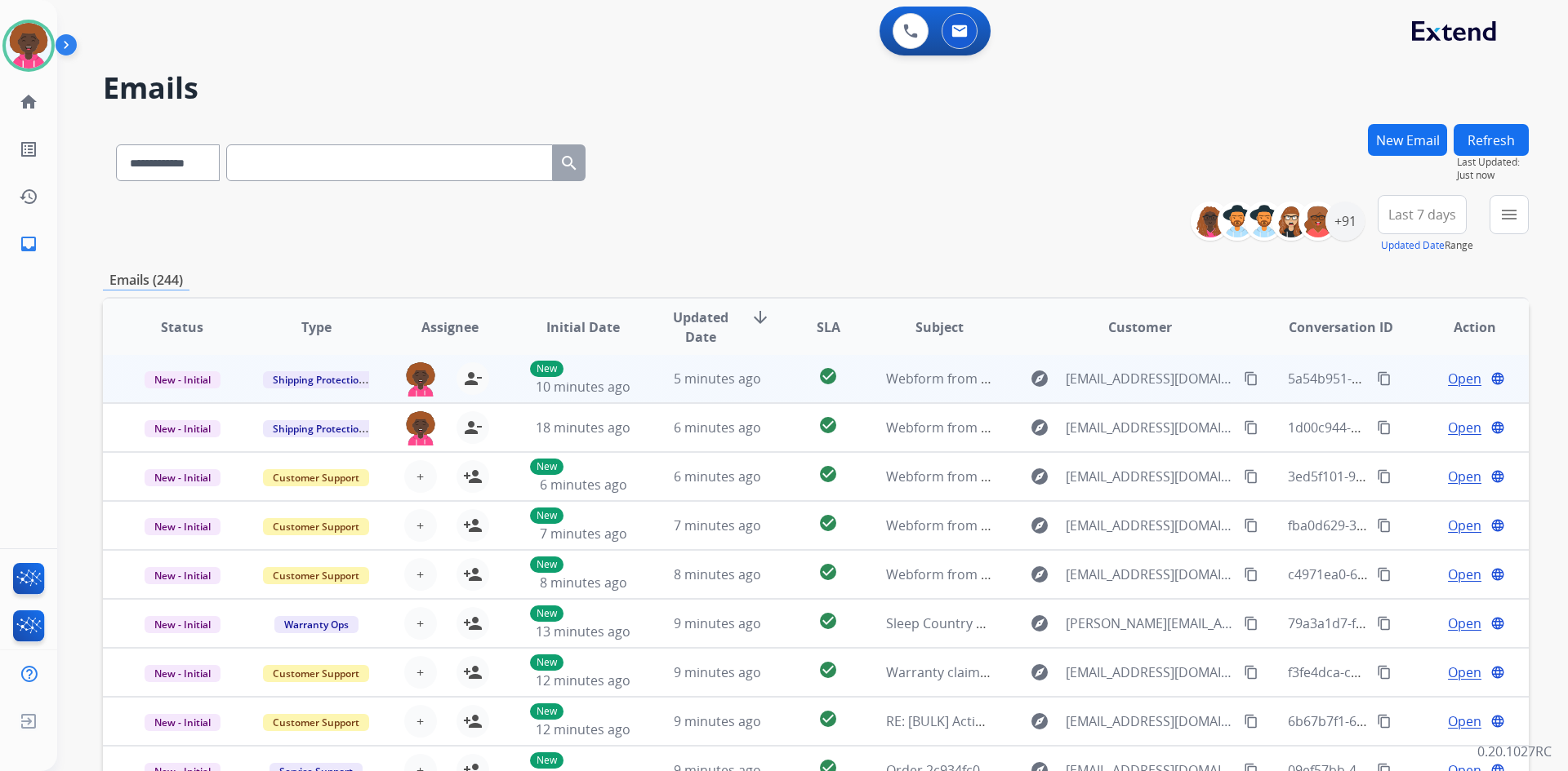
click at [1466, 374] on span "Open" at bounding box center [1465, 379] width 34 height 19
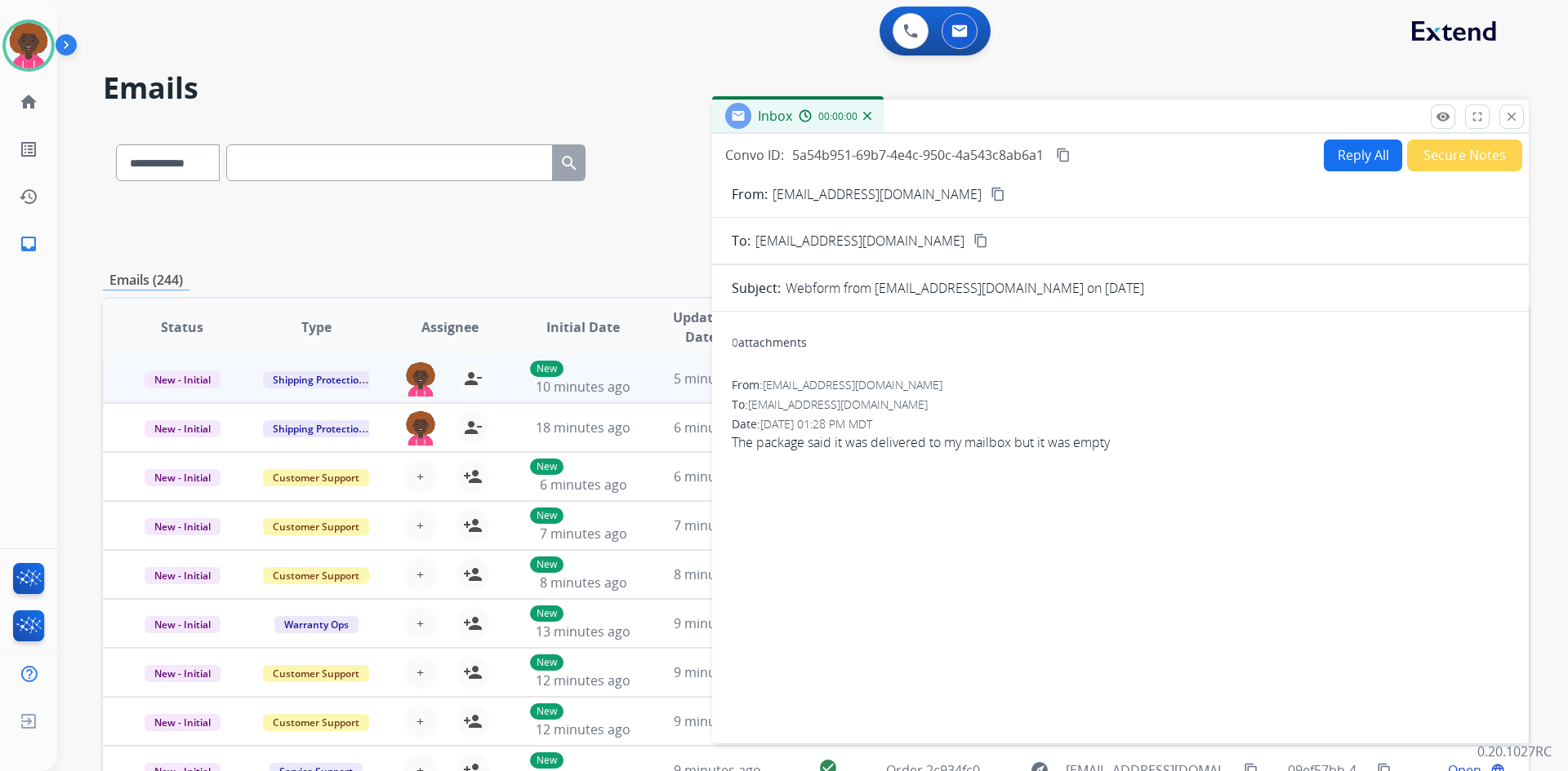
click at [1332, 170] on button "Reply All" at bounding box center [1362, 155] width 79 height 32
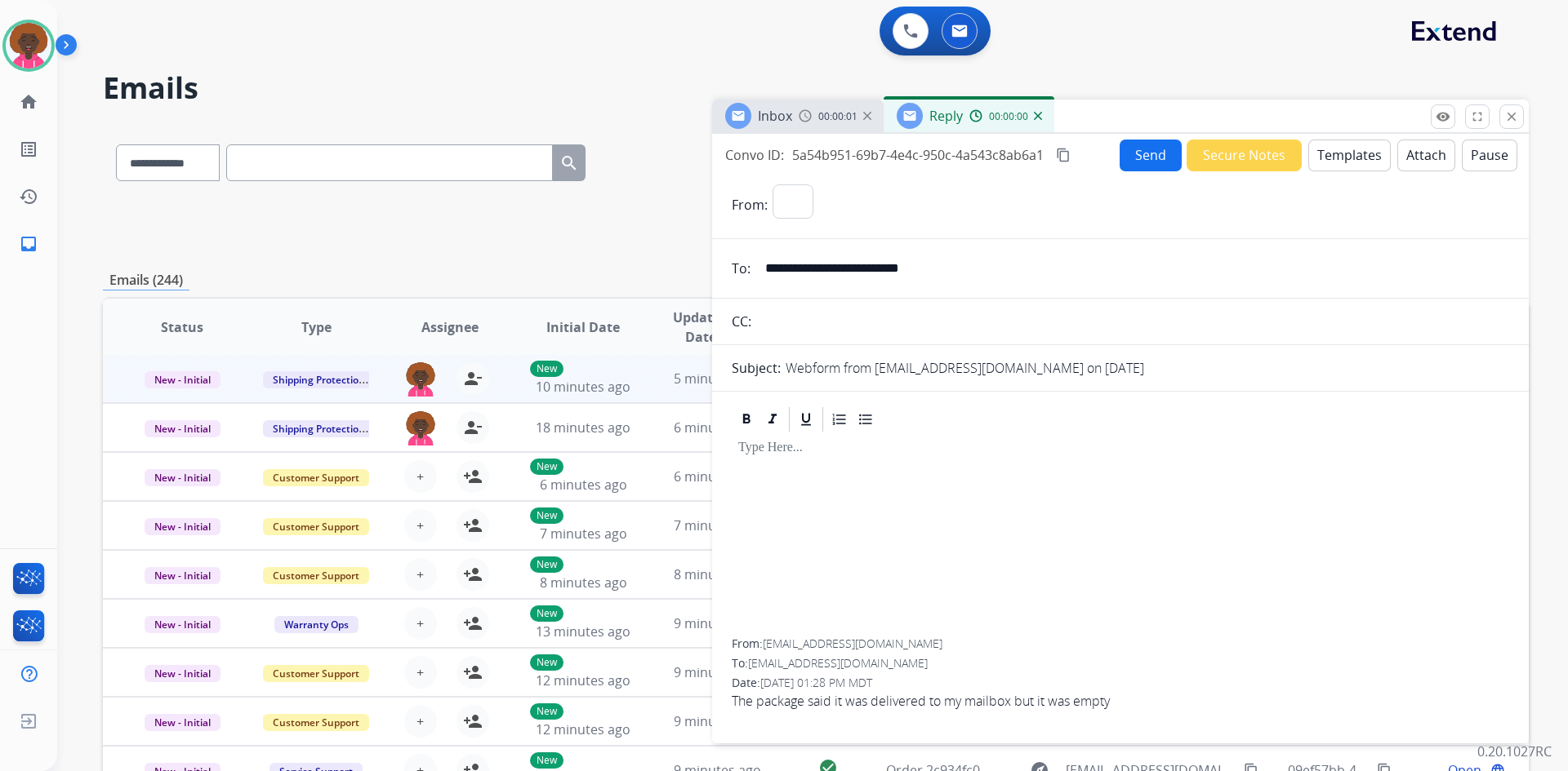
select select "**********"
drag, startPoint x: 1347, startPoint y: 135, endPoint x: 1344, endPoint y: 152, distance: 17.3
click at [1345, 148] on div "**********" at bounding box center [1120, 435] width 816 height 603
click at [1344, 152] on button "Templates" at bounding box center [1349, 155] width 82 height 32
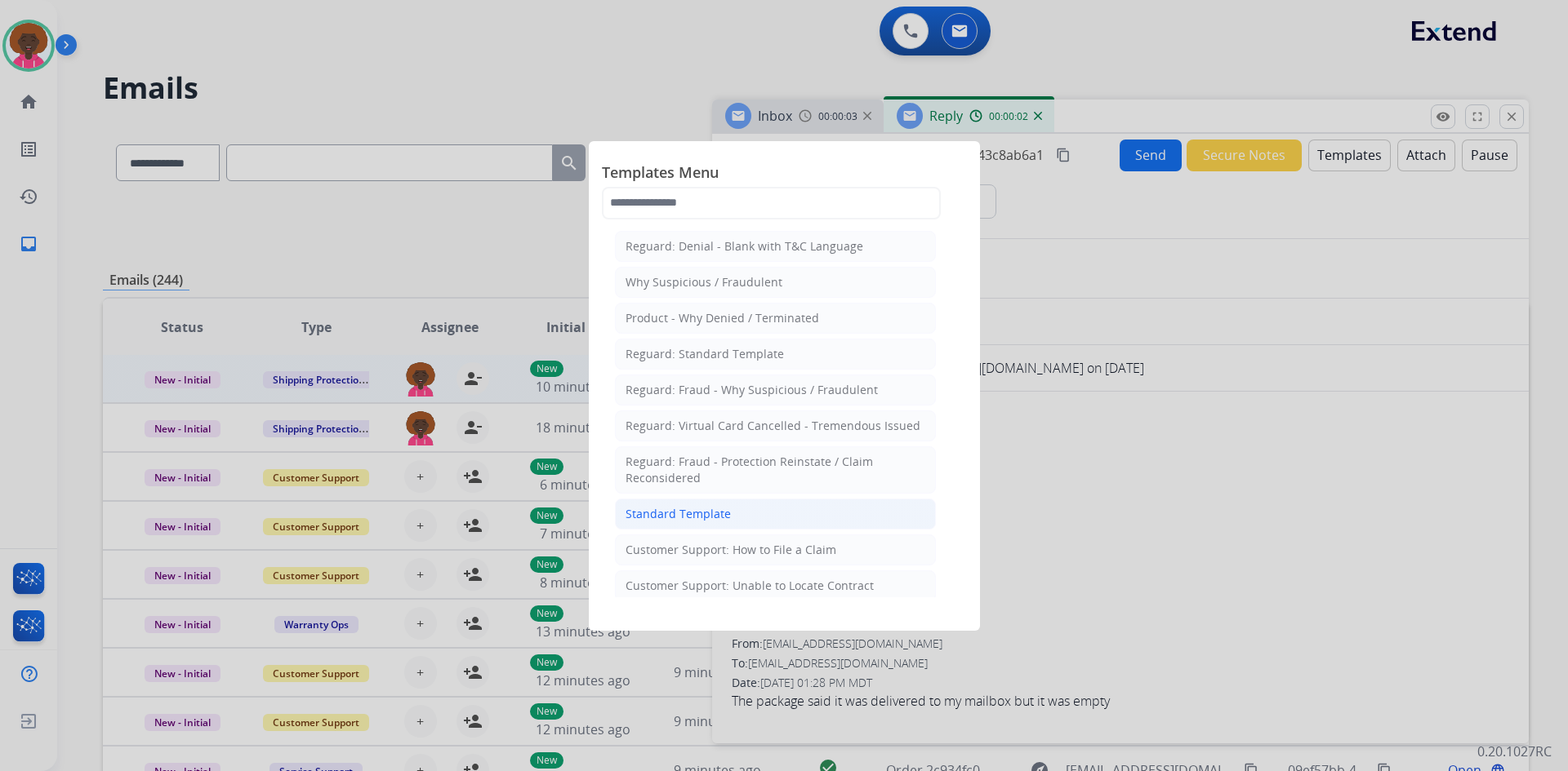
click at [709, 521] on div "Standard Template" at bounding box center [678, 514] width 105 height 16
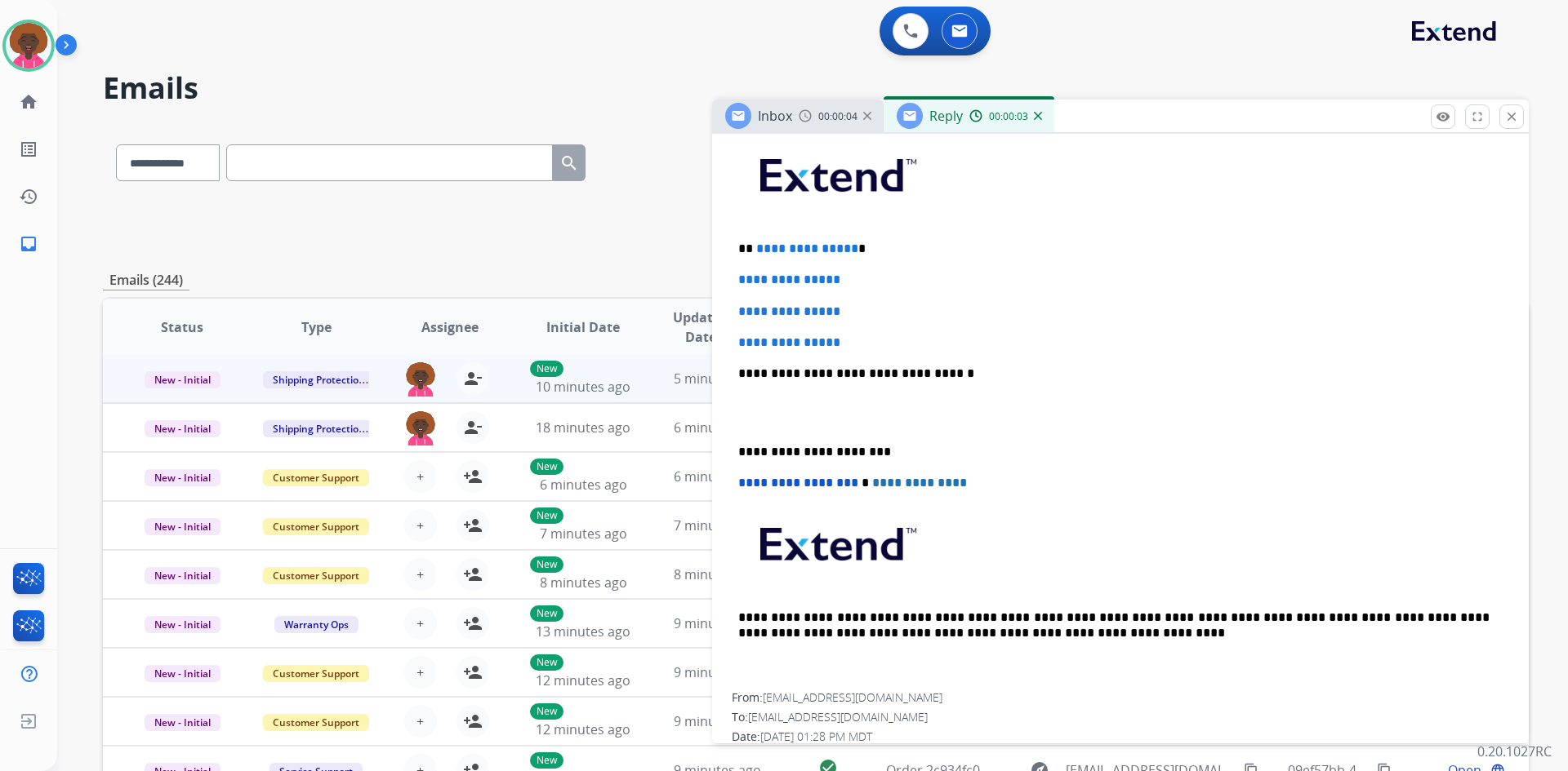
scroll to position [408, 0]
drag, startPoint x: 742, startPoint y: 318, endPoint x: 692, endPoint y: 260, distance: 76.6
click at [692, 260] on div "**********" at bounding box center [815, 525] width 1426 height 805
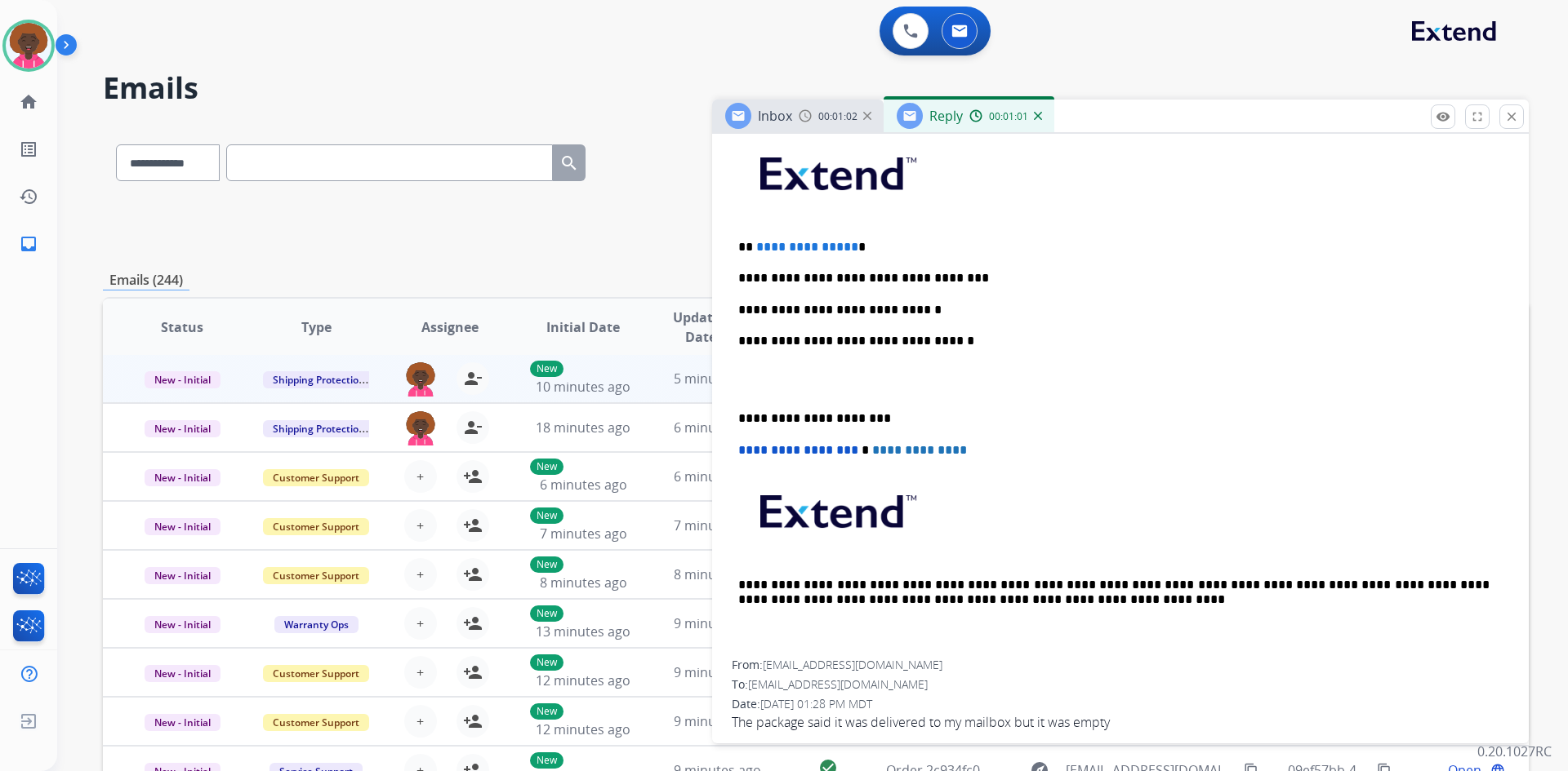
click at [862, 313] on p "**********" at bounding box center [1114, 310] width 751 height 15
click at [936, 306] on p "**********" at bounding box center [1114, 310] width 751 height 15
click at [928, 316] on p "**********" at bounding box center [1114, 310] width 751 height 15
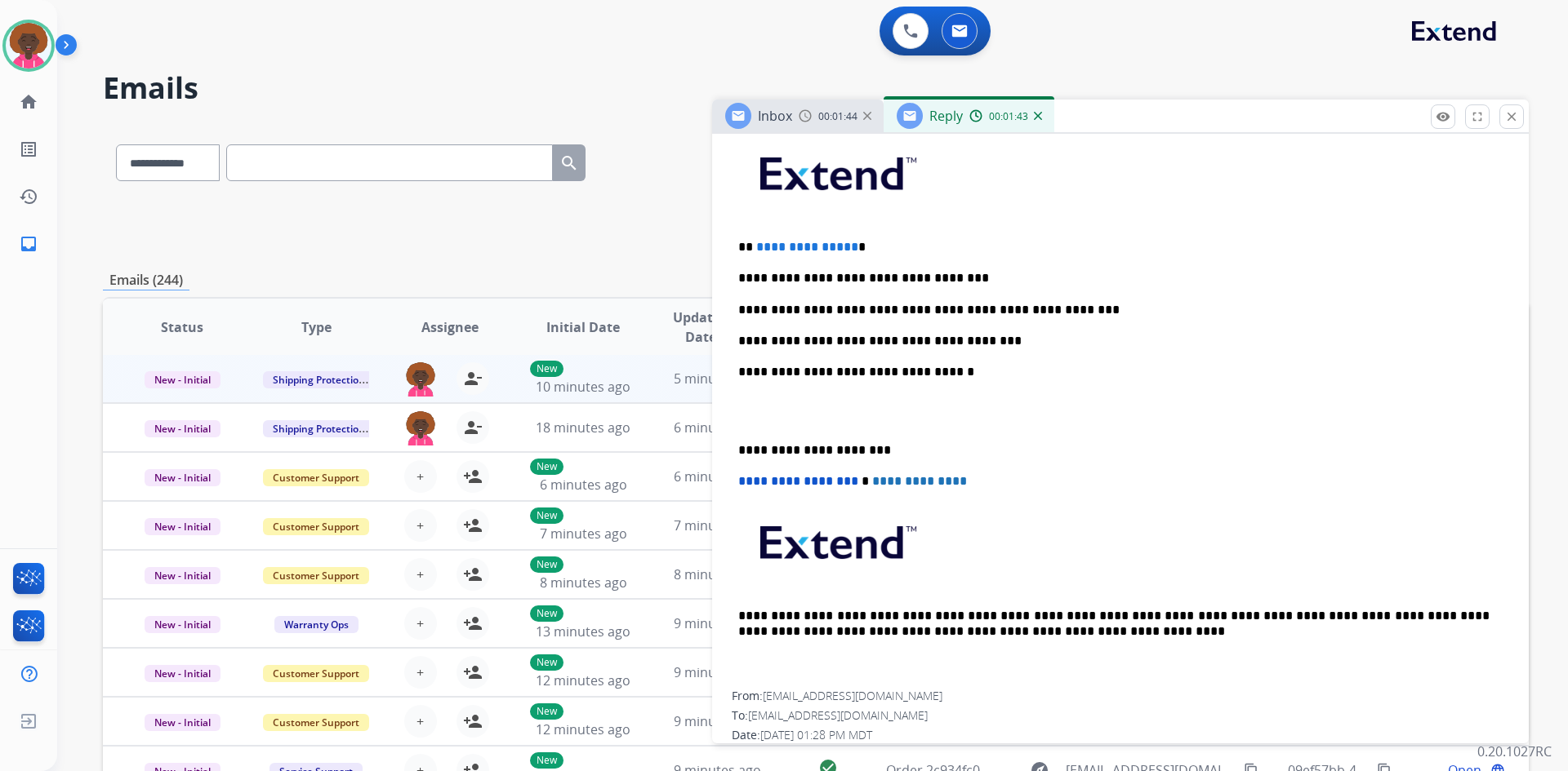
click at [797, 411] on p at bounding box center [1120, 412] width 764 height 30
click at [663, 417] on td "6 minutes ago [DATE] 1:32:42 PM" at bounding box center [705, 427] width 134 height 49
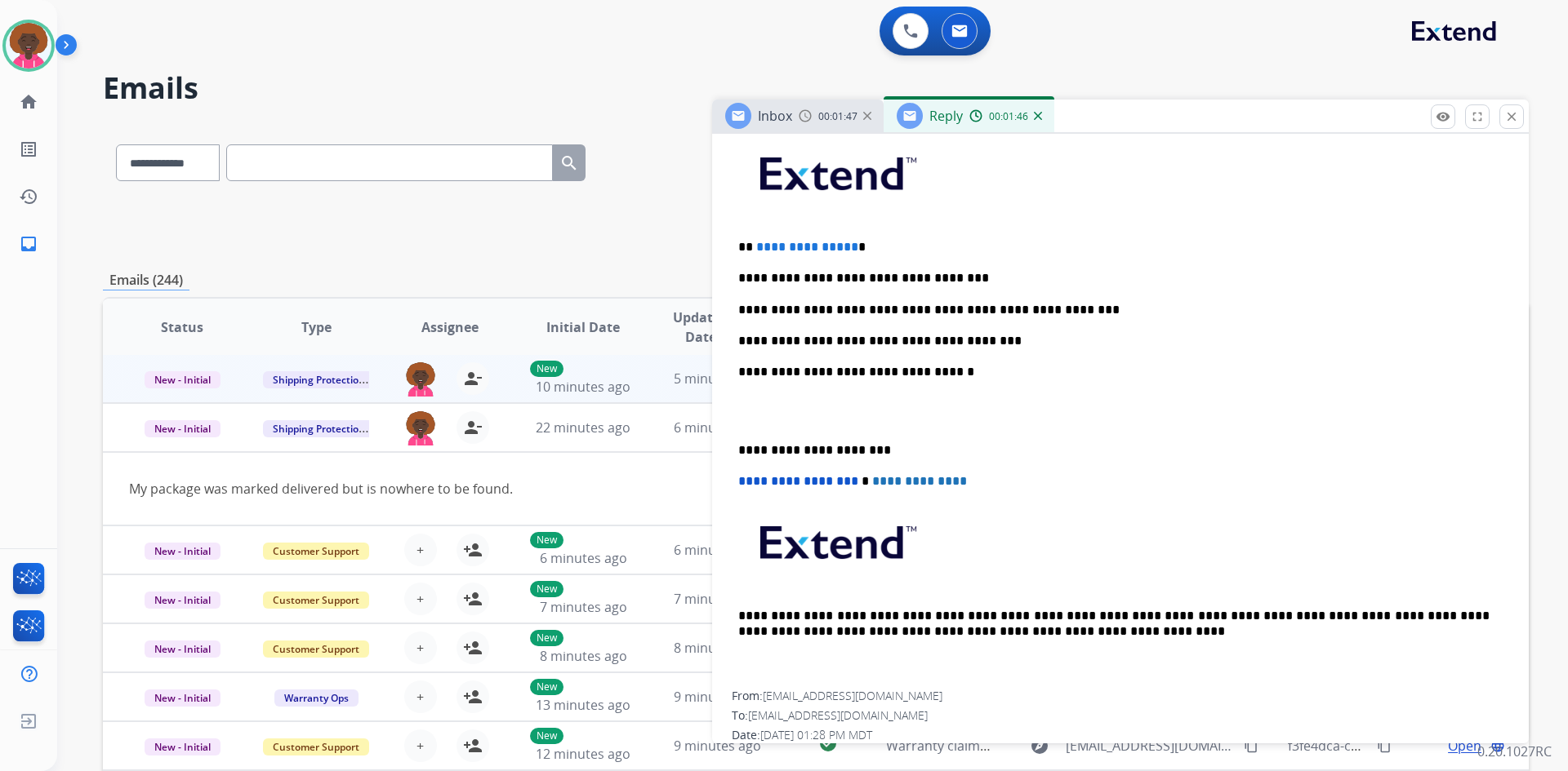
scroll to position [49, 0]
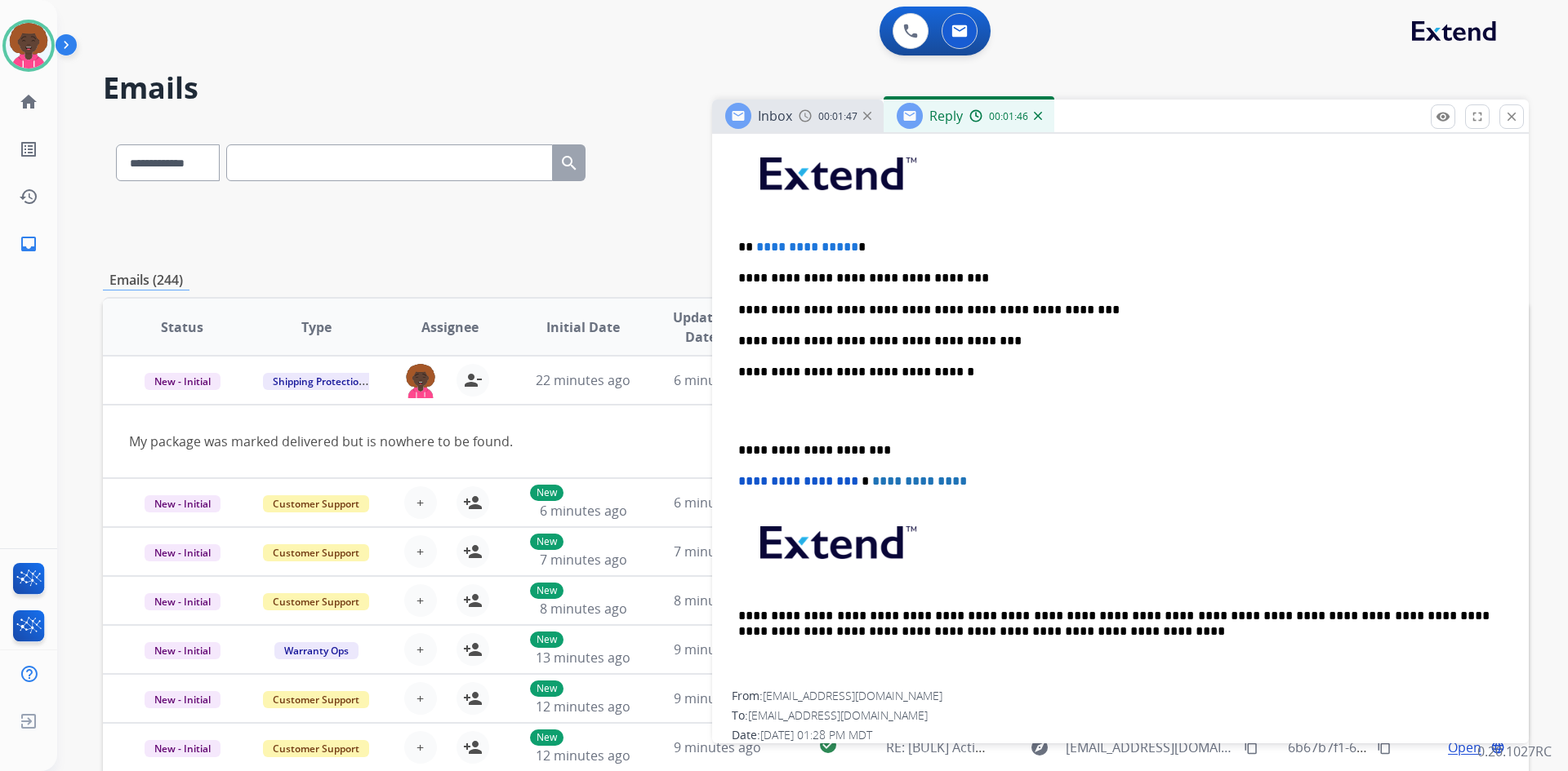
click at [796, 424] on p at bounding box center [1120, 412] width 764 height 30
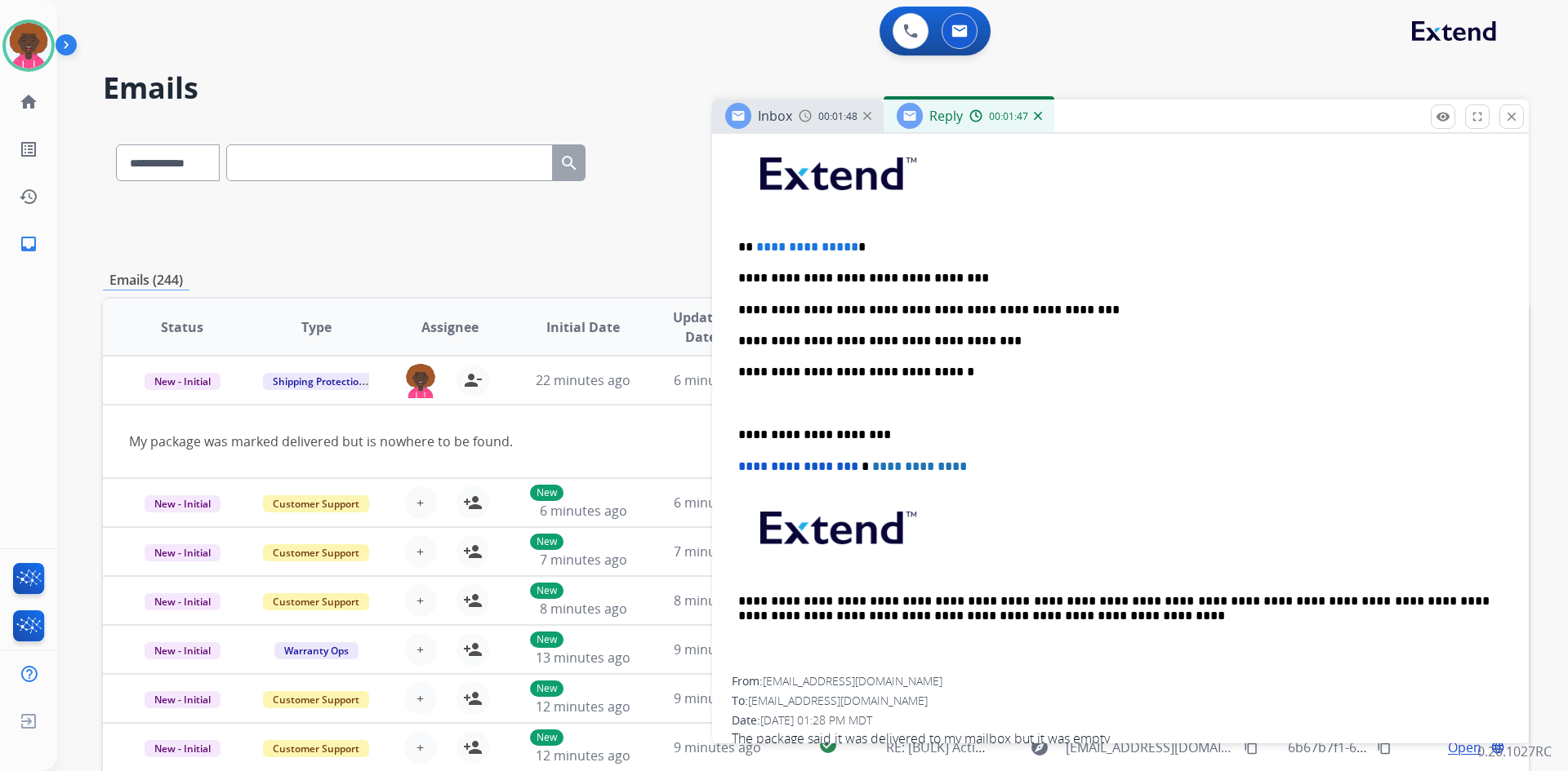
scroll to position [405, 0]
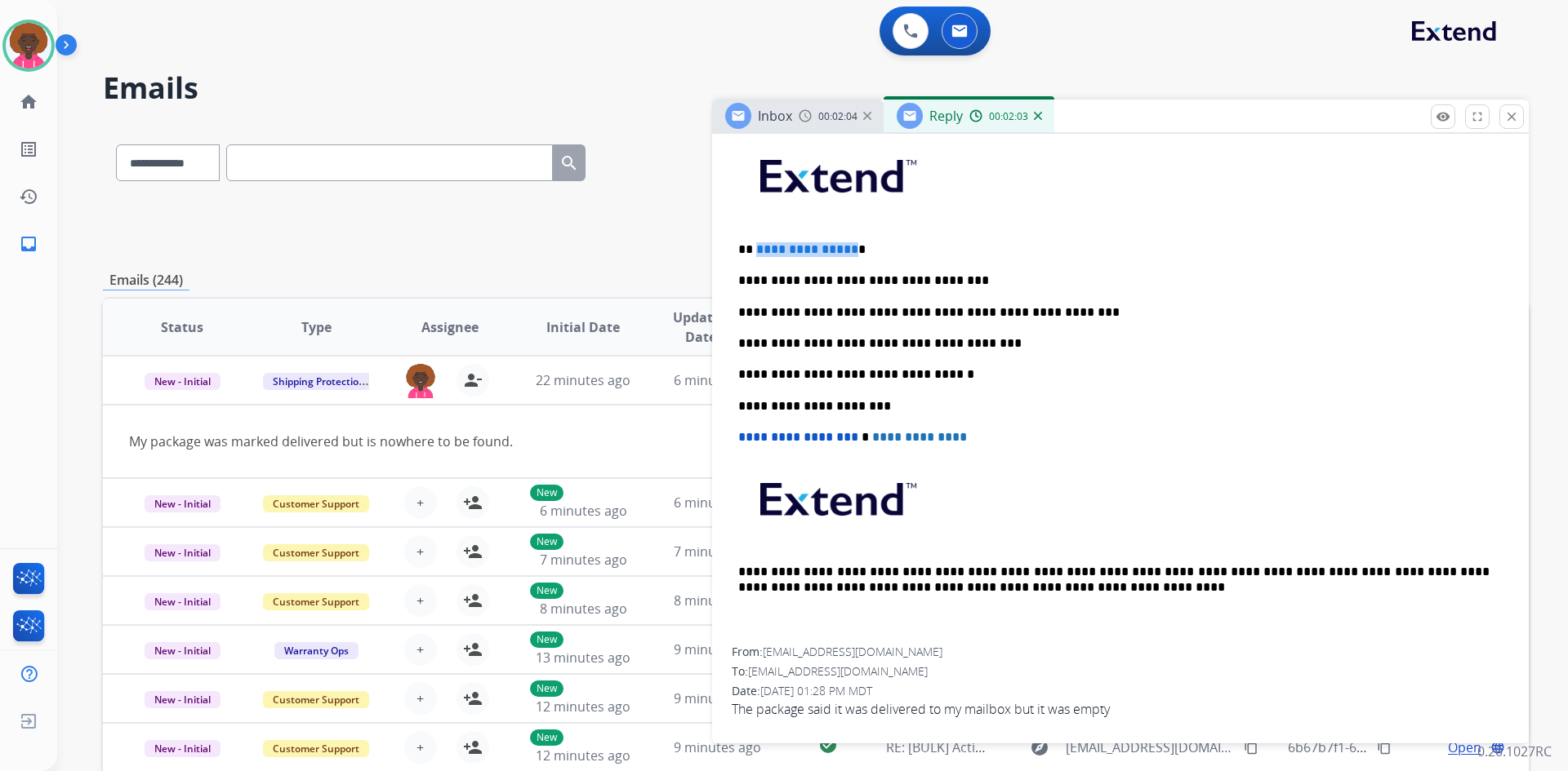
drag, startPoint x: 848, startPoint y: 250, endPoint x: 754, endPoint y: 237, distance: 94.9
click at [754, 237] on div "**********" at bounding box center [1120, 389] width 777 height 515
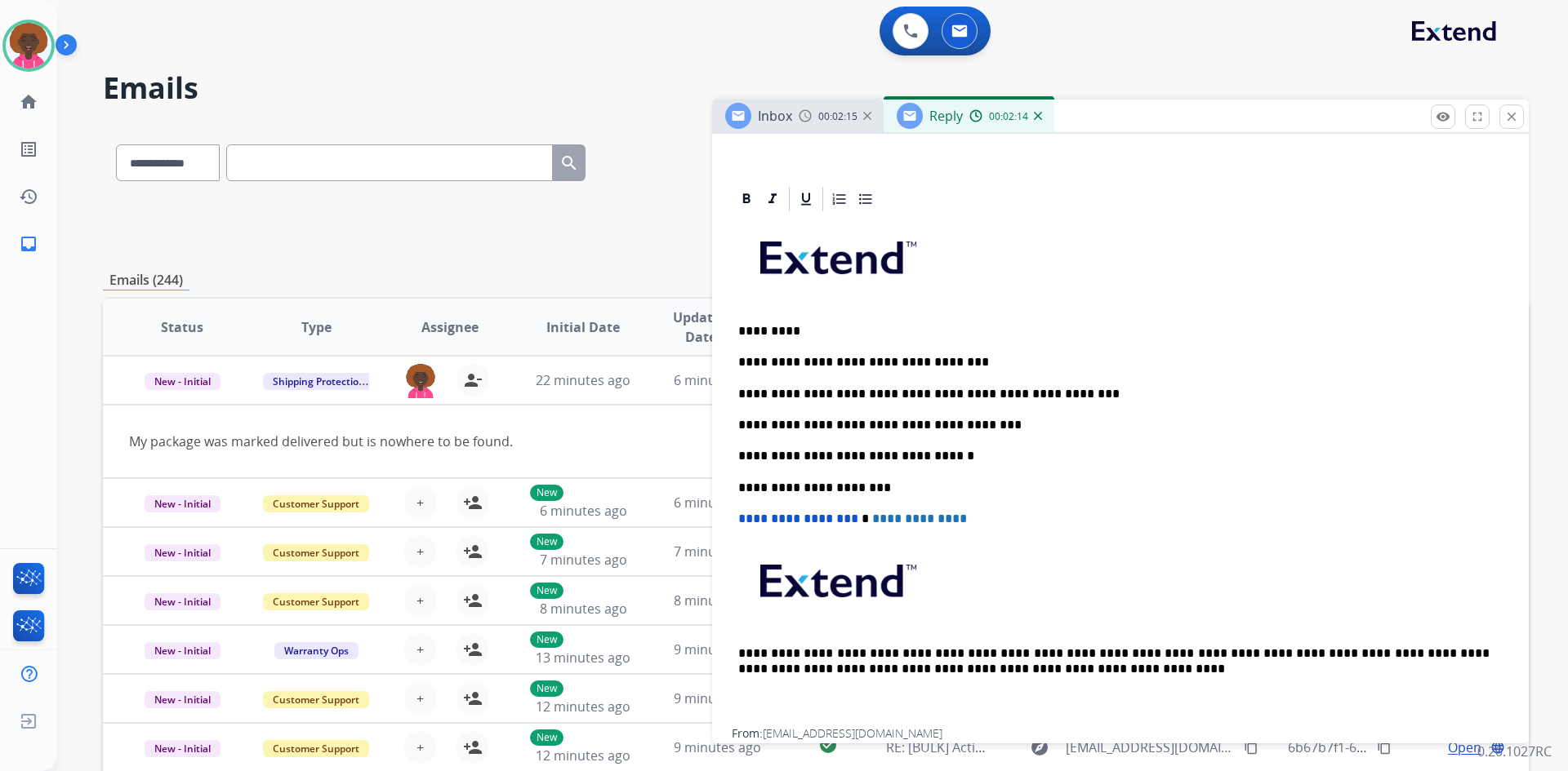
scroll to position [327, 0]
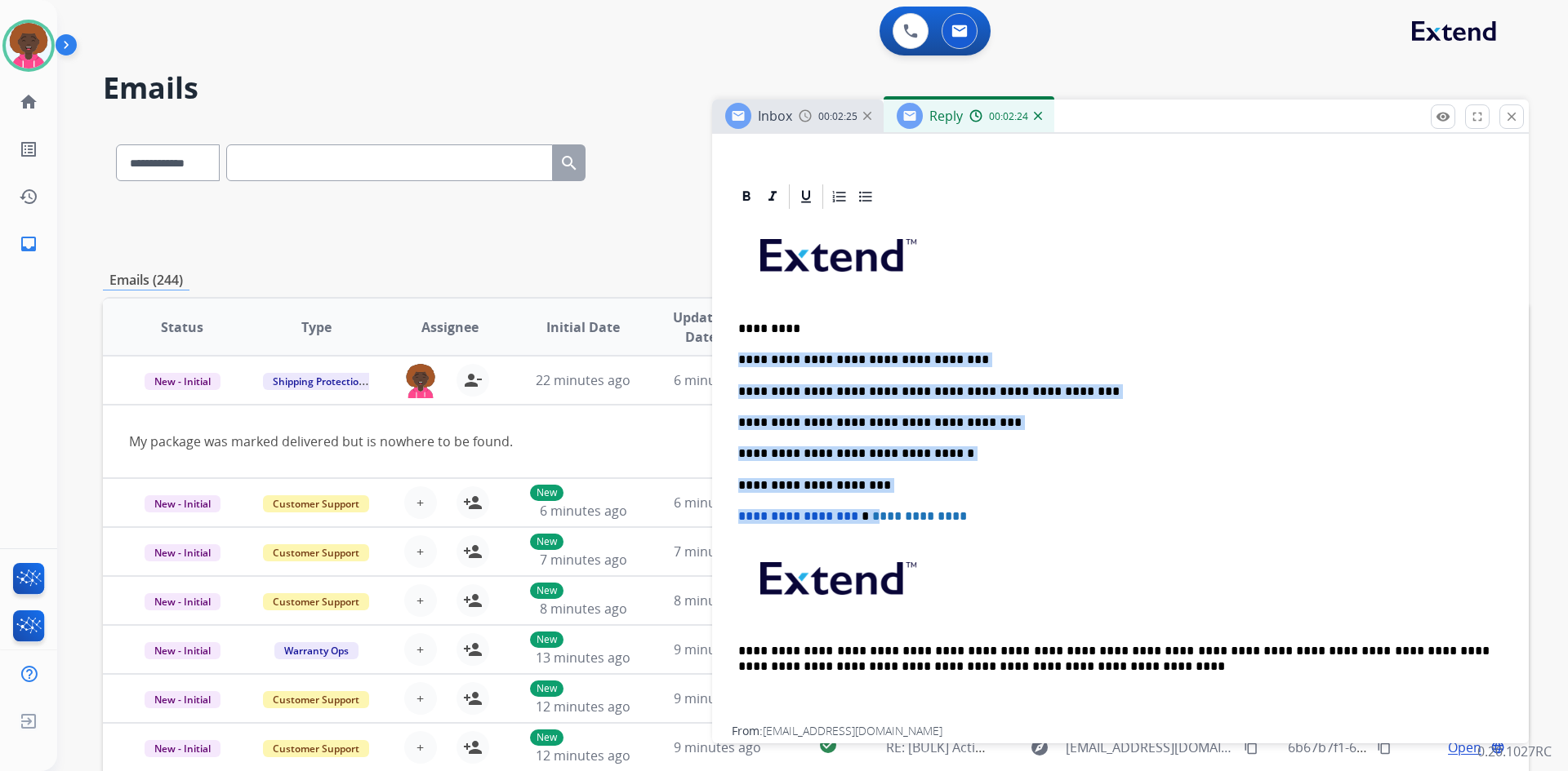
drag, startPoint x: 865, startPoint y: 493, endPoint x: 735, endPoint y: 360, distance: 186.0
click at [735, 360] on div "**********" at bounding box center [1120, 468] width 777 height 515
click at [896, 490] on p "**********" at bounding box center [1114, 486] width 751 height 15
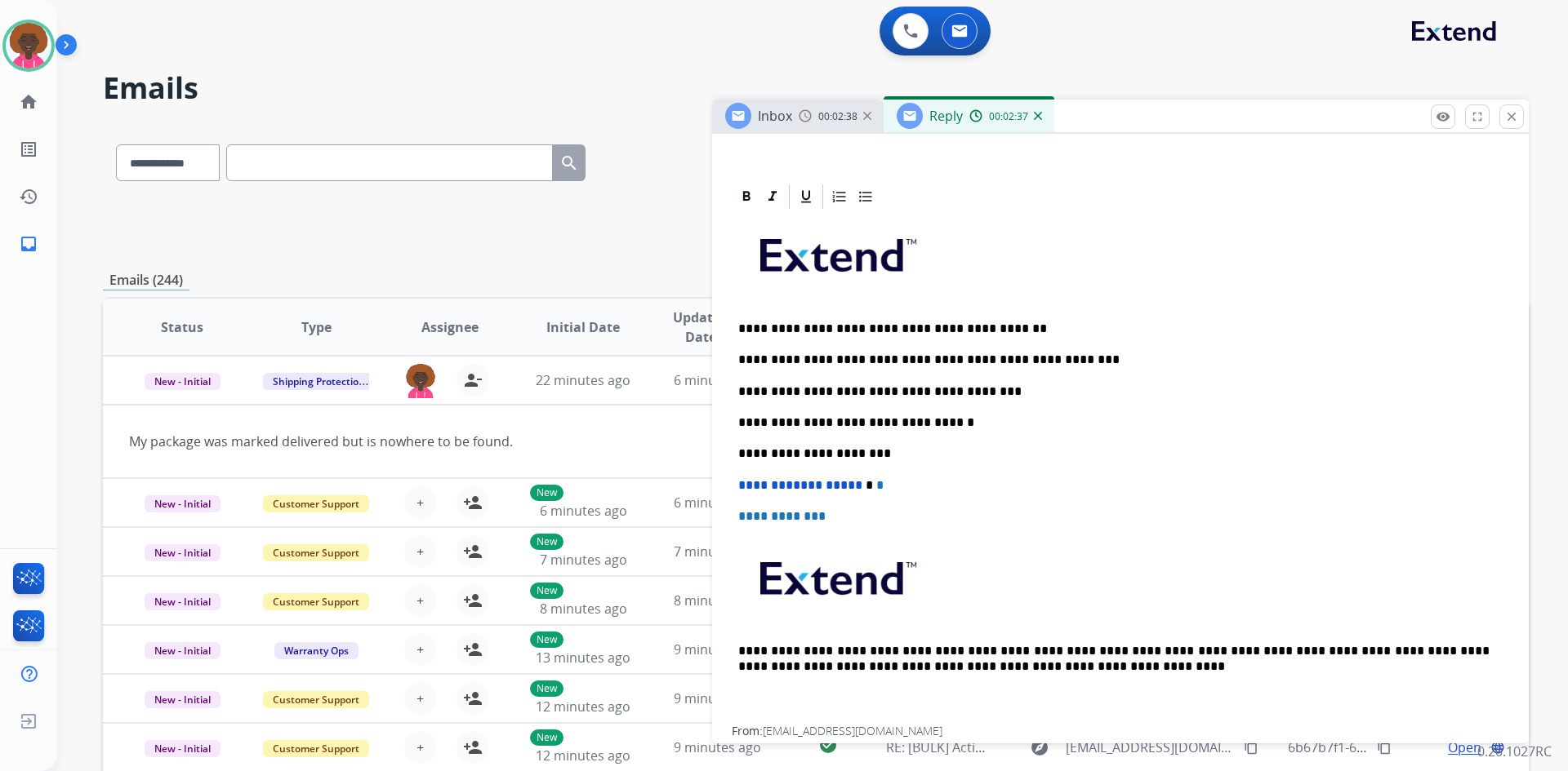
drag, startPoint x: 991, startPoint y: 271, endPoint x: 970, endPoint y: 274, distance: 21.2
click at [991, 272] on p at bounding box center [1120, 261] width 764 height 87
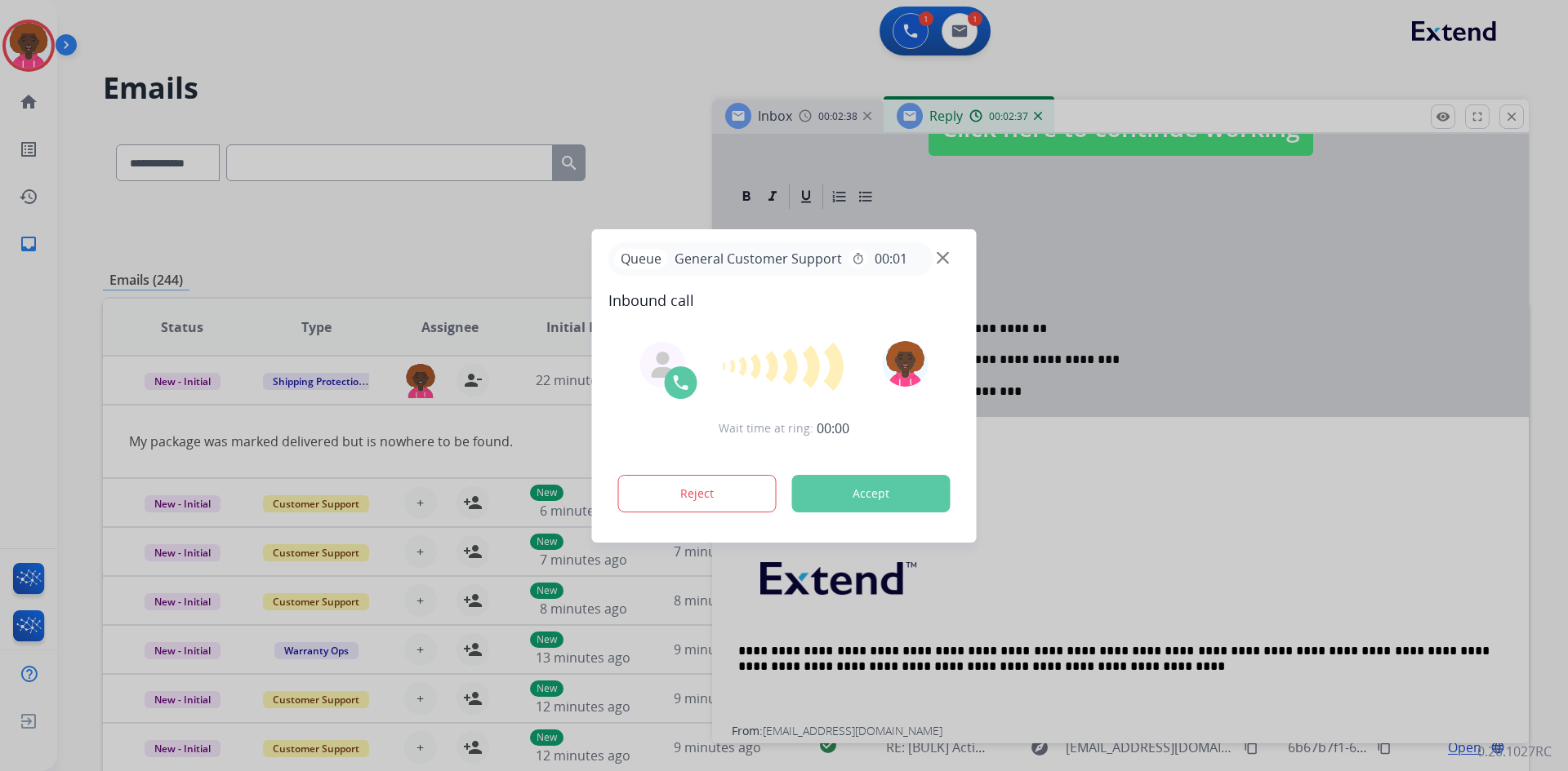
click at [1100, 263] on div at bounding box center [784, 385] width 1568 height 771
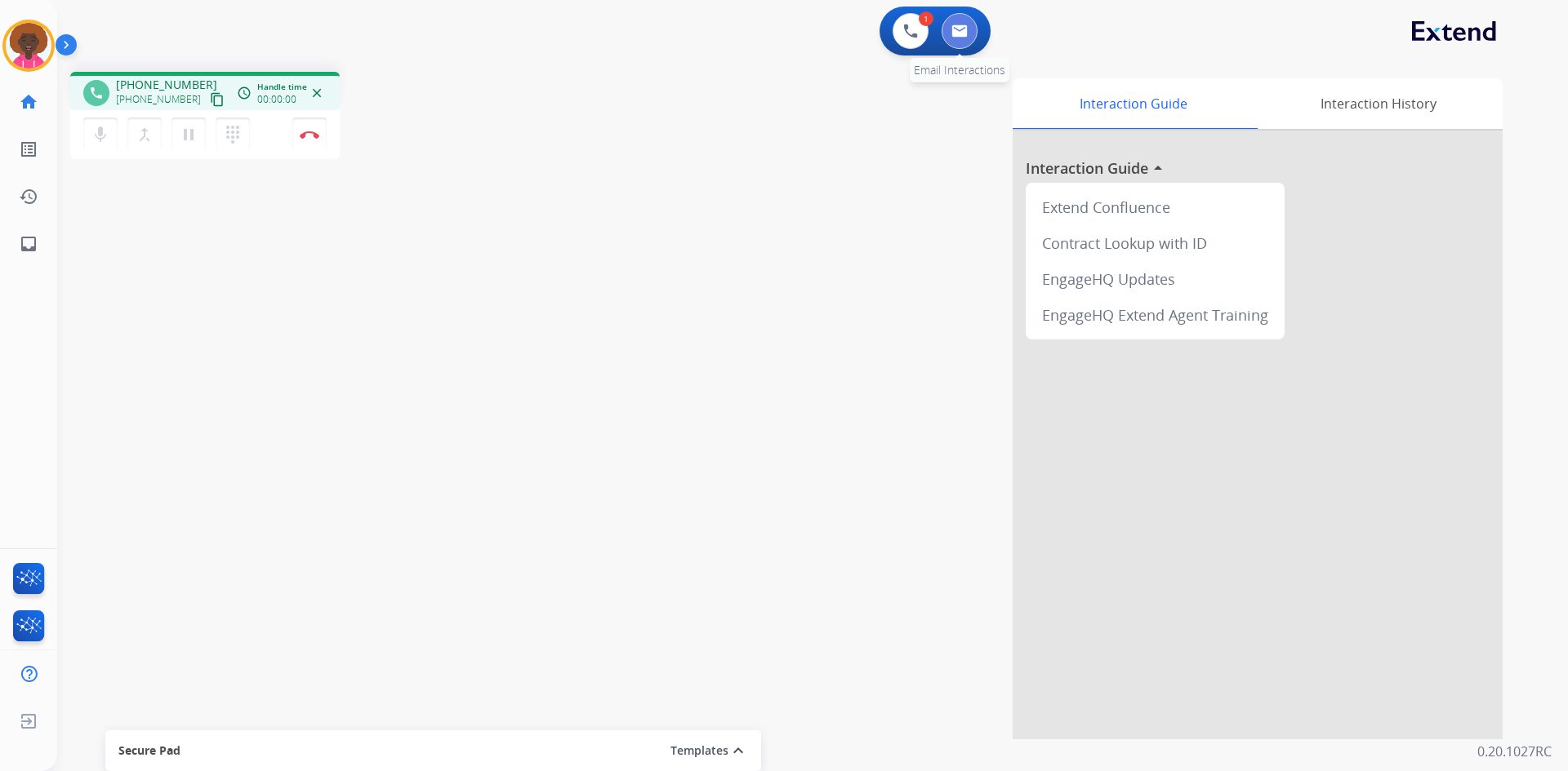
click at [959, 25] on img at bounding box center [959, 31] width 16 height 13
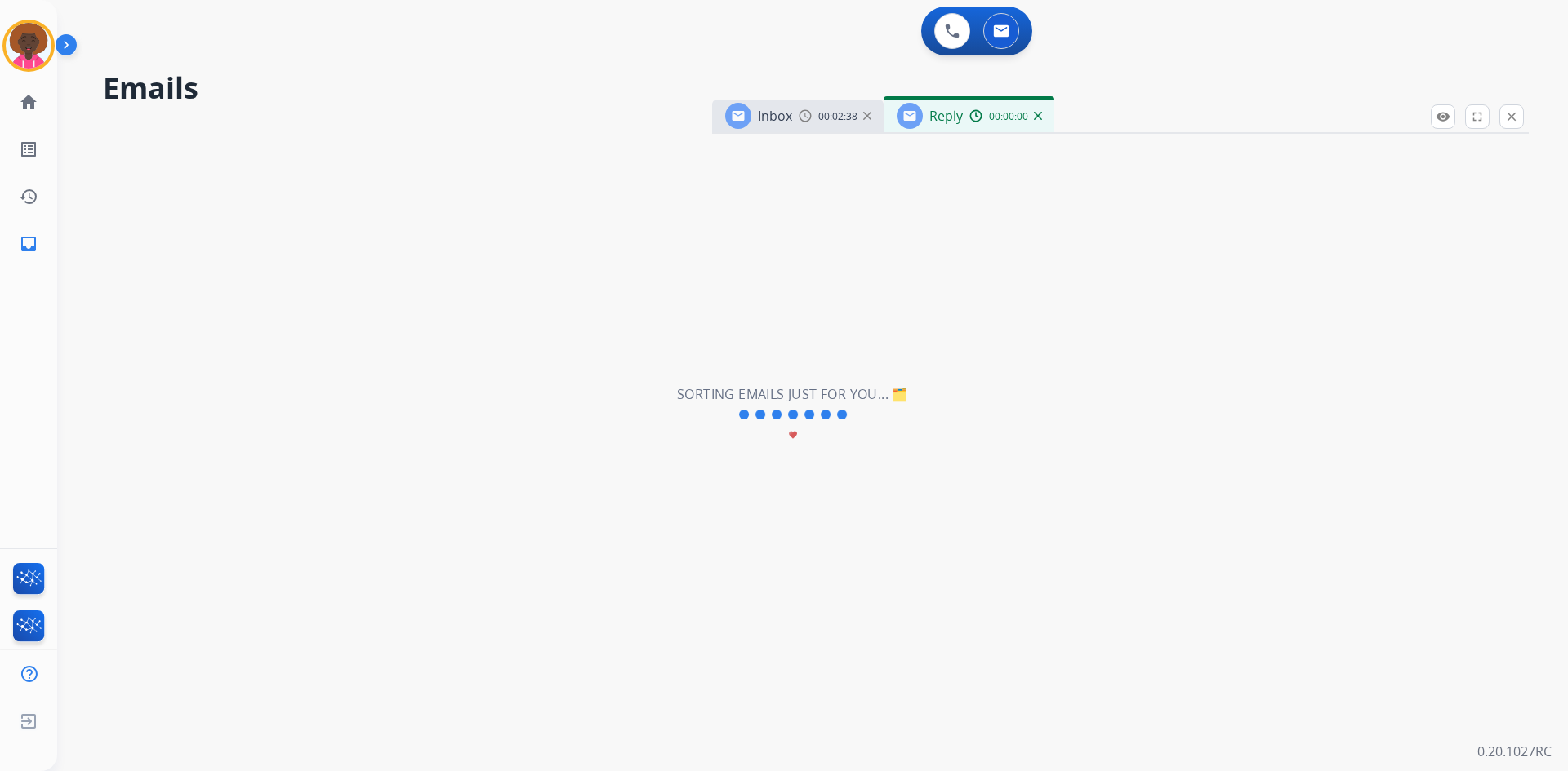
select select "**********"
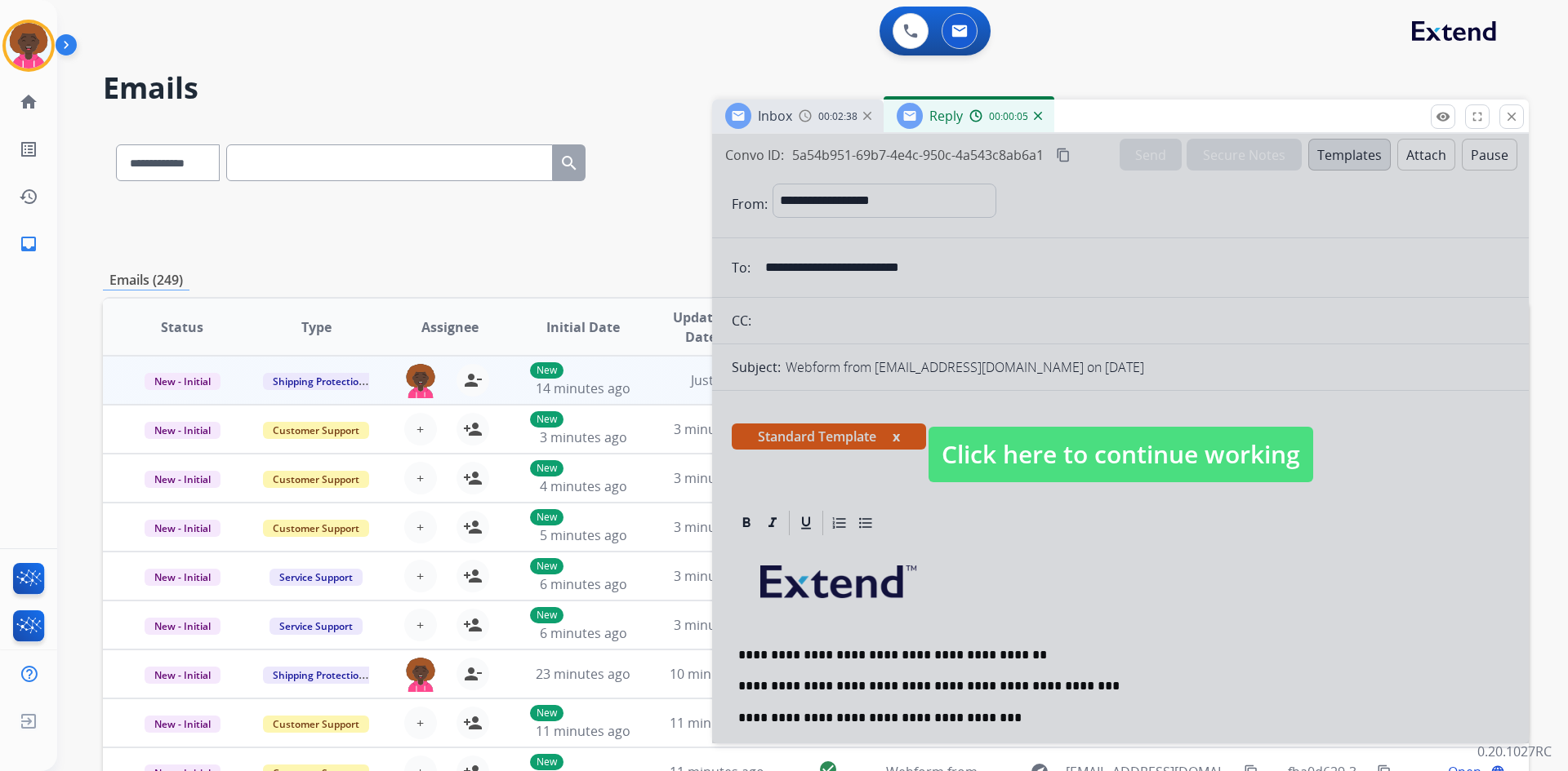
drag, startPoint x: 1232, startPoint y: 465, endPoint x: 996, endPoint y: 404, distance: 243.8
click at [1206, 466] on span "Click here to continue working" at bounding box center [1120, 454] width 384 height 56
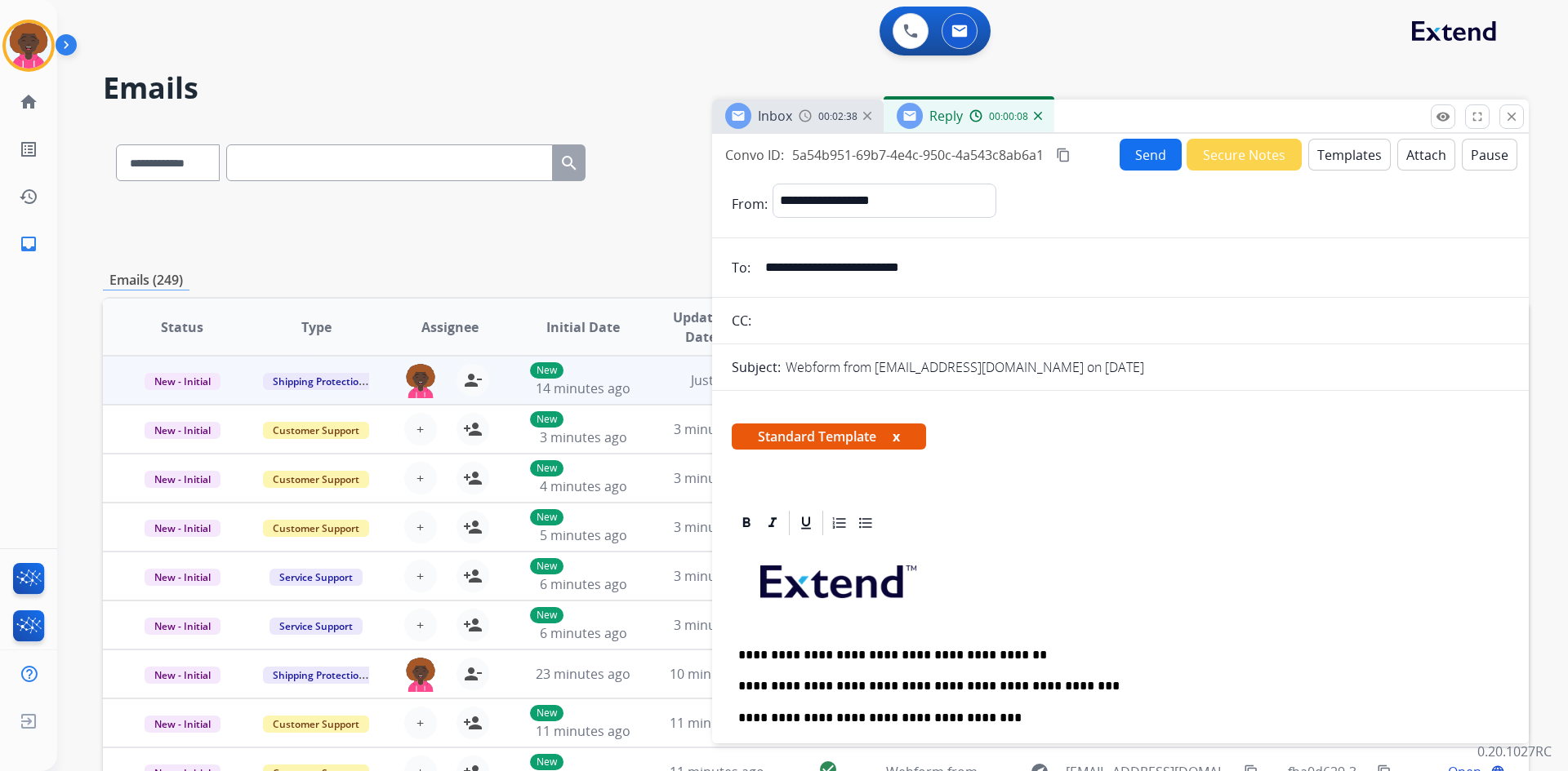
click at [789, 652] on p "**********" at bounding box center [1114, 655] width 751 height 15
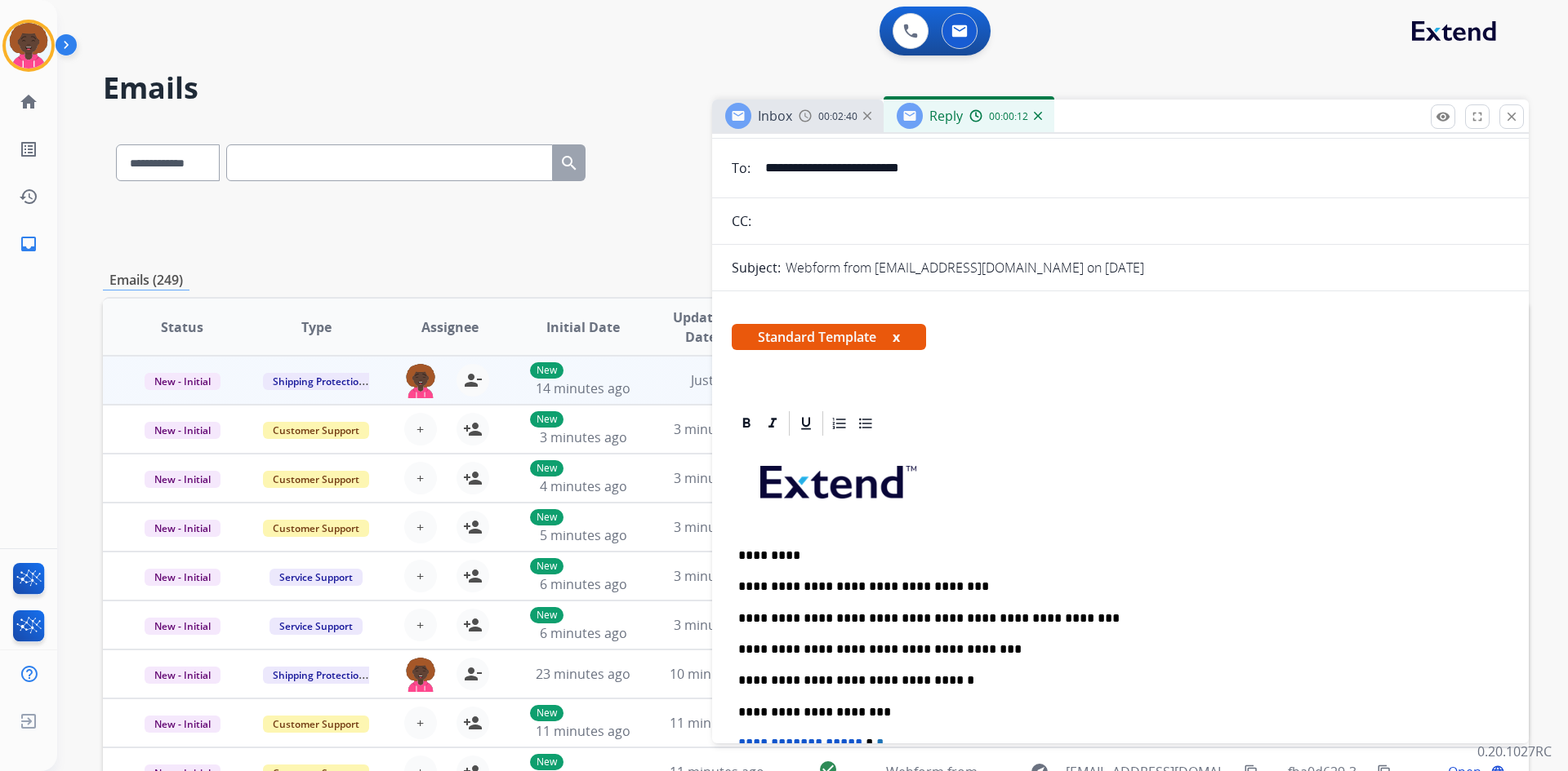
scroll to position [408, 0]
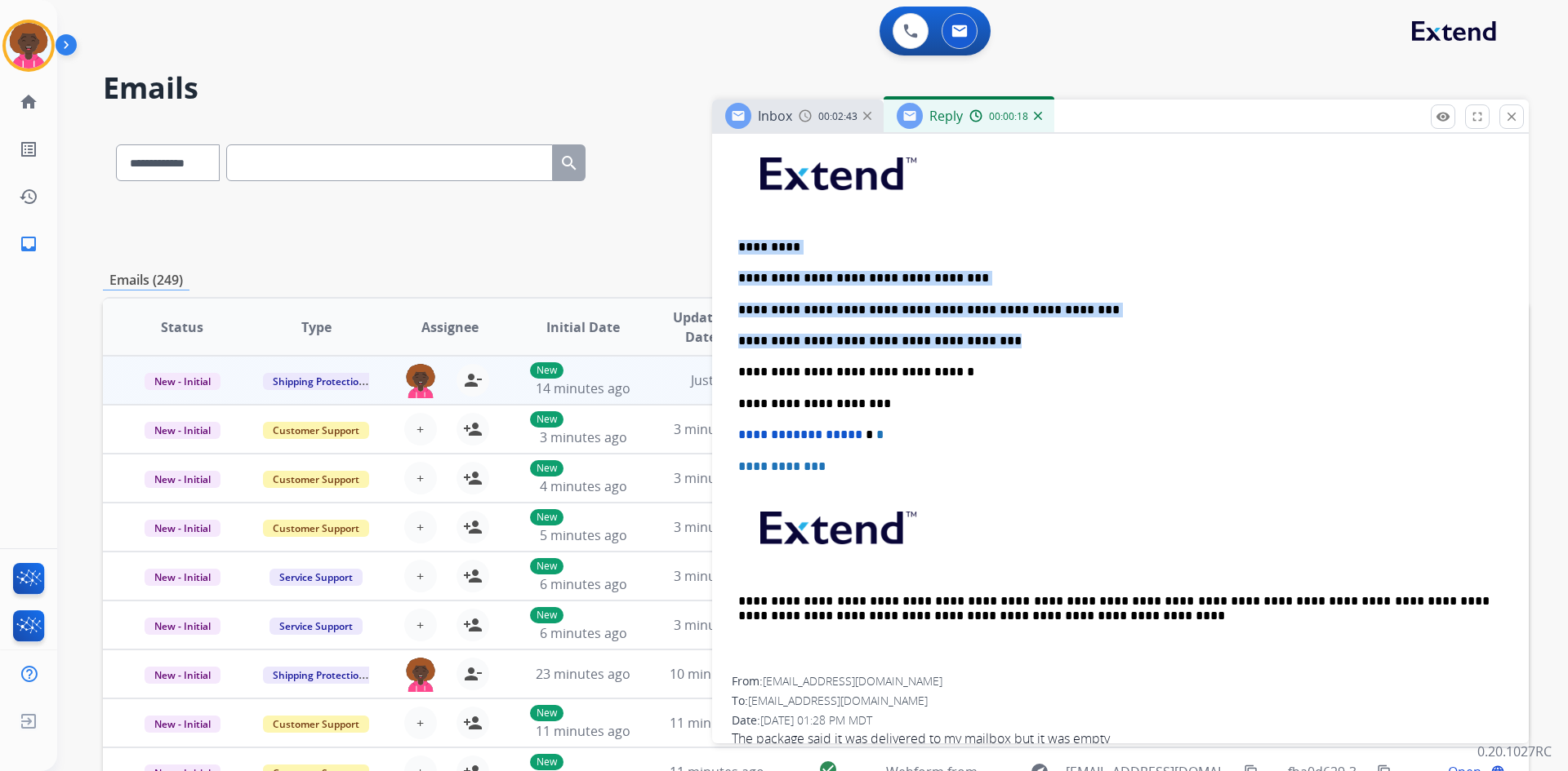
drag, startPoint x: 954, startPoint y: 343, endPoint x: 714, endPoint y: 243, distance: 260.0
click at [714, 243] on div "**********" at bounding box center [1120, 431] width 816 height 661
copy div "**********"
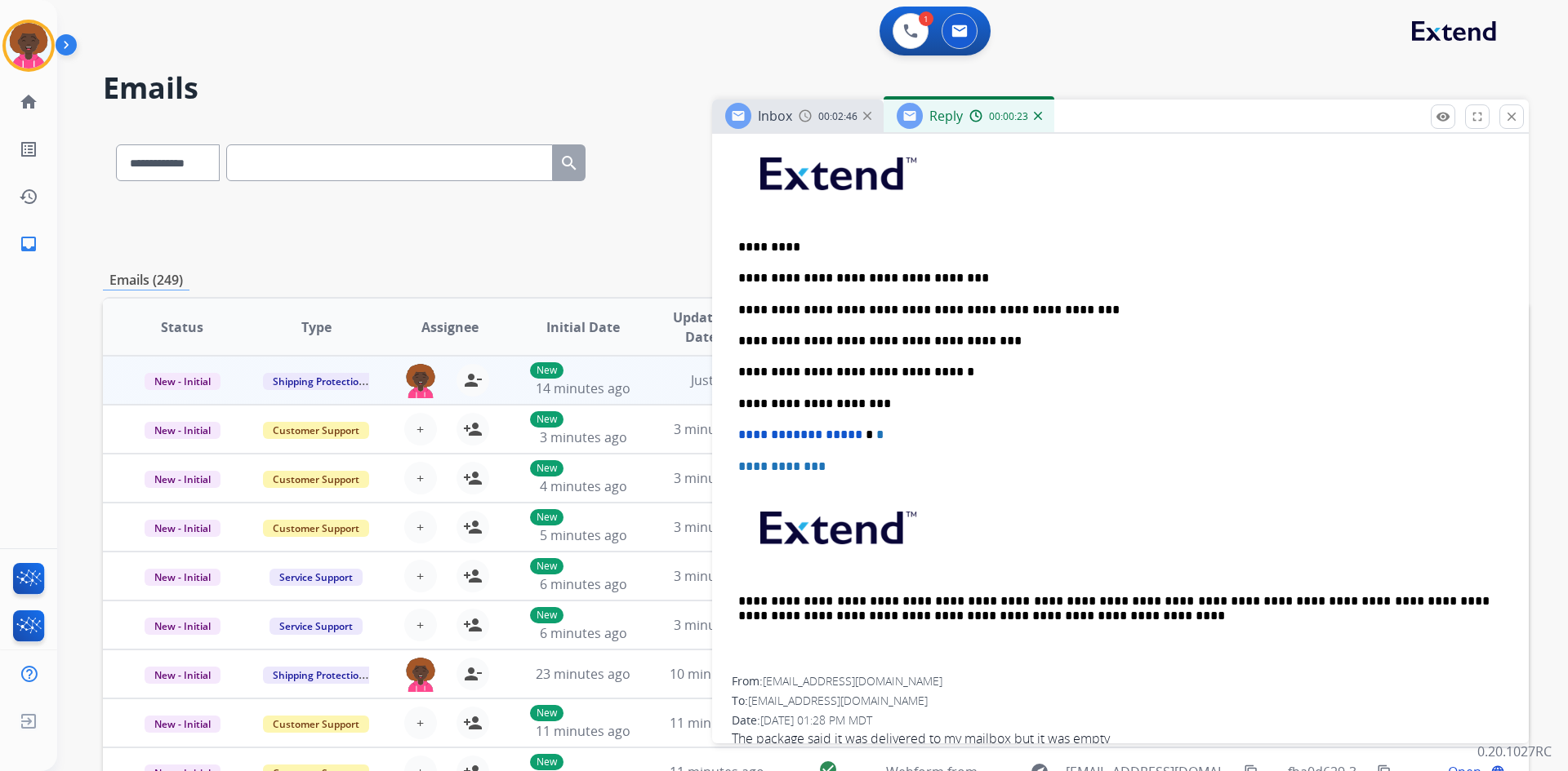
click at [1049, 366] on p "**********" at bounding box center [1114, 372] width 751 height 15
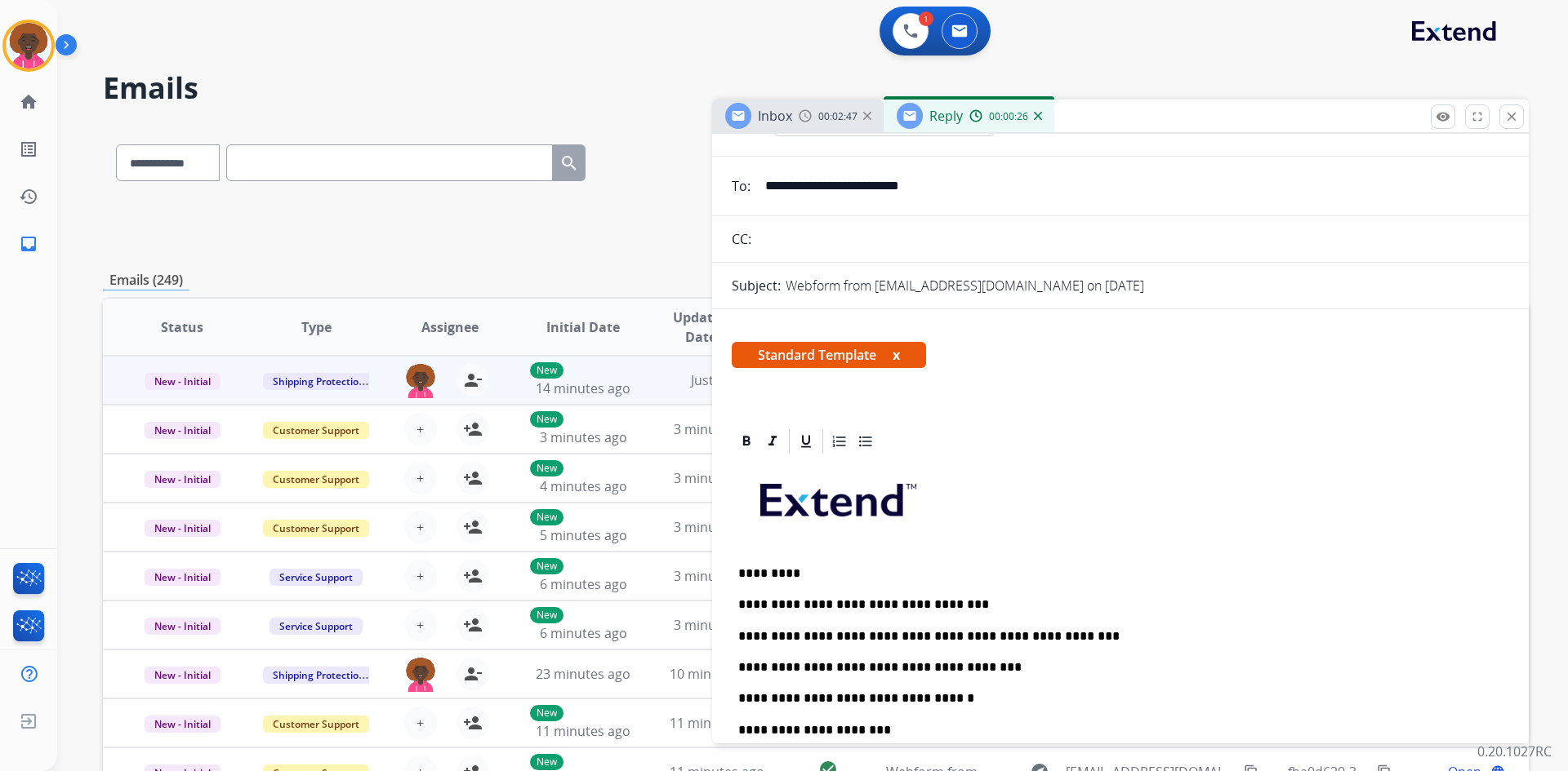
scroll to position [0, 0]
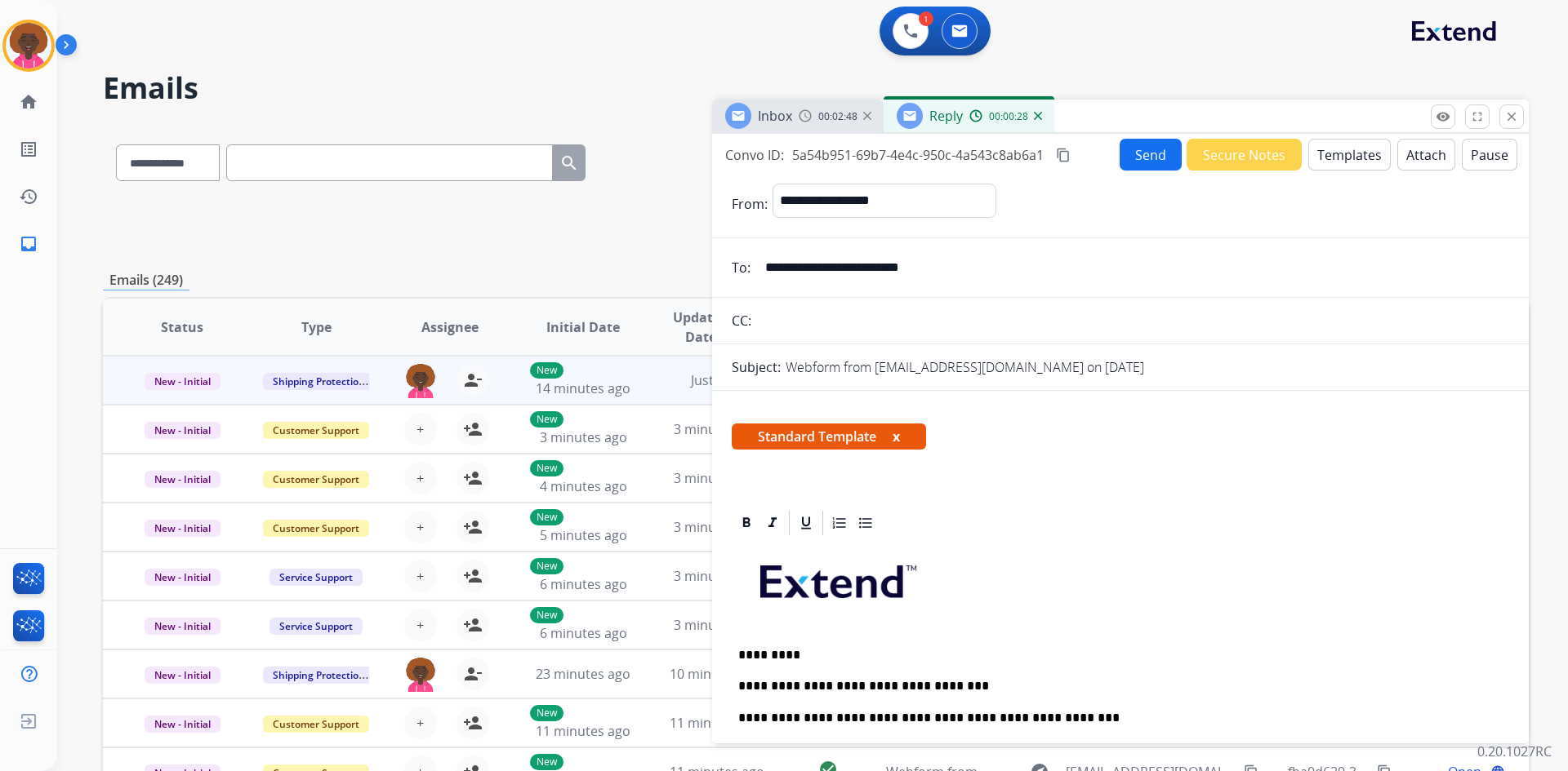
click at [1153, 154] on button "Send" at bounding box center [1150, 155] width 62 height 32
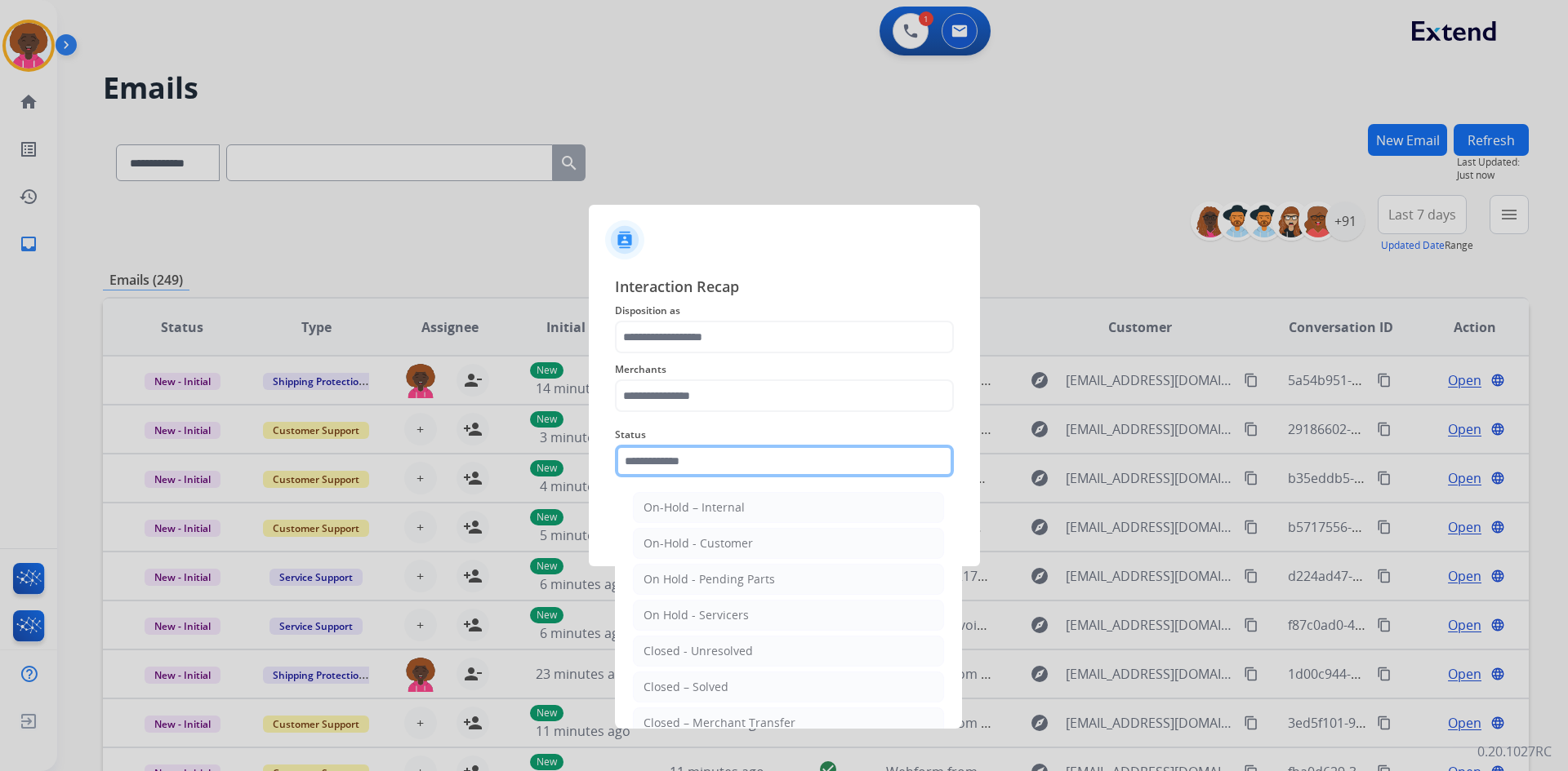
drag, startPoint x: 843, startPoint y: 452, endPoint x: 828, endPoint y: 465, distance: 19.8
click at [843, 453] on input "text" at bounding box center [784, 461] width 339 height 33
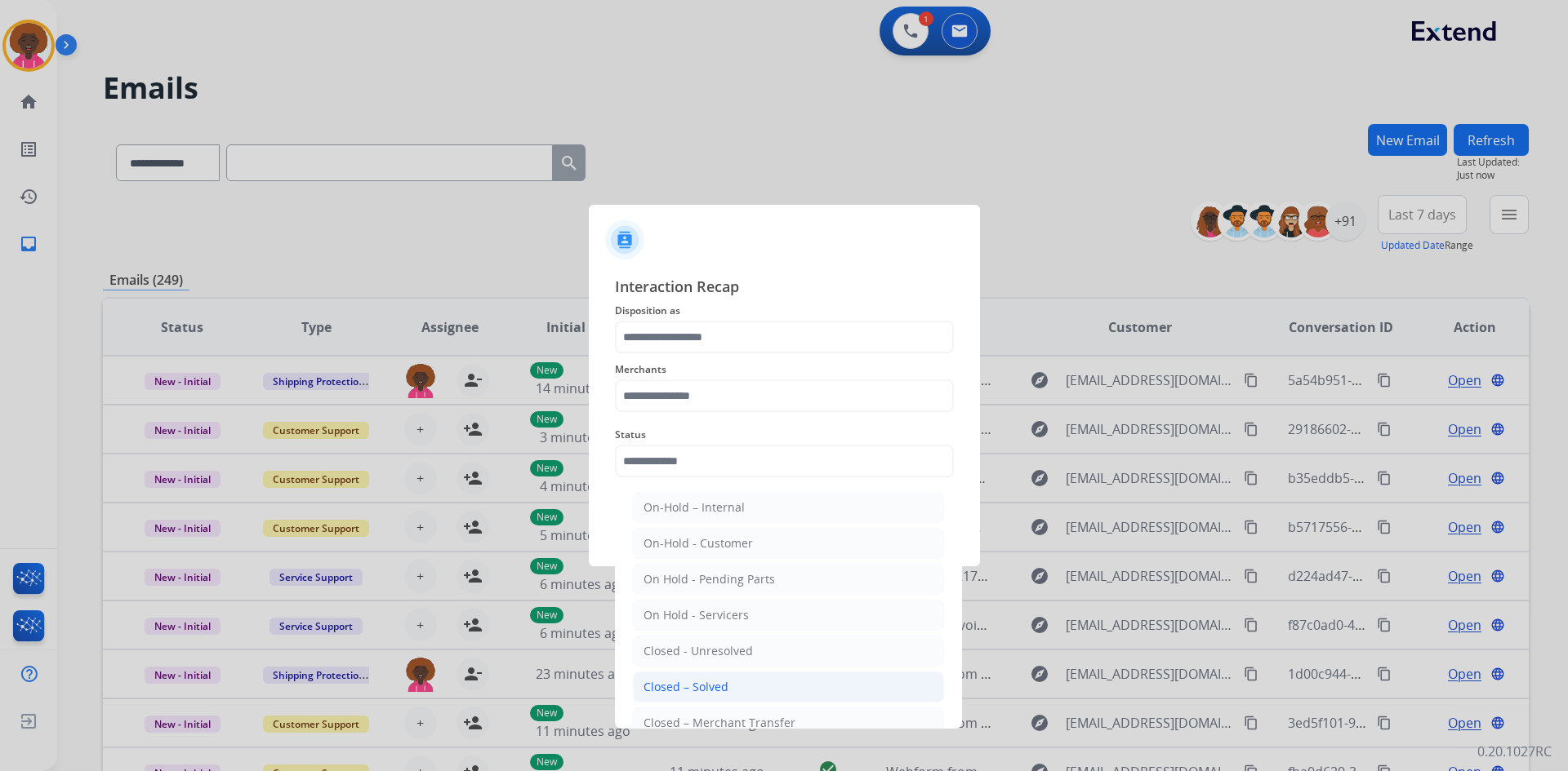
click at [690, 692] on div "Closed – Solved" at bounding box center [686, 687] width 85 height 16
type input "**********"
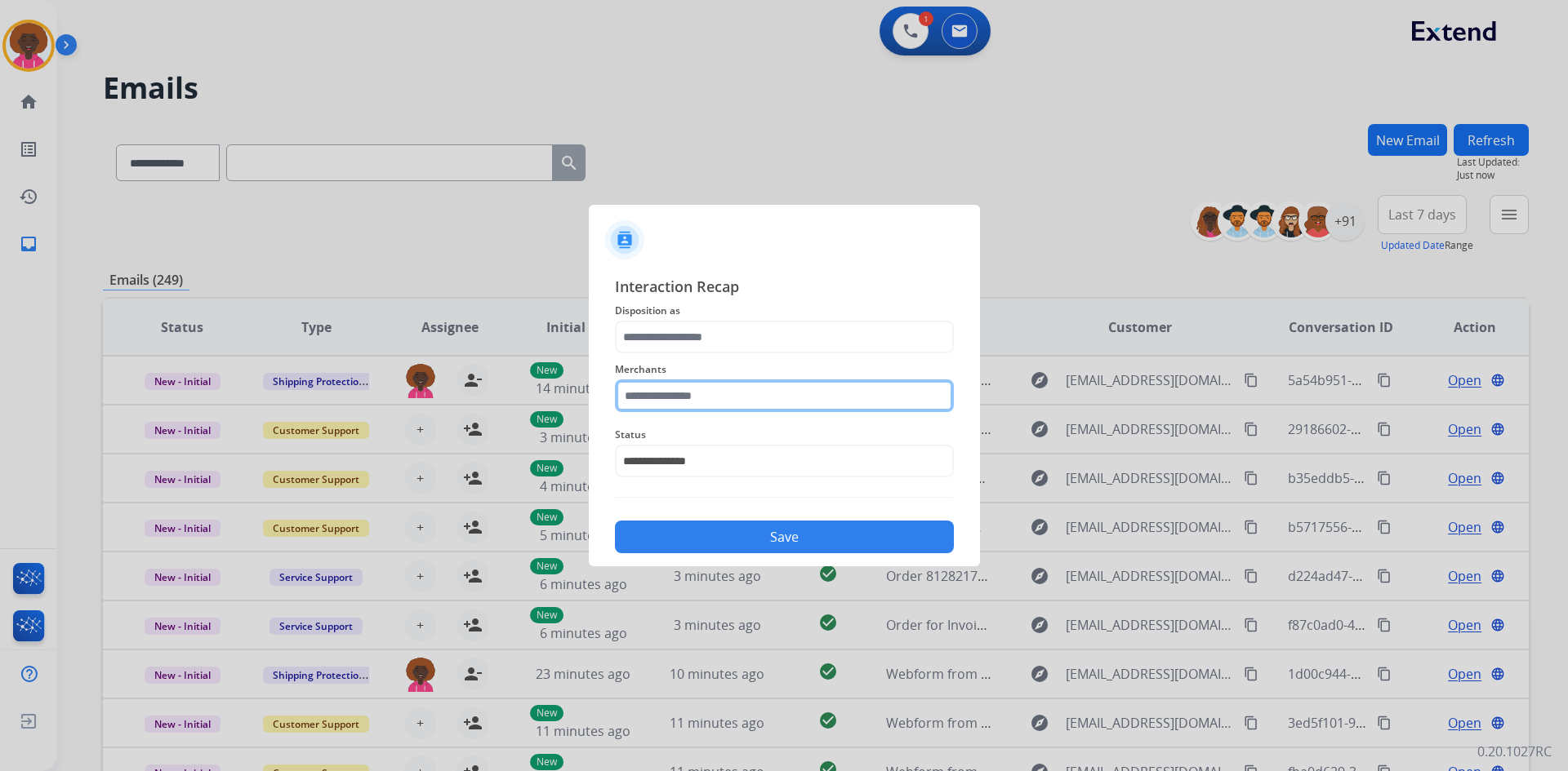
click at [802, 402] on input "text" at bounding box center [784, 396] width 339 height 33
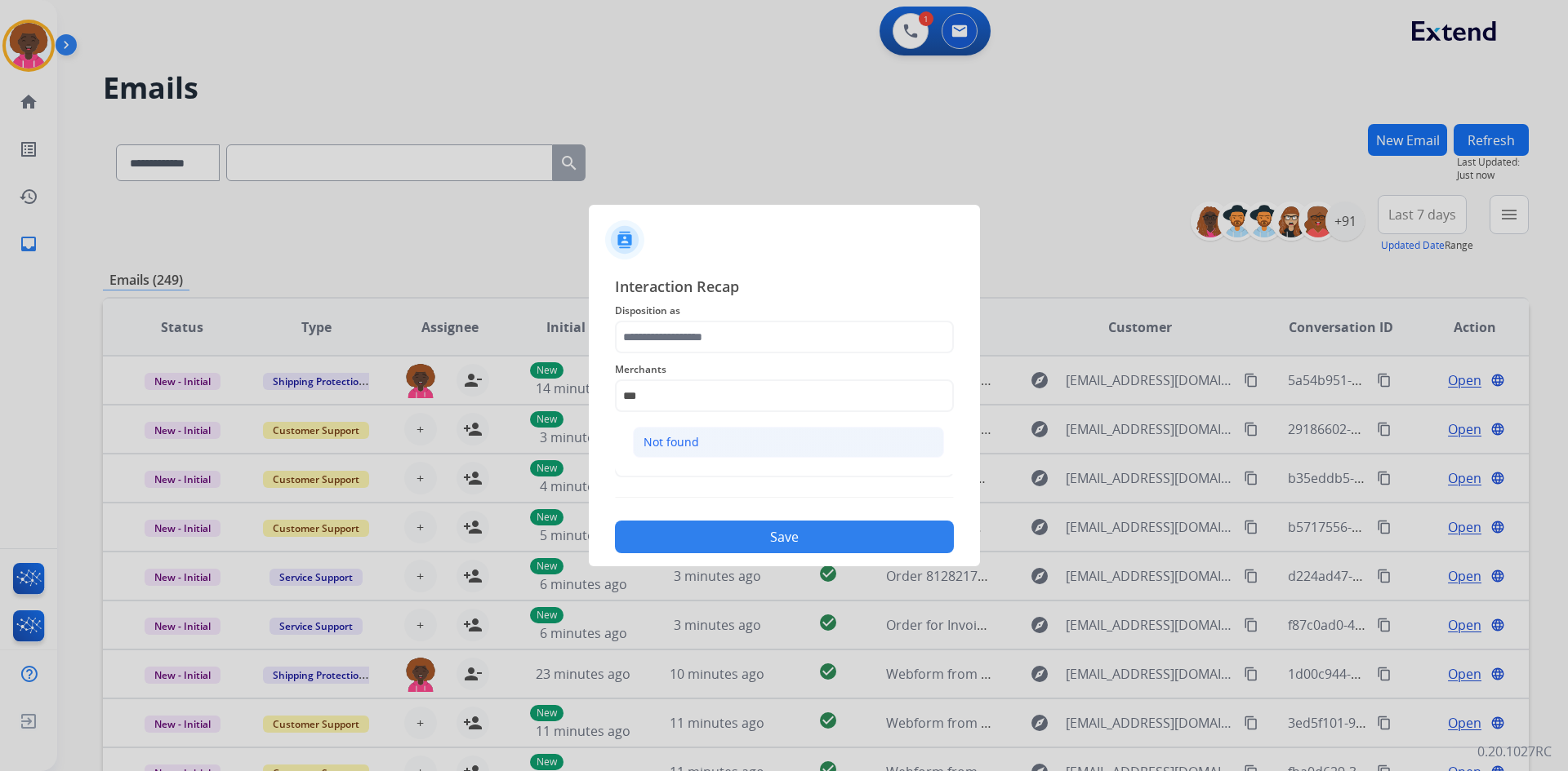
click at [707, 442] on li "Not found" at bounding box center [788, 442] width 311 height 31
type input "*********"
click at [686, 318] on span "Disposition as" at bounding box center [784, 311] width 339 height 19
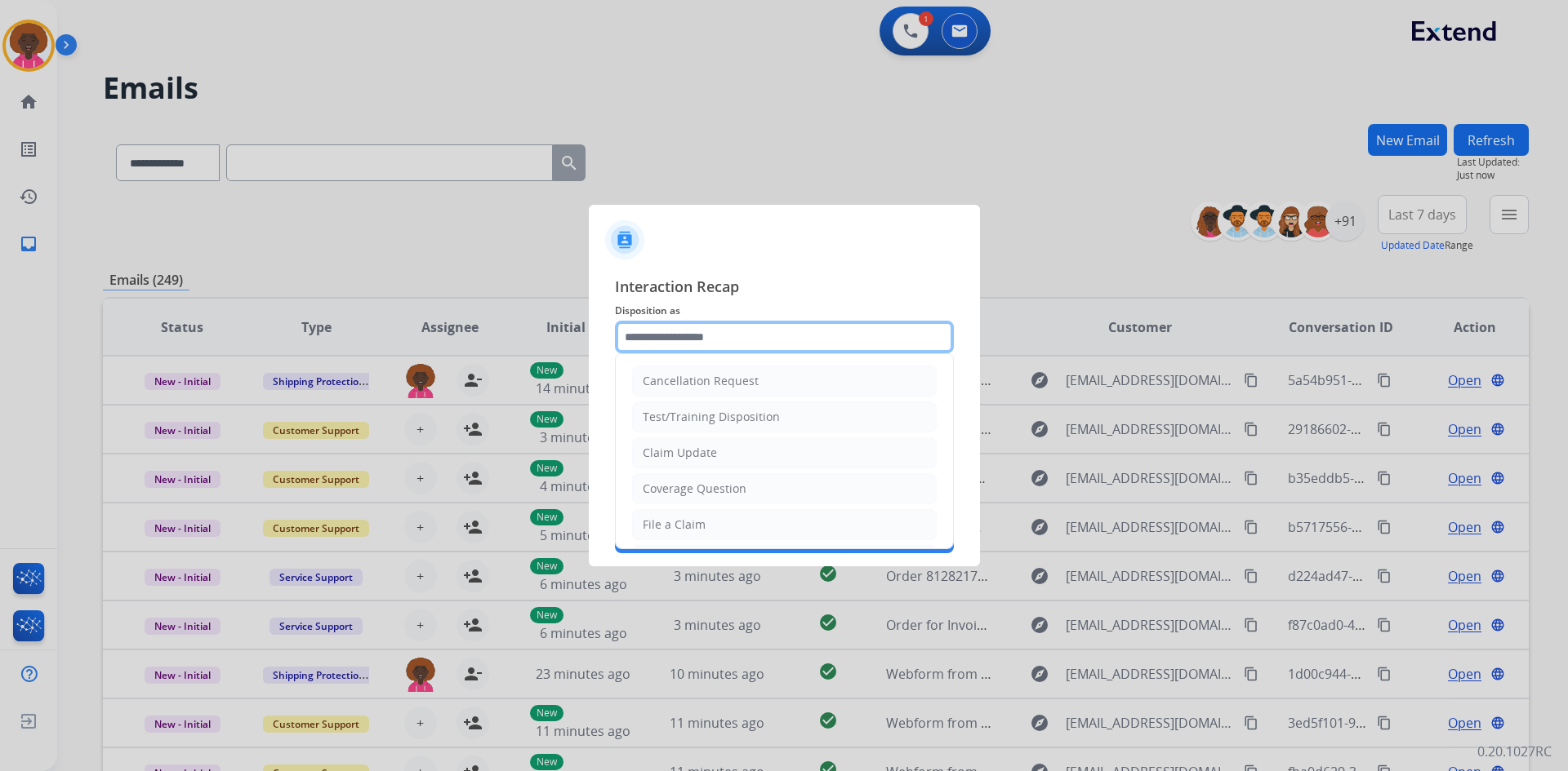
click at [686, 351] on input "text" at bounding box center [784, 336] width 339 height 33
click at [668, 528] on div "File a Claim" at bounding box center [673, 525] width 63 height 16
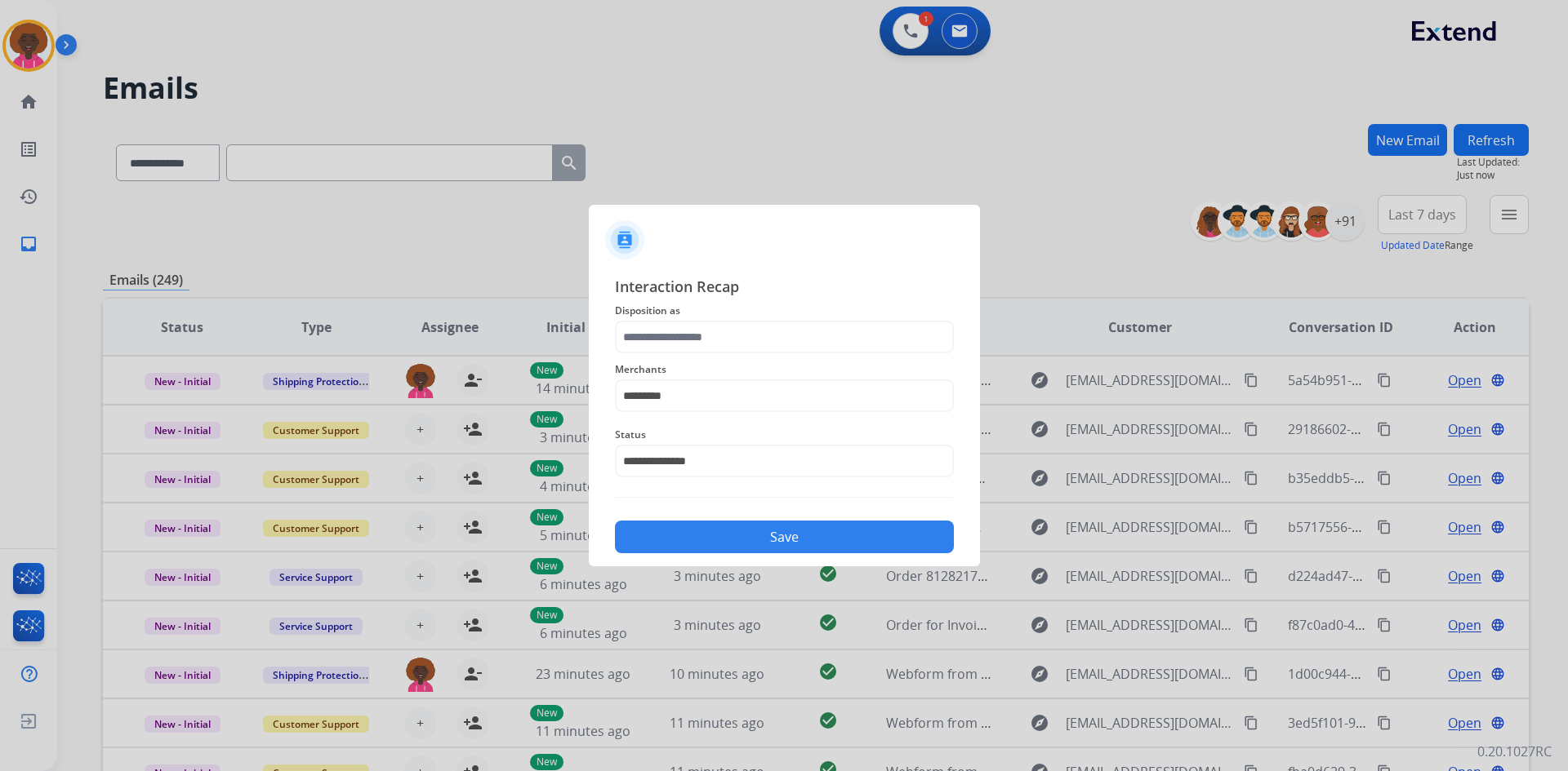
type input "**********"
click at [744, 526] on button "Save" at bounding box center [784, 537] width 339 height 33
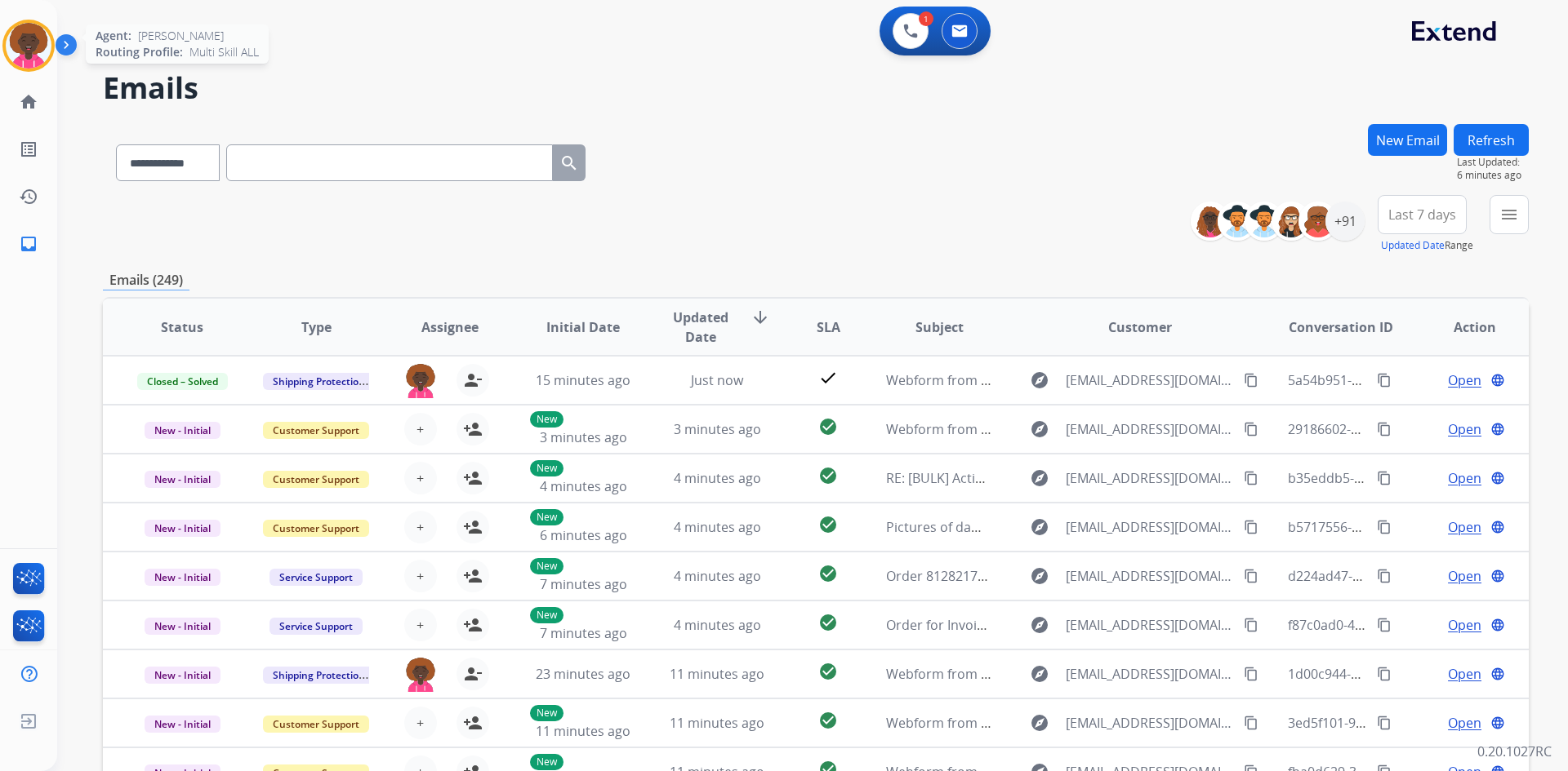
click at [32, 61] on img at bounding box center [28, 46] width 46 height 46
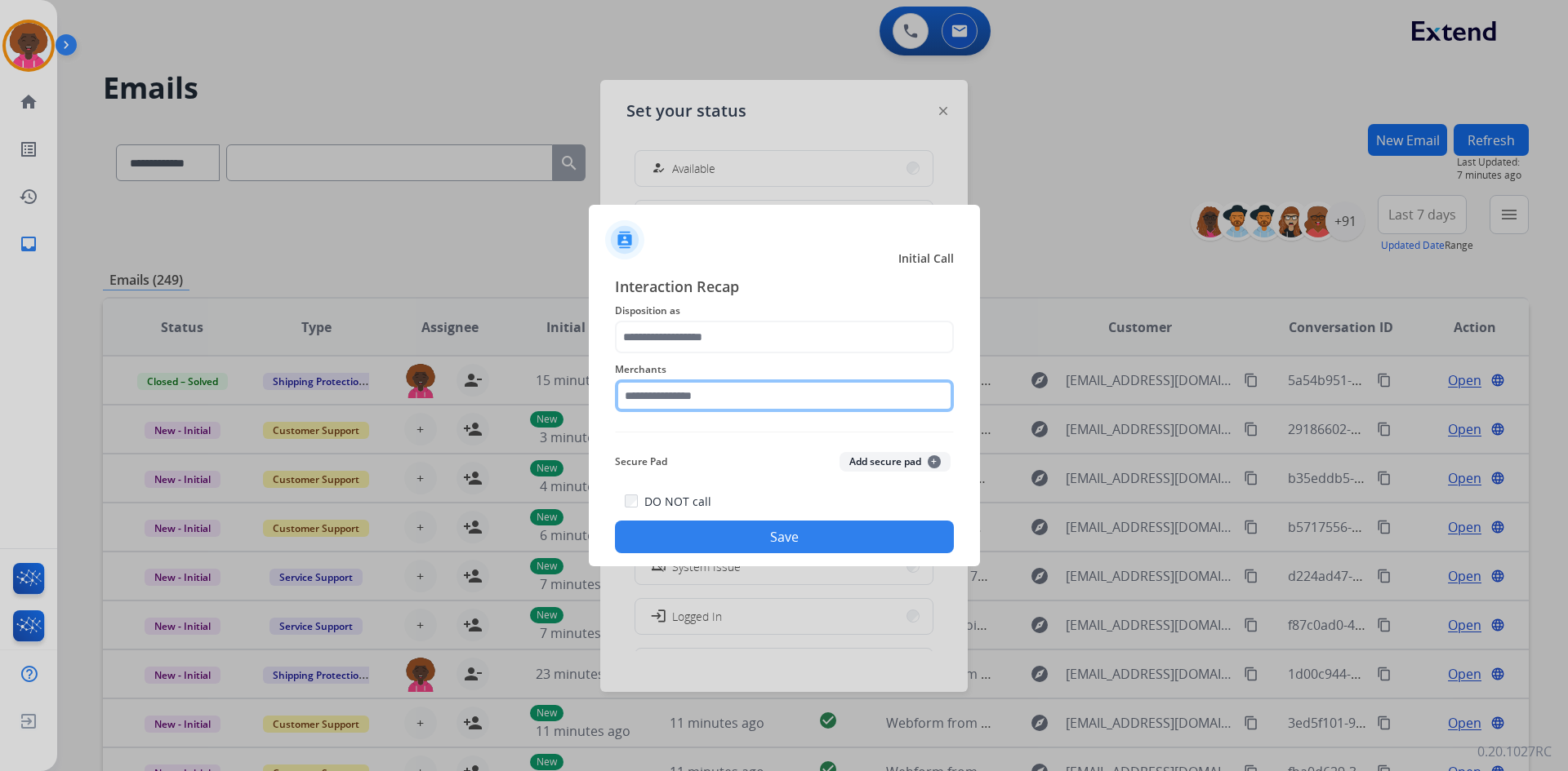
click at [760, 405] on input "text" at bounding box center [784, 396] width 339 height 33
click at [677, 409] on input "******" at bounding box center [784, 396] width 339 height 33
type input "******"
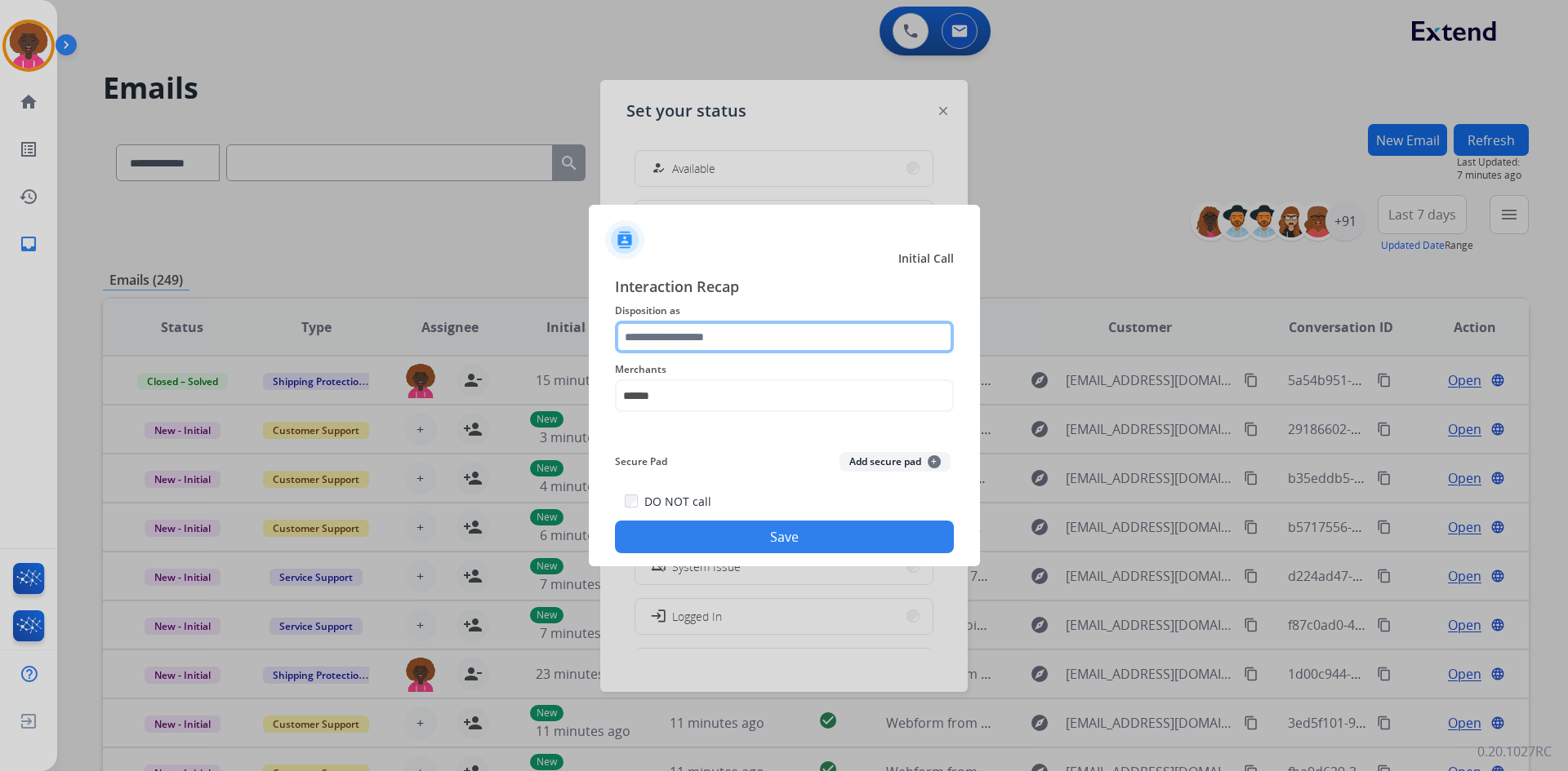
drag, startPoint x: 696, startPoint y: 346, endPoint x: 695, endPoint y: 336, distance: 10.0
click at [695, 344] on input "text" at bounding box center [784, 336] width 339 height 33
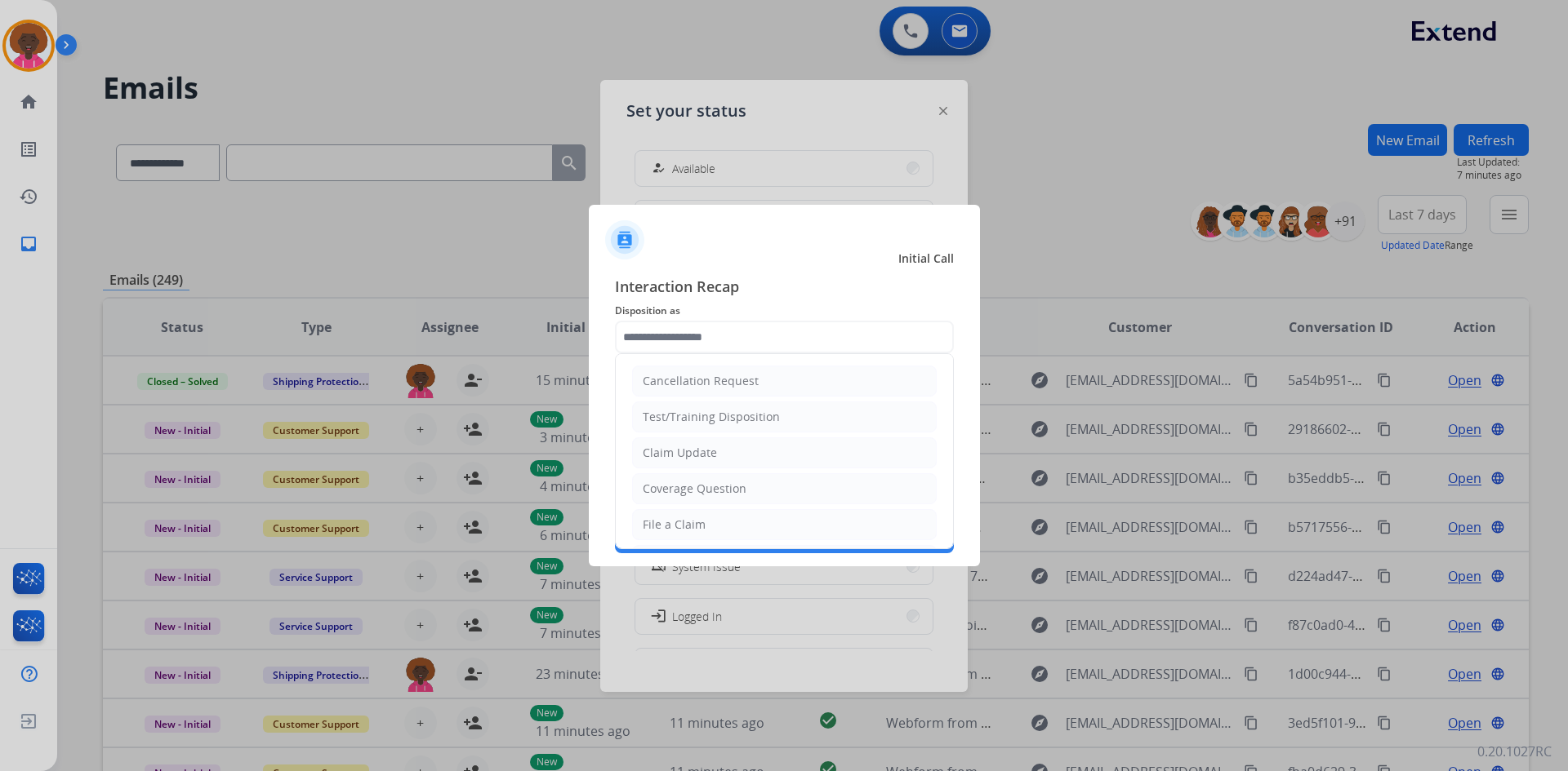
click at [834, 283] on span "Interaction Recap" at bounding box center [784, 288] width 339 height 26
click at [887, 268] on div "Initial Call Interaction Recap Disposition as Cancellation Request Test/Trainin…" at bounding box center [784, 385] width 391 height 361
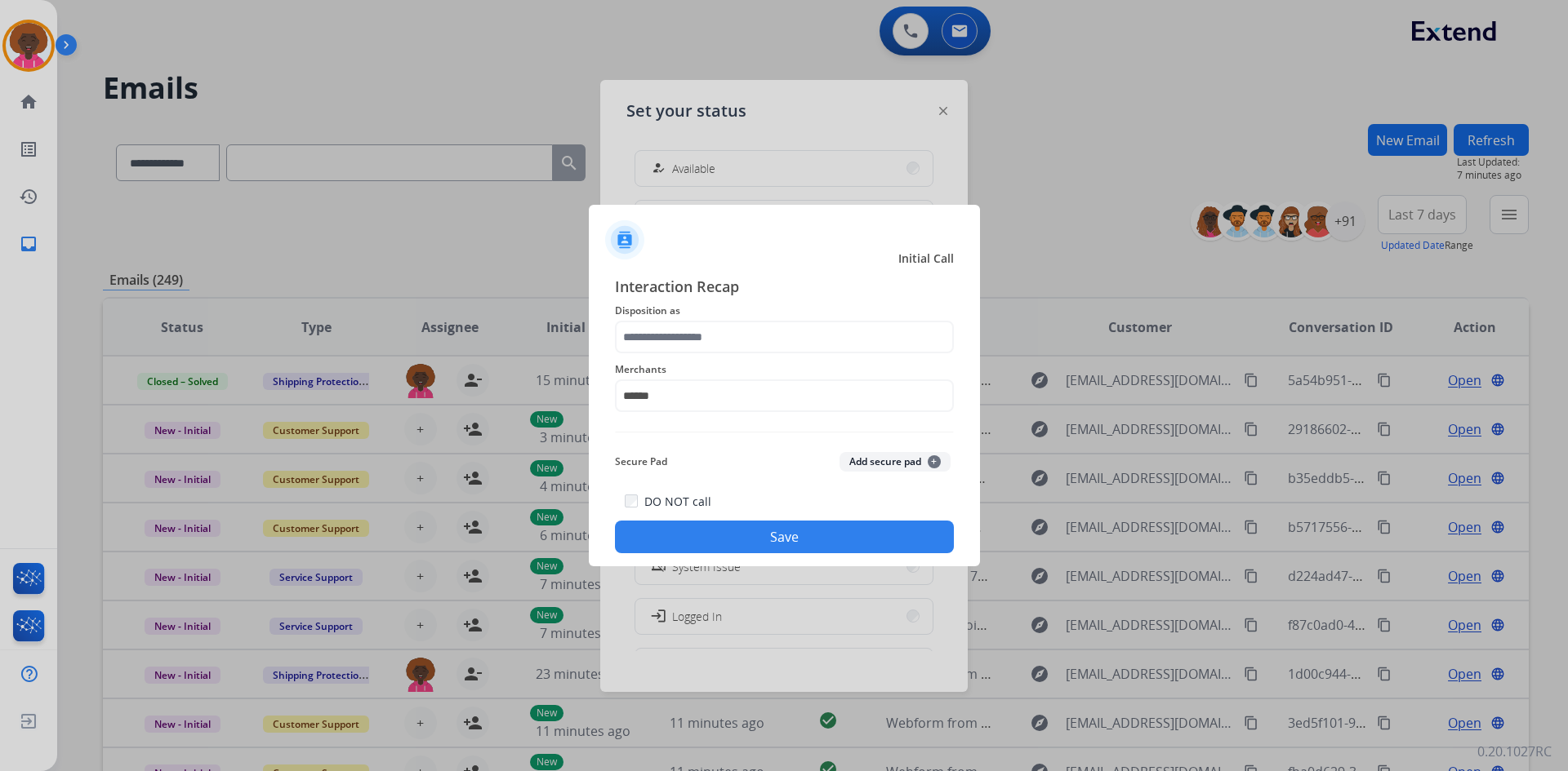
drag, startPoint x: 1190, startPoint y: 246, endPoint x: 1043, endPoint y: 247, distance: 147.0
click at [1137, 246] on div at bounding box center [784, 385] width 1568 height 771
click at [818, 539] on button "Save" at bounding box center [784, 537] width 339 height 33
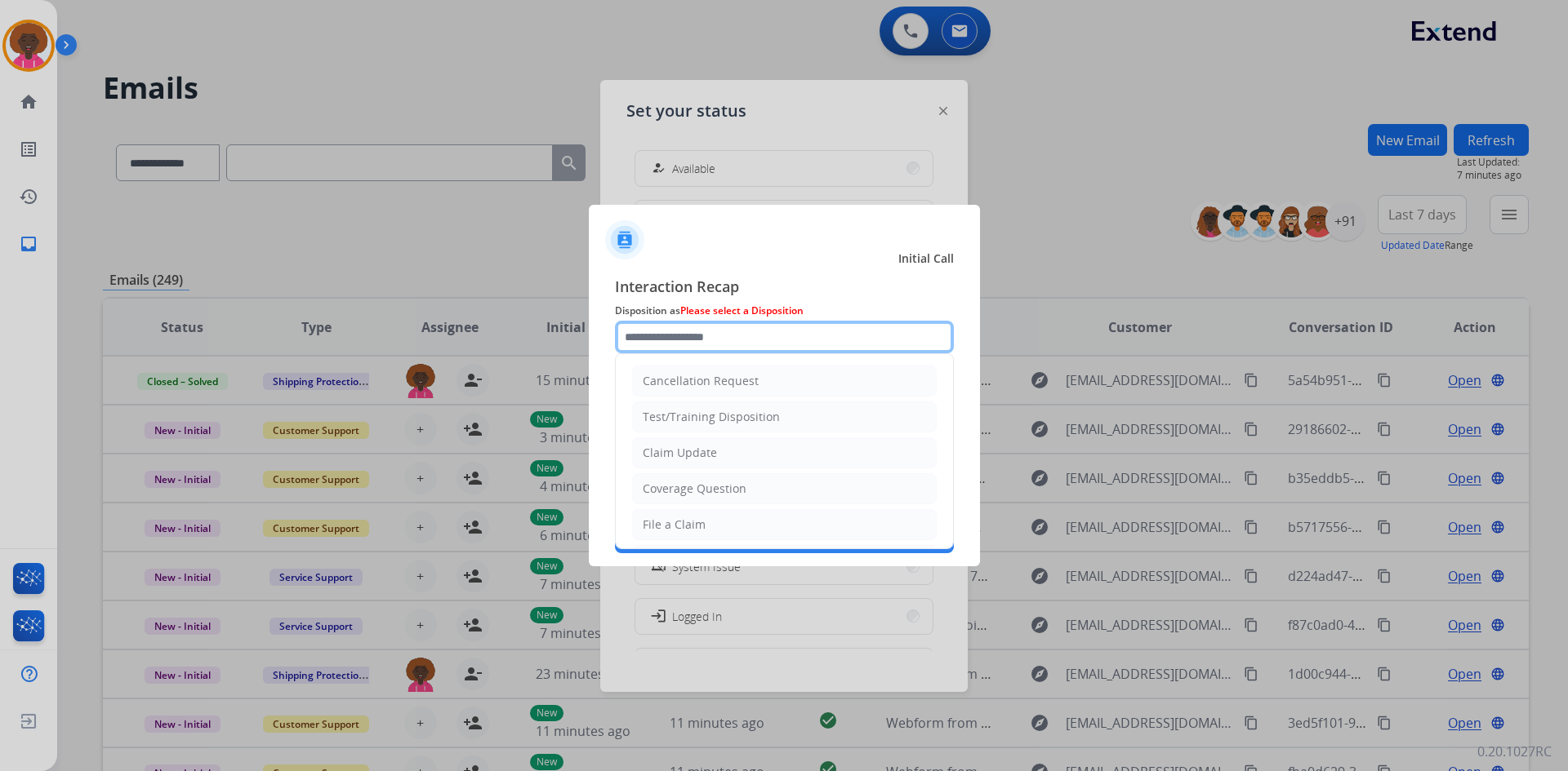
click at [723, 344] on input "text" at bounding box center [784, 336] width 339 height 33
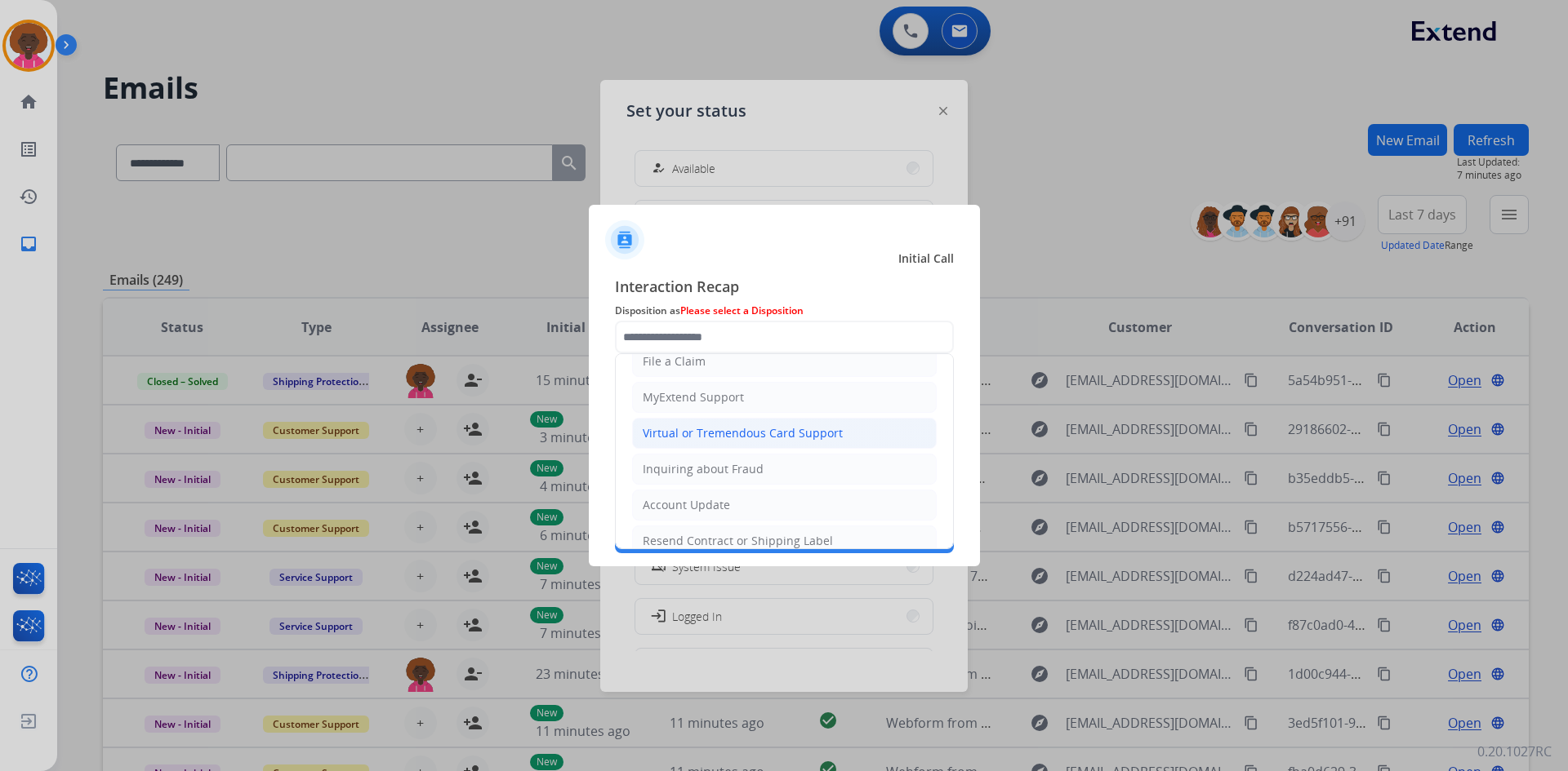
click at [791, 434] on div "Virtual or Tremendous Card Support" at bounding box center [742, 434] width 200 height 16
type input "**********"
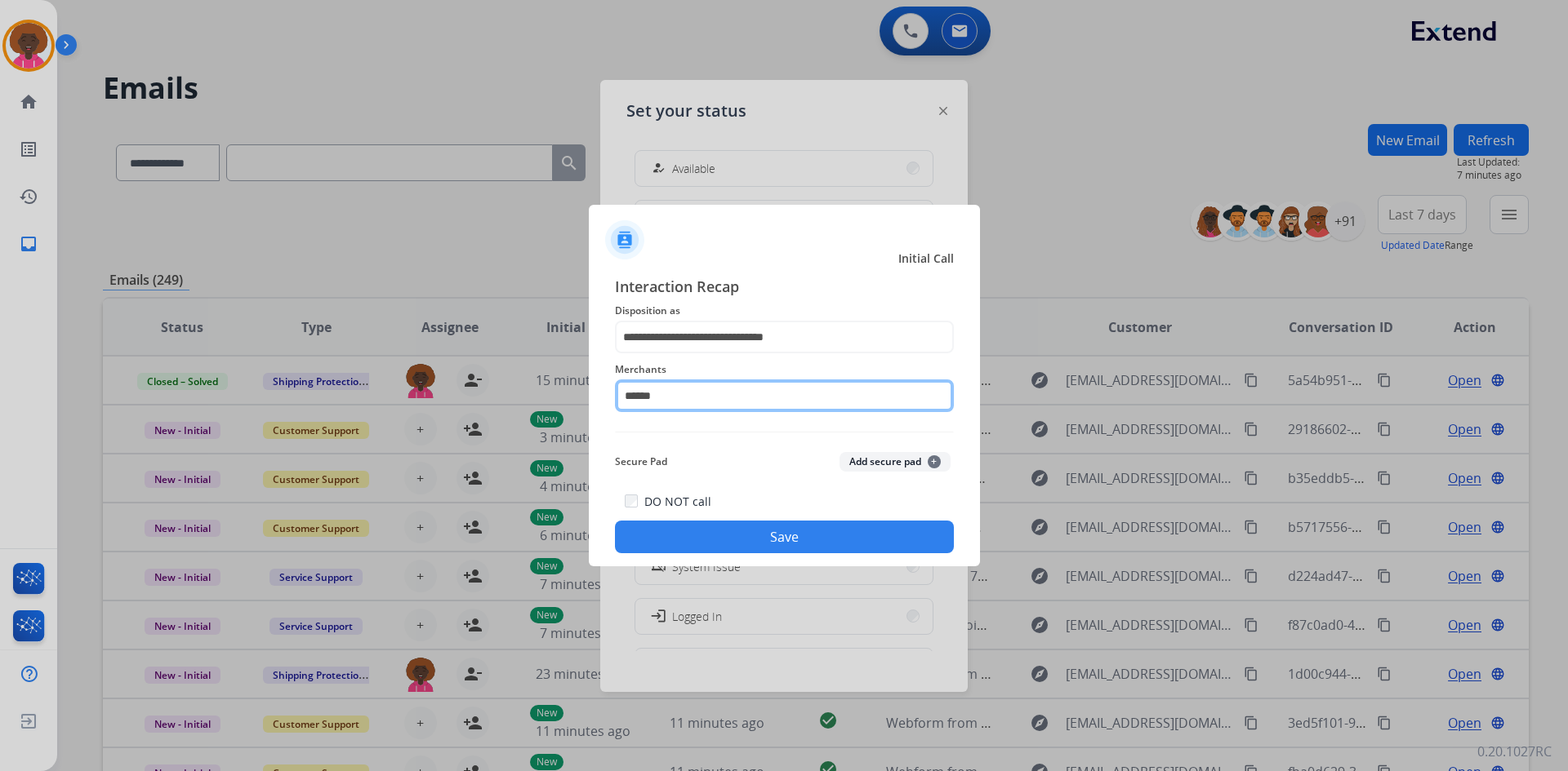
click at [757, 403] on input "******" at bounding box center [784, 396] width 339 height 33
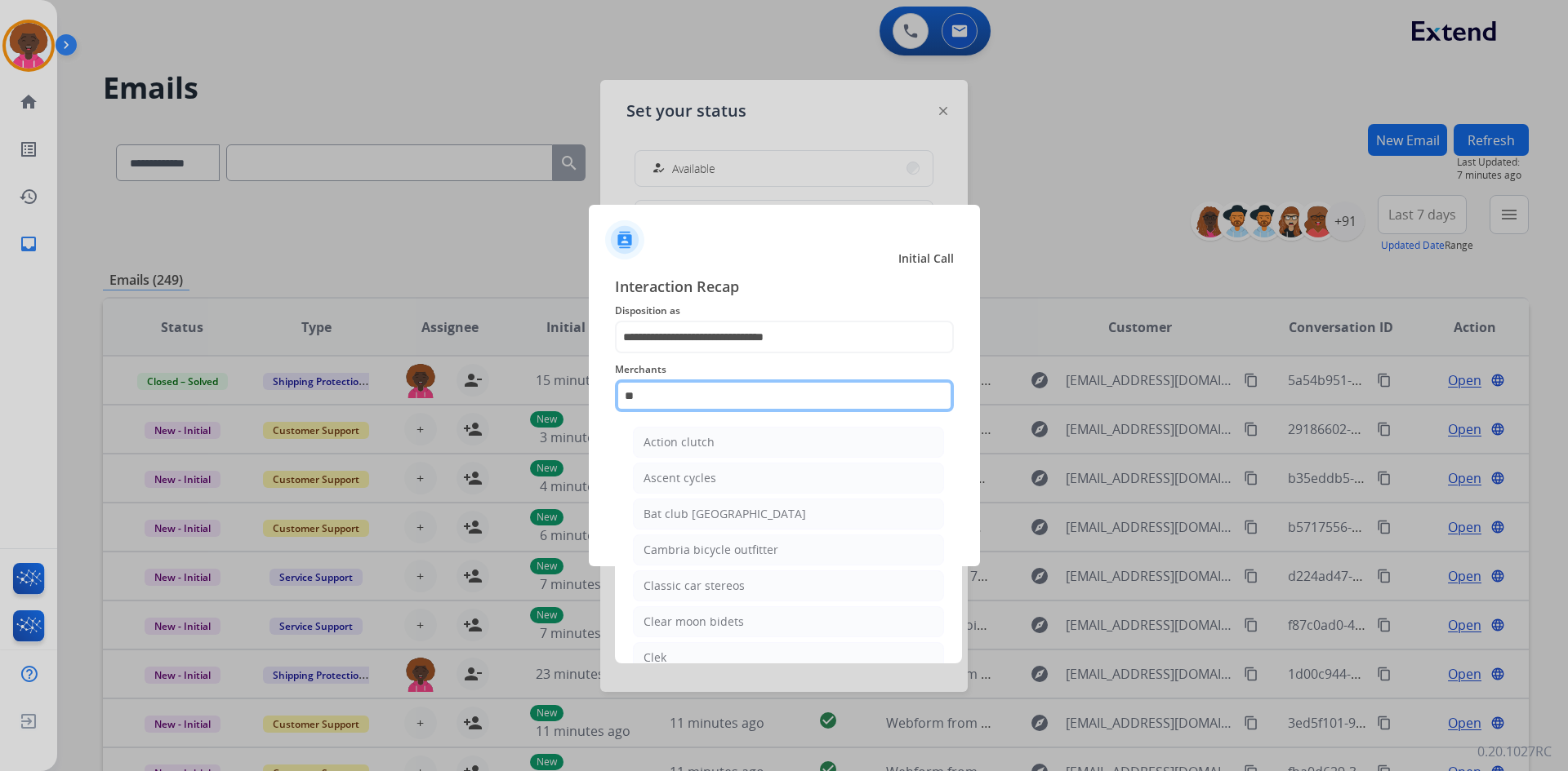
type input "*"
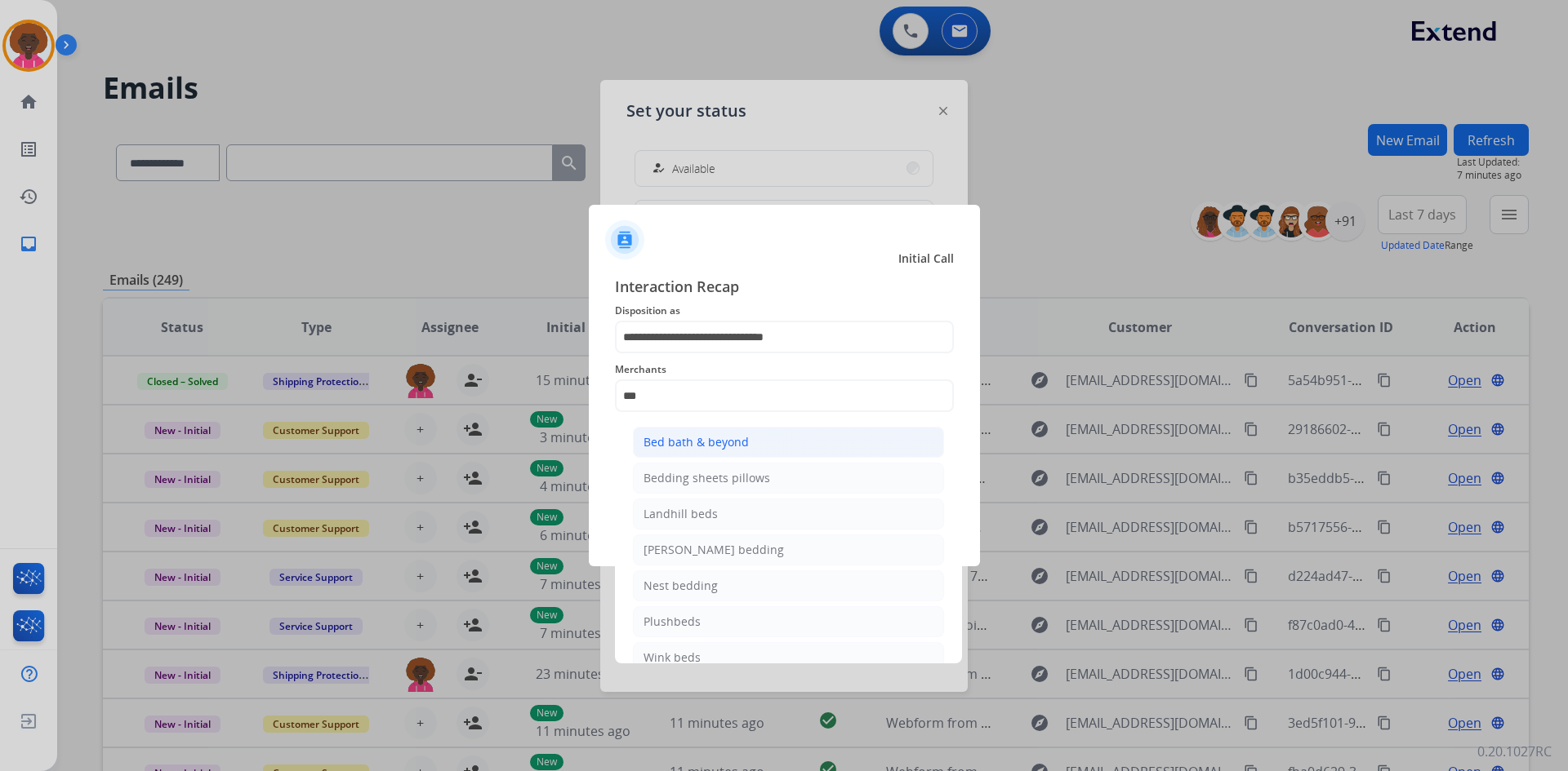
click at [726, 445] on div "Bed bath & beyond" at bounding box center [695, 442] width 105 height 16
type input "**********"
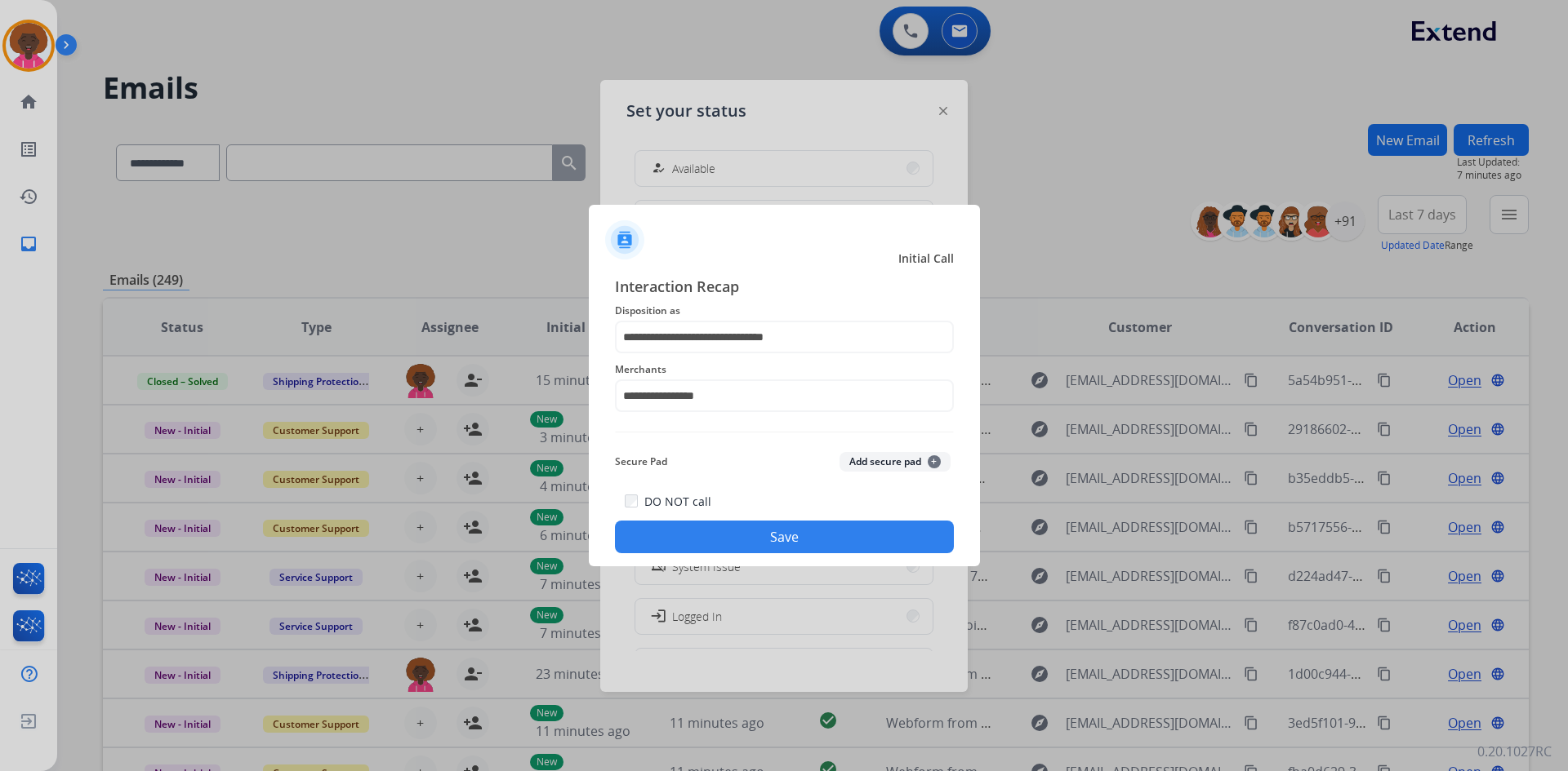
click at [763, 560] on div "**********" at bounding box center [784, 414] width 391 height 305
click at [769, 546] on button "Save" at bounding box center [784, 537] width 339 height 33
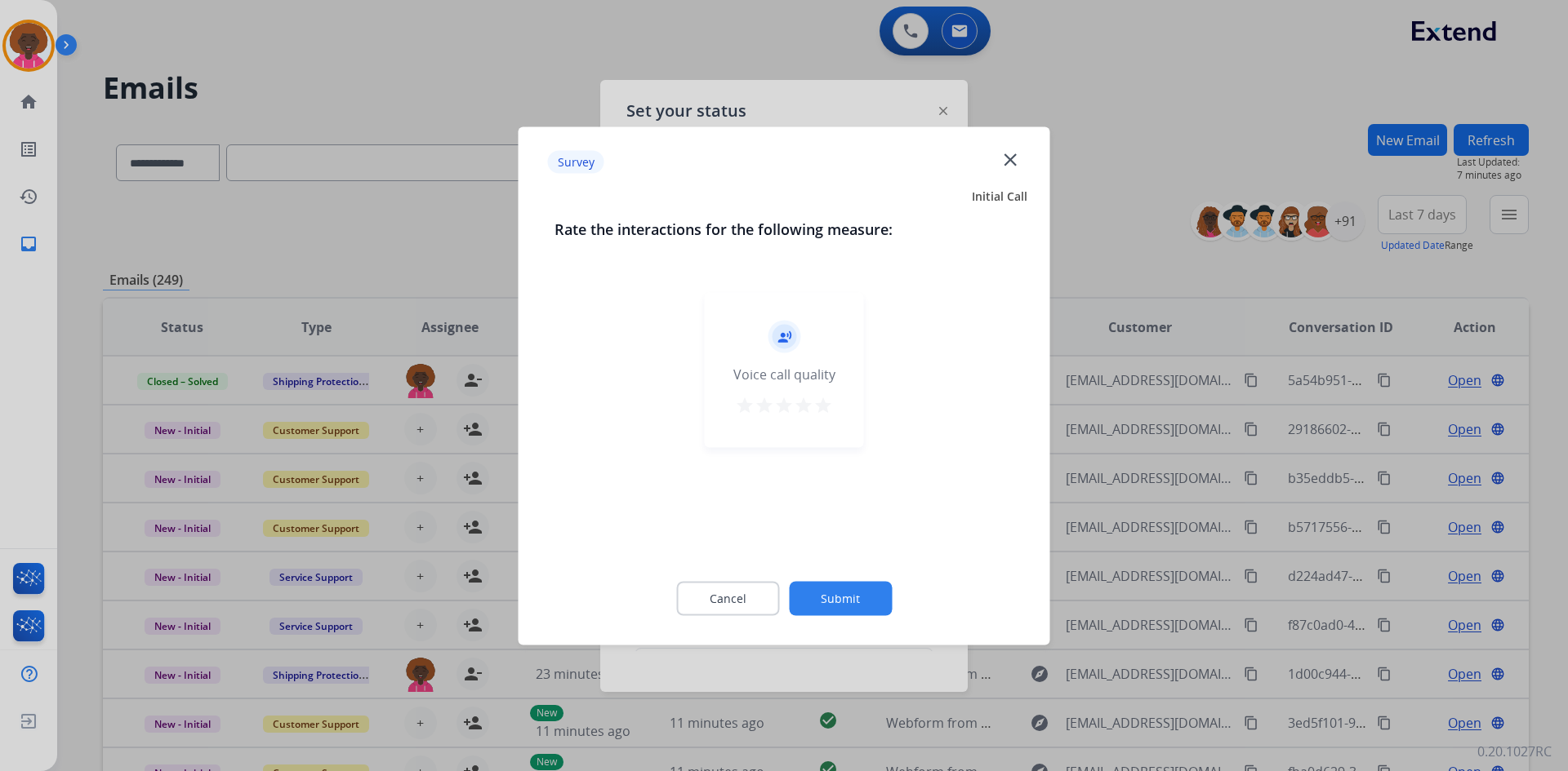
click at [828, 411] on mat-icon "star" at bounding box center [823, 404] width 19 height 19
click at [895, 665] on div at bounding box center [784, 385] width 1568 height 771
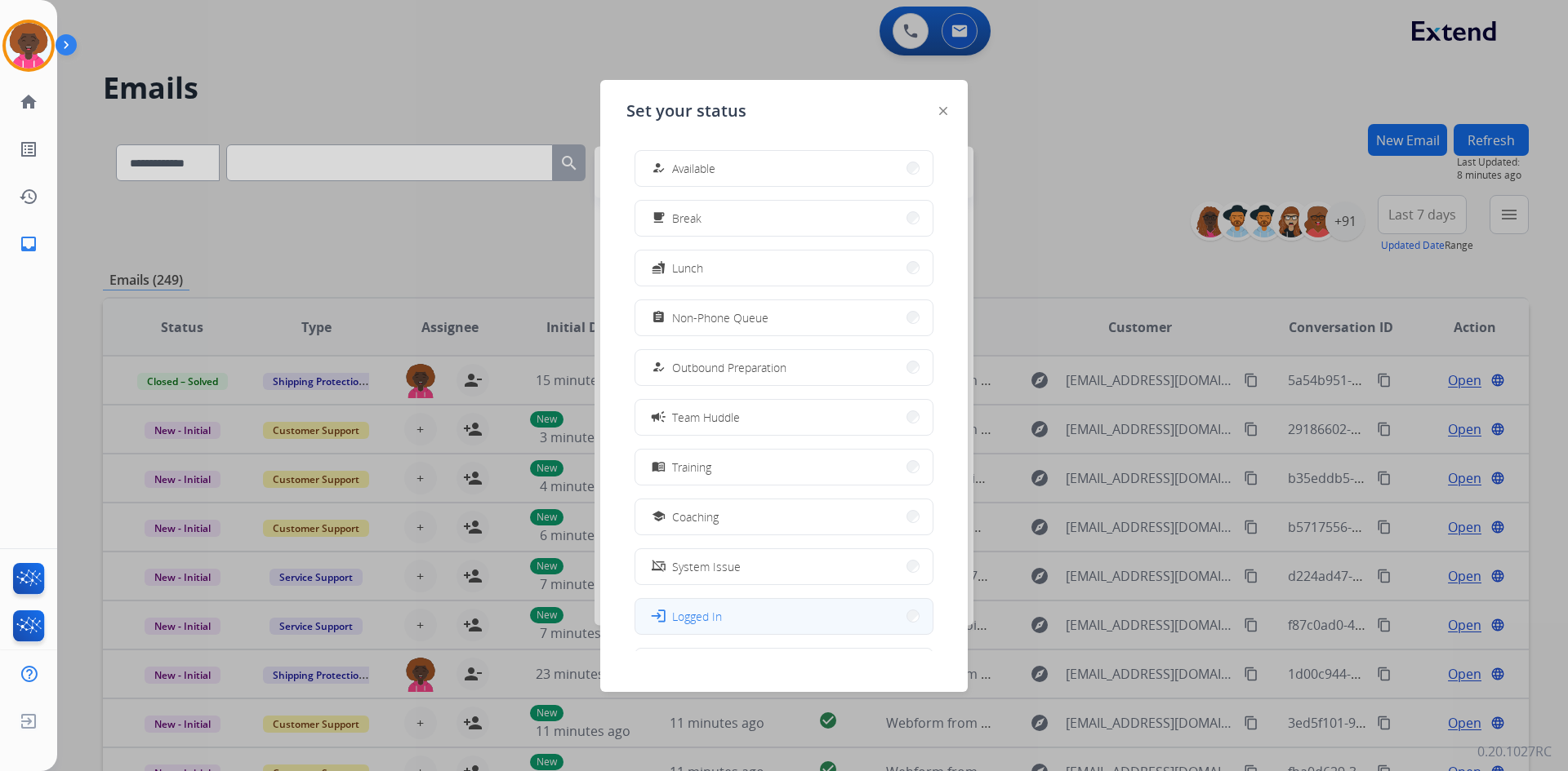
click at [882, 624] on button "login Logged In" at bounding box center [784, 616] width 297 height 35
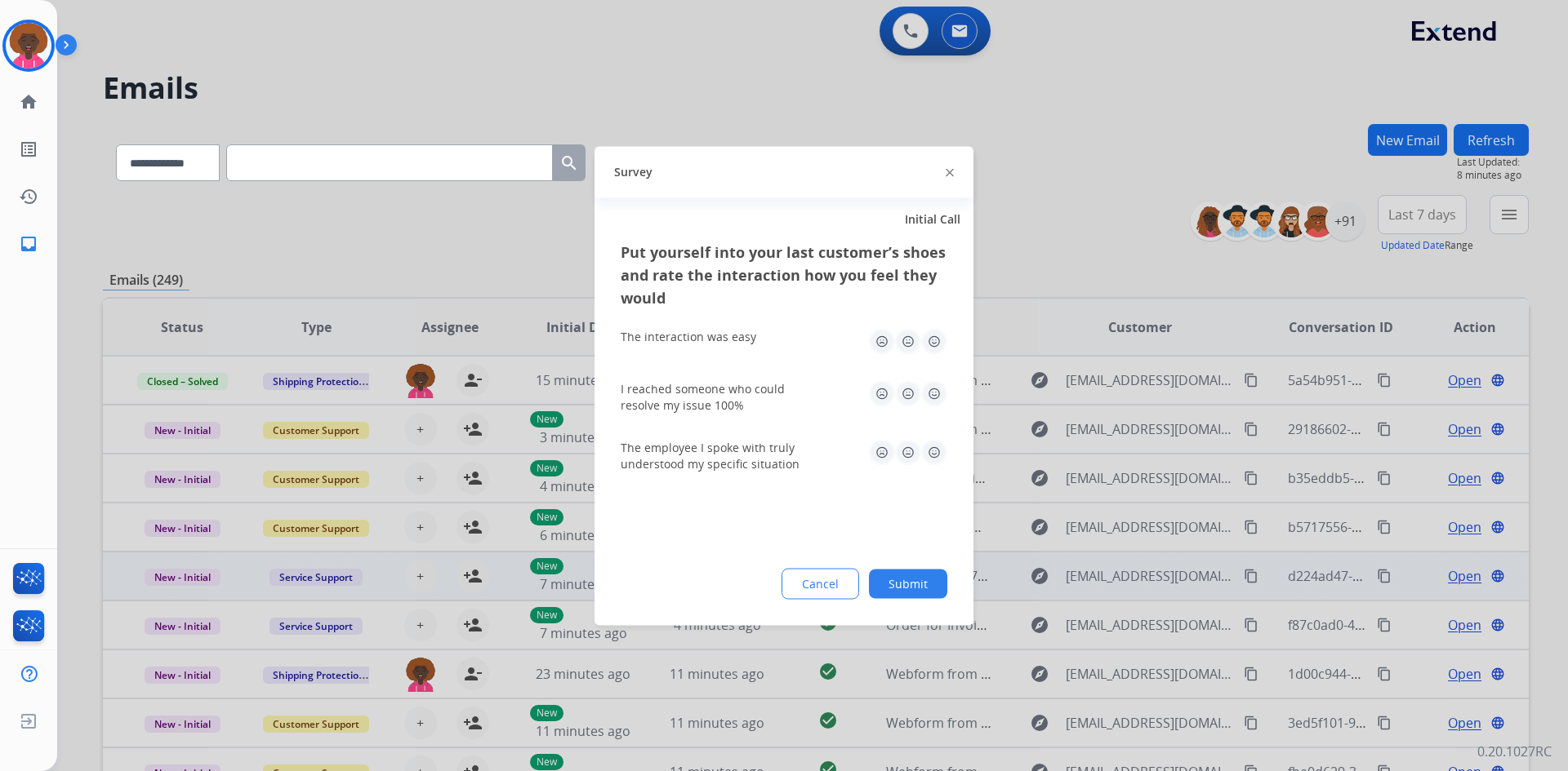
click at [802, 598] on button "Cancel" at bounding box center [821, 583] width 78 height 31
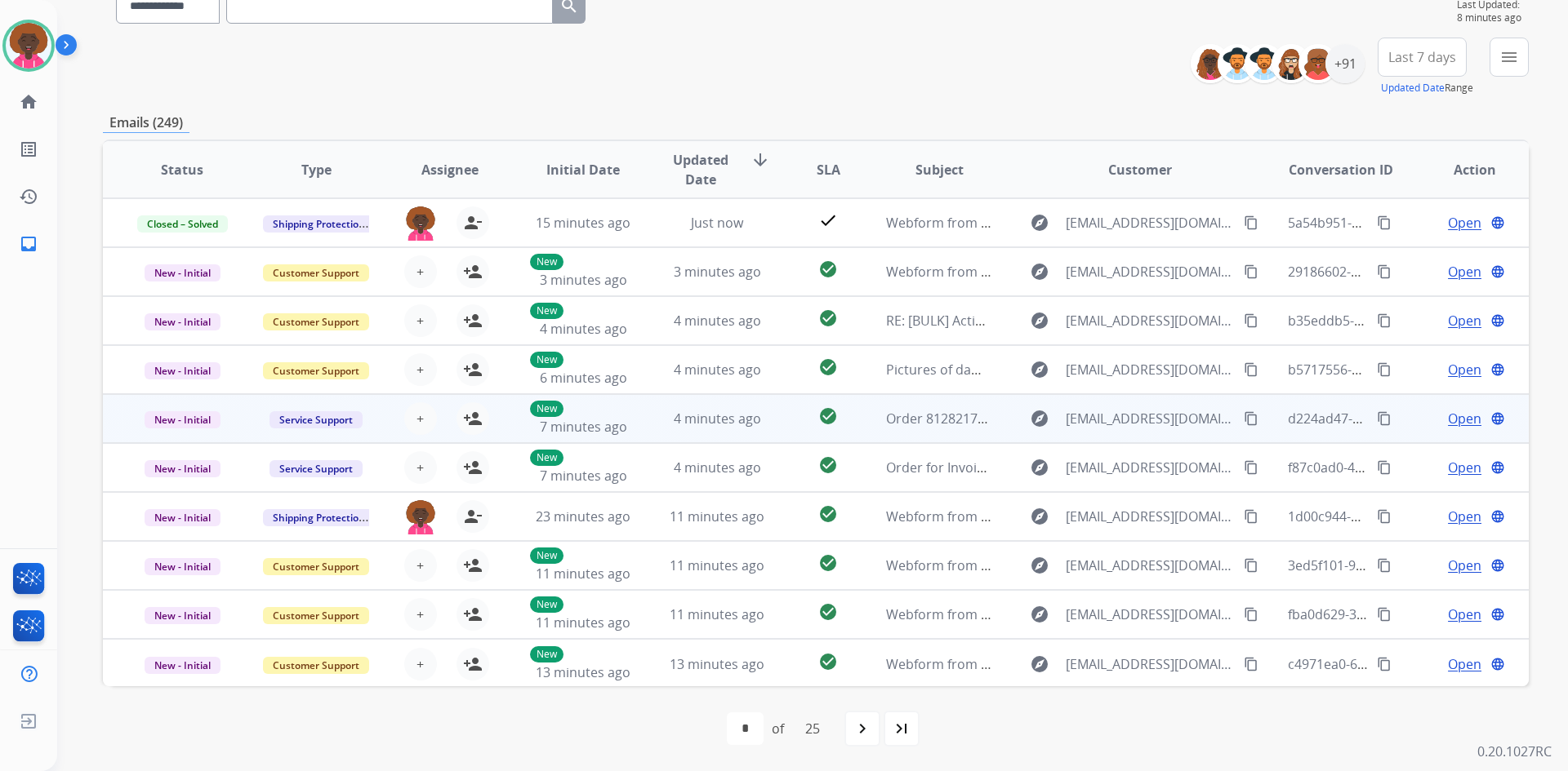
scroll to position [2, 0]
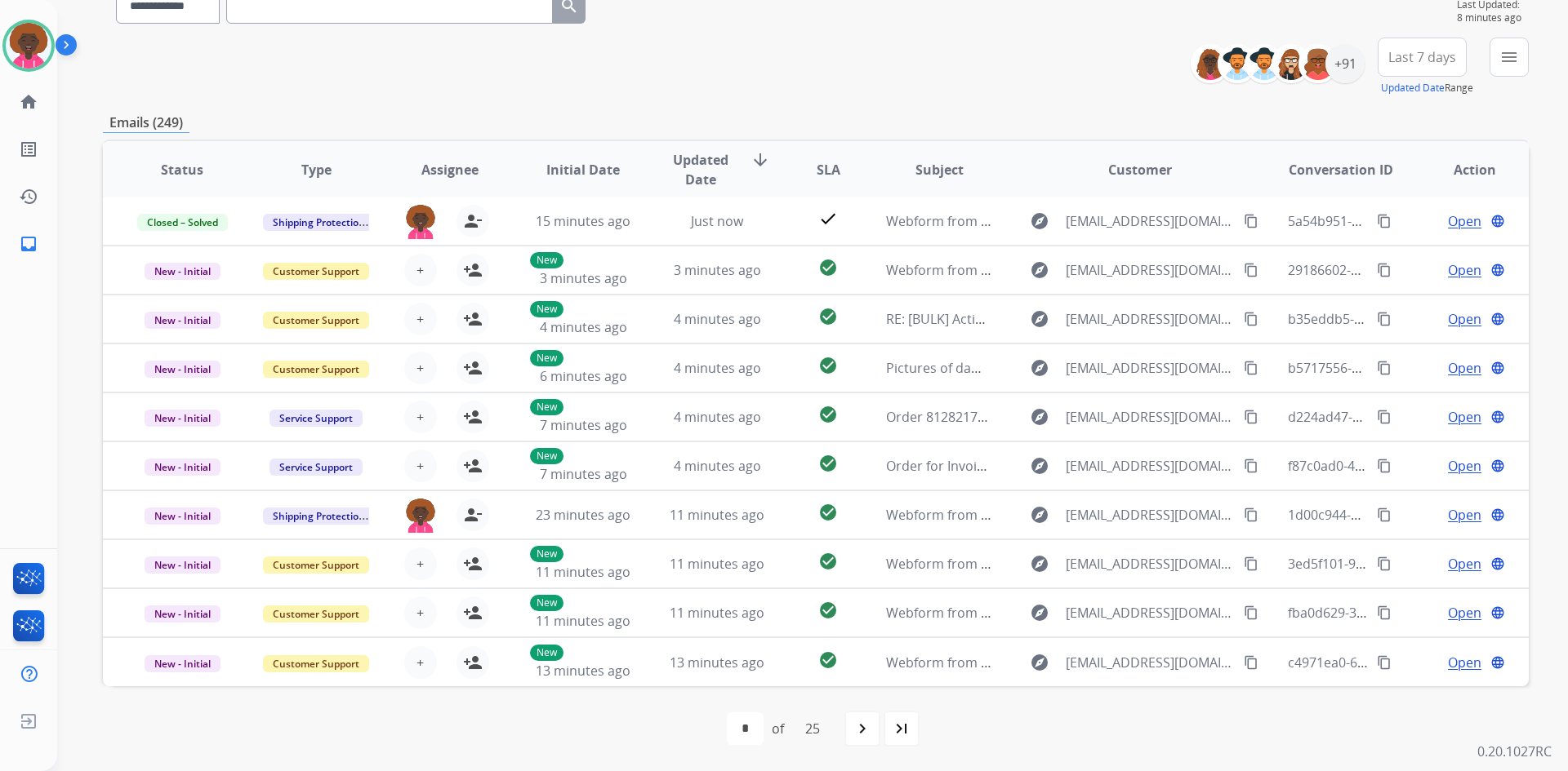
click at [1324, 82] on div "+91" at bounding box center [1283, 64] width 162 height 39
drag, startPoint x: 1337, startPoint y: 66, endPoint x: 1322, endPoint y: 105, distance: 41.8
click at [1336, 66] on div "+91" at bounding box center [1345, 64] width 39 height 39
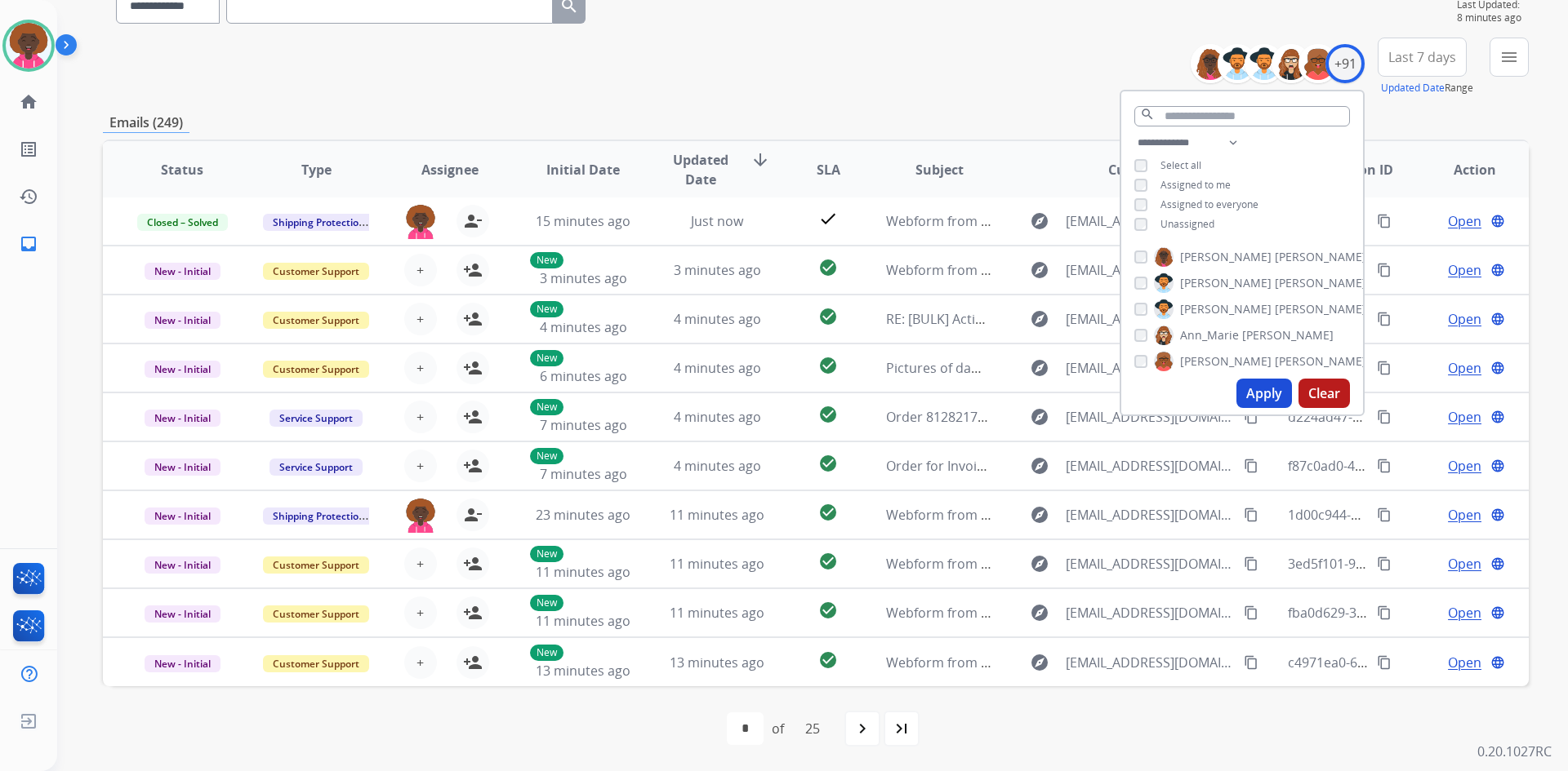
click at [1130, 229] on div "**********" at bounding box center [1242, 185] width 242 height 104
click at [1275, 404] on button "Apply" at bounding box center [1263, 393] width 56 height 29
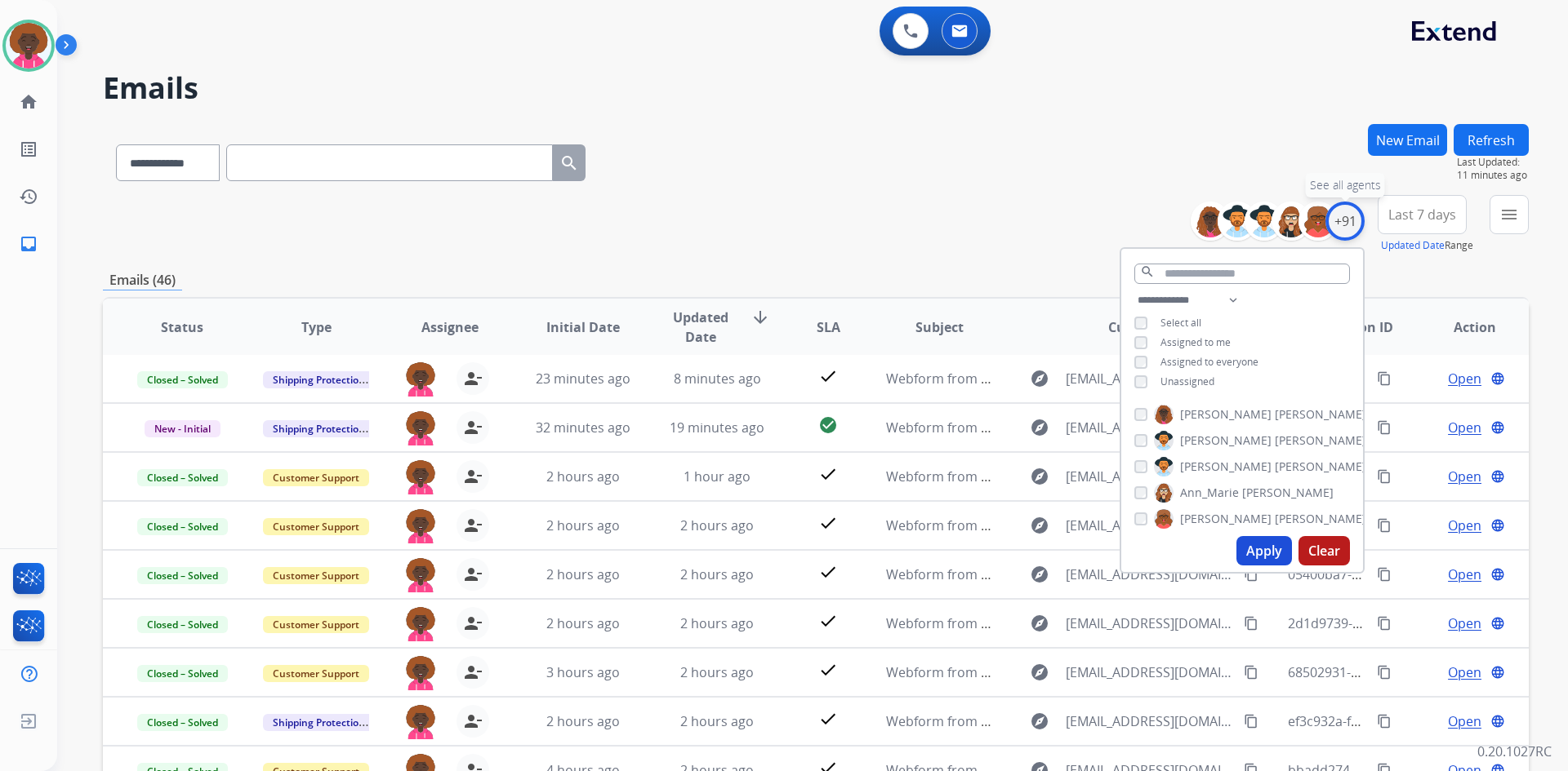
click at [1352, 221] on div "+91" at bounding box center [1345, 221] width 39 height 39
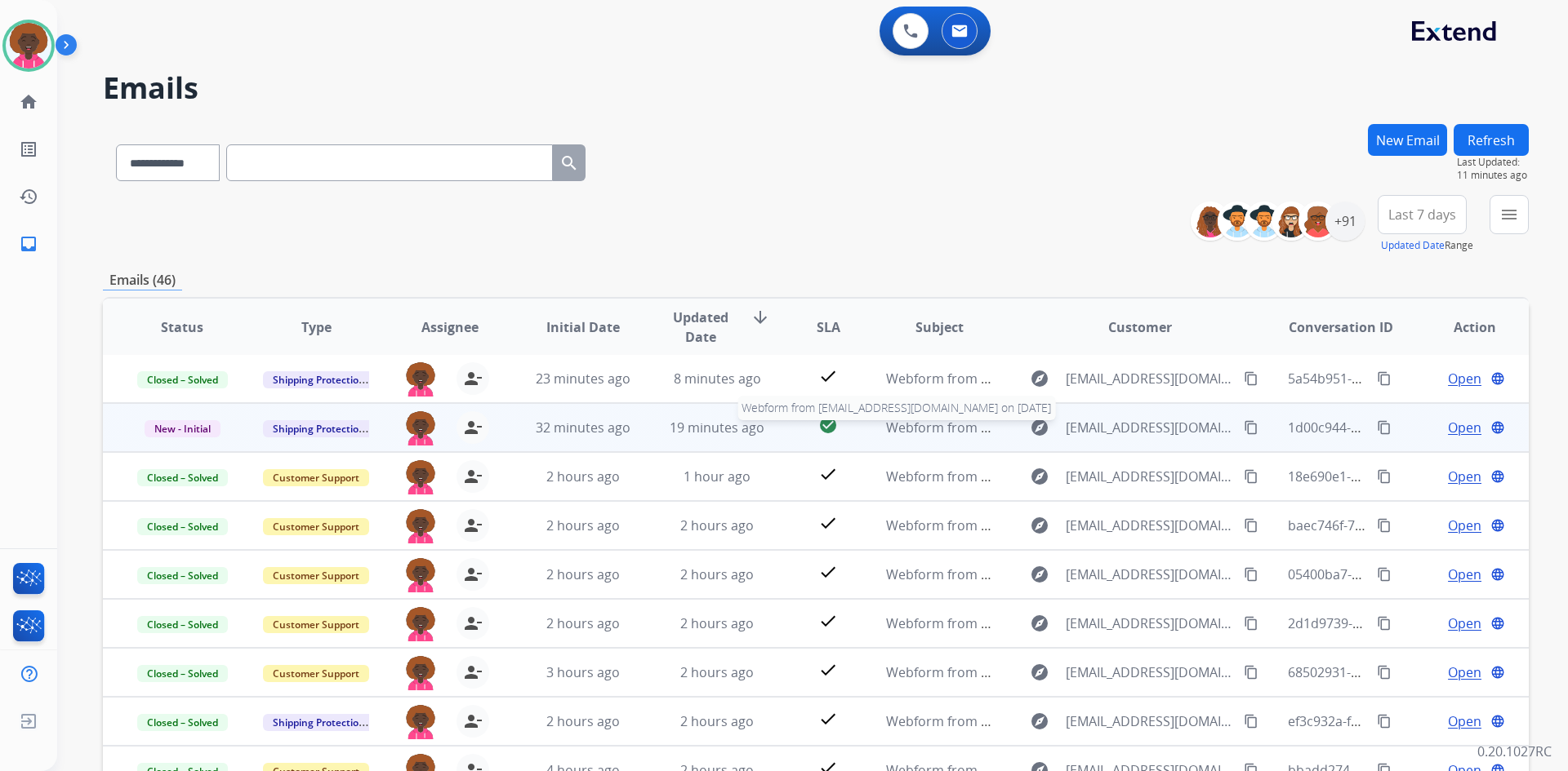
click at [925, 435] on span "Webform from [EMAIL_ADDRESS][DOMAIN_NAME] on [DATE]" at bounding box center [1071, 427] width 370 height 18
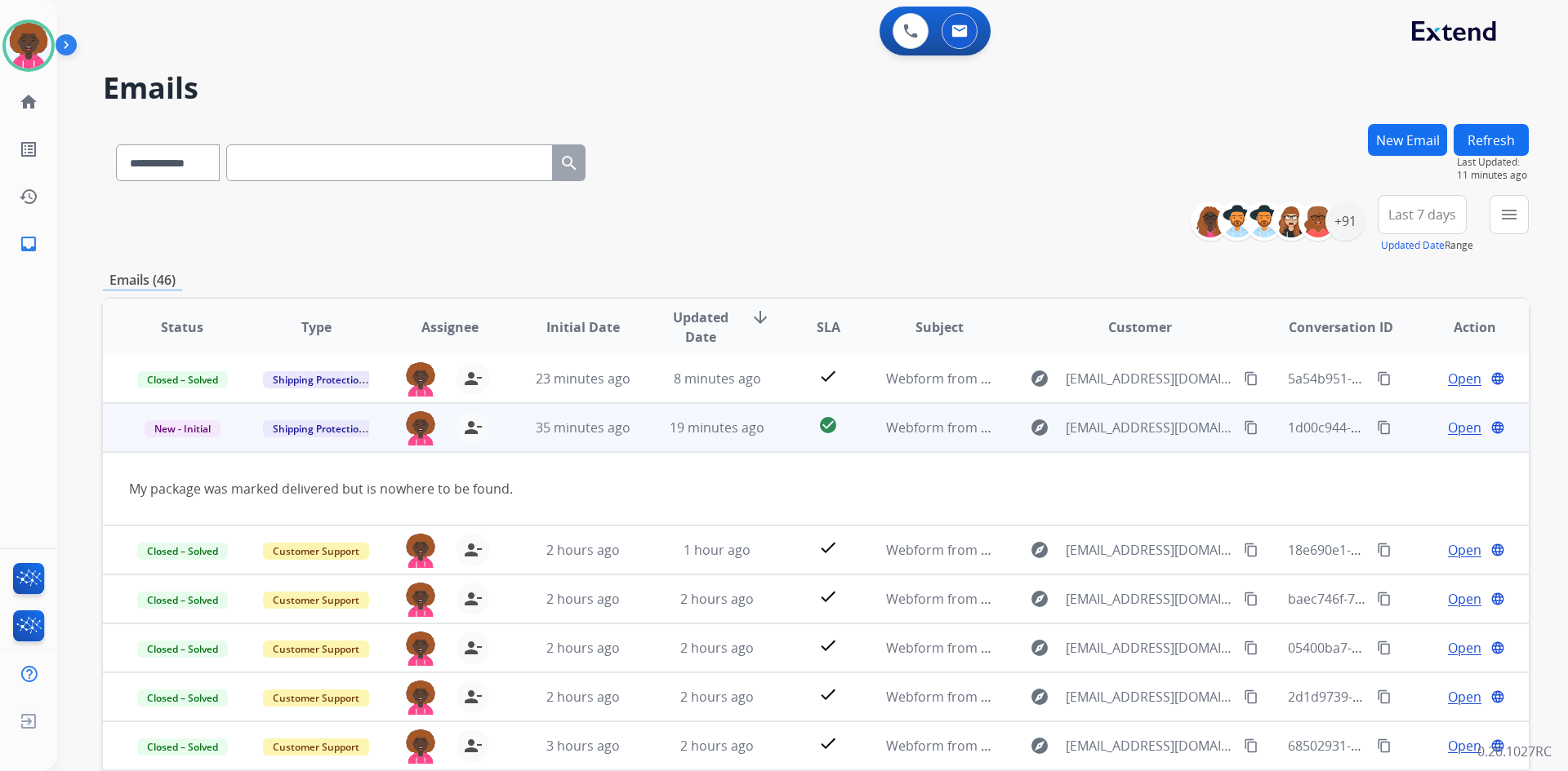
scroll to position [49, 0]
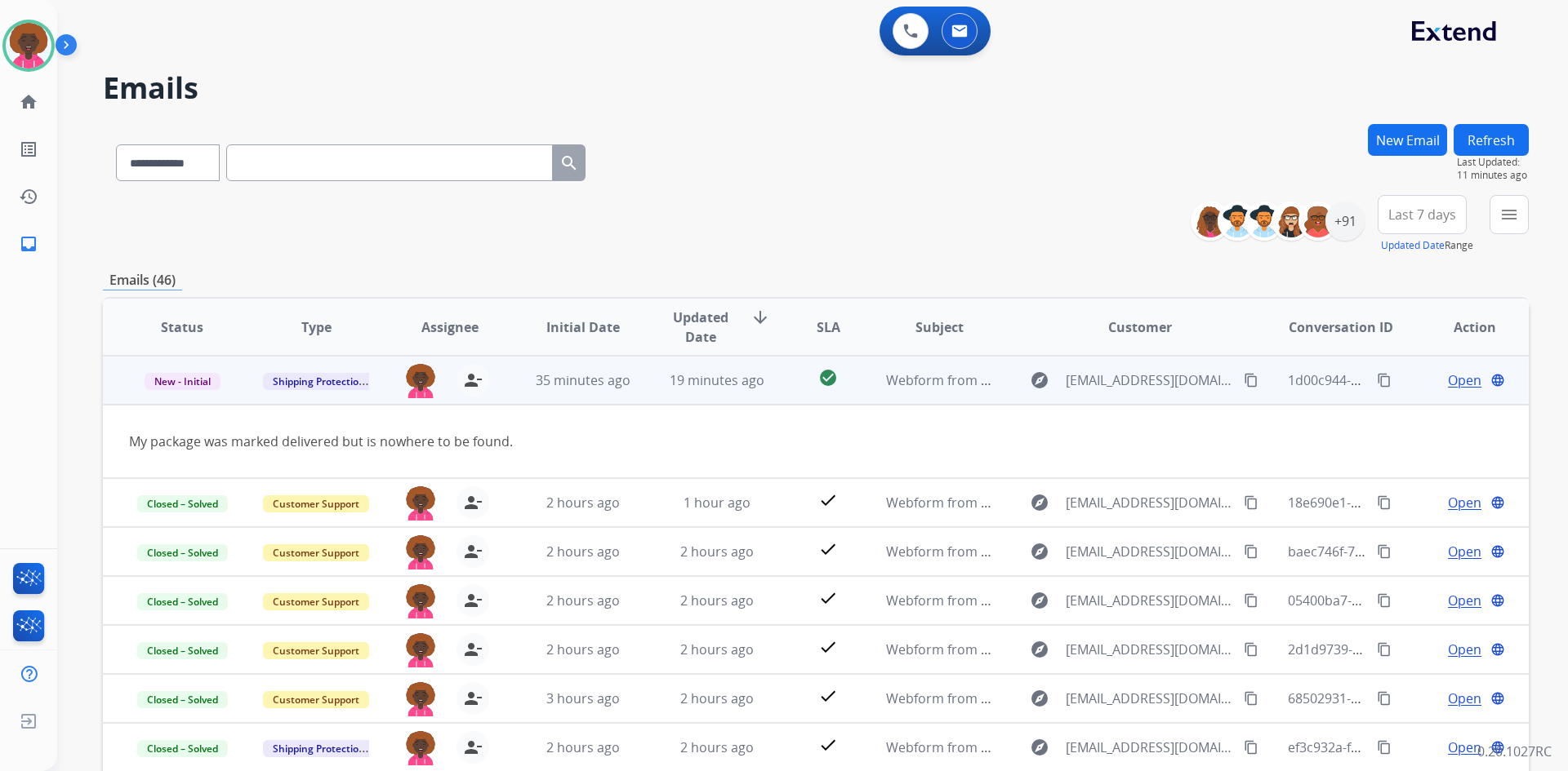
click at [1376, 375] on mat-icon "content_copy" at bounding box center [1383, 380] width 15 height 15
click at [1244, 382] on mat-icon "content_copy" at bounding box center [1251, 380] width 15 height 15
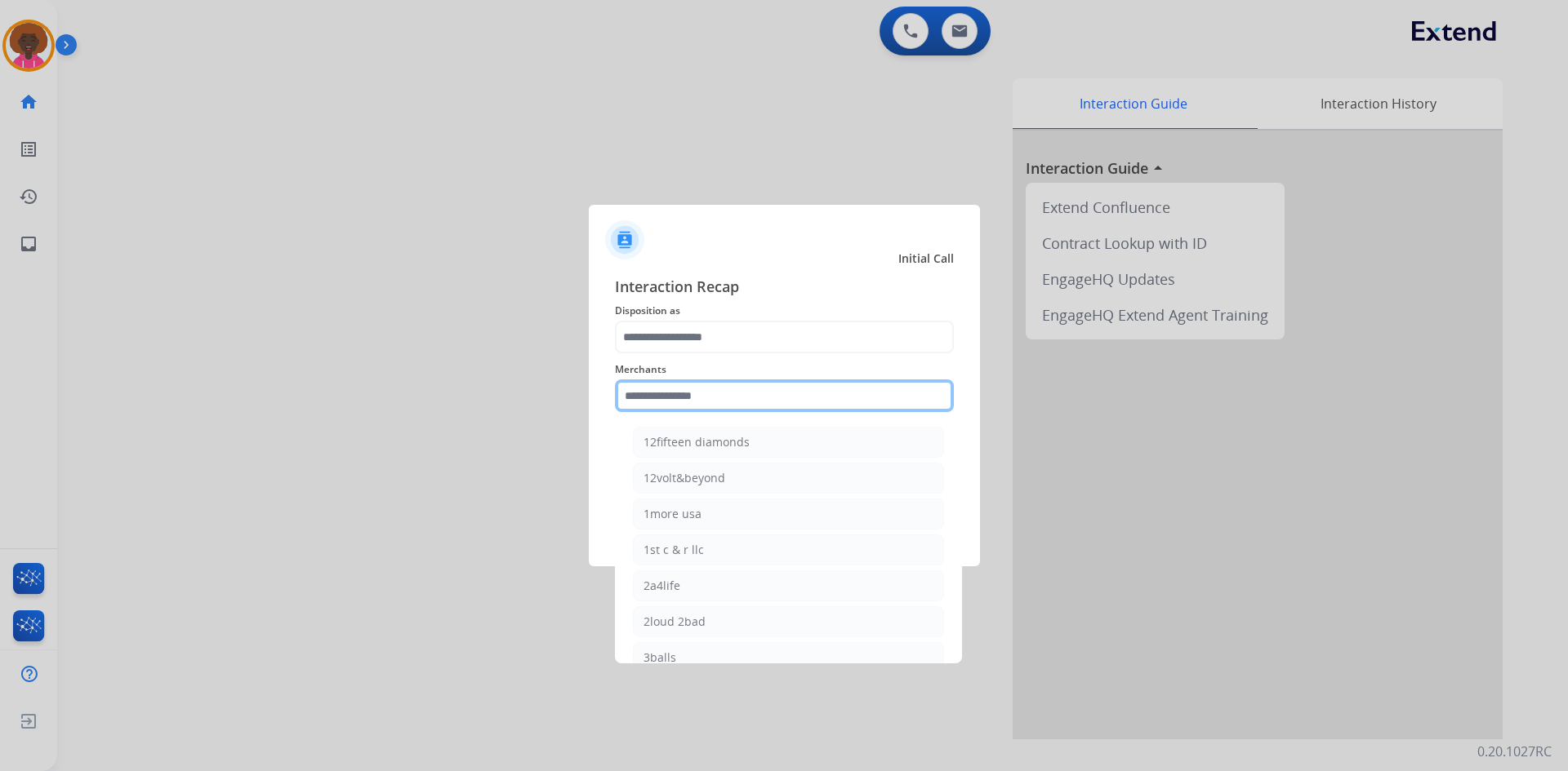
drag, startPoint x: 752, startPoint y: 403, endPoint x: 732, endPoint y: 462, distance: 62.3
click at [746, 406] on input "text" at bounding box center [784, 396] width 339 height 33
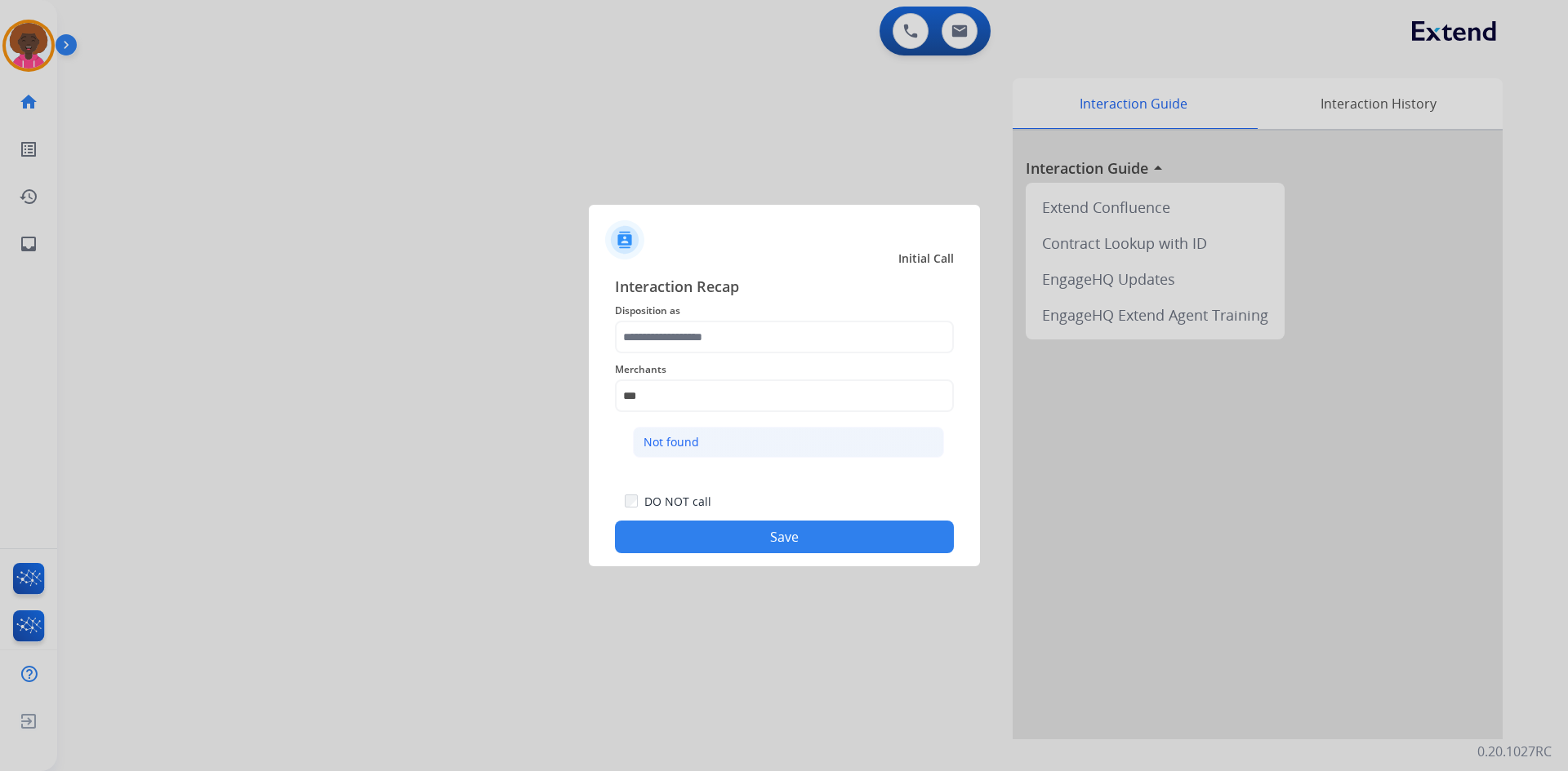
click at [680, 431] on li "Not found" at bounding box center [788, 442] width 311 height 31
type input "*********"
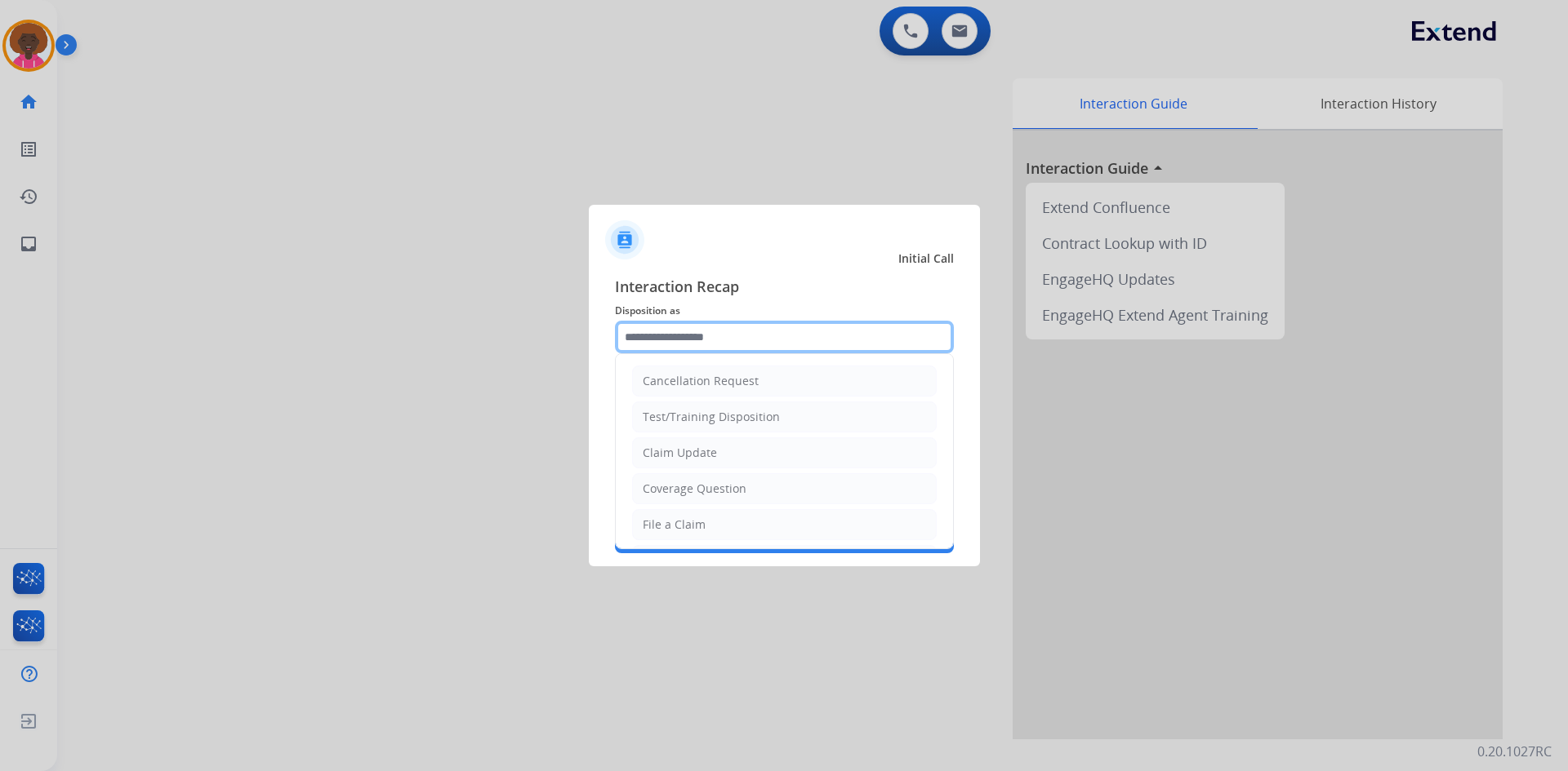
click at [706, 334] on input "text" at bounding box center [784, 336] width 339 height 33
click at [801, 297] on span "Interaction Recap" at bounding box center [784, 288] width 339 height 26
click at [693, 342] on input "text" at bounding box center [784, 336] width 339 height 33
click at [679, 519] on div "File a Claim" at bounding box center [673, 525] width 63 height 16
type input "**********"
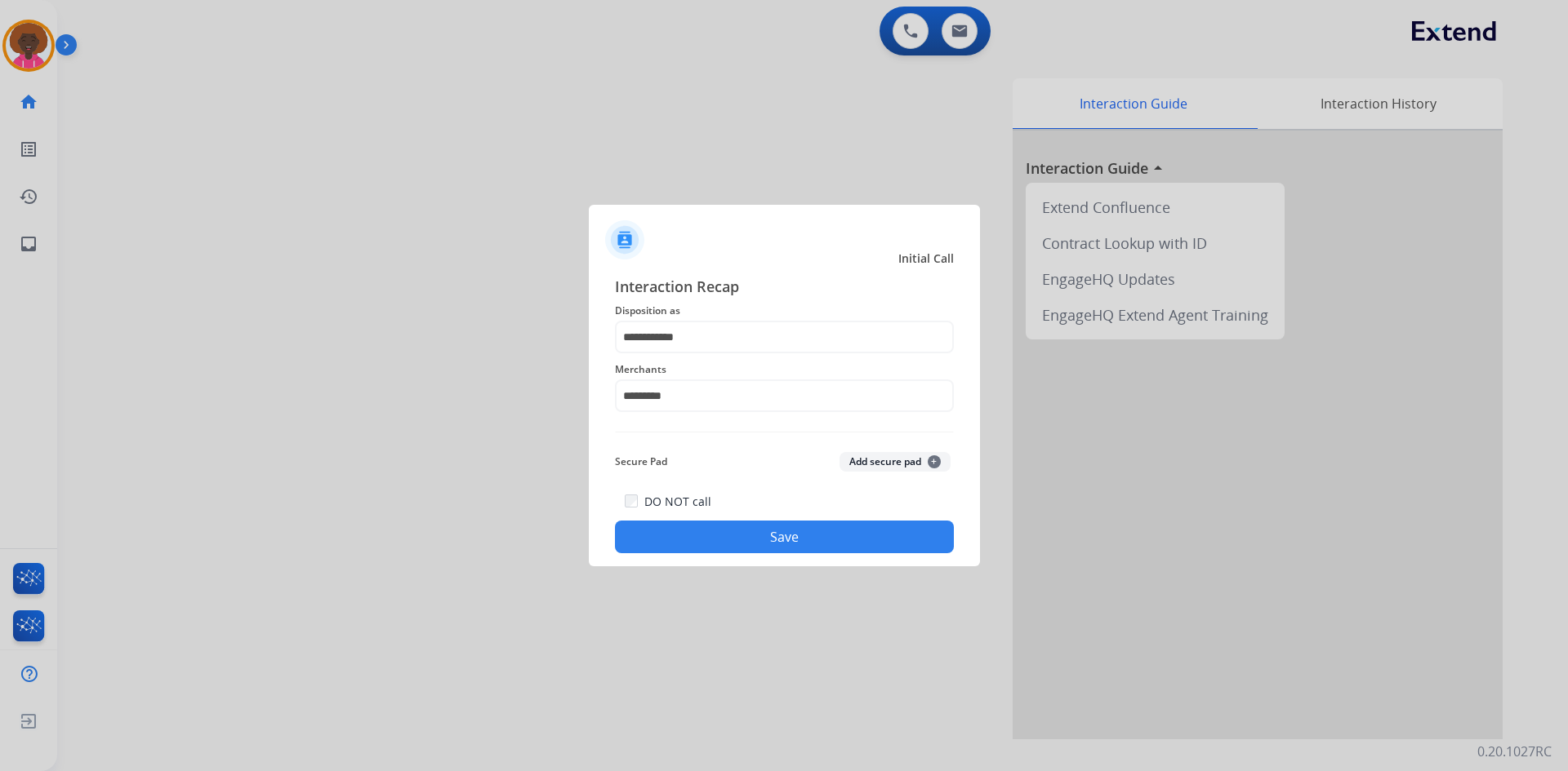
click at [743, 545] on button "Save" at bounding box center [784, 537] width 339 height 33
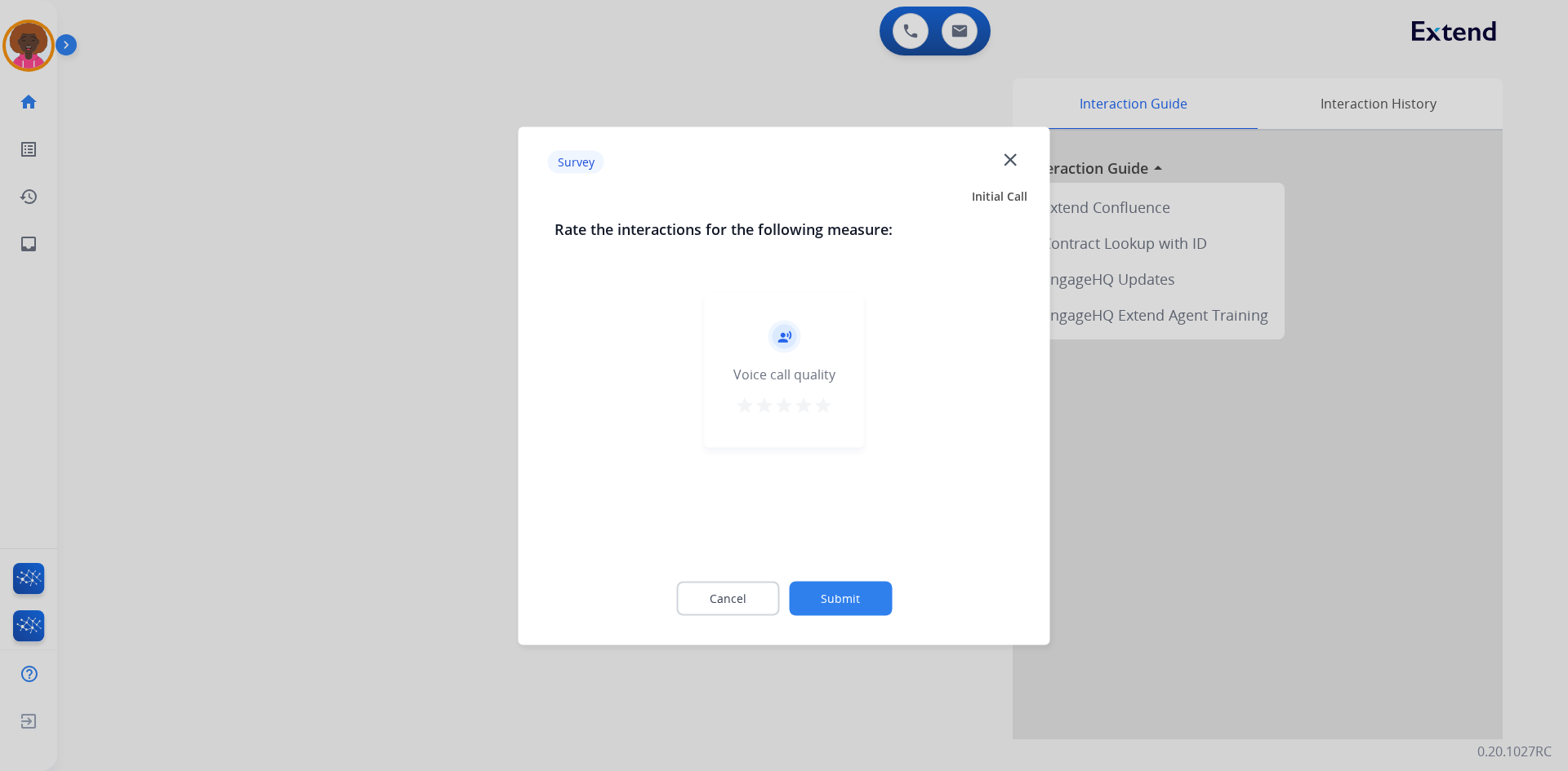
click at [814, 408] on mat-icon "star" at bounding box center [823, 404] width 19 height 19
click at [838, 600] on button "Submit" at bounding box center [840, 598] width 102 height 34
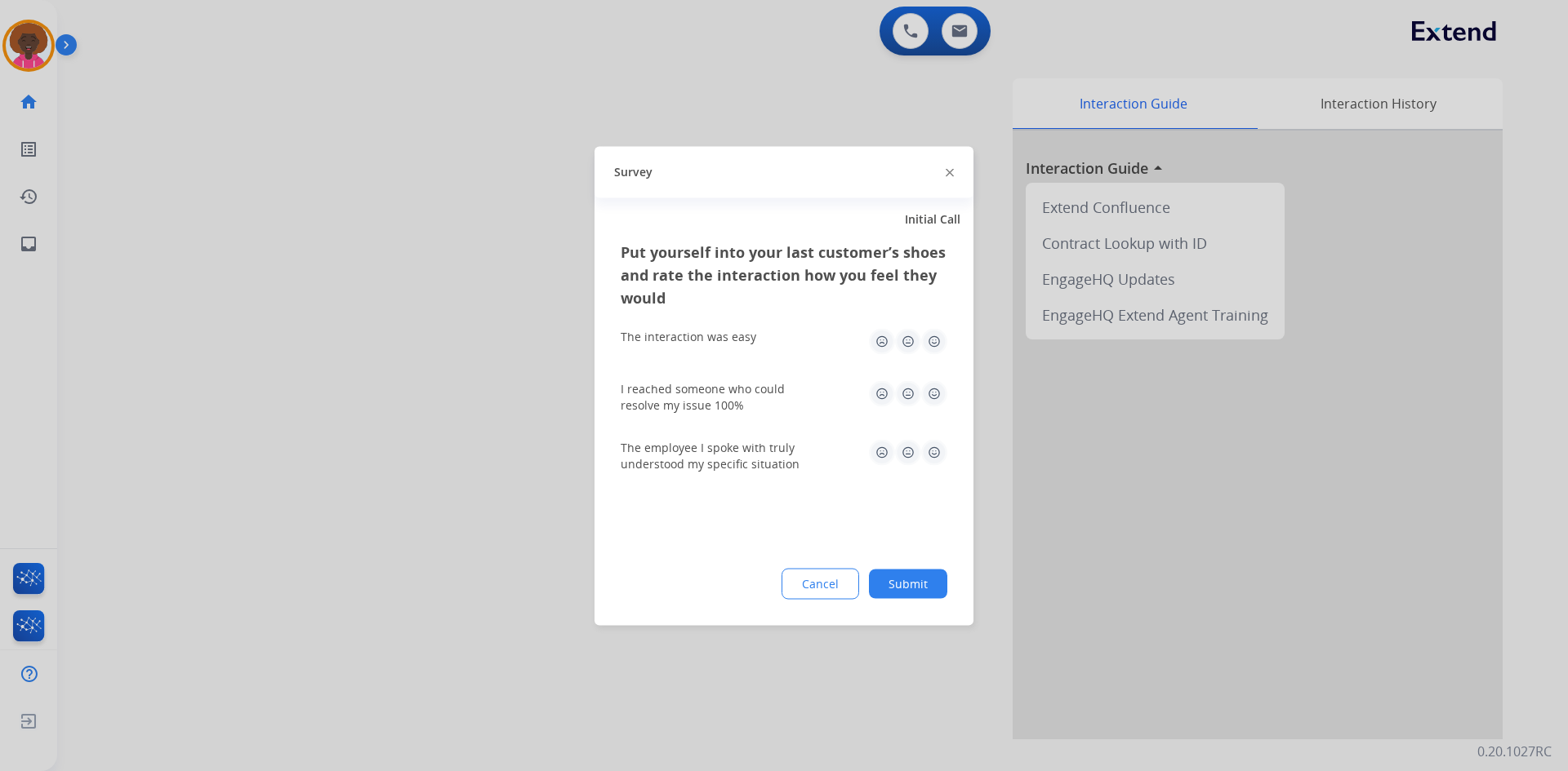
click at [927, 350] on img at bounding box center [935, 342] width 27 height 26
click at [929, 380] on div "I reached someone who could resolve my issue 100%" at bounding box center [784, 397] width 327 height 59
click at [935, 458] on img at bounding box center [935, 452] width 27 height 26
drag, startPoint x: 912, startPoint y: 549, endPoint x: 899, endPoint y: 598, distance: 50.7
click at [908, 552] on div "Put yourself into your last customer’s shoes and rate the interaction how you f…" at bounding box center [784, 433] width 379 height 385
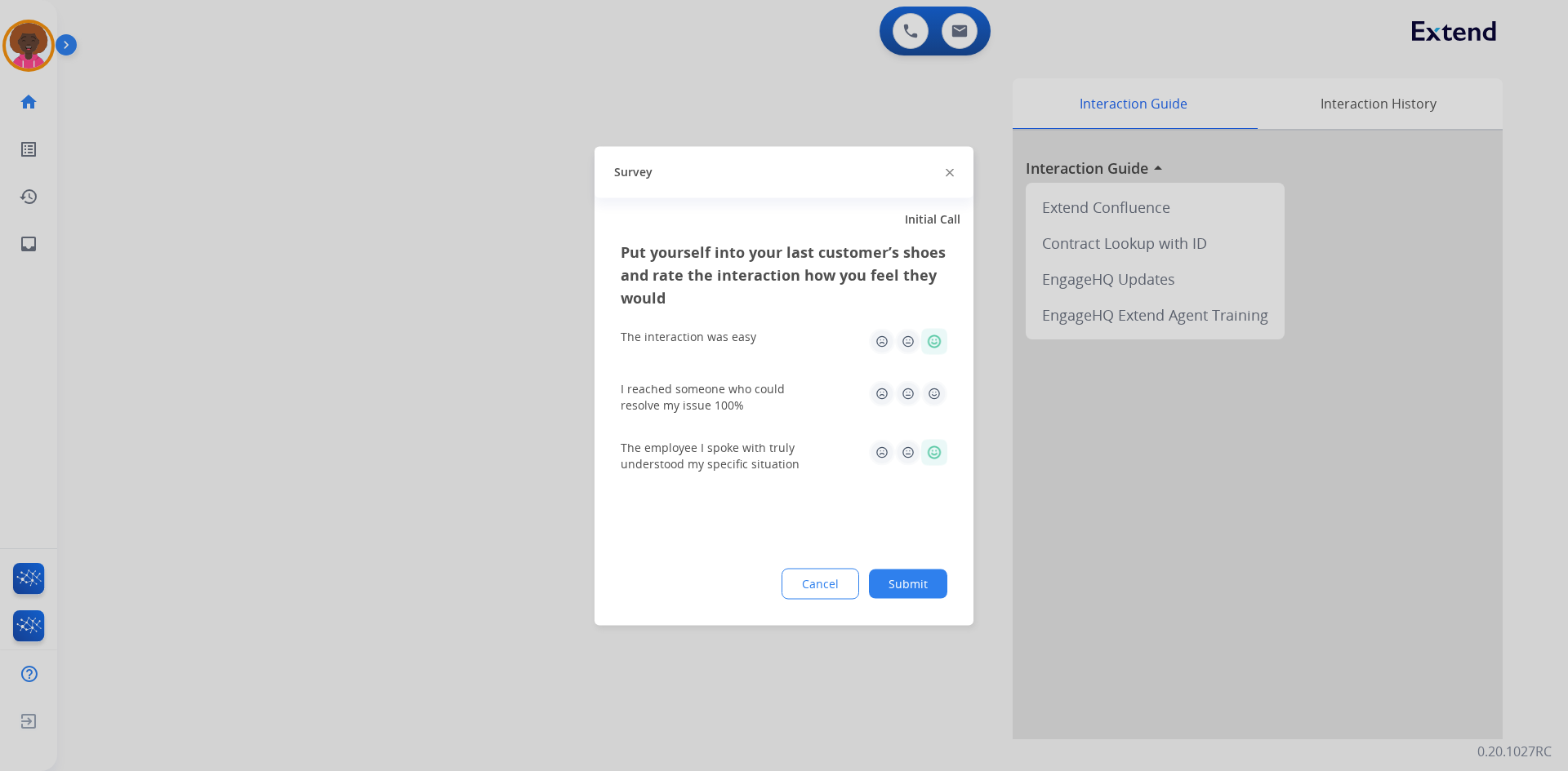
click at [899, 601] on div "Put yourself into your last customer’s shoes and rate the interaction how you f…" at bounding box center [784, 433] width 379 height 385
click at [875, 580] on button "Submit" at bounding box center [907, 583] width 79 height 29
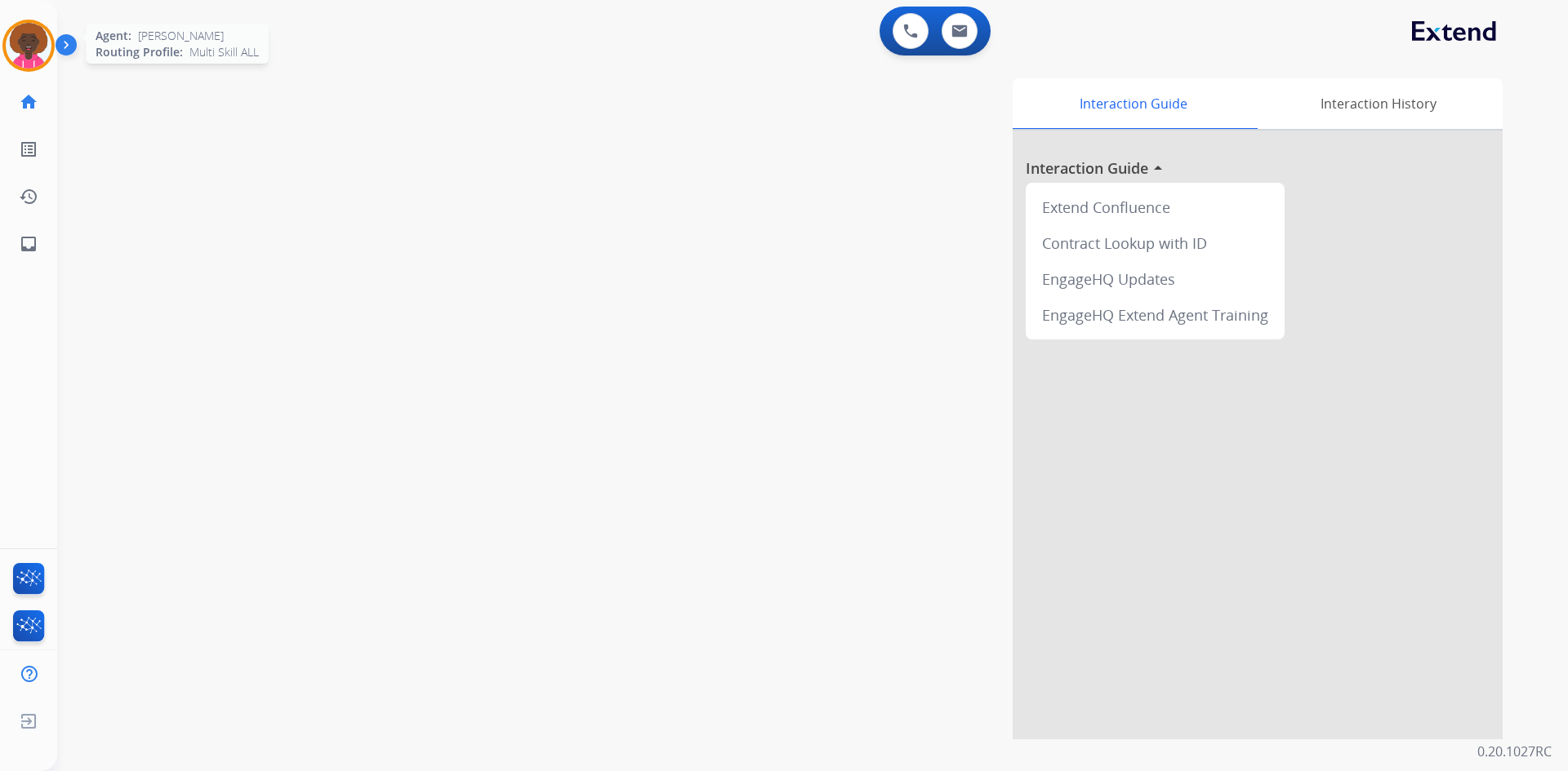
click at [24, 49] on img at bounding box center [28, 46] width 46 height 46
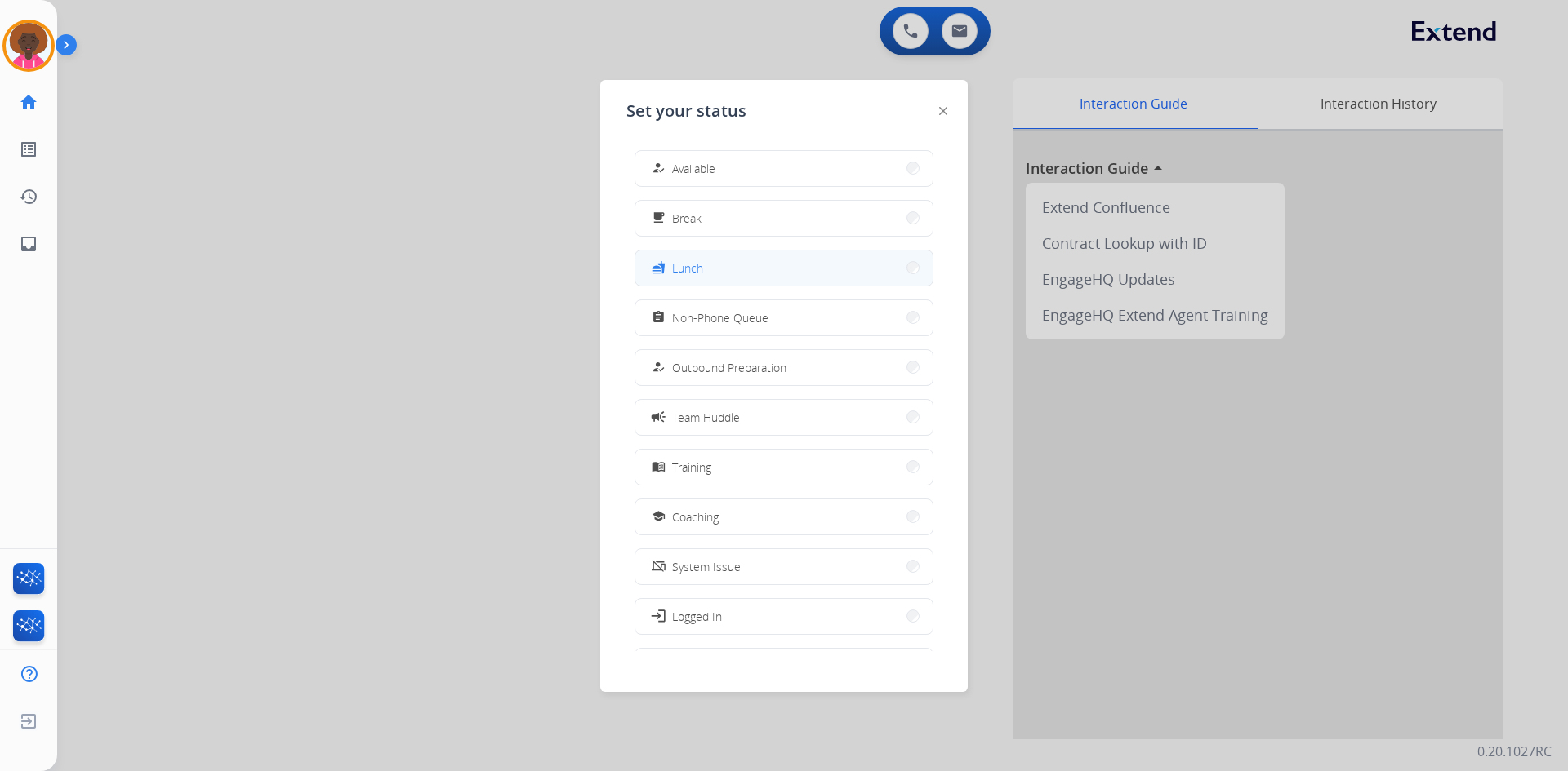
click at [805, 272] on button "fastfood Lunch" at bounding box center [784, 268] width 297 height 35
